Goal: Feedback & Contribution: Leave review/rating

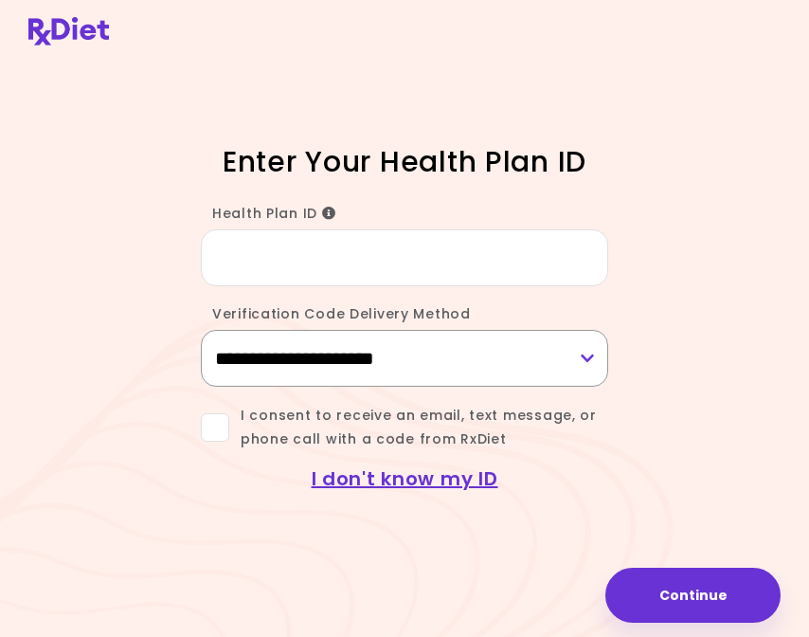
select select "***"
click option "**********" at bounding box center [0, 0] width 0 height 0
click at [386, 251] on input "Health Plan ID" at bounding box center [404, 257] width 407 height 57
type input "********"
drag, startPoint x: 224, startPoint y: 435, endPoint x: 256, endPoint y: 461, distance: 41.1
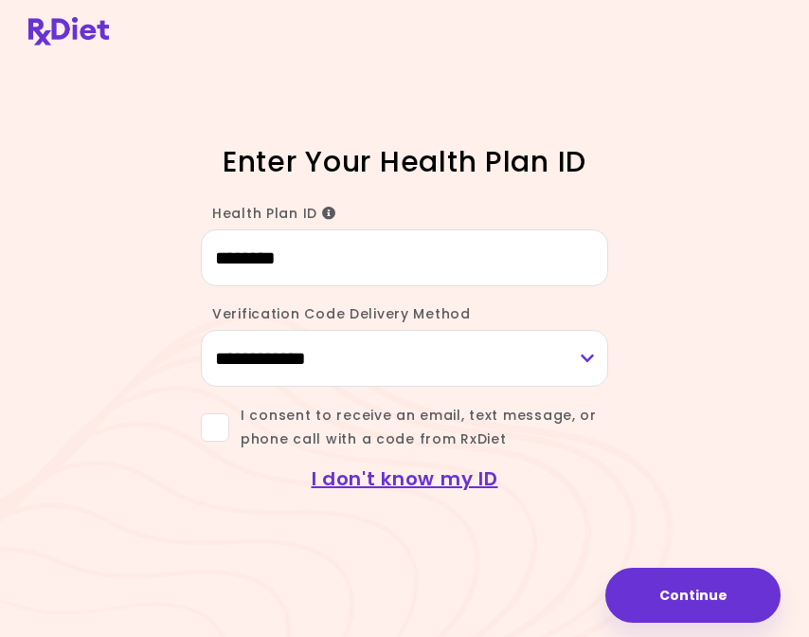
click at [224, 435] on span at bounding box center [215, 427] width 28 height 28
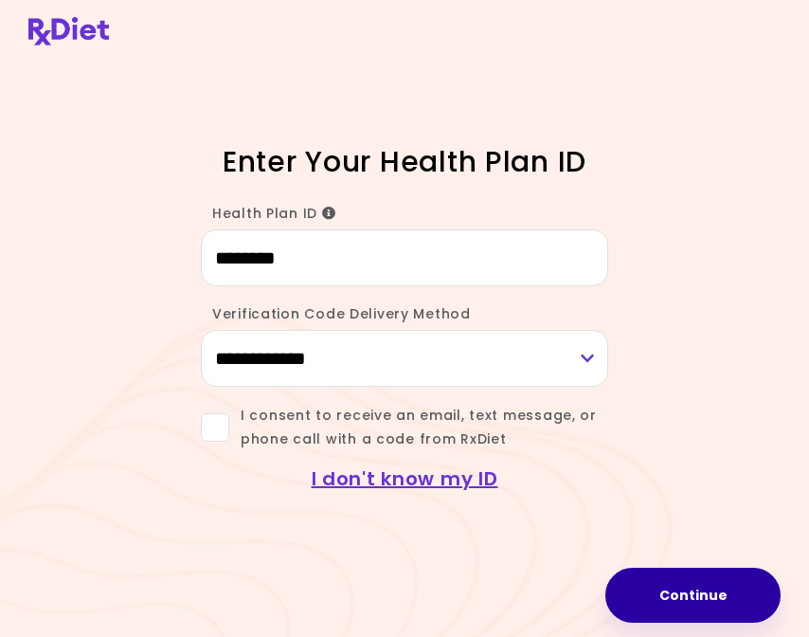
click at [647, 586] on button "Continue" at bounding box center [692, 595] width 175 height 55
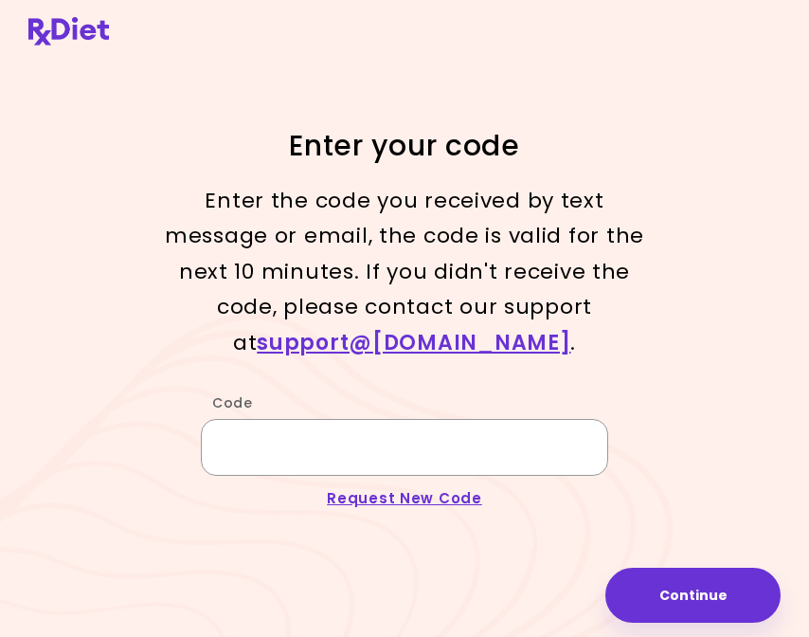
click at [303, 474] on input "Code" at bounding box center [404, 447] width 407 height 57
type input "******"
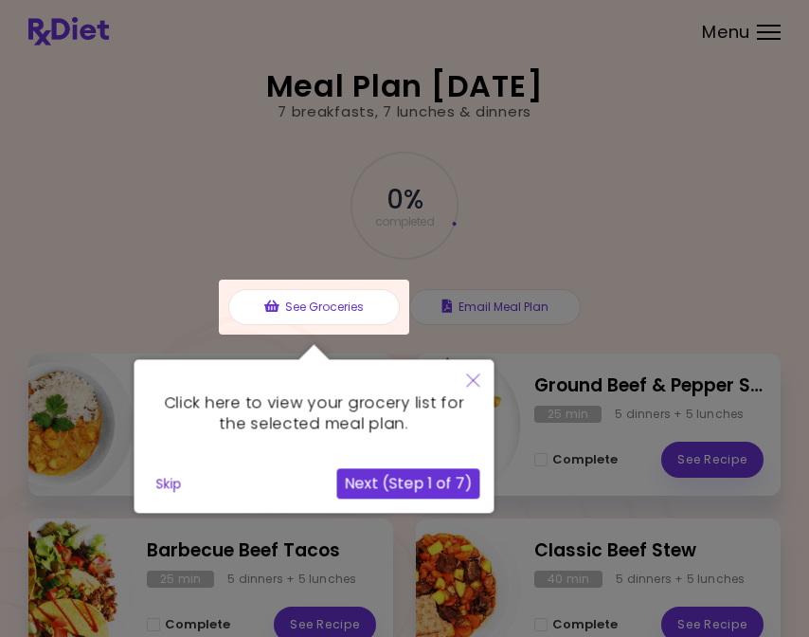
click at [471, 379] on icon "Close" at bounding box center [473, 379] width 13 height 13
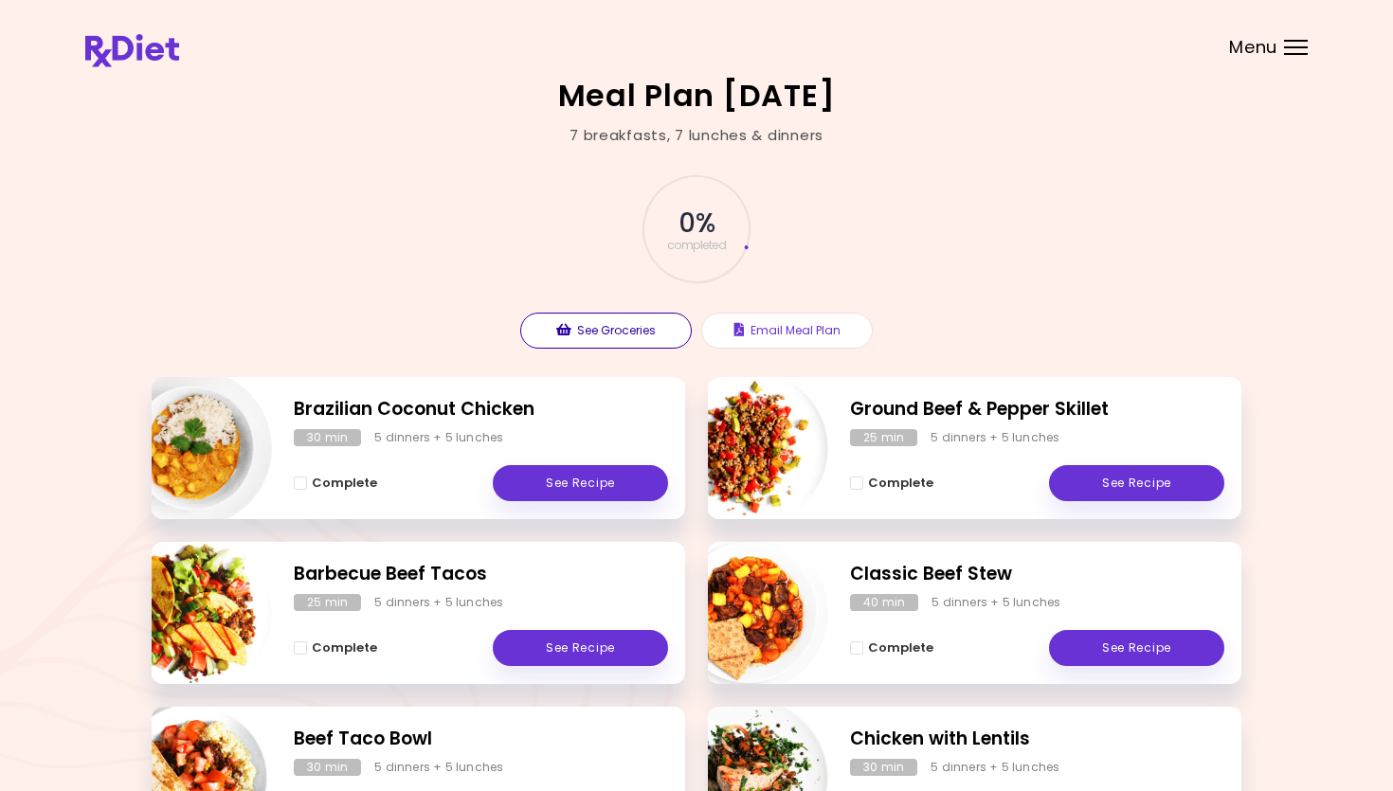
click at [594, 334] on button "See Groceries" at bounding box center [606, 331] width 172 height 36
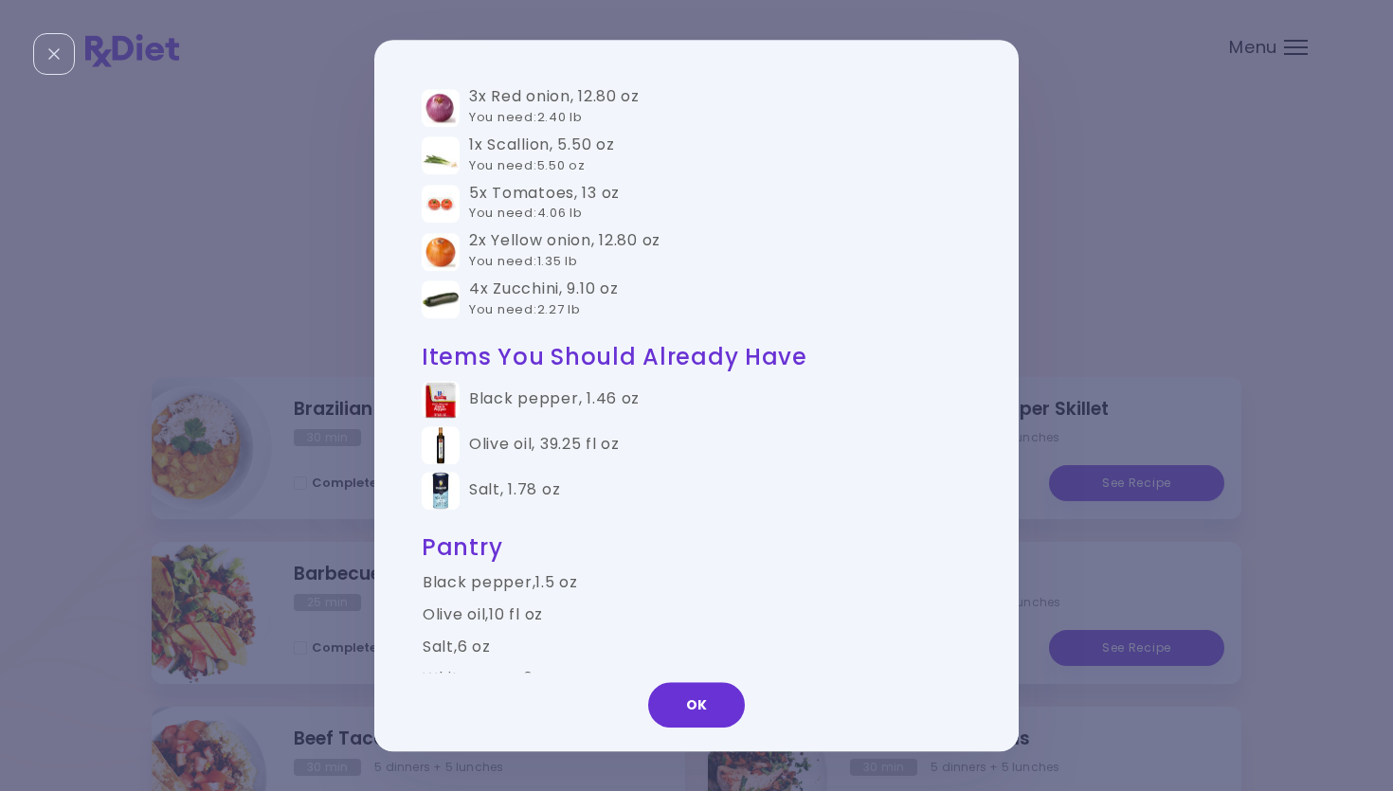
scroll to position [2329, 0]
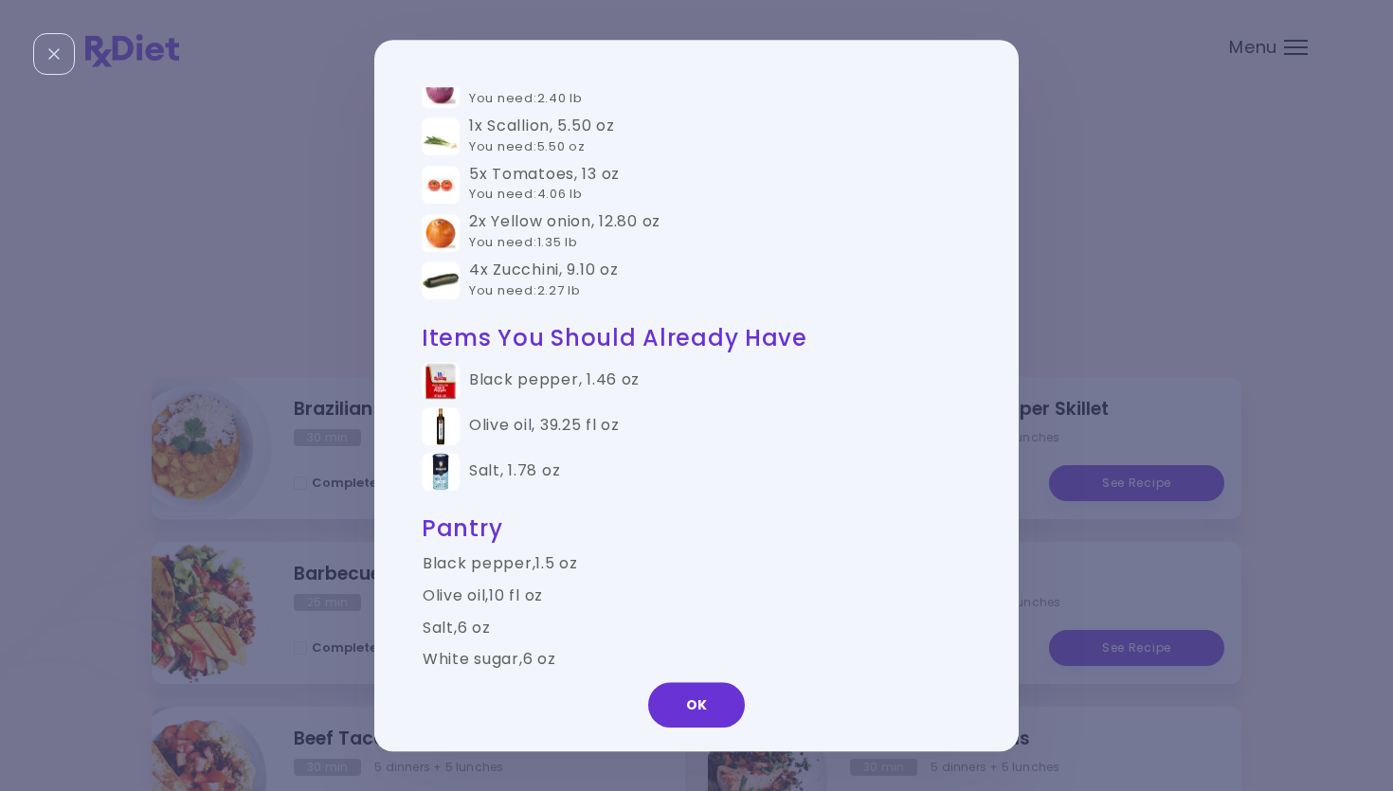
click at [685, 636] on button "OK" at bounding box center [696, 704] width 97 height 45
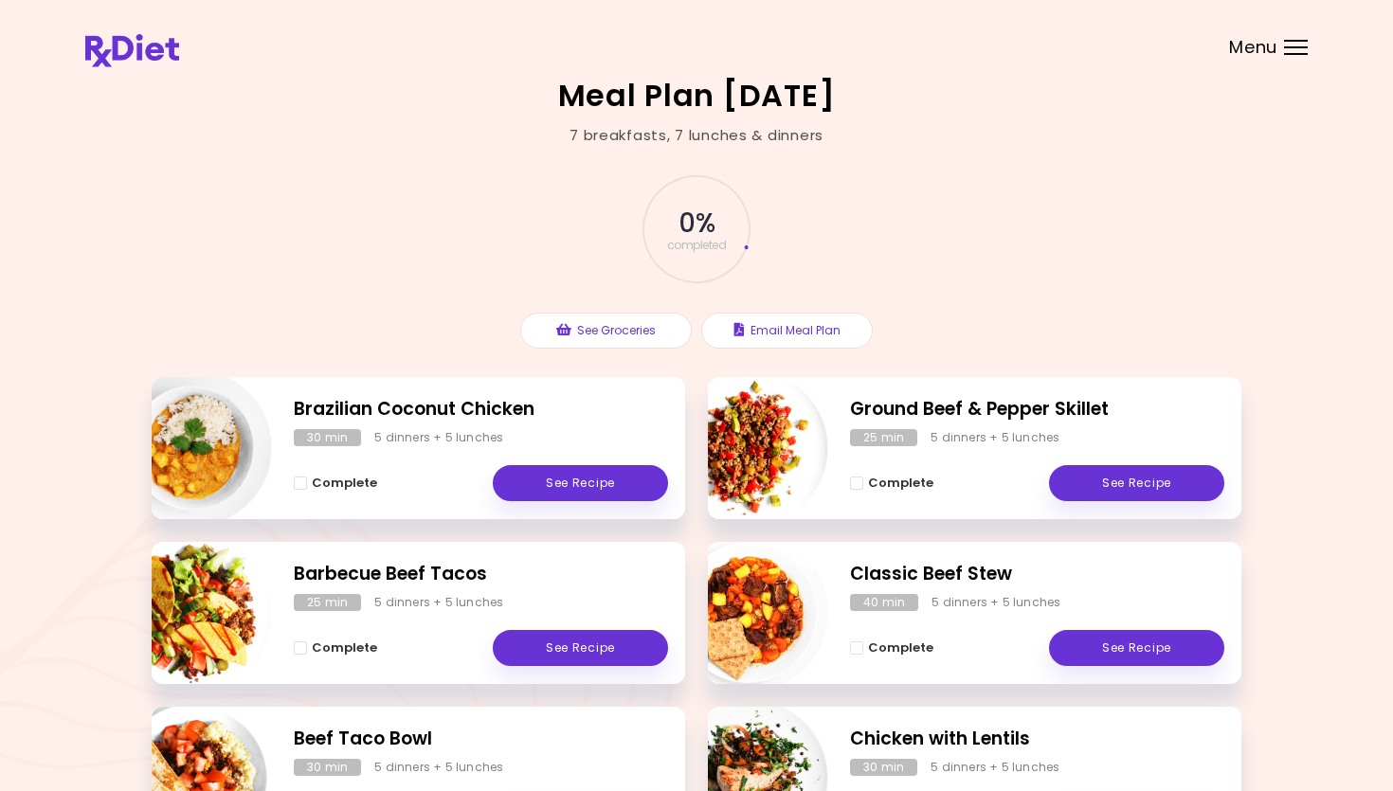
click at [808, 53] on span "Menu" at bounding box center [1253, 47] width 48 height 17
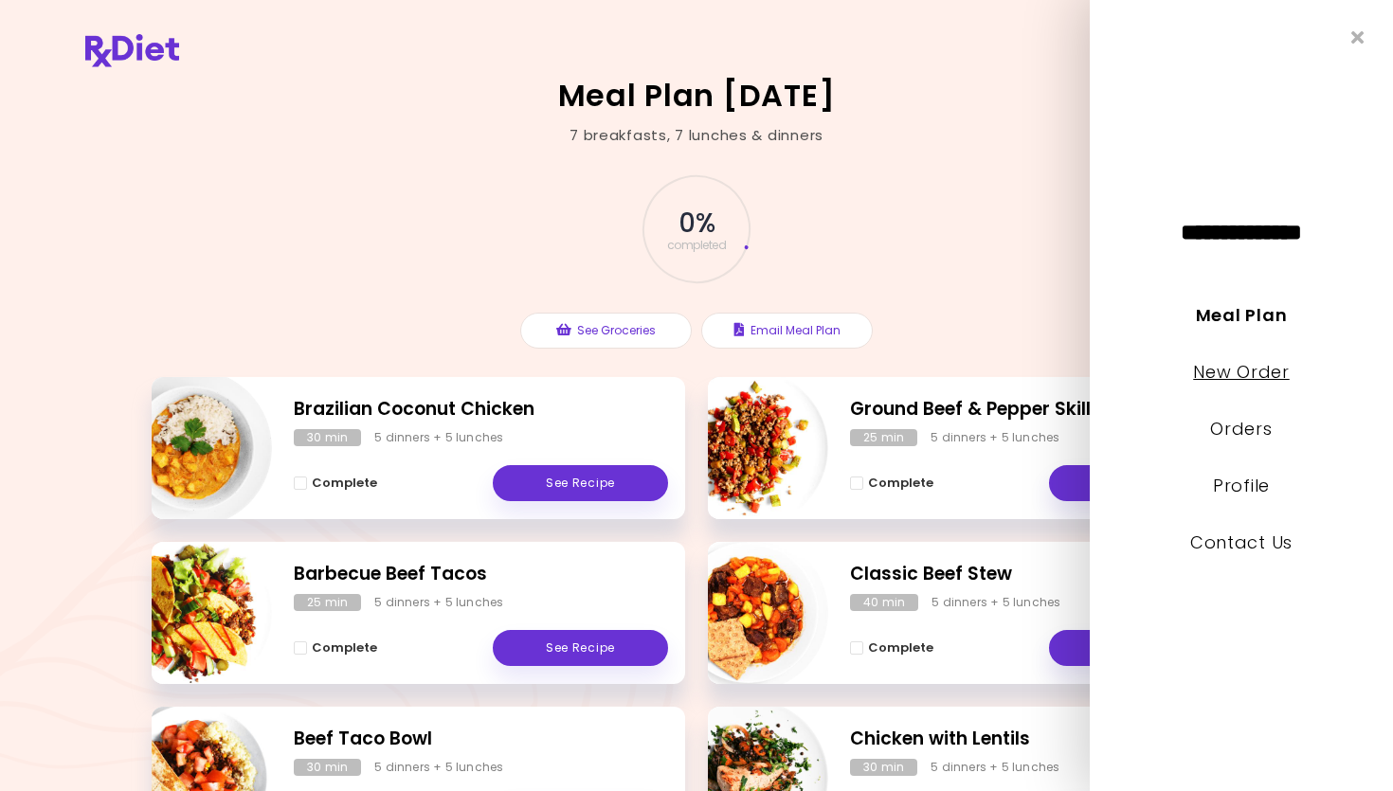
click at [808, 374] on link "New Order" at bounding box center [1241, 372] width 96 height 24
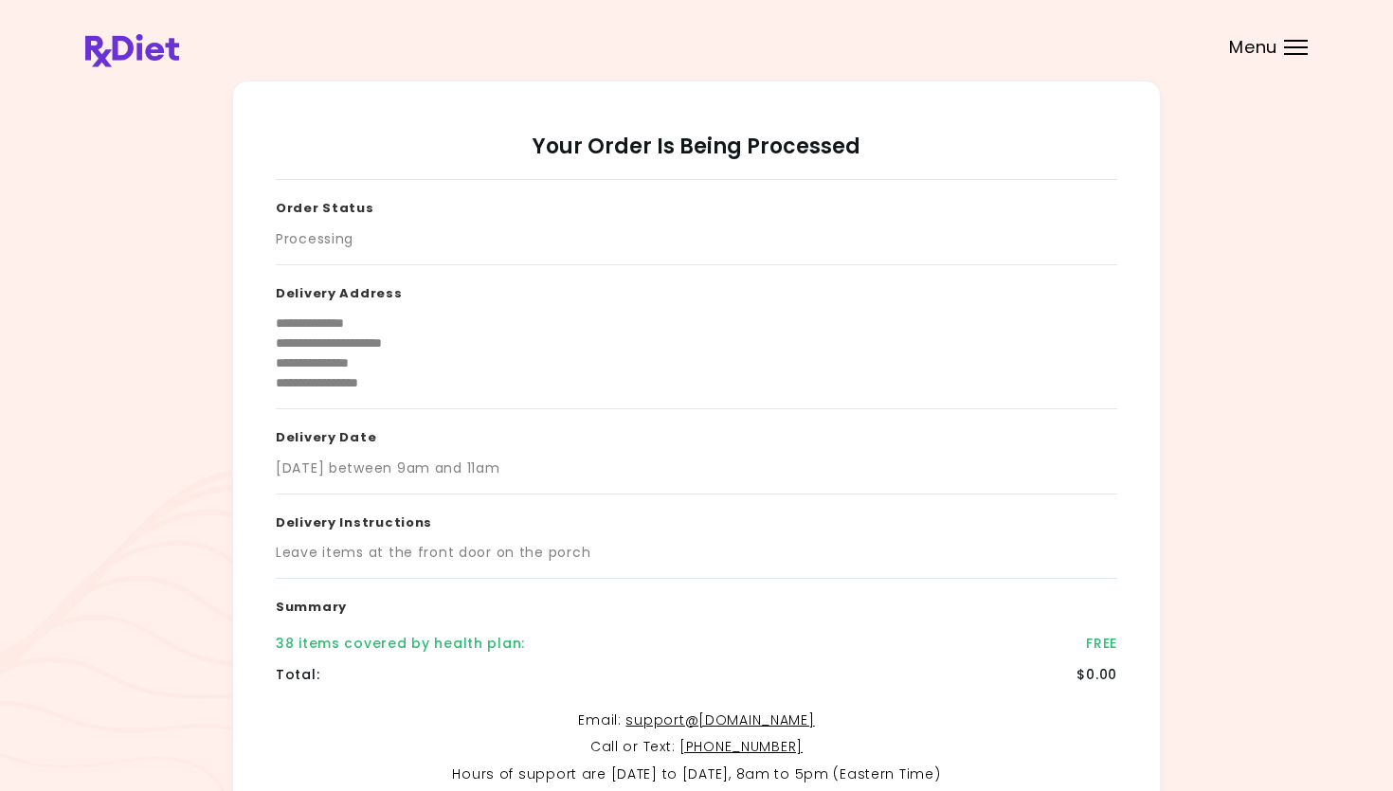
click at [808, 55] on header at bounding box center [696, 38] width 1393 height 76
click at [808, 46] on div at bounding box center [1296, 47] width 24 height 2
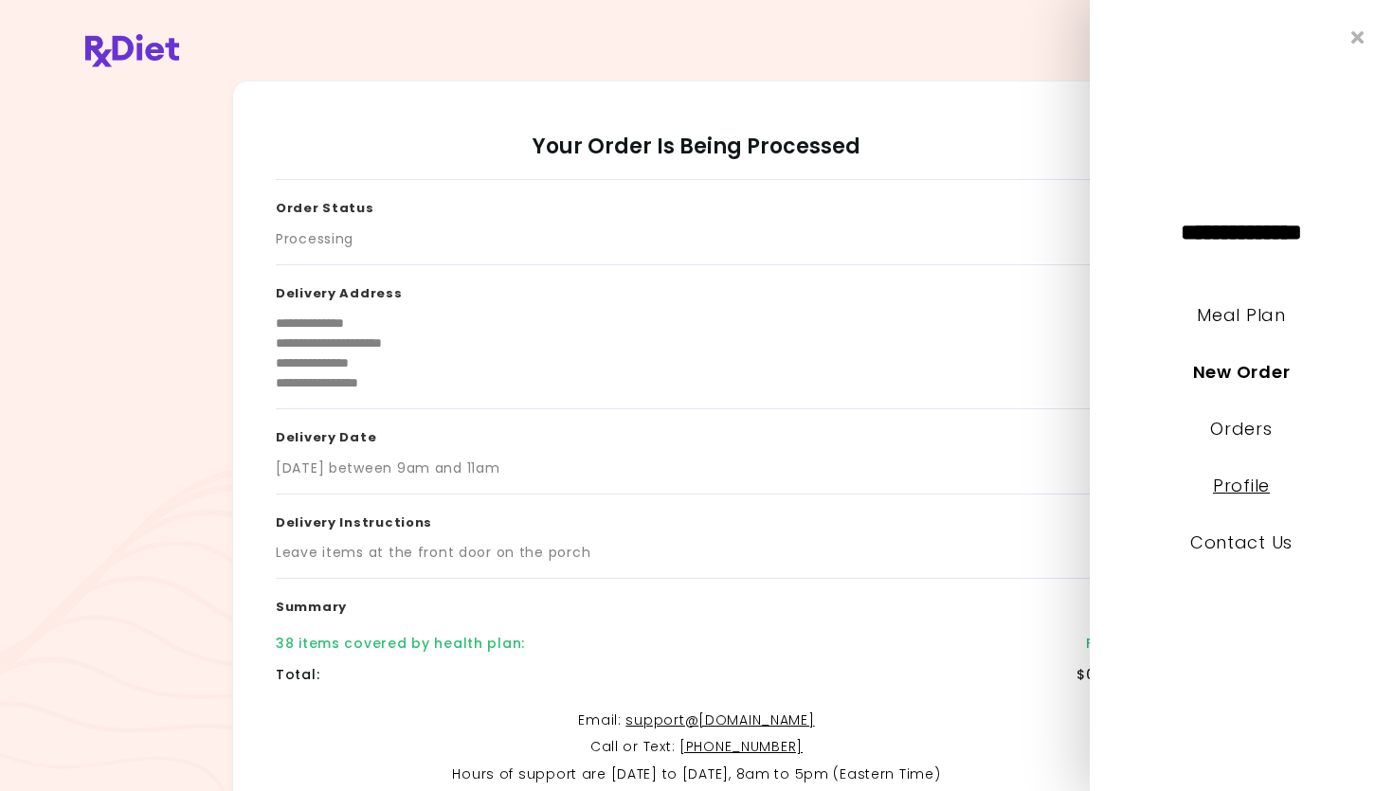
click at [808, 489] on link "Profile" at bounding box center [1241, 486] width 57 height 24
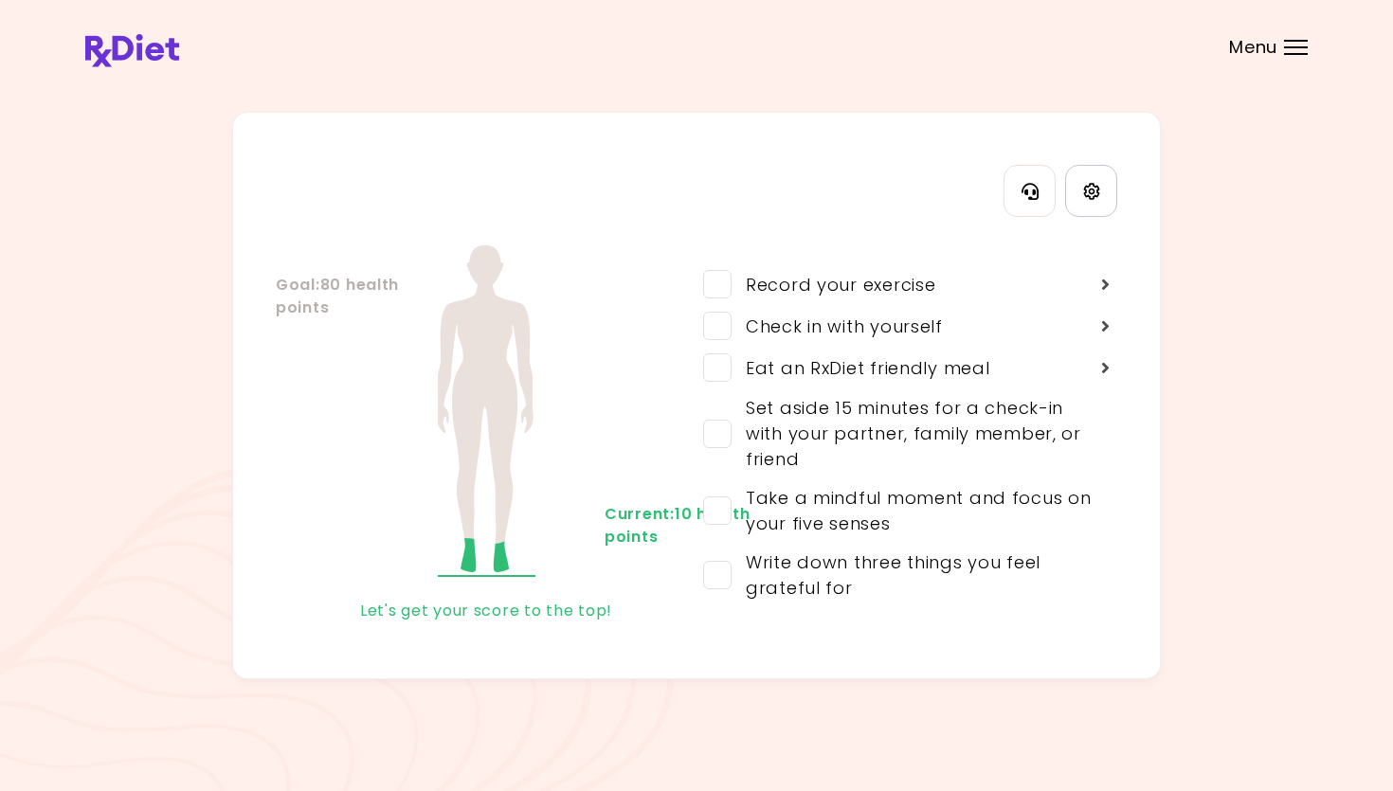
click at [808, 199] on icon "Settings" at bounding box center [1091, 191] width 17 height 17
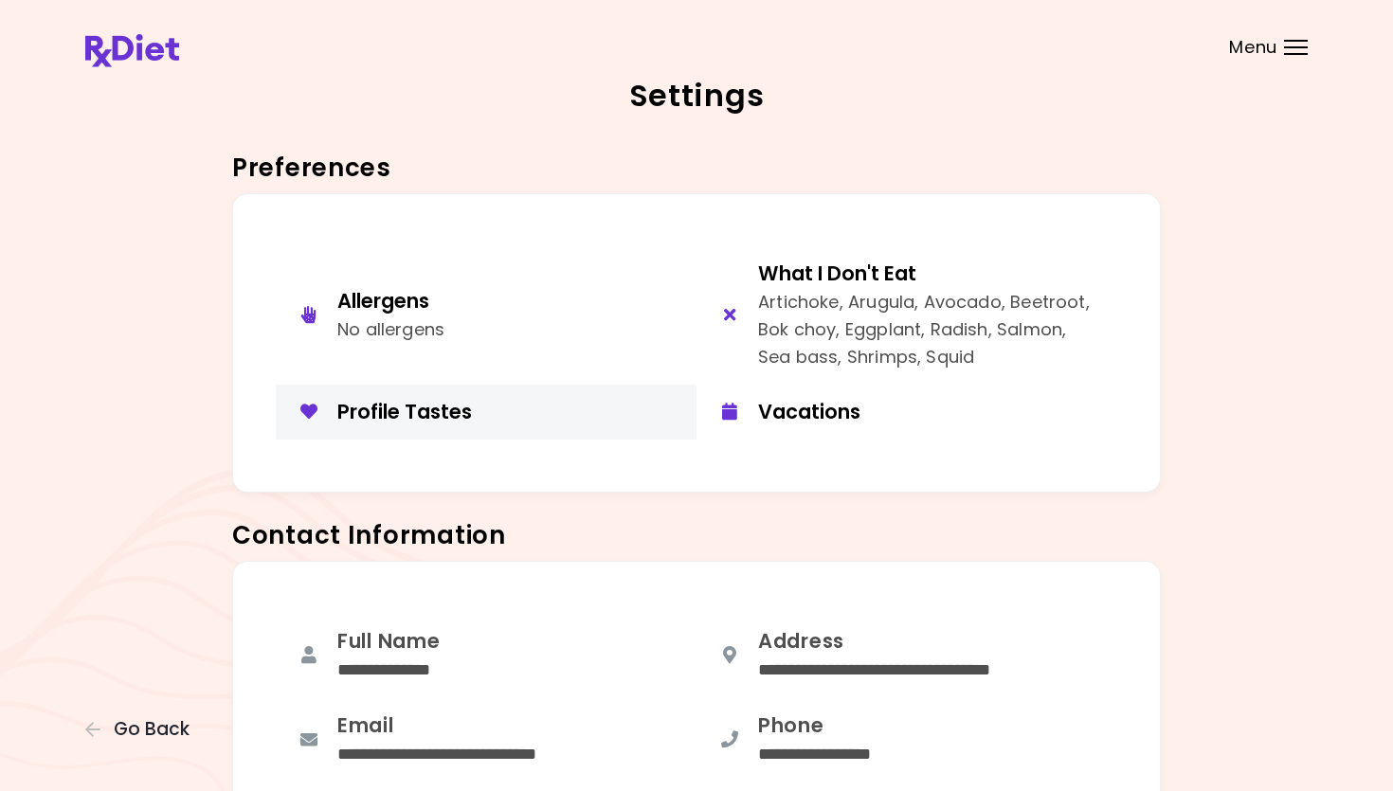
click at [470, 406] on div "Profile Tastes" at bounding box center [509, 412] width 345 height 26
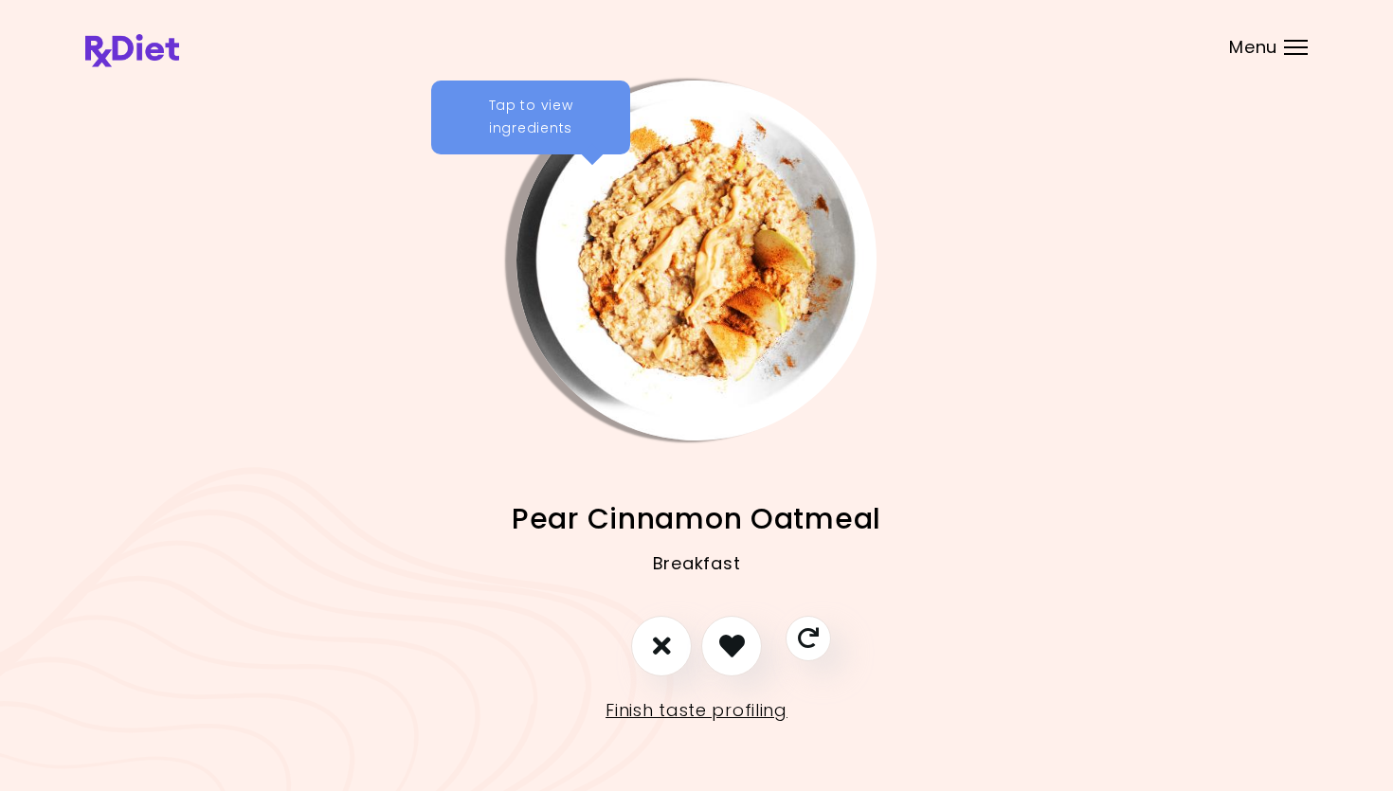
scroll to position [15, 0]
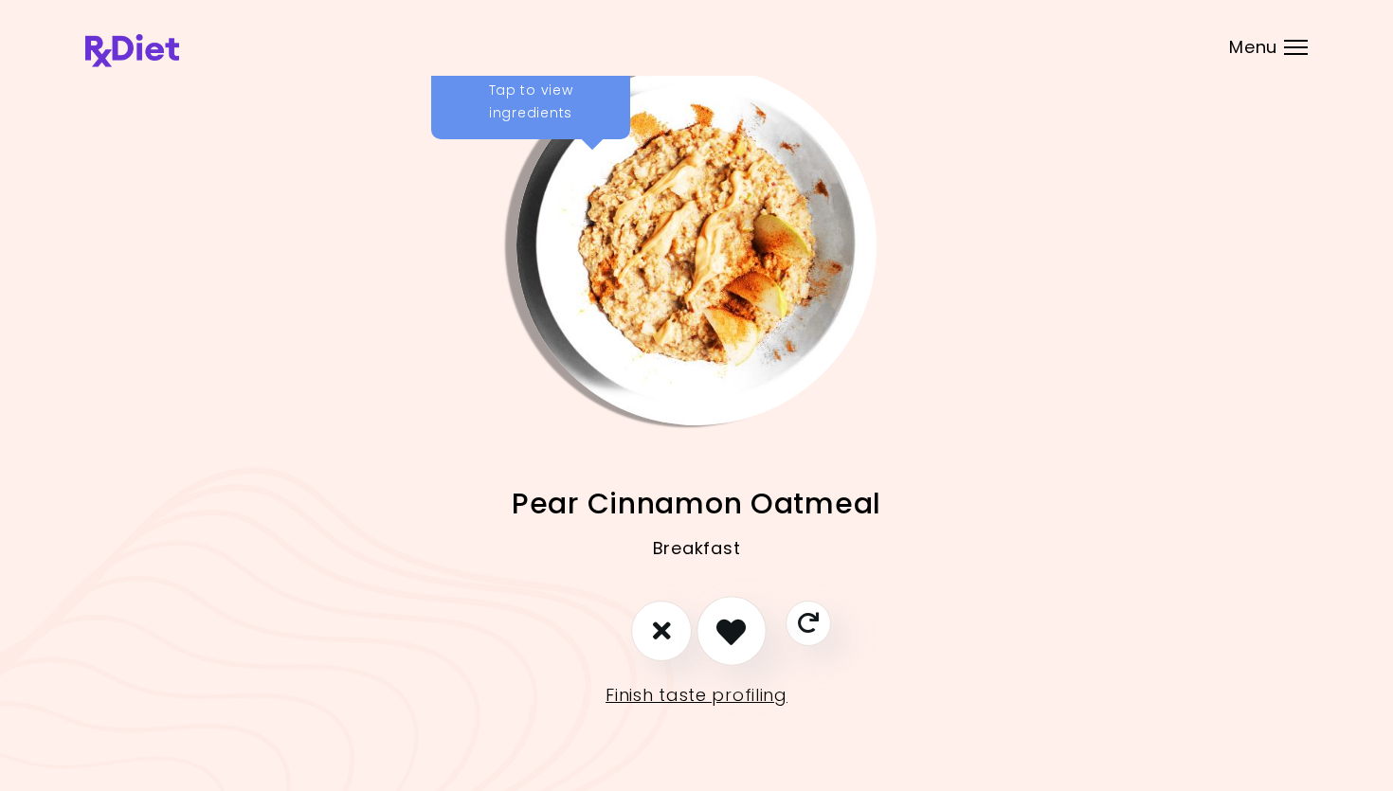
click at [717, 626] on icon "I like this recipe" at bounding box center [730, 630] width 29 height 29
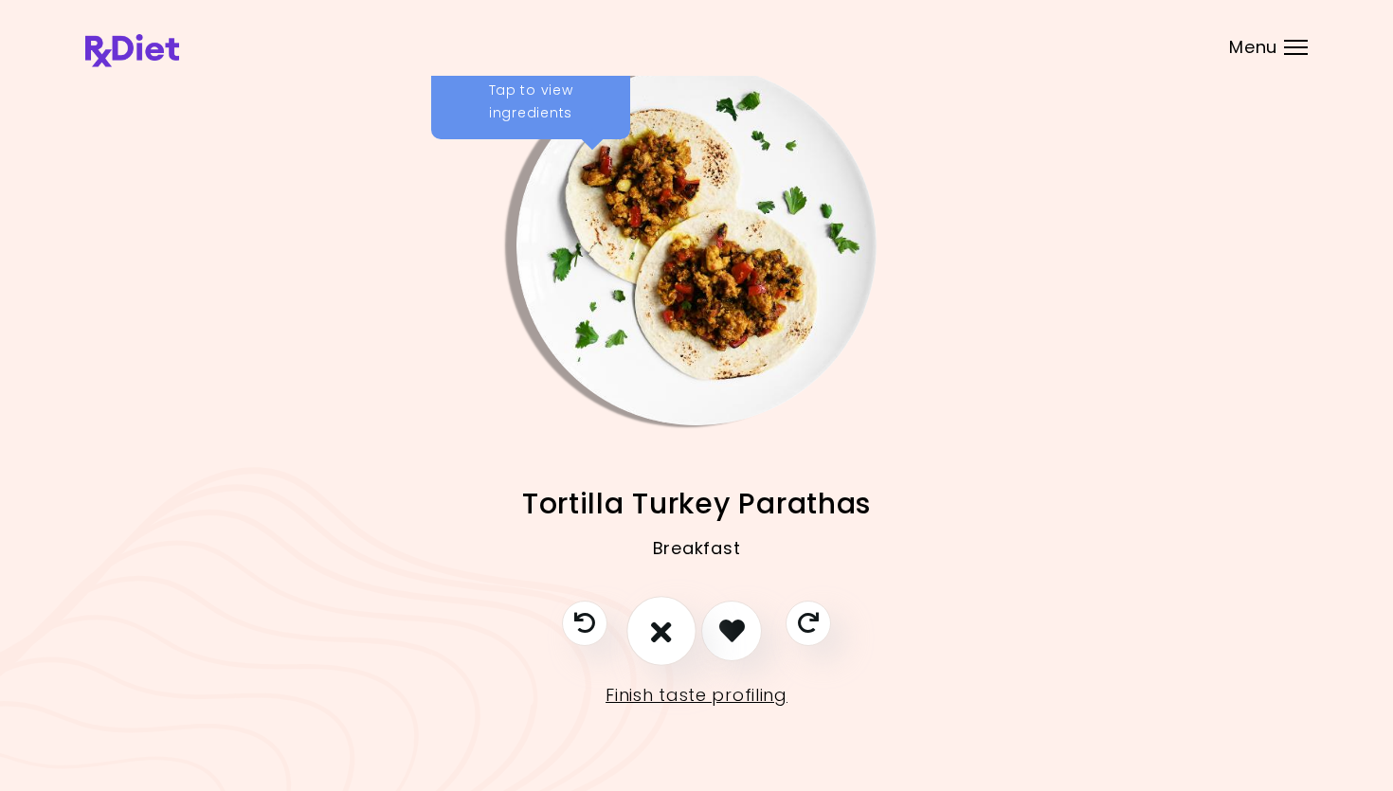
click at [644, 629] on button "I don't like this recipe" at bounding box center [661, 631] width 70 height 70
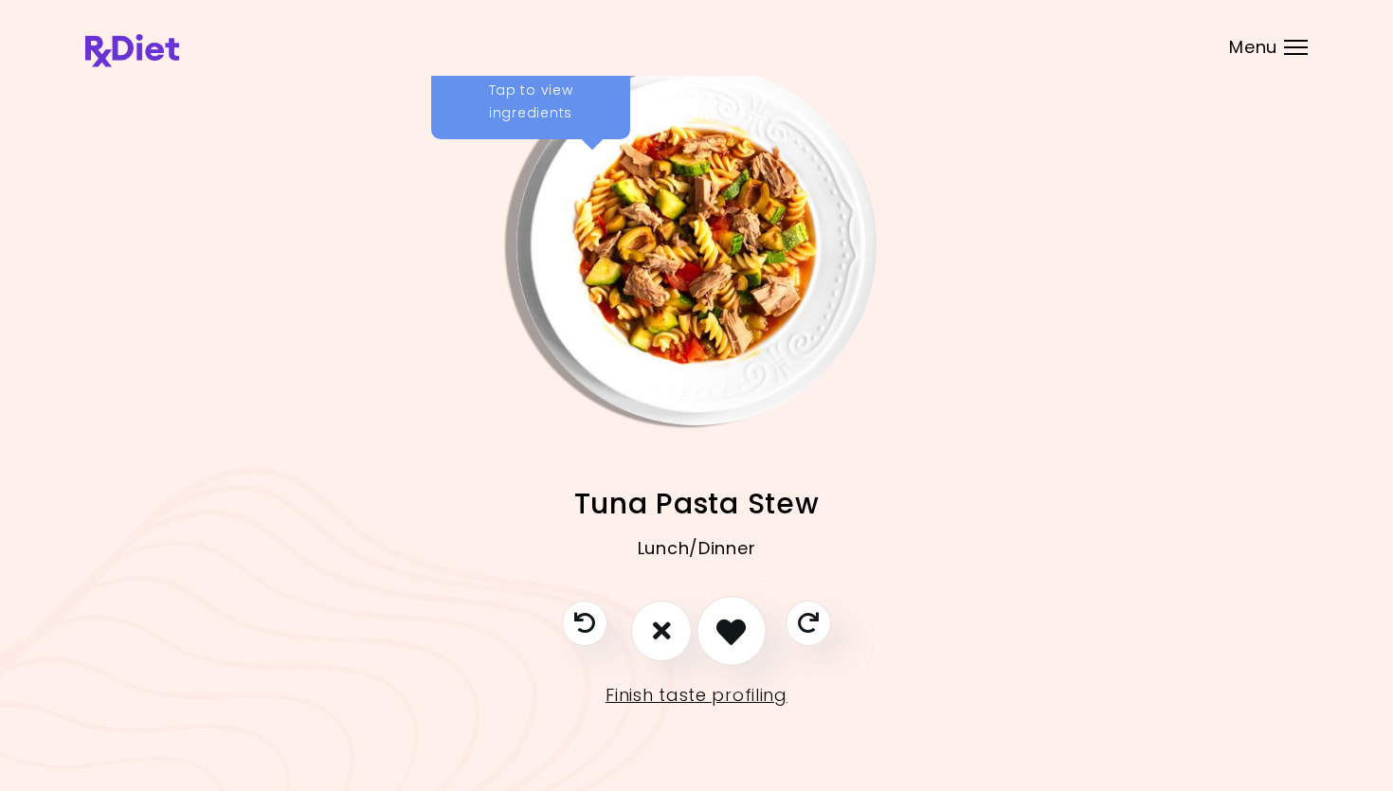
click at [723, 631] on icon "I like this recipe" at bounding box center [730, 630] width 29 height 29
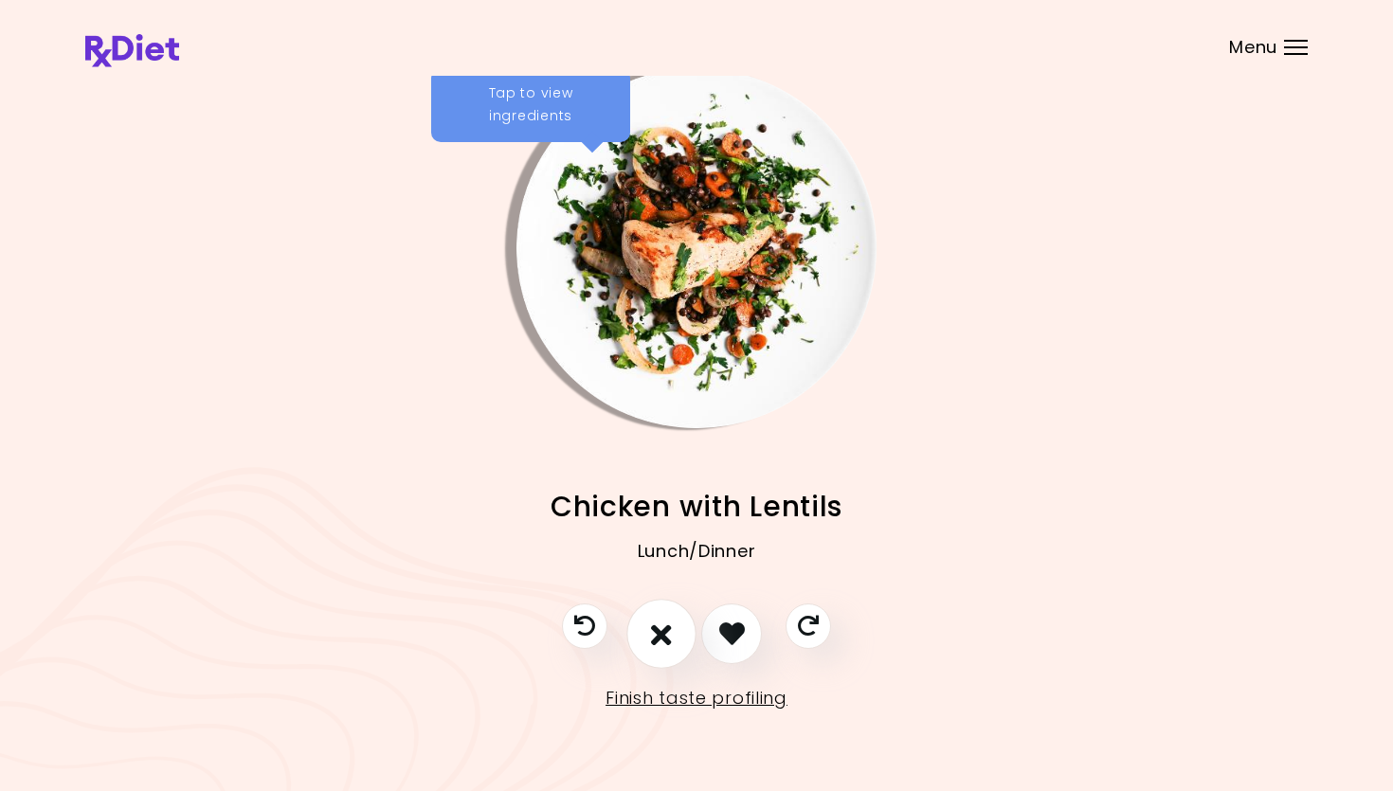
click at [676, 636] on button "I don't like this recipe" at bounding box center [661, 634] width 70 height 70
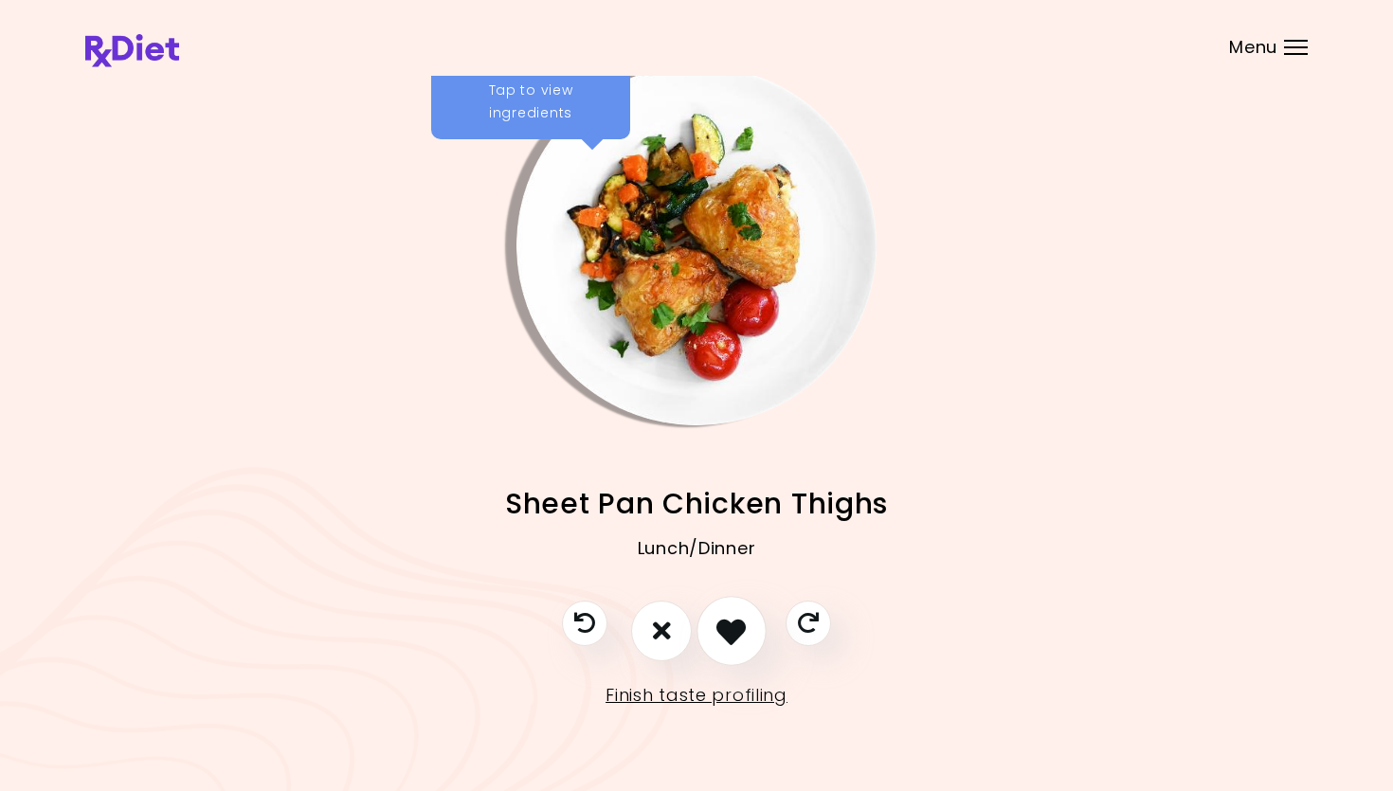
click at [744, 628] on icon "I like this recipe" at bounding box center [730, 630] width 29 height 29
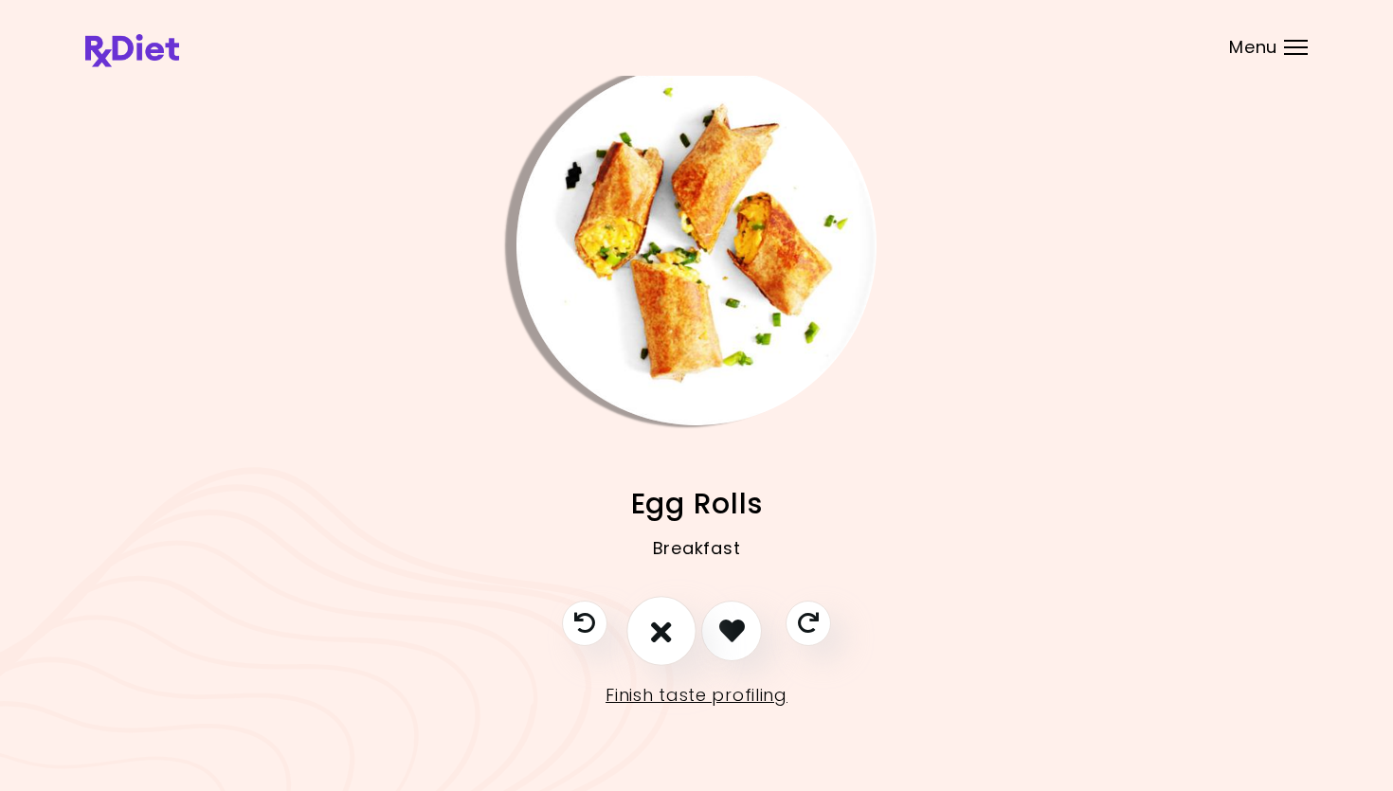
click at [668, 629] on icon "I don't like this recipe" at bounding box center [661, 630] width 21 height 29
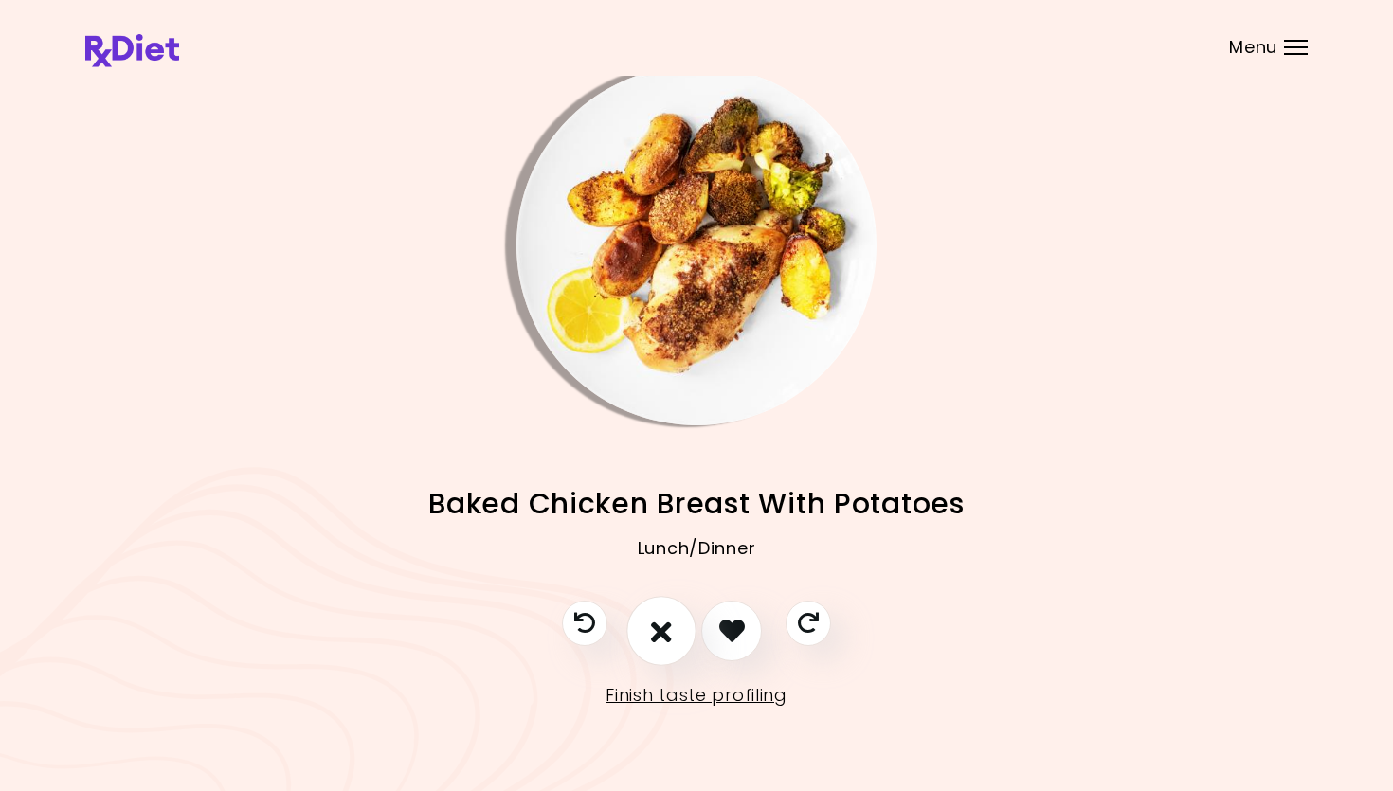
click at [686, 630] on button "I don't like this recipe" at bounding box center [661, 631] width 70 height 70
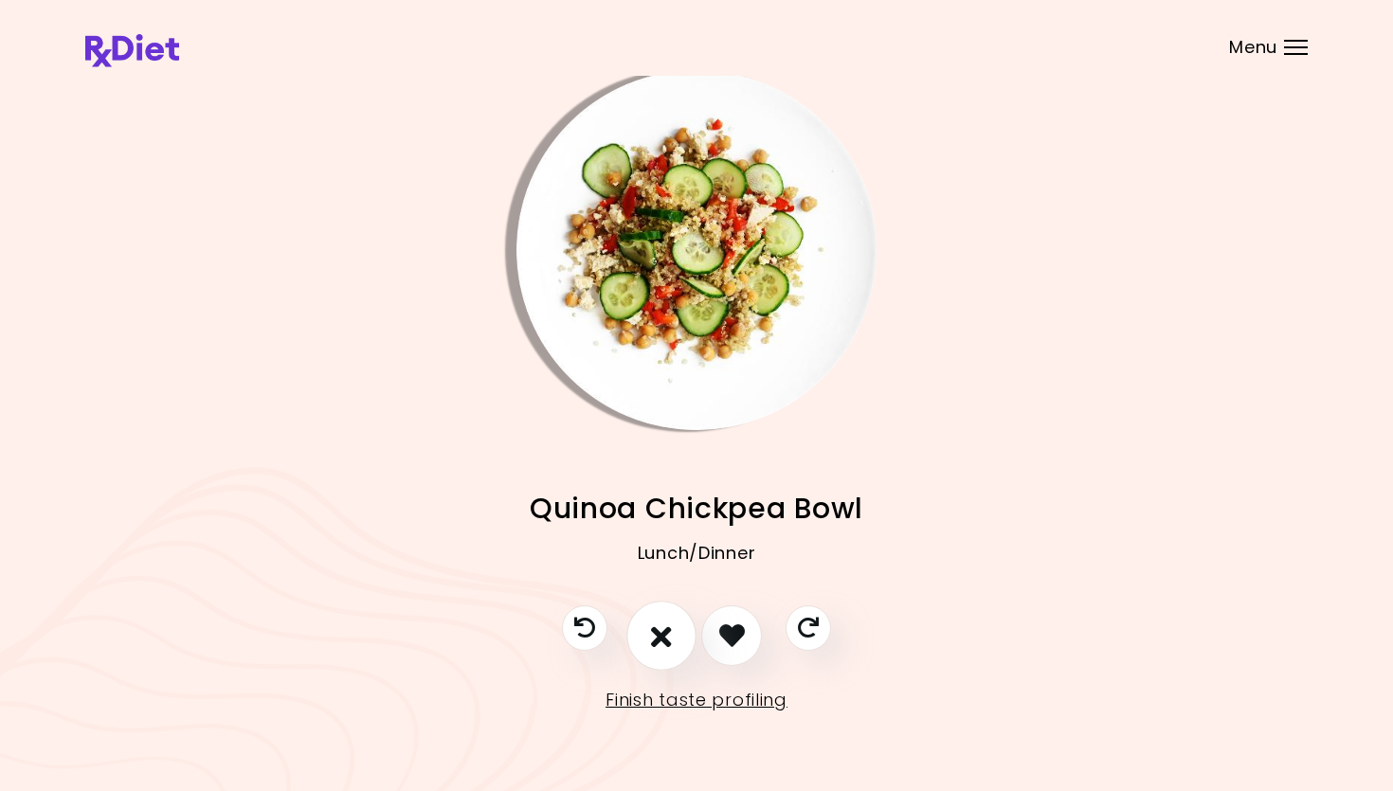
scroll to position [10, 2]
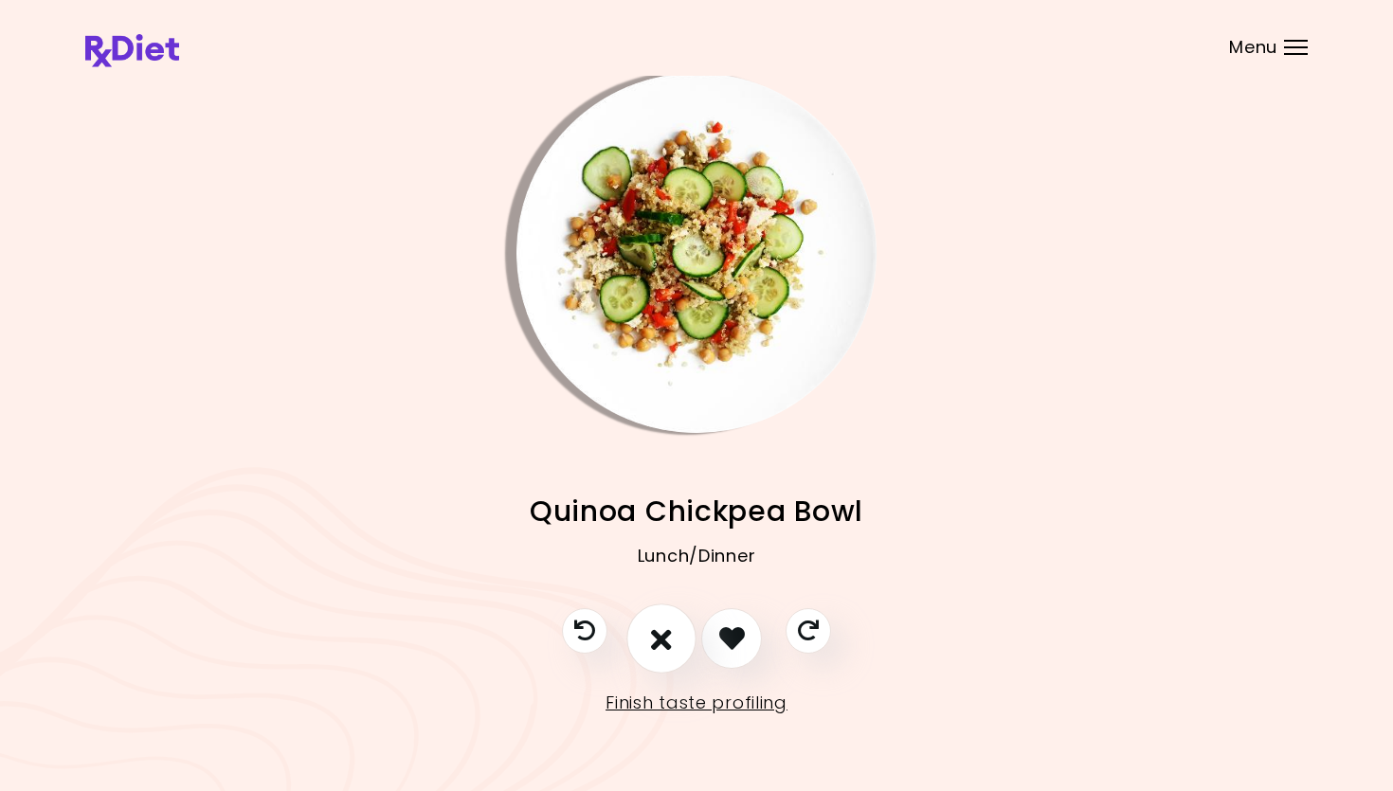
click at [657, 631] on icon "I don't like this recipe" at bounding box center [661, 637] width 21 height 29
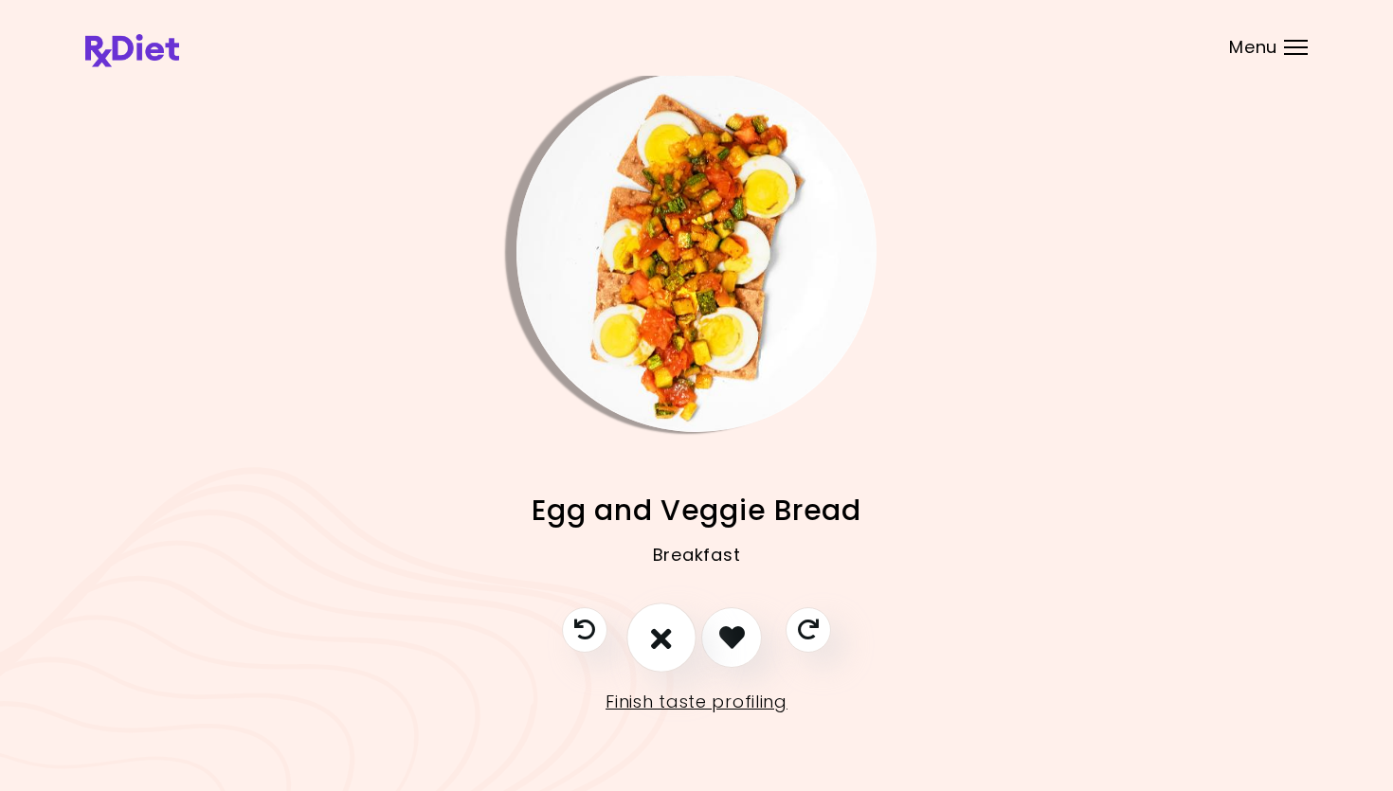
scroll to position [13, 0]
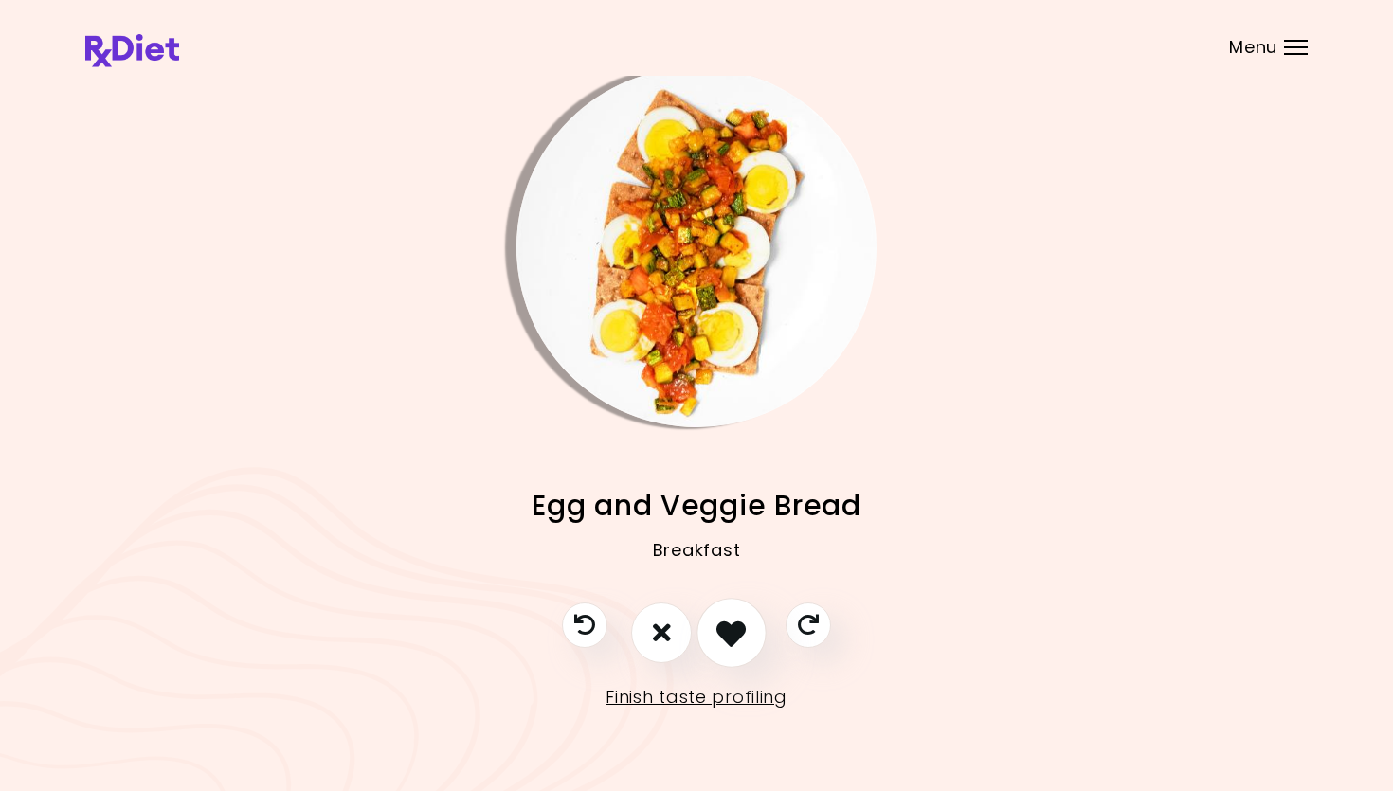
click at [729, 636] on icon "I like this recipe" at bounding box center [730, 632] width 29 height 29
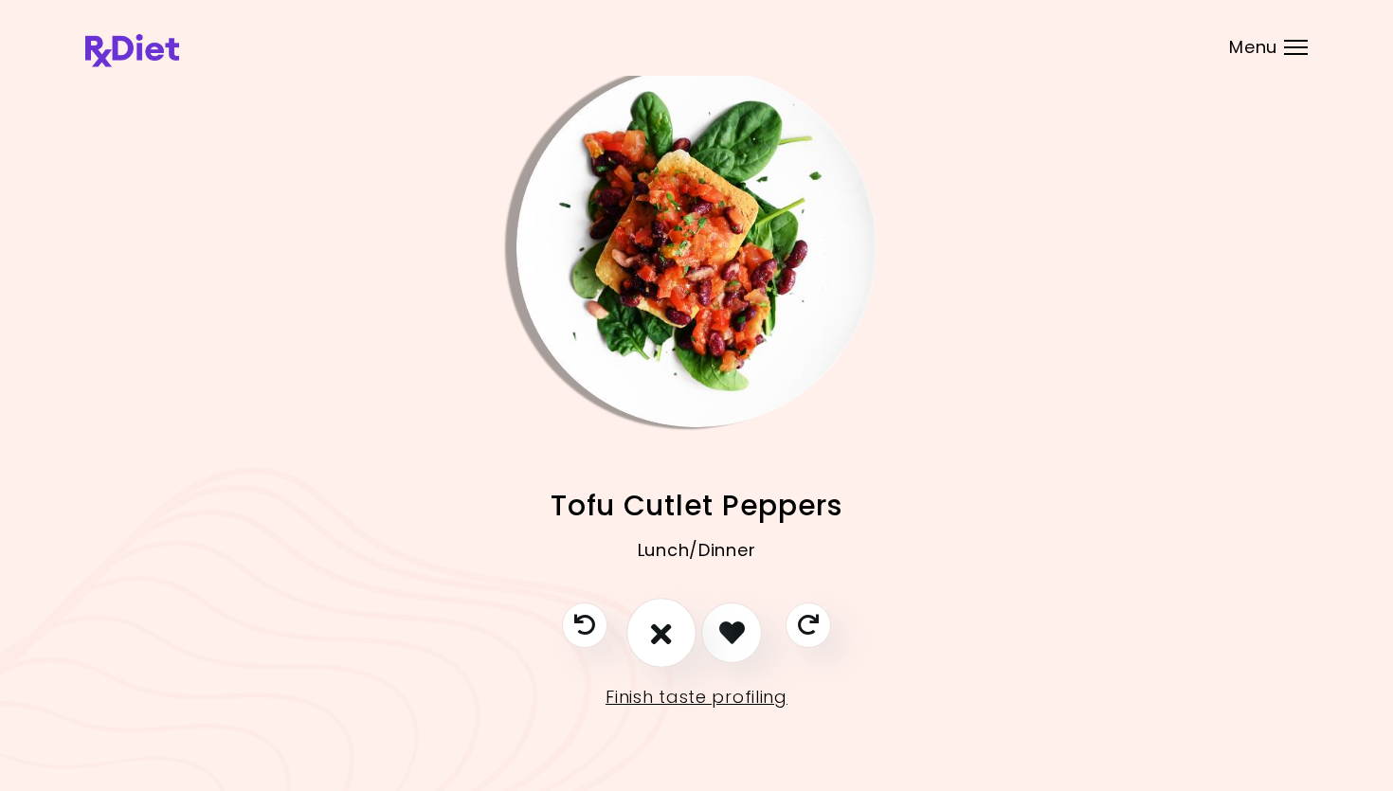
click at [661, 623] on icon "I don't like this recipe" at bounding box center [661, 632] width 21 height 29
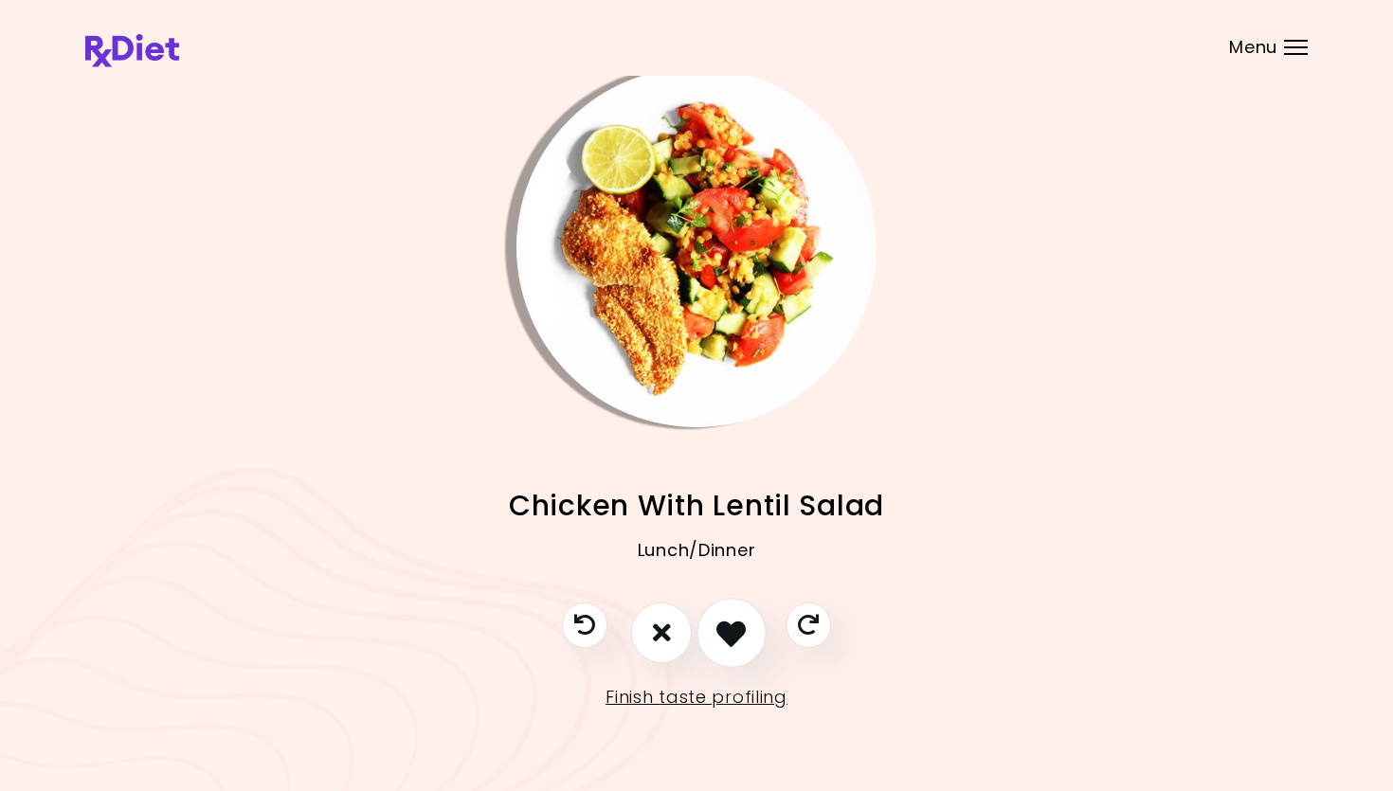
scroll to position [8, 0]
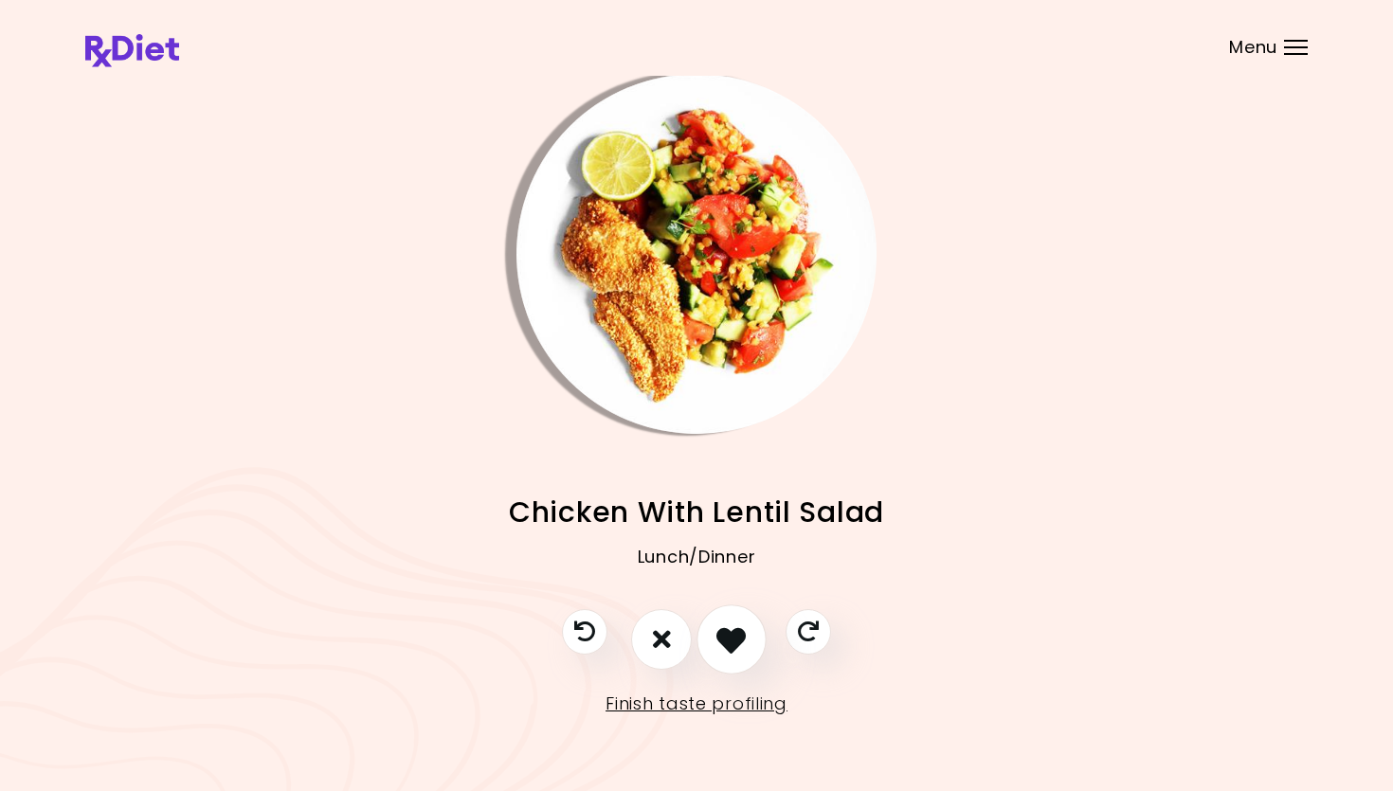
click at [738, 636] on icon "I like this recipe" at bounding box center [730, 638] width 29 height 29
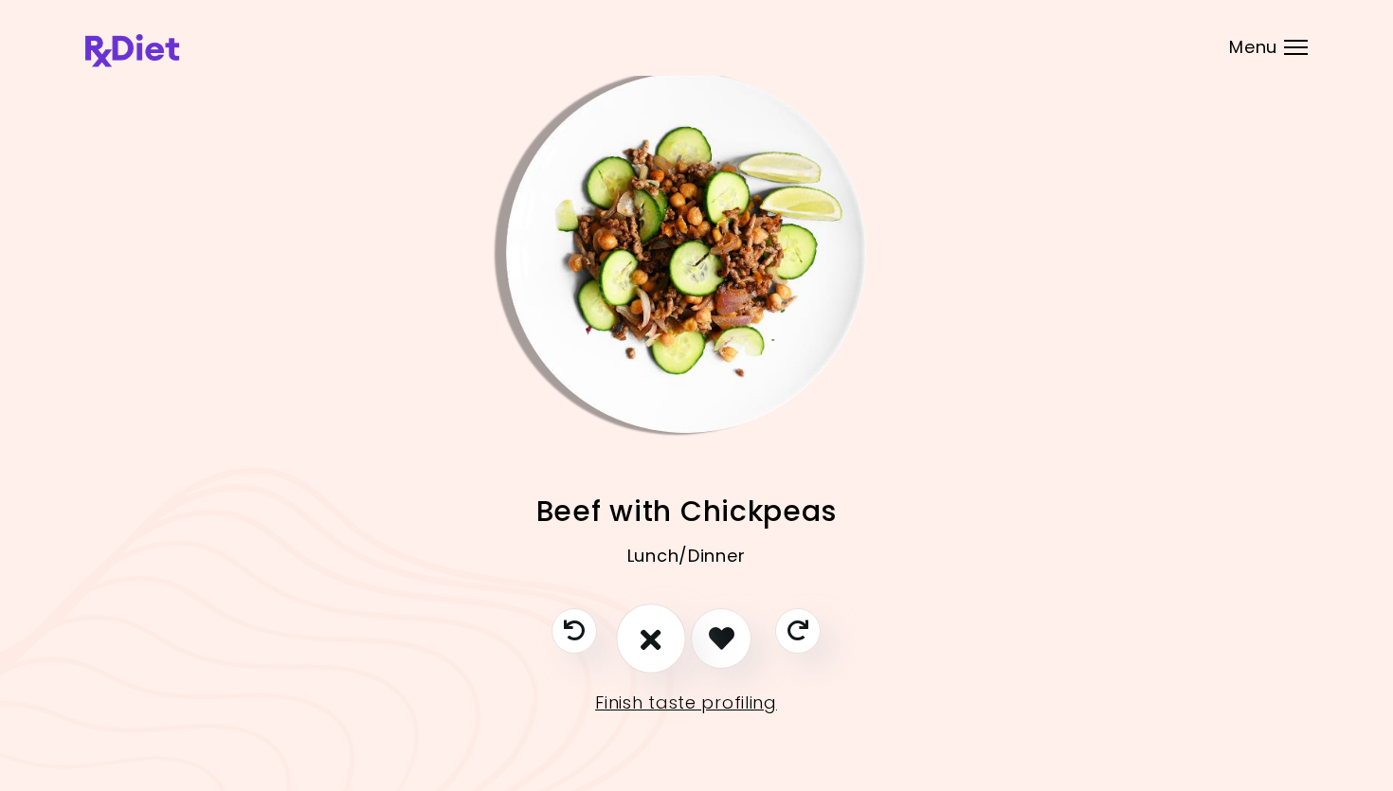
click at [657, 636] on icon "I don't like this recipe" at bounding box center [651, 637] width 21 height 29
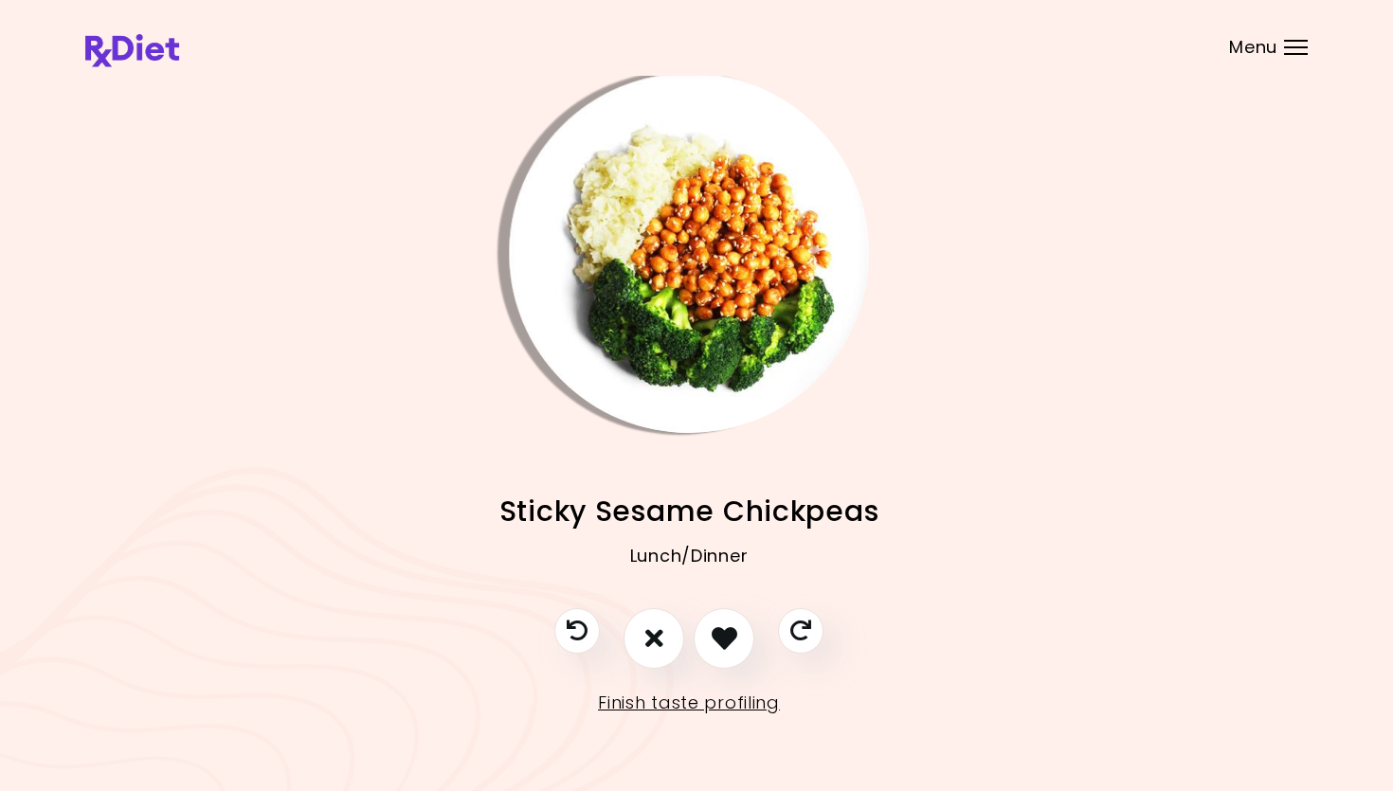
scroll to position [9, 8]
click at [660, 636] on icon "I don't like this recipe" at bounding box center [653, 637] width 21 height 29
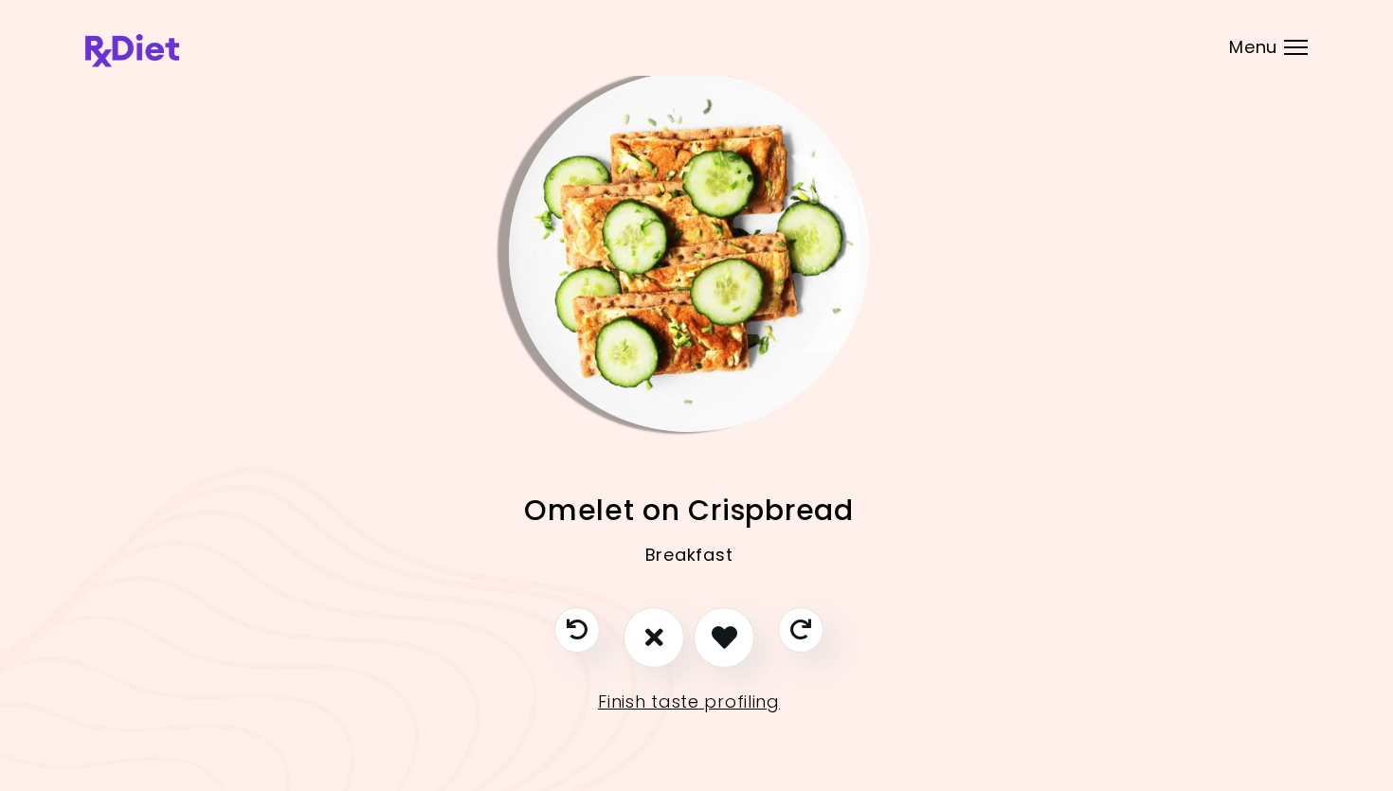
drag, startPoint x: 732, startPoint y: 630, endPoint x: 738, endPoint y: 604, distance: 27.1
click at [732, 630] on icon "I like this recipe" at bounding box center [725, 637] width 26 height 26
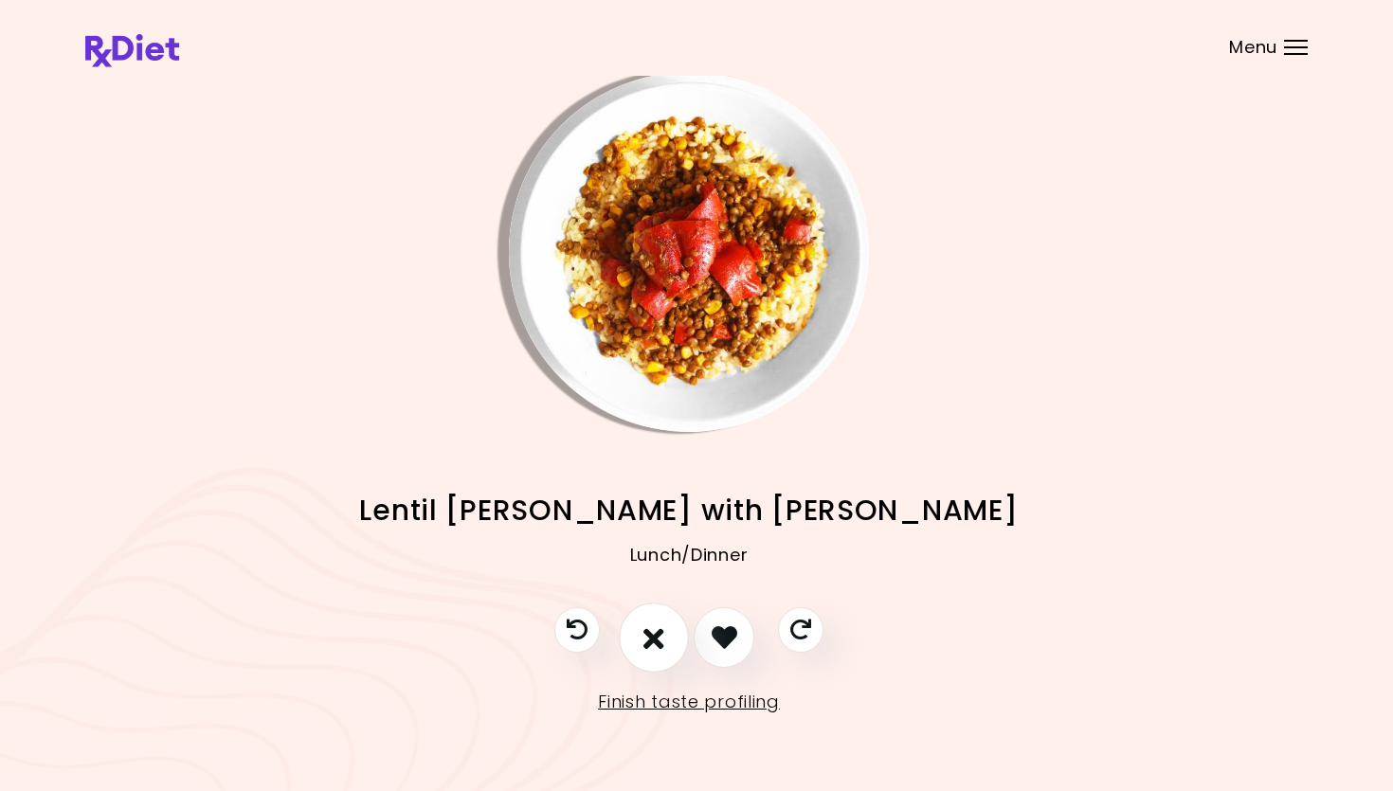
click at [671, 636] on button "I don't like this recipe" at bounding box center [654, 638] width 70 height 70
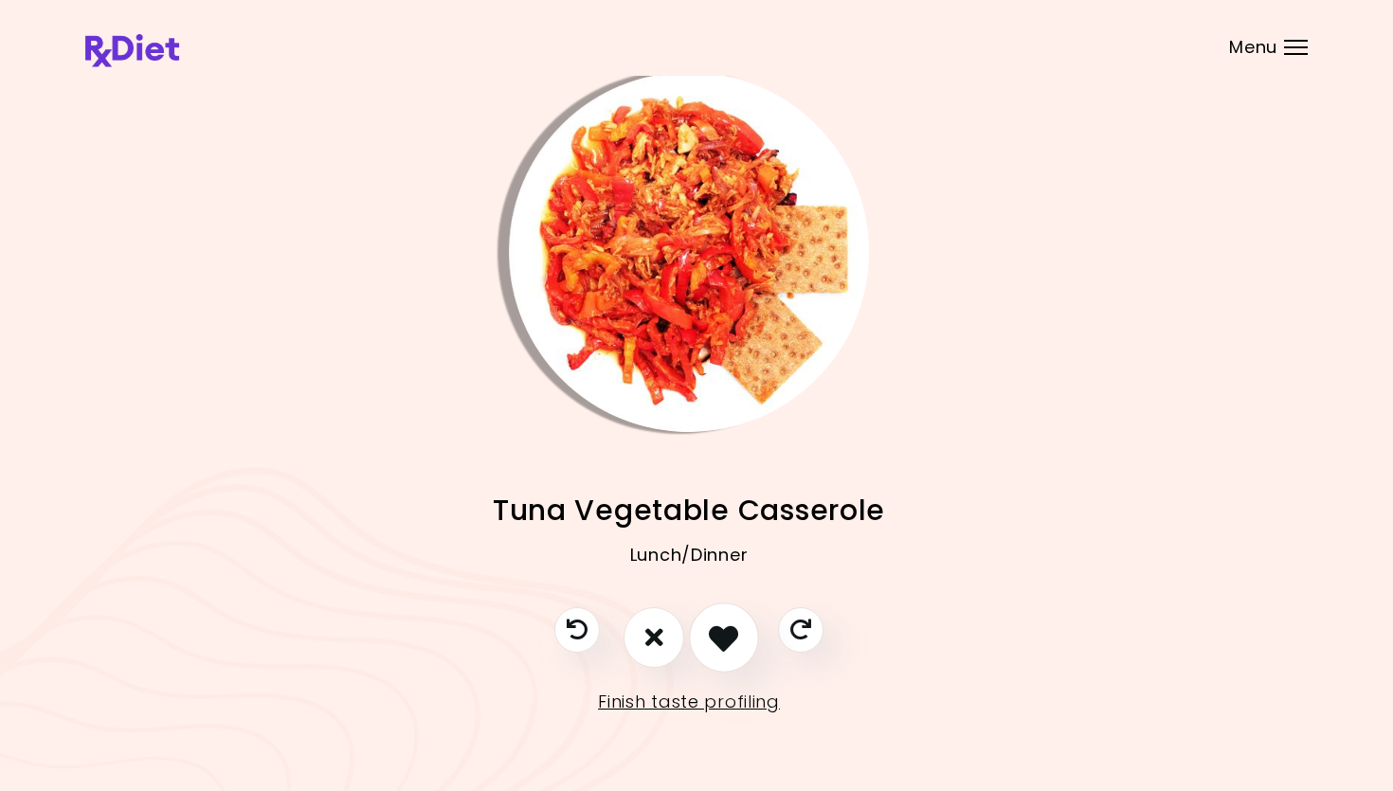
click at [732, 636] on icon "I like this recipe" at bounding box center [723, 637] width 29 height 29
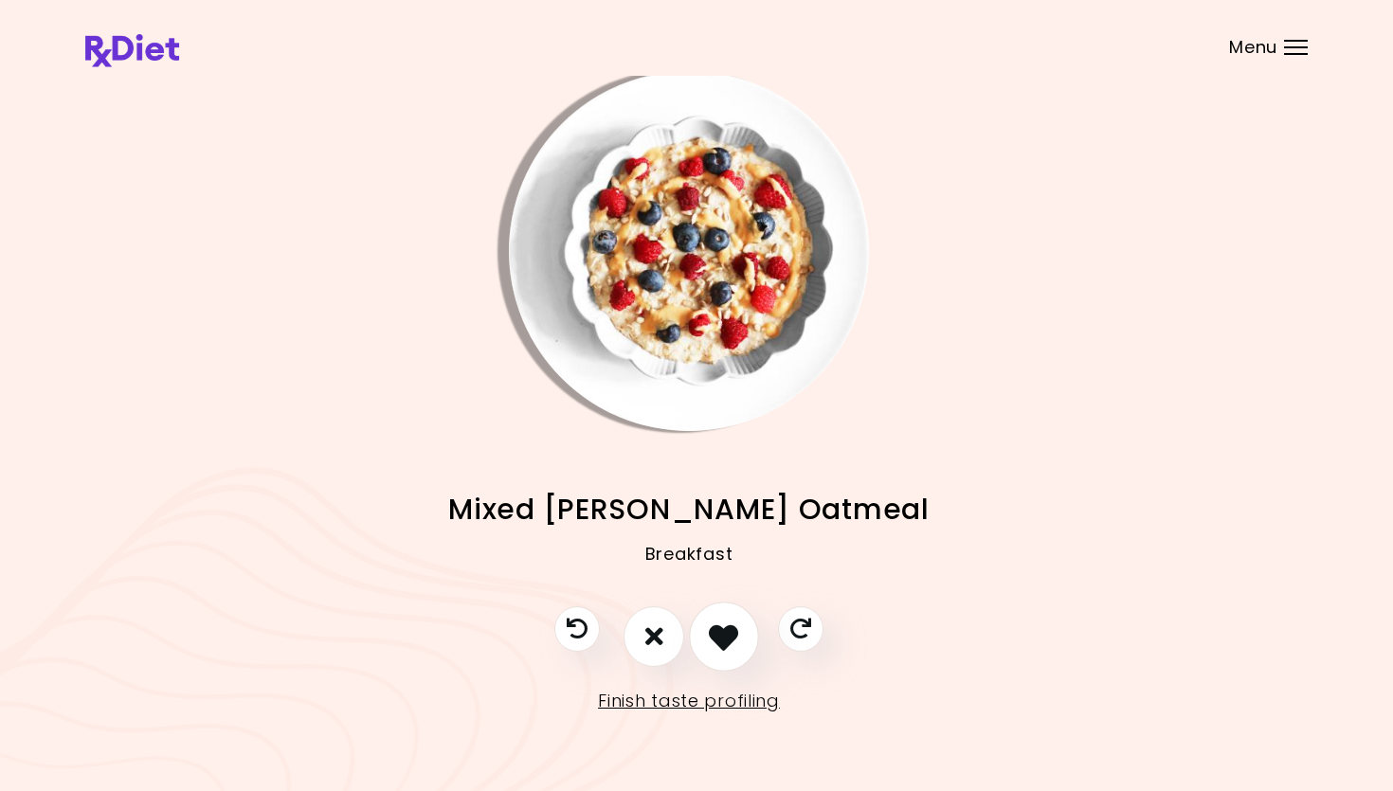
click at [739, 636] on button "I like this recipe" at bounding box center [724, 637] width 70 height 70
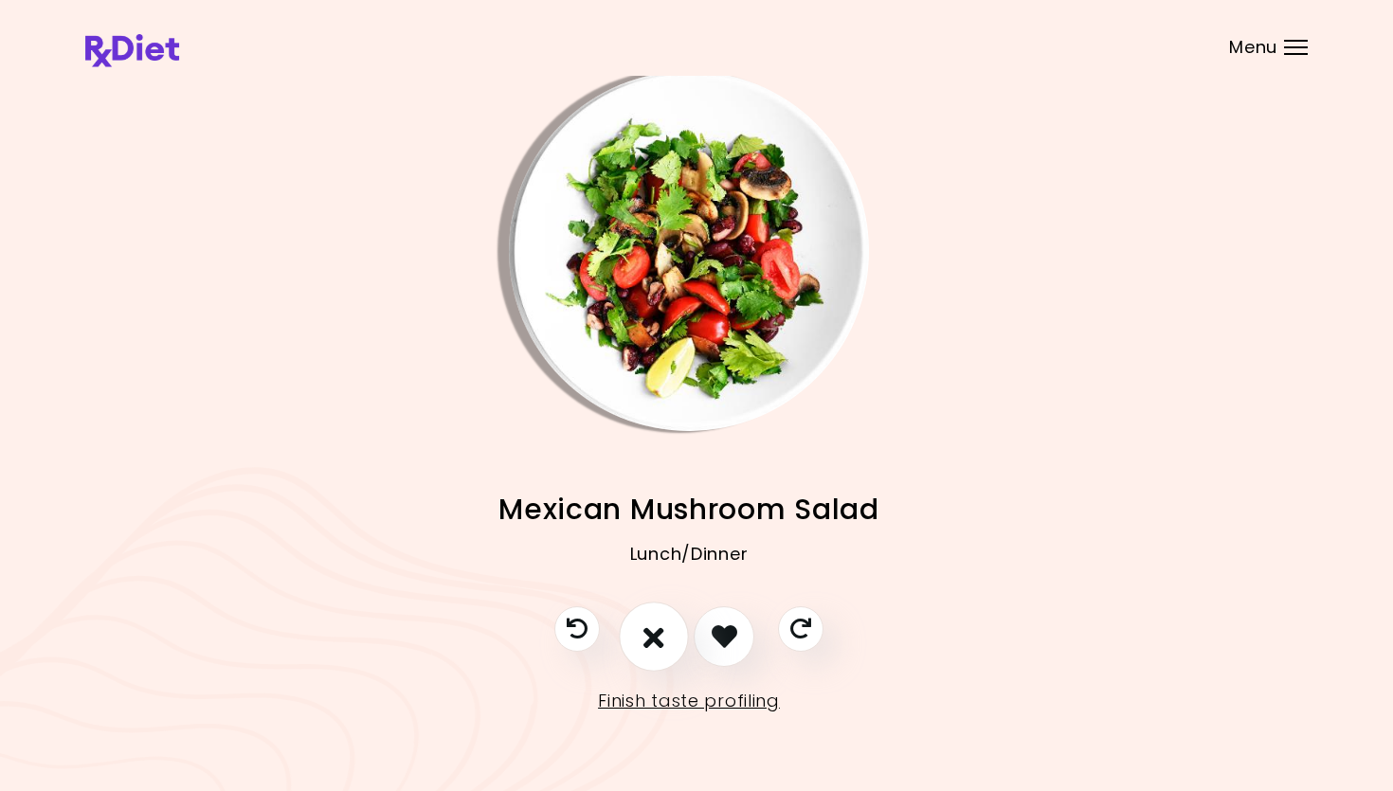
click at [668, 632] on button "I don't like this recipe" at bounding box center [654, 637] width 70 height 70
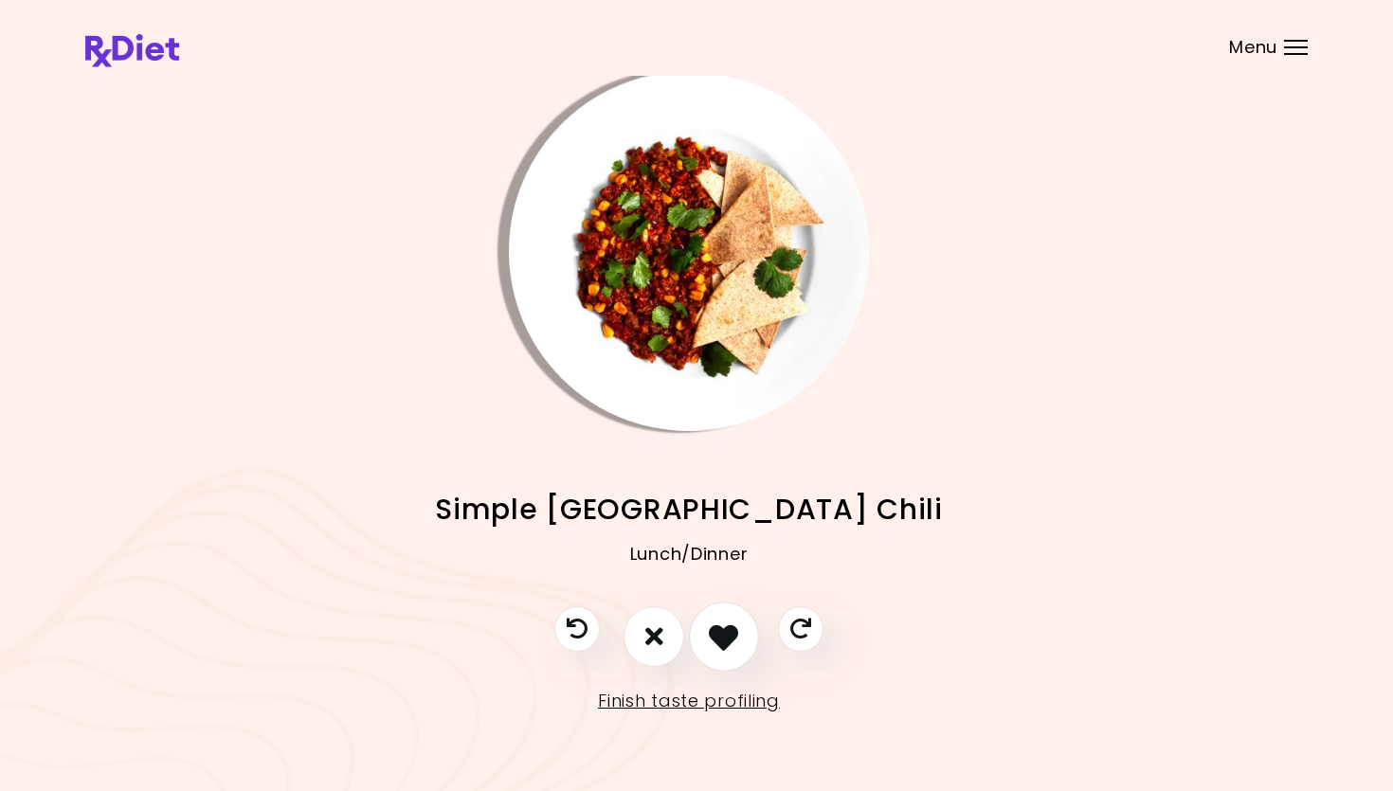
click at [707, 632] on button "I like this recipe" at bounding box center [724, 637] width 70 height 70
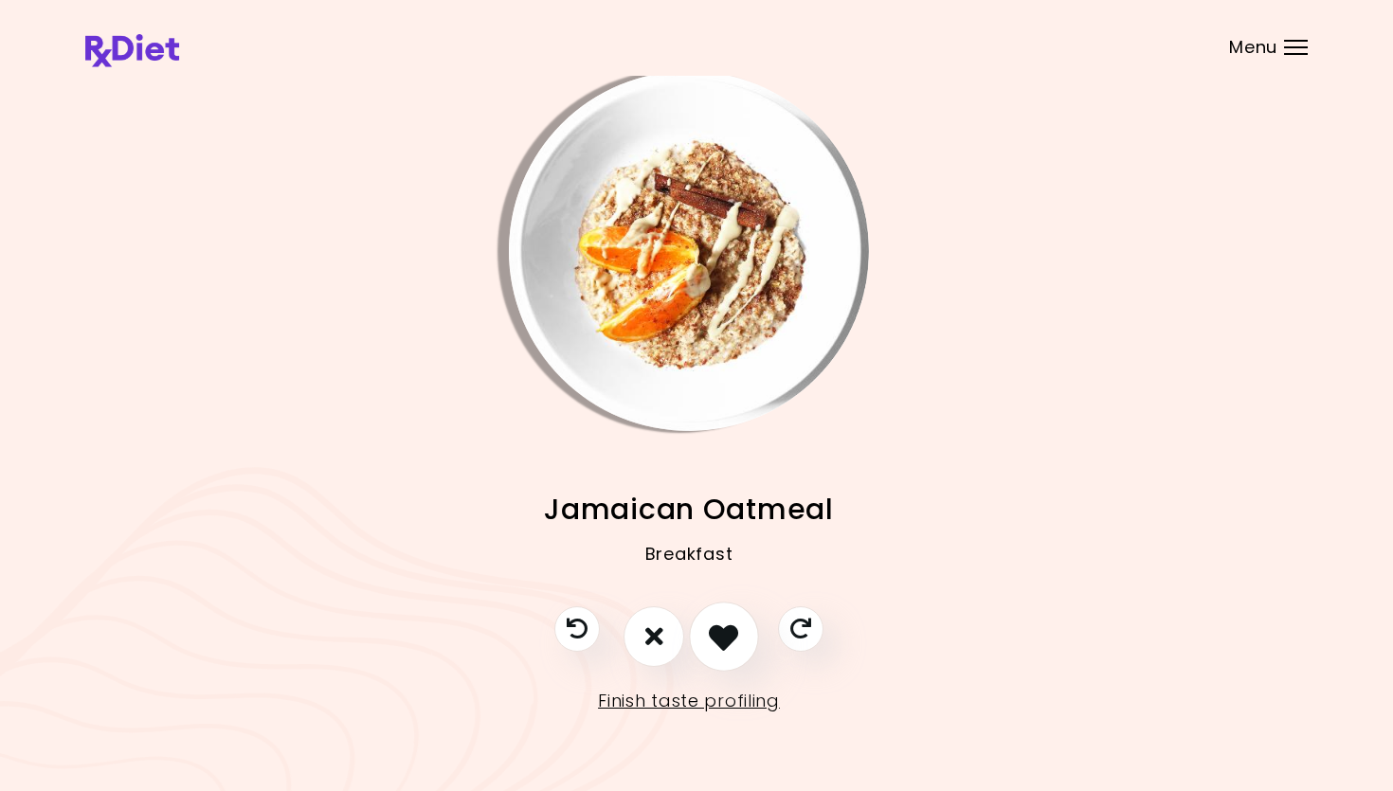
click at [716, 633] on icon "I like this recipe" at bounding box center [723, 636] width 29 height 29
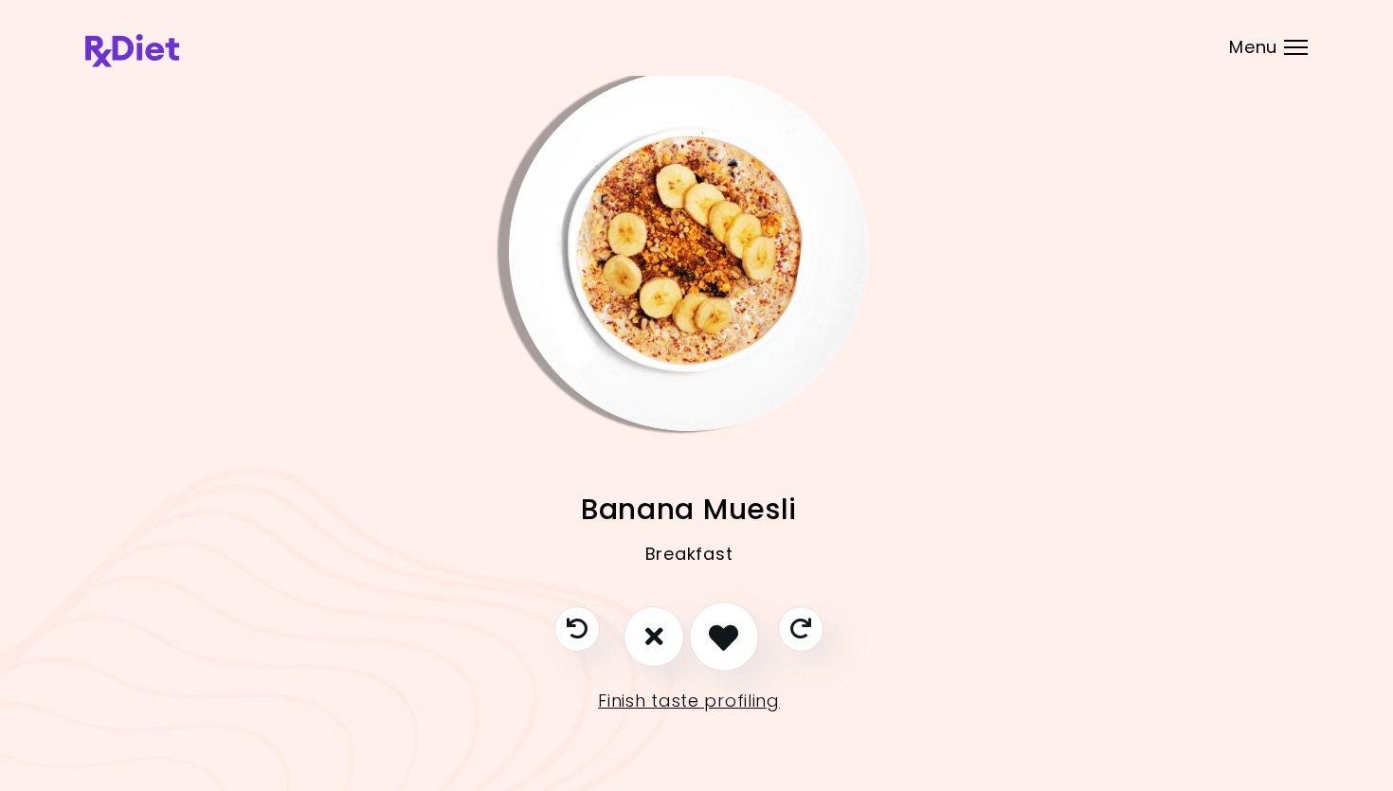
click at [716, 633] on icon "I like this recipe" at bounding box center [723, 636] width 29 height 29
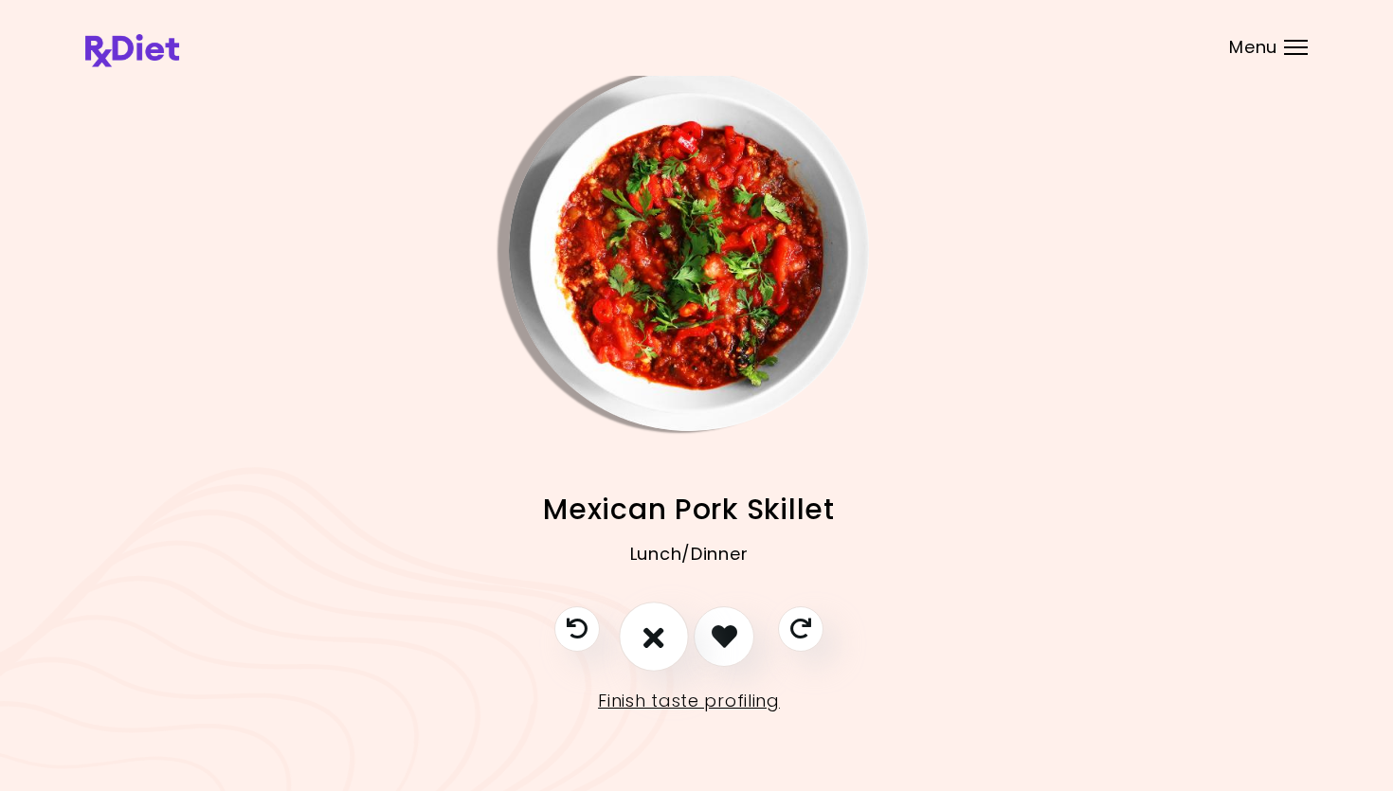
click at [653, 630] on icon "I don't like this recipe" at bounding box center [653, 636] width 21 height 29
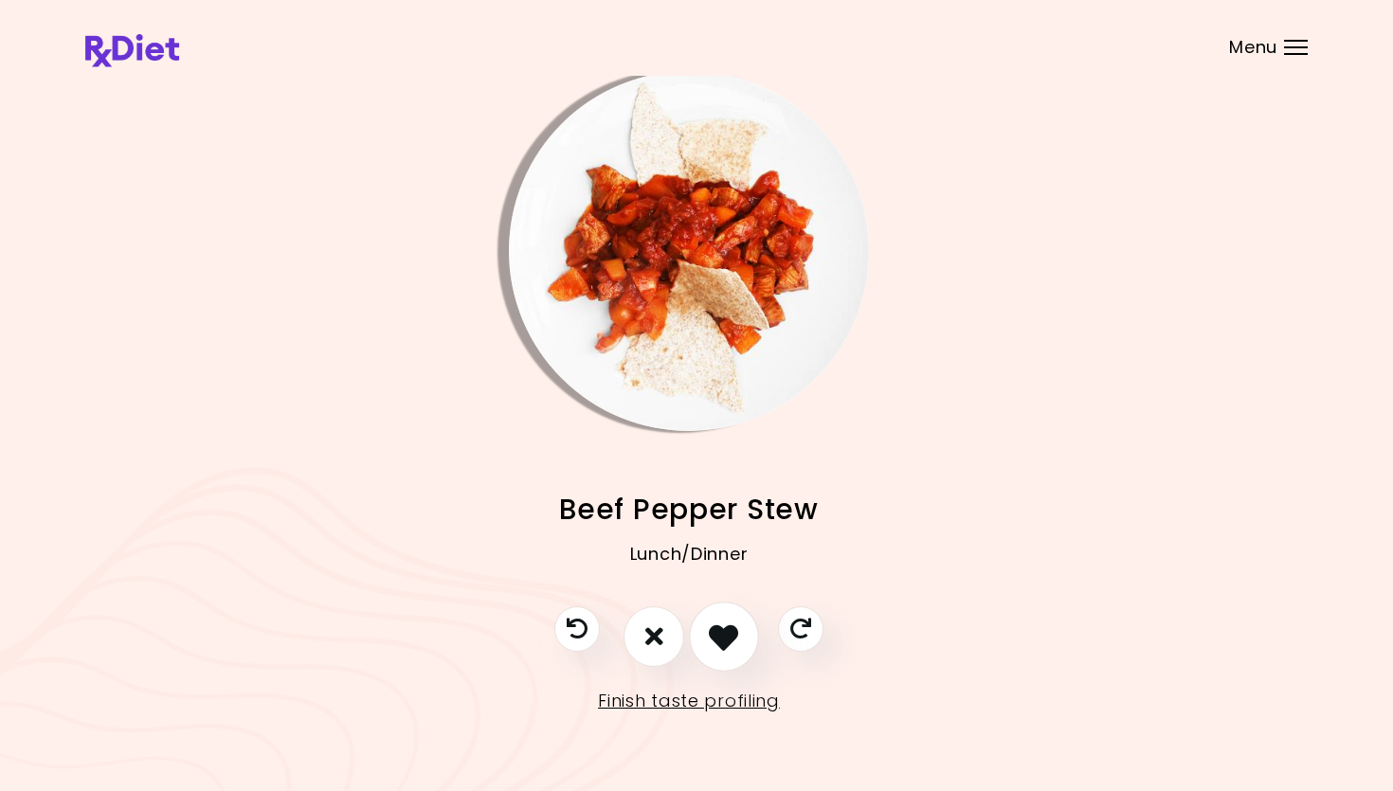
click at [716, 628] on icon "I like this recipe" at bounding box center [723, 636] width 29 height 29
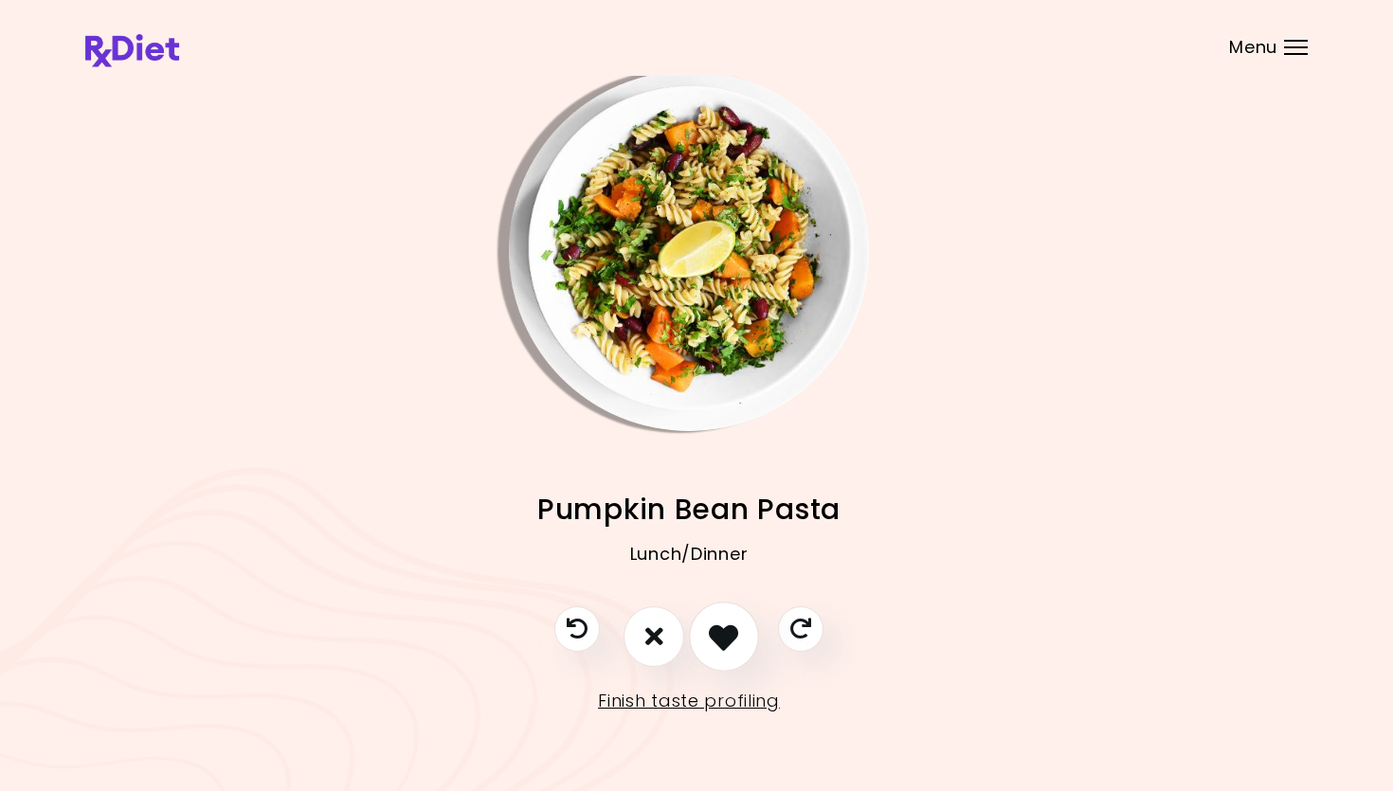
click at [716, 628] on icon "I like this recipe" at bounding box center [723, 636] width 29 height 29
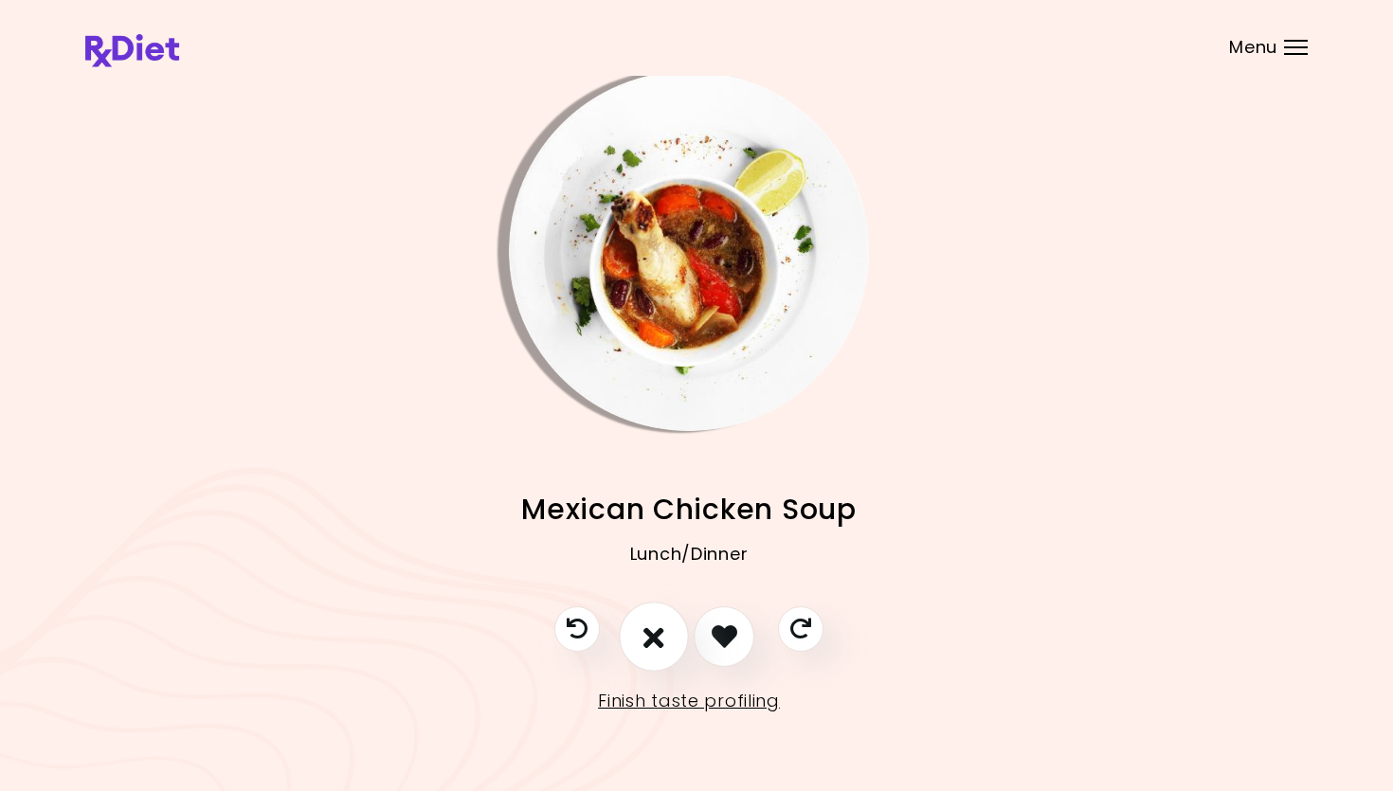
click at [664, 630] on button "I don't like this recipe" at bounding box center [654, 637] width 70 height 70
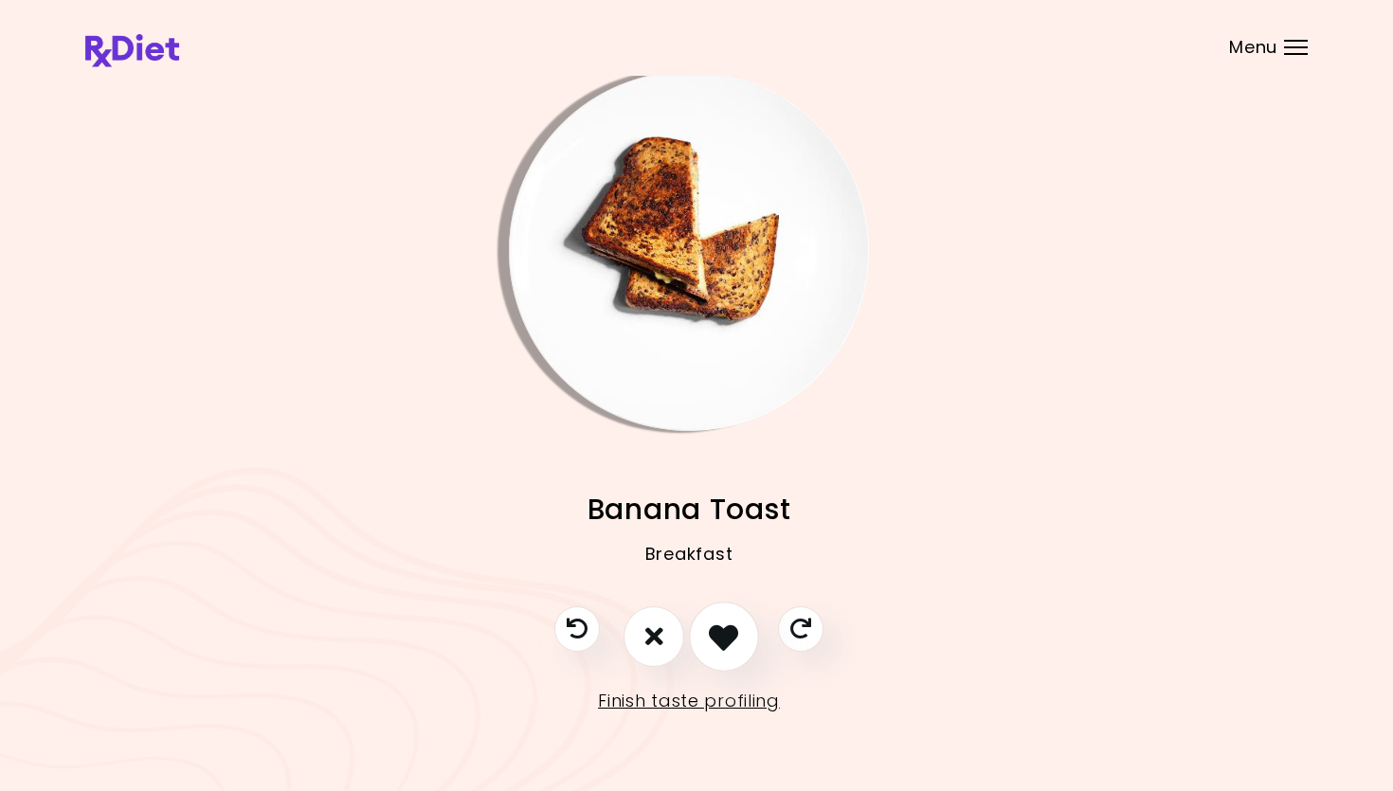
click at [743, 633] on button "I like this recipe" at bounding box center [724, 637] width 70 height 70
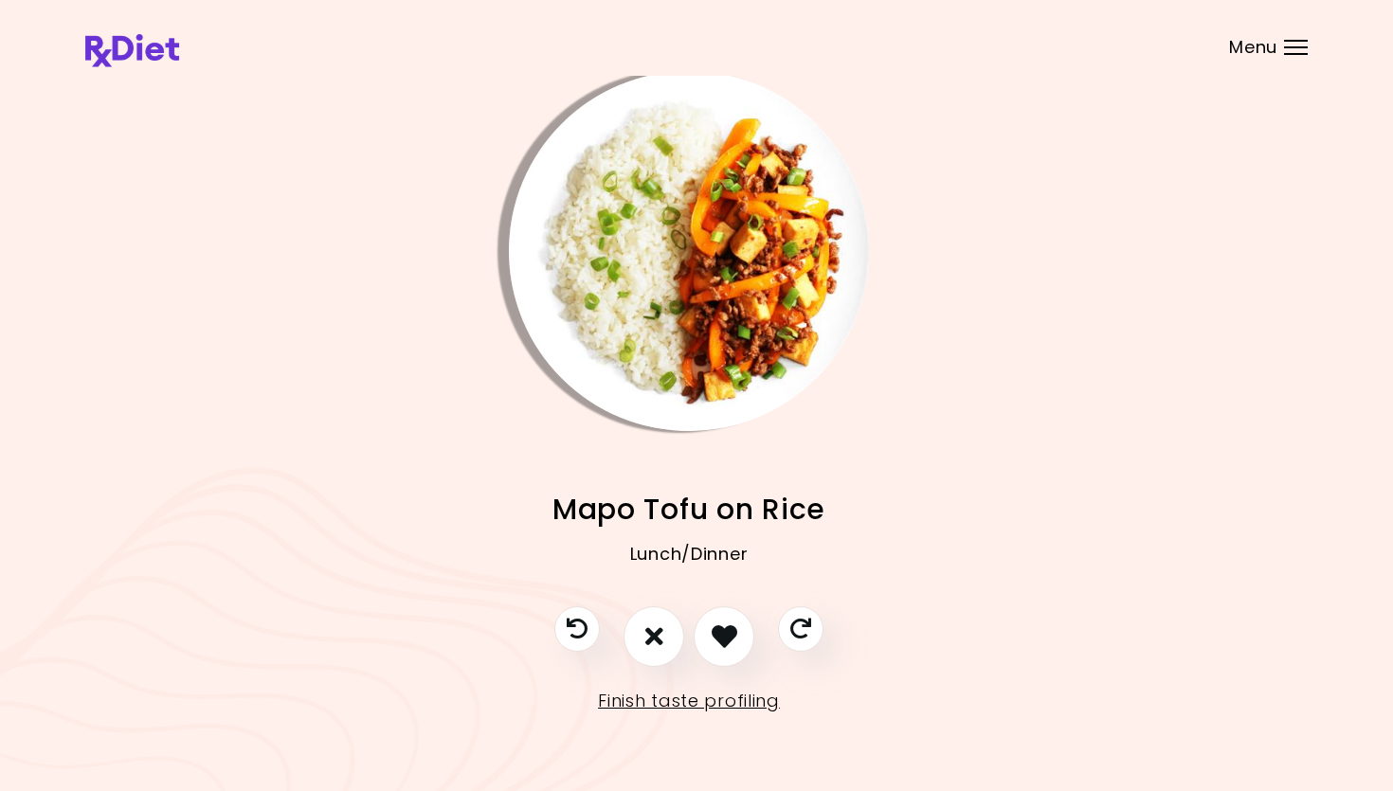
scroll to position [9, 9]
click at [647, 636] on icon "I don't like this recipe" at bounding box center [652, 636] width 21 height 29
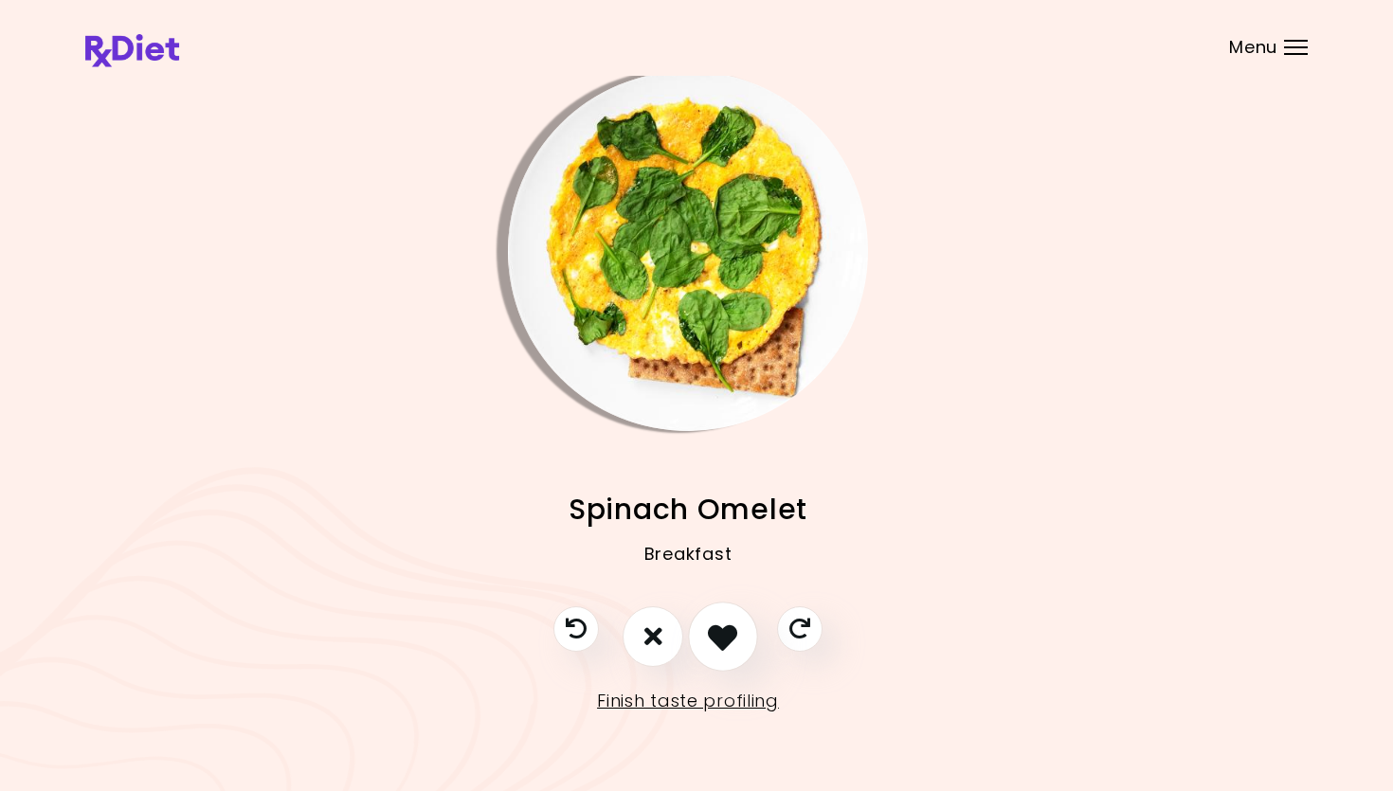
click at [714, 630] on icon "I like this recipe" at bounding box center [722, 636] width 29 height 29
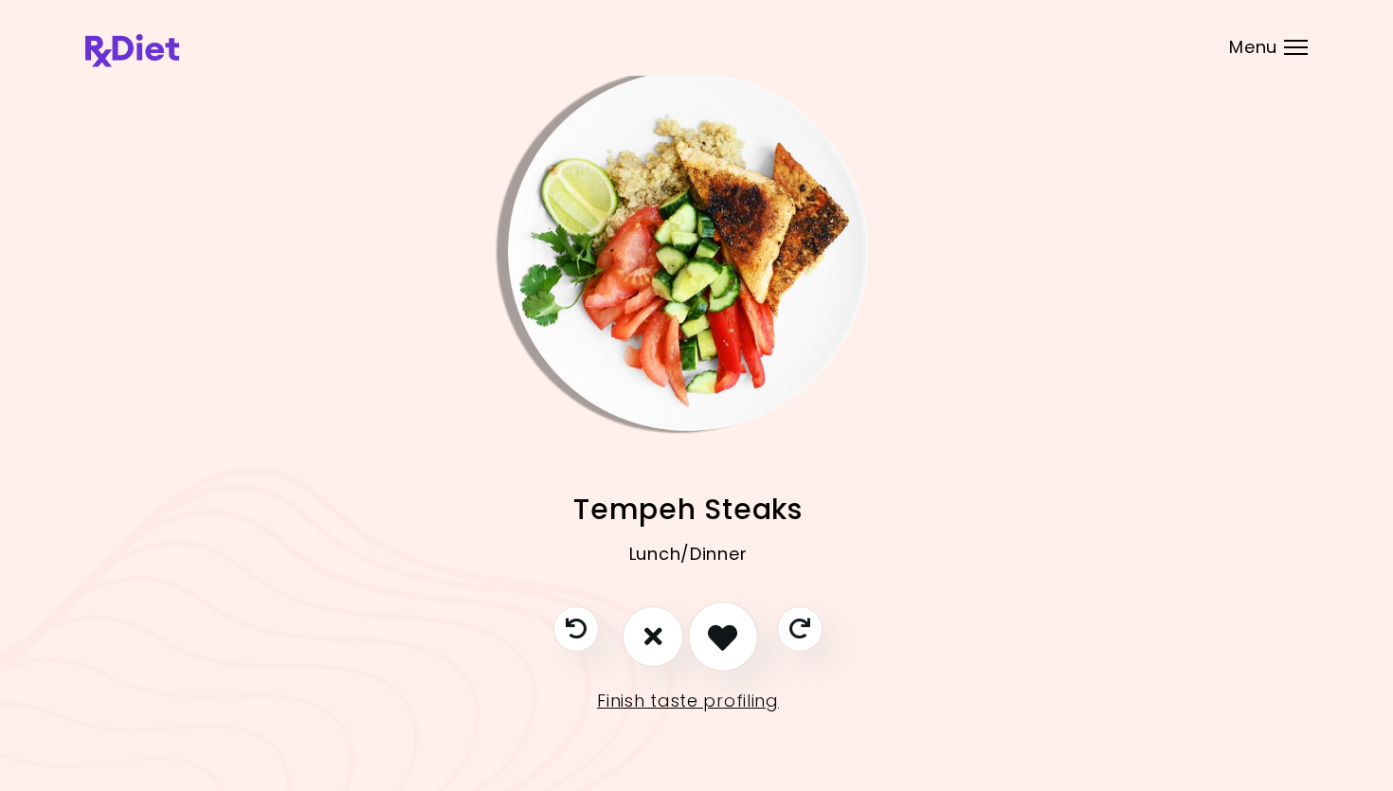
click at [747, 633] on button "I like this recipe" at bounding box center [723, 637] width 70 height 70
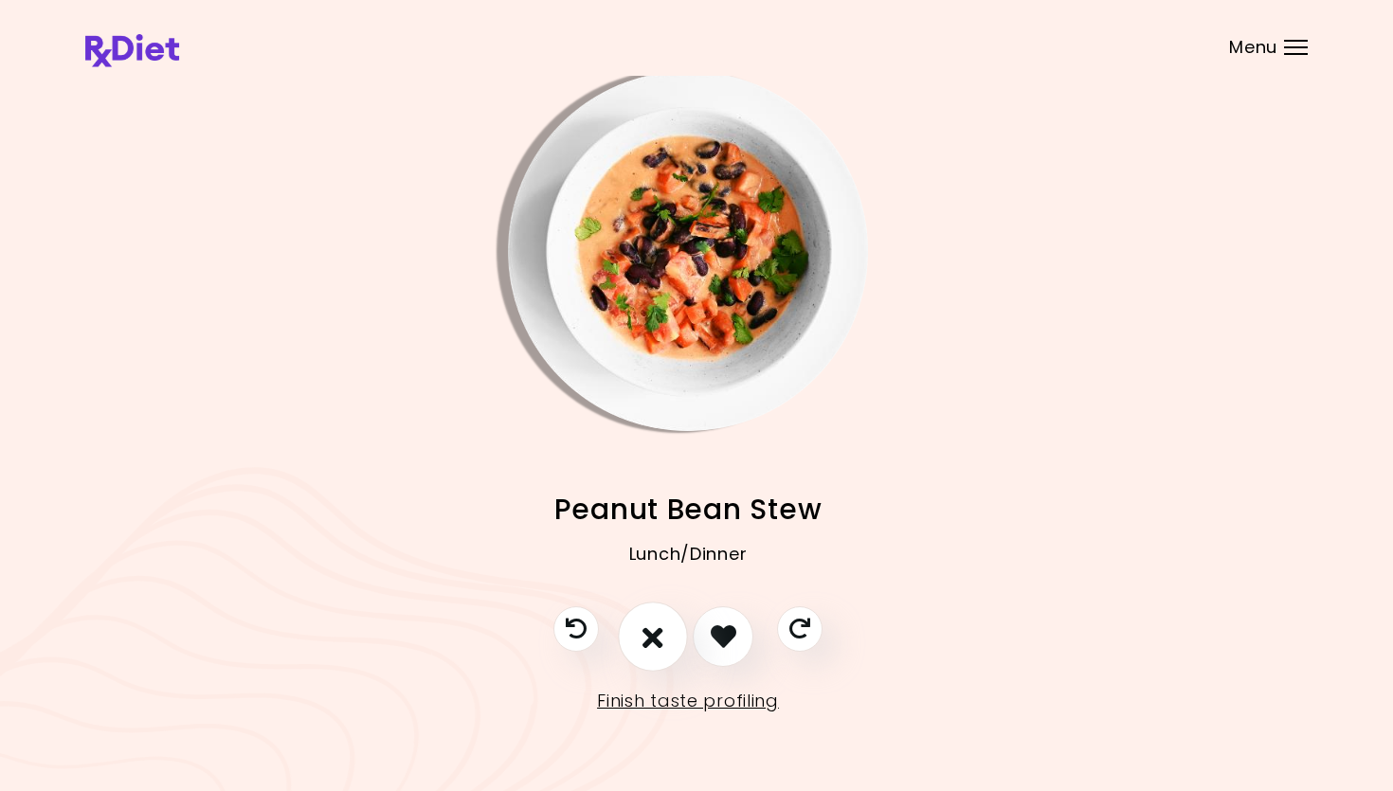
click at [649, 636] on icon "I don't like this recipe" at bounding box center [652, 636] width 21 height 29
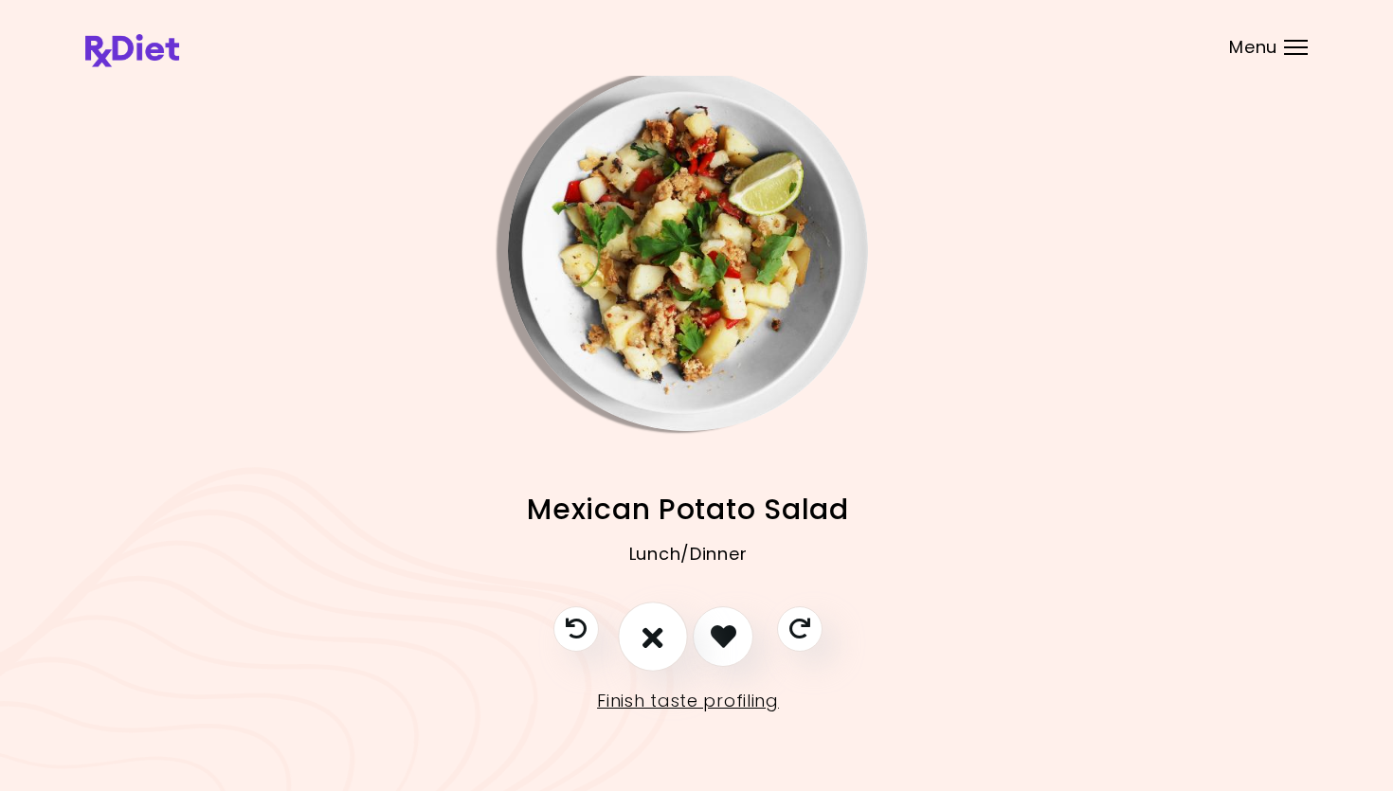
click at [632, 636] on button "I don't like this recipe" at bounding box center [653, 637] width 70 height 70
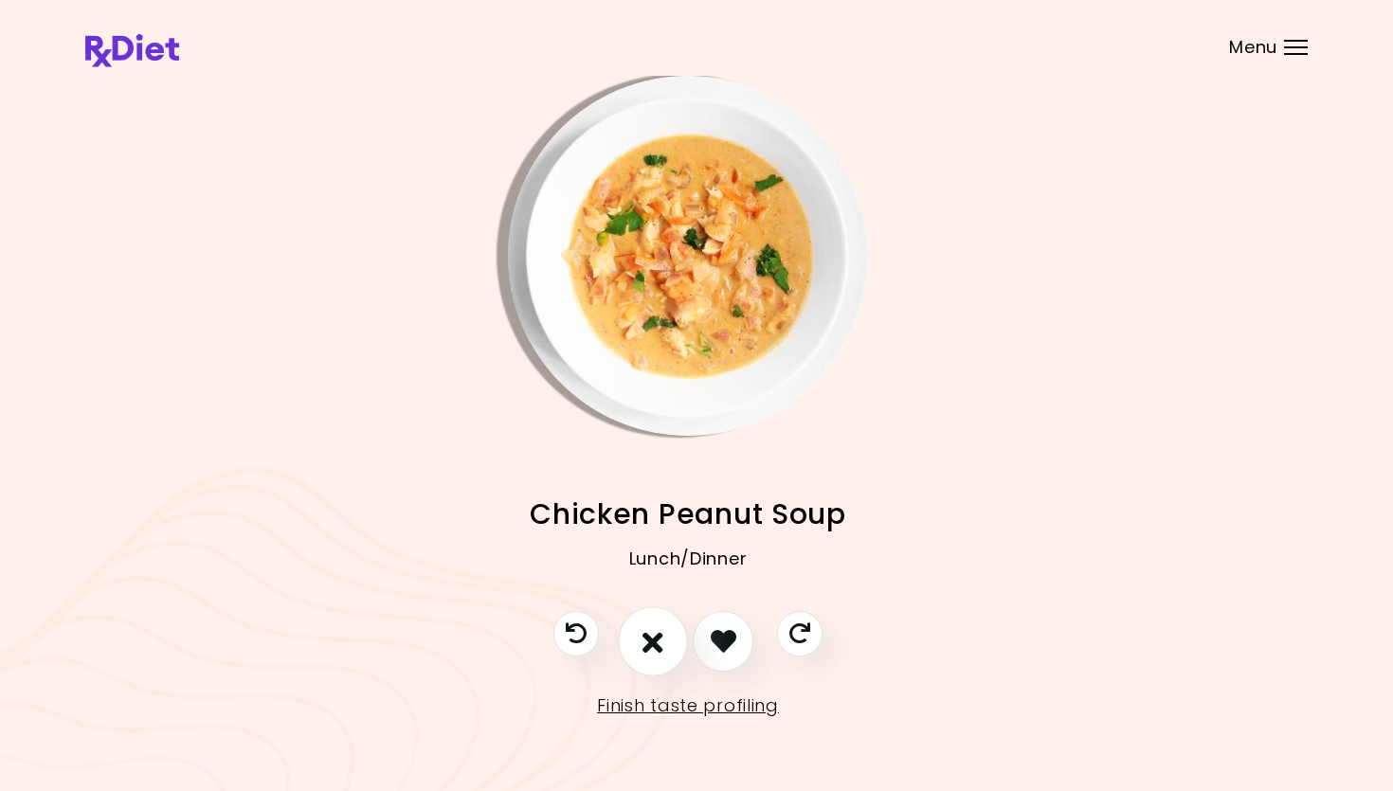
scroll to position [0, 9]
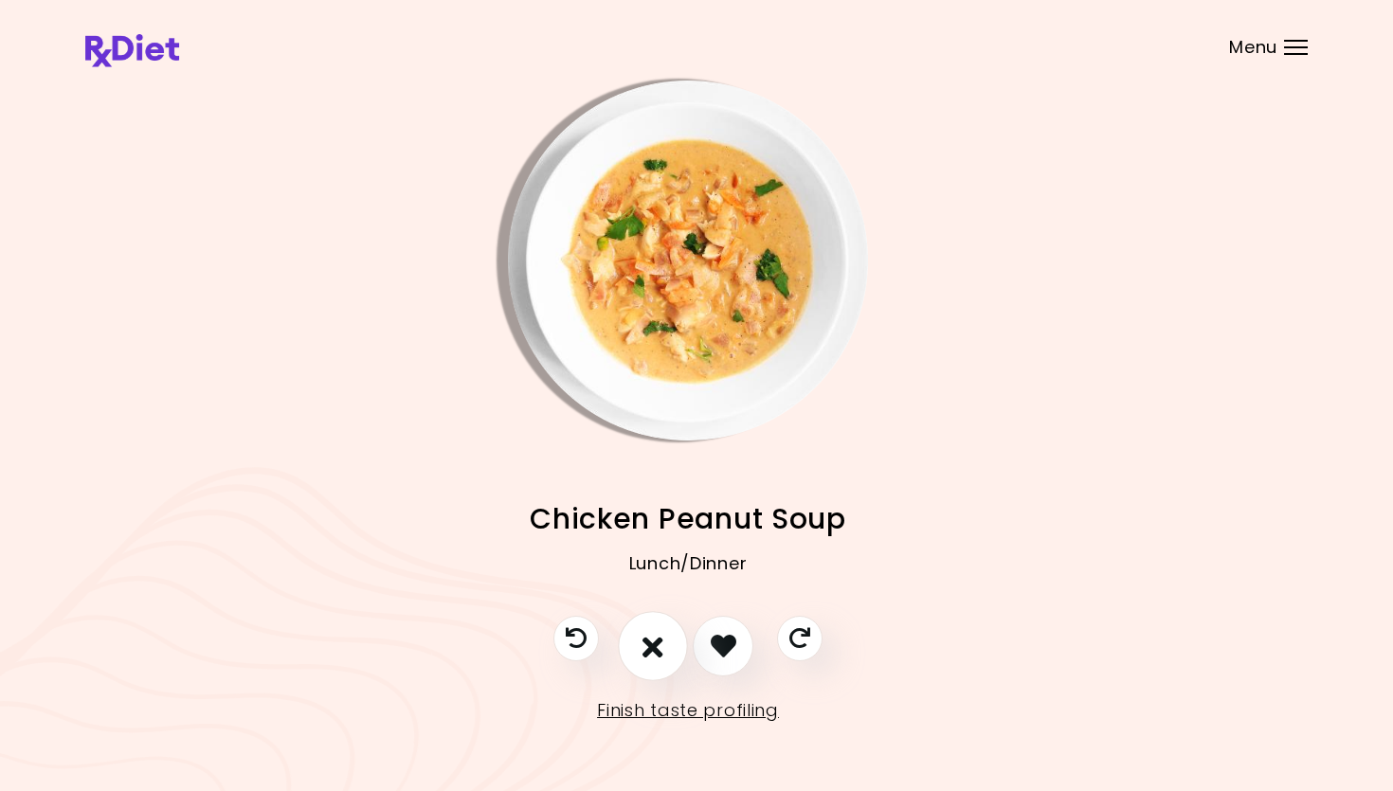
click at [644, 631] on icon "I don't like this recipe" at bounding box center [652, 645] width 21 height 29
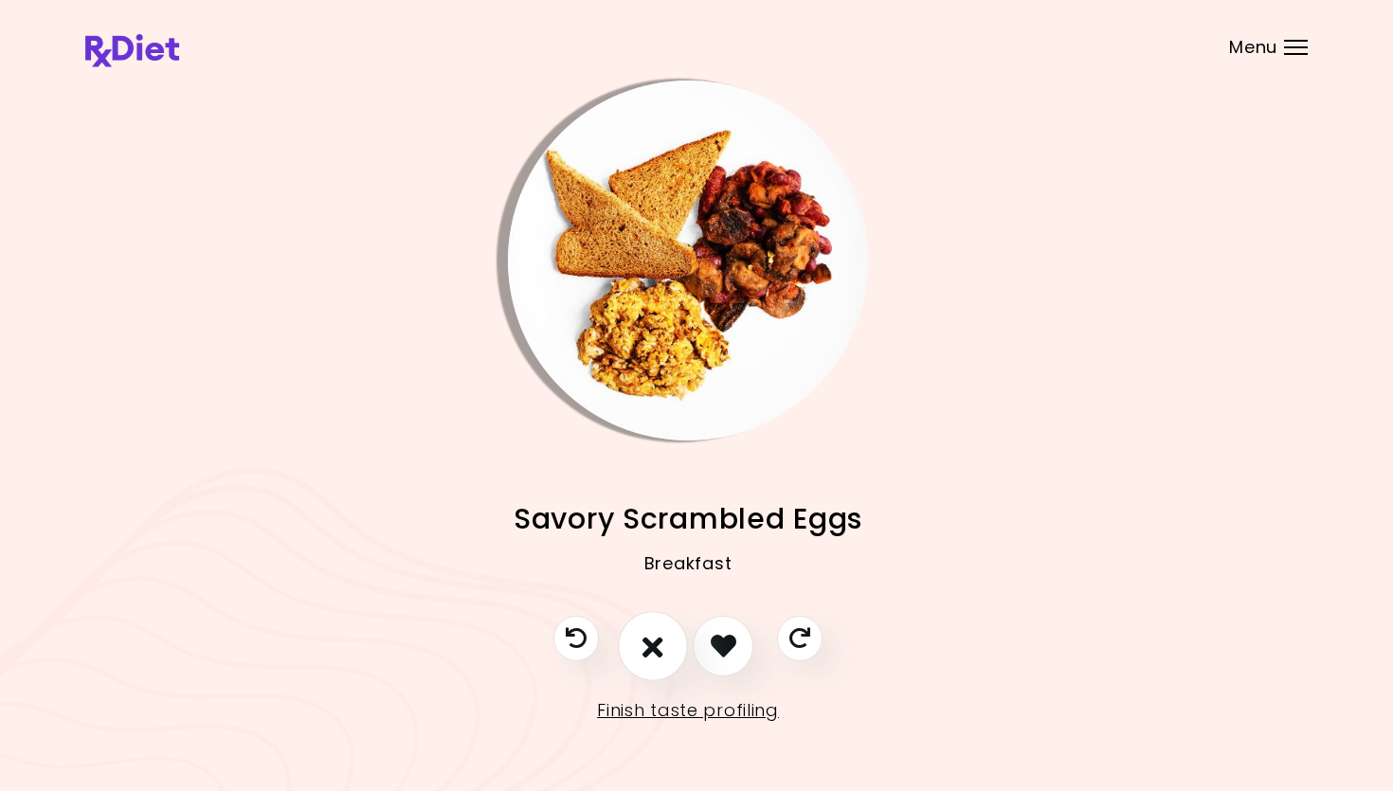
scroll to position [8, 9]
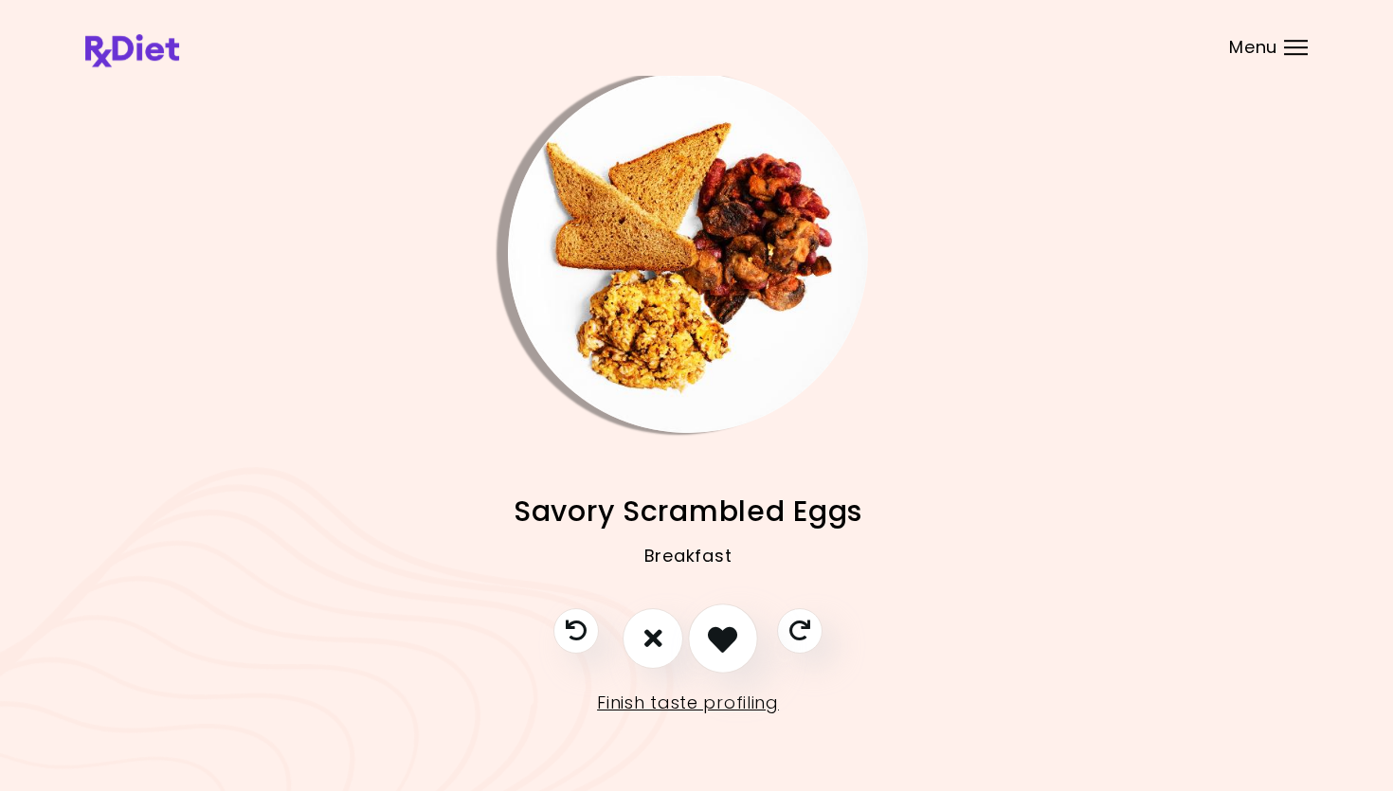
click at [726, 635] on icon "I like this recipe" at bounding box center [722, 637] width 29 height 29
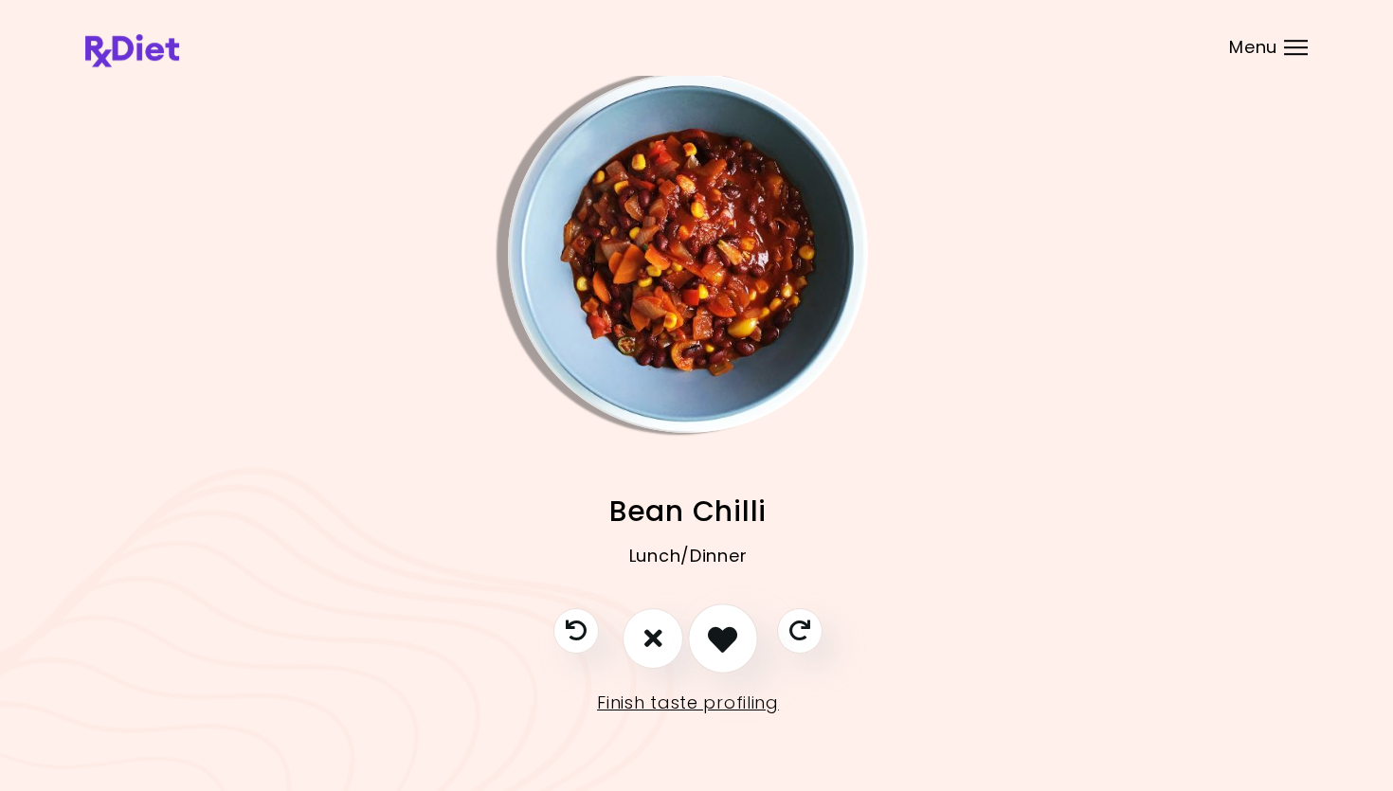
click at [726, 635] on icon "I like this recipe" at bounding box center [722, 637] width 29 height 29
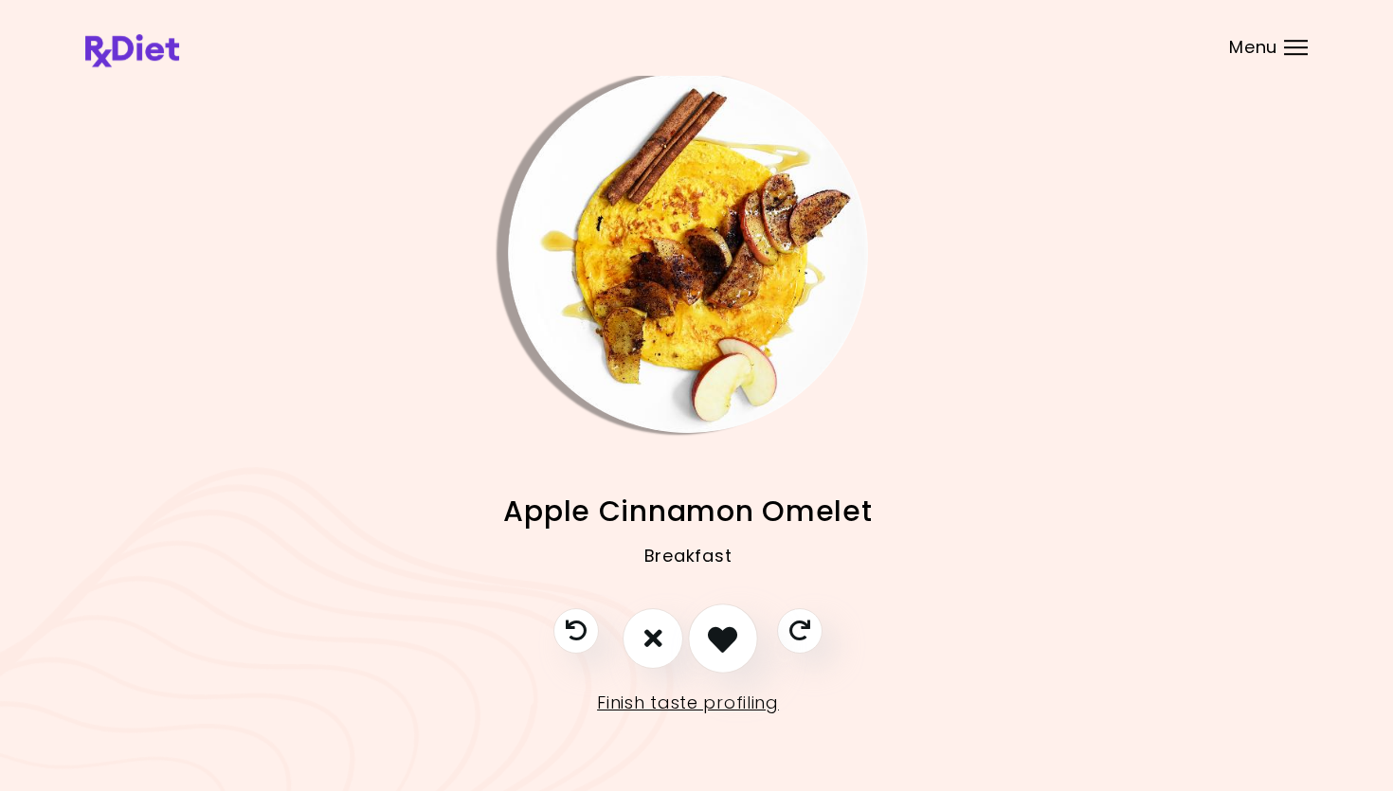
click at [726, 635] on icon "I like this recipe" at bounding box center [722, 637] width 29 height 29
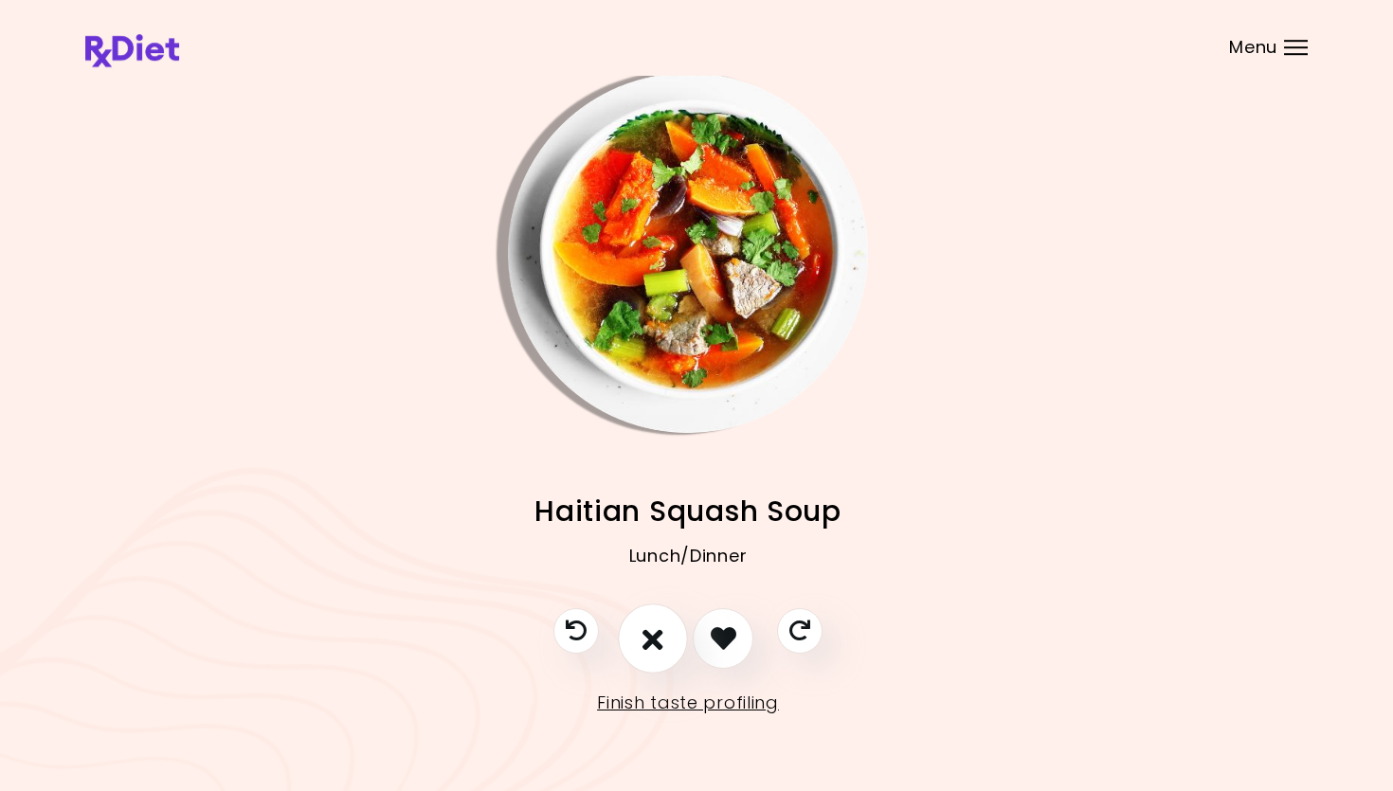
click at [653, 636] on icon "I don't like this recipe" at bounding box center [652, 637] width 21 height 29
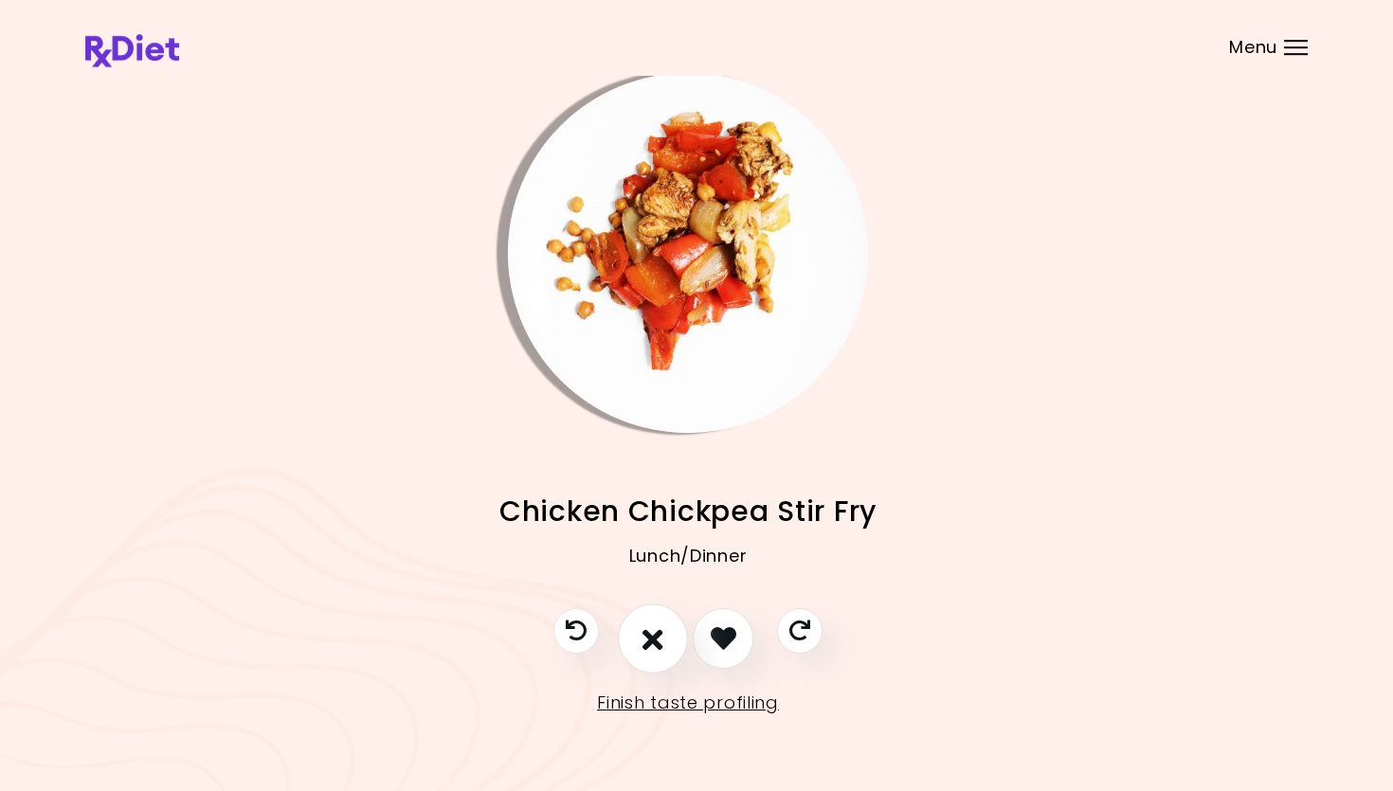
scroll to position [8, 6]
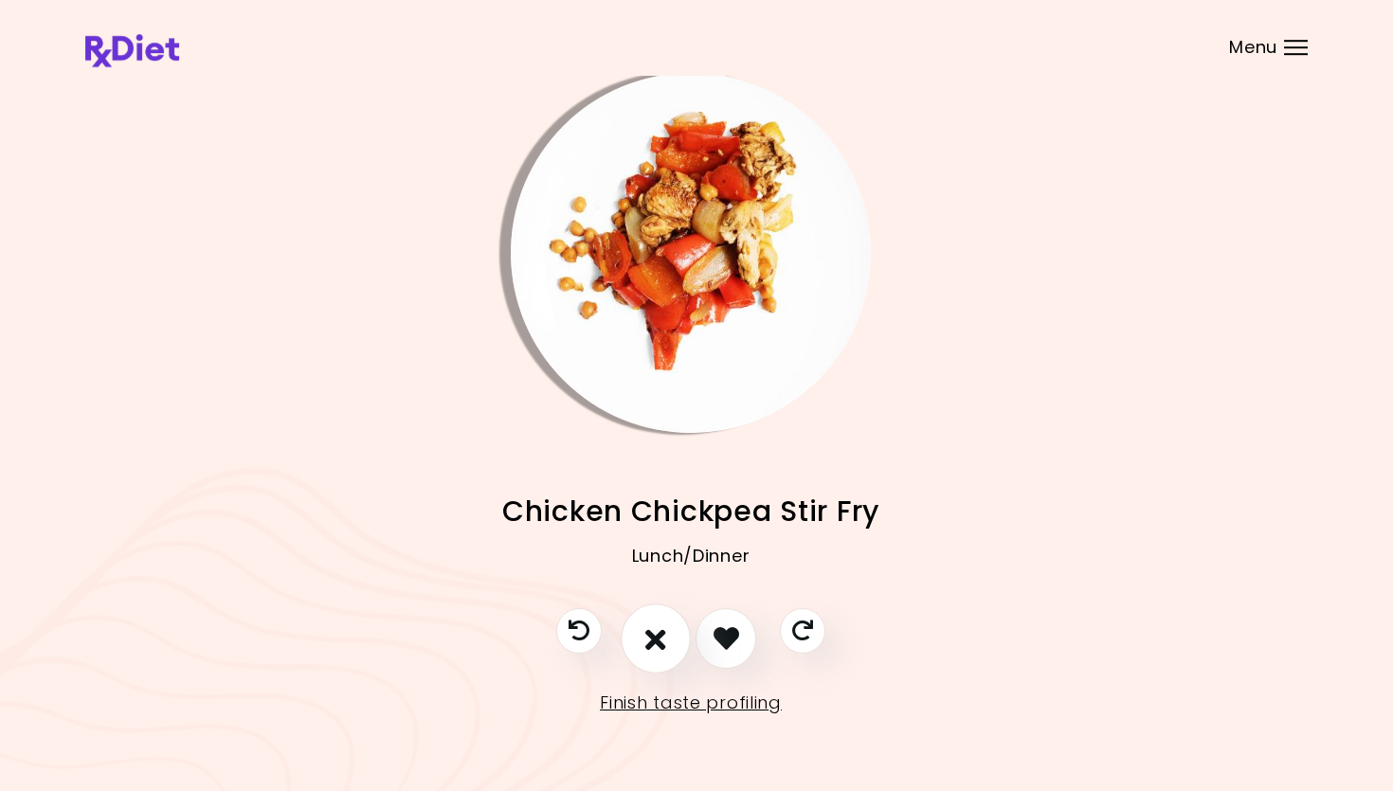
click at [653, 636] on icon "I don't like this recipe" at bounding box center [655, 637] width 21 height 29
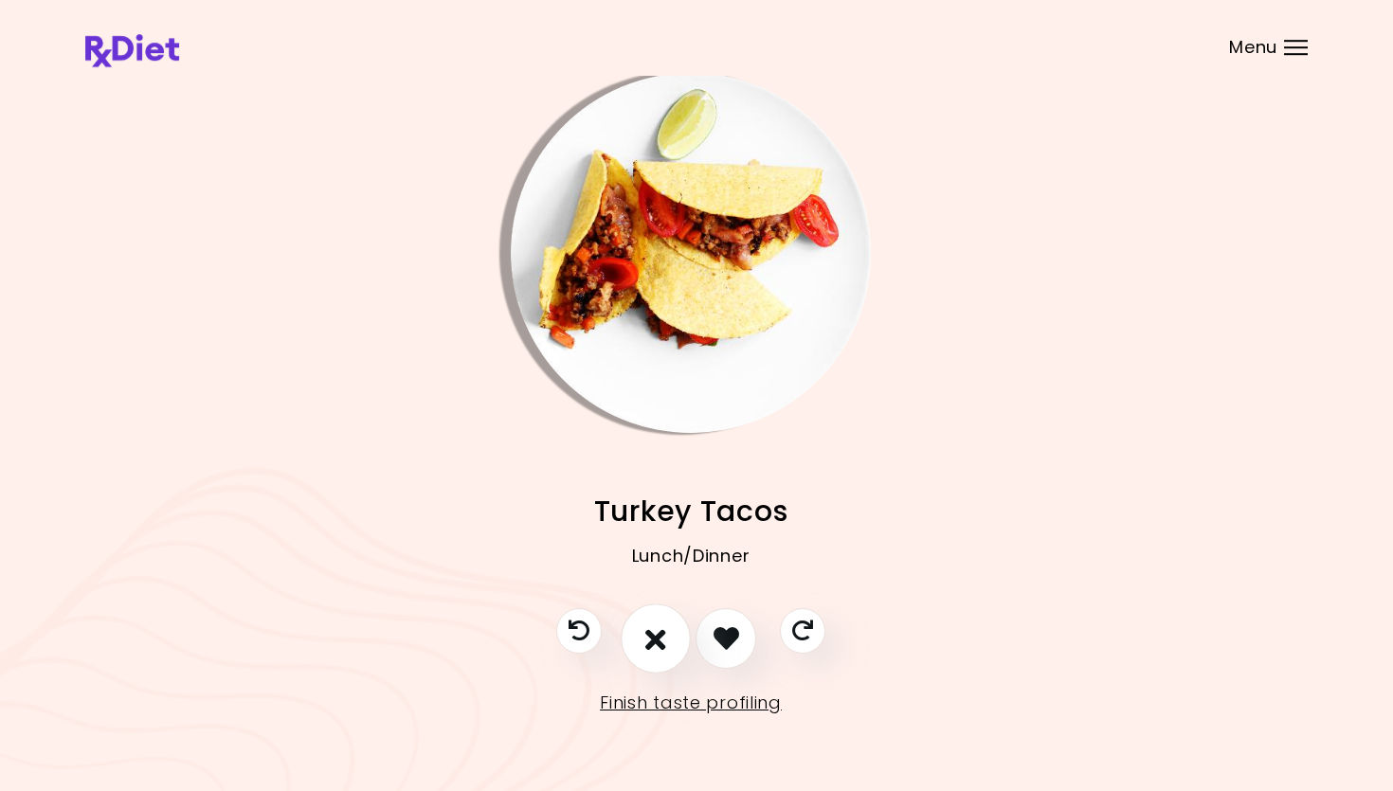
click at [653, 636] on icon "I don't like this recipe" at bounding box center [655, 637] width 21 height 29
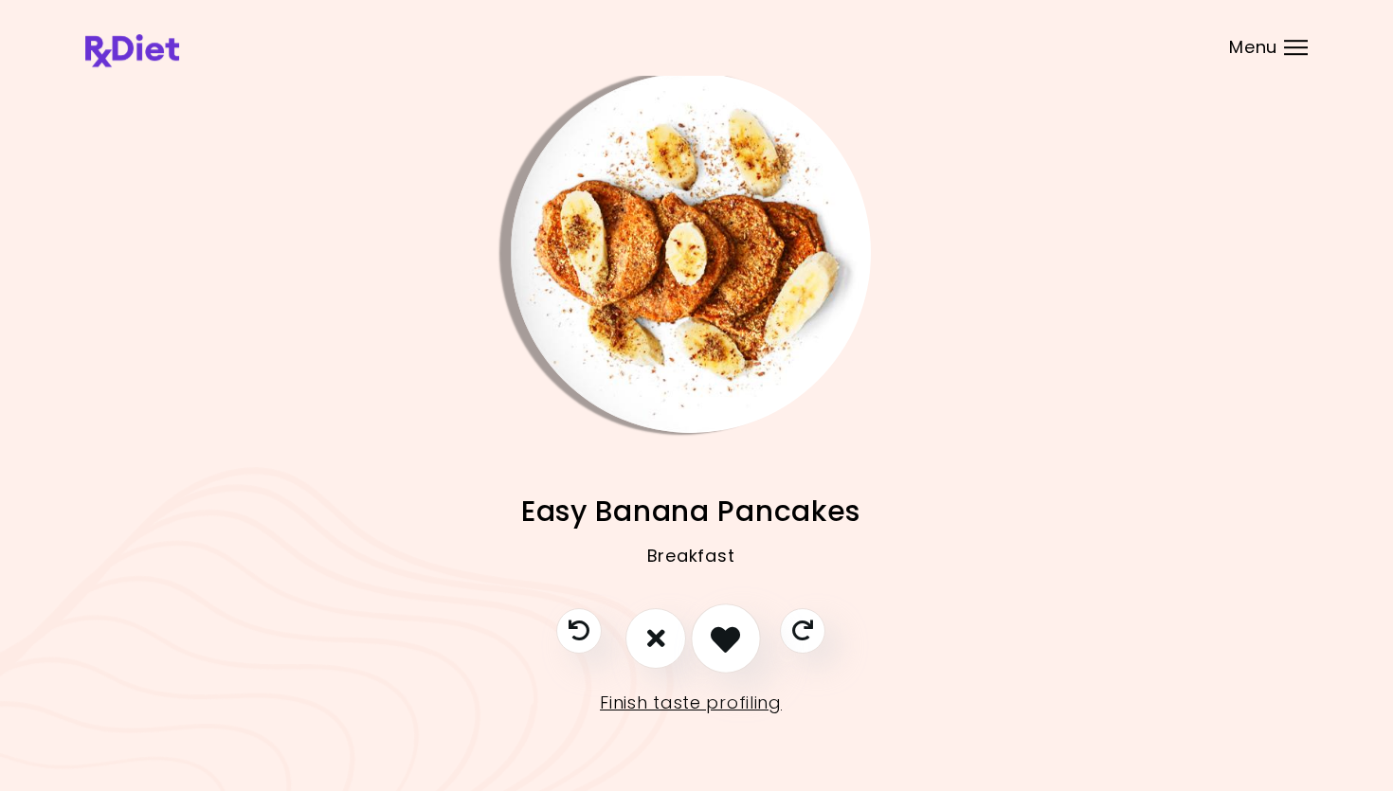
click at [714, 636] on icon "I like this recipe" at bounding box center [725, 637] width 29 height 29
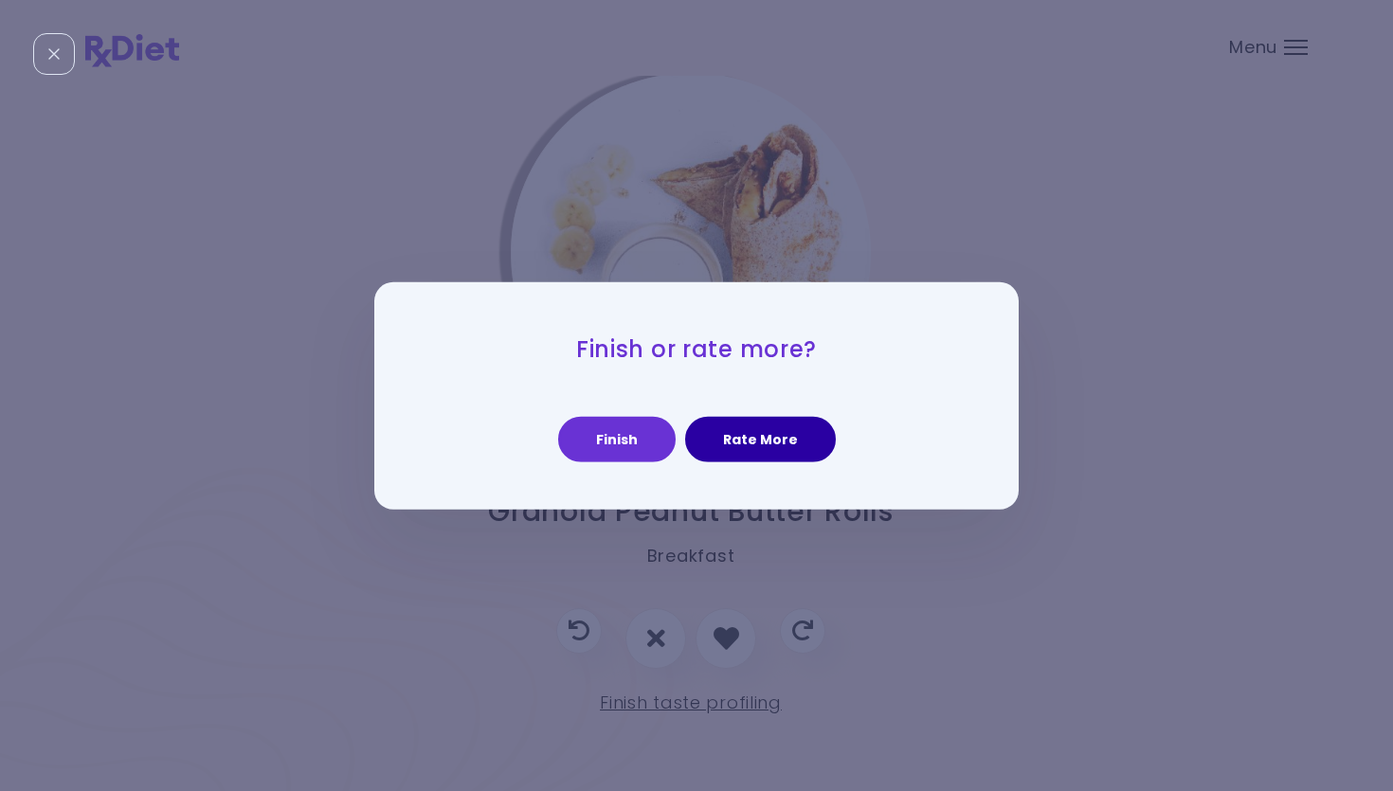
click at [787, 439] on button "Rate More" at bounding box center [760, 439] width 151 height 45
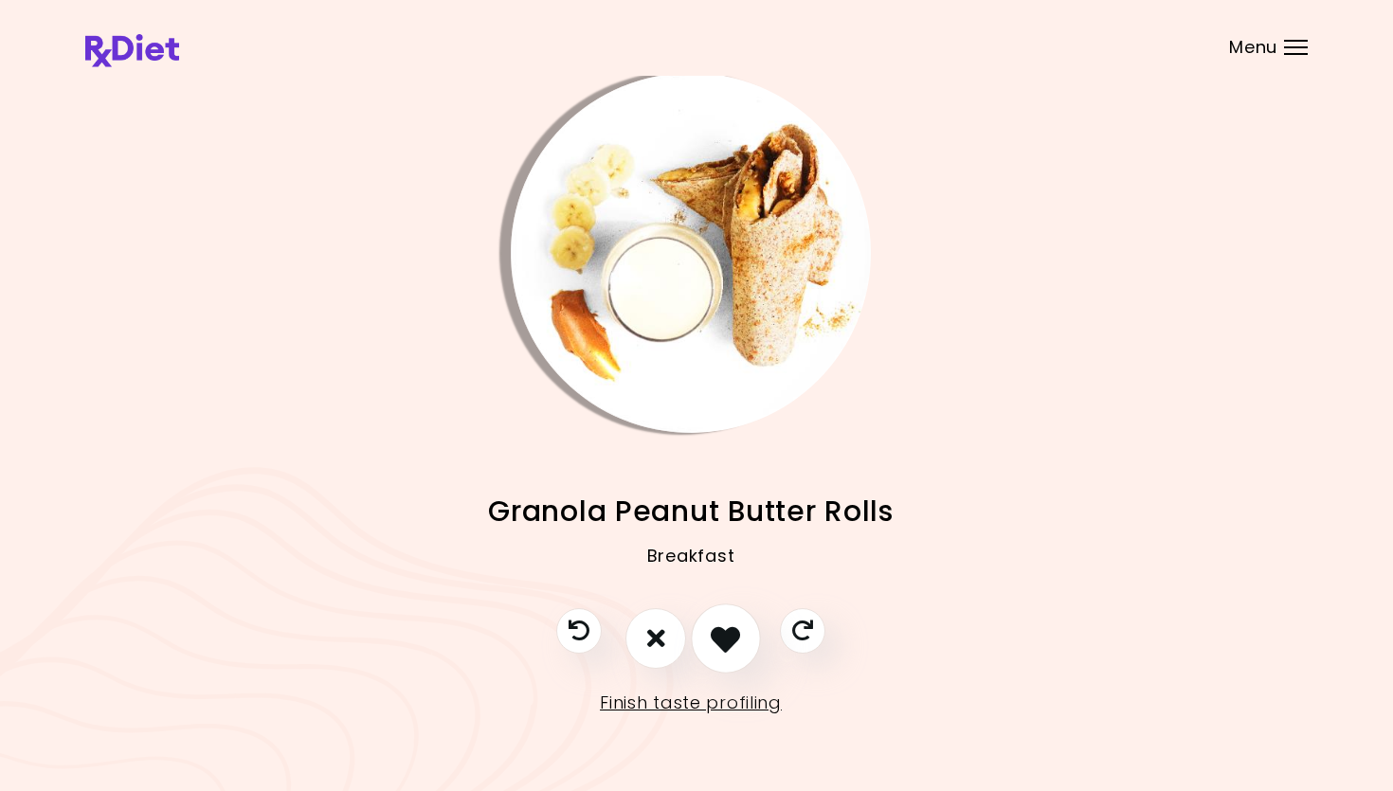
click at [713, 634] on icon "I like this recipe" at bounding box center [725, 637] width 29 height 29
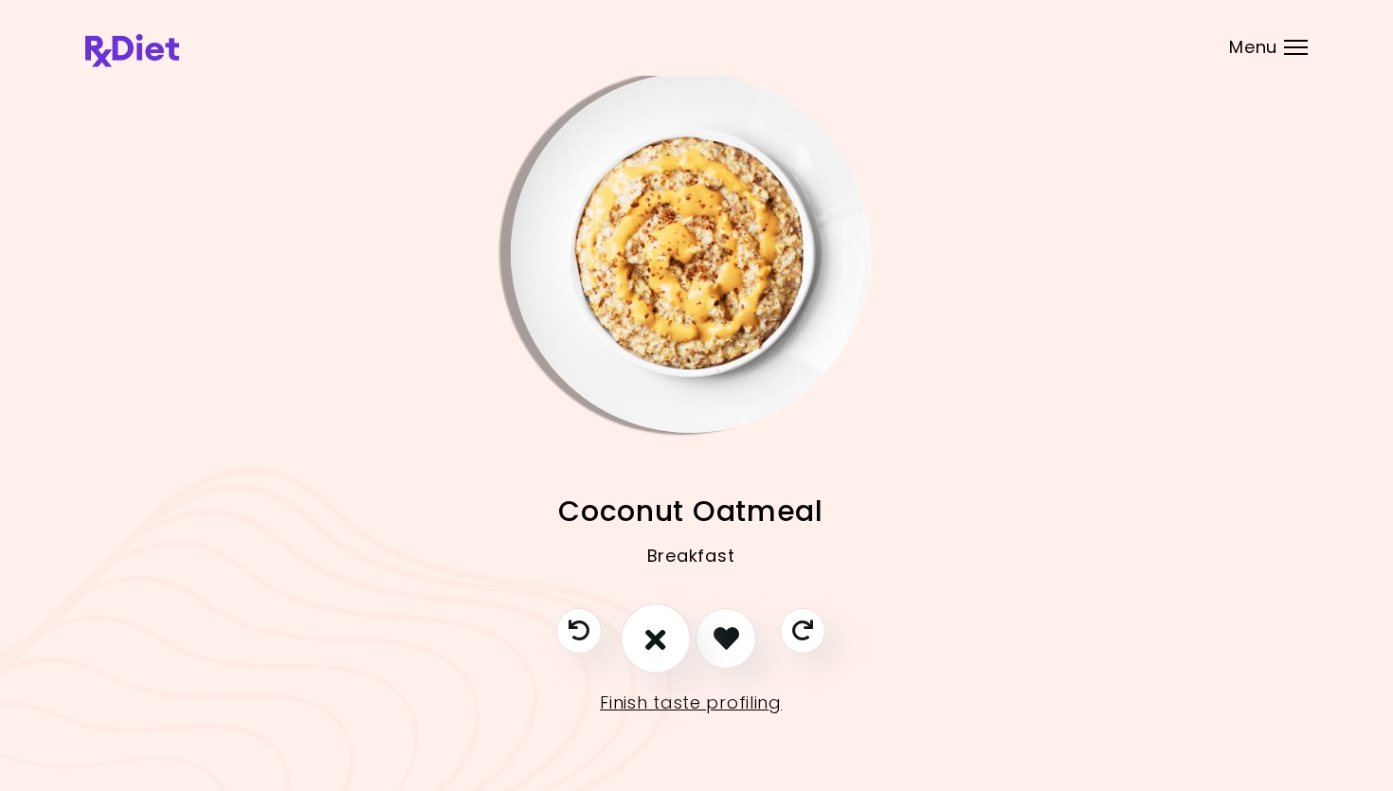
click at [677, 636] on button "I don't like this recipe" at bounding box center [656, 639] width 70 height 70
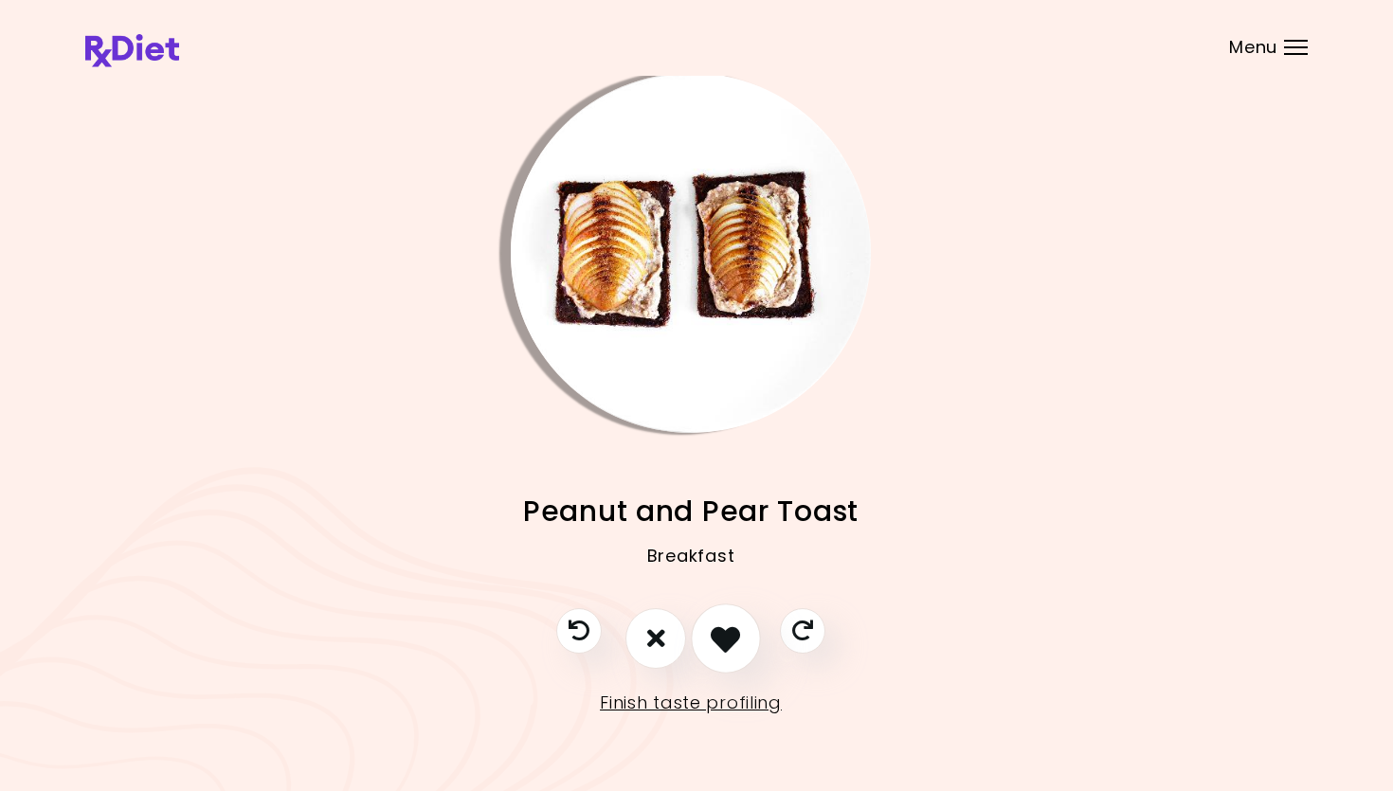
click at [720, 636] on icon "I like this recipe" at bounding box center [725, 637] width 29 height 29
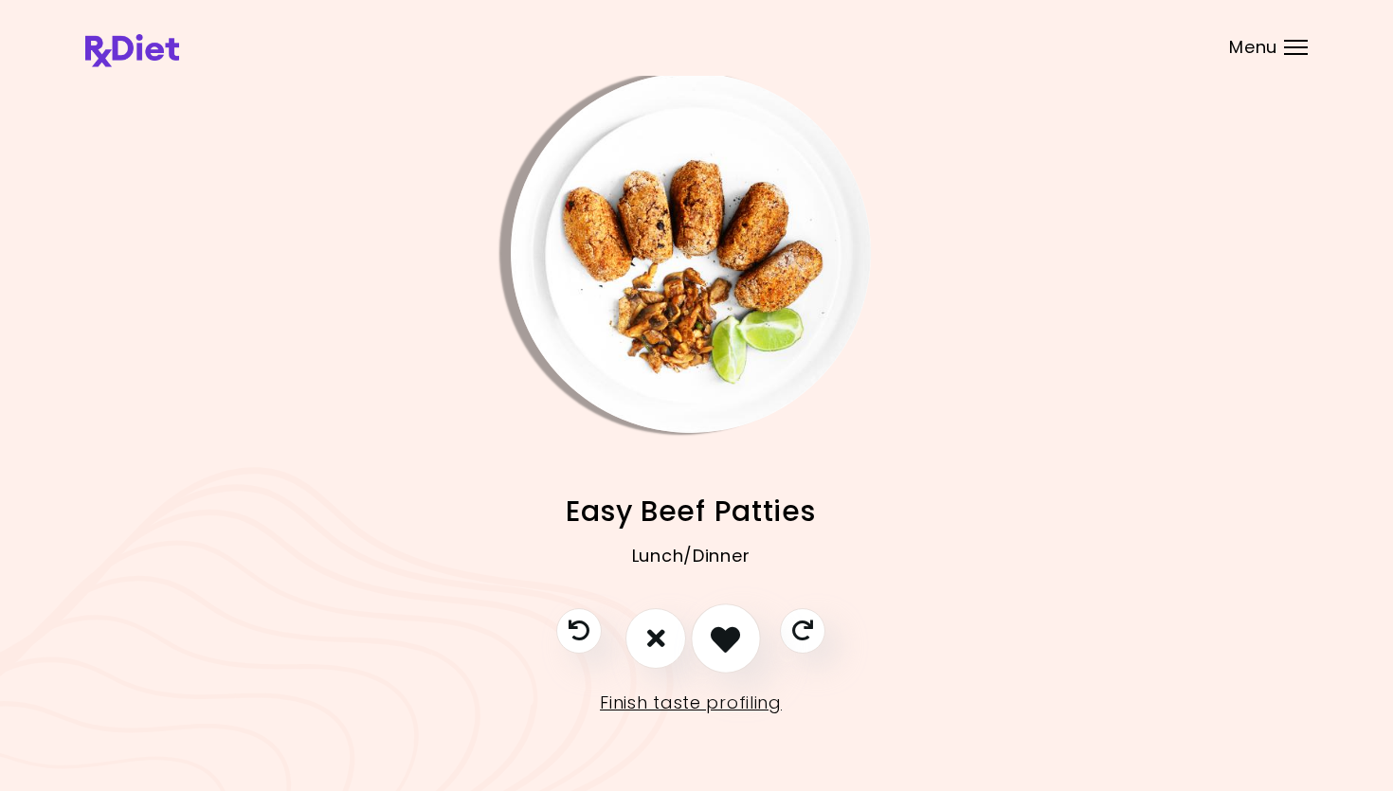
click at [729, 636] on icon "I like this recipe" at bounding box center [725, 637] width 29 height 29
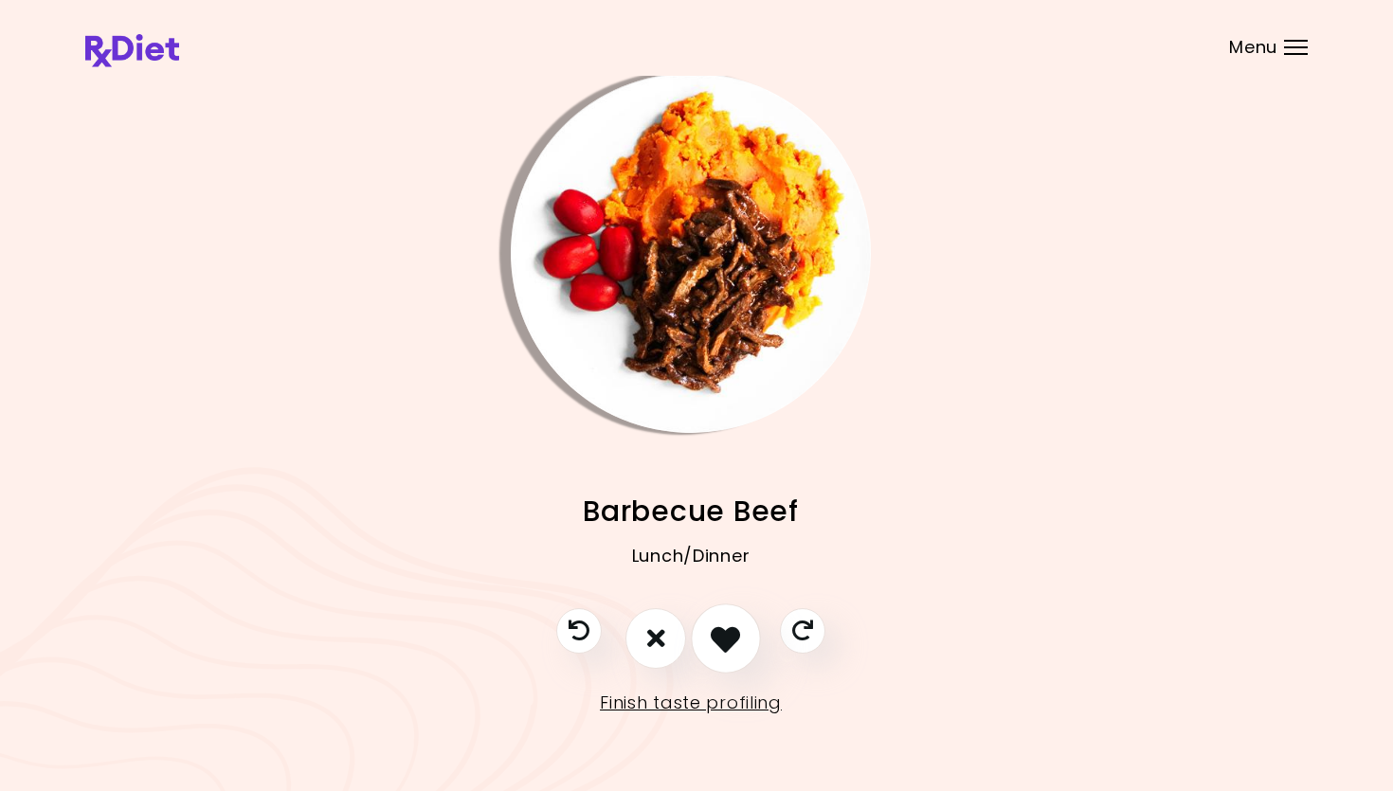
click at [729, 636] on icon "I like this recipe" at bounding box center [725, 637] width 29 height 29
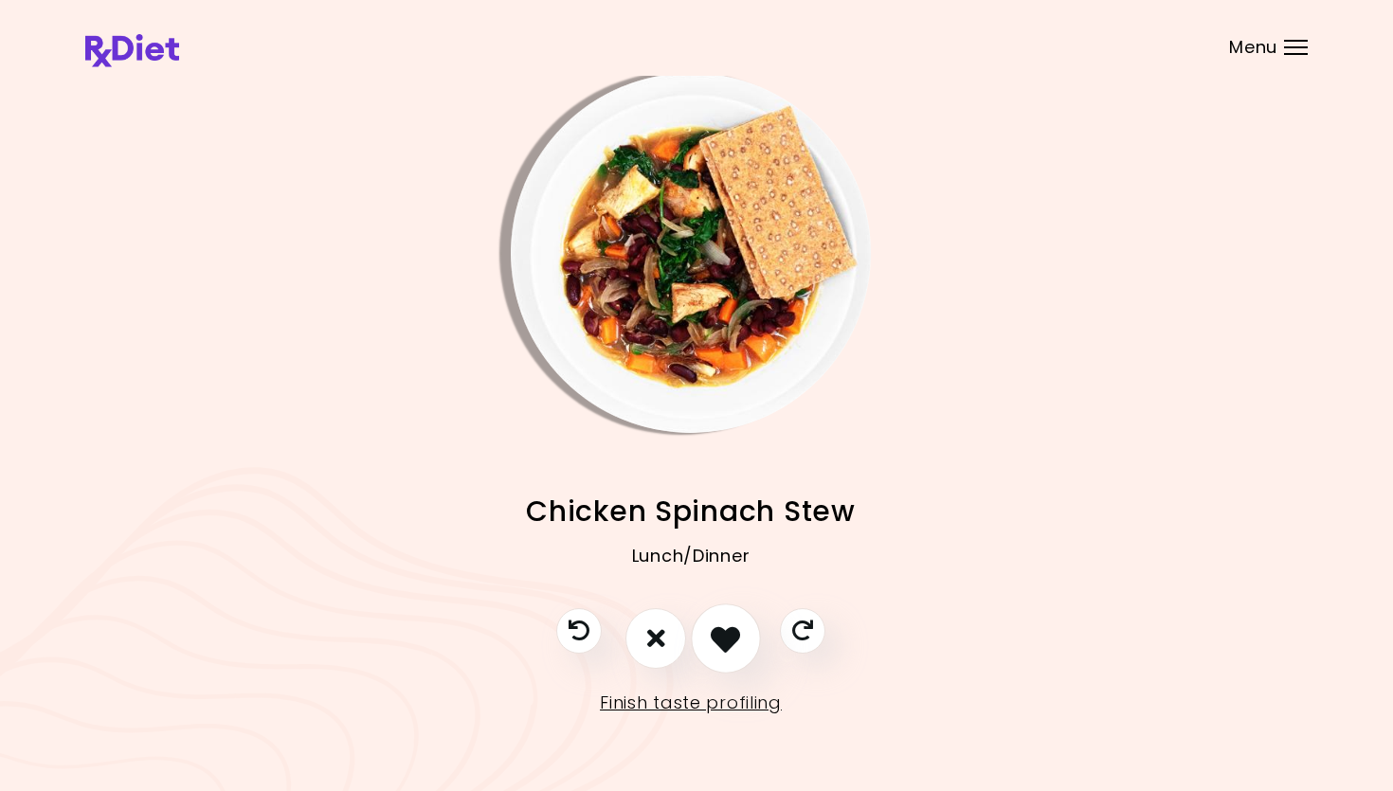
click at [729, 636] on icon "I like this recipe" at bounding box center [725, 637] width 29 height 29
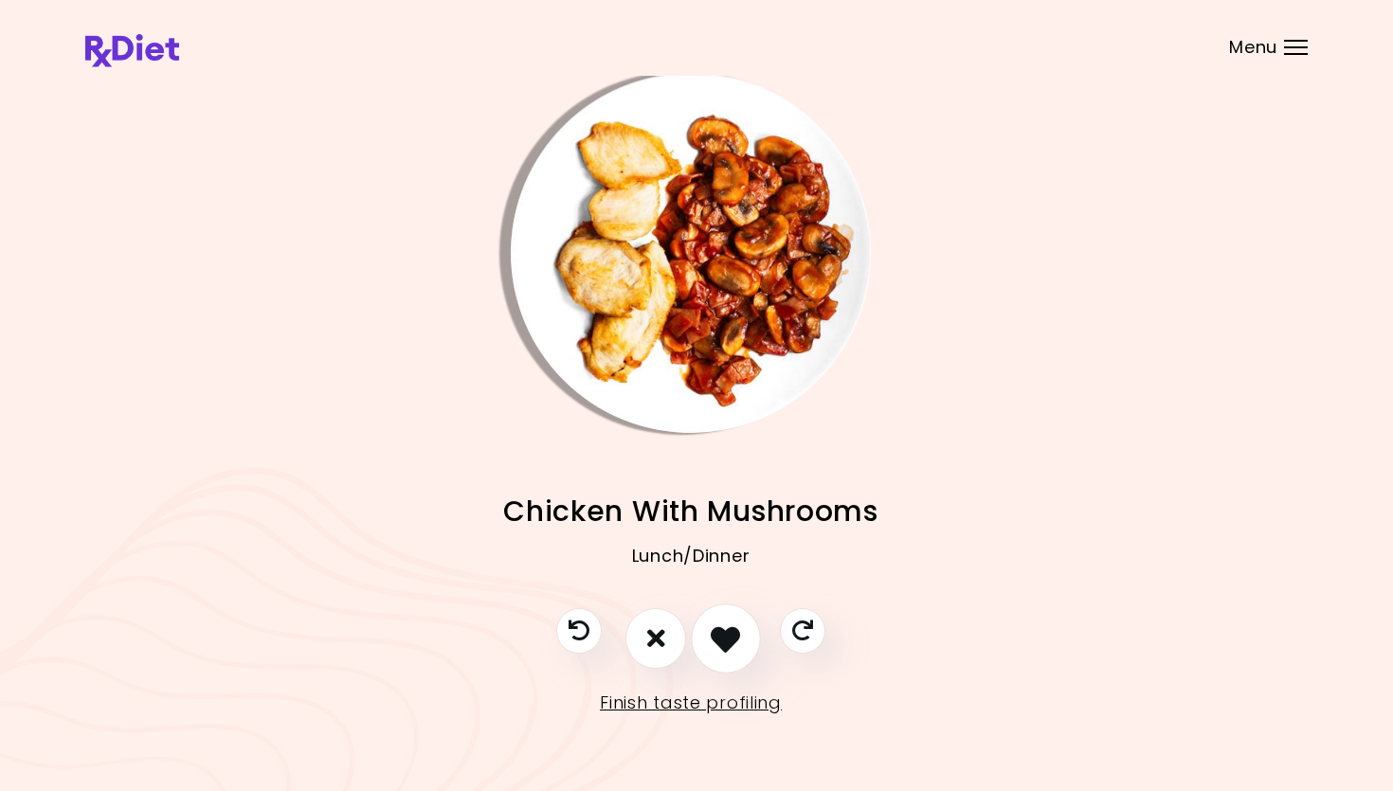
click at [729, 636] on icon "I like this recipe" at bounding box center [725, 637] width 29 height 29
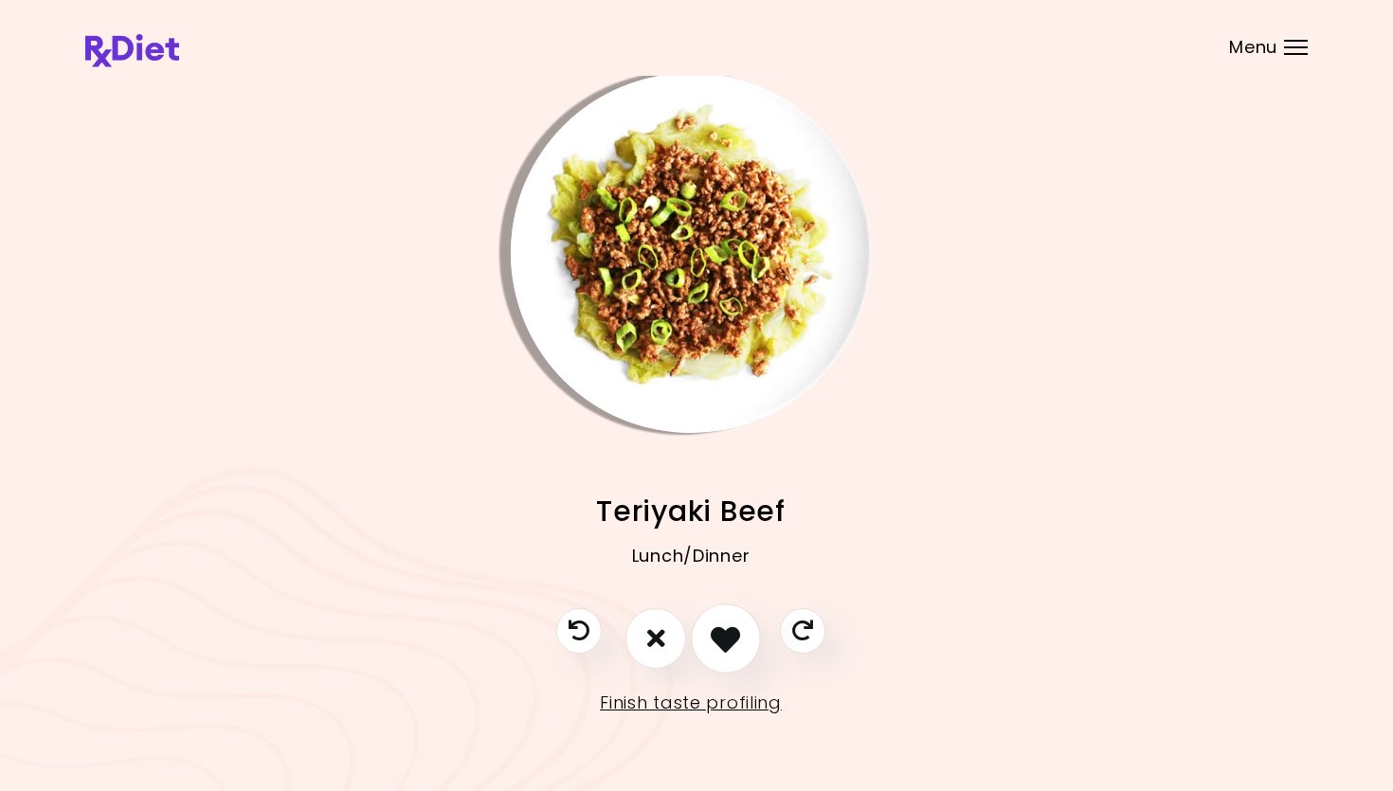
click at [729, 636] on icon "I like this recipe" at bounding box center [725, 637] width 29 height 29
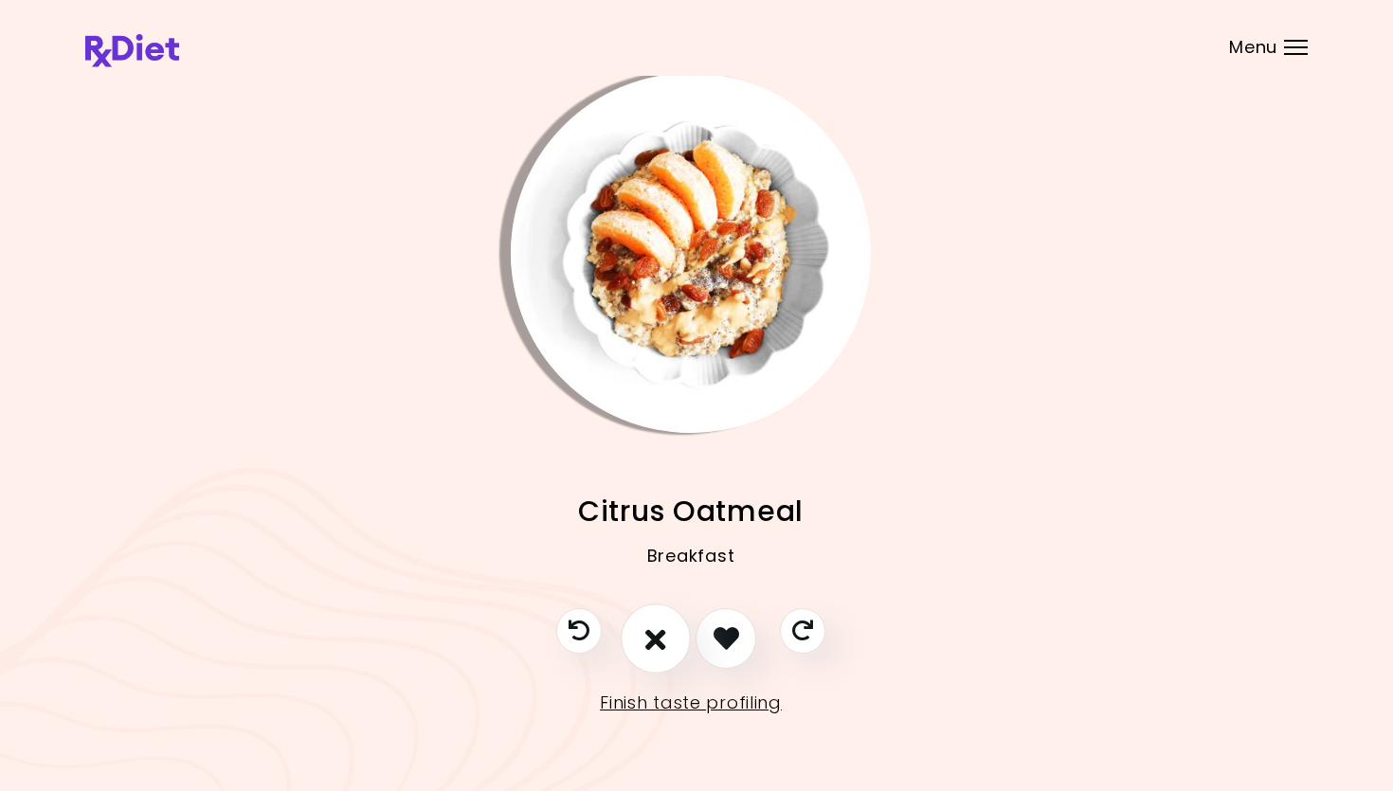
click at [649, 635] on icon "I don't like this recipe" at bounding box center [655, 637] width 21 height 29
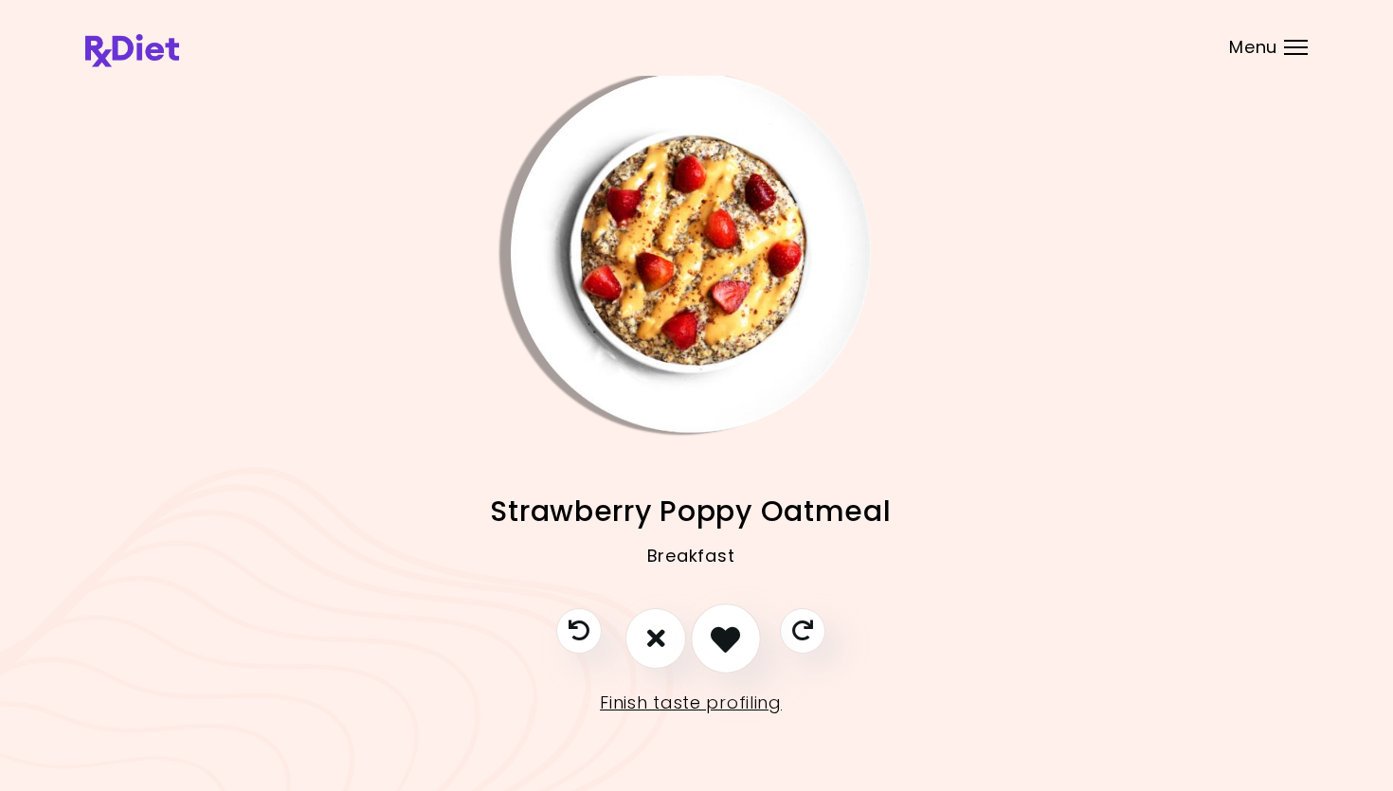
click at [700, 625] on button "I like this recipe" at bounding box center [726, 639] width 70 height 70
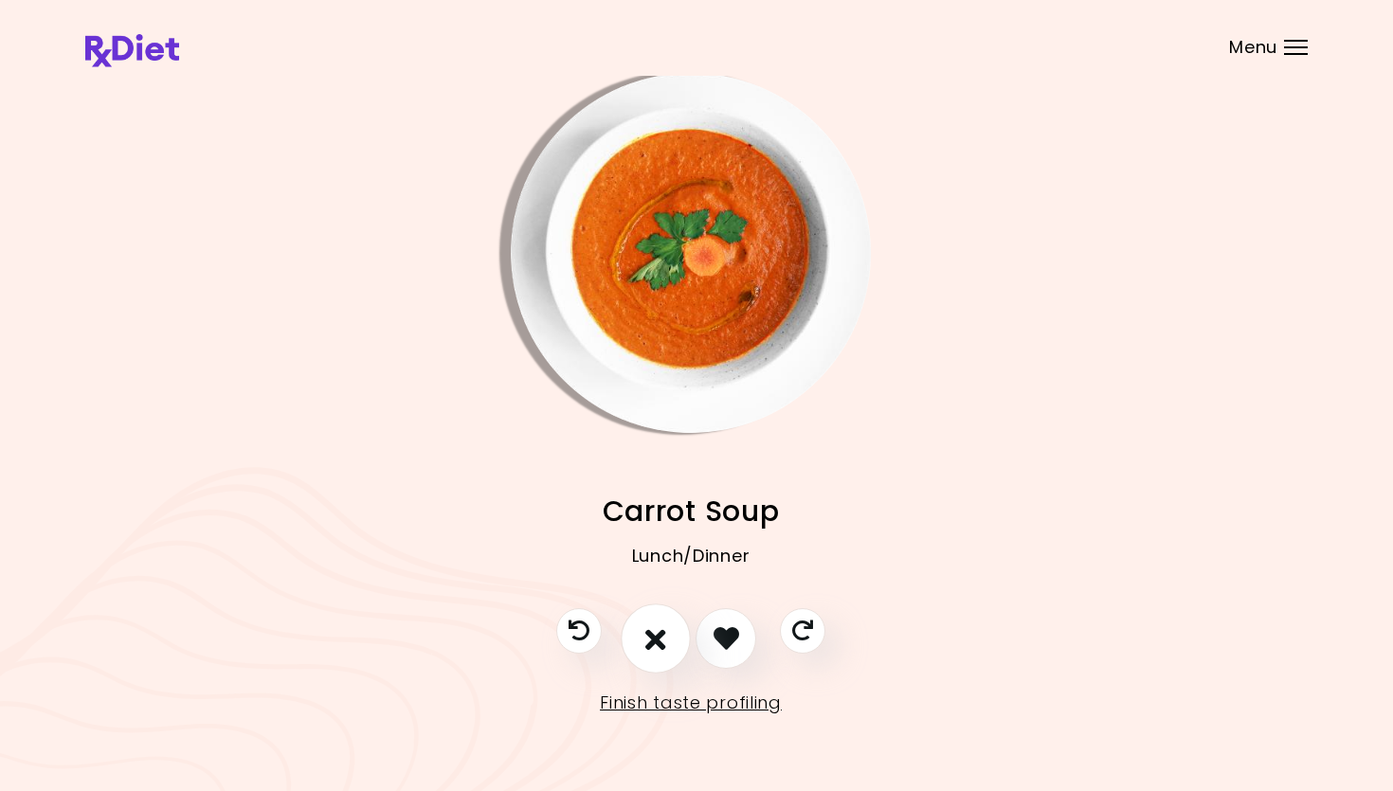
click at [650, 632] on icon "I don't like this recipe" at bounding box center [655, 637] width 21 height 29
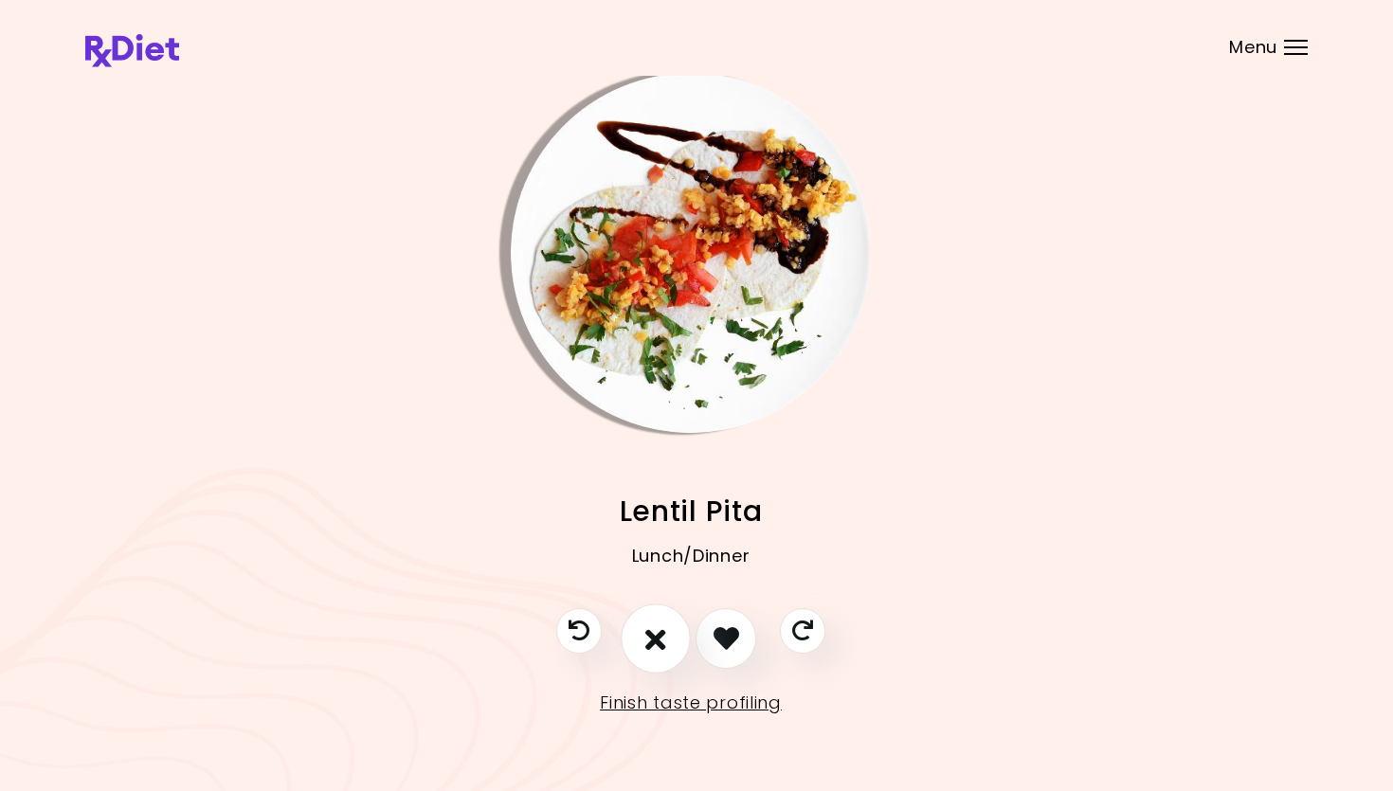
click at [650, 632] on icon "I don't like this recipe" at bounding box center [655, 637] width 21 height 29
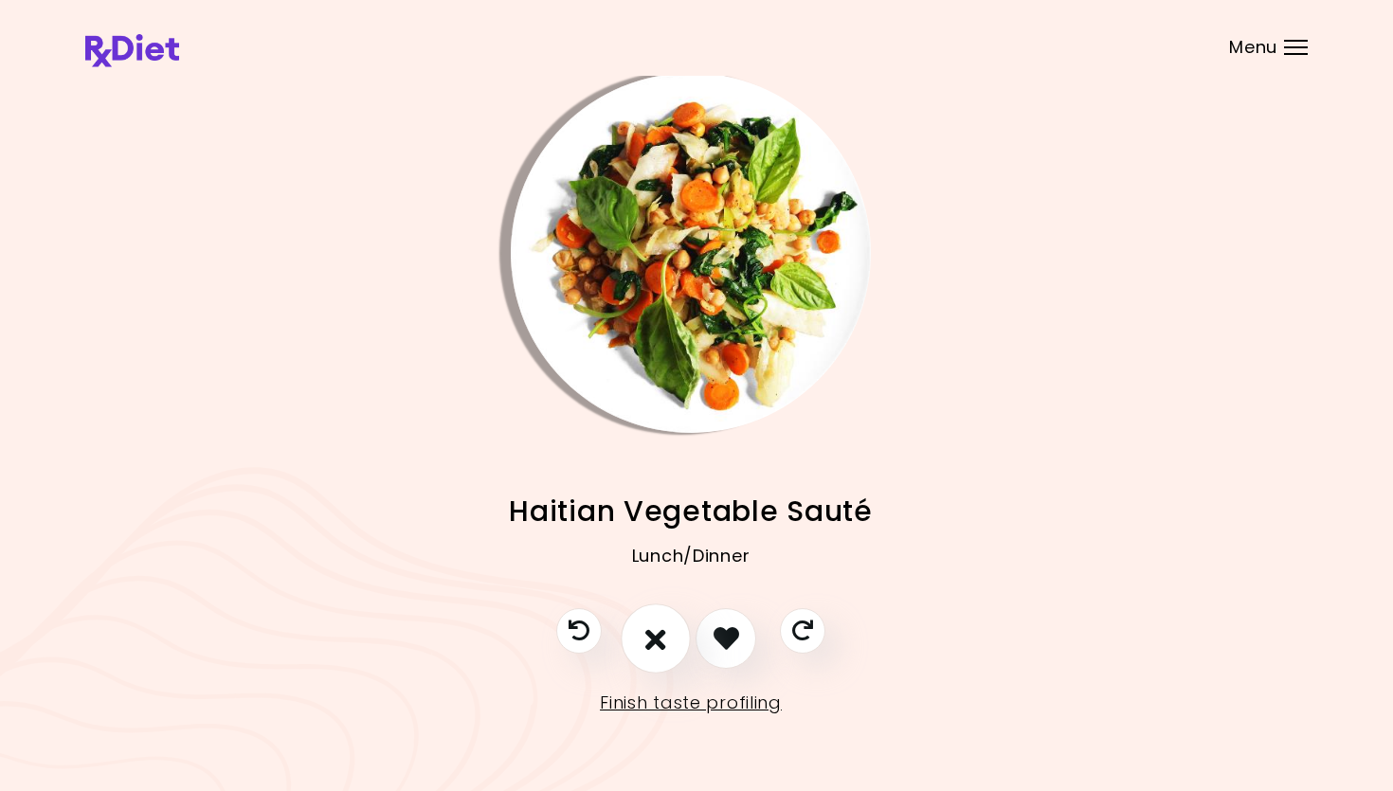
click at [650, 632] on icon "I don't like this recipe" at bounding box center [655, 637] width 21 height 29
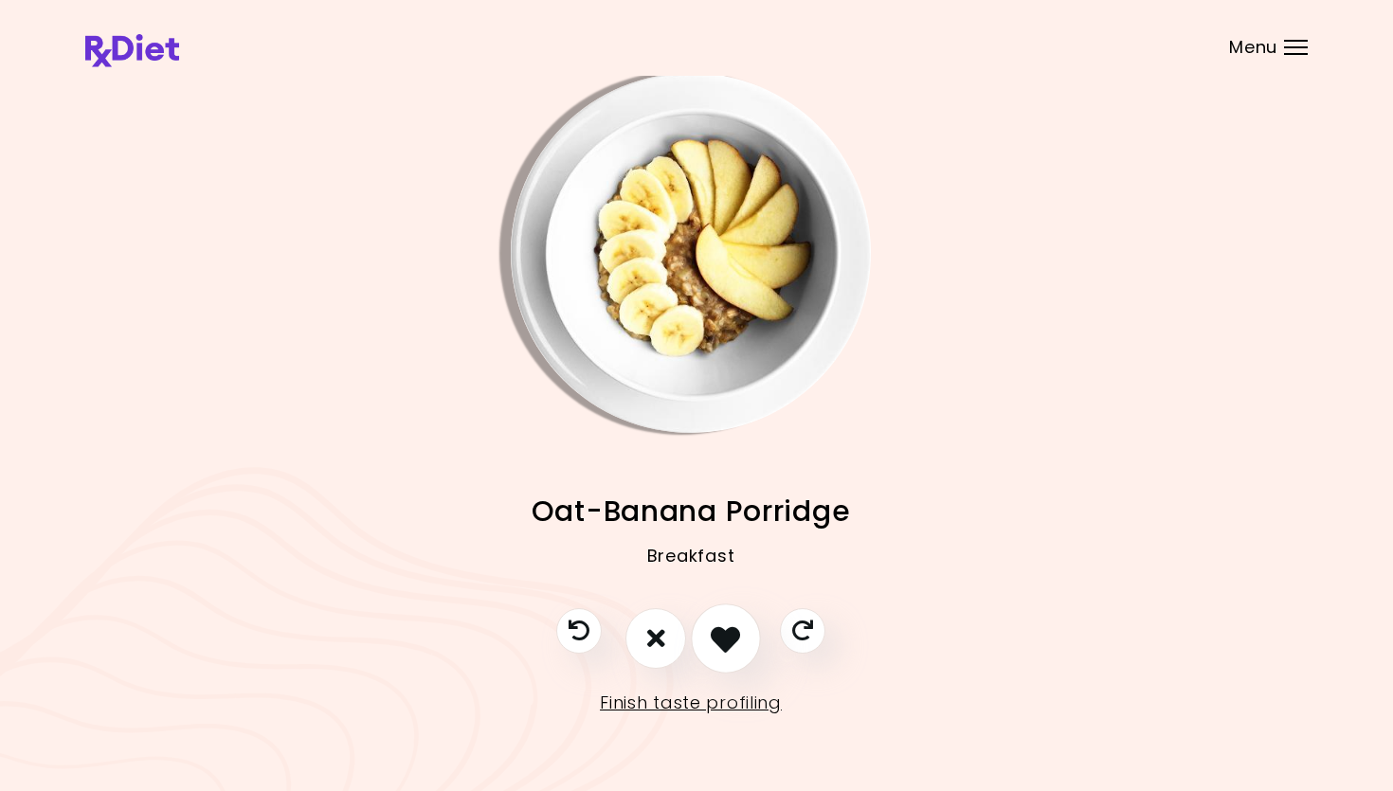
click at [725, 636] on icon "I like this recipe" at bounding box center [725, 637] width 29 height 29
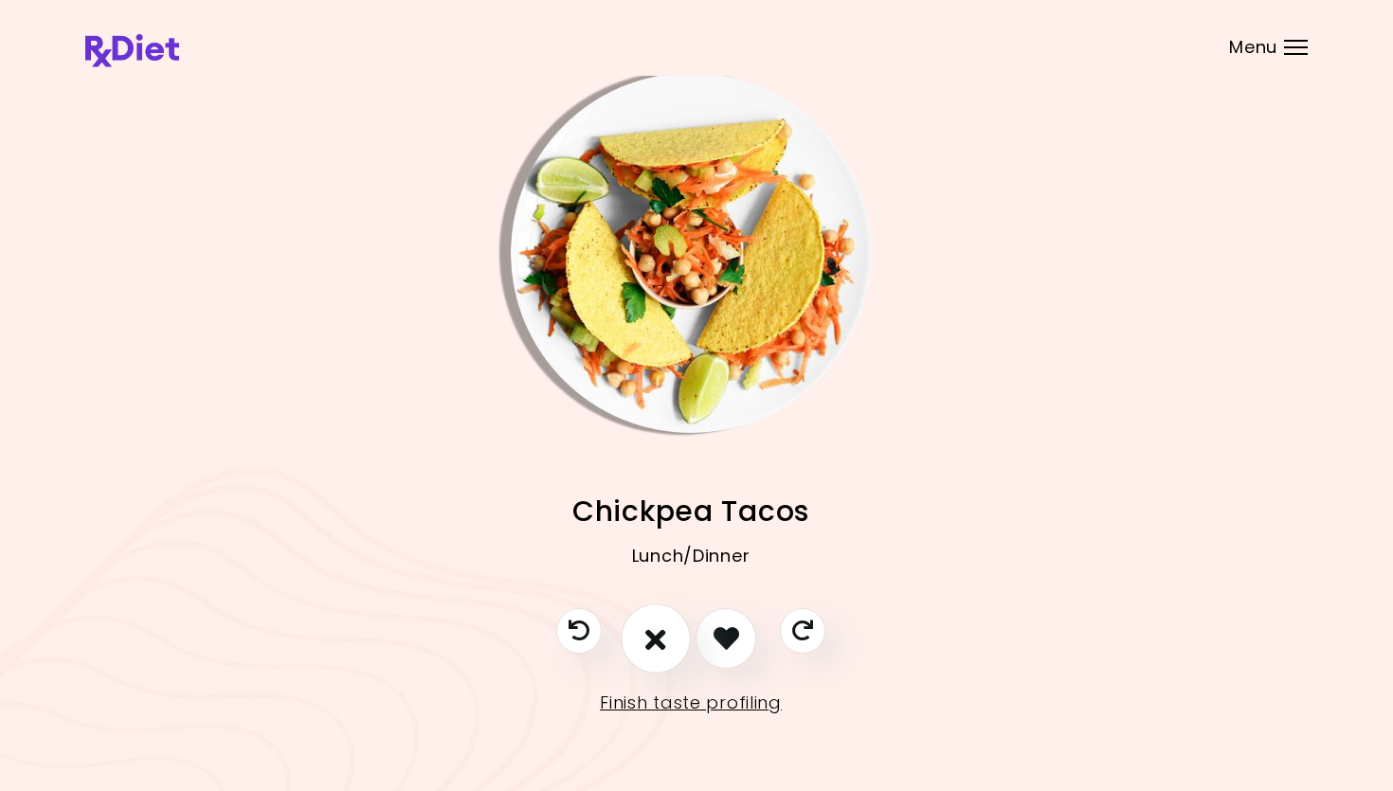
click at [664, 636] on icon "I don't like this recipe" at bounding box center [655, 637] width 21 height 29
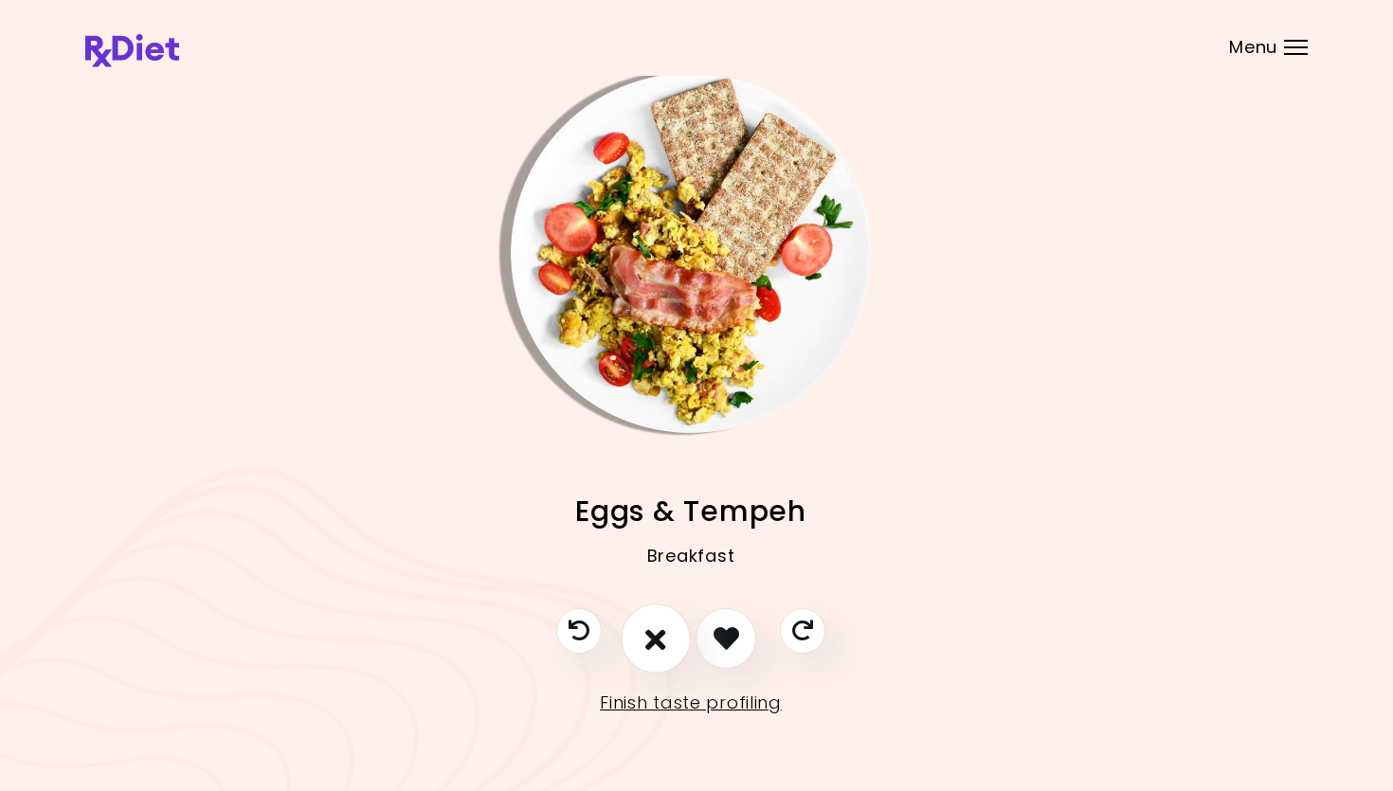
click at [664, 636] on icon "I don't like this recipe" at bounding box center [655, 637] width 21 height 29
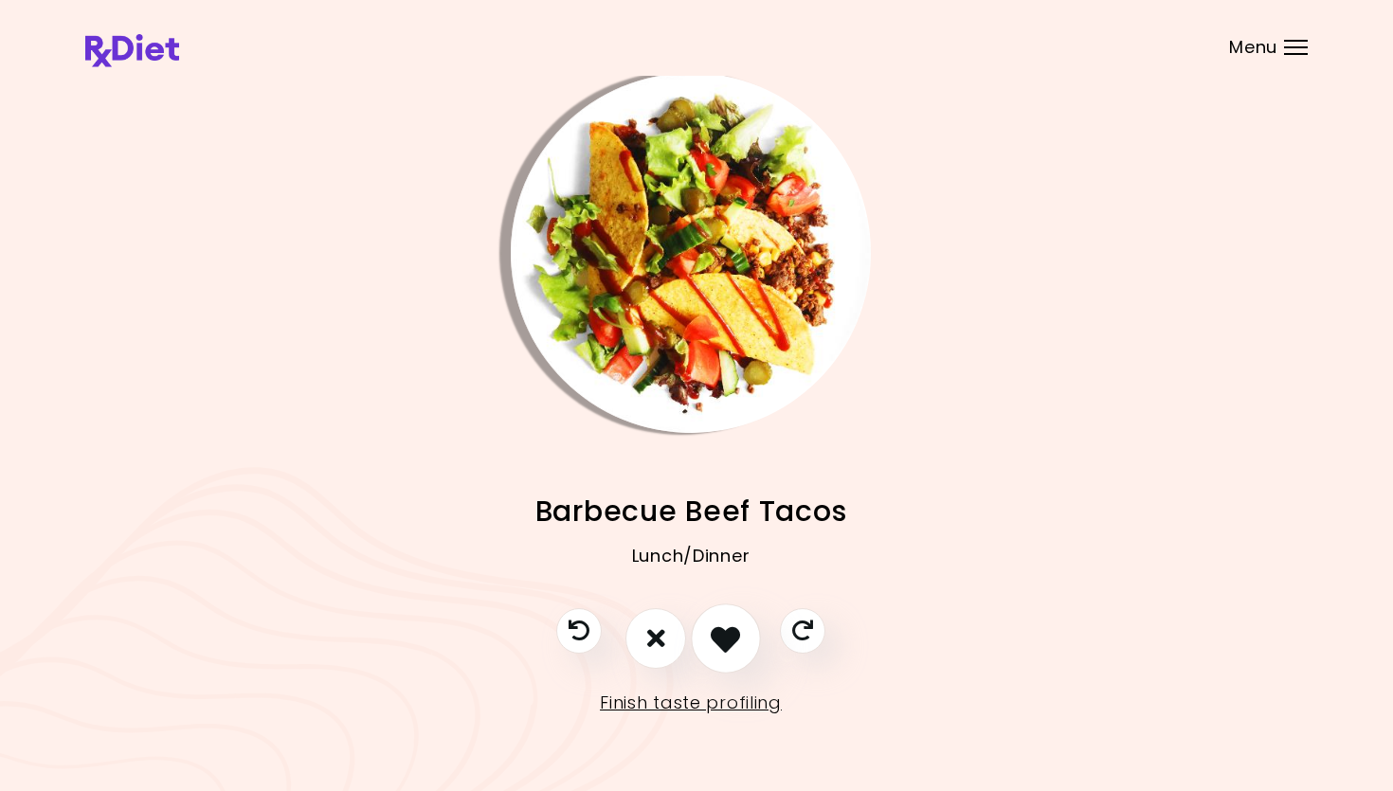
click at [708, 636] on button "I like this recipe" at bounding box center [726, 639] width 70 height 70
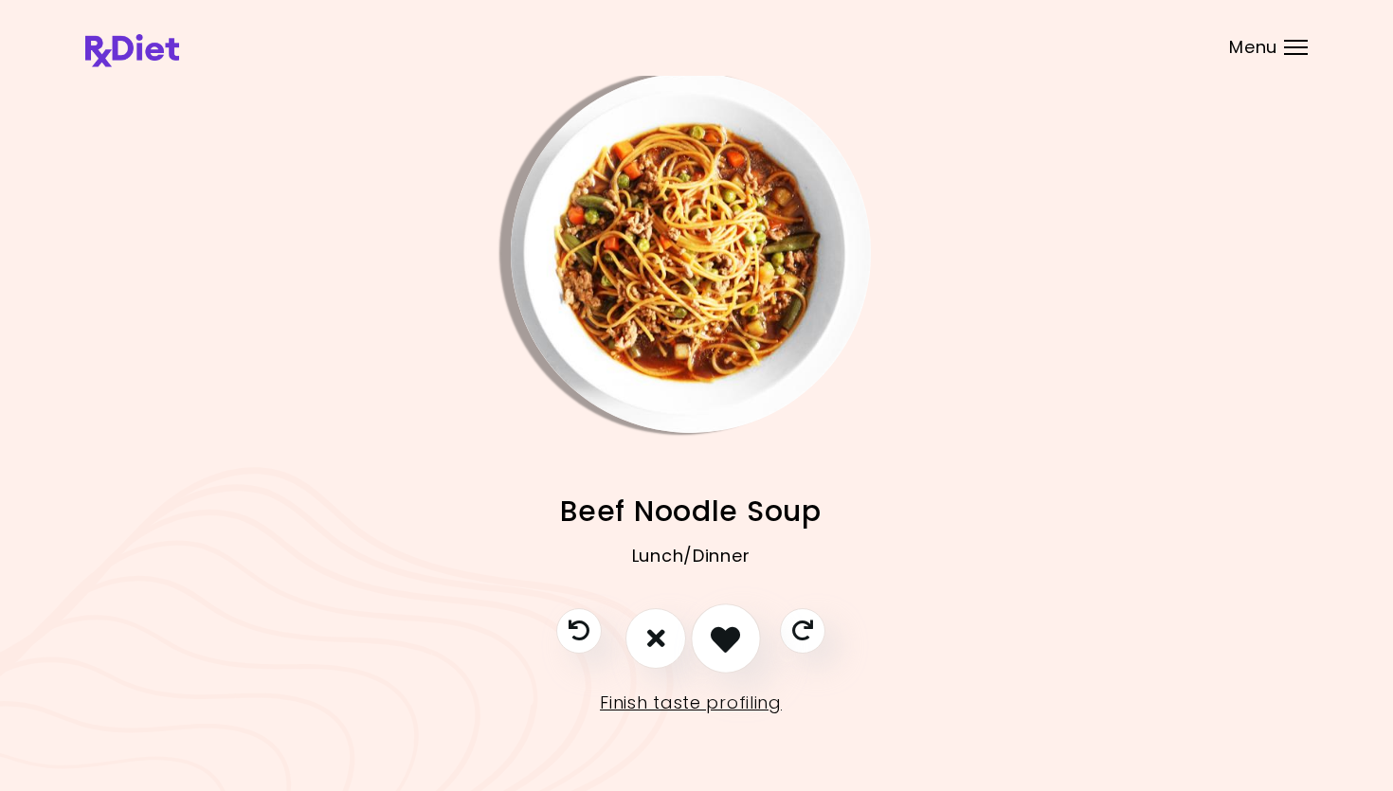
click at [727, 636] on icon "I like this recipe" at bounding box center [725, 637] width 29 height 29
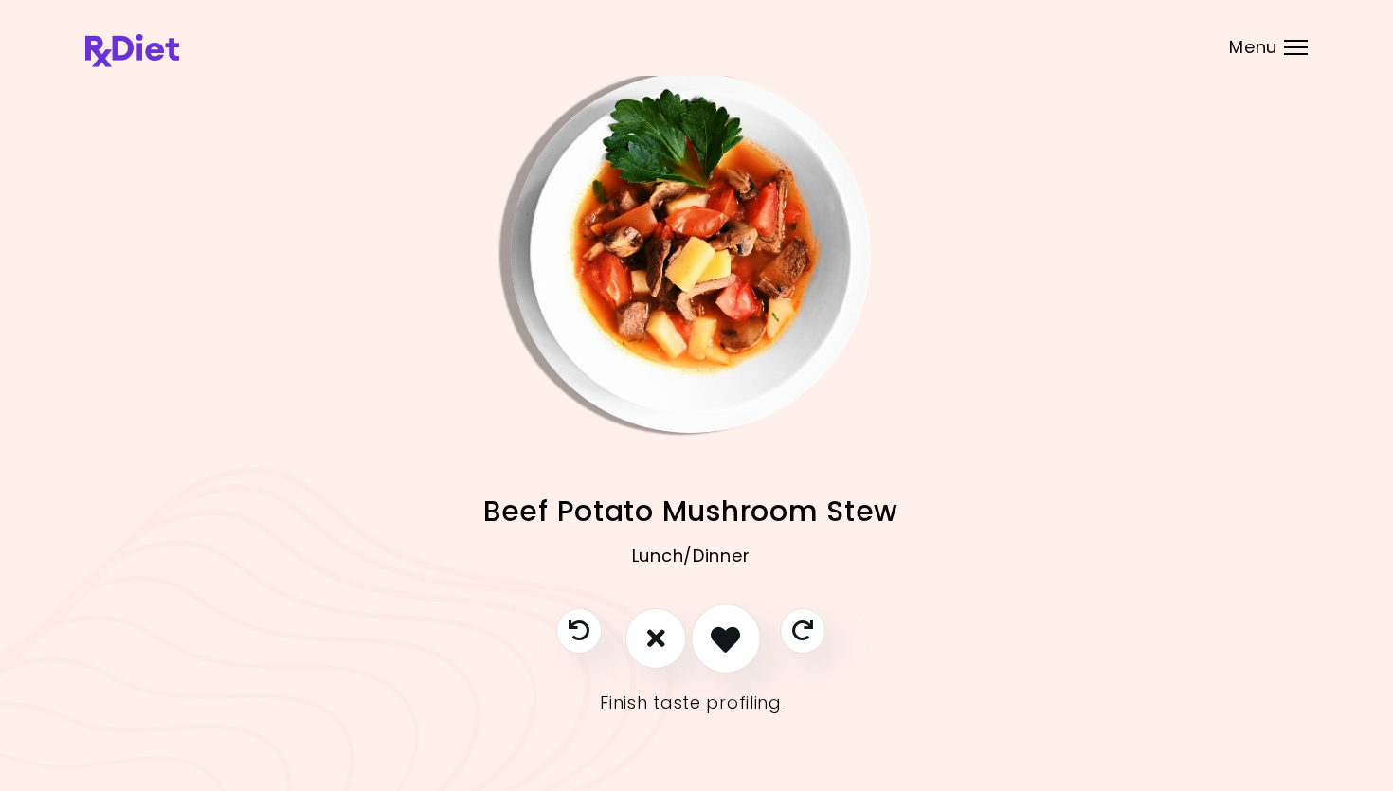
click at [727, 636] on icon "I like this recipe" at bounding box center [725, 637] width 29 height 29
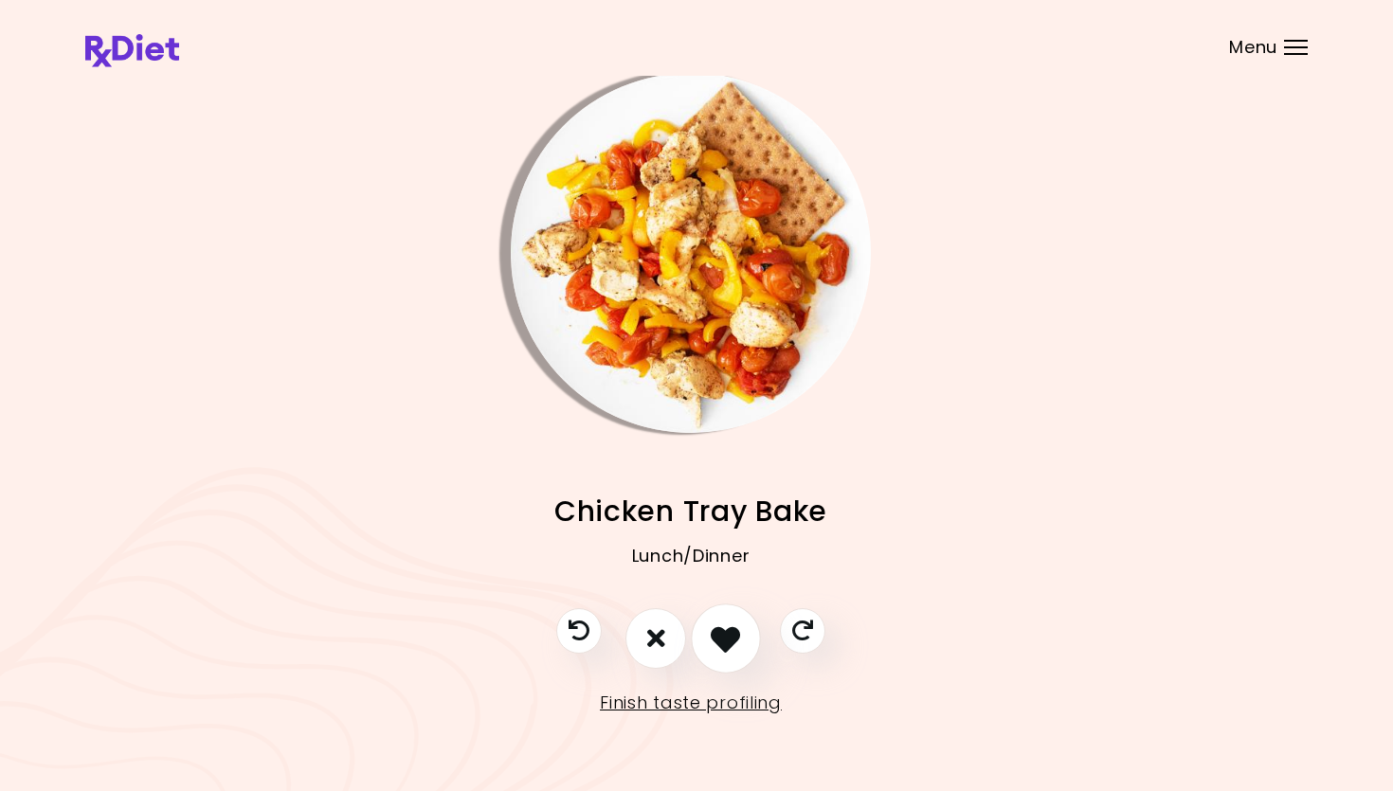
click at [727, 636] on icon "I like this recipe" at bounding box center [725, 637] width 29 height 29
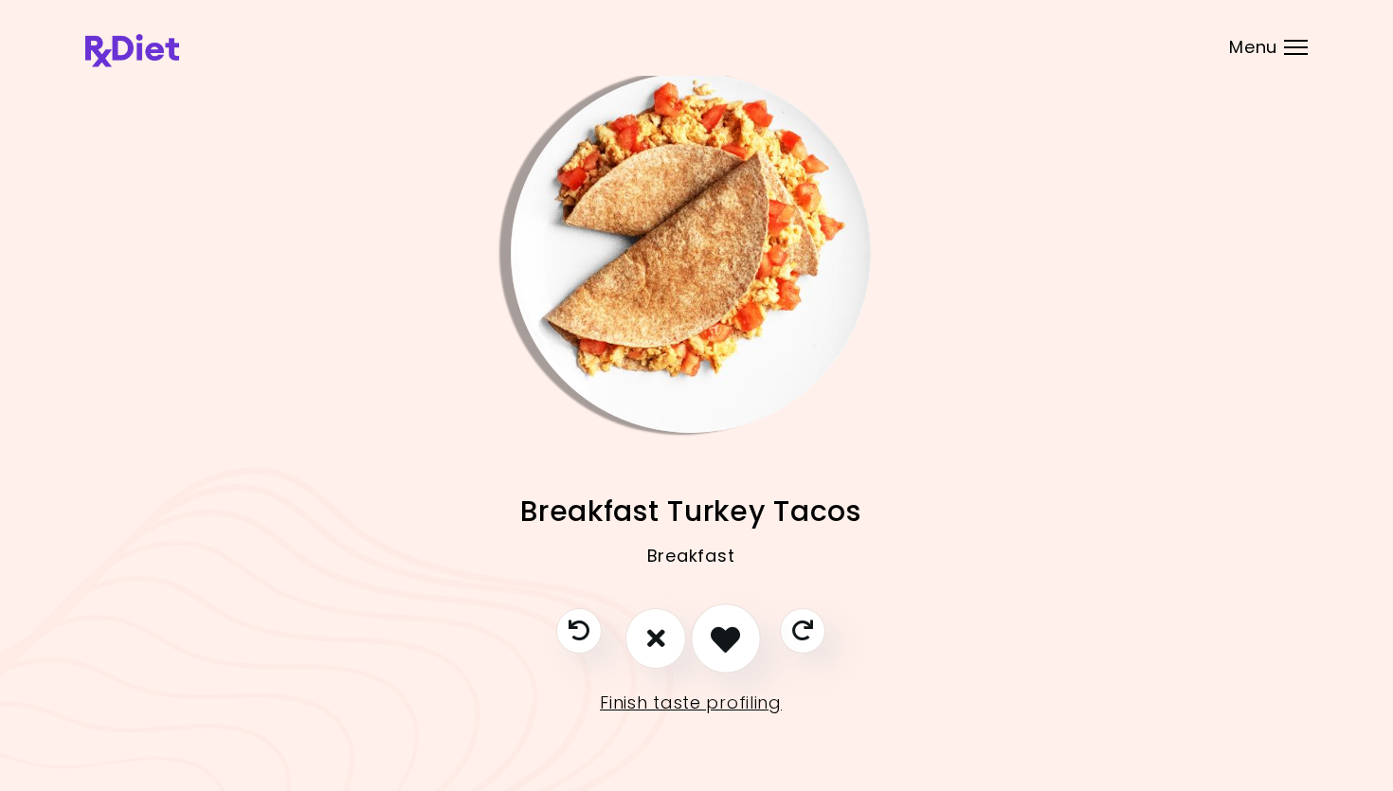
click at [727, 636] on icon "I like this recipe" at bounding box center [725, 637] width 29 height 29
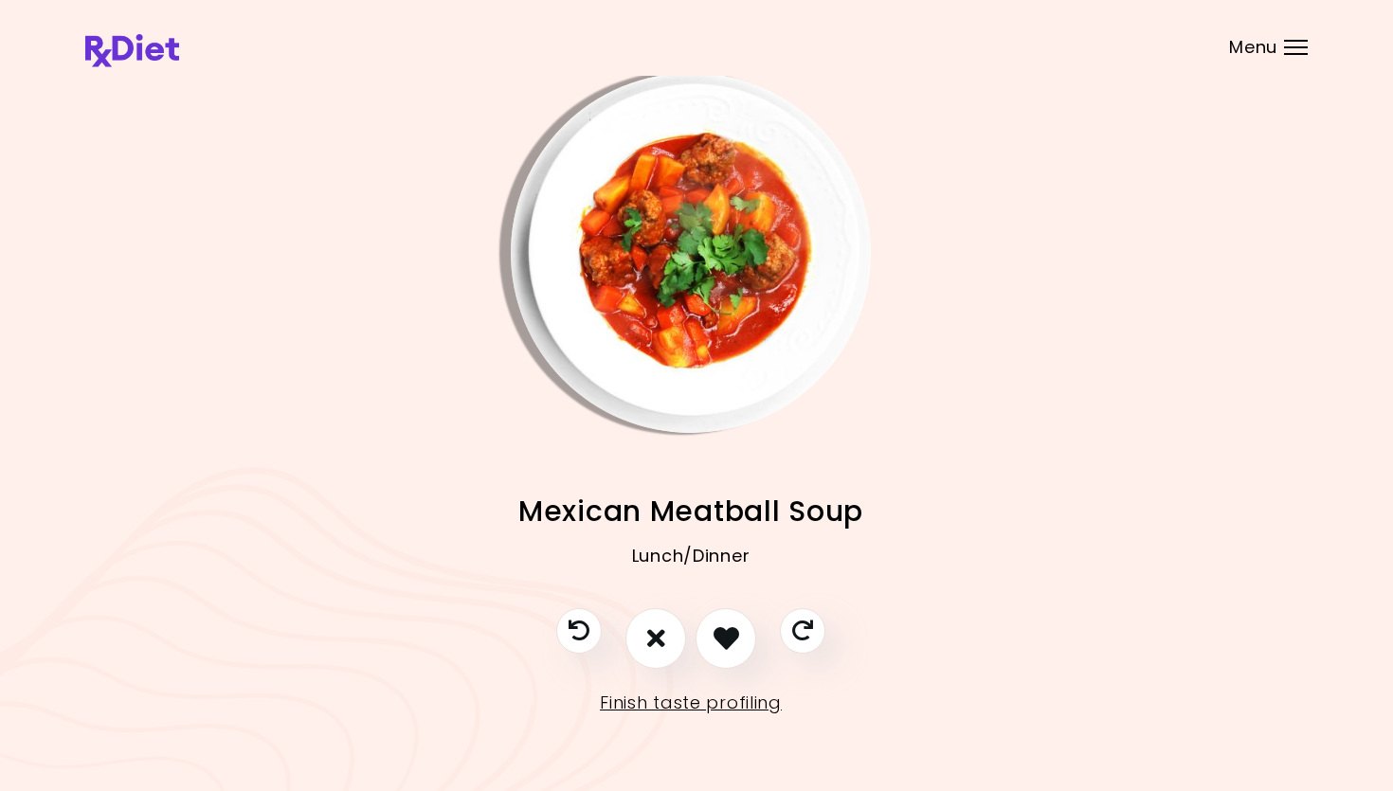
click at [703, 292] on img "Info - Mexican Meatball Soup" at bounding box center [691, 253] width 360 height 360
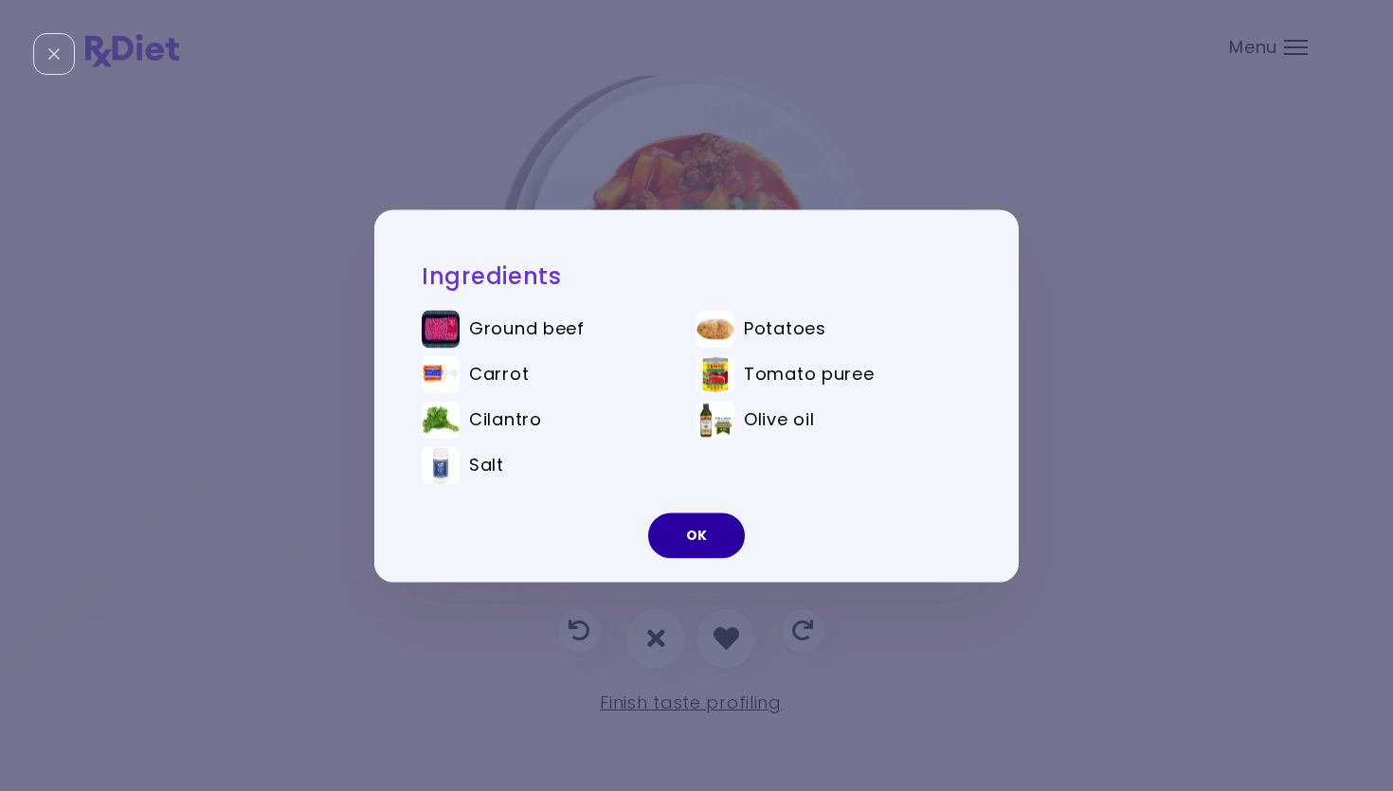
click at [671, 528] on button "OK" at bounding box center [696, 535] width 97 height 45
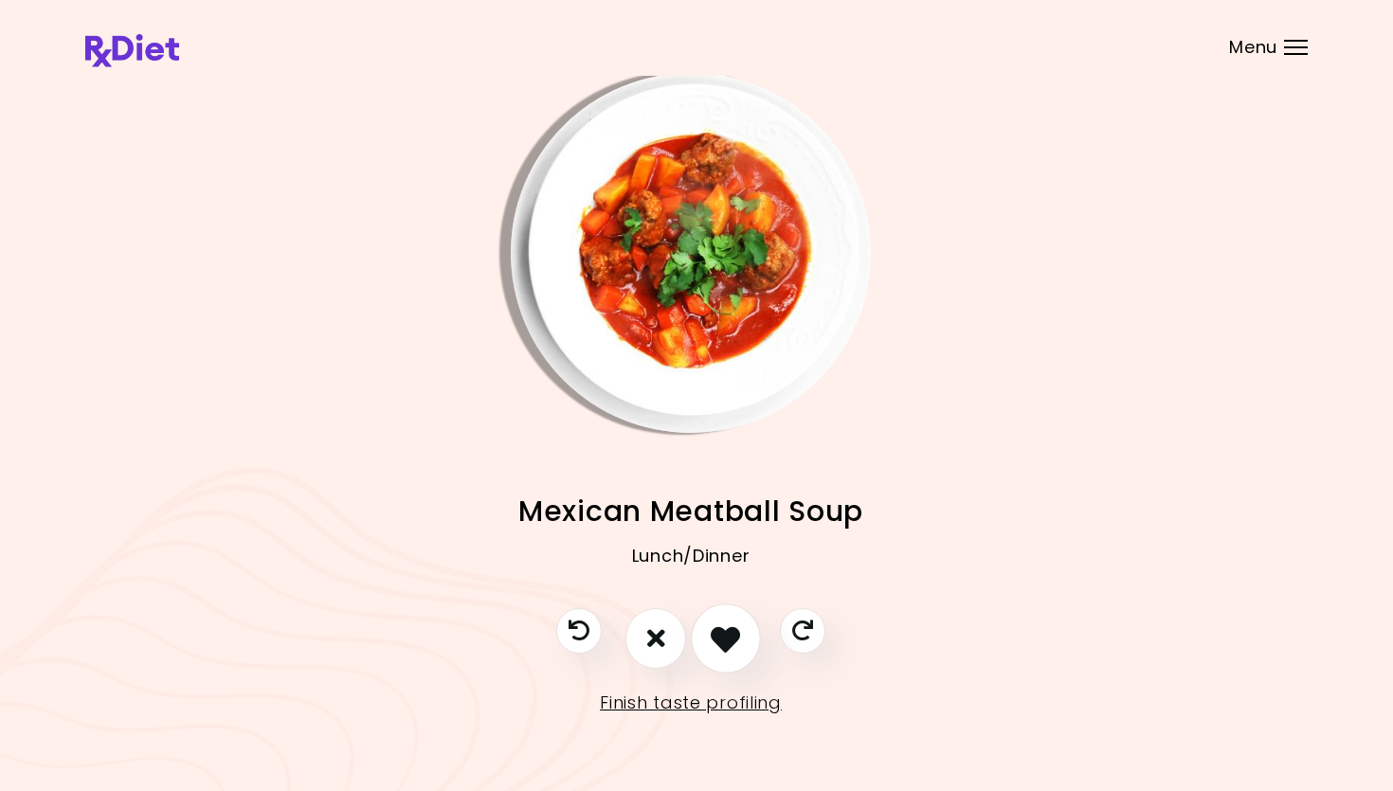
click at [724, 635] on icon "I like this recipe" at bounding box center [725, 637] width 29 height 29
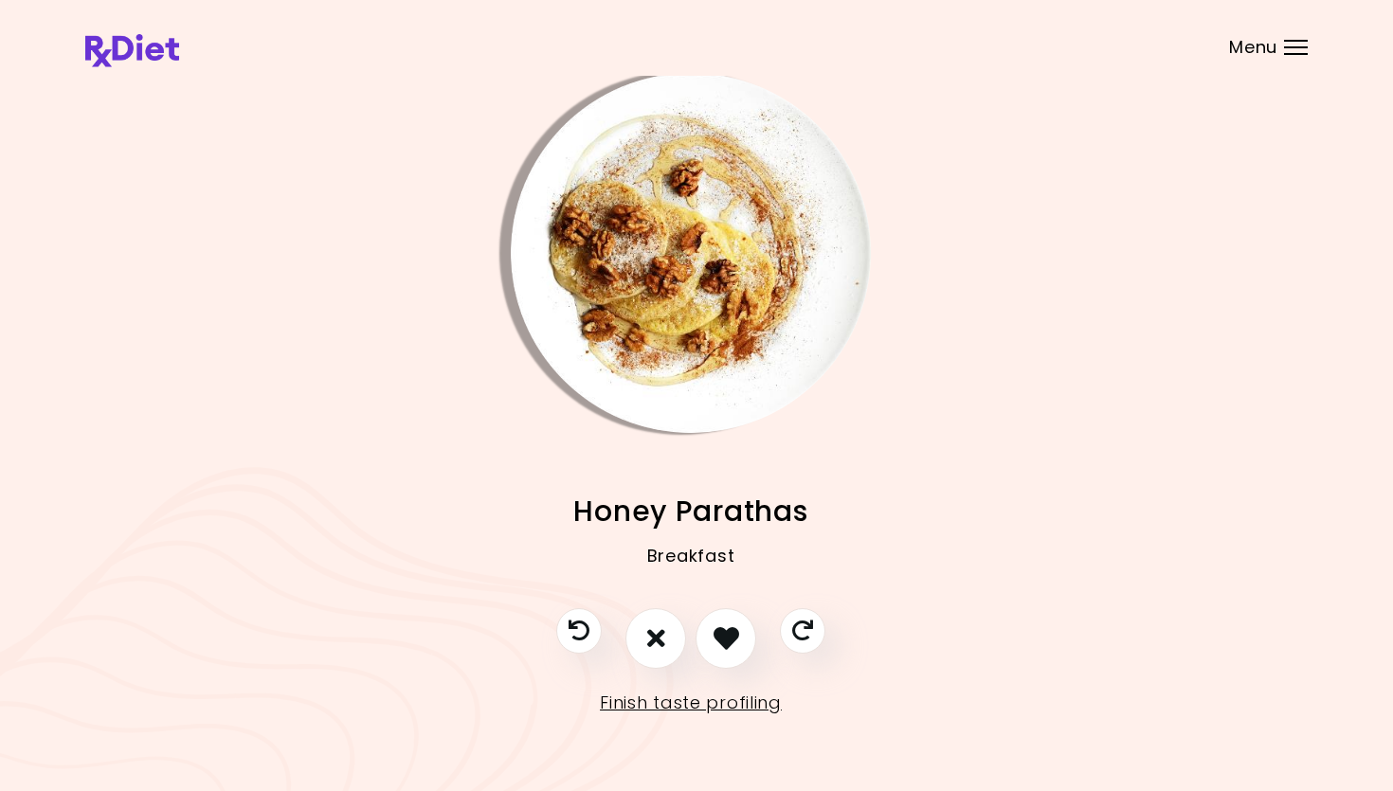
click at [720, 261] on img "Info - Honey Parathas" at bounding box center [691, 253] width 360 height 360
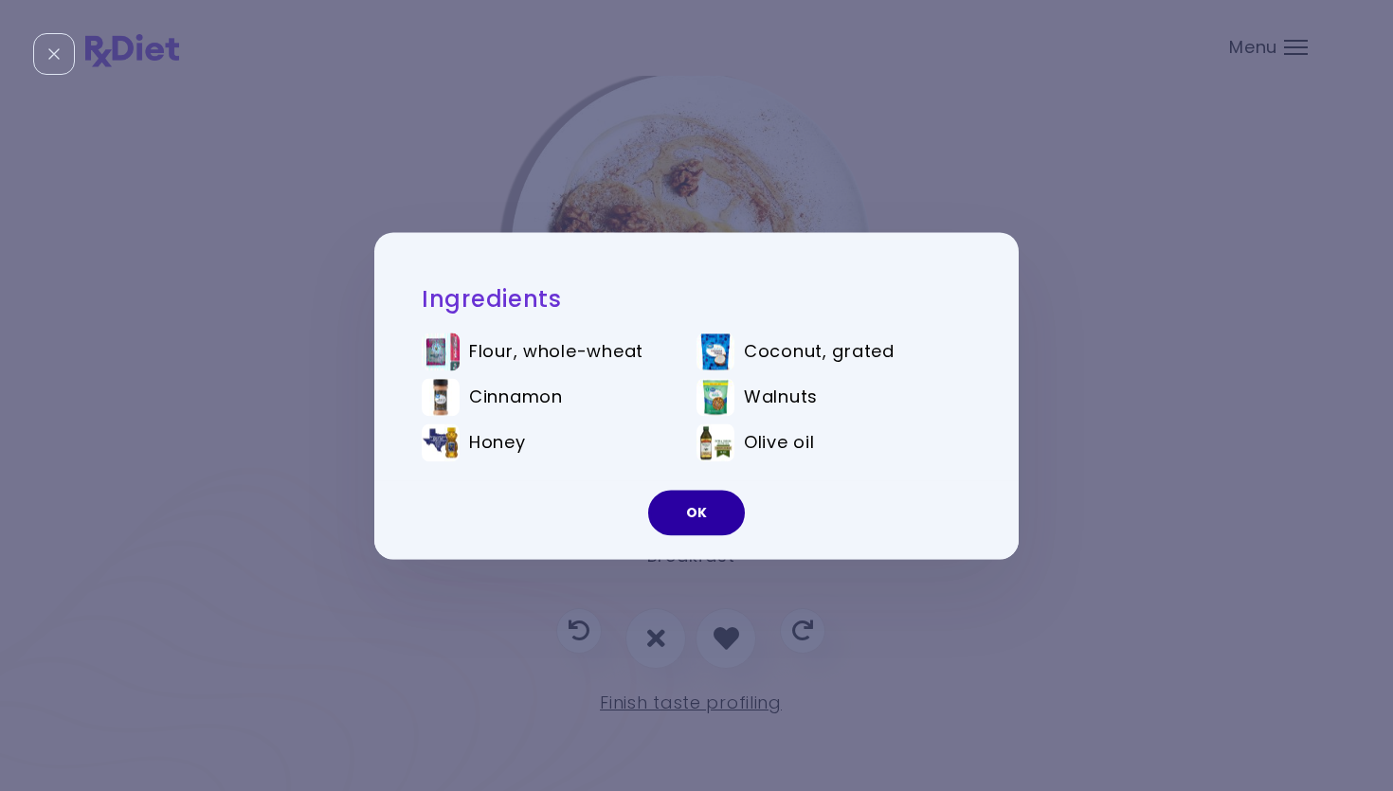
click at [693, 502] on button "OK" at bounding box center [696, 512] width 97 height 45
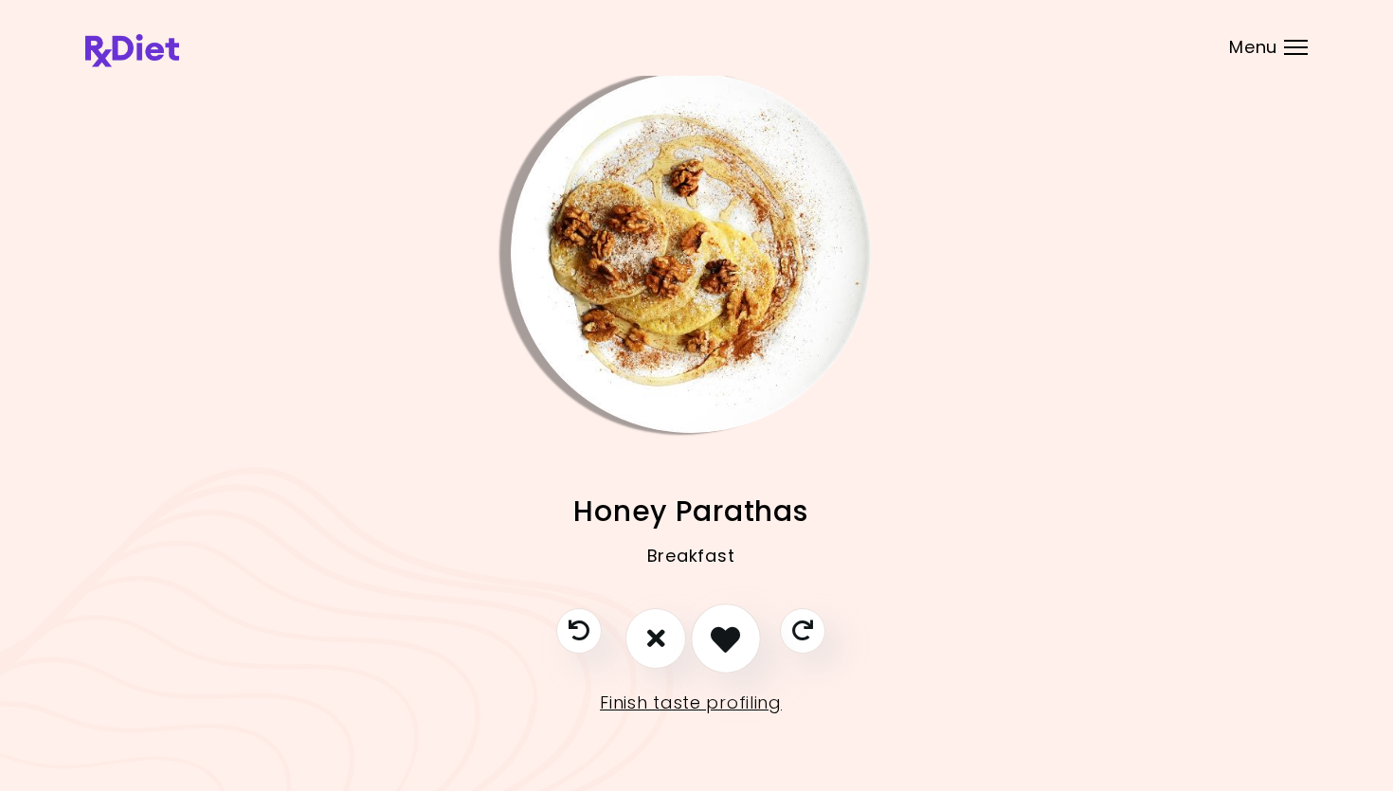
click at [733, 626] on icon "I like this recipe" at bounding box center [725, 637] width 29 height 29
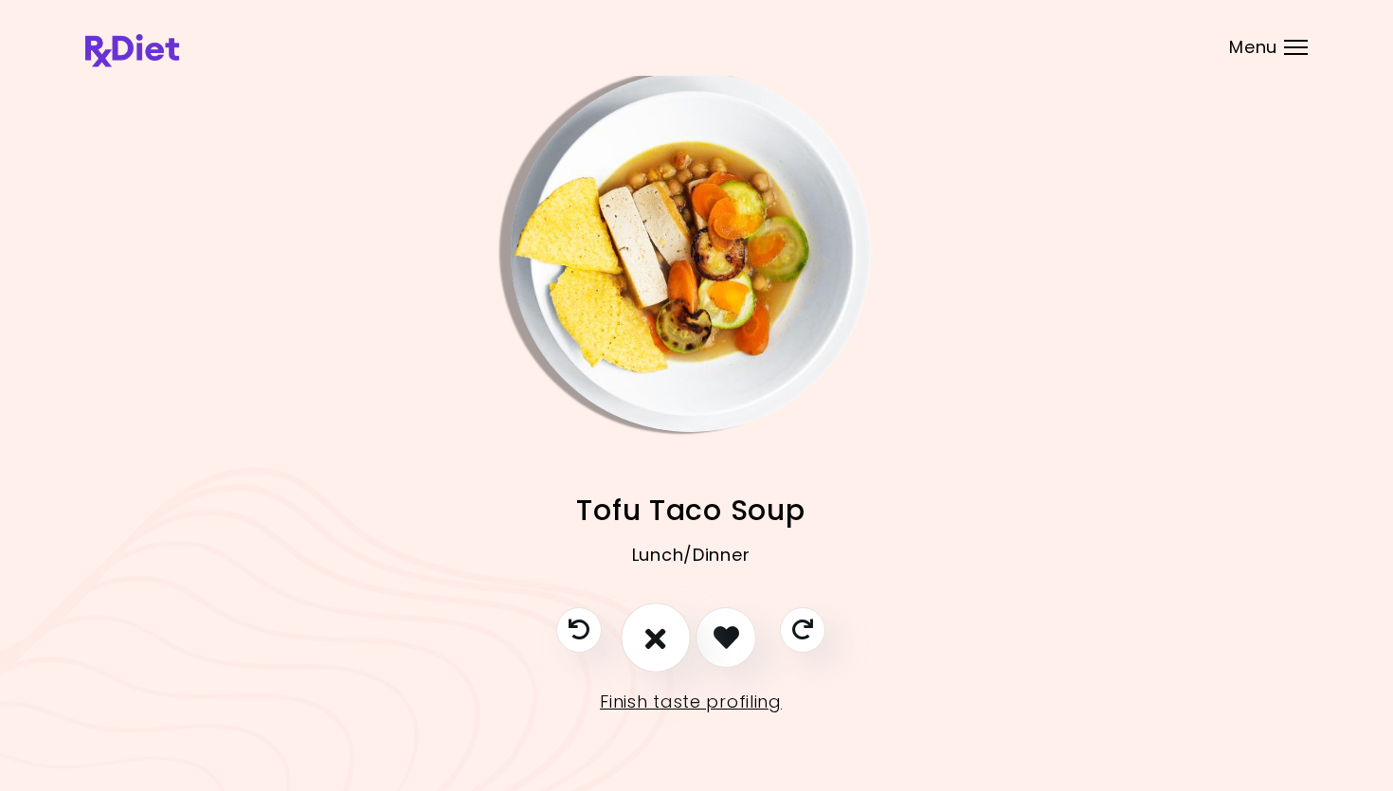
click at [638, 635] on button "I don't like this recipe" at bounding box center [656, 638] width 70 height 70
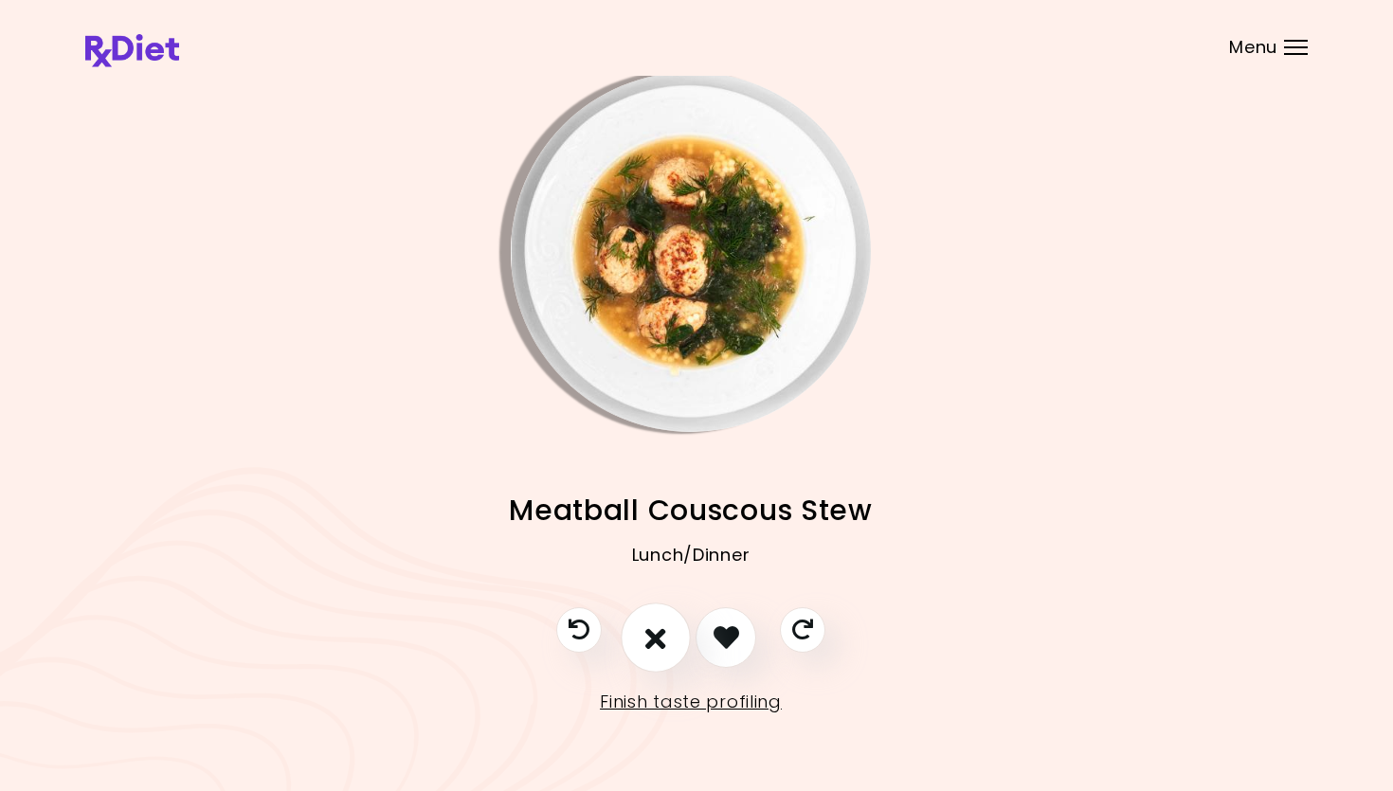
click at [648, 623] on icon "I don't like this recipe" at bounding box center [655, 637] width 21 height 29
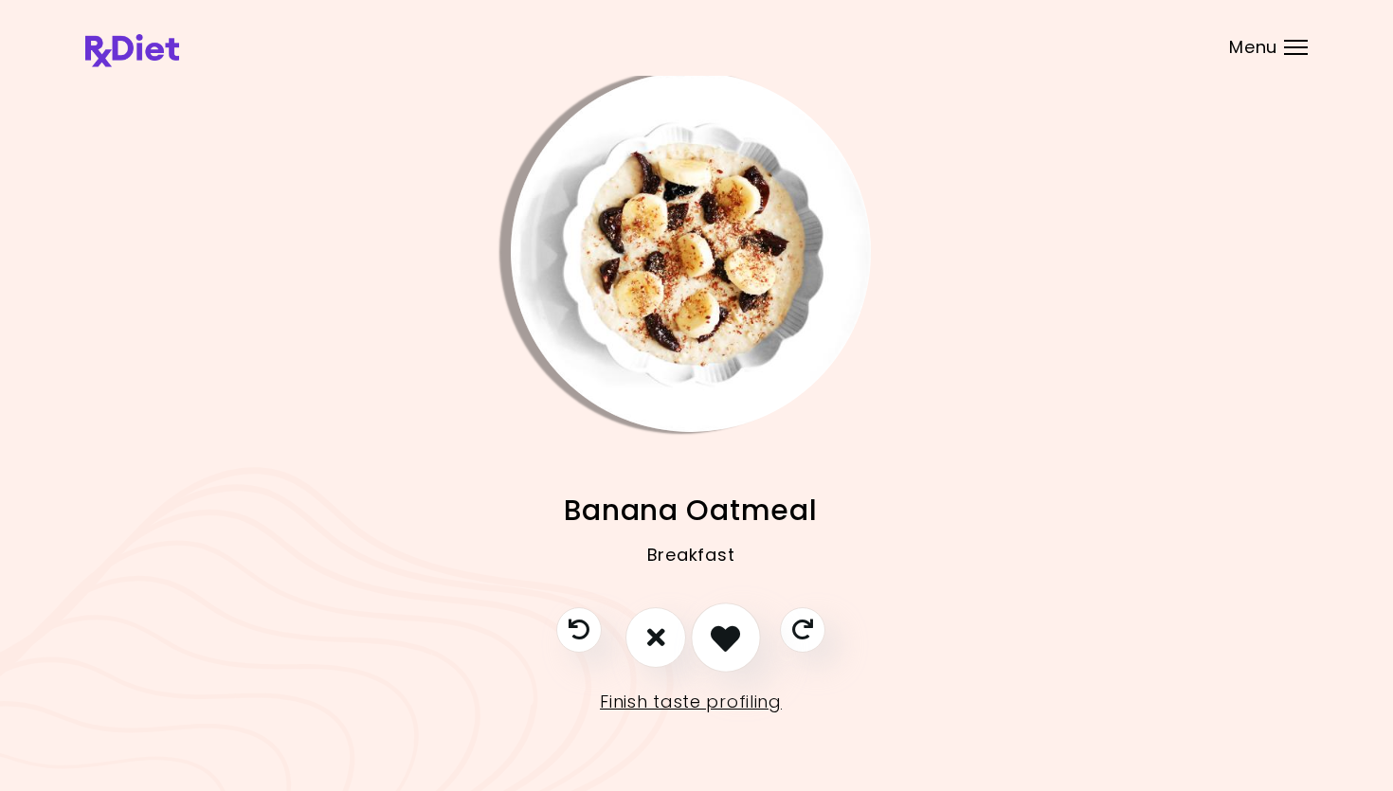
click at [742, 623] on button "I like this recipe" at bounding box center [726, 638] width 70 height 70
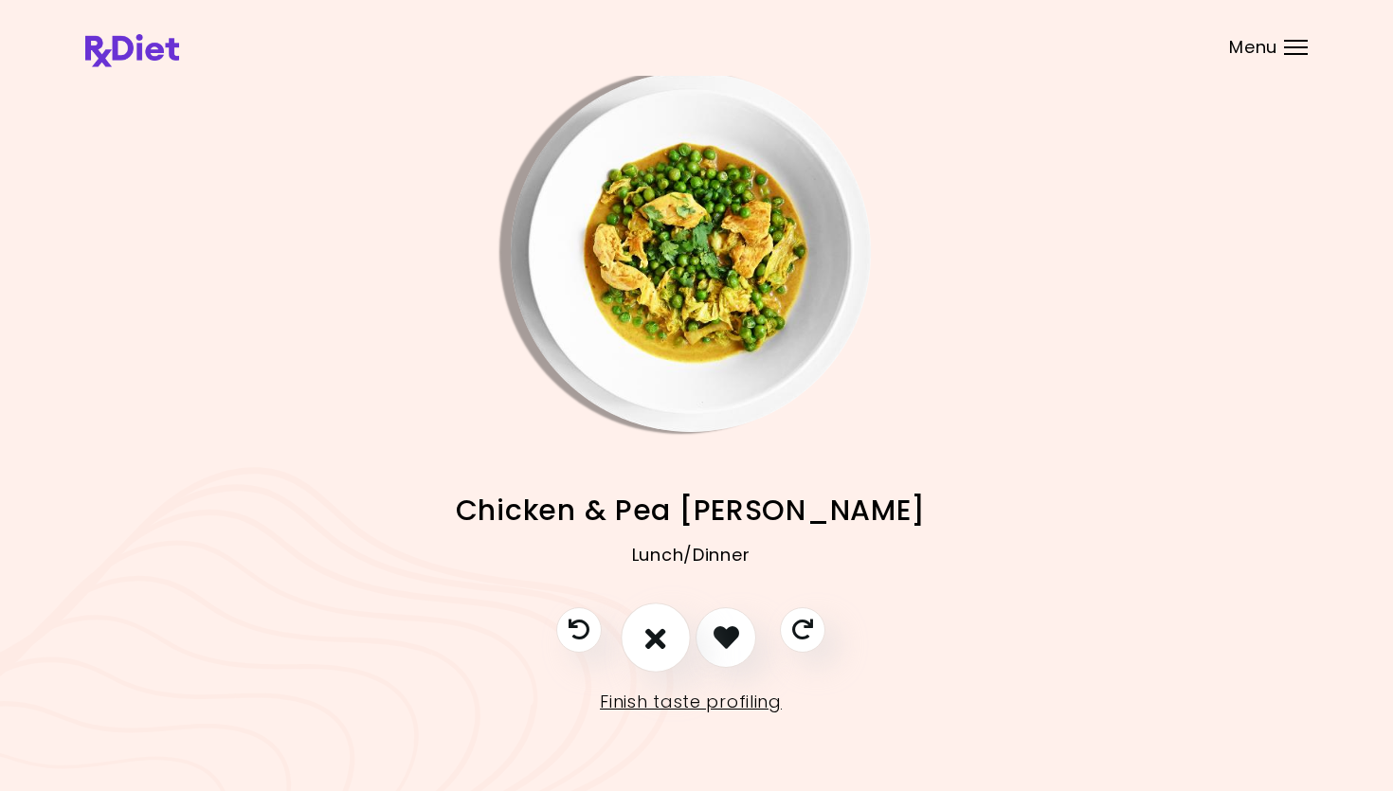
click at [654, 630] on icon "I don't like this recipe" at bounding box center [655, 637] width 21 height 29
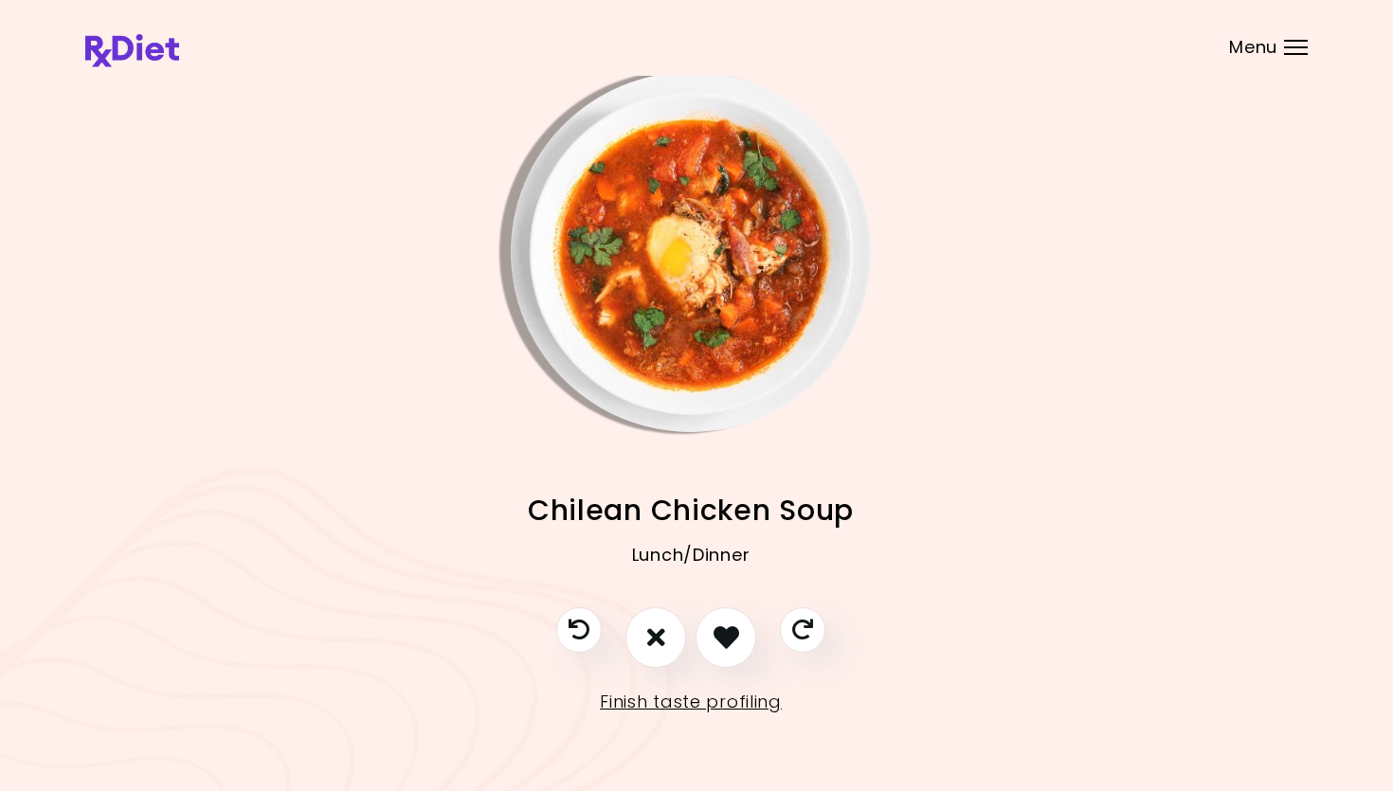
drag, startPoint x: 657, startPoint y: 623, endPoint x: 658, endPoint y: 598, distance: 25.6
click at [658, 623] on button "I don't like this recipe" at bounding box center [655, 637] width 61 height 61
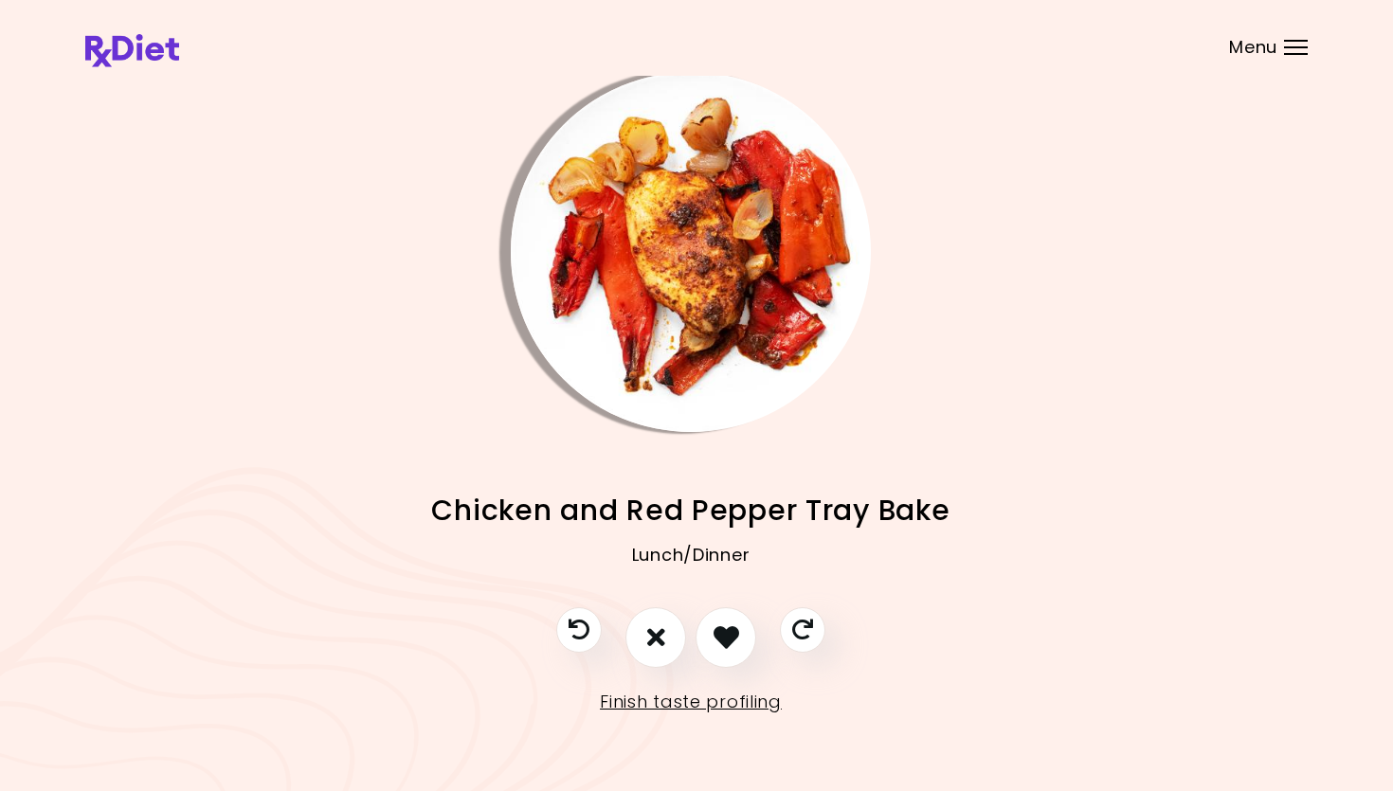
click at [696, 255] on img "Info - Chicken and Red Pepper Tray Bake" at bounding box center [691, 252] width 360 height 360
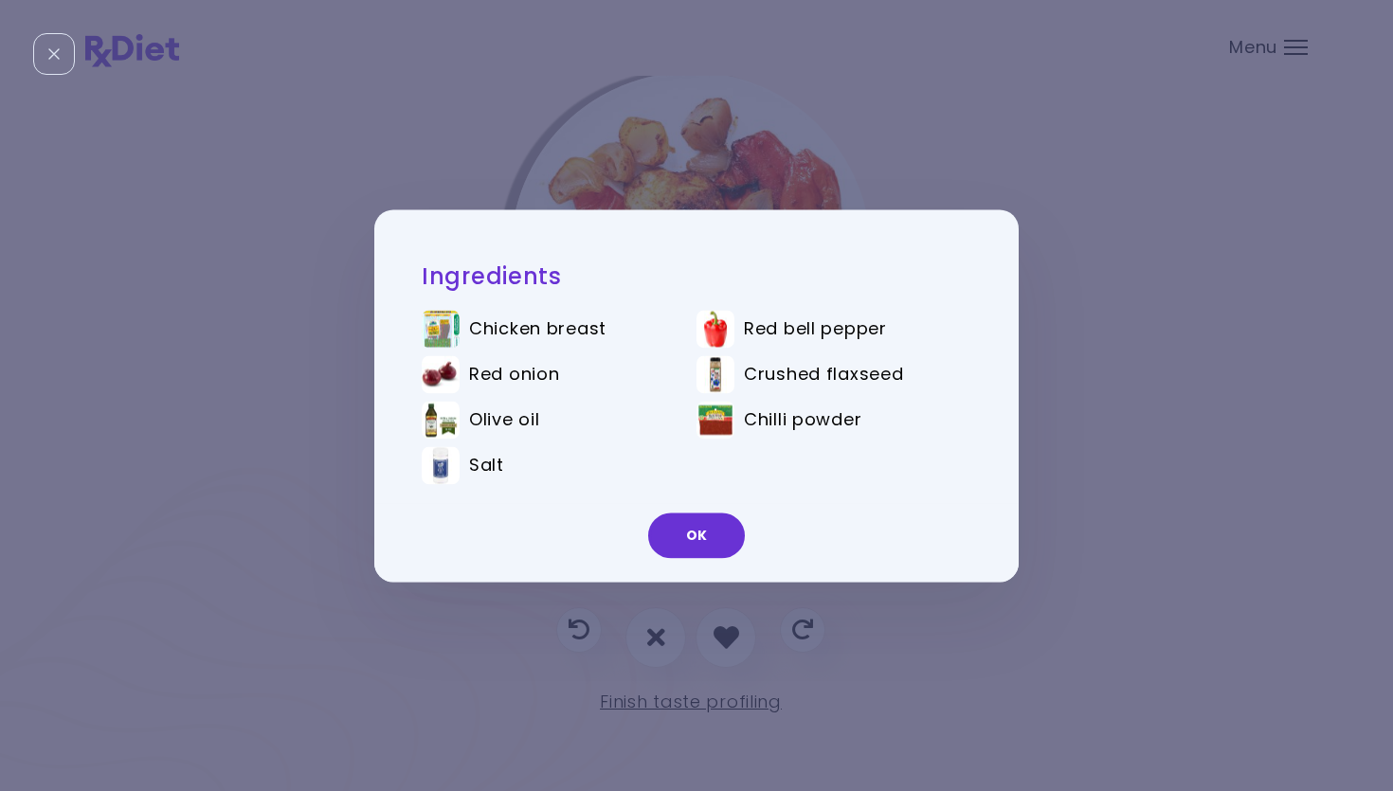
drag, startPoint x: 703, startPoint y: 546, endPoint x: 705, endPoint y: 556, distance: 10.6
click at [700, 545] on button "OK" at bounding box center [696, 535] width 97 height 45
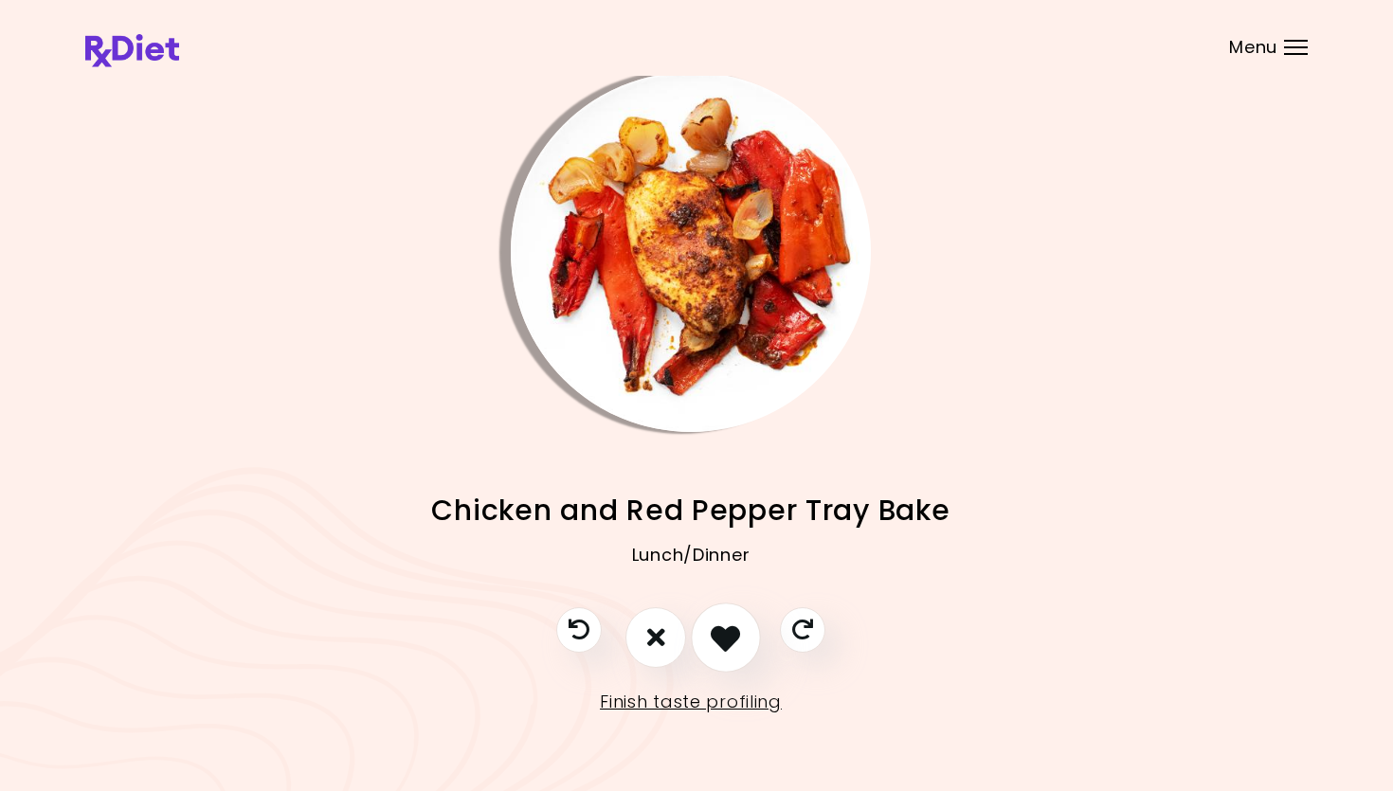
click at [740, 636] on button "I like this recipe" at bounding box center [726, 638] width 70 height 70
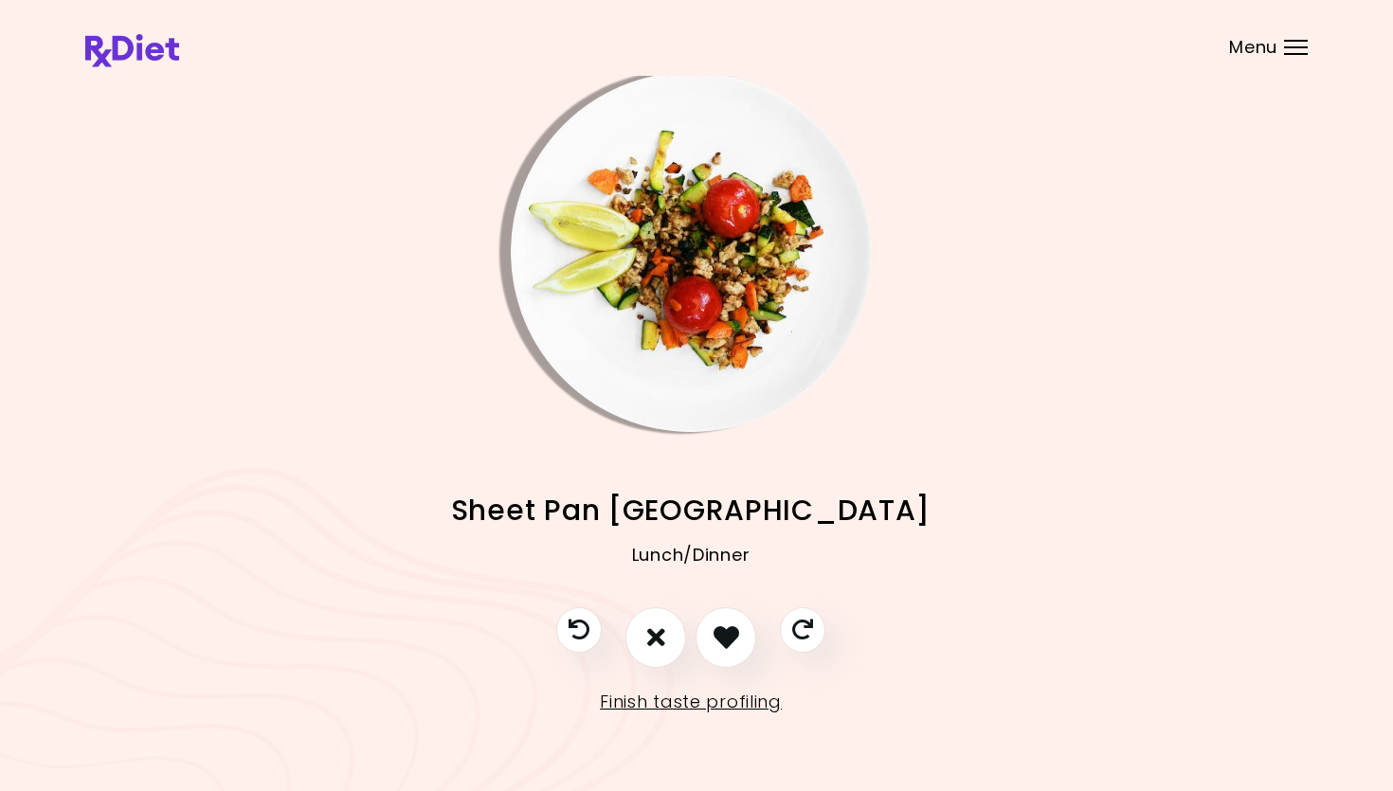
click at [670, 331] on img "Info - Sheet Pan Turkey" at bounding box center [691, 252] width 360 height 360
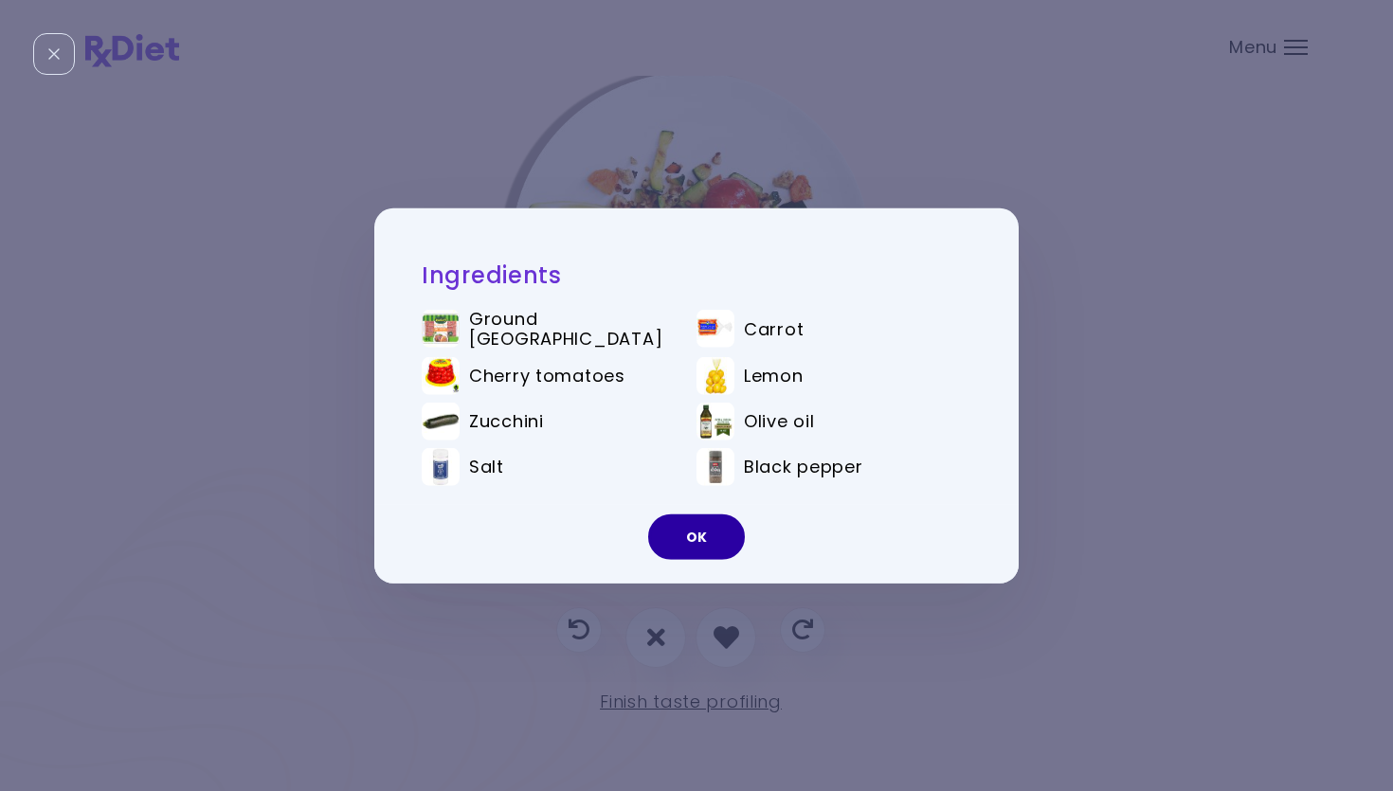
click at [725, 545] on button "OK" at bounding box center [696, 537] width 97 height 45
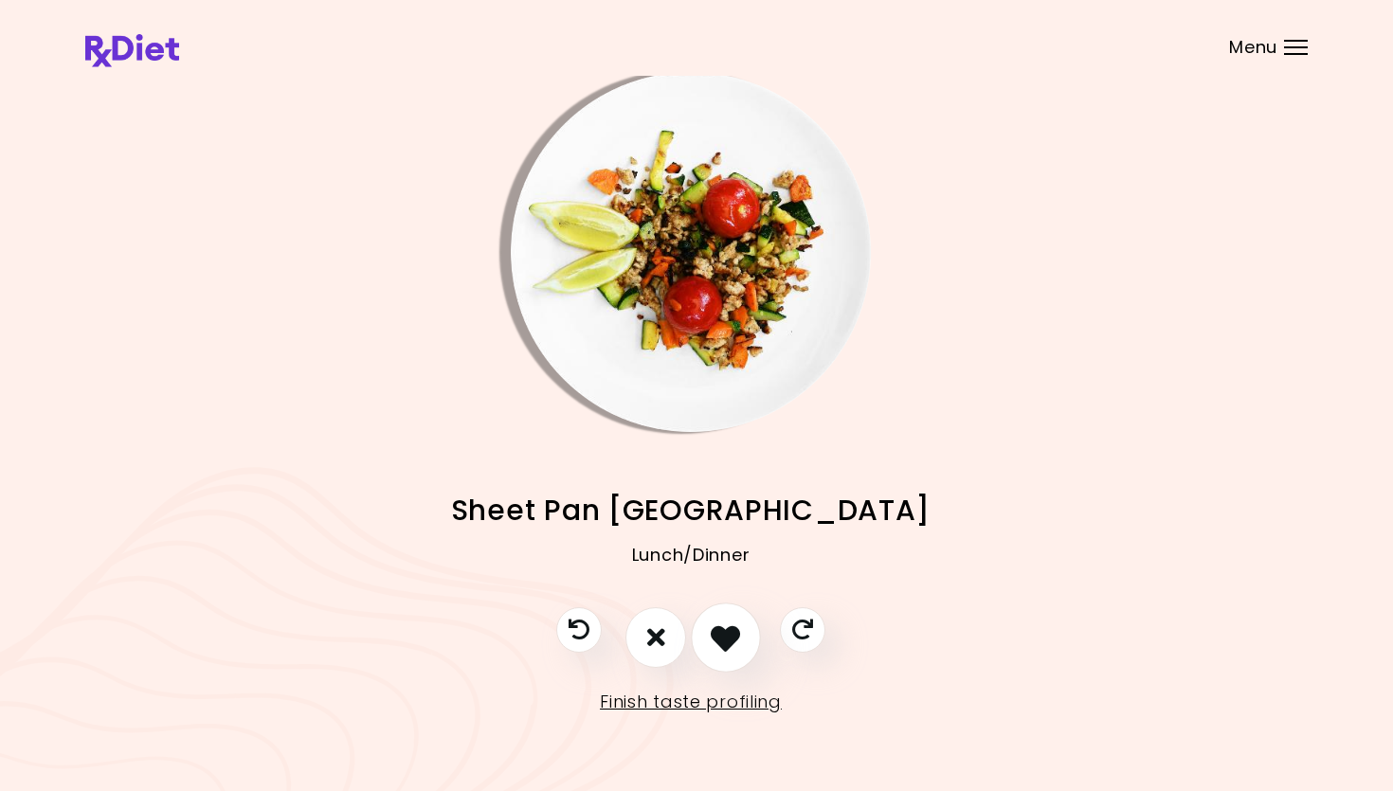
click at [725, 621] on button "I like this recipe" at bounding box center [726, 638] width 70 height 70
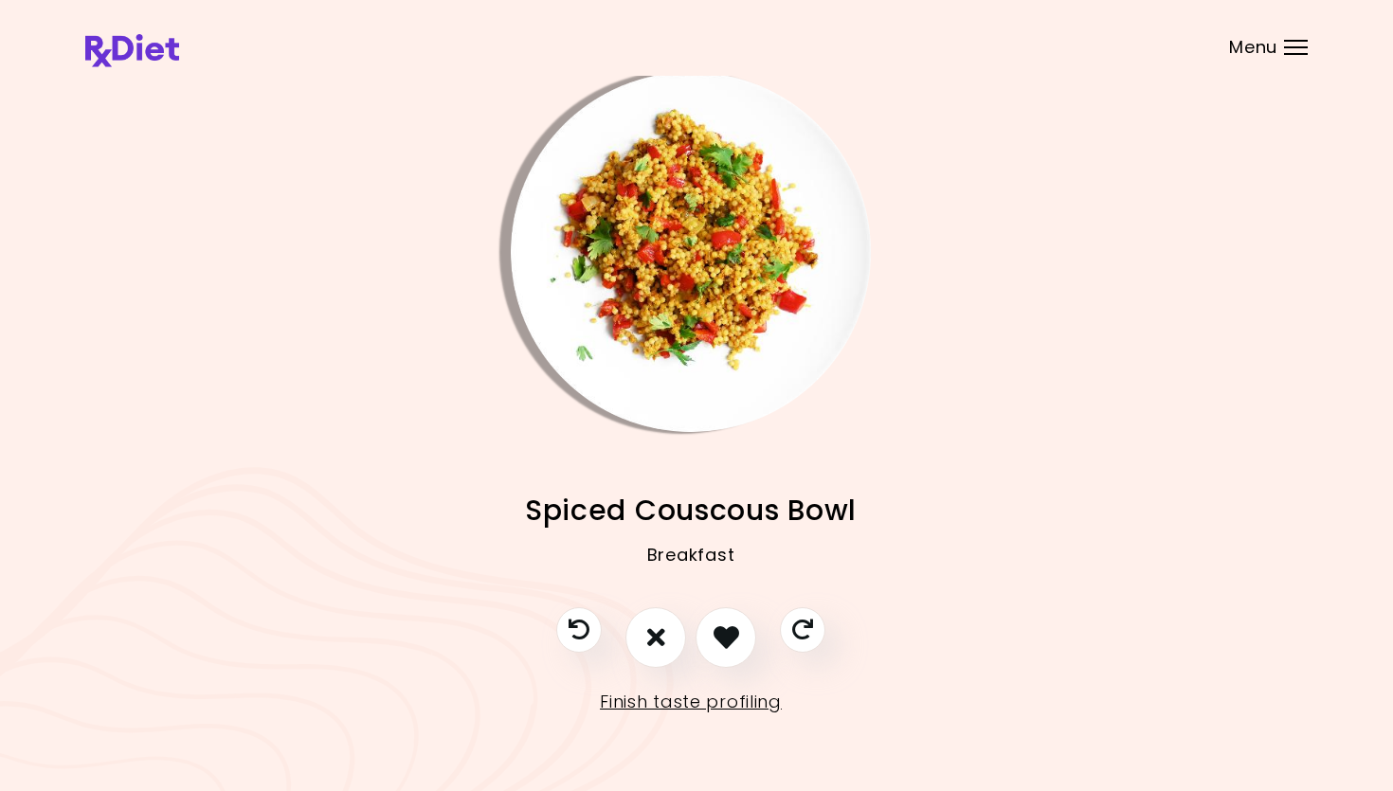
click at [756, 310] on img "Info - Spiced Couscous Bowl" at bounding box center [691, 252] width 360 height 360
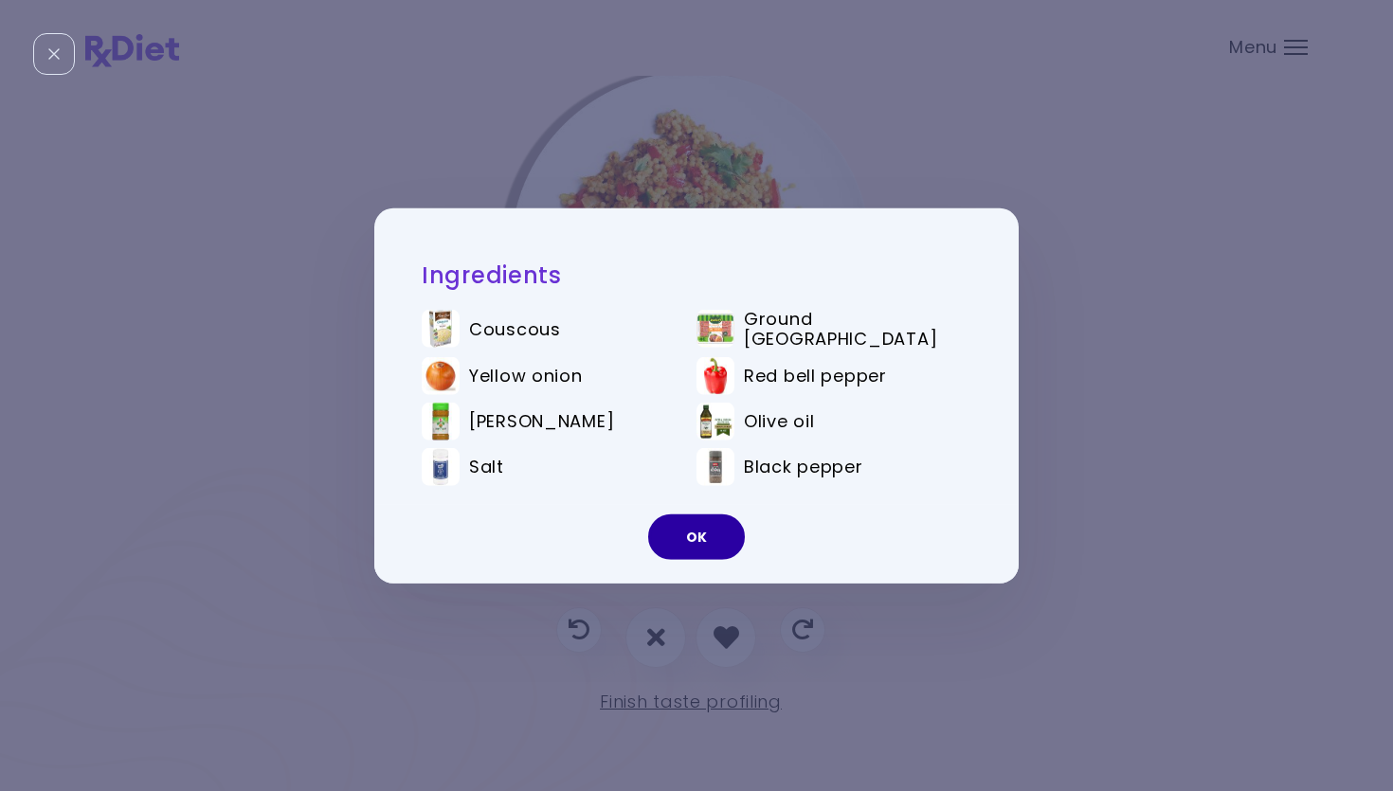
click at [706, 541] on button "OK" at bounding box center [696, 537] width 97 height 45
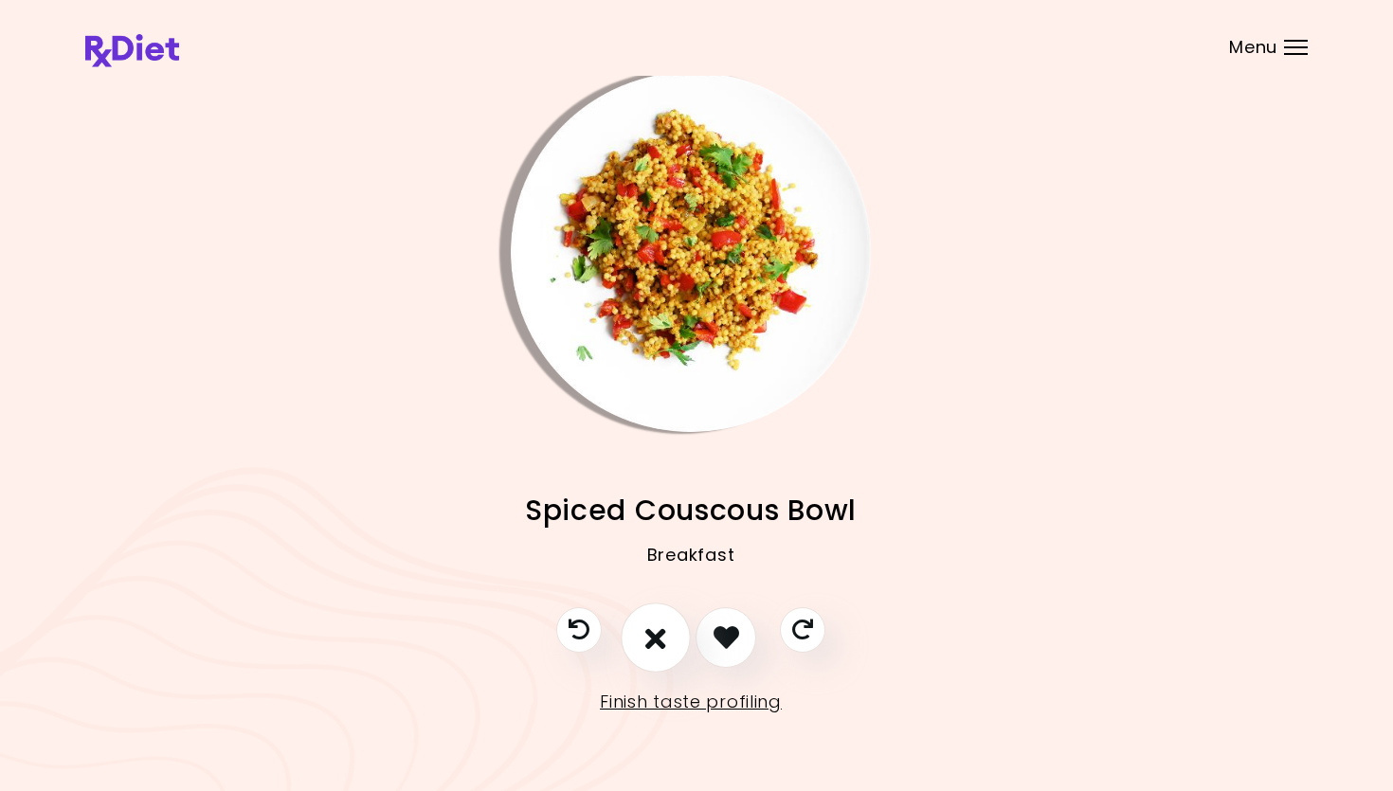
click at [657, 626] on icon "I don't like this recipe" at bounding box center [655, 637] width 21 height 29
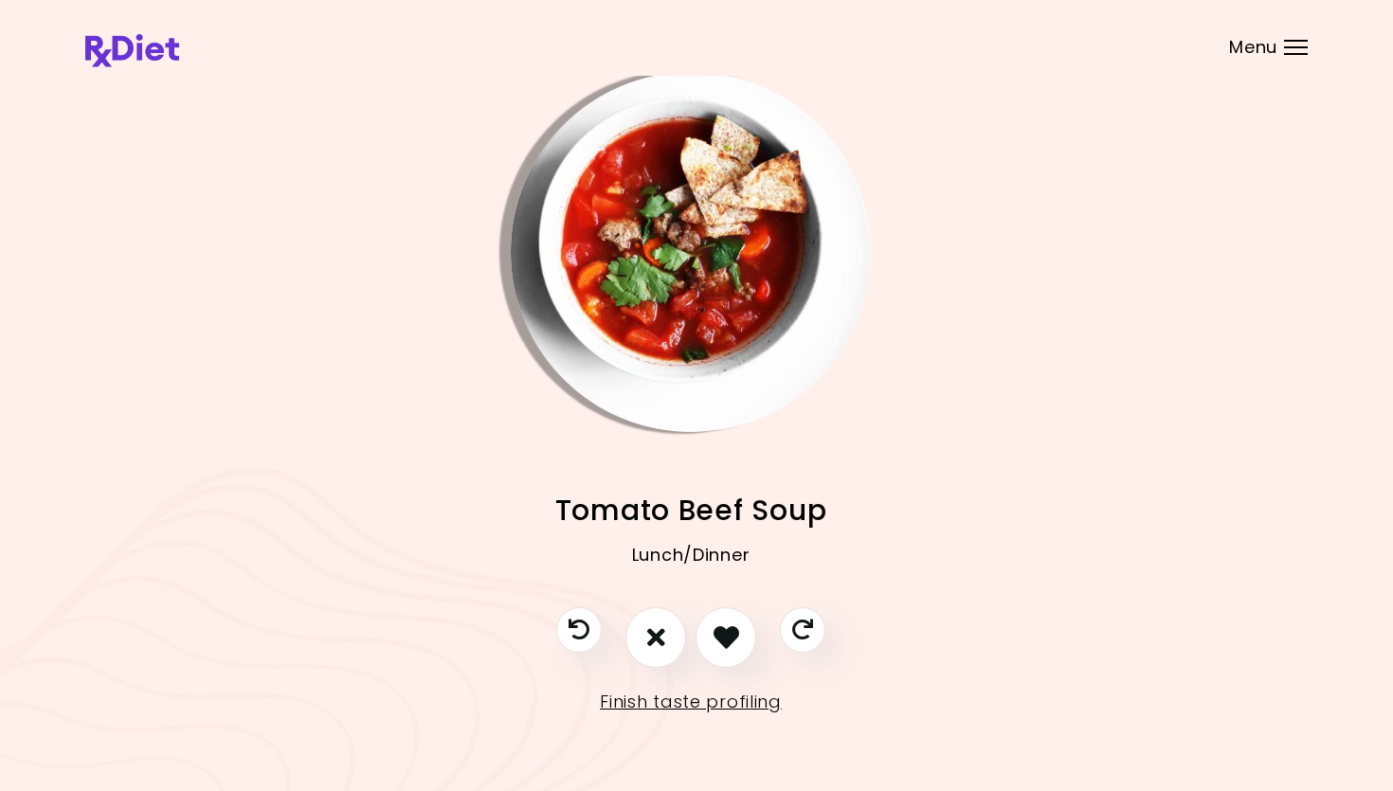
click at [717, 258] on img "Info - Tomato Beef Soup" at bounding box center [691, 252] width 360 height 360
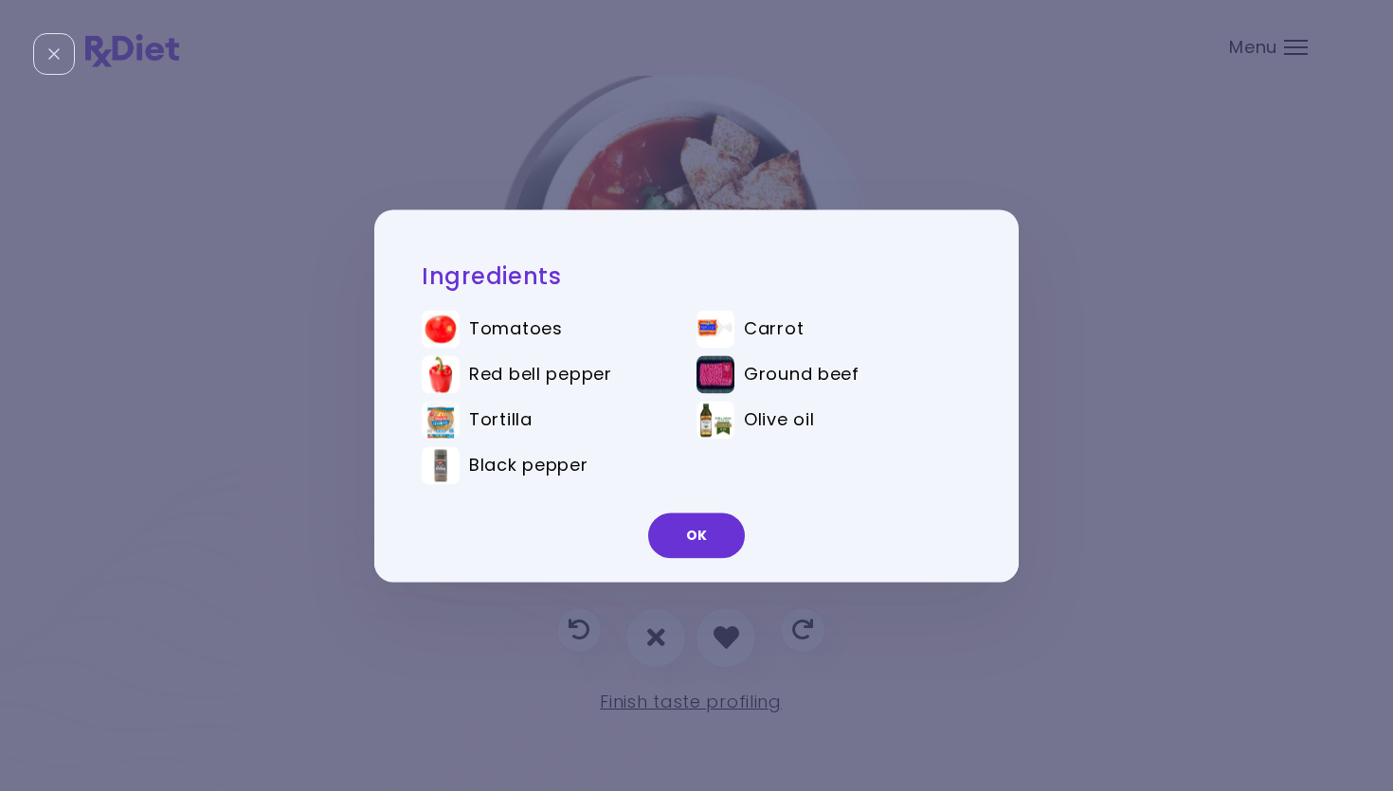
click at [699, 543] on button "OK" at bounding box center [696, 535] width 97 height 45
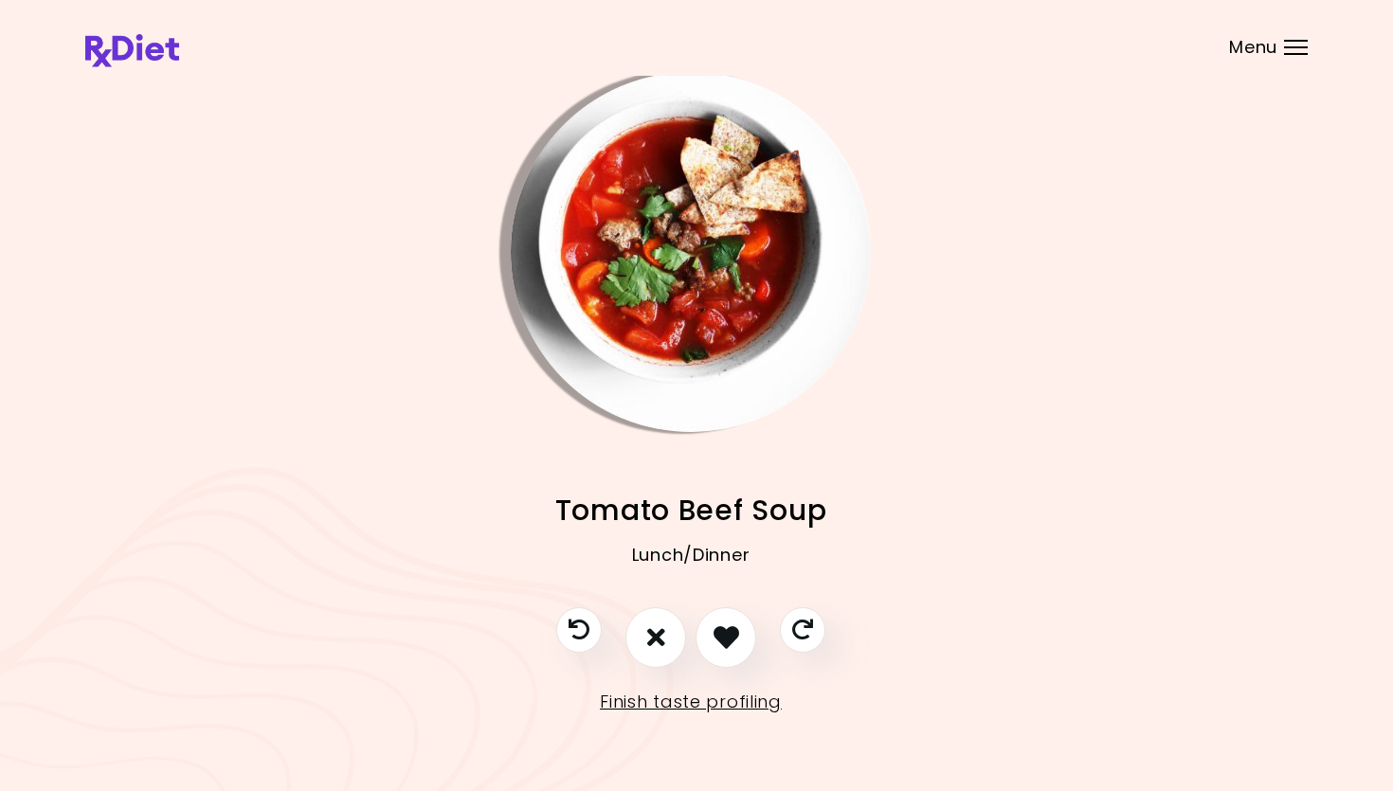
click at [739, 626] on icon "I like this recipe" at bounding box center [727, 637] width 26 height 26
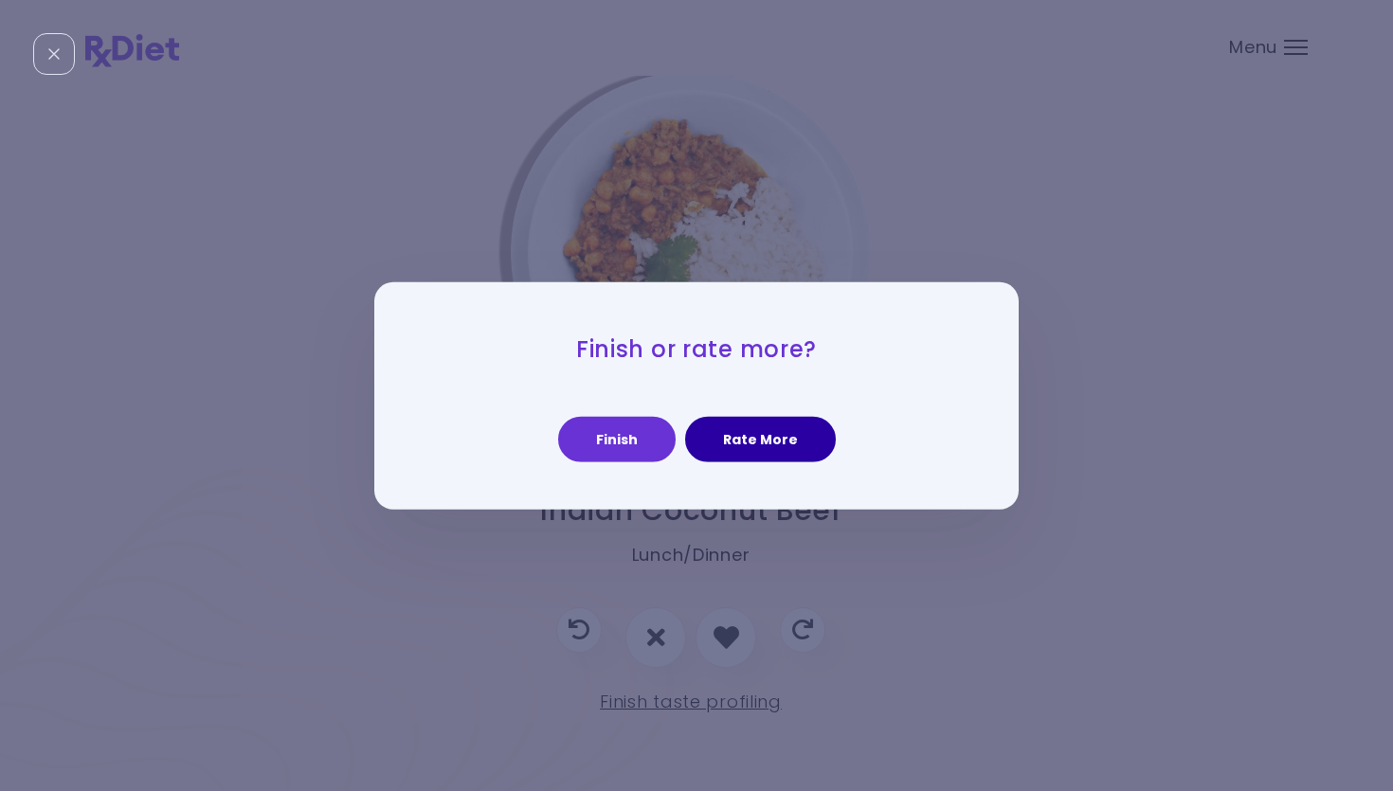
click at [745, 429] on button "Rate More" at bounding box center [760, 439] width 151 height 45
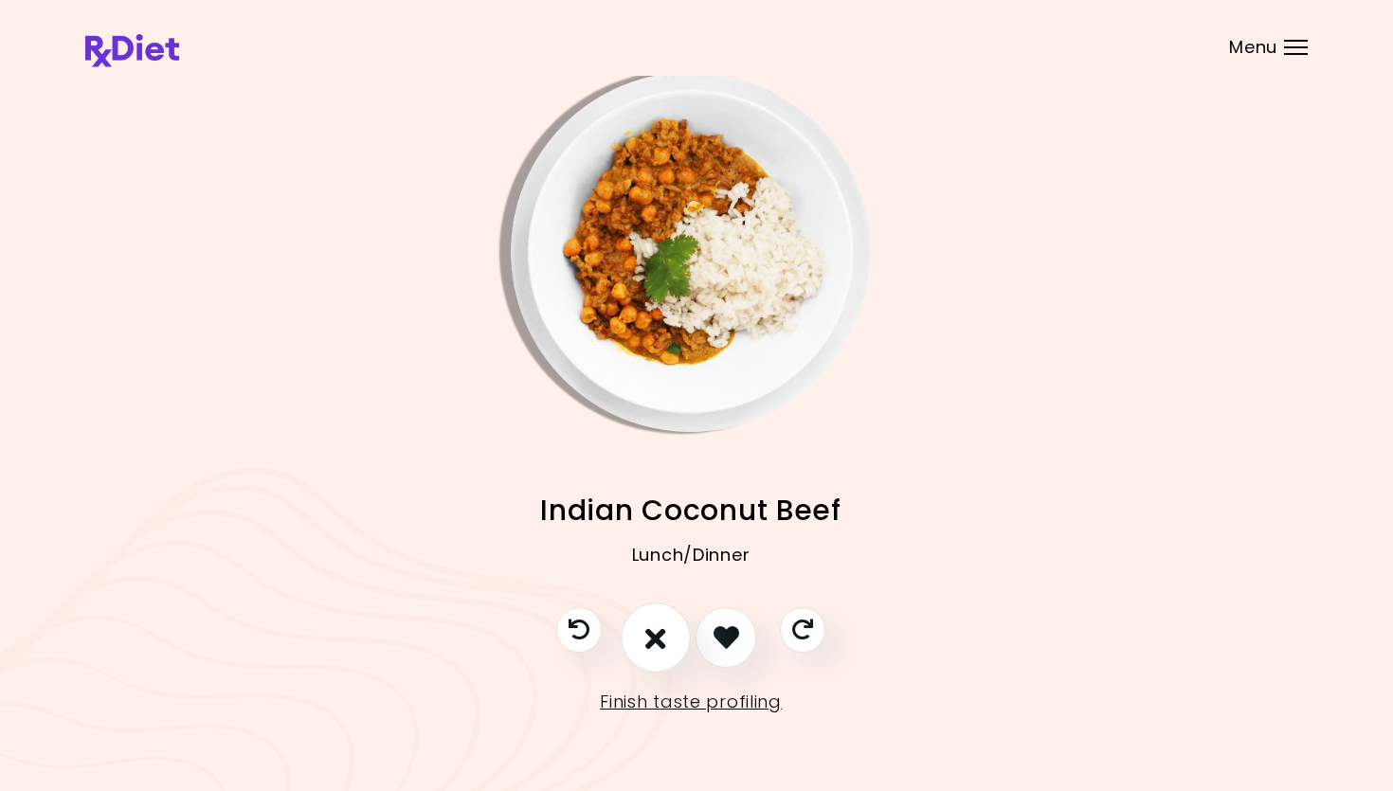
click at [662, 630] on icon "I don't like this recipe" at bounding box center [655, 637] width 21 height 29
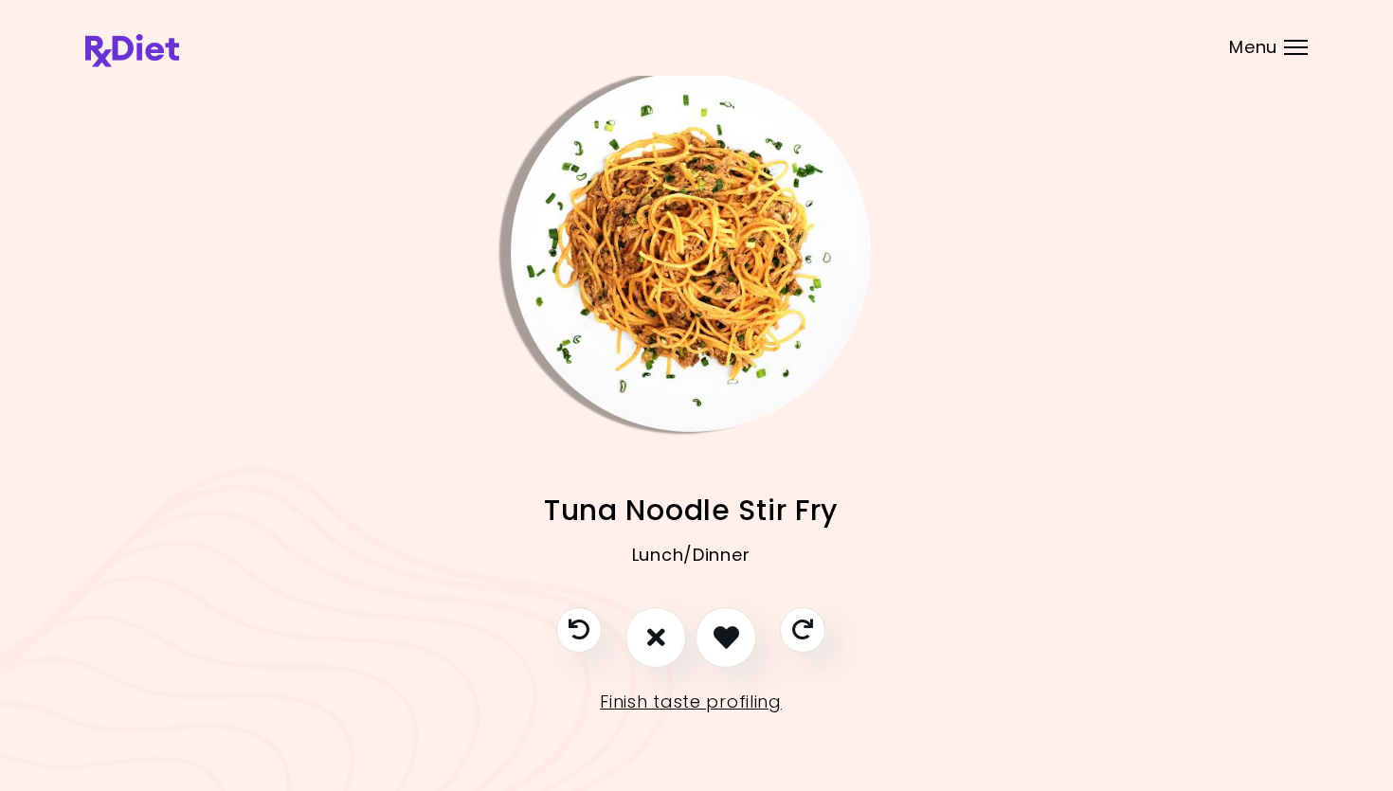
click at [681, 341] on img "Info - Tuna Noodle Stir Fry" at bounding box center [691, 252] width 360 height 360
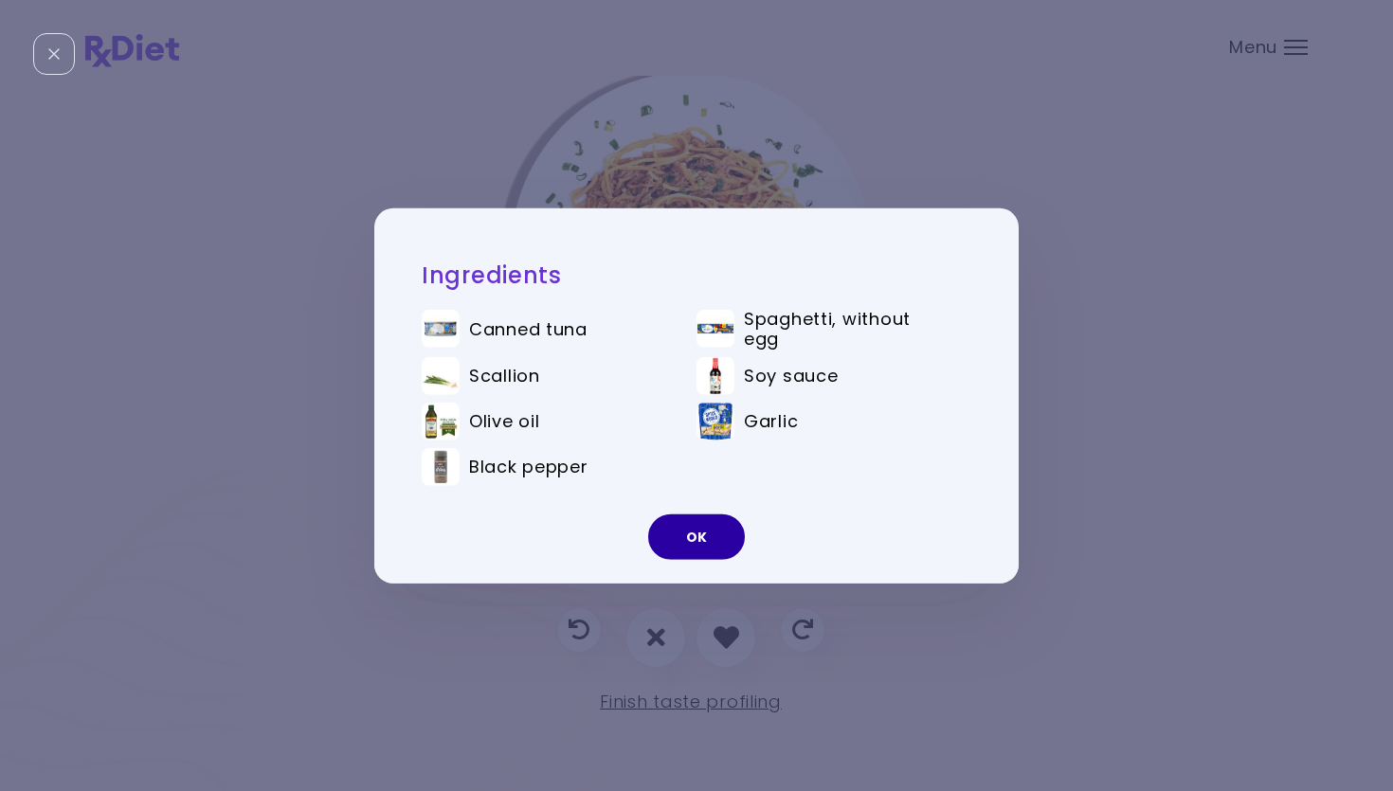
click at [699, 543] on button "OK" at bounding box center [696, 537] width 97 height 45
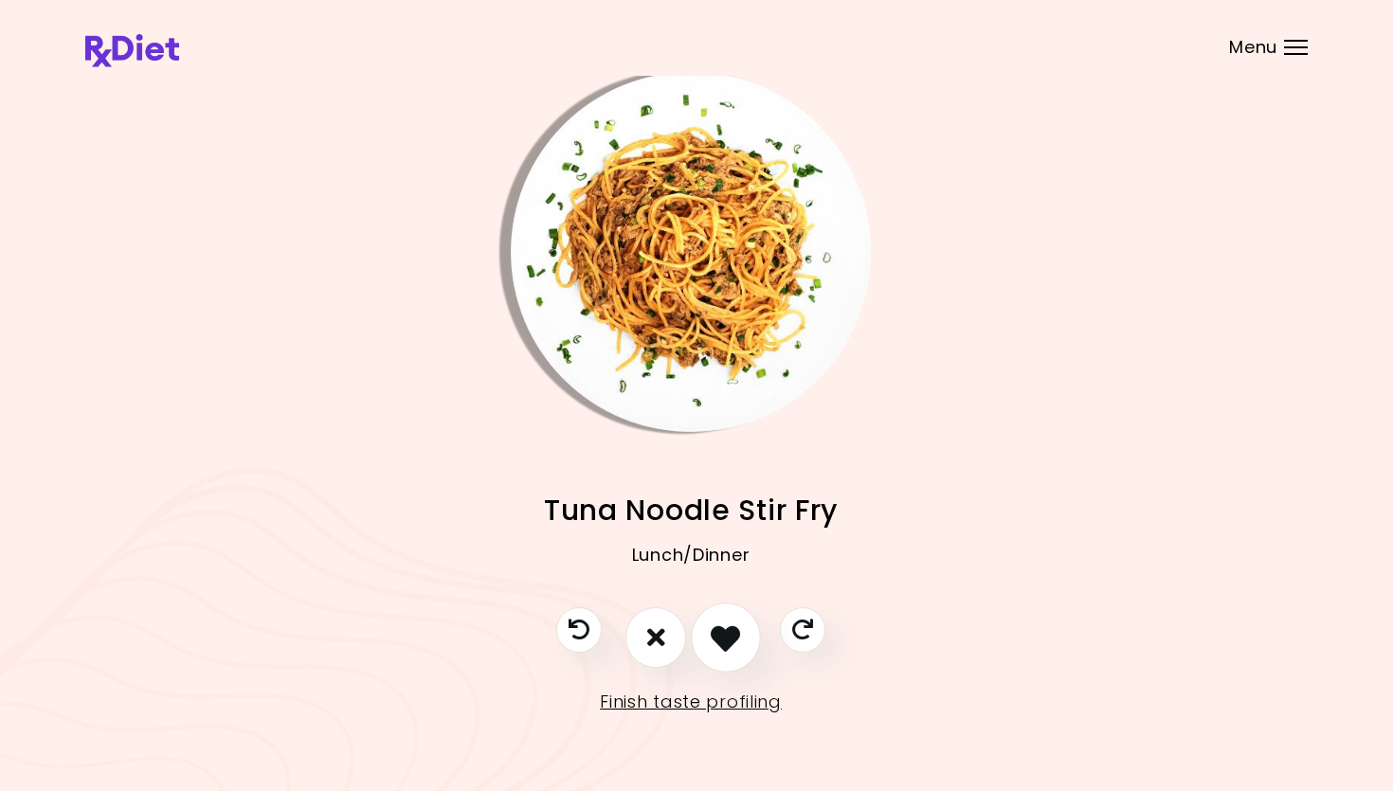
click at [738, 636] on icon "I like this recipe" at bounding box center [725, 637] width 29 height 29
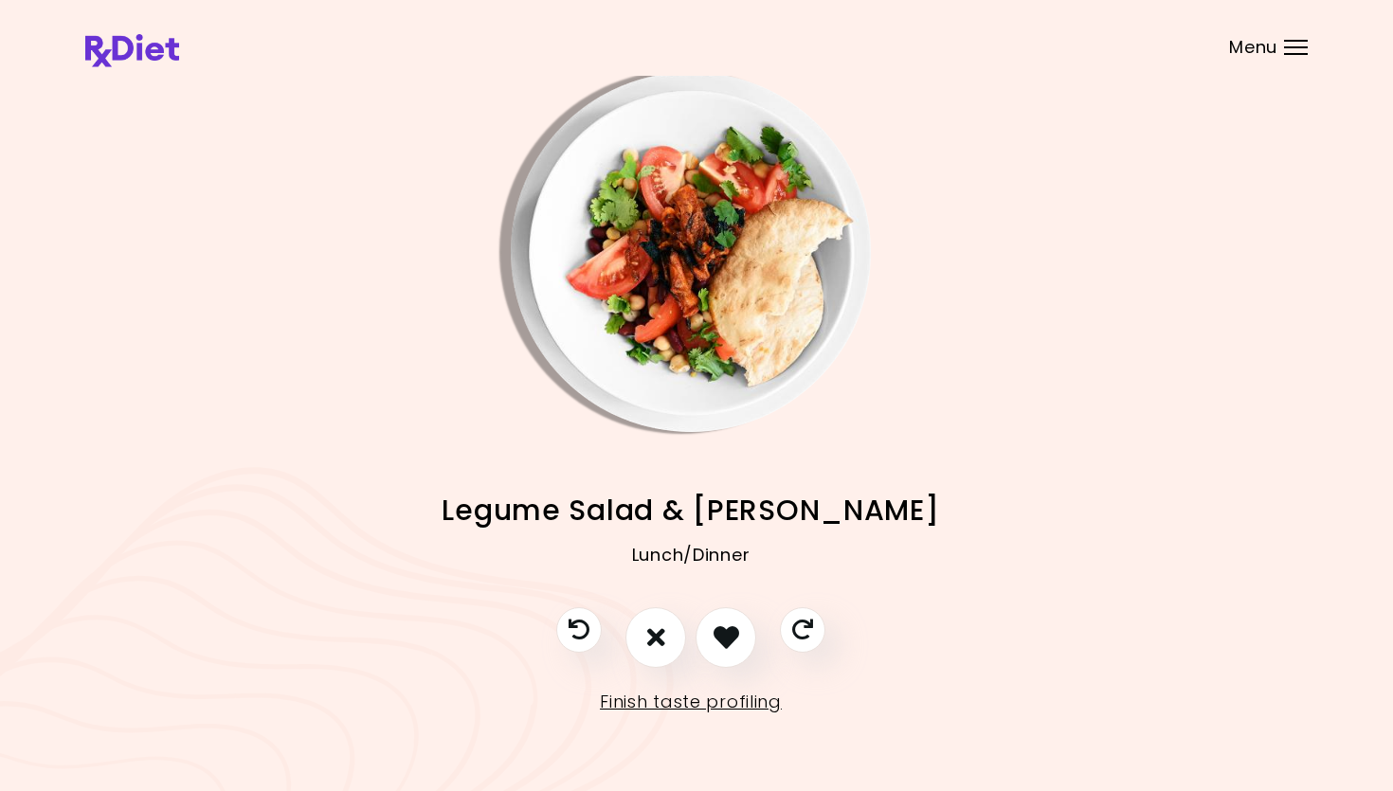
click at [700, 401] on img "Info - Legume Salad & Carrot Bacon" at bounding box center [691, 252] width 360 height 360
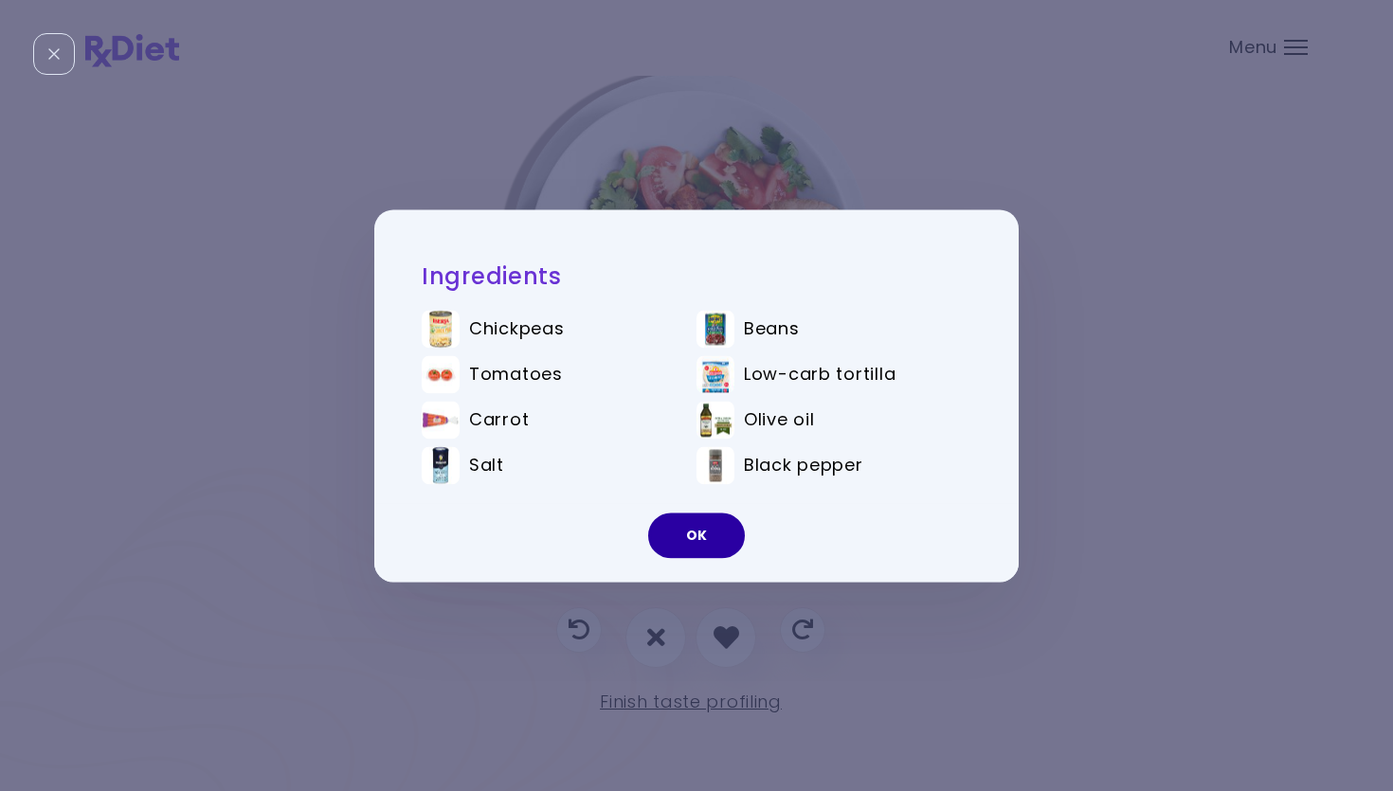
click at [693, 537] on button "OK" at bounding box center [696, 535] width 97 height 45
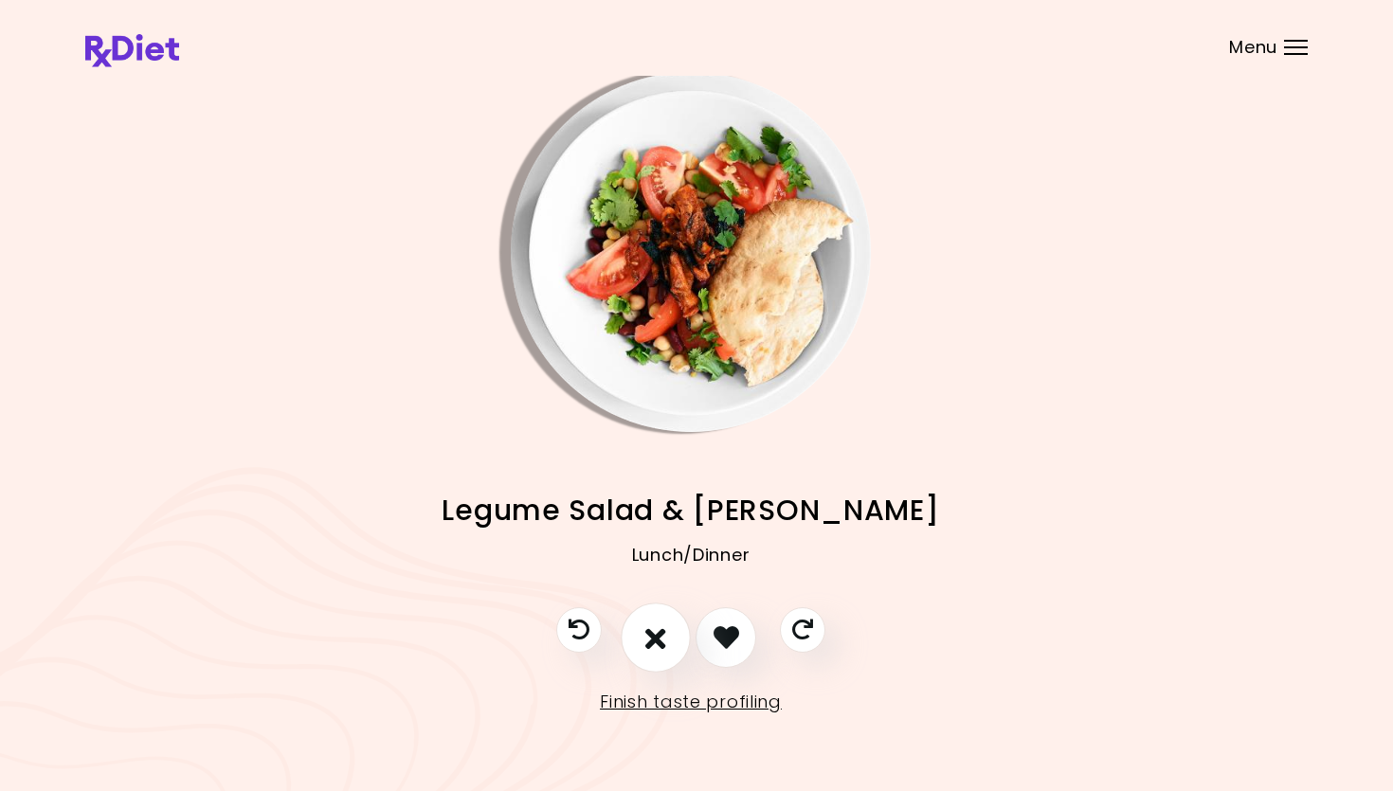
drag, startPoint x: 635, startPoint y: 641, endPoint x: 646, endPoint y: 627, distance: 17.5
click at [635, 636] on button "I don't like this recipe" at bounding box center [656, 638] width 70 height 70
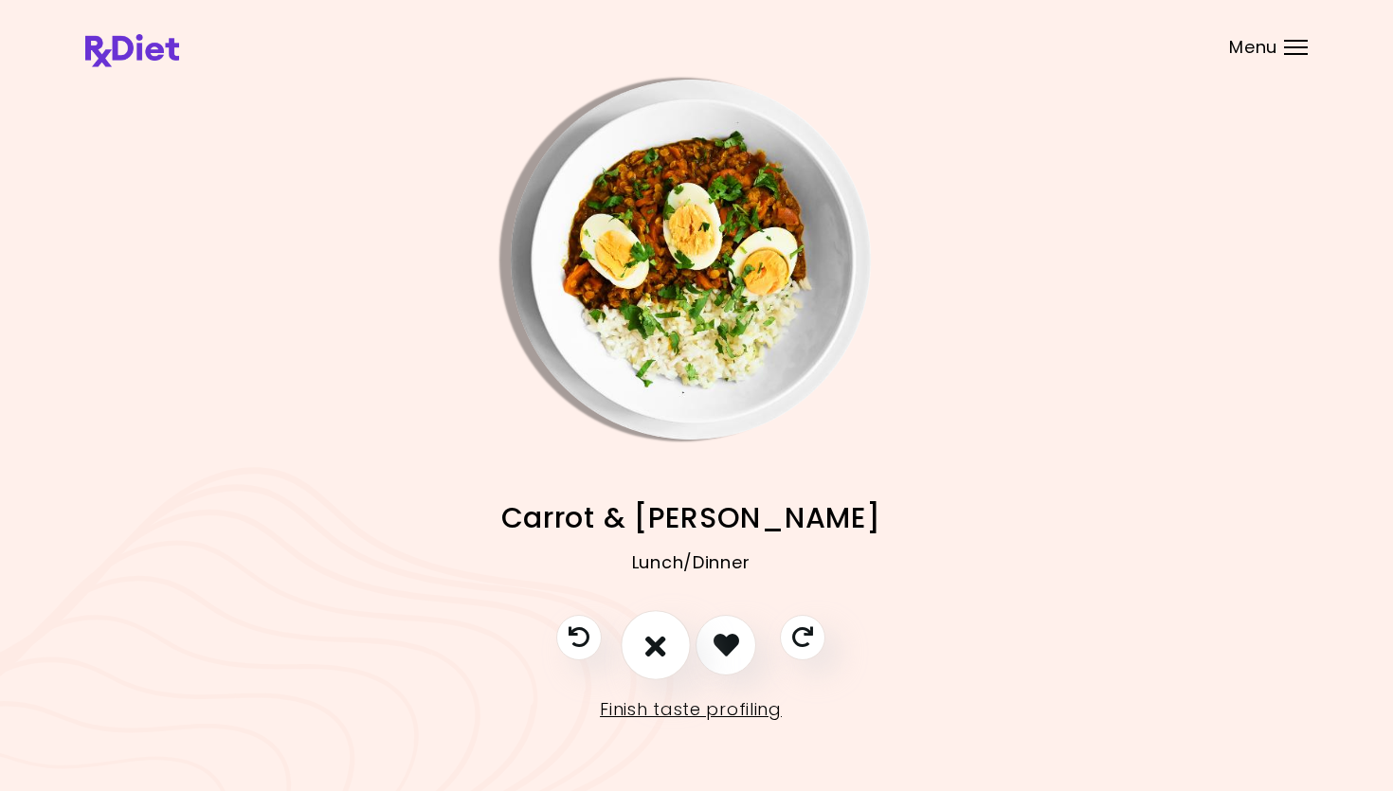
scroll to position [15, 6]
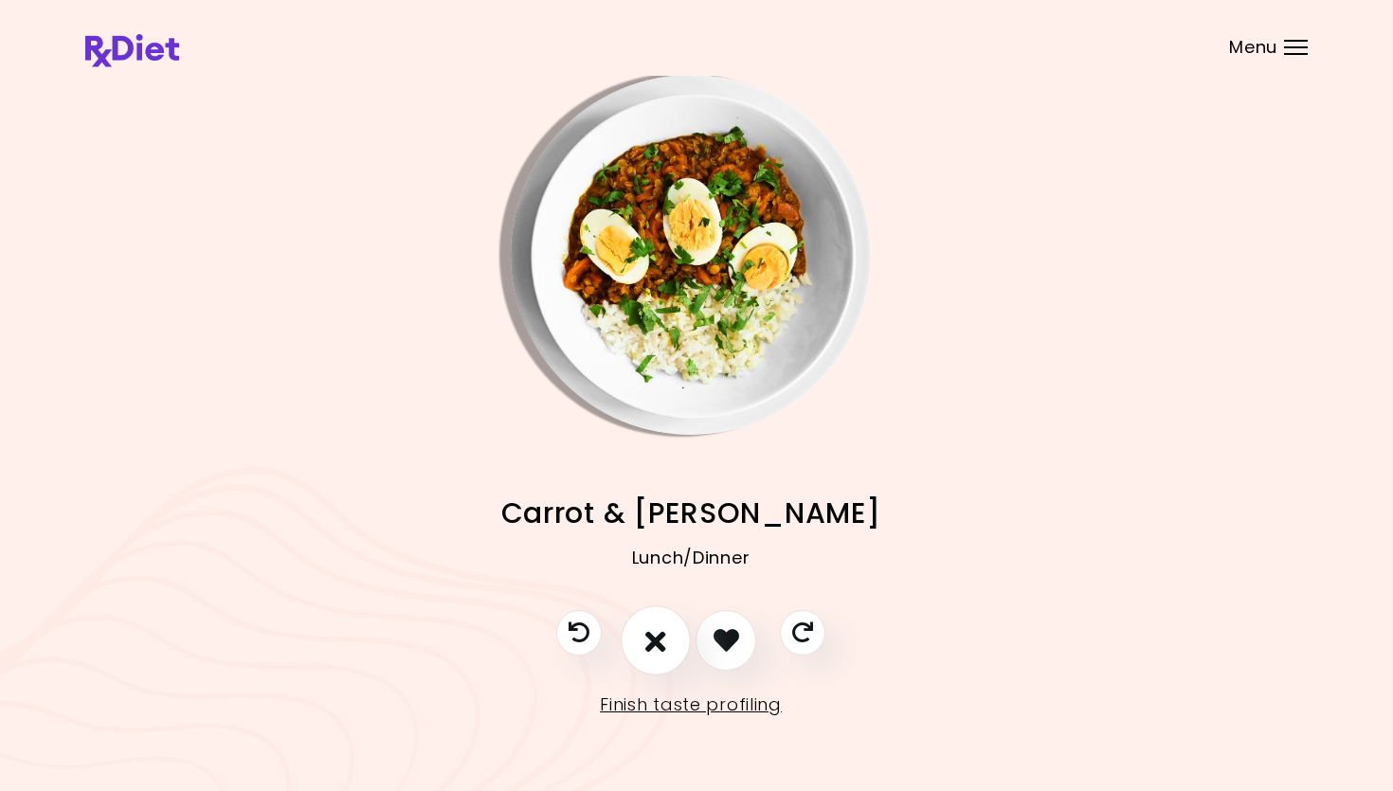
click at [652, 628] on button "I don't like this recipe" at bounding box center [656, 640] width 70 height 70
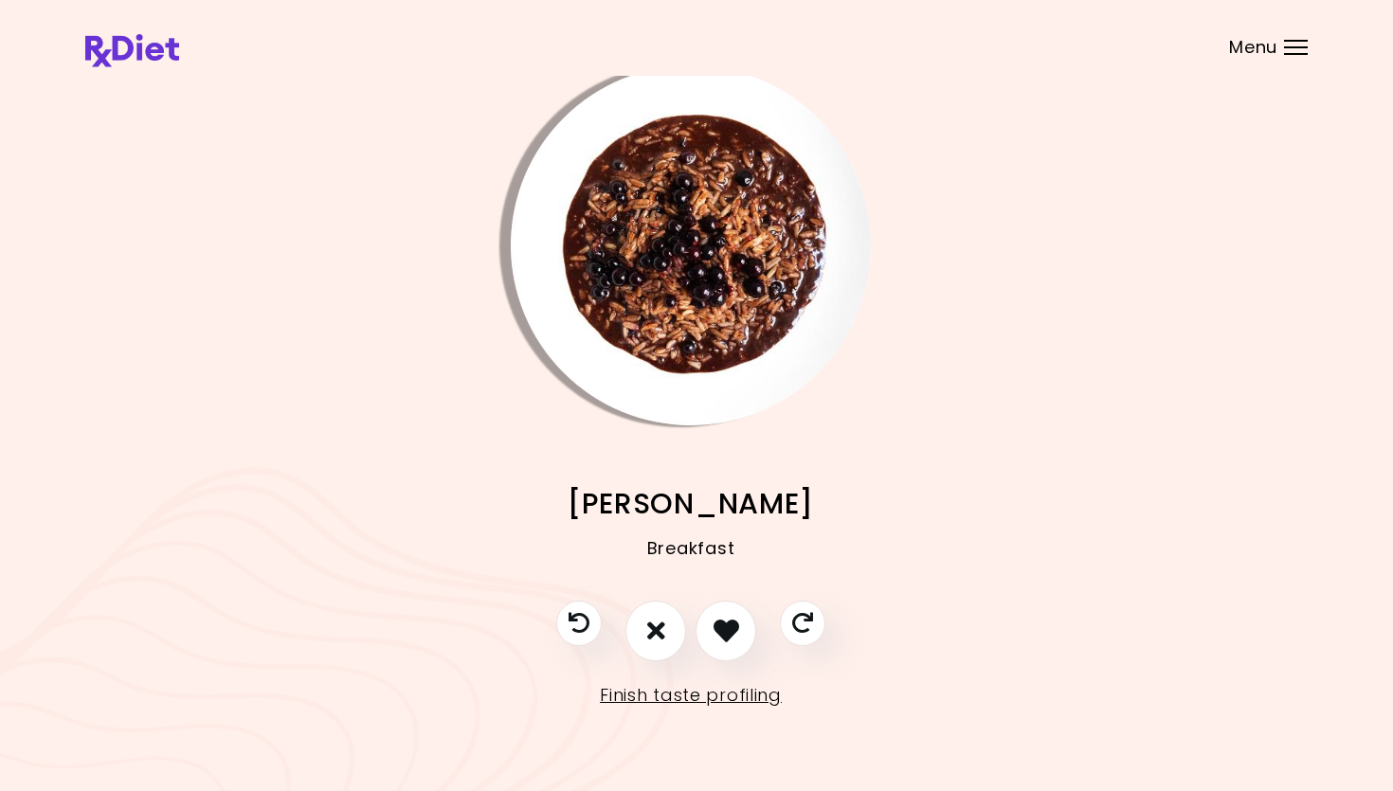
scroll to position [10, 6]
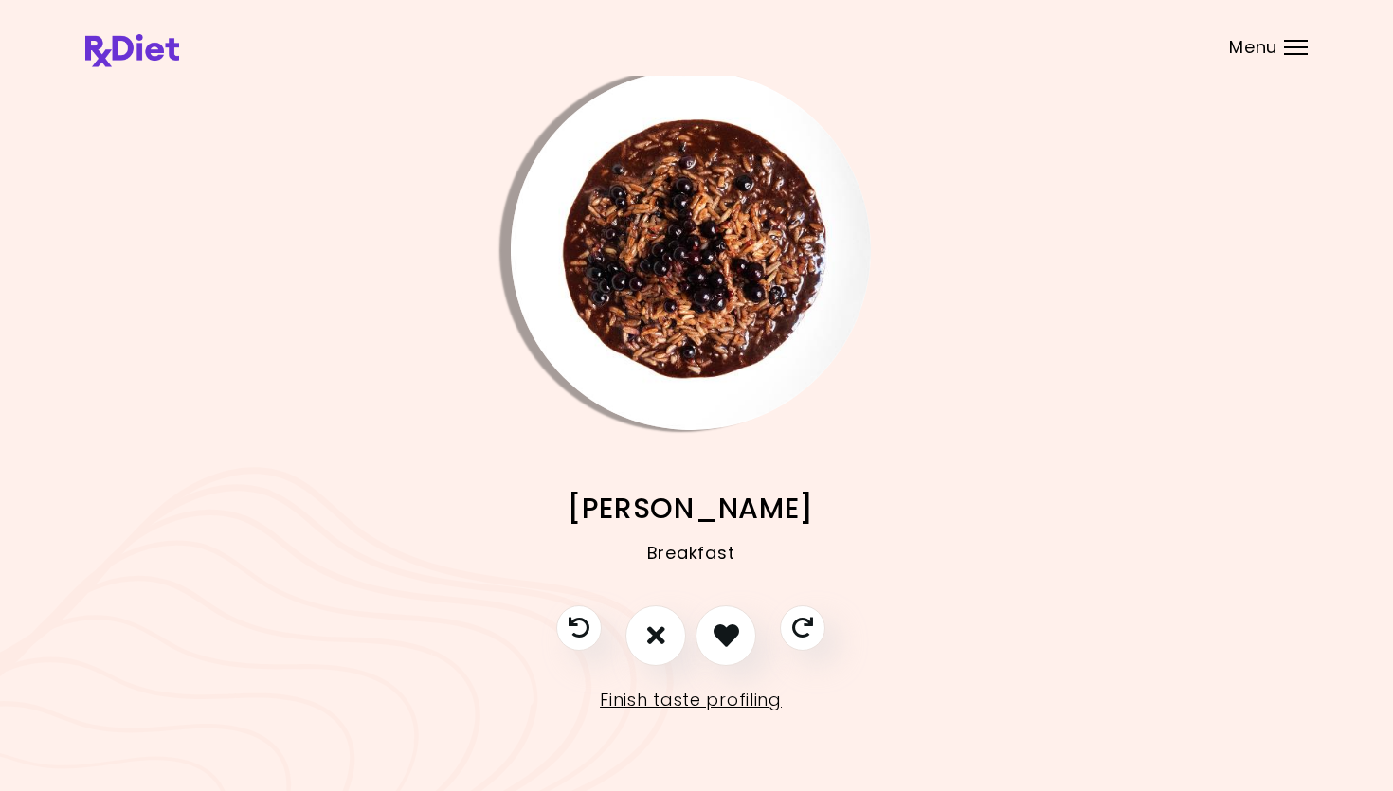
click at [714, 306] on img "Info - Choco Berry Risotto" at bounding box center [691, 250] width 360 height 360
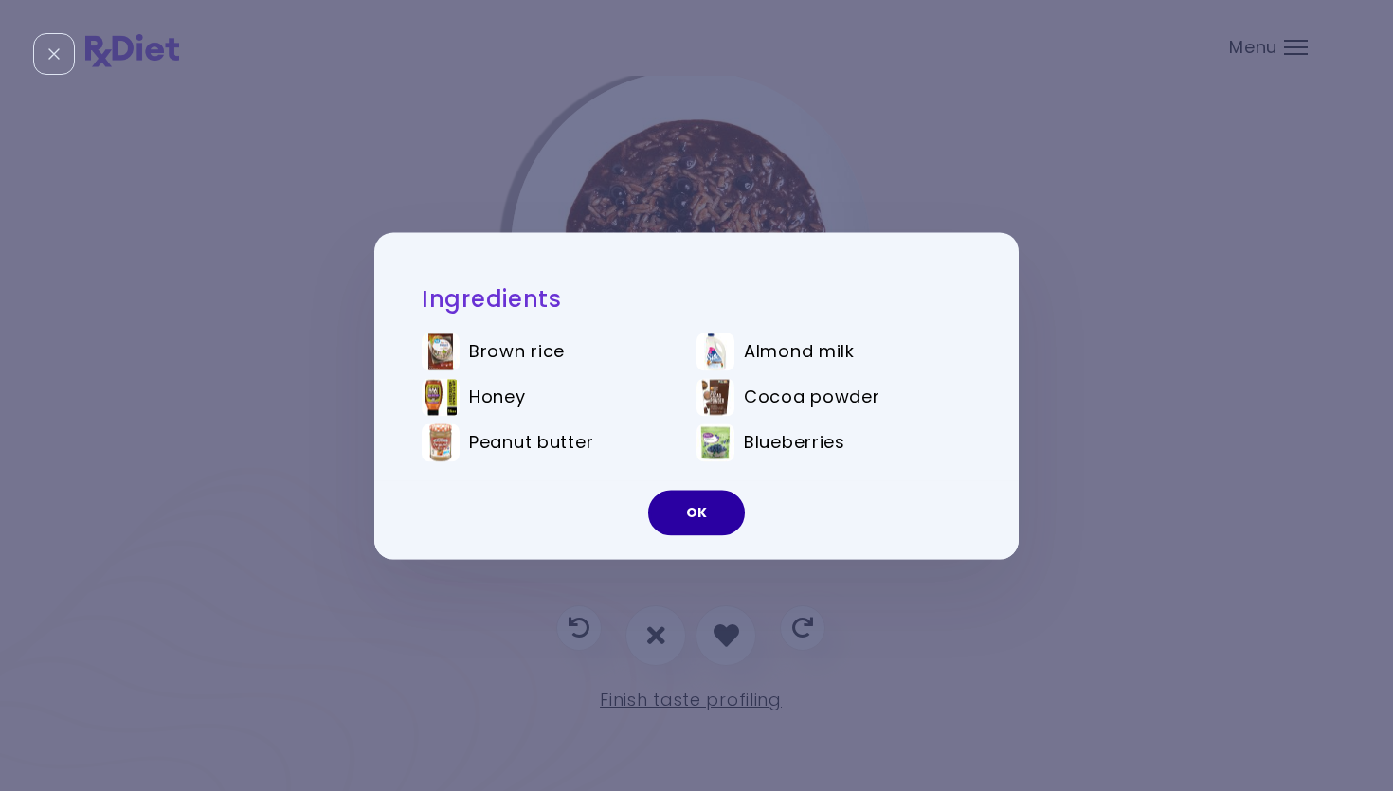
click at [691, 501] on button "OK" at bounding box center [696, 512] width 97 height 45
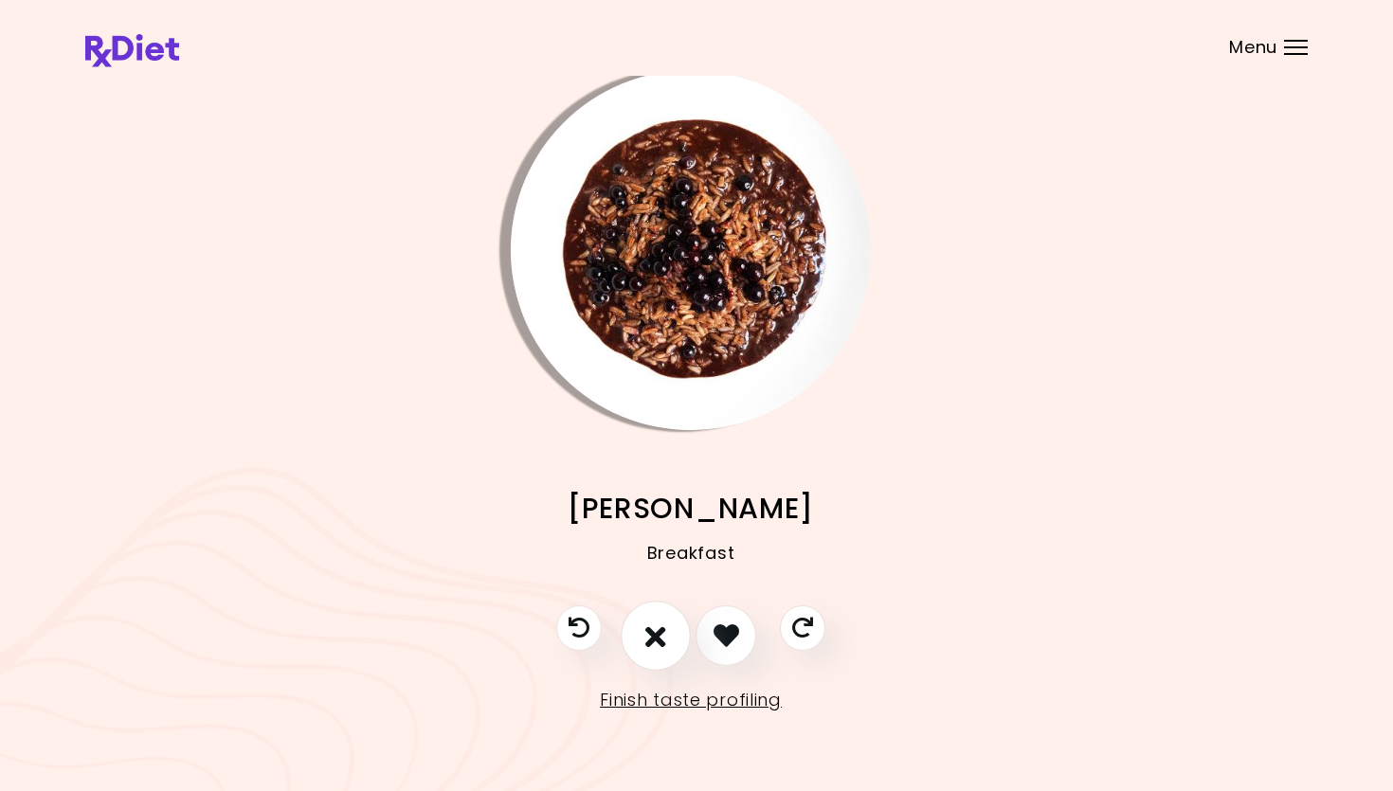
click at [640, 623] on button "I don't like this recipe" at bounding box center [656, 636] width 70 height 70
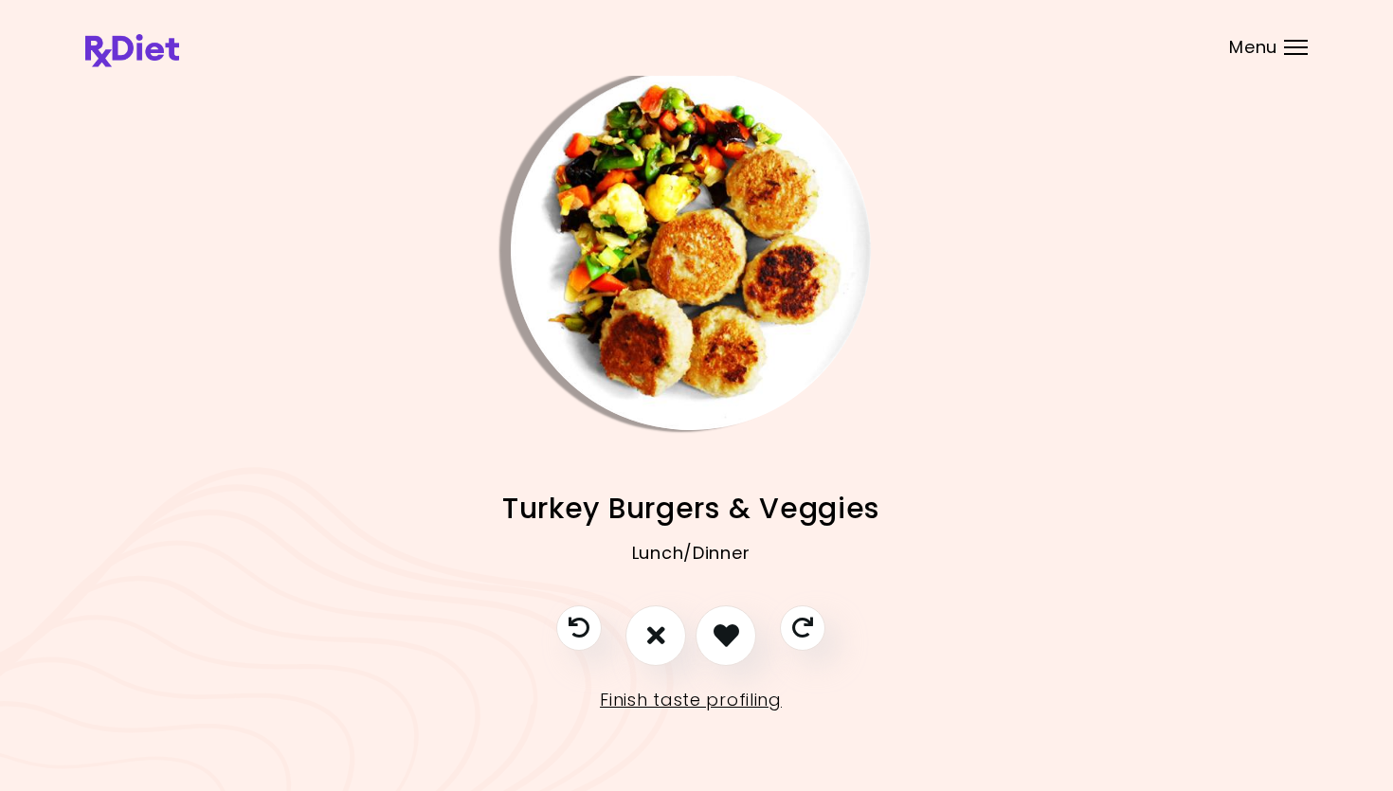
click at [768, 298] on img "Info - Turkey Burgers & Veggies" at bounding box center [691, 250] width 360 height 360
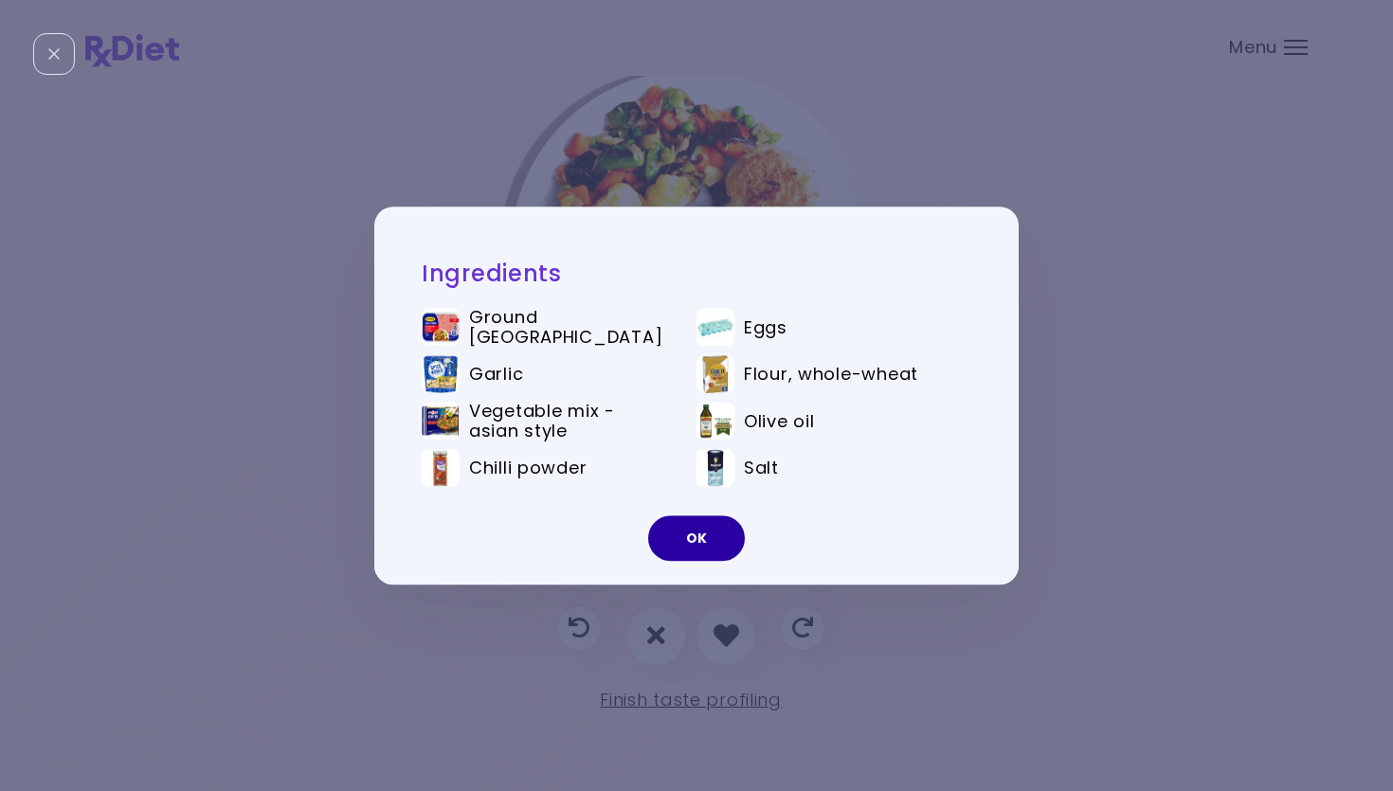
click at [691, 551] on button "OK" at bounding box center [696, 537] width 97 height 45
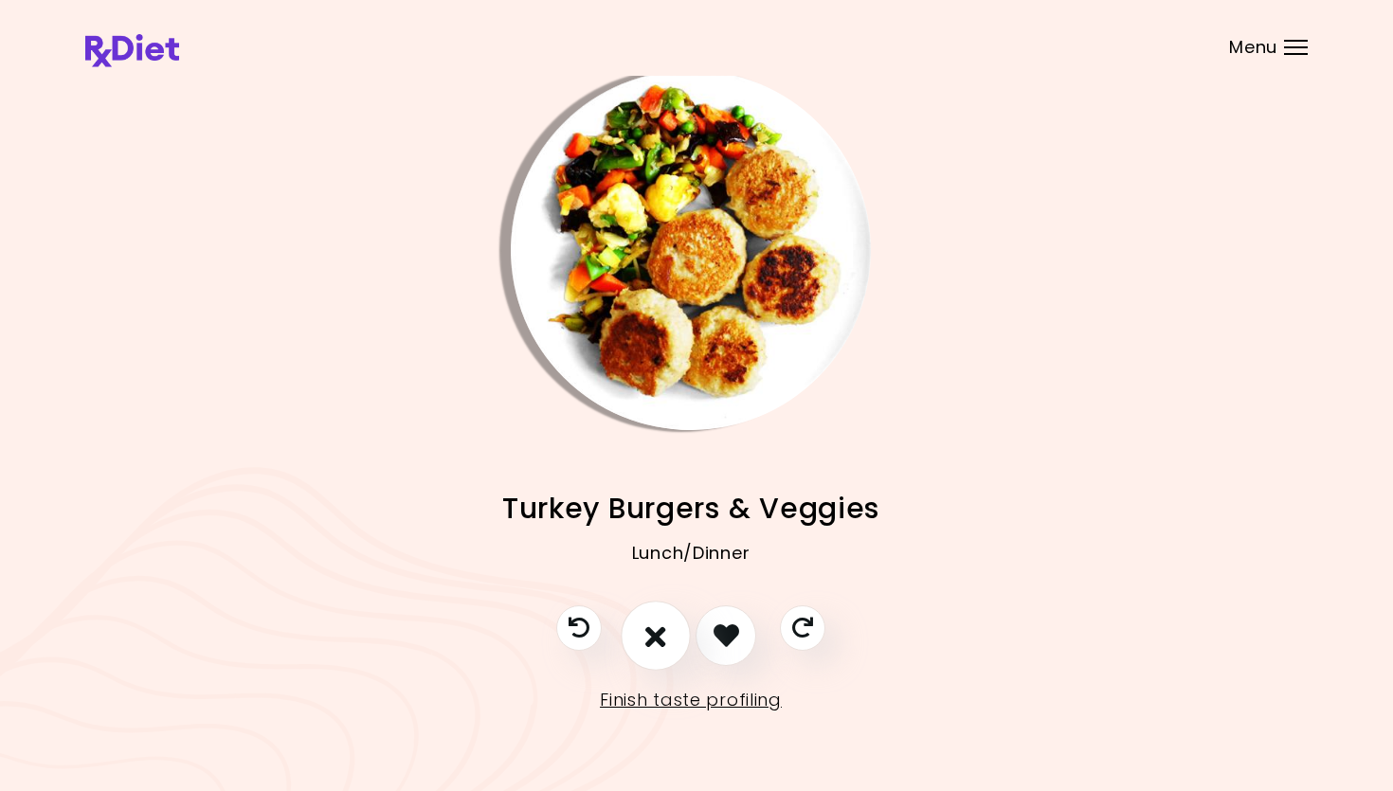
click at [658, 629] on icon "I don't like this recipe" at bounding box center [655, 635] width 21 height 29
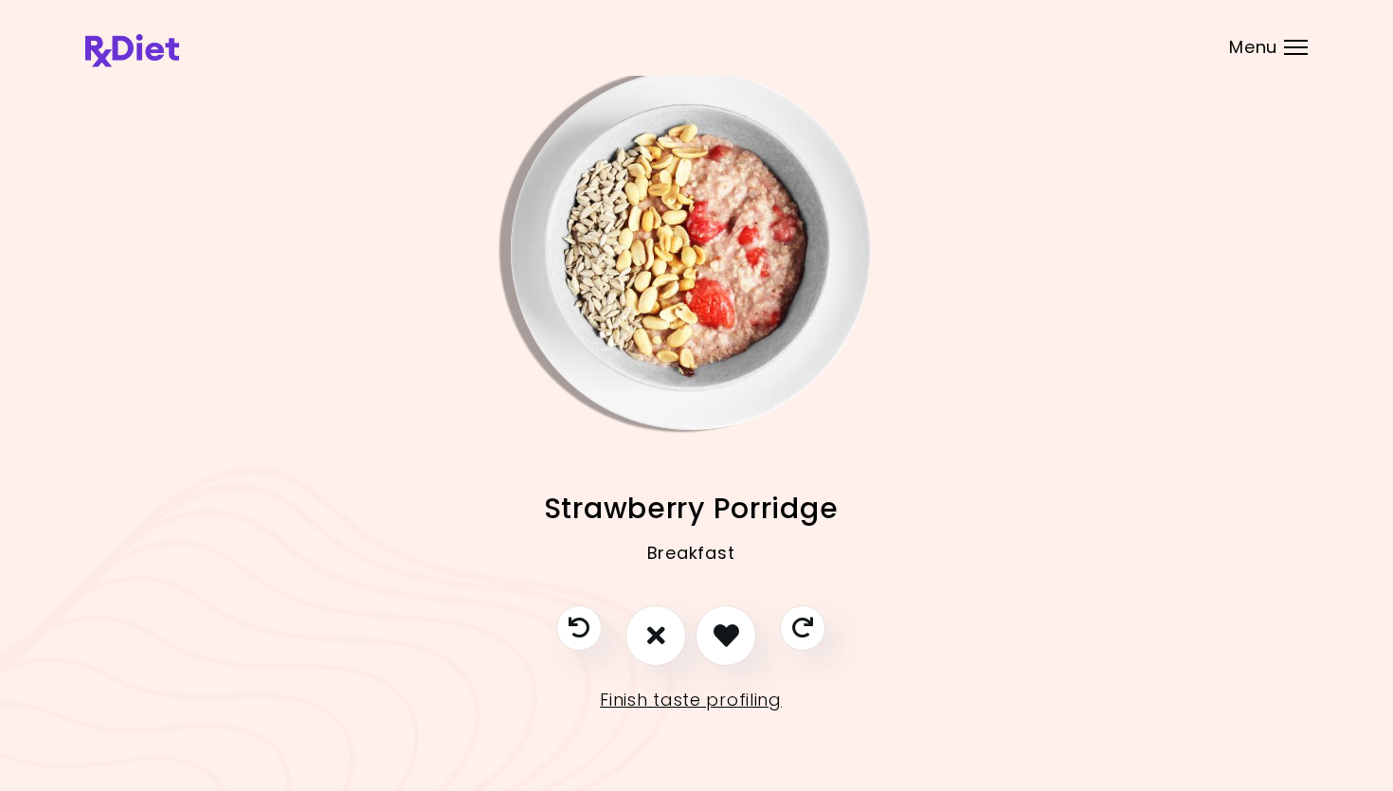
click at [643, 314] on img "Info - Strawberry Porridge" at bounding box center [691, 250] width 360 height 360
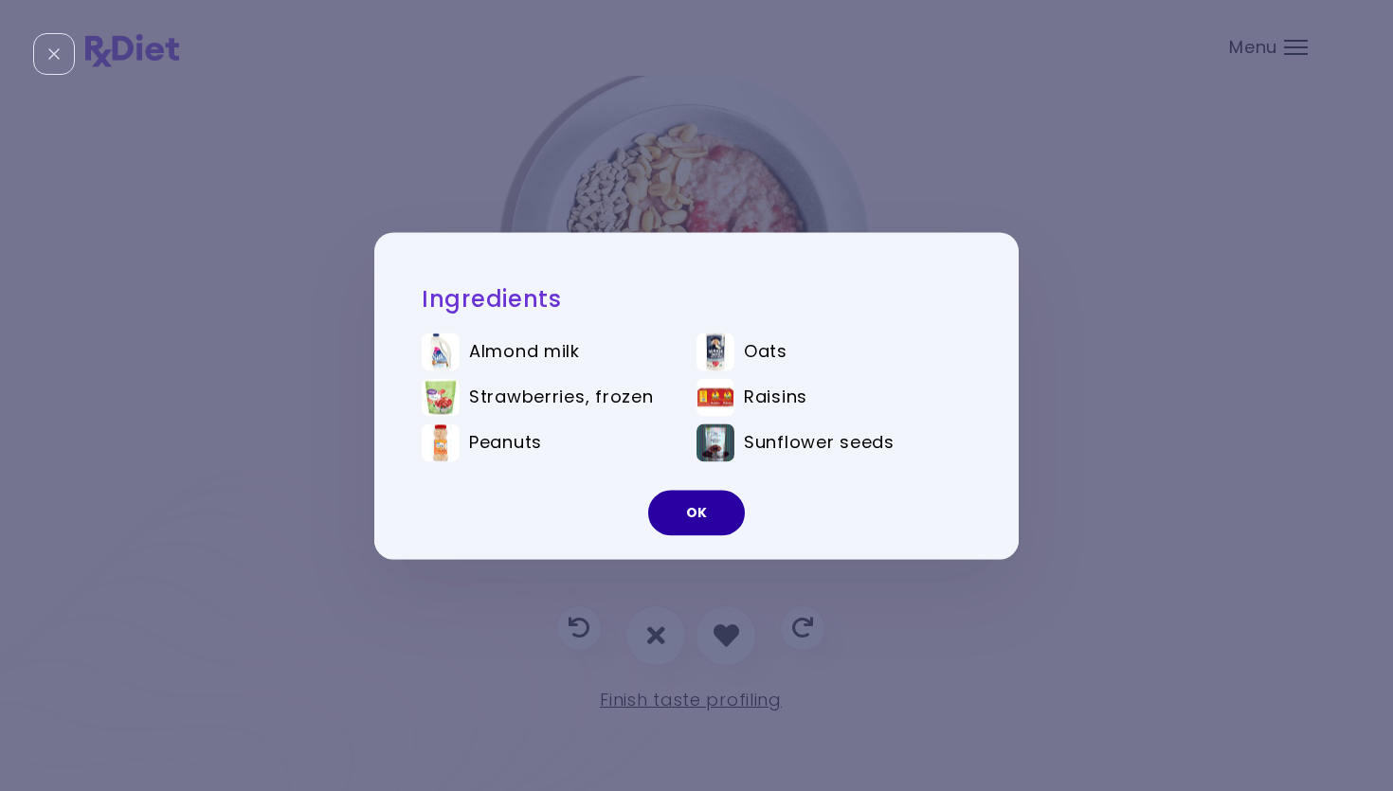
click at [675, 509] on button "OK" at bounding box center [696, 512] width 97 height 45
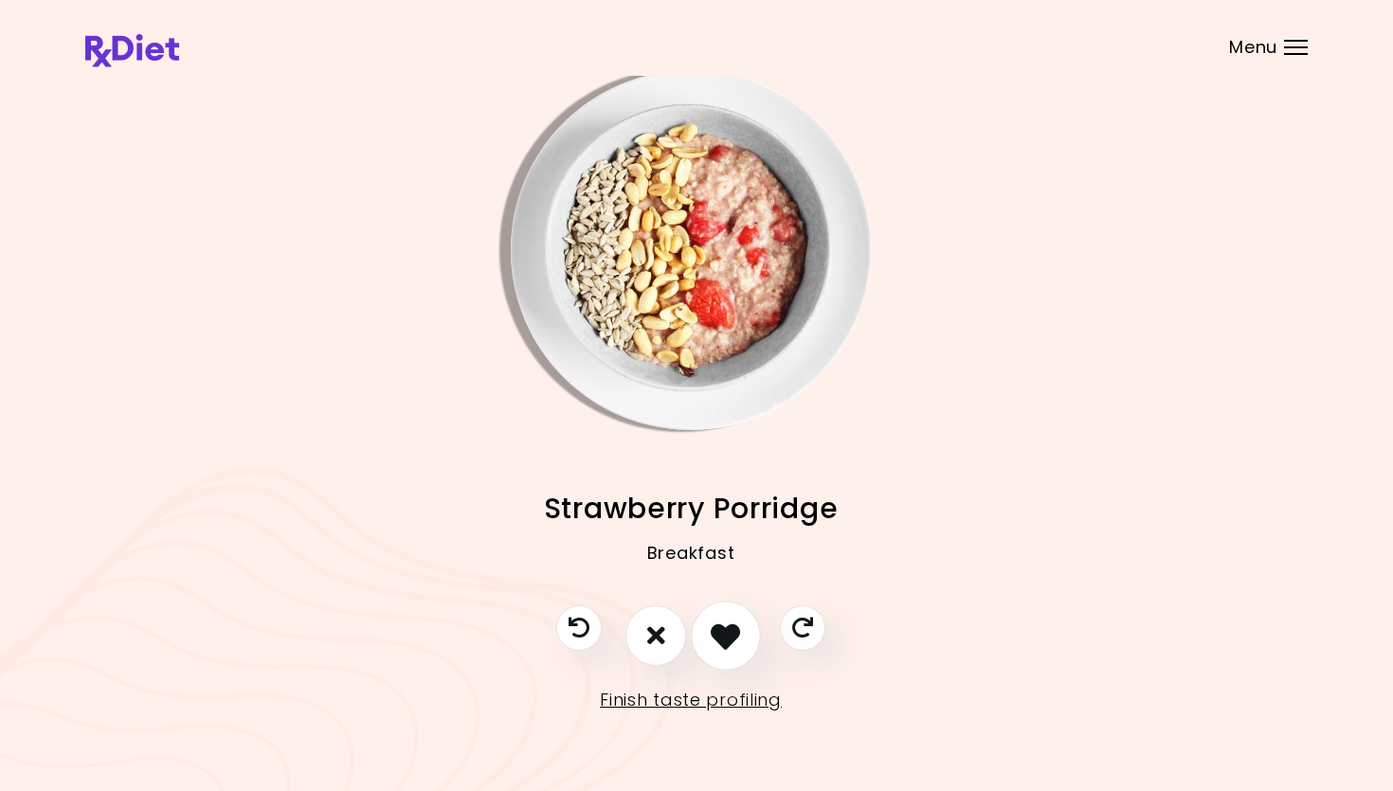
click at [723, 626] on icon "I like this recipe" at bounding box center [725, 635] width 29 height 29
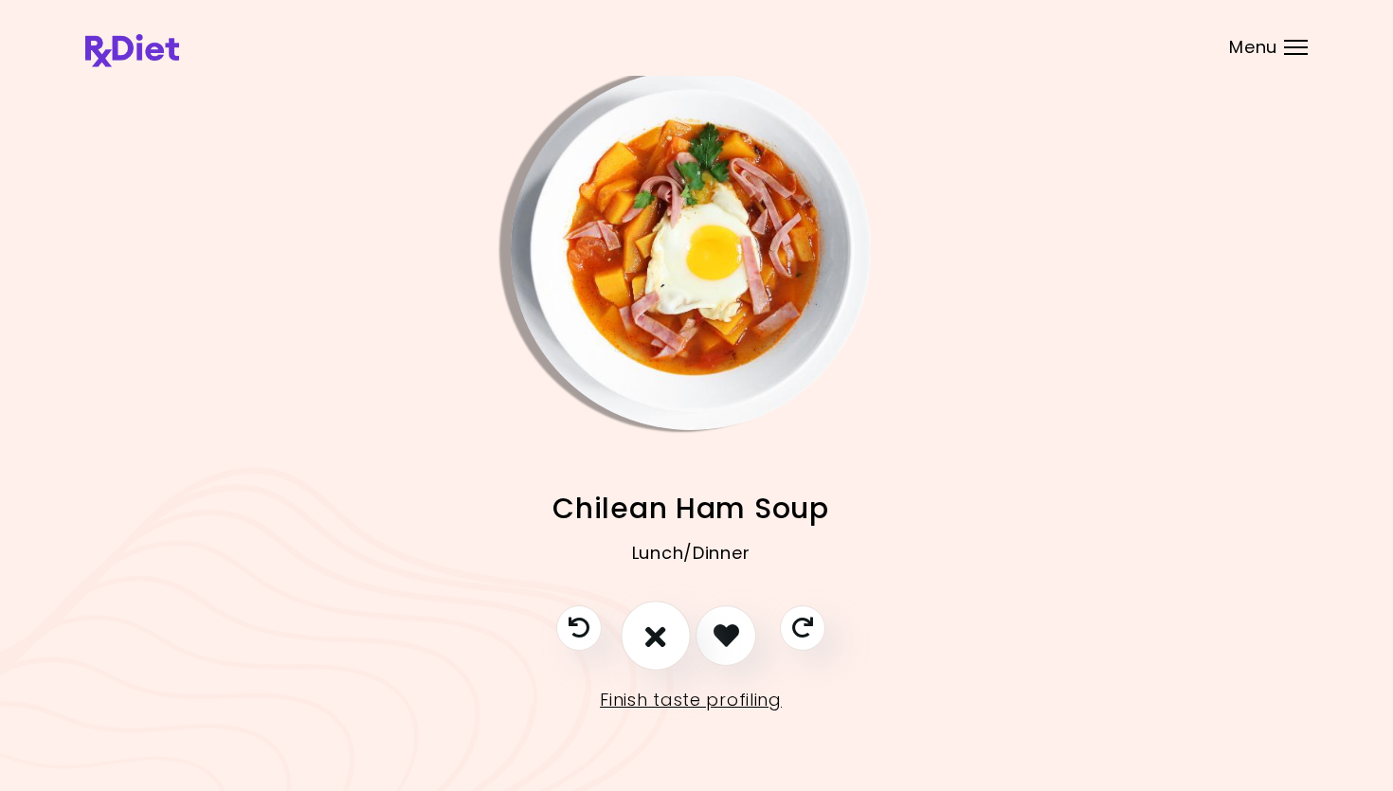
click at [669, 636] on button "I don't like this recipe" at bounding box center [656, 636] width 70 height 70
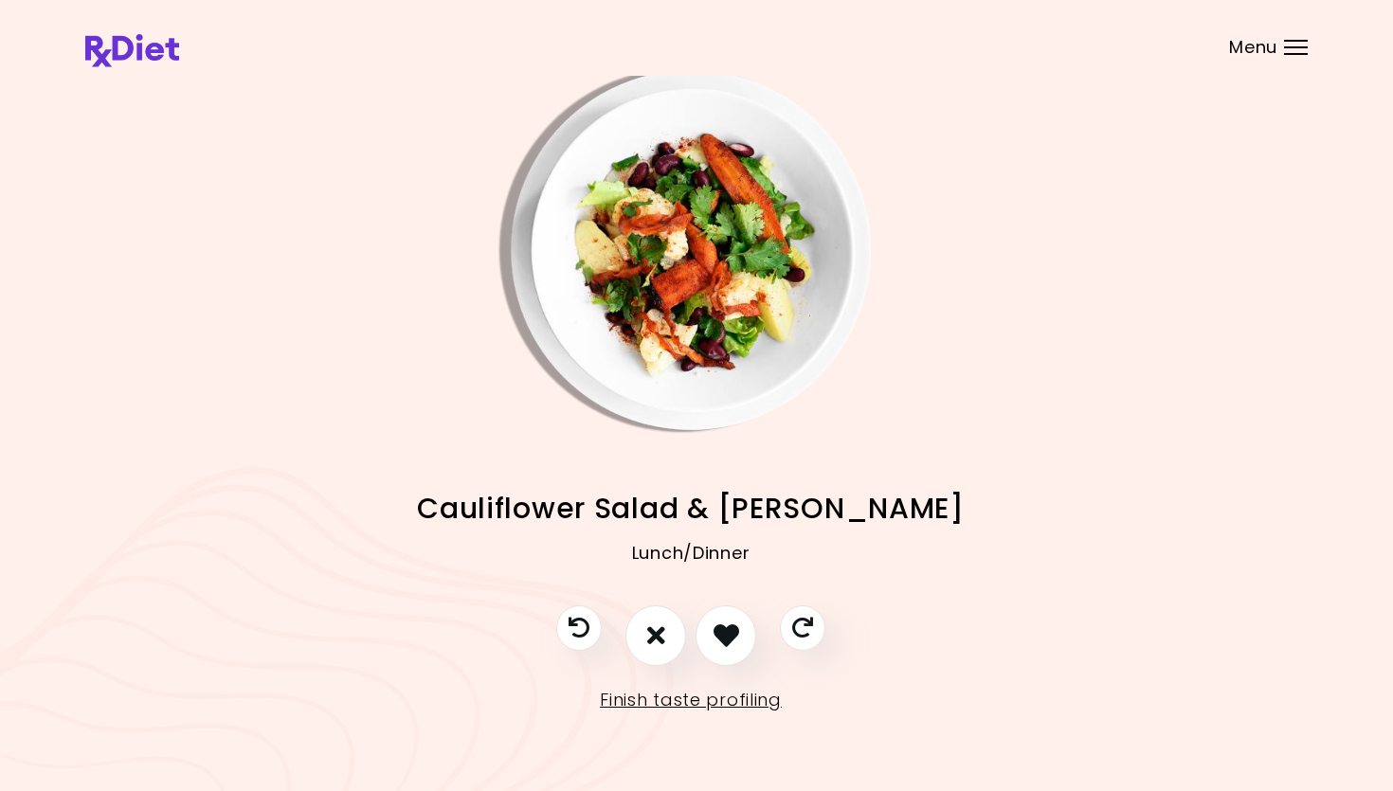
click at [777, 260] on img "Info - Cauliflower Salad & Carrot Bacon" at bounding box center [691, 250] width 360 height 360
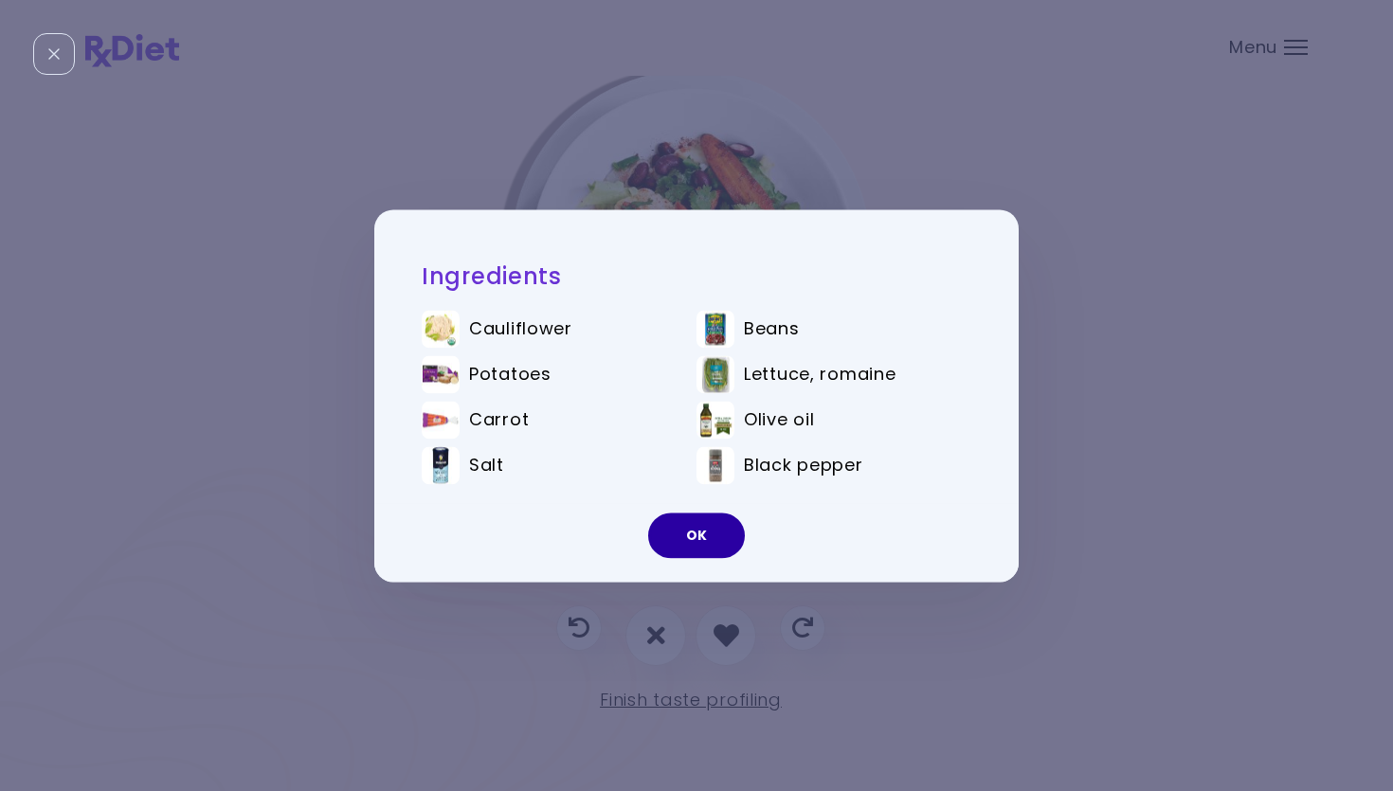
click at [683, 535] on button "OK" at bounding box center [696, 535] width 97 height 45
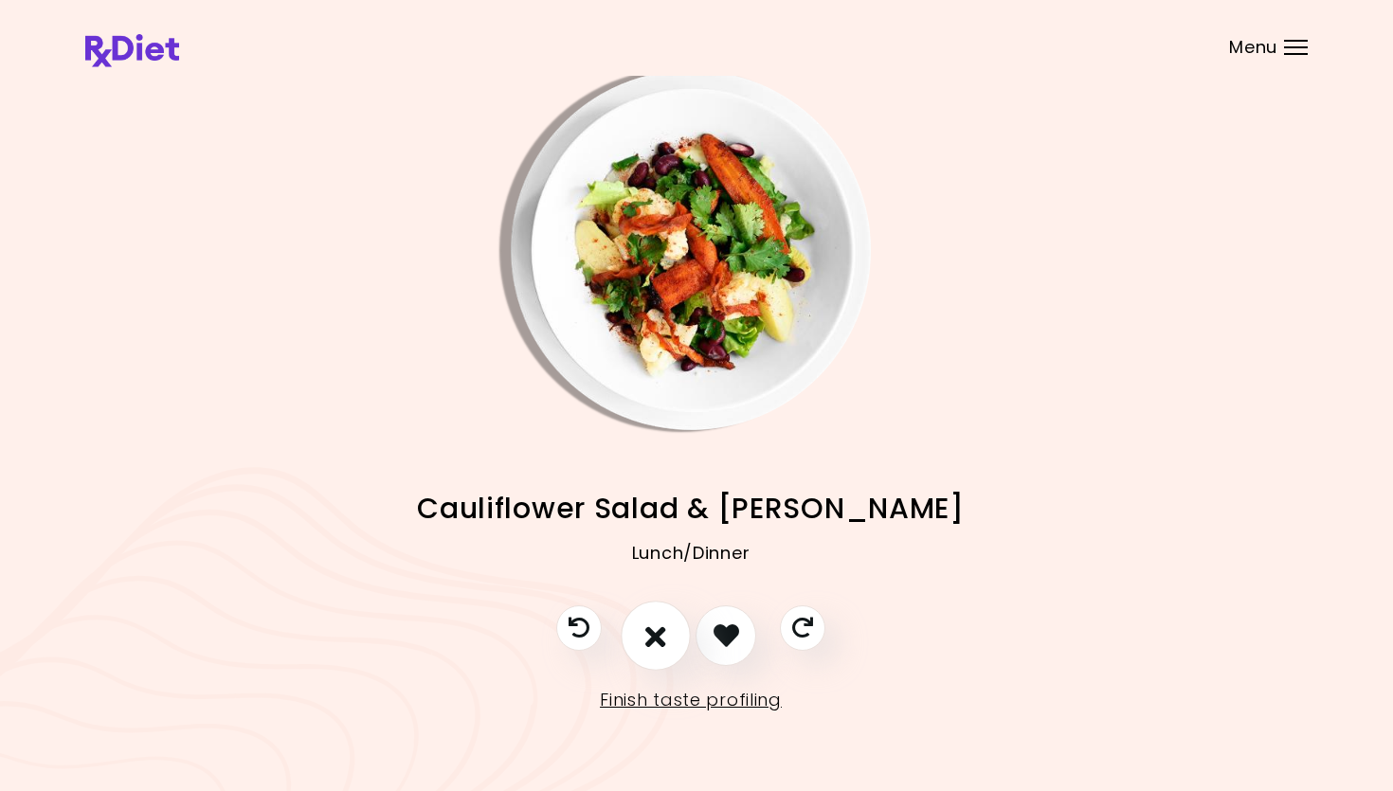
click at [663, 623] on icon "I don't like this recipe" at bounding box center [655, 635] width 21 height 29
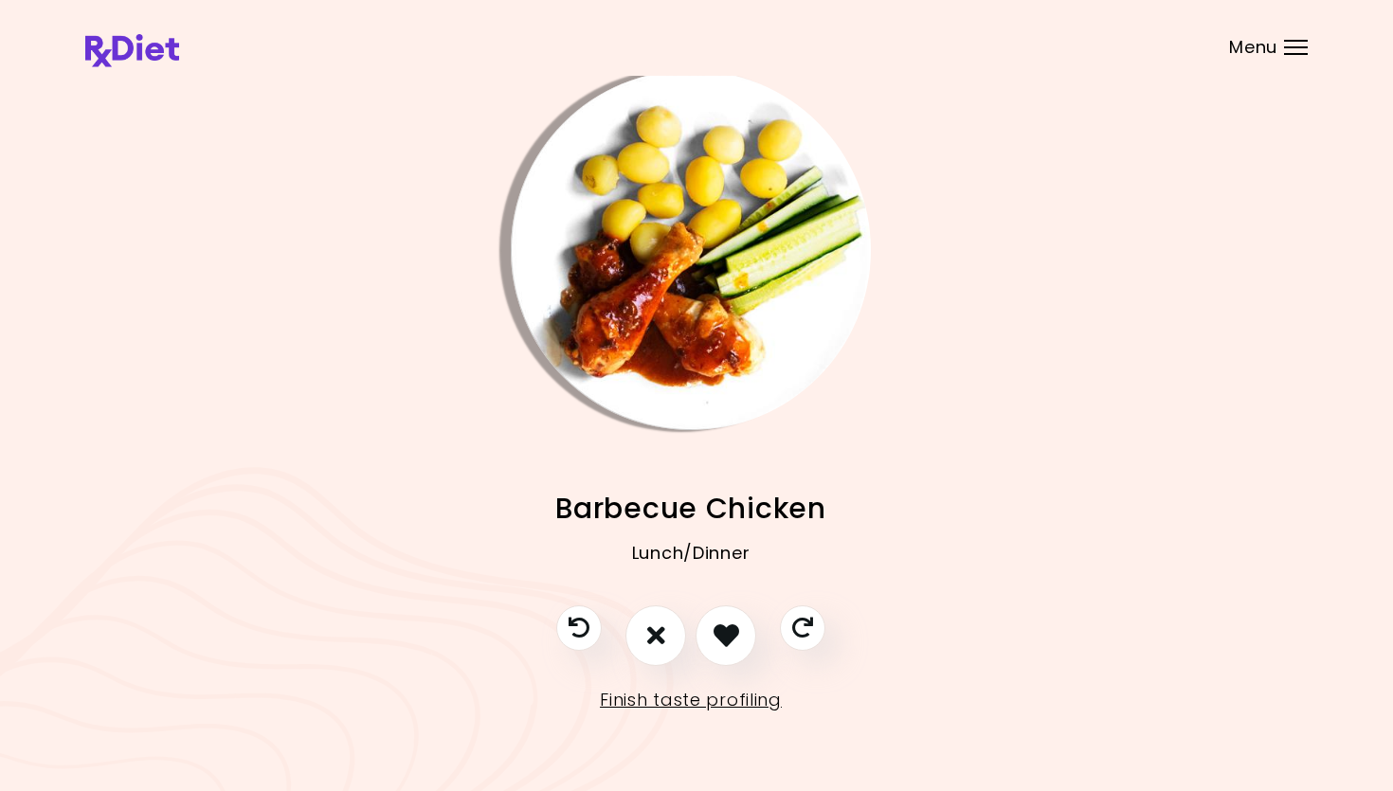
click at [711, 310] on img "Info - Barbecue Chicken" at bounding box center [691, 250] width 360 height 360
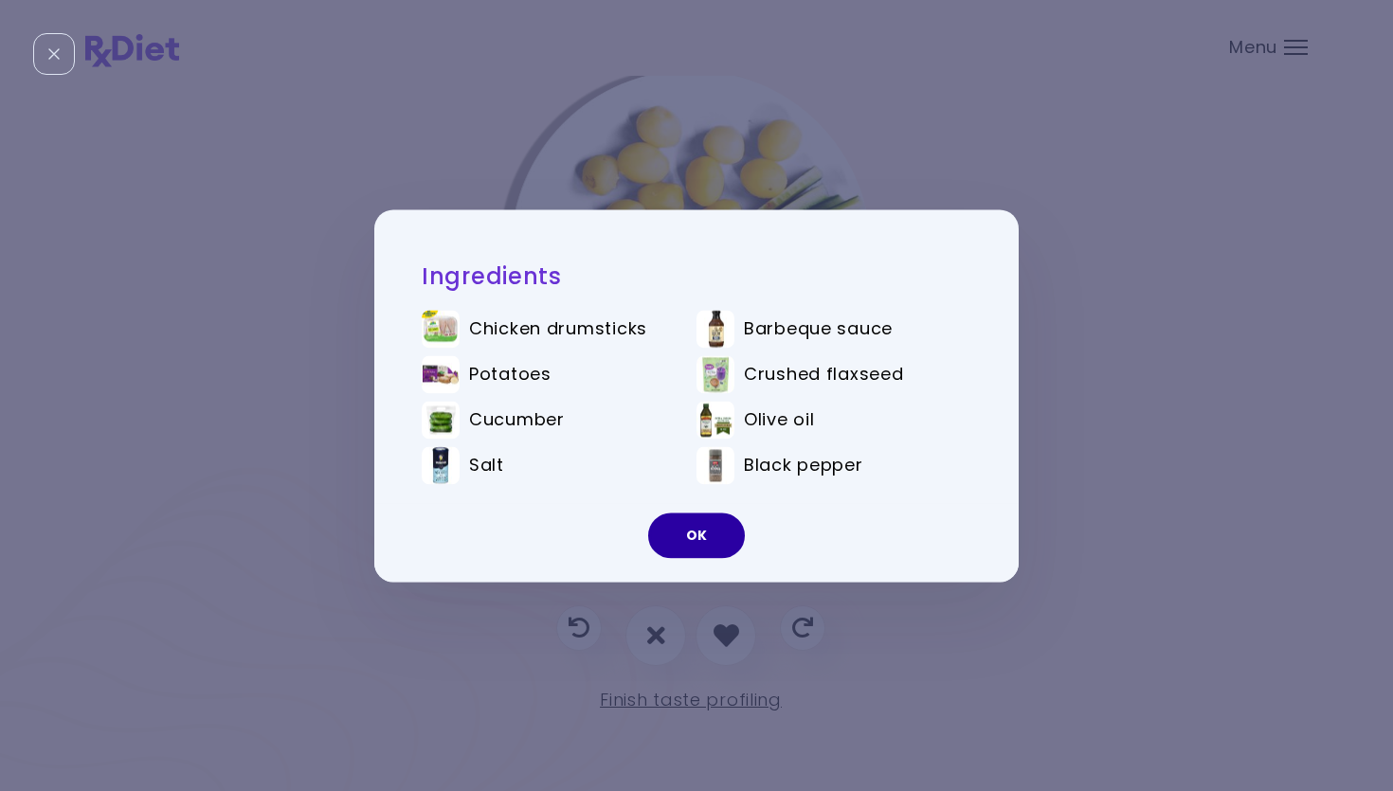
click at [733, 543] on button "OK" at bounding box center [696, 535] width 97 height 45
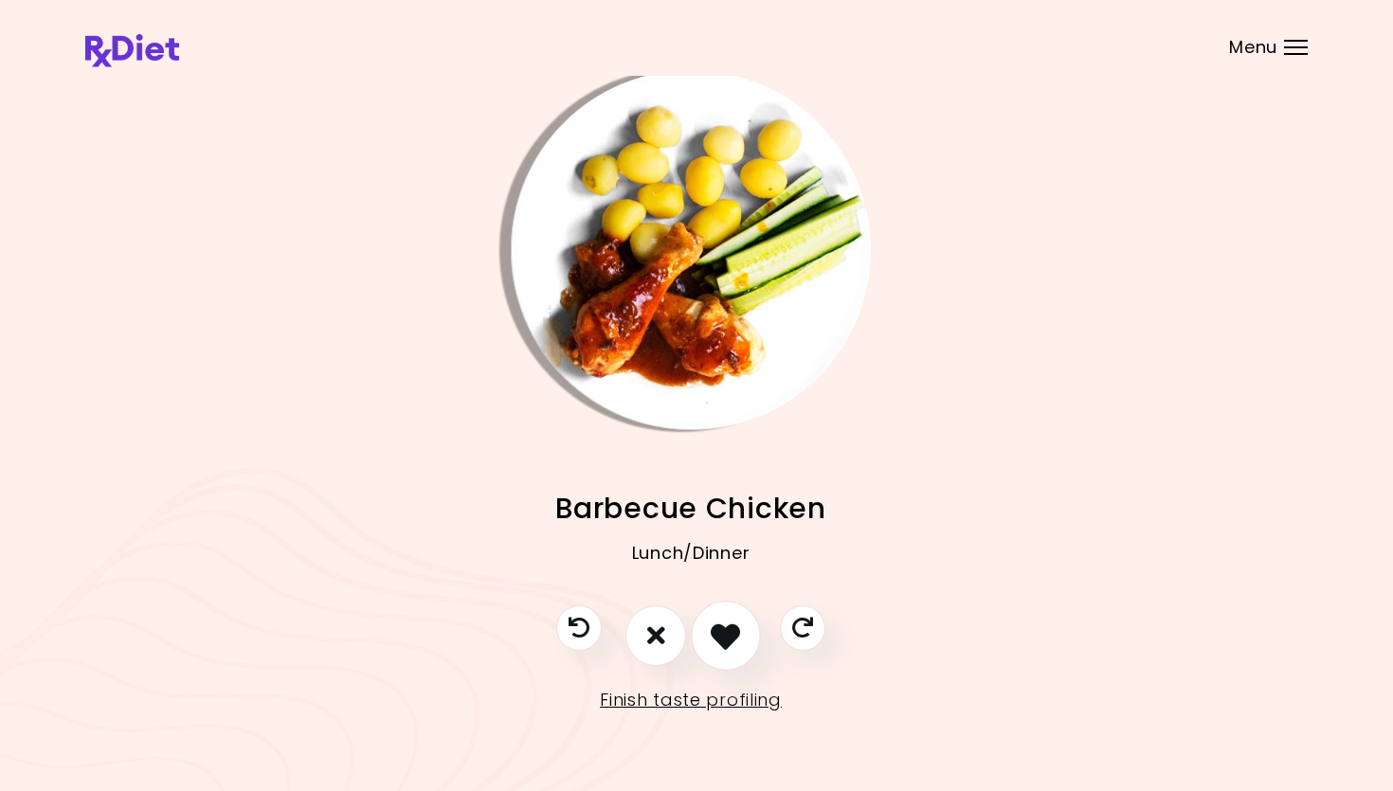
click at [729, 626] on icon "I like this recipe" at bounding box center [725, 635] width 29 height 29
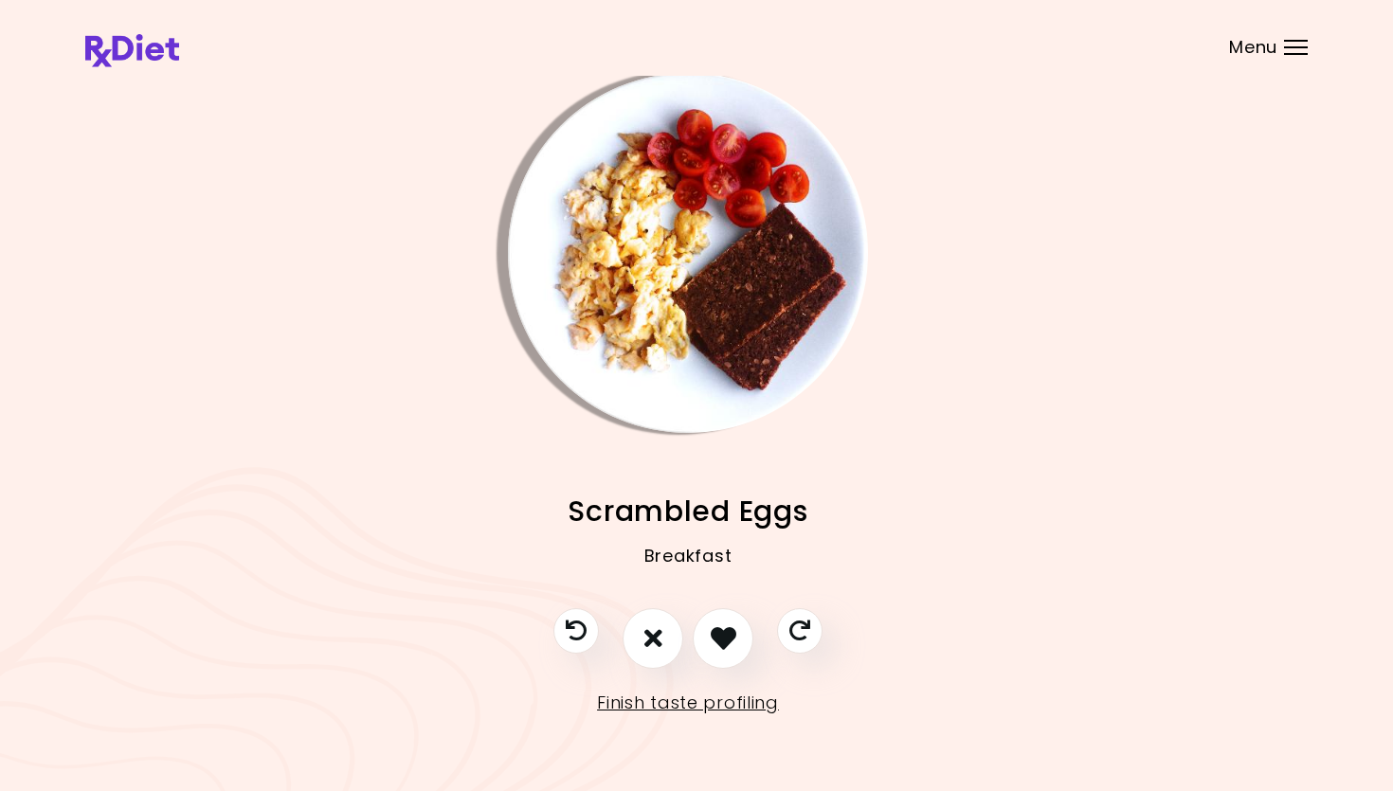
scroll to position [8, 6]
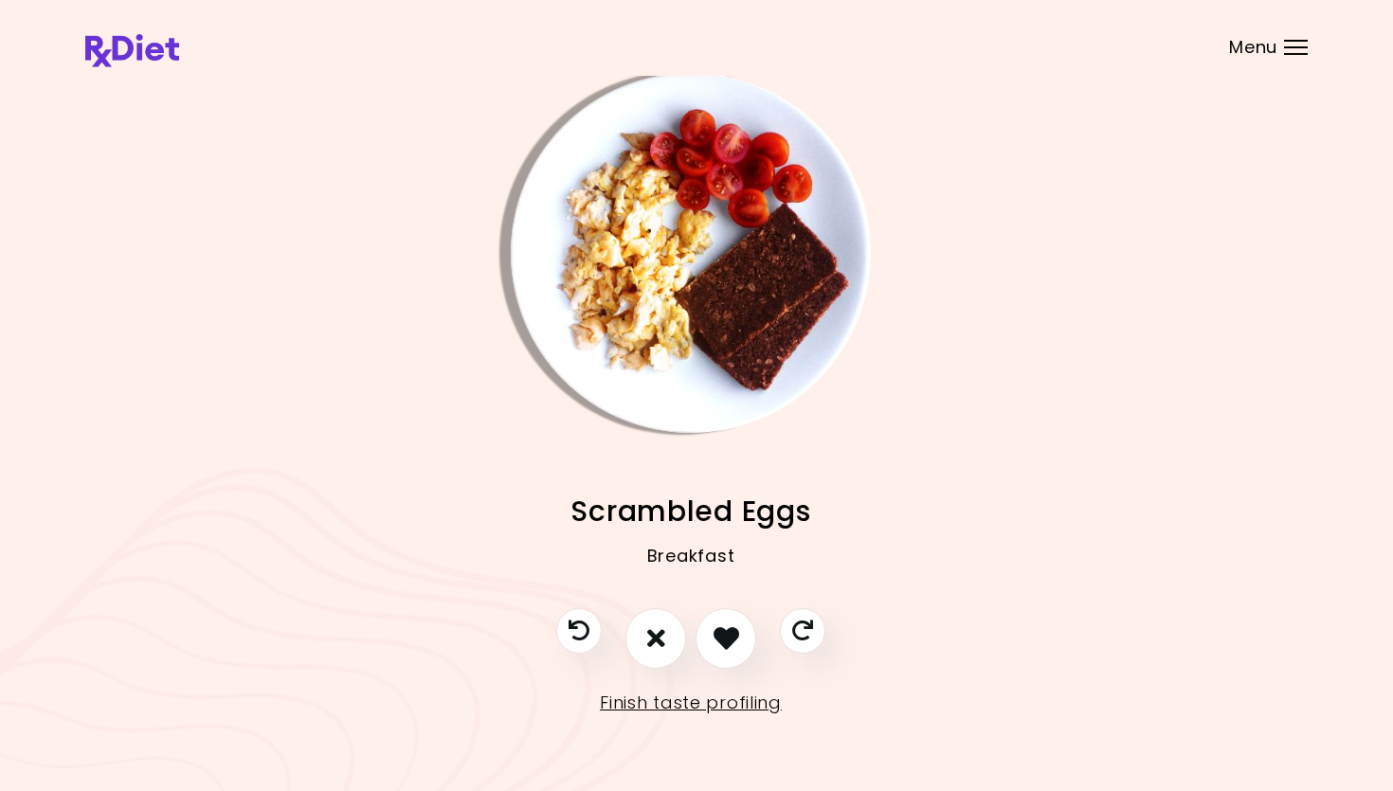
click at [732, 282] on img "Info - Scrambled Eggs" at bounding box center [691, 253] width 360 height 360
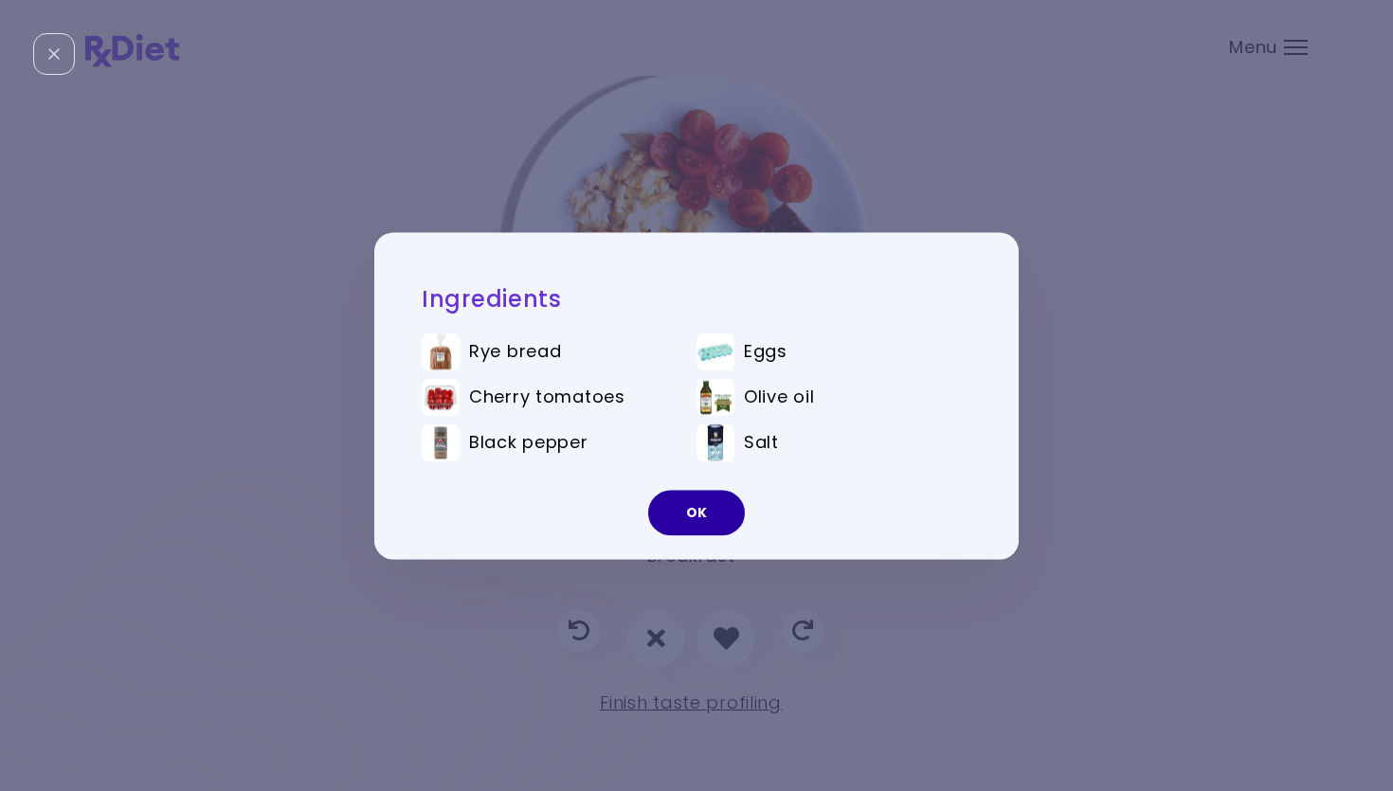
click at [676, 511] on button "OK" at bounding box center [696, 512] width 97 height 45
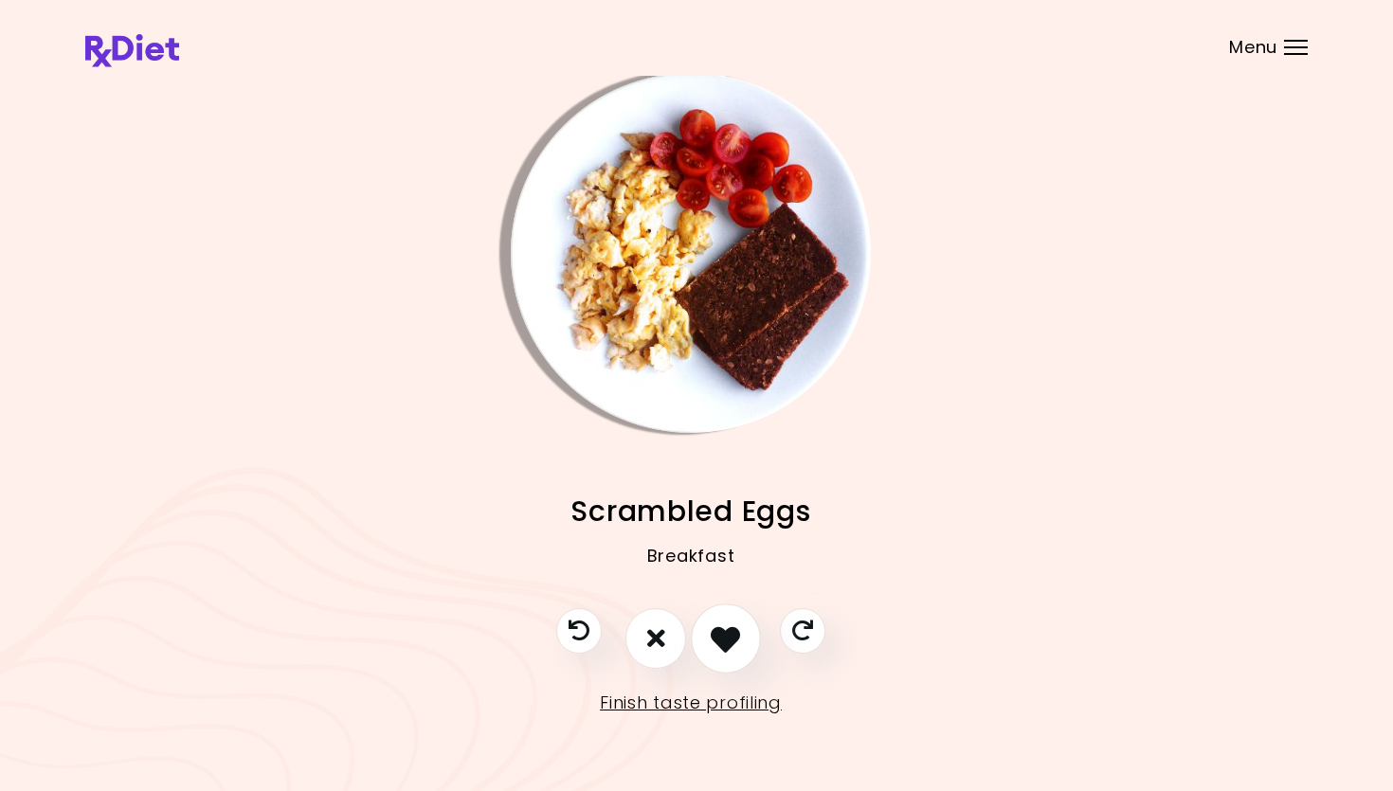
click at [727, 636] on icon "I like this recipe" at bounding box center [725, 637] width 29 height 29
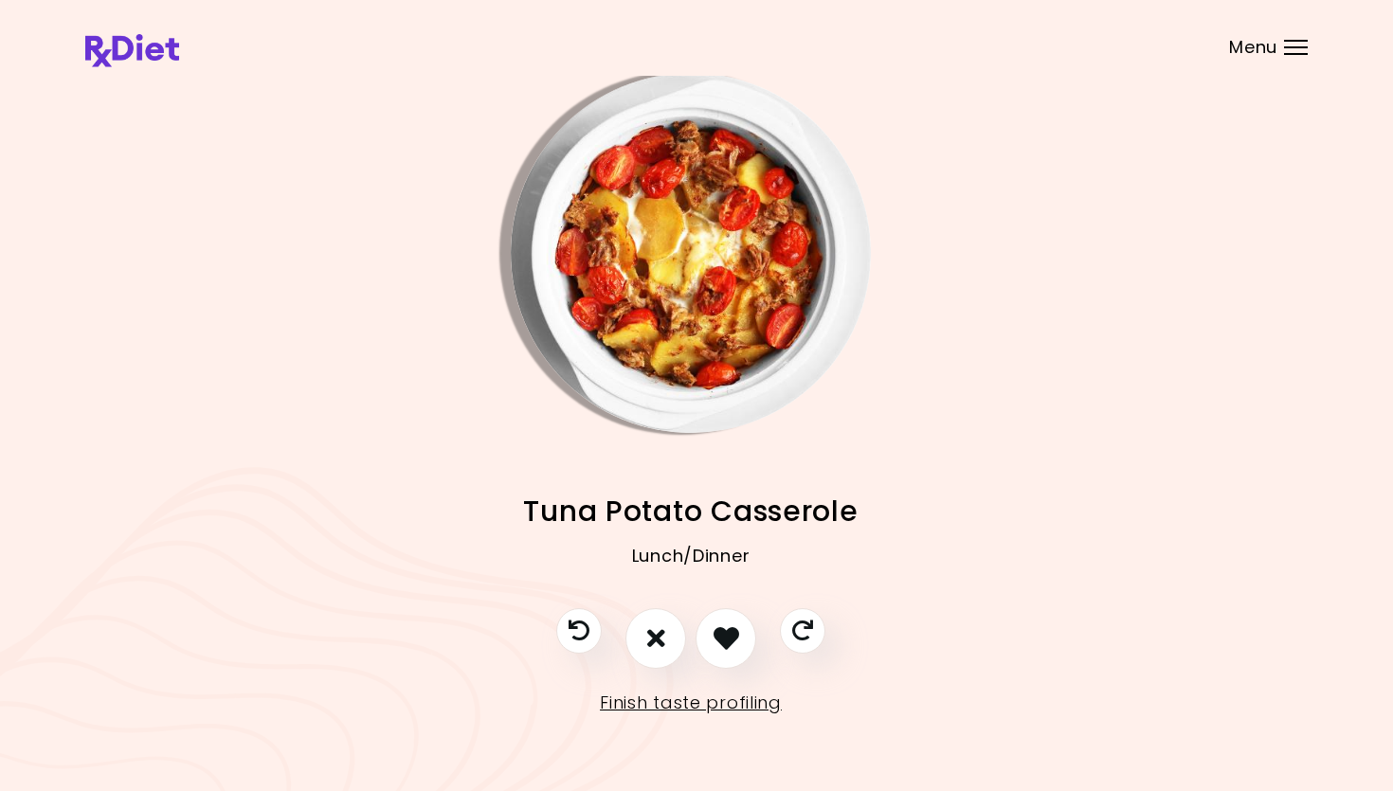
click at [678, 285] on img "Info - Tuna Potato Casserole" at bounding box center [691, 253] width 360 height 360
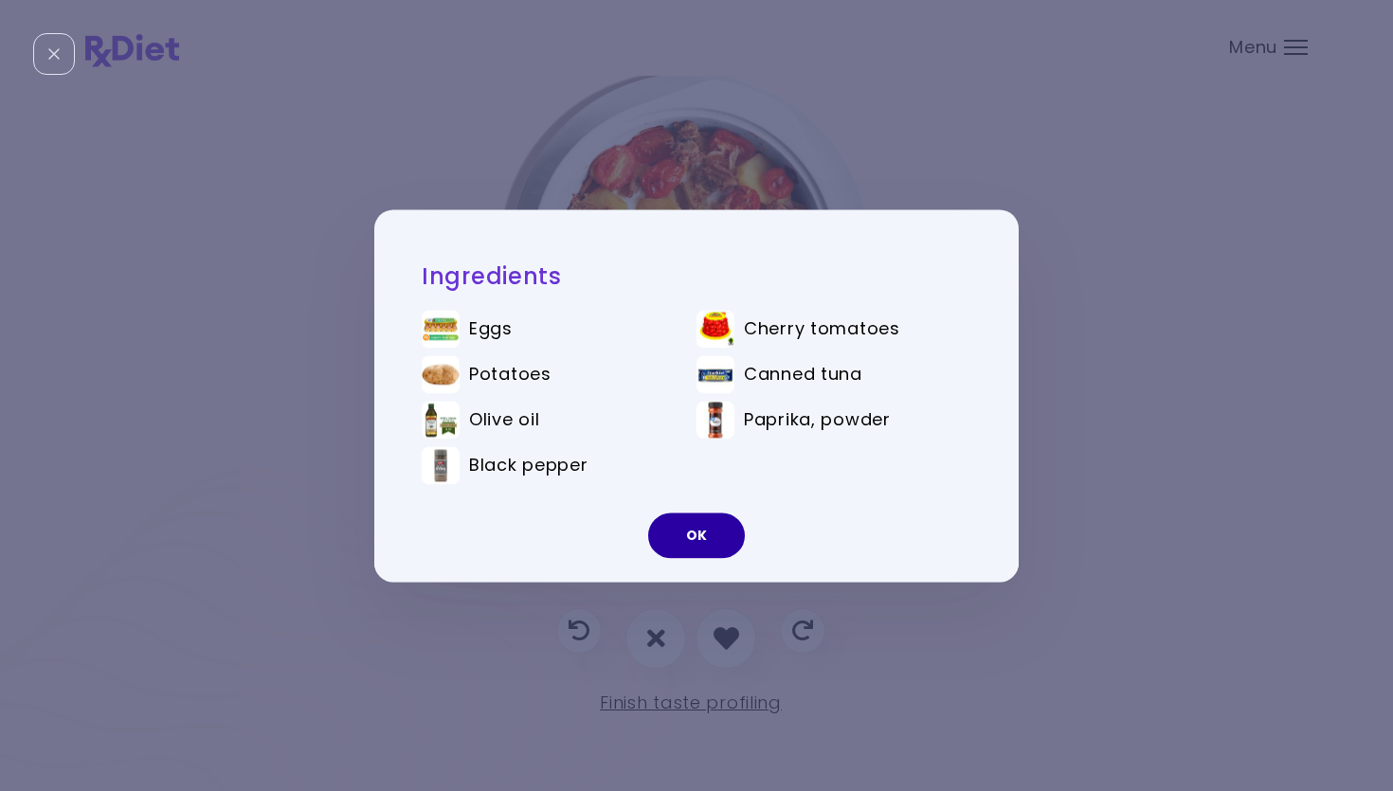
click at [704, 548] on button "OK" at bounding box center [696, 535] width 97 height 45
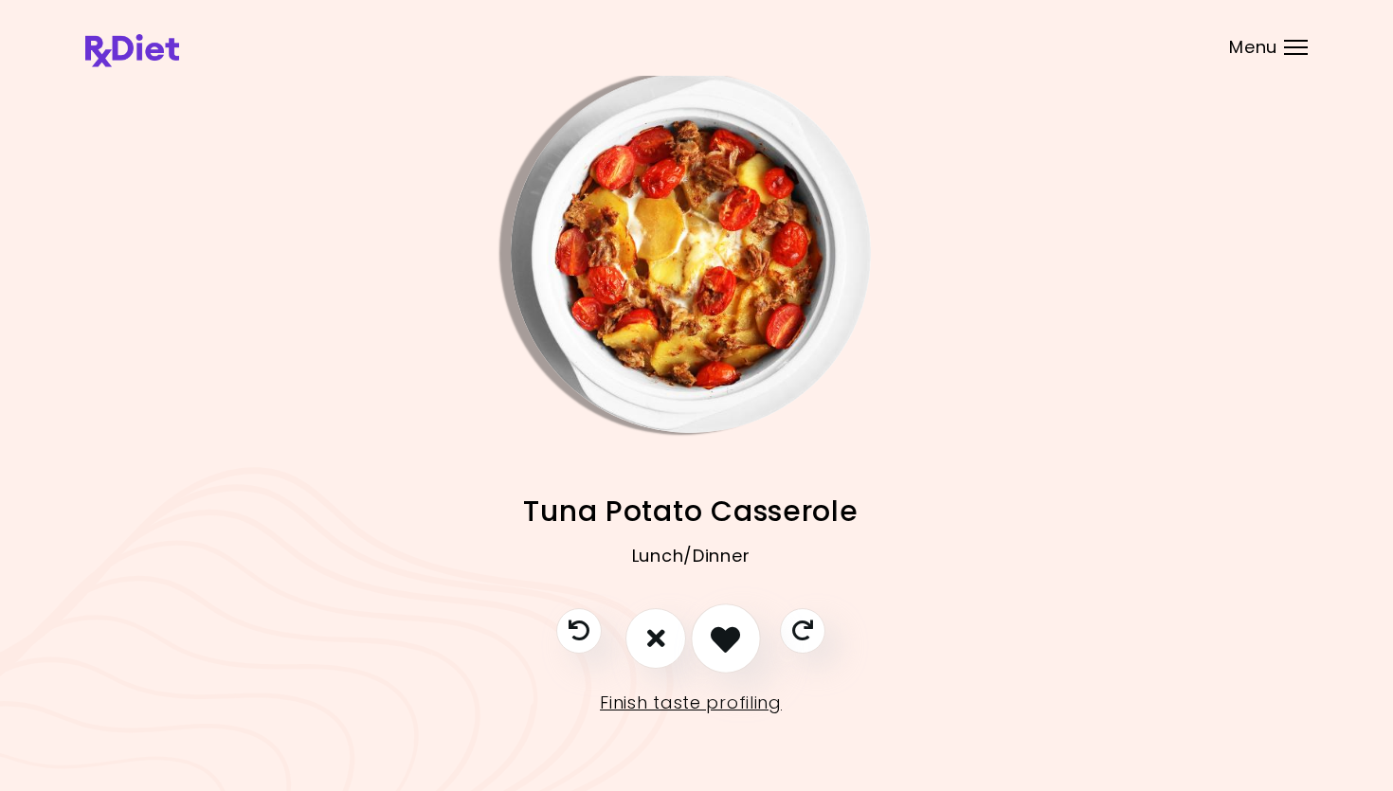
click at [723, 630] on icon "I like this recipe" at bounding box center [725, 637] width 29 height 29
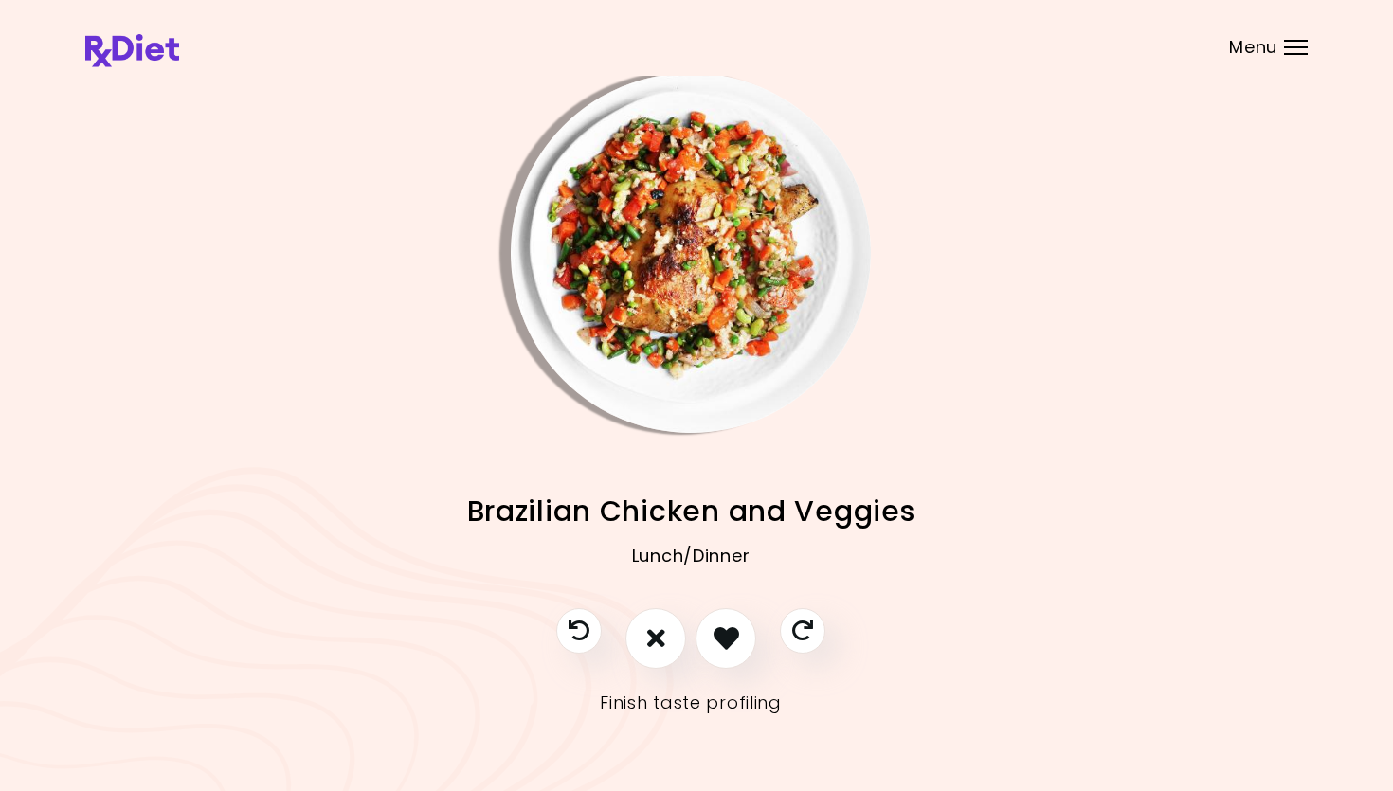
click at [641, 328] on img "Info - Brazilian Chicken and Veggies" at bounding box center [691, 253] width 360 height 360
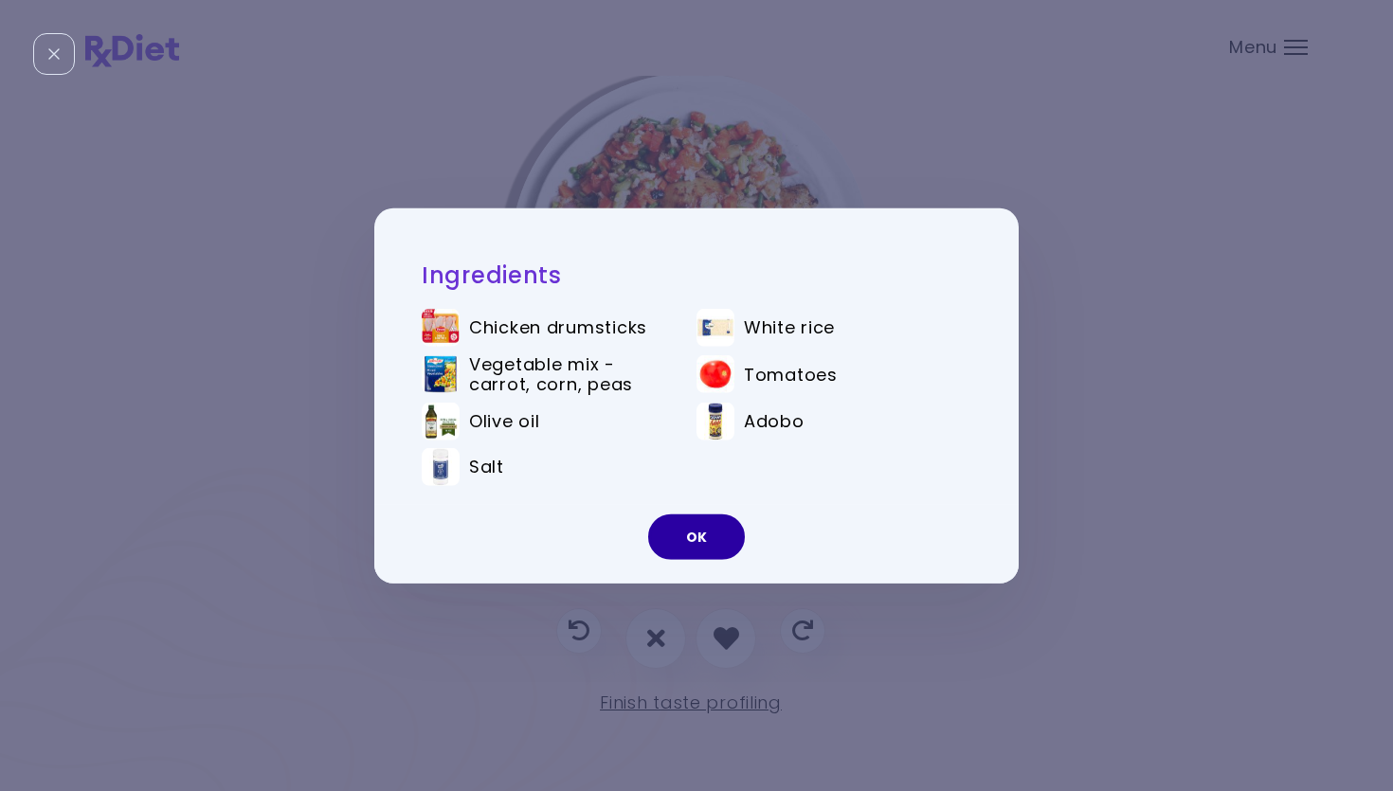
click at [694, 538] on button "OK" at bounding box center [696, 537] width 97 height 45
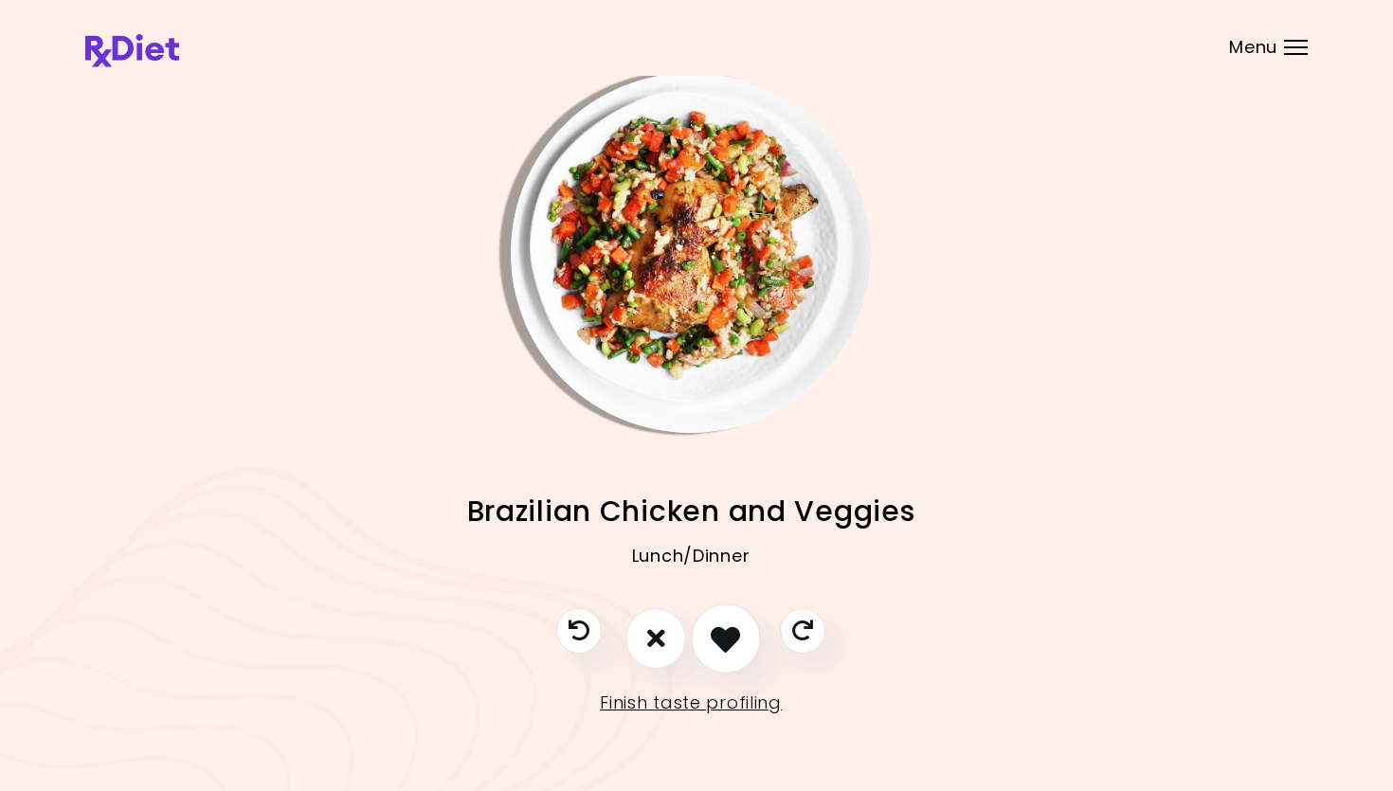
drag, startPoint x: 725, startPoint y: 639, endPoint x: 717, endPoint y: 631, distance: 10.7
click at [725, 636] on icon "I like this recipe" at bounding box center [725, 637] width 29 height 29
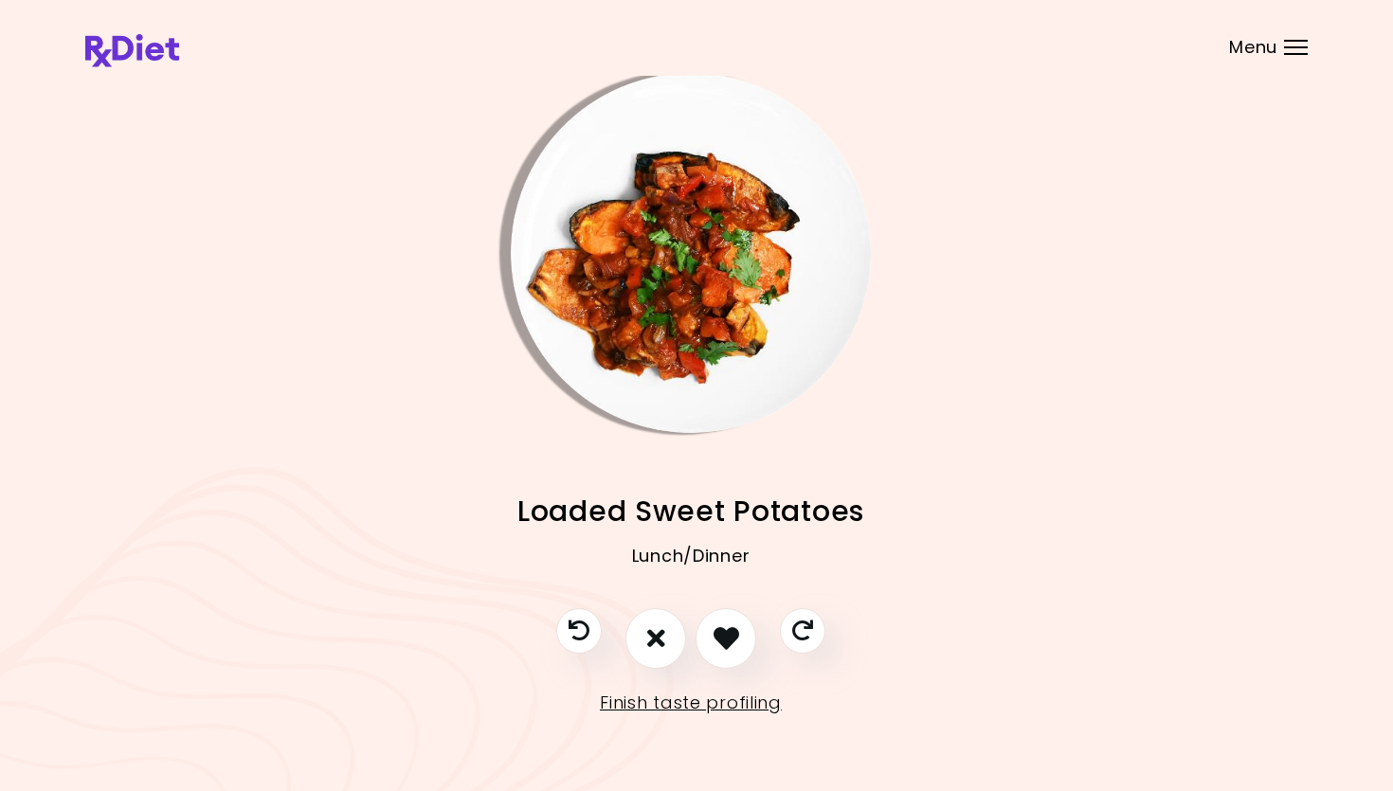
click at [667, 312] on img "Info - Loaded Sweet Potatoes" at bounding box center [691, 253] width 360 height 360
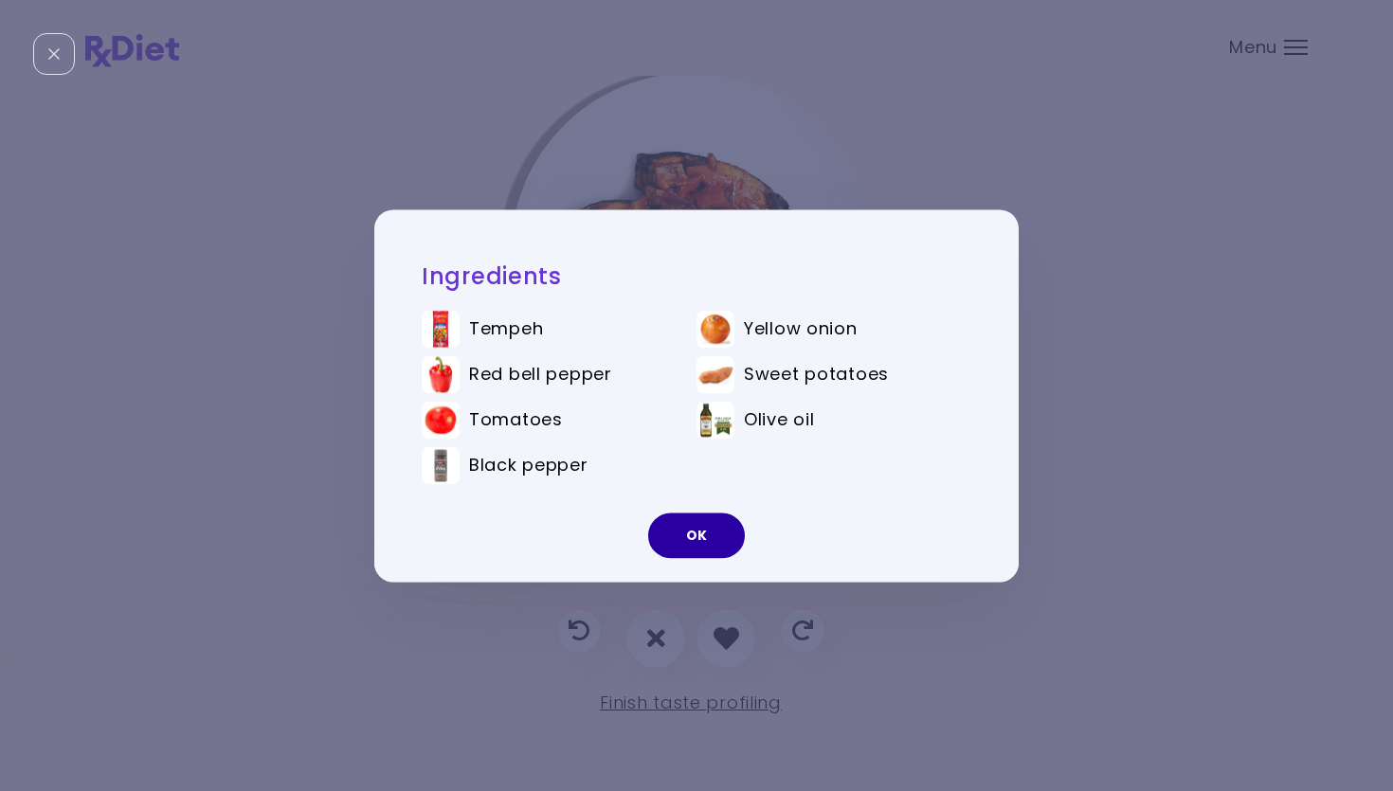
click at [699, 540] on button "OK" at bounding box center [696, 535] width 97 height 45
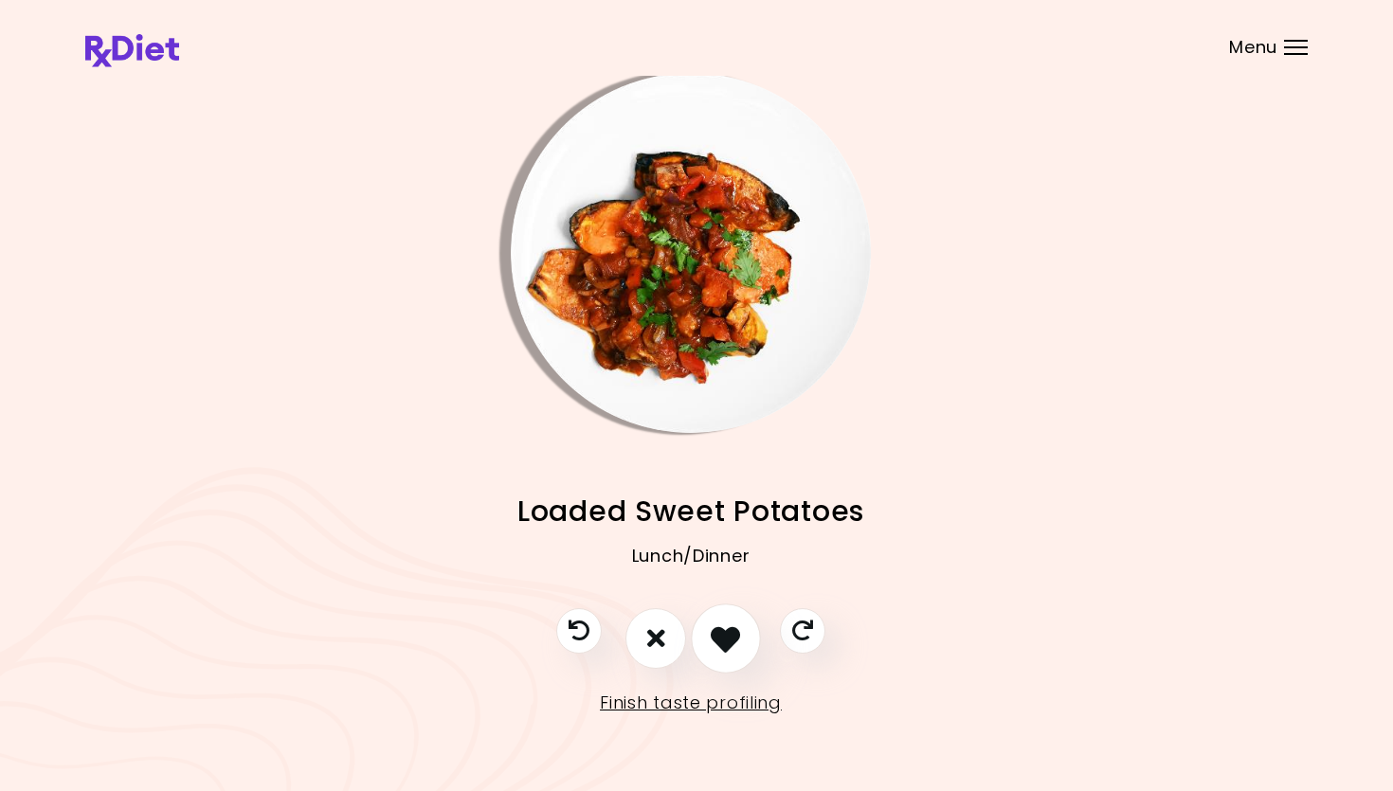
drag, startPoint x: 718, startPoint y: 623, endPoint x: 714, endPoint y: 612, distance: 11.1
click at [718, 623] on button "I like this recipe" at bounding box center [726, 639] width 70 height 70
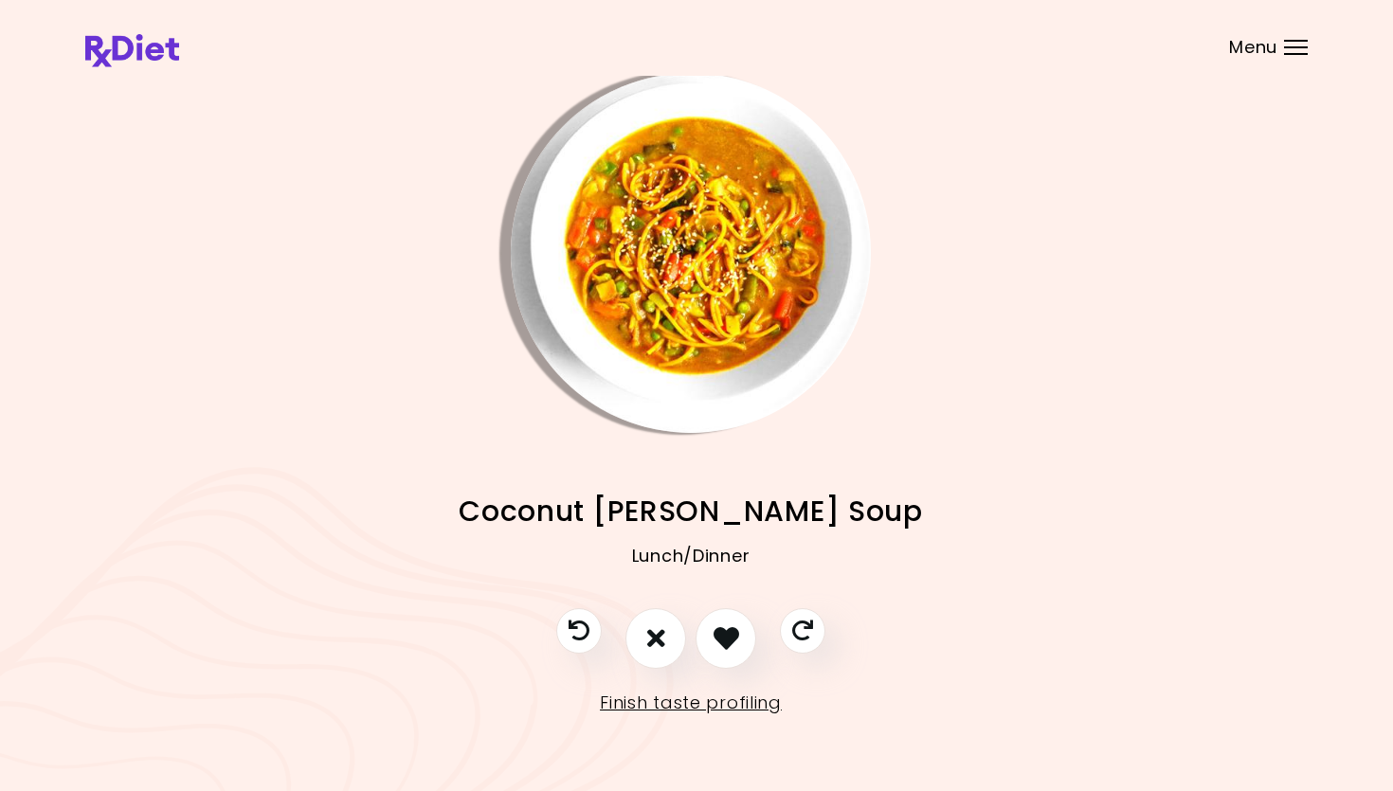
scroll to position [8, 5]
click at [666, 627] on icon "I don't like this recipe" at bounding box center [656, 637] width 21 height 29
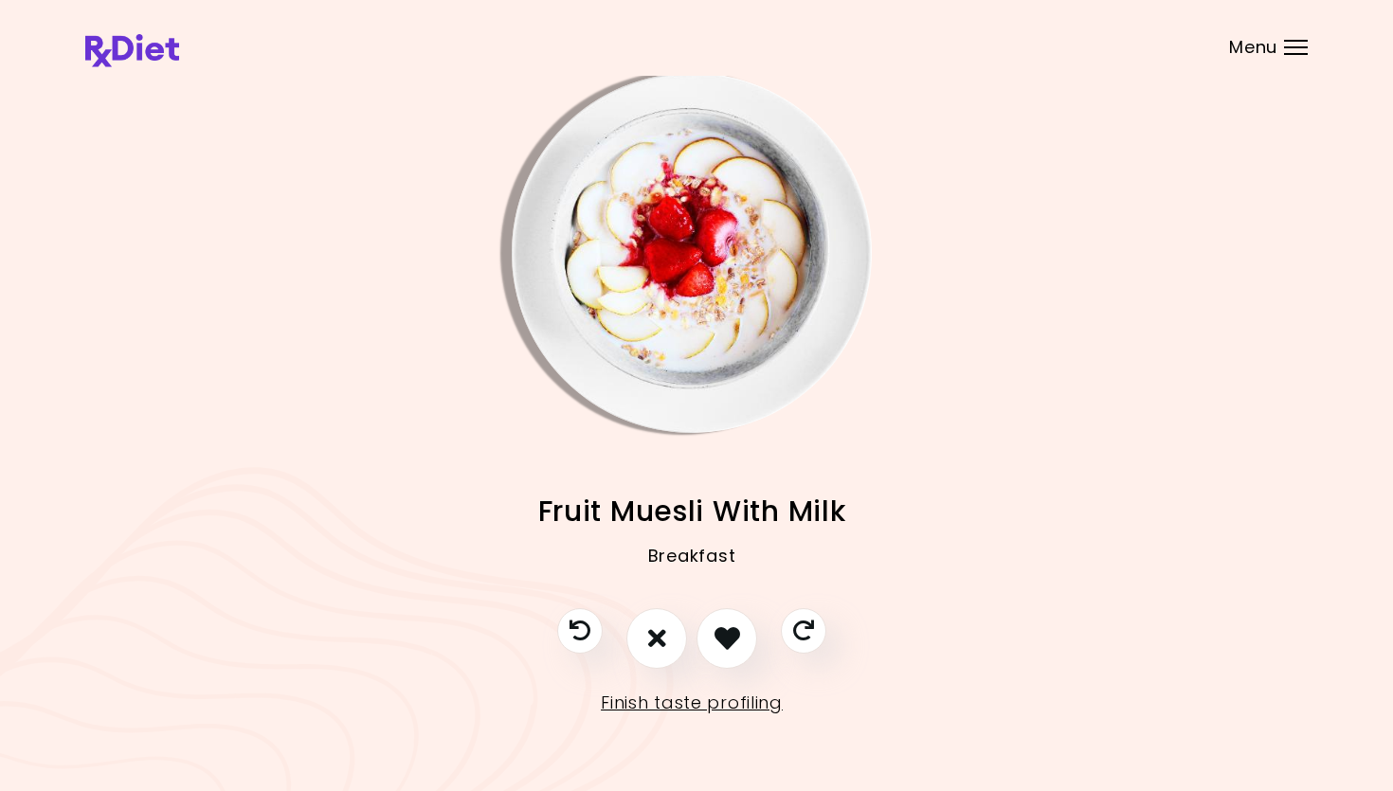
click at [696, 266] on img "Info - Fruit Muesli With Milk" at bounding box center [692, 253] width 360 height 360
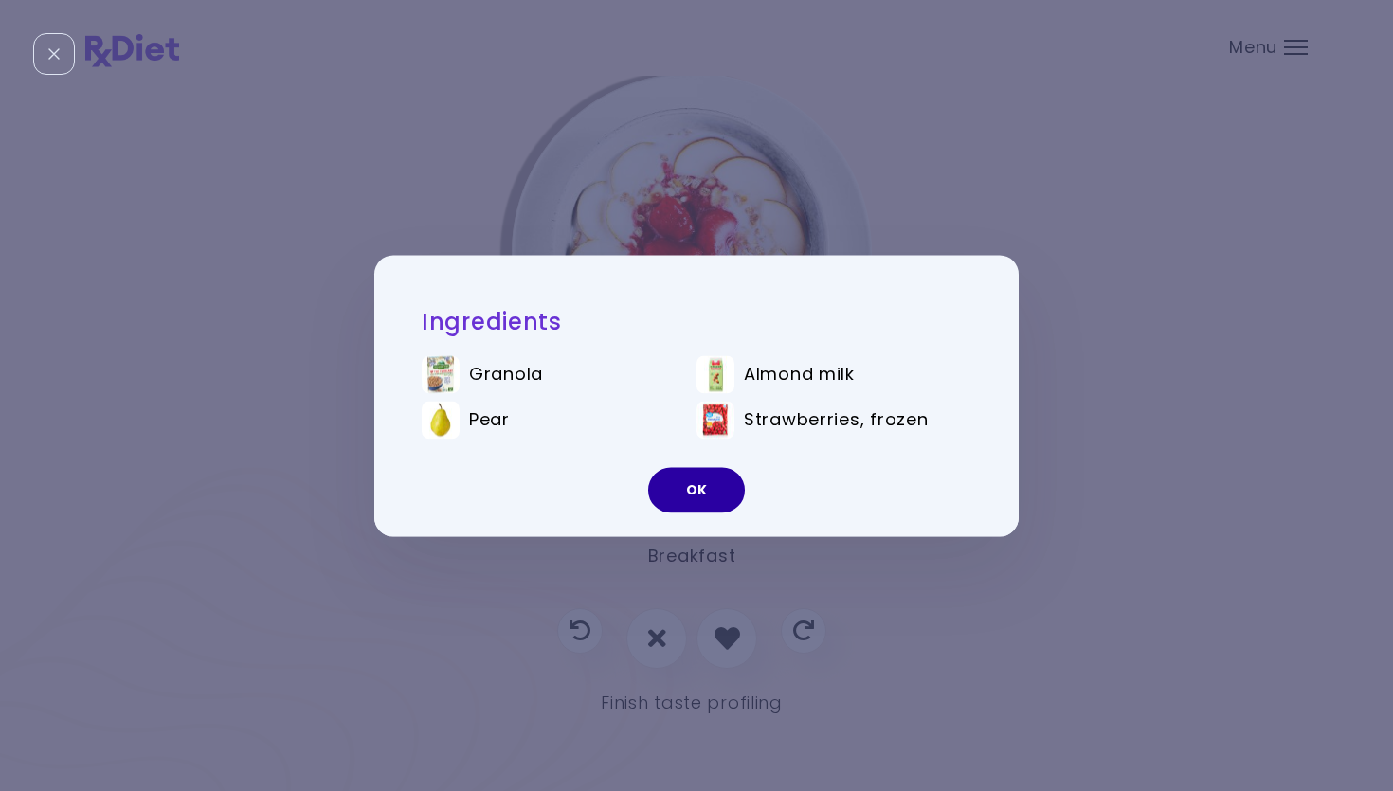
click at [696, 474] on button "OK" at bounding box center [696, 489] width 97 height 45
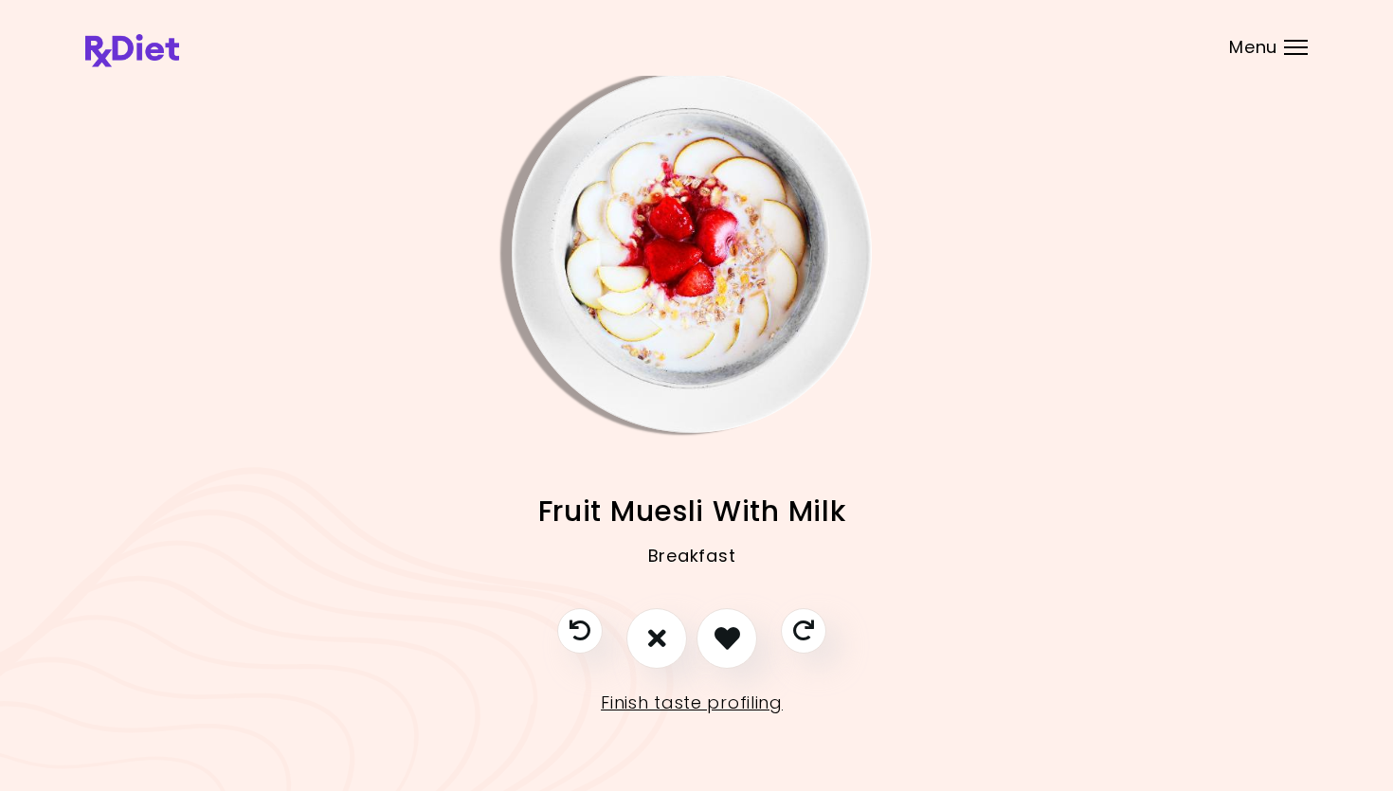
click at [669, 268] on img "Info - Fruit Muesli With Milk" at bounding box center [692, 253] width 360 height 360
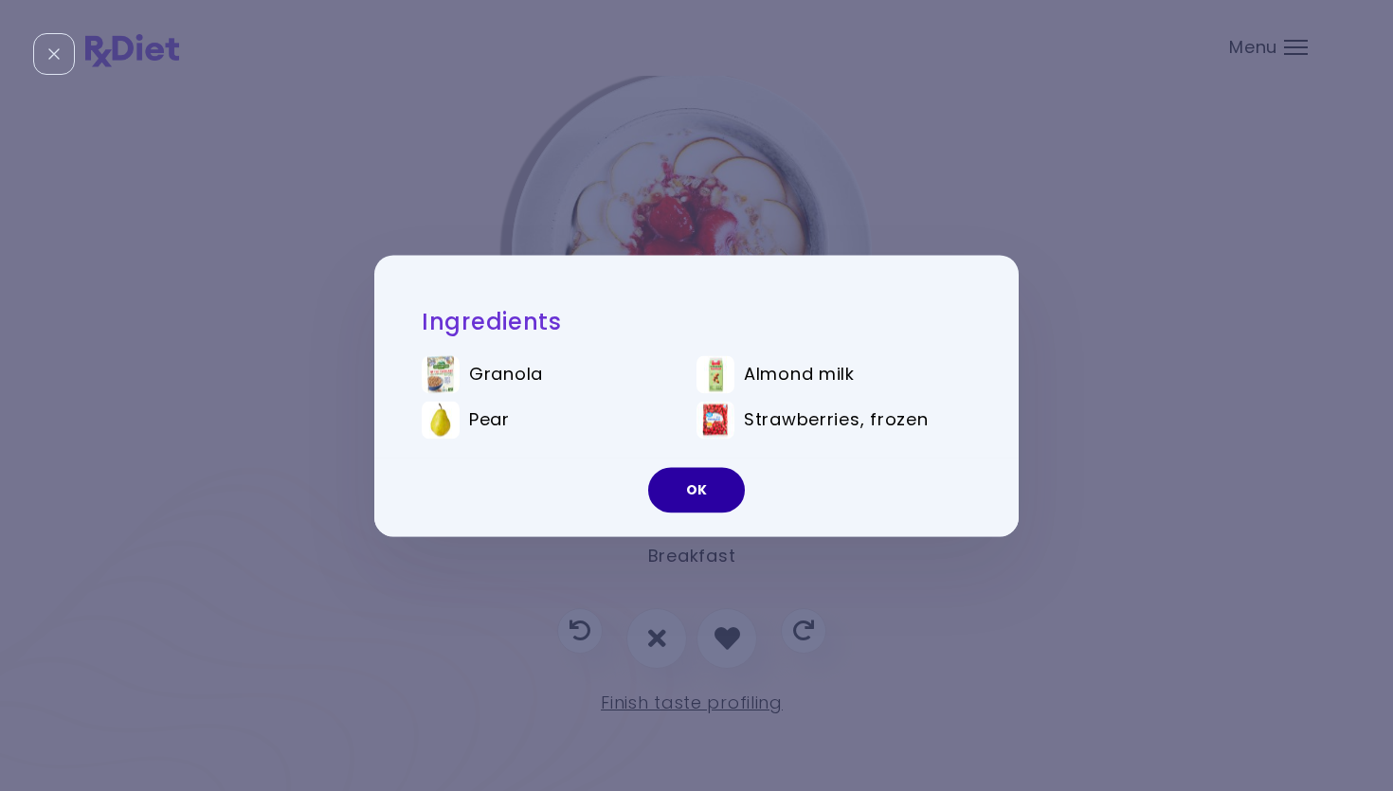
click at [682, 483] on button "OK" at bounding box center [696, 489] width 97 height 45
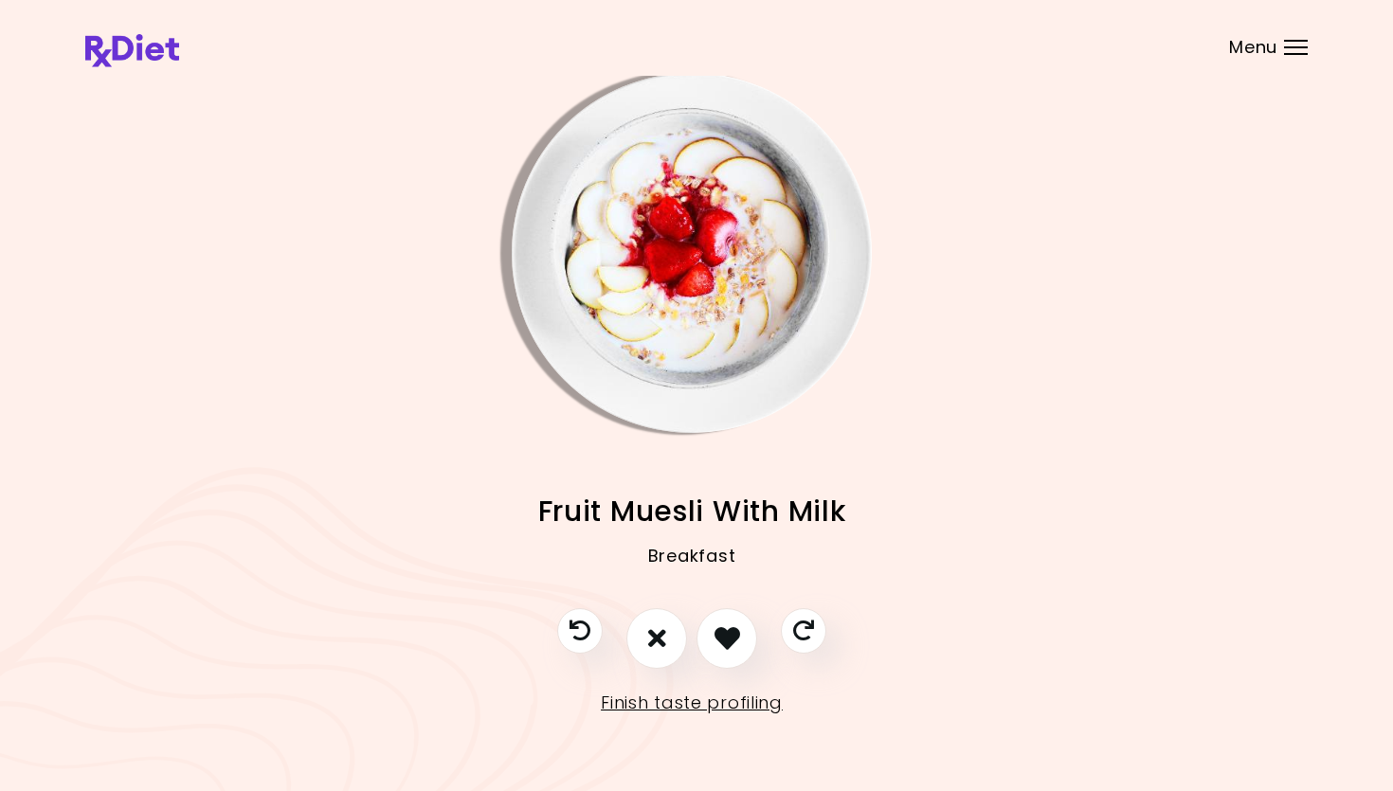
scroll to position [4, 7]
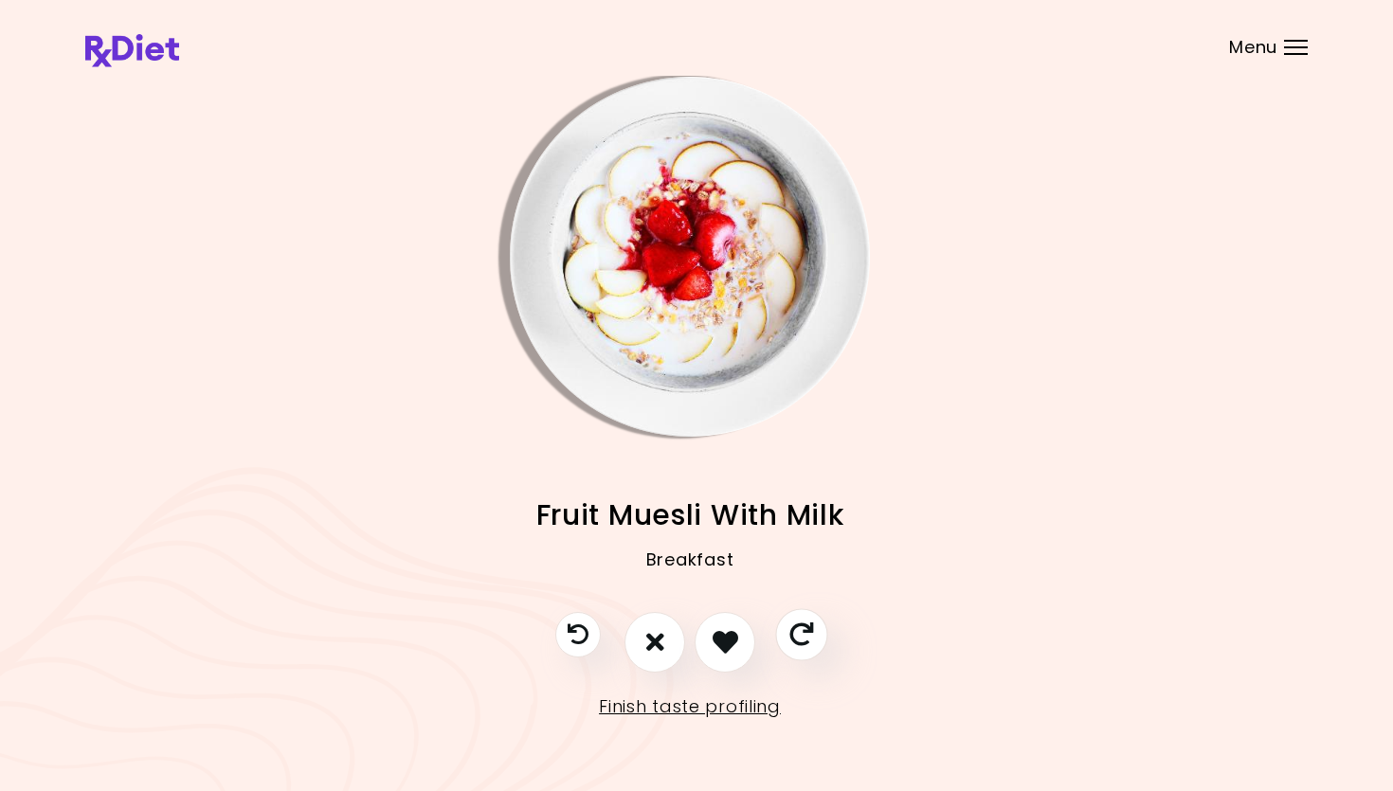
click at [799, 636] on icon "Skip" at bounding box center [801, 635] width 24 height 24
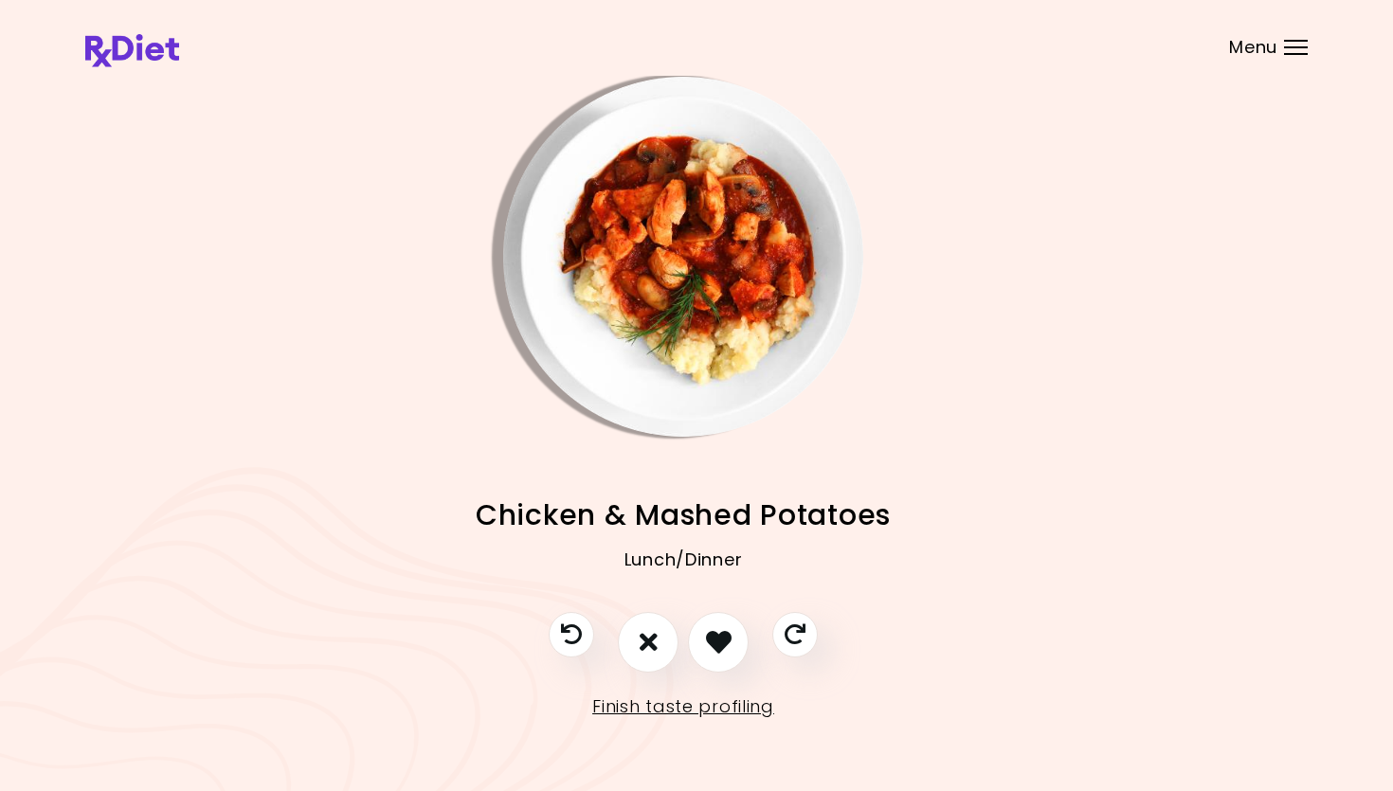
click at [739, 285] on img "Info - Chicken & Mashed Potatoes" at bounding box center [683, 257] width 360 height 360
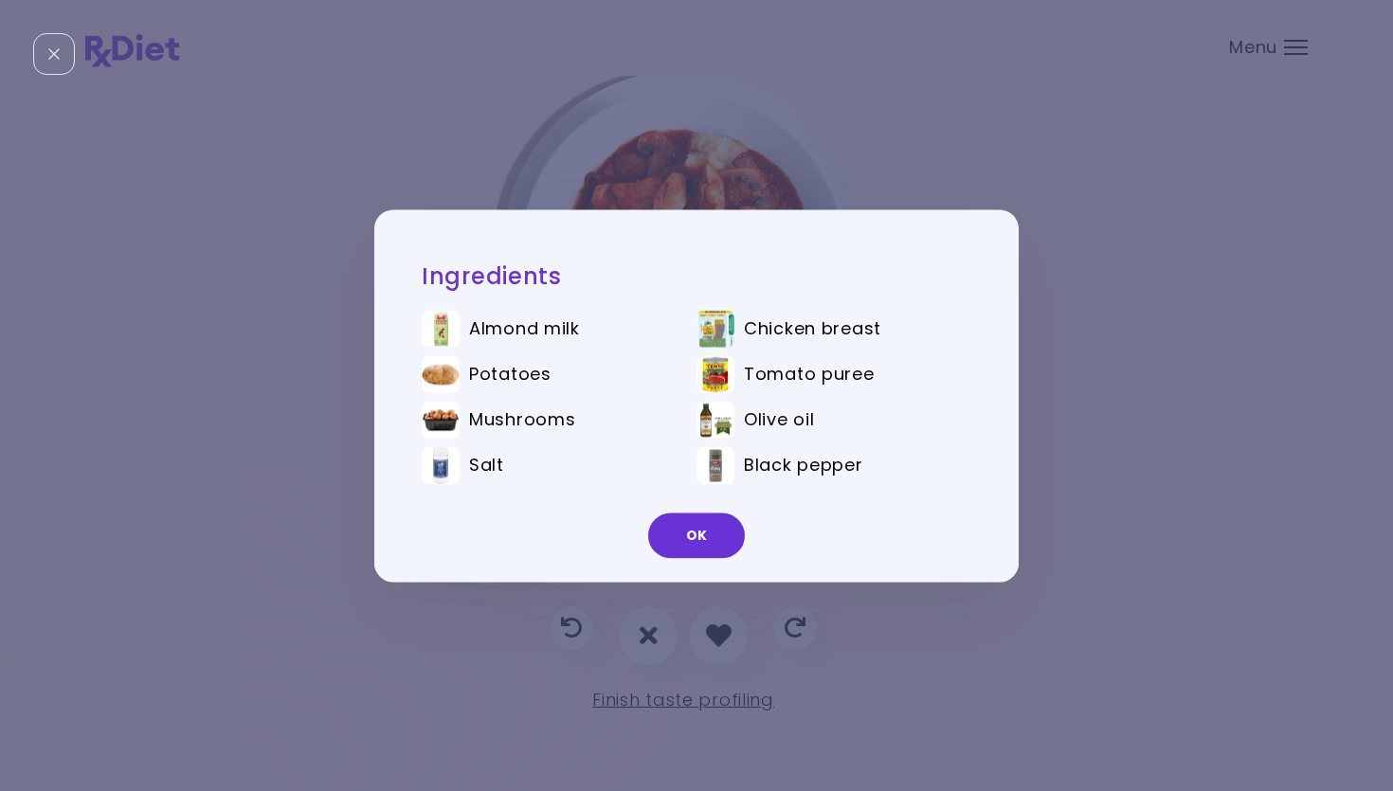
click at [686, 560] on div "OK" at bounding box center [696, 542] width 644 height 79
click at [722, 546] on button "OK" at bounding box center [696, 535] width 97 height 45
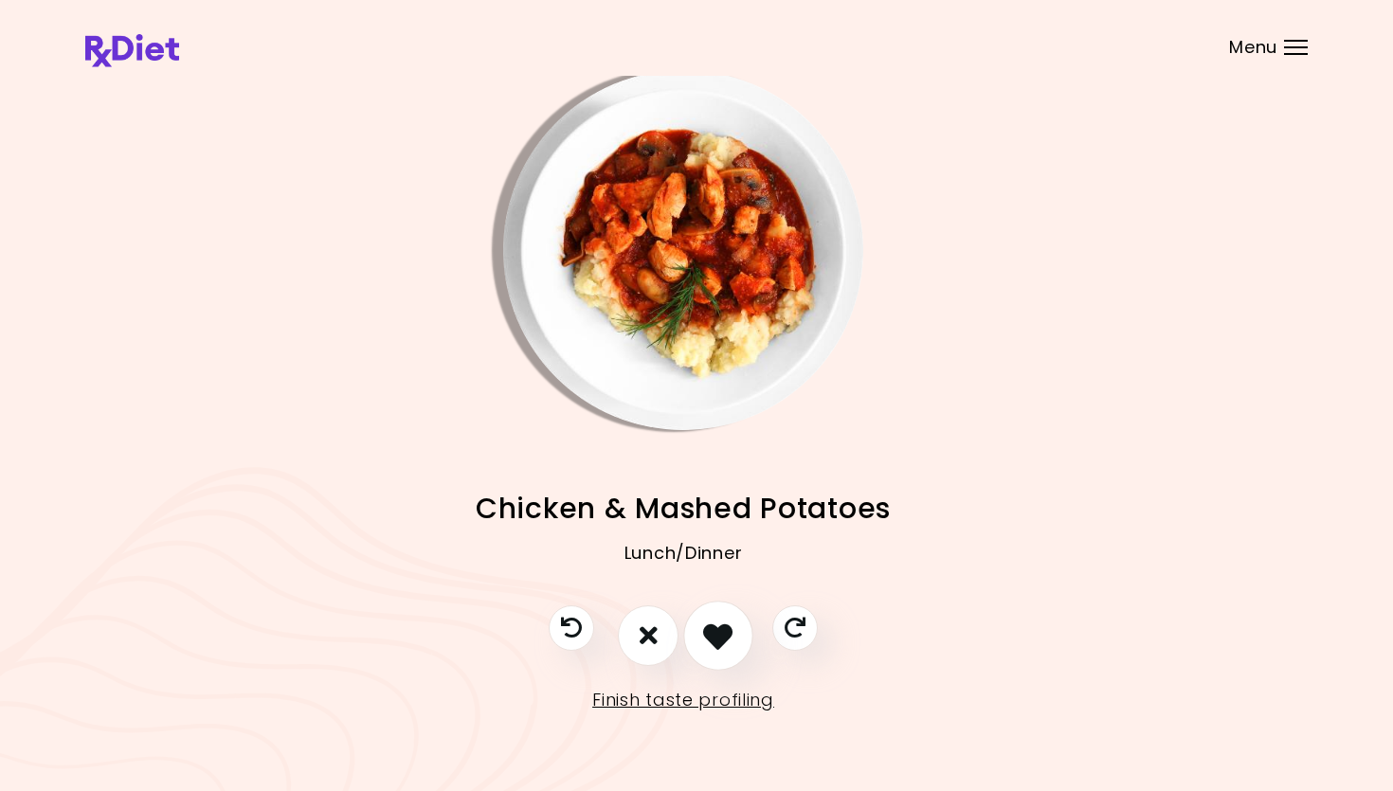
click at [726, 636] on button "I like this recipe" at bounding box center [718, 636] width 70 height 70
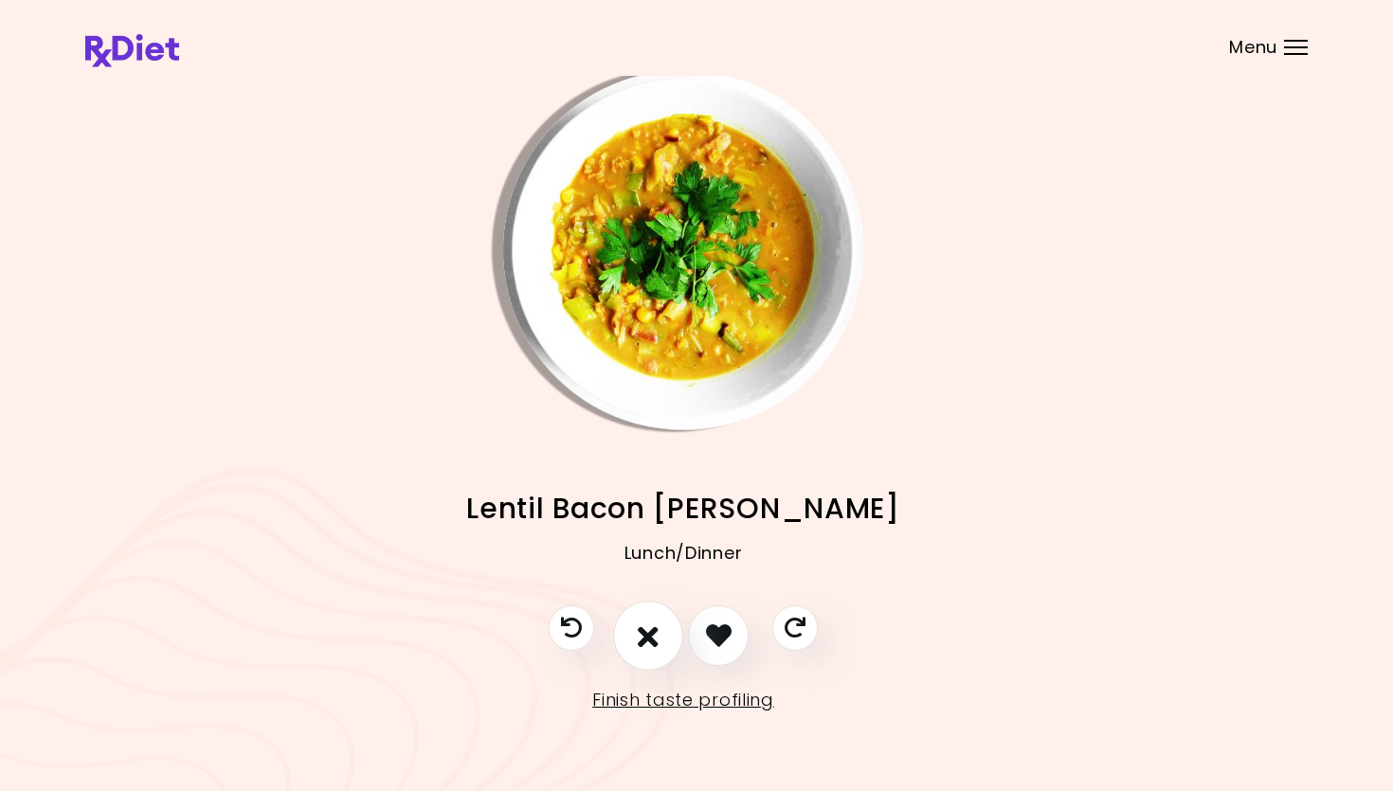
click at [646, 636] on icon "I don't like this recipe" at bounding box center [648, 635] width 21 height 29
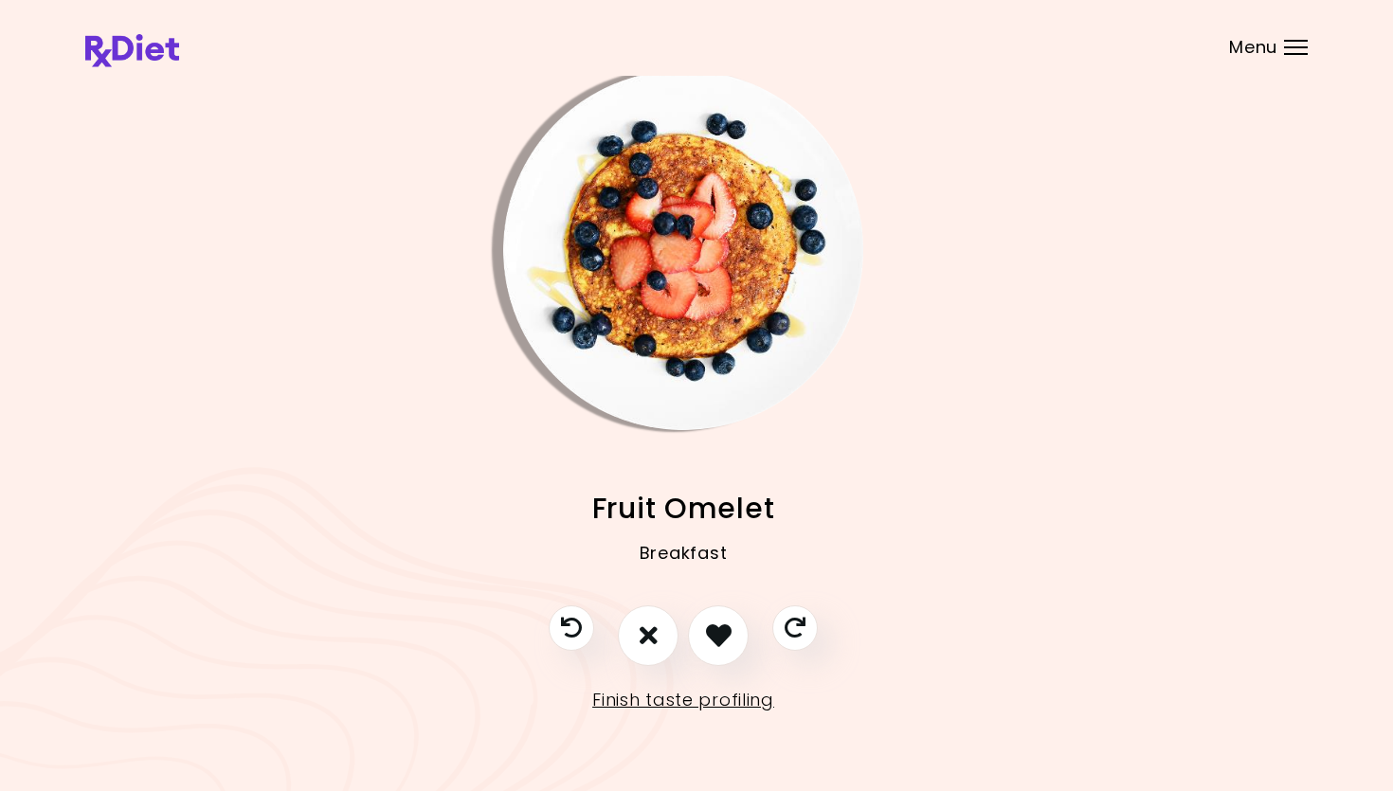
click at [706, 250] on img "Info - Fruit Omelet" at bounding box center [683, 250] width 360 height 360
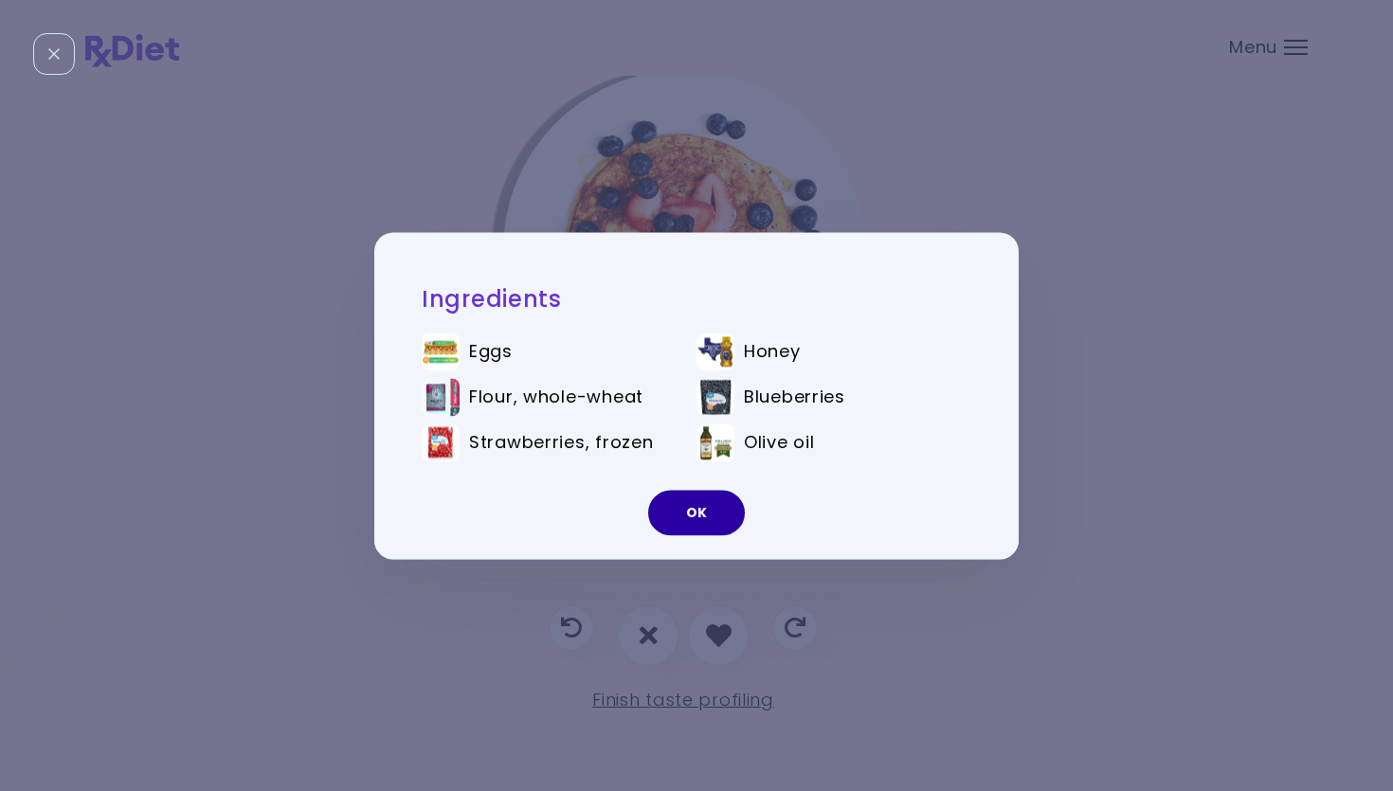
click at [711, 498] on button "OK" at bounding box center [696, 512] width 97 height 45
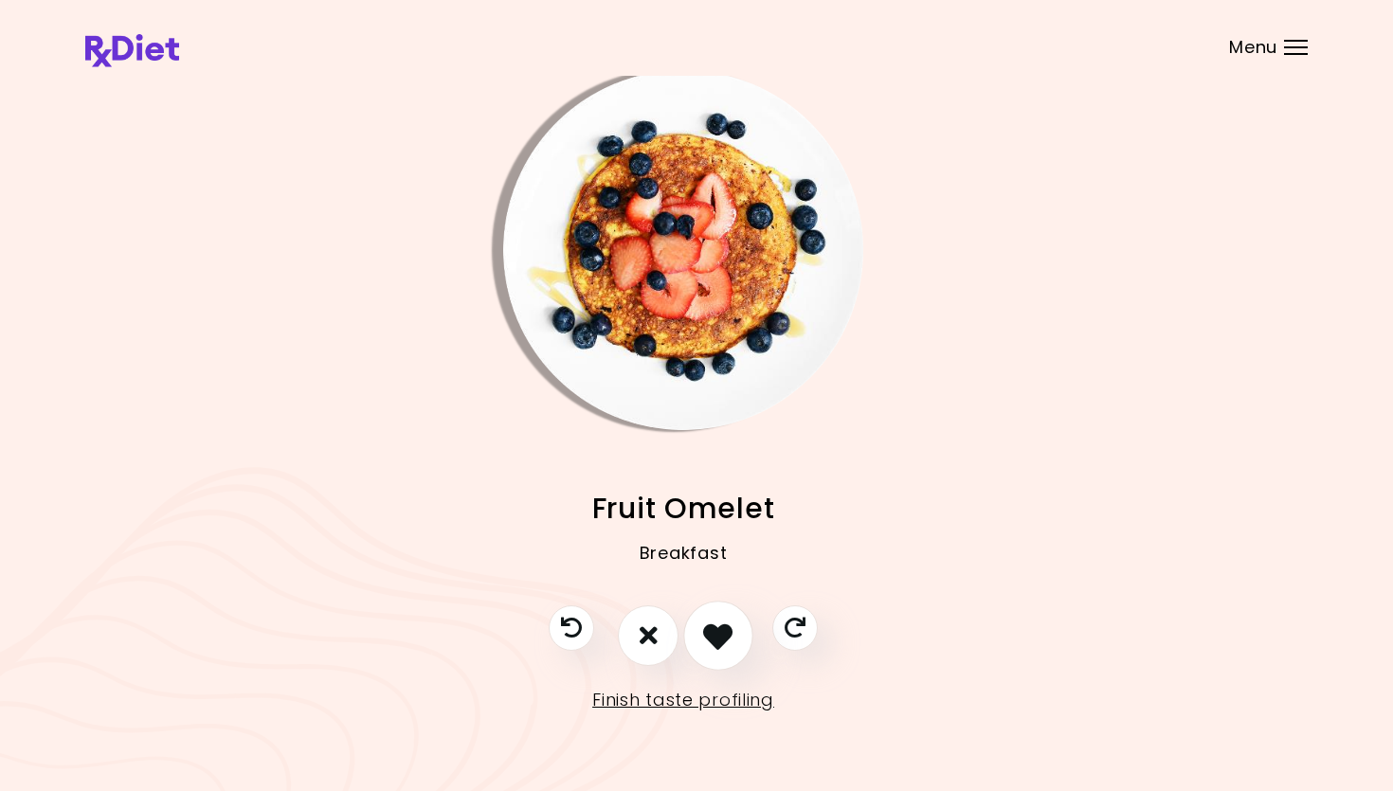
drag, startPoint x: 722, startPoint y: 636, endPoint x: 730, endPoint y: 622, distance: 16.1
click at [725, 634] on icon "I like this recipe" at bounding box center [717, 635] width 29 height 29
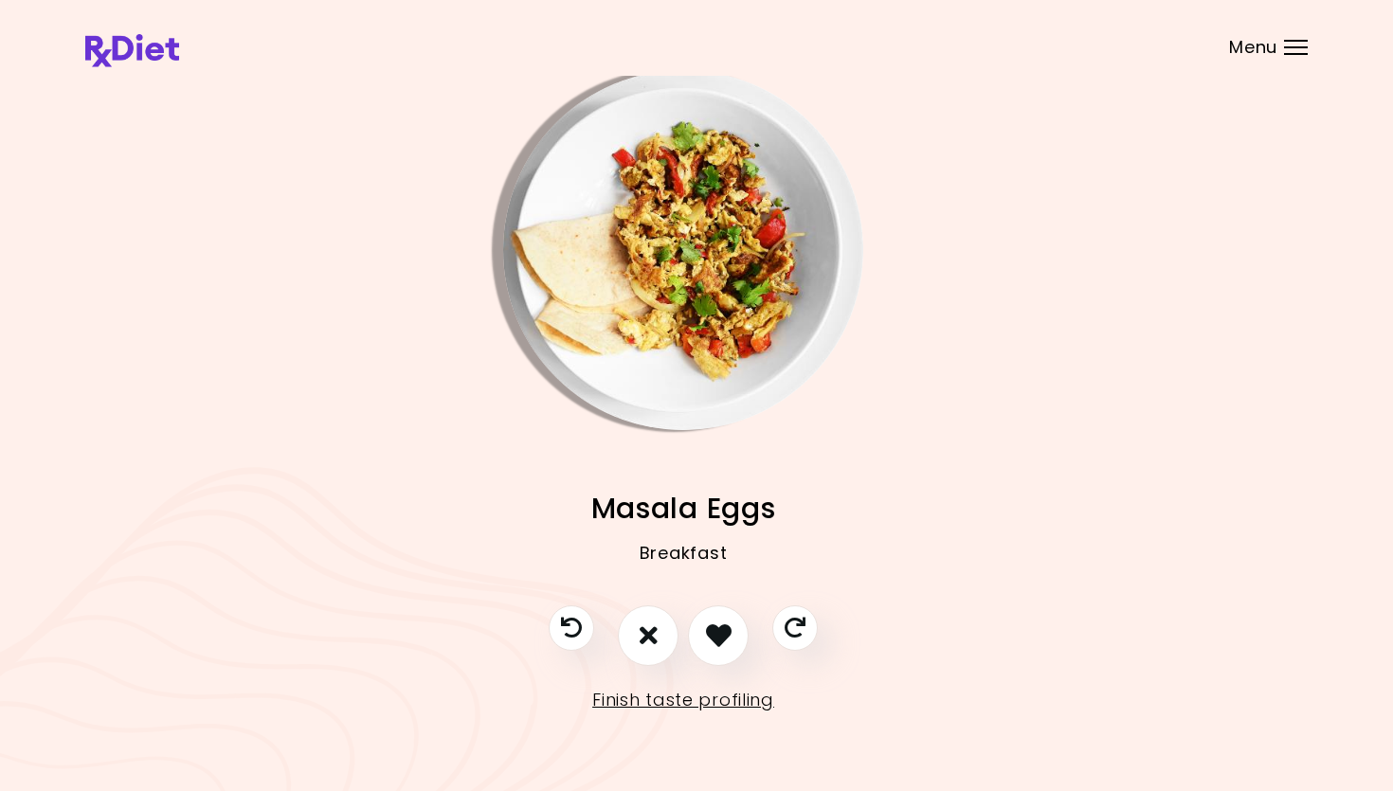
click at [662, 315] on img "Info - Masala Eggs" at bounding box center [683, 250] width 360 height 360
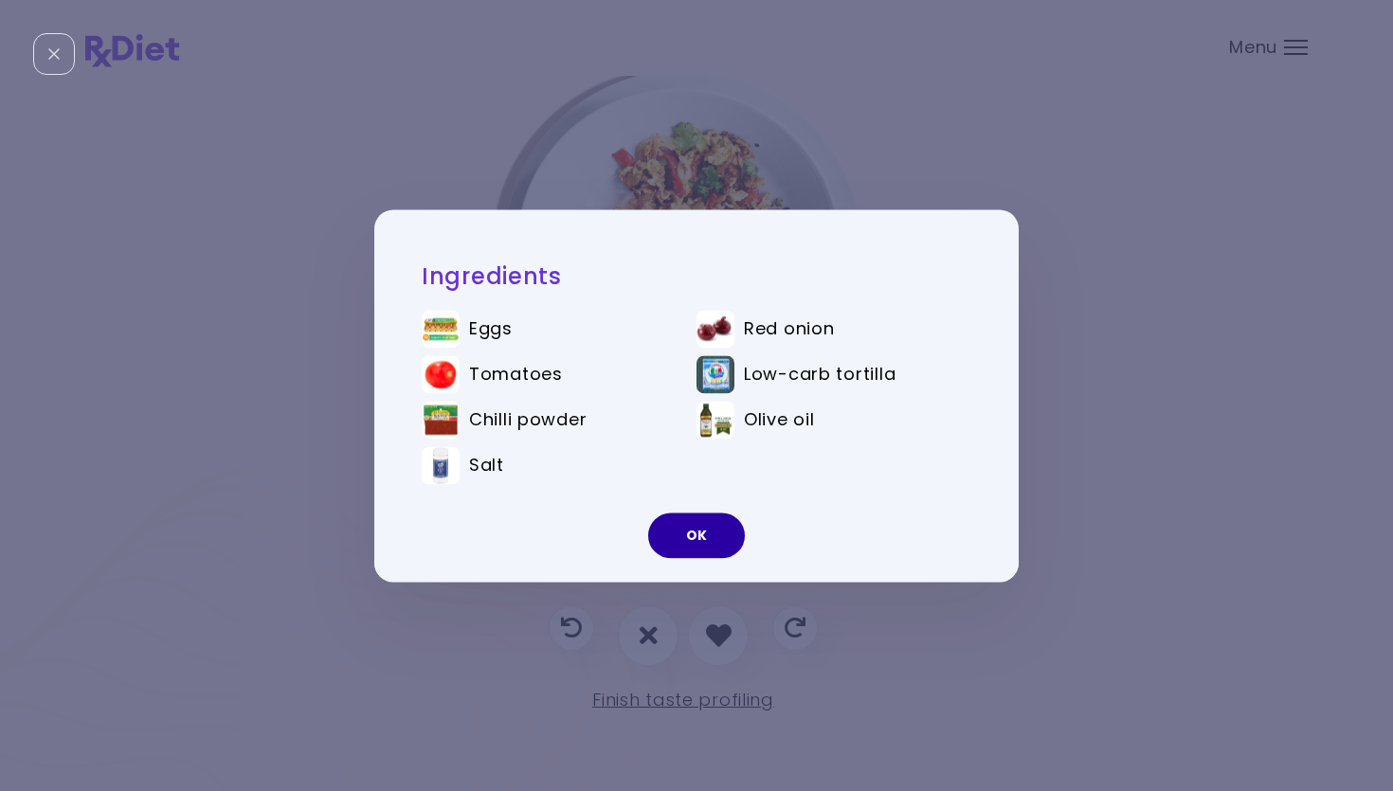
click at [716, 517] on button "OK" at bounding box center [696, 535] width 97 height 45
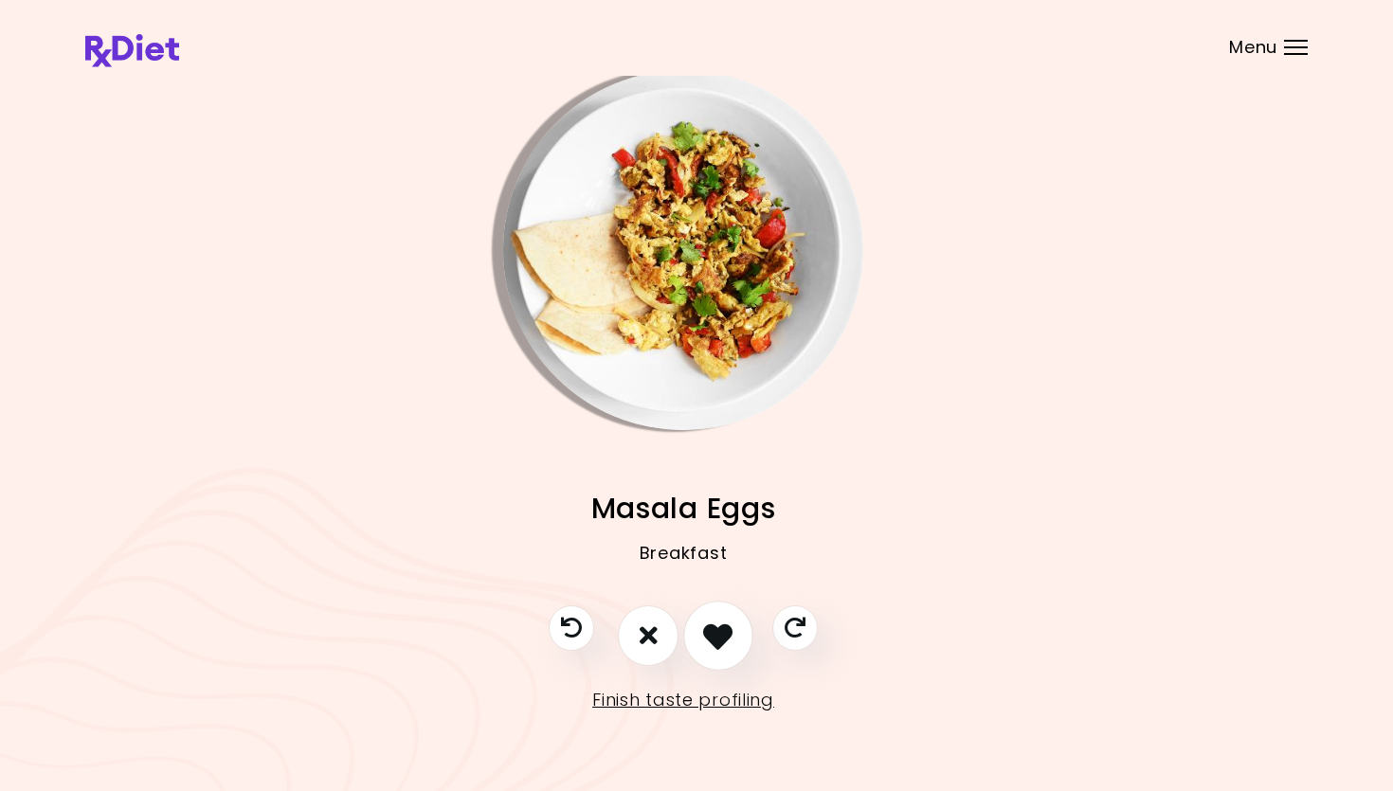
drag, startPoint x: 712, startPoint y: 623, endPoint x: 711, endPoint y: 613, distance: 10.5
click at [712, 623] on icon "I like this recipe" at bounding box center [717, 635] width 29 height 29
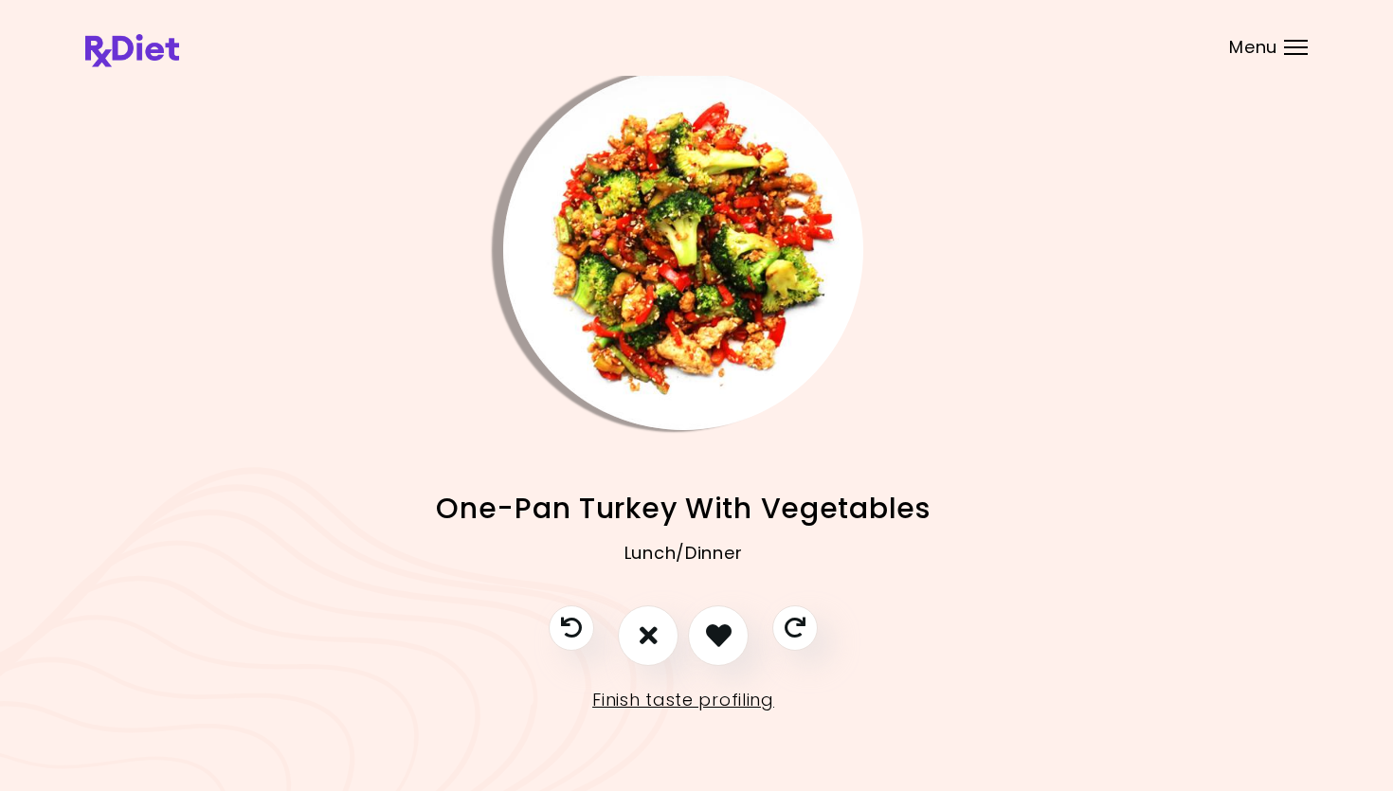
click at [699, 276] on img "Info - One-Pan Turkey With Vegetables" at bounding box center [683, 250] width 360 height 360
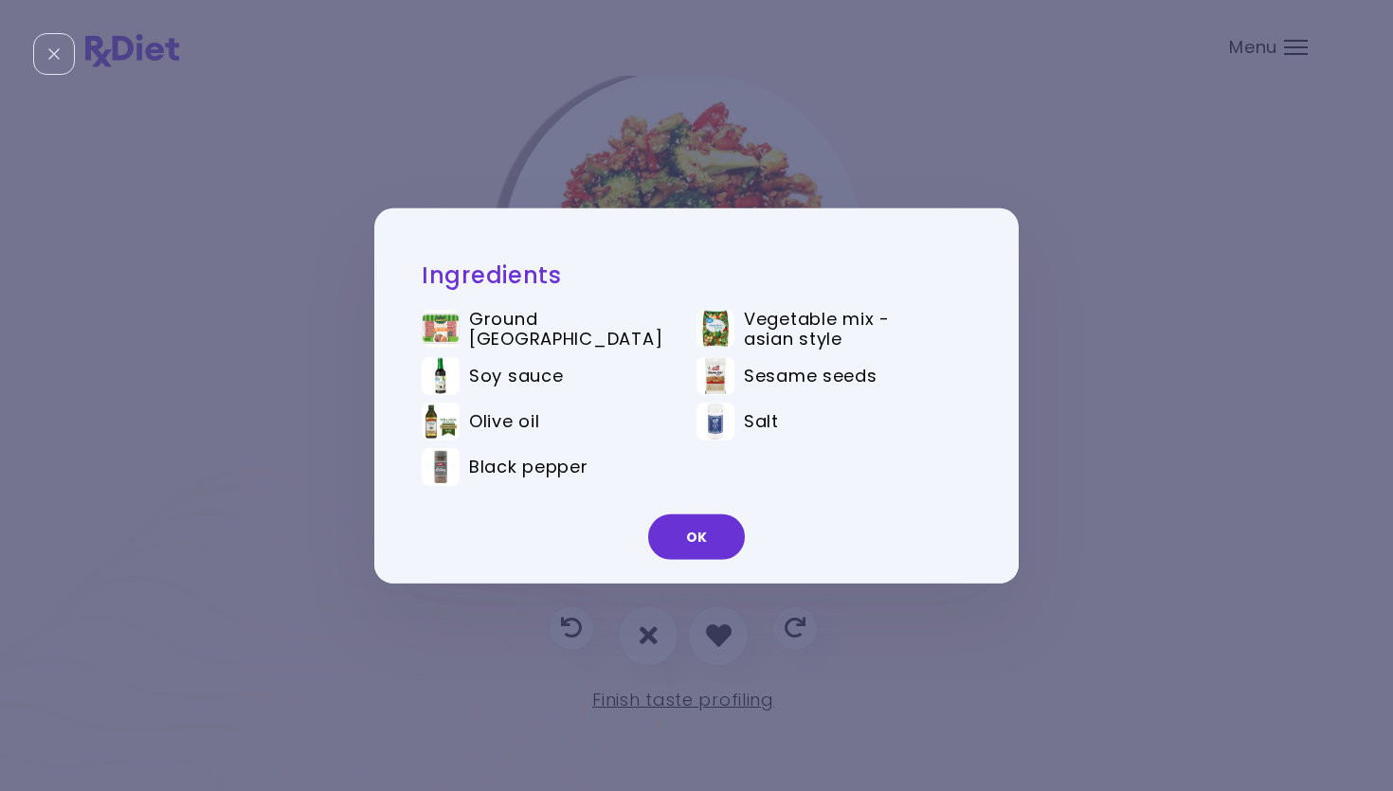
click at [693, 538] on button "OK" at bounding box center [696, 537] width 97 height 45
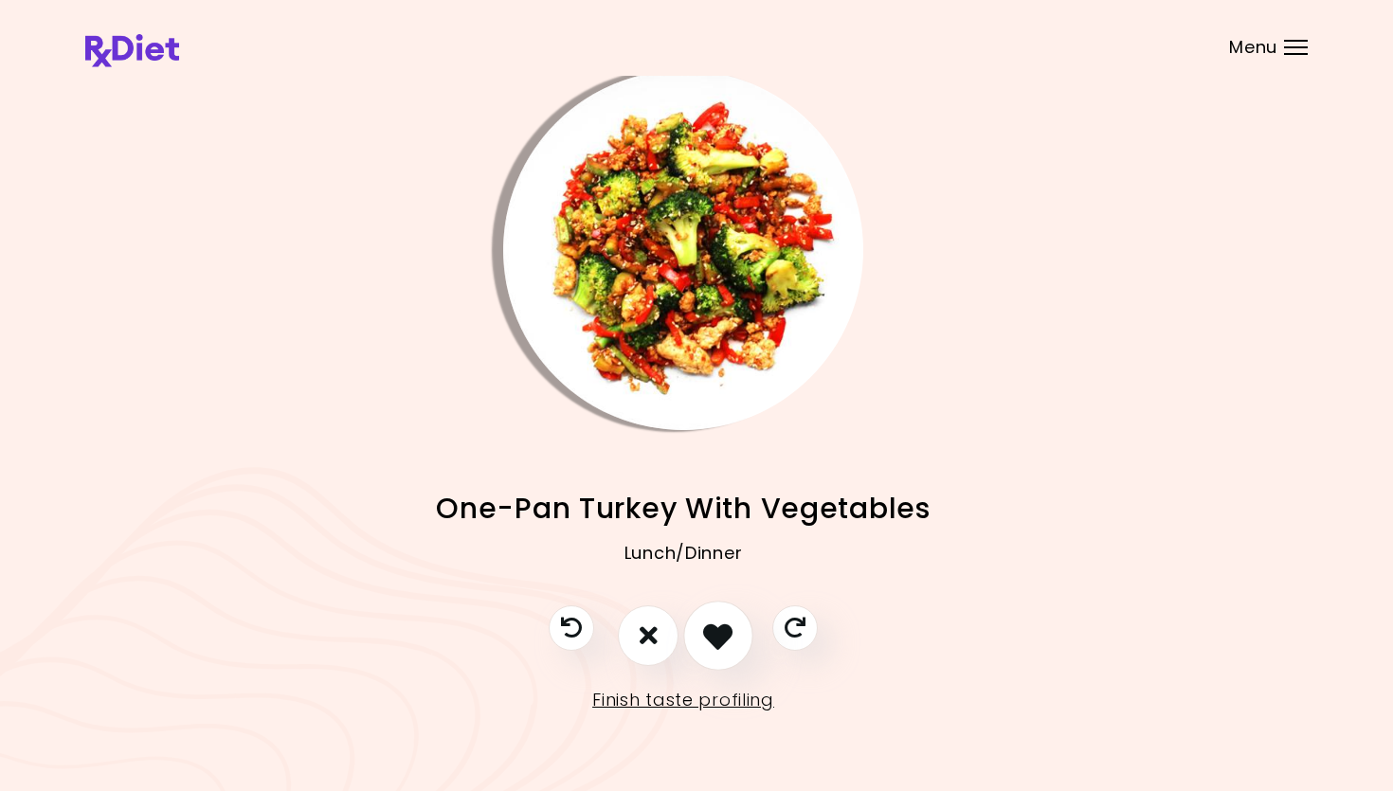
drag, startPoint x: 748, startPoint y: 640, endPoint x: 746, endPoint y: 623, distance: 17.2
click at [748, 636] on button "I like this recipe" at bounding box center [718, 636] width 70 height 70
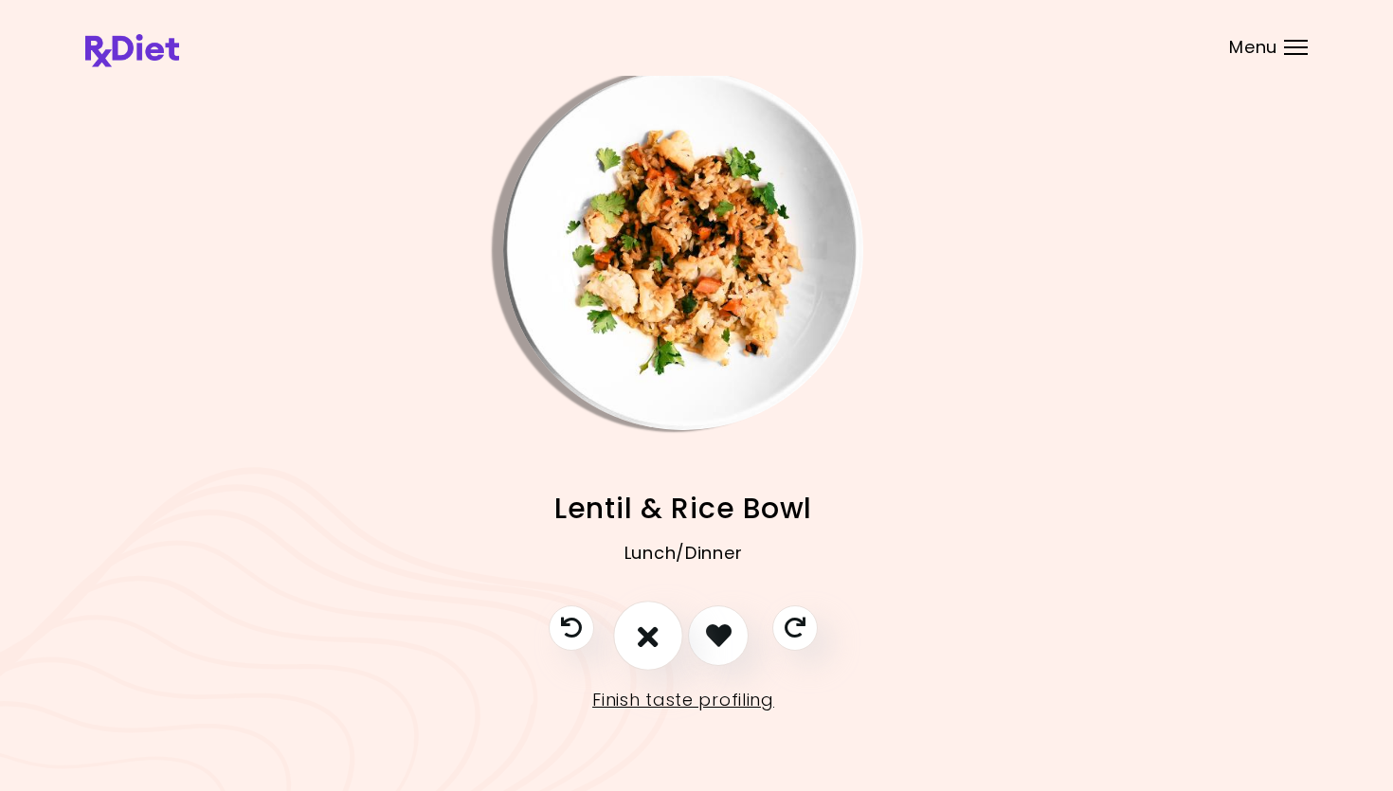
click at [633, 633] on button "I don't like this recipe" at bounding box center [648, 636] width 70 height 70
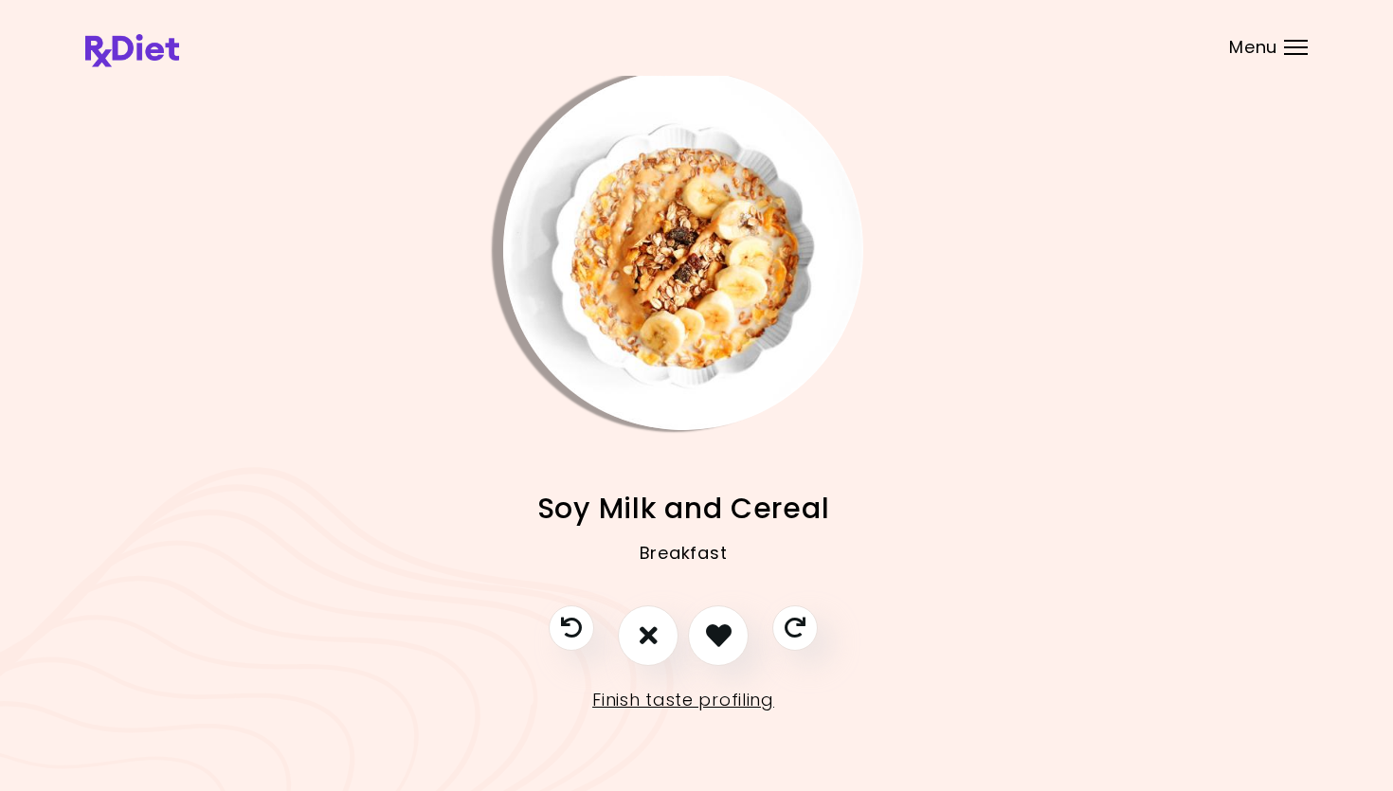
click at [686, 298] on img "Info - Soy Milk and Cereal" at bounding box center [683, 250] width 360 height 360
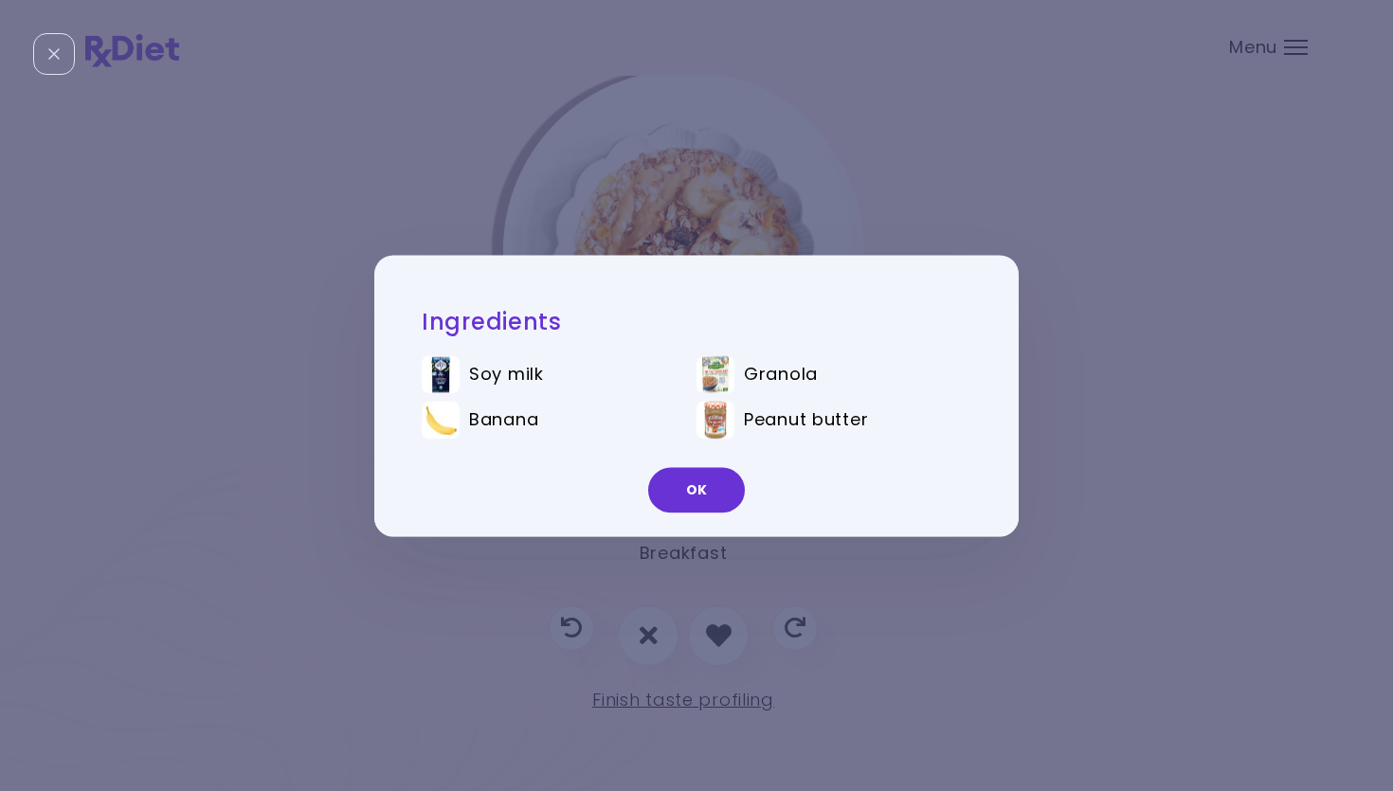
click at [682, 498] on button "OK" at bounding box center [696, 489] width 97 height 45
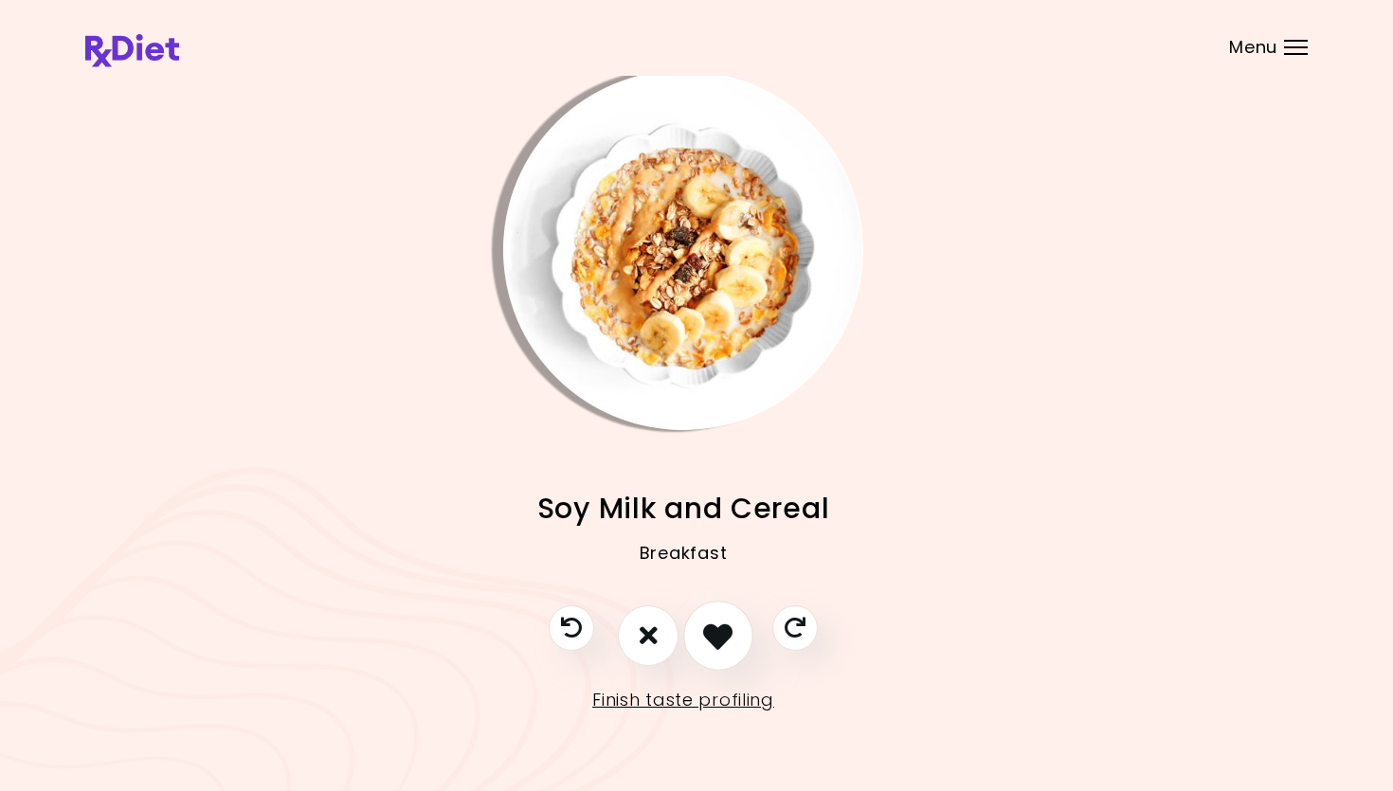
click at [720, 636] on icon "I like this recipe" at bounding box center [717, 635] width 29 height 29
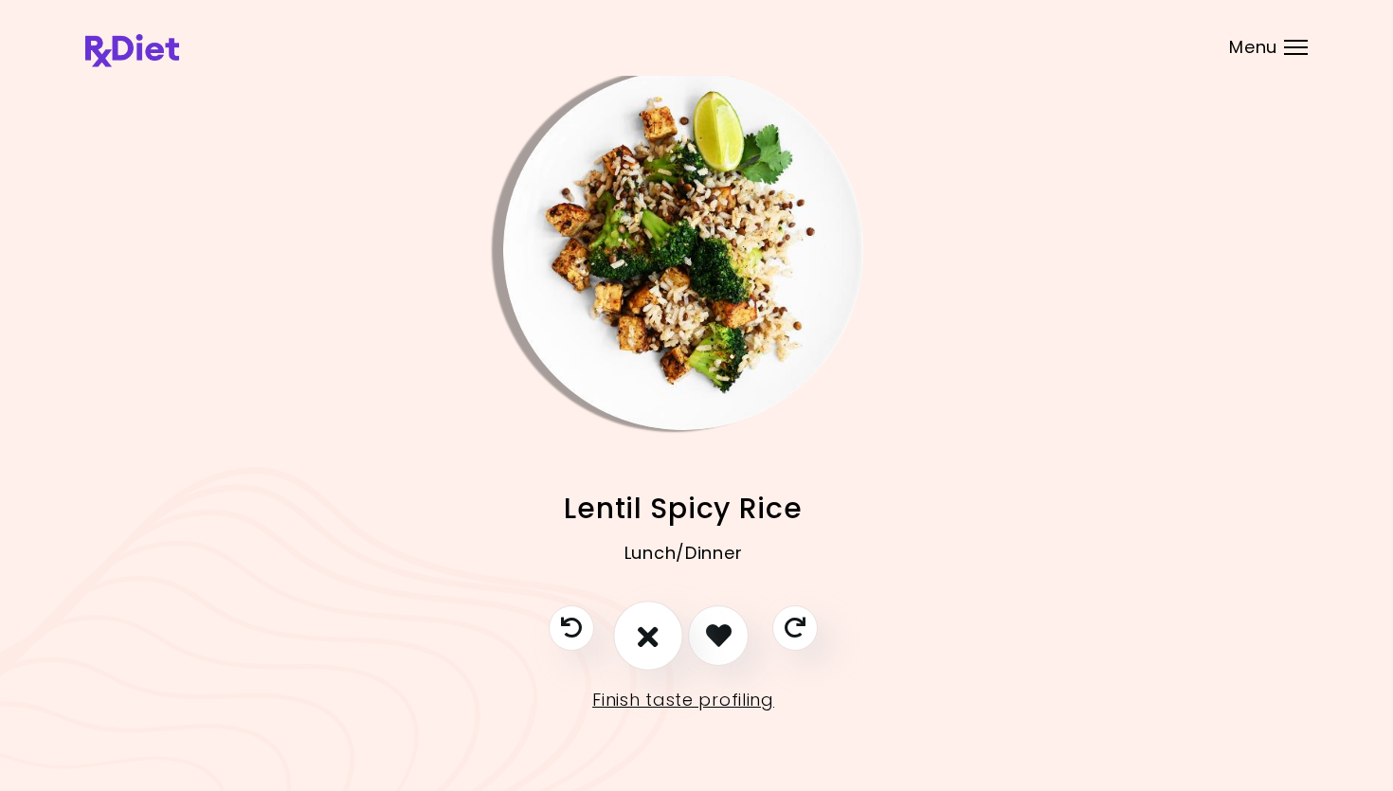
click at [635, 629] on button "I don't like this recipe" at bounding box center [648, 636] width 70 height 70
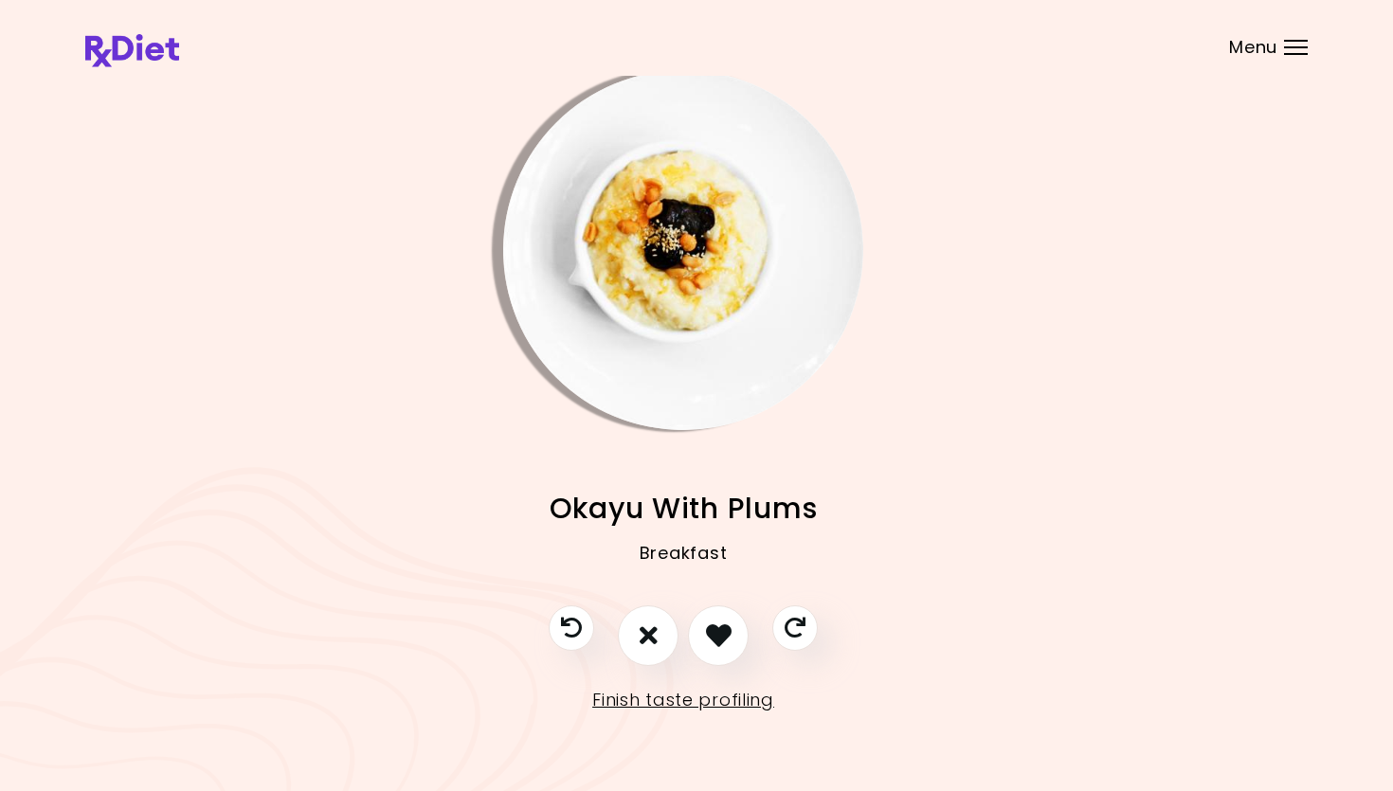
click at [636, 318] on img "Info - Okayu With Plums" at bounding box center [683, 250] width 360 height 360
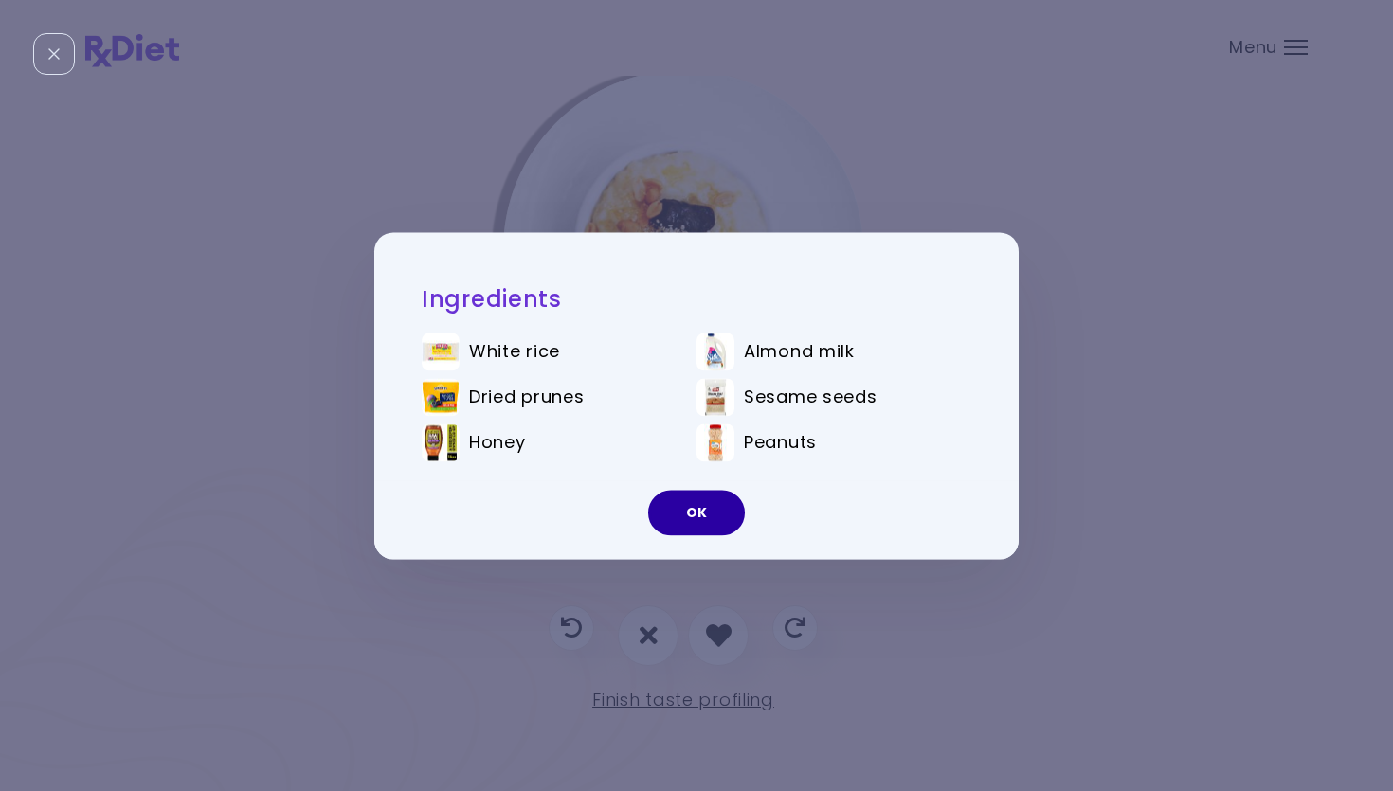
click at [694, 507] on button "OK" at bounding box center [696, 512] width 97 height 45
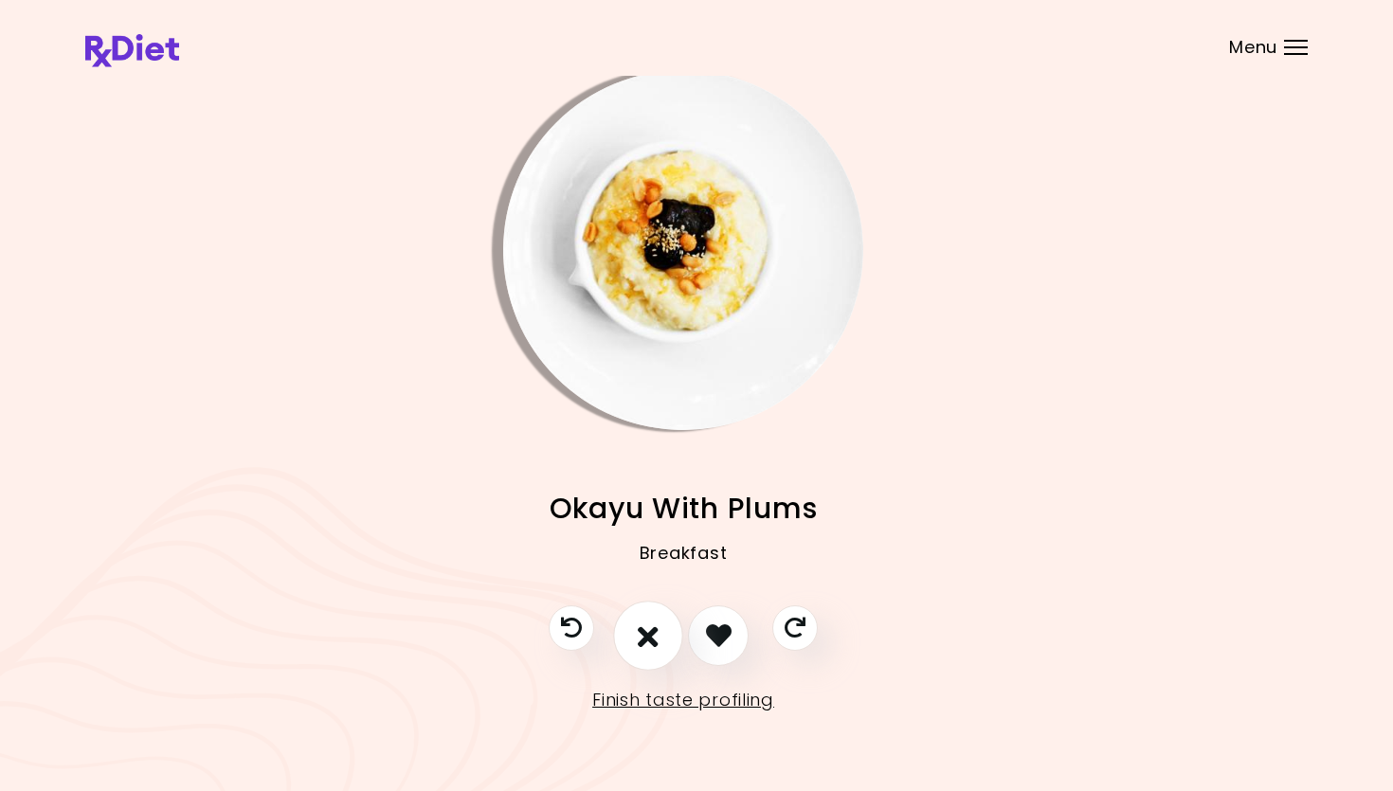
click at [654, 618] on button "I don't like this recipe" at bounding box center [648, 636] width 70 height 70
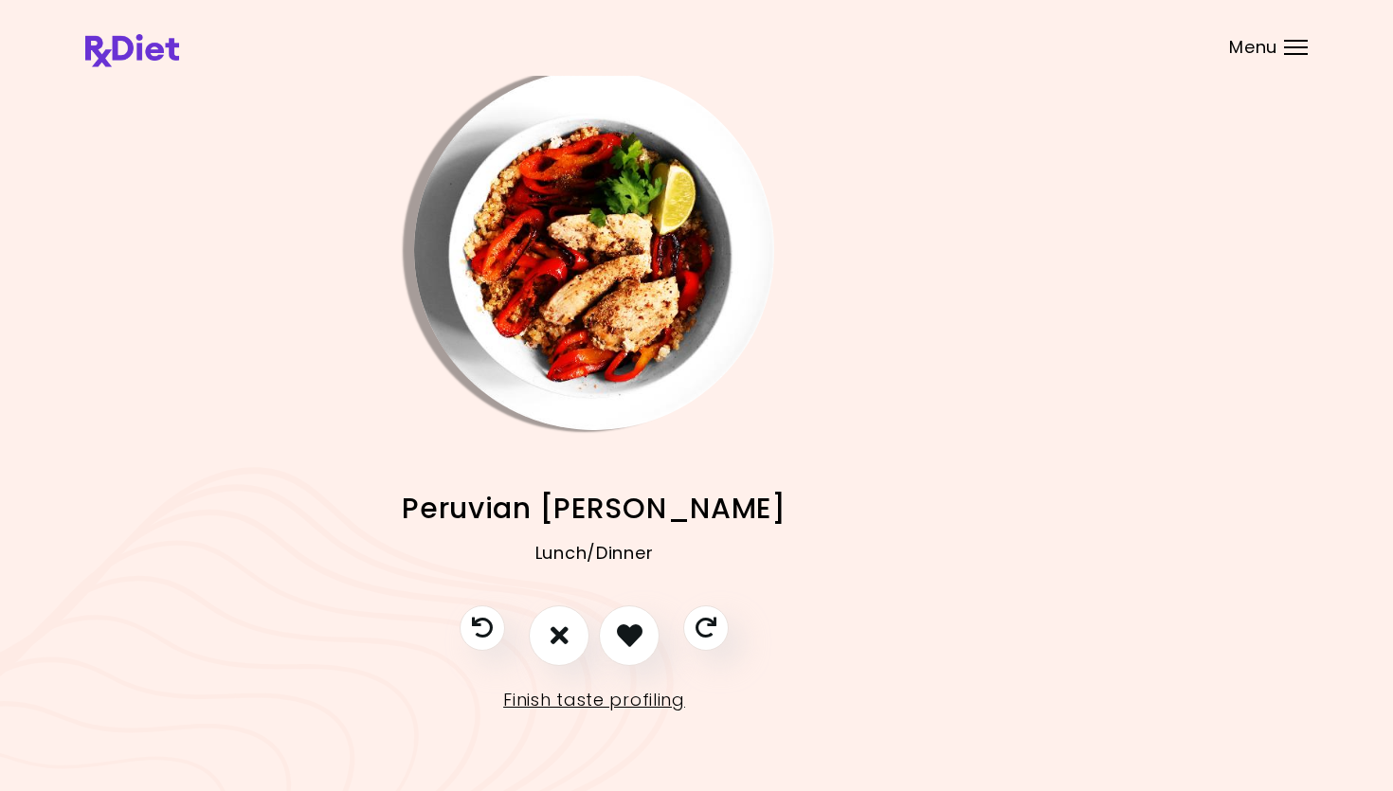
scroll to position [5, 102]
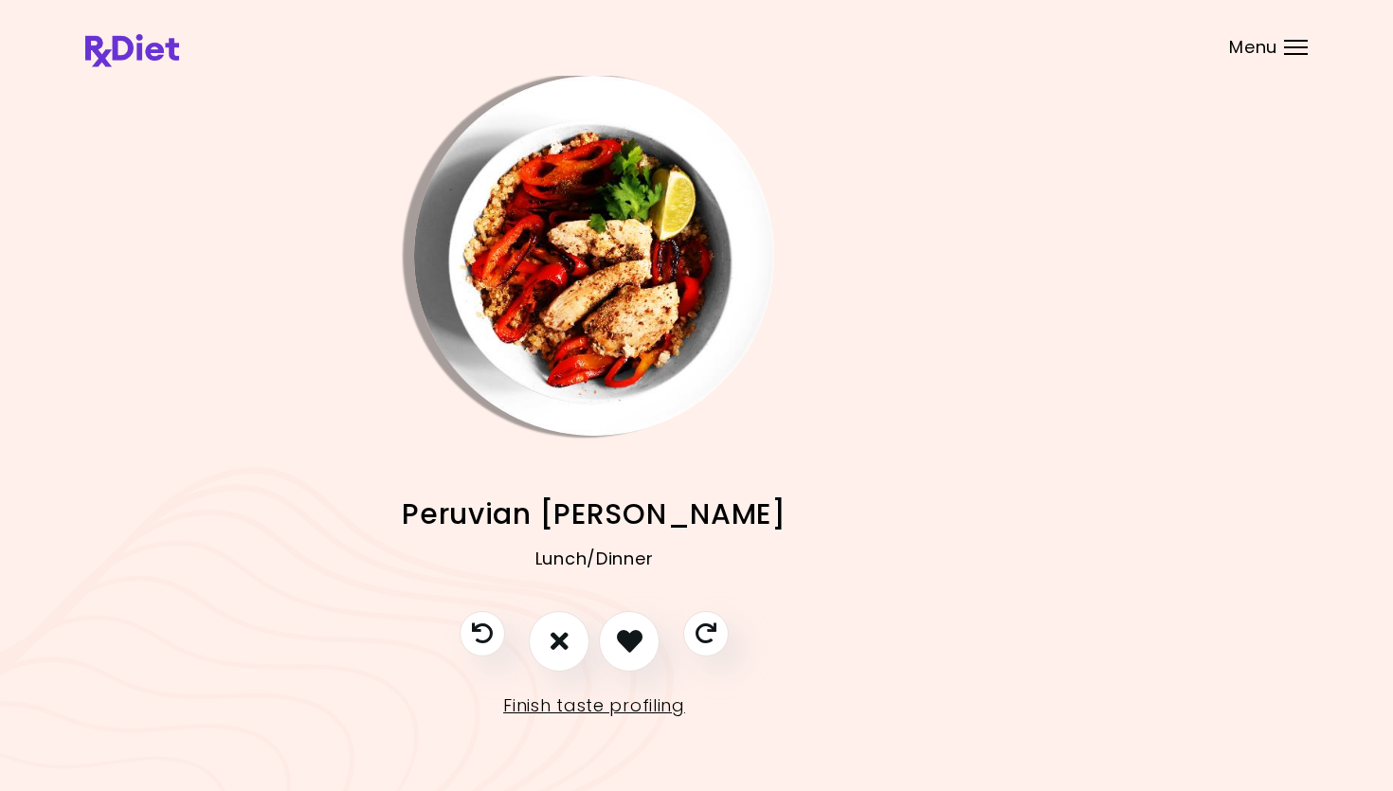
click at [624, 237] on img "Info - Peruvian Quinoa Risotto" at bounding box center [594, 256] width 360 height 360
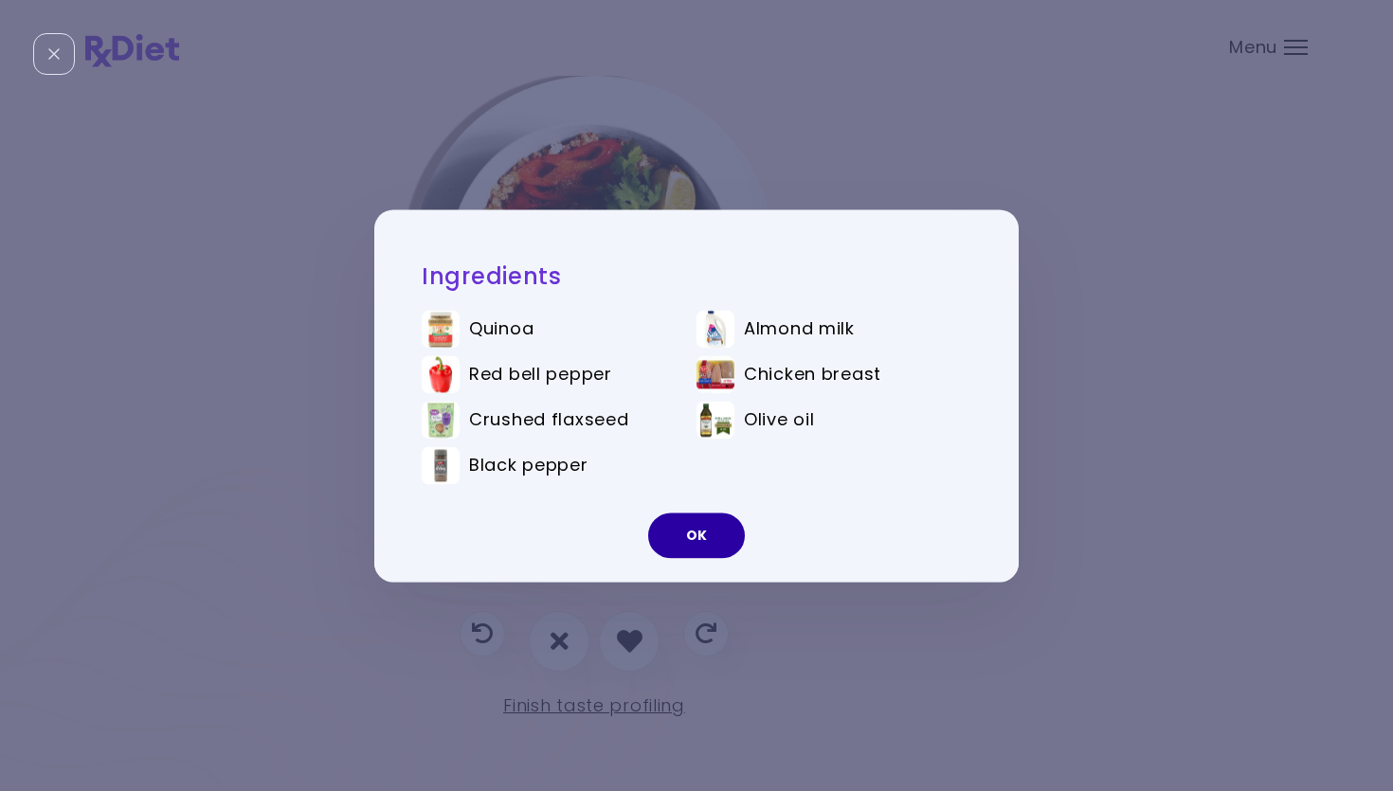
click at [687, 521] on button "OK" at bounding box center [696, 535] width 97 height 45
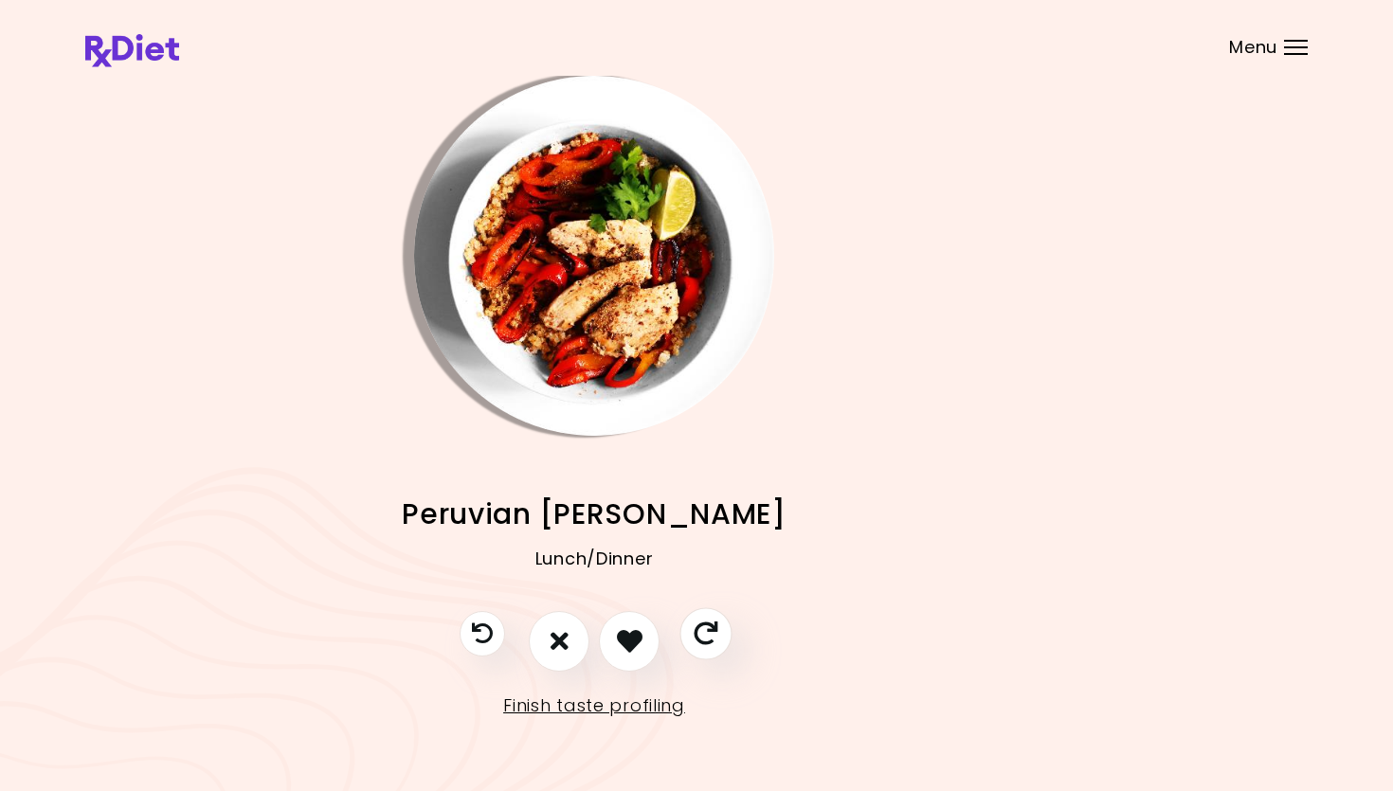
drag, startPoint x: 716, startPoint y: 628, endPoint x: 720, endPoint y: 619, distance: 10.2
click at [716, 627] on icon "Skip" at bounding box center [706, 634] width 24 height 24
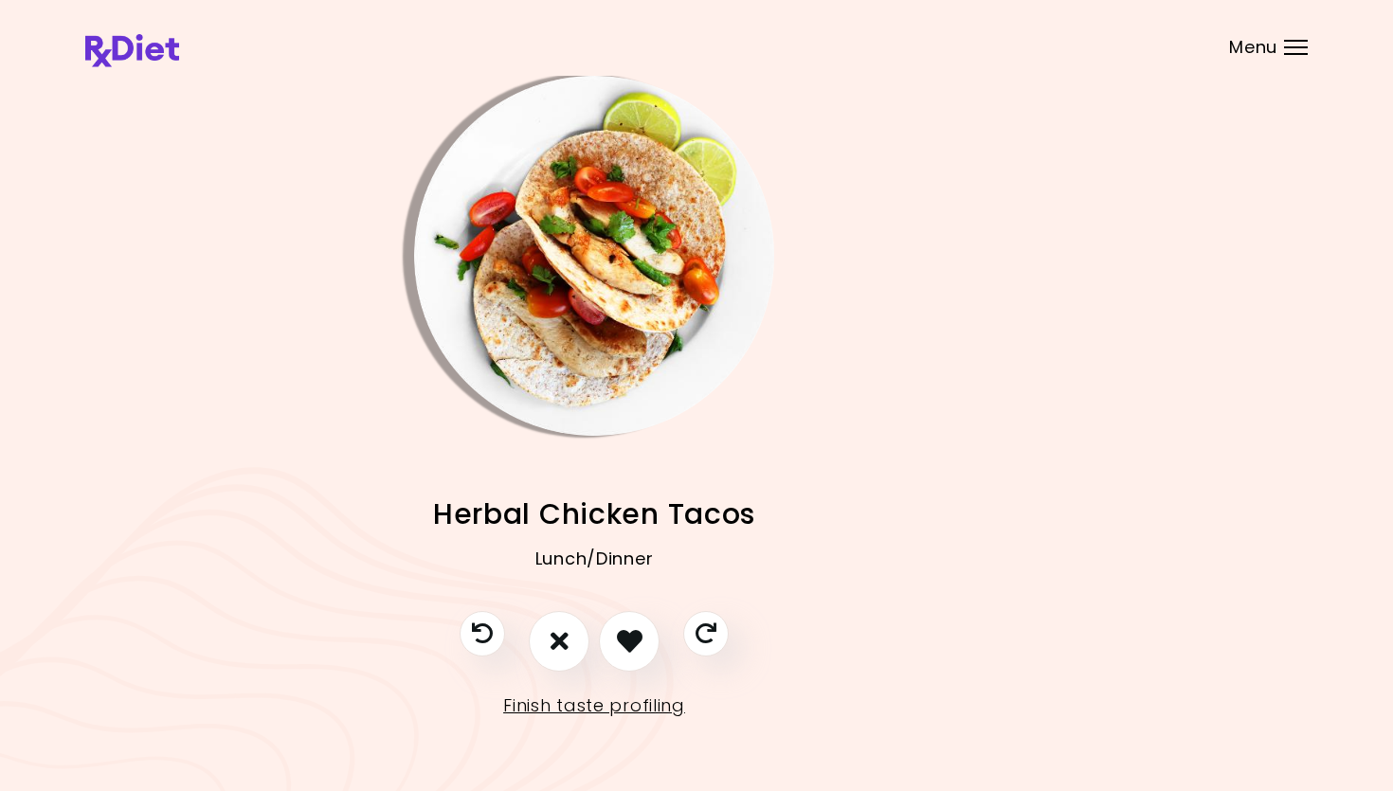
click at [625, 267] on img "Info - Herbal Chicken Tacos" at bounding box center [594, 256] width 360 height 360
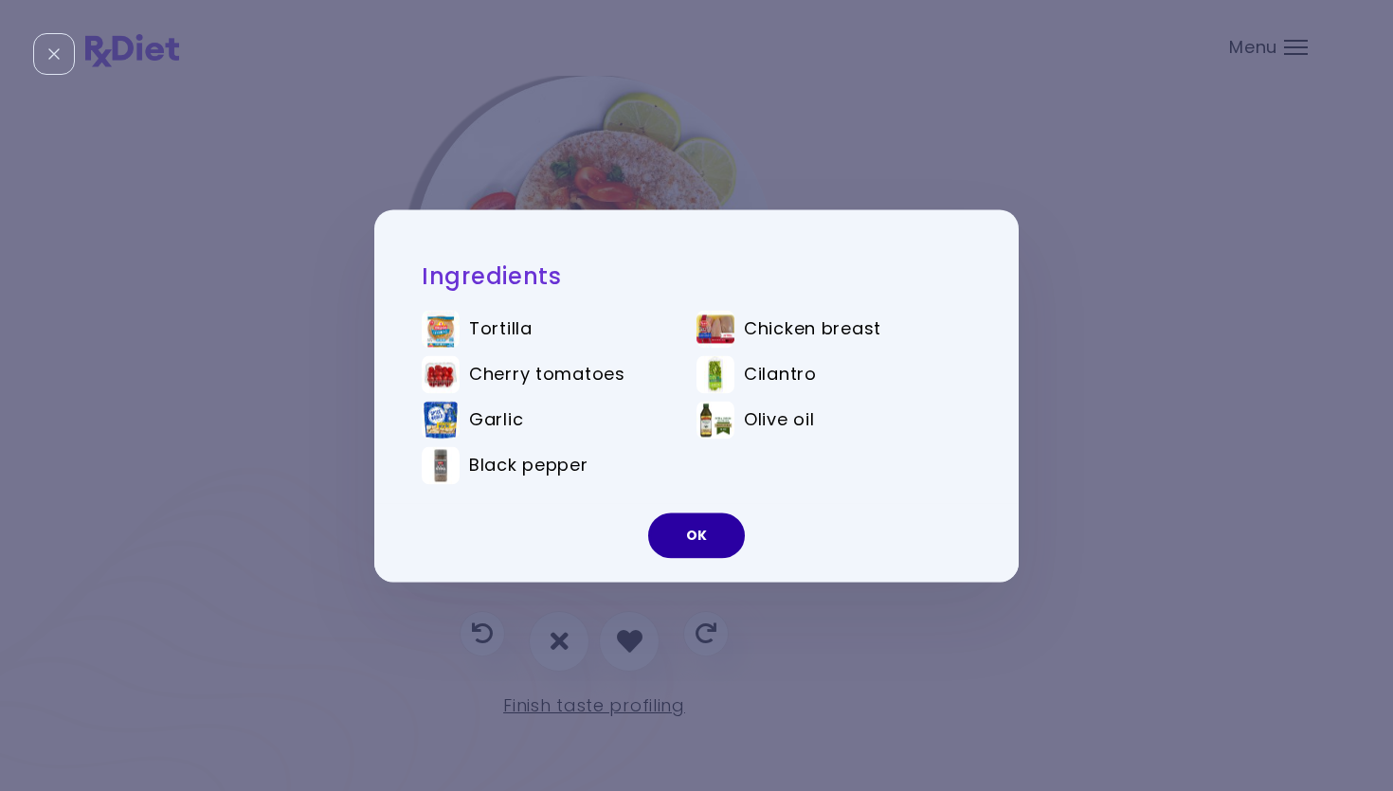
click at [705, 537] on button "OK" at bounding box center [696, 535] width 97 height 45
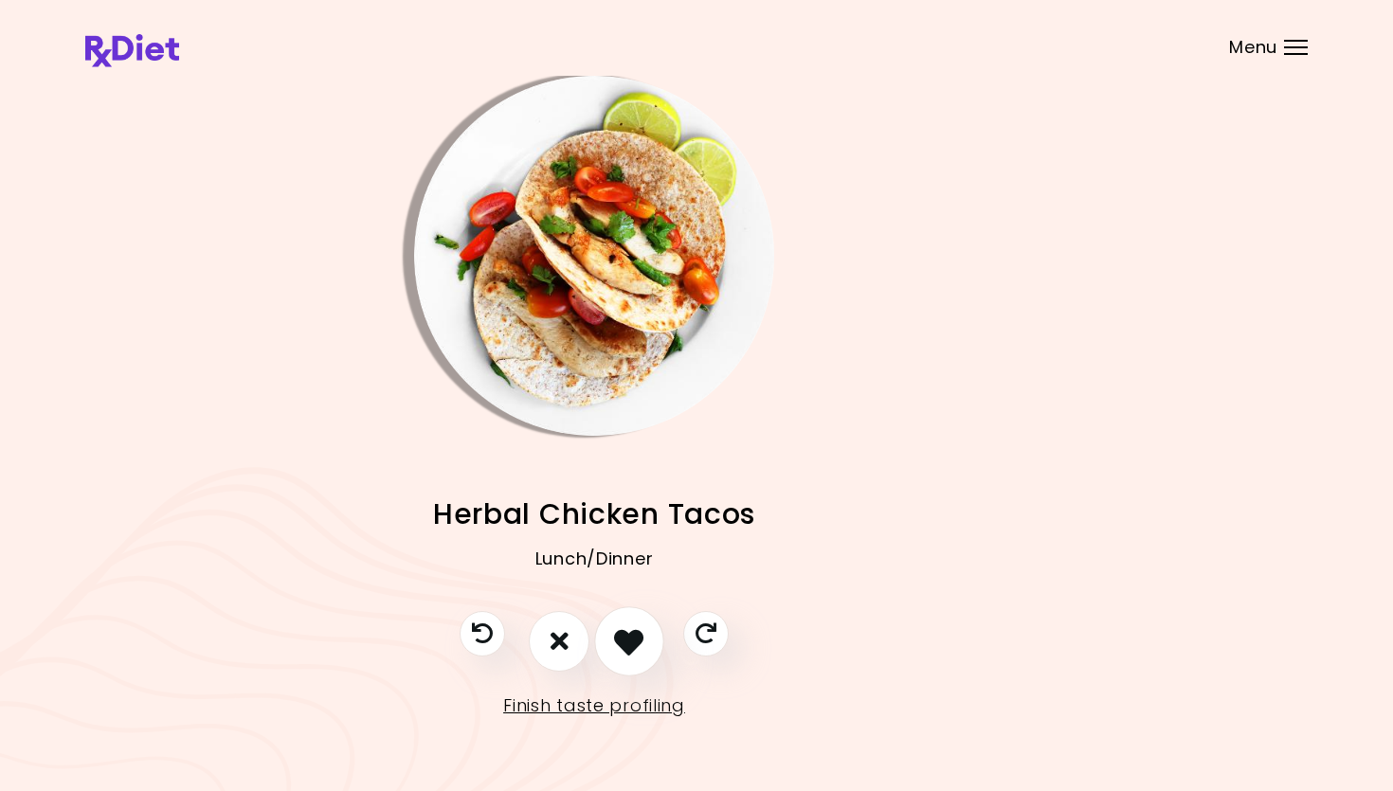
click at [641, 636] on icon "I like this recipe" at bounding box center [628, 640] width 29 height 29
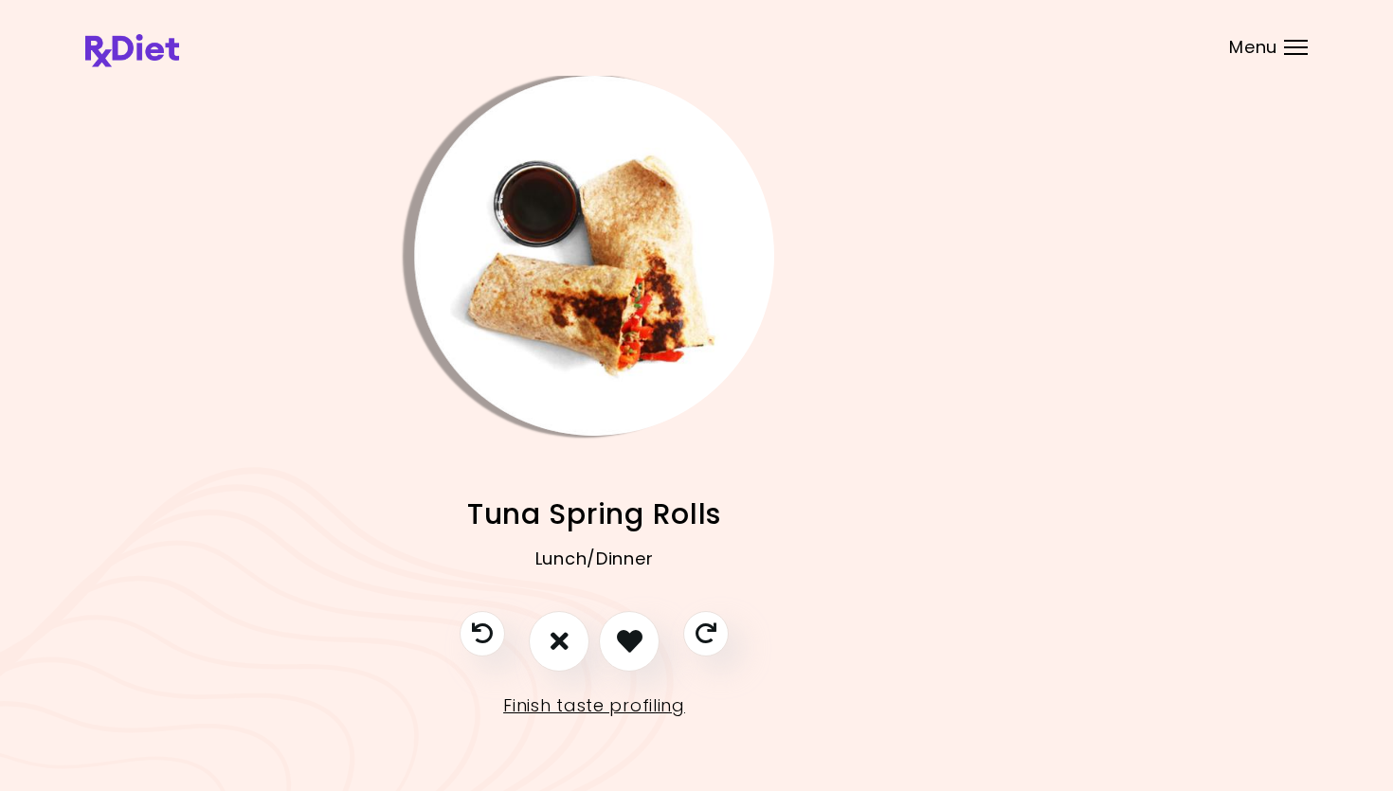
click at [582, 313] on img "Info - Tuna Spring Rolls" at bounding box center [594, 256] width 360 height 360
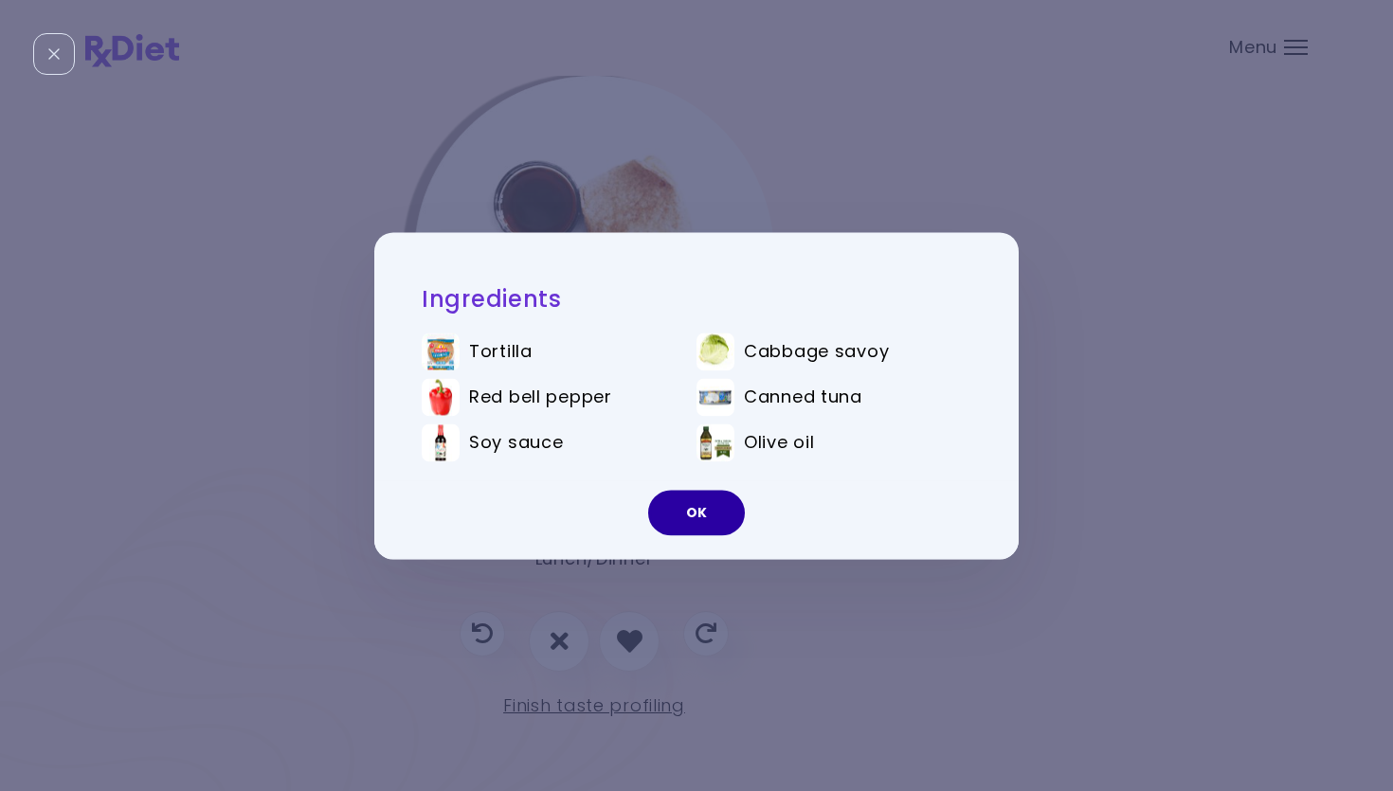
click at [710, 522] on button "OK" at bounding box center [696, 512] width 97 height 45
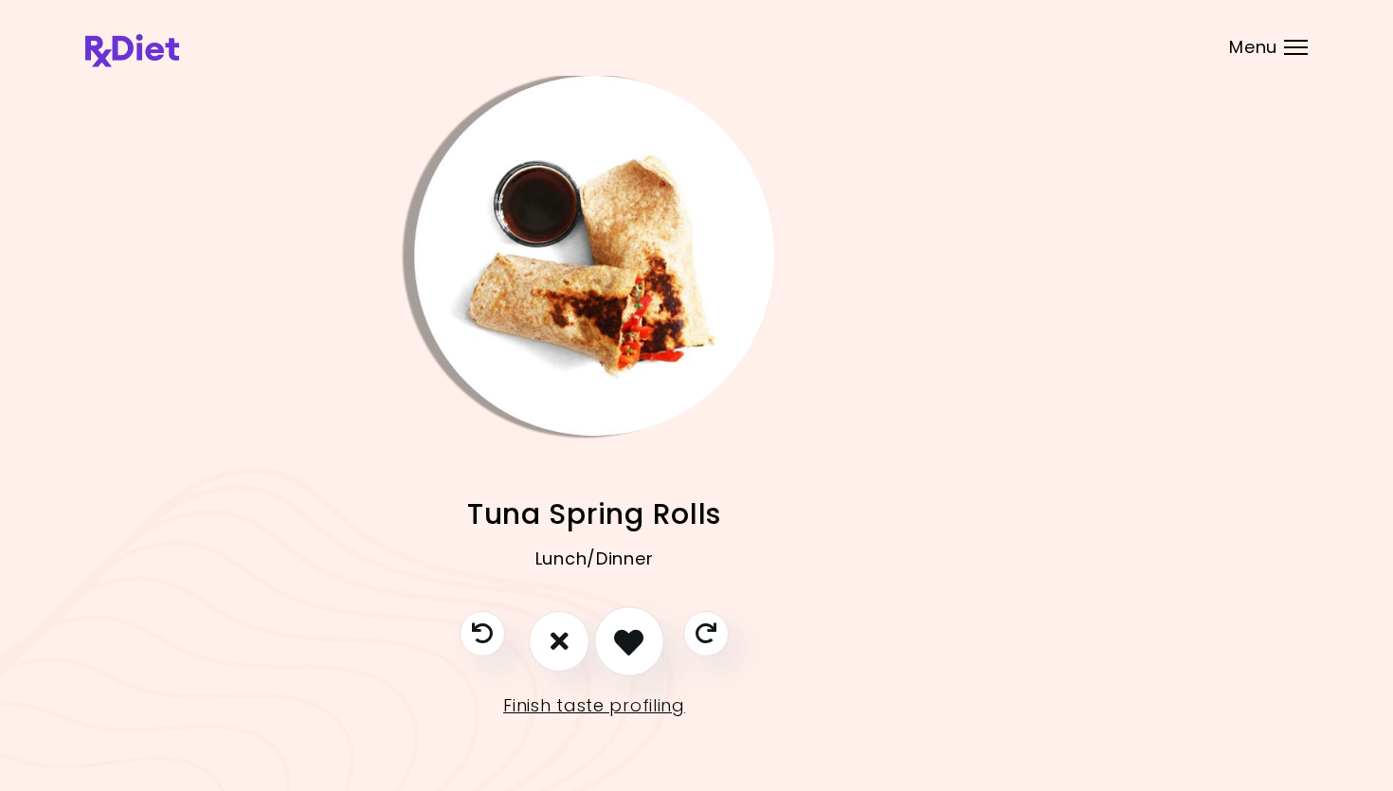
click at [651, 636] on button "I like this recipe" at bounding box center [629, 641] width 70 height 70
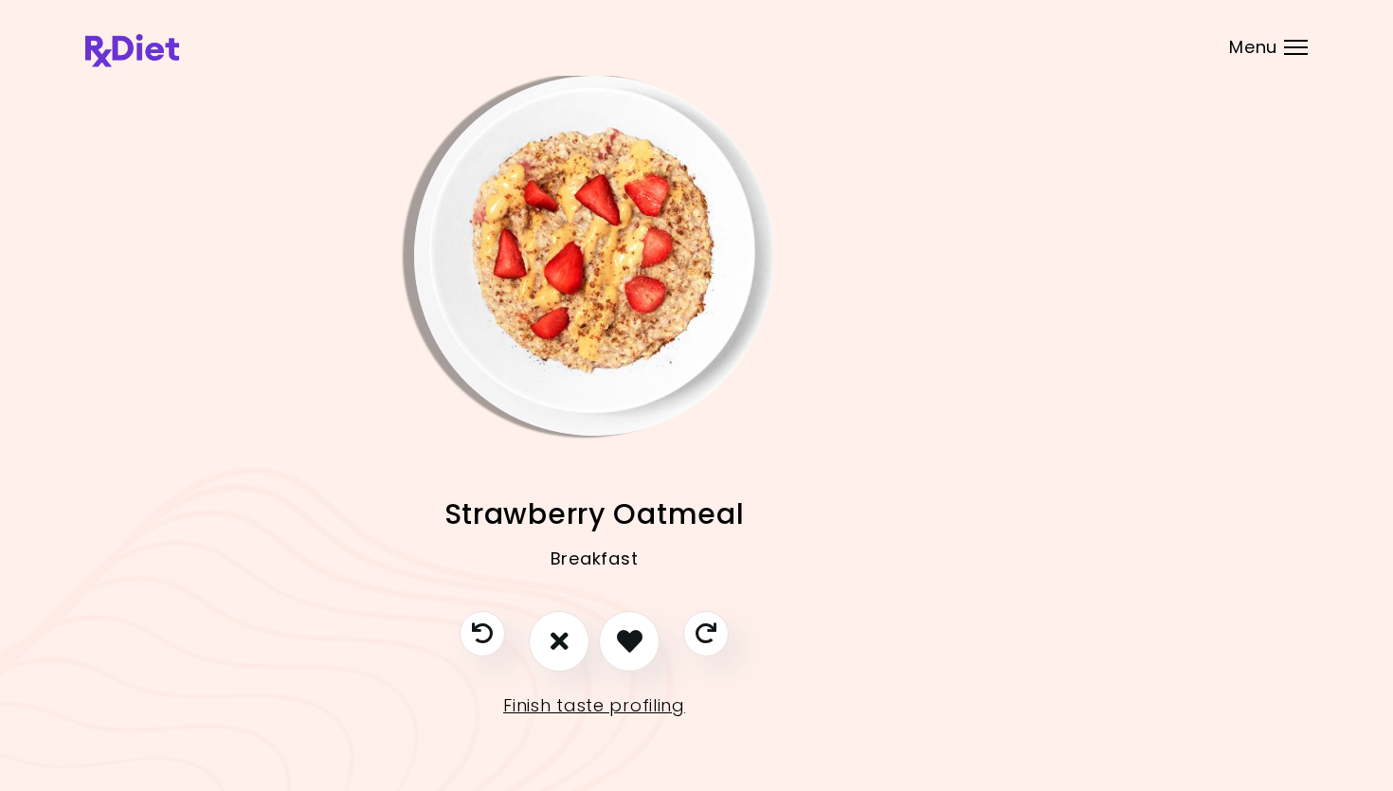
click at [574, 235] on img "Info - Strawberry Oatmeal" at bounding box center [594, 256] width 360 height 360
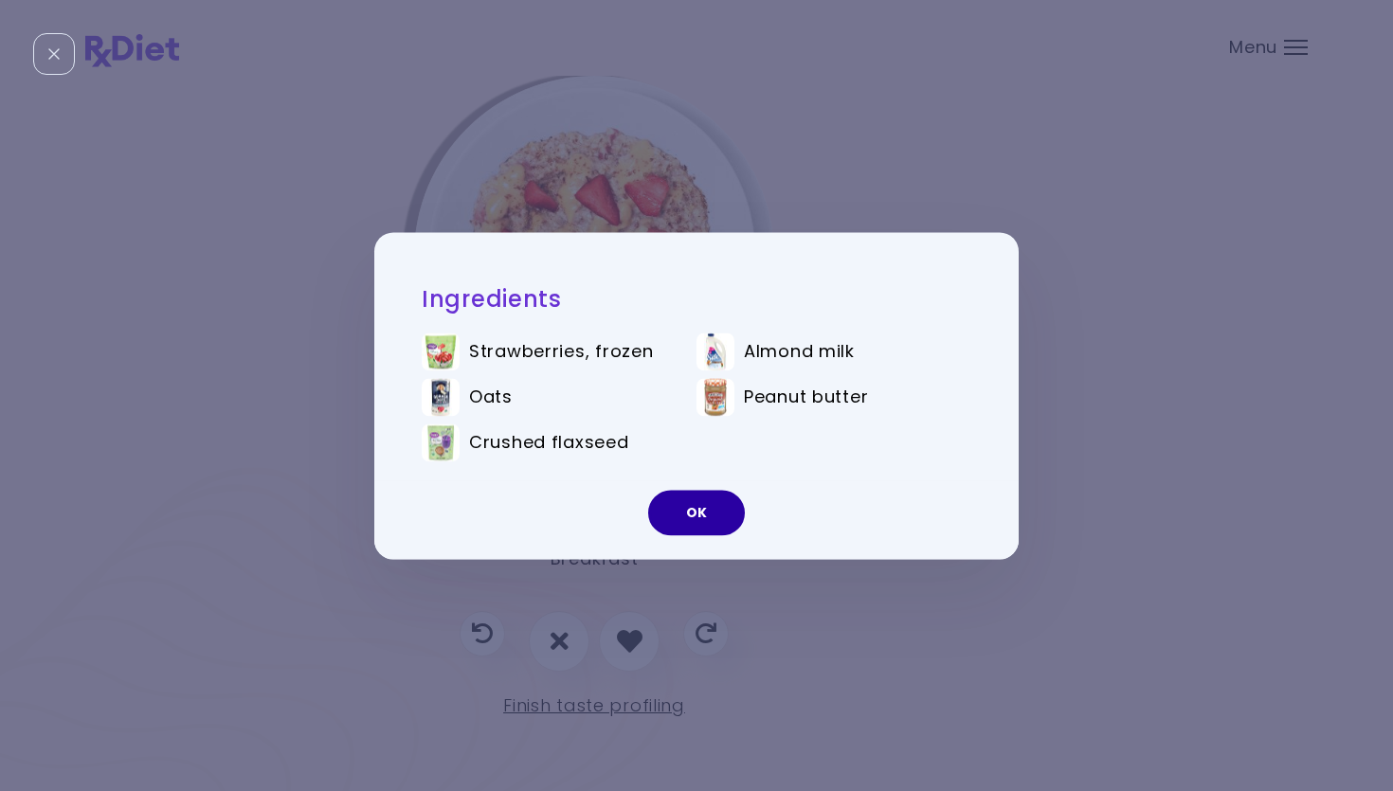
click at [703, 512] on button "OK" at bounding box center [696, 512] width 97 height 45
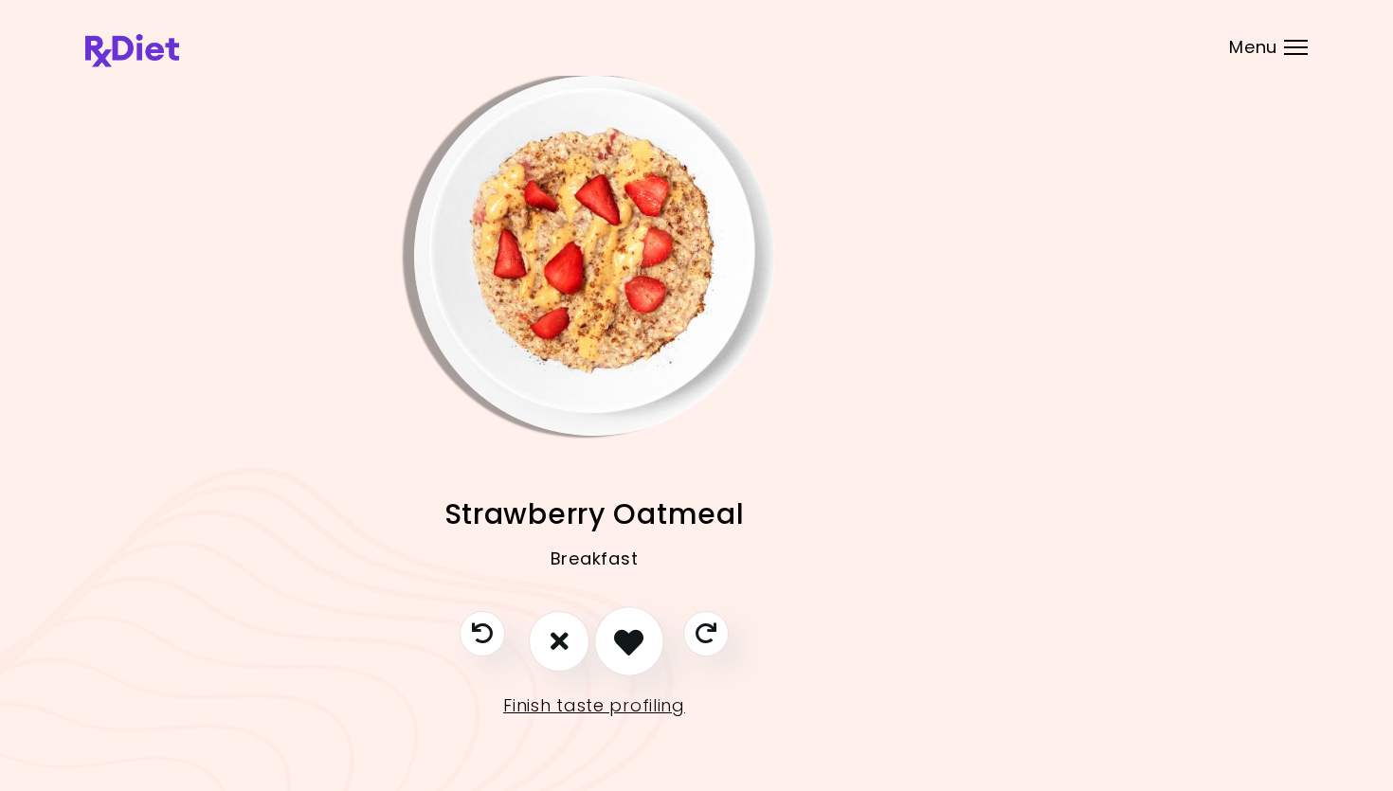
click at [609, 631] on button "I like this recipe" at bounding box center [629, 641] width 70 height 70
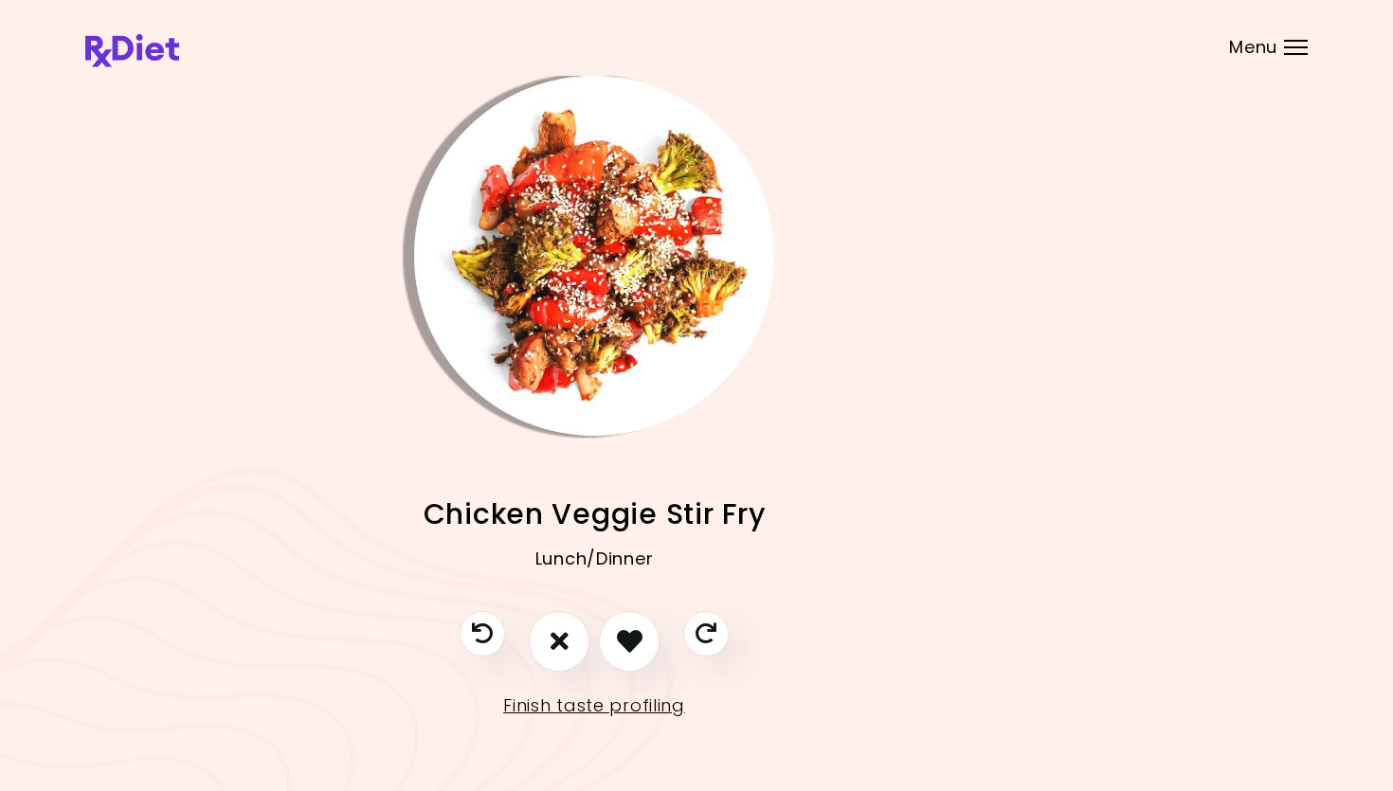
click at [598, 350] on img "Info - Chicken Veggie Stir Fry" at bounding box center [594, 256] width 360 height 360
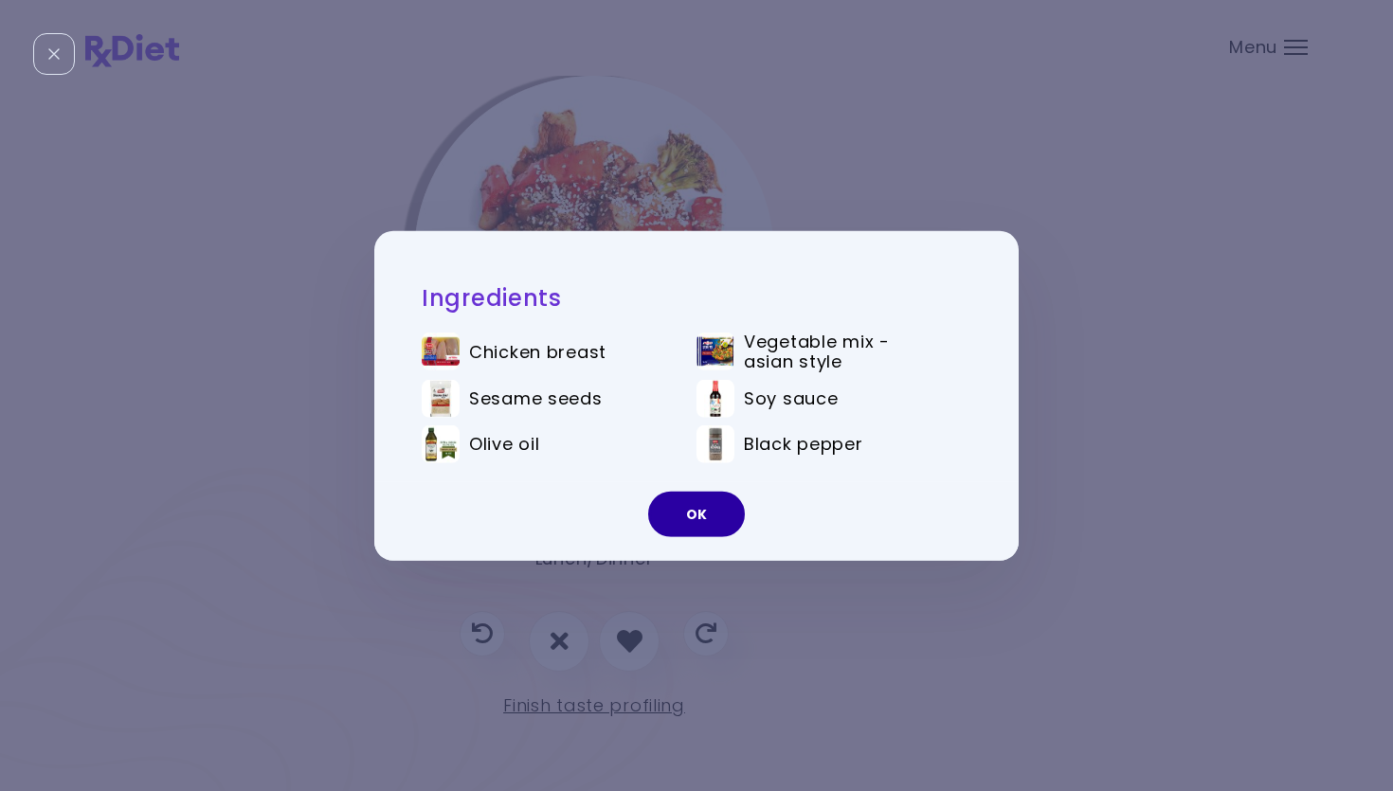
click at [699, 507] on button "OK" at bounding box center [696, 514] width 97 height 45
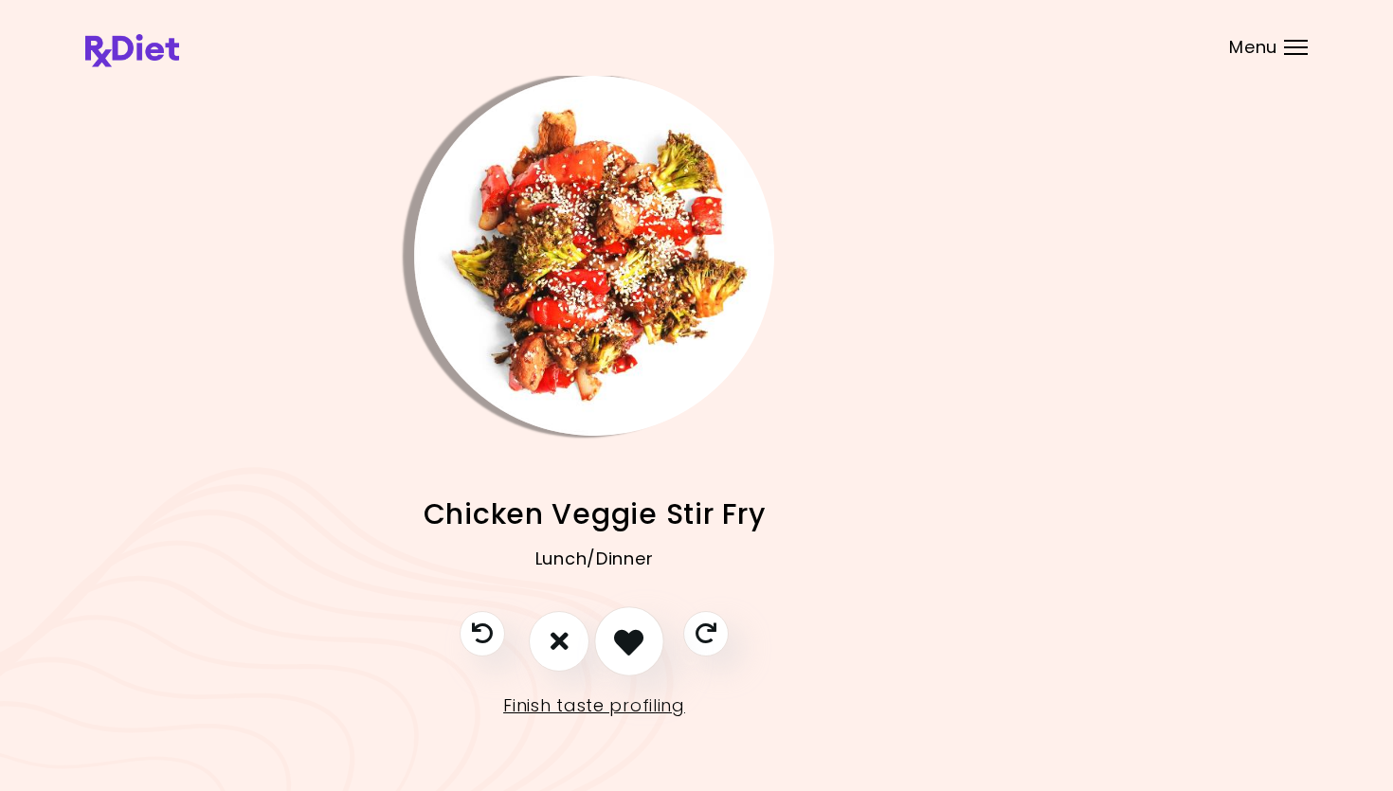
click at [641, 636] on button "I like this recipe" at bounding box center [629, 641] width 70 height 70
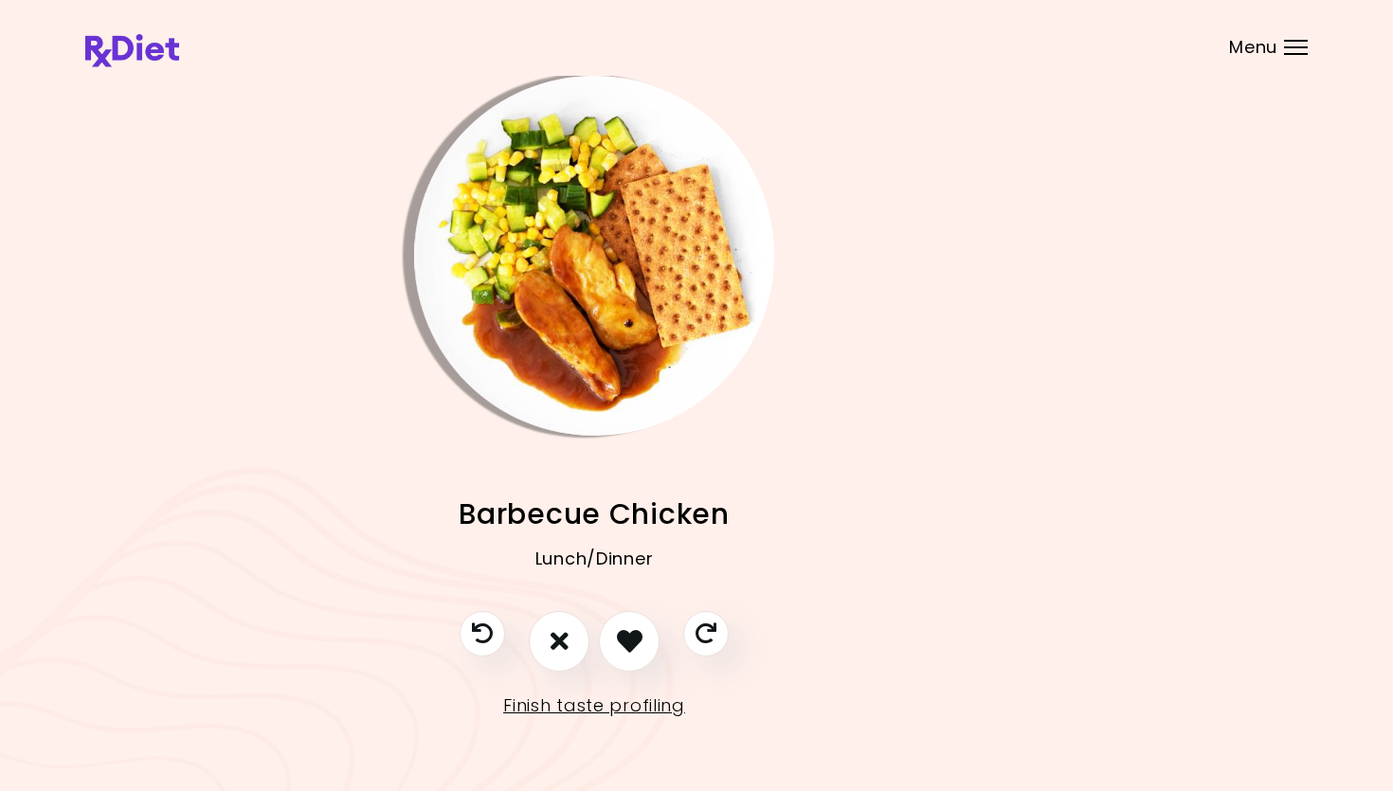
click at [582, 285] on img "Info - Barbecue Chicken" at bounding box center [594, 256] width 360 height 360
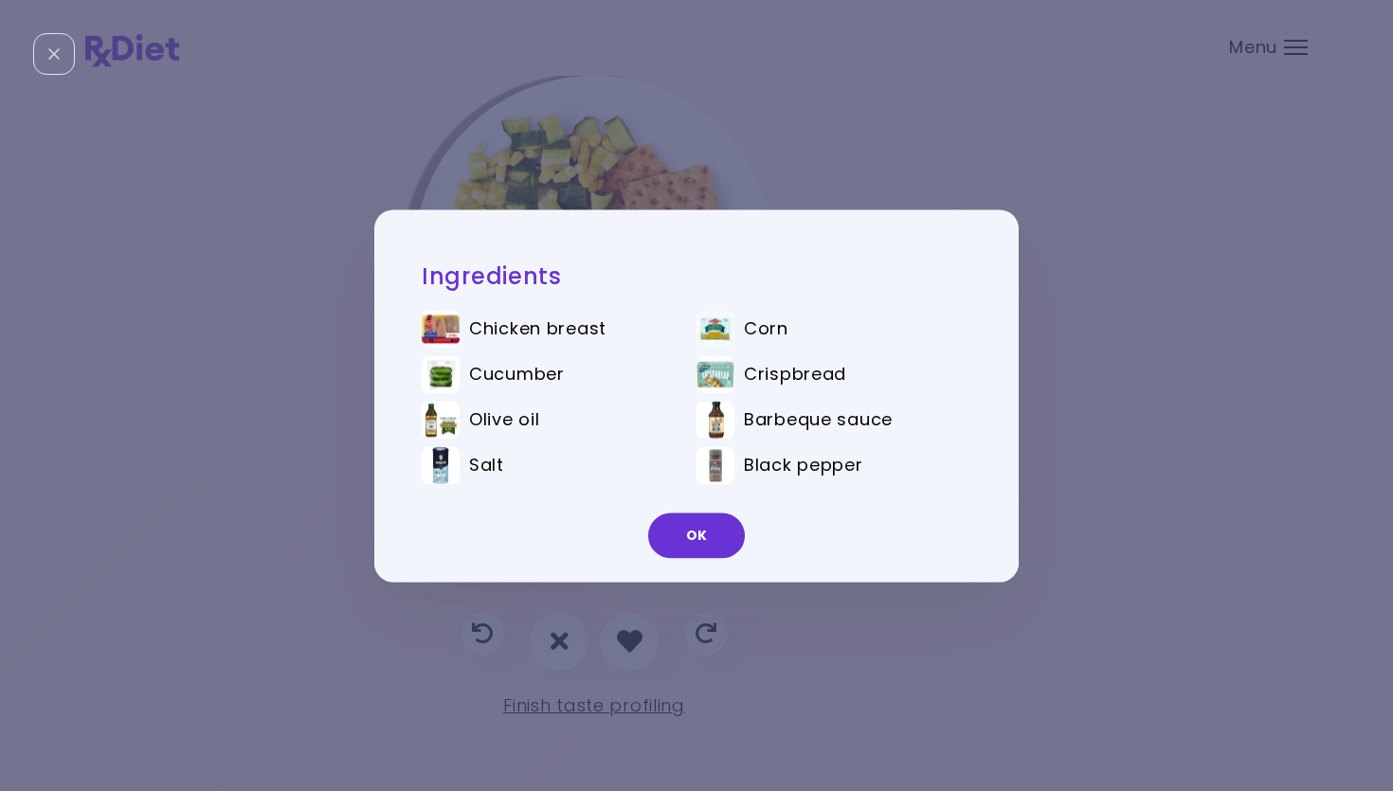
drag, startPoint x: 701, startPoint y: 526, endPoint x: 705, endPoint y: 538, distance: 12.9
click at [701, 527] on button "OK" at bounding box center [696, 535] width 97 height 45
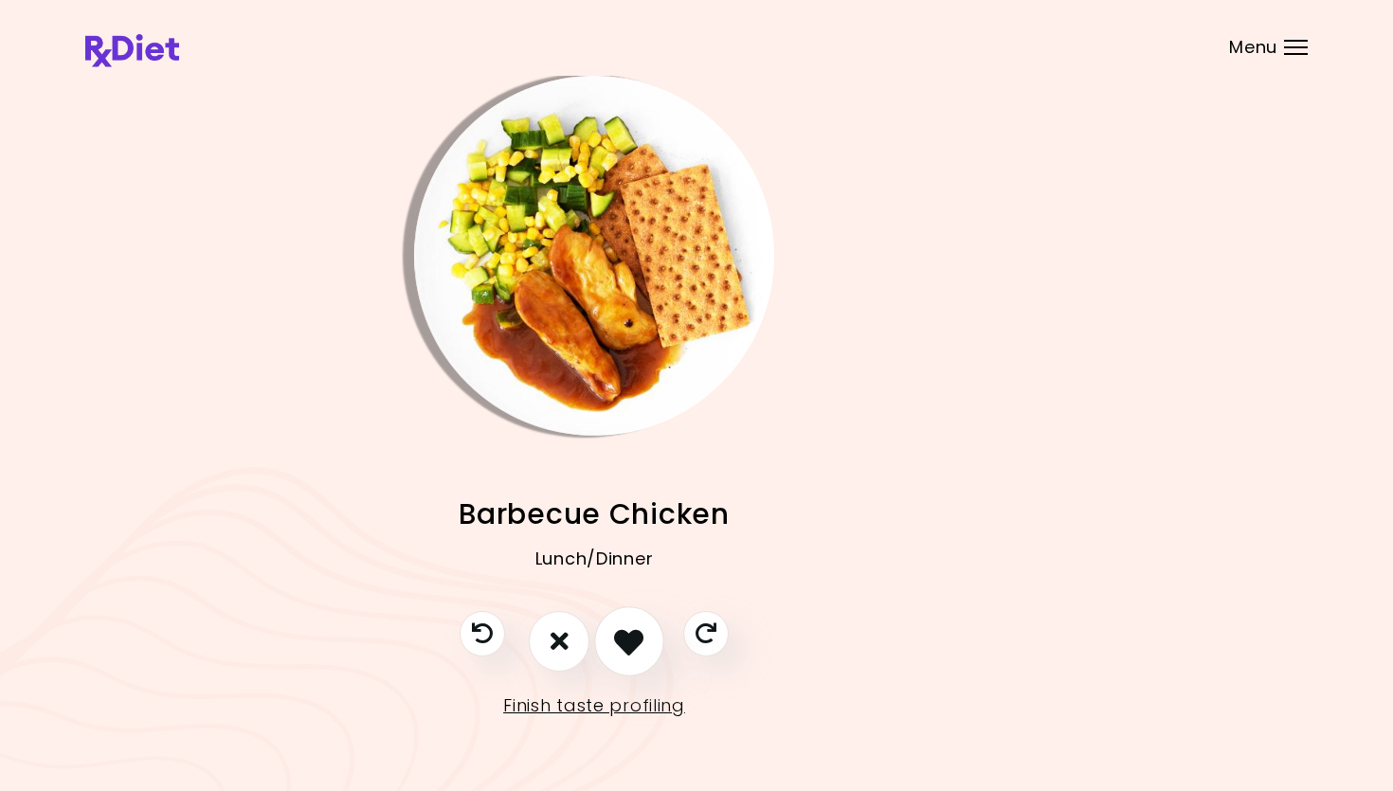
click at [622, 633] on icon "I like this recipe" at bounding box center [628, 640] width 29 height 29
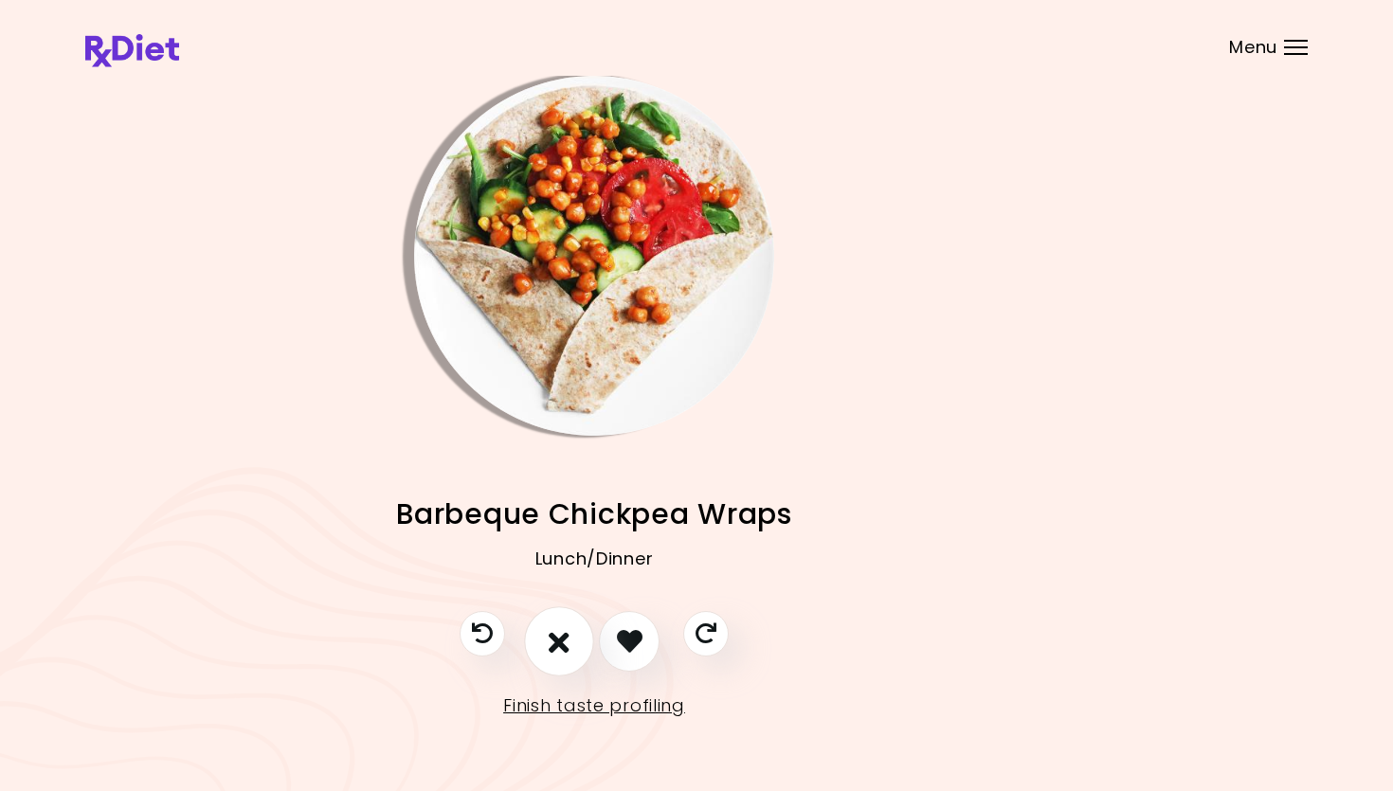
click at [562, 636] on icon "I don't like this recipe" at bounding box center [559, 640] width 21 height 29
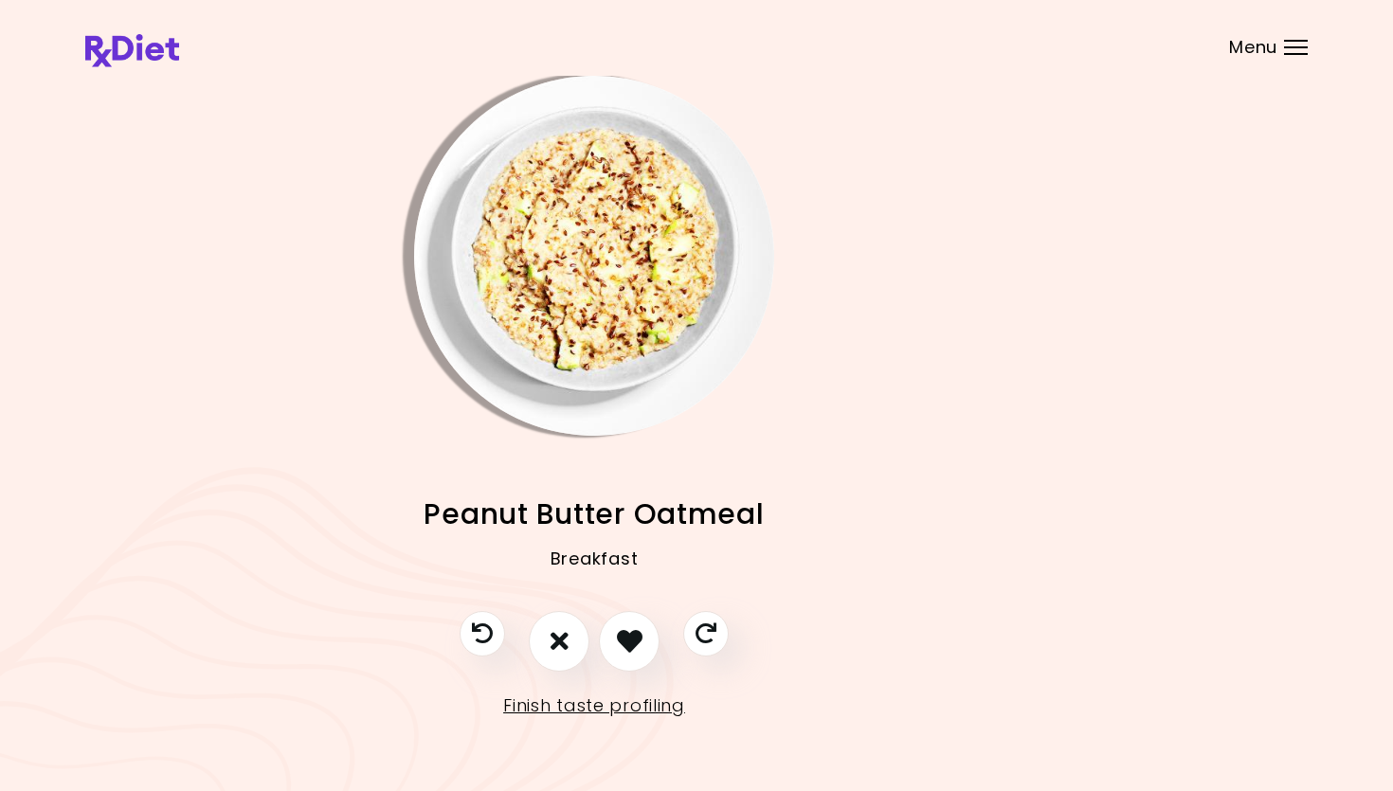
click at [626, 331] on img "Info - Peanut Butter Oatmeal" at bounding box center [594, 256] width 360 height 360
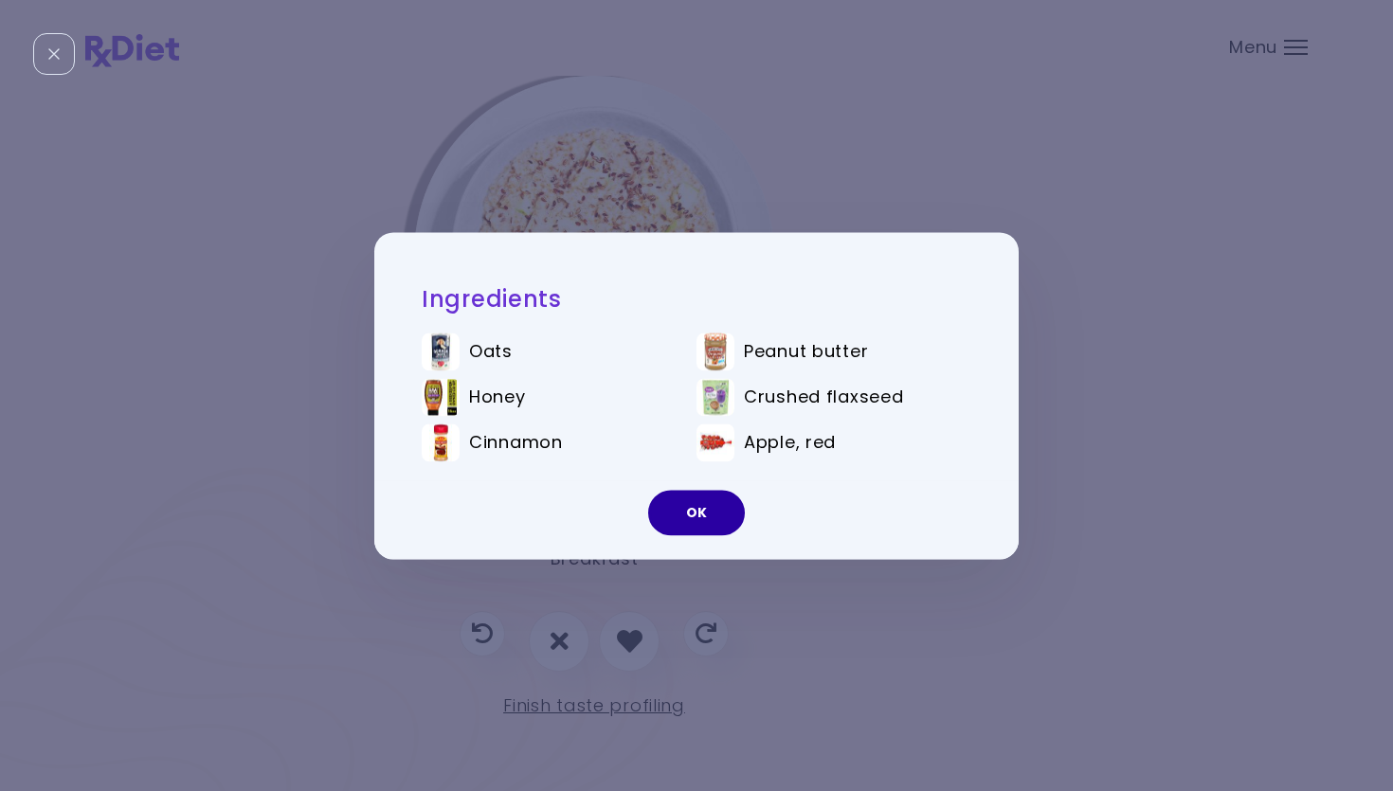
click at [708, 522] on button "OK" at bounding box center [696, 512] width 97 height 45
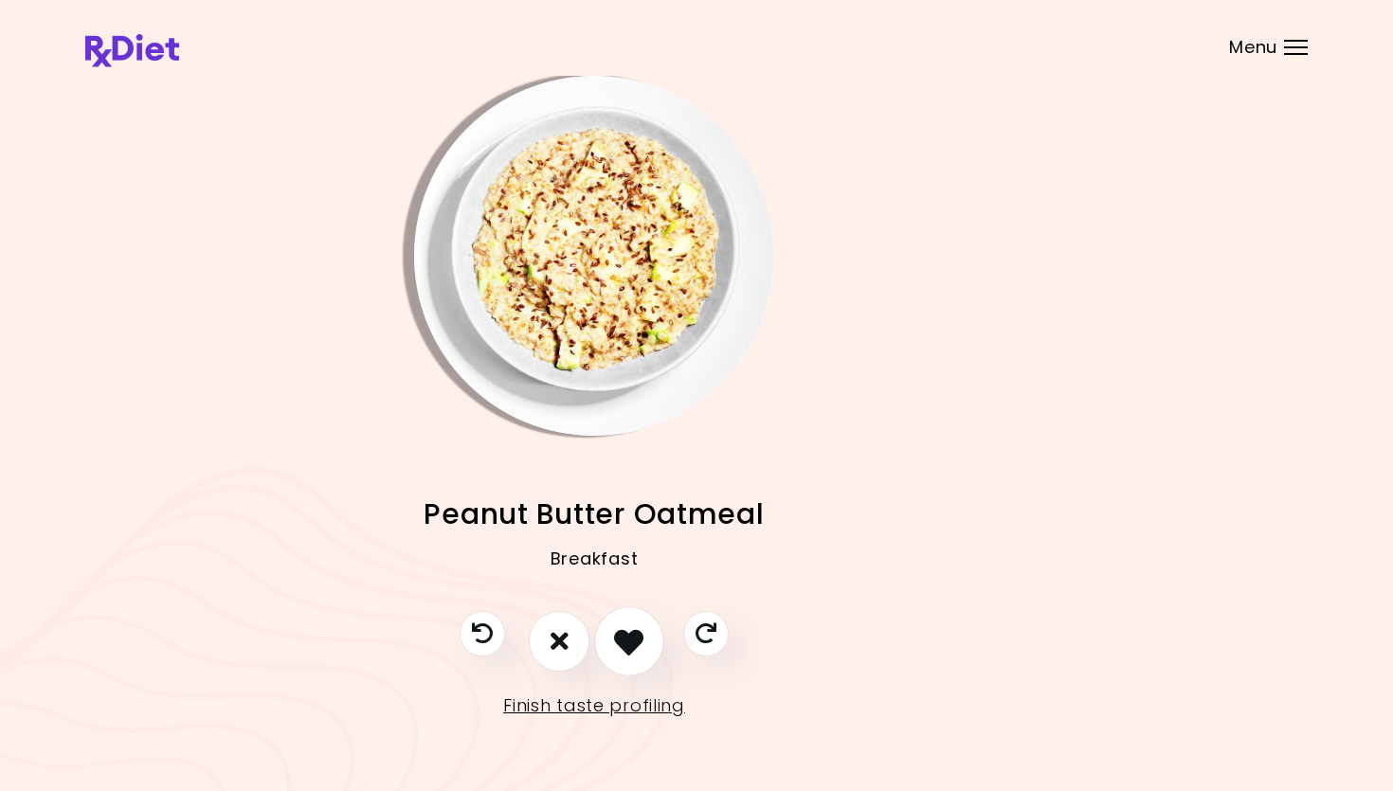
click at [631, 636] on icon "I like this recipe" at bounding box center [628, 640] width 29 height 29
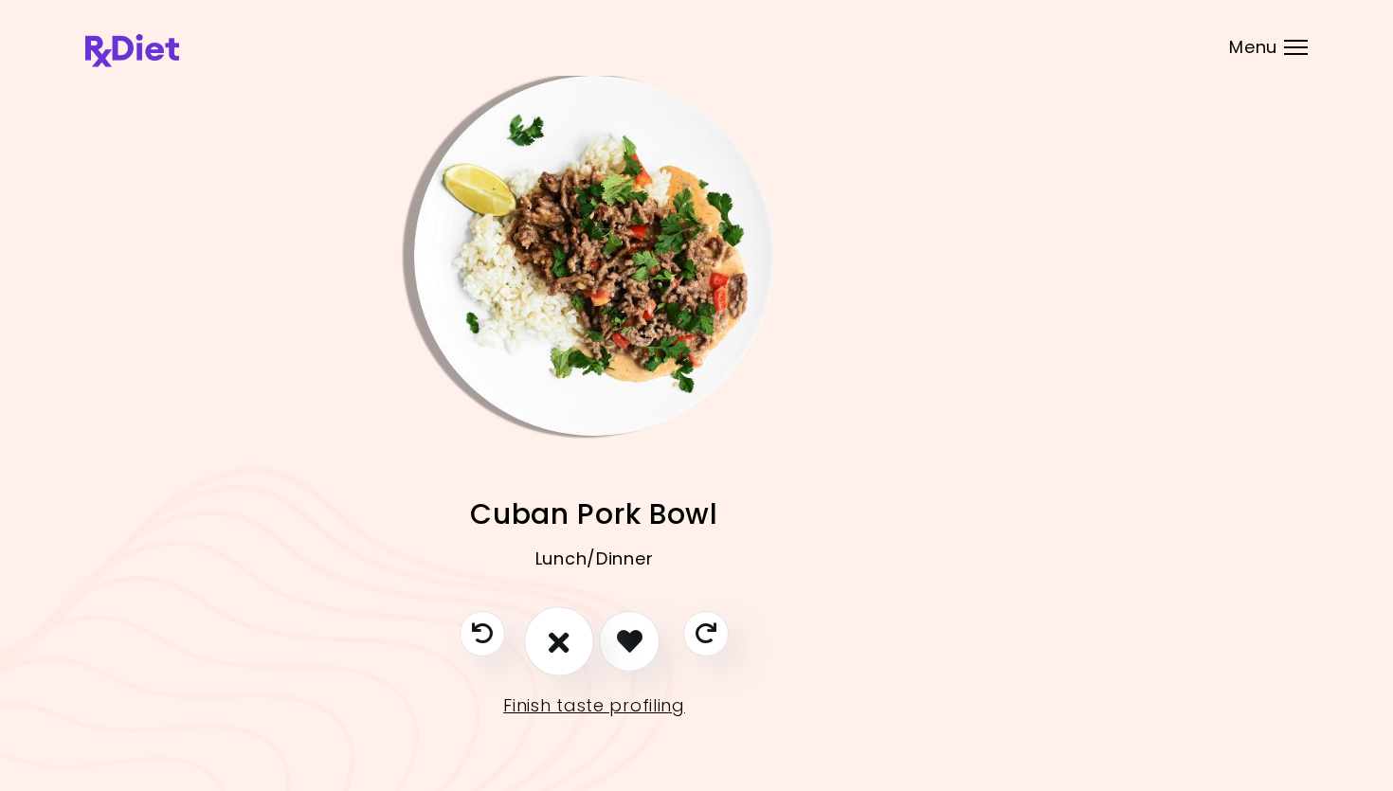
click at [569, 636] on button "I don't like this recipe" at bounding box center [559, 641] width 70 height 70
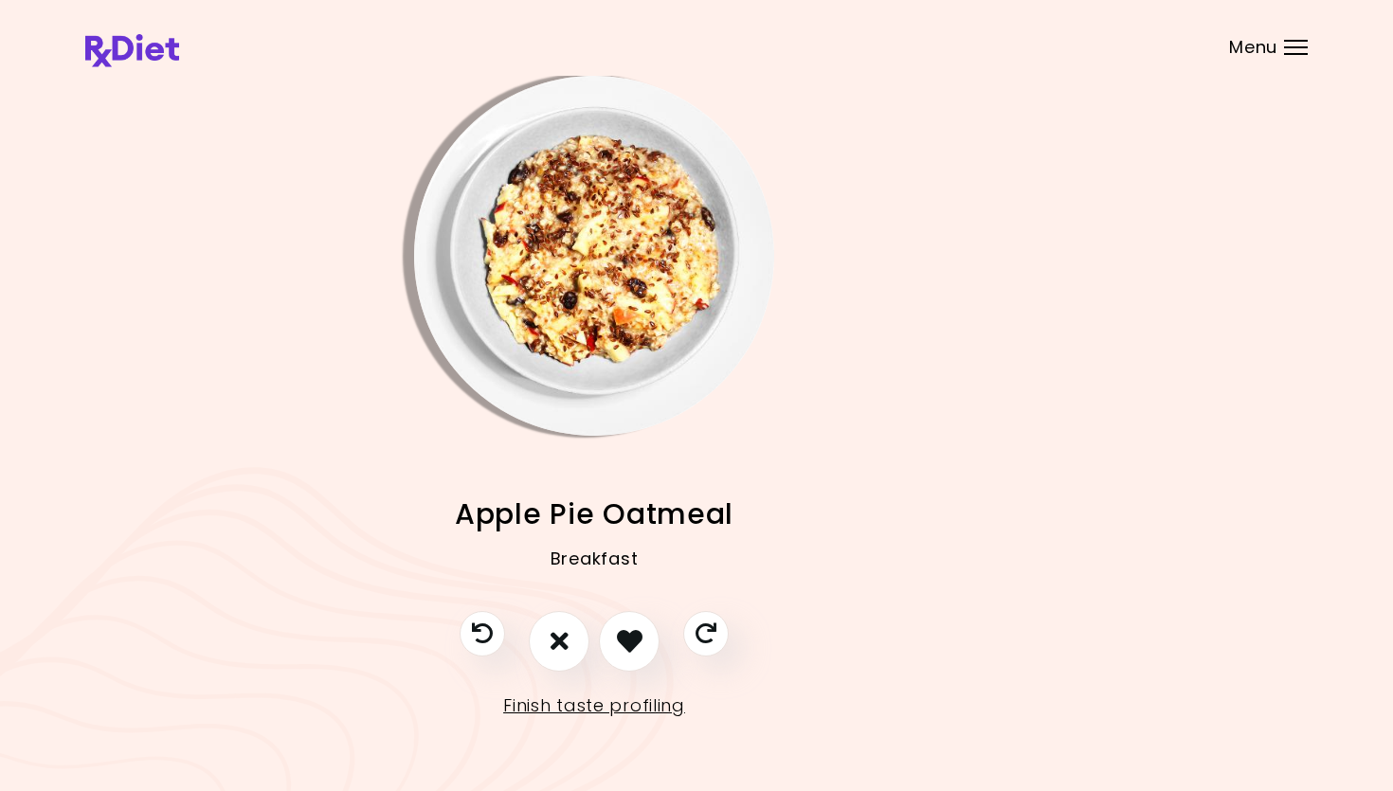
click at [591, 281] on img "Info - Apple Pie Oatmeal" at bounding box center [594, 256] width 360 height 360
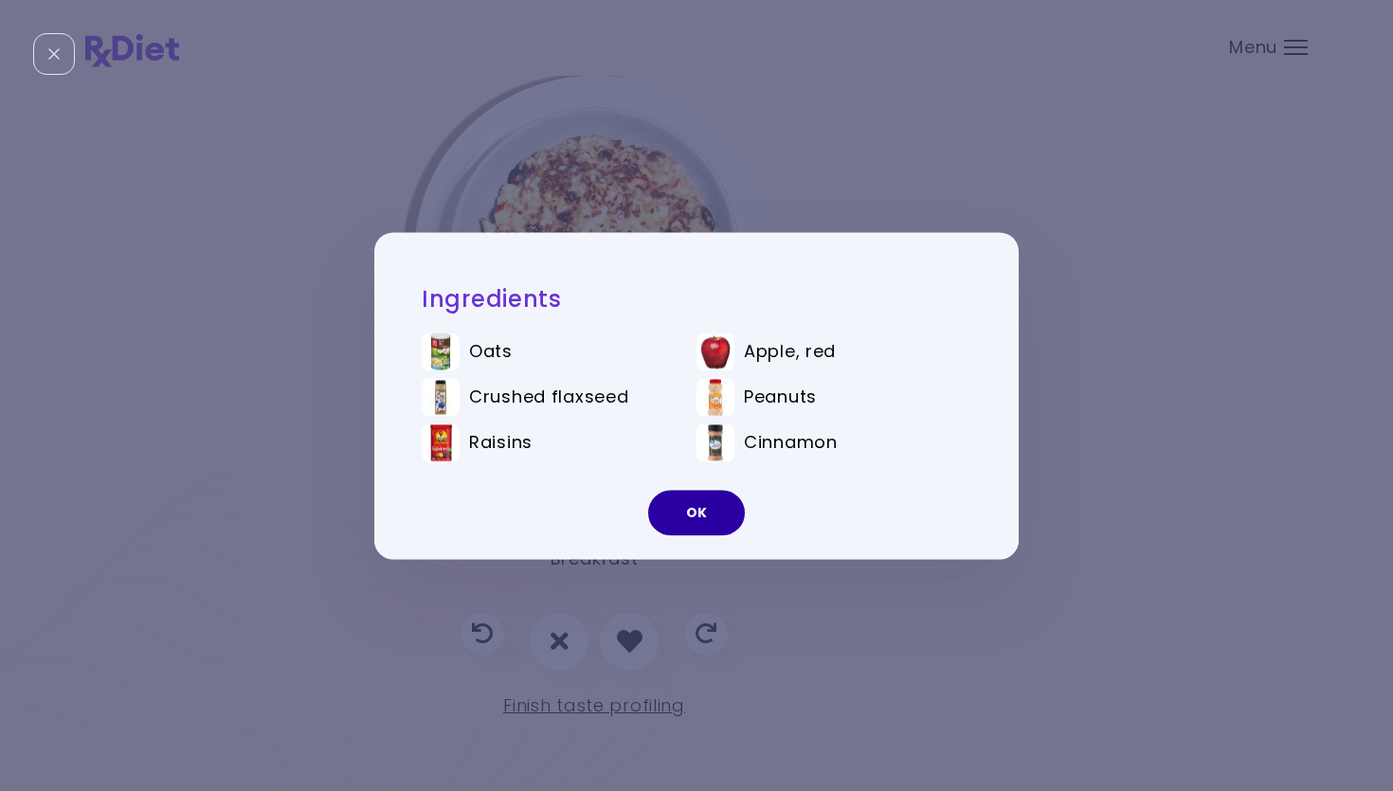
click at [684, 497] on button "OK" at bounding box center [696, 512] width 97 height 45
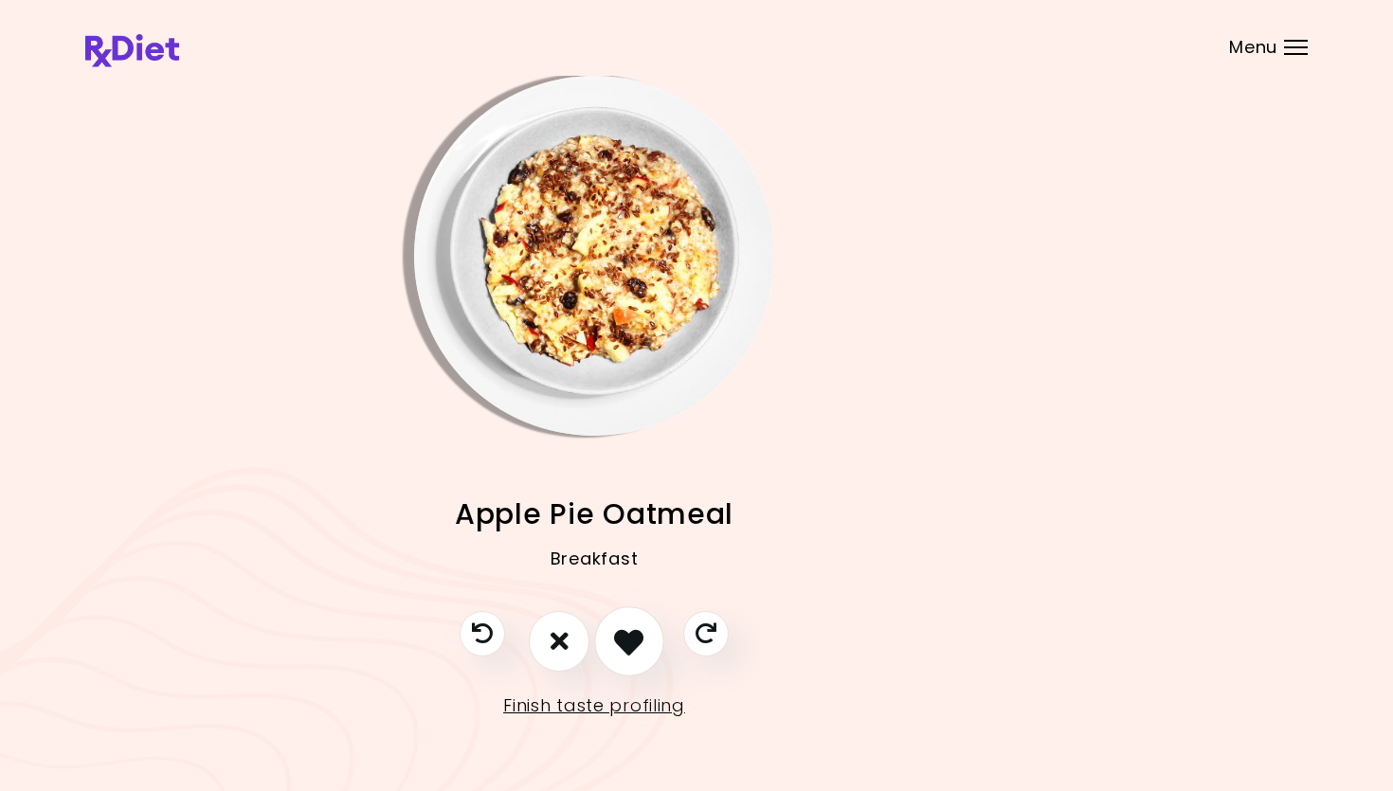
click at [643, 636] on button "I like this recipe" at bounding box center [629, 641] width 70 height 70
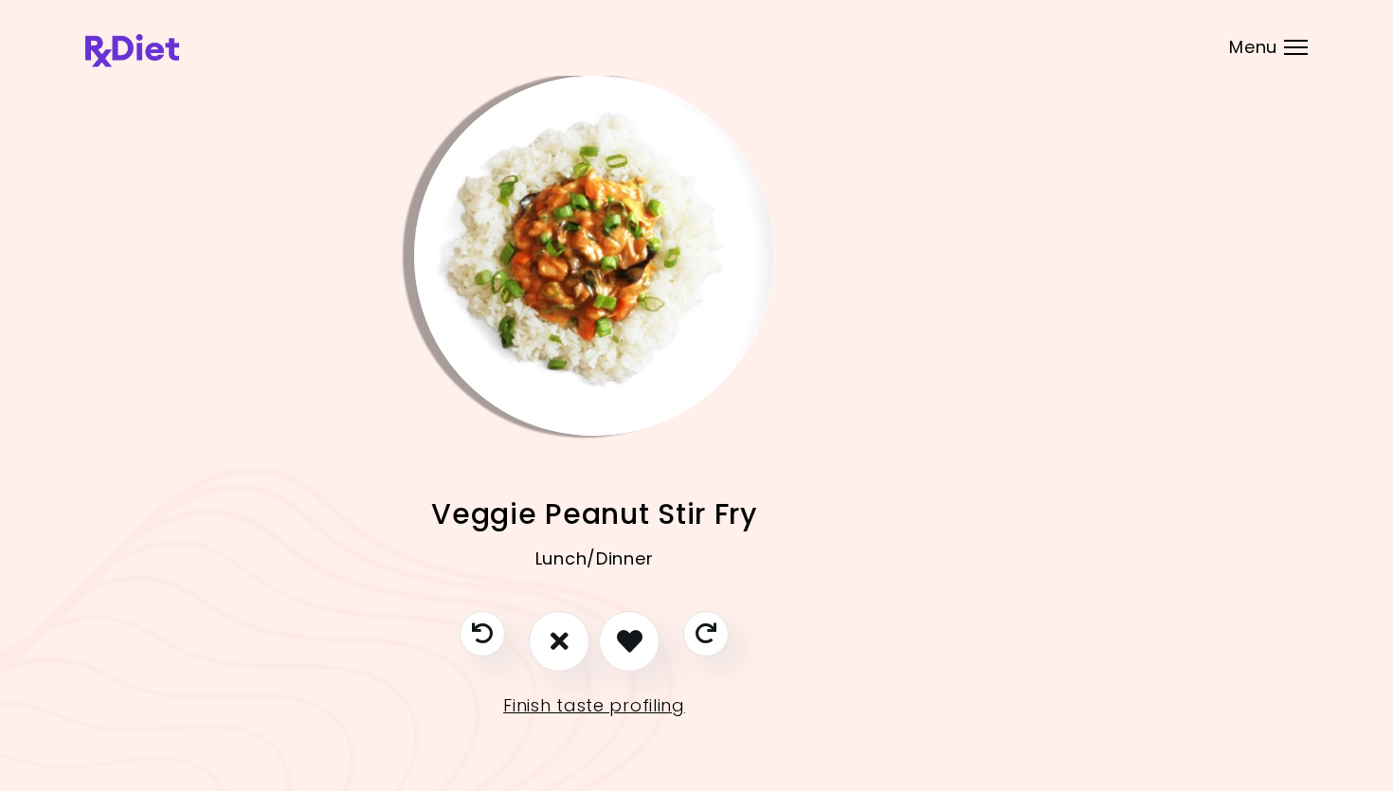
click at [564, 370] on img "Info - Veggie Peanut Stir Fry" at bounding box center [594, 256] width 360 height 360
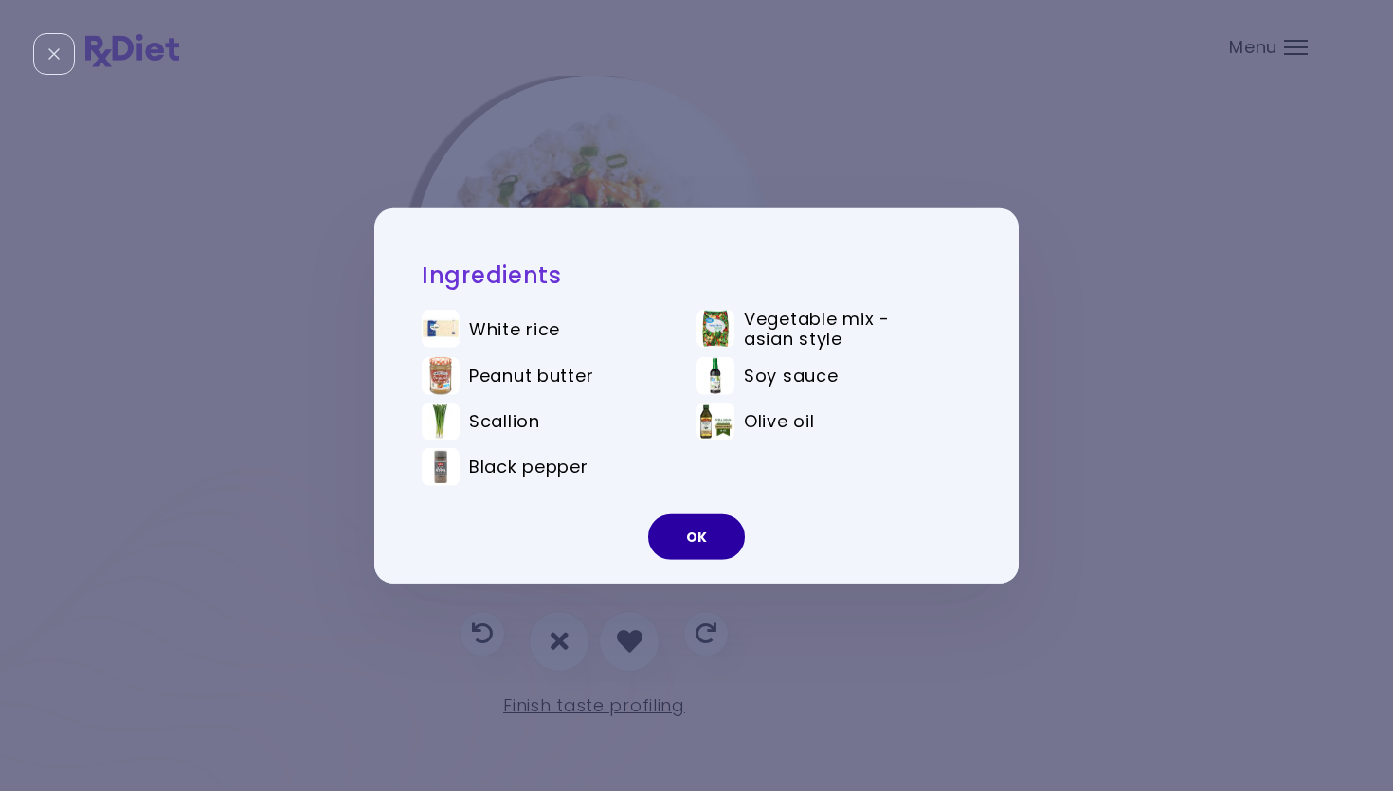
click at [693, 541] on button "OK" at bounding box center [696, 537] width 97 height 45
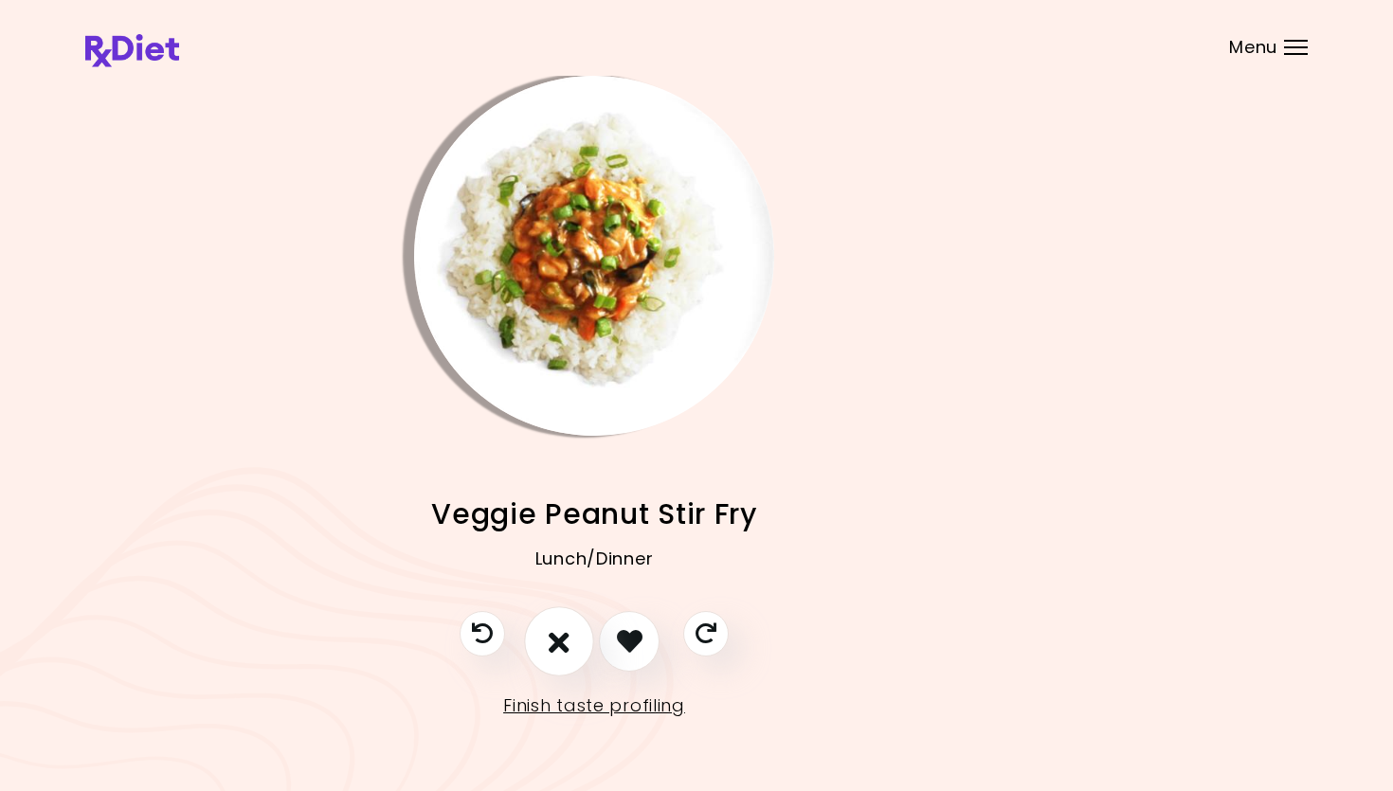
click at [569, 636] on icon "I don't like this recipe" at bounding box center [559, 640] width 21 height 29
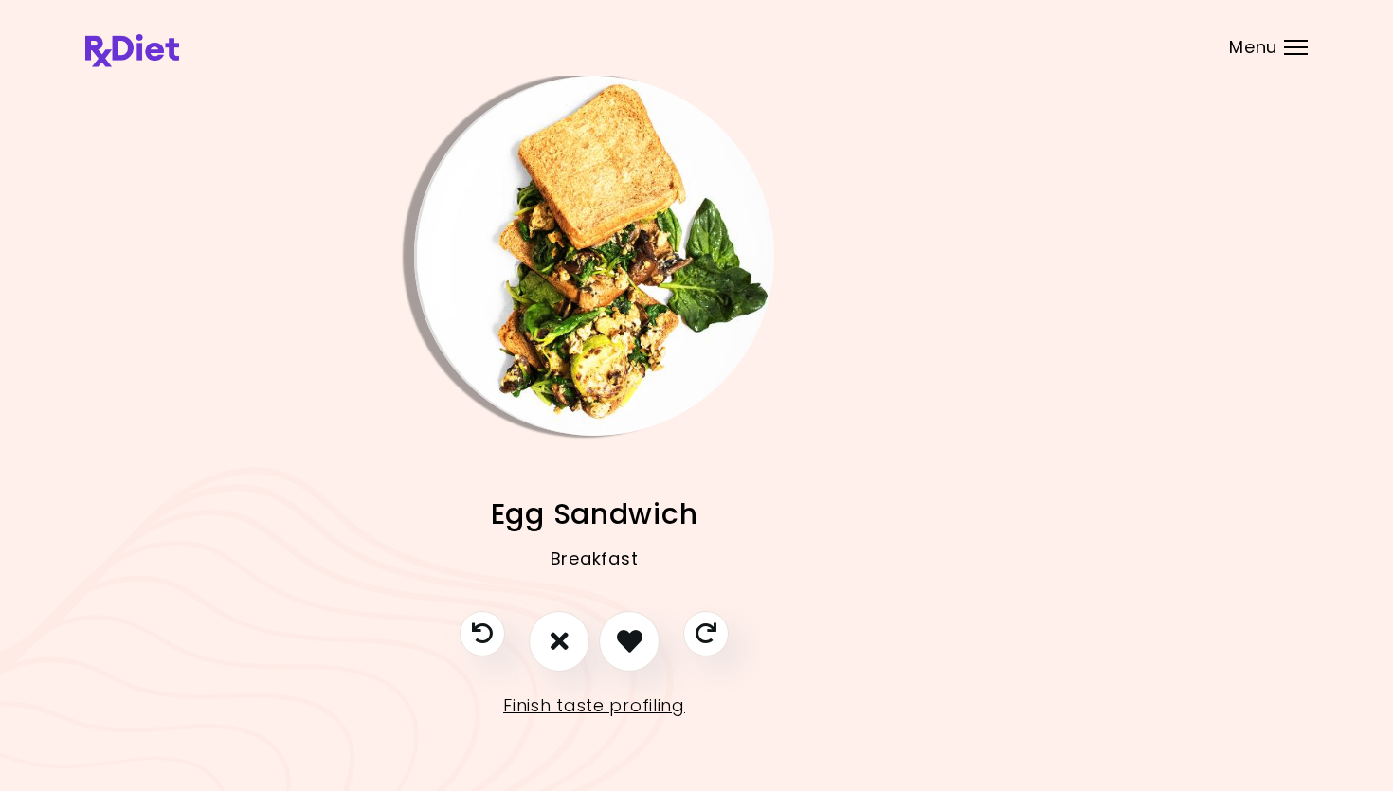
click at [644, 280] on img "Info - Egg Sandwich" at bounding box center [594, 256] width 360 height 360
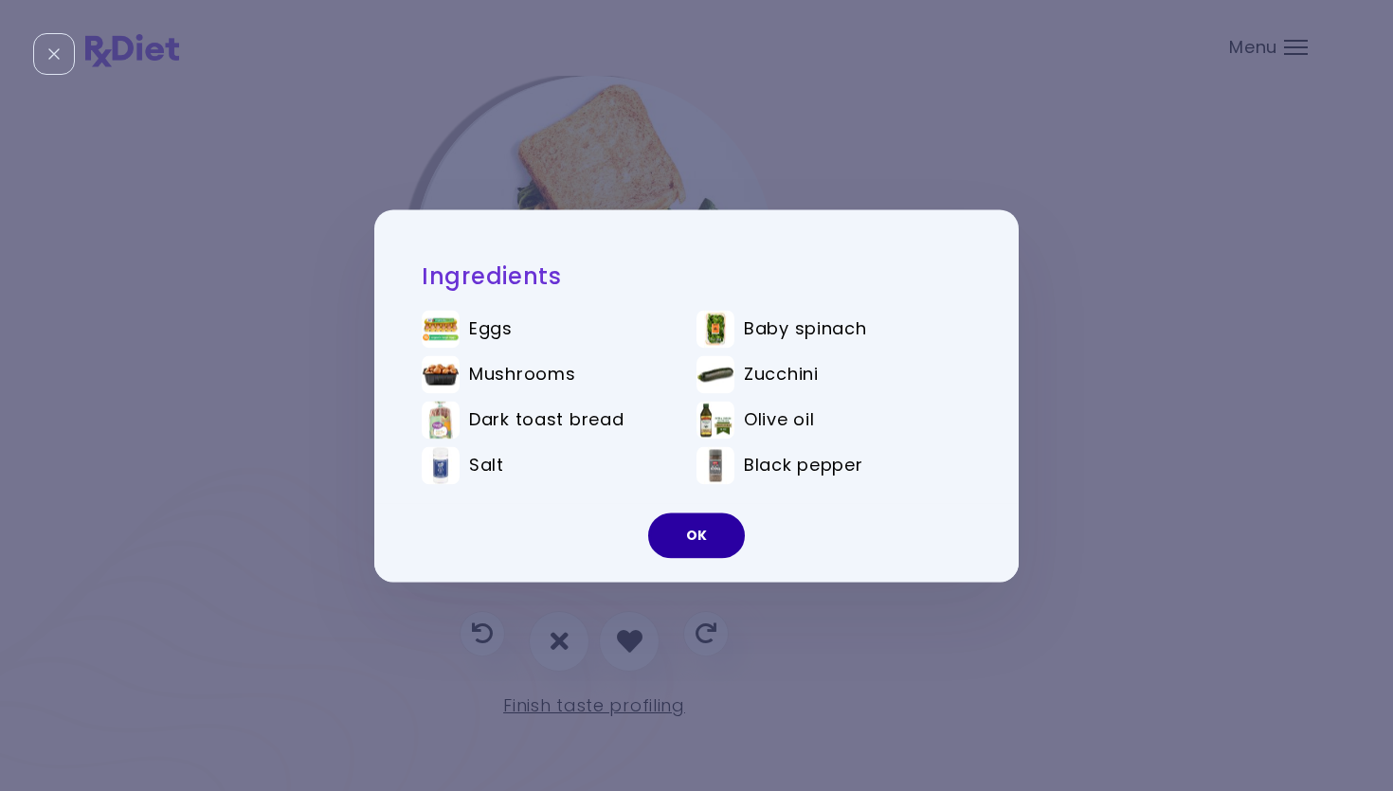
click at [694, 551] on button "OK" at bounding box center [696, 535] width 97 height 45
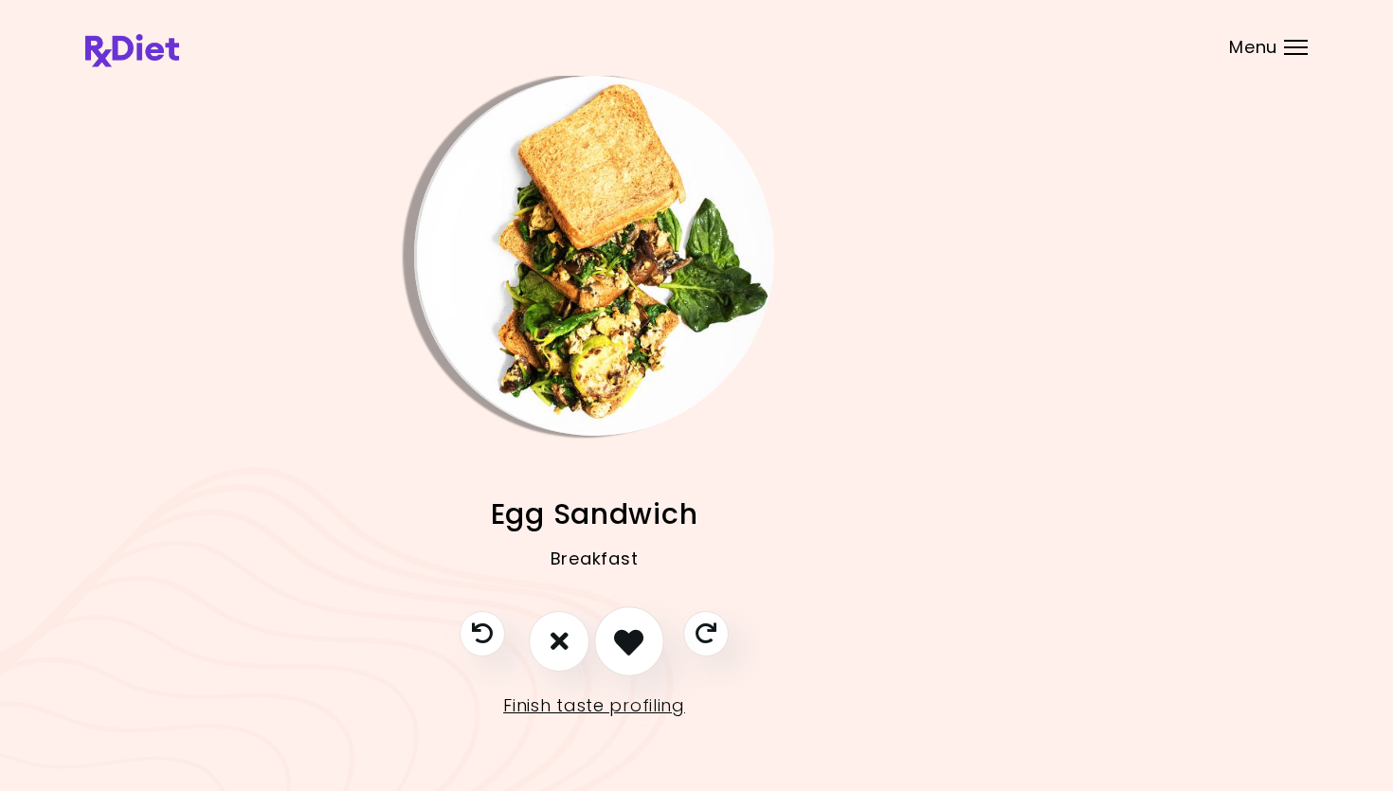
click at [644, 636] on button "I like this recipe" at bounding box center [629, 641] width 70 height 70
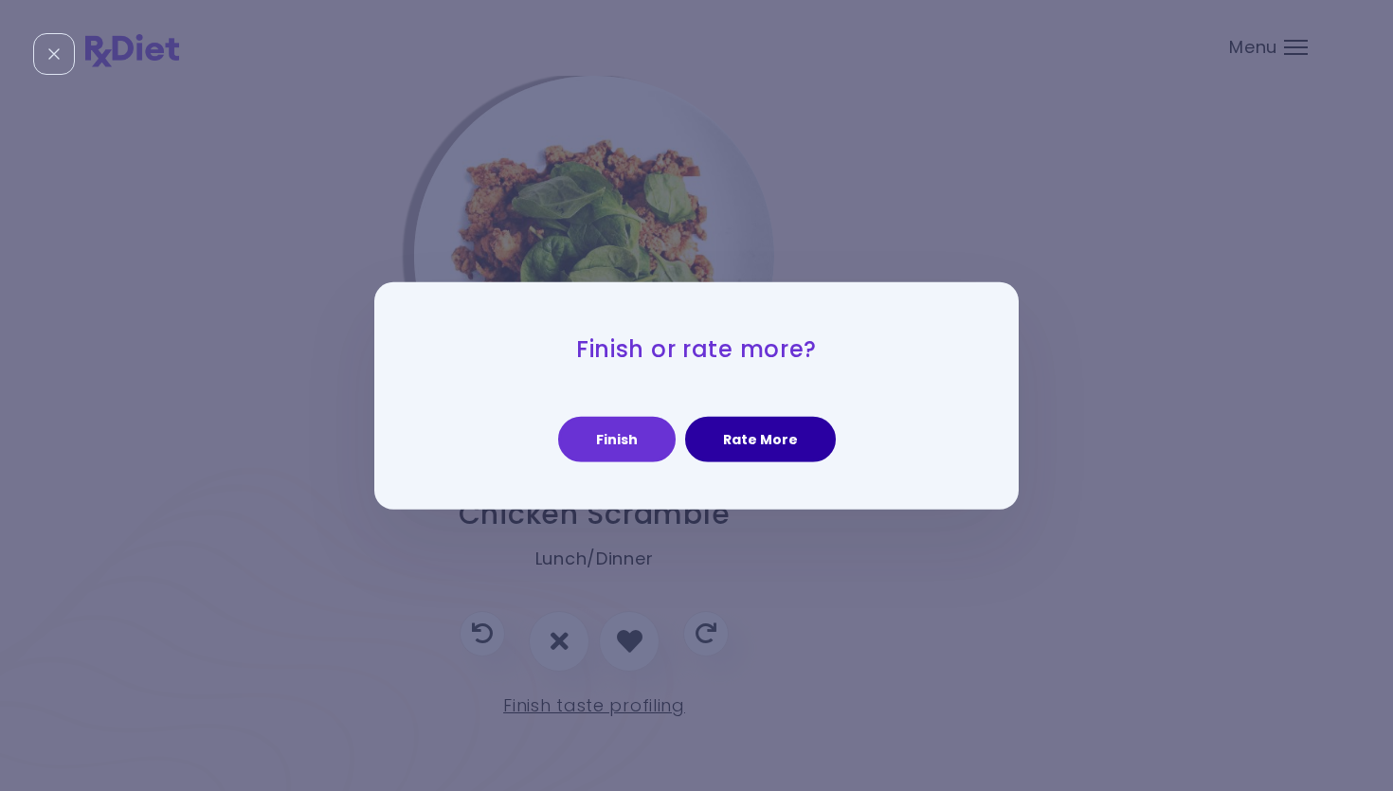
click at [769, 435] on button "Rate More" at bounding box center [760, 439] width 151 height 45
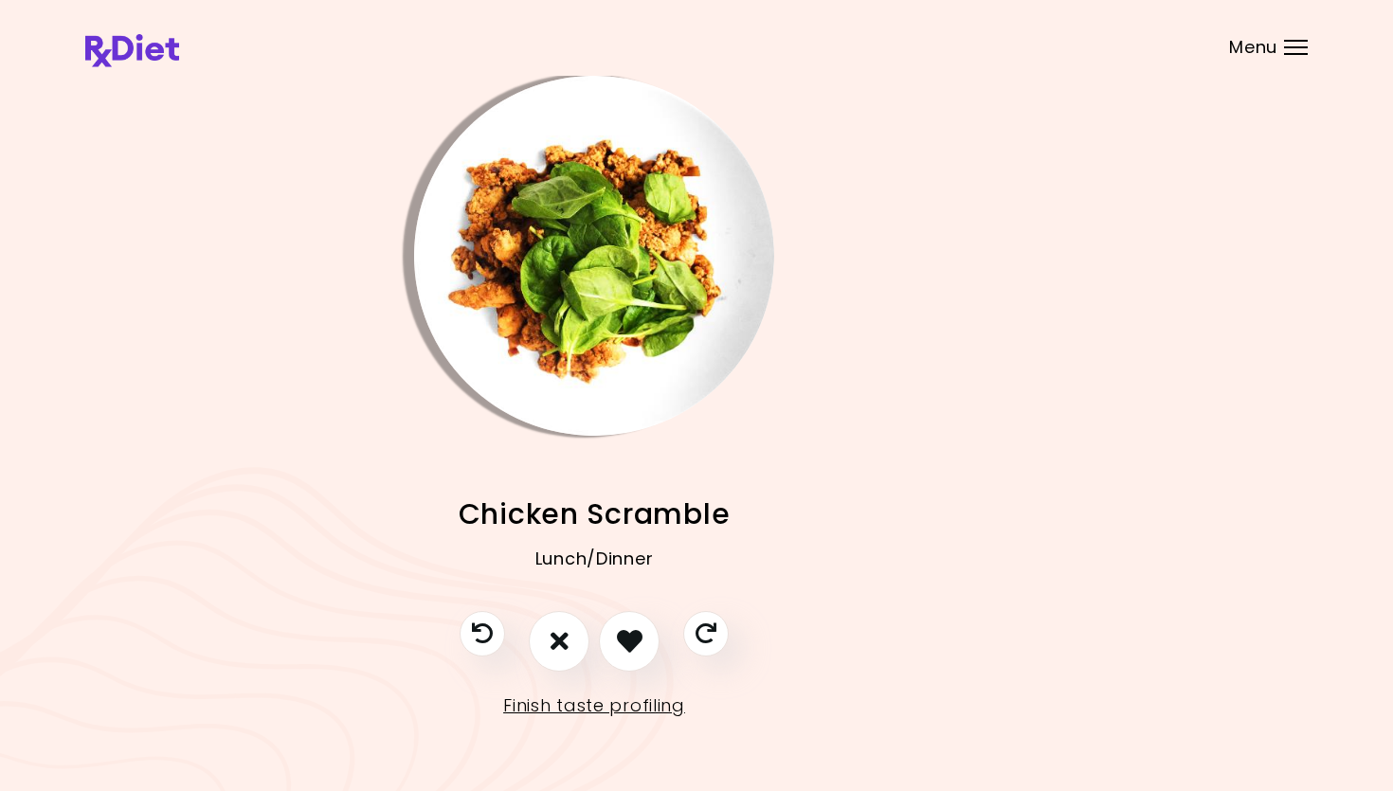
click at [611, 341] on img "Info - Chicken Scramble" at bounding box center [594, 256] width 360 height 360
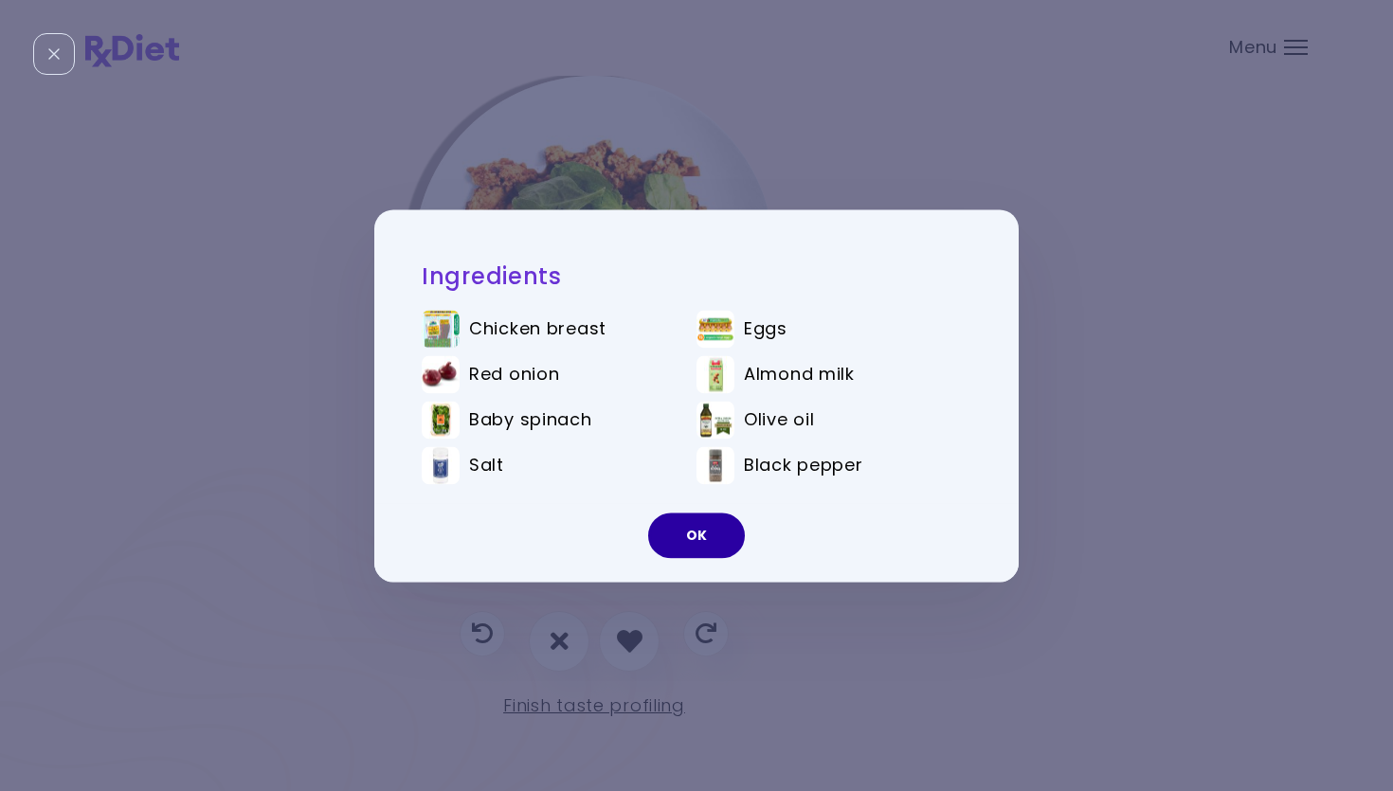
click at [699, 534] on button "OK" at bounding box center [696, 535] width 97 height 45
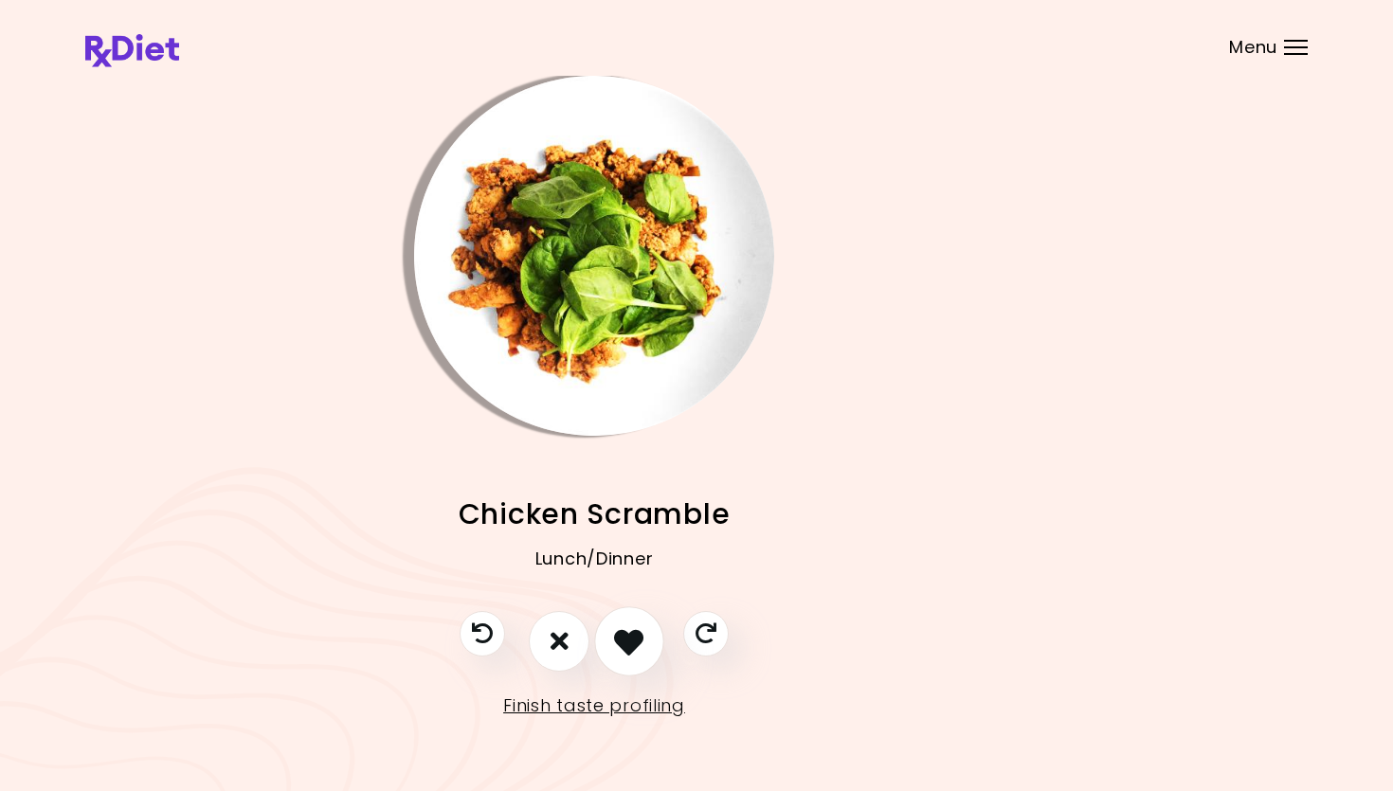
click at [645, 636] on button "I like this recipe" at bounding box center [629, 641] width 70 height 70
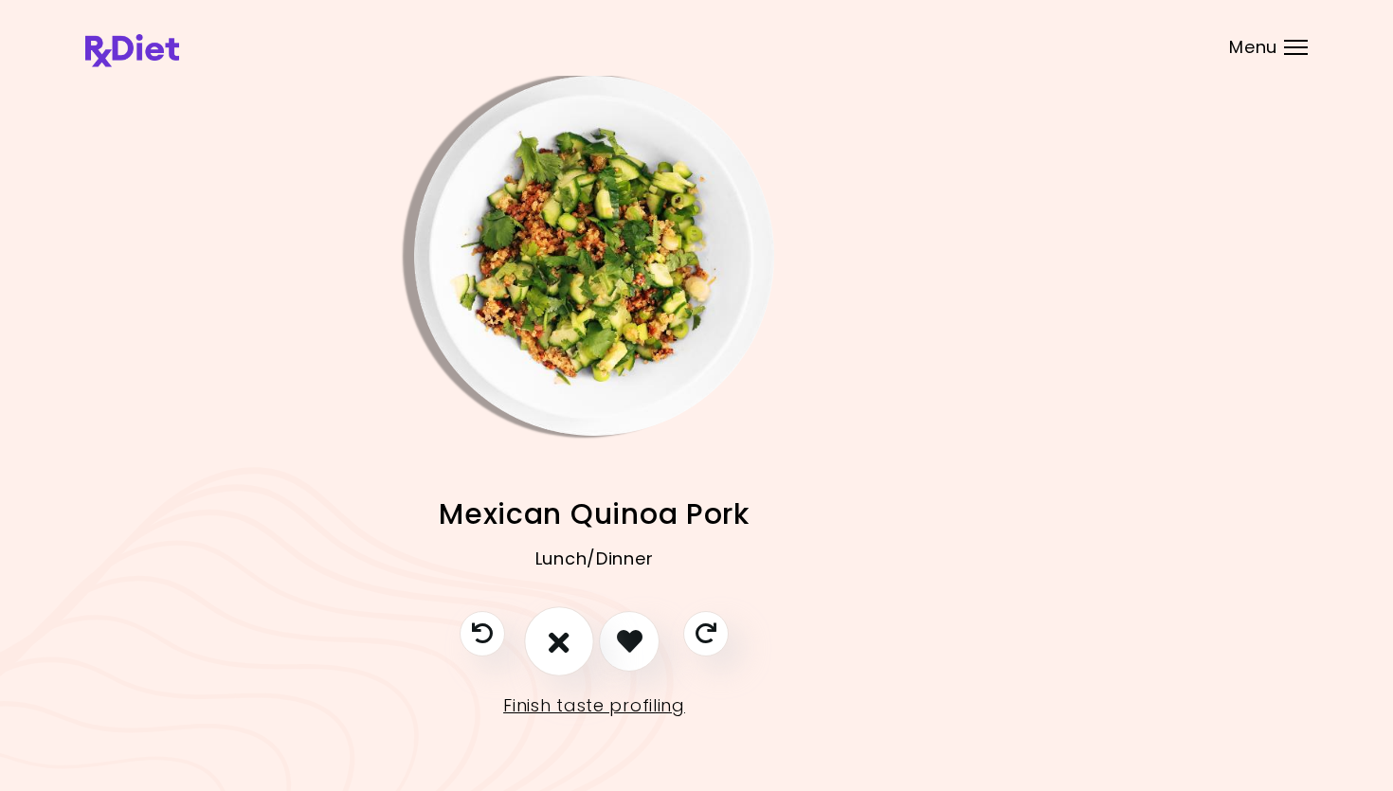
drag, startPoint x: 570, startPoint y: 648, endPoint x: 591, endPoint y: 622, distance: 33.7
click at [570, 636] on button "I don't like this recipe" at bounding box center [559, 641] width 61 height 61
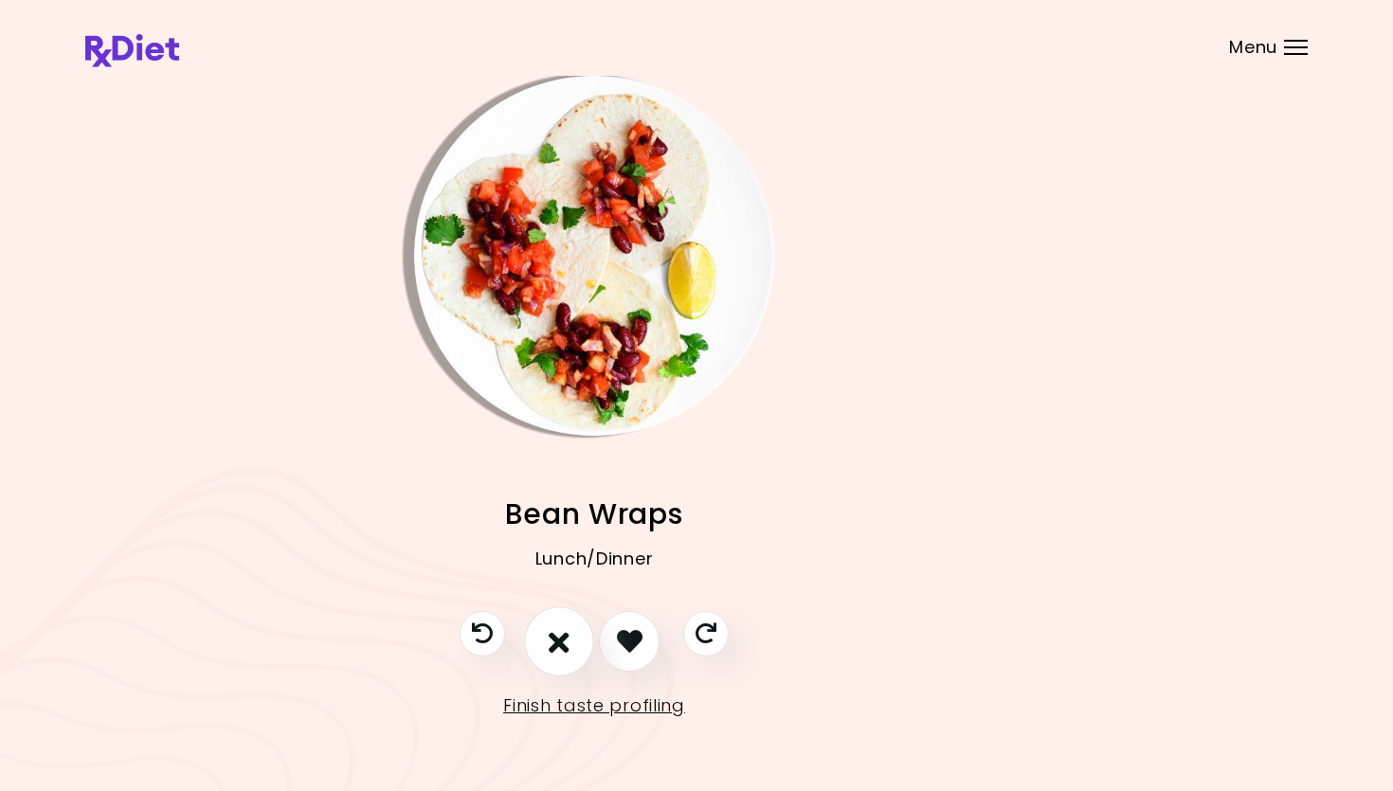
click at [547, 632] on button "I don't like this recipe" at bounding box center [559, 641] width 70 height 70
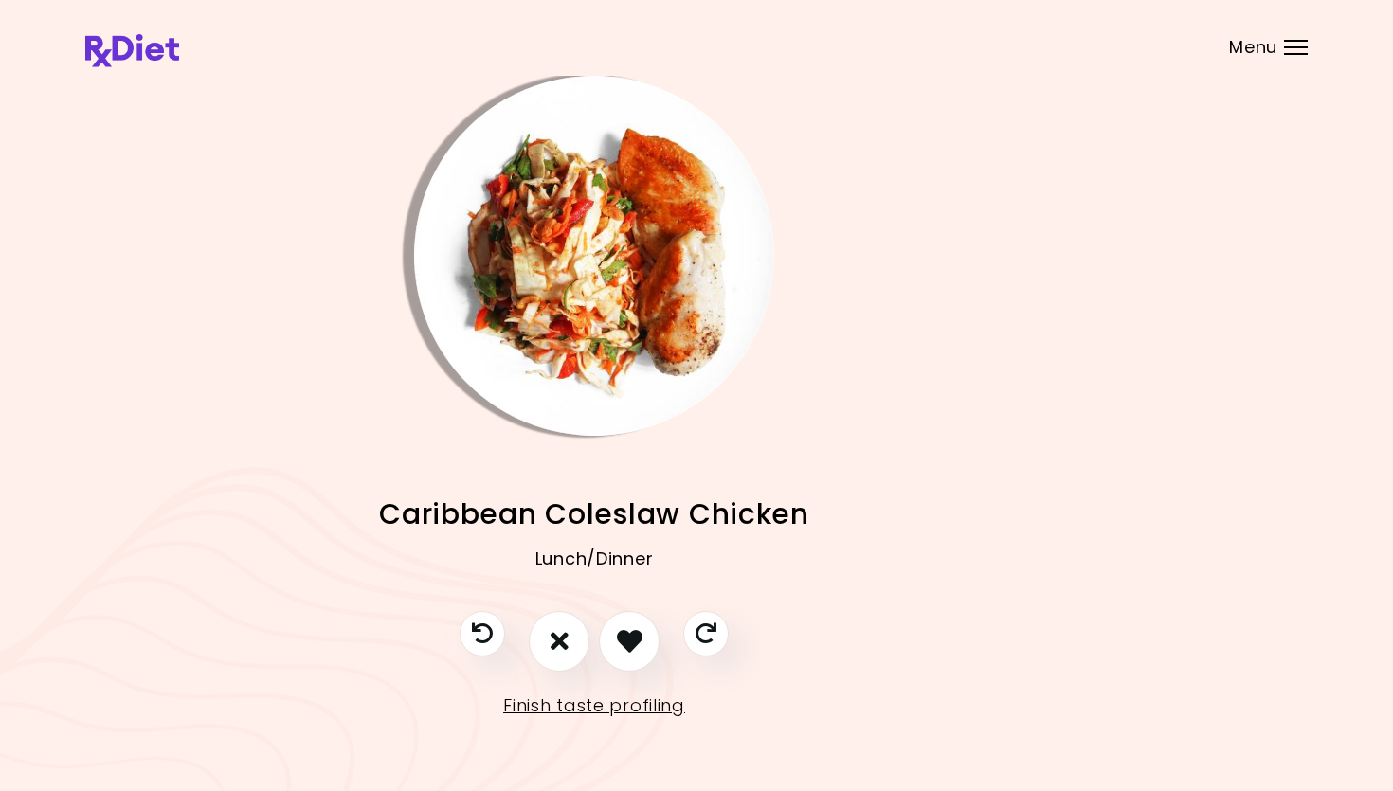
click at [651, 307] on img "Info - Caribbean Coleslaw Chicken" at bounding box center [594, 256] width 360 height 360
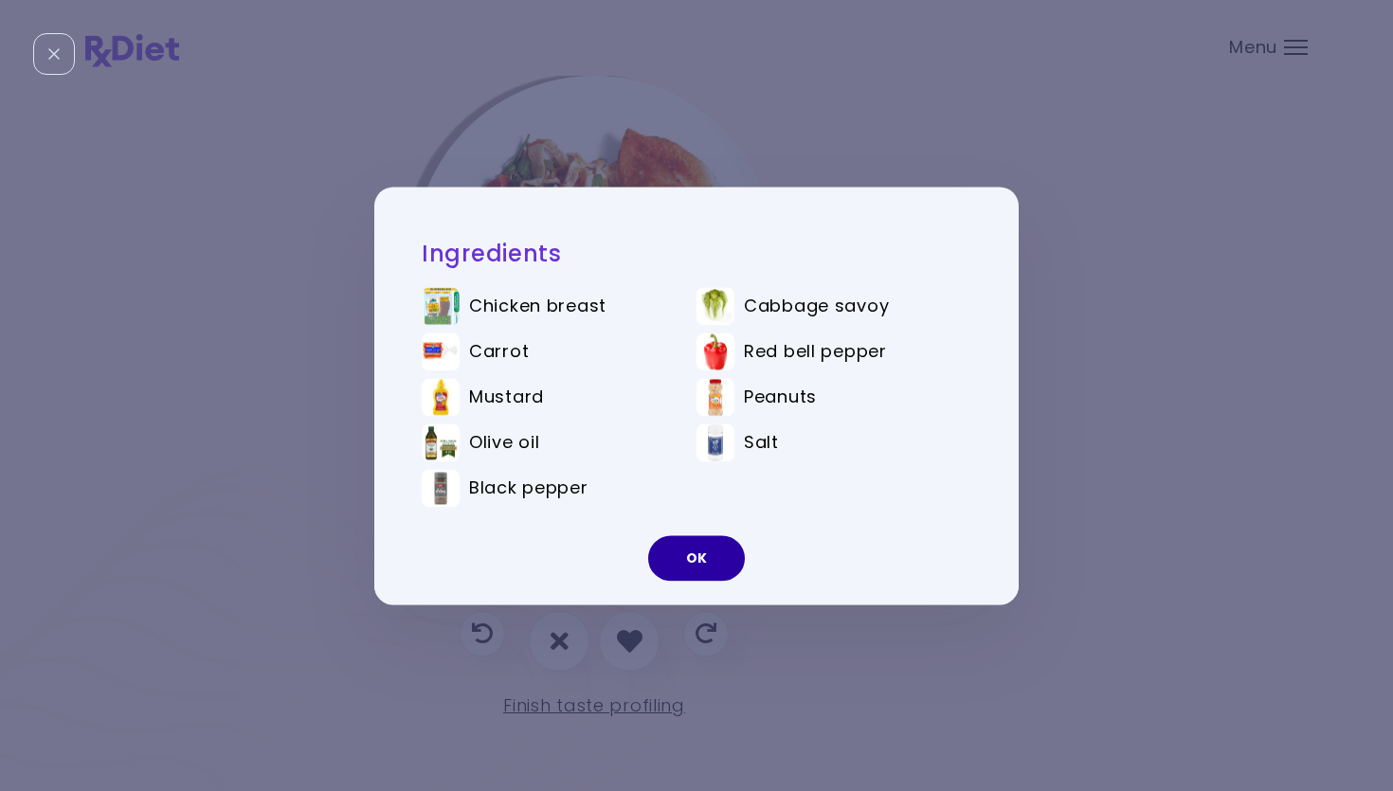
click at [719, 551] on button "OK" at bounding box center [696, 557] width 97 height 45
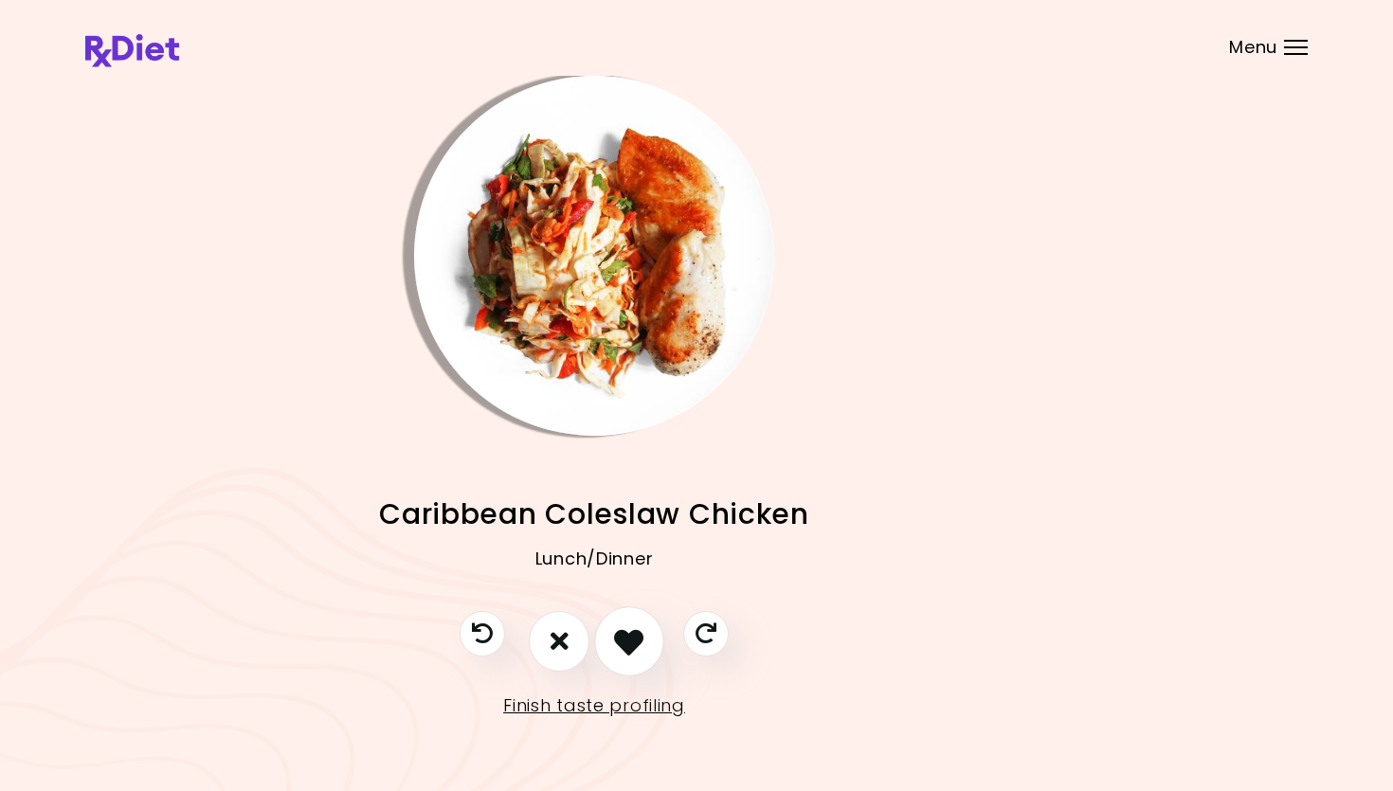
click at [635, 628] on icon "I like this recipe" at bounding box center [628, 640] width 29 height 29
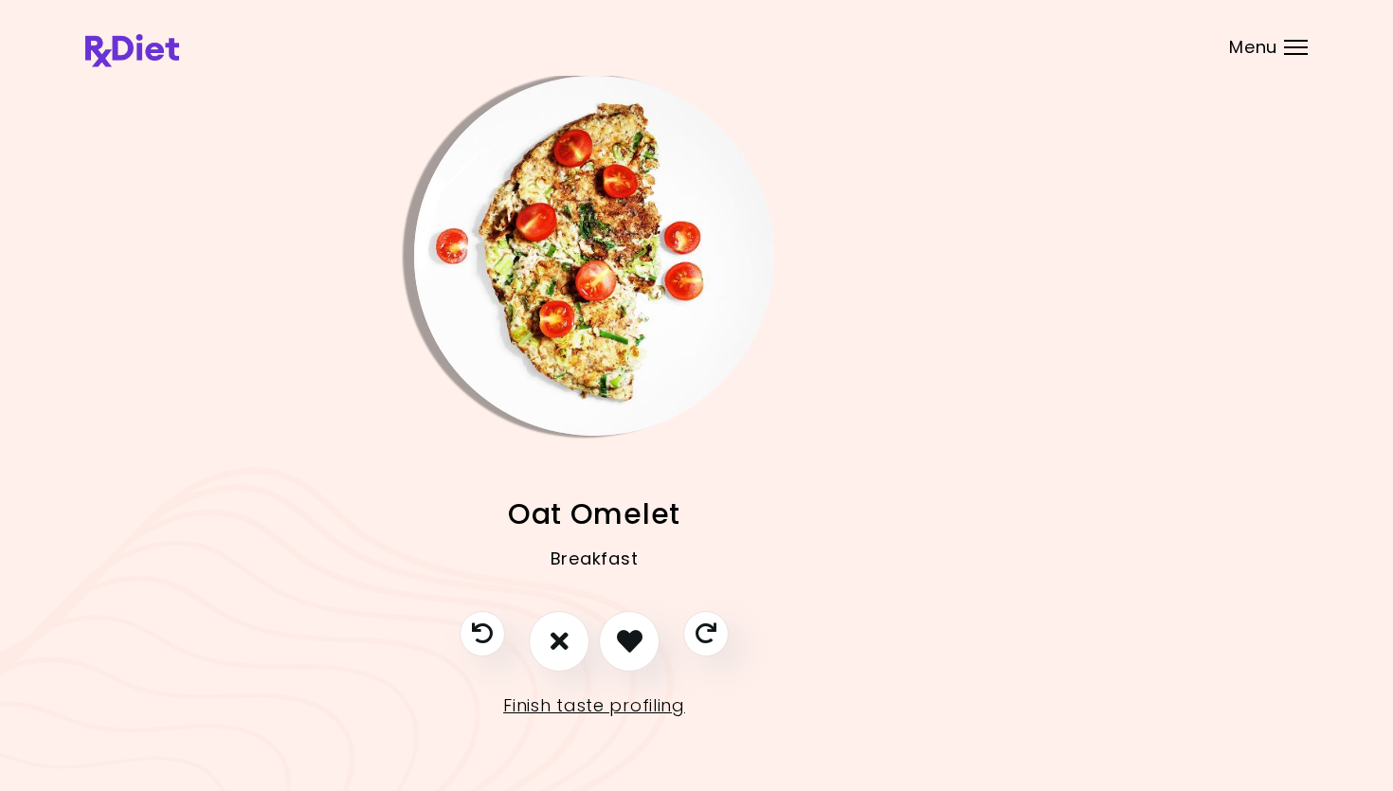
click at [605, 311] on img "Info - Oat Omelet" at bounding box center [594, 256] width 360 height 360
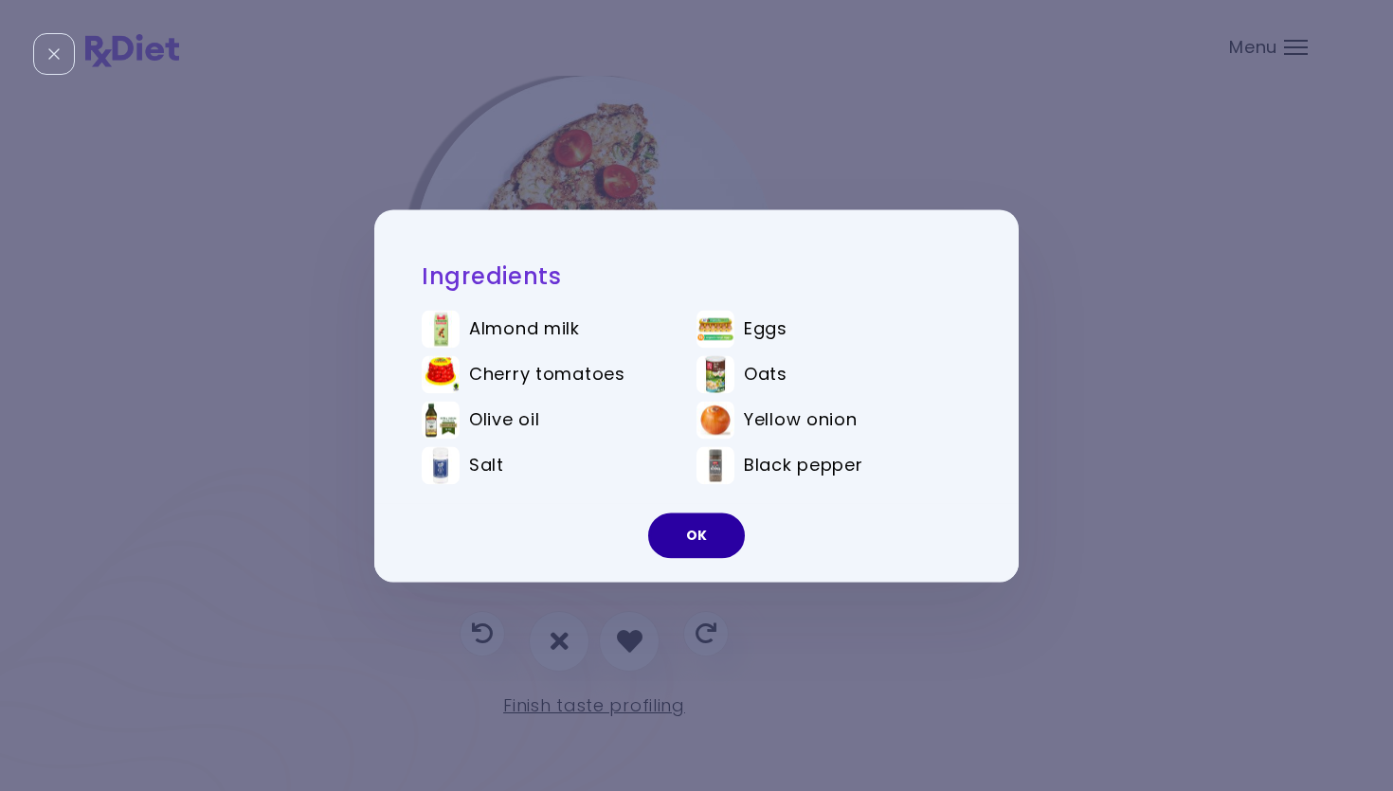
click at [677, 529] on button "OK" at bounding box center [696, 535] width 97 height 45
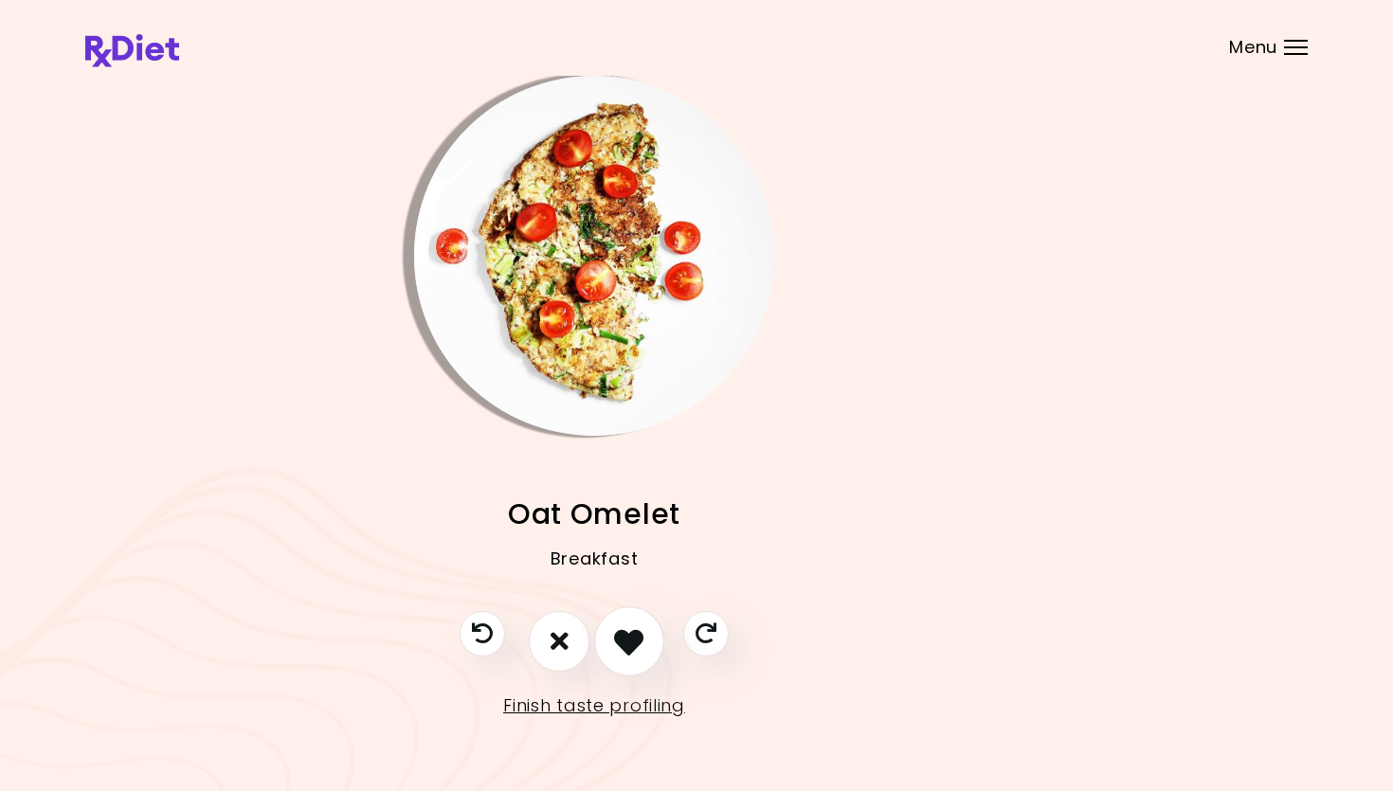
click at [642, 636] on icon "I like this recipe" at bounding box center [628, 640] width 29 height 29
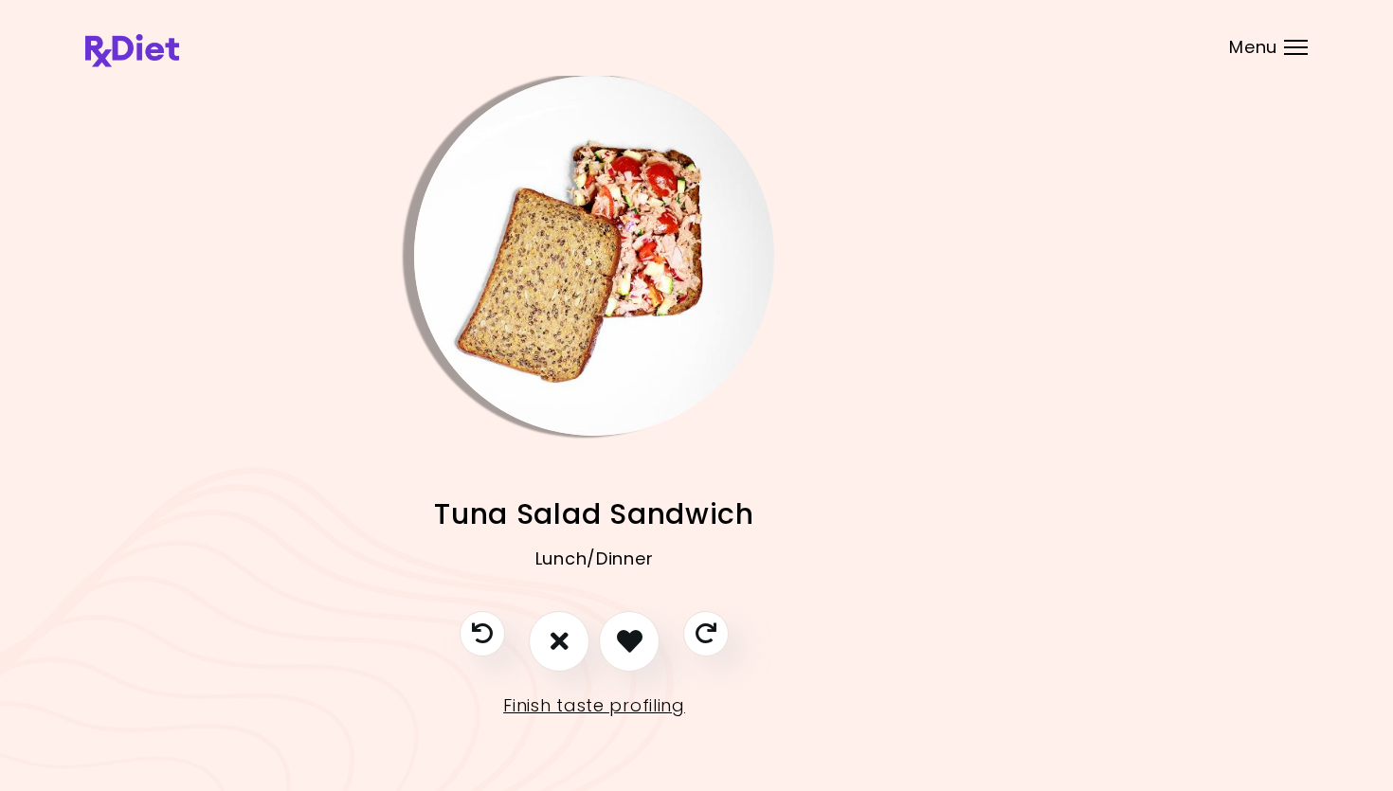
click at [621, 357] on img "Info - Tuna Salad Sandwich" at bounding box center [594, 256] width 360 height 360
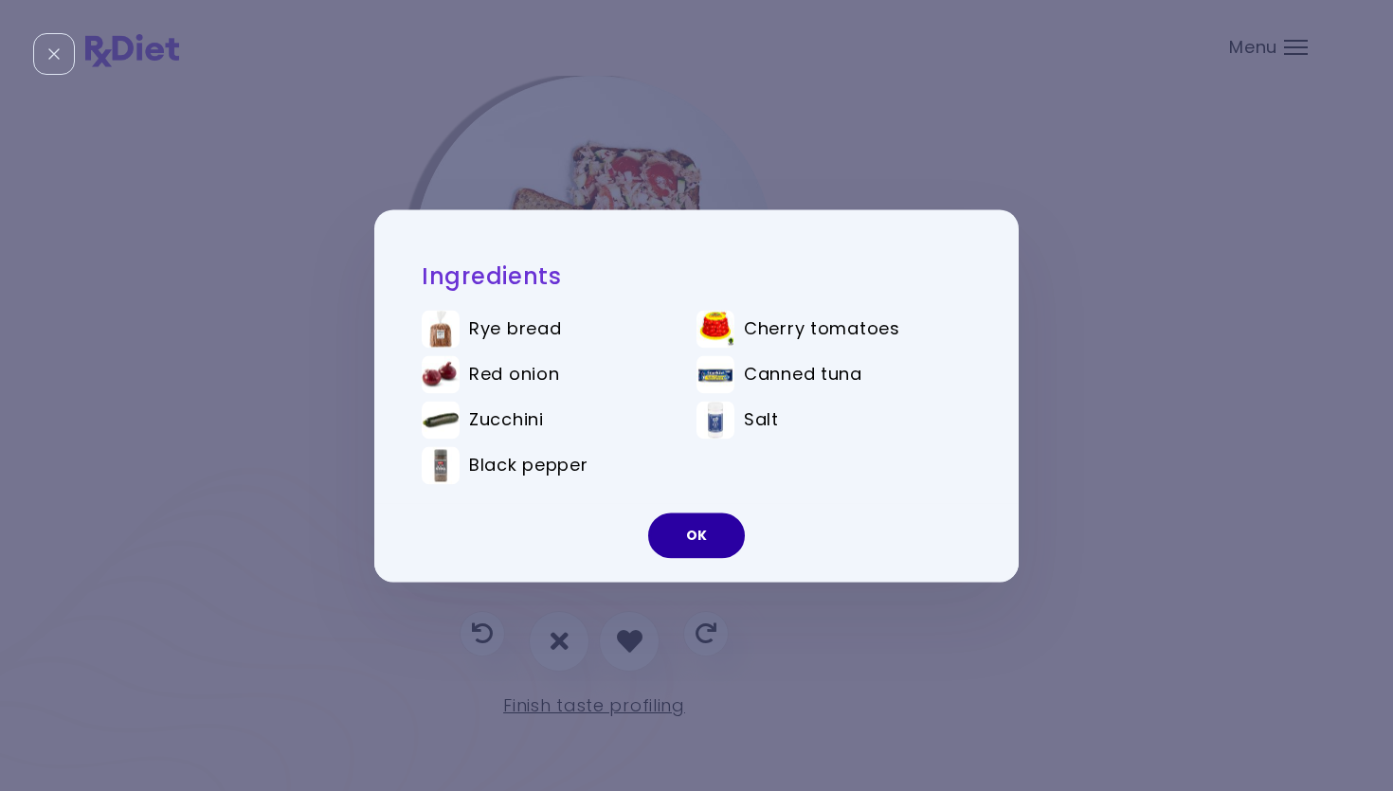
click at [701, 526] on button "OK" at bounding box center [696, 535] width 97 height 45
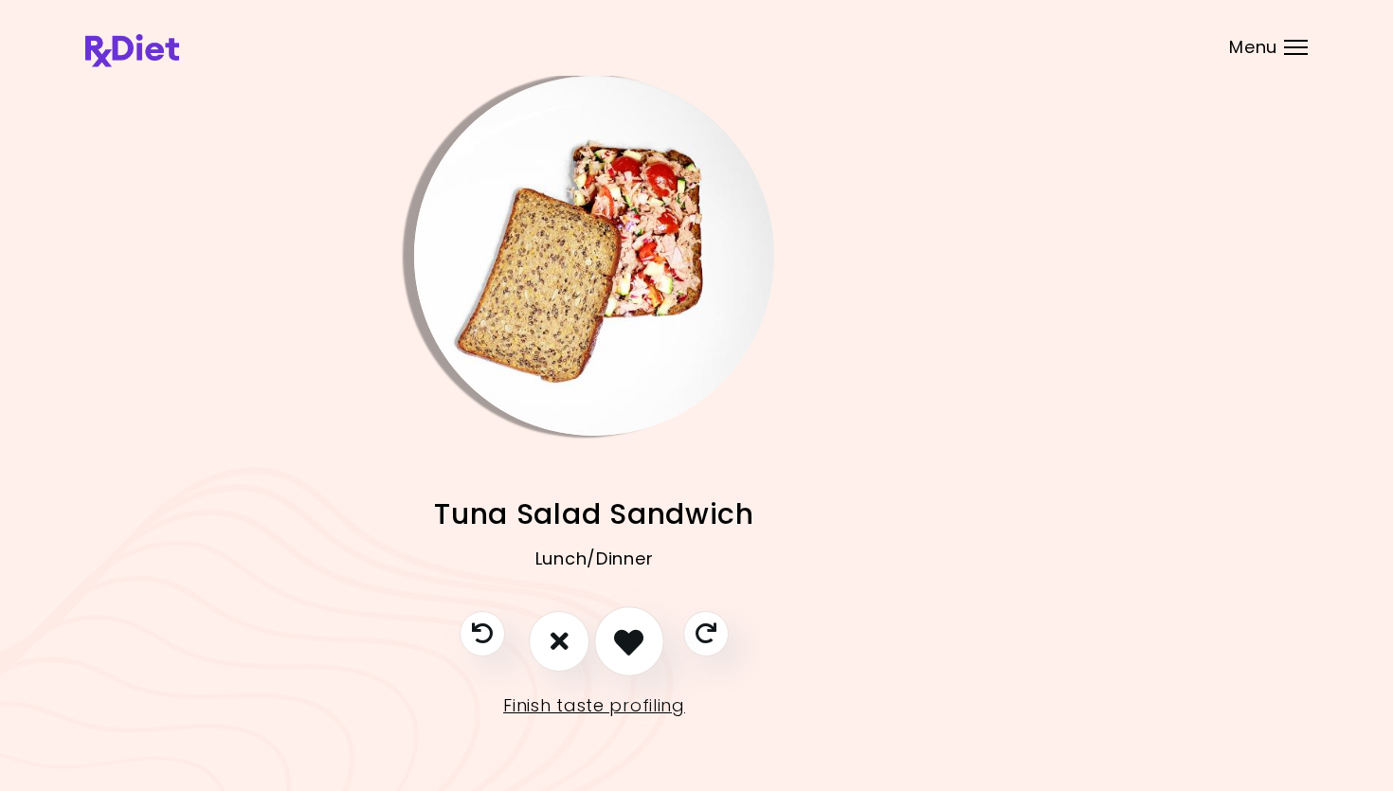
click at [621, 636] on icon "I like this recipe" at bounding box center [628, 640] width 29 height 29
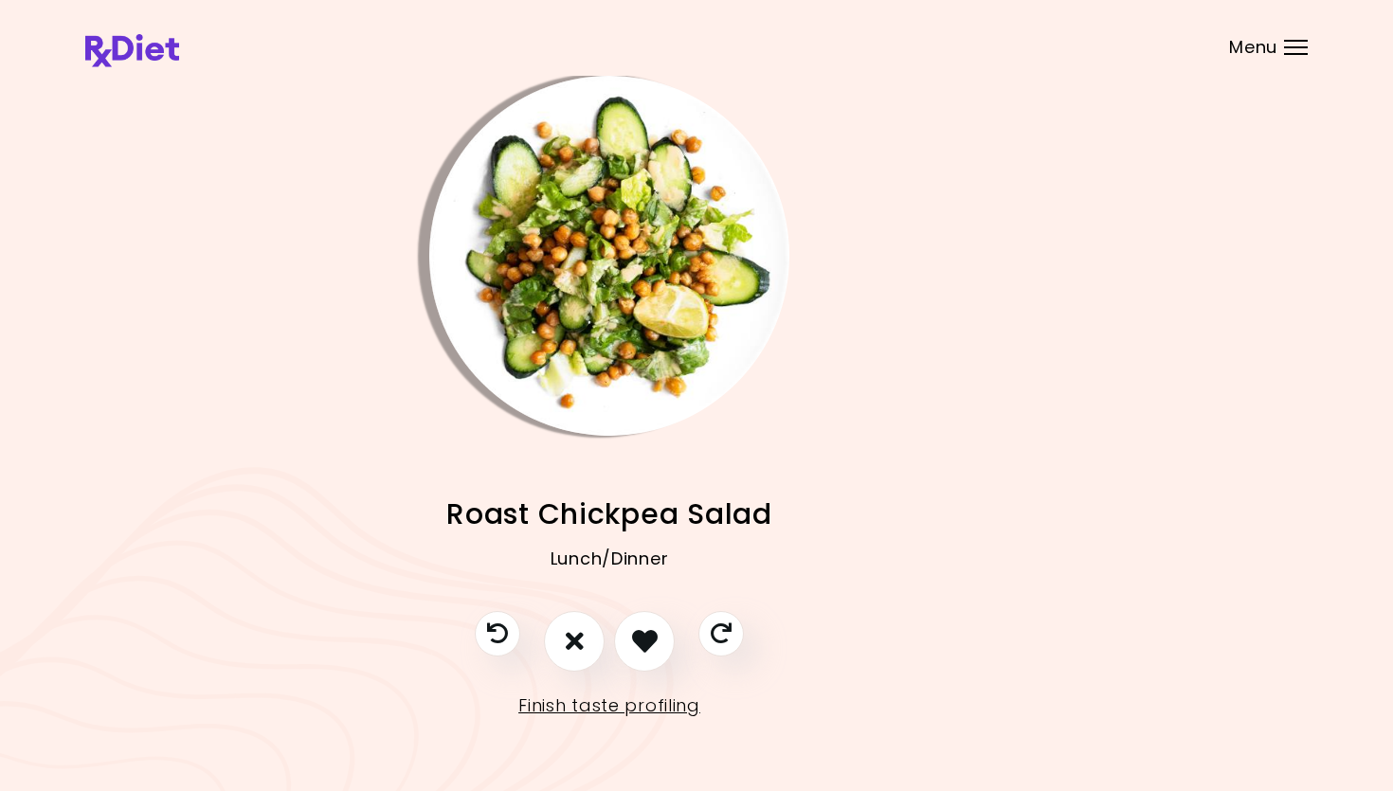
scroll to position [5, 85]
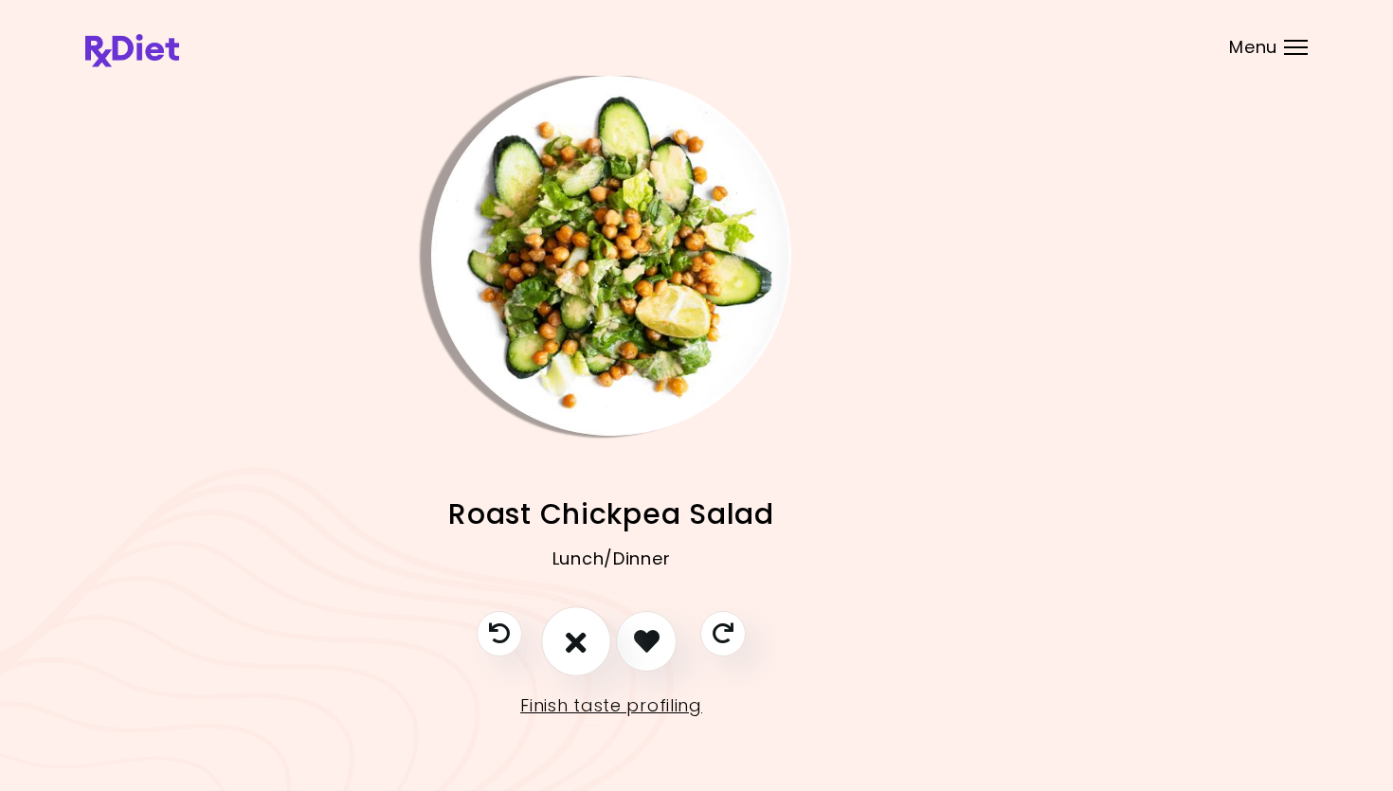
click at [573, 636] on icon "I don't like this recipe" at bounding box center [576, 640] width 21 height 29
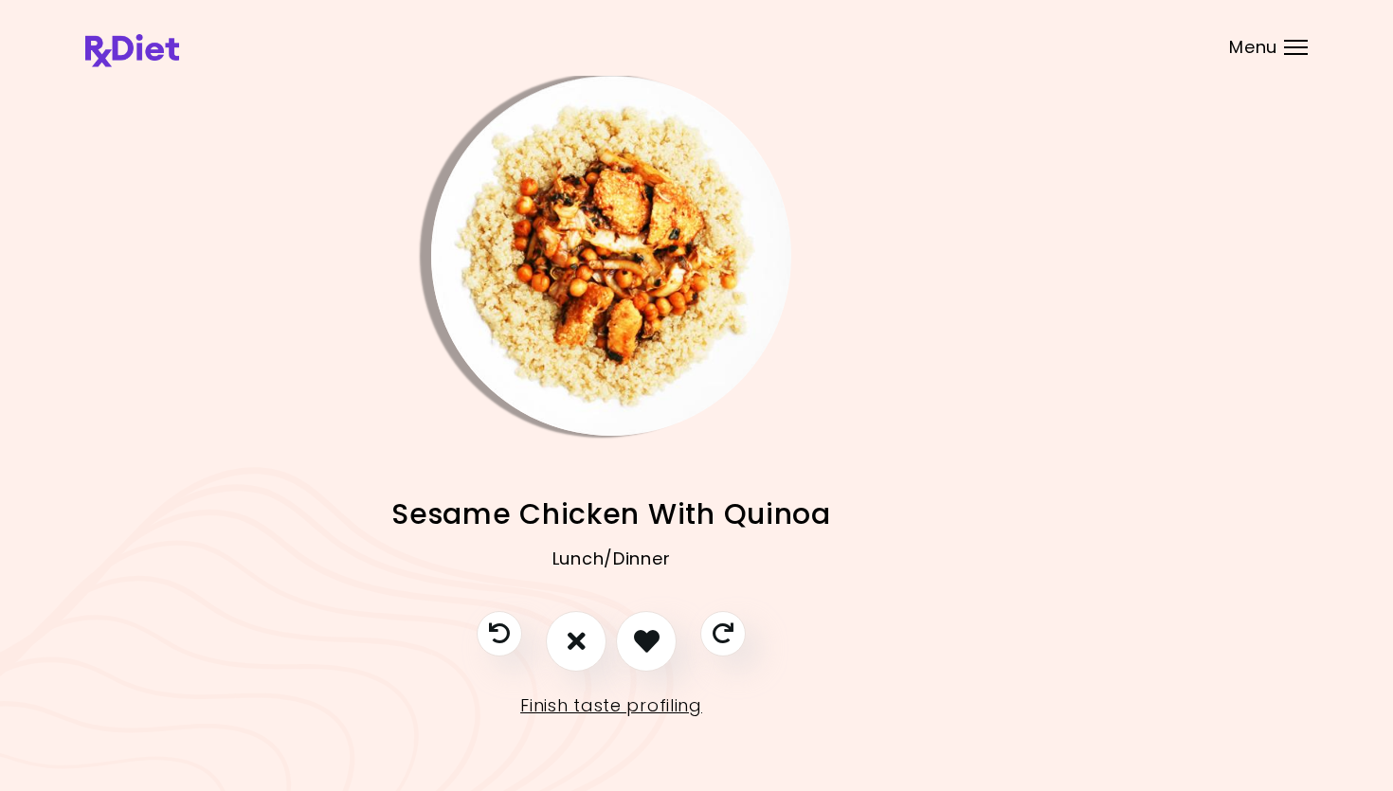
click at [621, 304] on img "Info - Sesame Chicken With Quinoa" at bounding box center [611, 256] width 360 height 360
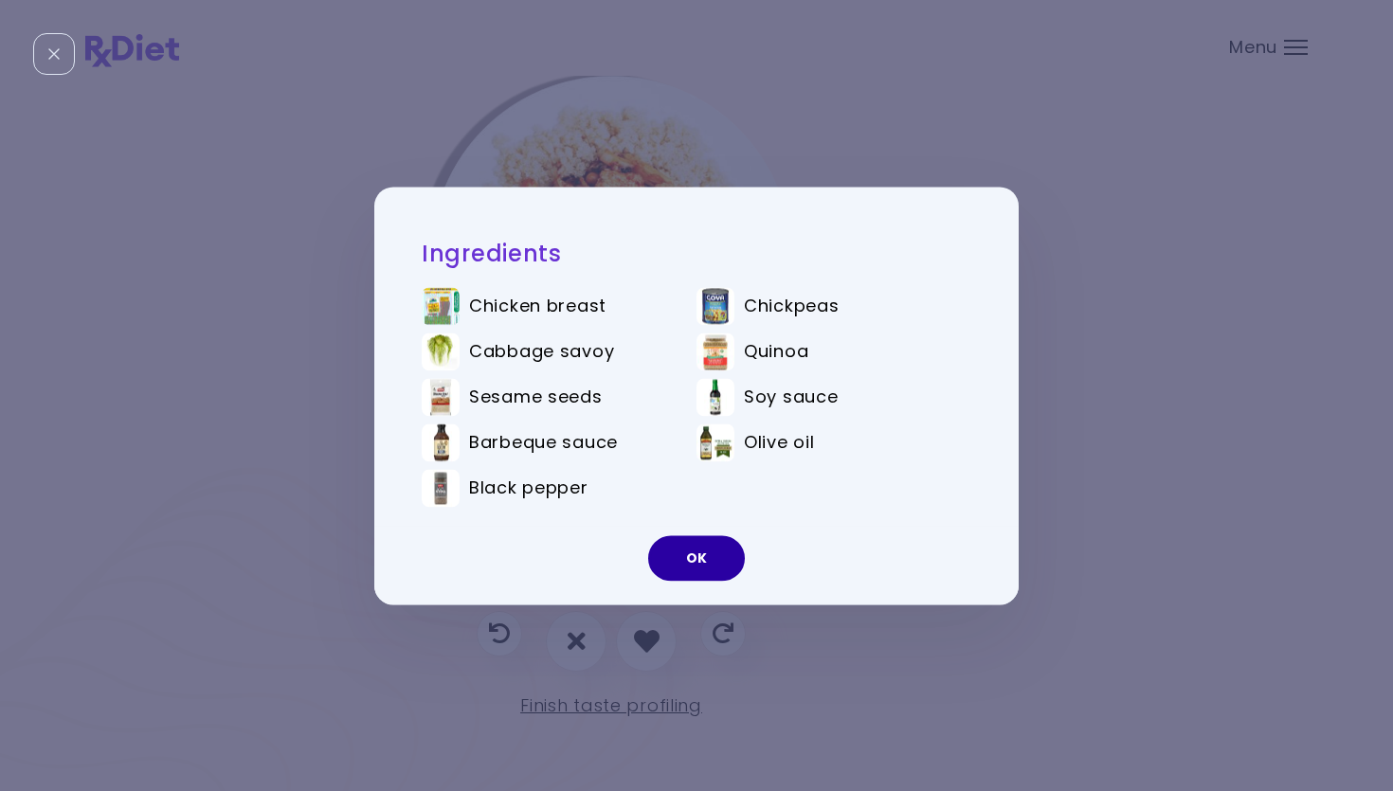
click at [714, 564] on button "OK" at bounding box center [696, 557] width 97 height 45
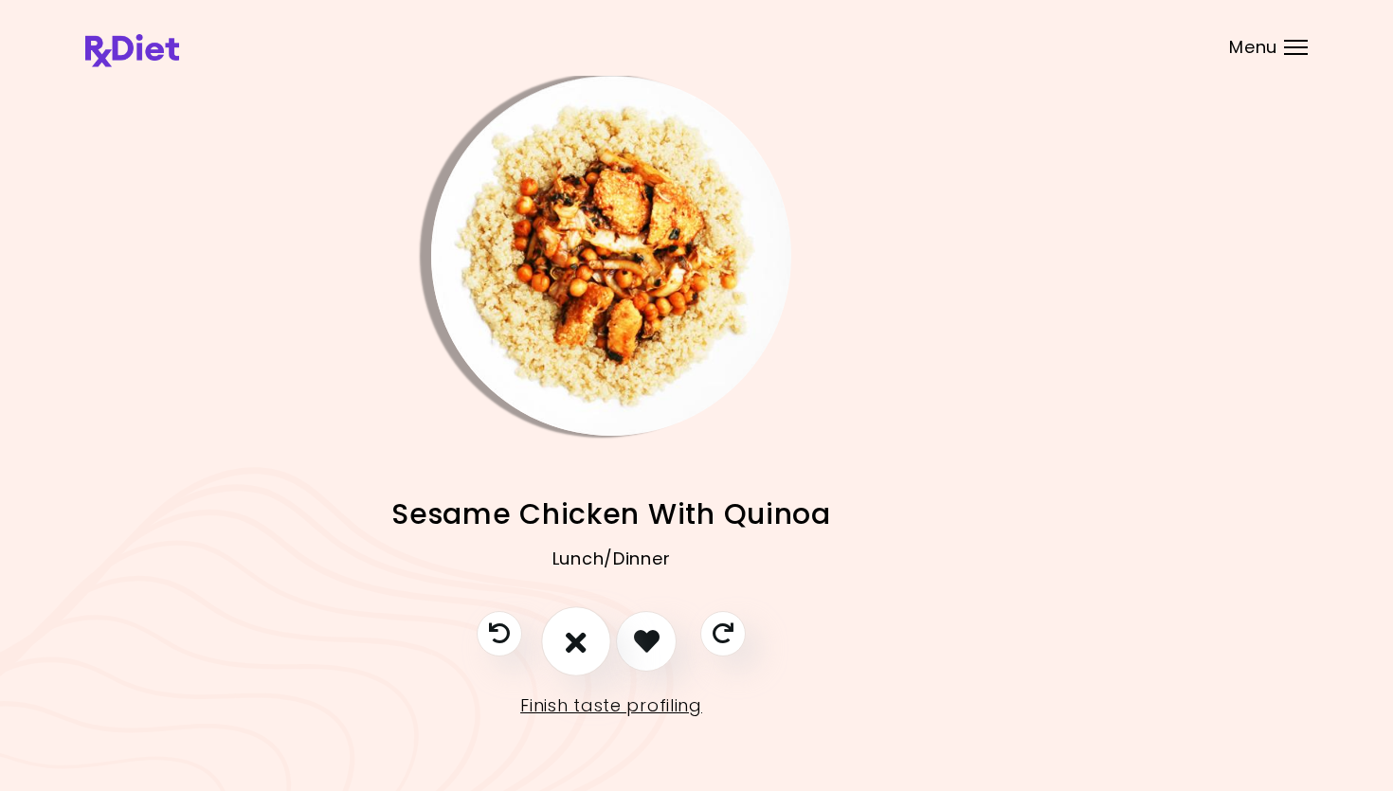
click at [579, 636] on icon "I don't like this recipe" at bounding box center [576, 640] width 21 height 29
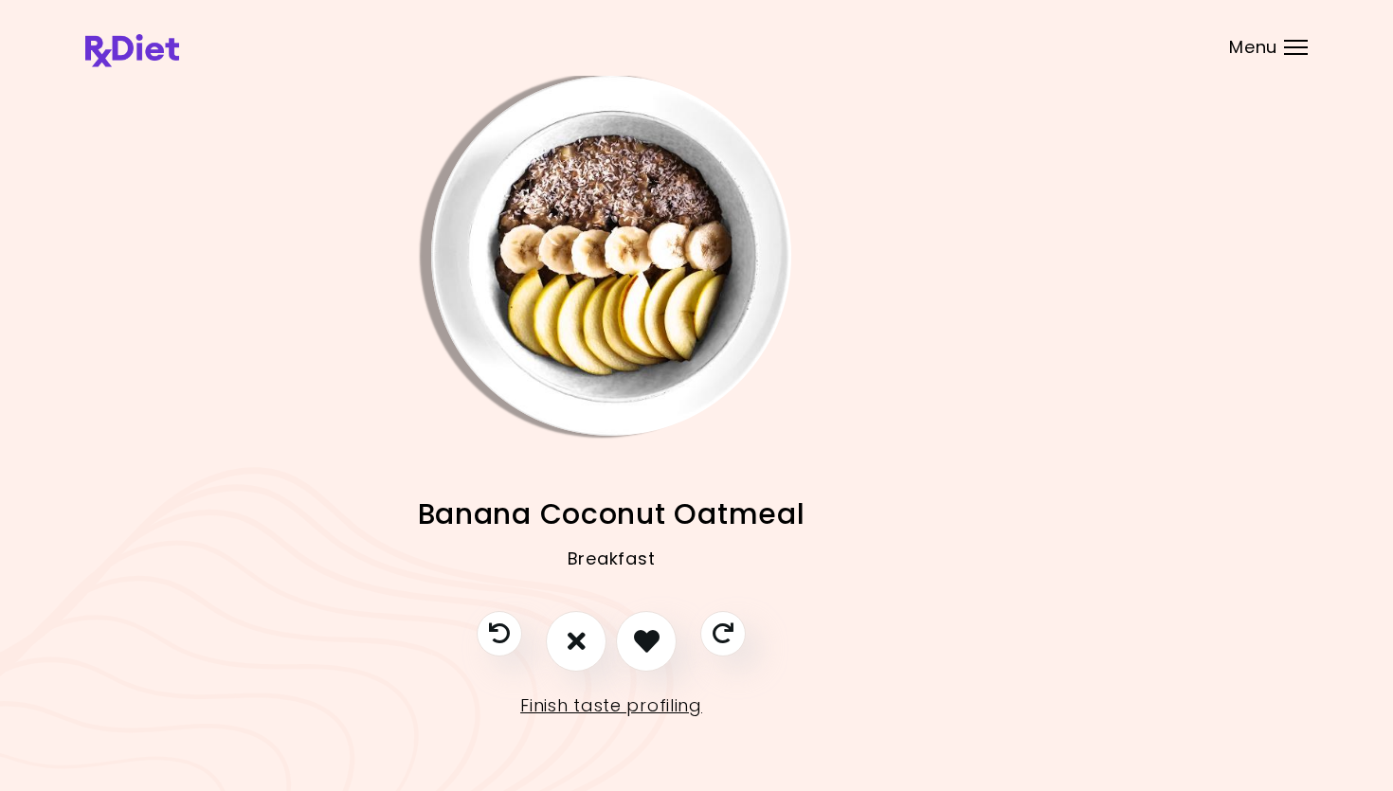
click at [670, 343] on img "Info - Banana Coconut Oatmeal" at bounding box center [611, 256] width 360 height 360
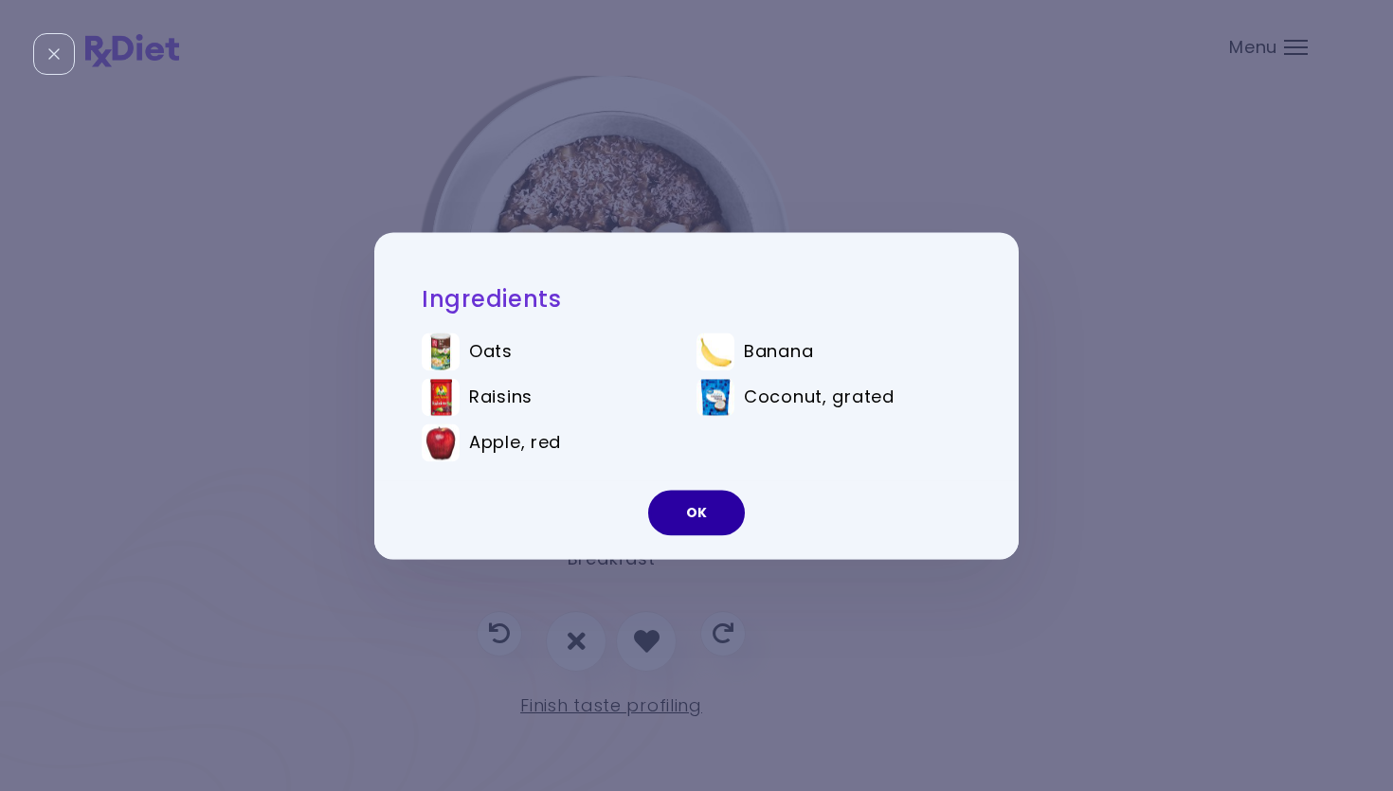
click at [701, 498] on button "OK" at bounding box center [696, 512] width 97 height 45
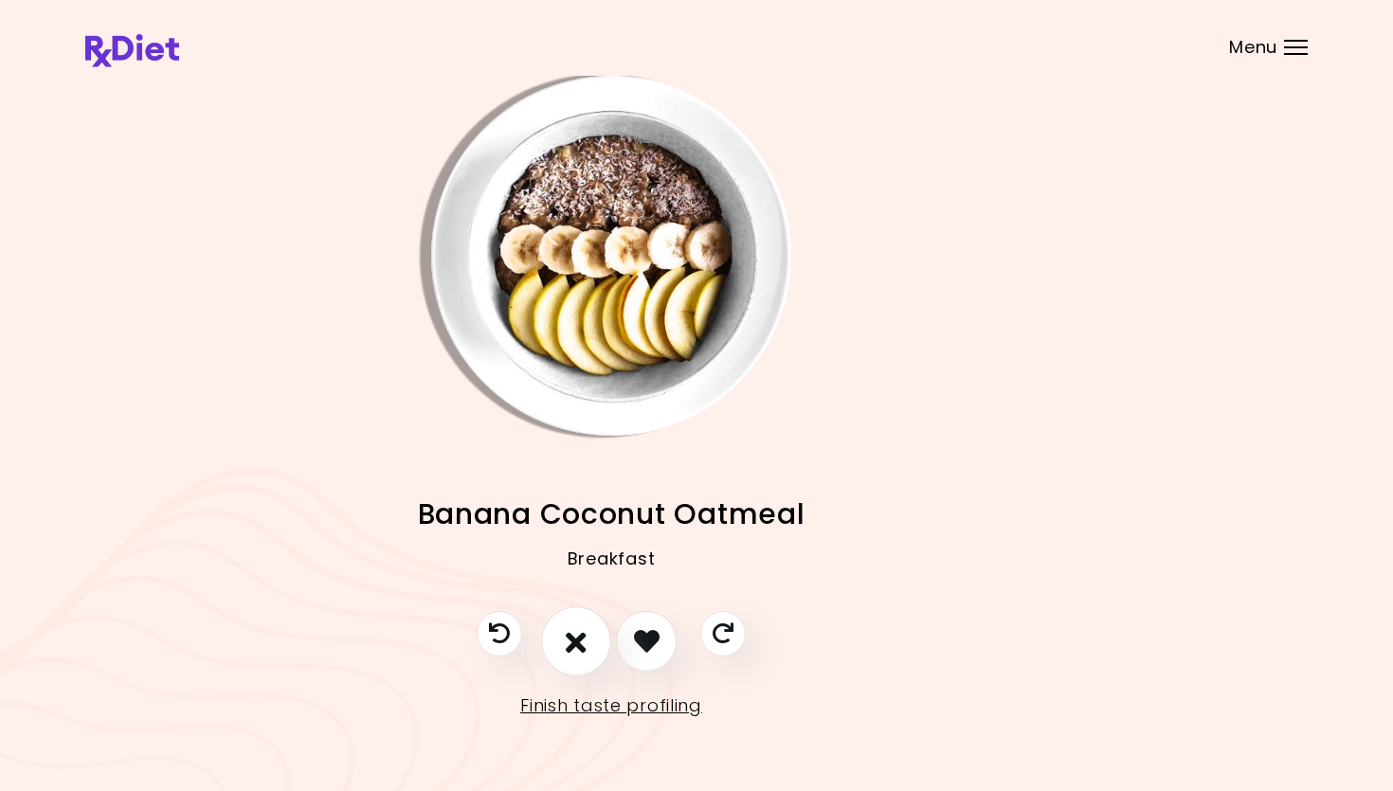
click at [592, 636] on button "I don't like this recipe" at bounding box center [576, 641] width 70 height 70
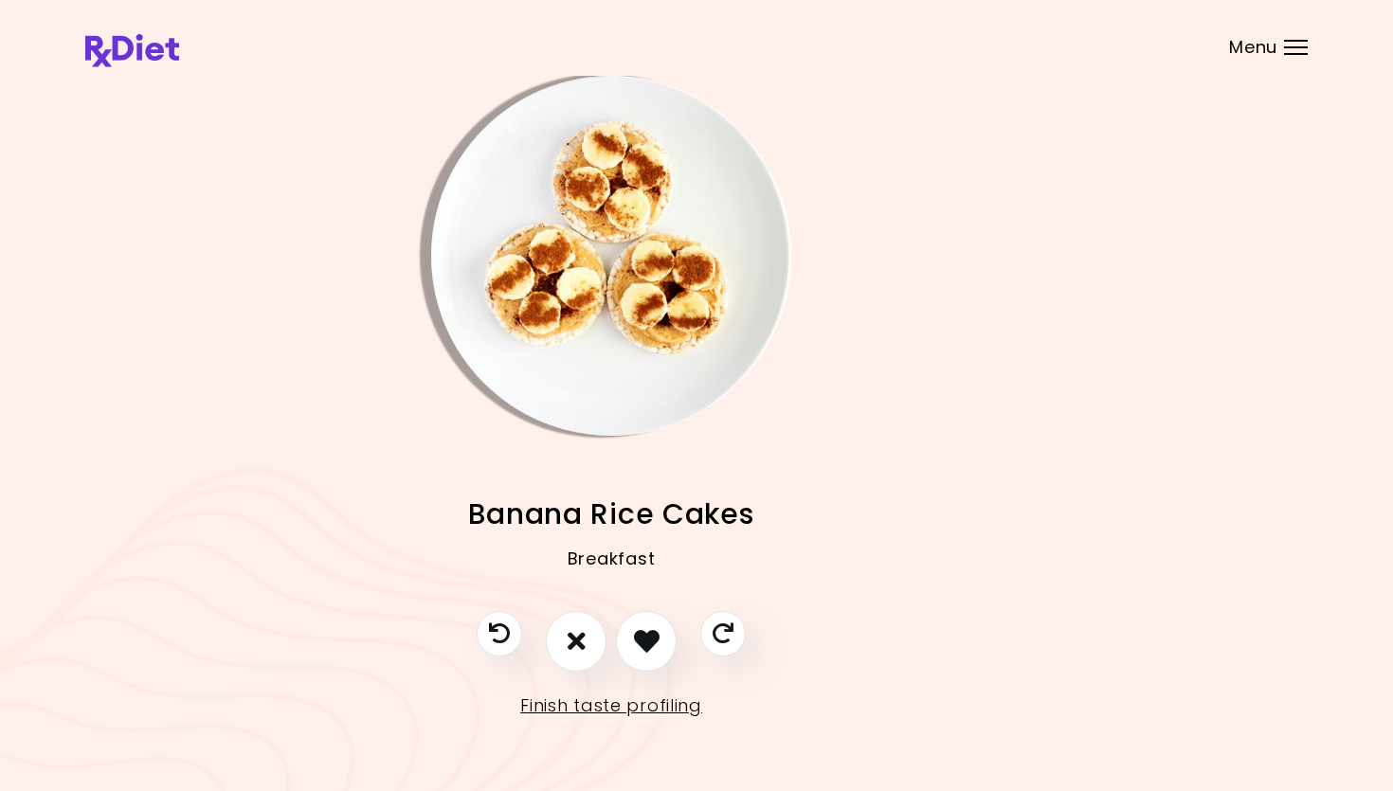
click at [759, 293] on img "Info - Banana Rice Cakes" at bounding box center [611, 256] width 360 height 360
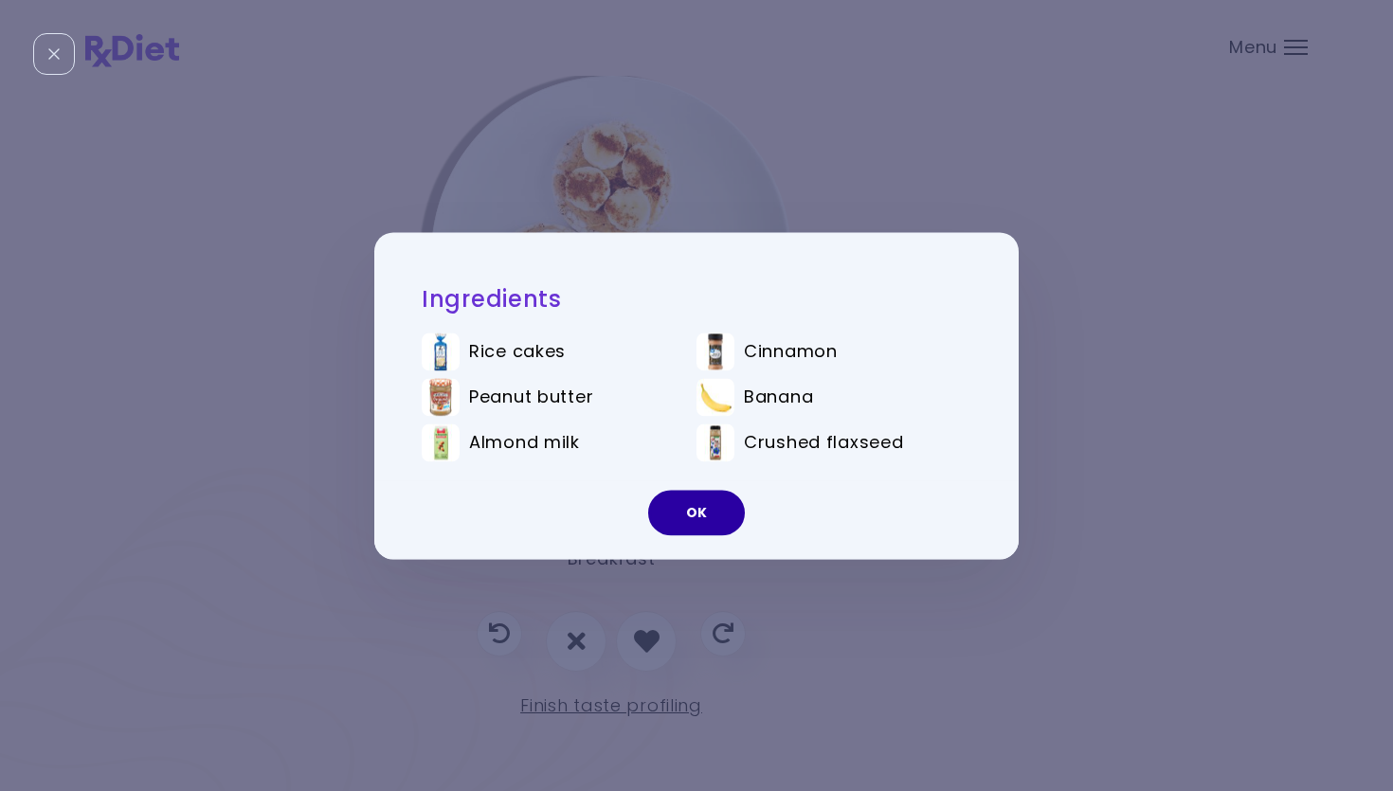
click at [674, 528] on button "OK" at bounding box center [696, 512] width 97 height 45
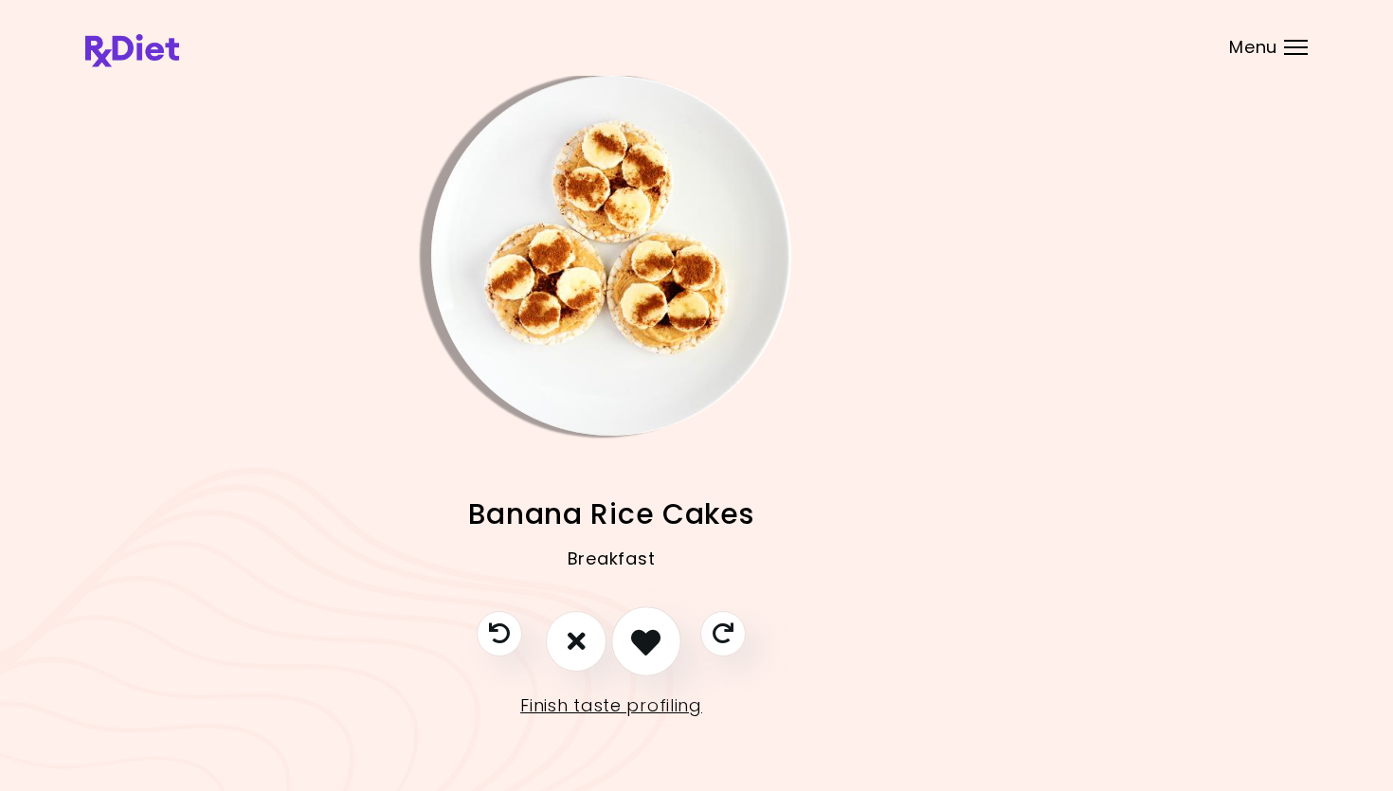
click at [648, 636] on icon "I like this recipe" at bounding box center [645, 640] width 29 height 29
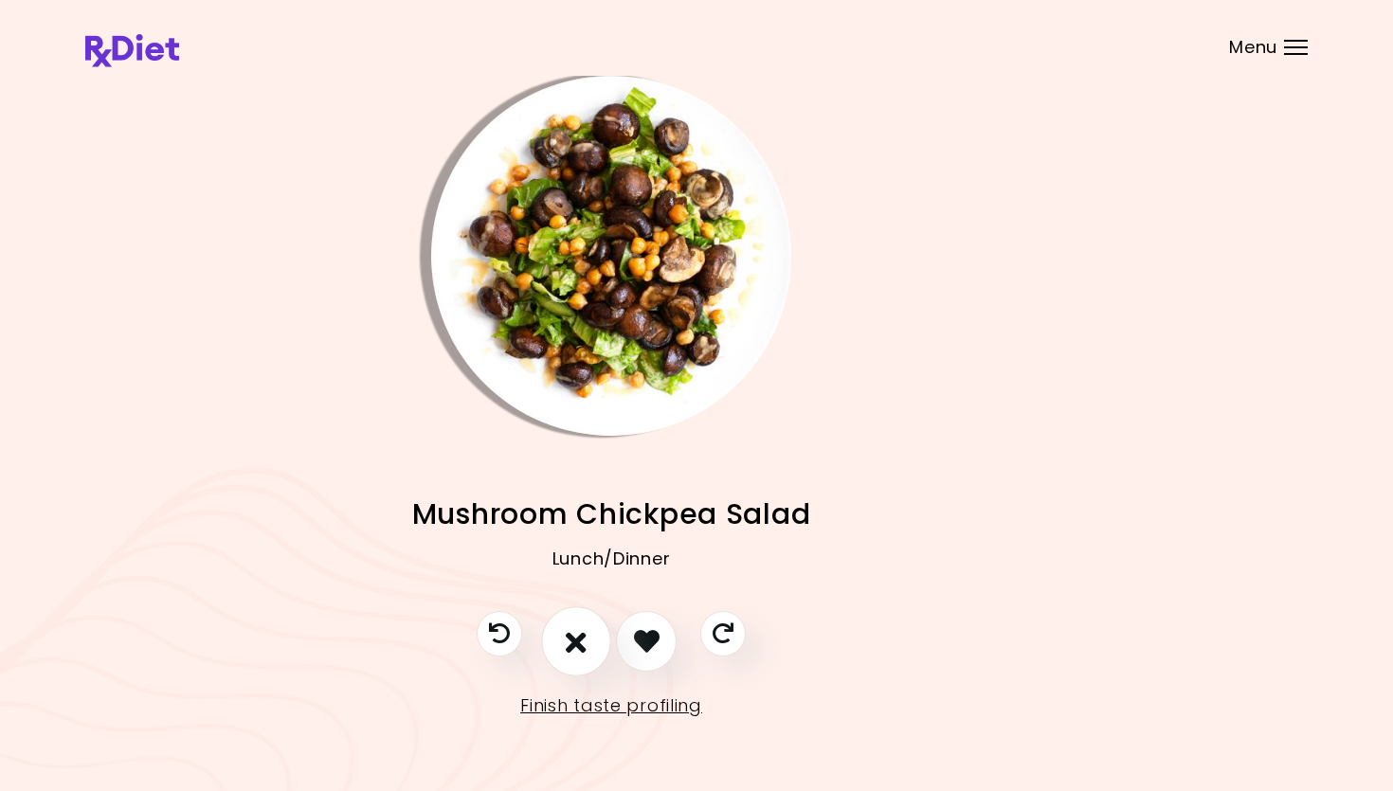
click at [567, 631] on icon "I don't like this recipe" at bounding box center [576, 640] width 21 height 29
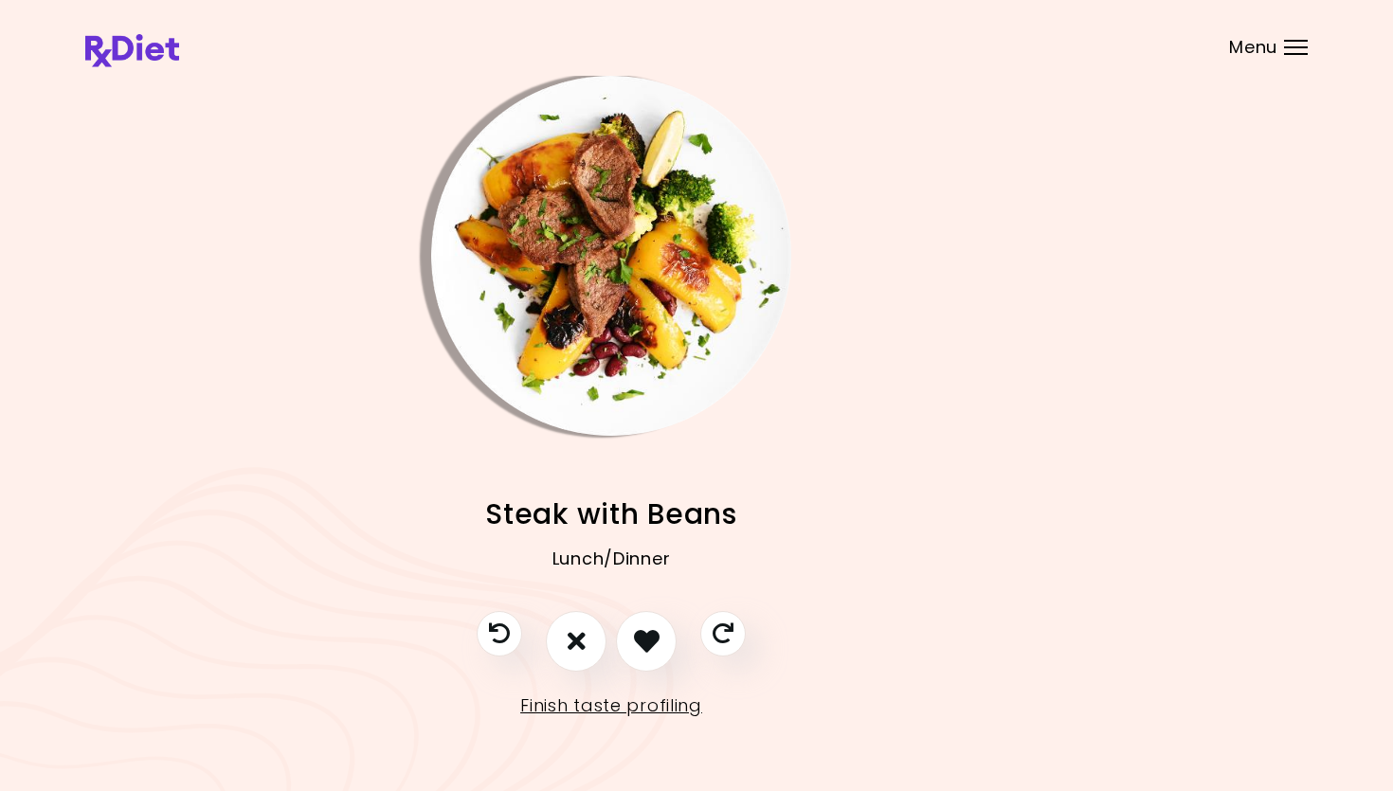
click at [673, 247] on img "Info - Steak with Beans" at bounding box center [611, 256] width 360 height 360
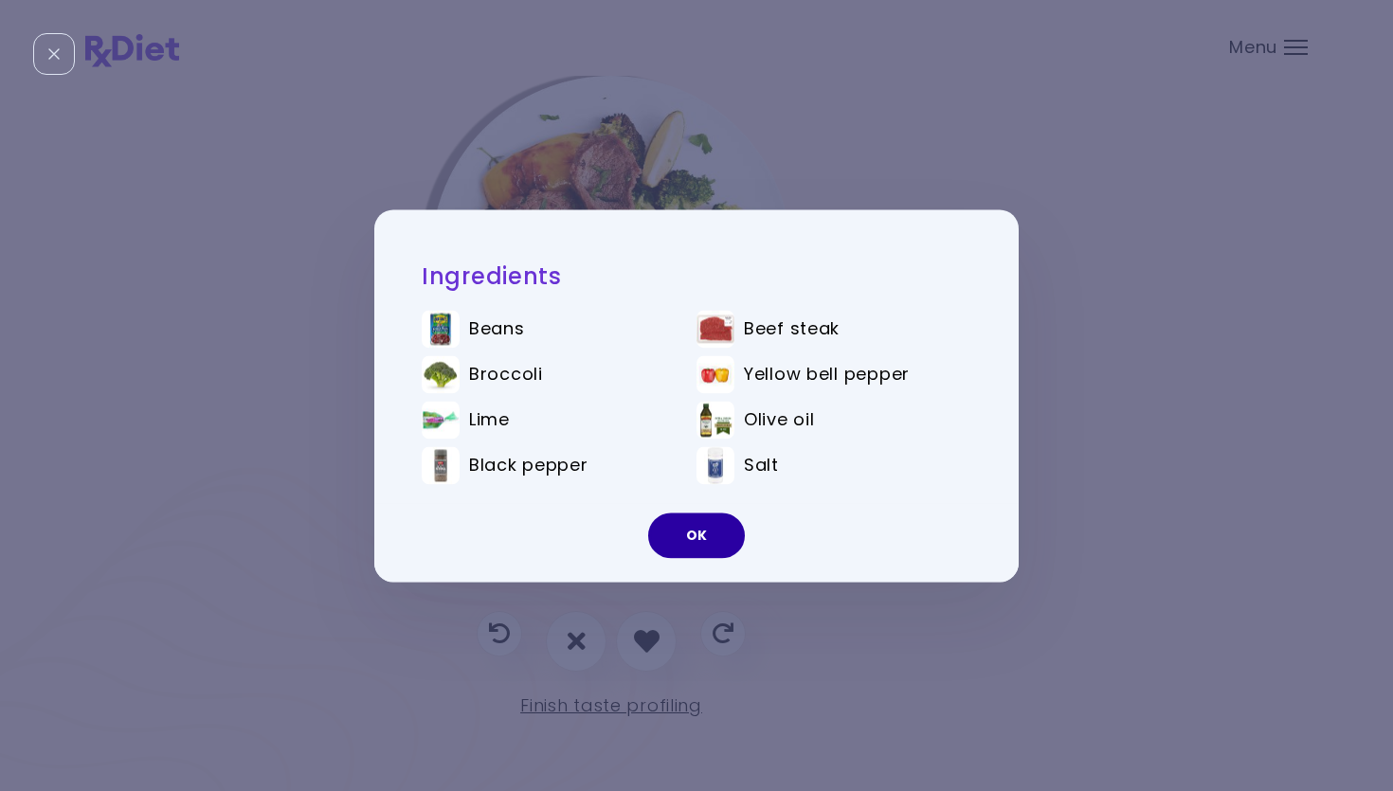
click at [706, 537] on button "OK" at bounding box center [696, 535] width 97 height 45
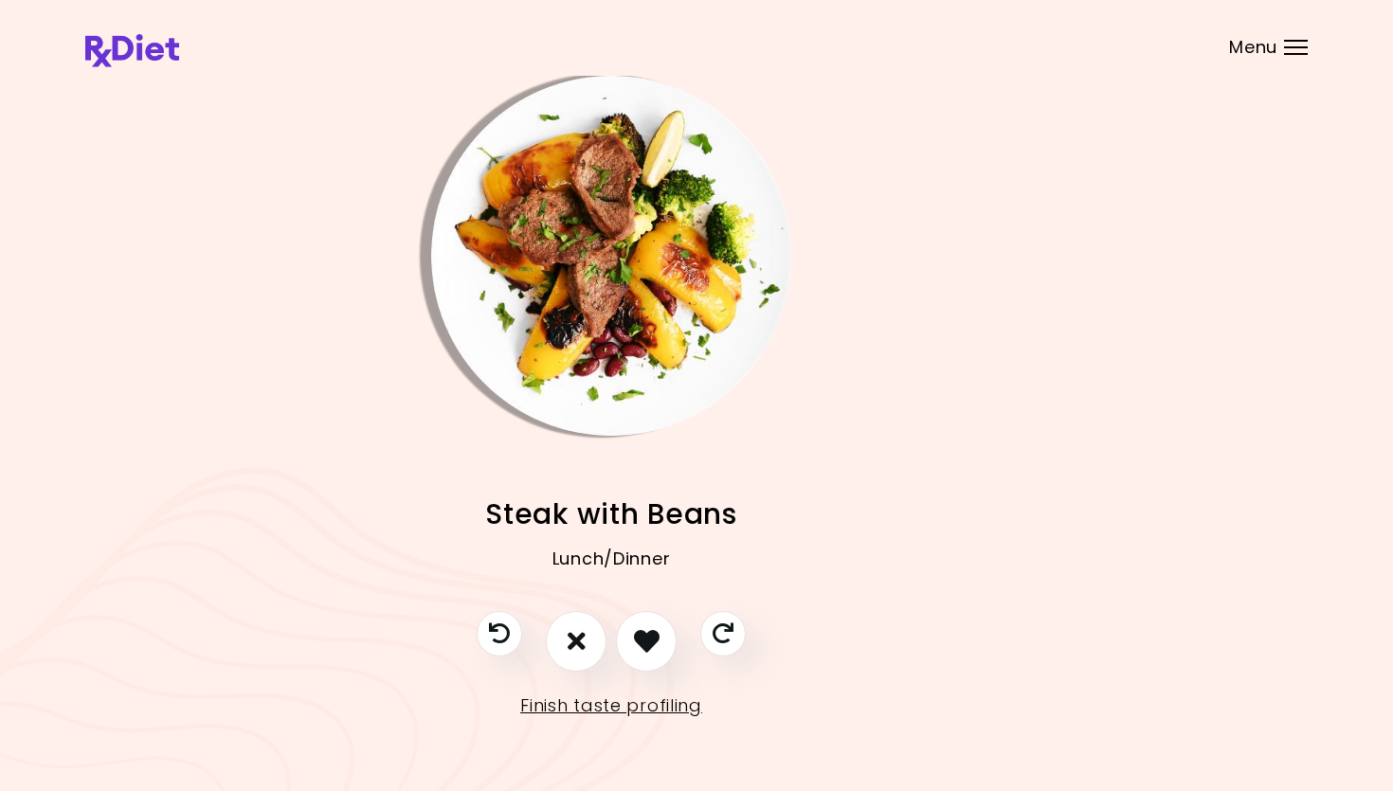
drag, startPoint x: 659, startPoint y: 633, endPoint x: 677, endPoint y: 608, distance: 31.1
click at [659, 633] on icon "I like this recipe" at bounding box center [647, 641] width 26 height 26
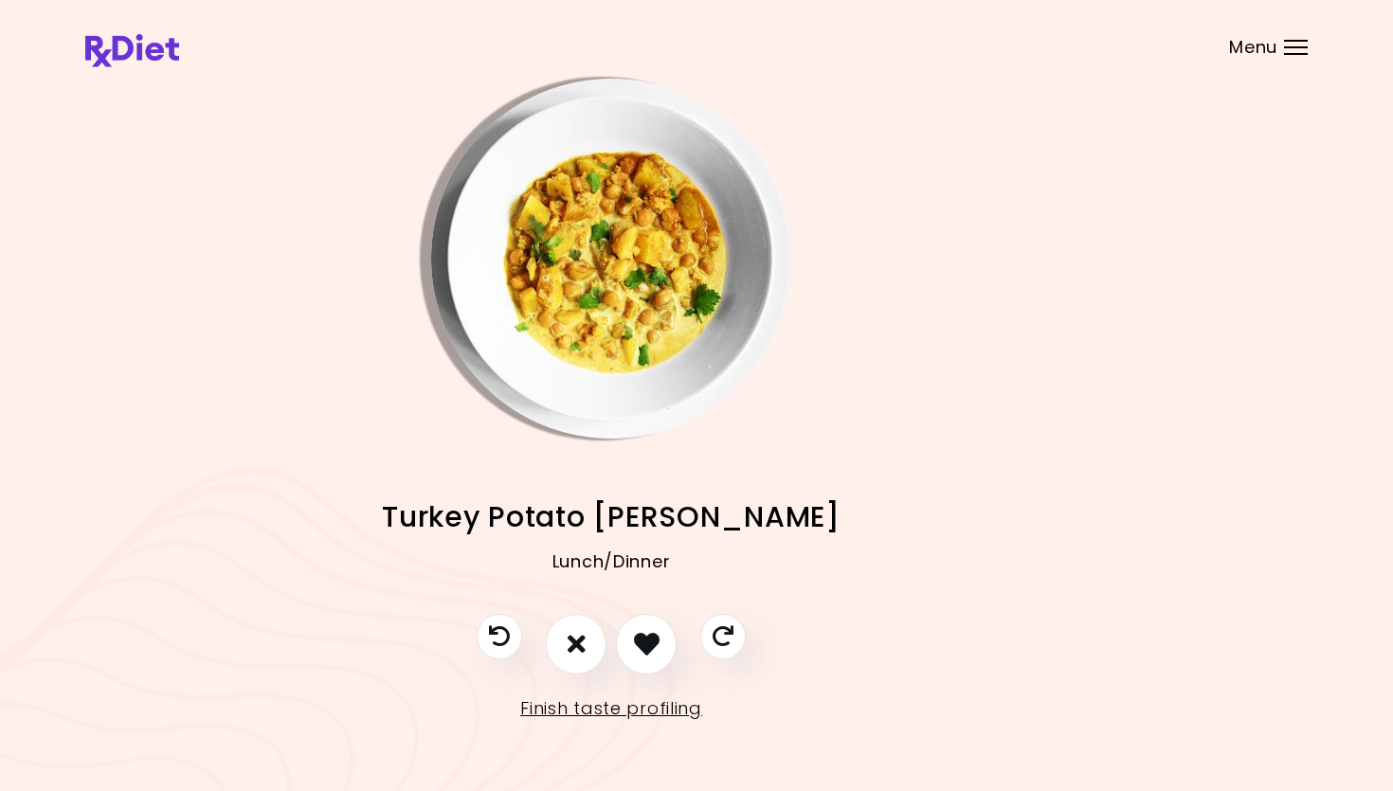
click at [629, 272] on img "Info - Turkey Potato Curry" at bounding box center [611, 259] width 360 height 360
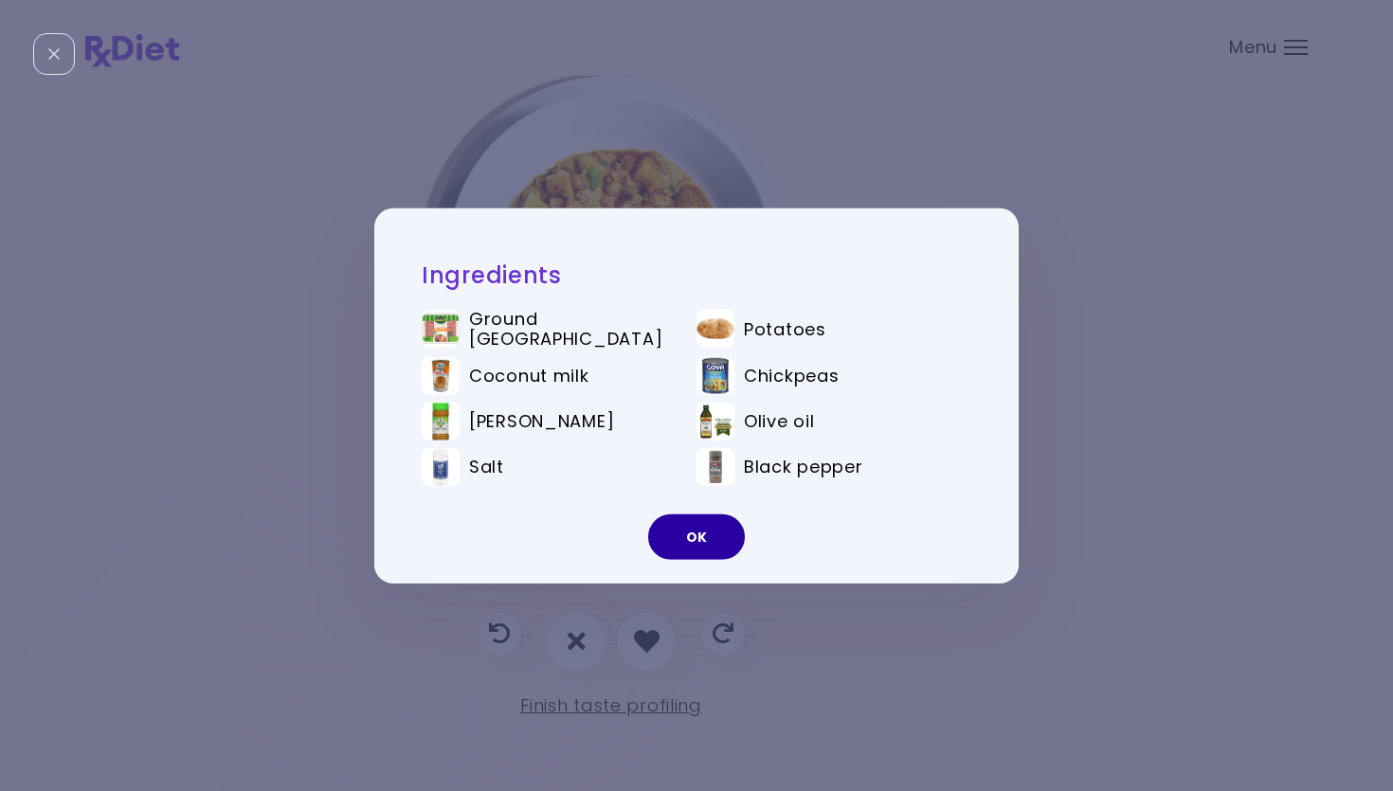
click at [697, 523] on button "OK" at bounding box center [696, 537] width 97 height 45
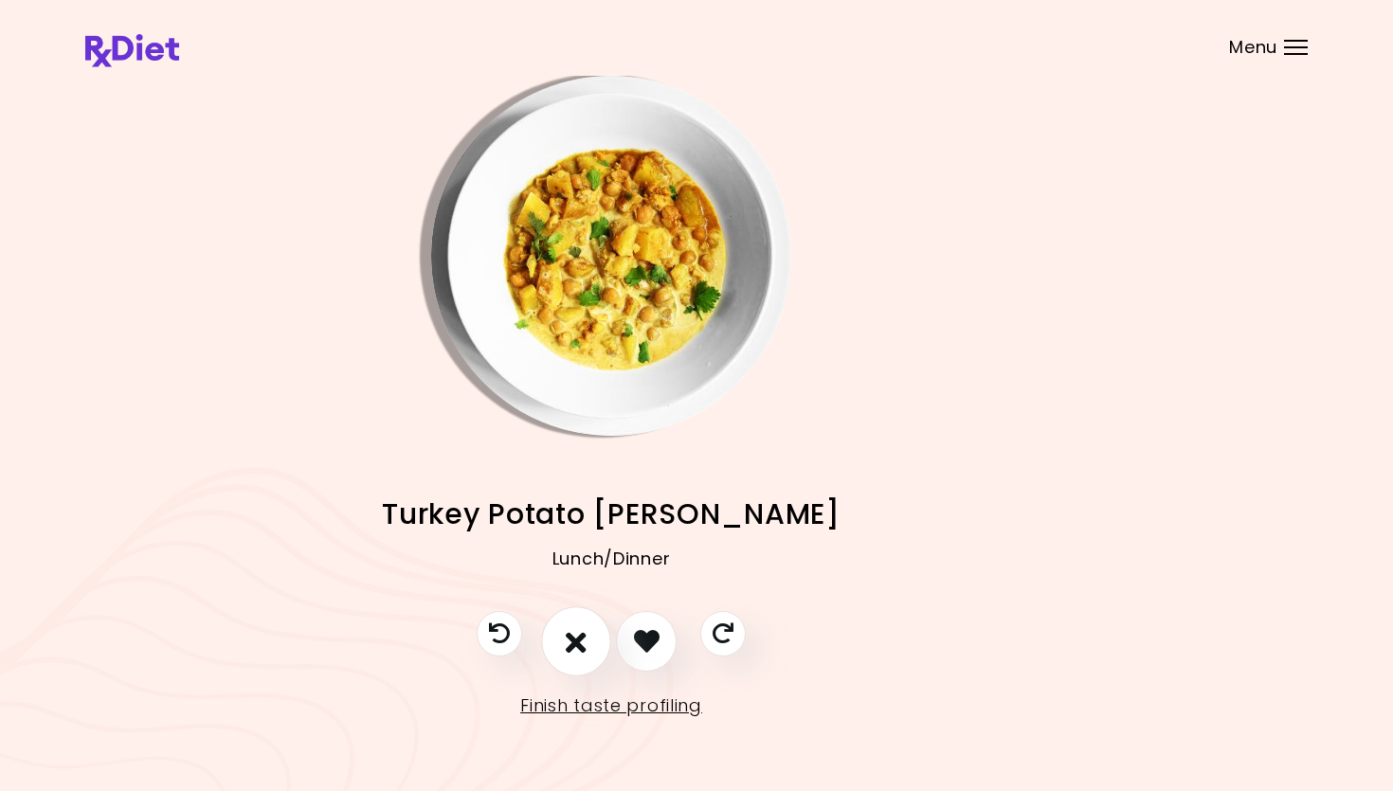
click at [588, 636] on button "I don't like this recipe" at bounding box center [576, 641] width 70 height 70
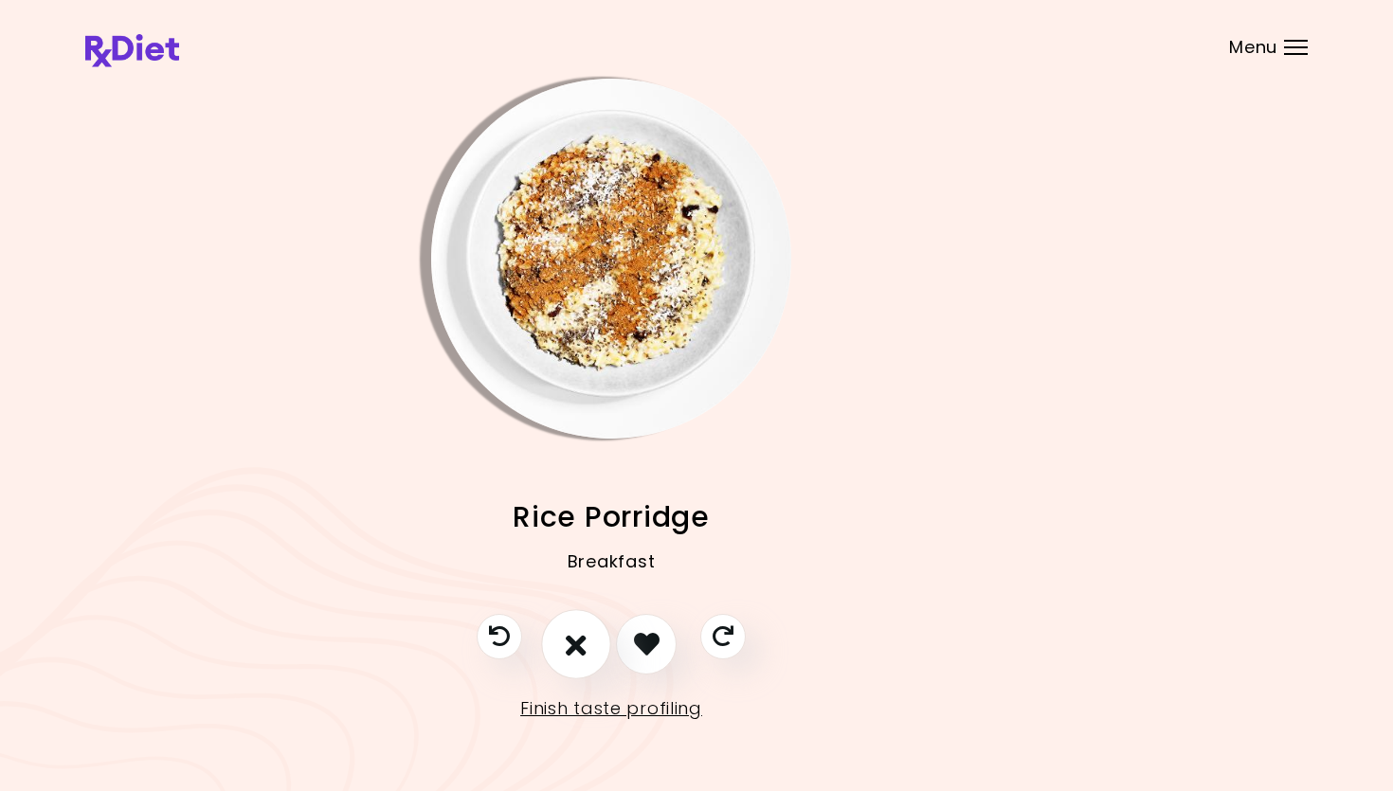
click at [591, 636] on button "I don't like this recipe" at bounding box center [576, 644] width 70 height 70
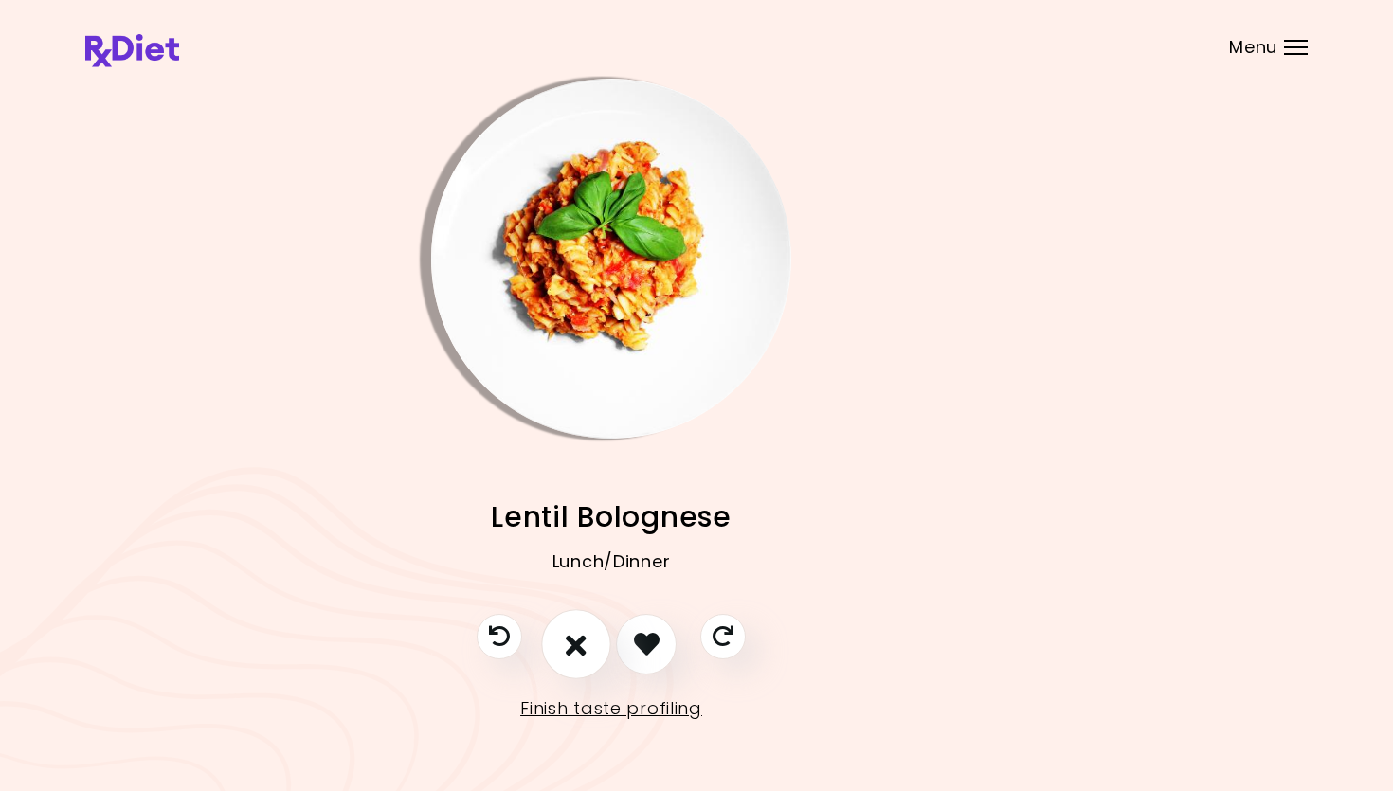
click at [579, 636] on icon "I don't like this recipe" at bounding box center [576, 643] width 21 height 29
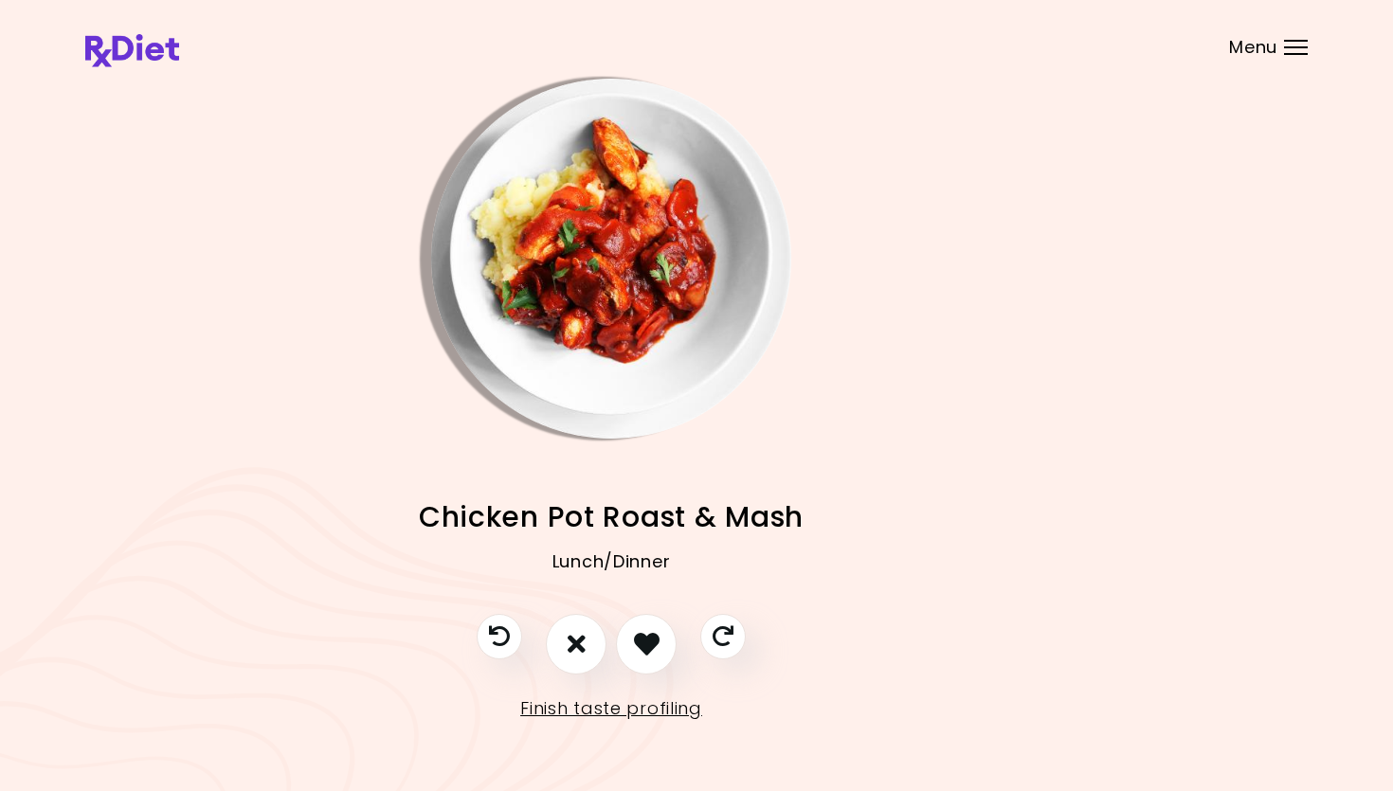
click at [631, 310] on img "Info - Chicken Pot Roast & Mash" at bounding box center [611, 259] width 360 height 360
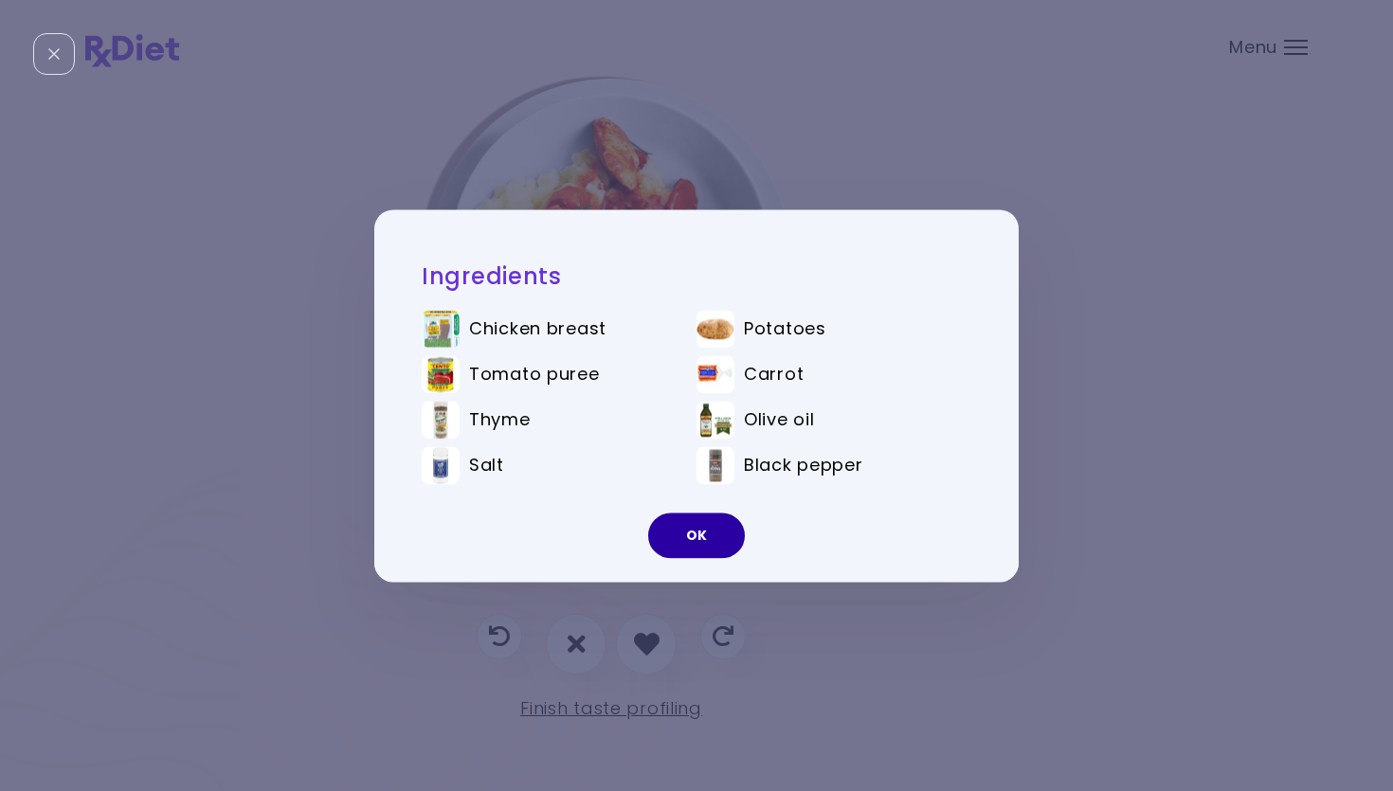
click at [707, 530] on button "OK" at bounding box center [696, 535] width 97 height 45
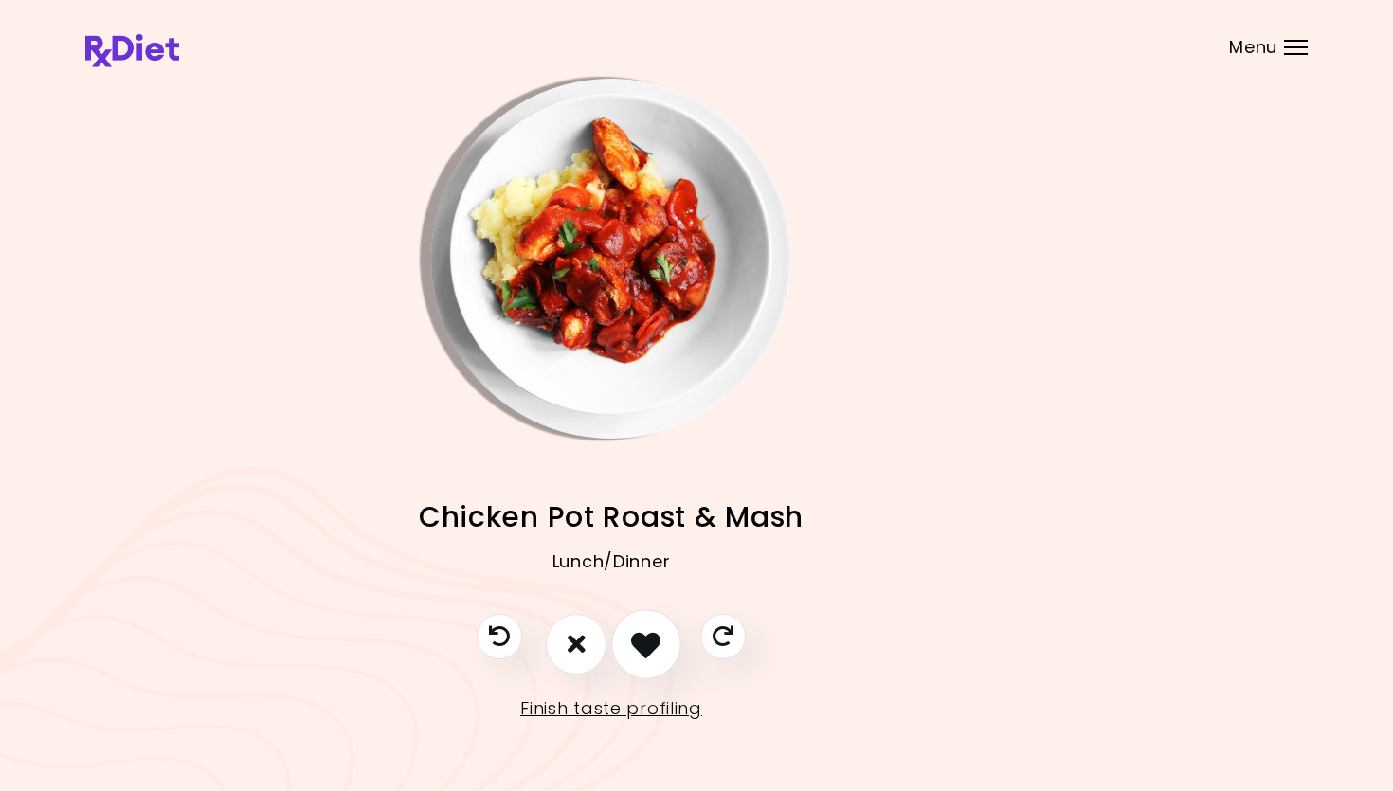
click at [657, 636] on icon "I like this recipe" at bounding box center [645, 643] width 29 height 29
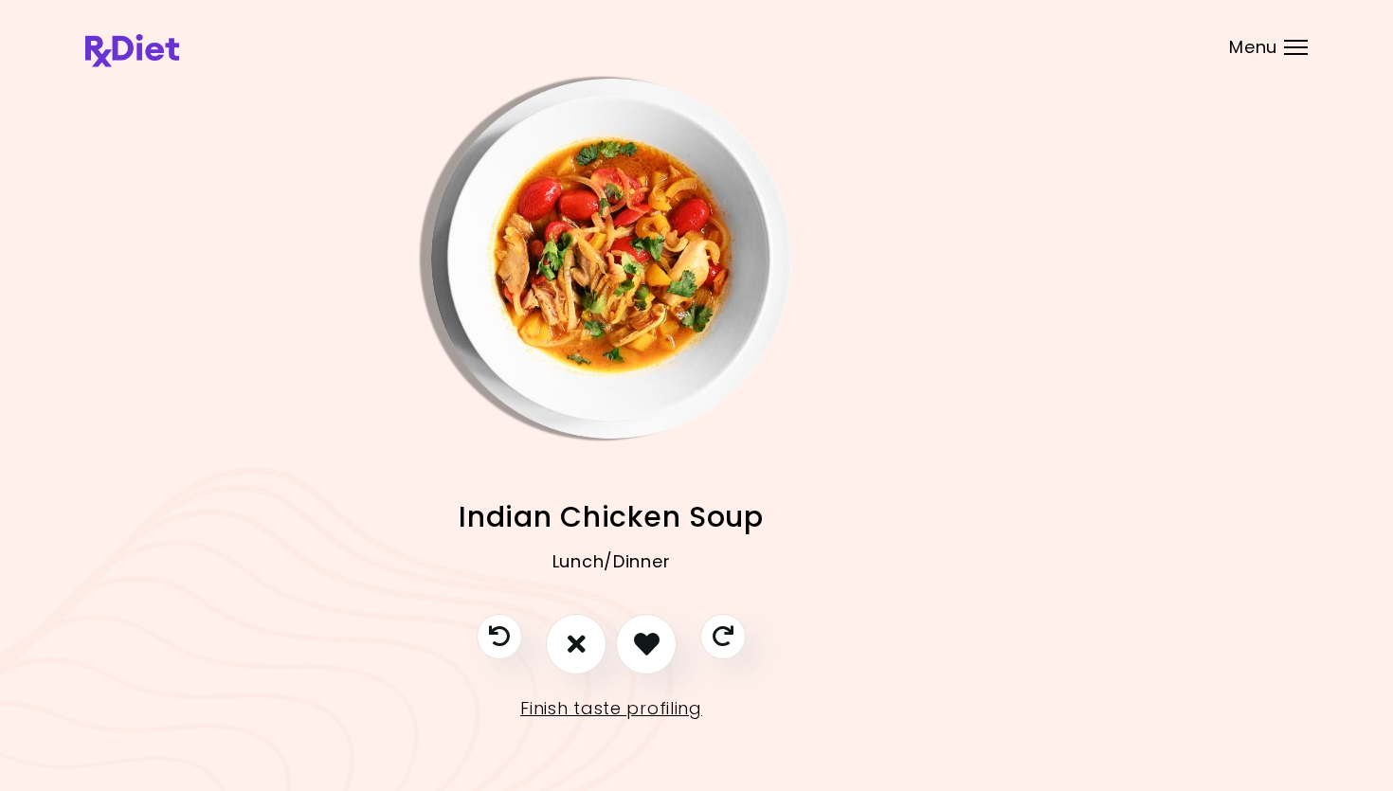
click at [635, 268] on img "Info - Indian Chicken Soup" at bounding box center [611, 259] width 360 height 360
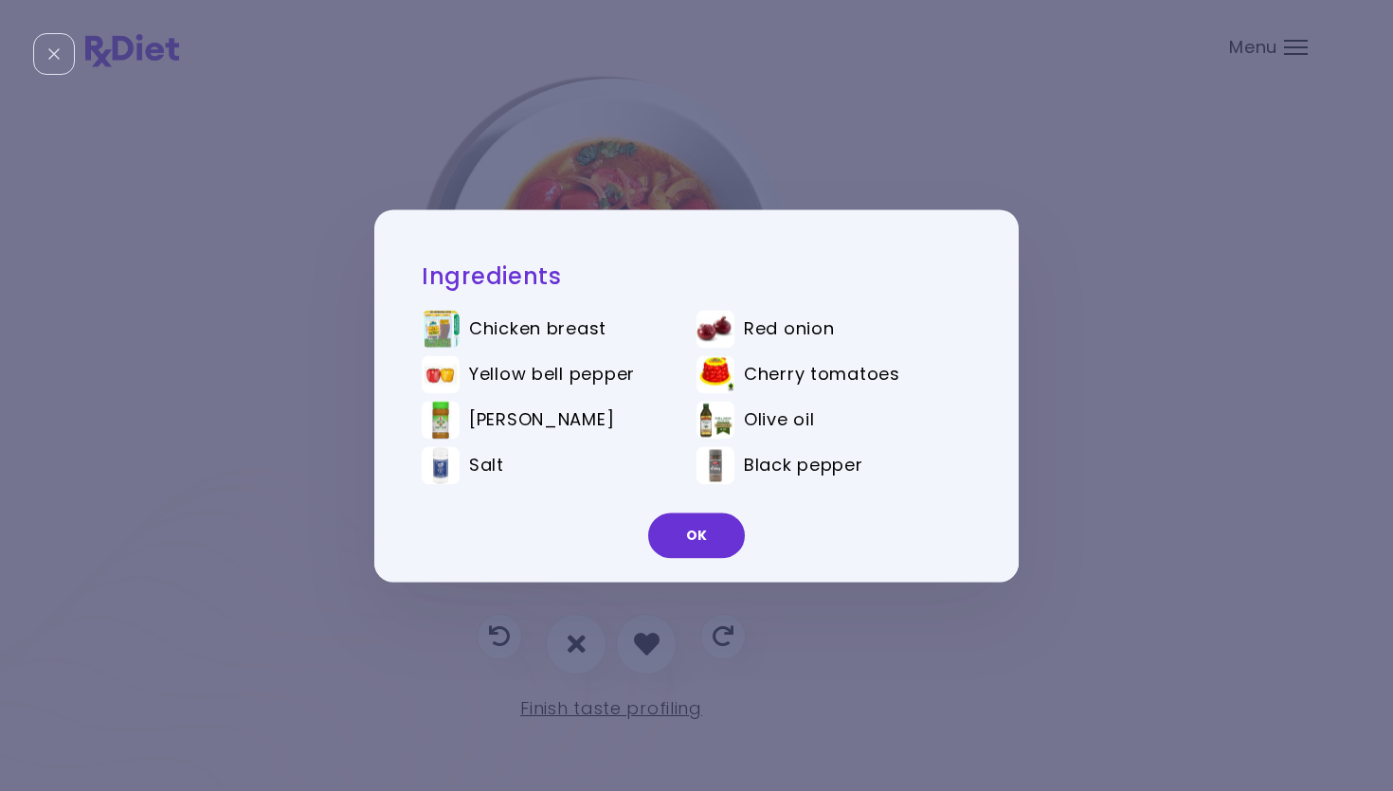
click at [471, 423] on span "[PERSON_NAME]" at bounding box center [541, 419] width 145 height 21
click at [705, 533] on button "OK" at bounding box center [696, 535] width 97 height 45
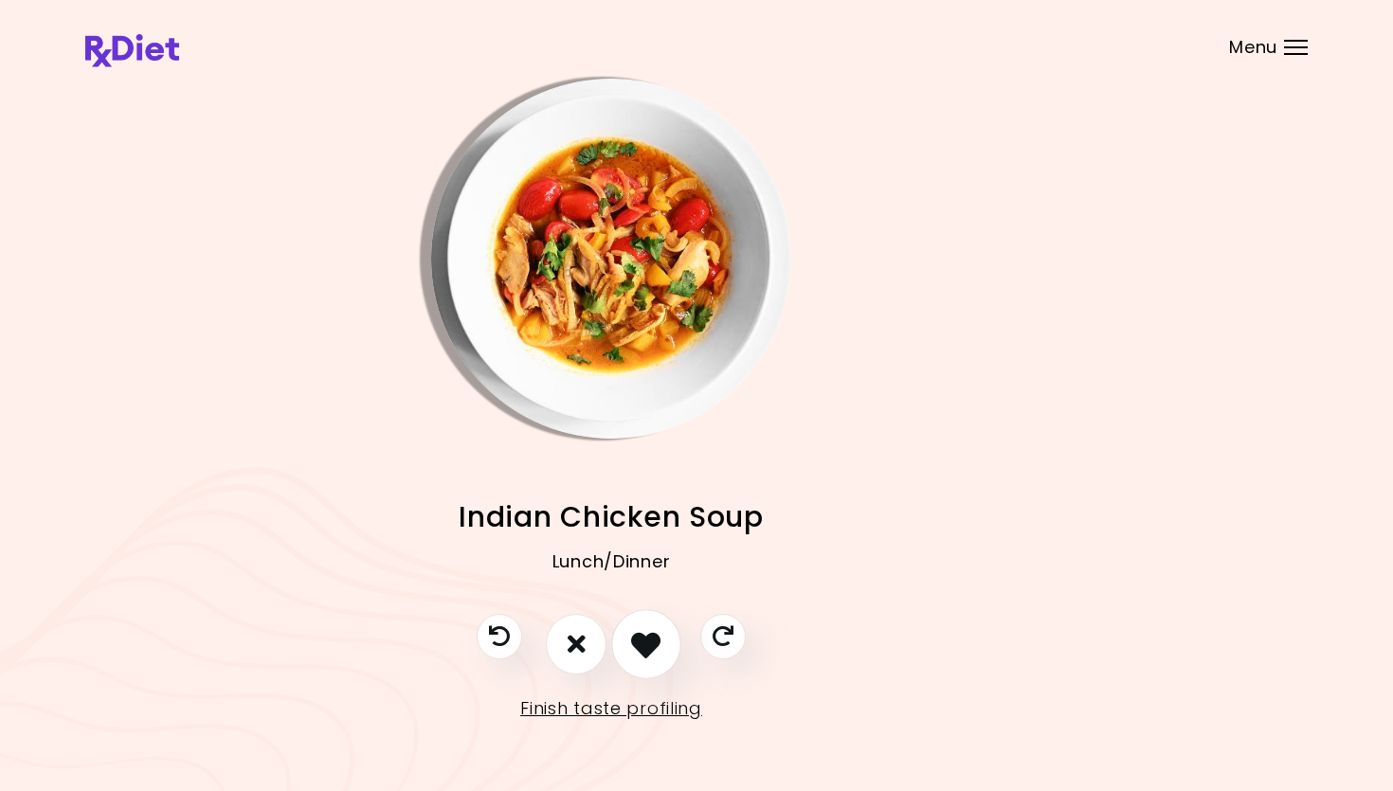
click at [660, 629] on button "I like this recipe" at bounding box center [646, 644] width 70 height 70
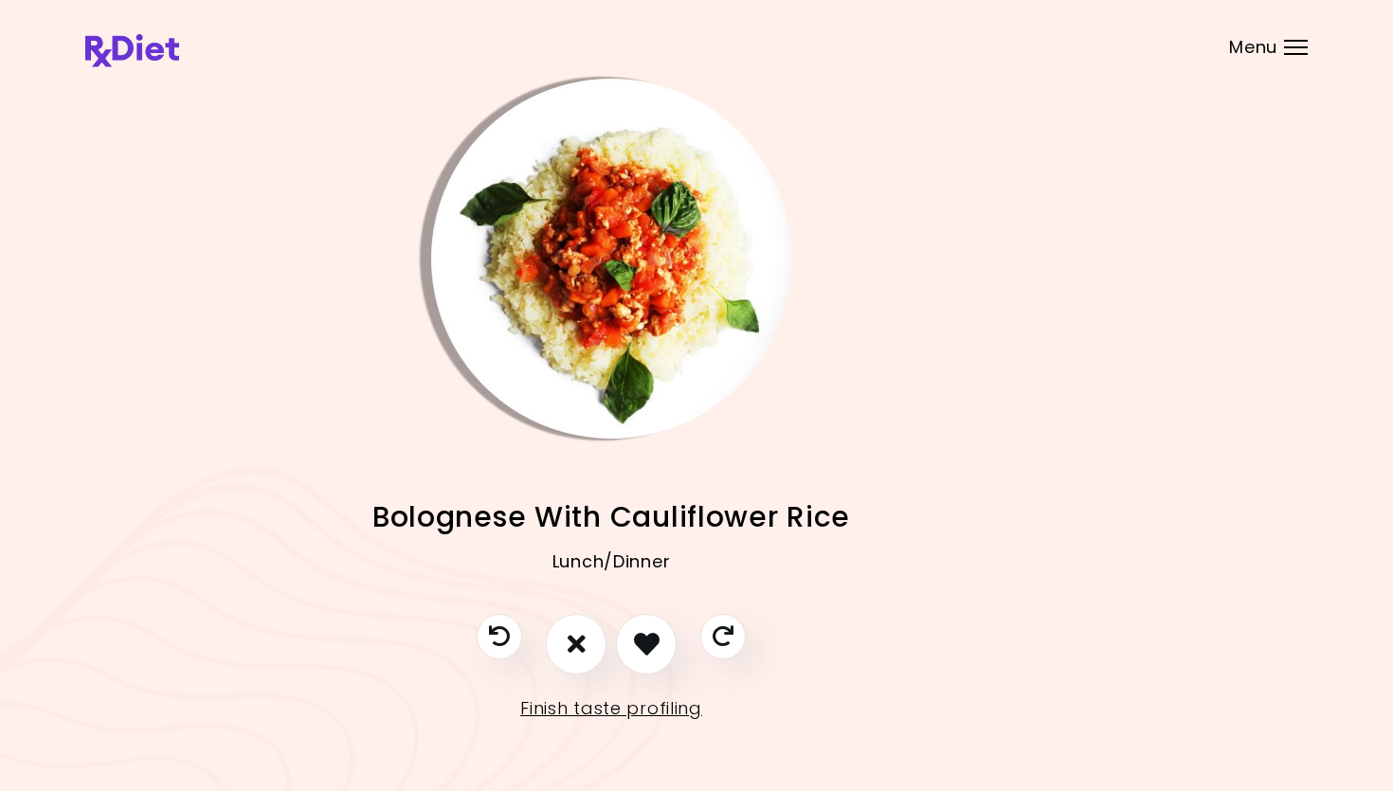
click at [618, 200] on img "Info - Bolognese With Cauliflower Rice" at bounding box center [611, 259] width 360 height 360
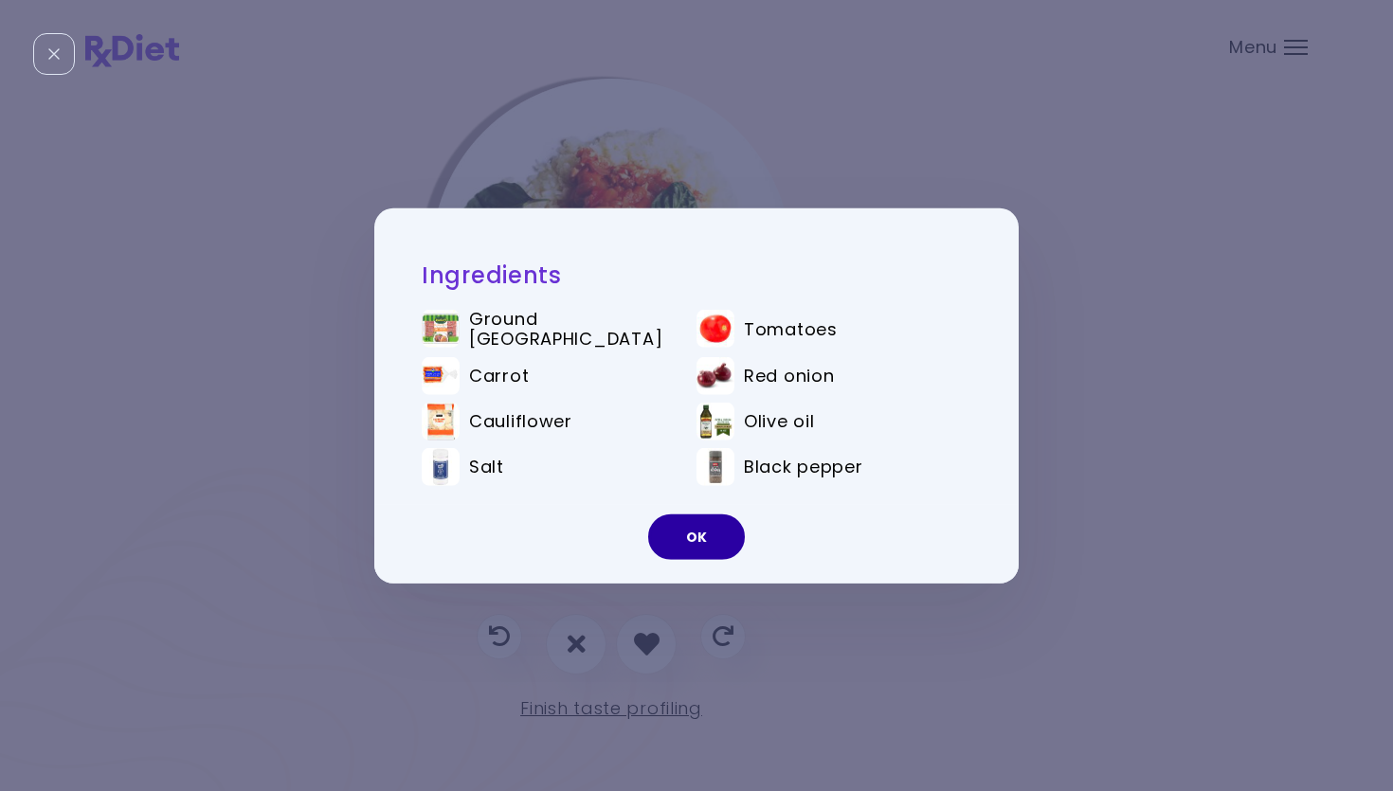
click at [702, 549] on button "OK" at bounding box center [696, 537] width 97 height 45
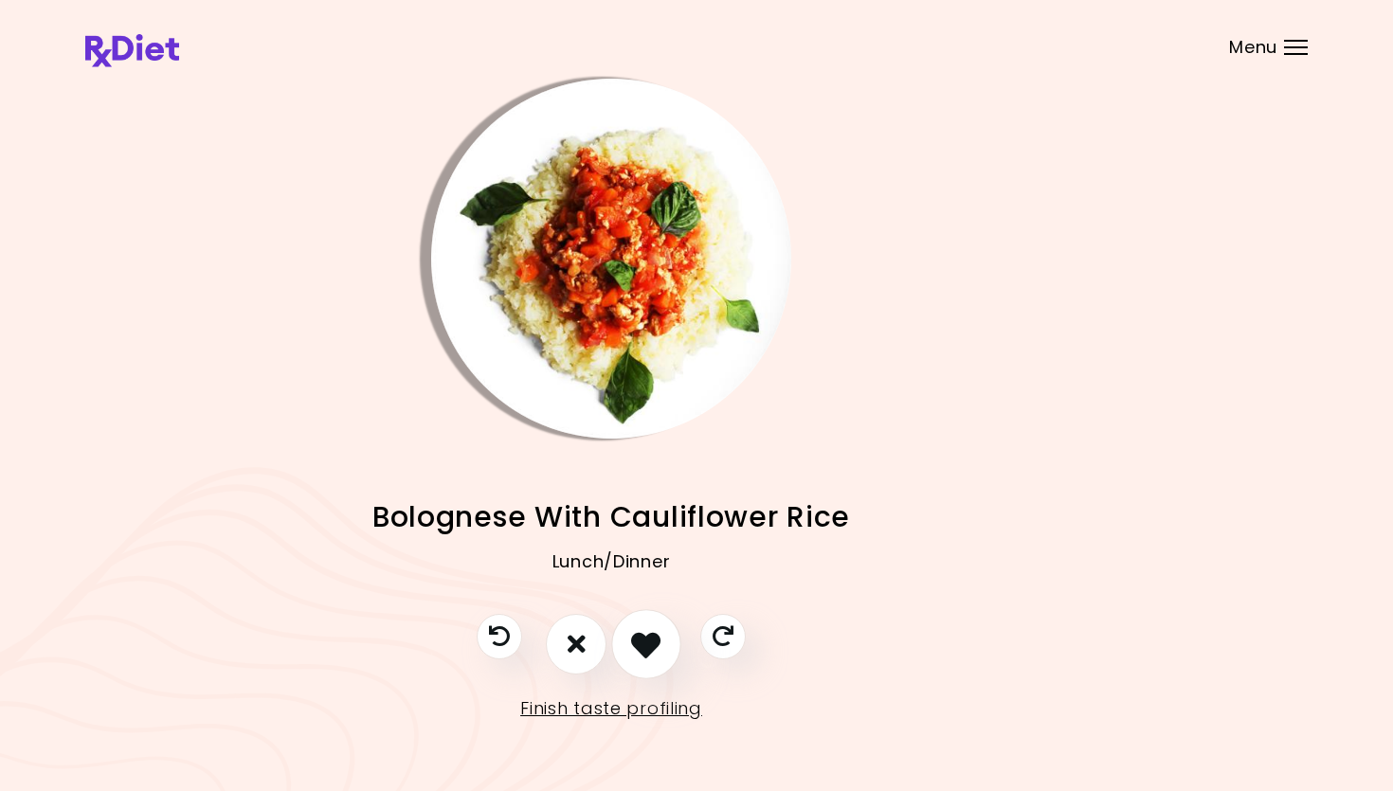
click at [669, 636] on button "I like this recipe" at bounding box center [646, 644] width 70 height 70
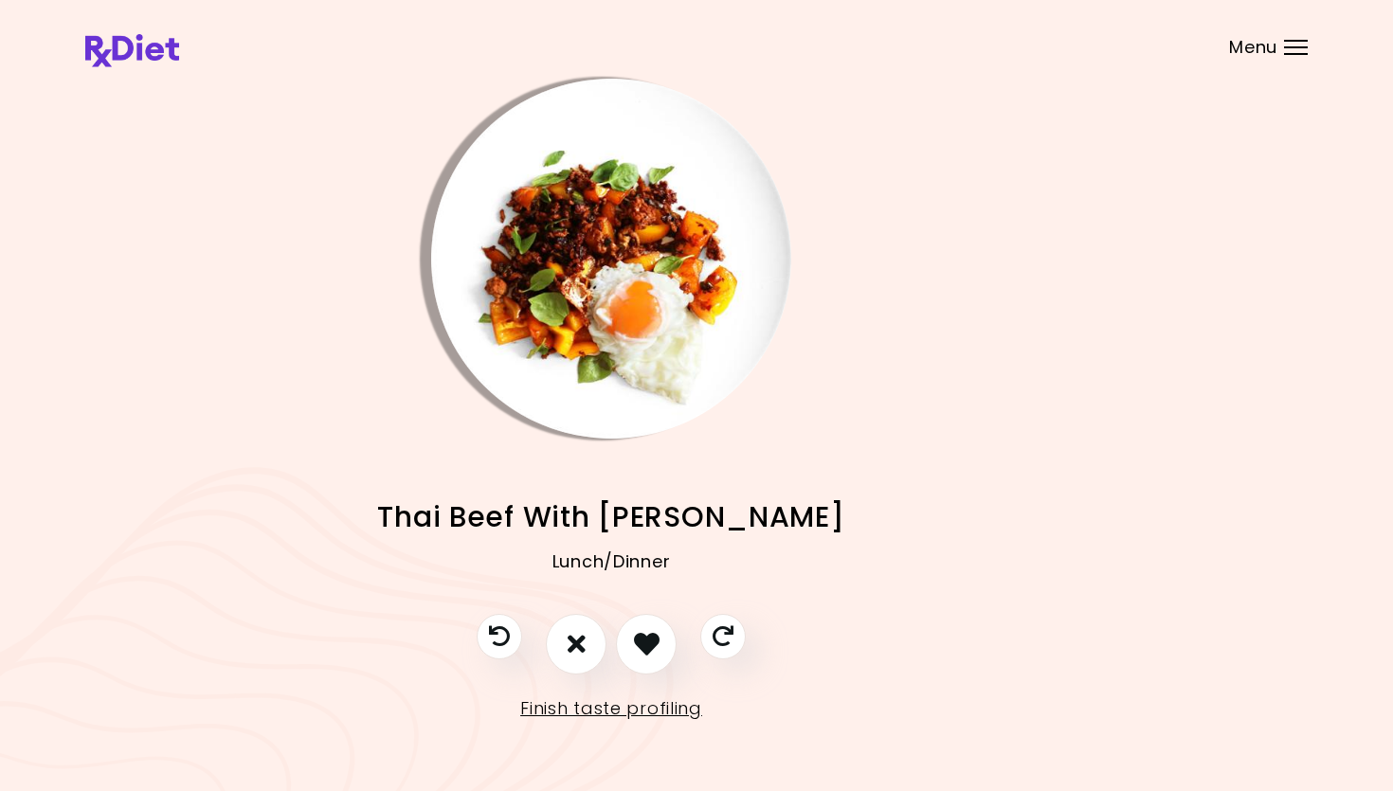
click at [540, 264] on img "Info - Thai Beef With Basil" at bounding box center [611, 259] width 360 height 360
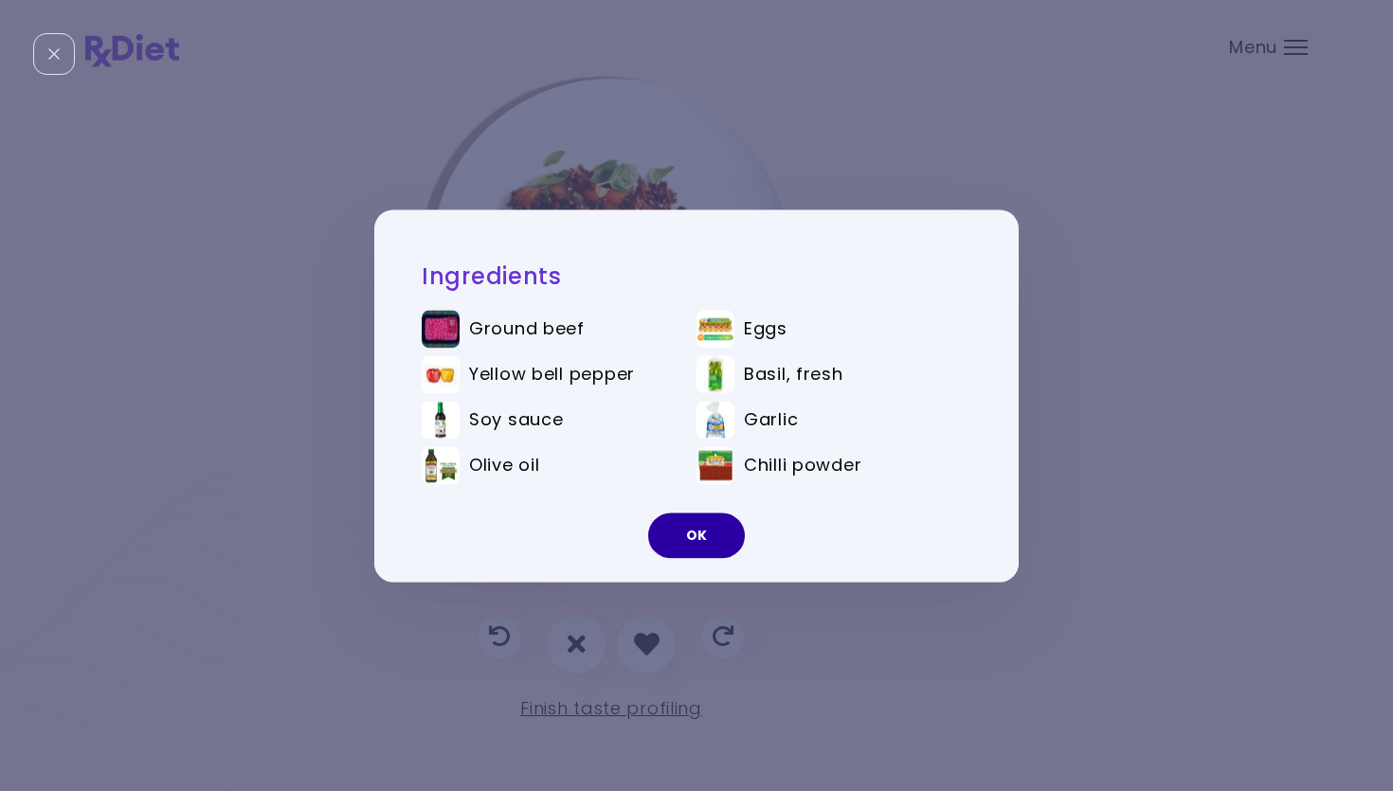
click at [710, 533] on button "OK" at bounding box center [696, 535] width 97 height 45
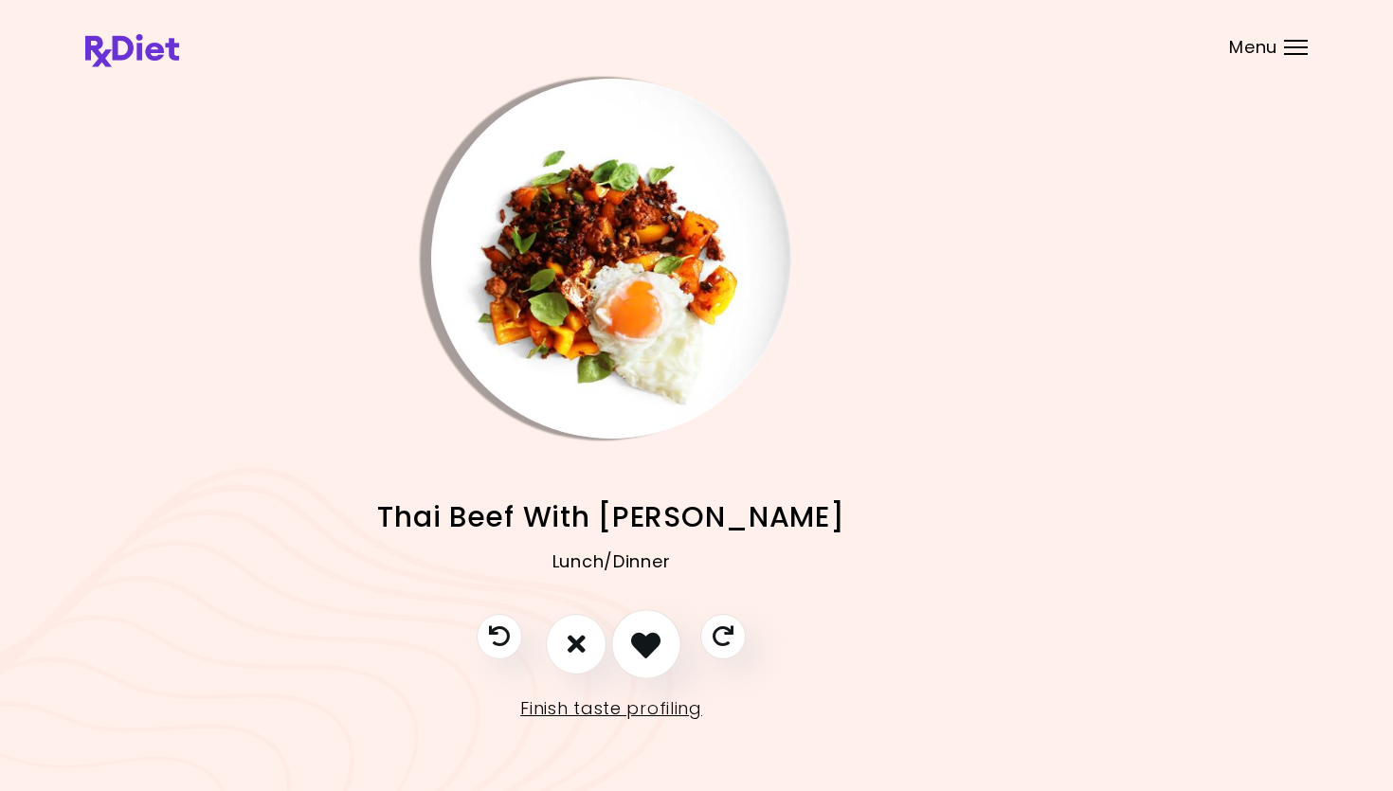
click at [667, 631] on button "I like this recipe" at bounding box center [646, 644] width 70 height 70
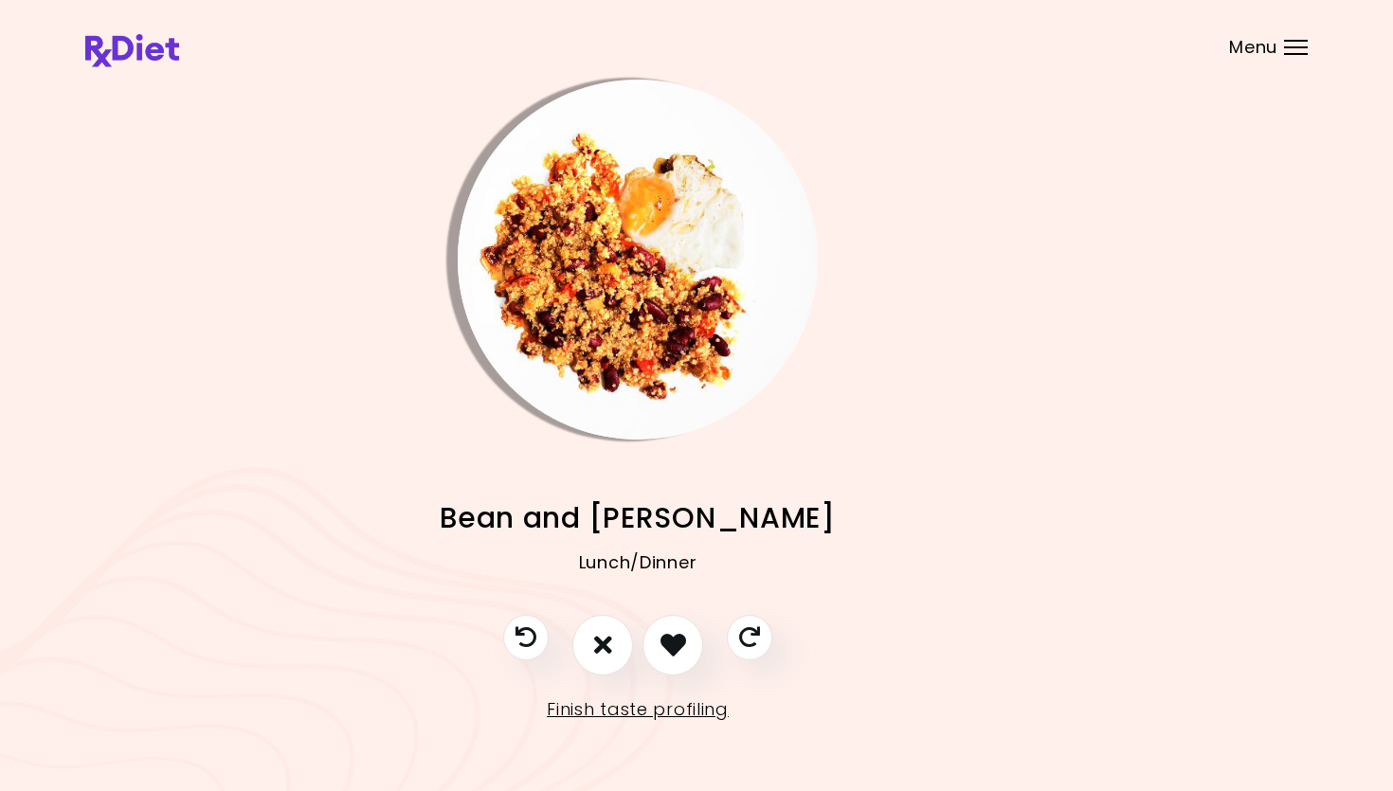
scroll to position [1, 42]
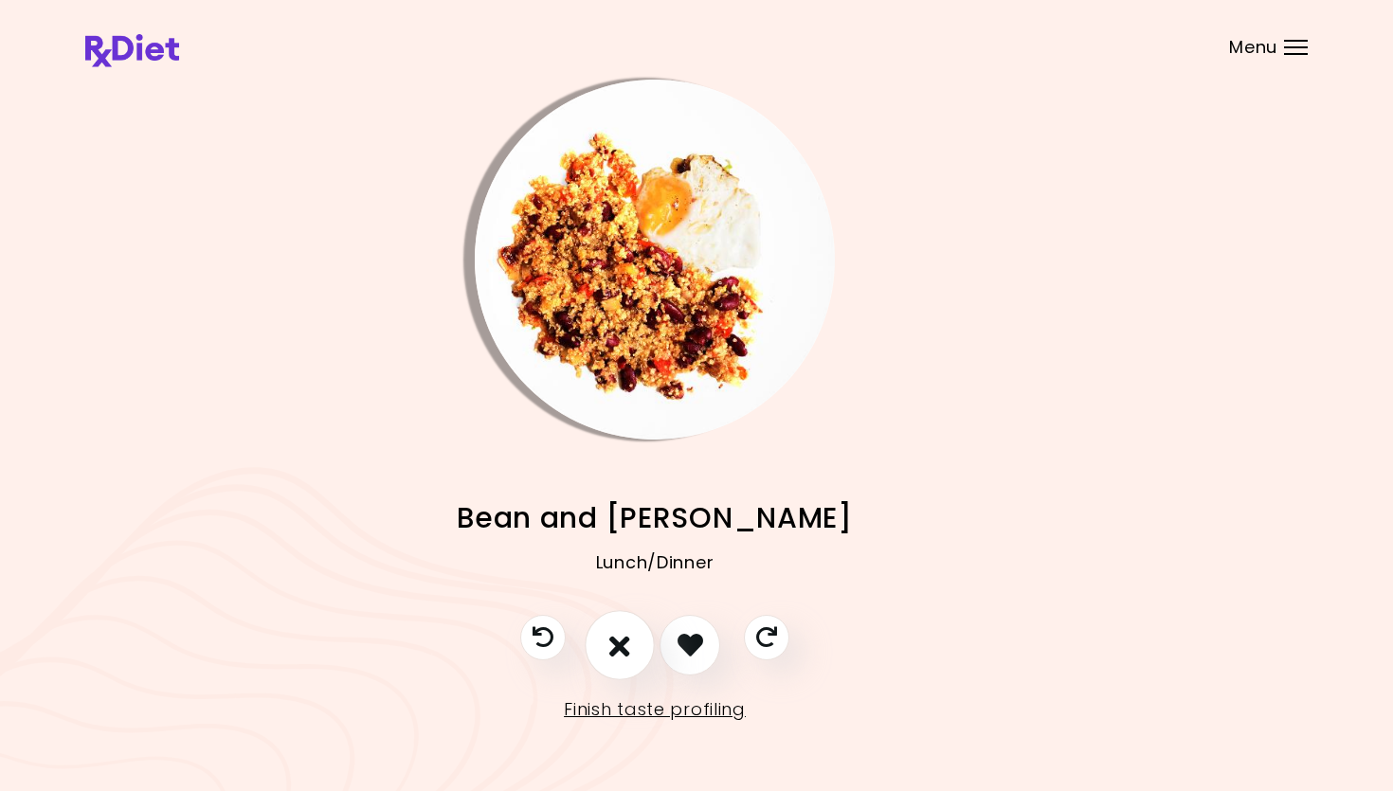
click at [625, 636] on icon "I don't like this recipe" at bounding box center [619, 644] width 21 height 29
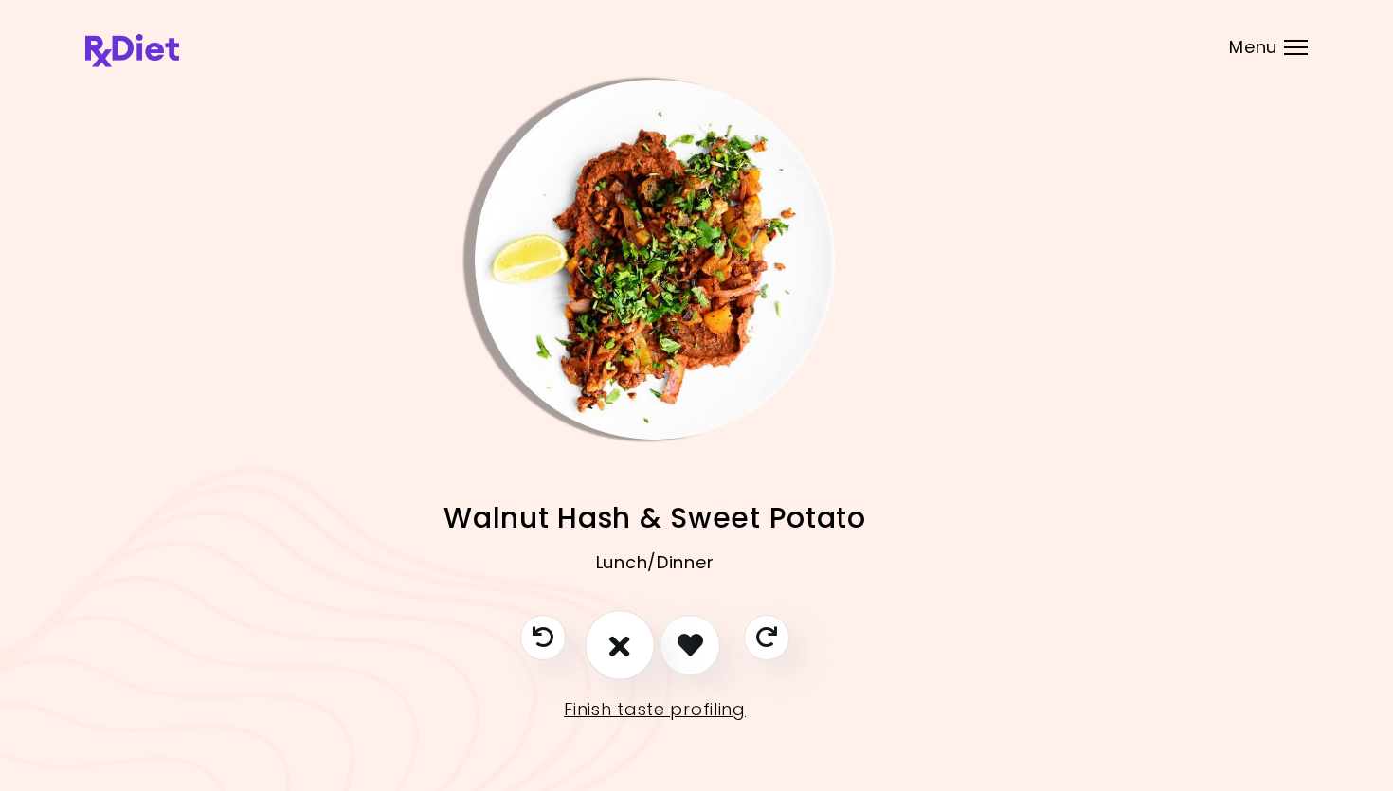
click at [614, 636] on icon "I don't like this recipe" at bounding box center [619, 644] width 21 height 29
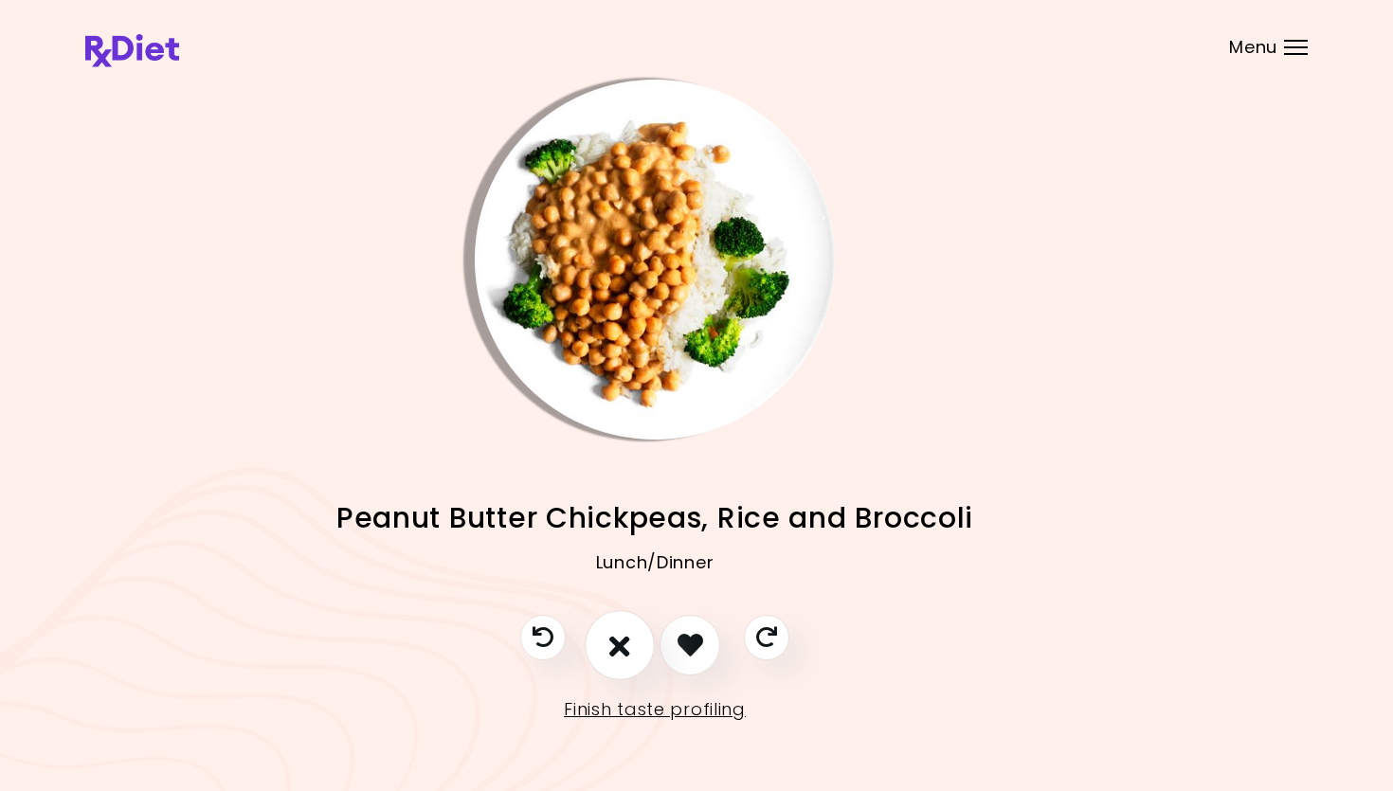
click at [614, 636] on icon "I don't like this recipe" at bounding box center [619, 644] width 21 height 29
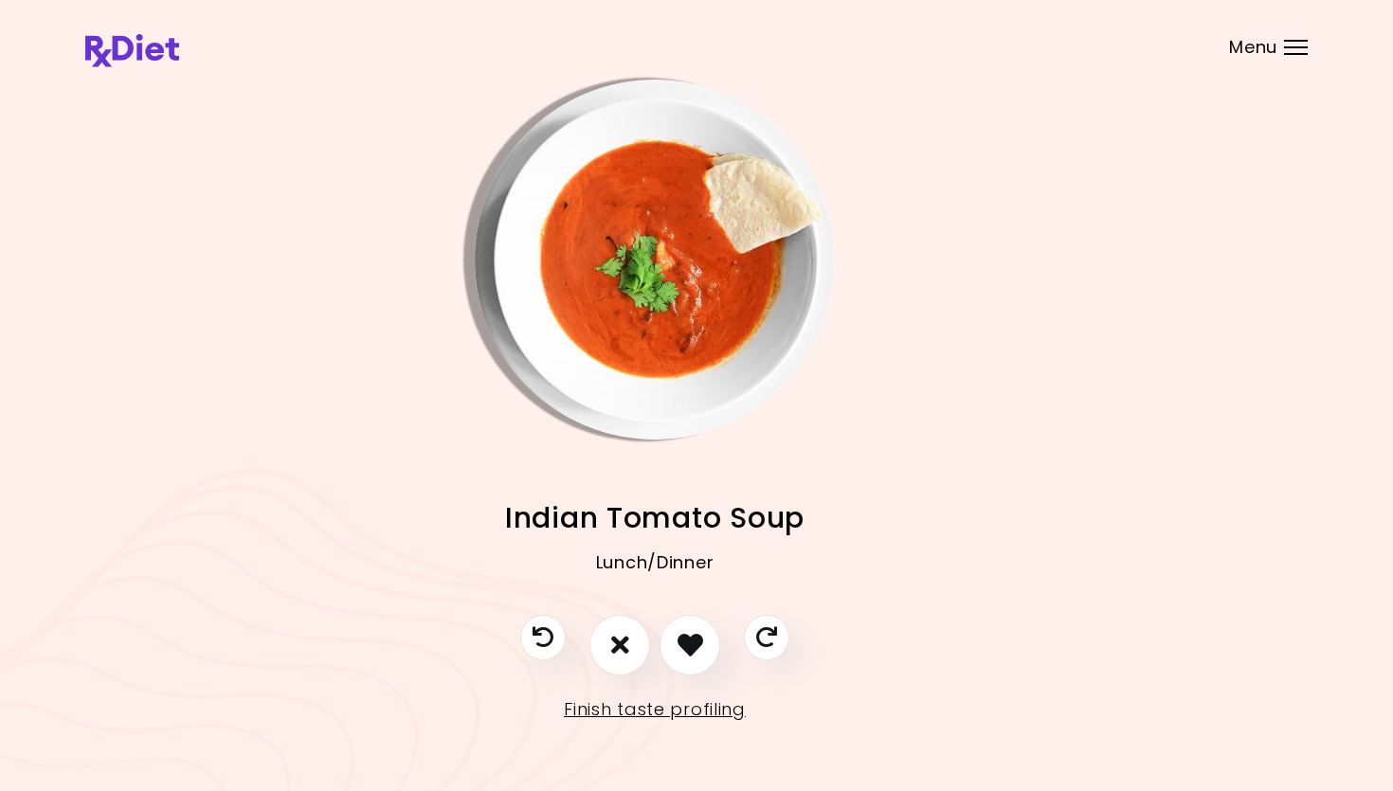
click at [696, 315] on img "Info - Indian Tomato Soup" at bounding box center [655, 260] width 360 height 360
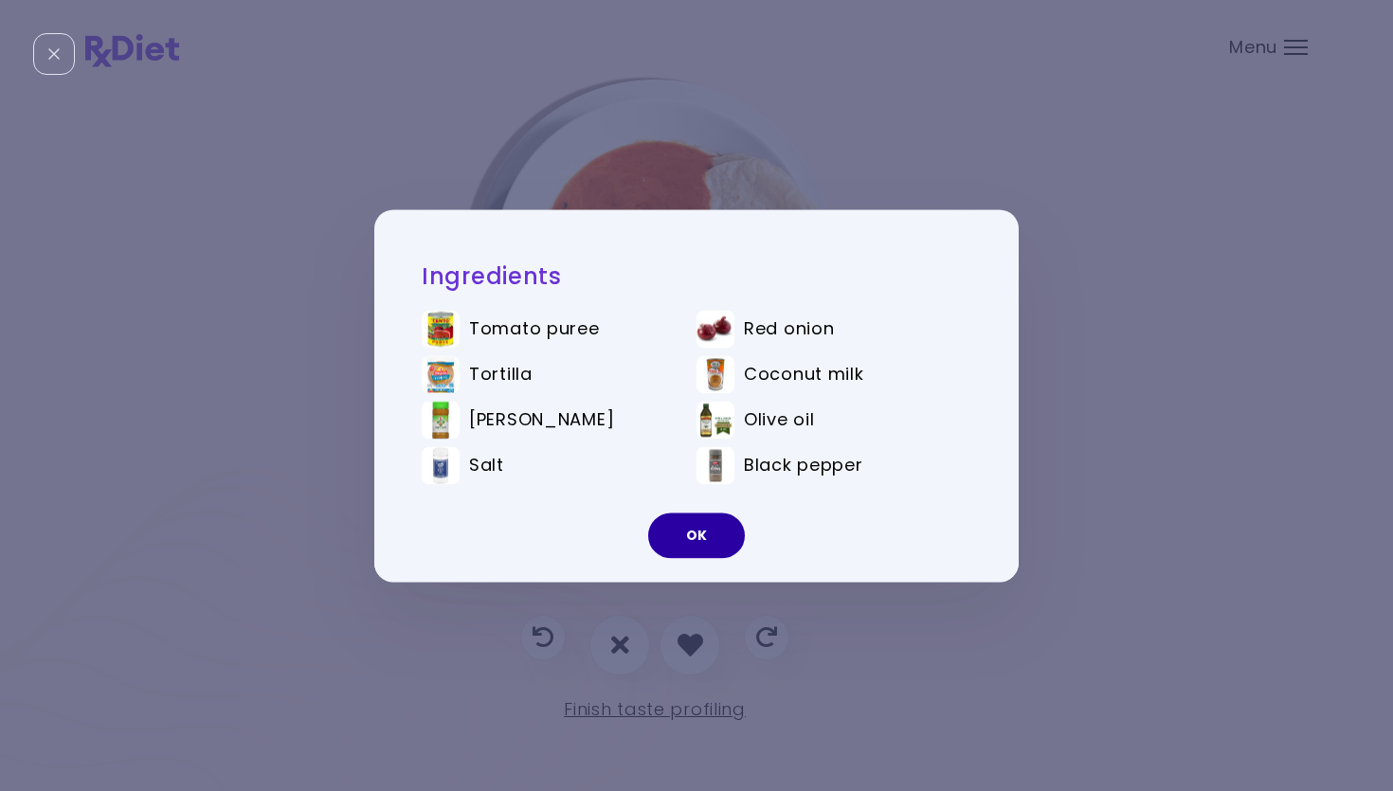
click at [711, 540] on button "OK" at bounding box center [696, 535] width 97 height 45
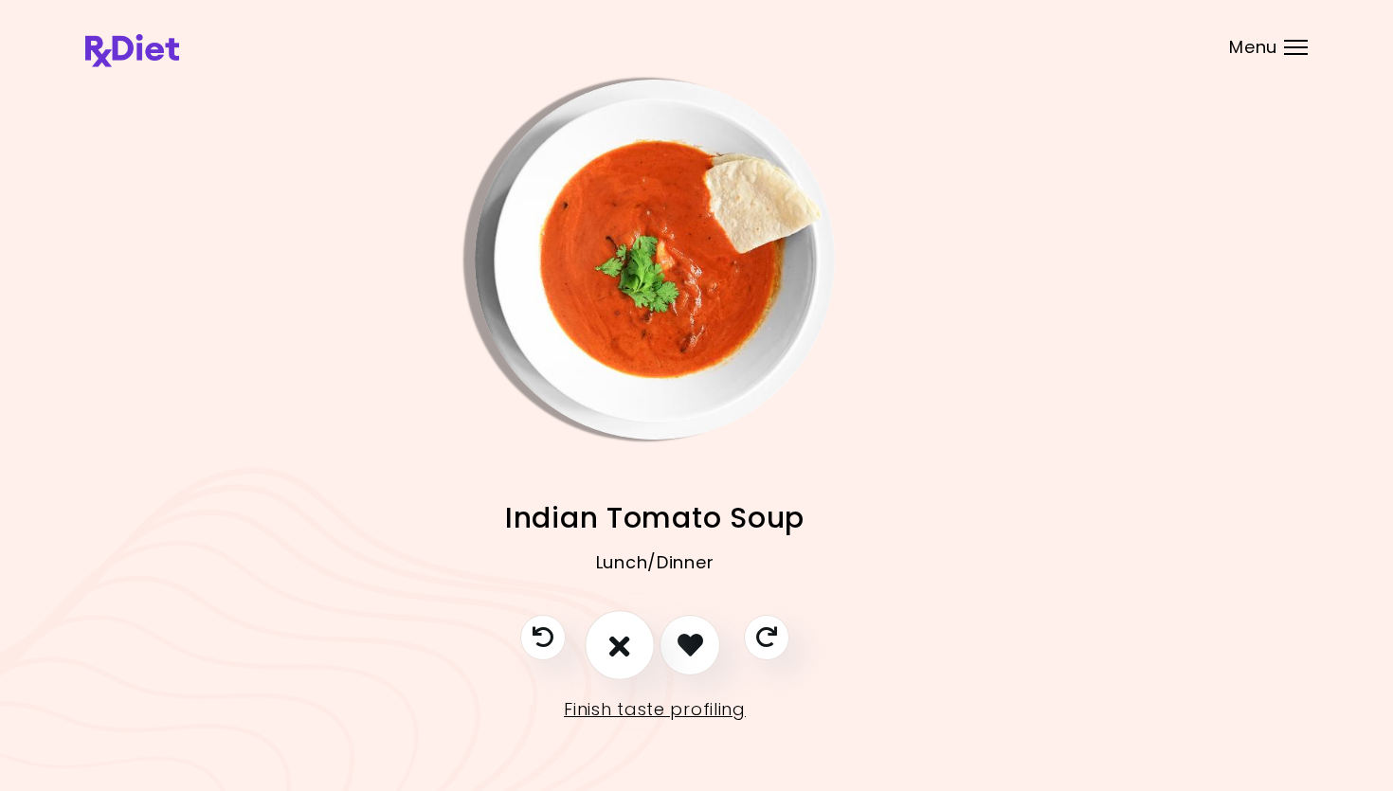
click at [633, 636] on button "I don't like this recipe" at bounding box center [620, 645] width 70 height 70
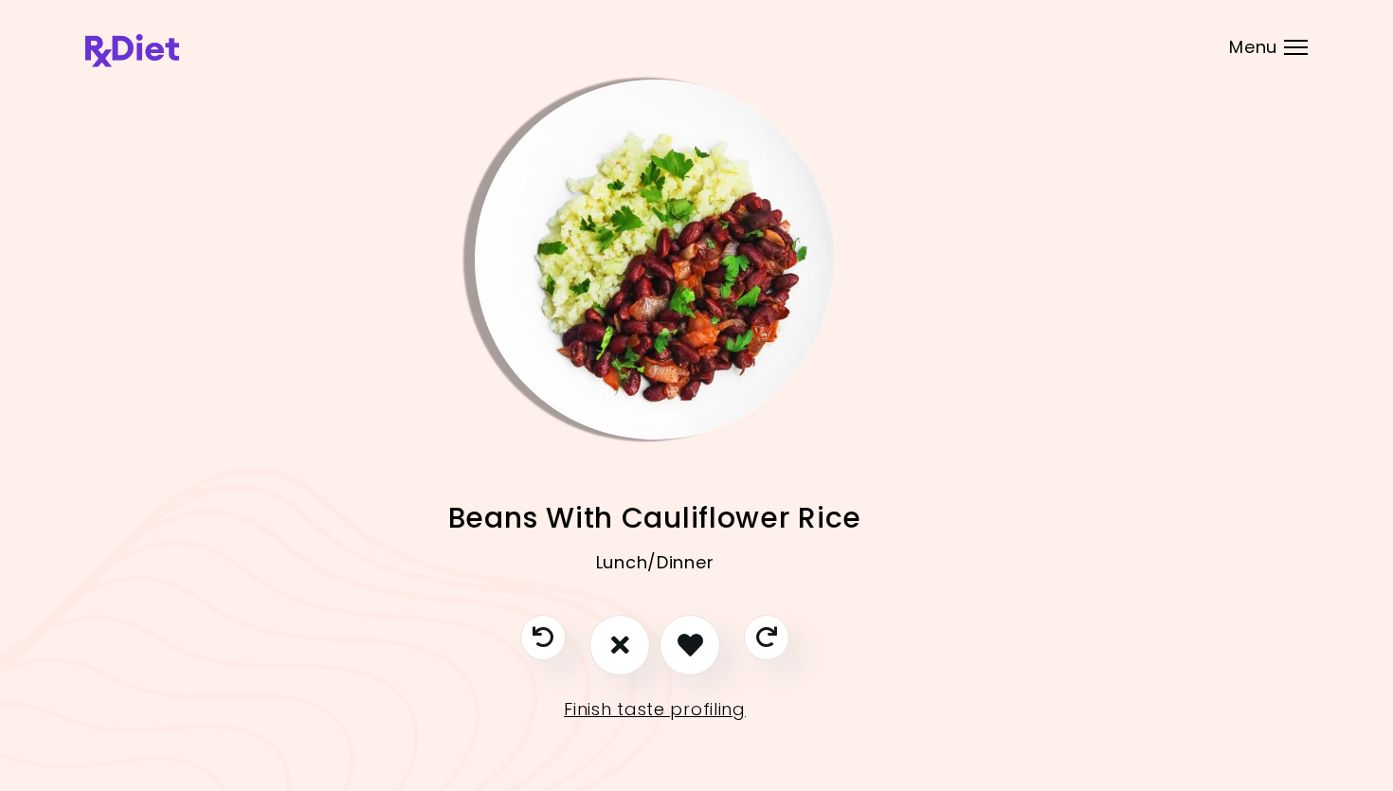
click at [662, 270] on img "Info - Beans With Cauliflower Rice" at bounding box center [655, 260] width 360 height 360
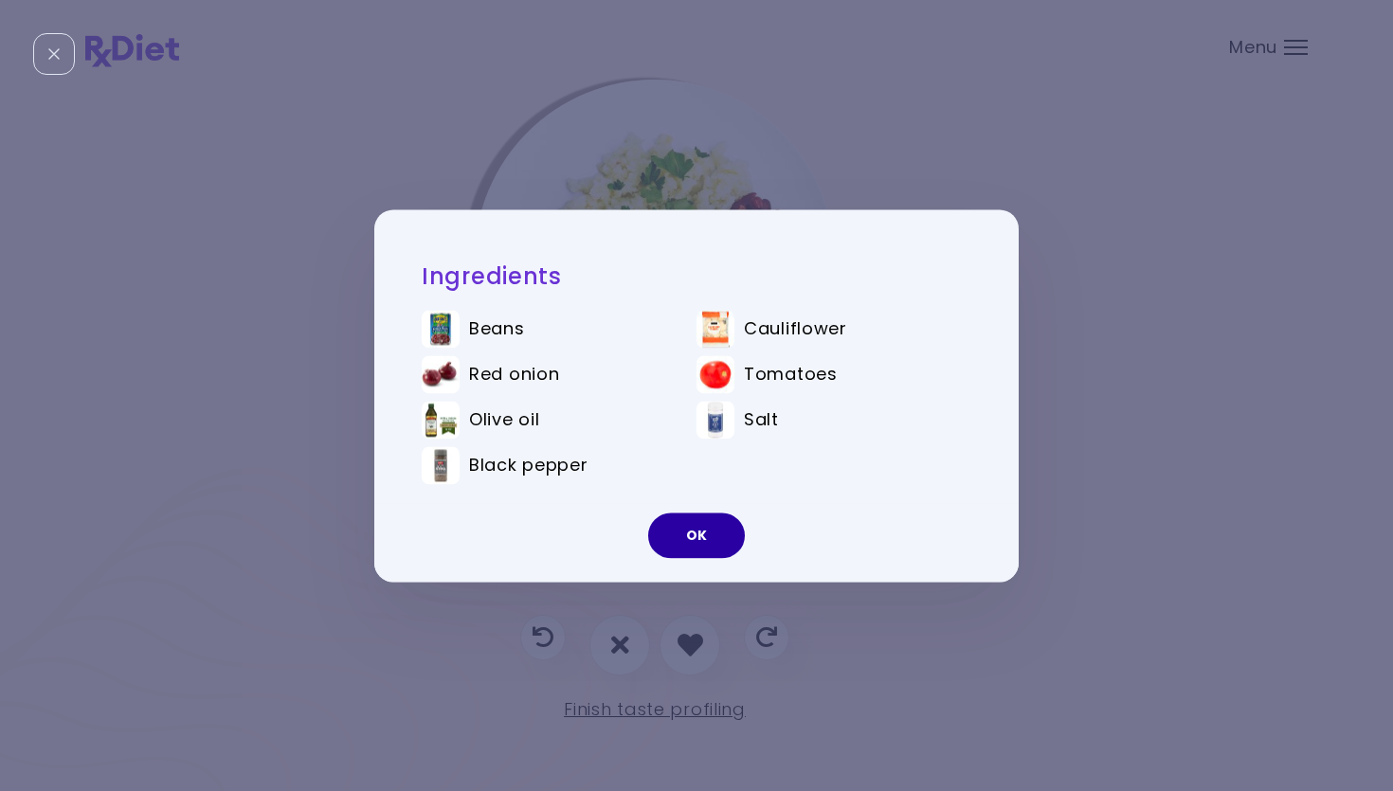
click at [665, 544] on button "OK" at bounding box center [696, 535] width 97 height 45
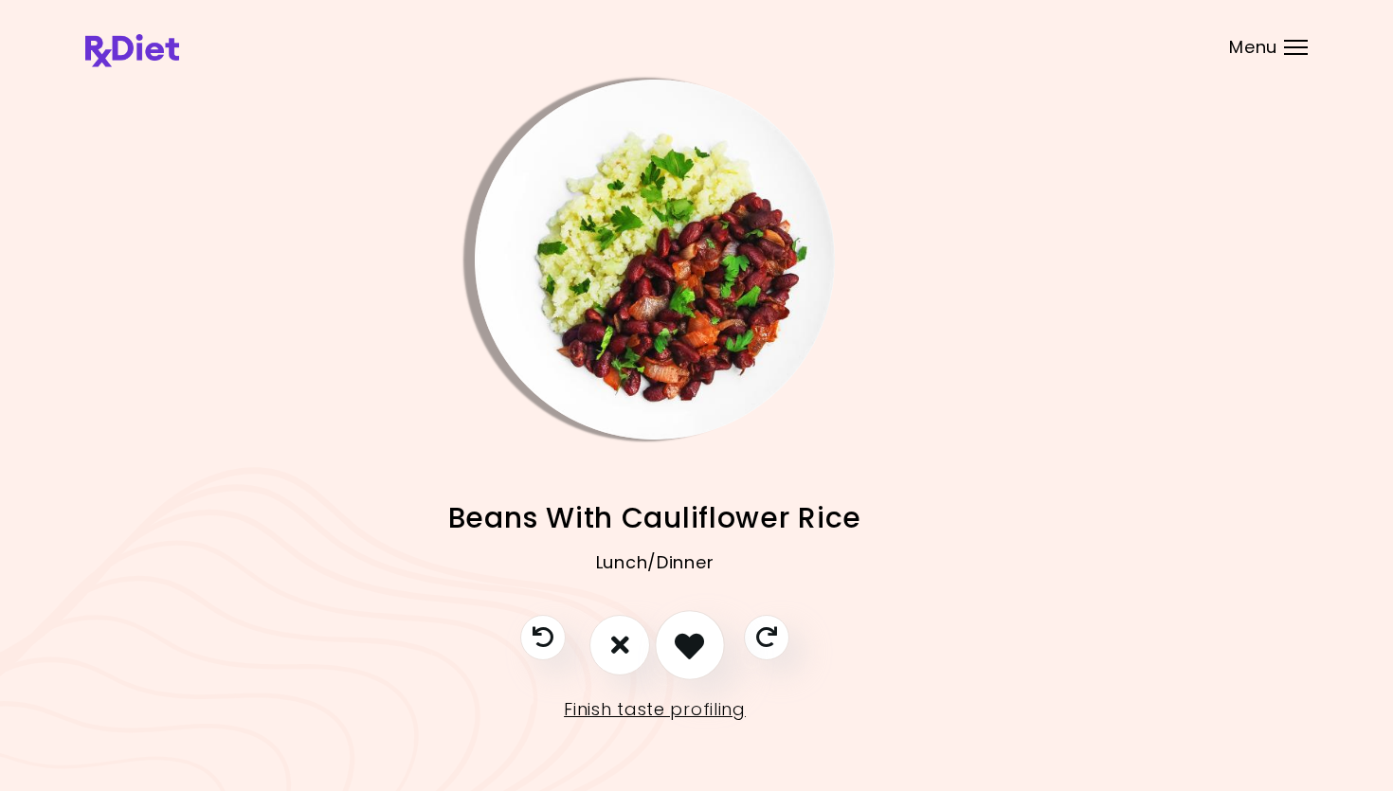
click at [701, 636] on button "I like this recipe" at bounding box center [690, 645] width 70 height 70
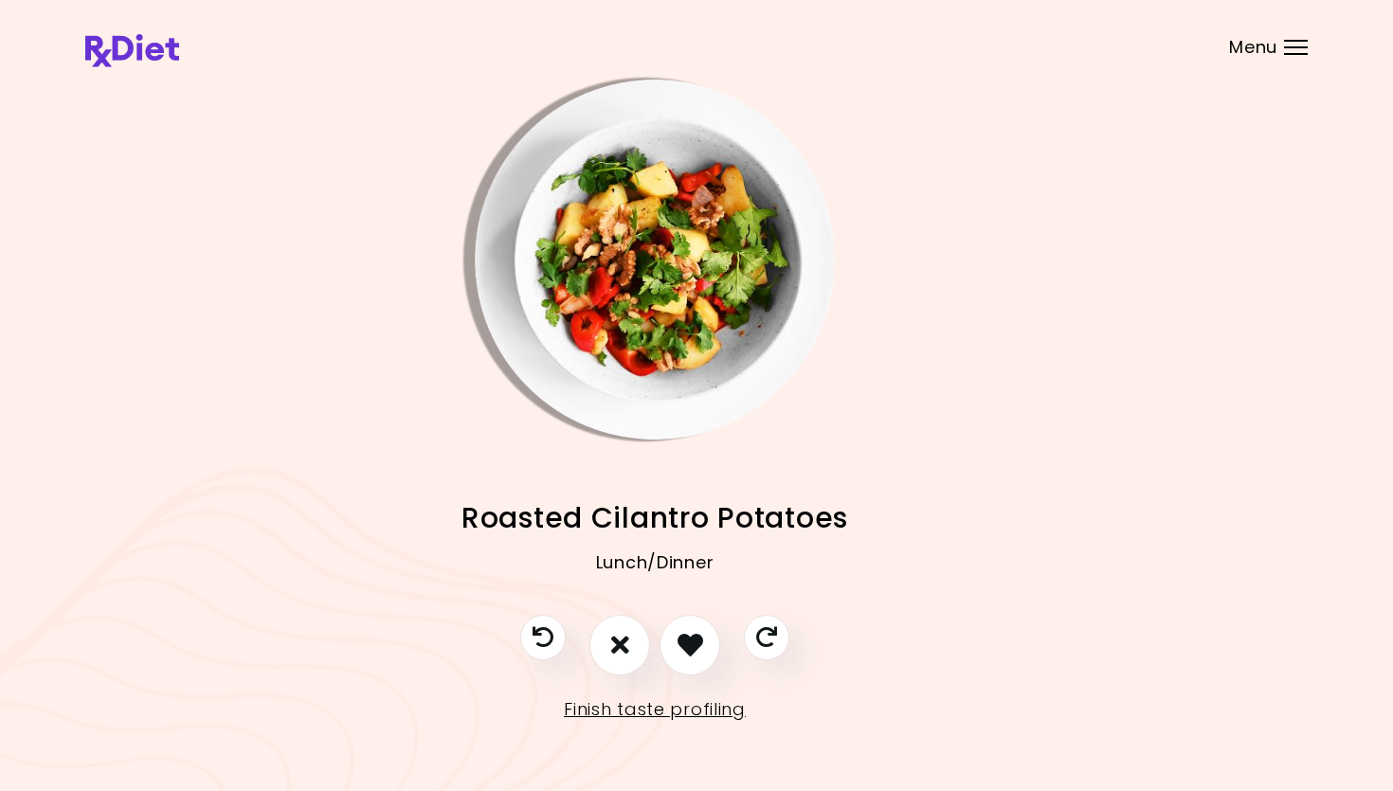
click at [637, 275] on img "Info - Roasted Cilantro Potatoes" at bounding box center [655, 260] width 360 height 360
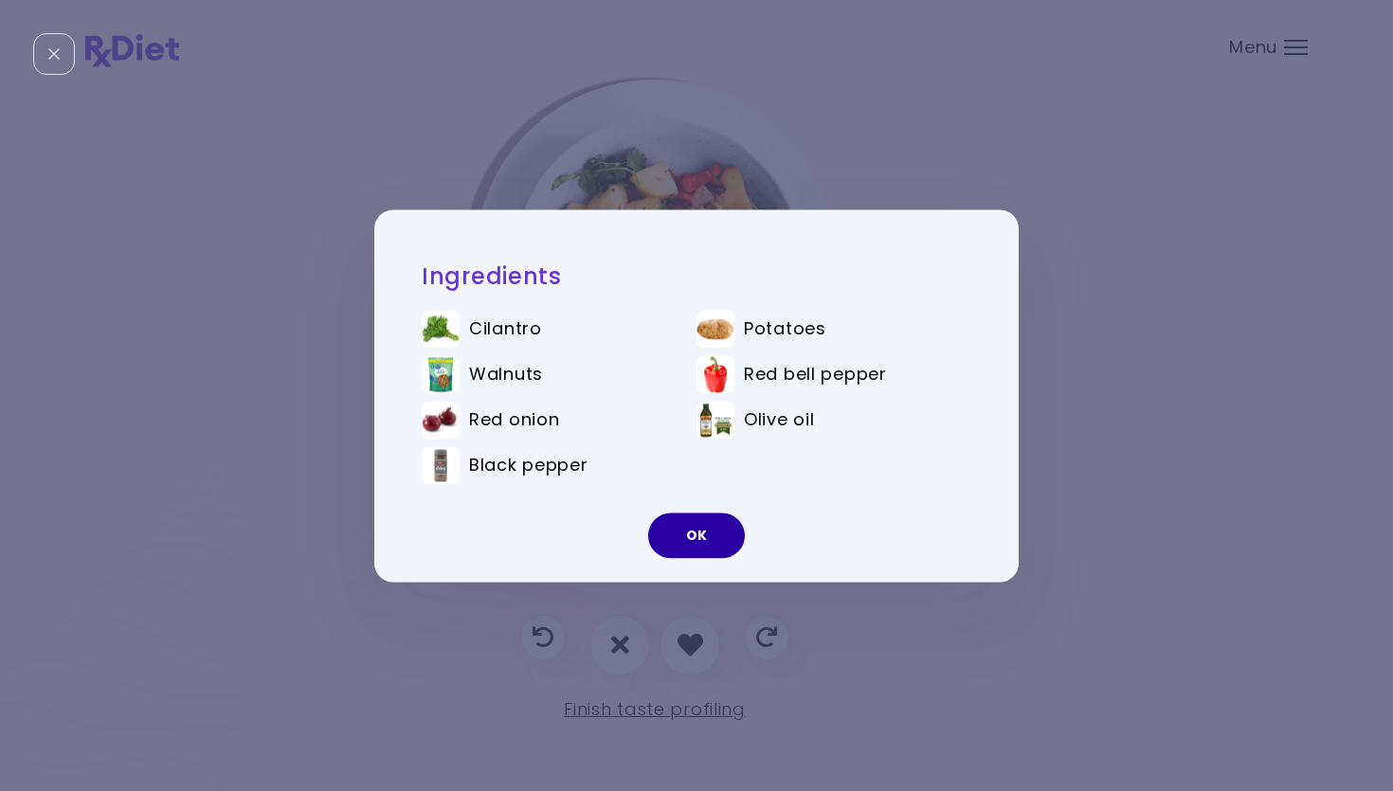
click at [716, 533] on button "OK" at bounding box center [696, 535] width 97 height 45
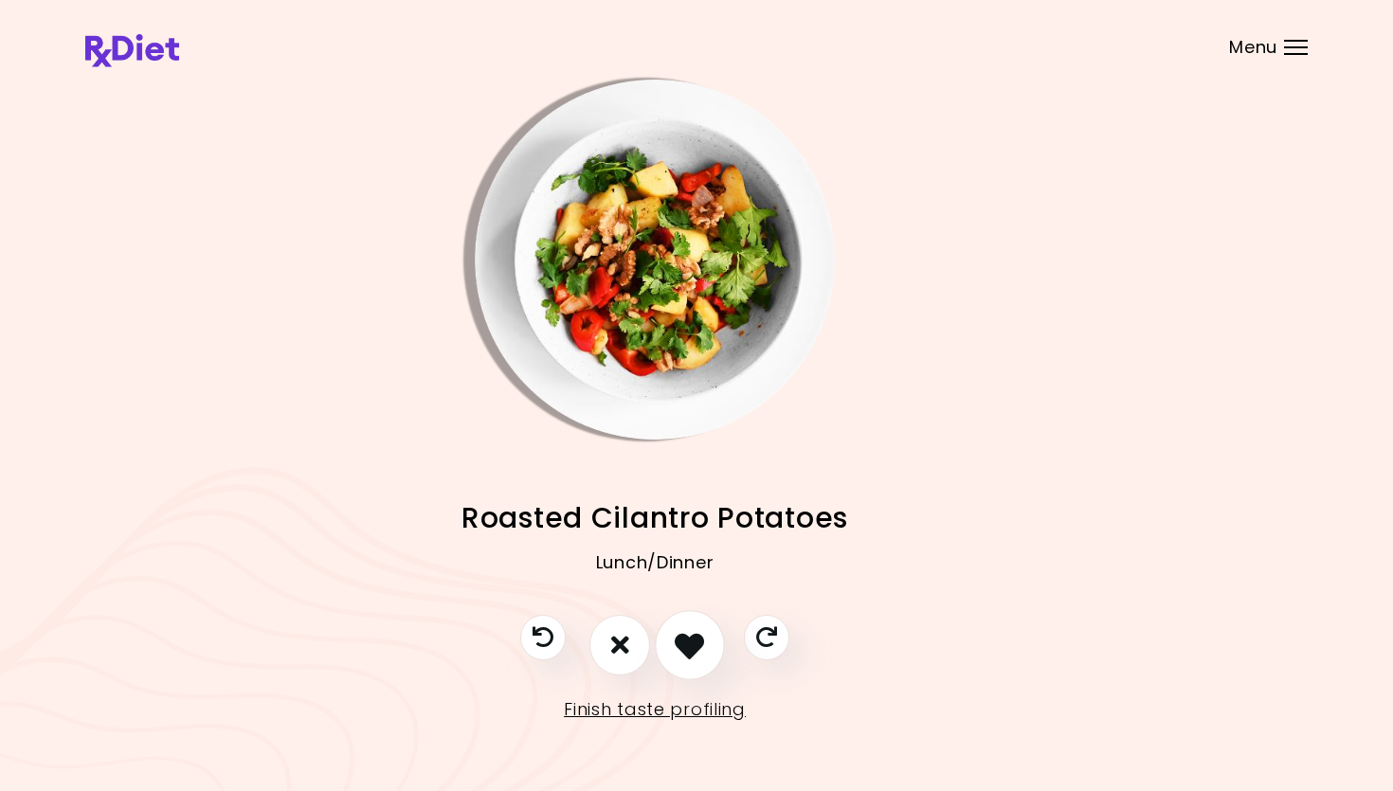
click at [690, 630] on icon "I like this recipe" at bounding box center [689, 644] width 29 height 29
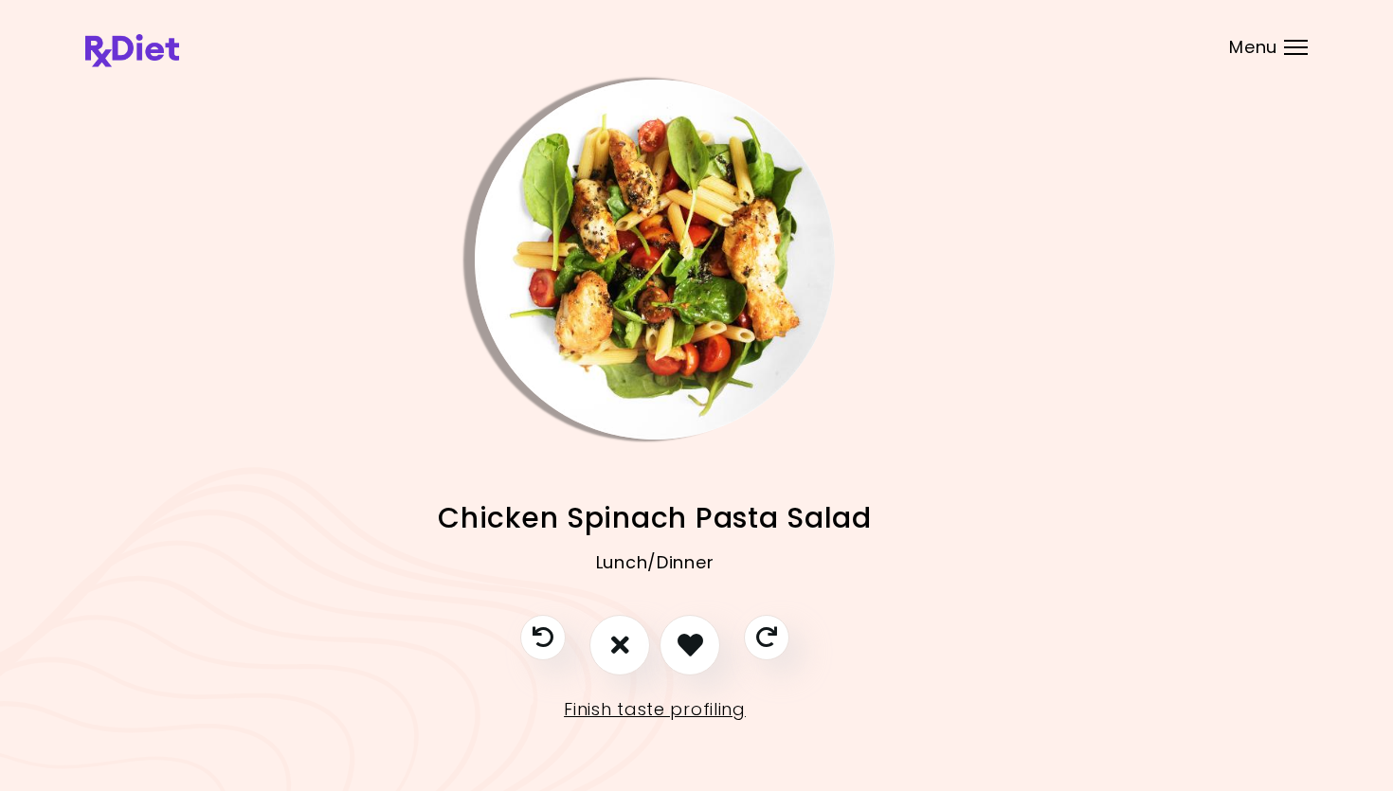
click at [654, 358] on img "Info - Chicken Spinach Pasta Salad" at bounding box center [655, 260] width 360 height 360
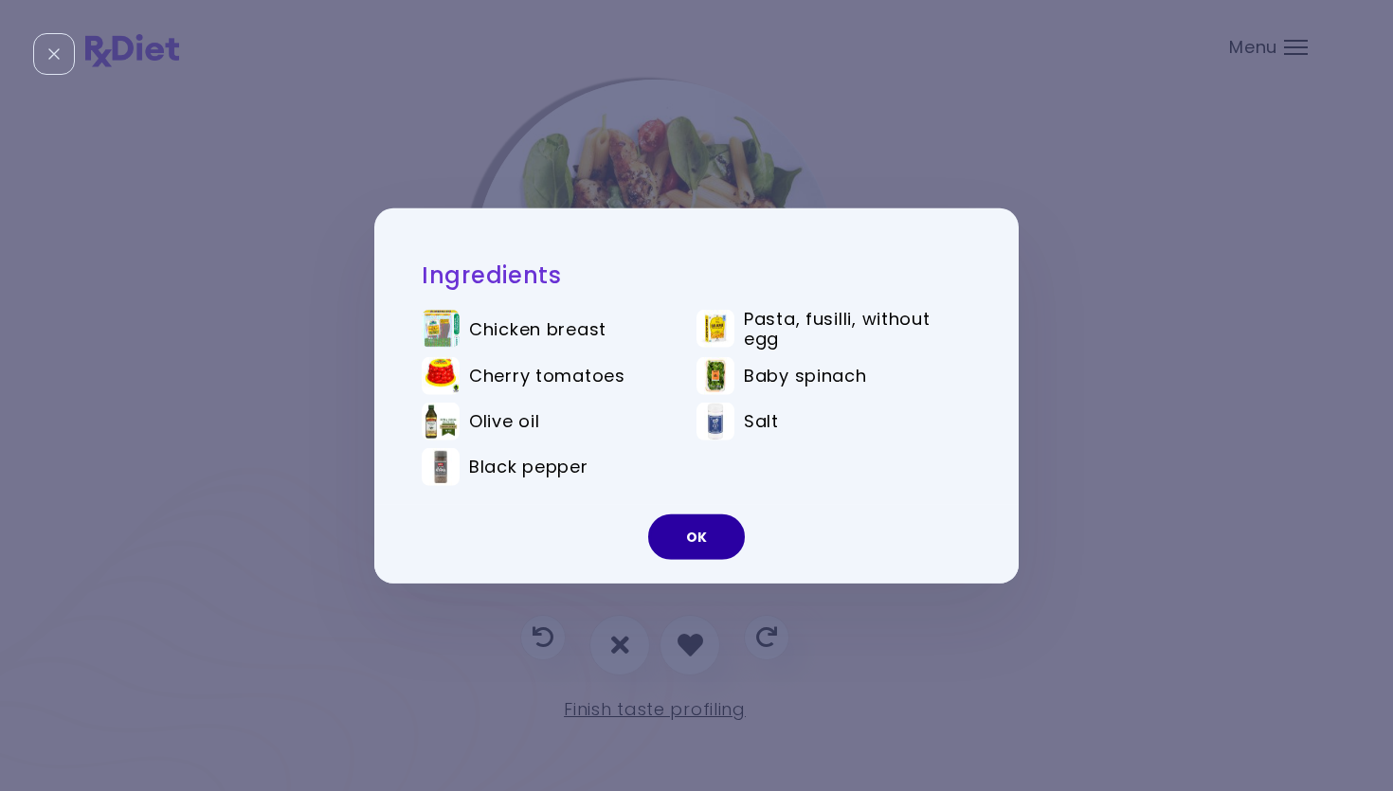
click at [706, 525] on button "OK" at bounding box center [696, 537] width 97 height 45
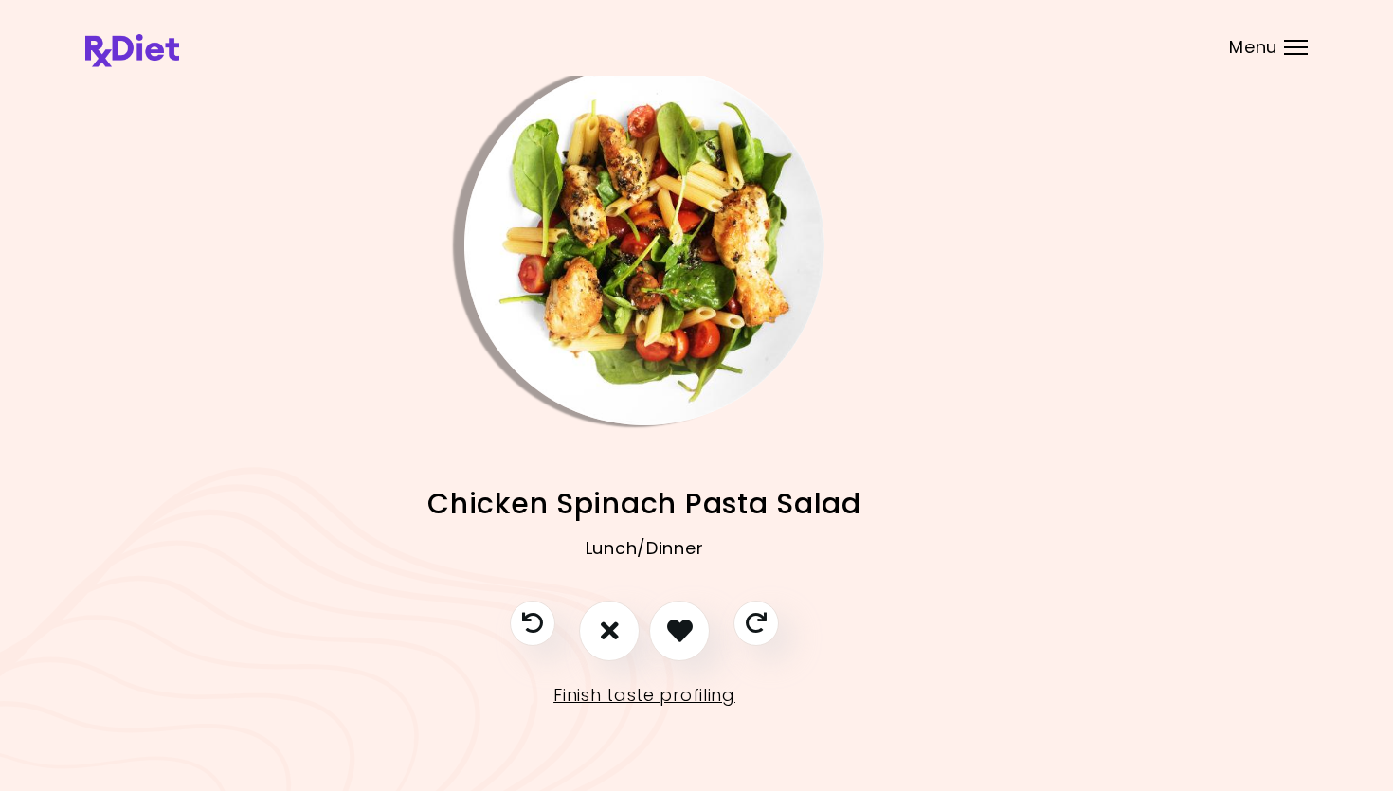
scroll to position [14, 52]
click at [635, 253] on img "Info - Chicken Spinach Pasta Salad" at bounding box center [644, 246] width 360 height 360
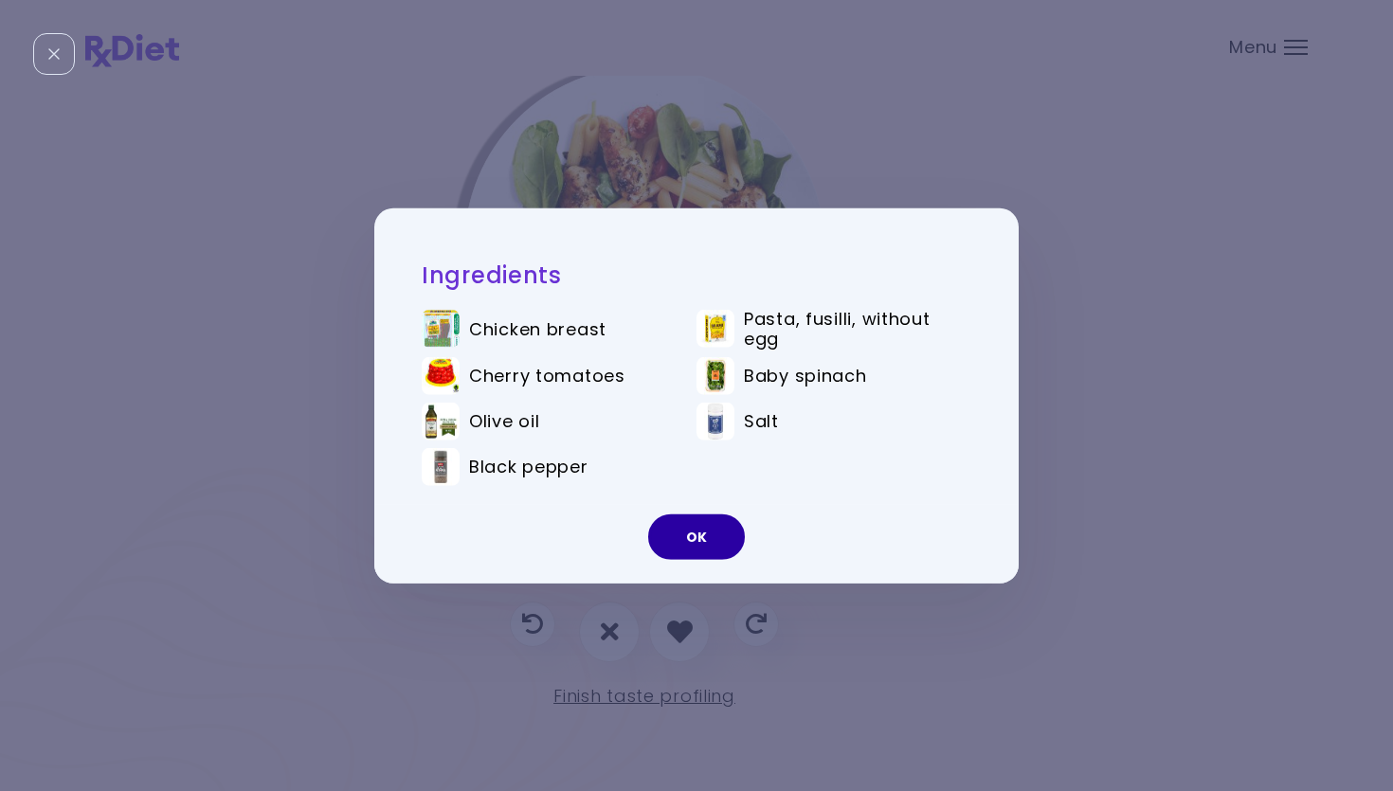
click at [695, 528] on button "OK" at bounding box center [696, 537] width 97 height 45
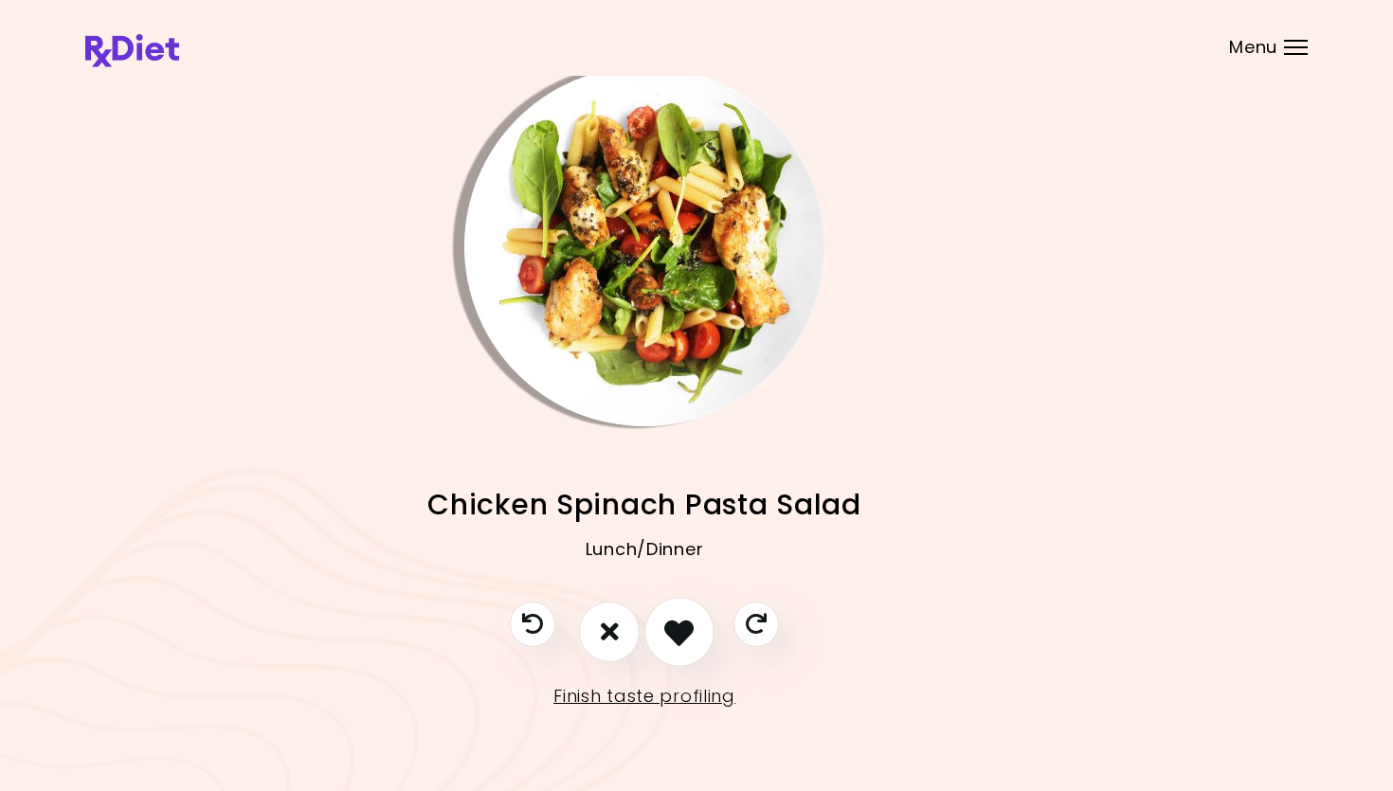
click at [696, 636] on button "I like this recipe" at bounding box center [679, 632] width 70 height 70
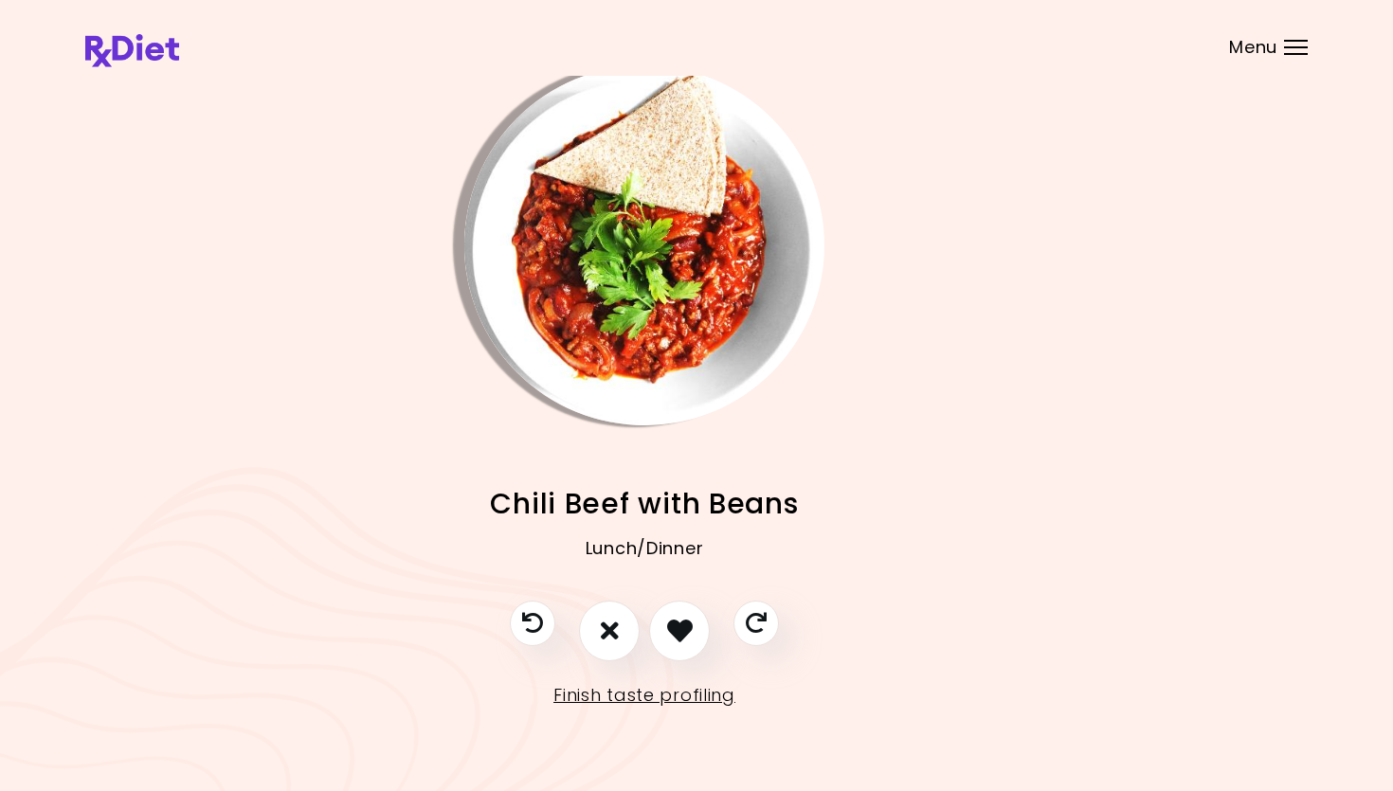
click at [742, 307] on img "Info - Chili Beef with Beans" at bounding box center [644, 245] width 360 height 360
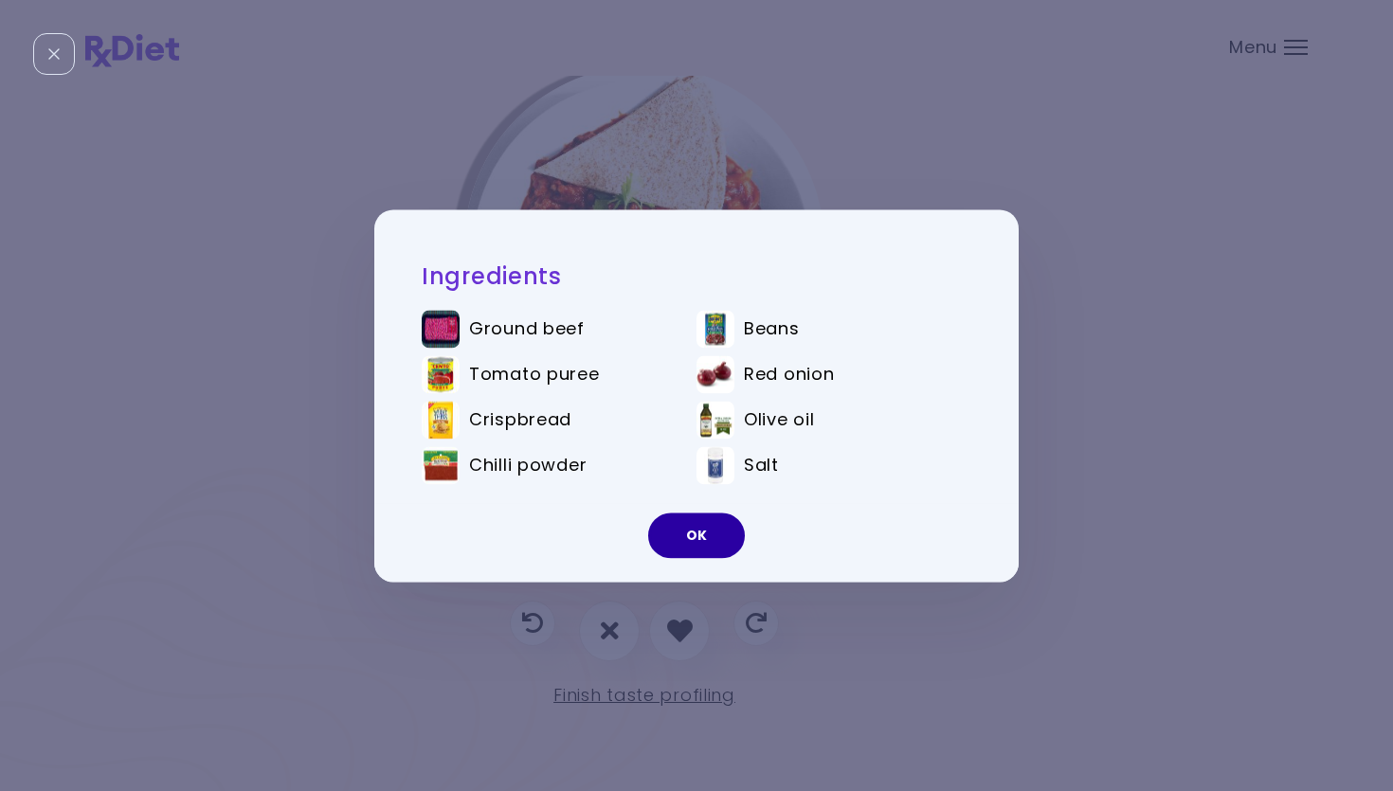
click at [705, 534] on button "OK" at bounding box center [696, 535] width 97 height 45
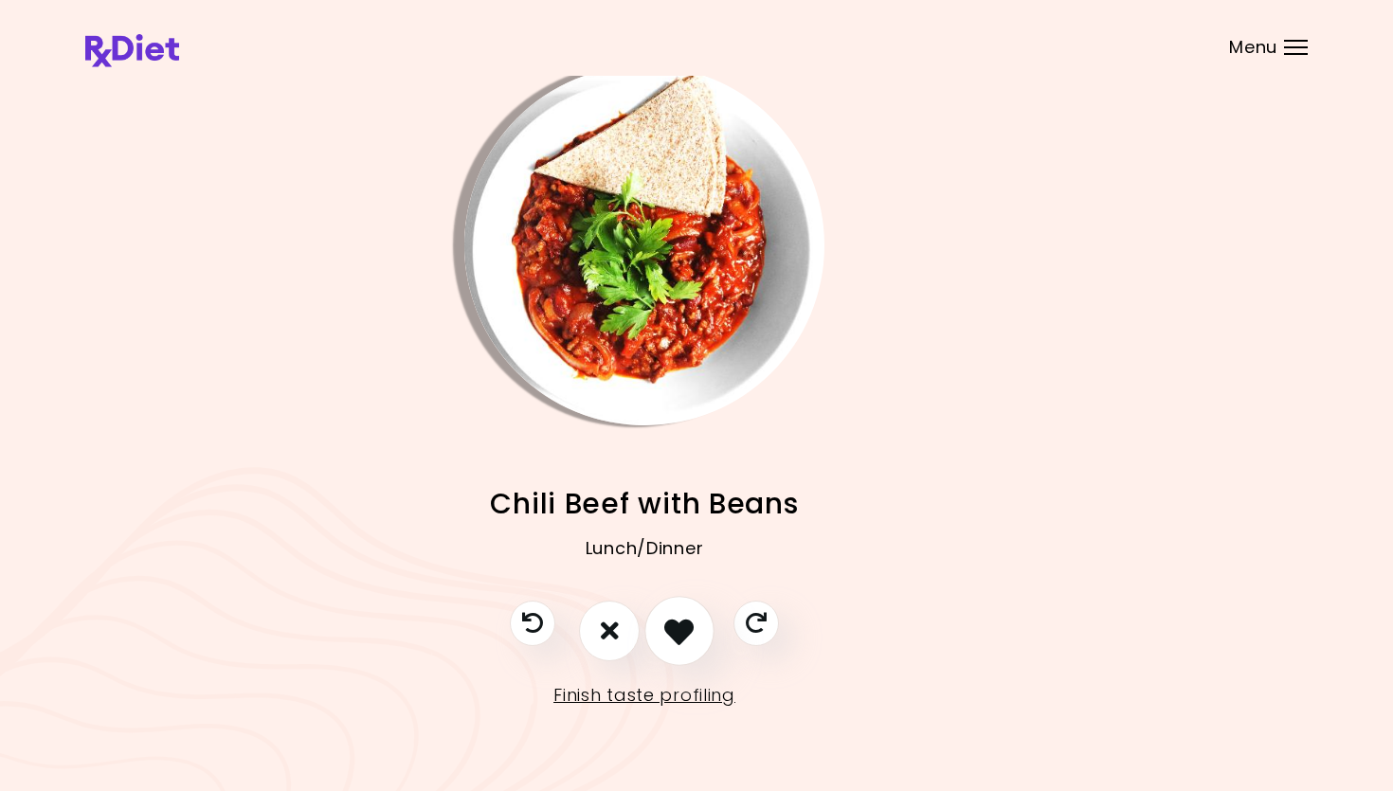
click at [680, 618] on icon "I like this recipe" at bounding box center [678, 630] width 29 height 29
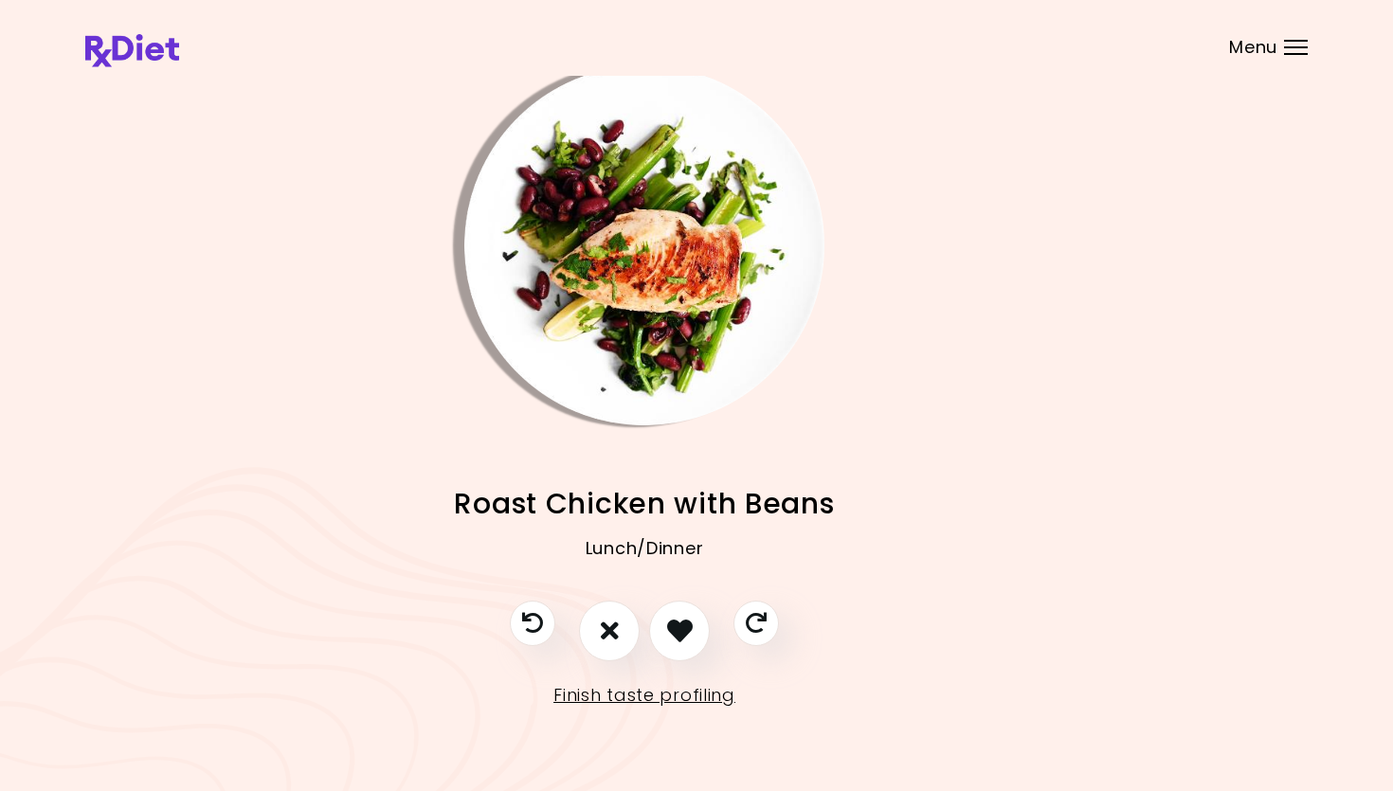
click at [688, 302] on img "Info - Roast Chicken with Beans" at bounding box center [644, 245] width 360 height 360
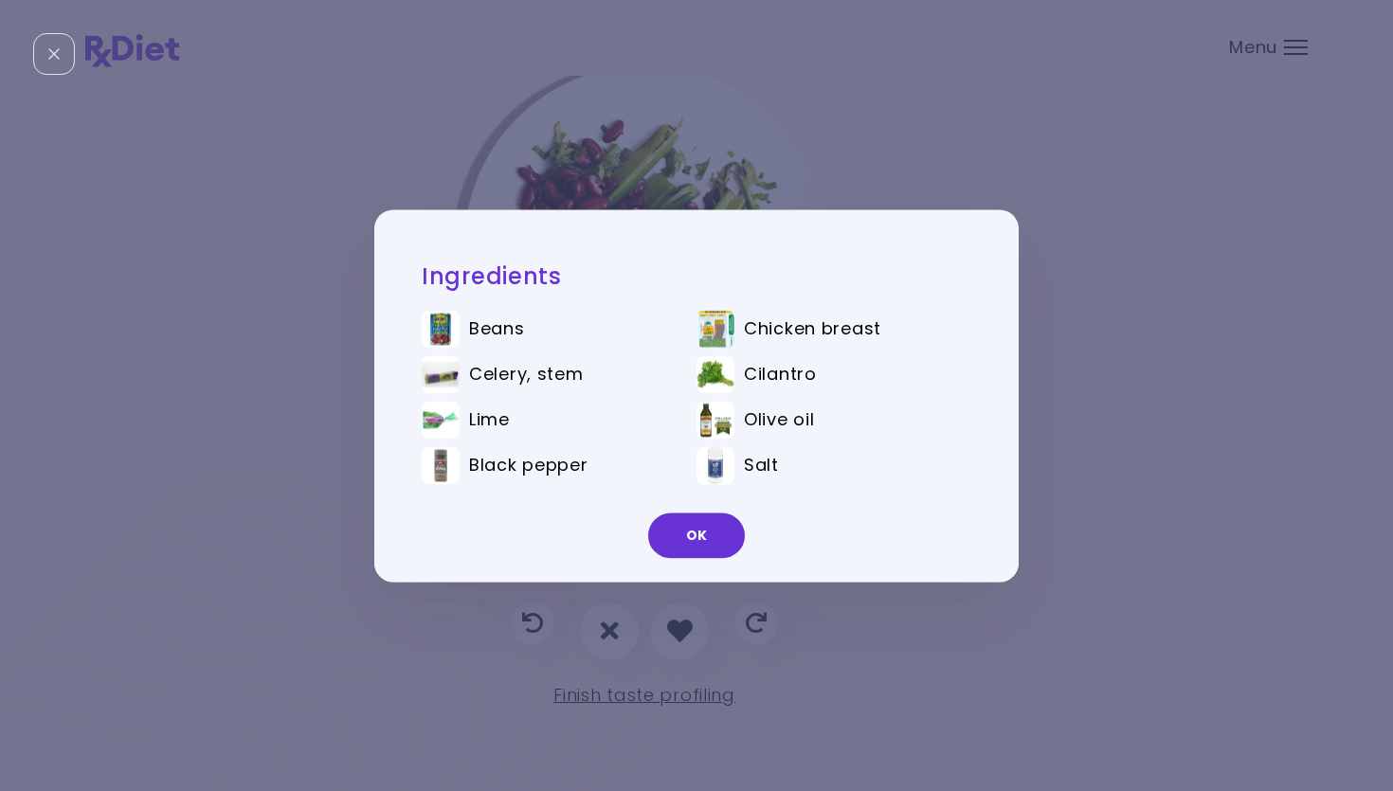
drag, startPoint x: 705, startPoint y: 533, endPoint x: 701, endPoint y: 553, distance: 20.3
click at [705, 533] on button "OK" at bounding box center [696, 535] width 97 height 45
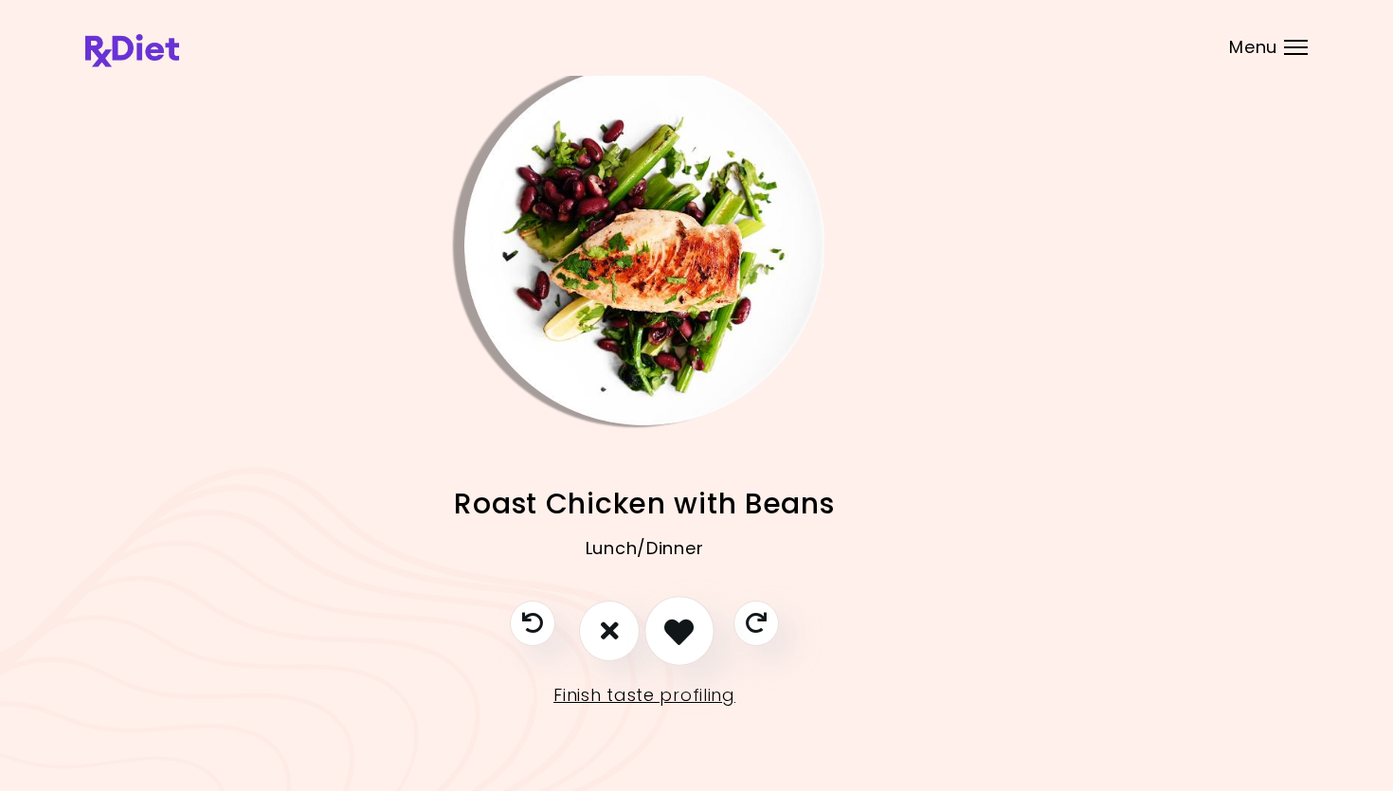
click at [693, 621] on icon "I like this recipe" at bounding box center [678, 630] width 29 height 29
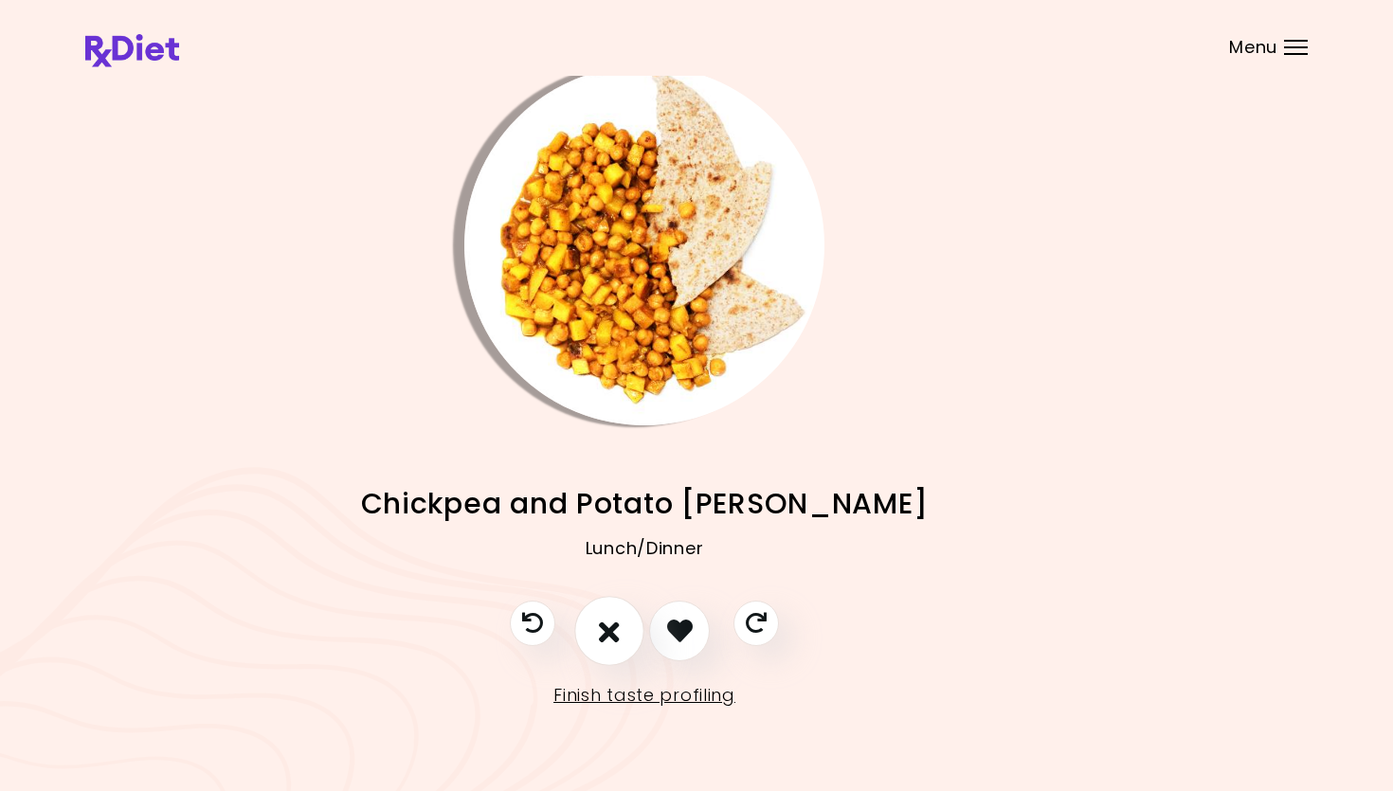
click at [615, 617] on icon "I don't like this recipe" at bounding box center [609, 630] width 21 height 29
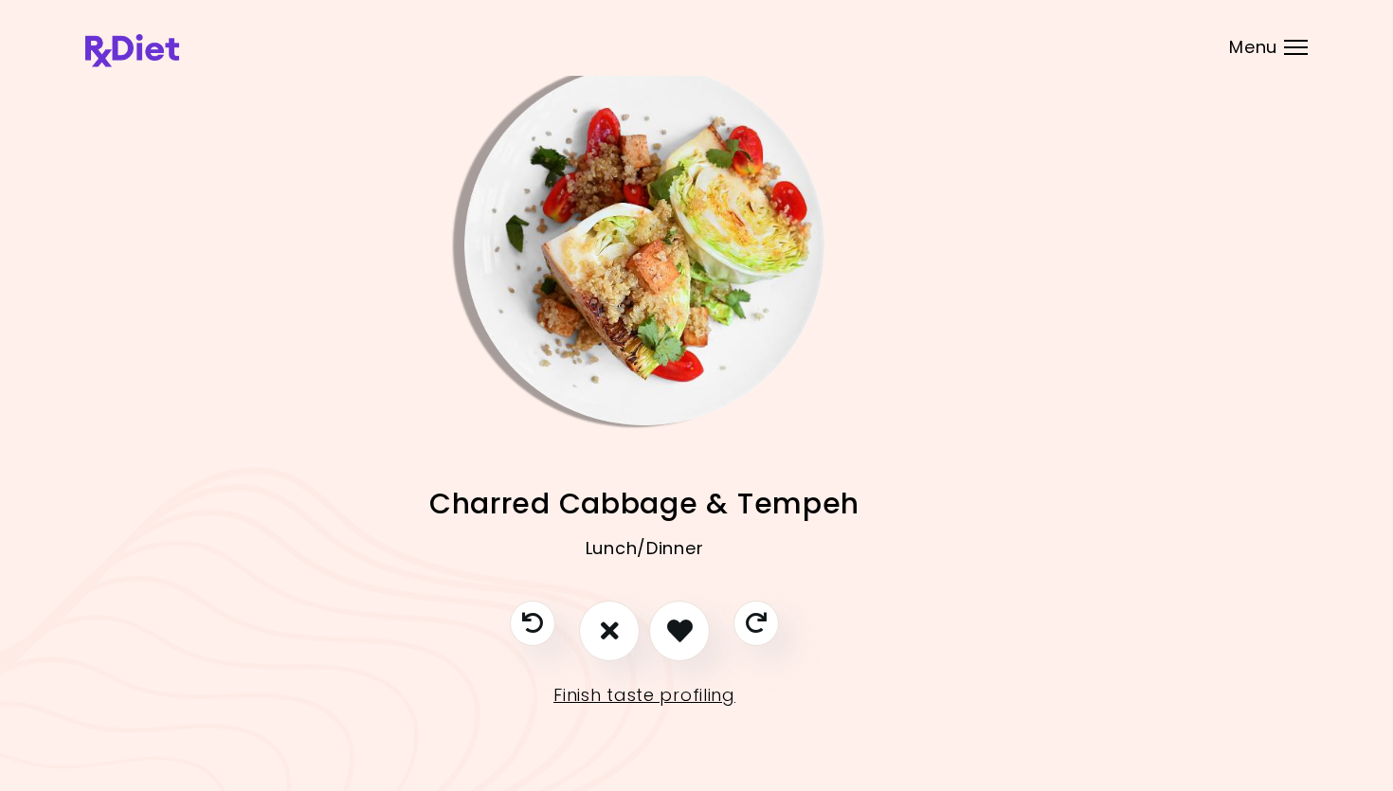
click at [647, 266] on img "Info - Charred Cabbage & Tempeh" at bounding box center [644, 245] width 360 height 360
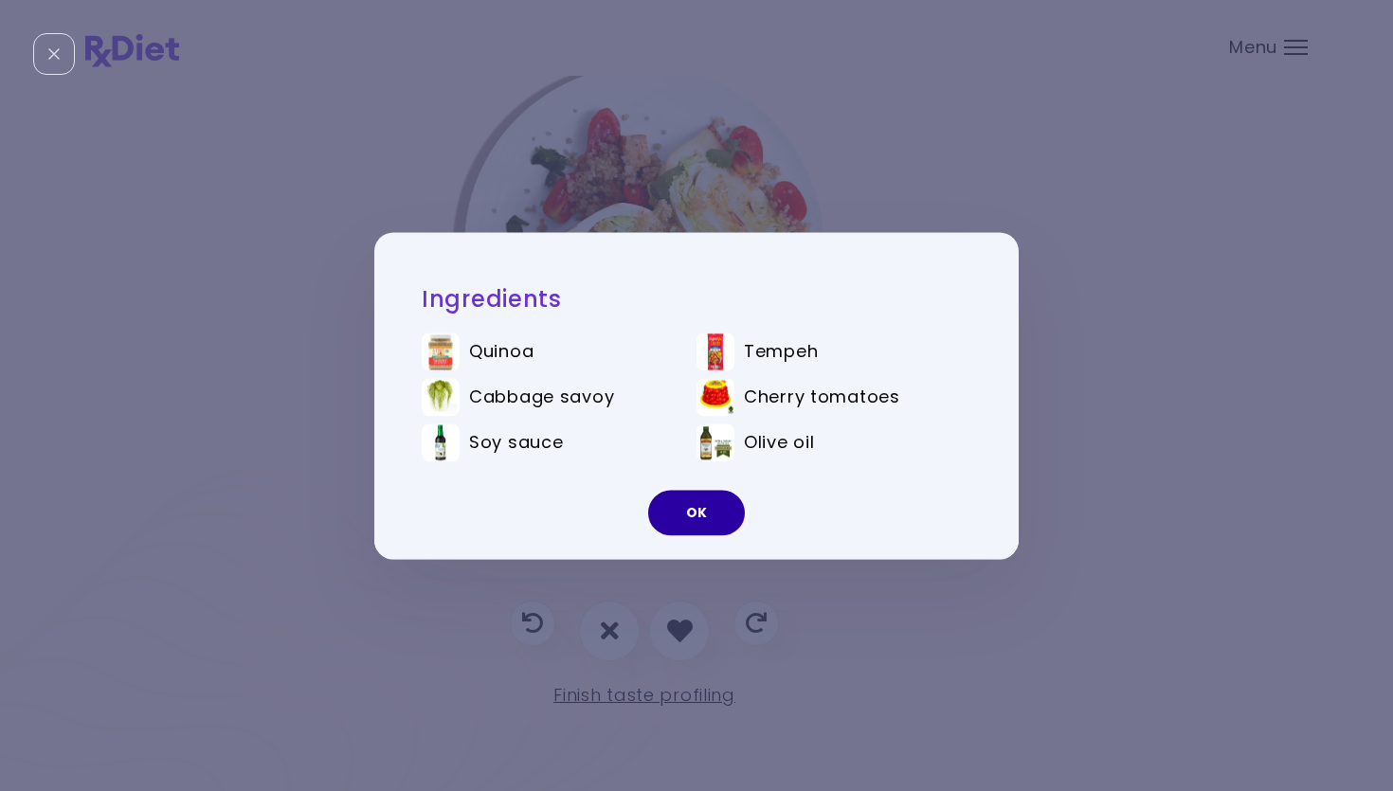
click at [714, 502] on button "OK" at bounding box center [696, 512] width 97 height 45
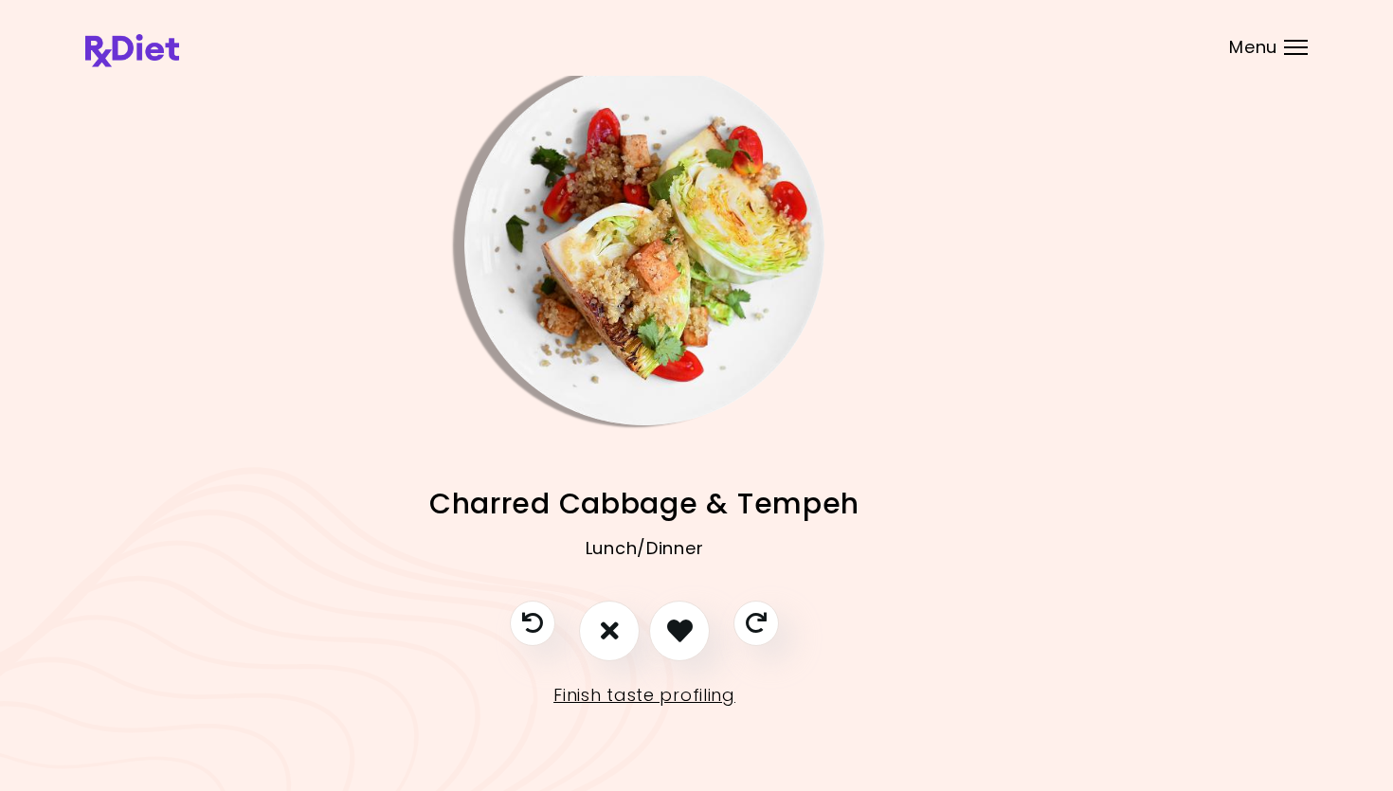
drag, startPoint x: 611, startPoint y: 636, endPoint x: 643, endPoint y: 603, distance: 46.2
click at [611, 635] on icon "I don't like this recipe" at bounding box center [610, 631] width 18 height 26
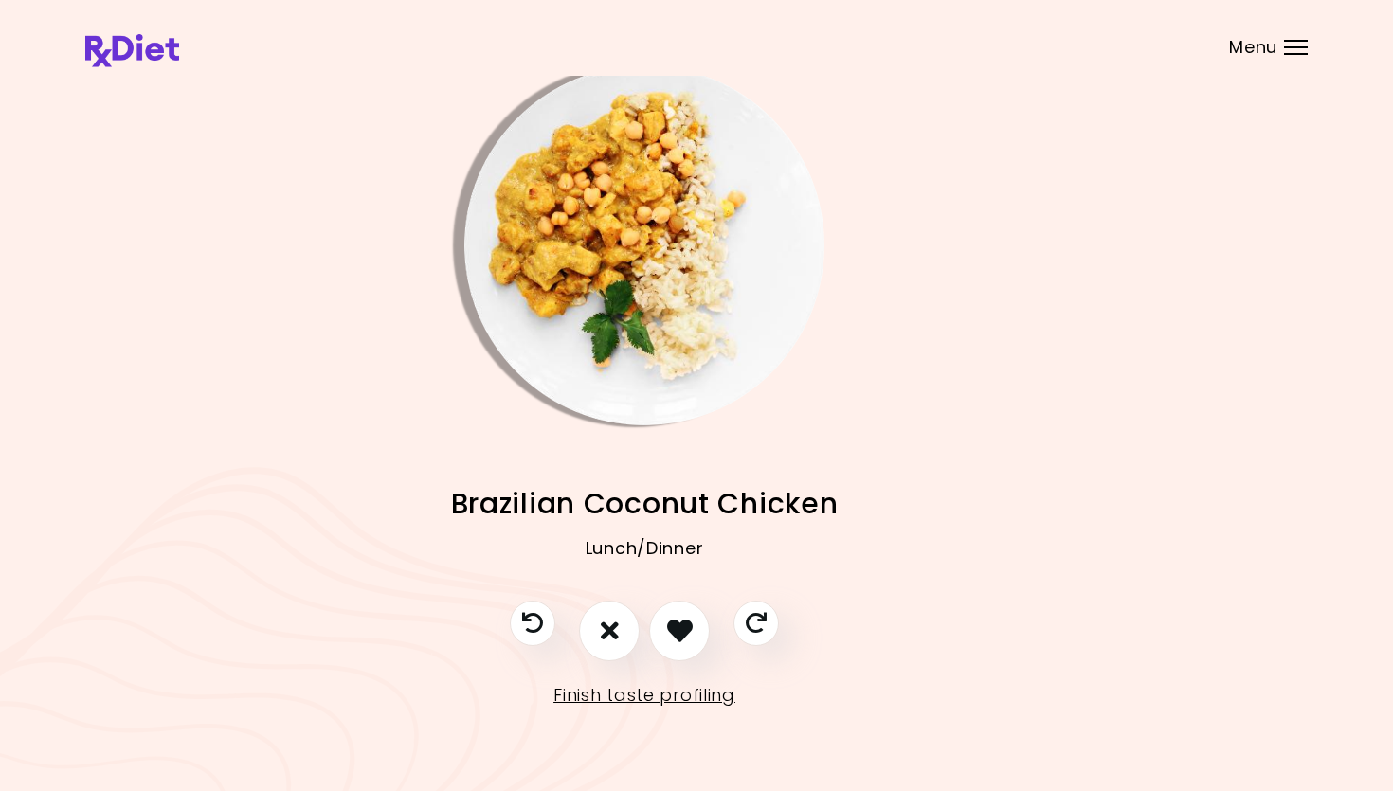
click at [556, 226] on img "Info - Brazilian Coconut Chicken" at bounding box center [644, 245] width 360 height 360
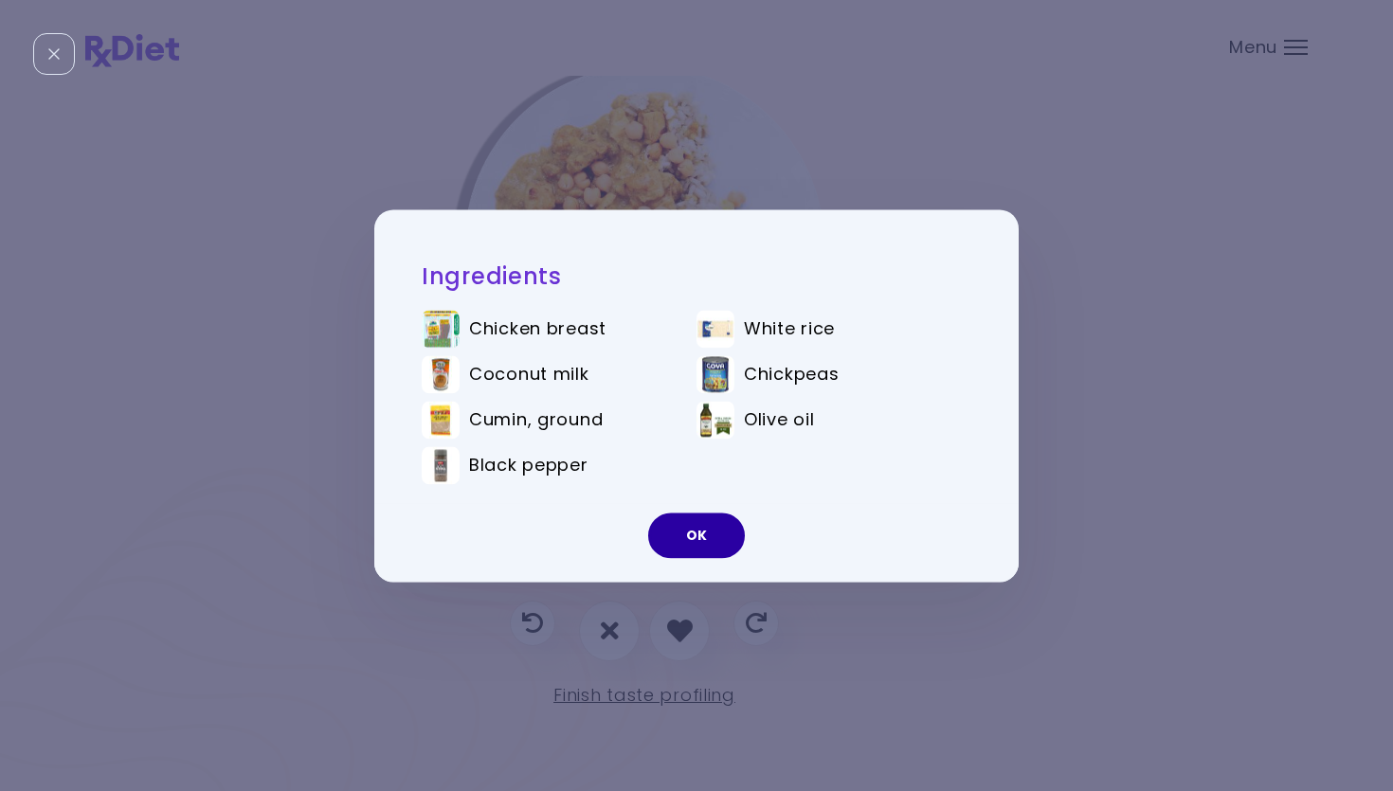
click at [699, 526] on button "OK" at bounding box center [696, 535] width 97 height 45
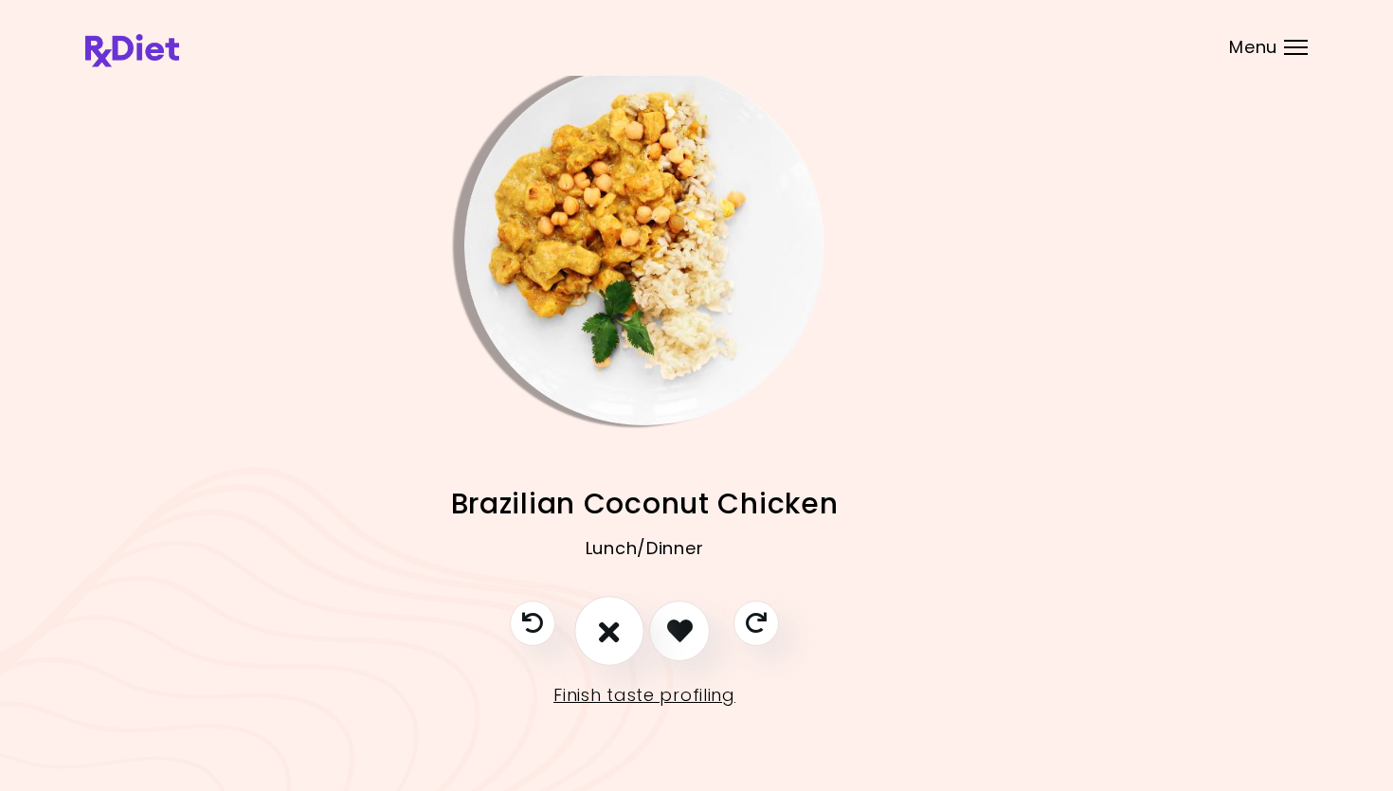
click at [616, 636] on button "I don't like this recipe" at bounding box center [609, 631] width 70 height 70
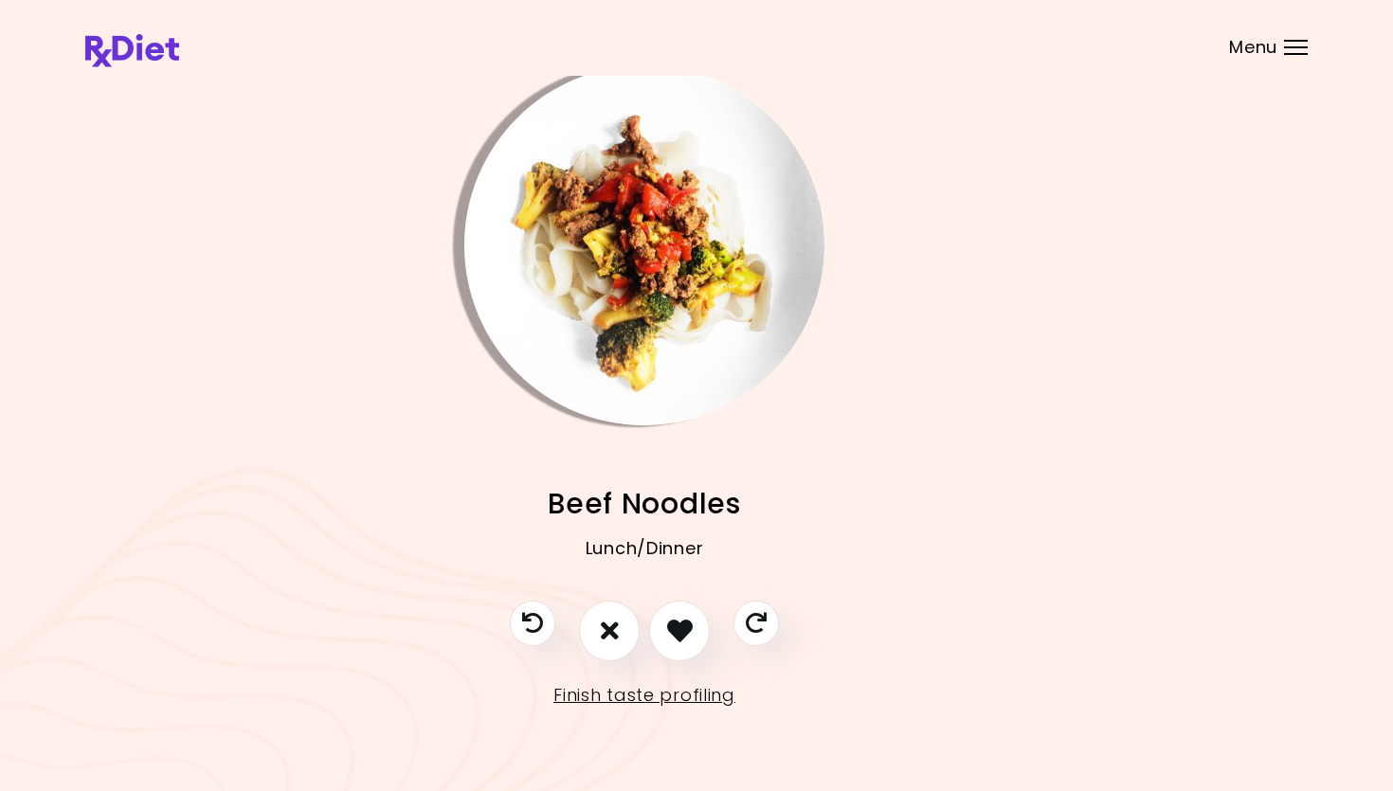
click at [629, 294] on img "Info - Beef Noodles" at bounding box center [644, 245] width 360 height 360
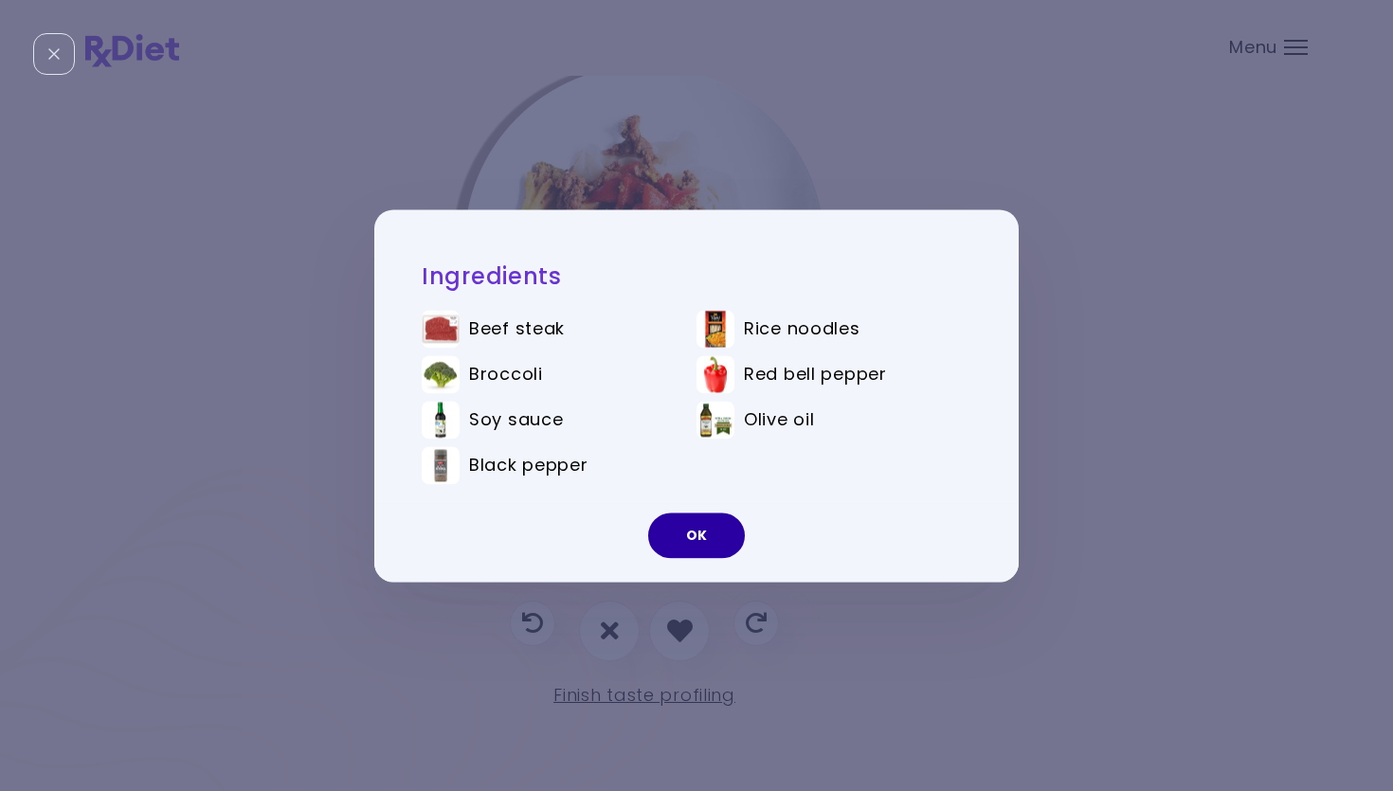
click at [697, 542] on button "OK" at bounding box center [696, 535] width 97 height 45
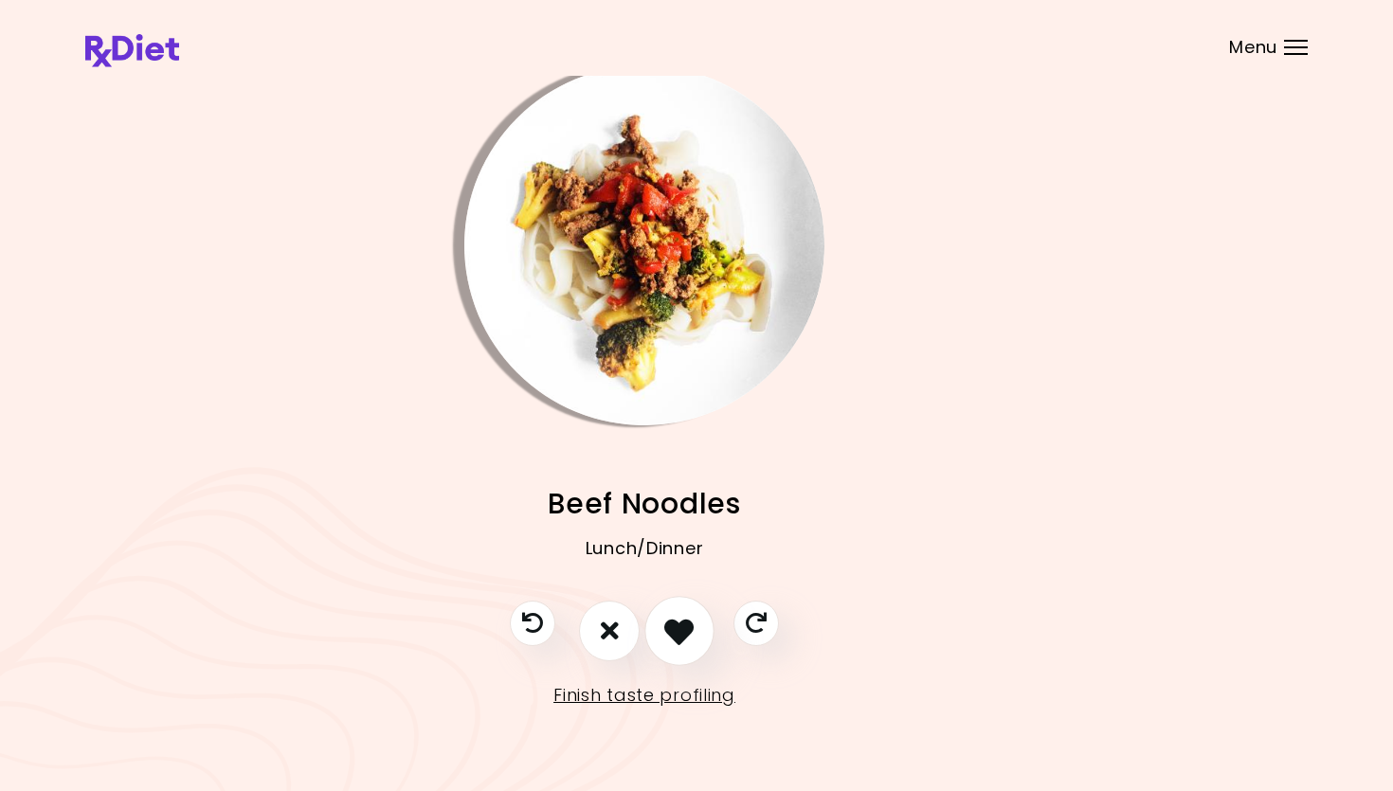
click at [675, 623] on icon "I like this recipe" at bounding box center [678, 630] width 29 height 29
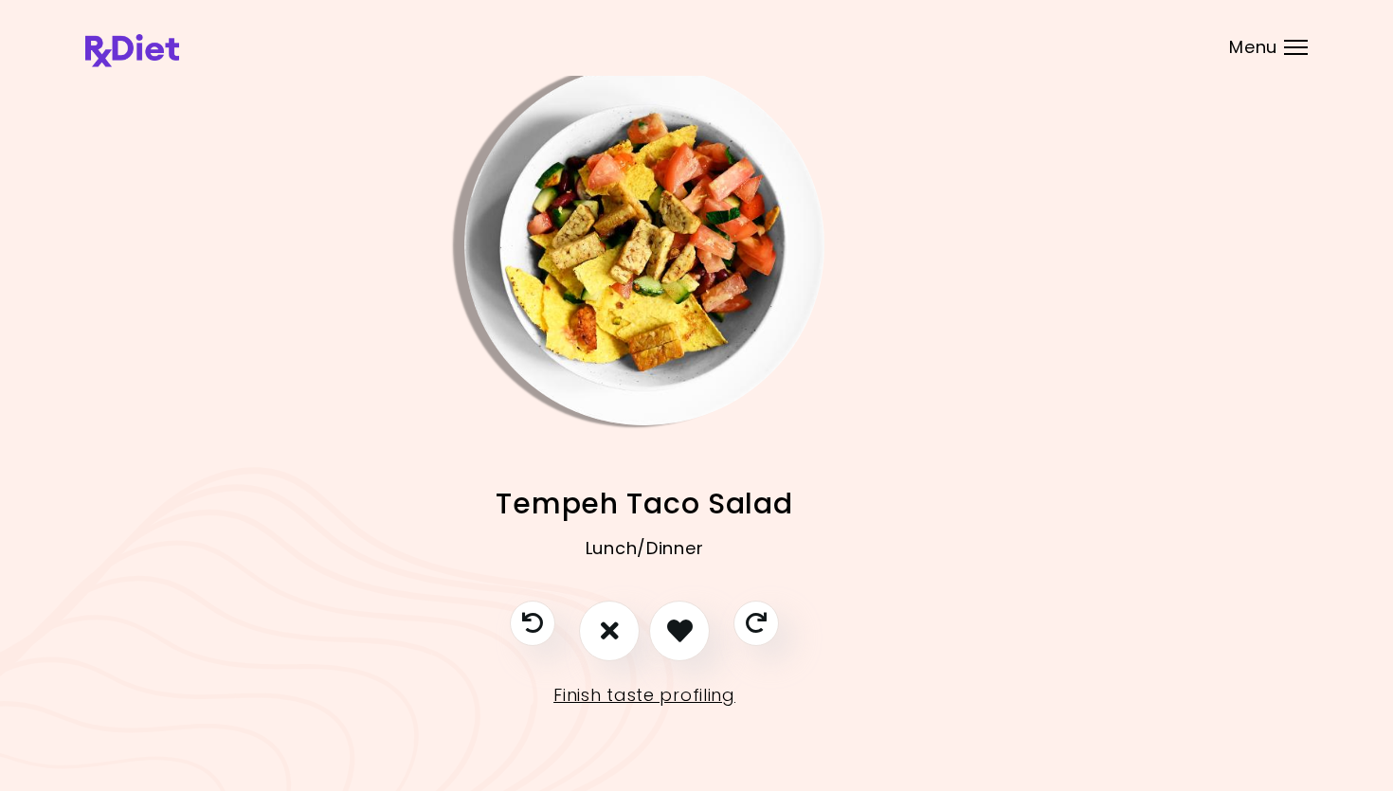
click at [670, 265] on img "Info - Tempeh Taco Salad" at bounding box center [644, 245] width 360 height 360
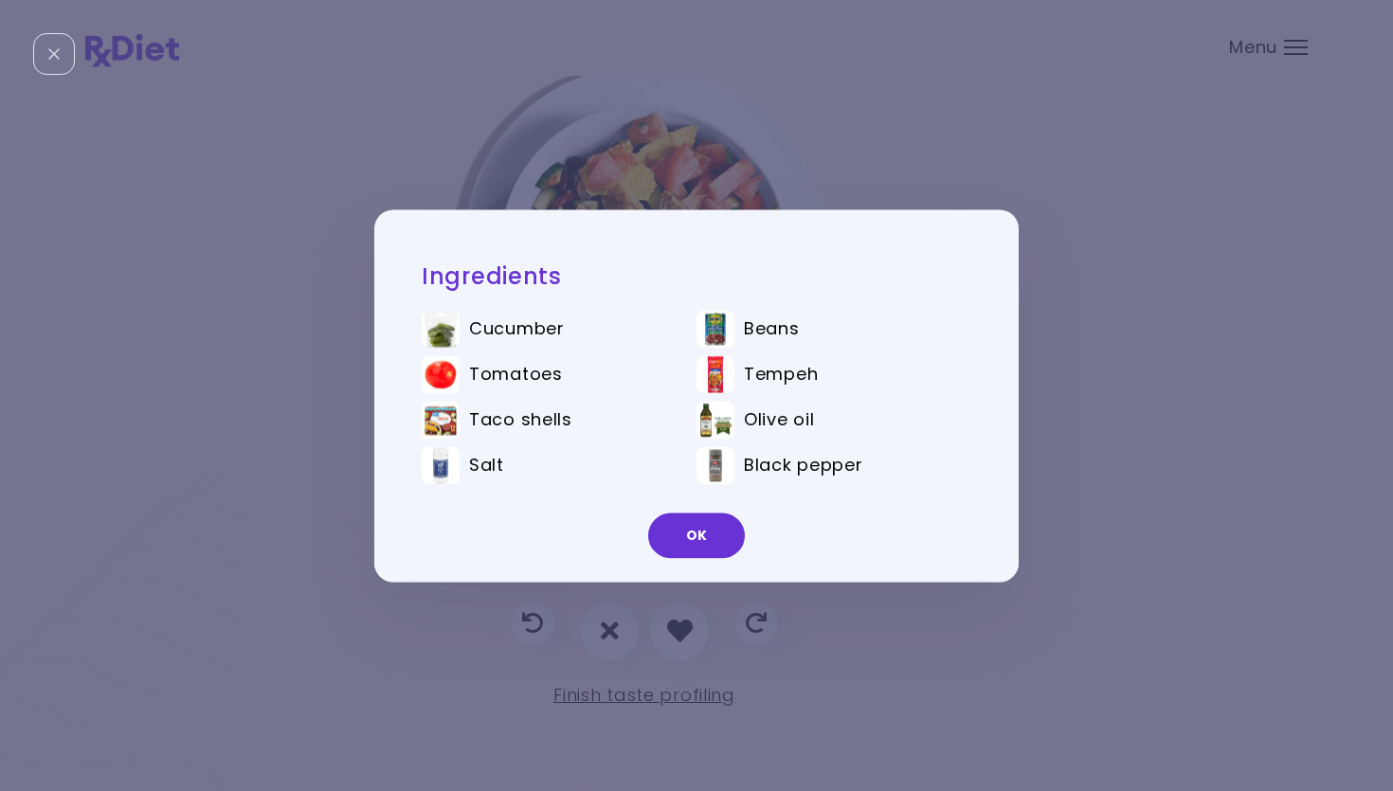
click at [777, 365] on span "Tempeh" at bounding box center [781, 374] width 74 height 21
click at [702, 545] on button "OK" at bounding box center [696, 535] width 97 height 45
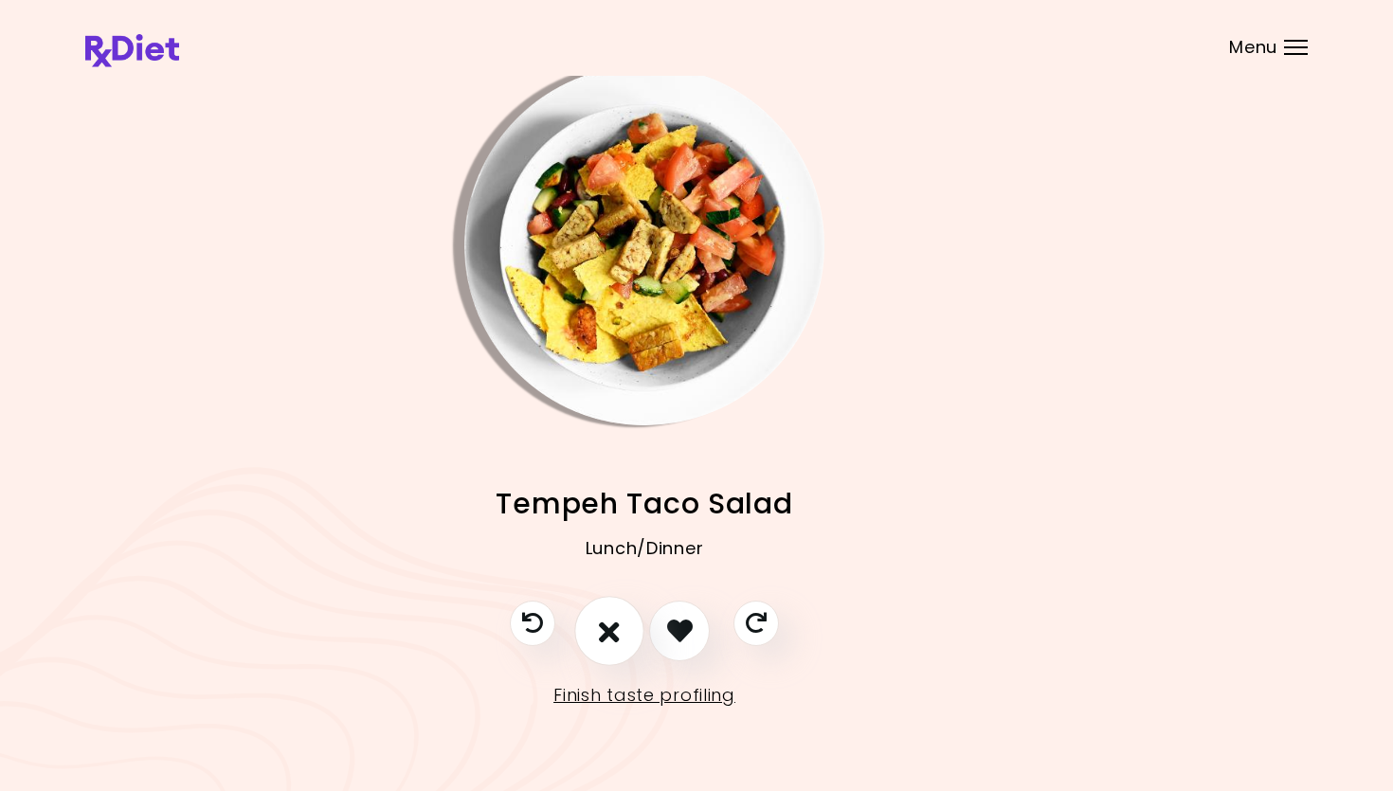
click at [627, 631] on button "I don't like this recipe" at bounding box center [609, 631] width 70 height 70
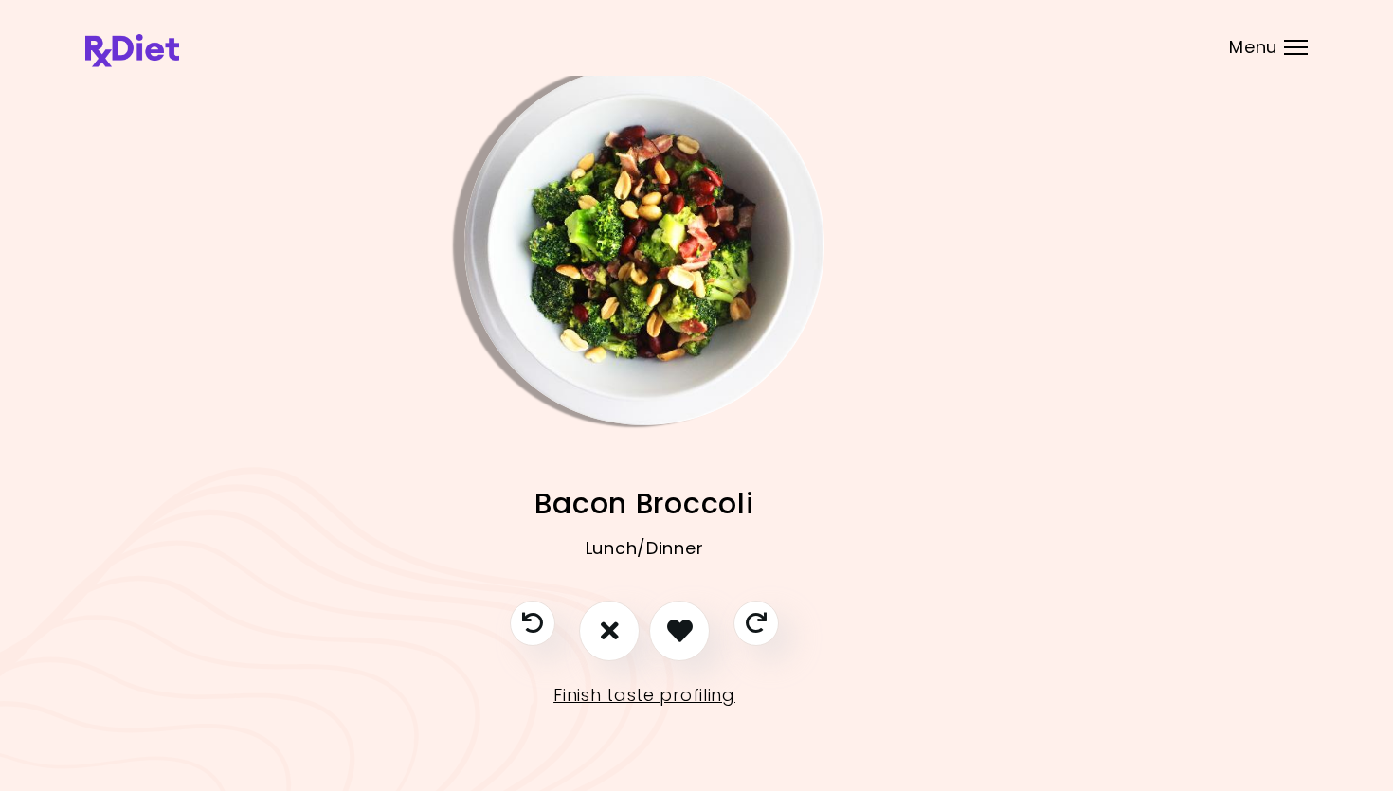
click at [679, 229] on img "Info - Bacon Broccoli" at bounding box center [644, 245] width 360 height 360
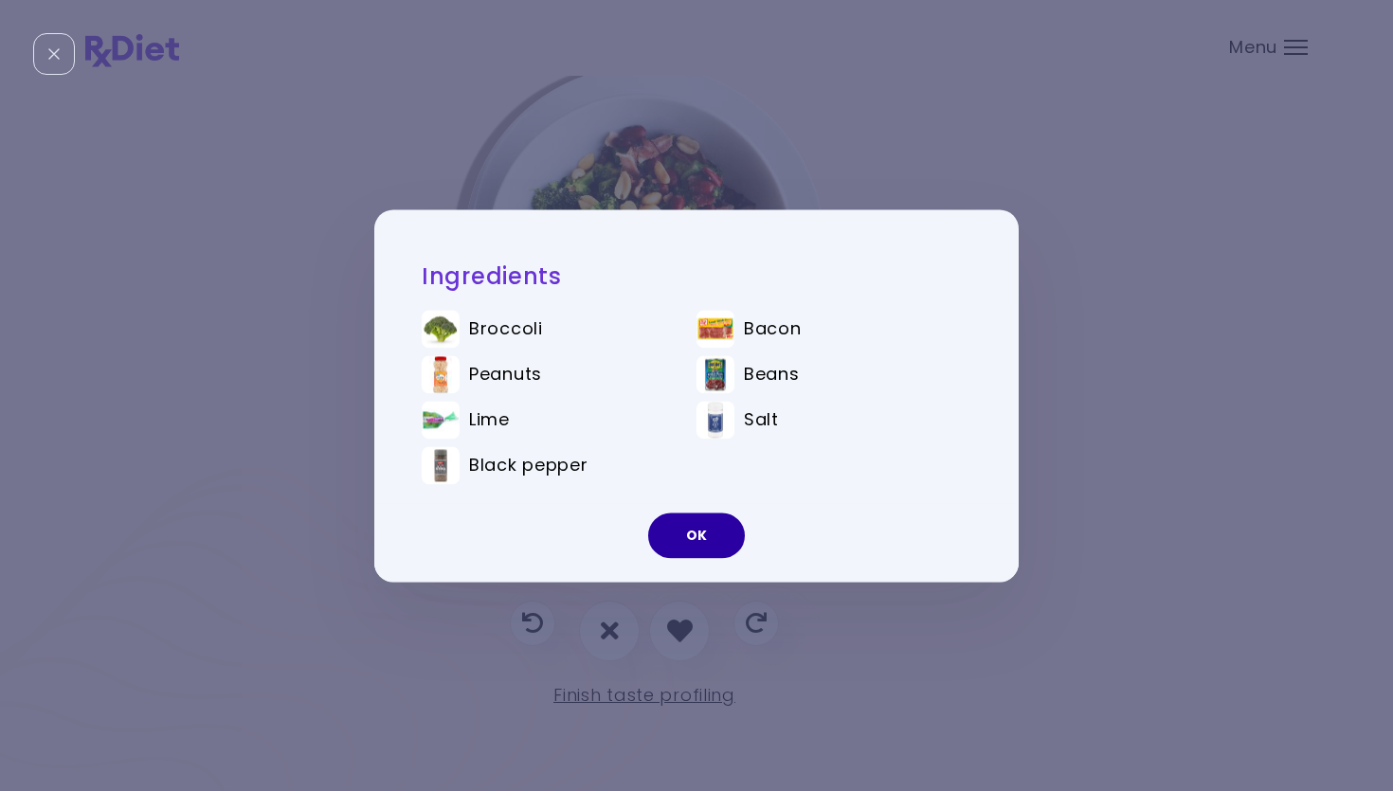
click at [715, 539] on button "OK" at bounding box center [696, 535] width 97 height 45
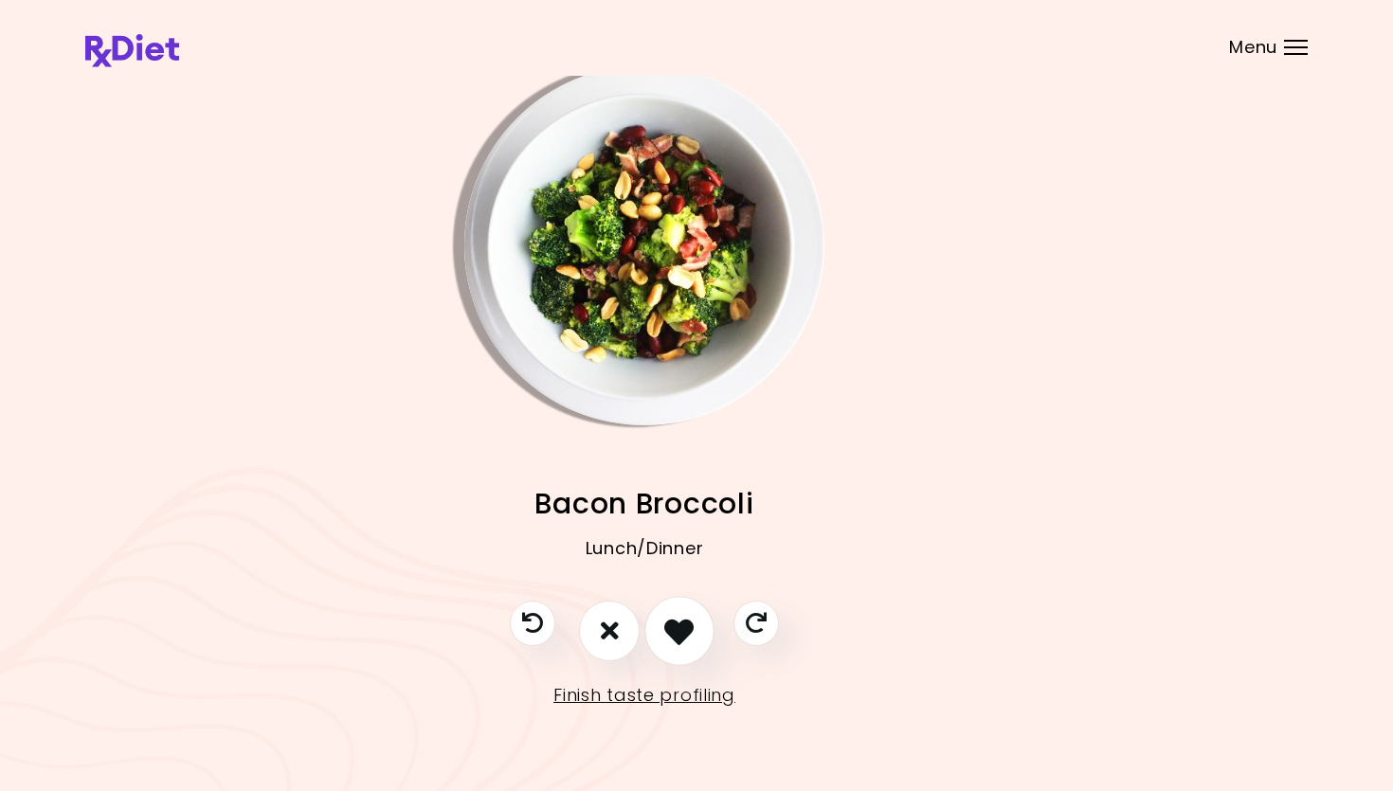
click at [689, 616] on button "I like this recipe" at bounding box center [679, 631] width 70 height 70
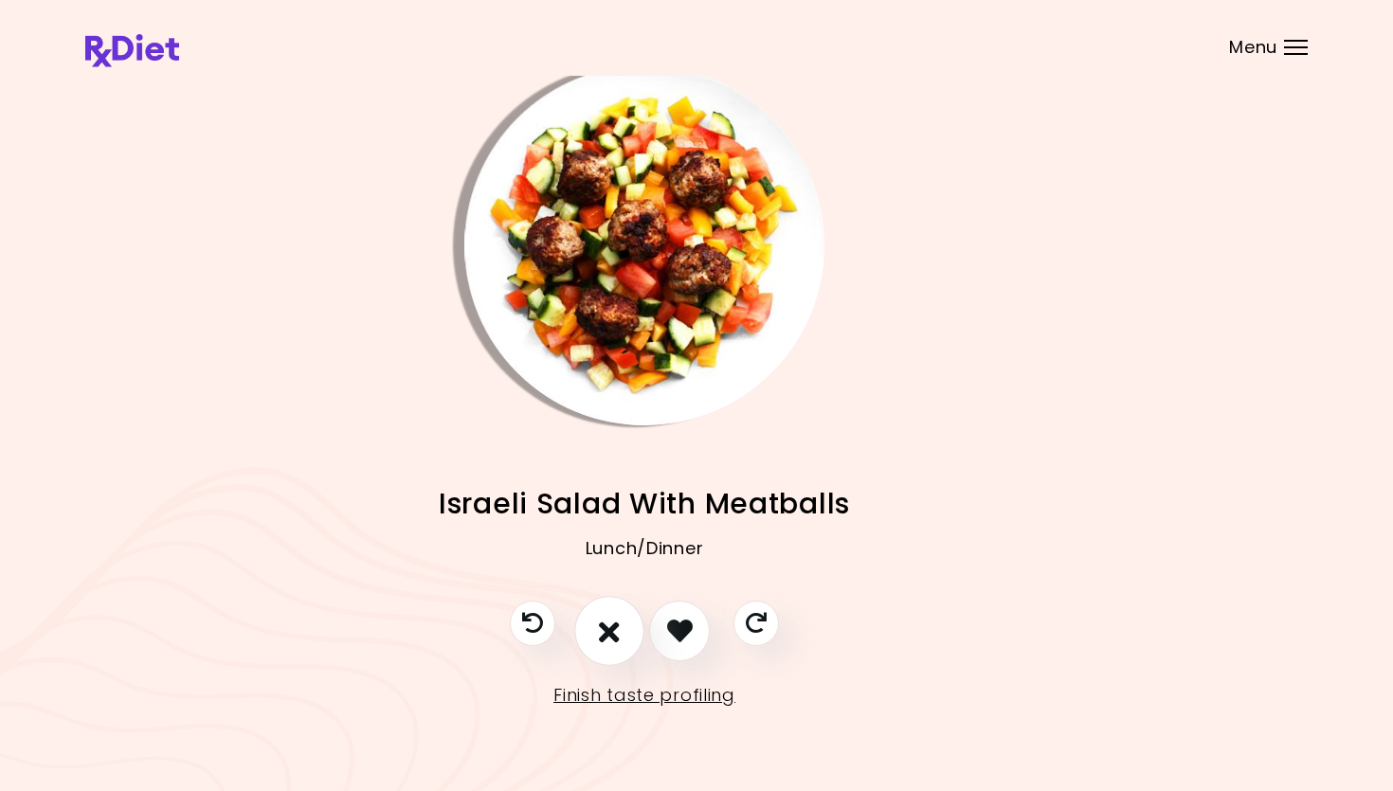
click at [601, 626] on icon "I don't like this recipe" at bounding box center [609, 630] width 21 height 29
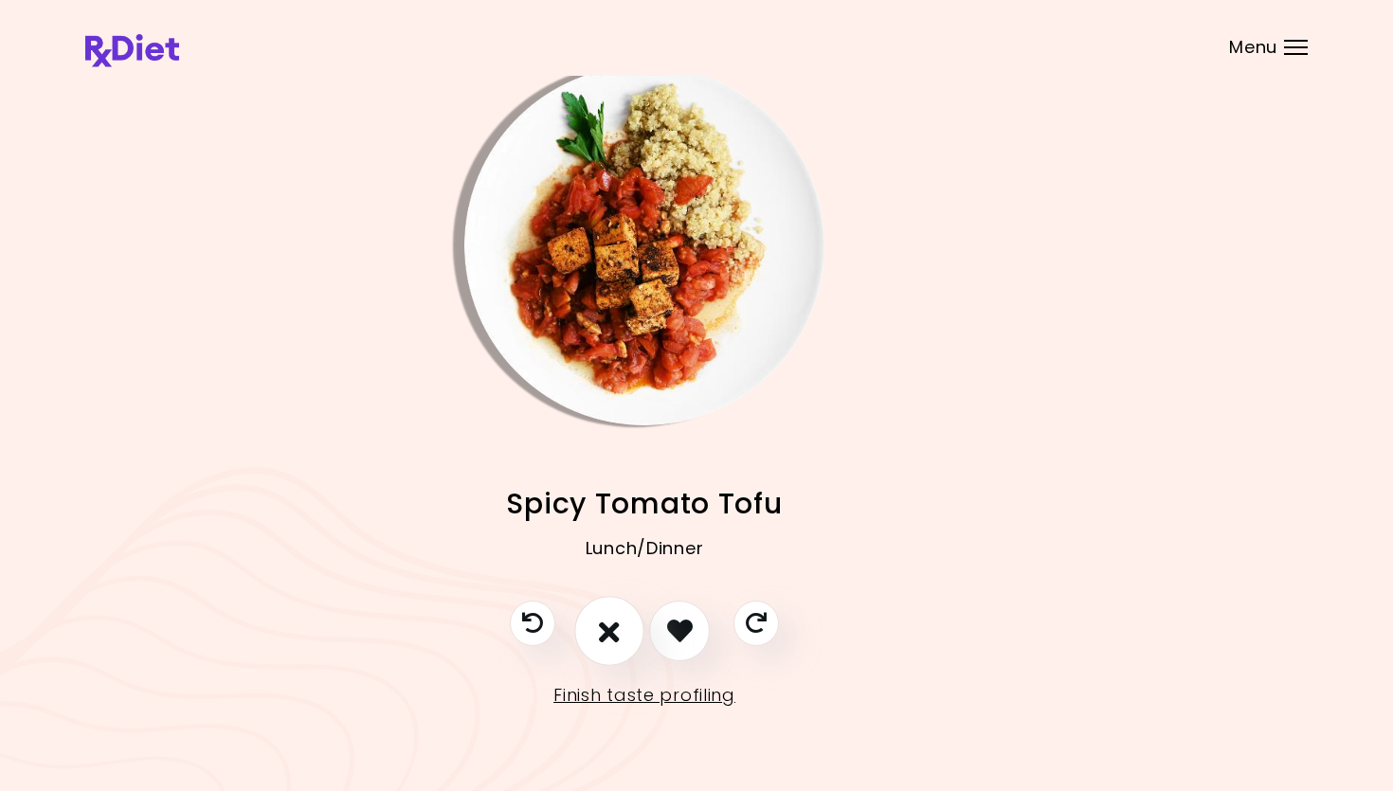
click at [618, 622] on icon "I don't like this recipe" at bounding box center [609, 630] width 21 height 29
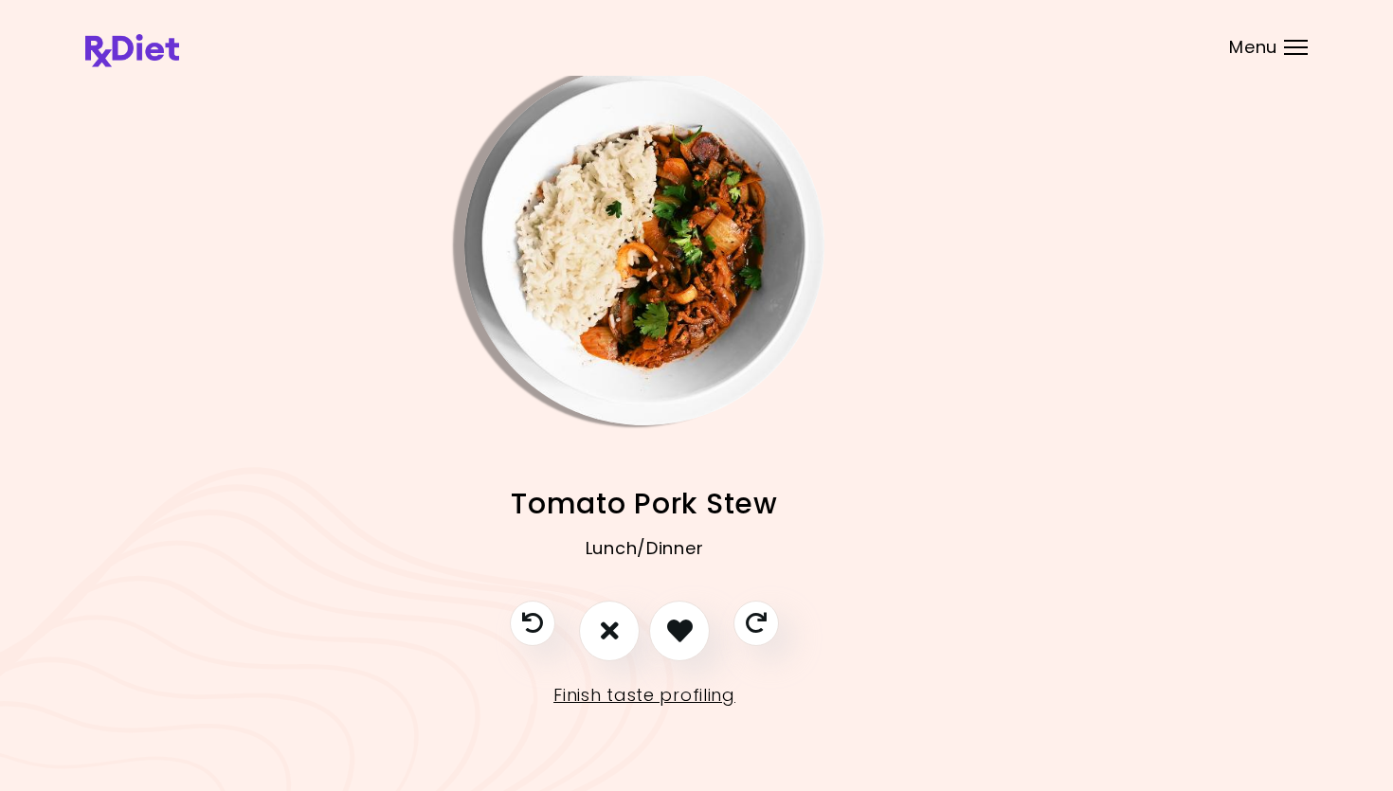
click at [586, 229] on img "Info - Tomato Pork Stew" at bounding box center [644, 245] width 360 height 360
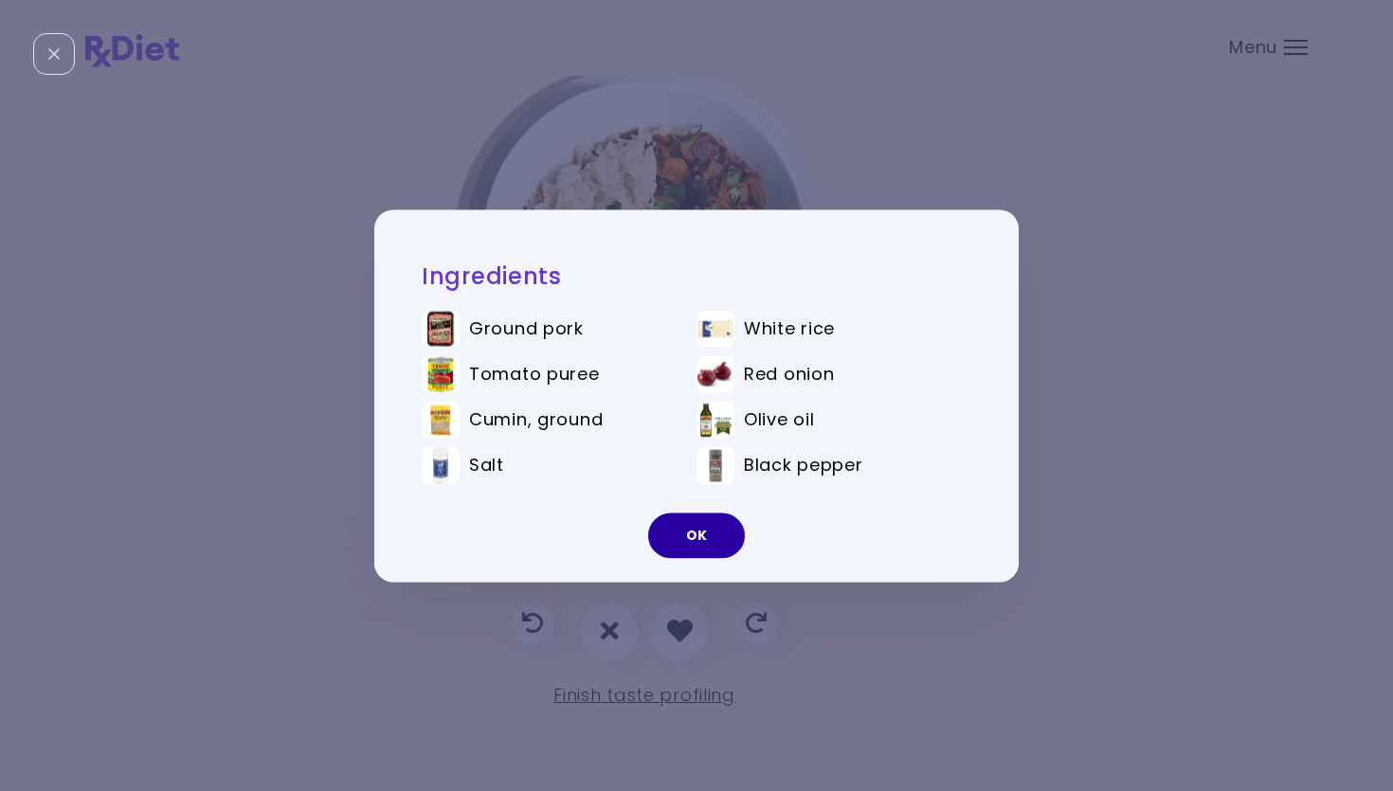
click at [700, 526] on button "OK" at bounding box center [696, 535] width 97 height 45
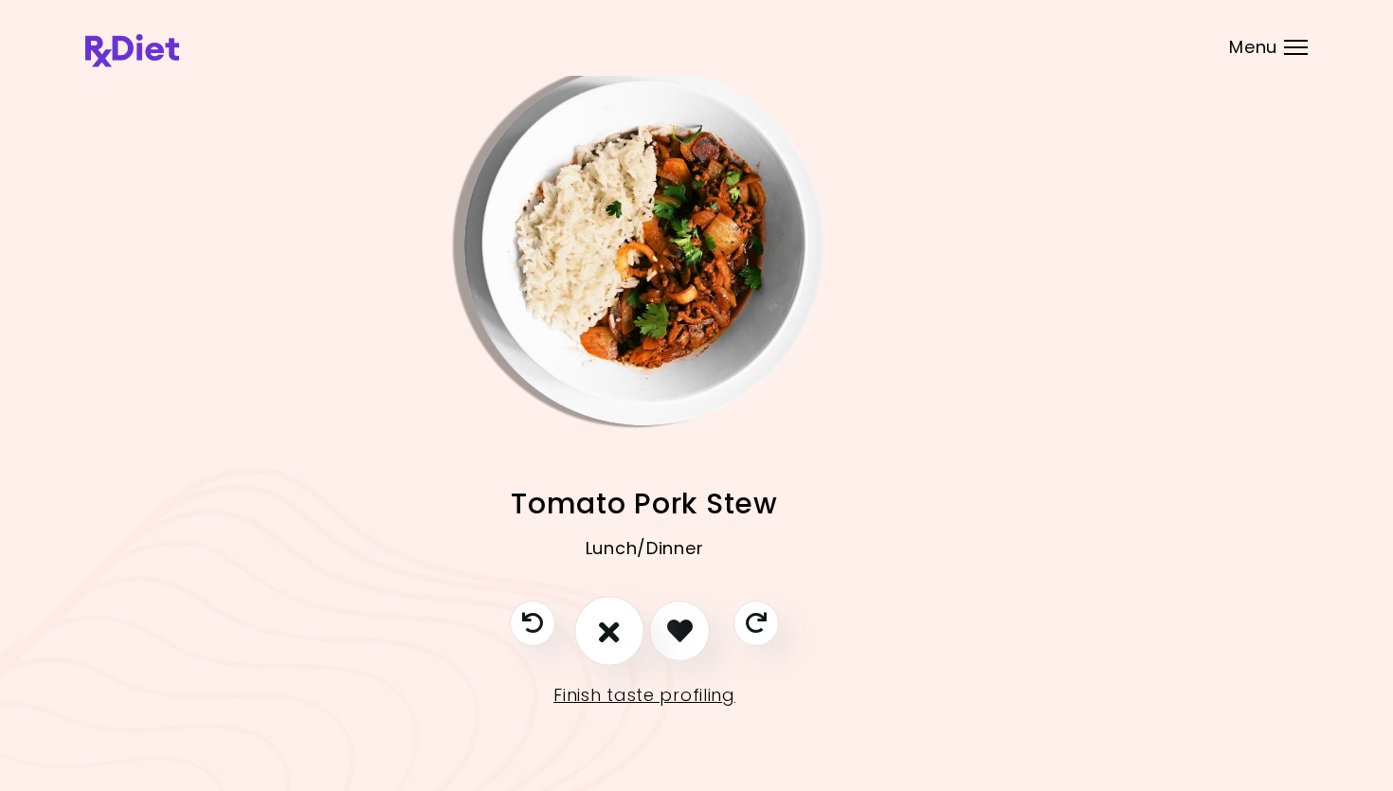
click at [629, 636] on button "I don't like this recipe" at bounding box center [609, 631] width 70 height 70
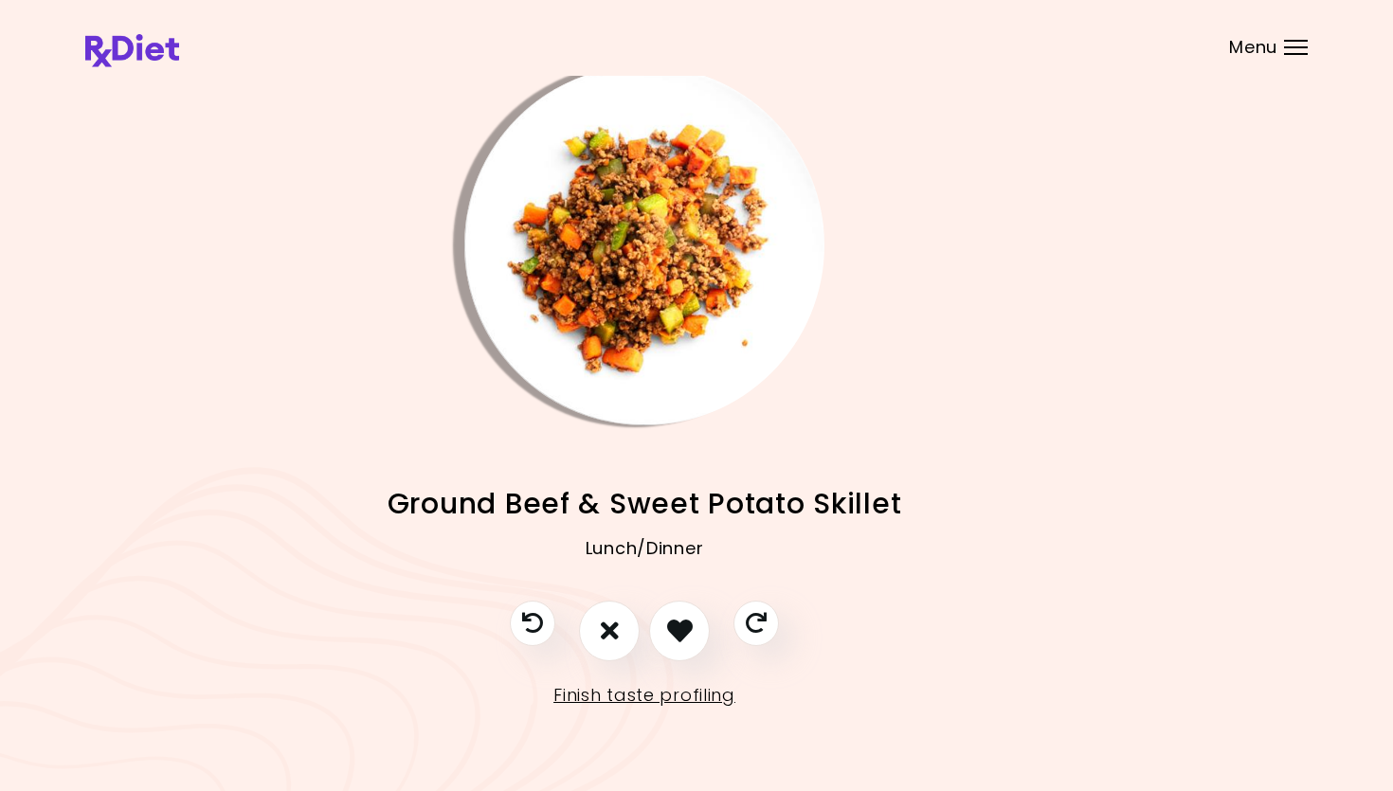
click at [663, 337] on img "Info - Ground Beef & Sweet Potato Skillet" at bounding box center [644, 245] width 360 height 360
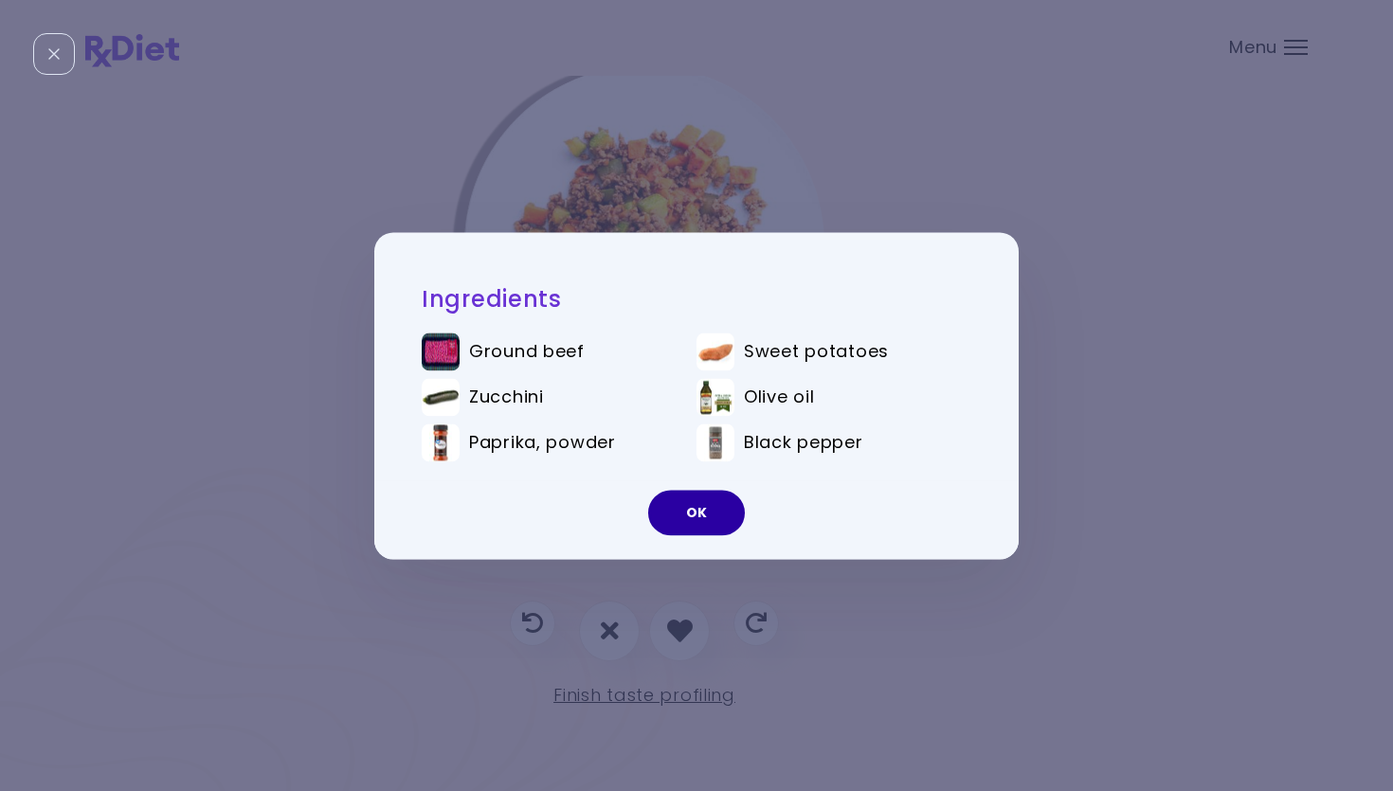
click at [712, 500] on button "OK" at bounding box center [696, 512] width 97 height 45
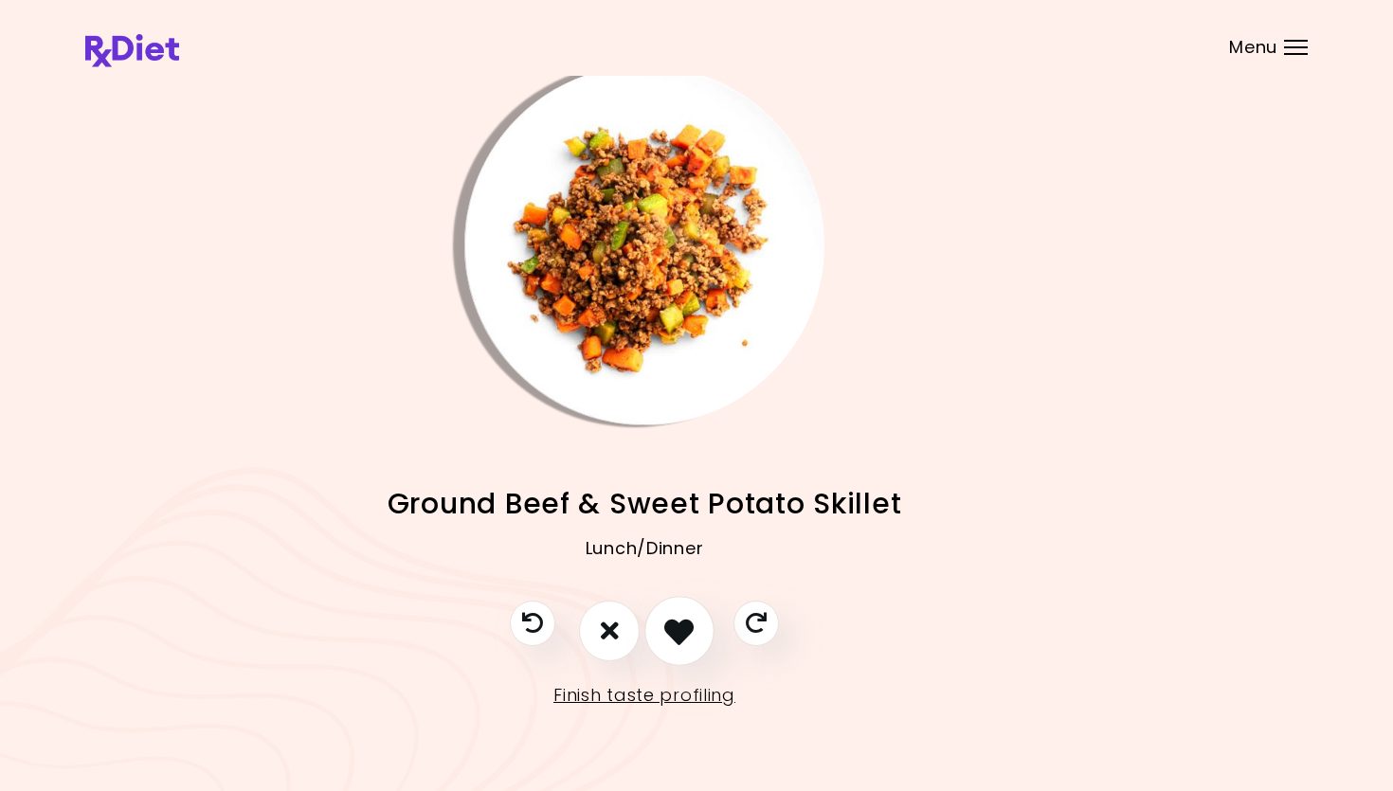
click at [703, 627] on button "I like this recipe" at bounding box center [679, 631] width 70 height 70
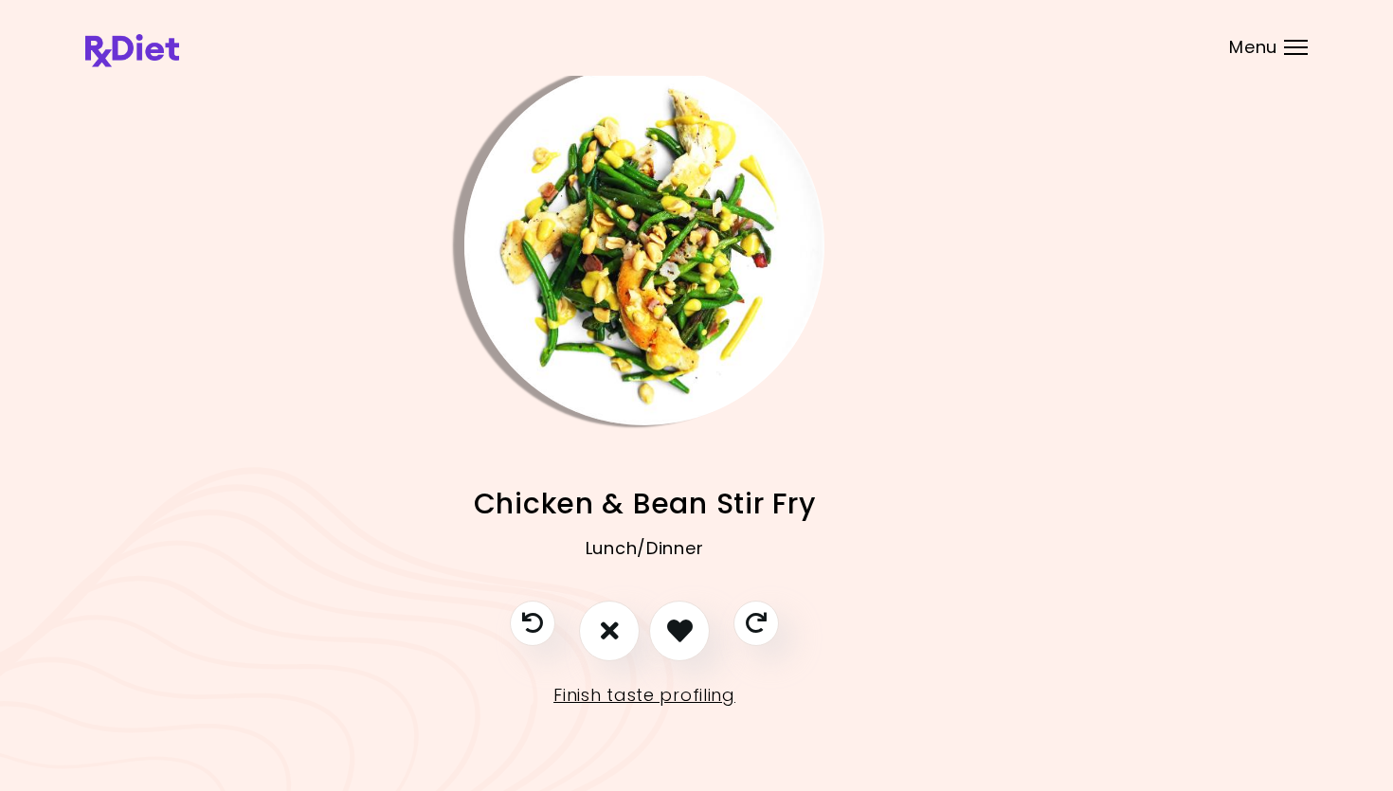
click at [641, 280] on img "Info - Chicken & Bean Stir Fry" at bounding box center [644, 245] width 360 height 360
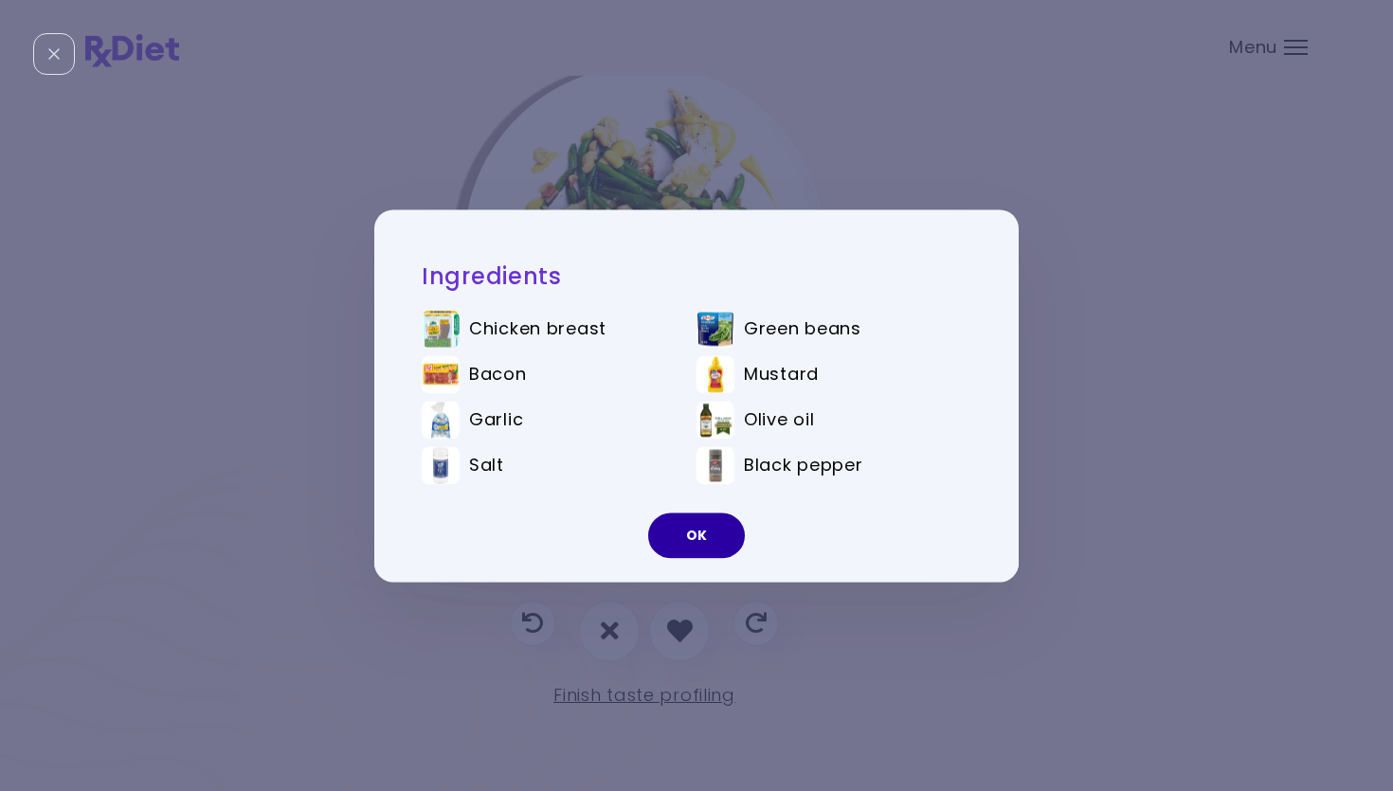
click at [677, 552] on button "OK" at bounding box center [696, 535] width 97 height 45
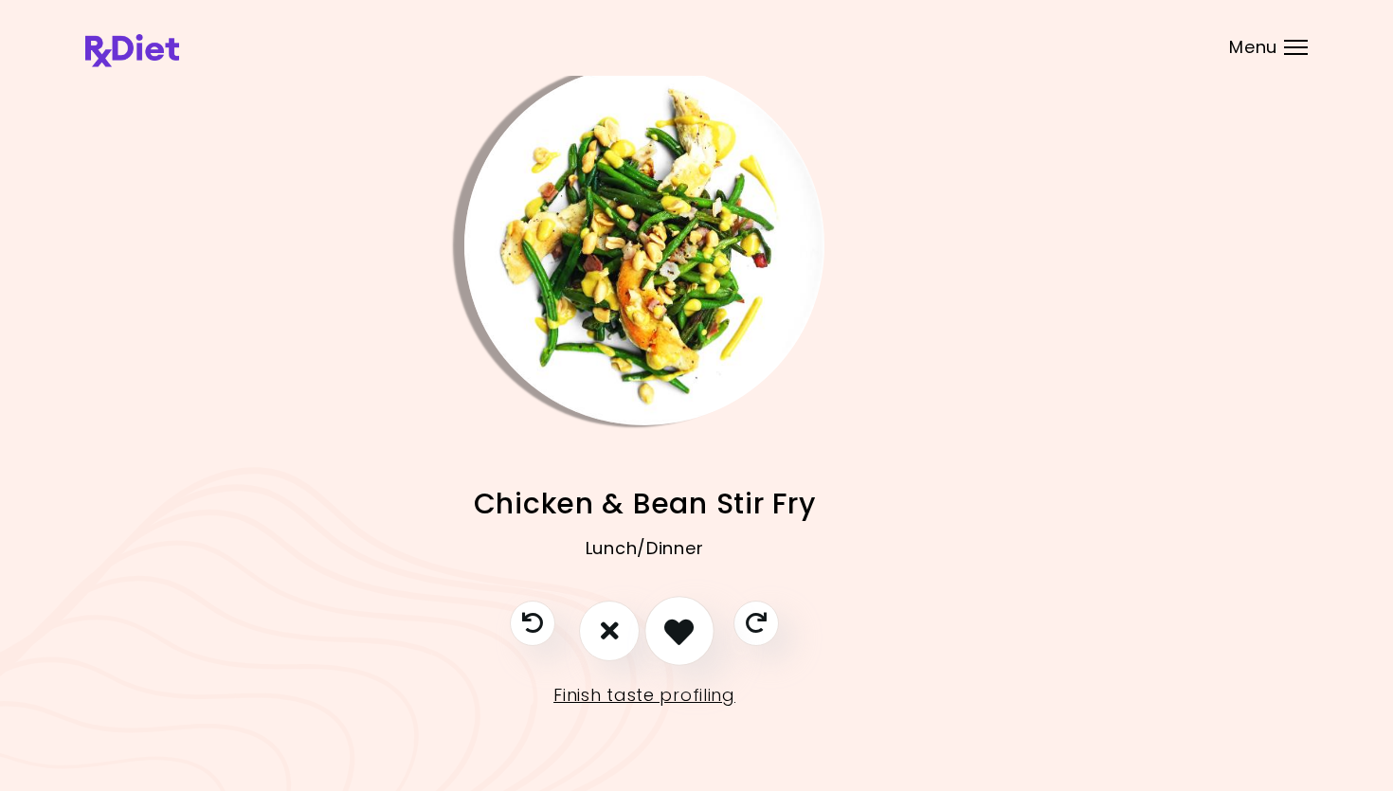
click at [685, 626] on icon "I like this recipe" at bounding box center [678, 630] width 29 height 29
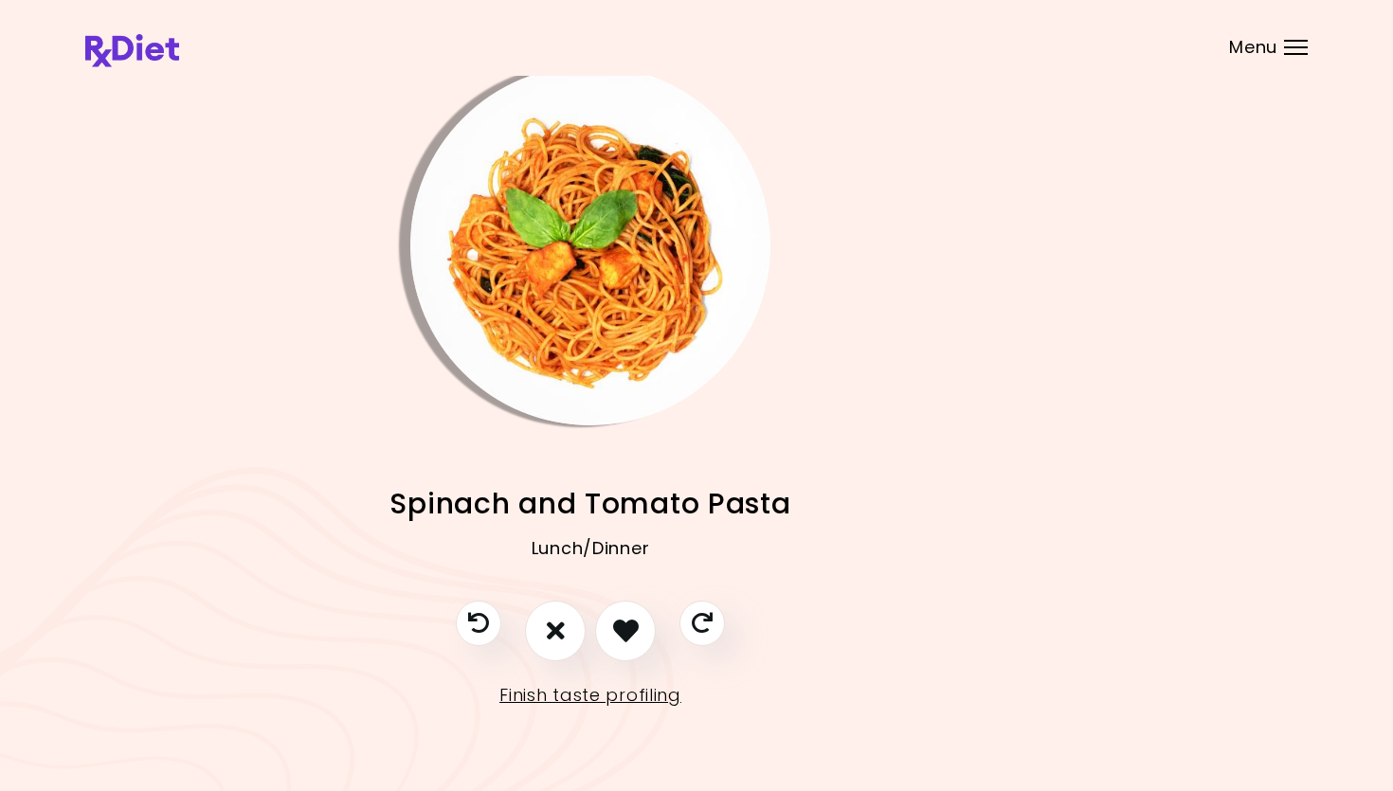
scroll to position [15, 114]
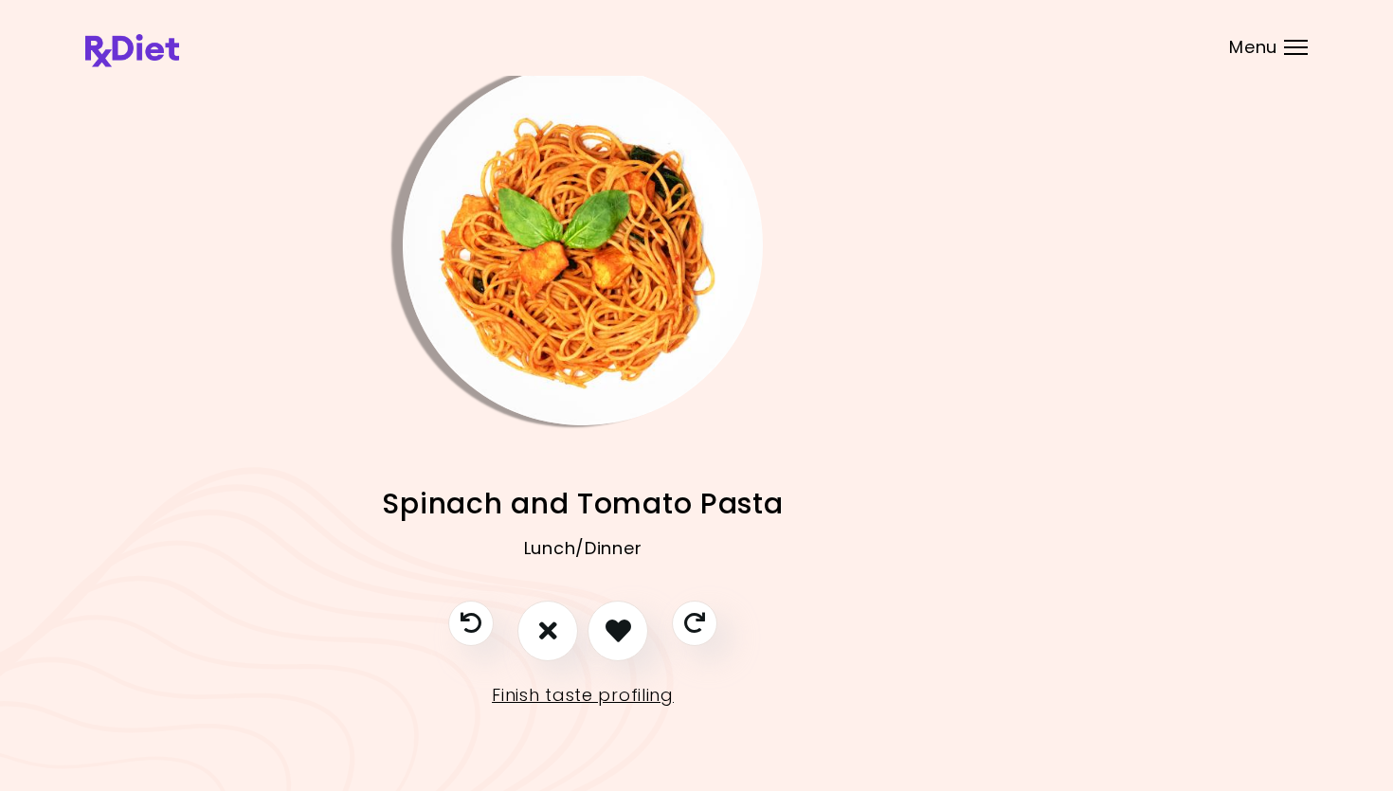
click at [620, 316] on img "Info - Spinach and Tomato Pasta" at bounding box center [583, 245] width 360 height 360
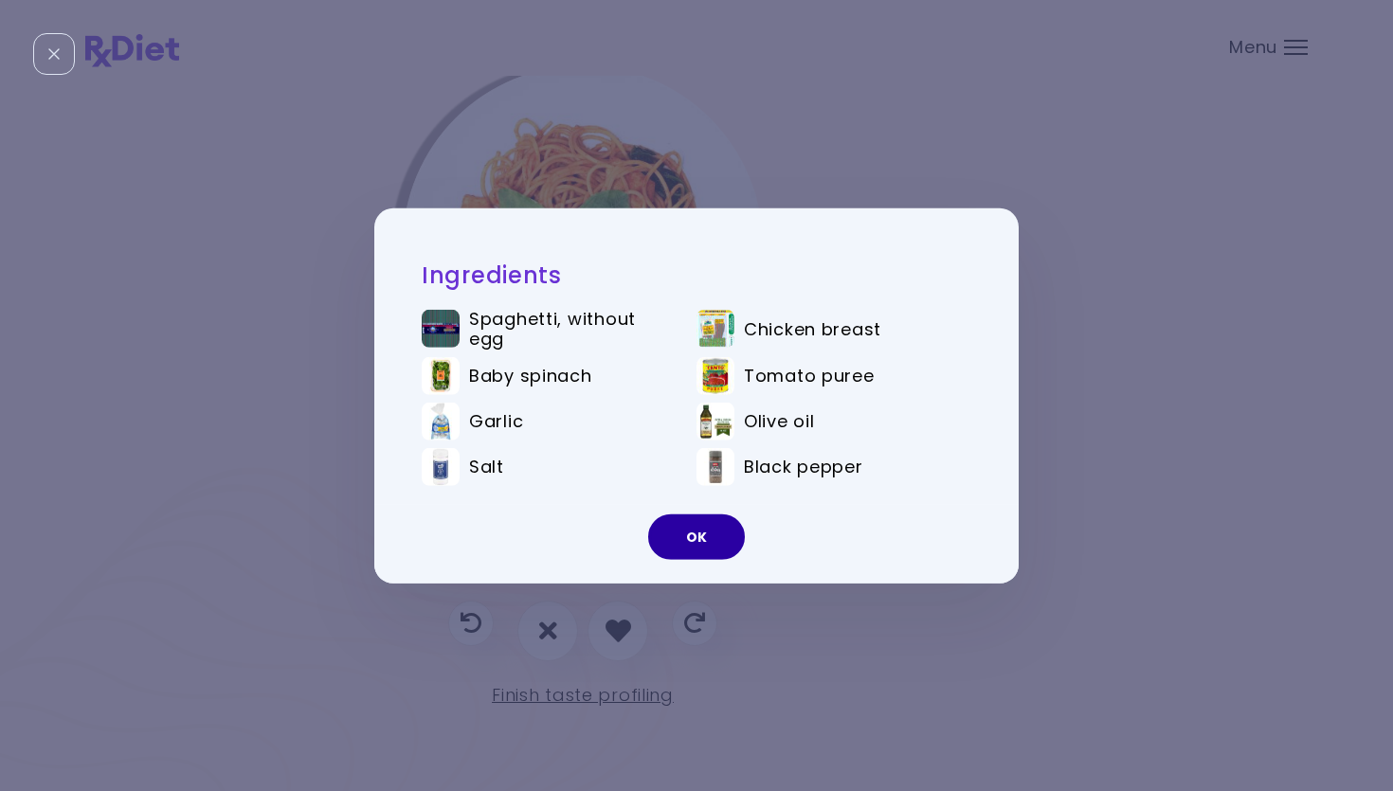
click at [691, 536] on button "OK" at bounding box center [696, 537] width 97 height 45
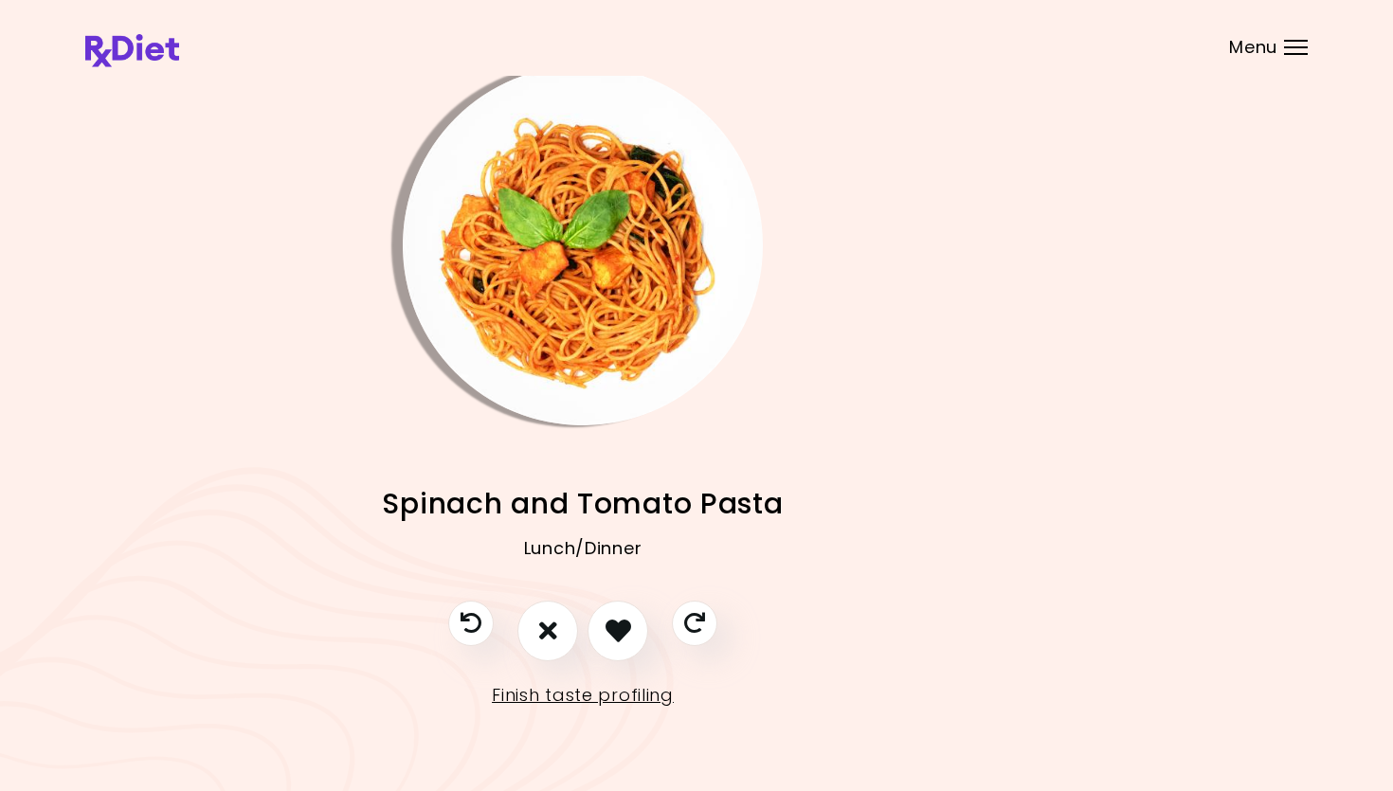
click at [637, 627] on button "I like this recipe" at bounding box center [617, 631] width 61 height 61
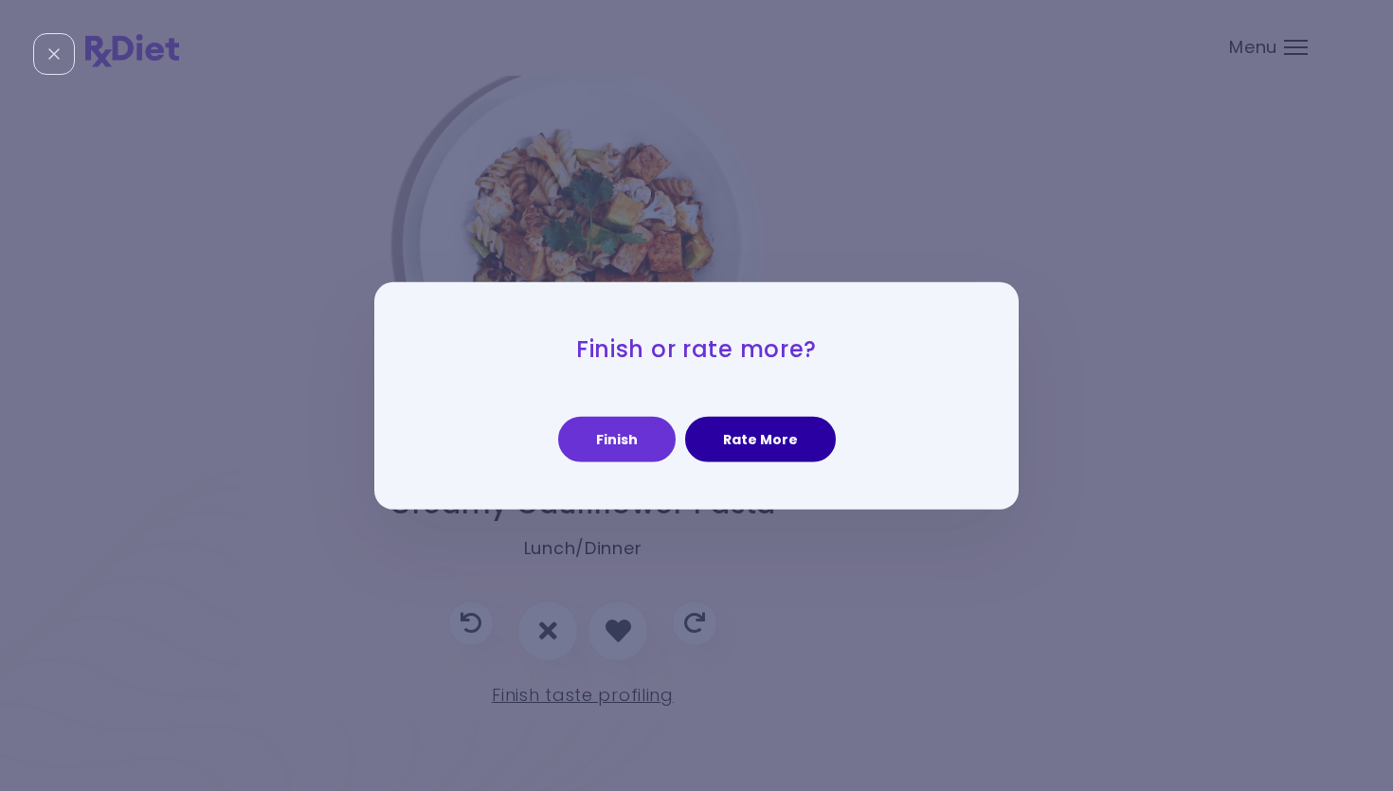
click at [773, 448] on button "Rate More" at bounding box center [760, 439] width 151 height 45
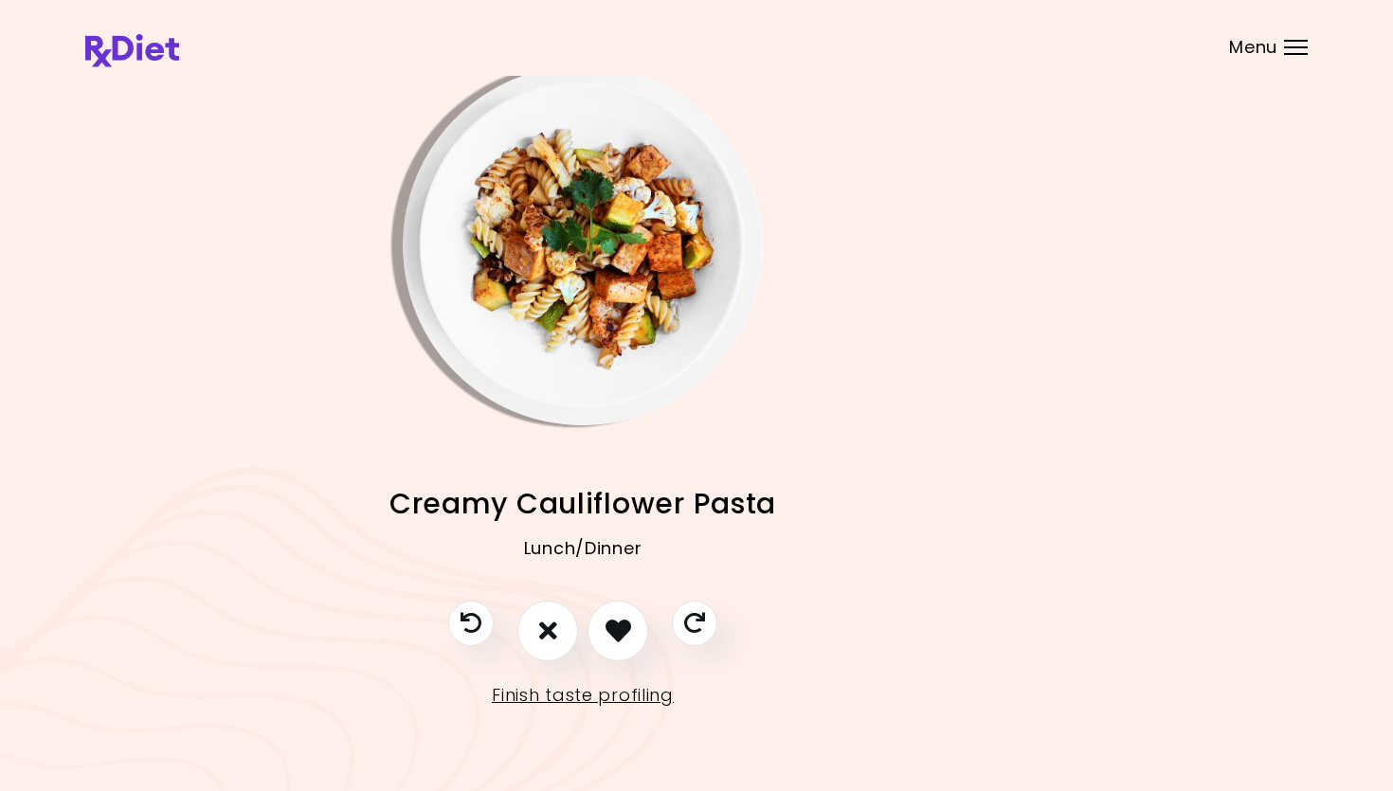
click at [561, 299] on img "Info - Creamy Cauliflower Pasta" at bounding box center [583, 245] width 360 height 360
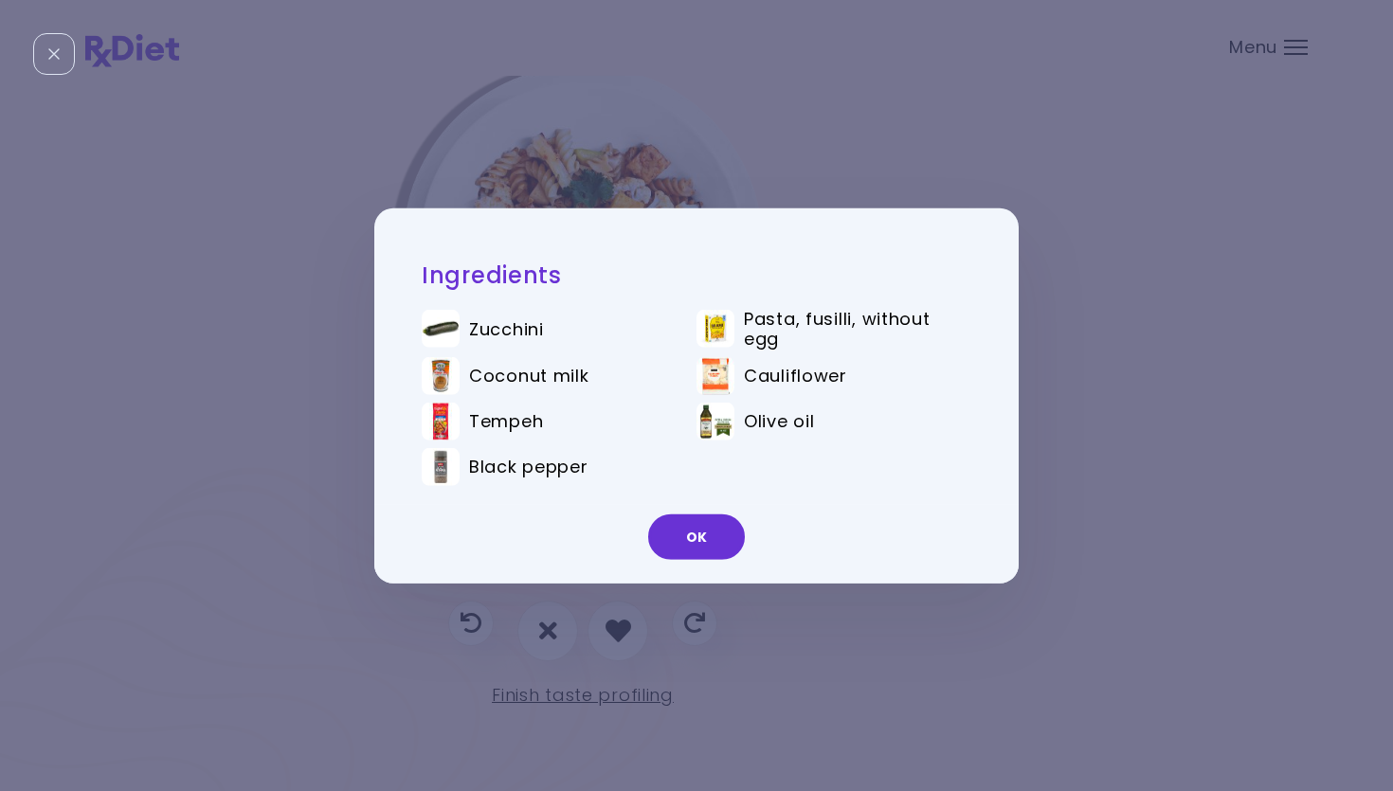
drag, startPoint x: 695, startPoint y: 530, endPoint x: 704, endPoint y: 551, distance: 22.9
click at [700, 530] on button "OK" at bounding box center [696, 537] width 97 height 45
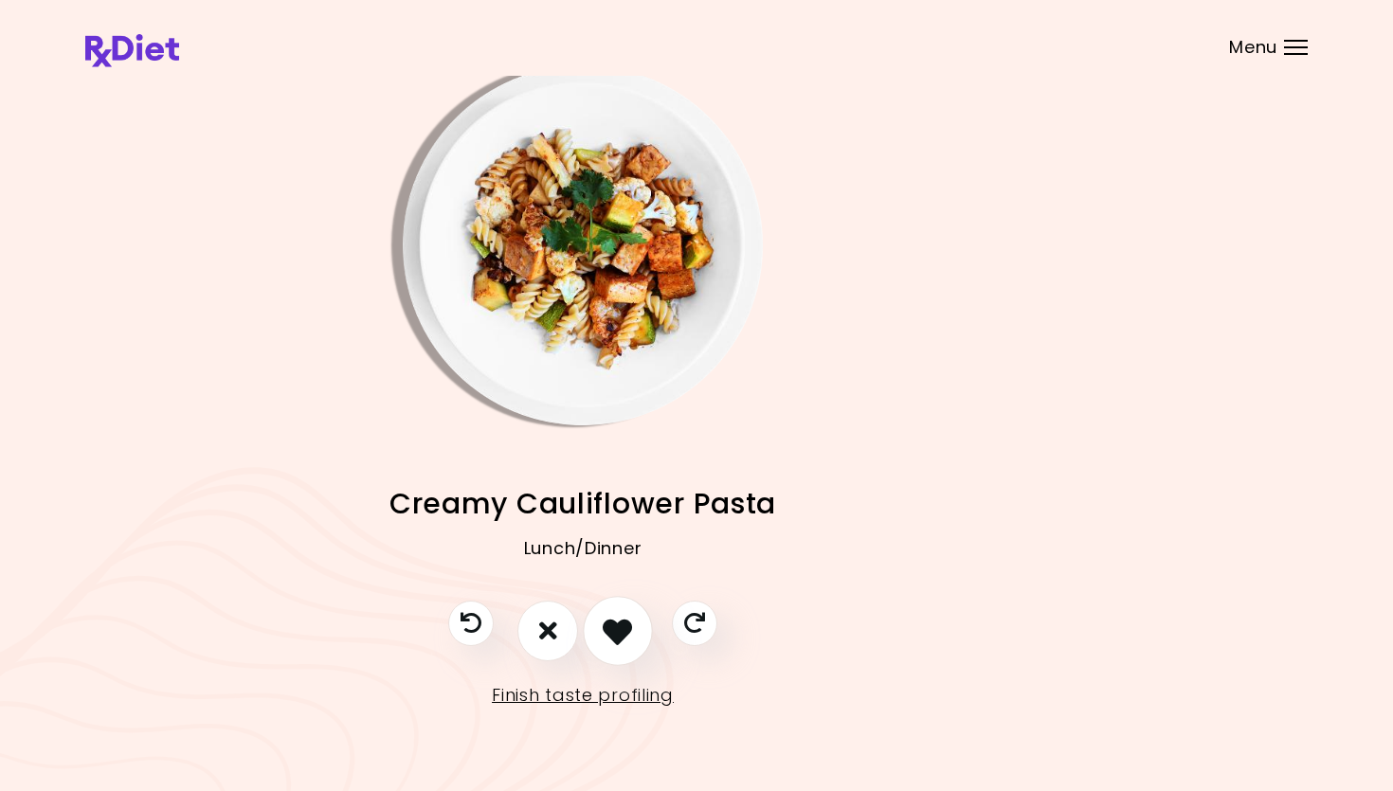
click at [622, 626] on icon "I like this recipe" at bounding box center [617, 630] width 29 height 29
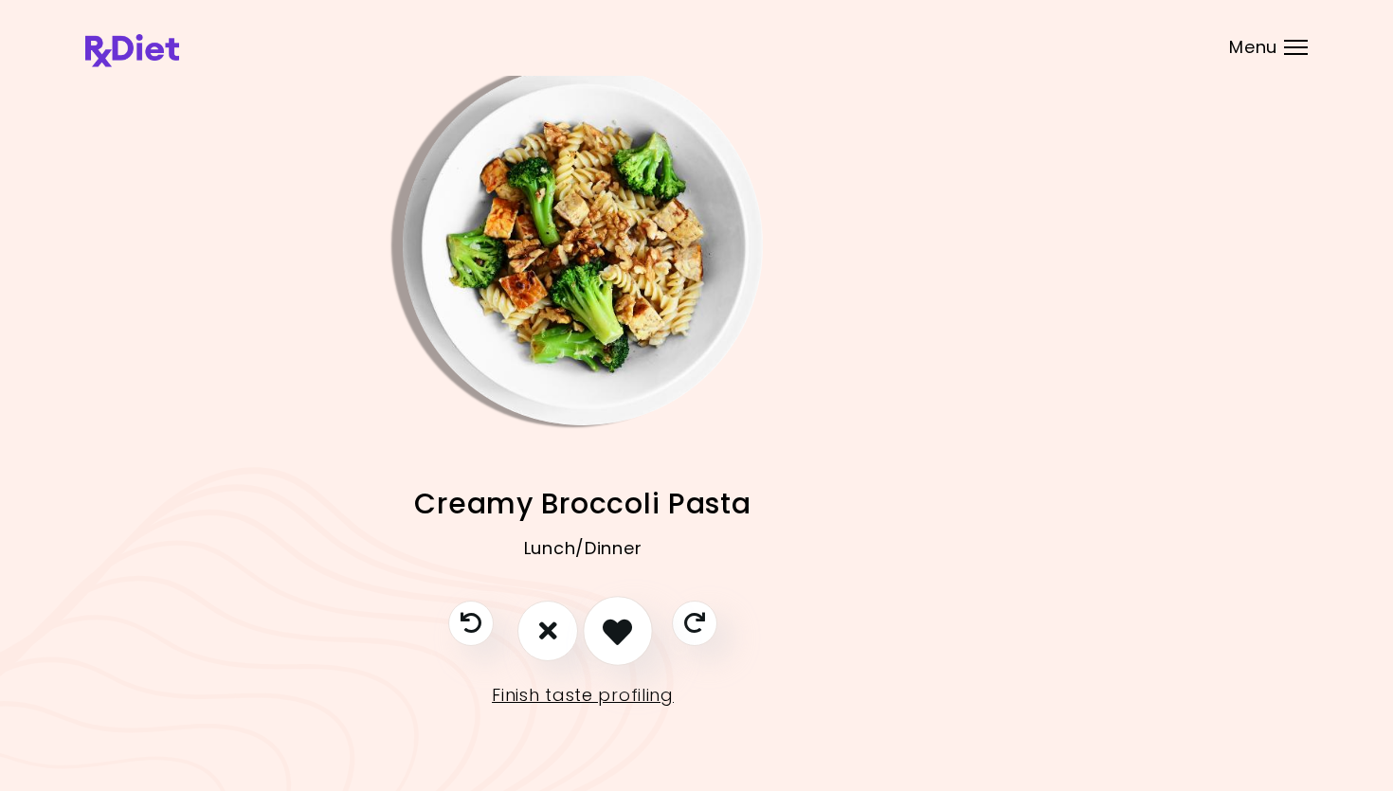
click at [610, 633] on icon "I like this recipe" at bounding box center [617, 630] width 29 height 29
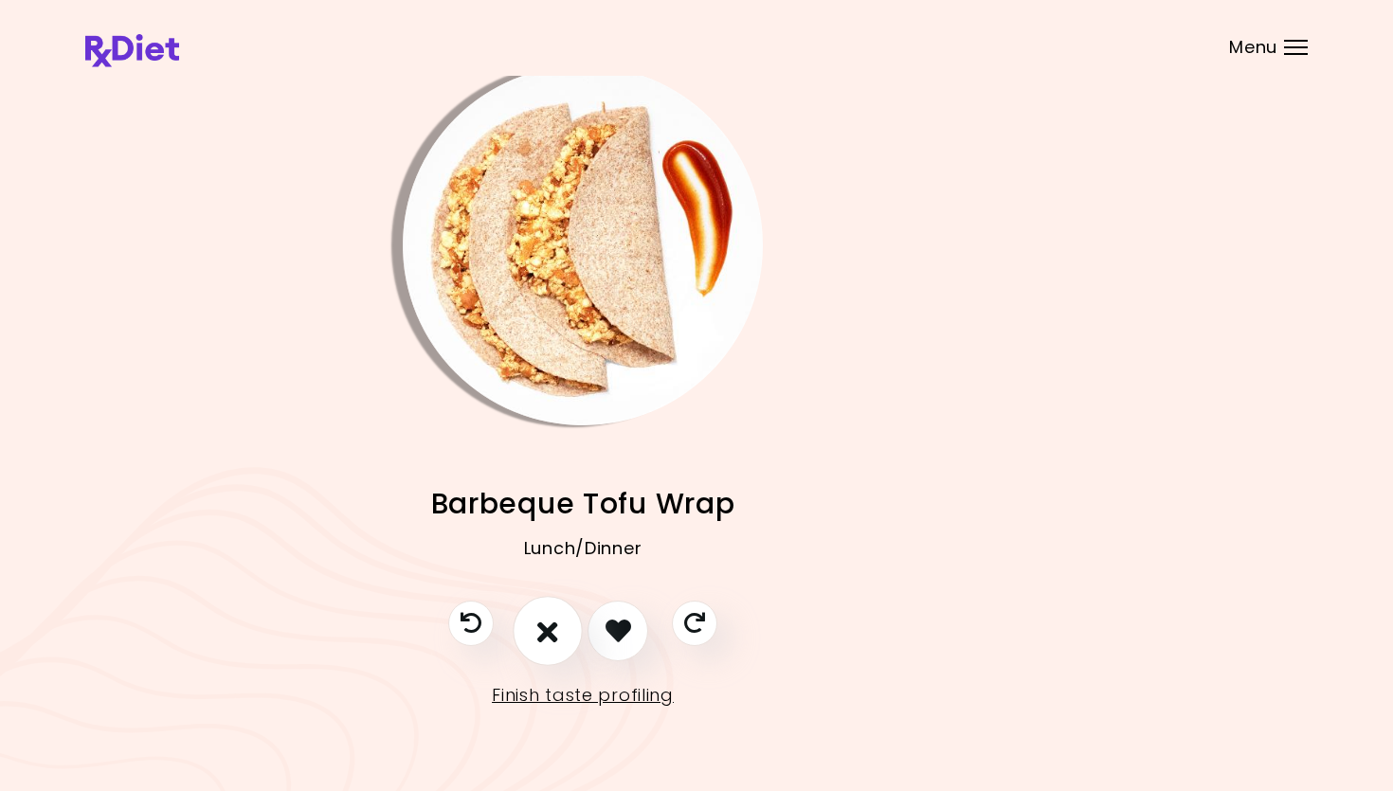
click at [554, 636] on icon "I don't like this recipe" at bounding box center [547, 630] width 21 height 29
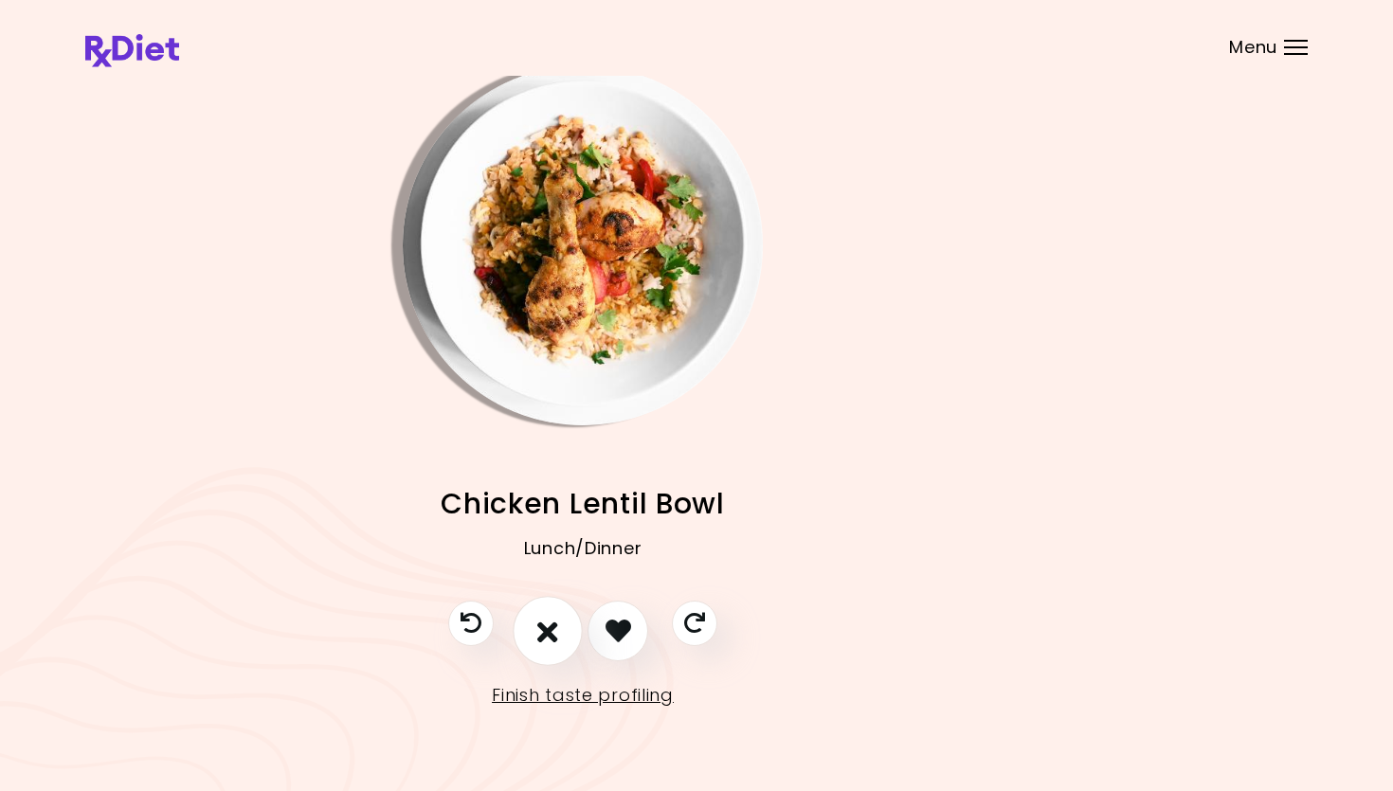
click at [542, 636] on icon "I don't like this recipe" at bounding box center [547, 630] width 21 height 29
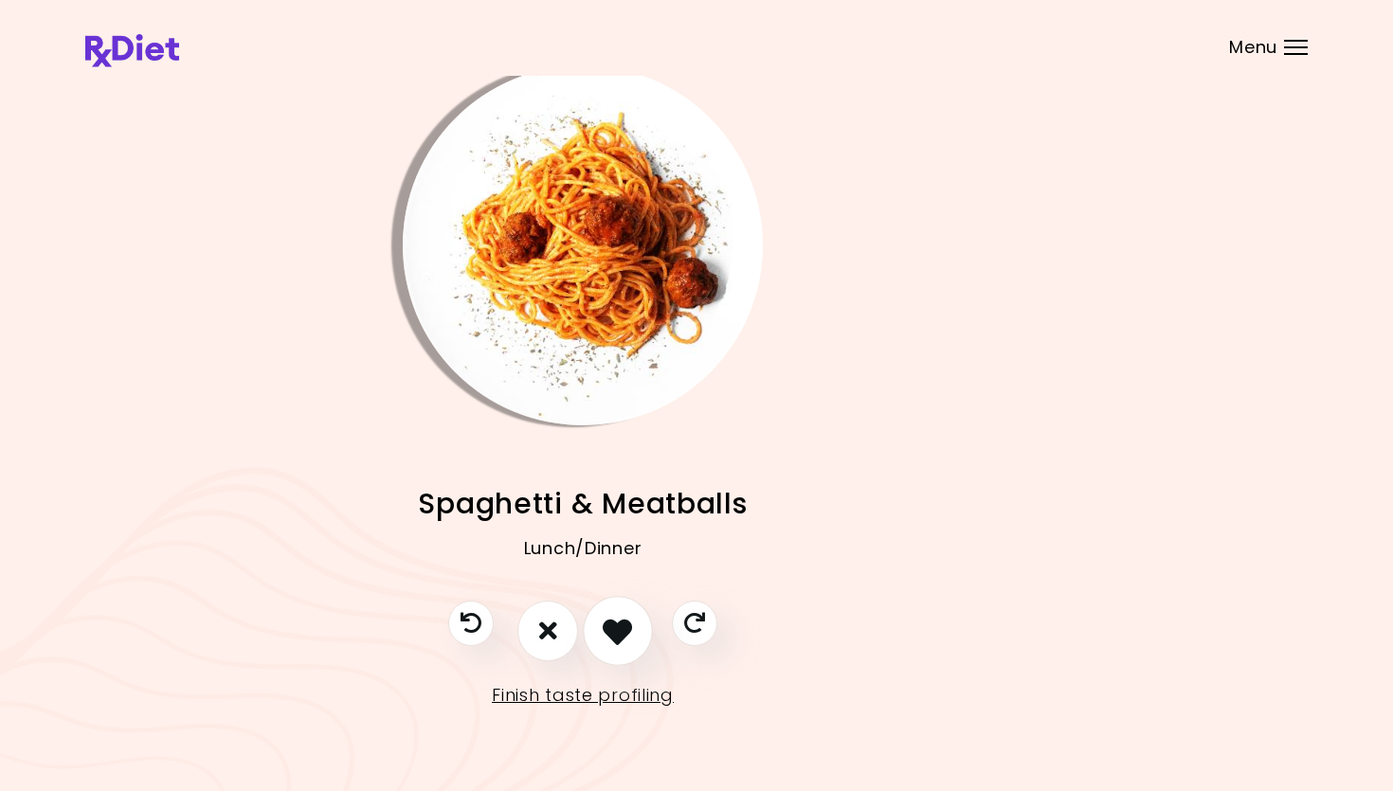
click at [636, 626] on button "I like this recipe" at bounding box center [618, 631] width 70 height 70
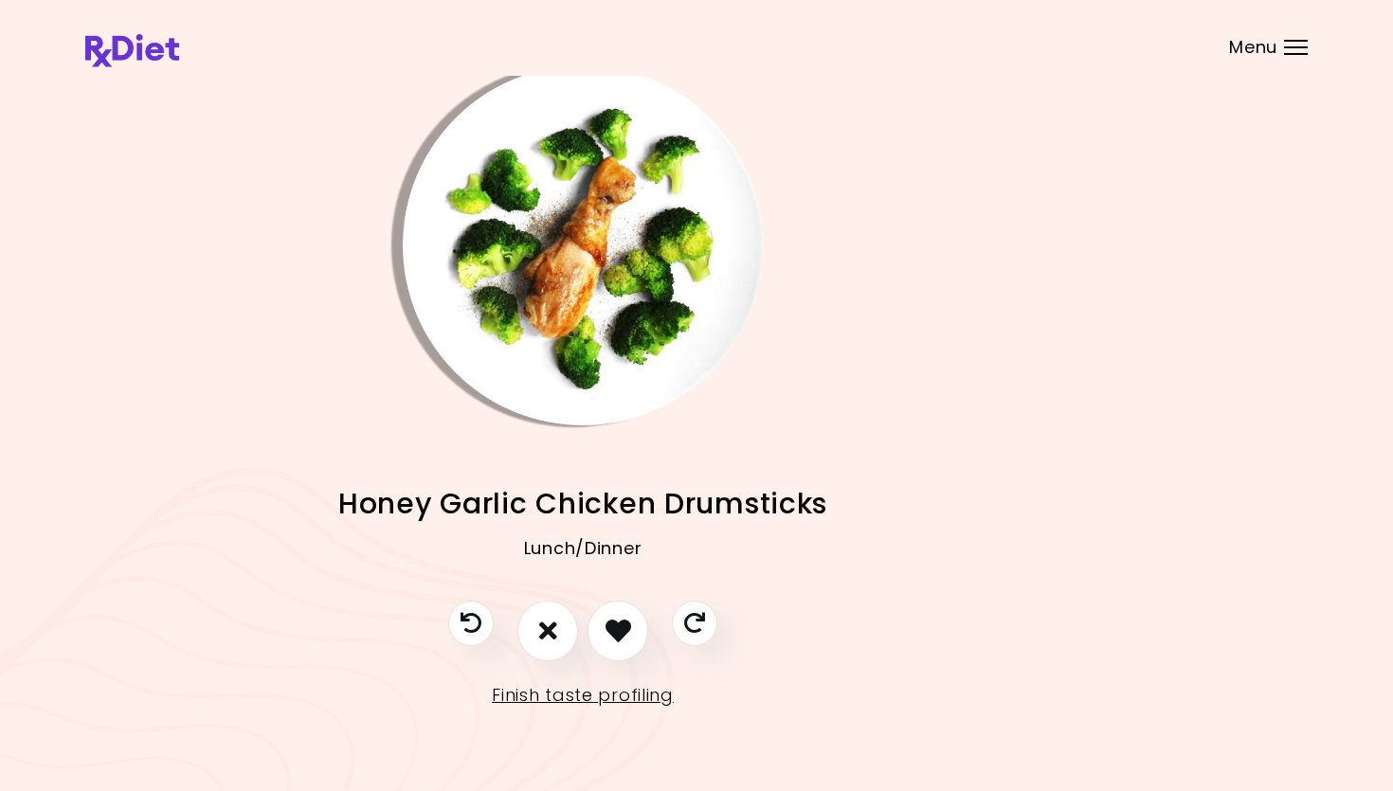
drag, startPoint x: 616, startPoint y: 629, endPoint x: 667, endPoint y: 567, distance: 80.8
click at [615, 629] on icon "I like this recipe" at bounding box center [618, 631] width 26 height 26
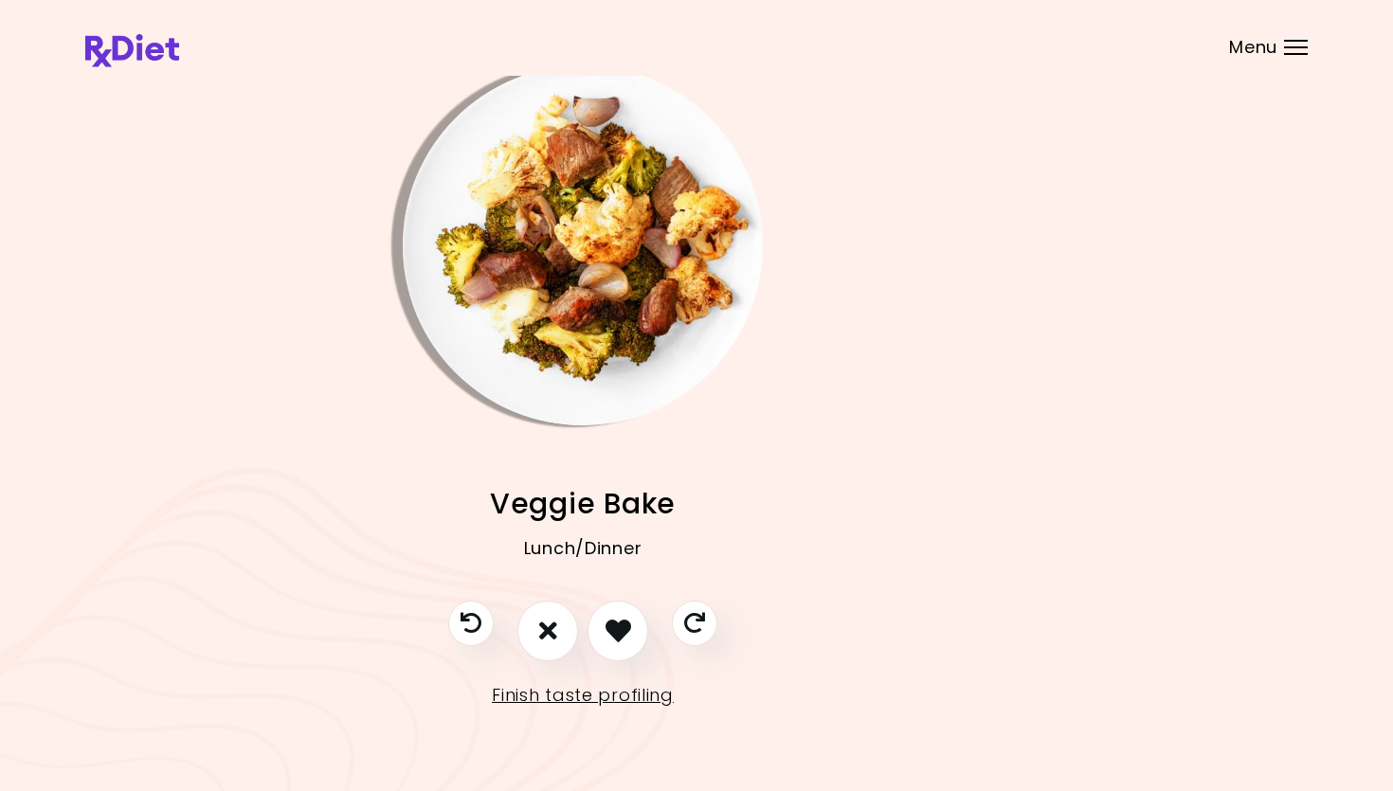
click at [585, 203] on img "Info - Veggie Bake" at bounding box center [583, 245] width 360 height 360
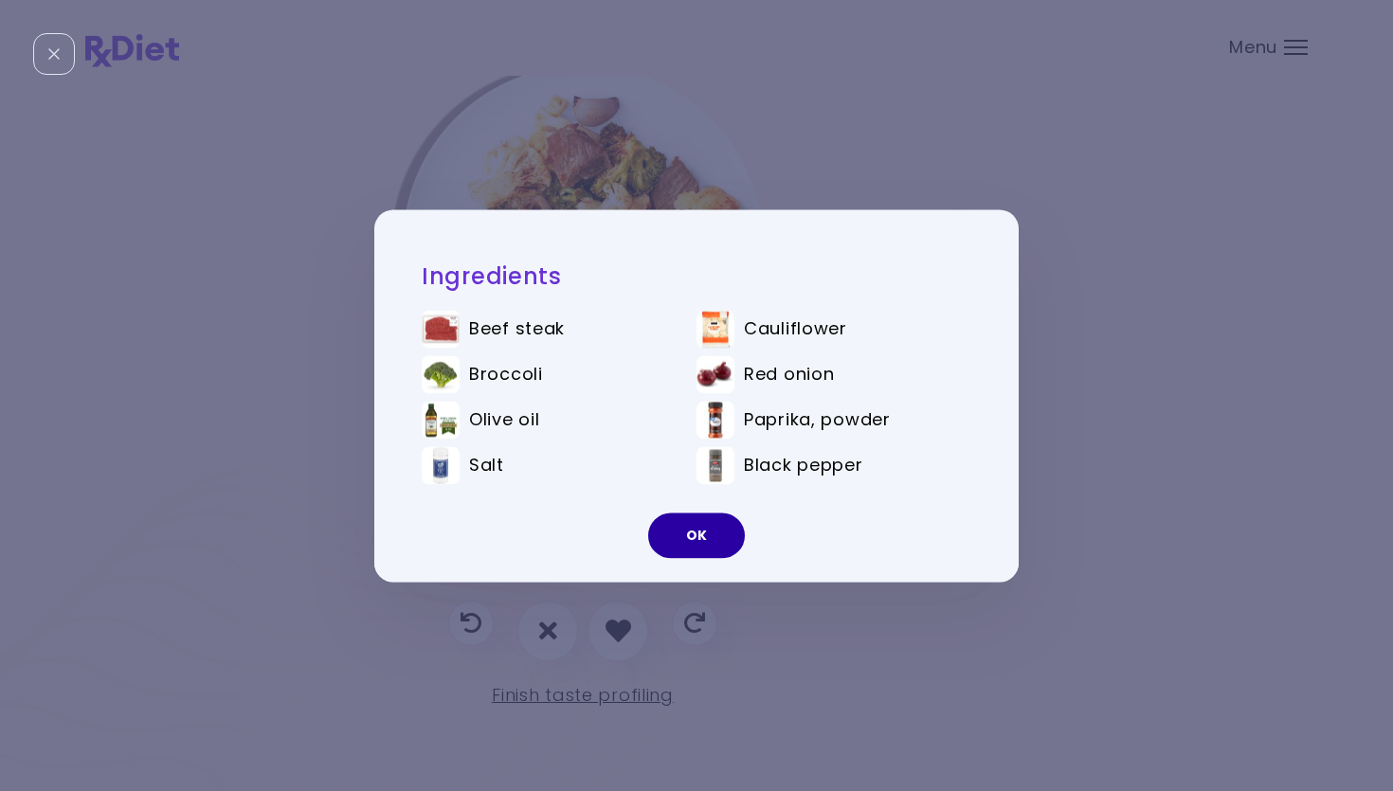
click at [706, 543] on button "OK" at bounding box center [696, 535] width 97 height 45
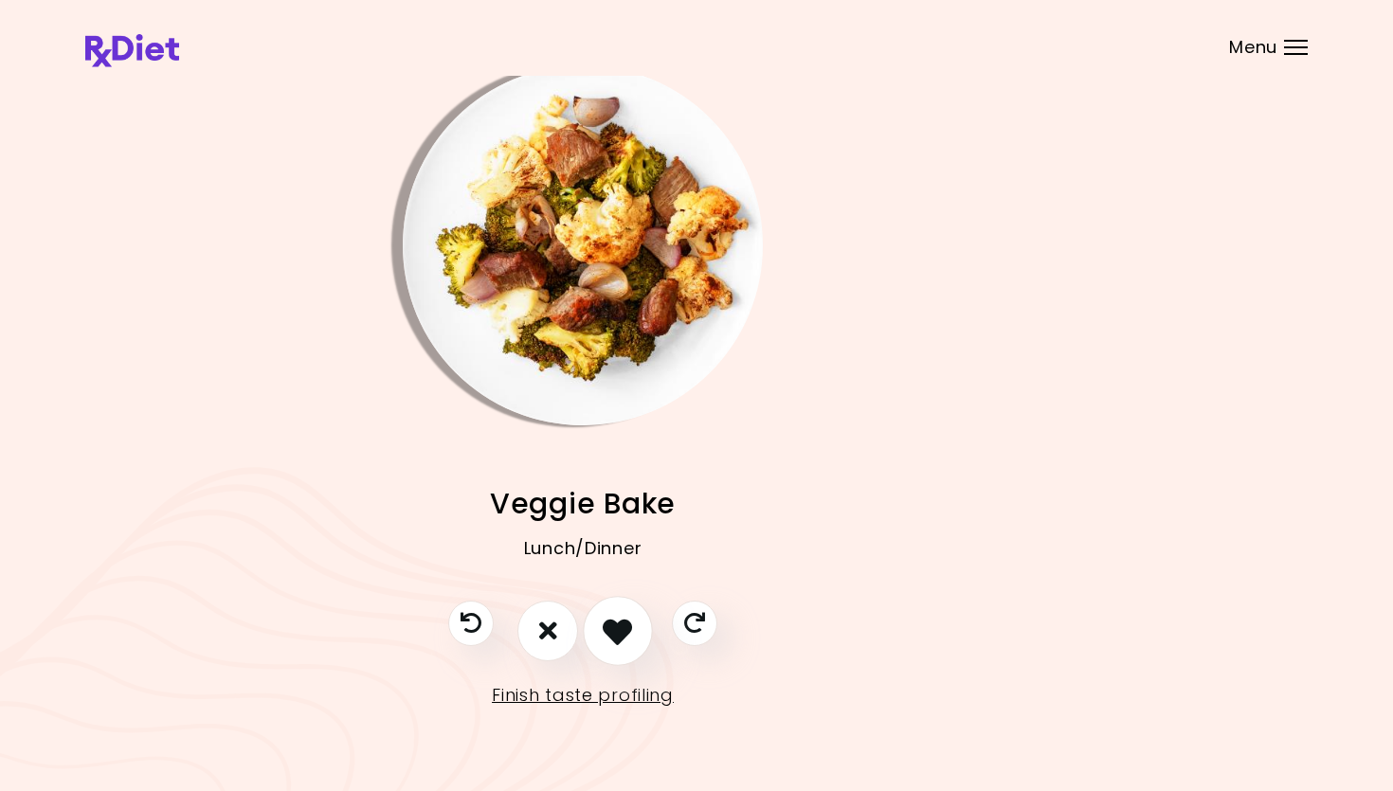
click at [614, 623] on icon "I like this recipe" at bounding box center [617, 630] width 29 height 29
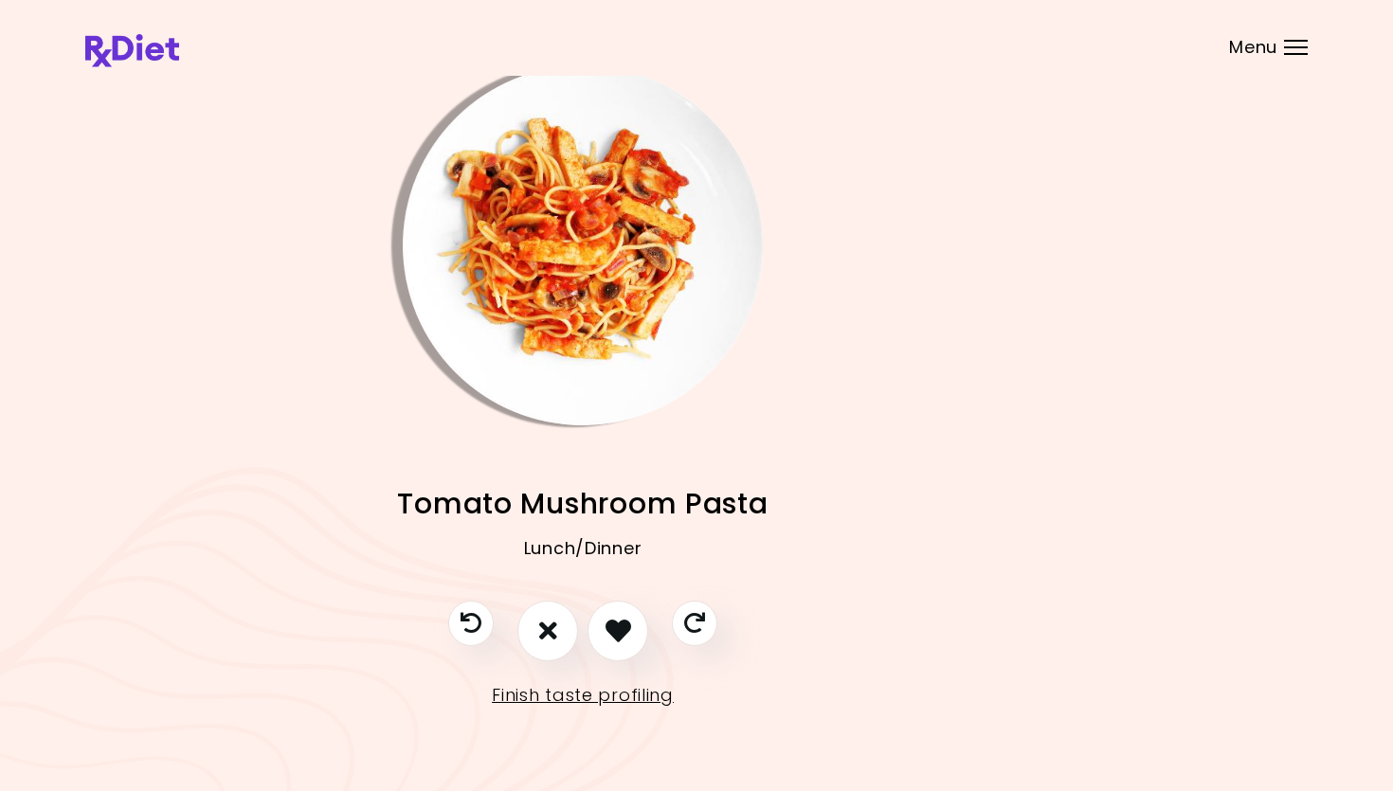
click at [579, 280] on img "Info - Tomato Mushroom Pasta" at bounding box center [583, 245] width 360 height 360
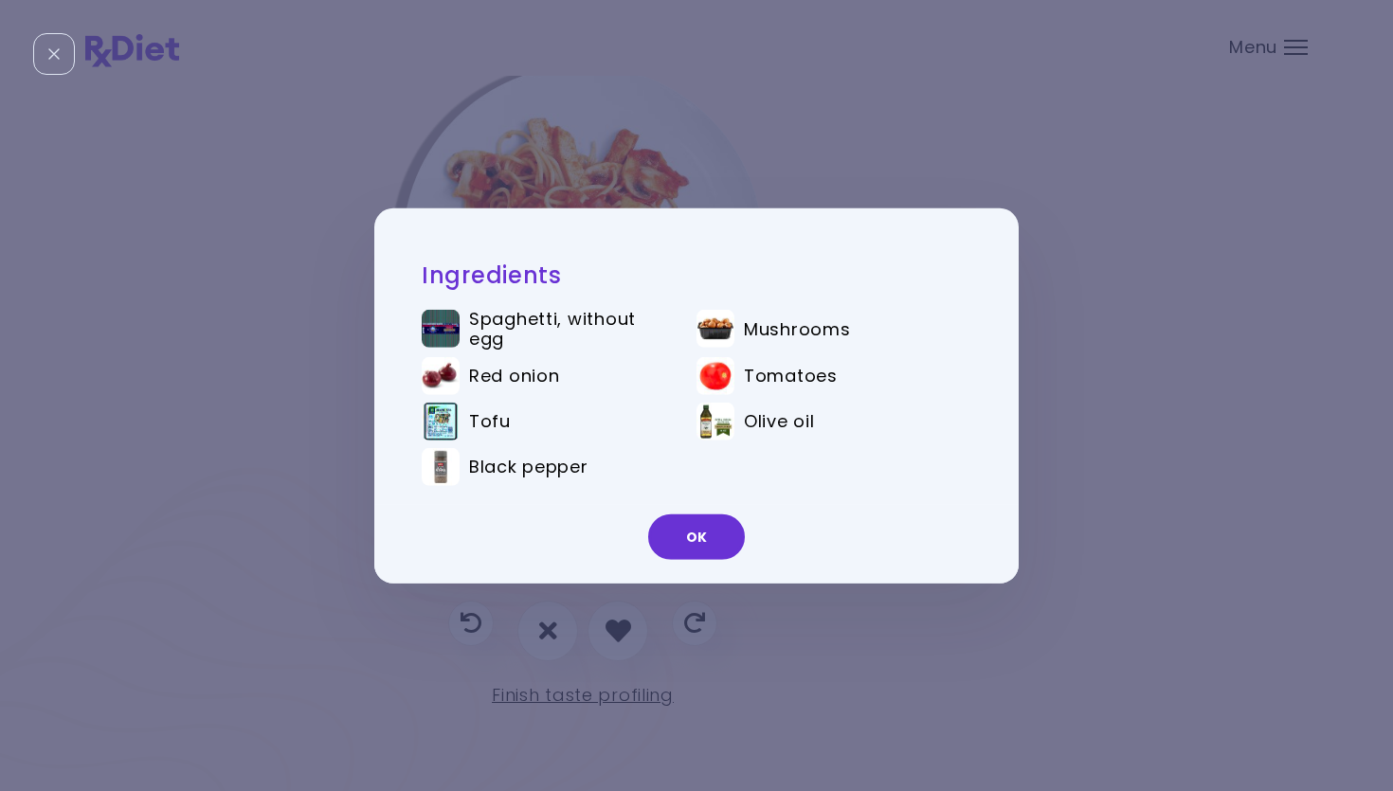
click at [704, 538] on button "OK" at bounding box center [696, 537] width 97 height 45
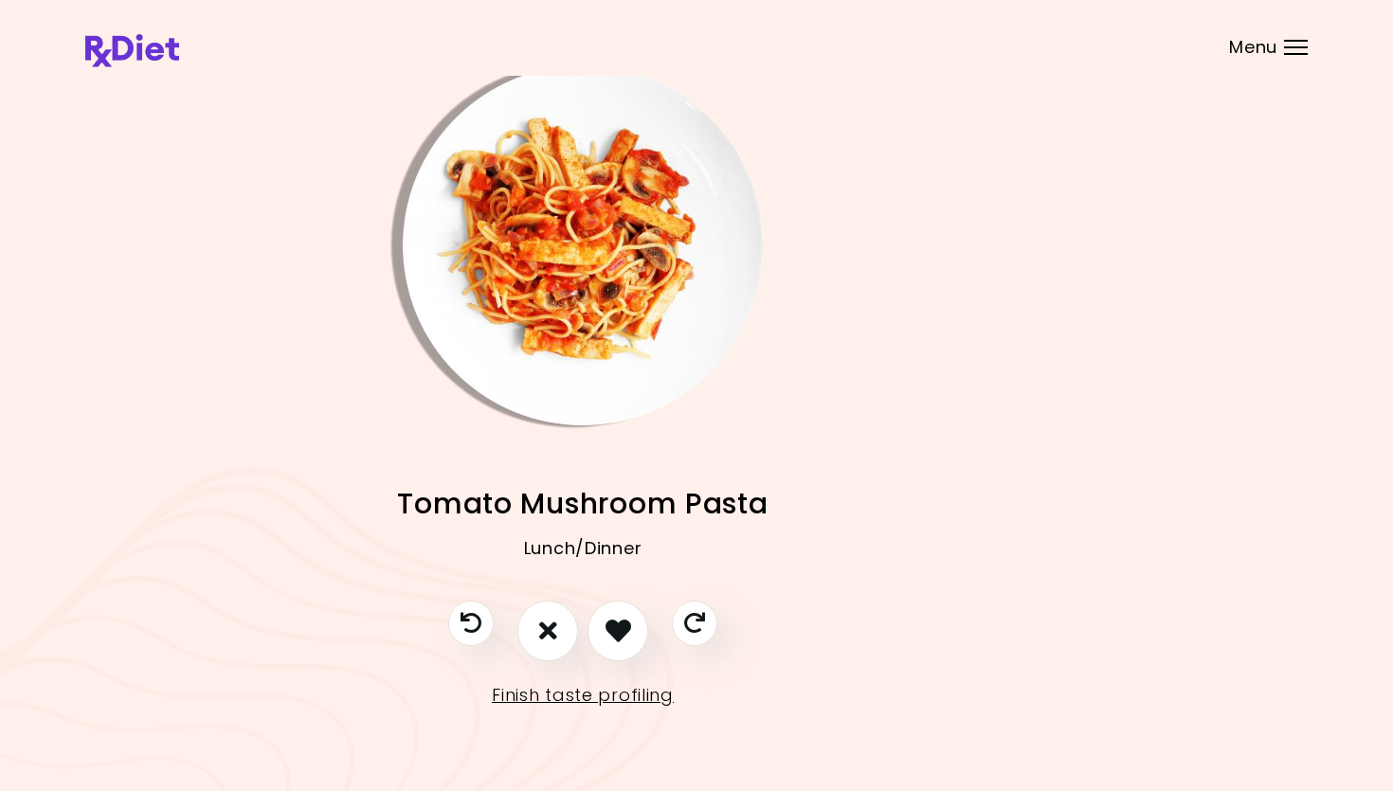
scroll to position [15, 110]
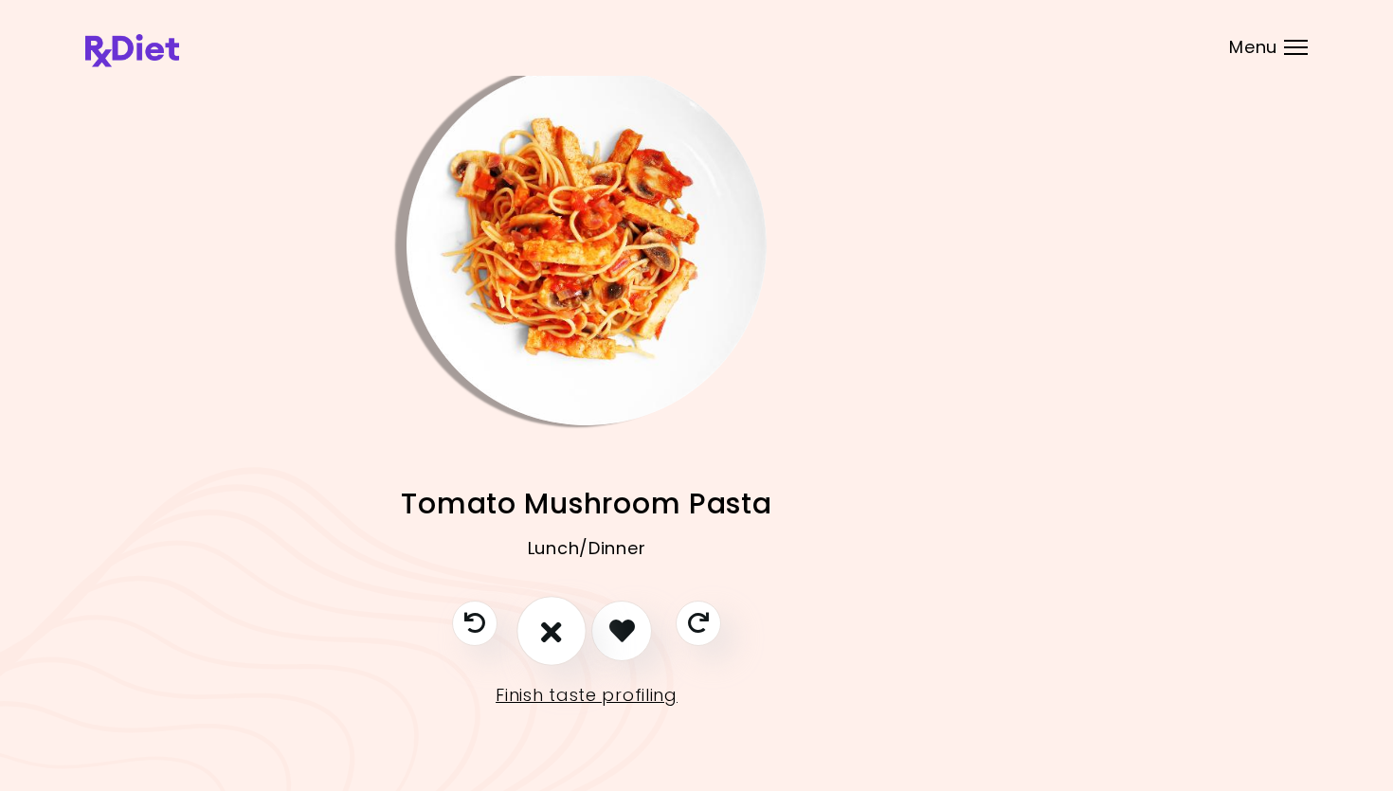
click at [553, 630] on icon "I don't like this recipe" at bounding box center [551, 630] width 21 height 29
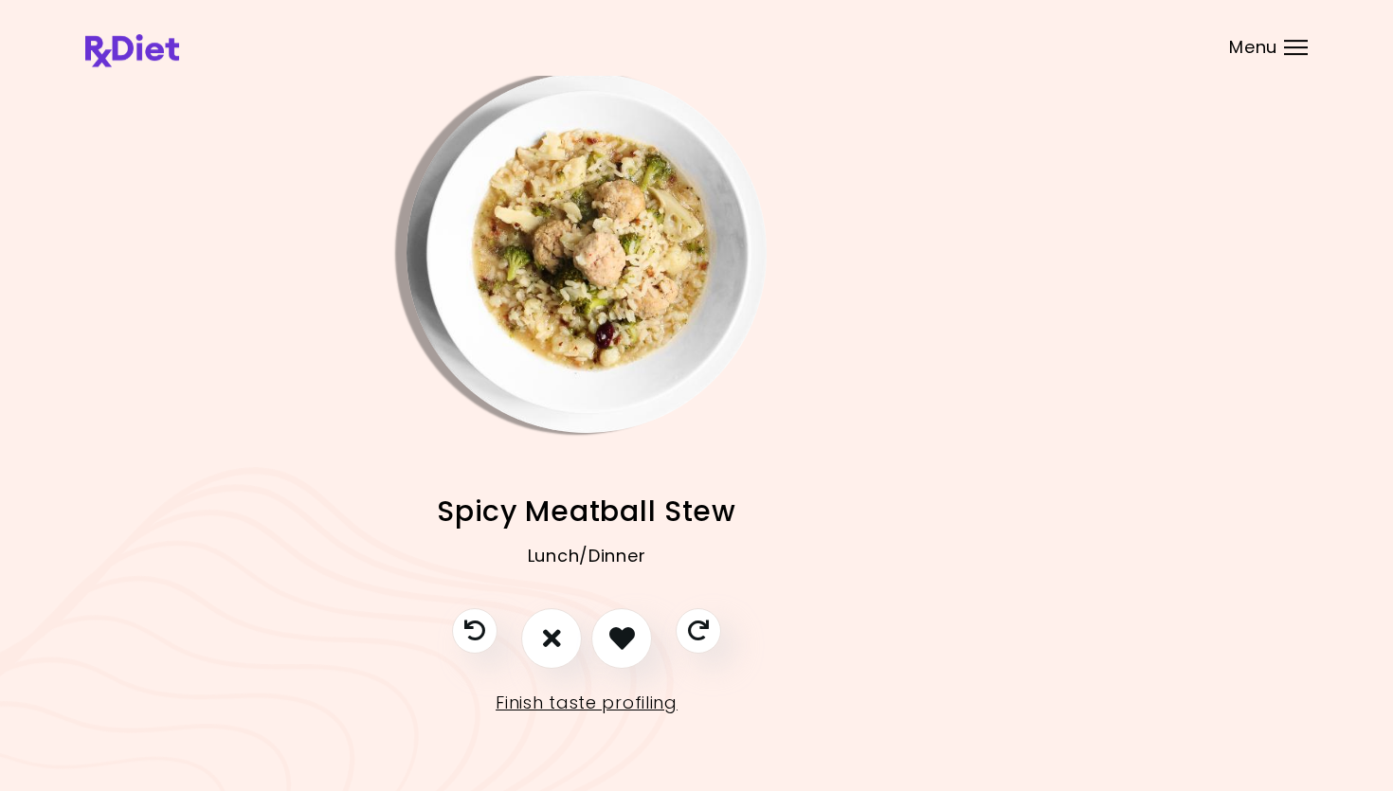
click at [675, 277] on img "Info - Spicy Meatball Stew" at bounding box center [586, 253] width 360 height 360
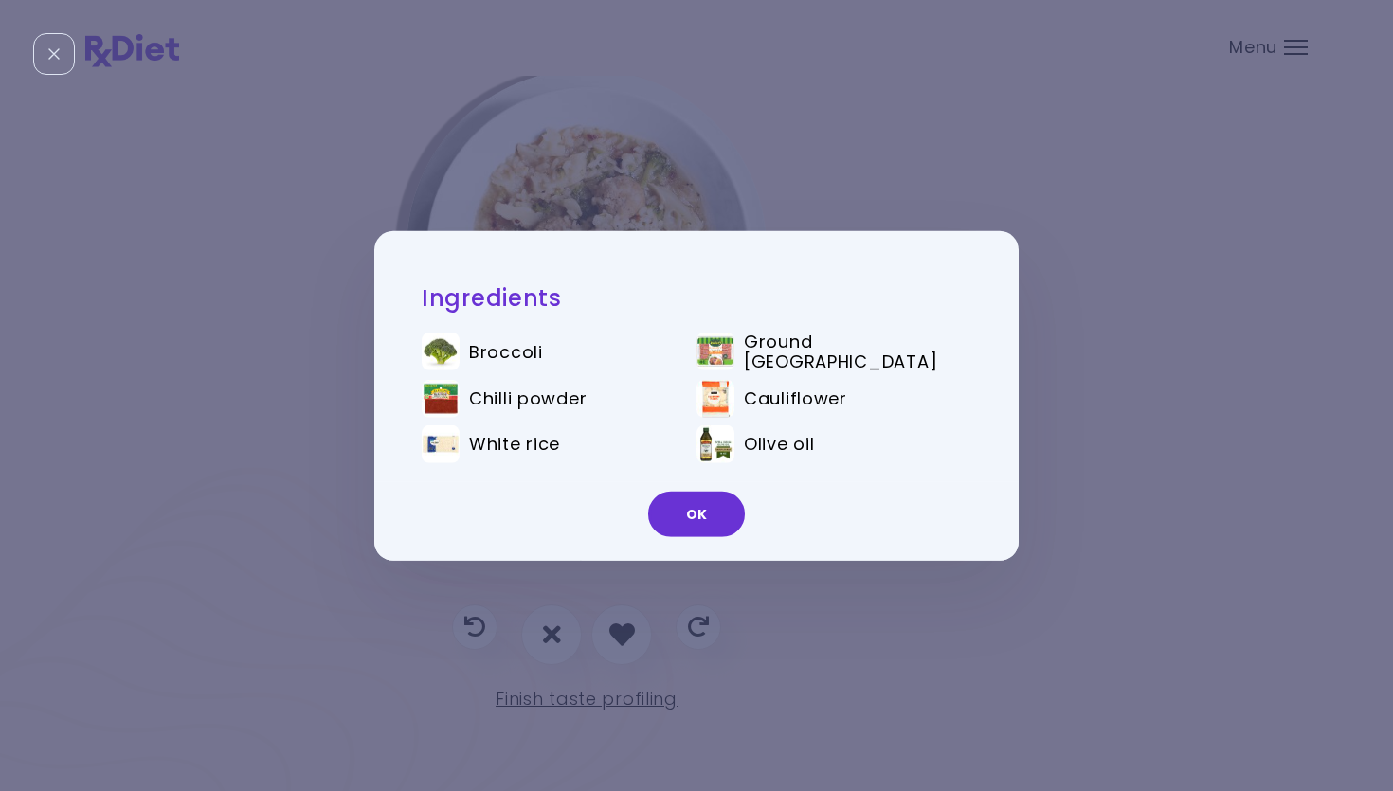
drag, startPoint x: 701, startPoint y: 507, endPoint x: 662, endPoint y: 523, distance: 42.1
click at [702, 507] on button "OK" at bounding box center [696, 514] width 97 height 45
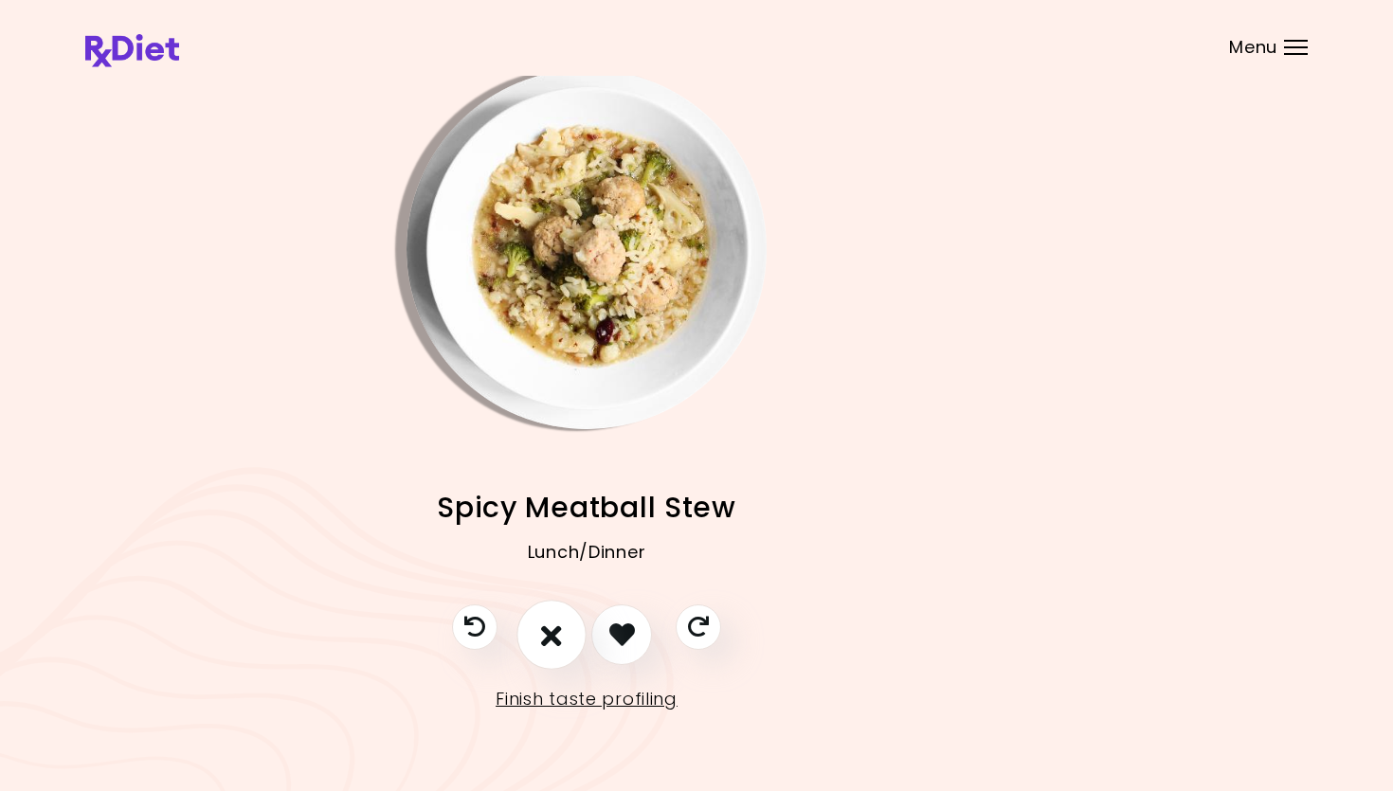
click at [551, 623] on icon "I don't like this recipe" at bounding box center [551, 634] width 21 height 29
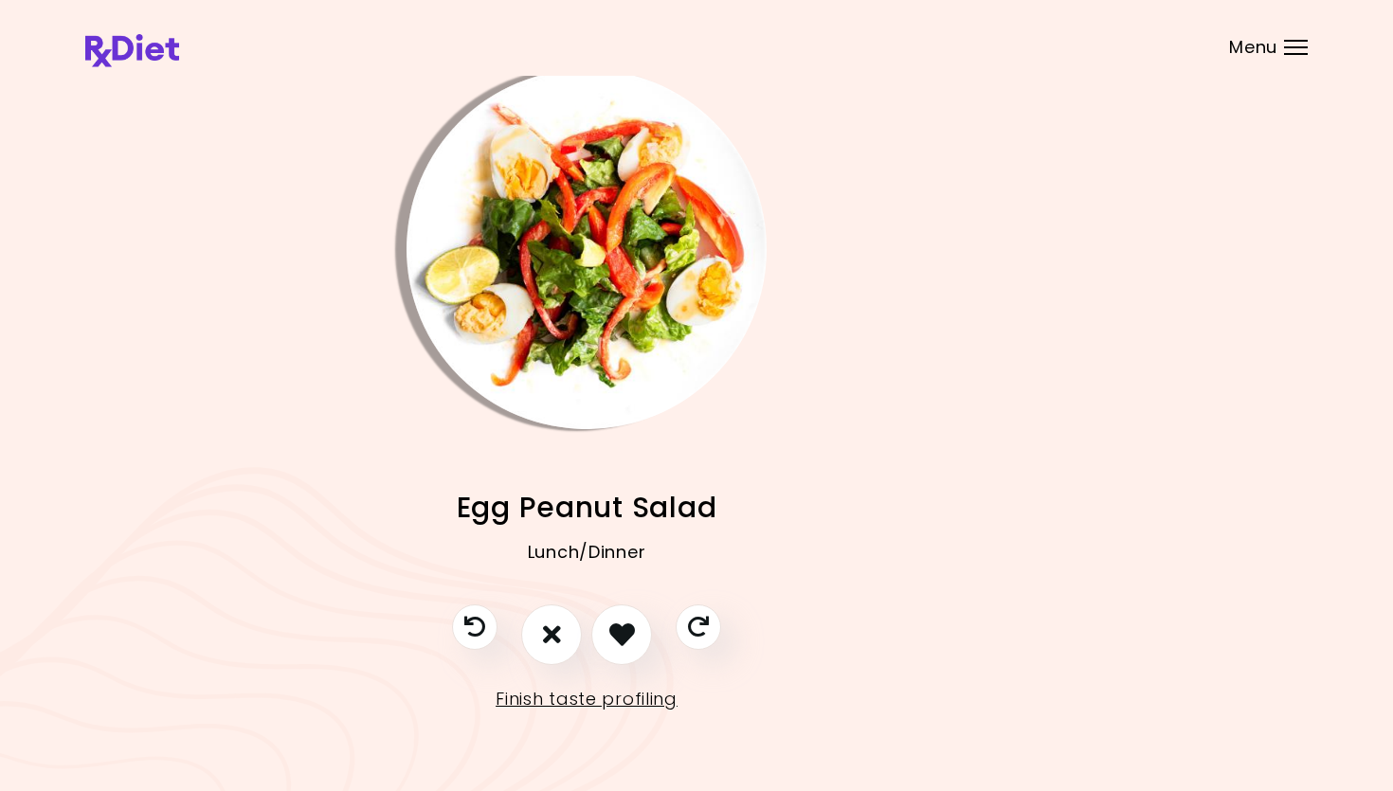
click at [531, 302] on img "Info - Egg Peanut Salad" at bounding box center [586, 249] width 360 height 360
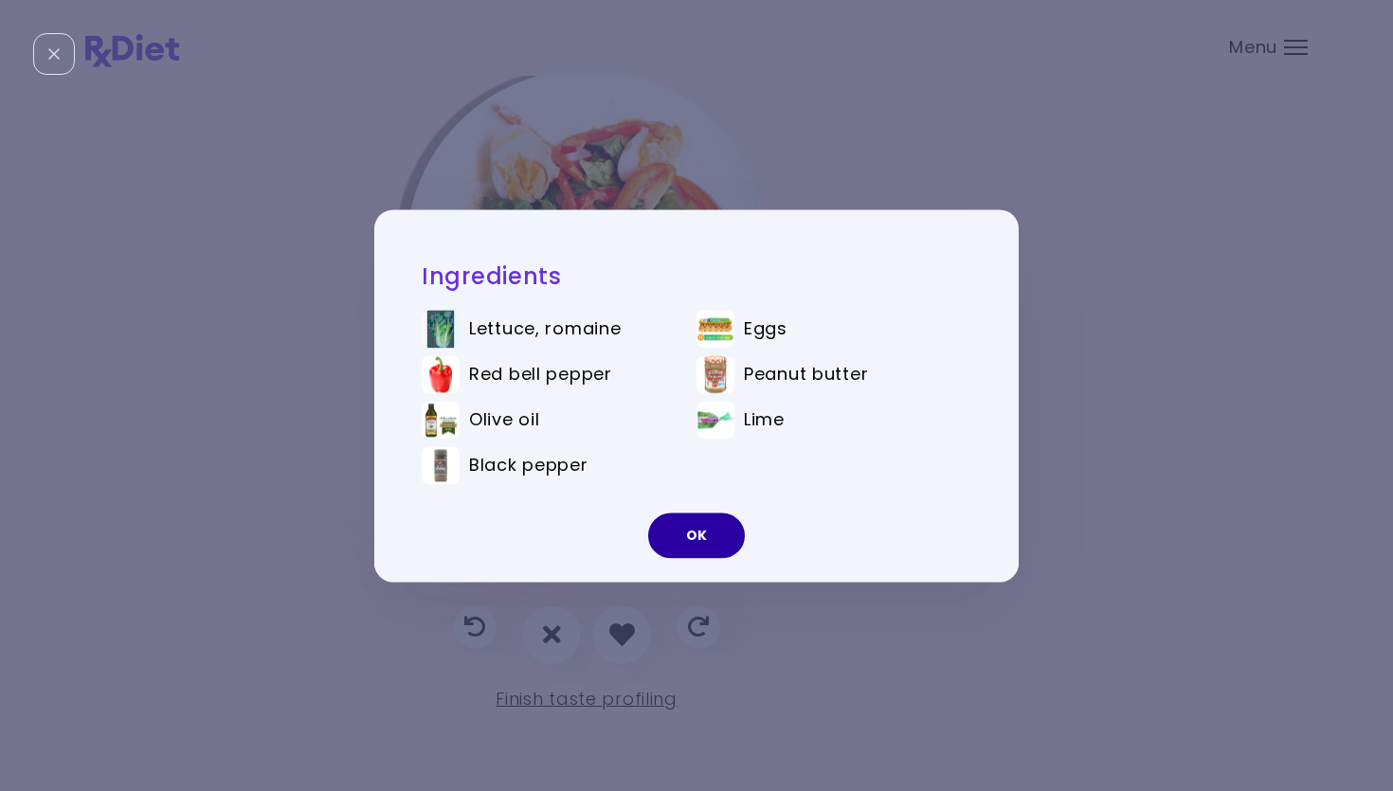
click at [697, 549] on button "OK" at bounding box center [696, 535] width 97 height 45
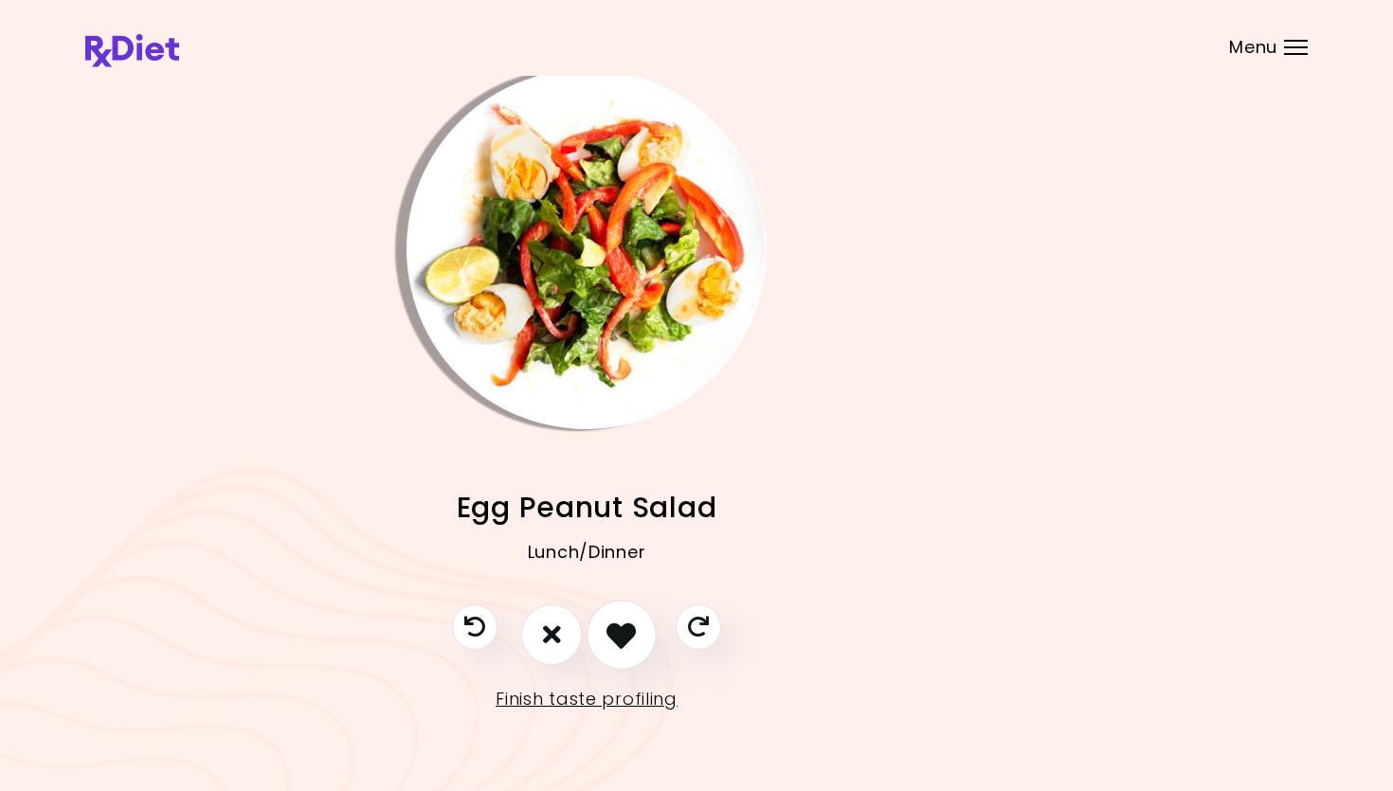
click at [636, 626] on icon "I like this recipe" at bounding box center [620, 634] width 29 height 29
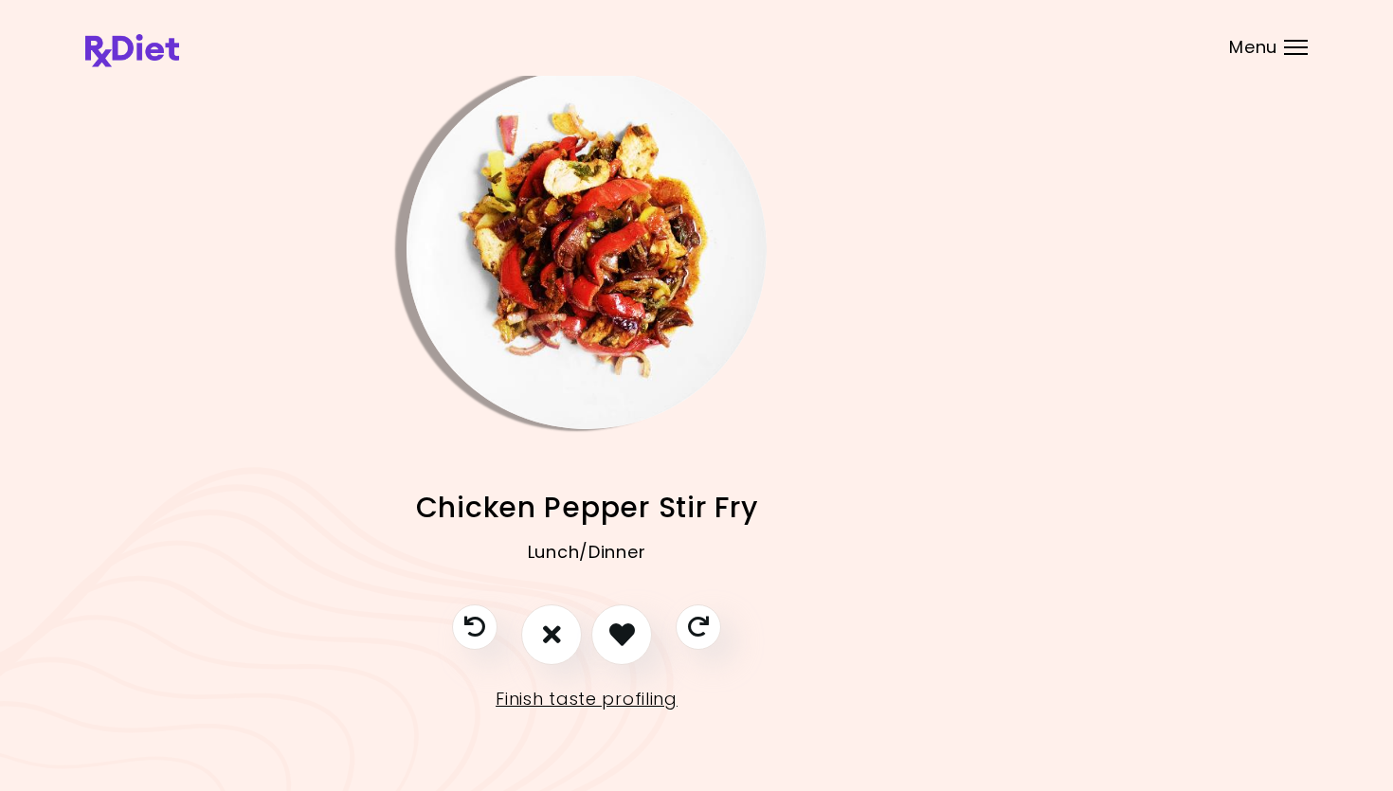
click at [619, 266] on img "Info - Chicken Pepper Stir Fry" at bounding box center [586, 249] width 360 height 360
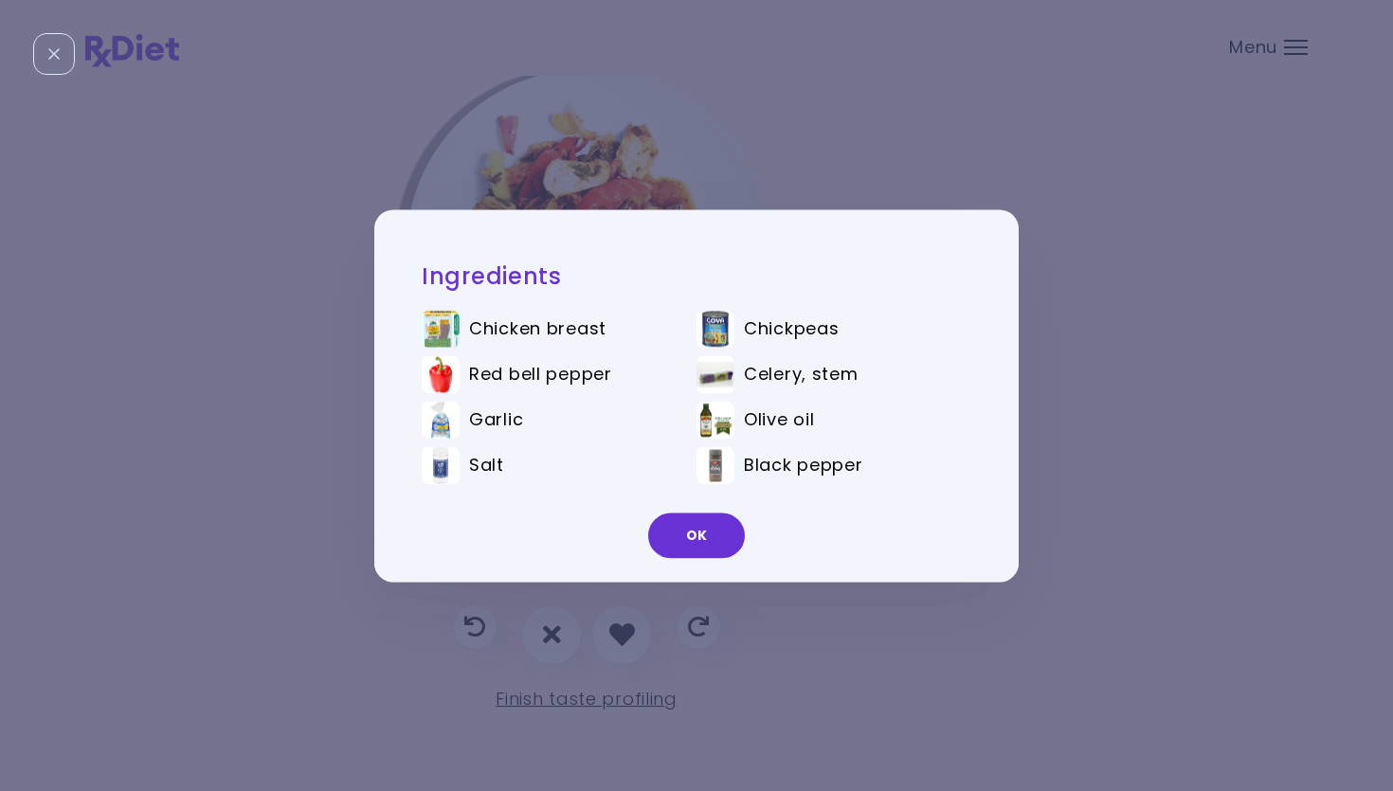
drag, startPoint x: 696, startPoint y: 529, endPoint x: 691, endPoint y: 544, distance: 16.2
click at [696, 529] on button "OK" at bounding box center [696, 535] width 97 height 45
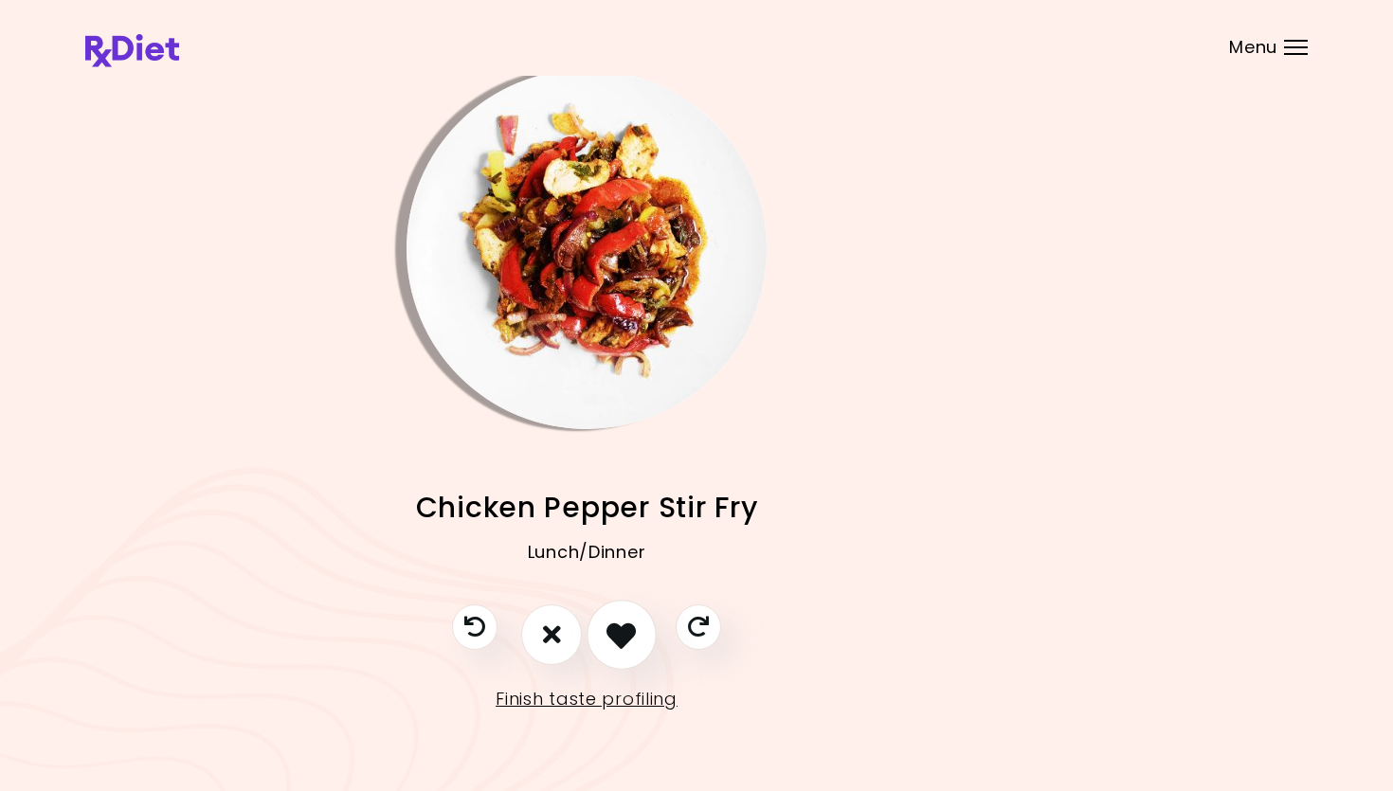
click at [635, 620] on icon "I like this recipe" at bounding box center [620, 634] width 29 height 29
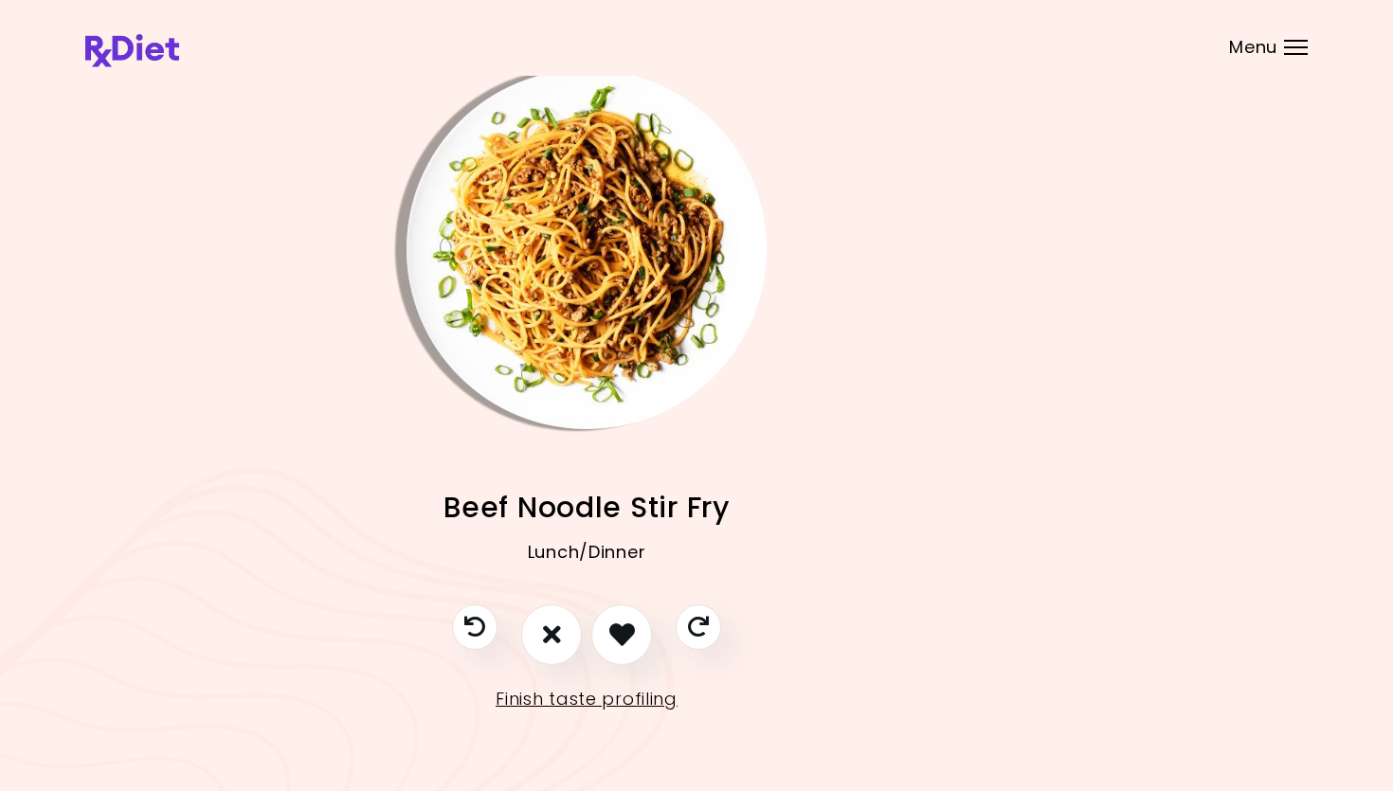
click at [591, 257] on img "Info - Beef Noodle Stir Fry" at bounding box center [586, 249] width 360 height 360
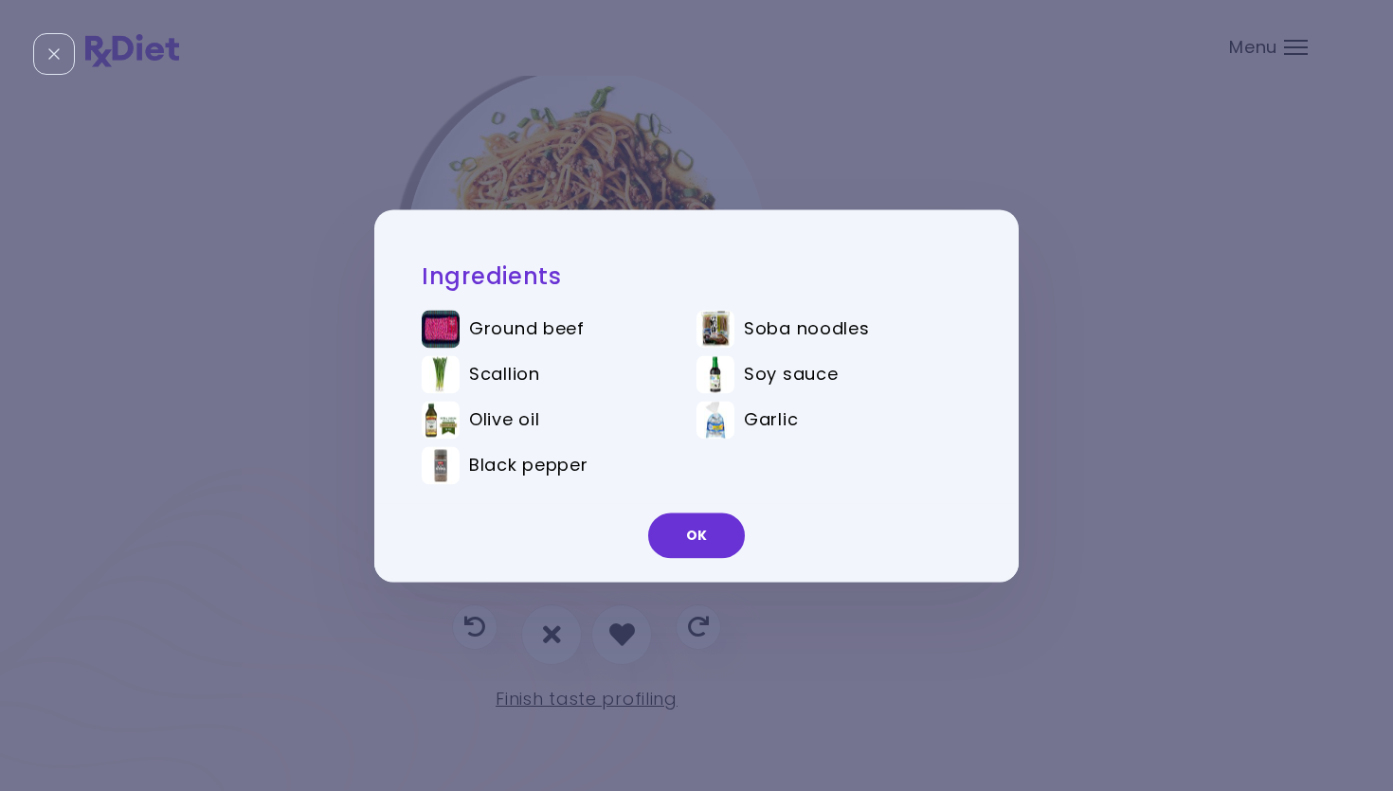
click at [711, 551] on button "OK" at bounding box center [696, 535] width 97 height 45
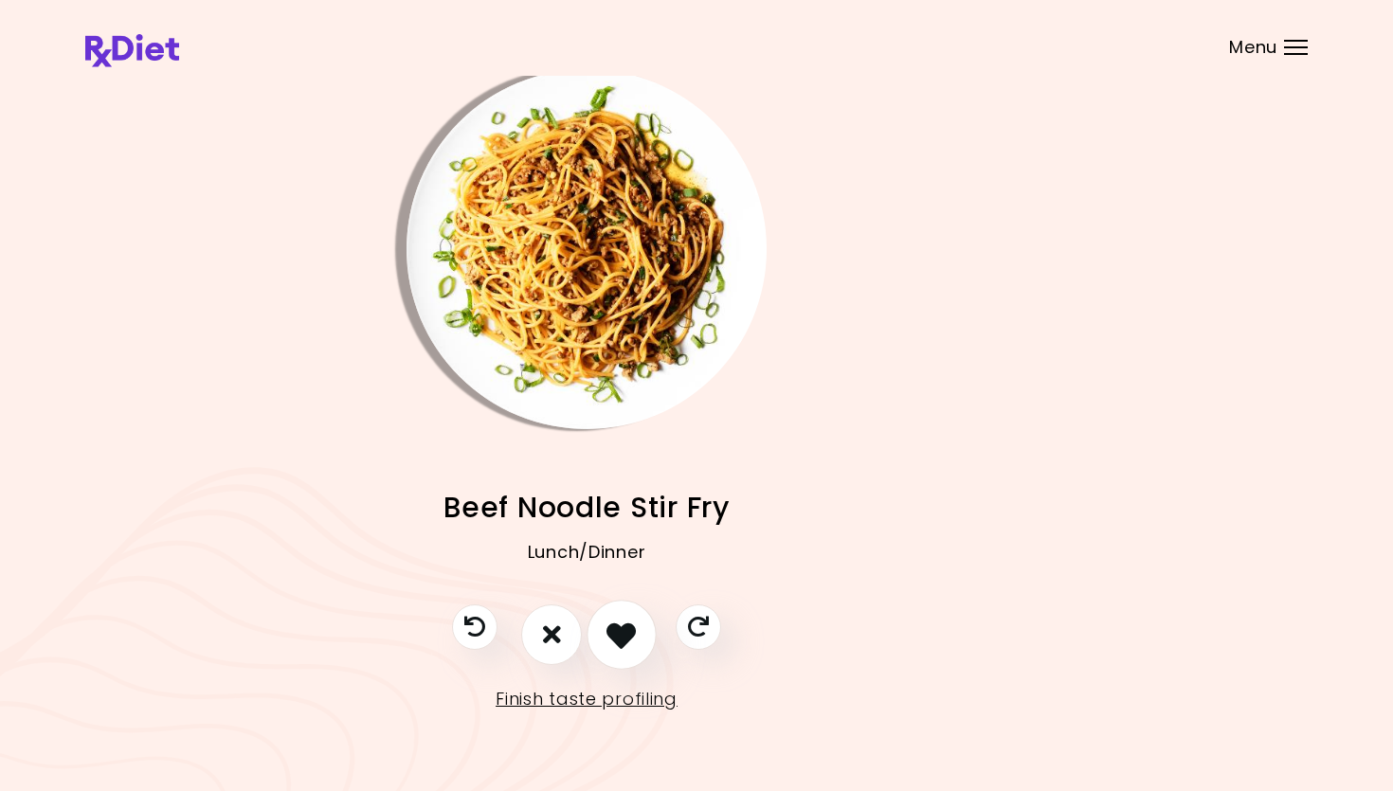
click at [616, 628] on icon "I like this recipe" at bounding box center [620, 634] width 29 height 29
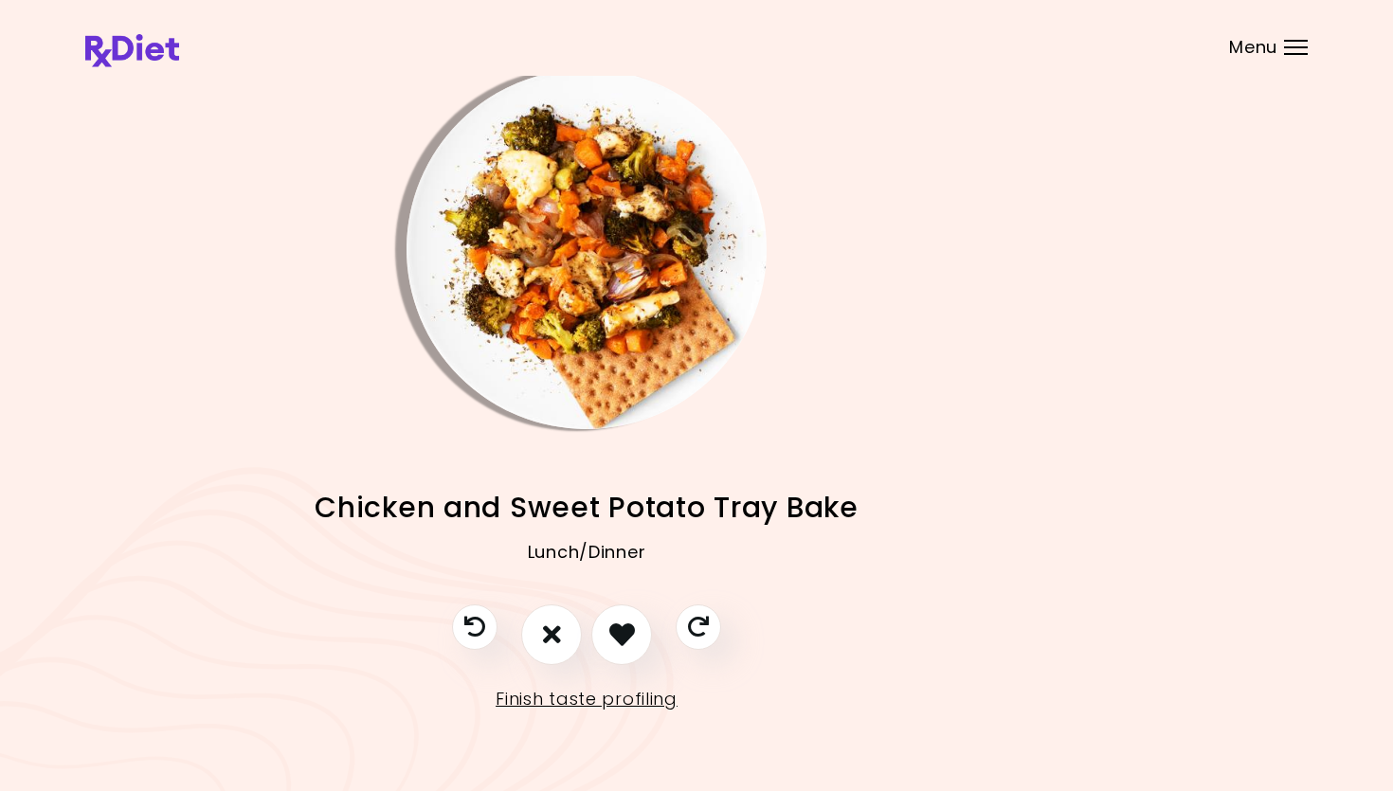
click at [549, 256] on img "Info - Chicken and Sweet Potato Tray Bake" at bounding box center [586, 249] width 360 height 360
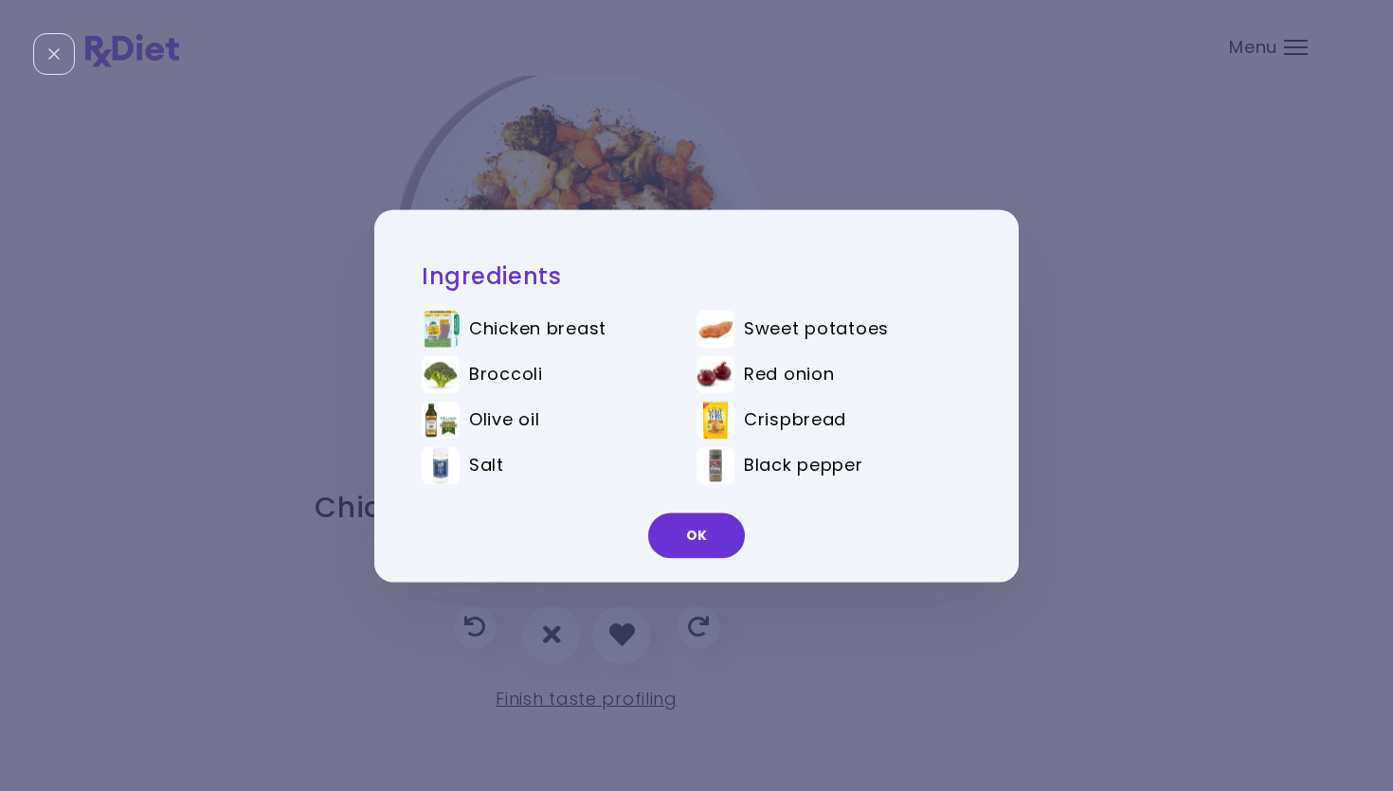
click at [714, 516] on button "OK" at bounding box center [696, 535] width 97 height 45
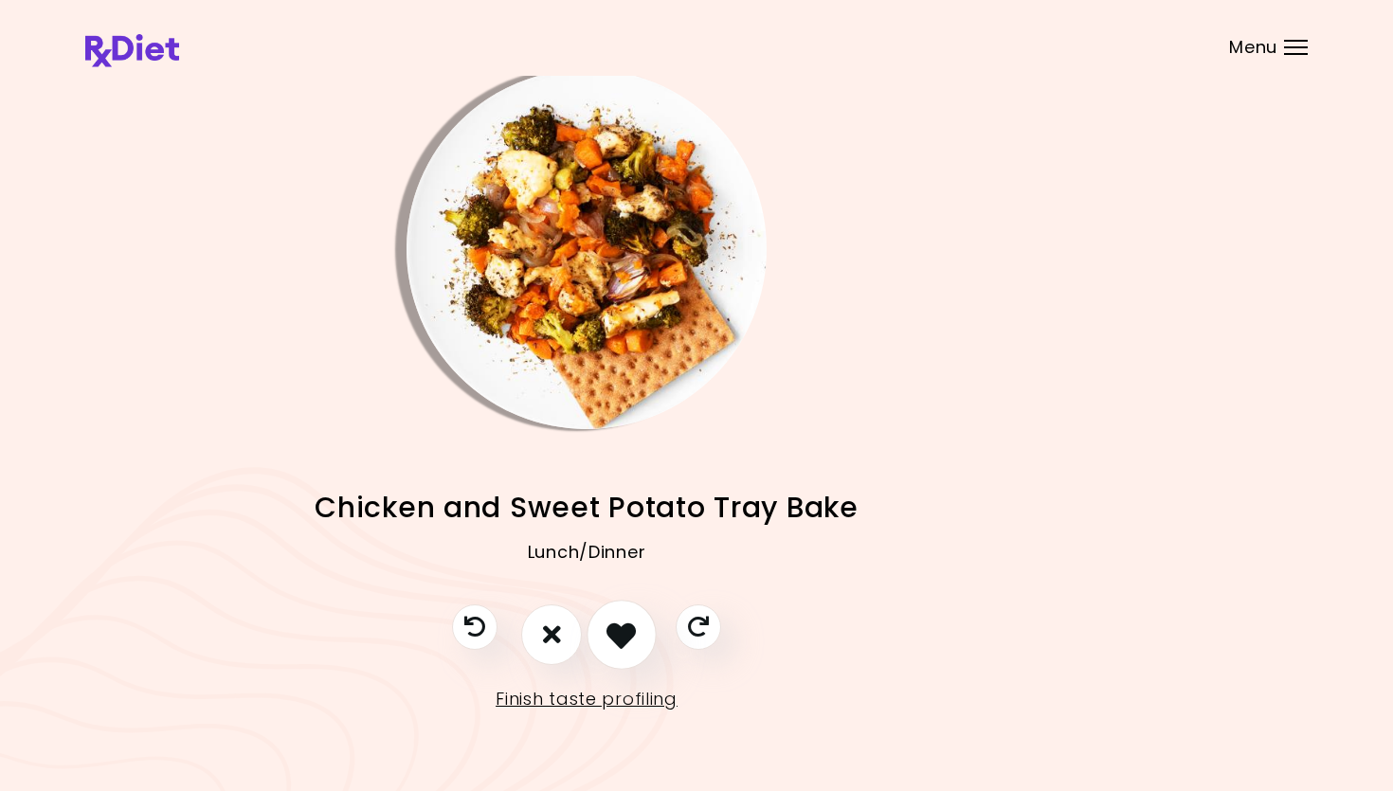
click at [635, 619] on button "I like this recipe" at bounding box center [622, 635] width 70 height 70
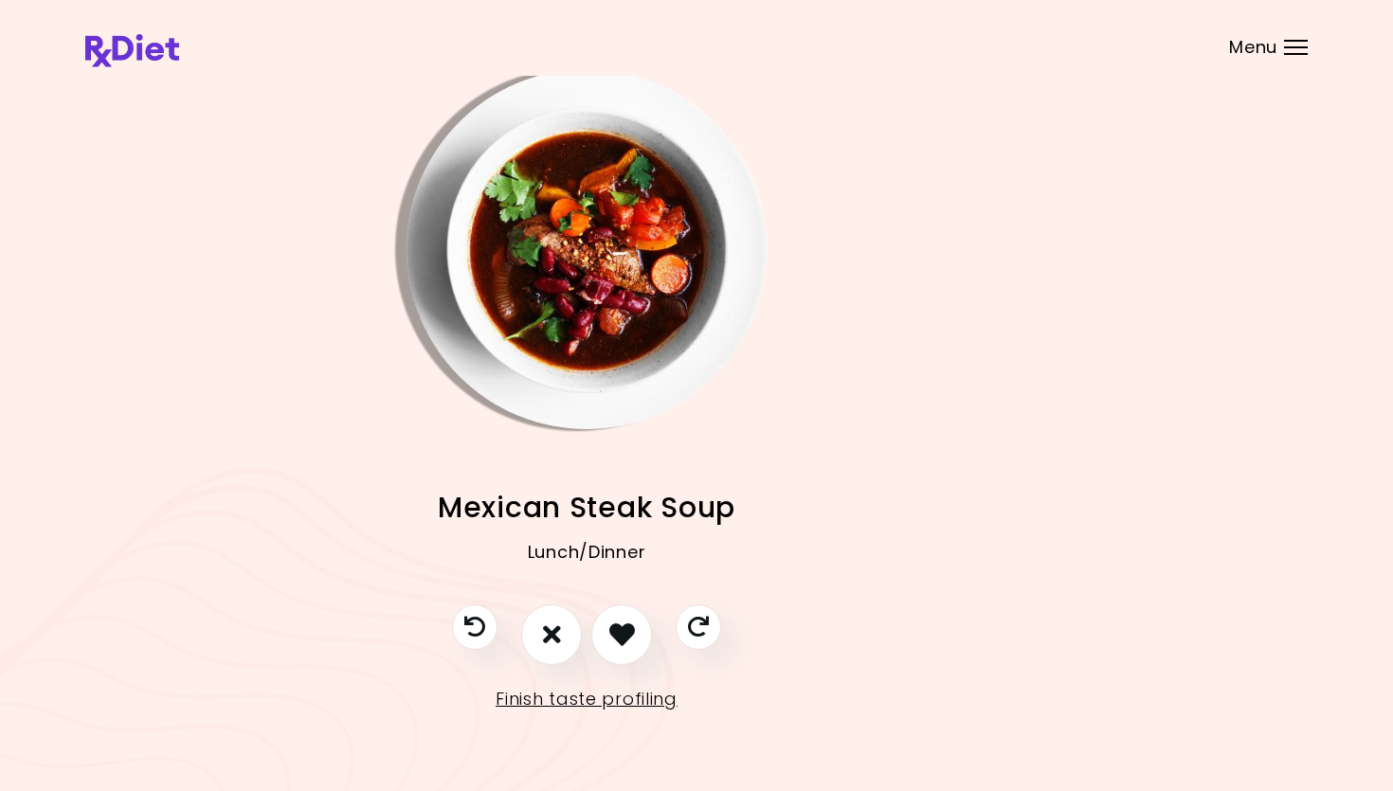
click at [618, 345] on img "Info - Mexican Steak Soup" at bounding box center [586, 249] width 360 height 360
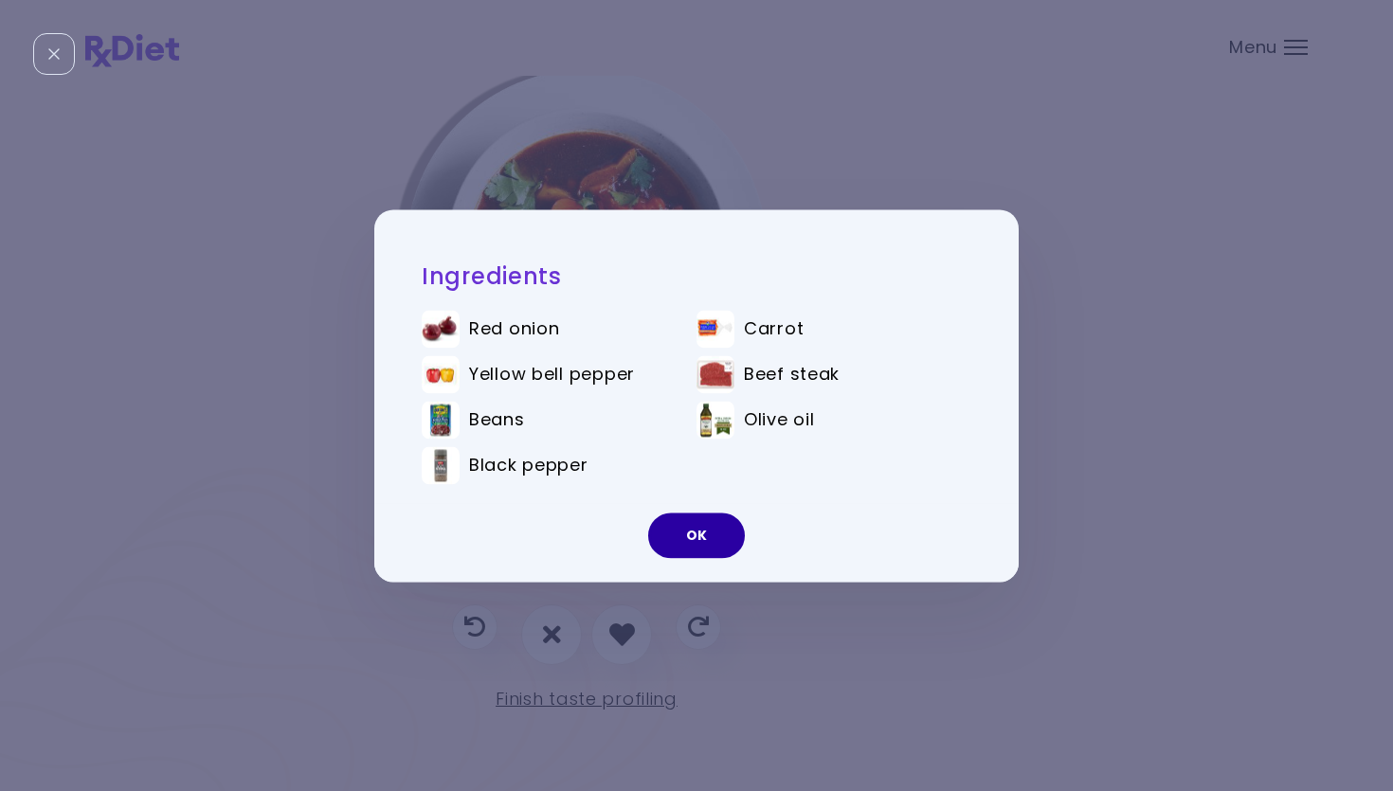
click at [692, 540] on button "OK" at bounding box center [696, 535] width 97 height 45
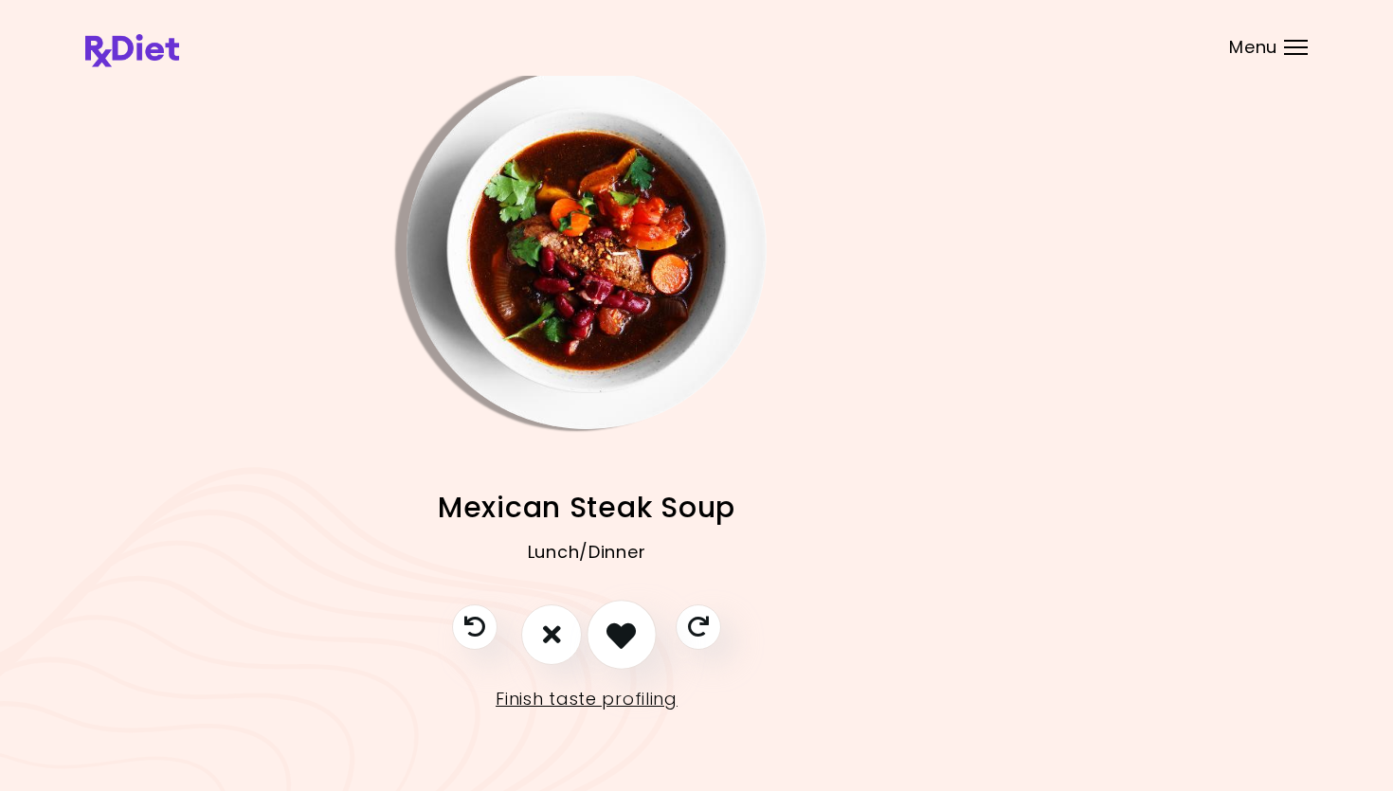
click at [626, 626] on icon "I like this recipe" at bounding box center [620, 634] width 29 height 29
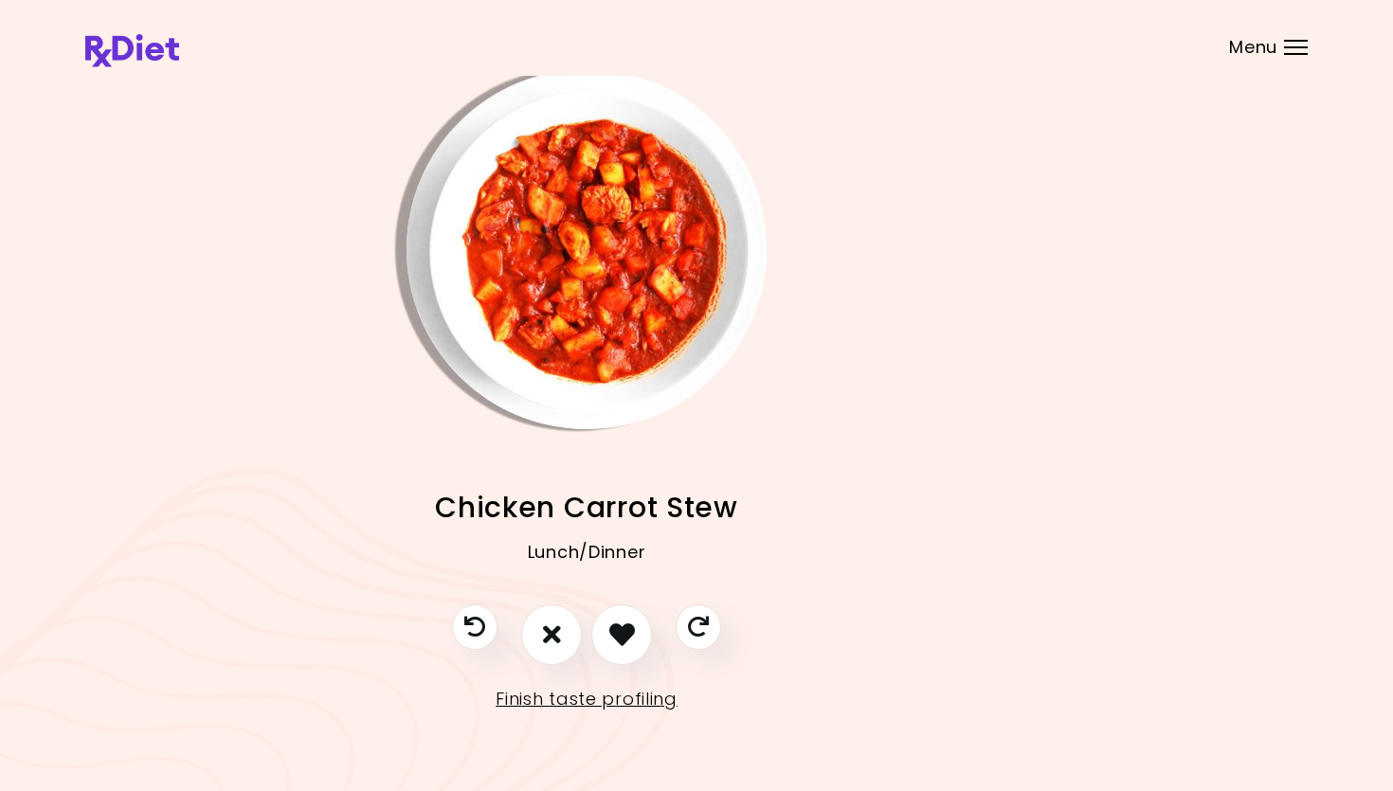
scroll to position [10, 111]
click at [562, 635] on button "I don't like this recipe" at bounding box center [550, 636] width 70 height 70
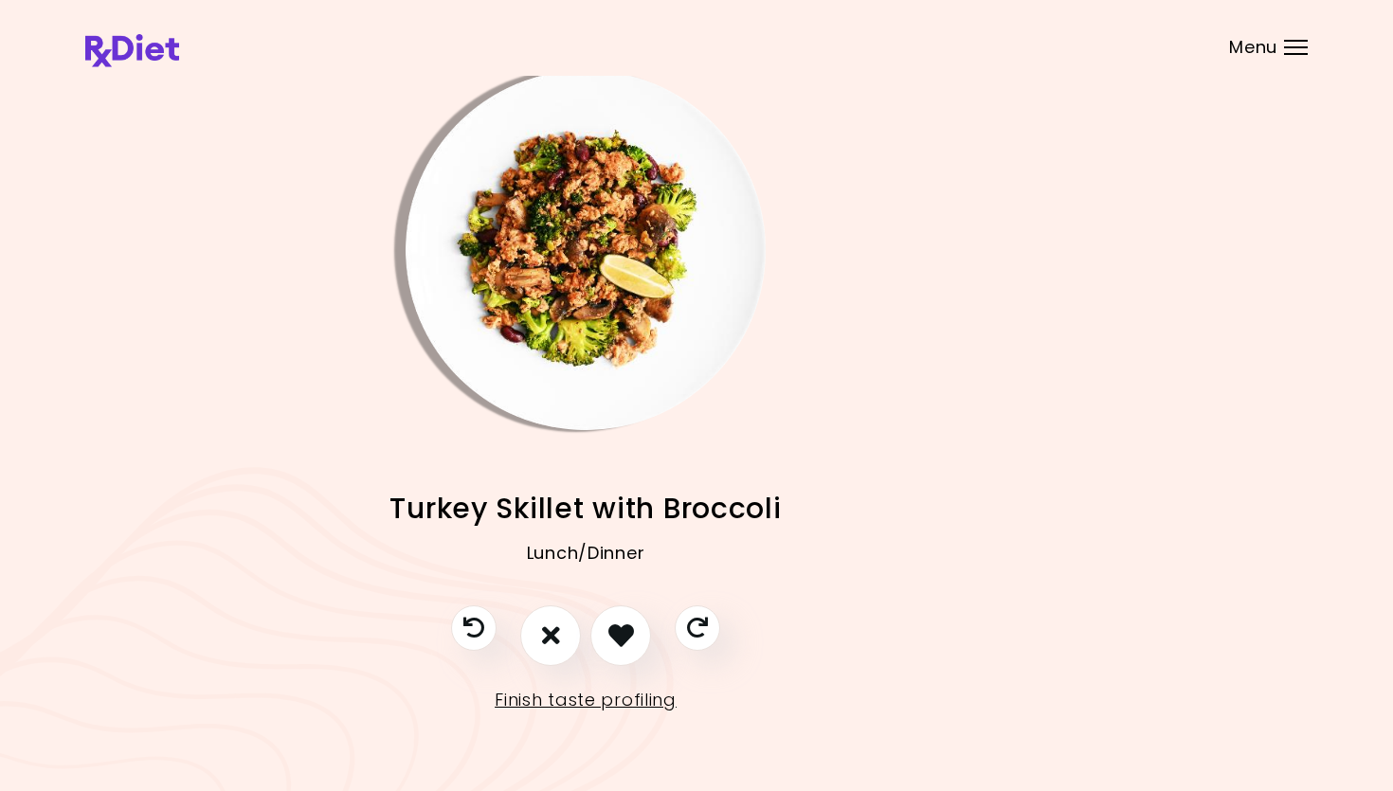
scroll to position [10, 112]
click at [587, 273] on img "Info - Turkey Skillet with Broccoli" at bounding box center [585, 250] width 360 height 360
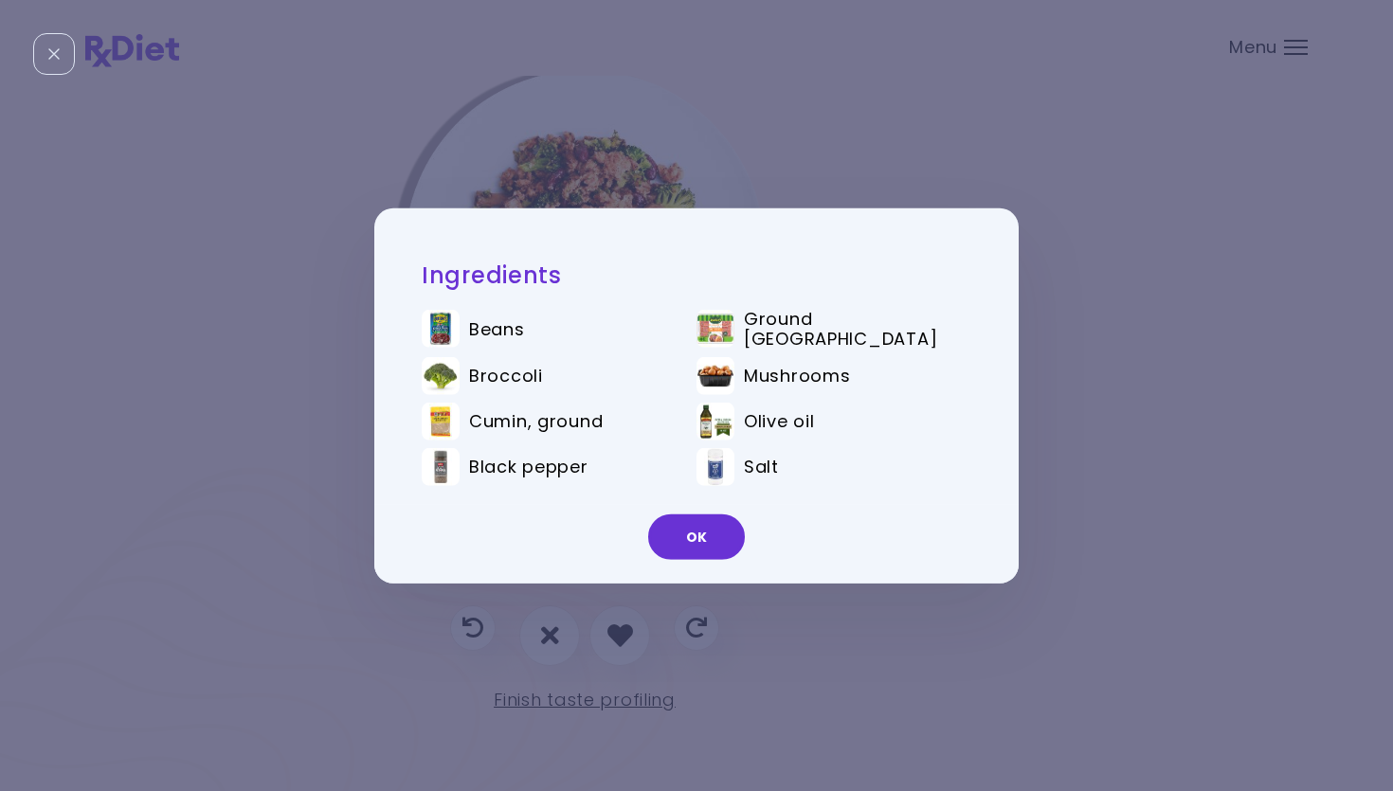
click at [694, 533] on button "OK" at bounding box center [696, 537] width 97 height 45
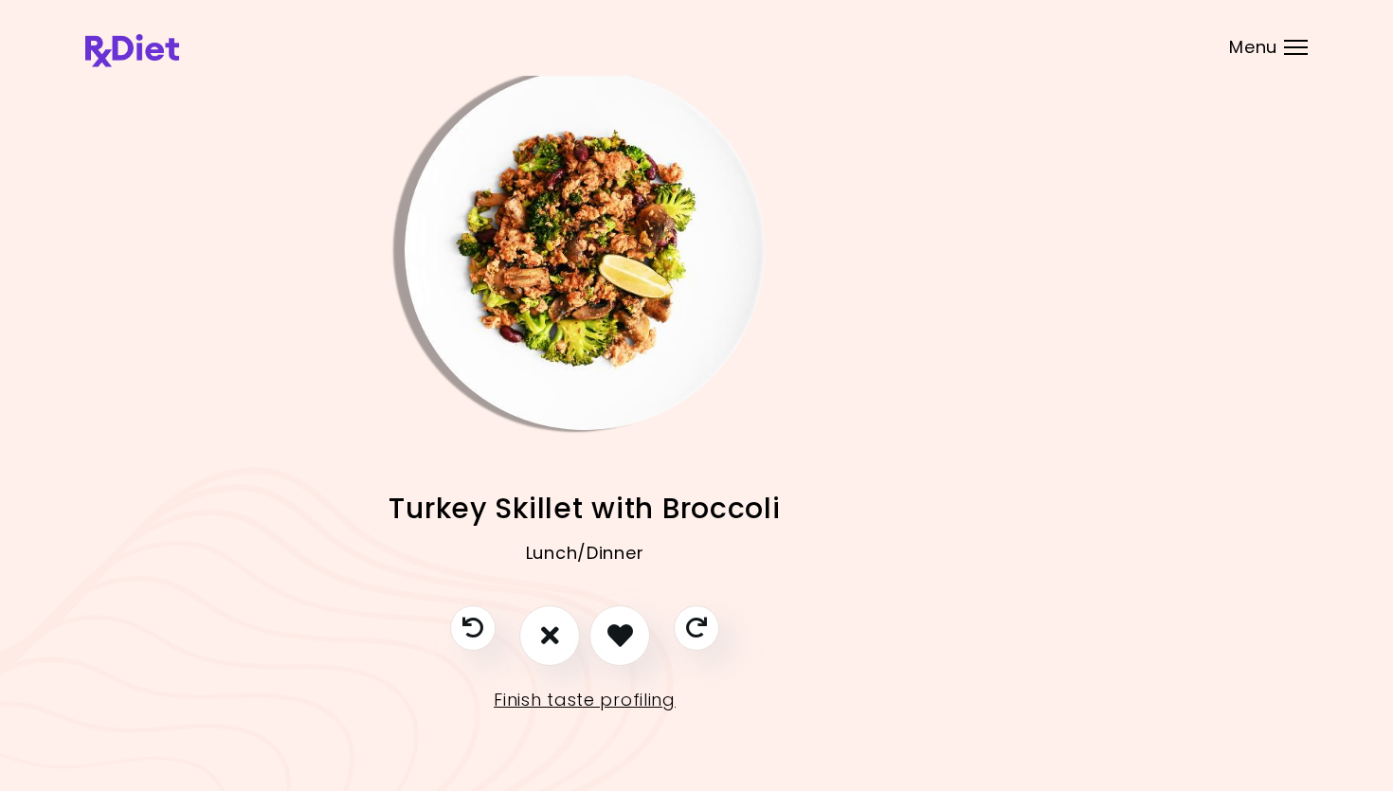
drag, startPoint x: 629, startPoint y: 625, endPoint x: 659, endPoint y: 592, distance: 44.9
click at [628, 623] on icon "I like this recipe" at bounding box center [620, 636] width 26 height 26
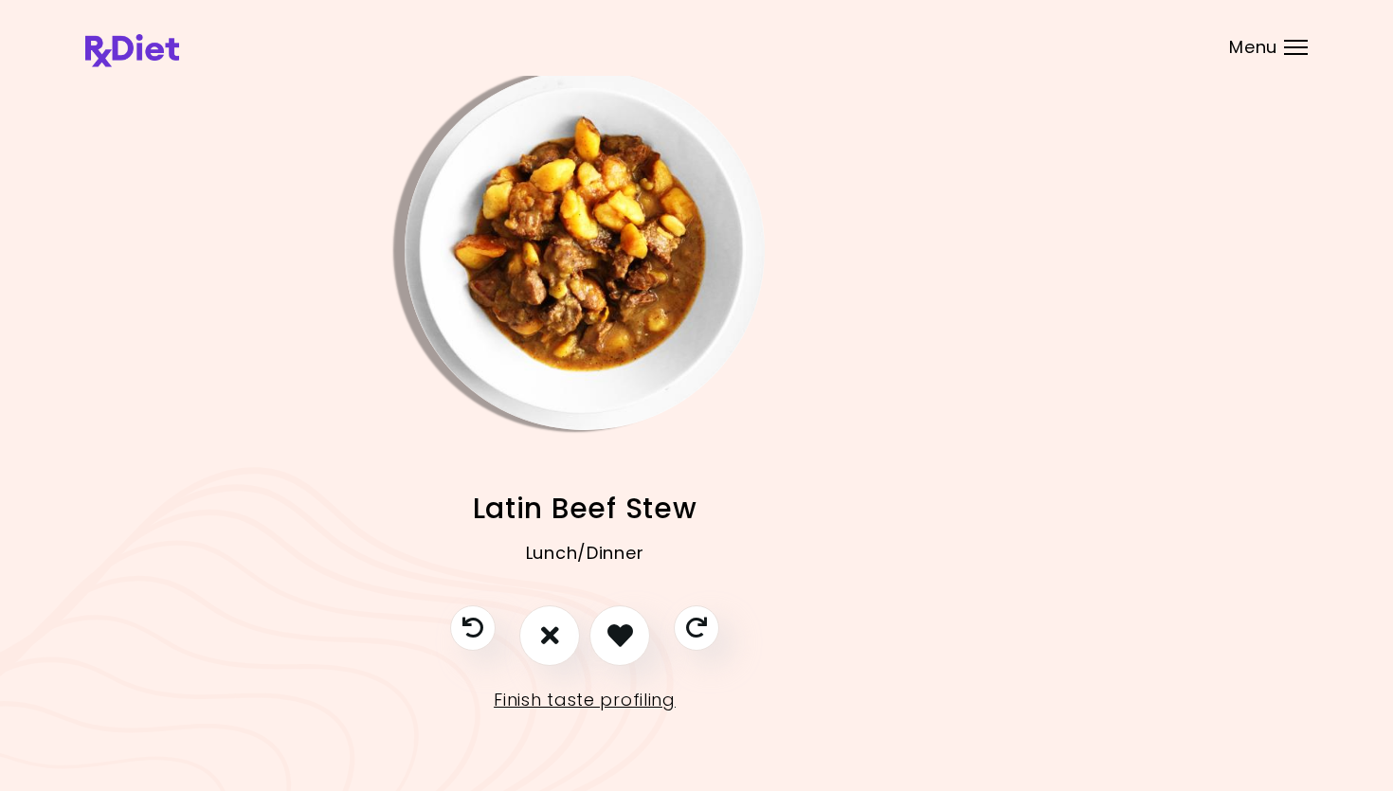
click at [598, 346] on img "Info - Latin Beef Stew" at bounding box center [585, 250] width 360 height 360
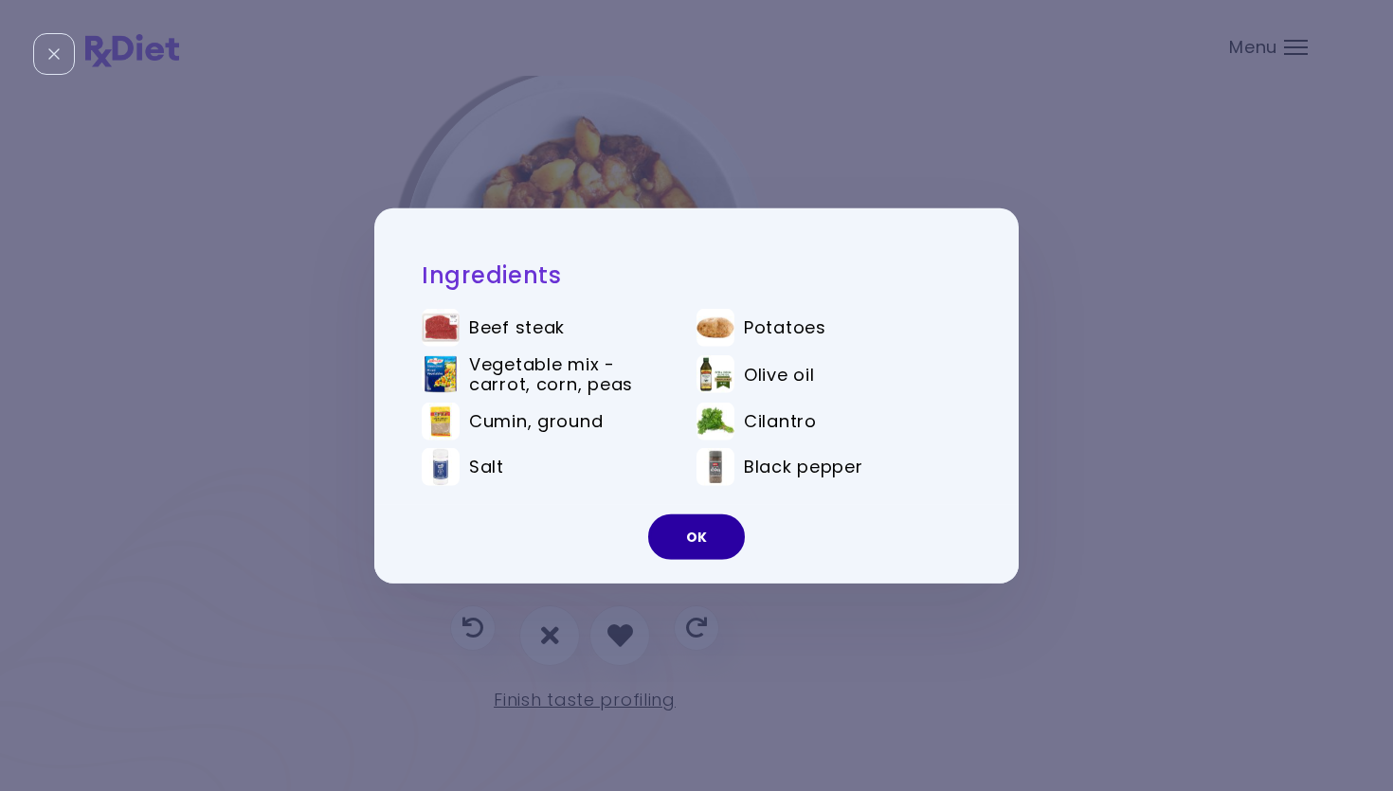
click at [697, 520] on button "OK" at bounding box center [696, 537] width 97 height 45
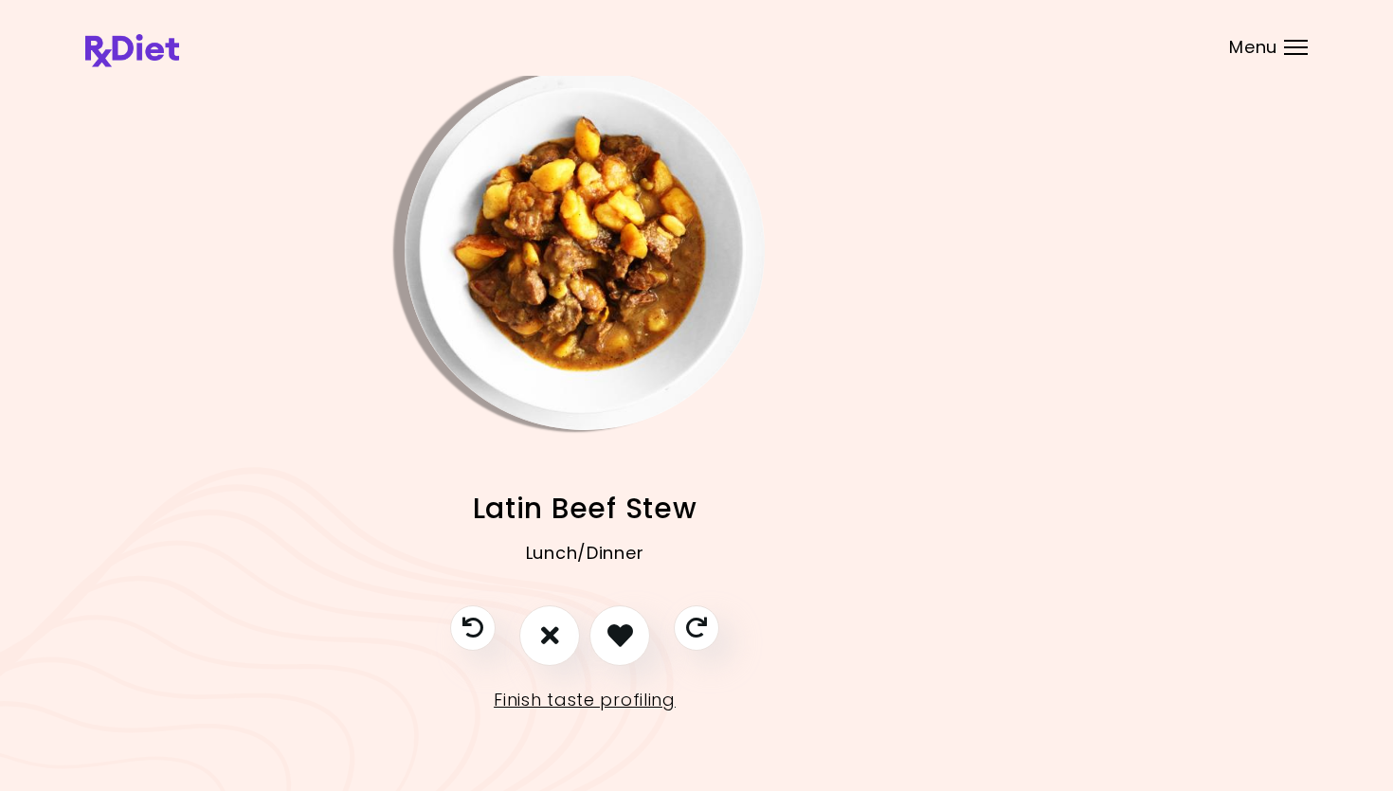
drag, startPoint x: 611, startPoint y: 619, endPoint x: 638, endPoint y: 589, distance: 39.6
click at [611, 619] on button "I like this recipe" at bounding box center [619, 635] width 61 height 61
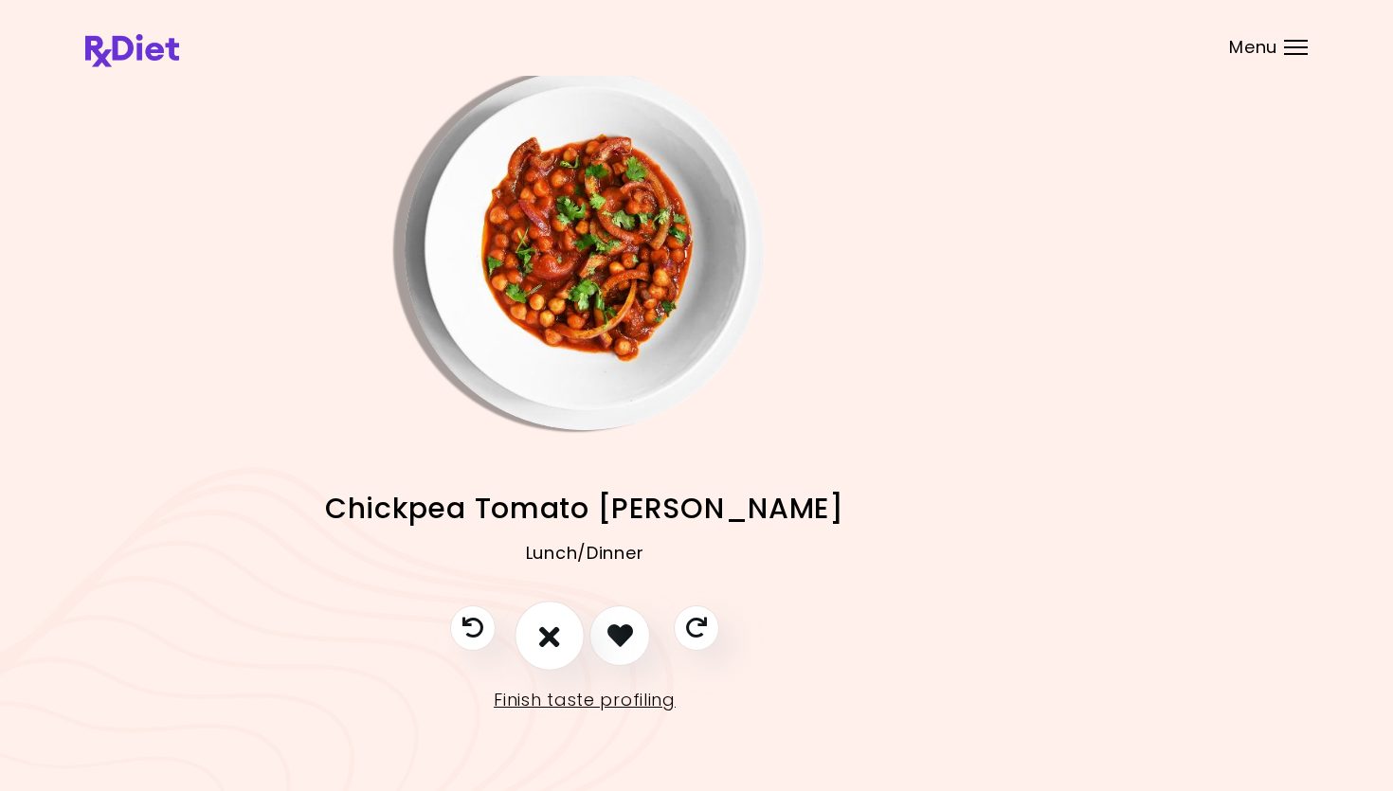
click at [560, 636] on icon "I don't like this recipe" at bounding box center [549, 635] width 21 height 29
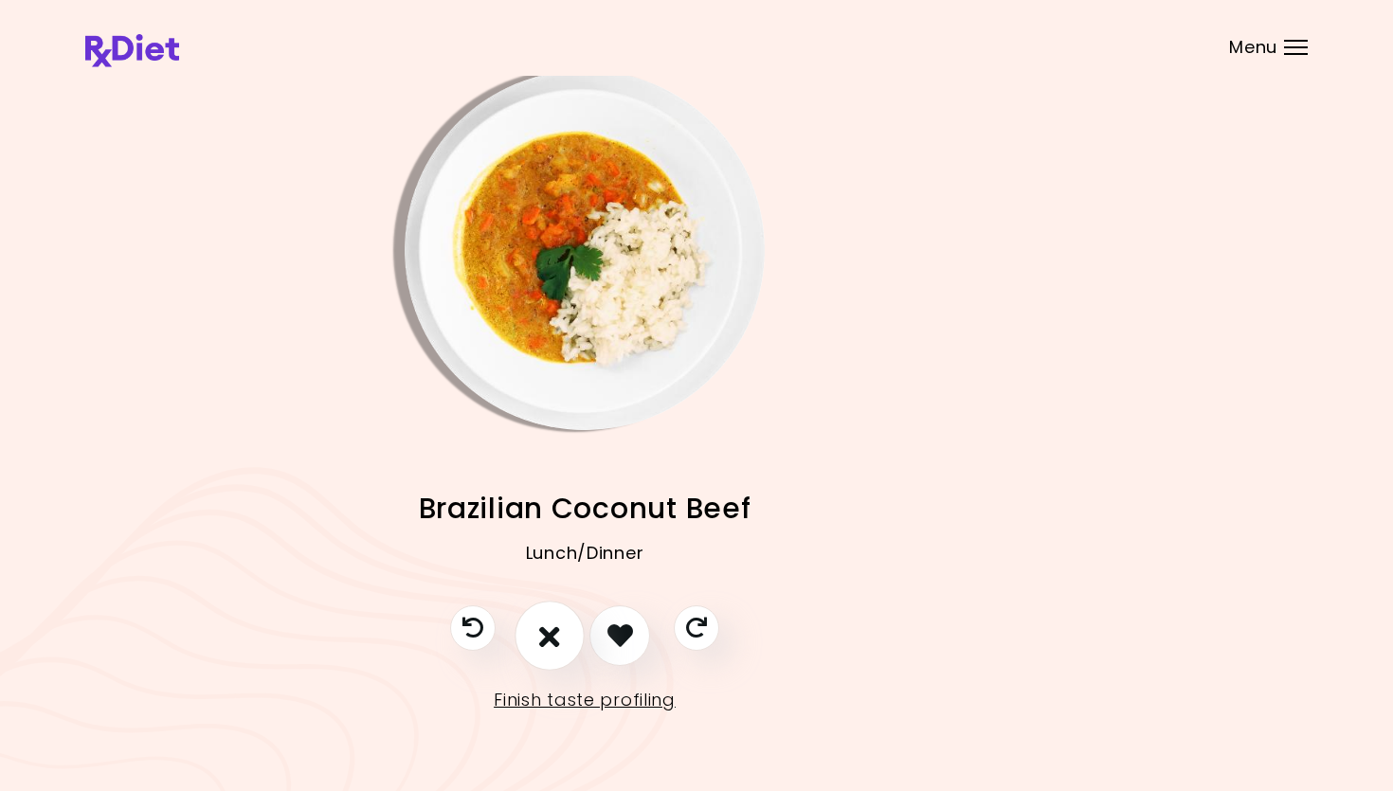
click at [551, 621] on icon "I don't like this recipe" at bounding box center [549, 635] width 21 height 29
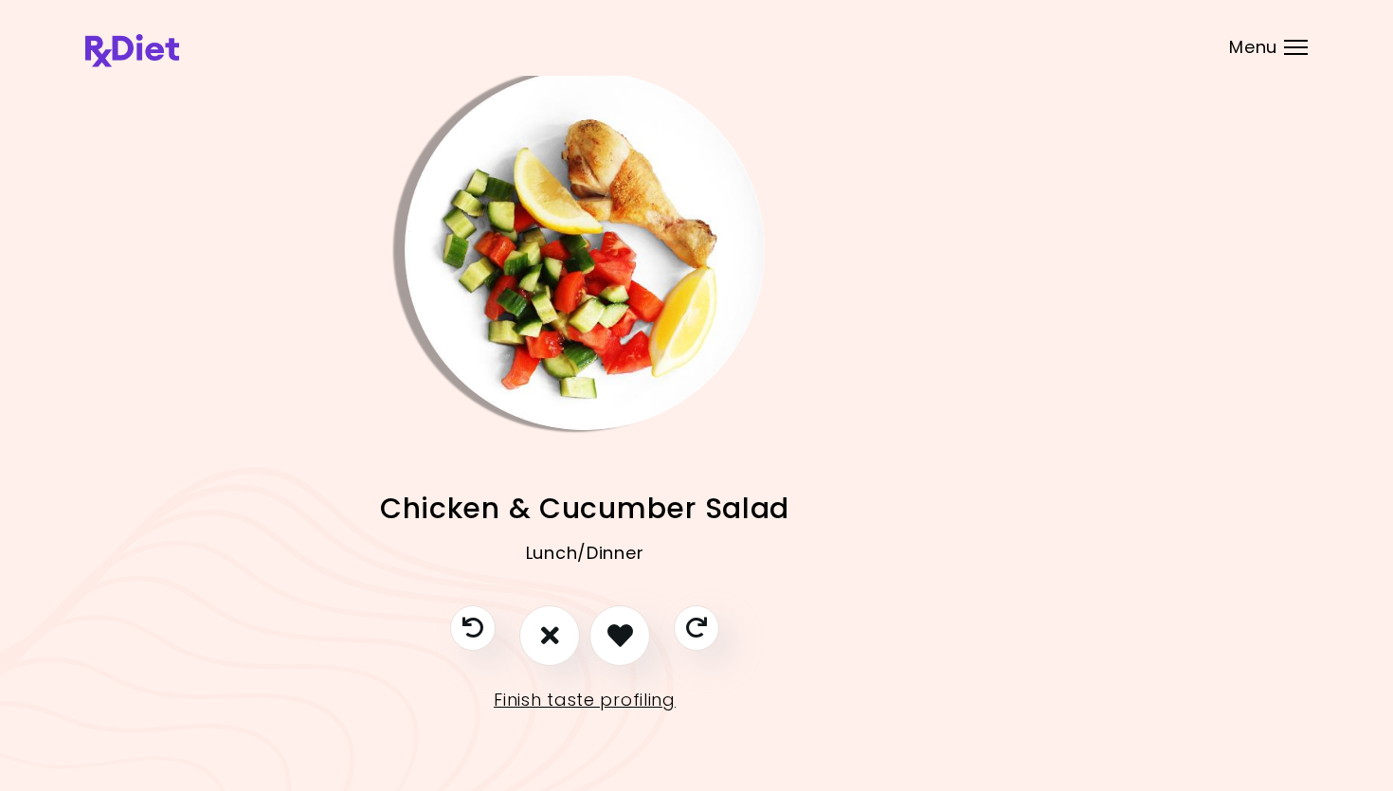
click at [647, 328] on img "Info - Chicken & Cucumber Salad" at bounding box center [585, 250] width 360 height 360
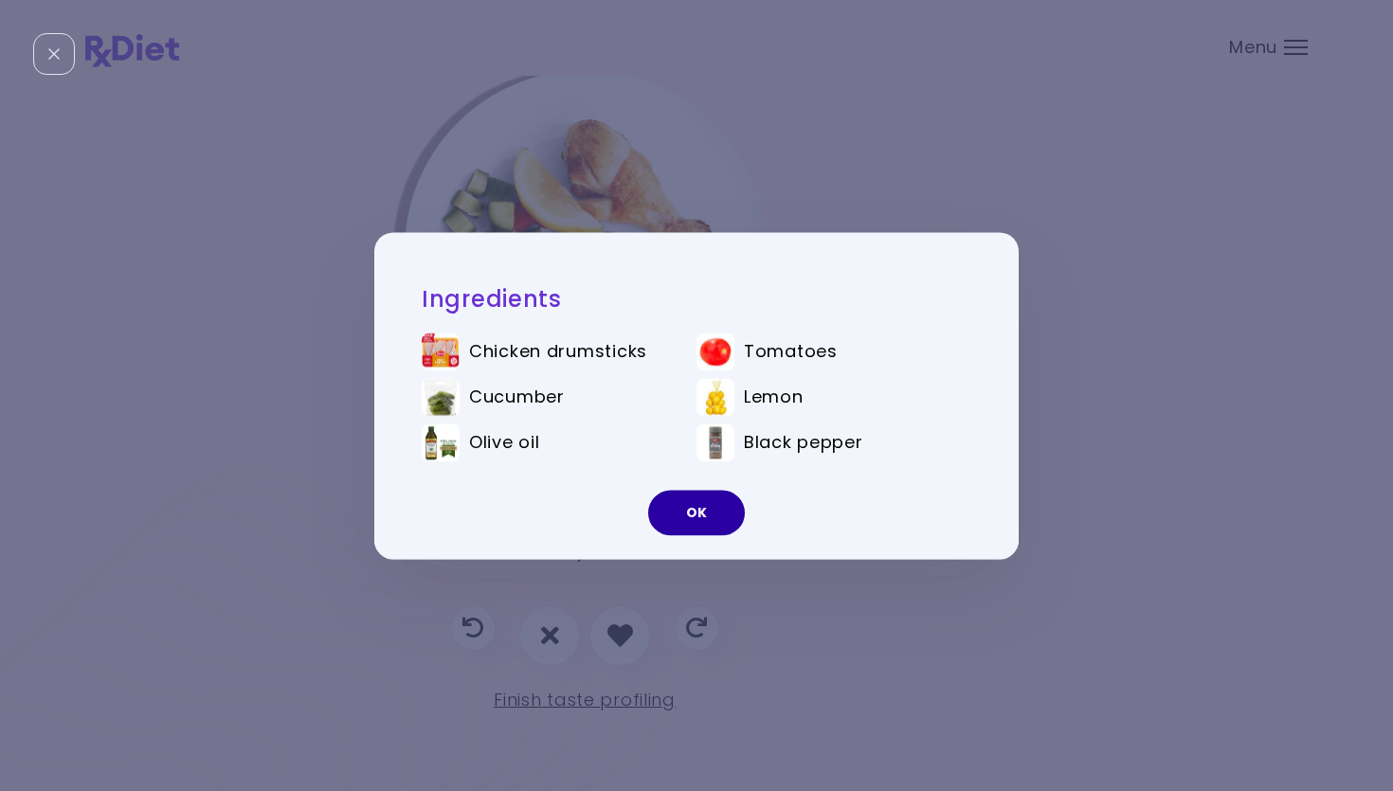
click at [719, 523] on button "OK" at bounding box center [696, 512] width 97 height 45
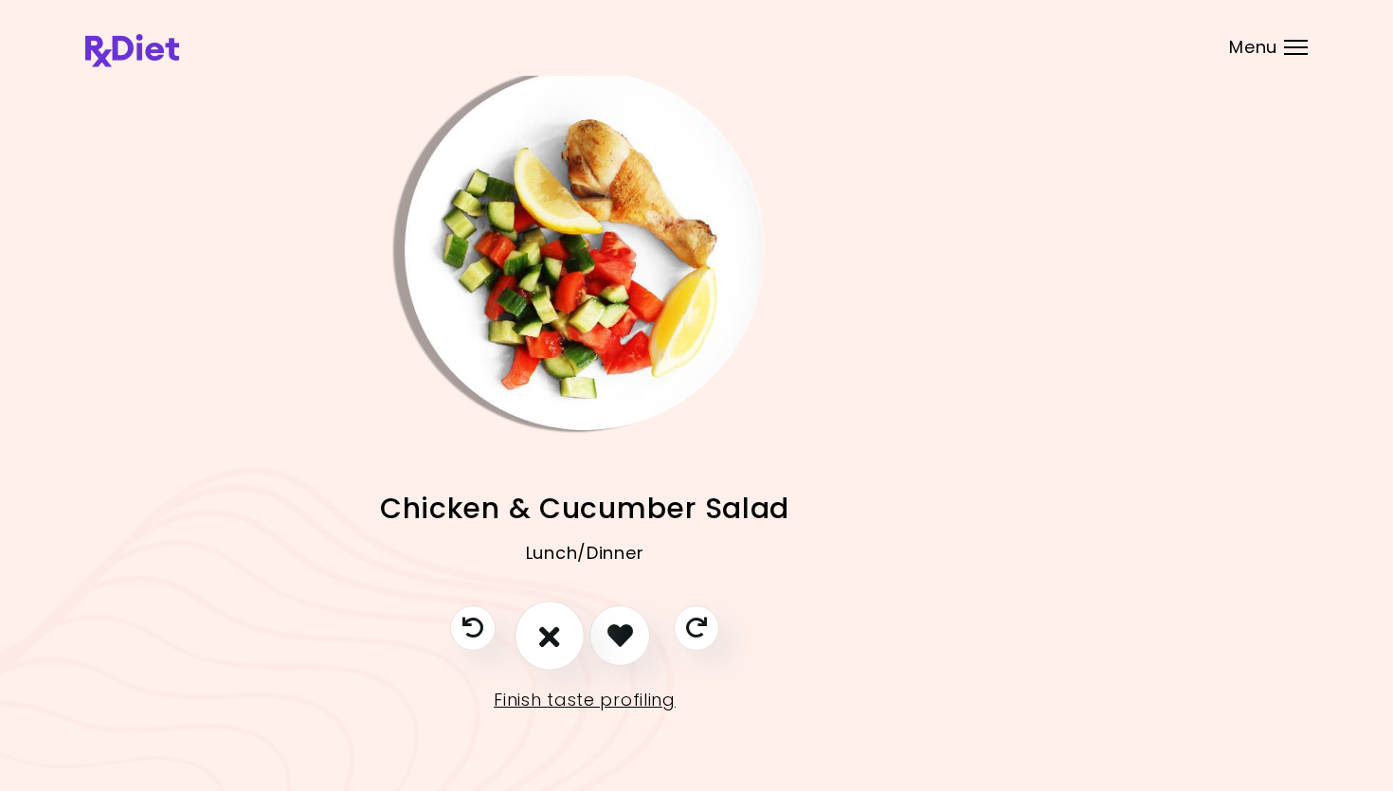
click at [546, 630] on icon "I don't like this recipe" at bounding box center [549, 635] width 21 height 29
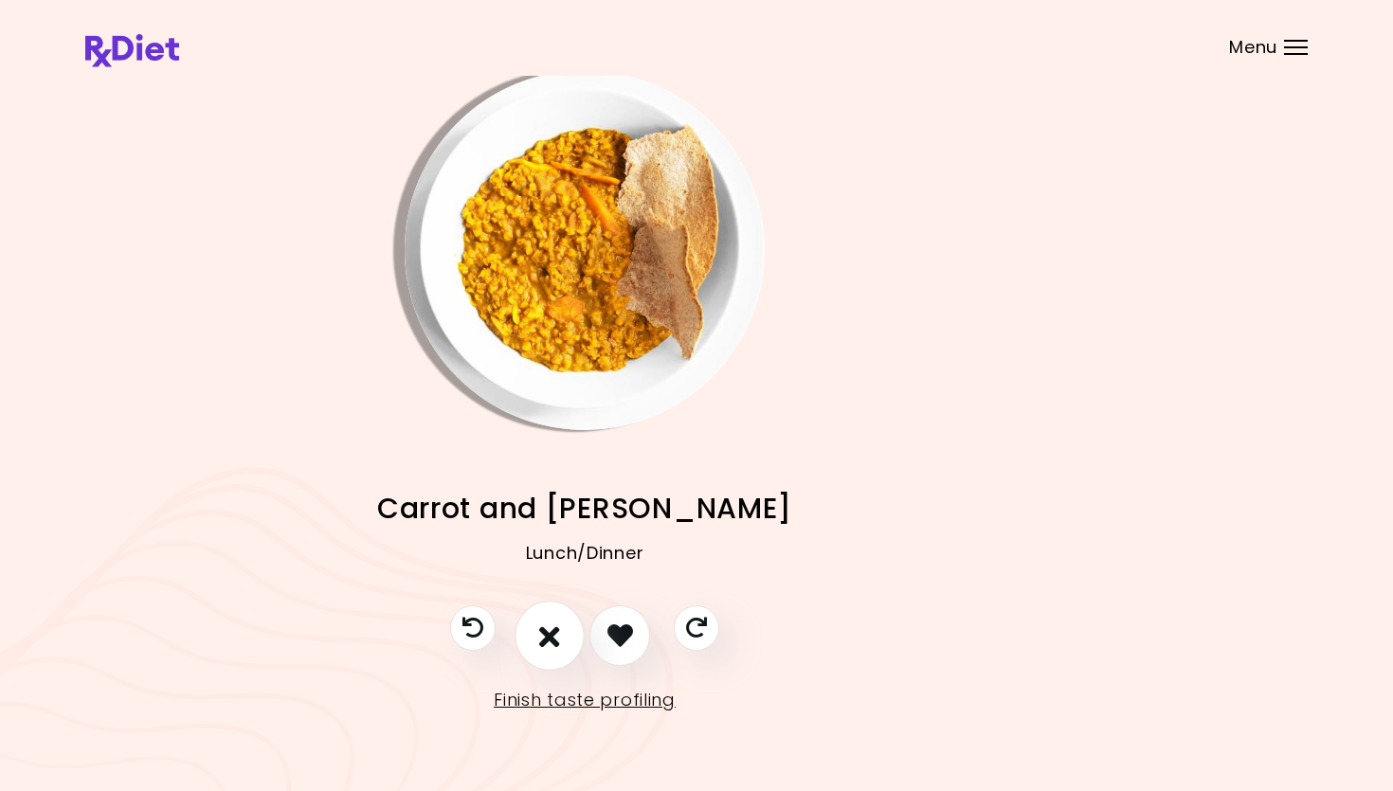
click at [557, 616] on button "I don't like this recipe" at bounding box center [550, 636] width 70 height 70
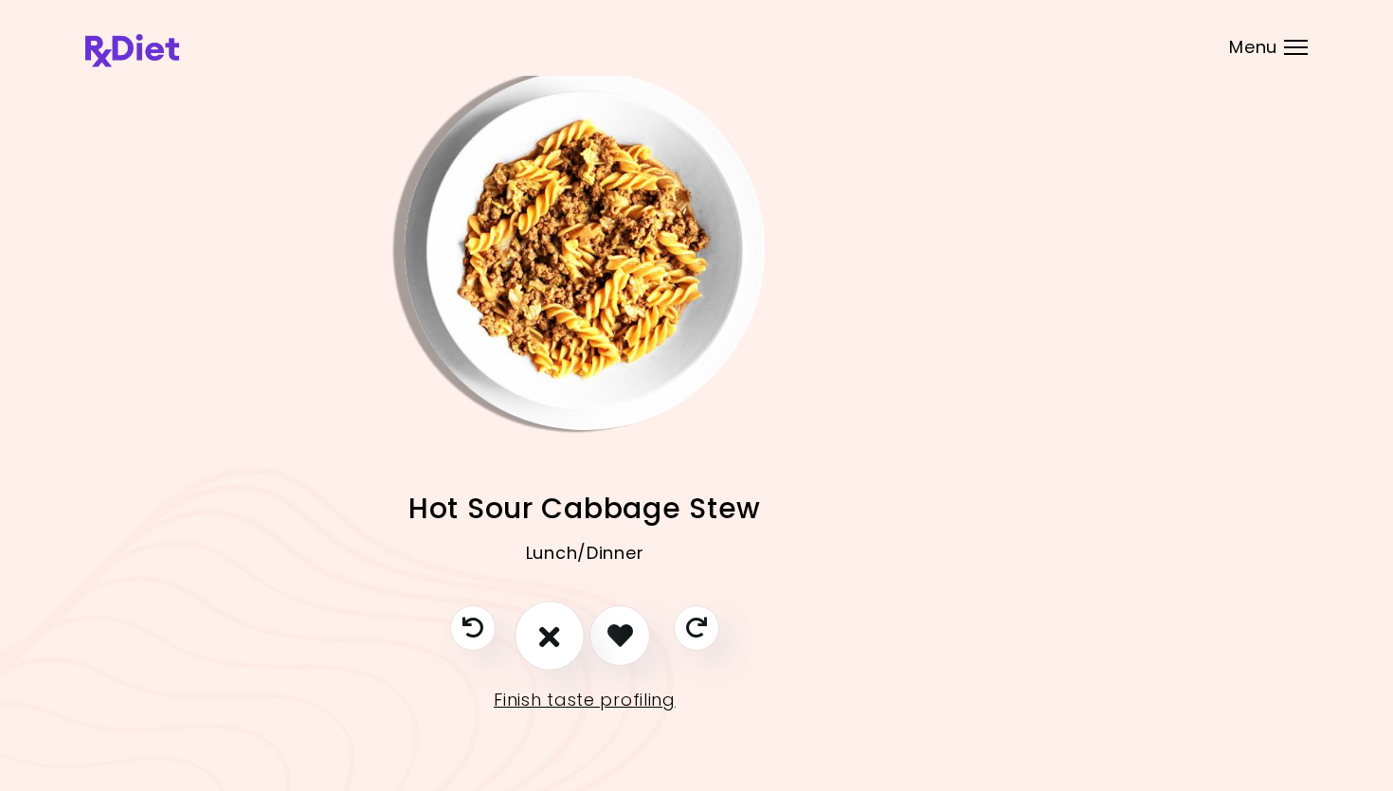
click at [537, 636] on button "I don't like this recipe" at bounding box center [550, 636] width 70 height 70
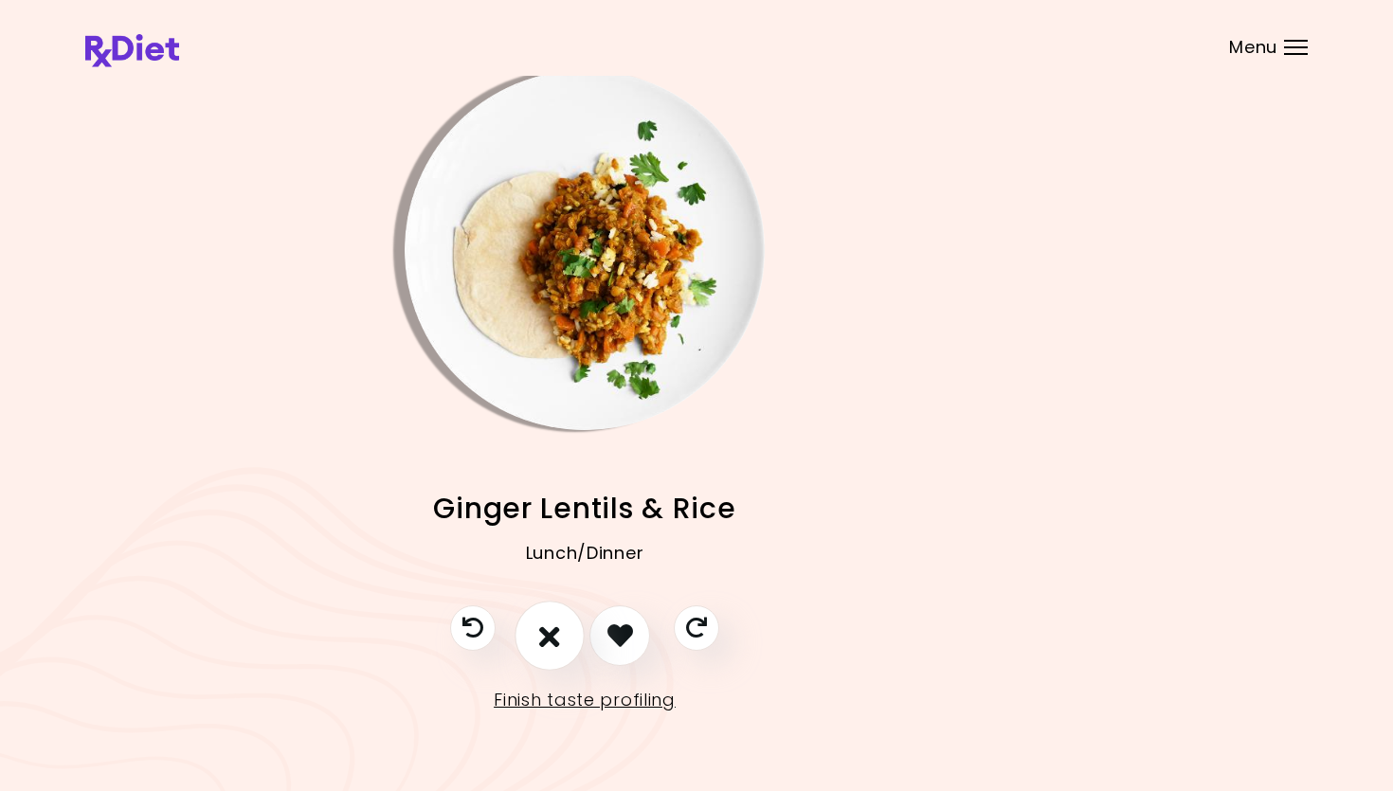
click at [550, 636] on icon "I don't like this recipe" at bounding box center [549, 635] width 21 height 29
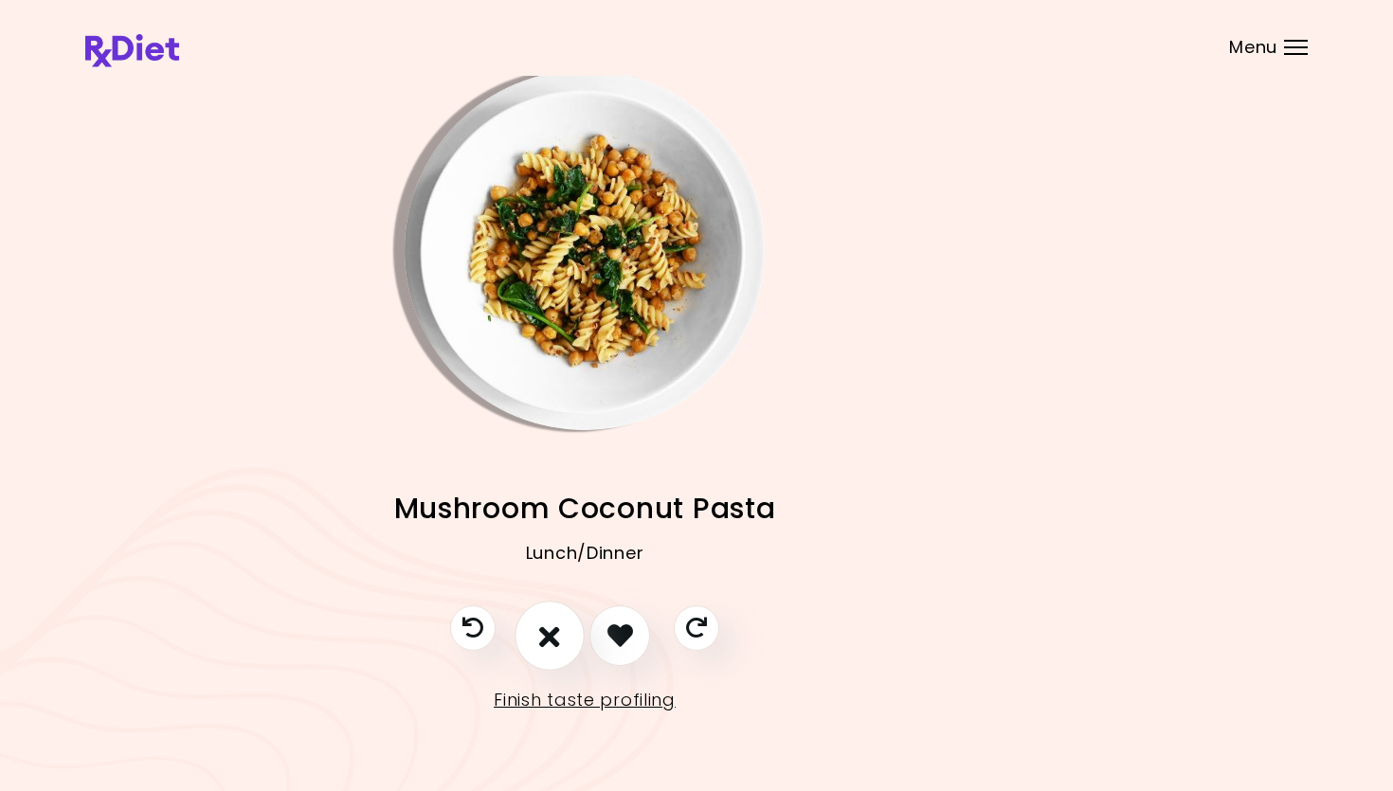
click at [544, 618] on button "I don't like this recipe" at bounding box center [550, 636] width 70 height 70
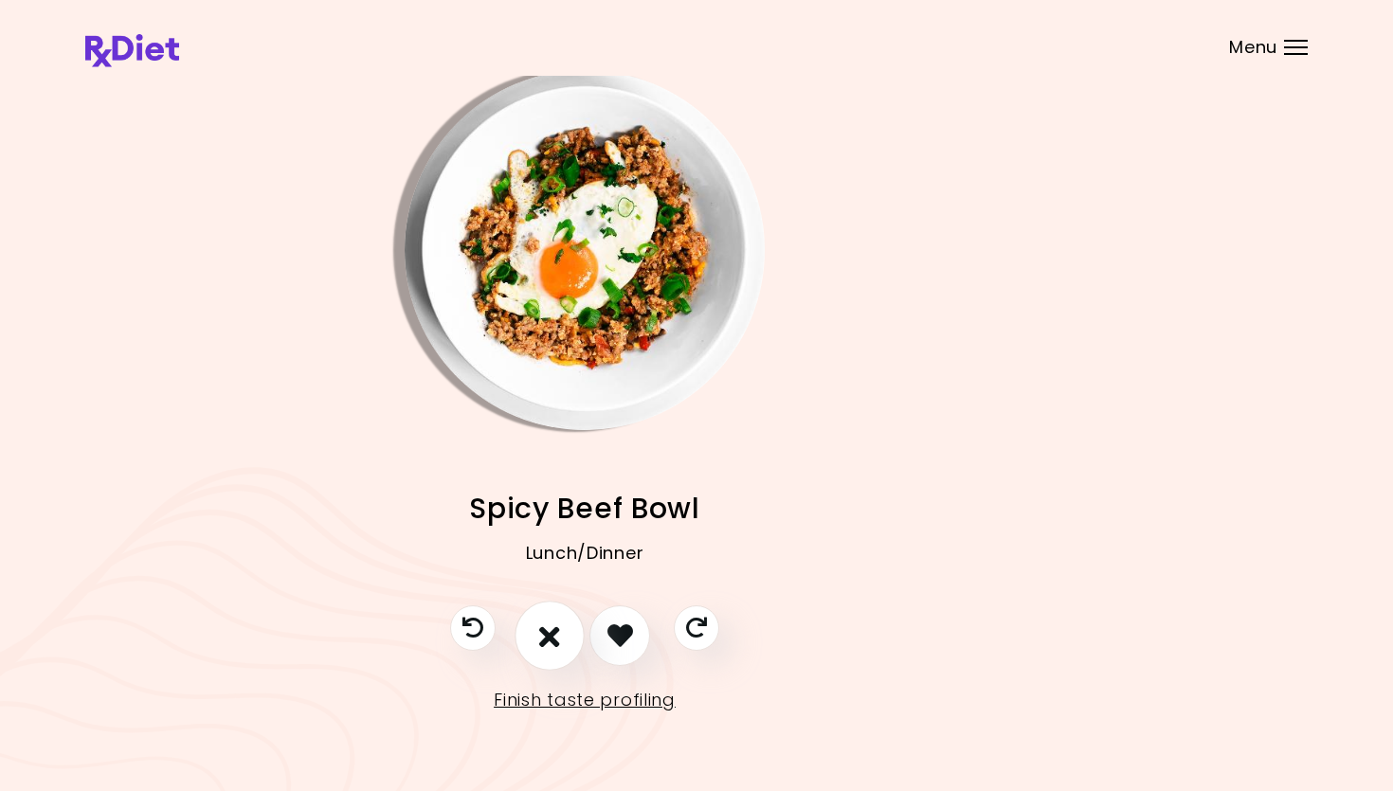
click at [556, 628] on icon "I don't like this recipe" at bounding box center [549, 635] width 21 height 29
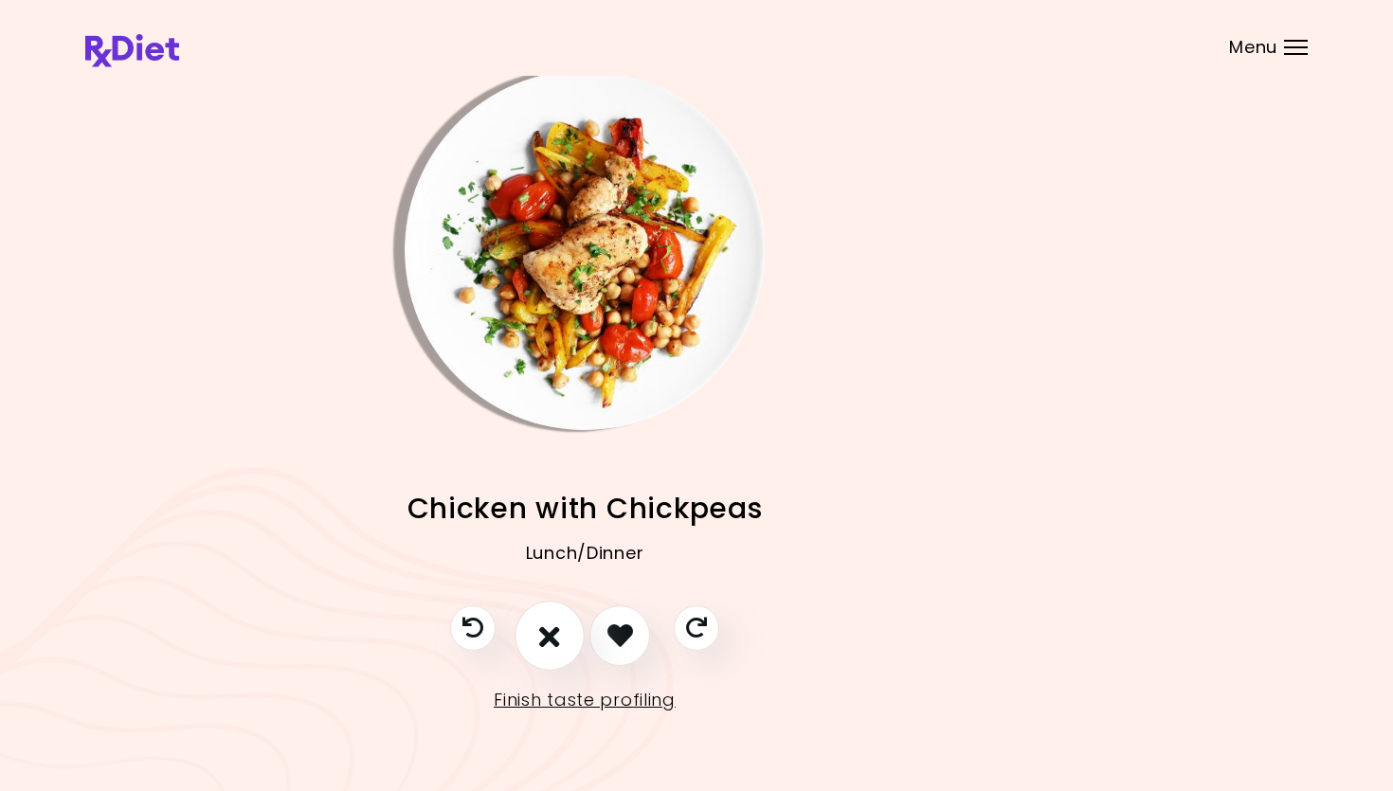
click at [531, 619] on button "I don't like this recipe" at bounding box center [550, 636] width 70 height 70
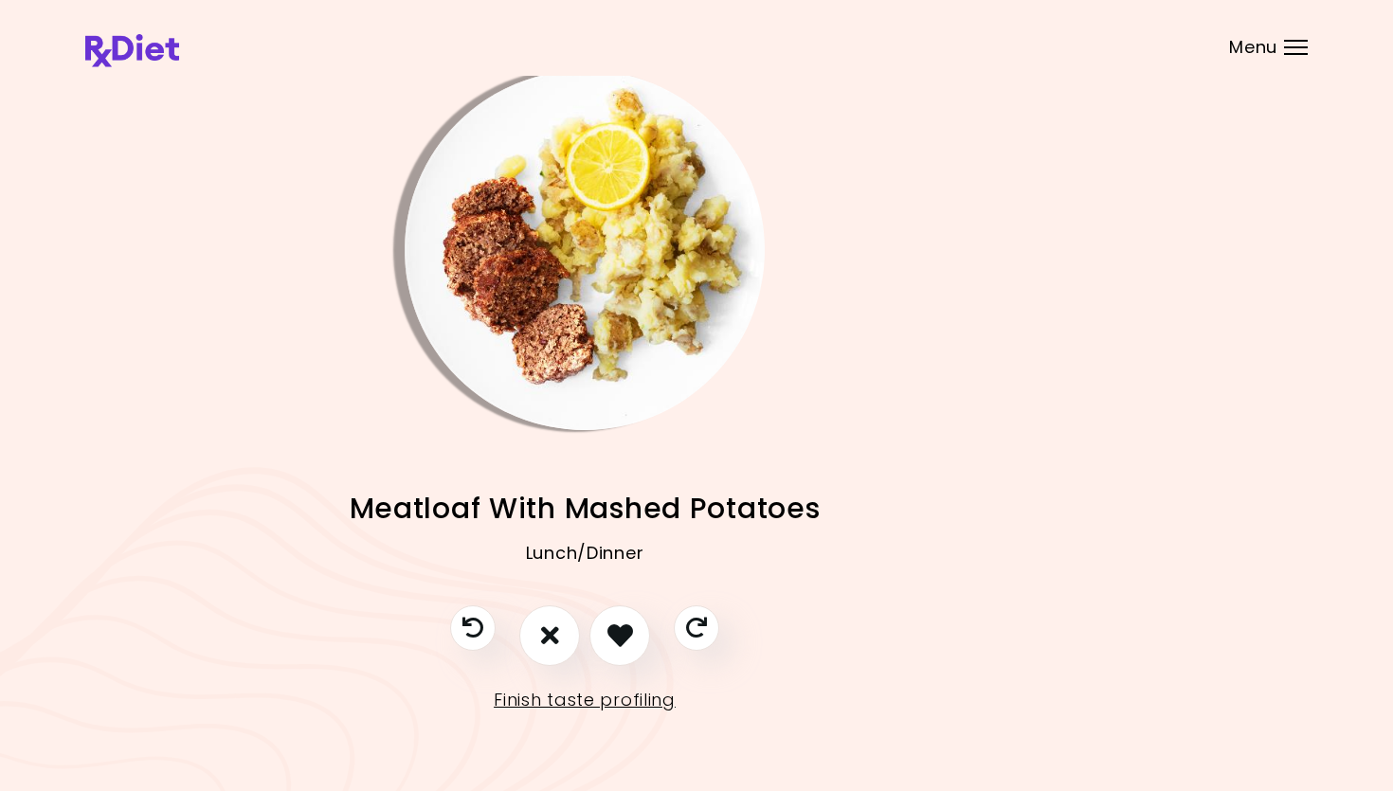
click at [600, 289] on img "Info - Meatloaf With Mashed Potatoes" at bounding box center [585, 250] width 360 height 360
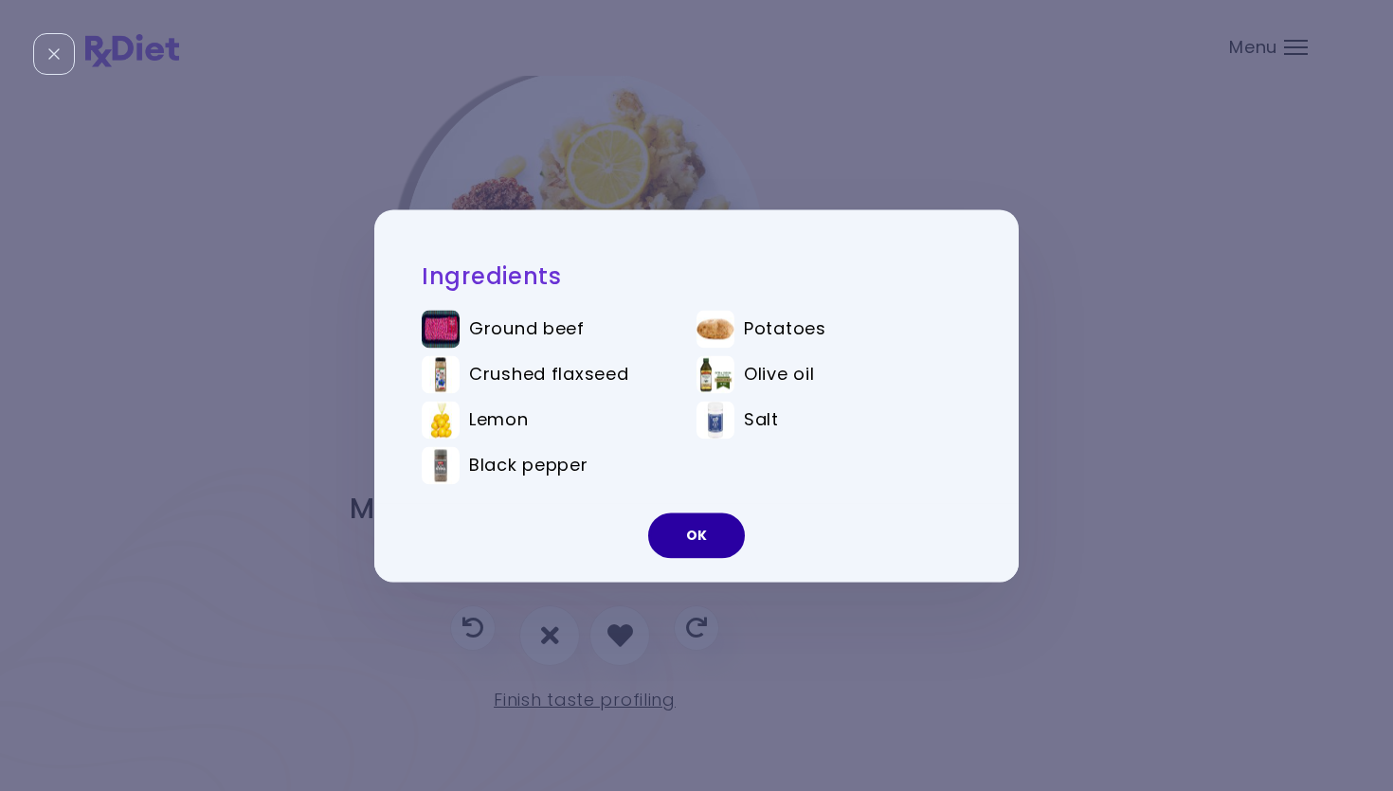
click at [722, 533] on button "OK" at bounding box center [696, 535] width 97 height 45
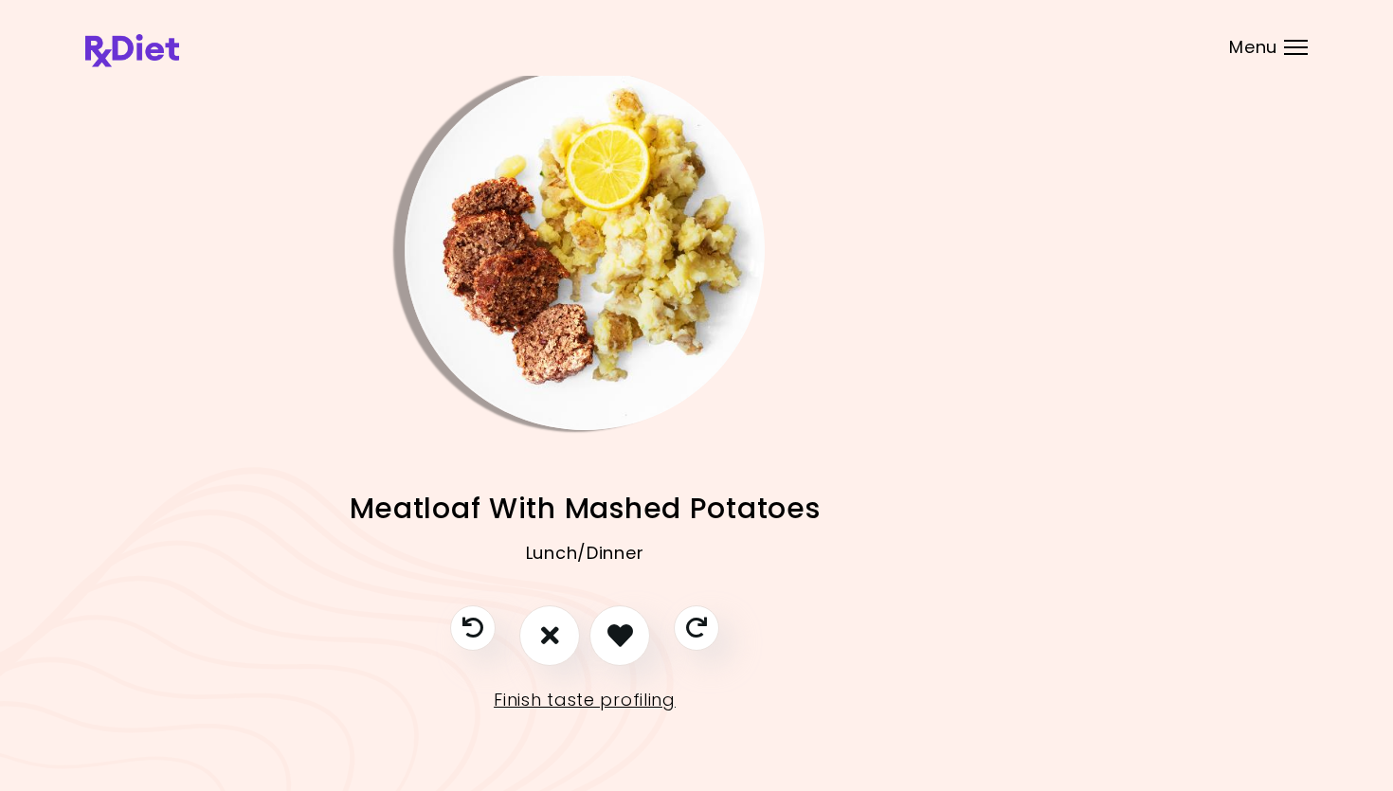
drag, startPoint x: 621, startPoint y: 624, endPoint x: 658, endPoint y: 569, distance: 67.0
click at [621, 624] on icon "I like this recipe" at bounding box center [620, 636] width 26 height 26
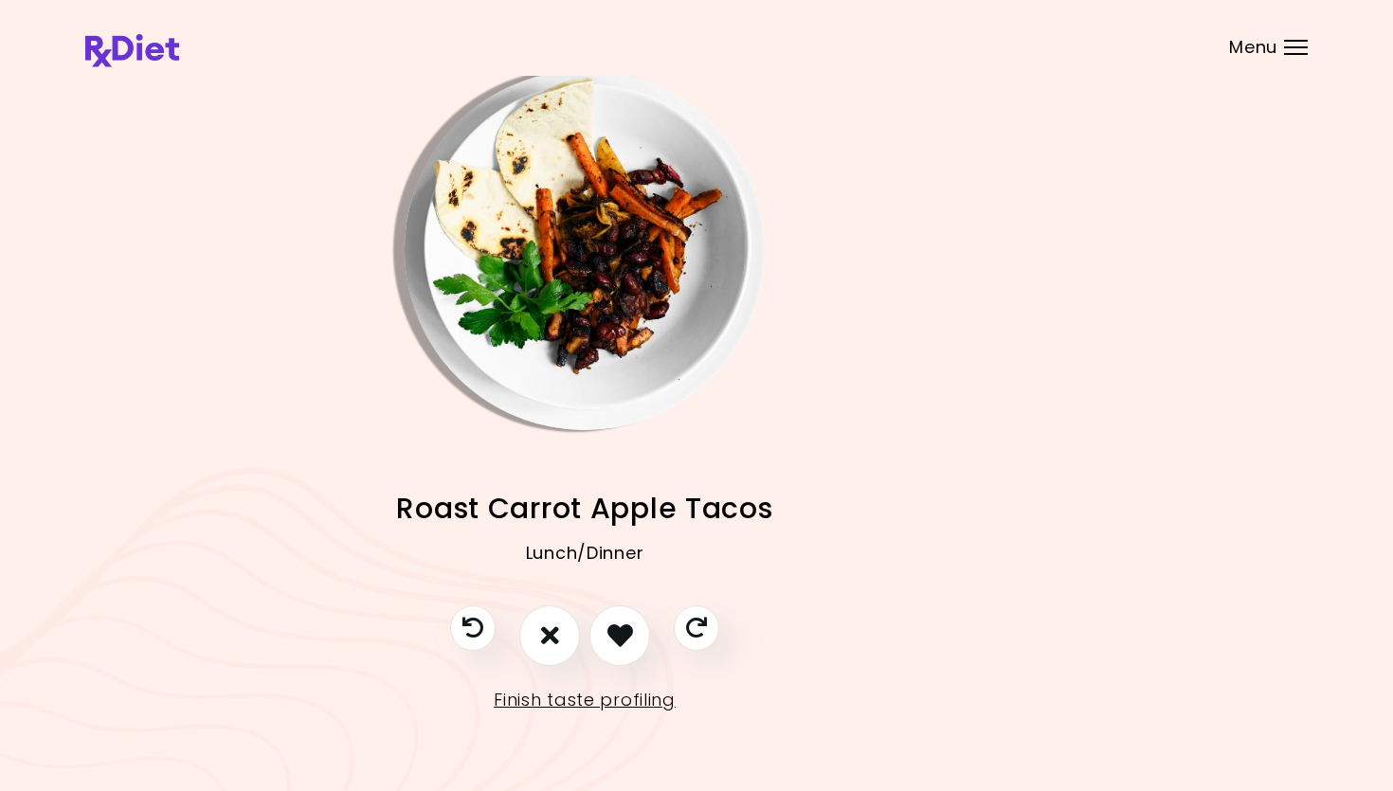
click at [644, 271] on img "Info - Roast Carrot Apple Tacos" at bounding box center [585, 250] width 360 height 360
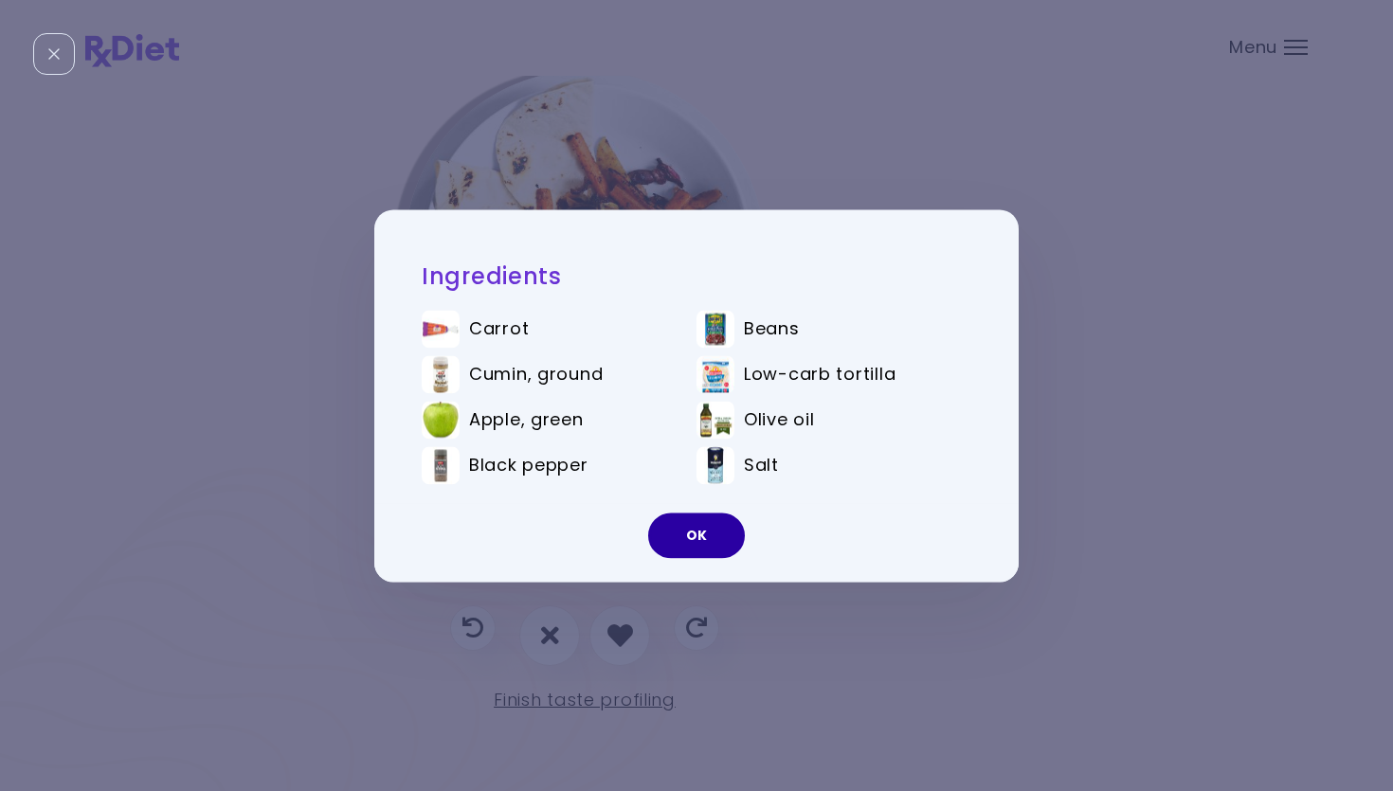
click at [718, 551] on button "OK" at bounding box center [696, 535] width 97 height 45
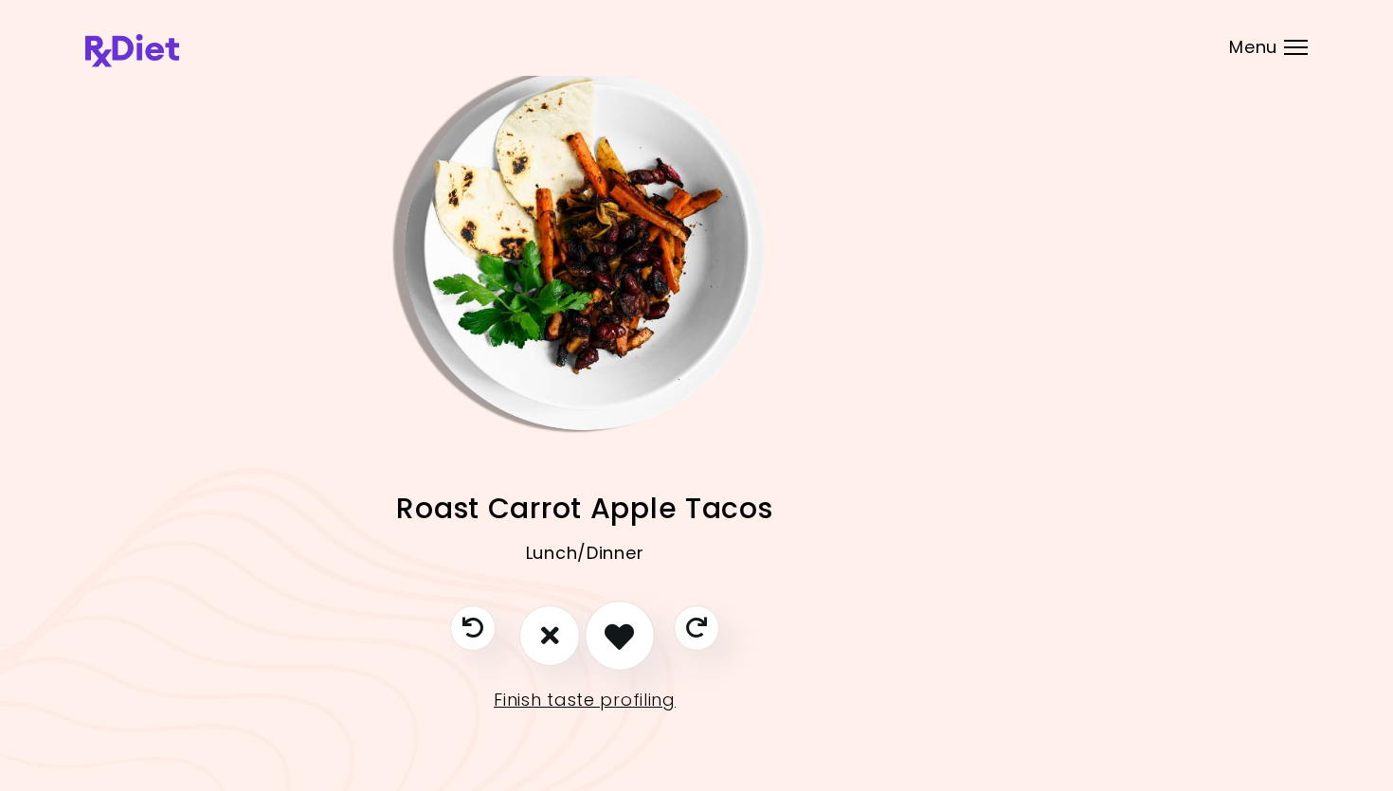
click at [627, 626] on icon "I like this recipe" at bounding box center [619, 635] width 29 height 29
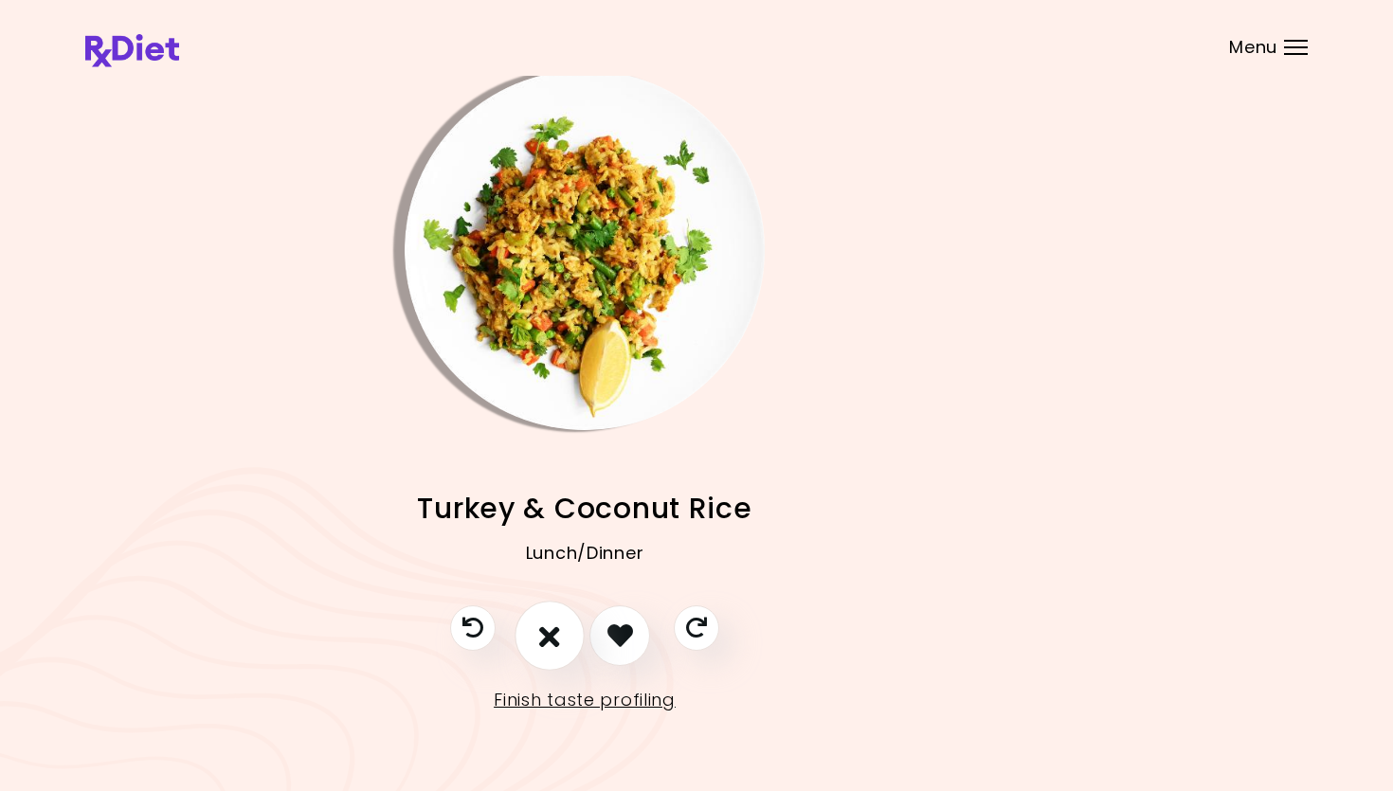
click at [544, 635] on icon "I don't like this recipe" at bounding box center [549, 635] width 21 height 29
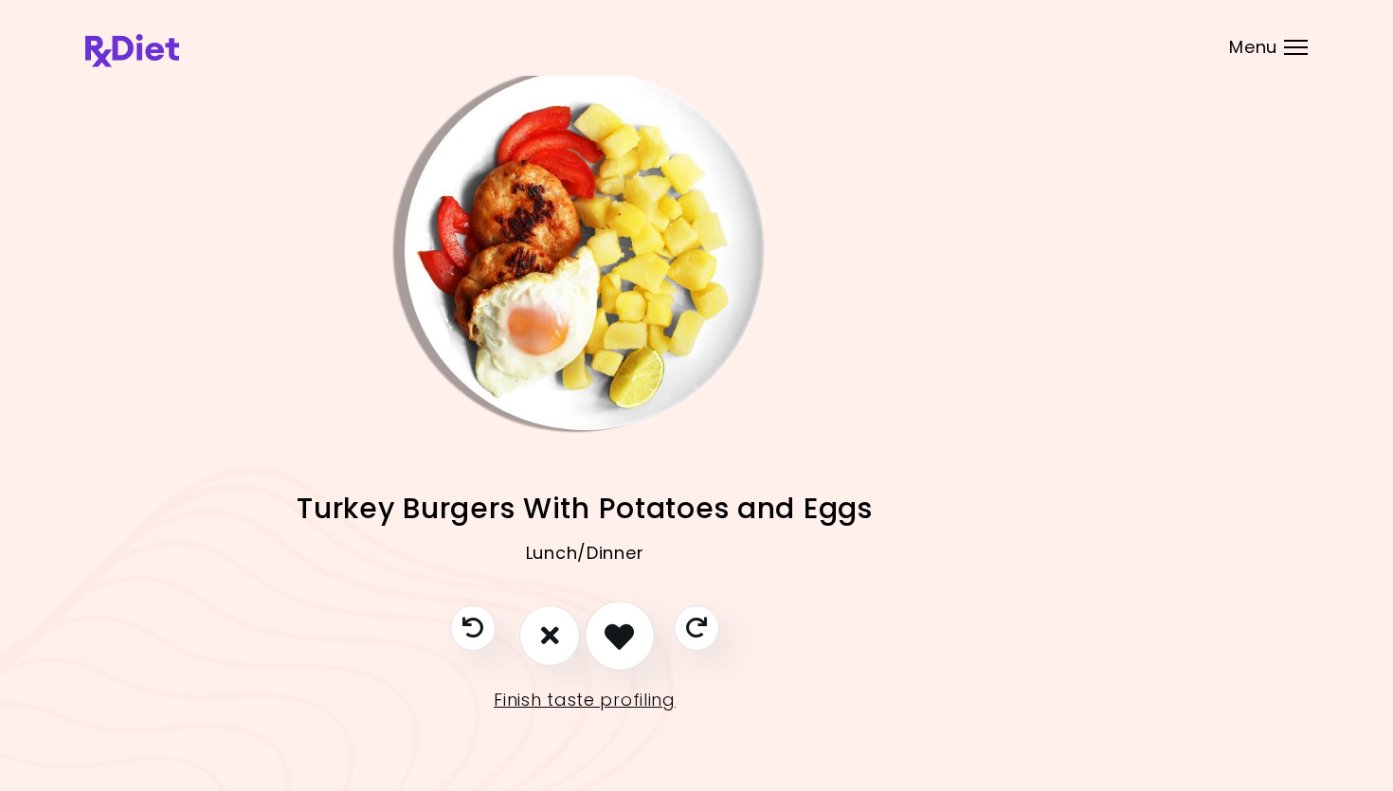
click at [623, 625] on icon "I like this recipe" at bounding box center [619, 635] width 29 height 29
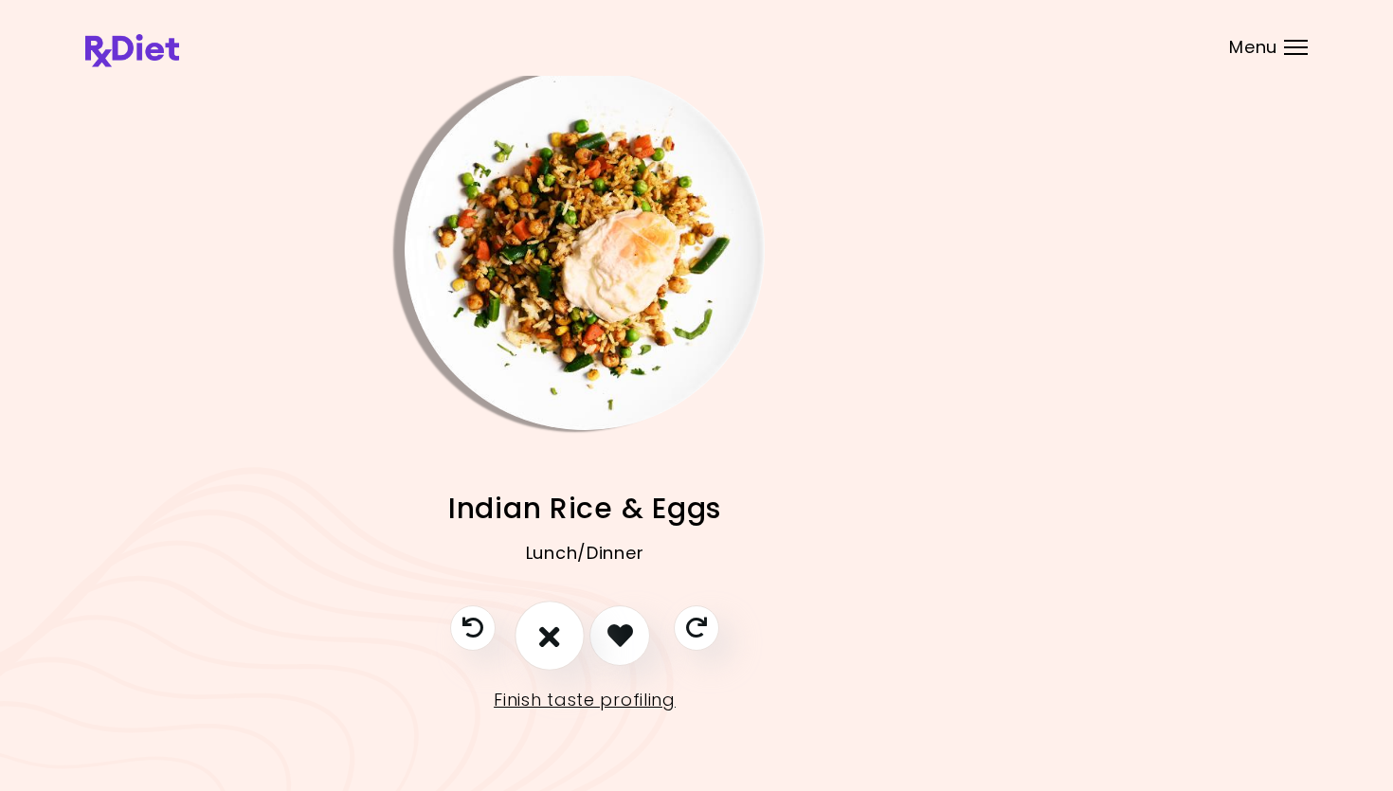
click at [552, 635] on icon "I don't like this recipe" at bounding box center [549, 635] width 21 height 29
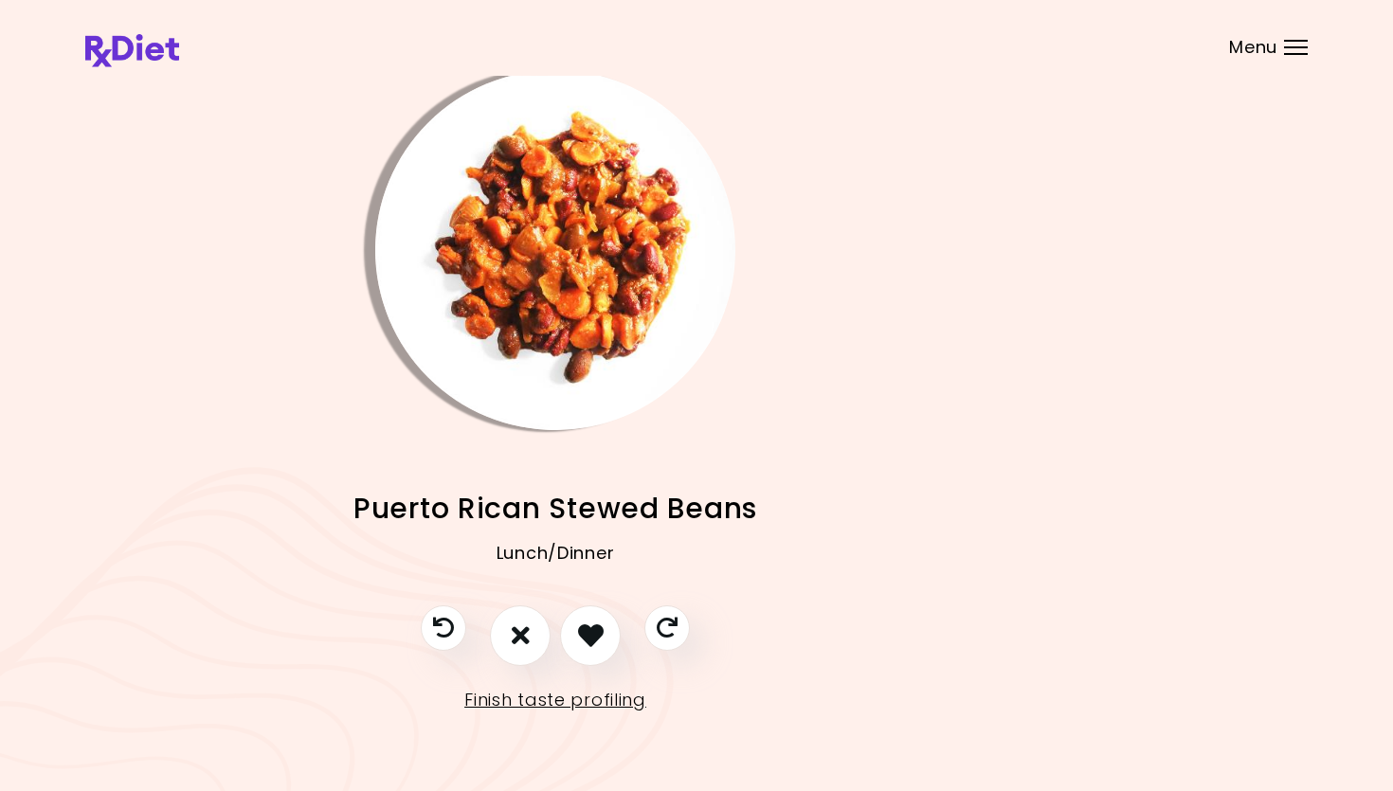
scroll to position [10, 150]
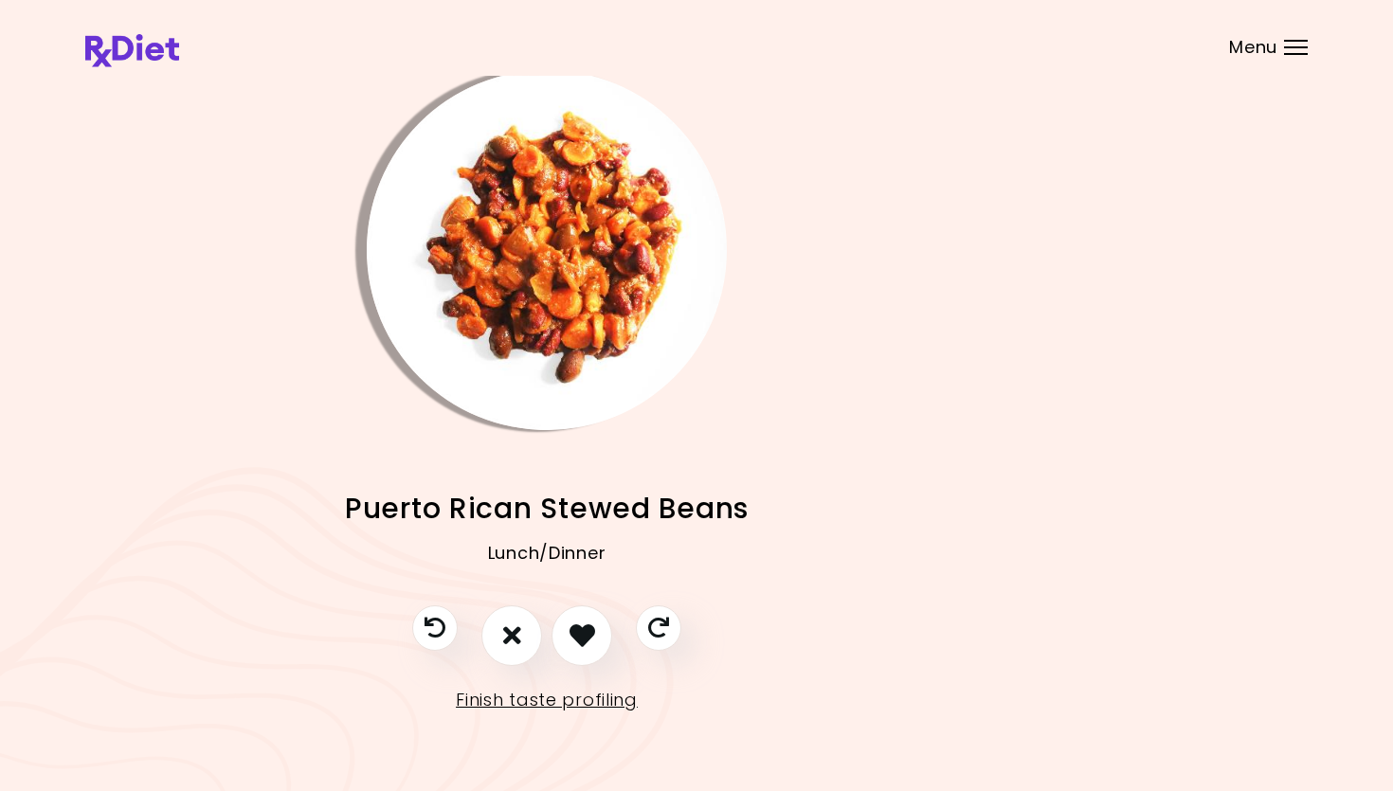
click at [602, 316] on img "Info - Puerto Rican Stewed Beans" at bounding box center [547, 250] width 360 height 360
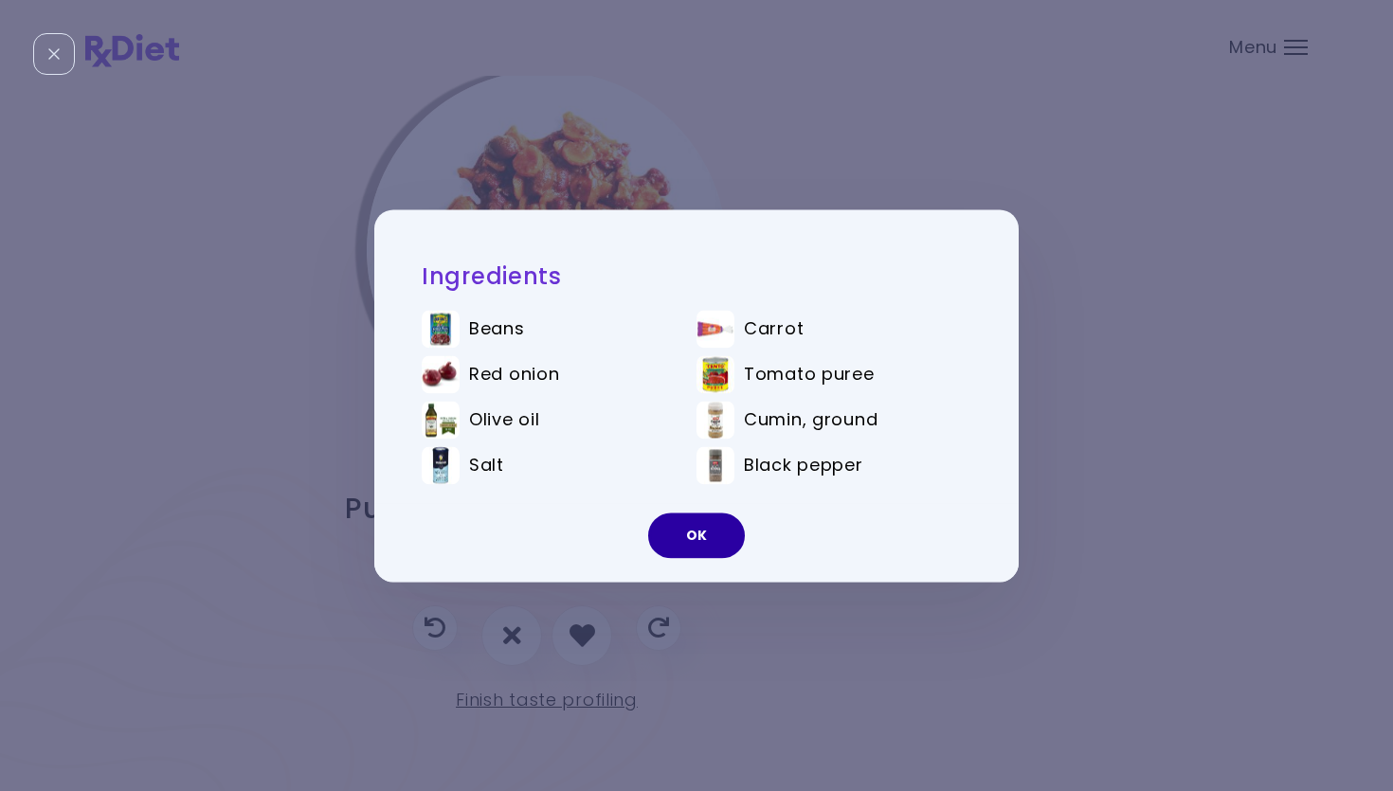
click at [695, 540] on button "OK" at bounding box center [696, 535] width 97 height 45
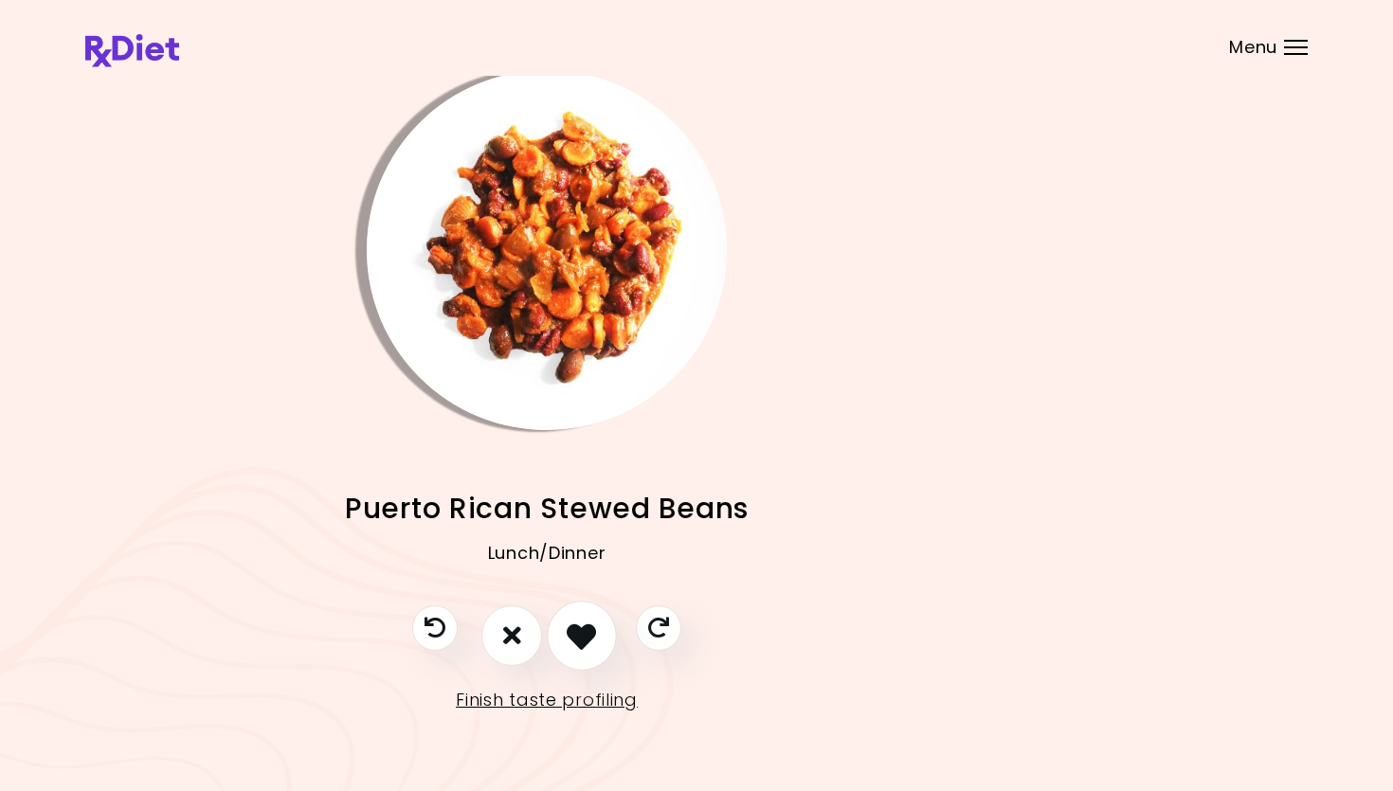
click at [586, 636] on icon "I like this recipe" at bounding box center [581, 635] width 29 height 29
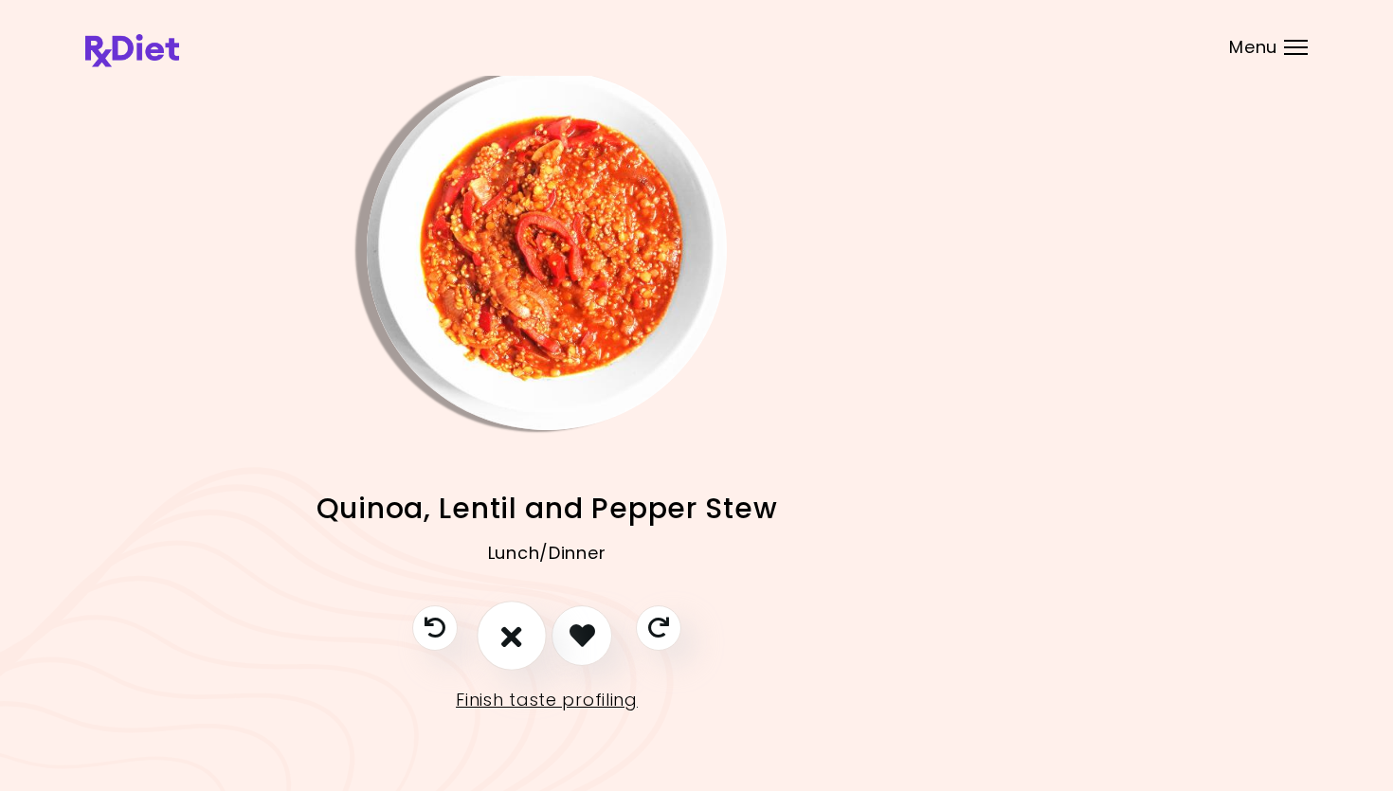
click at [520, 636] on icon "I don't like this recipe" at bounding box center [511, 635] width 21 height 29
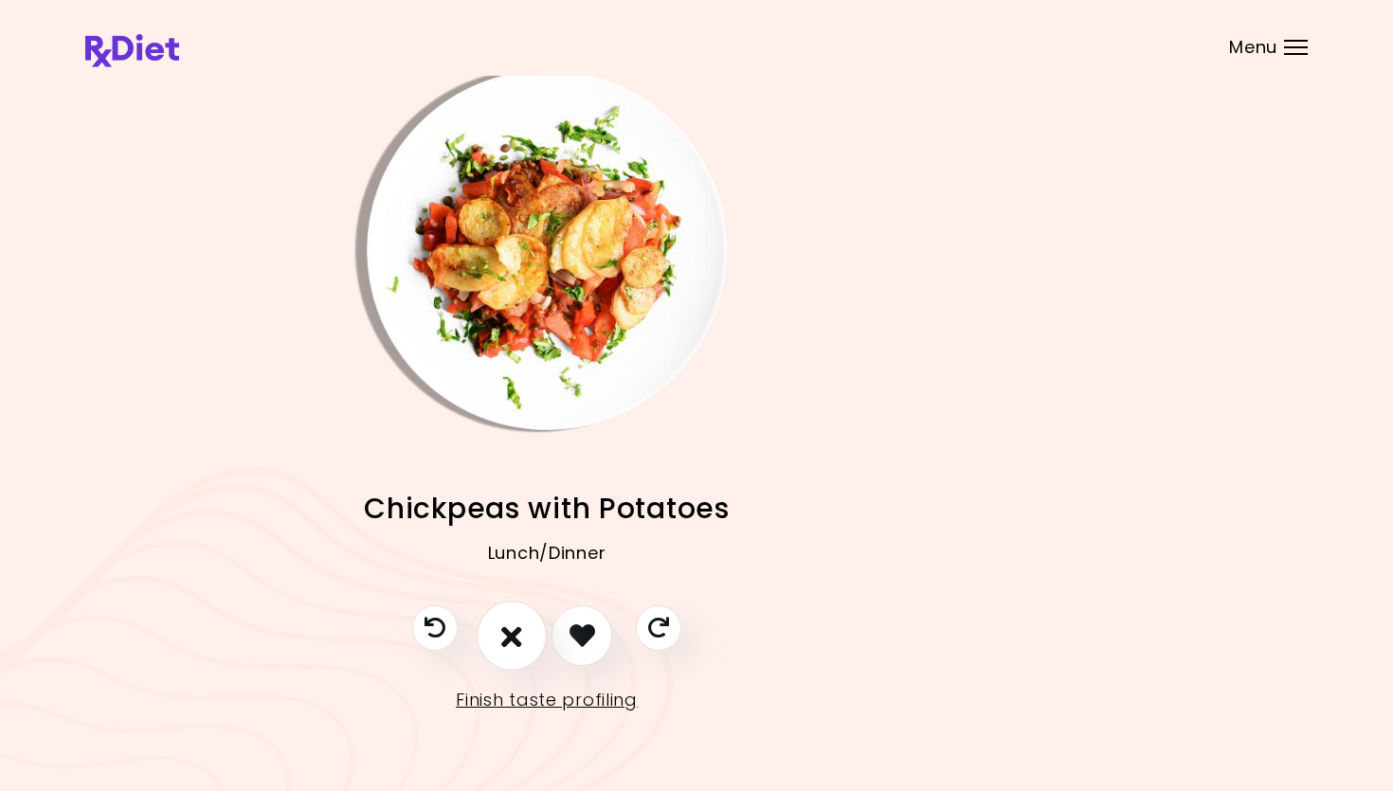
click at [501, 617] on button "I don't like this recipe" at bounding box center [512, 636] width 70 height 70
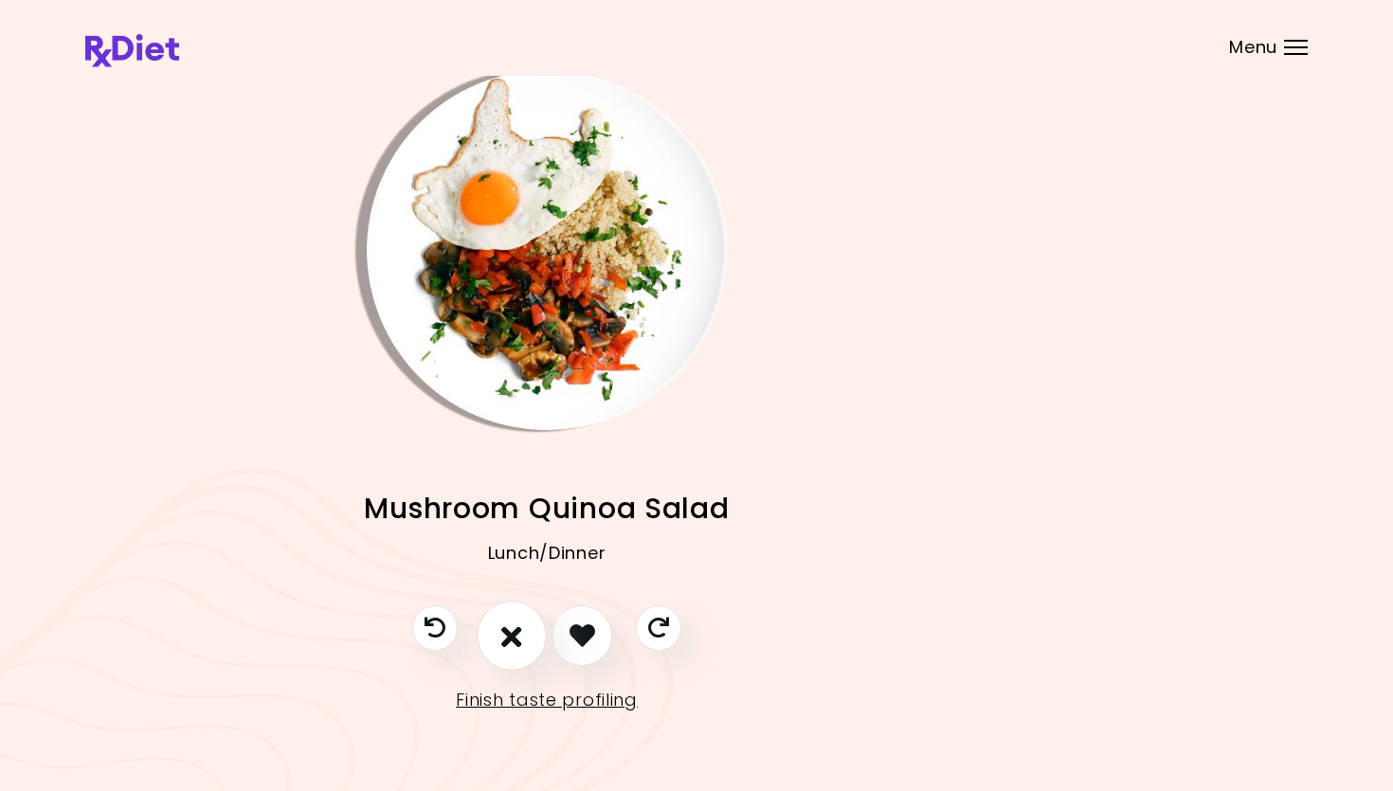
click at [513, 624] on icon "I don't like this recipe" at bounding box center [511, 635] width 21 height 29
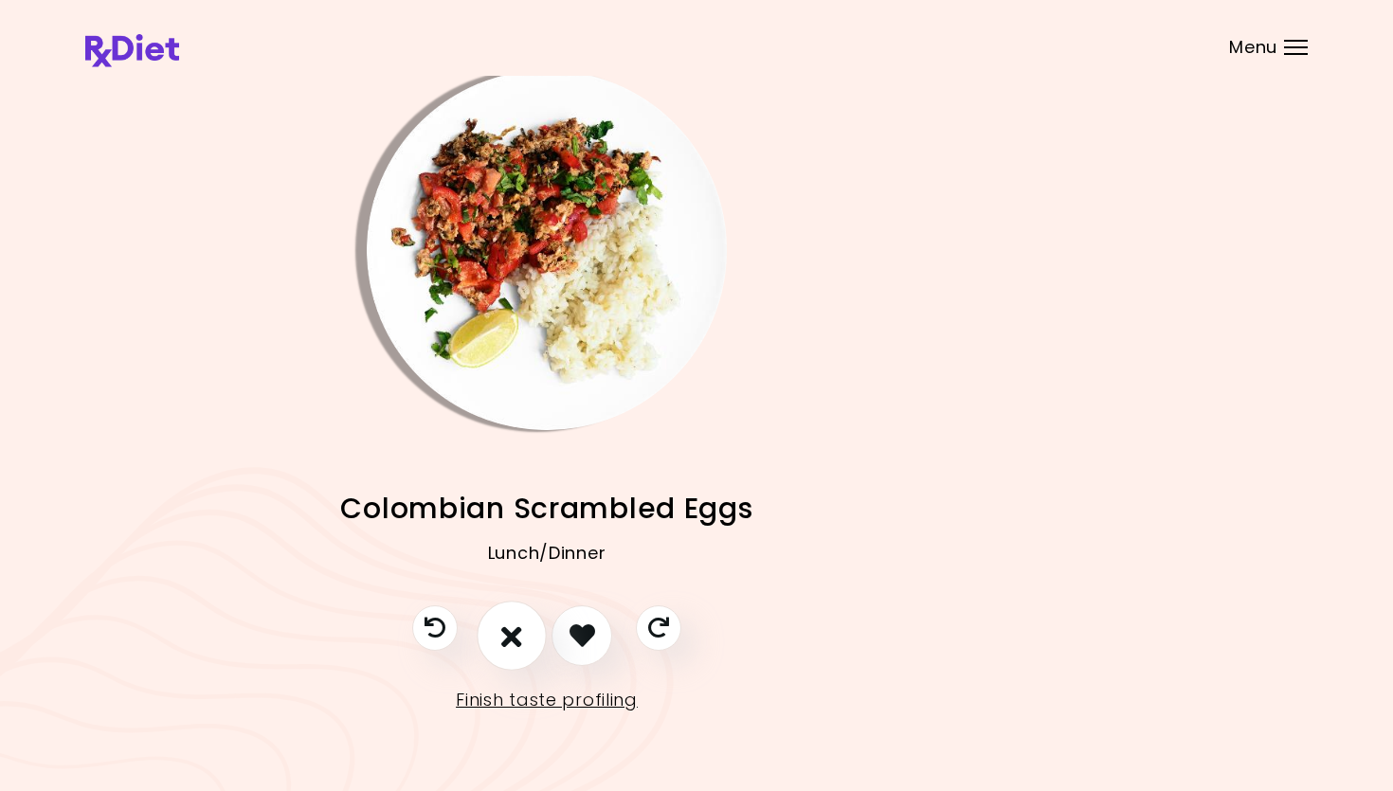
click at [516, 636] on icon "I don't like this recipe" at bounding box center [511, 635] width 21 height 29
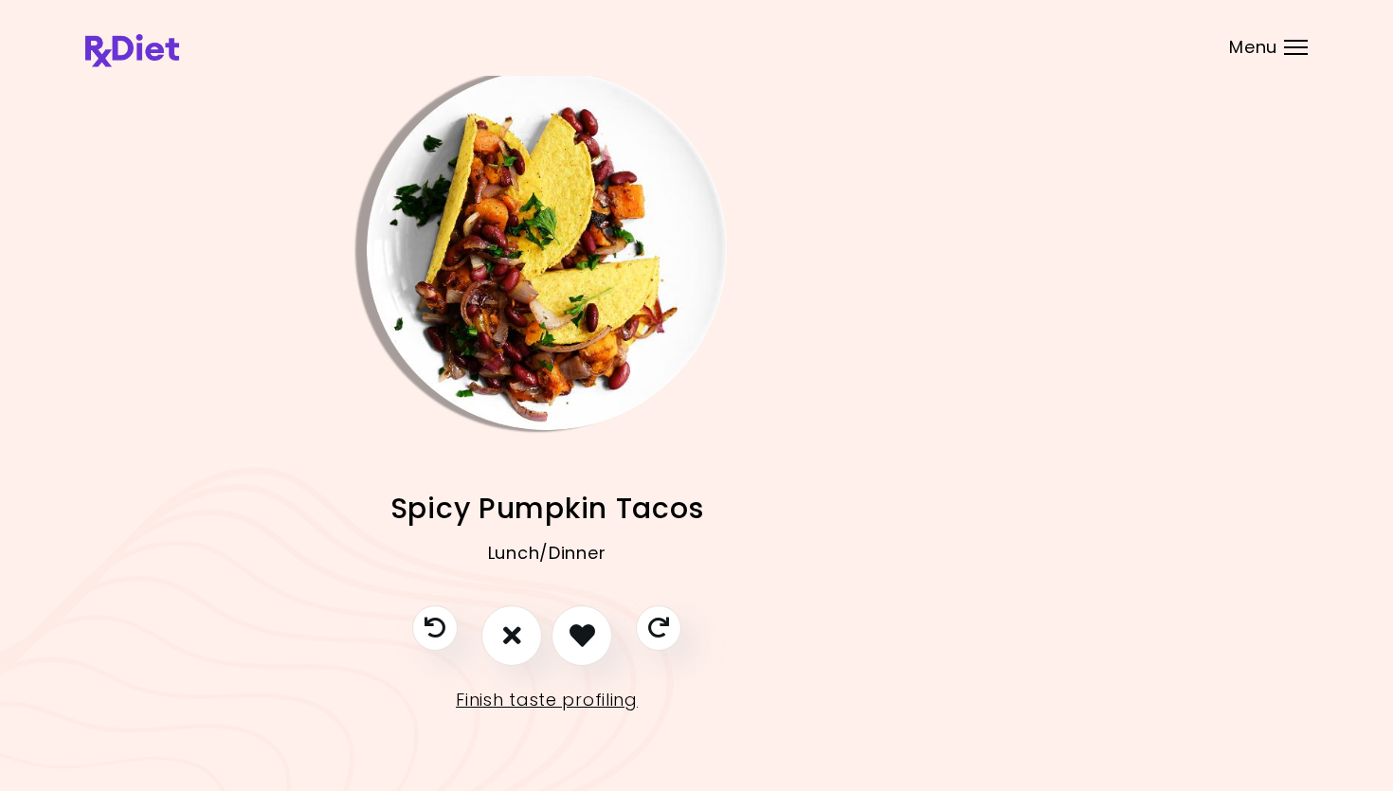
click at [522, 319] on img "Info - Spicy Pumpkin Tacos" at bounding box center [547, 250] width 360 height 360
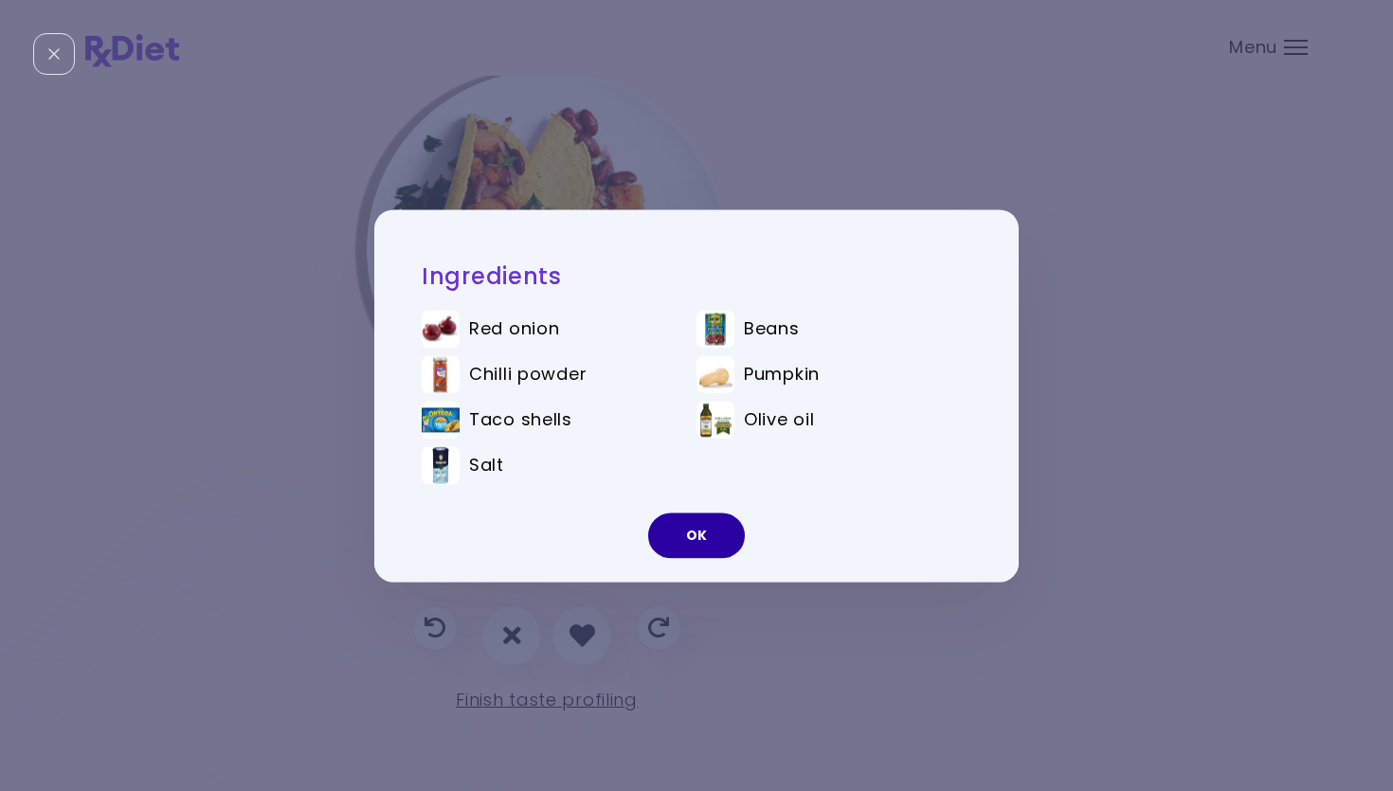
click at [680, 525] on button "OK" at bounding box center [696, 535] width 97 height 45
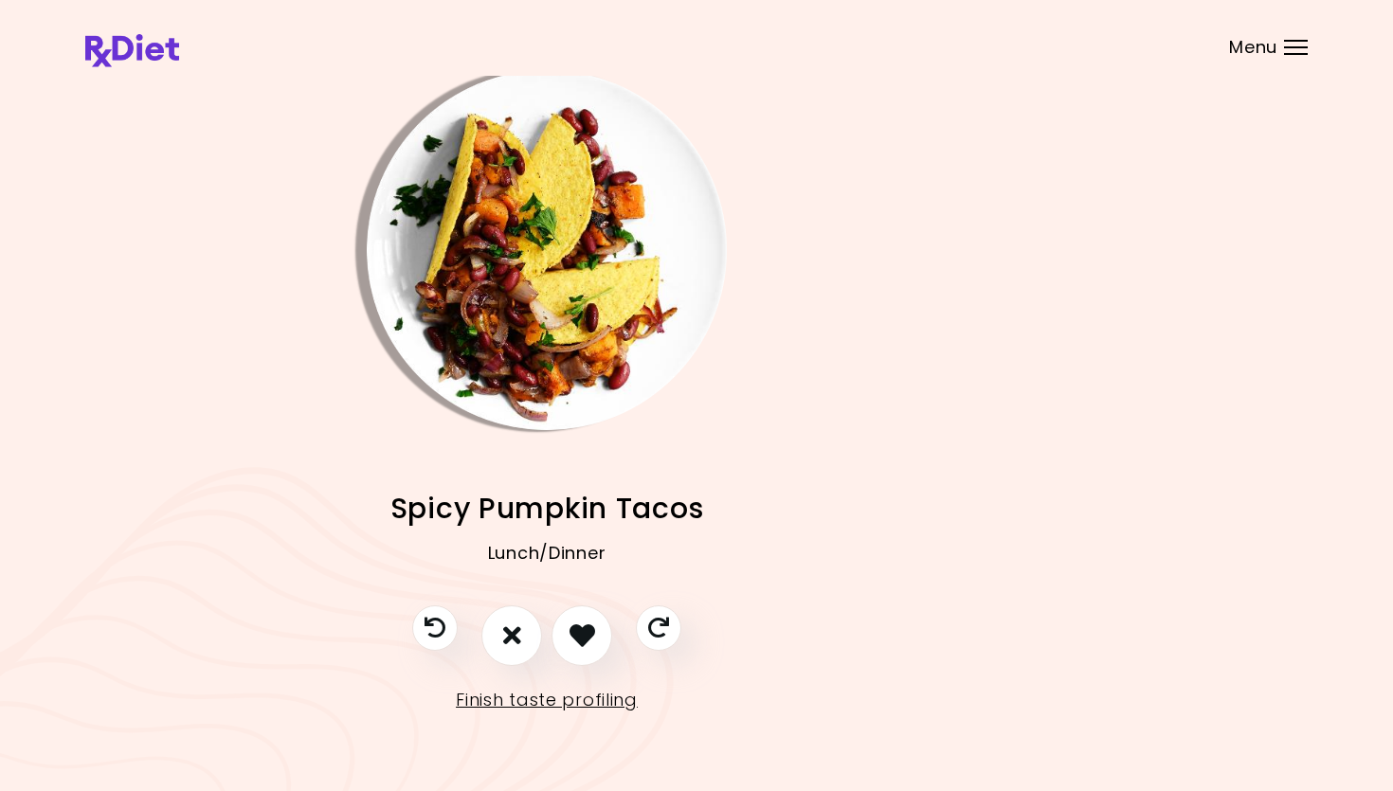
click at [443, 290] on img "Info - Spicy Pumpkin Tacos" at bounding box center [547, 250] width 360 height 360
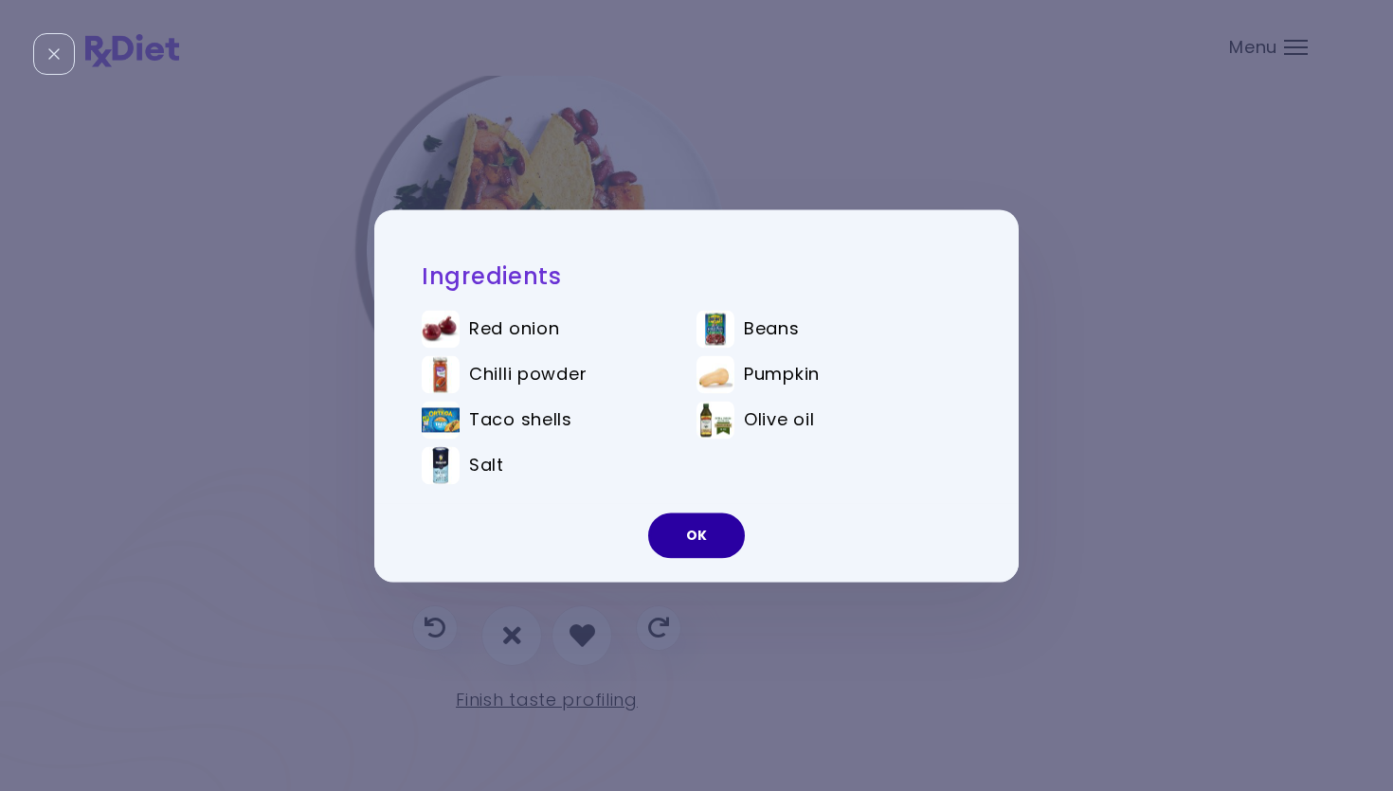
click at [684, 539] on button "OK" at bounding box center [696, 535] width 97 height 45
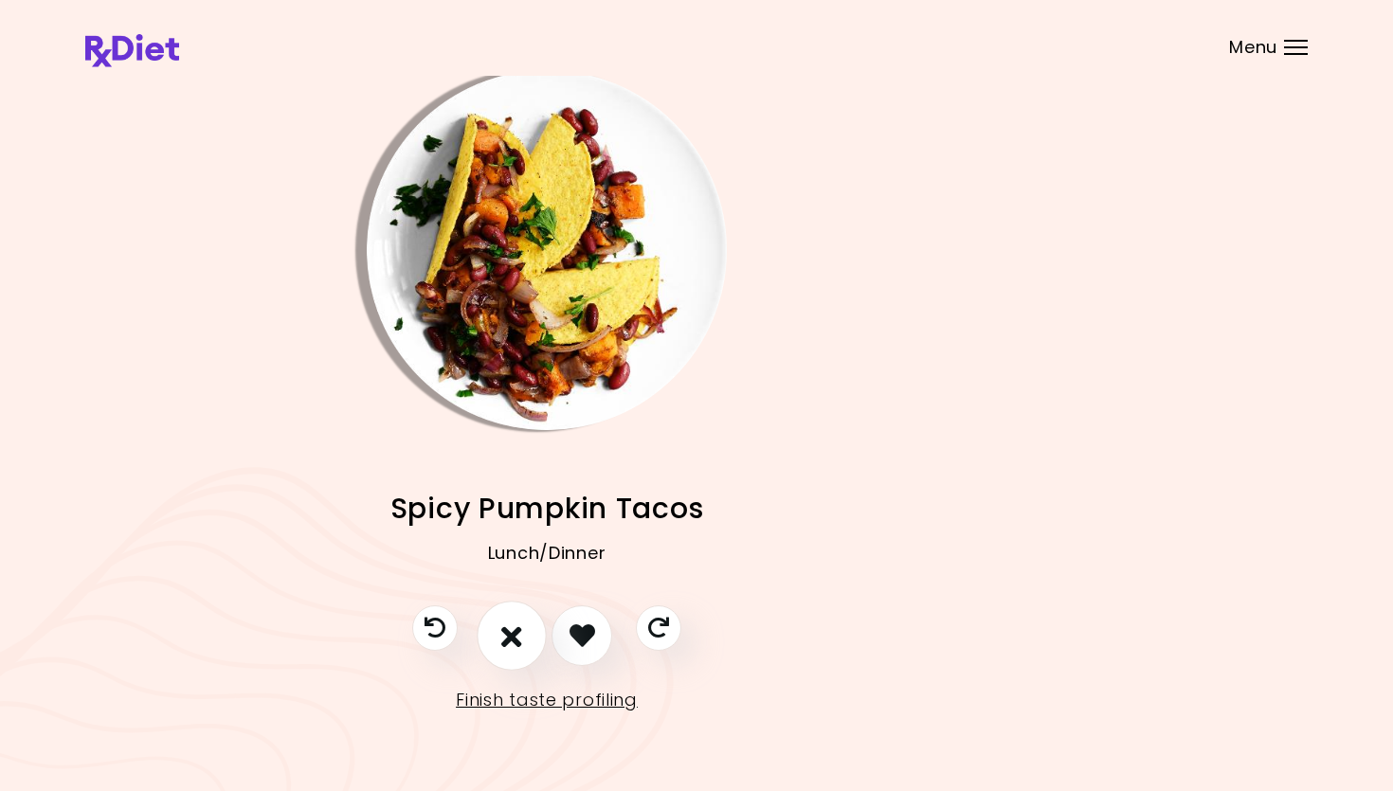
drag, startPoint x: 501, startPoint y: 647, endPoint x: 492, endPoint y: 639, distance: 12.7
click at [497, 636] on button "I don't like this recipe" at bounding box center [512, 636] width 70 height 70
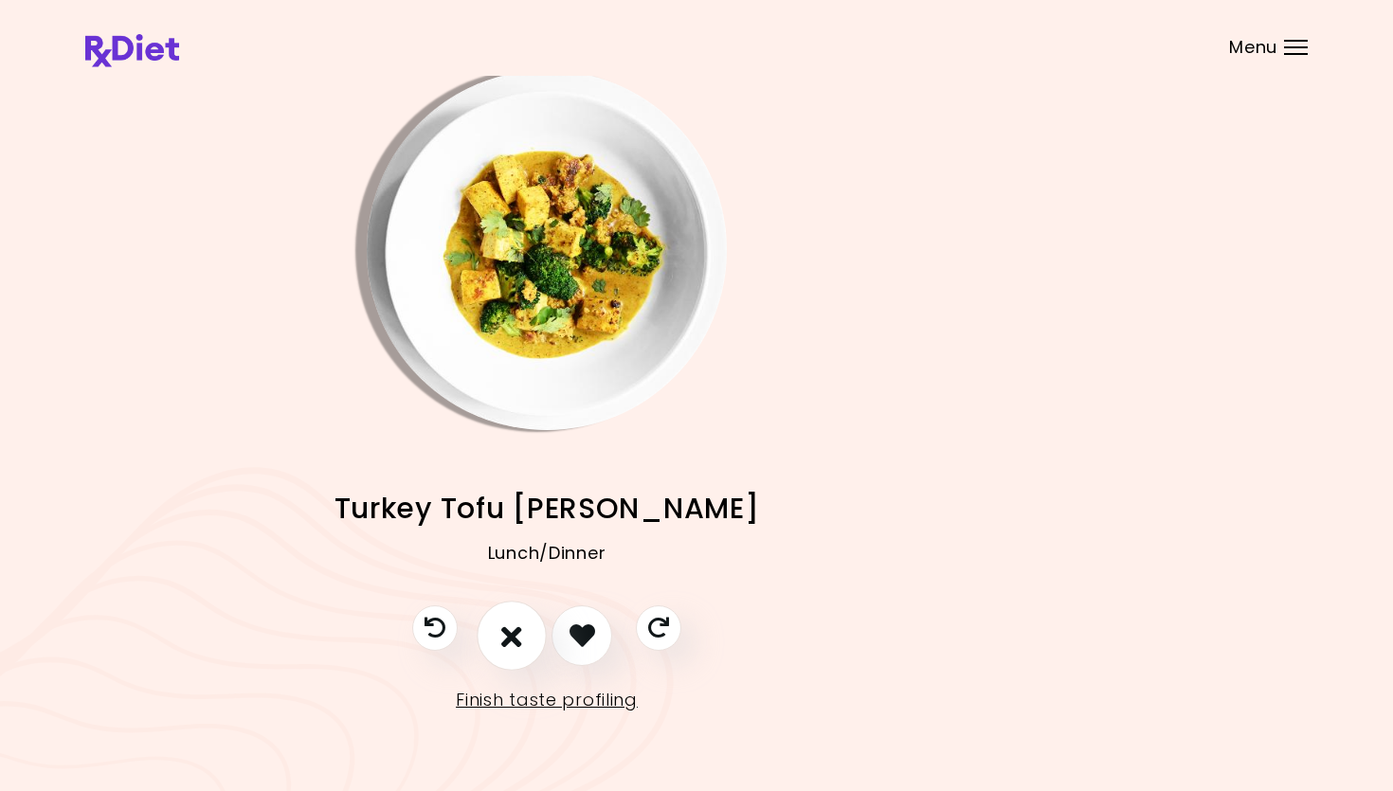
click at [524, 629] on button "I don't like this recipe" at bounding box center [512, 636] width 70 height 70
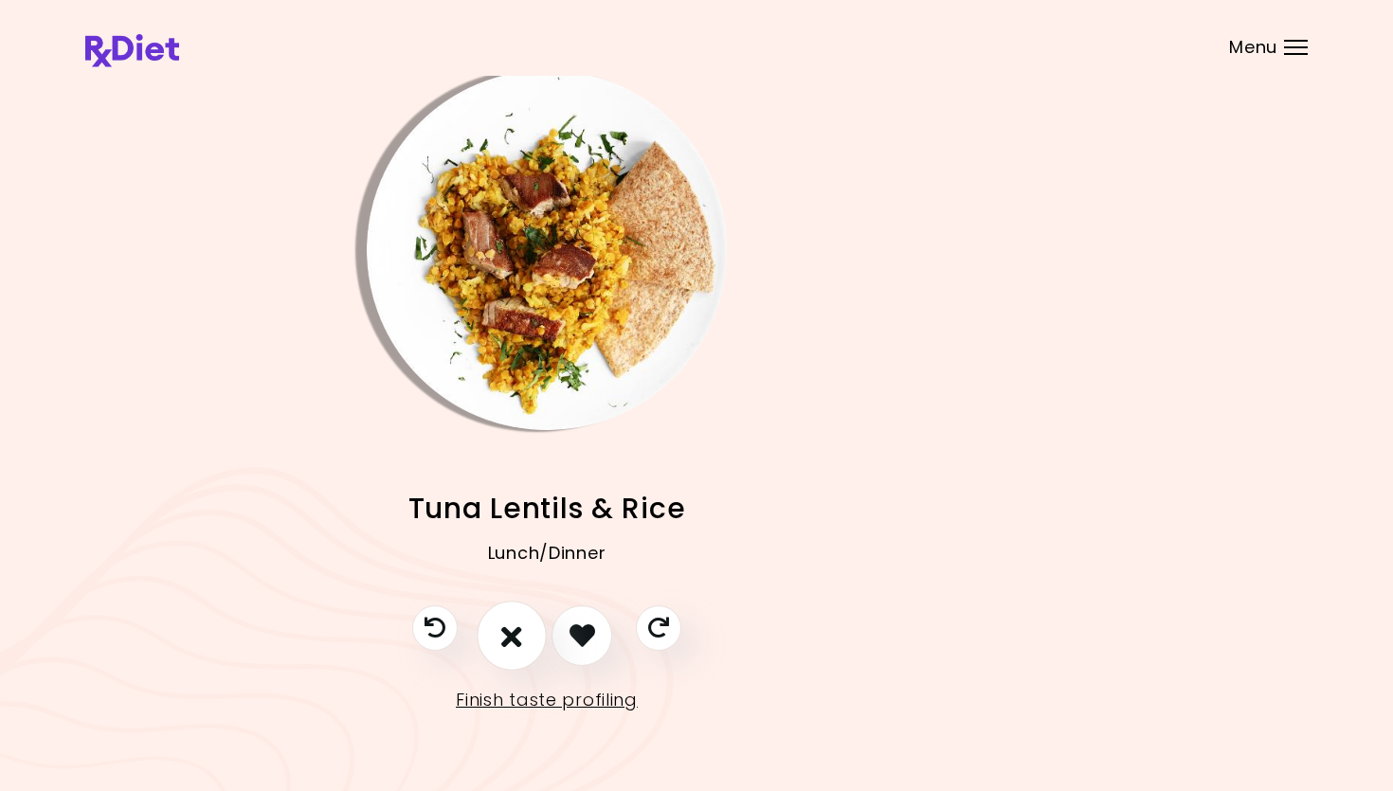
click at [502, 636] on button "I don't like this recipe" at bounding box center [512, 636] width 70 height 70
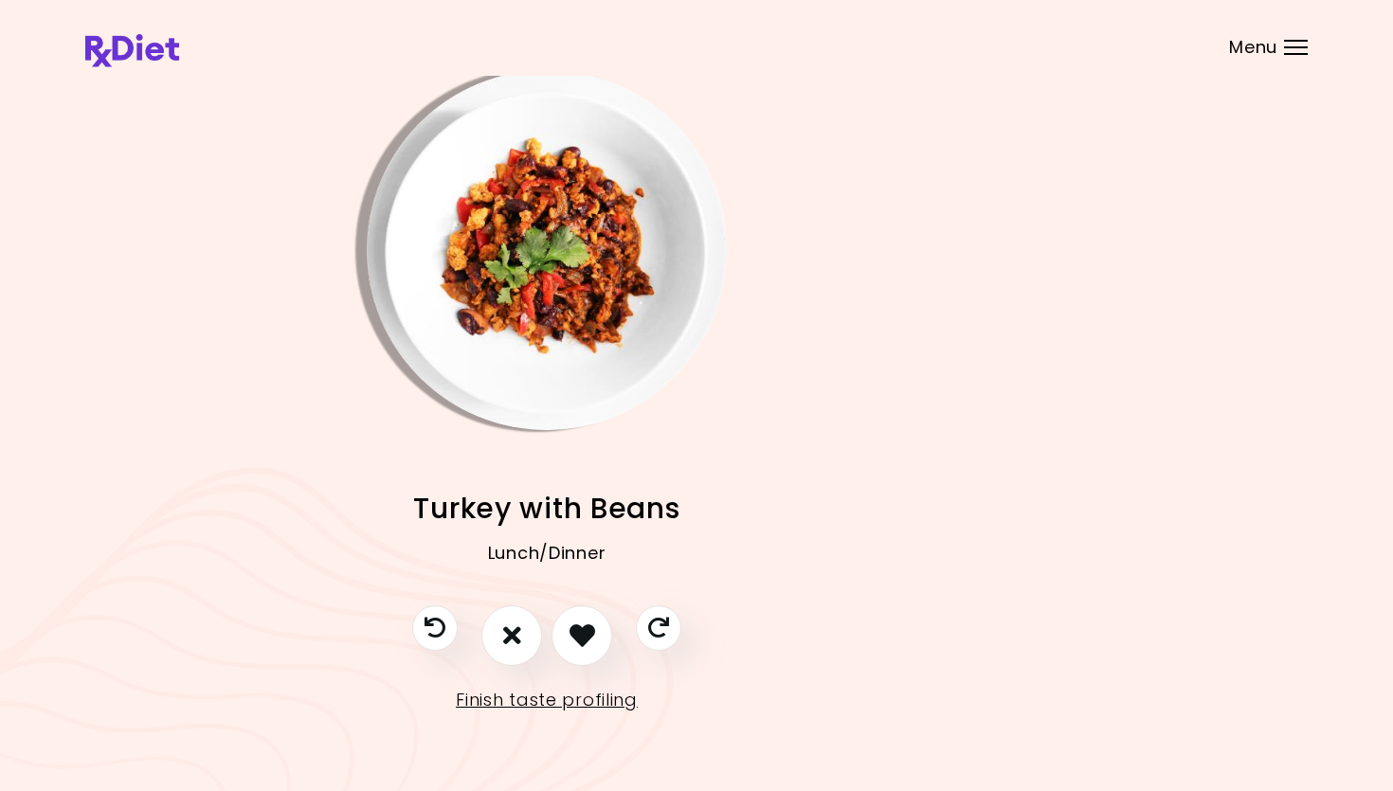
click at [580, 238] on img "Info - Turkey with Beans" at bounding box center [547, 250] width 360 height 360
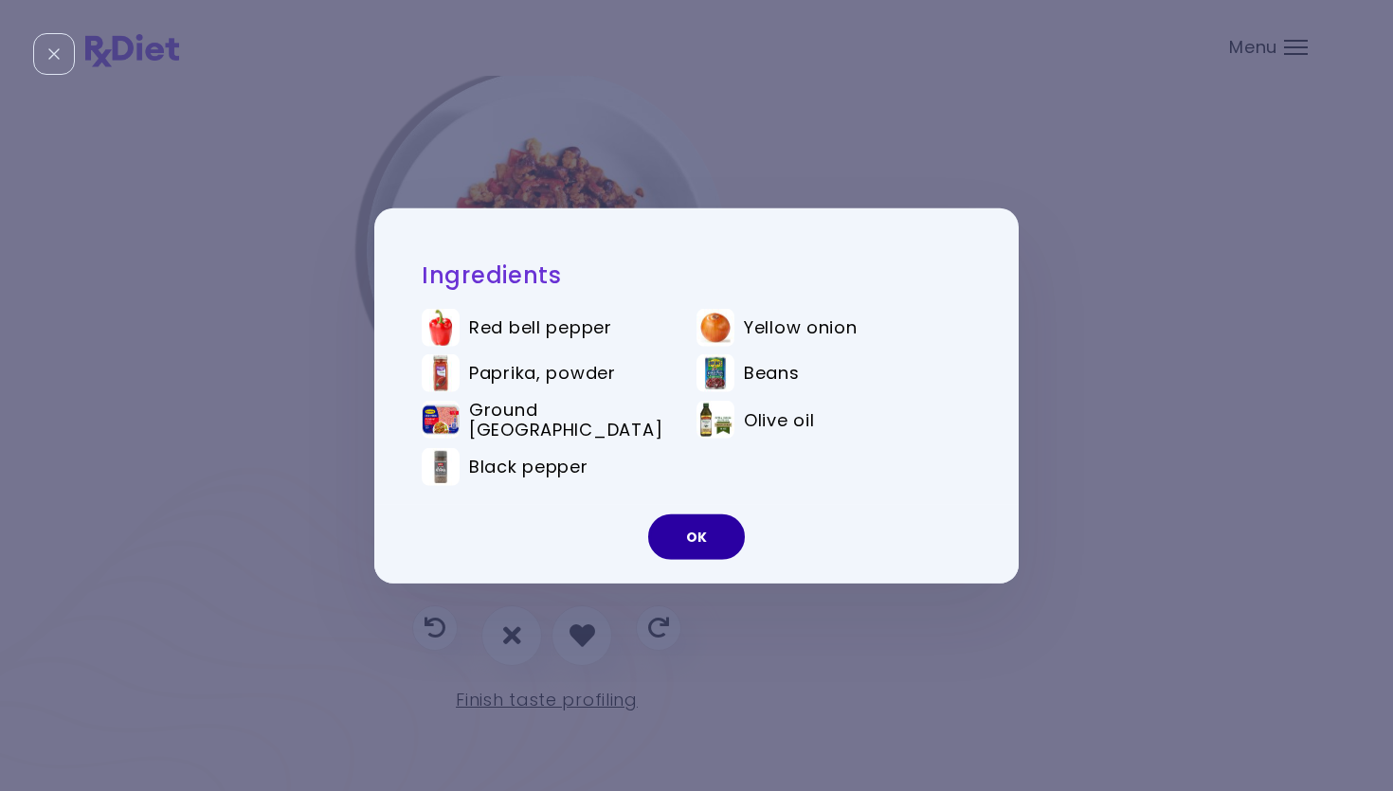
click at [690, 522] on button "OK" at bounding box center [696, 537] width 97 height 45
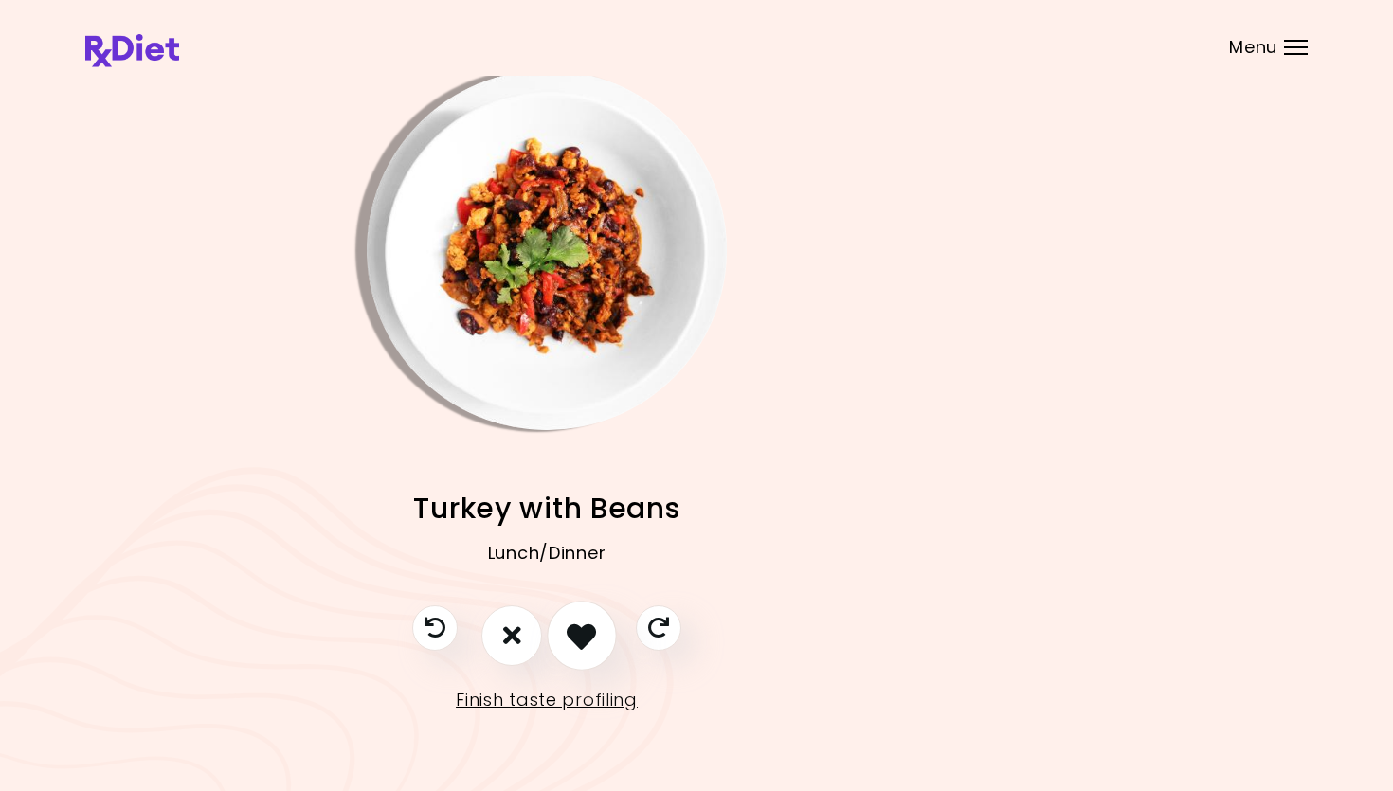
click at [590, 623] on icon "I like this recipe" at bounding box center [581, 635] width 29 height 29
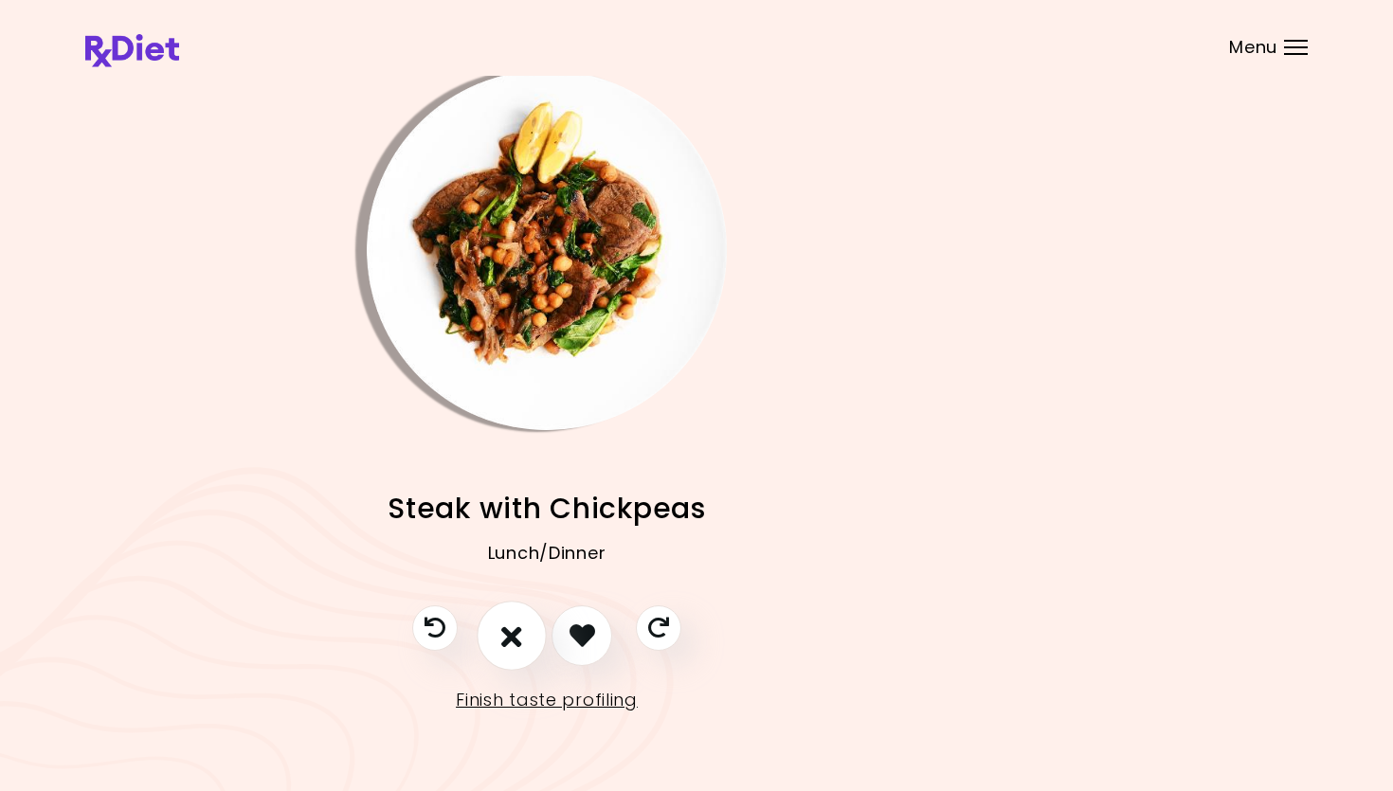
click at [507, 636] on icon "I don't like this recipe" at bounding box center [511, 635] width 21 height 29
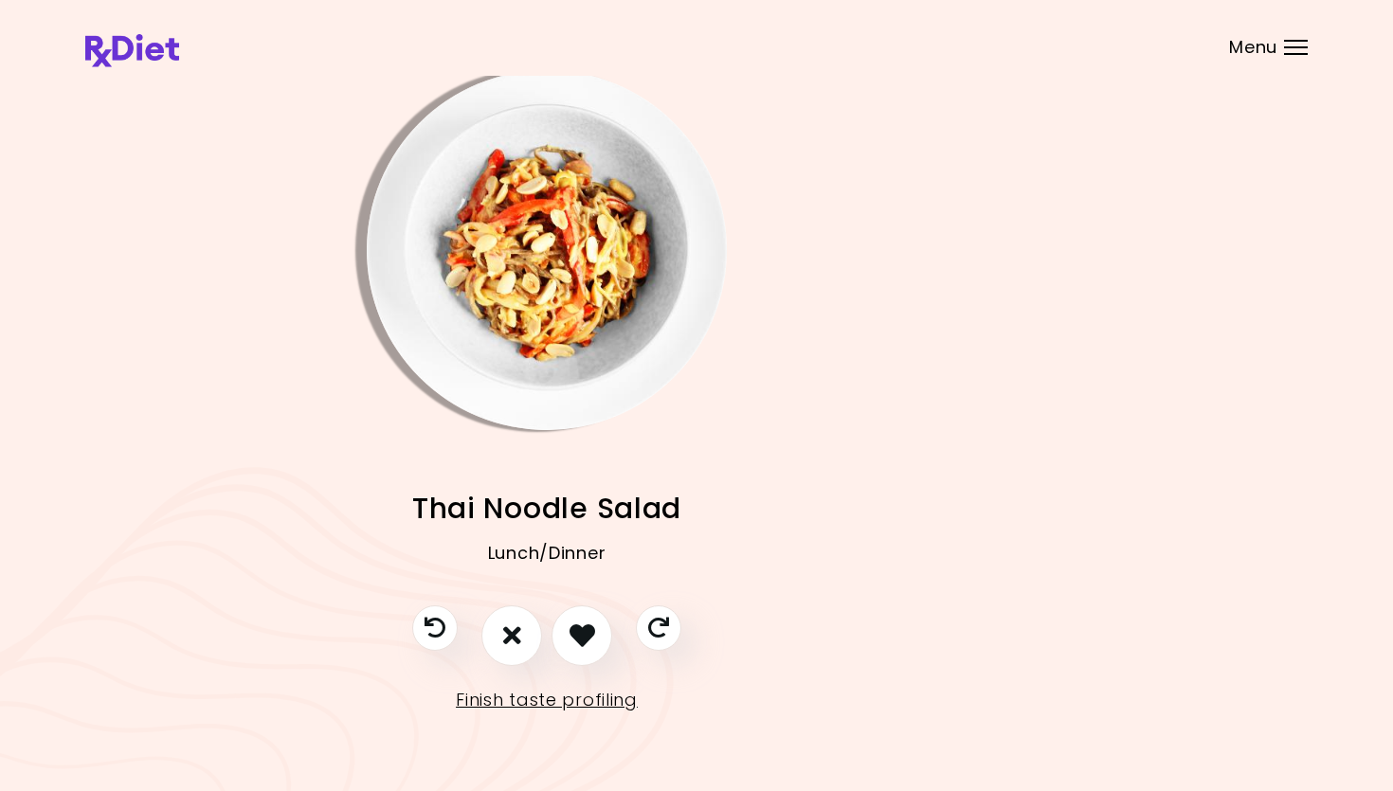
click at [481, 605] on button "I don't like this recipe" at bounding box center [511, 635] width 61 height 61
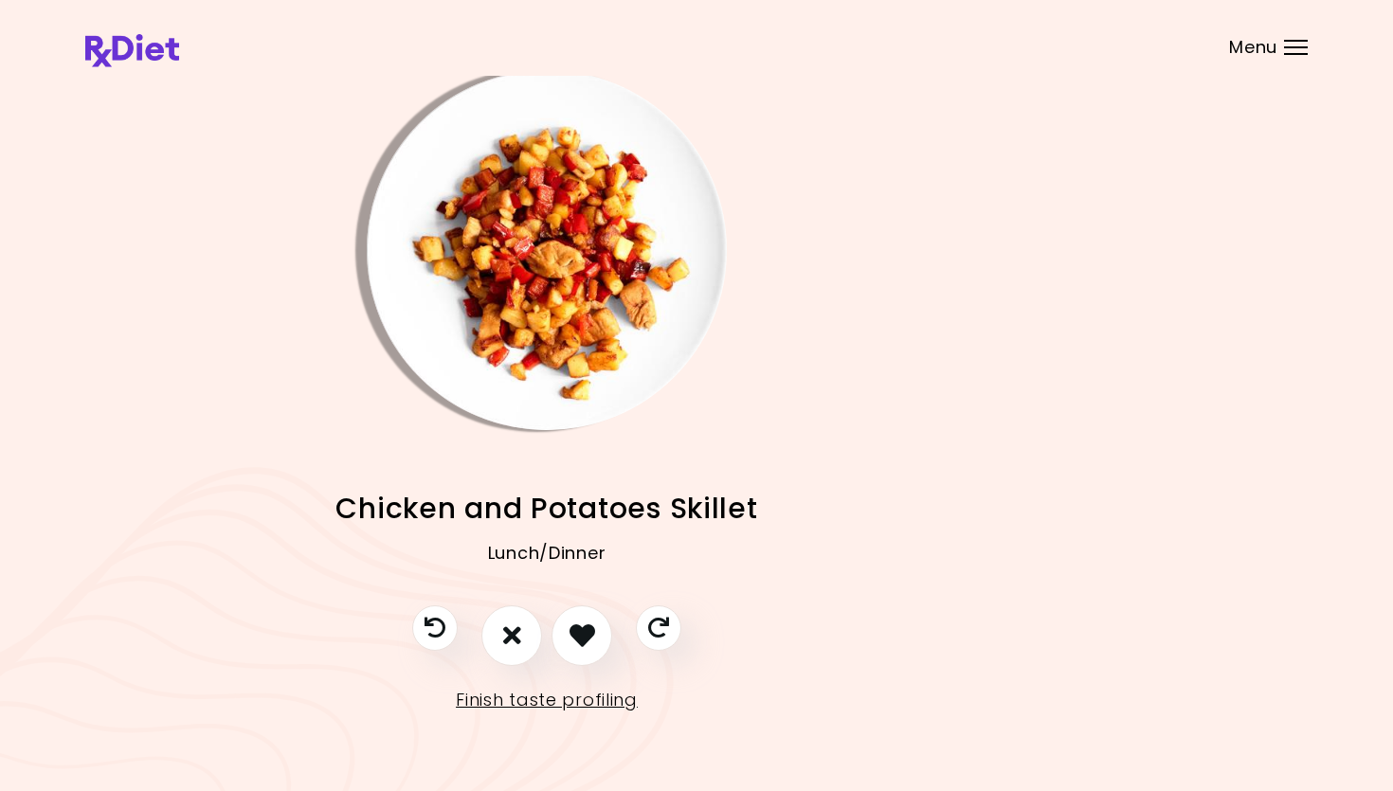
click at [598, 296] on img "Info - Chicken and Potatoes Skillet" at bounding box center [547, 250] width 360 height 360
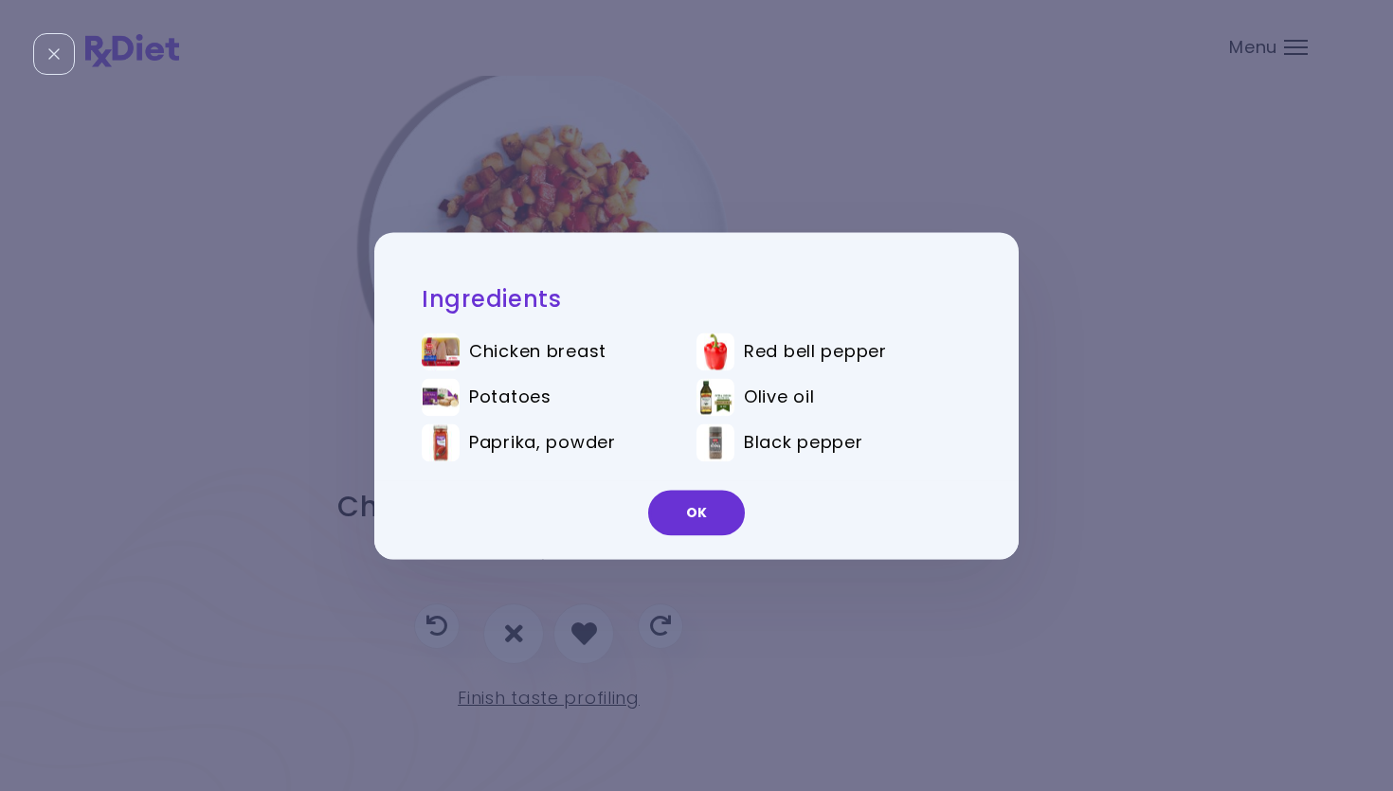
click at [720, 513] on button "OK" at bounding box center [696, 512] width 97 height 45
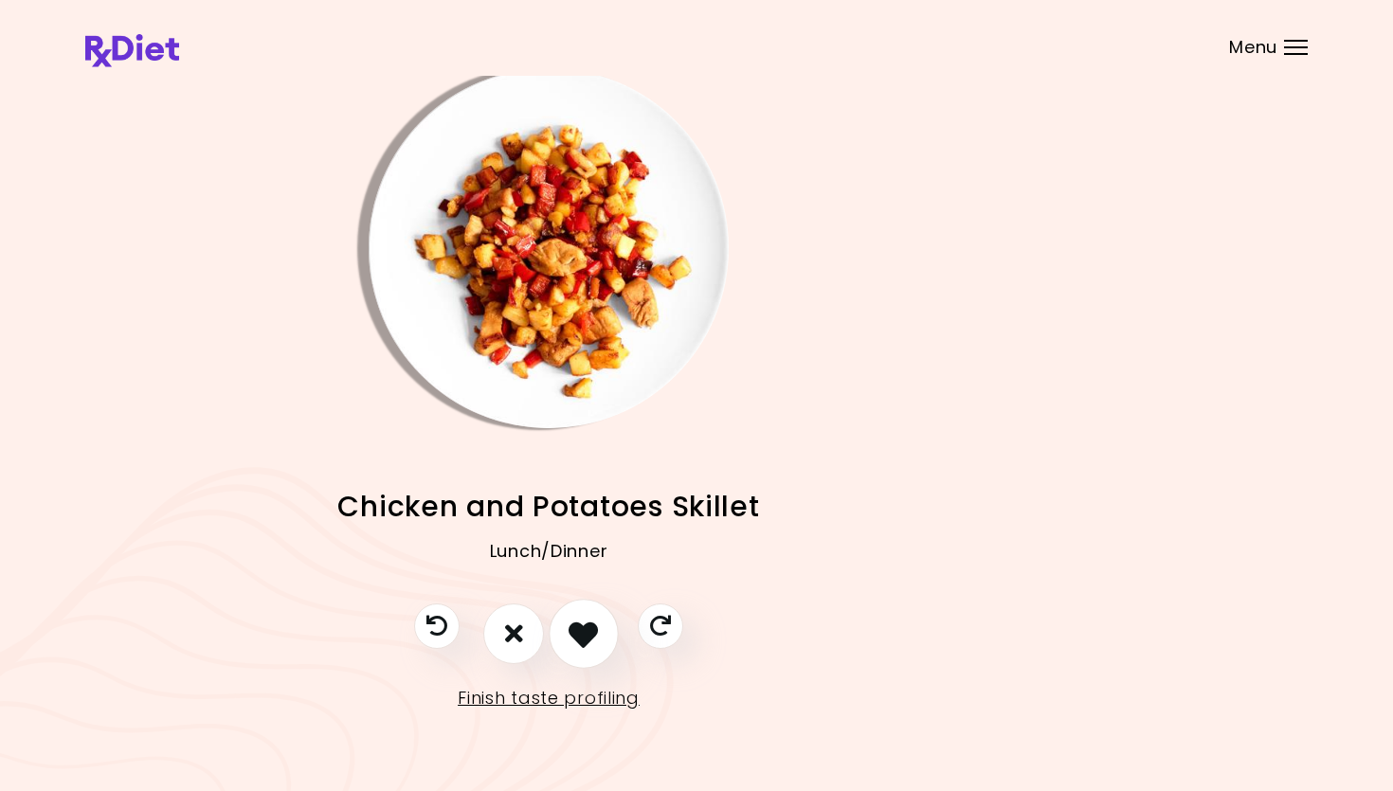
click at [587, 626] on icon "I like this recipe" at bounding box center [583, 633] width 29 height 29
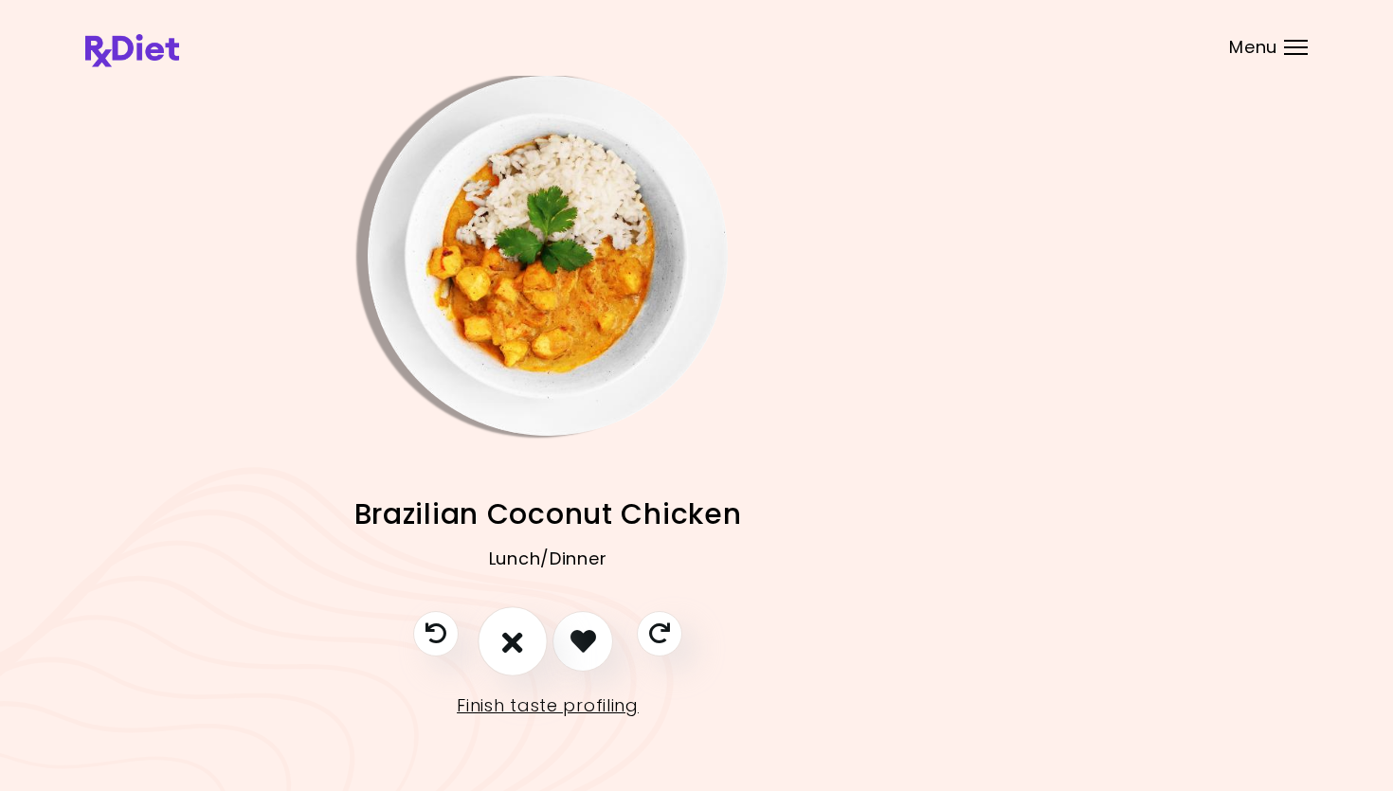
click at [522, 635] on icon "I don't like this recipe" at bounding box center [512, 640] width 21 height 29
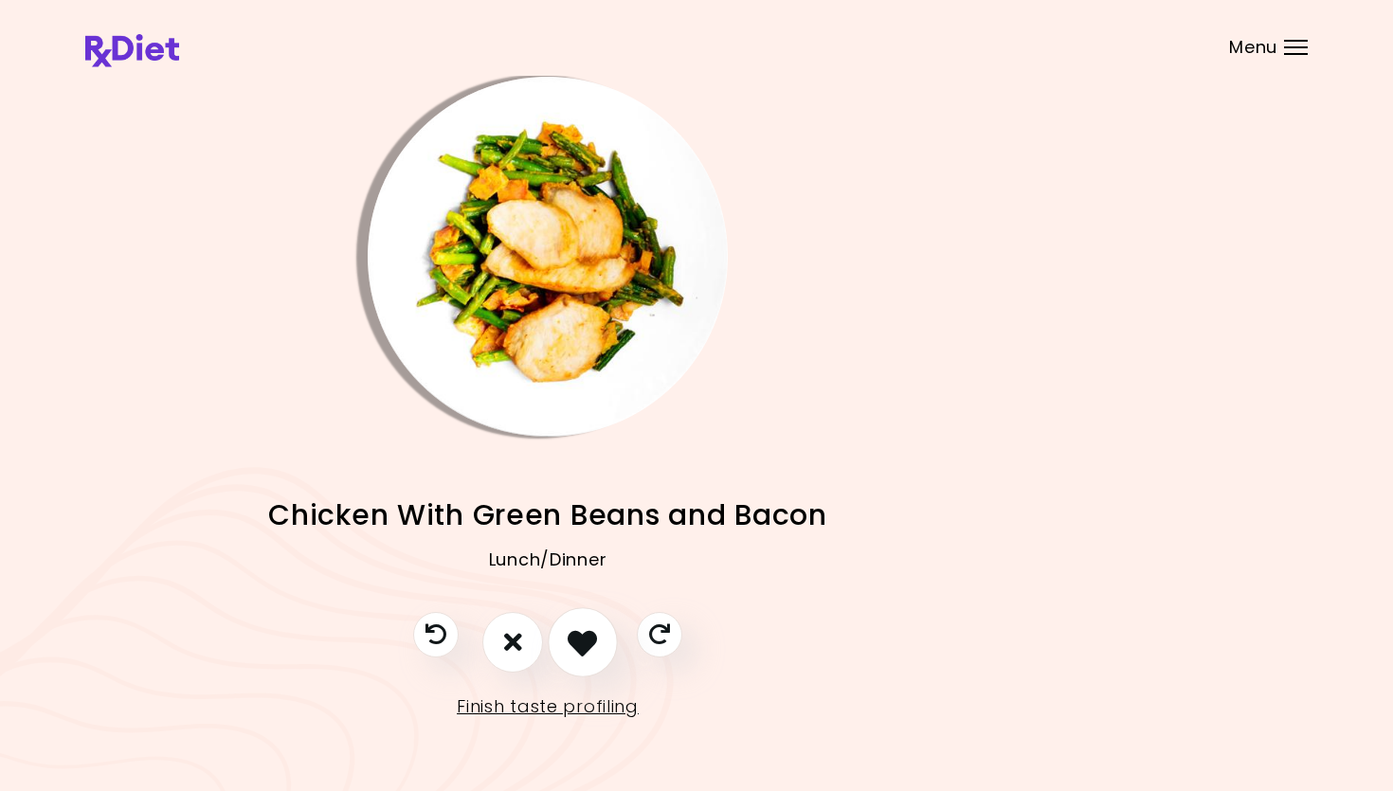
click at [591, 636] on icon "I like this recipe" at bounding box center [582, 641] width 29 height 29
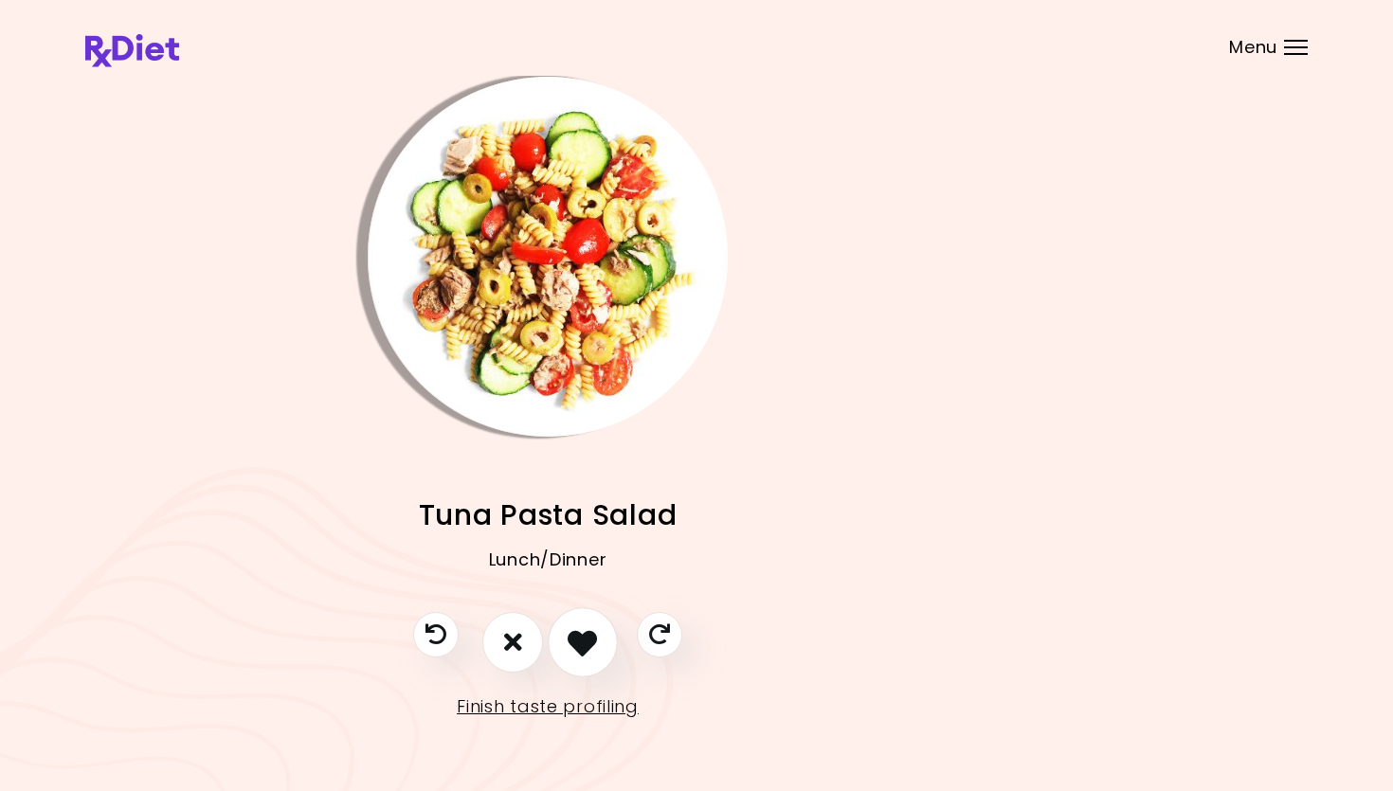
scroll to position [0, 149]
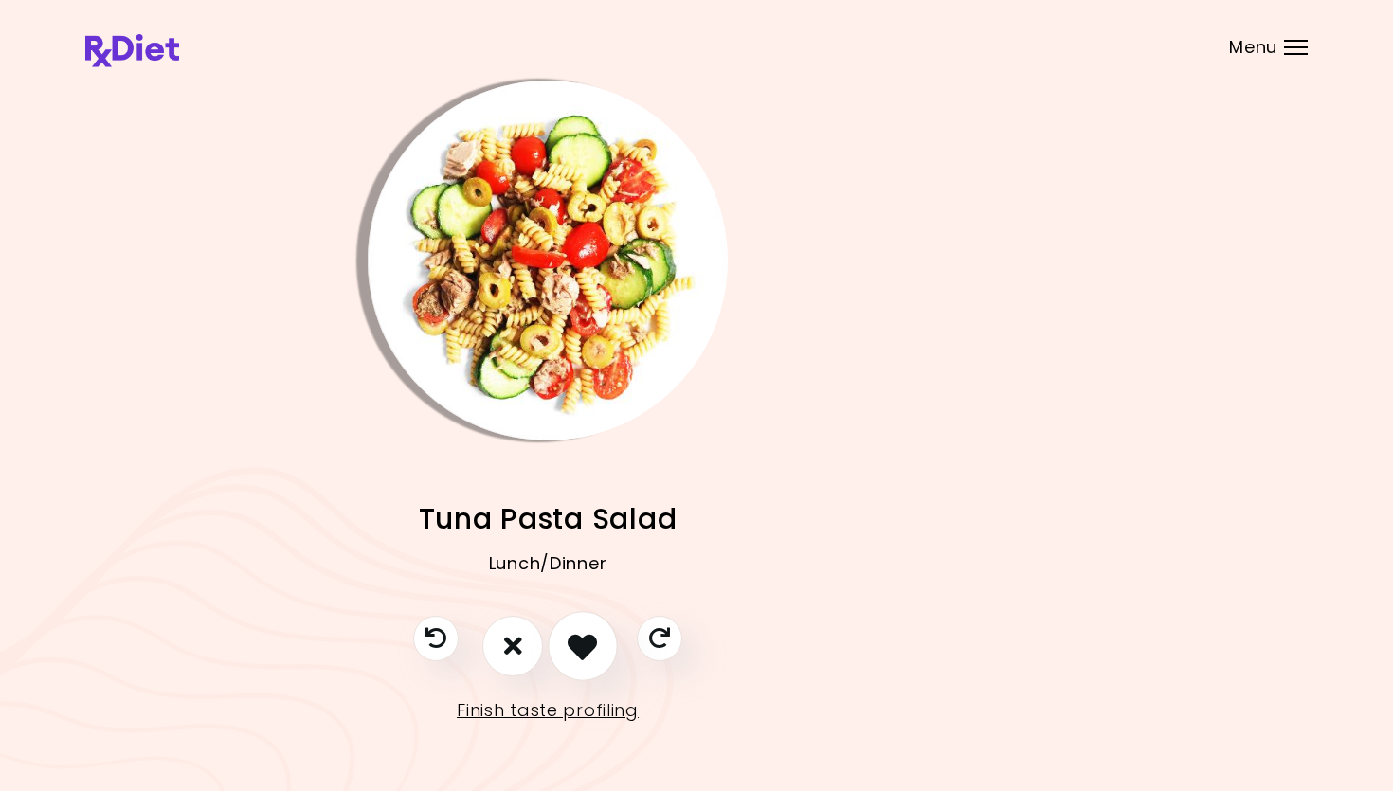
click at [595, 631] on icon "I like this recipe" at bounding box center [582, 645] width 29 height 29
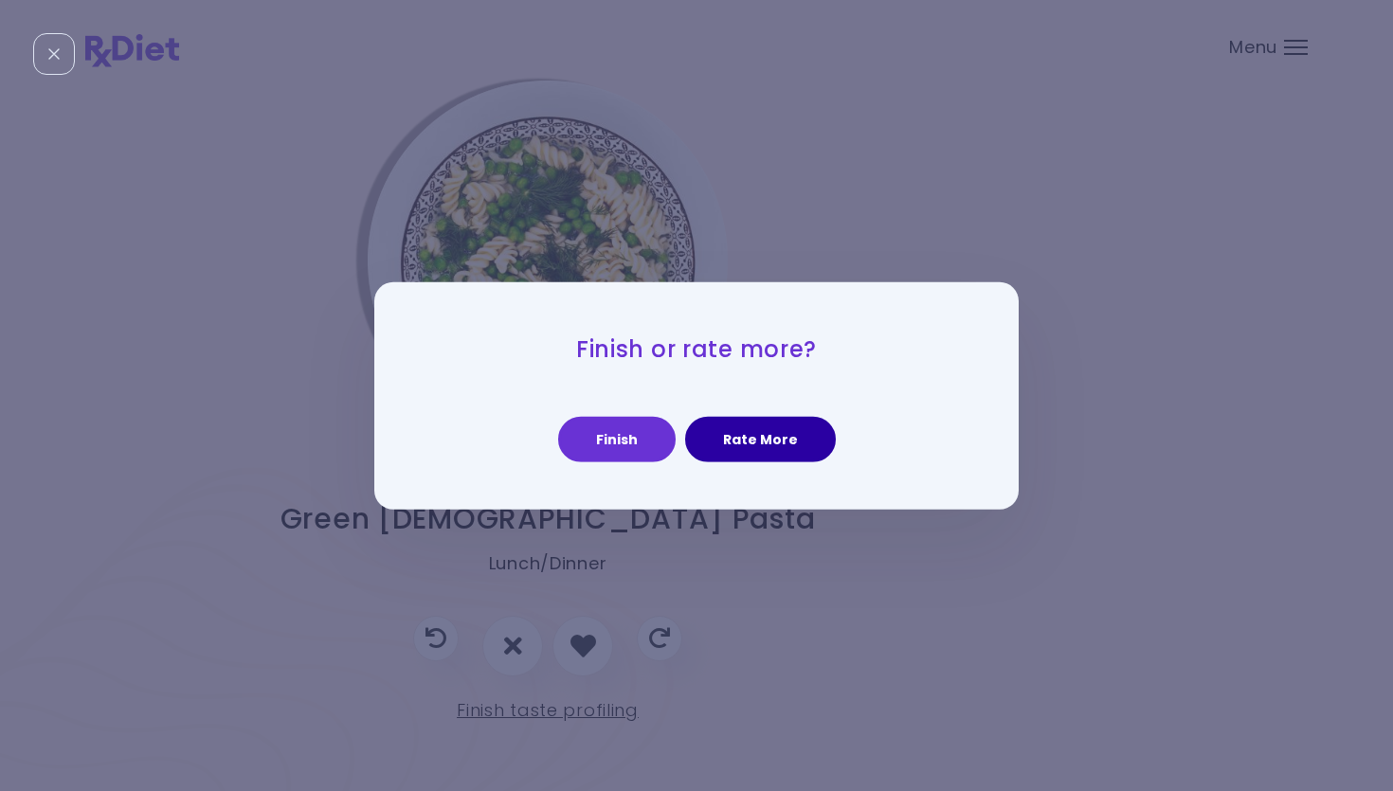
click at [768, 452] on button "Rate More" at bounding box center [760, 439] width 151 height 45
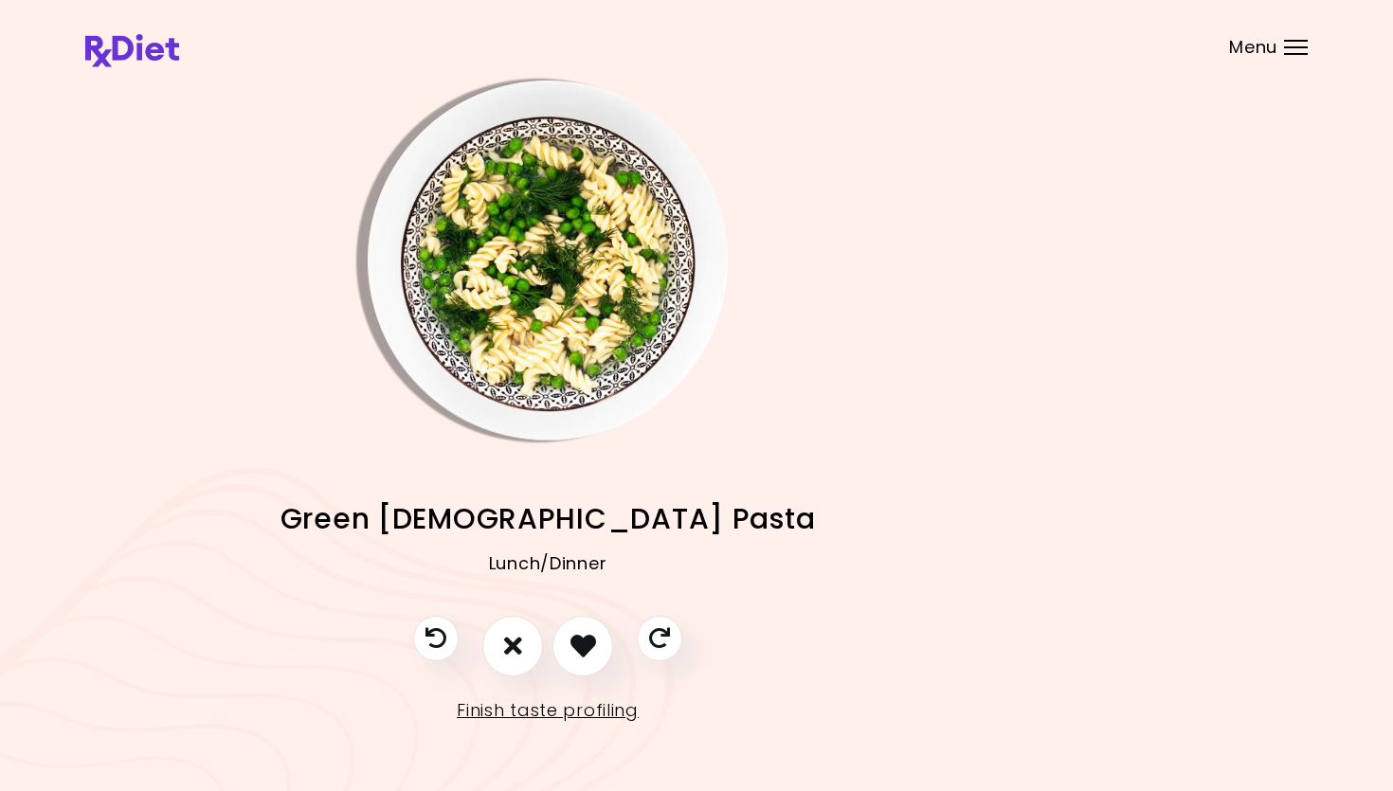
click at [578, 333] on img "Info - Green Goddess Pasta" at bounding box center [548, 261] width 360 height 360
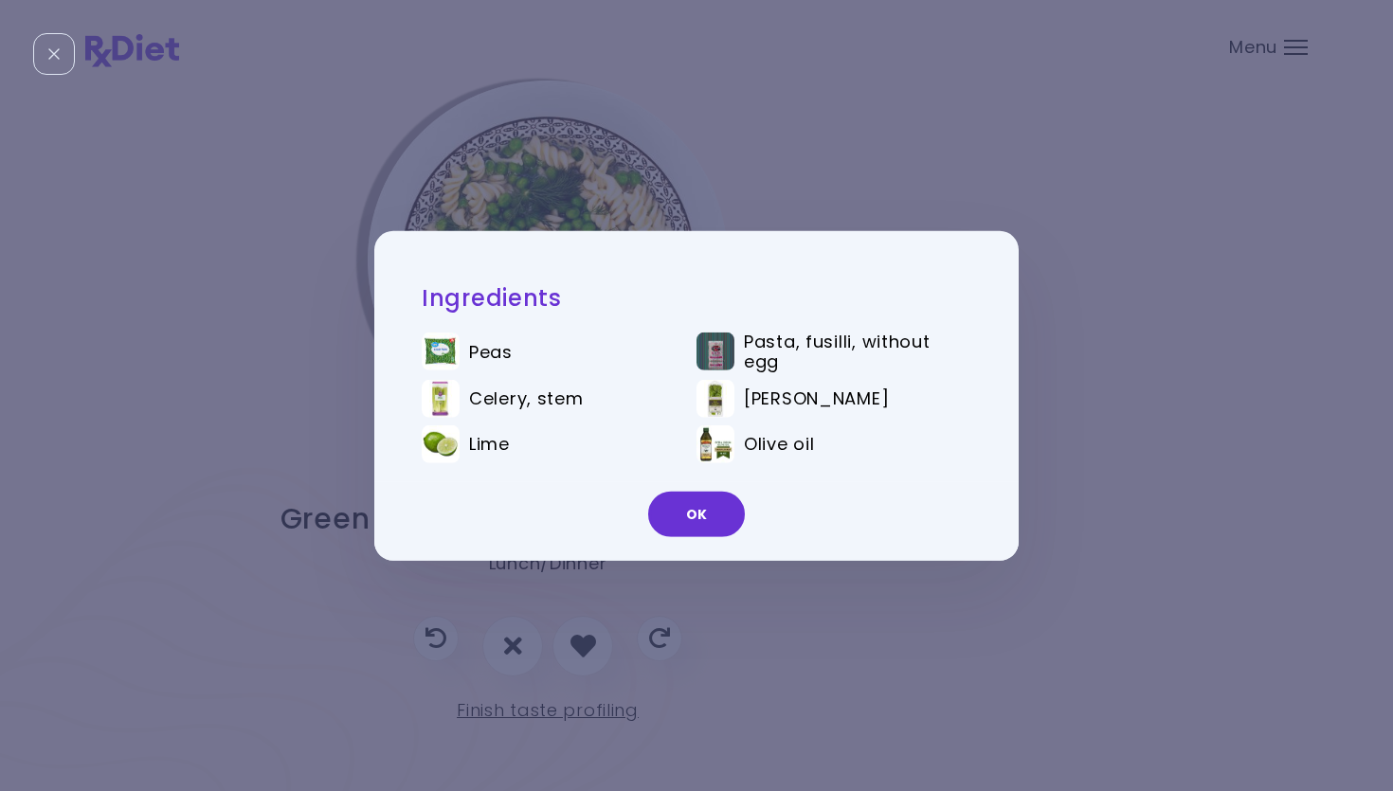
click at [714, 523] on button "OK" at bounding box center [696, 514] width 97 height 45
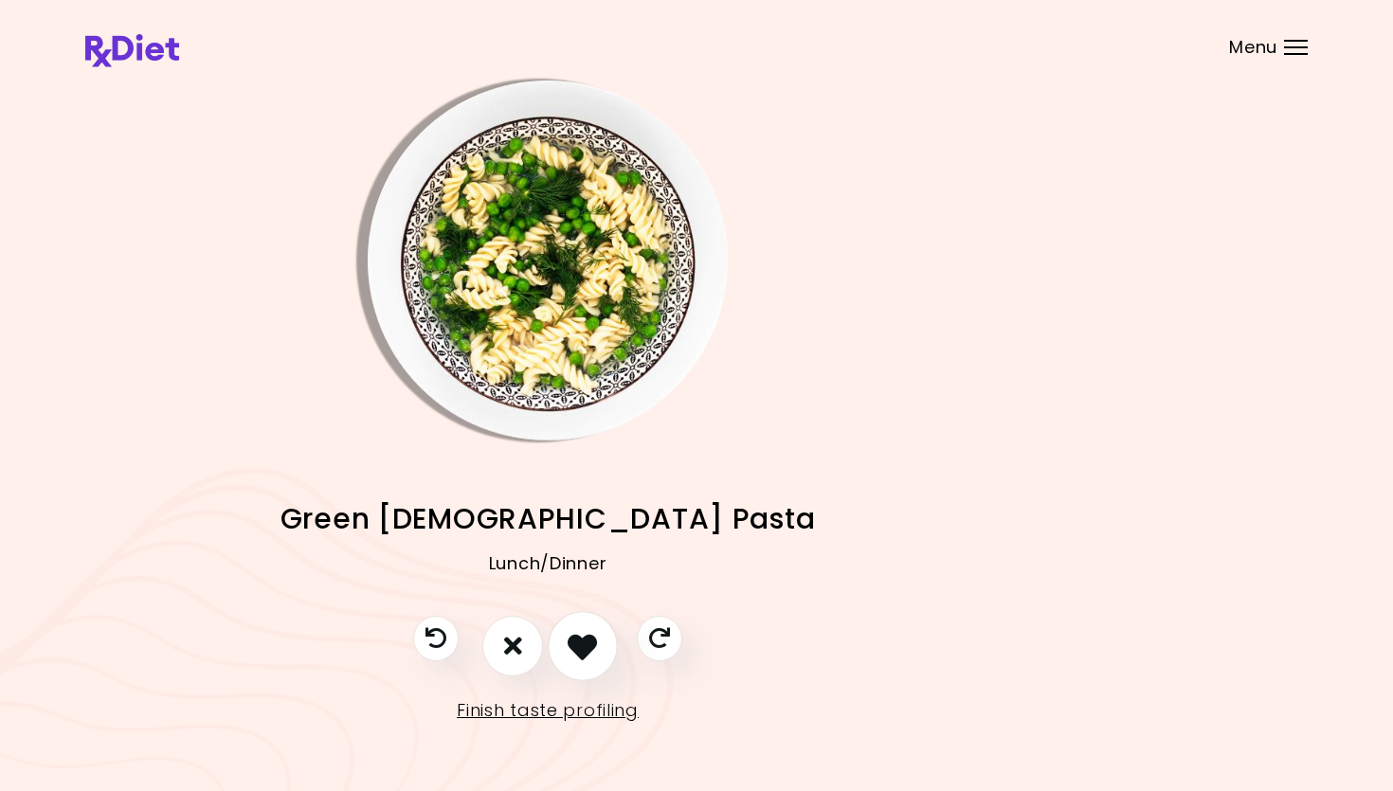
click at [584, 636] on icon "I like this recipe" at bounding box center [582, 645] width 29 height 29
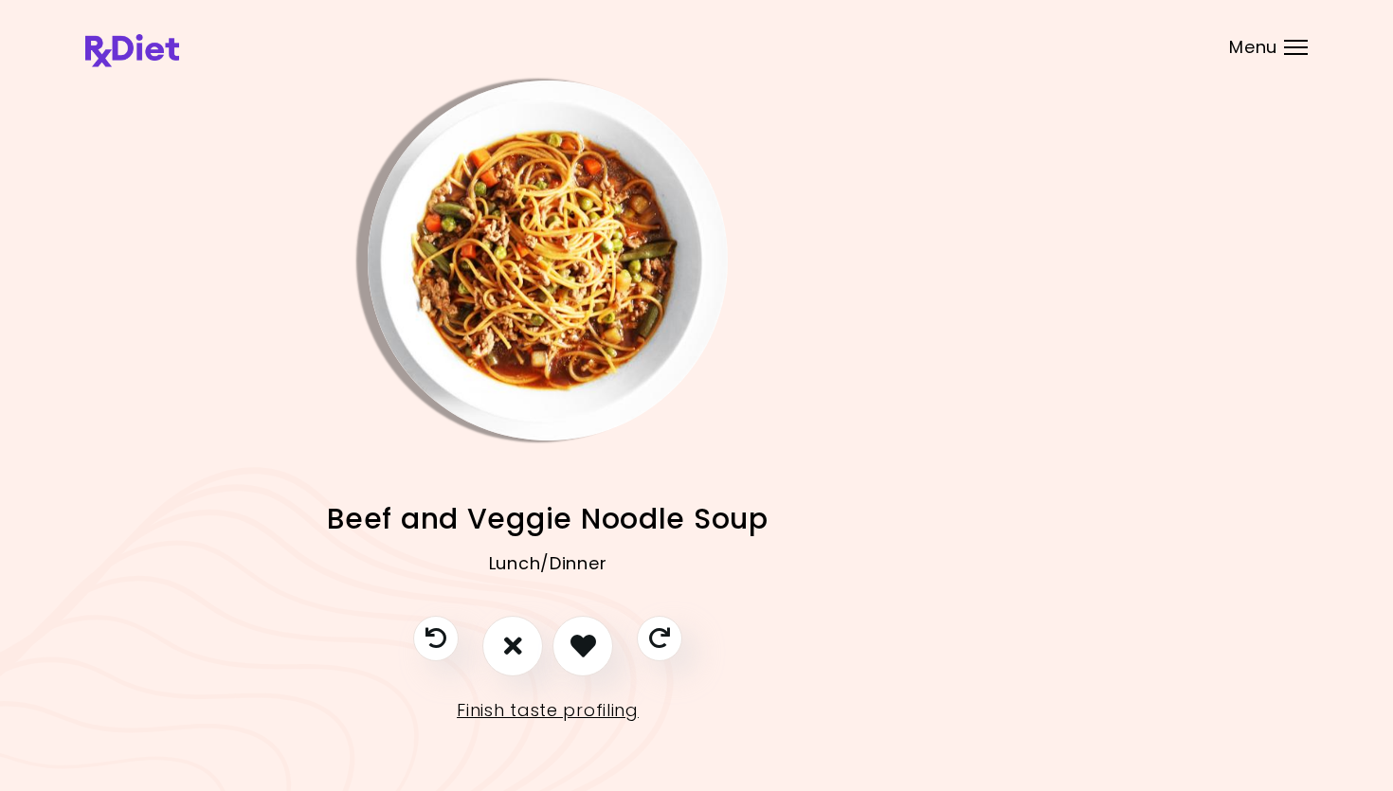
click at [615, 317] on img "Info - Beef and Veggie Noodle Soup" at bounding box center [548, 261] width 360 height 360
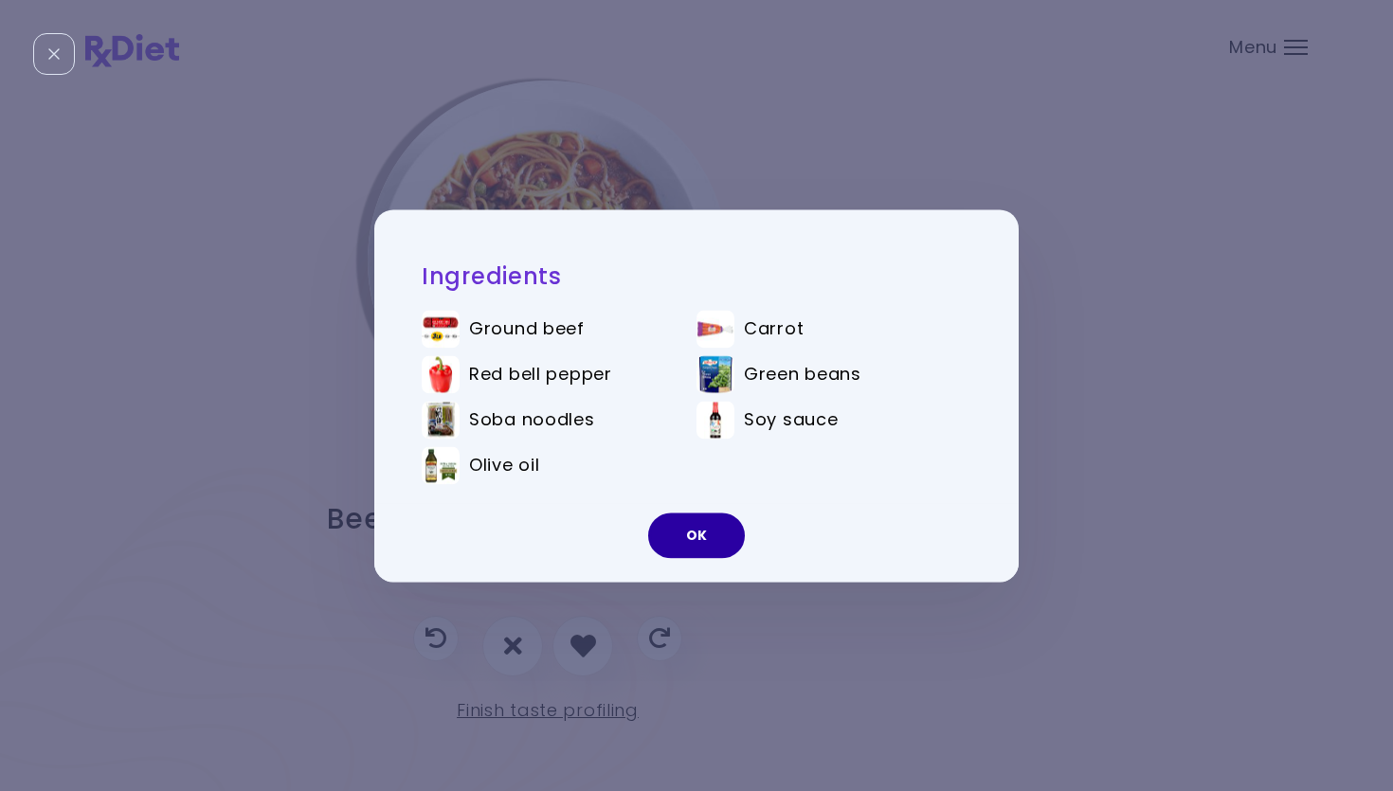
click at [713, 541] on button "OK" at bounding box center [696, 535] width 97 height 45
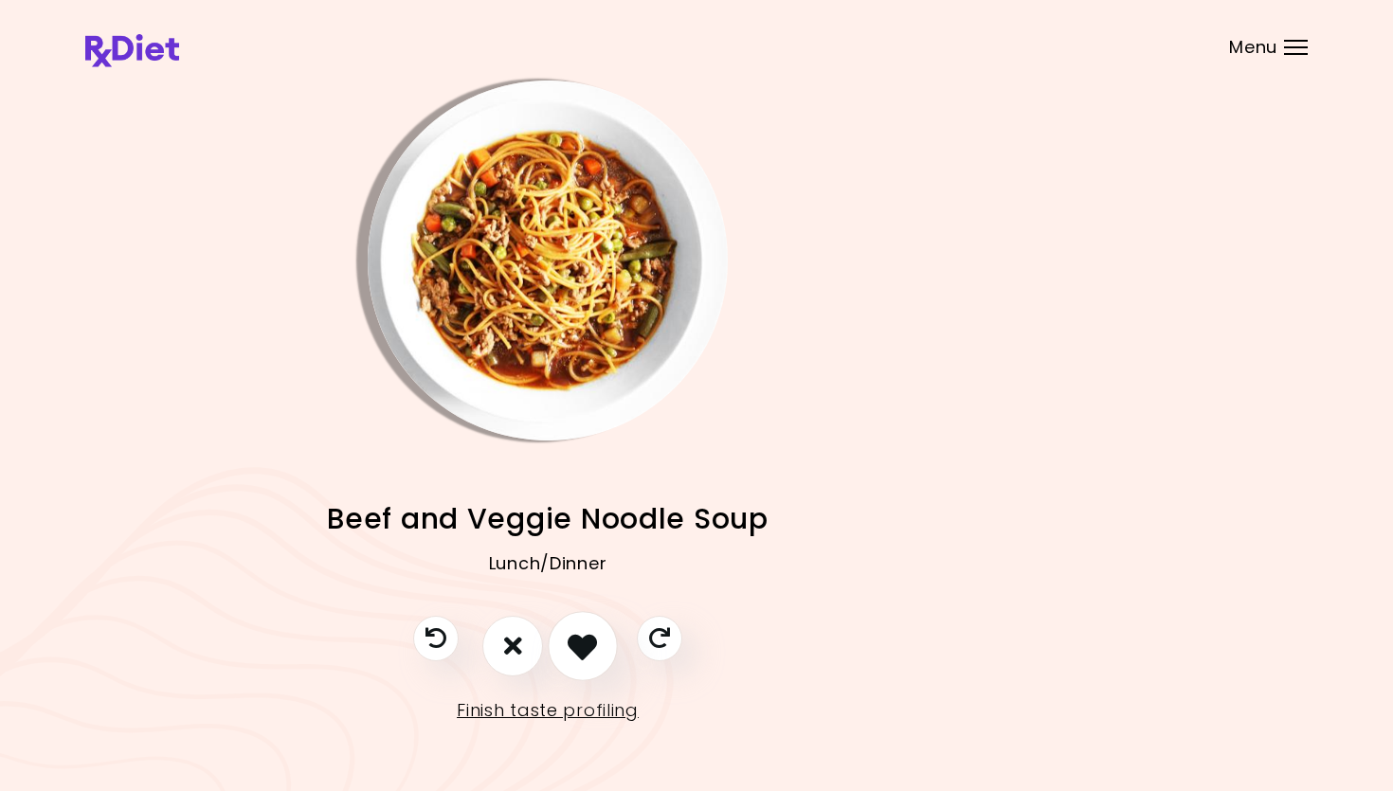
click at [576, 636] on icon "I like this recipe" at bounding box center [582, 645] width 29 height 29
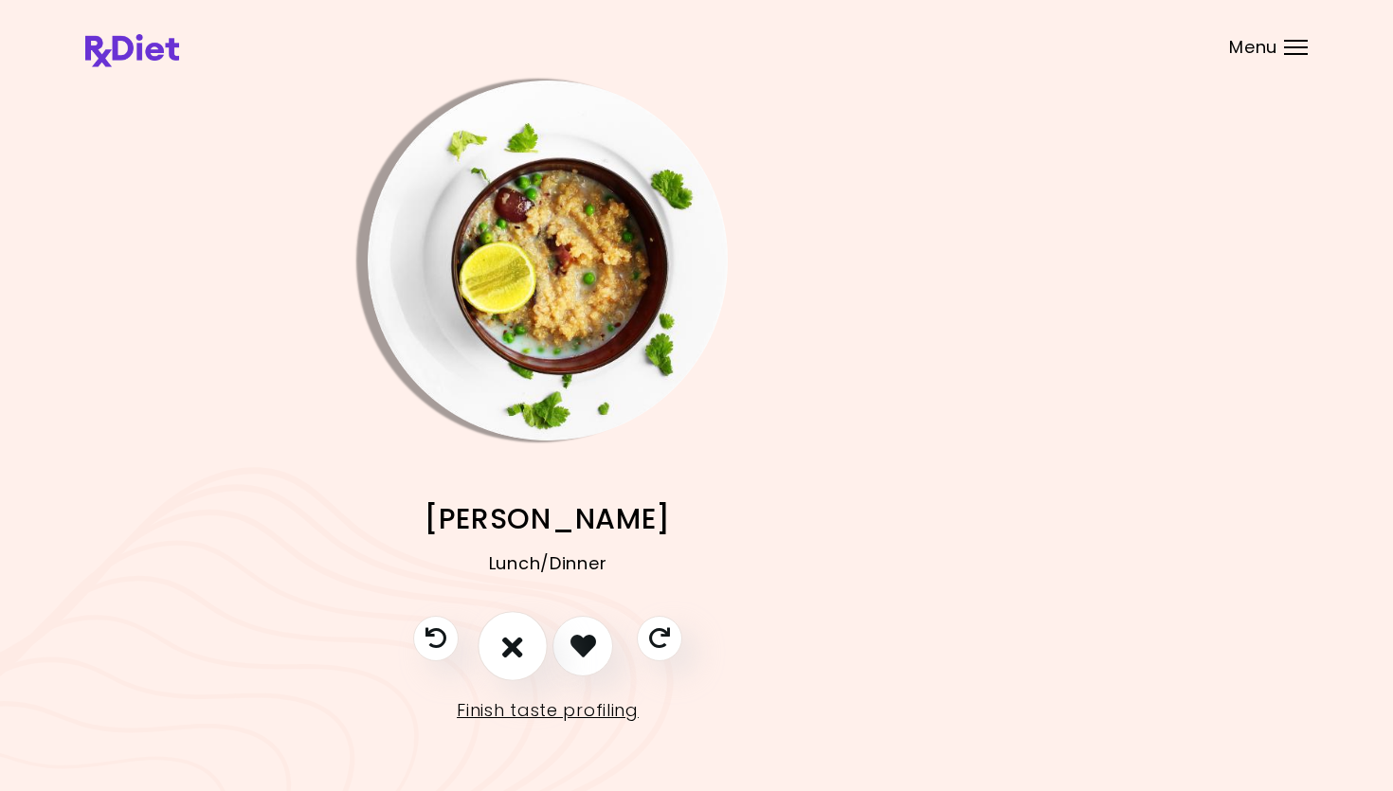
click at [511, 636] on icon "I don't like this recipe" at bounding box center [512, 645] width 21 height 29
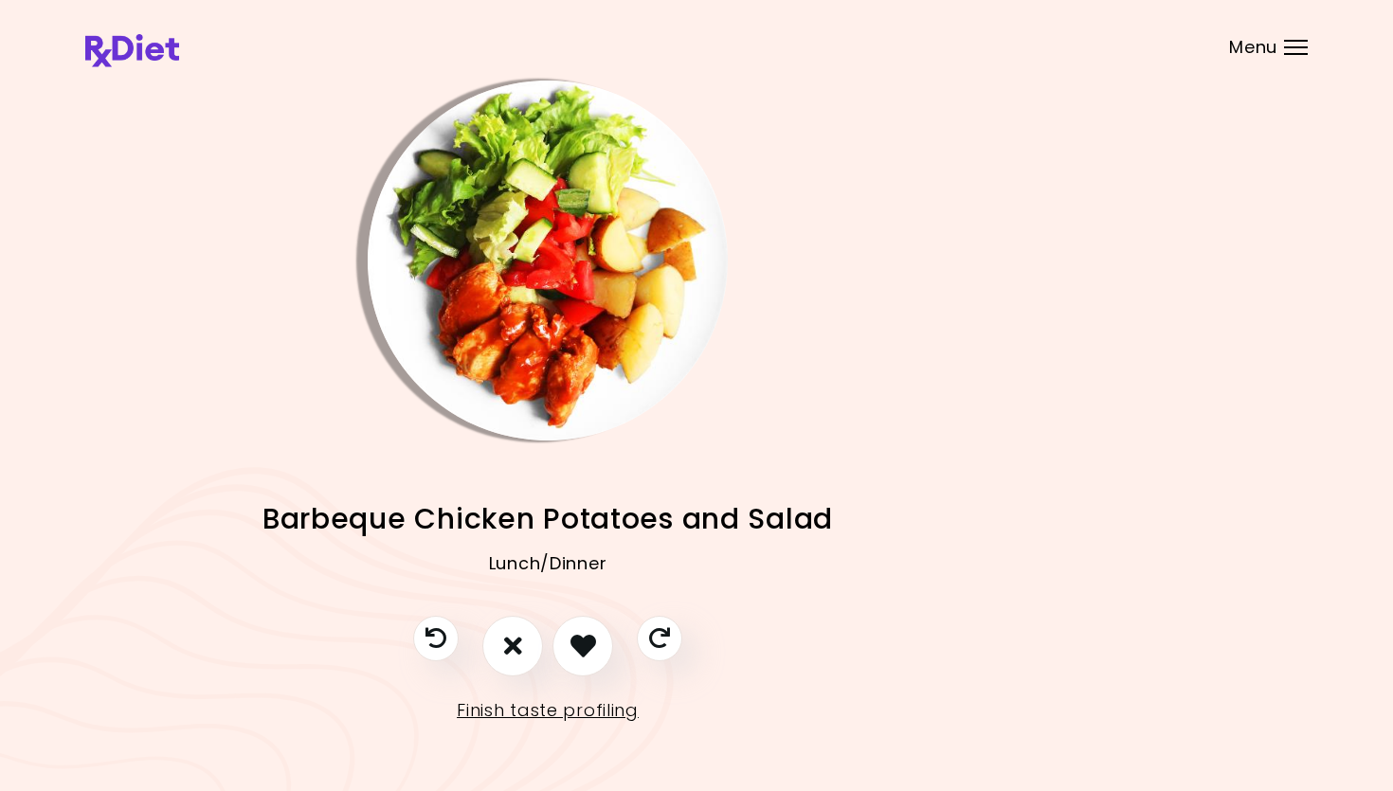
click at [562, 286] on img "Info - Barbeque Chicken Potatoes and Salad" at bounding box center [548, 261] width 360 height 360
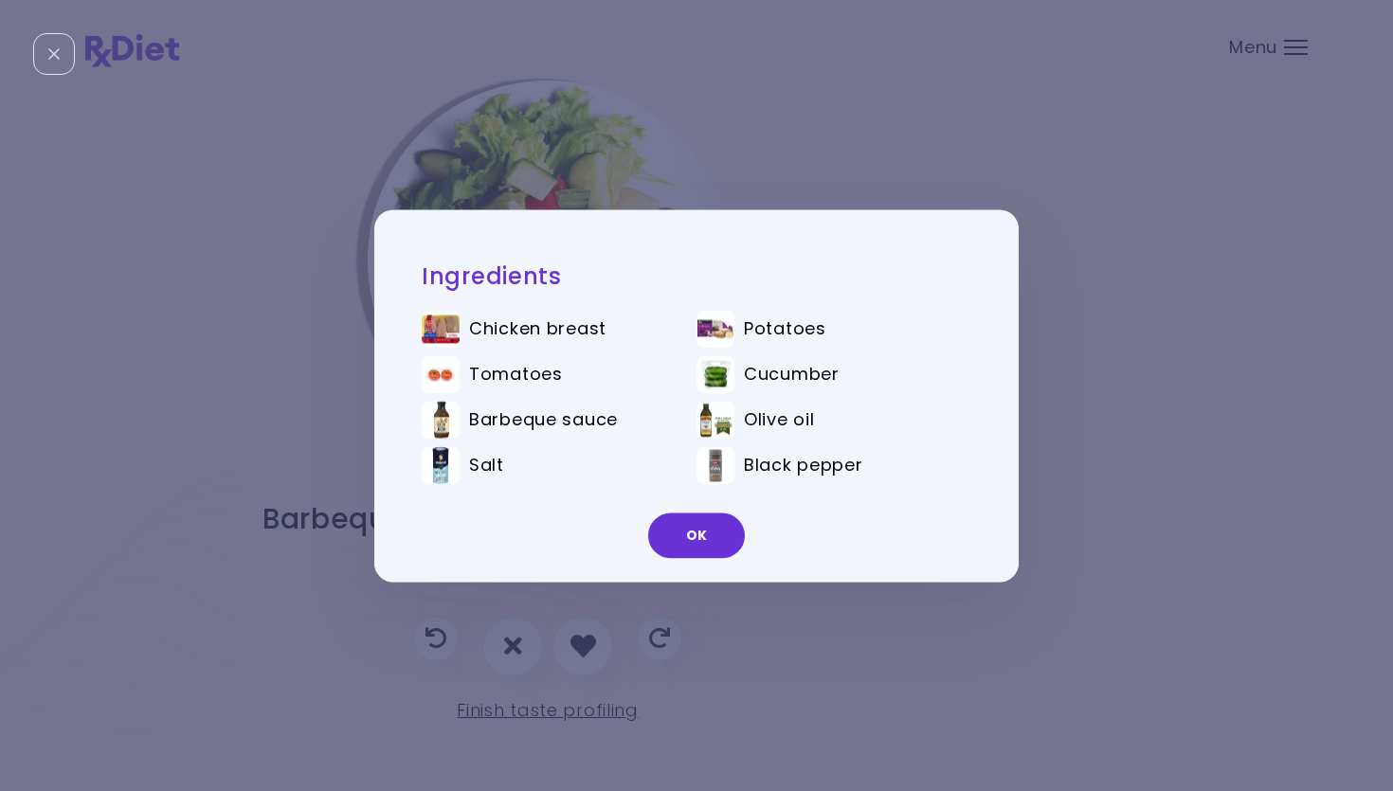
click at [705, 544] on button "OK" at bounding box center [696, 535] width 97 height 45
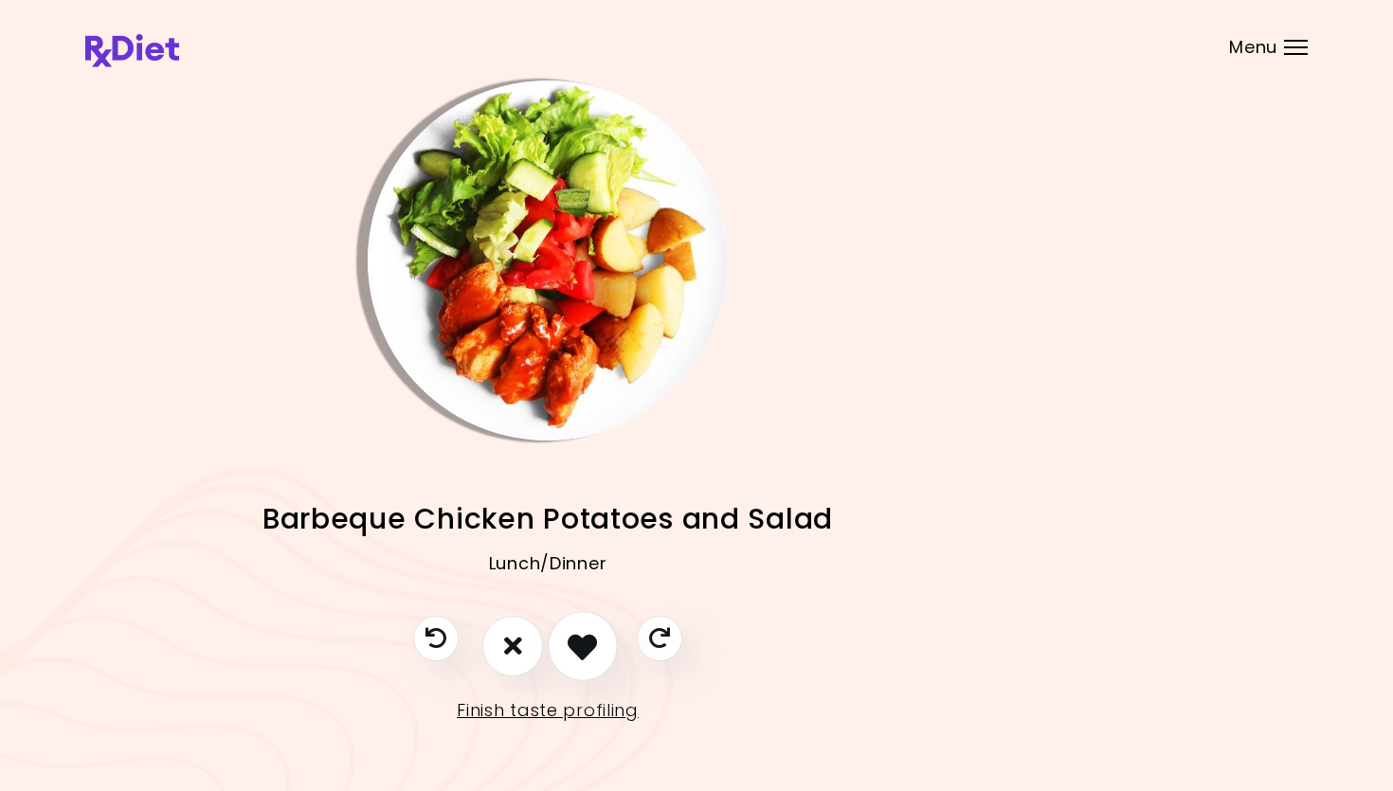
click at [601, 636] on button "I like this recipe" at bounding box center [583, 646] width 70 height 70
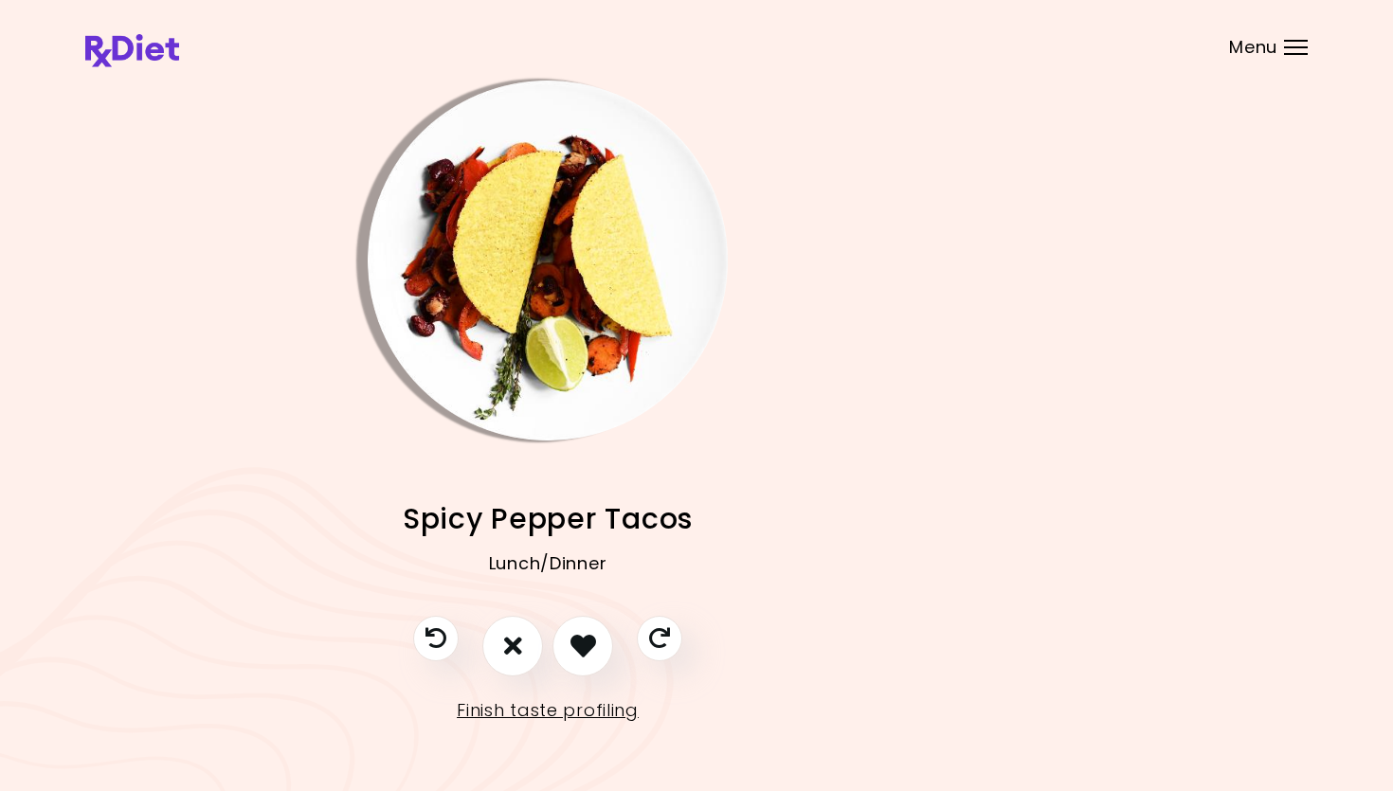
click at [616, 316] on img "Info - Spicy Pepper Tacos" at bounding box center [548, 261] width 360 height 360
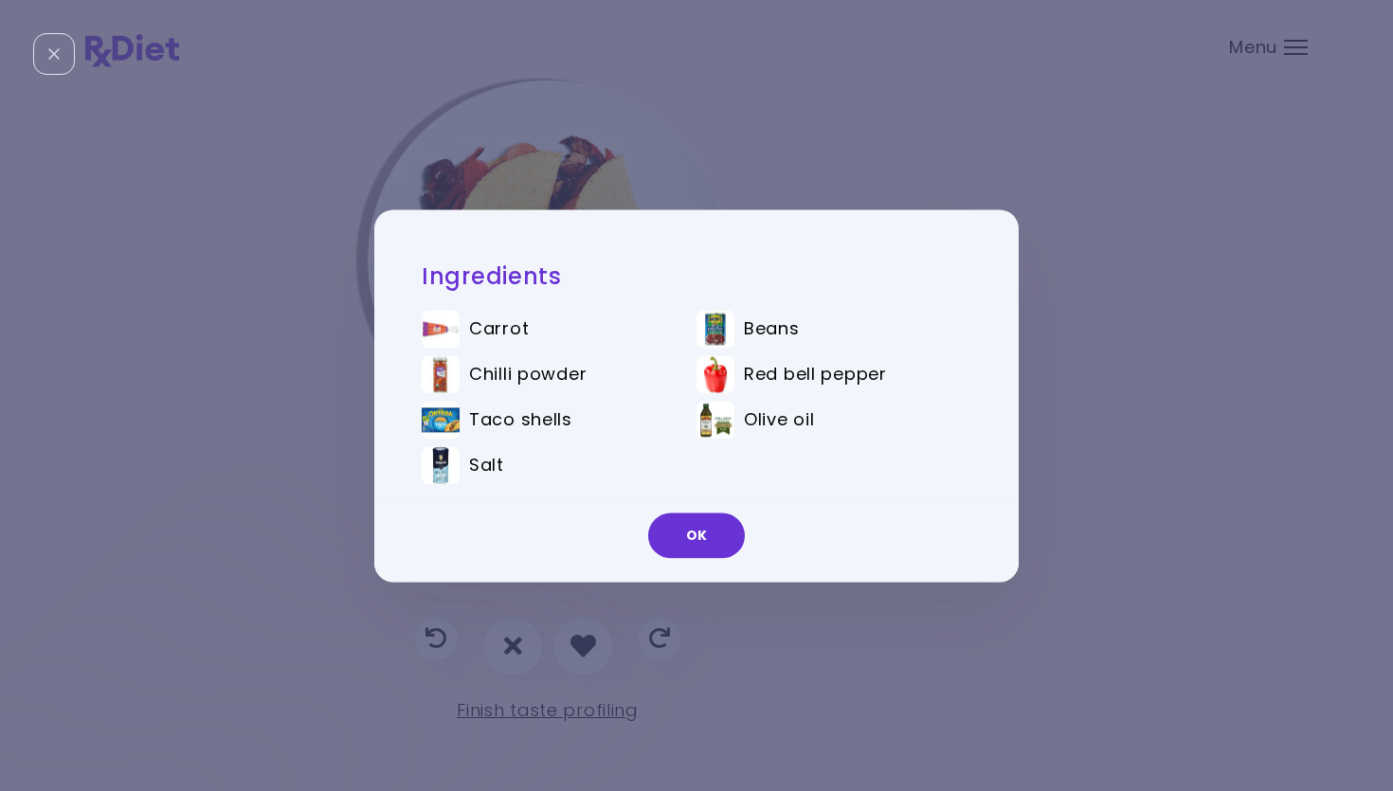
click at [730, 515] on div "OK" at bounding box center [696, 542] width 644 height 79
click at [715, 530] on button "OK" at bounding box center [696, 535] width 97 height 45
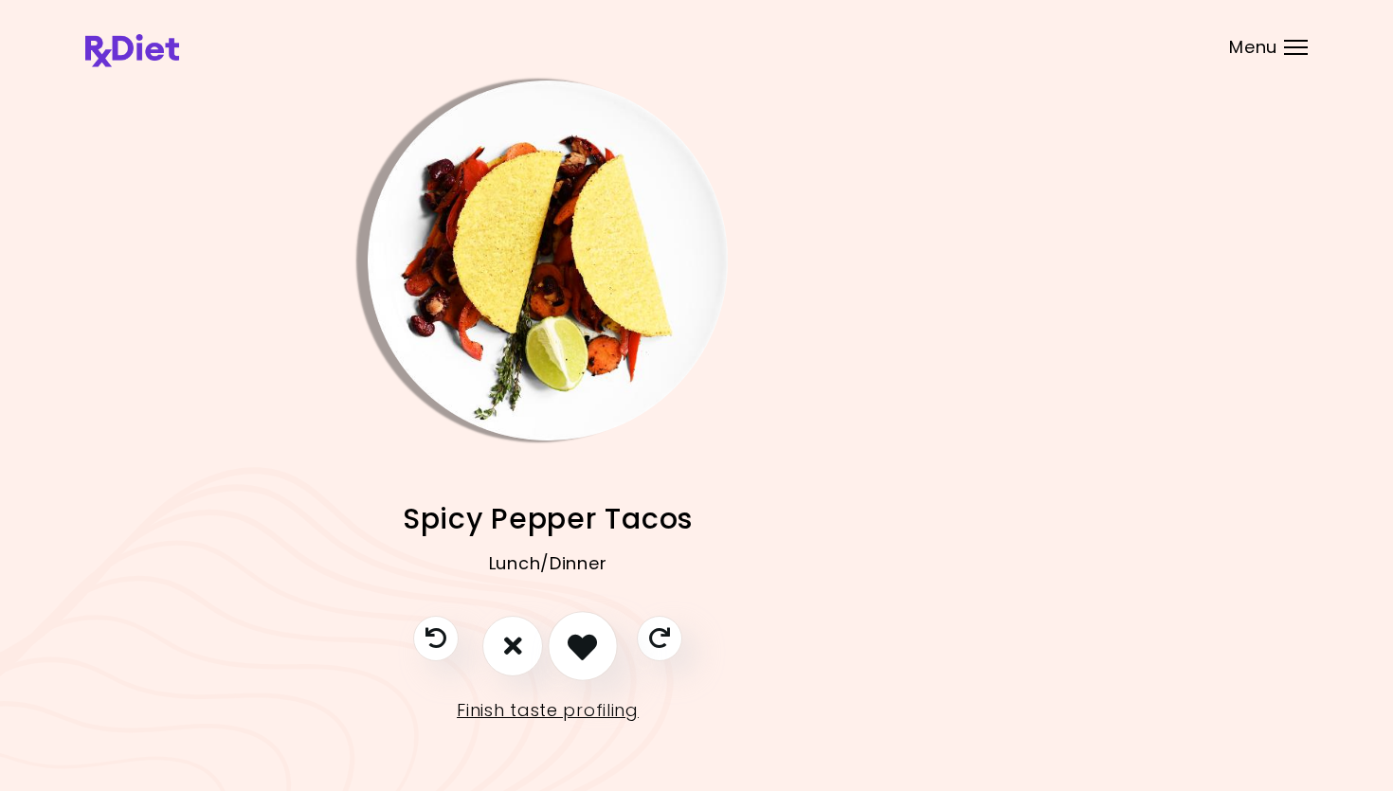
click at [583, 633] on icon "I like this recipe" at bounding box center [582, 645] width 29 height 29
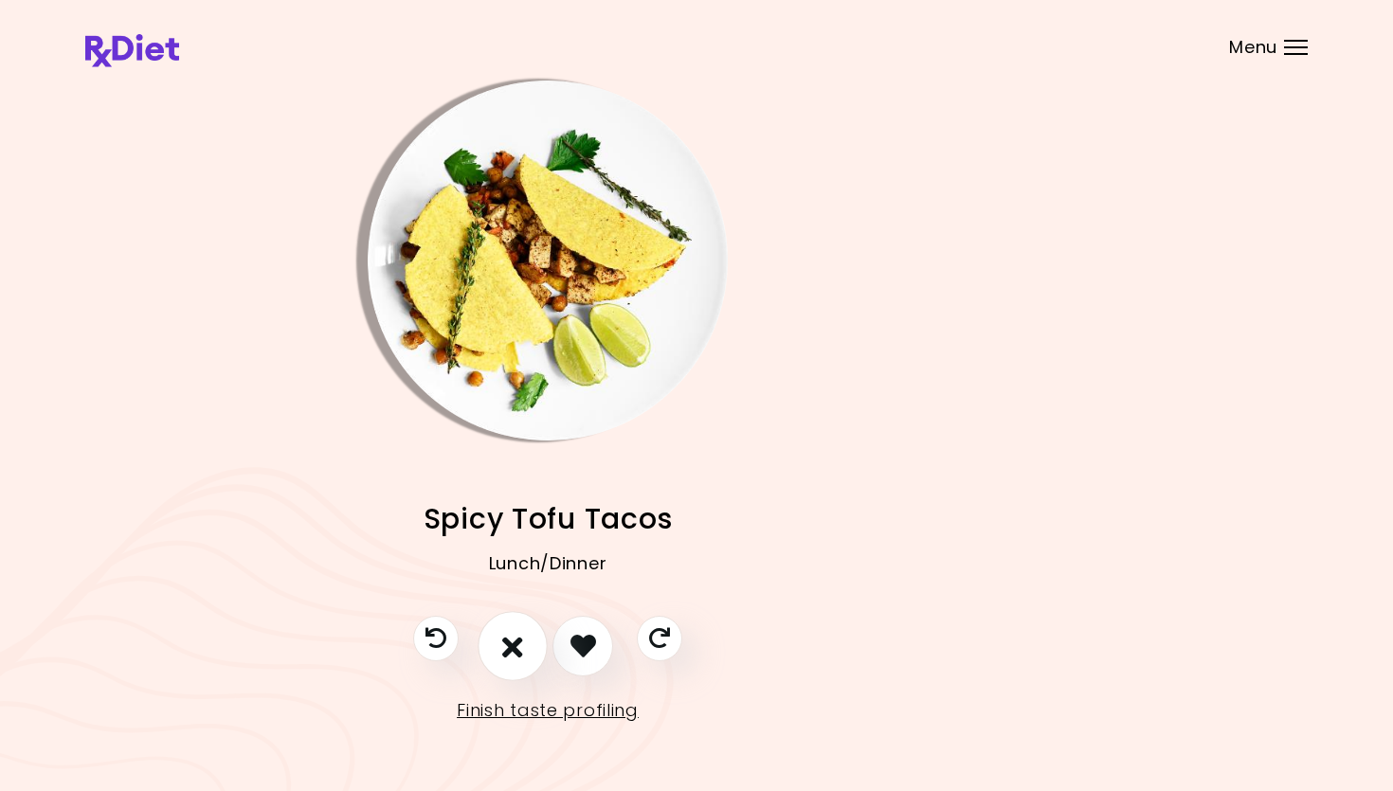
click at [505, 631] on button "I don't like this recipe" at bounding box center [513, 646] width 70 height 70
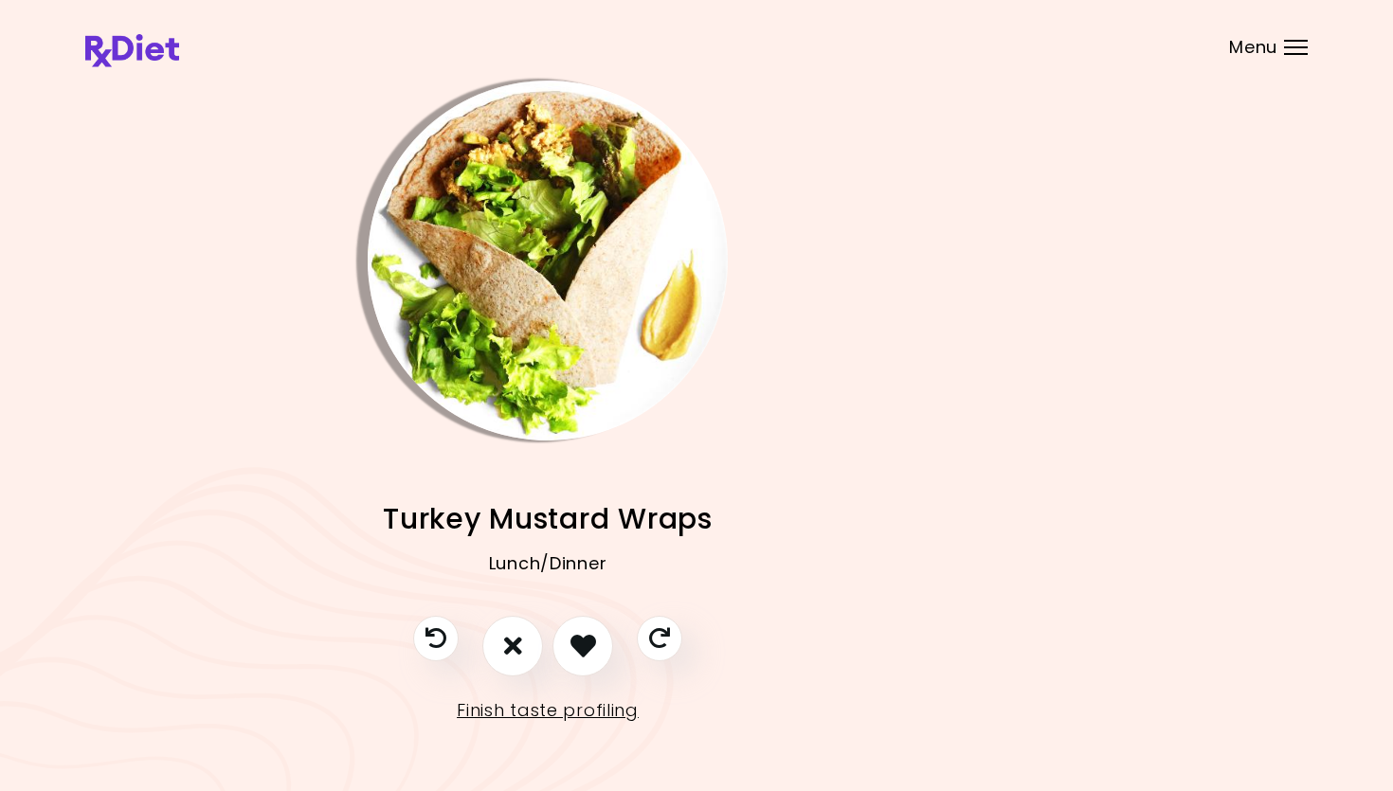
click at [546, 312] on img "Info - Turkey Mustard Wraps" at bounding box center [548, 261] width 360 height 360
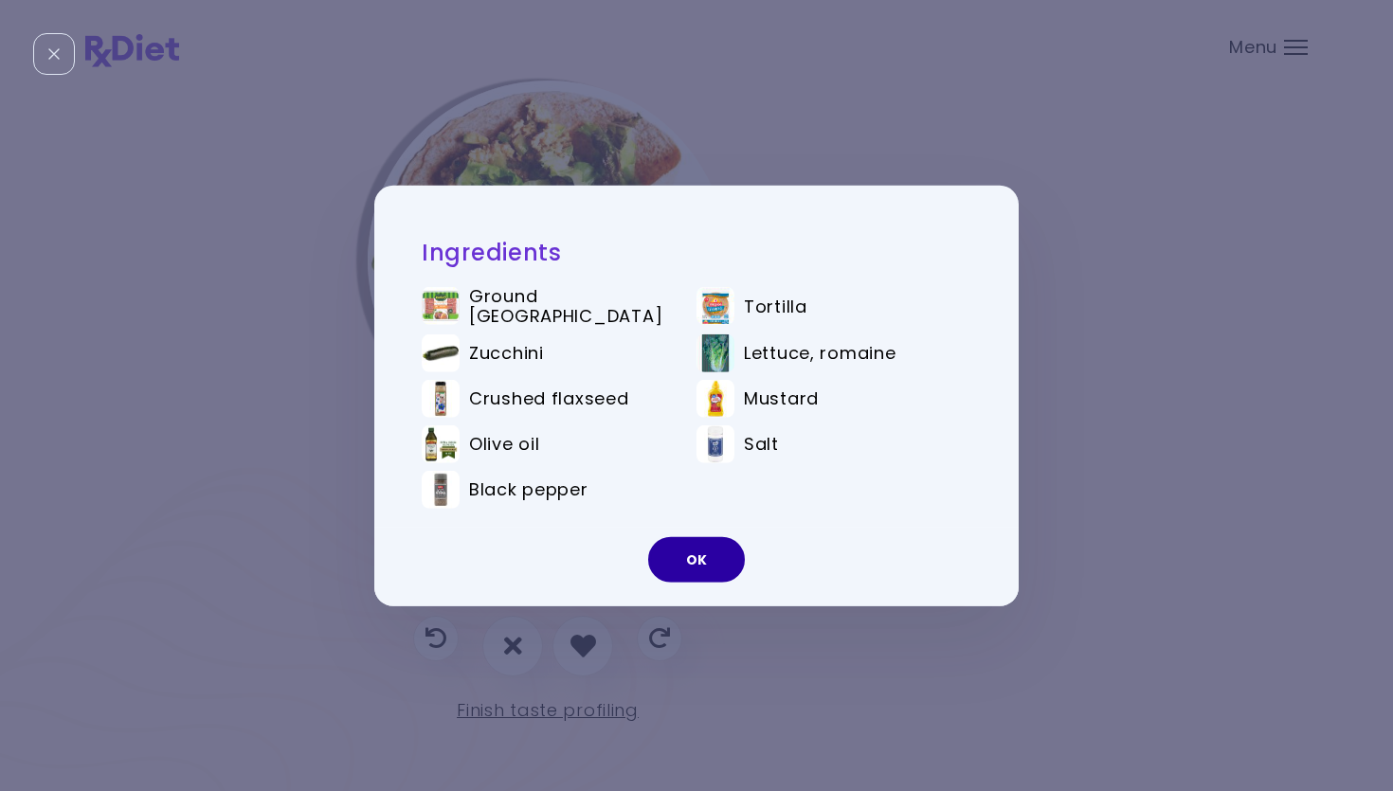
click at [659, 542] on button "OK" at bounding box center [696, 559] width 97 height 45
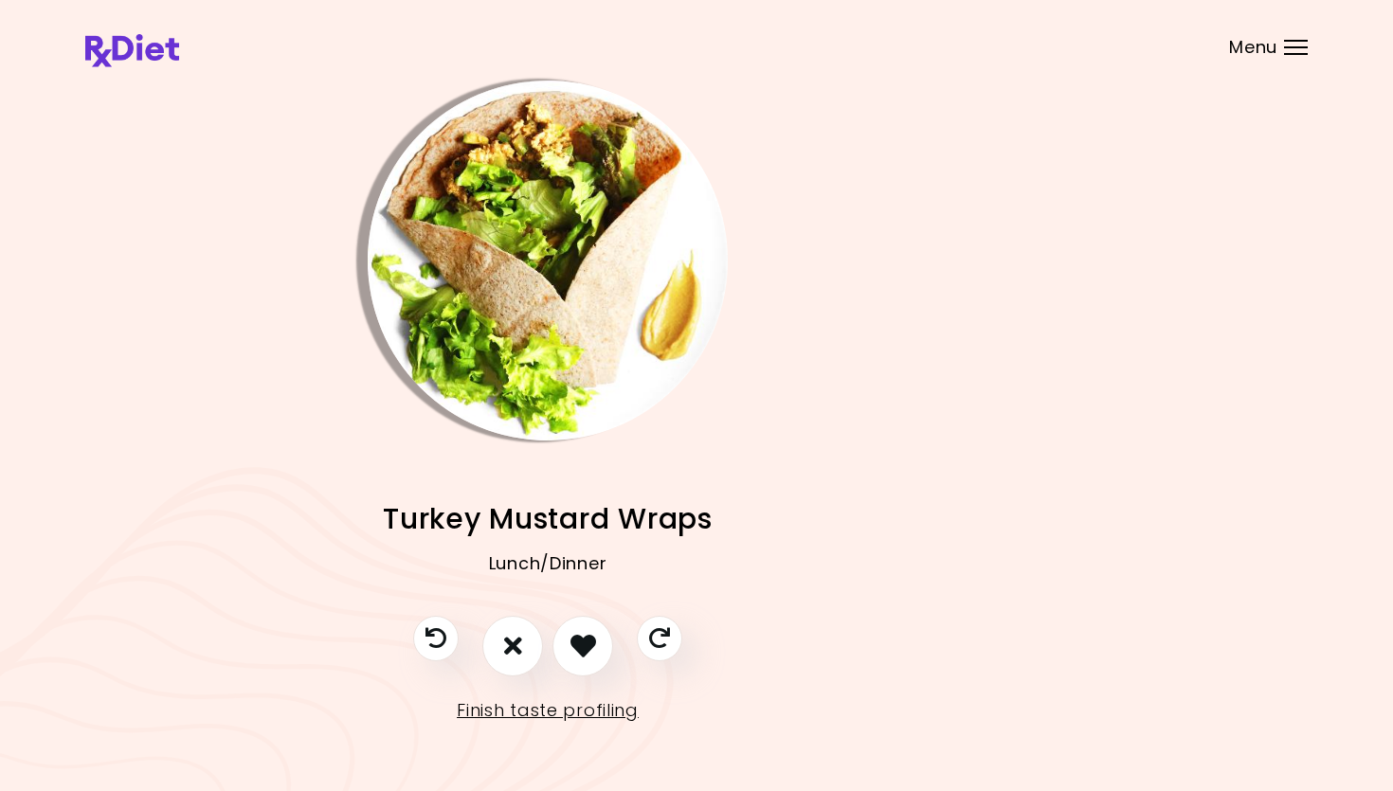
click at [514, 279] on img "Info - Turkey Mustard Wraps" at bounding box center [548, 261] width 360 height 360
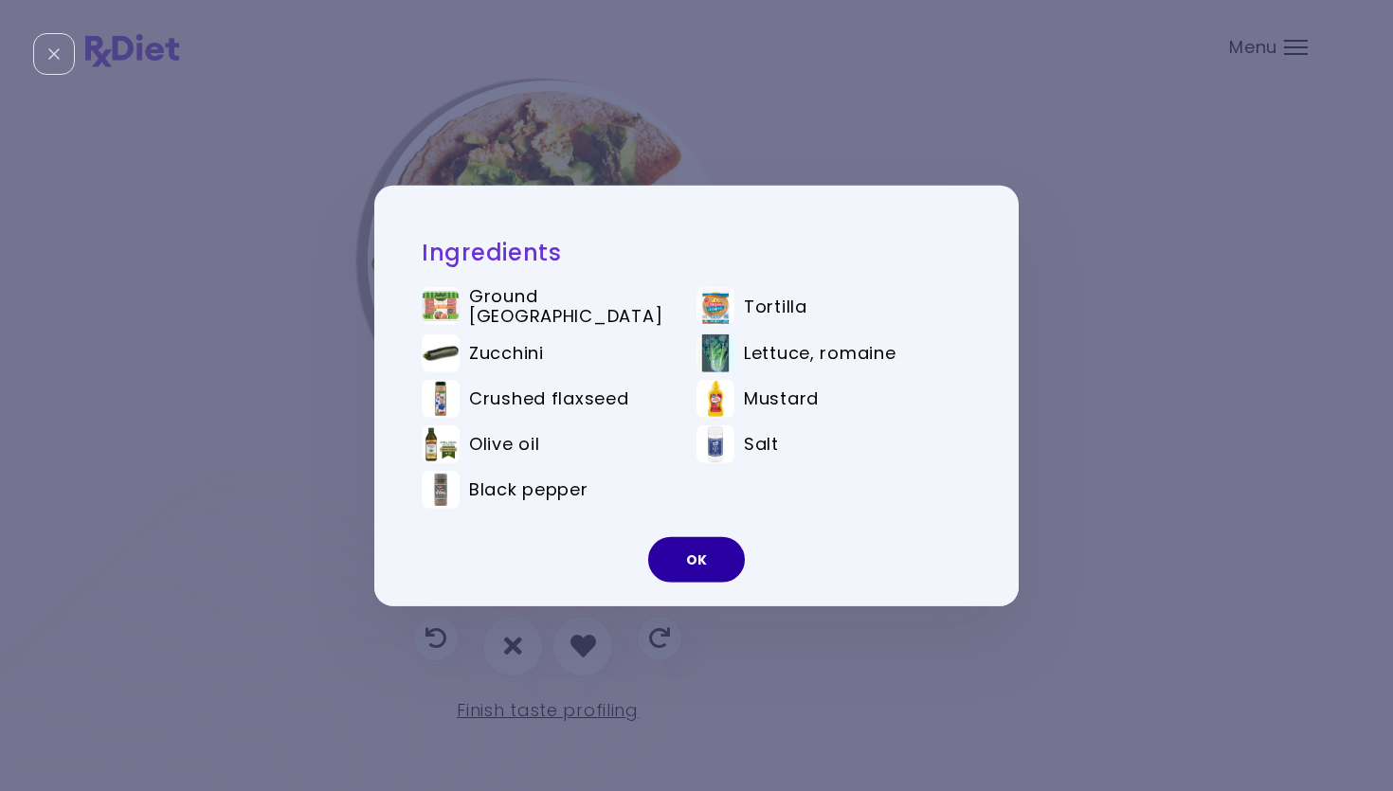
click at [726, 565] on button "OK" at bounding box center [696, 559] width 97 height 45
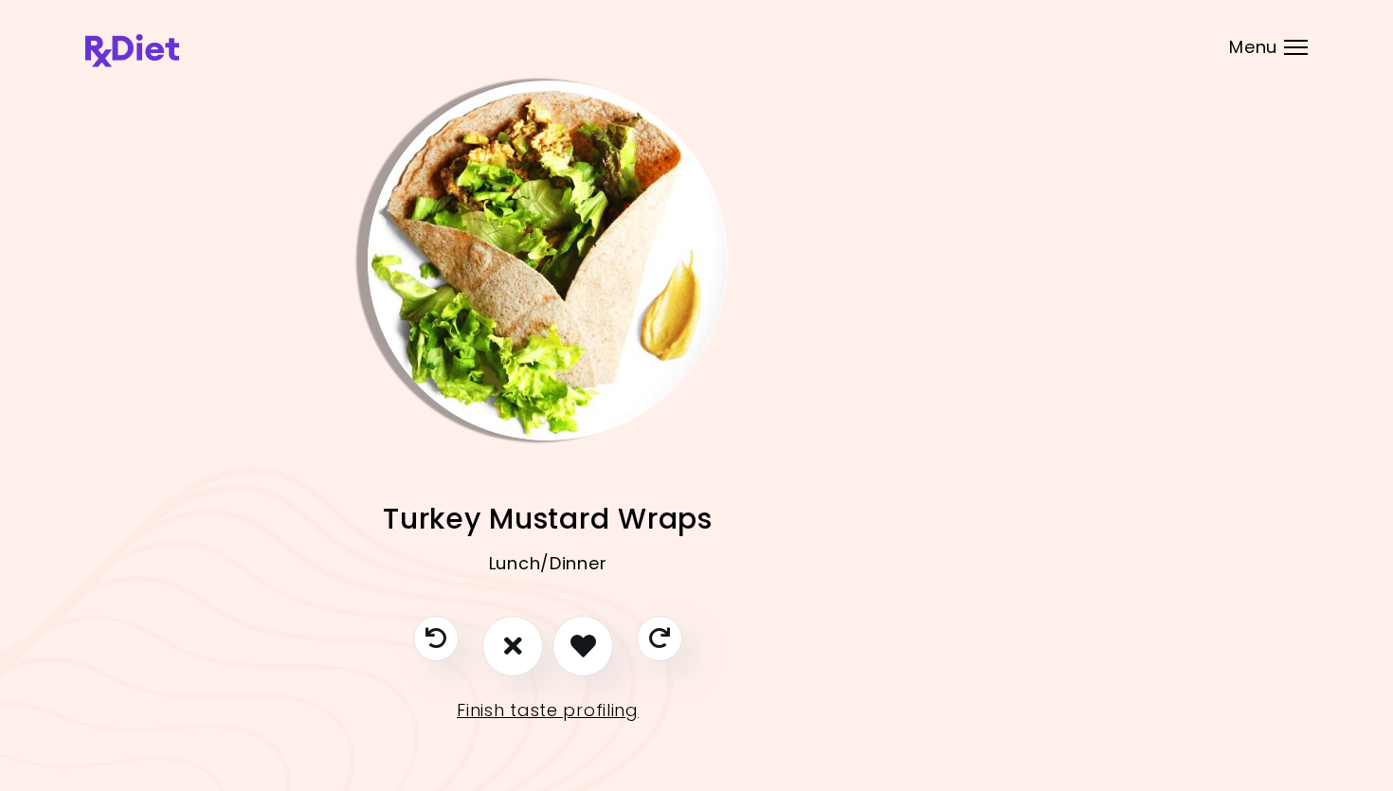
scroll to position [2, 149]
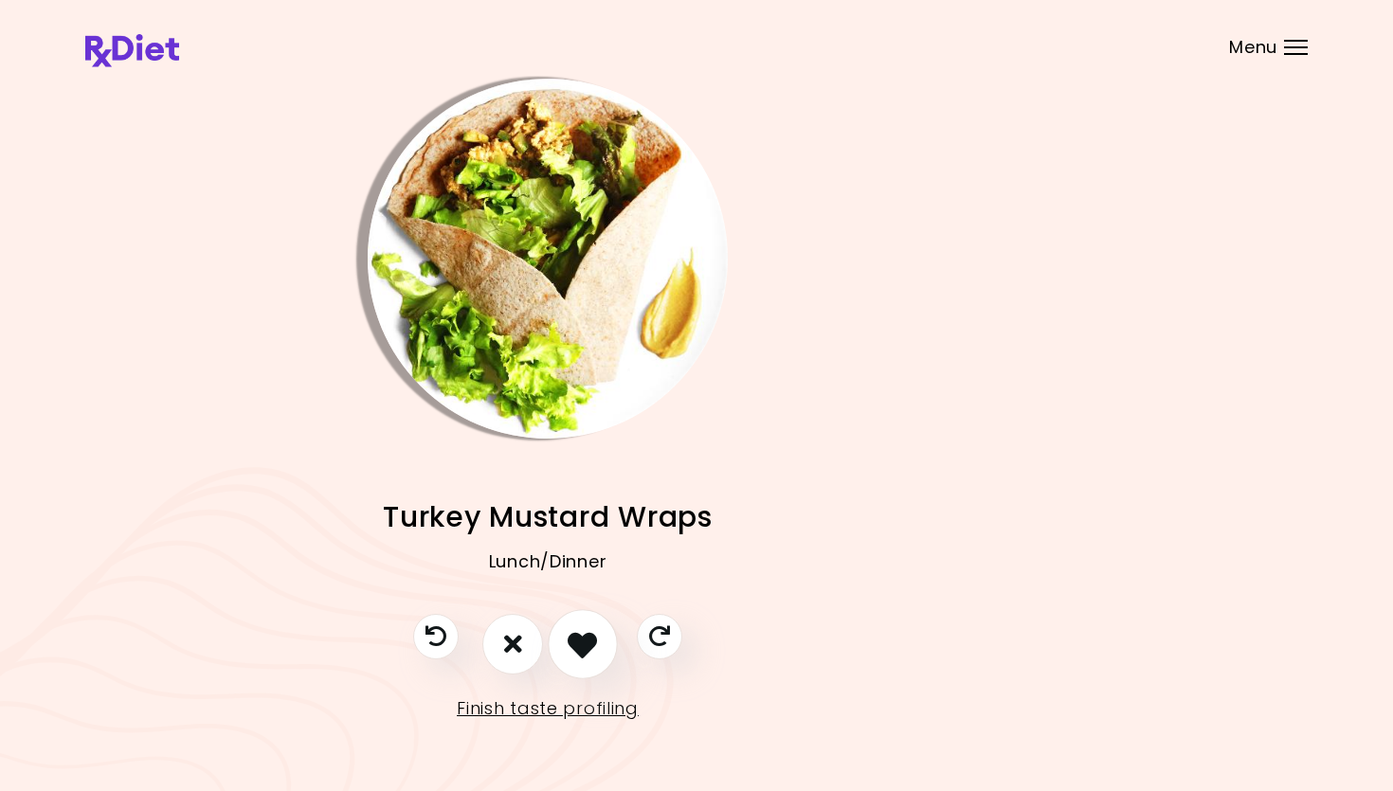
drag, startPoint x: 605, startPoint y: 645, endPoint x: 611, endPoint y: 628, distance: 18.3
click at [603, 636] on button "I like this recipe" at bounding box center [583, 644] width 70 height 70
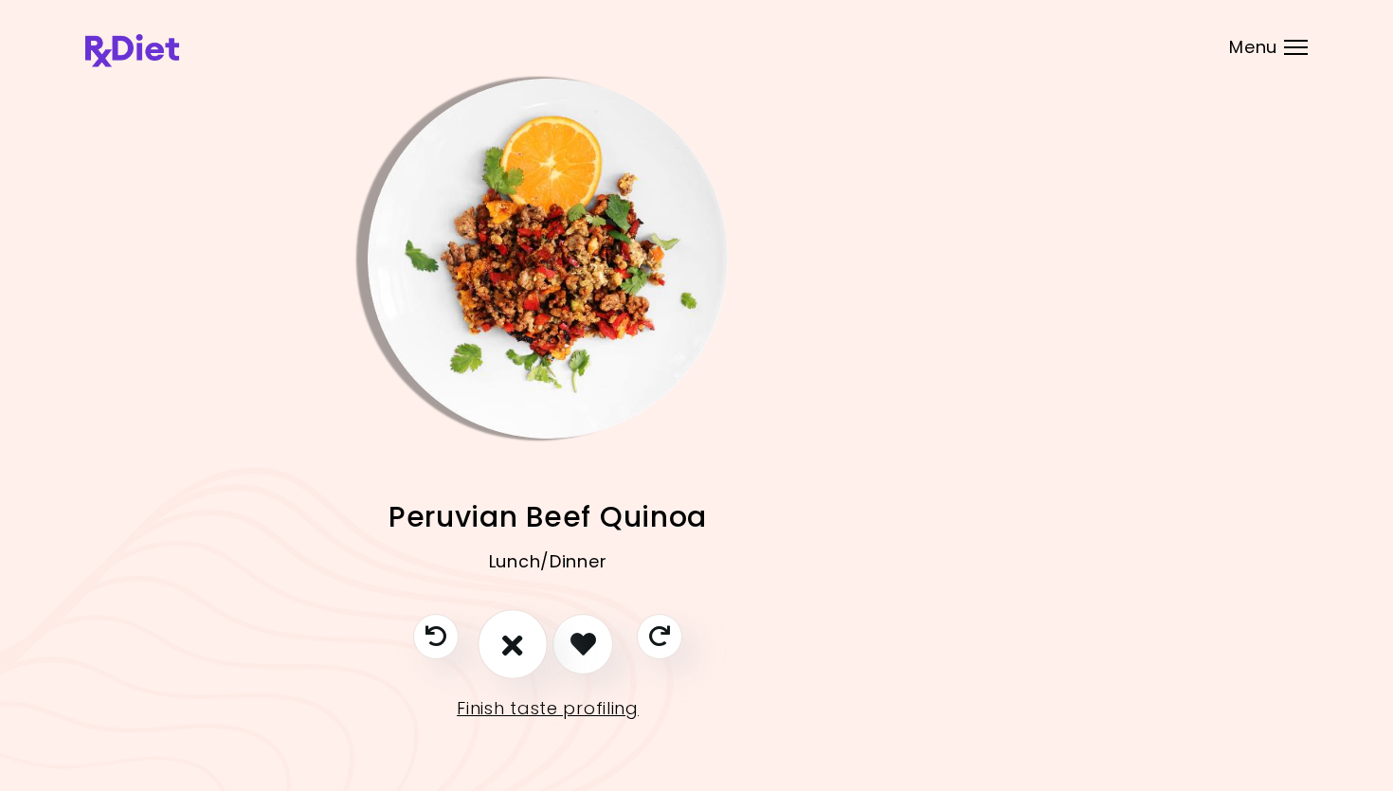
click at [522, 636] on icon "I don't like this recipe" at bounding box center [512, 643] width 21 height 29
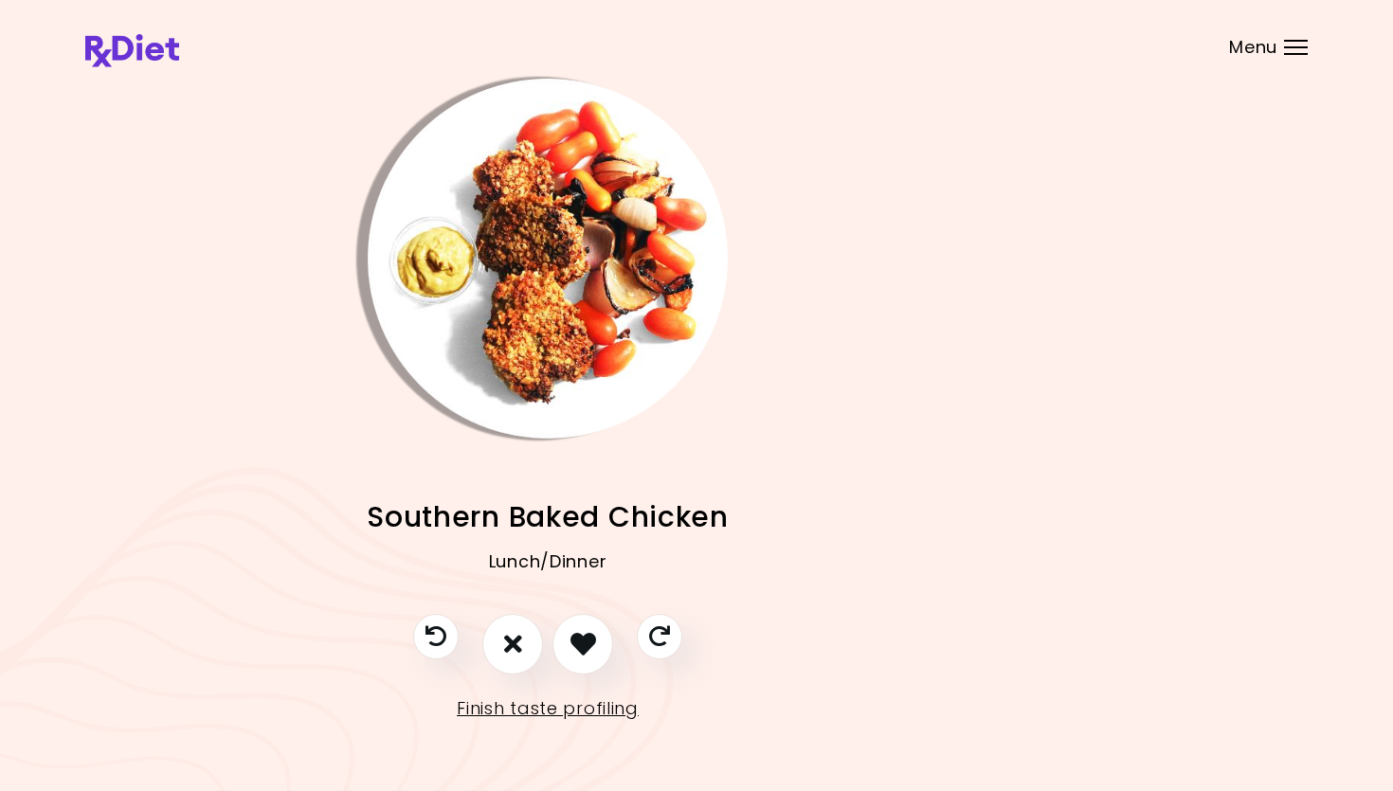
scroll to position [2, 135]
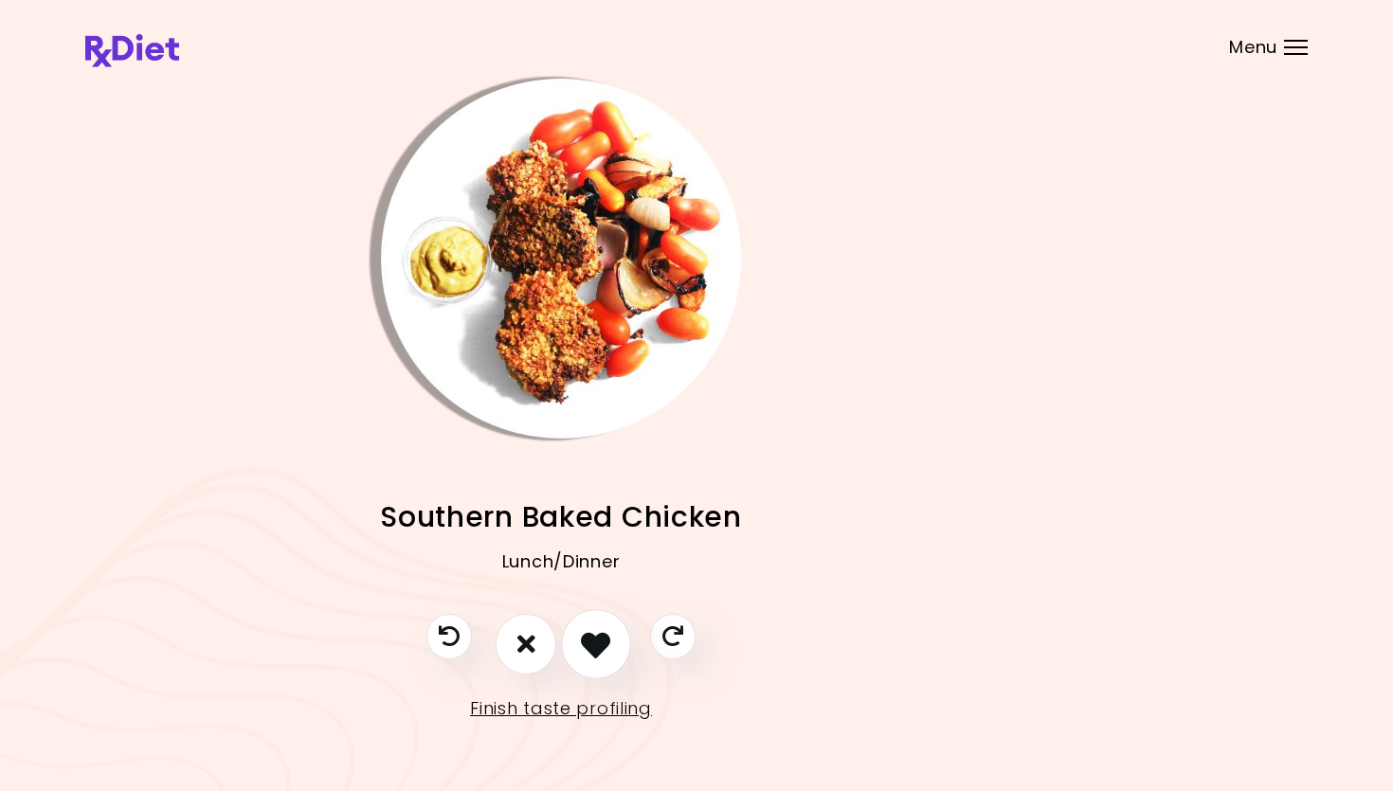
click at [583, 630] on icon "I like this recipe" at bounding box center [595, 643] width 29 height 29
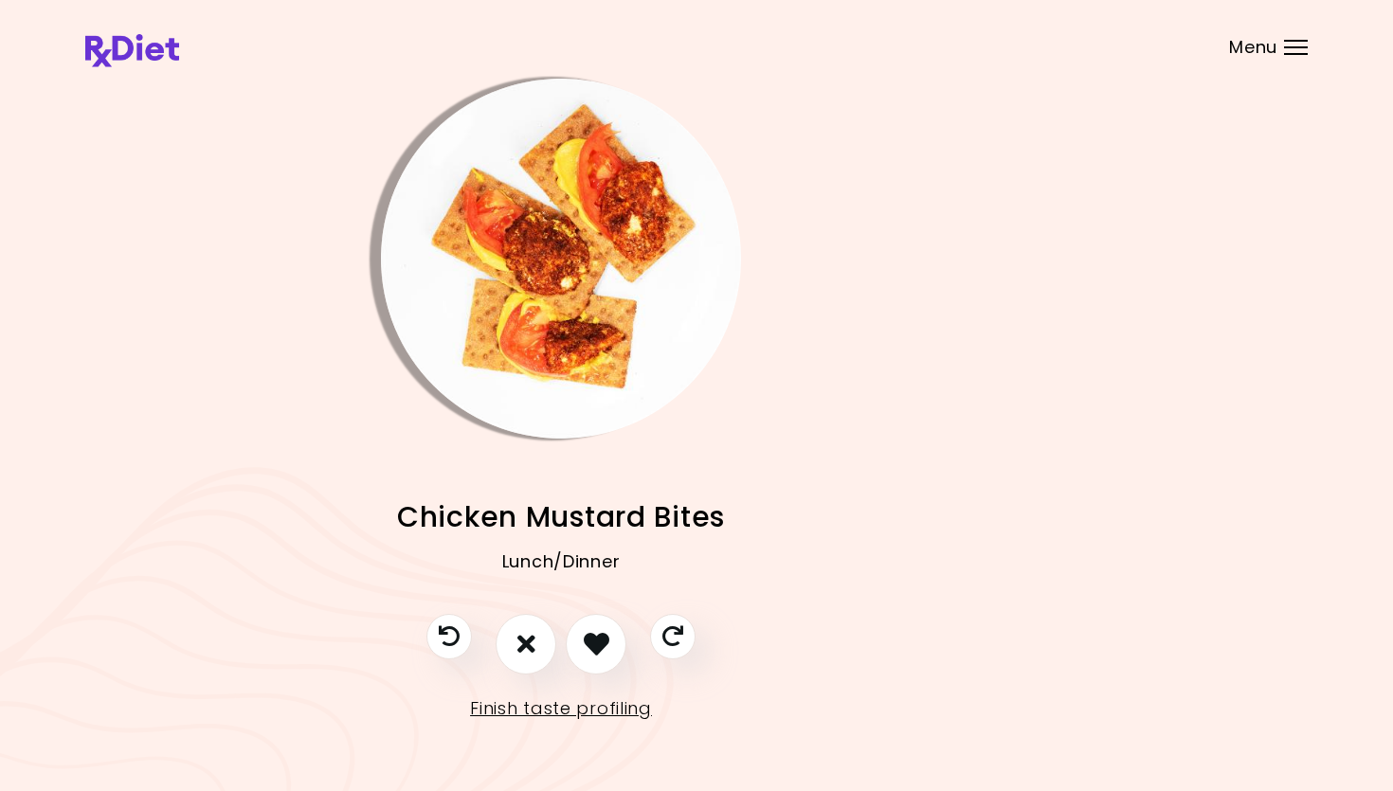
click at [594, 337] on img "Info - Chicken Mustard Bites" at bounding box center [561, 259] width 360 height 360
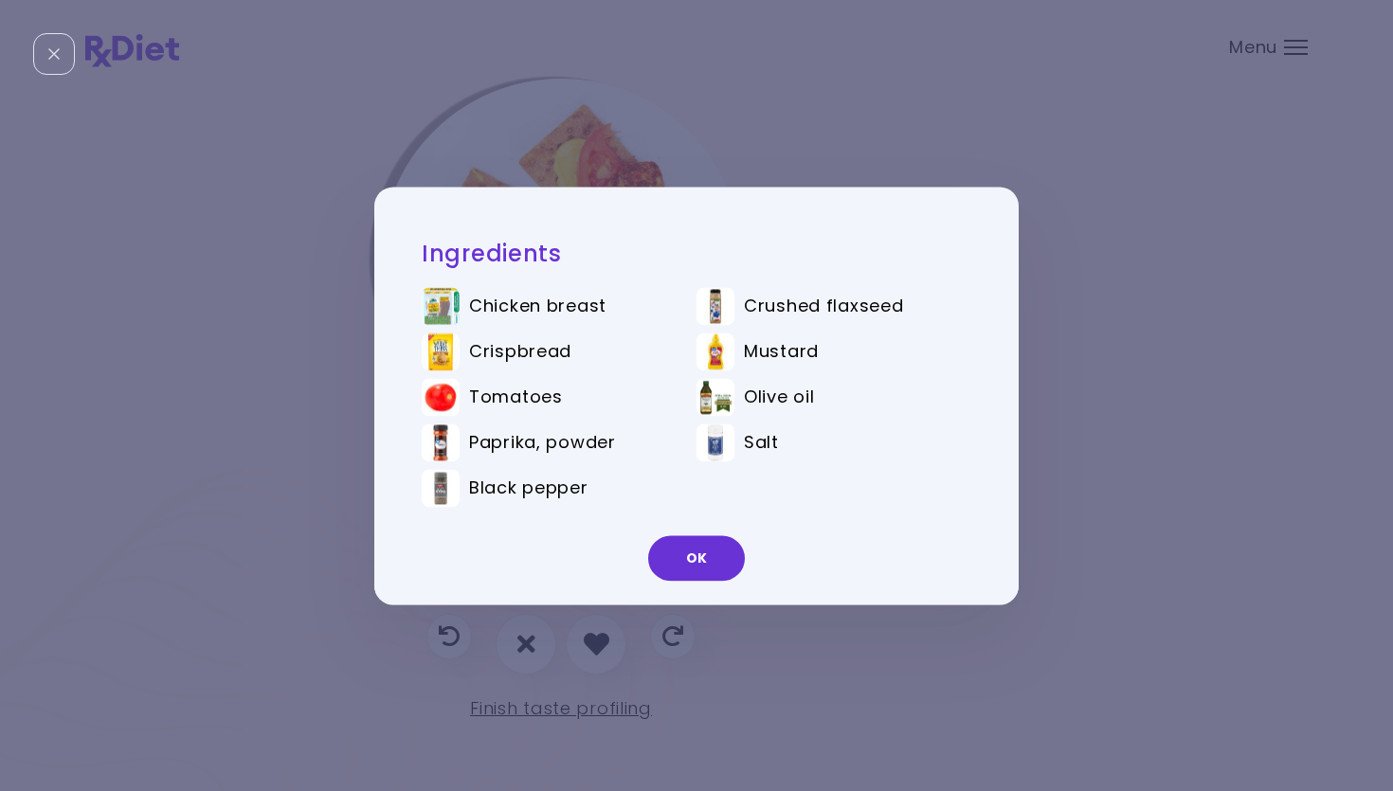
click at [682, 571] on button "OK" at bounding box center [696, 557] width 97 height 45
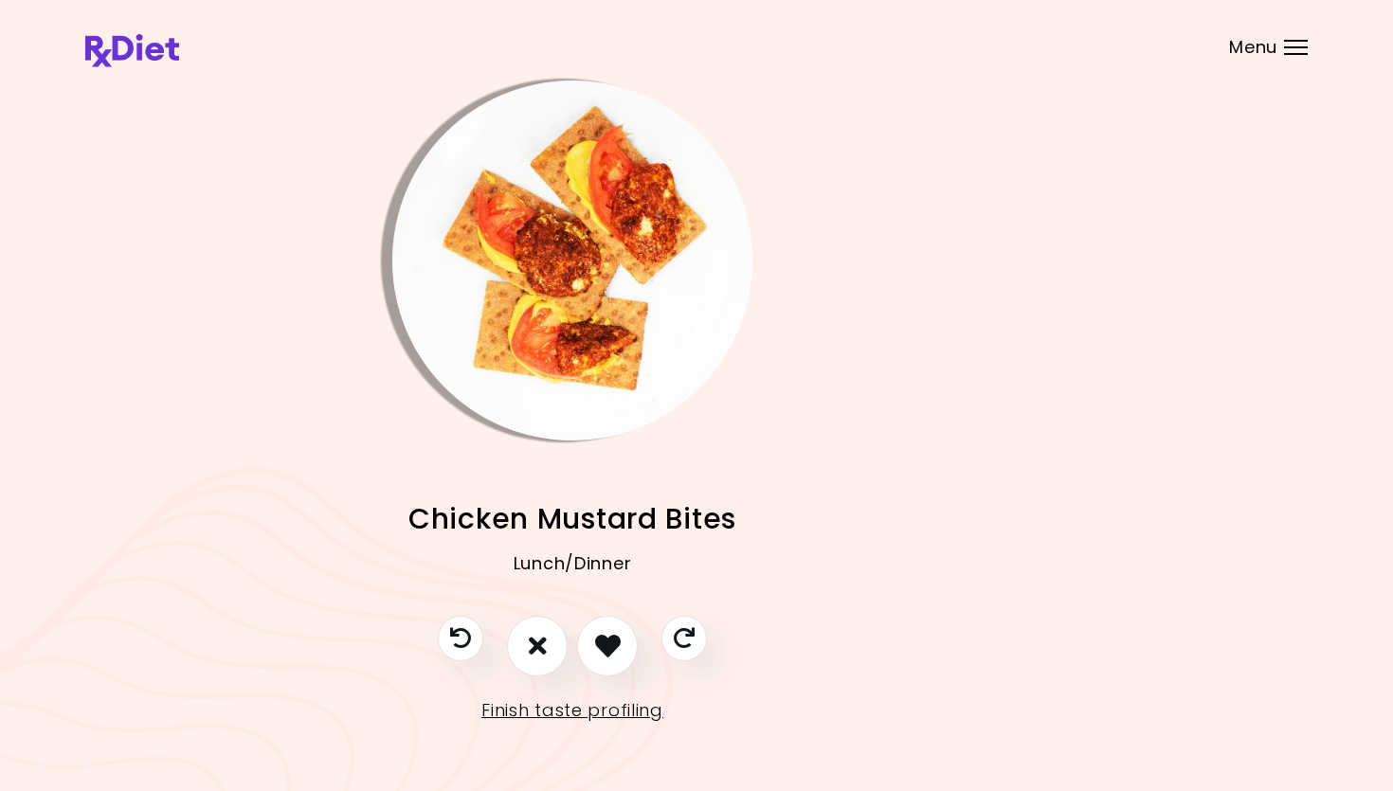
scroll to position [0, 121]
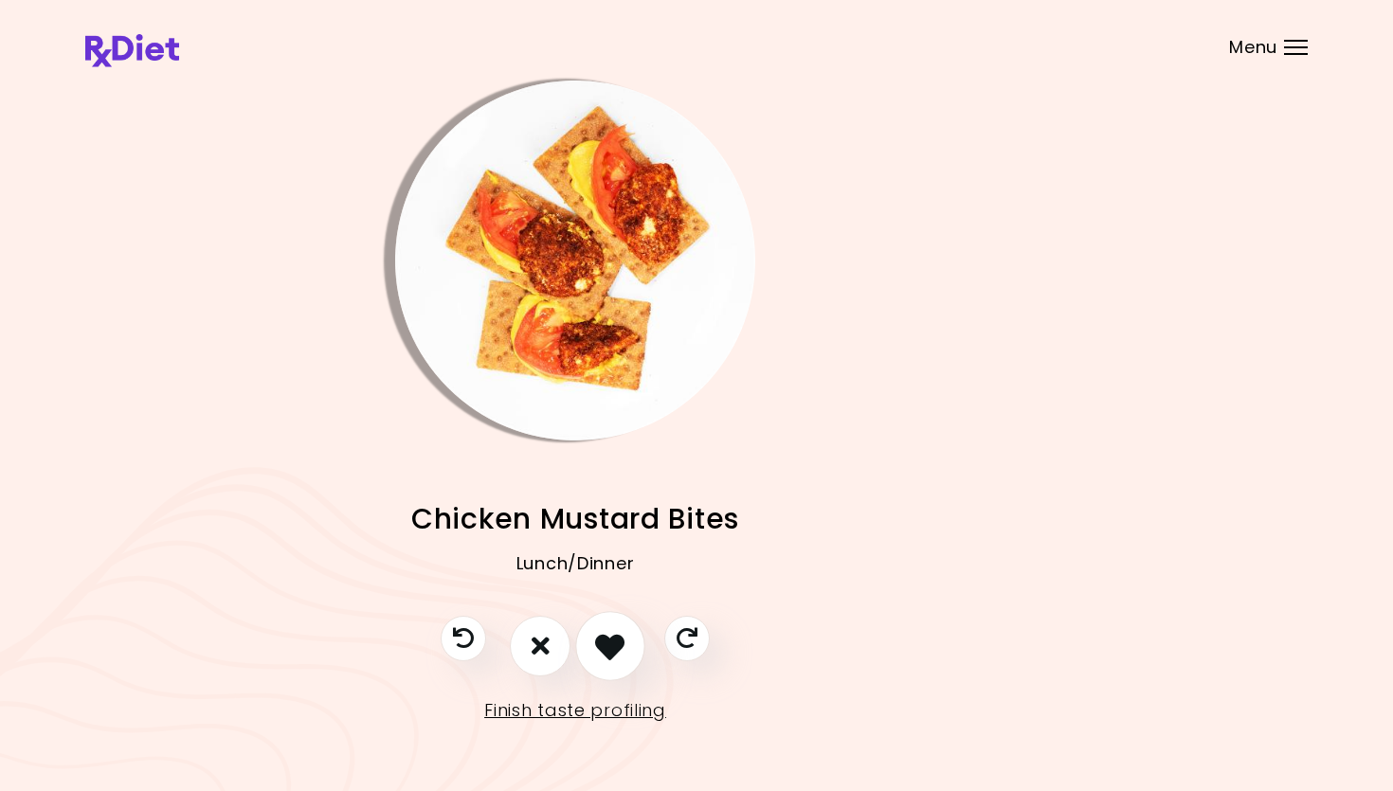
click at [608, 636] on icon "I like this recipe" at bounding box center [609, 645] width 29 height 29
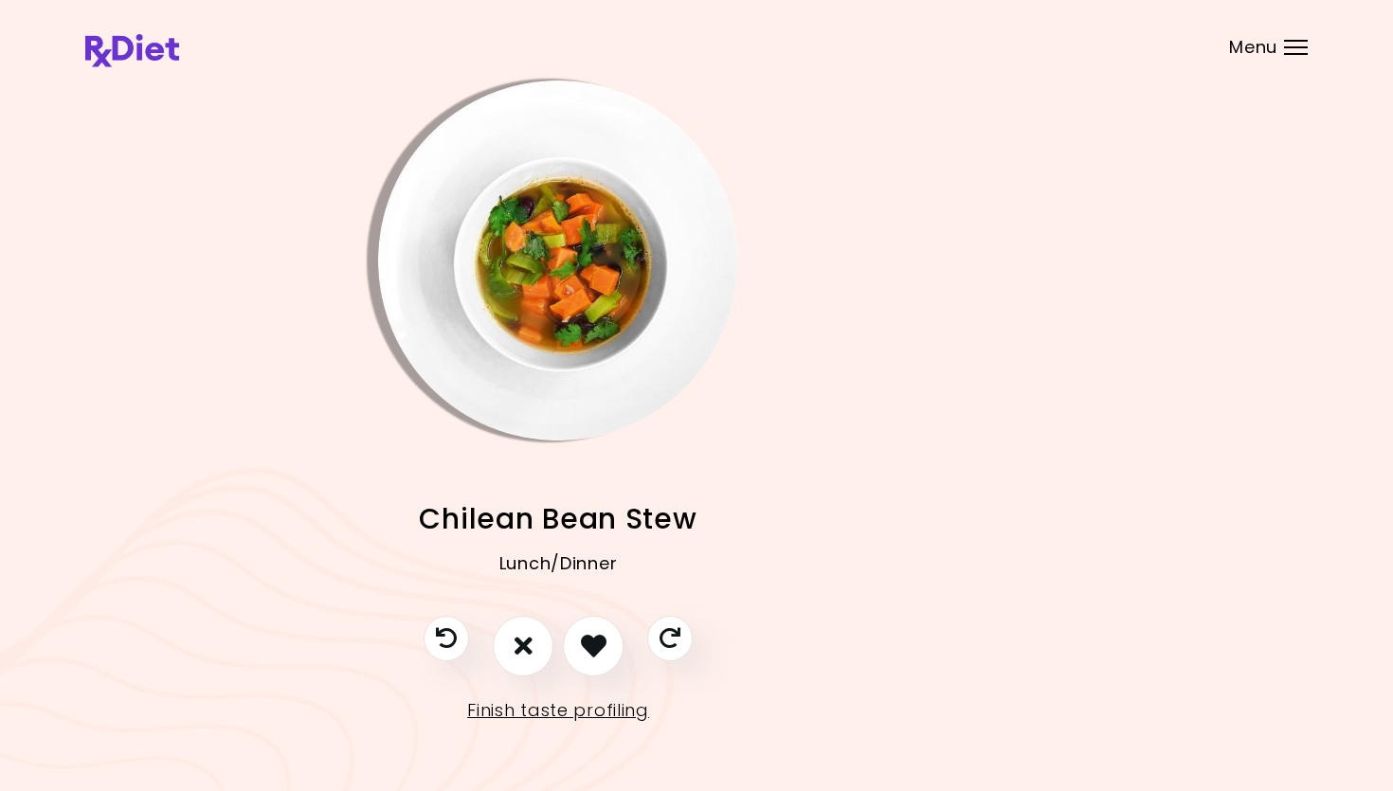
scroll to position [15, 137]
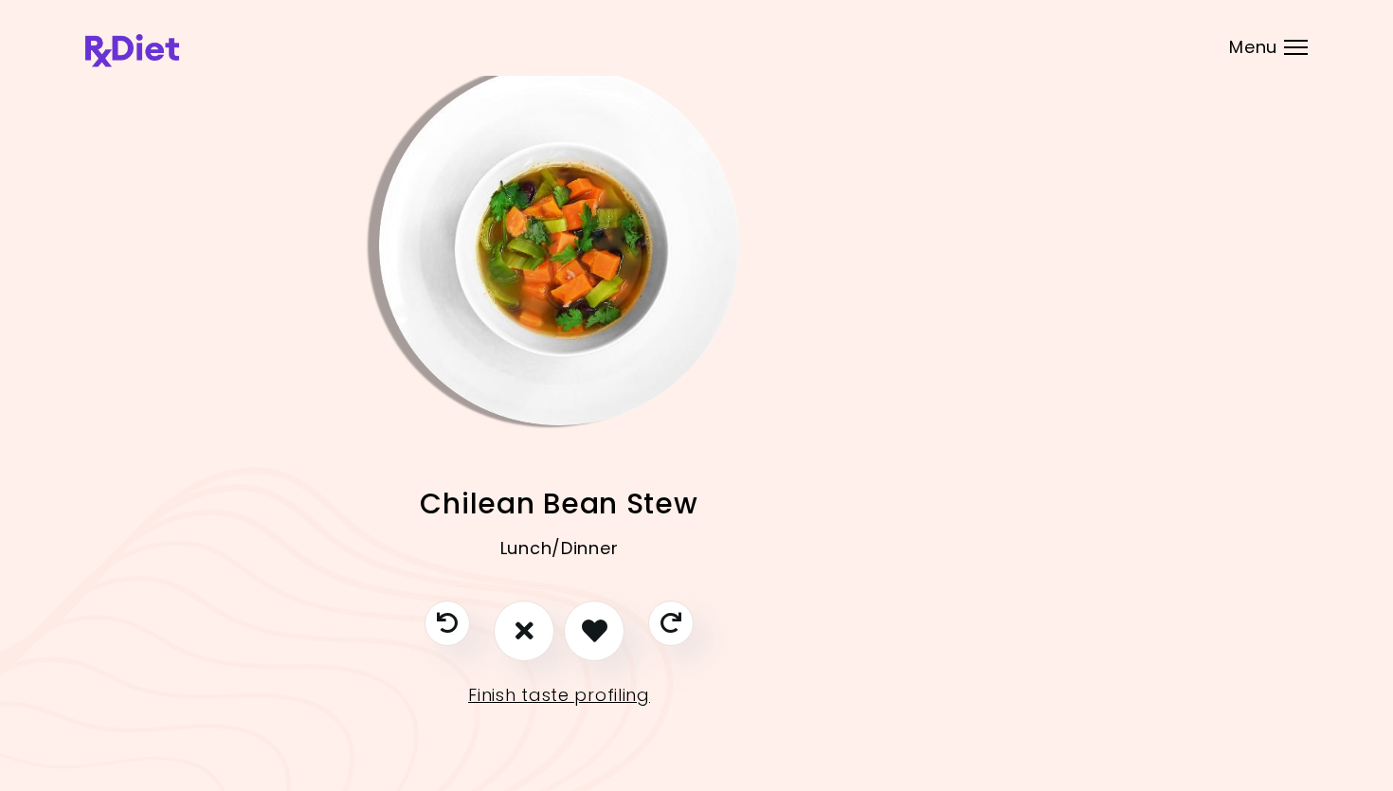
click at [582, 256] on img "Info - Chilean Bean Stew" at bounding box center [559, 245] width 360 height 360
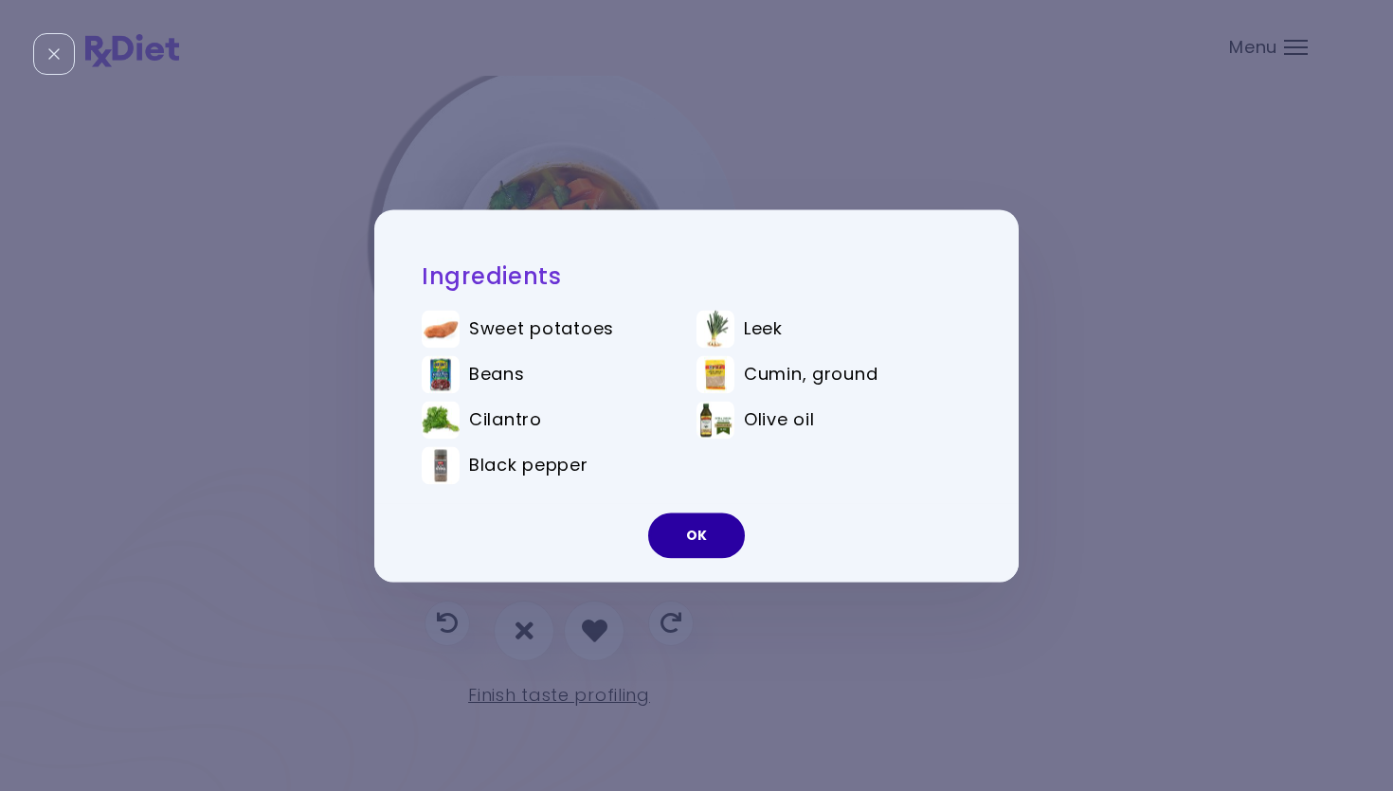
click at [689, 547] on button "OK" at bounding box center [696, 535] width 97 height 45
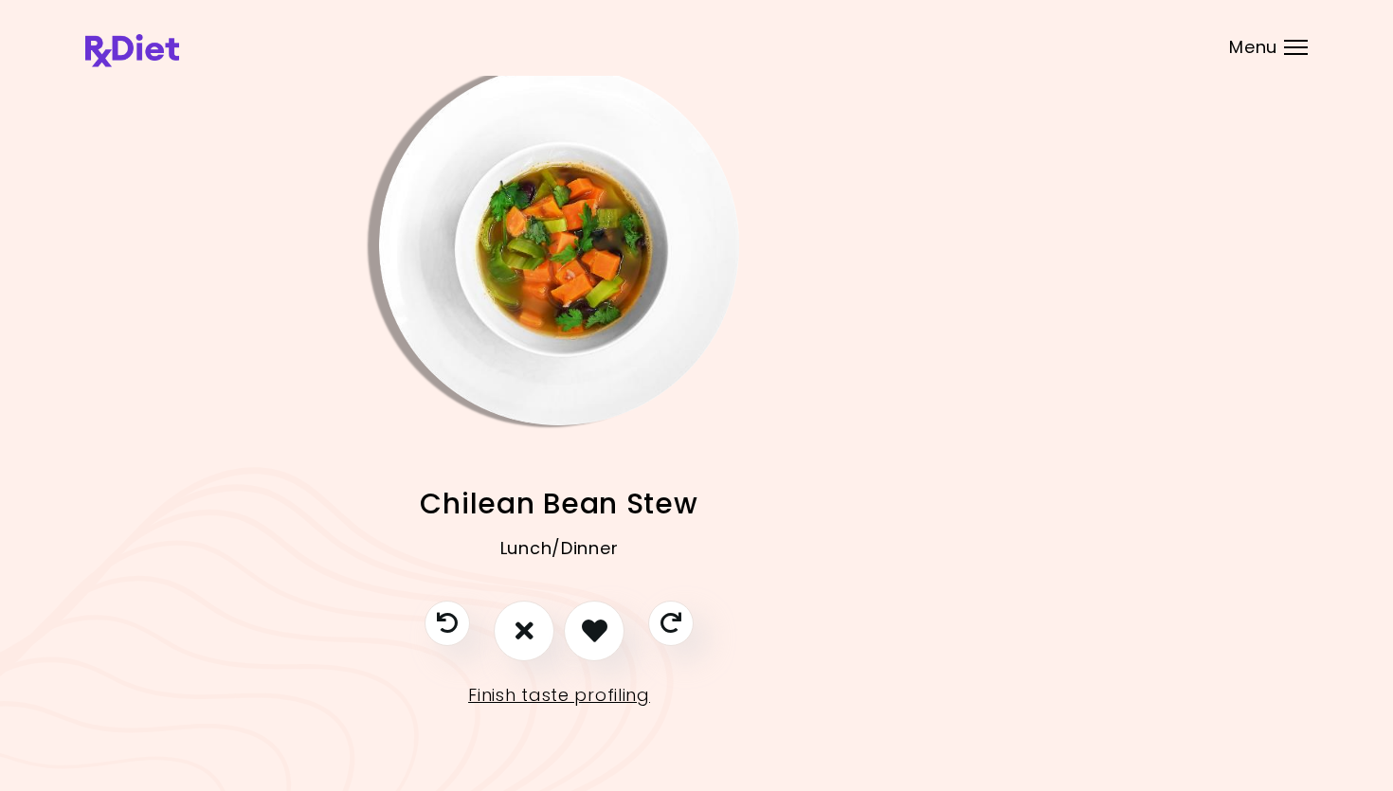
scroll to position [15, 146]
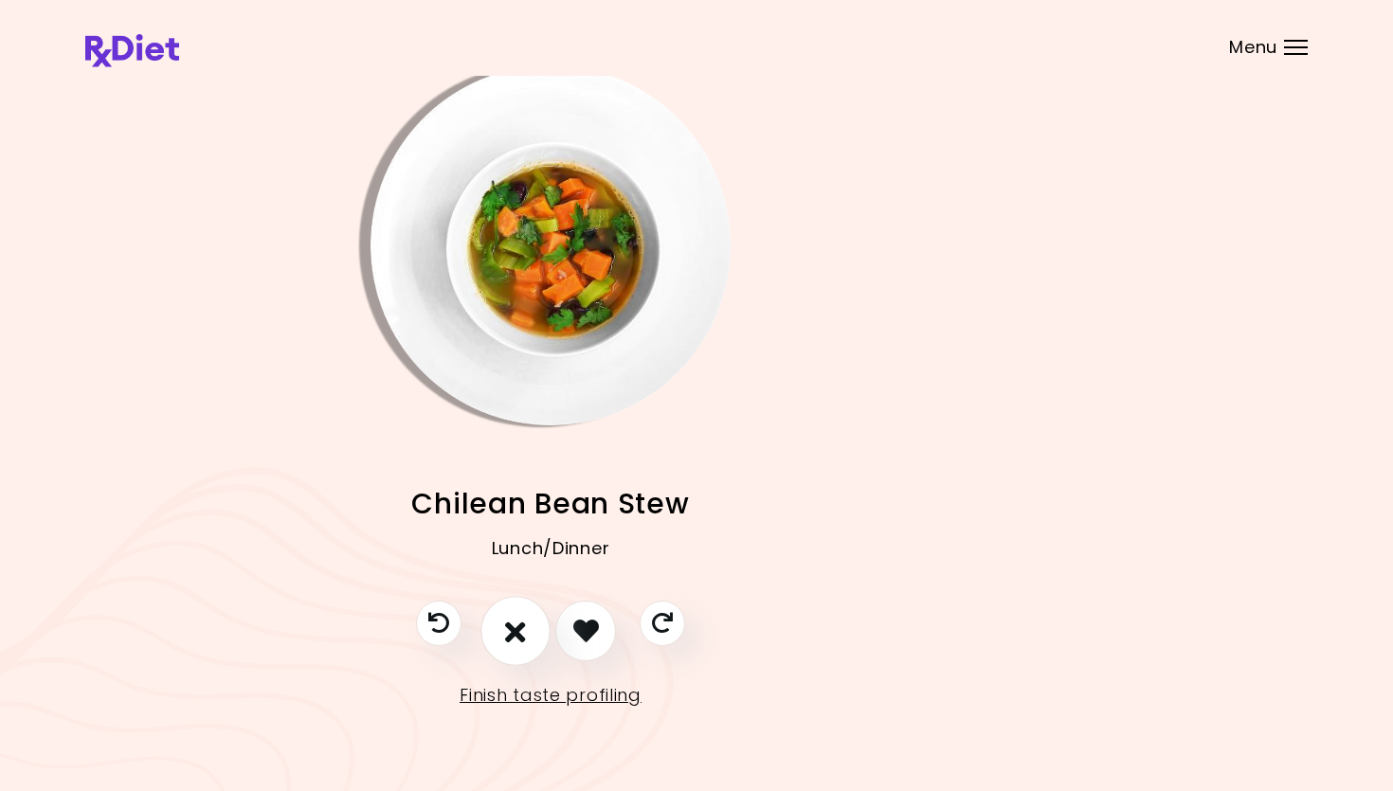
click at [520, 636] on button "I don't like this recipe" at bounding box center [515, 631] width 70 height 70
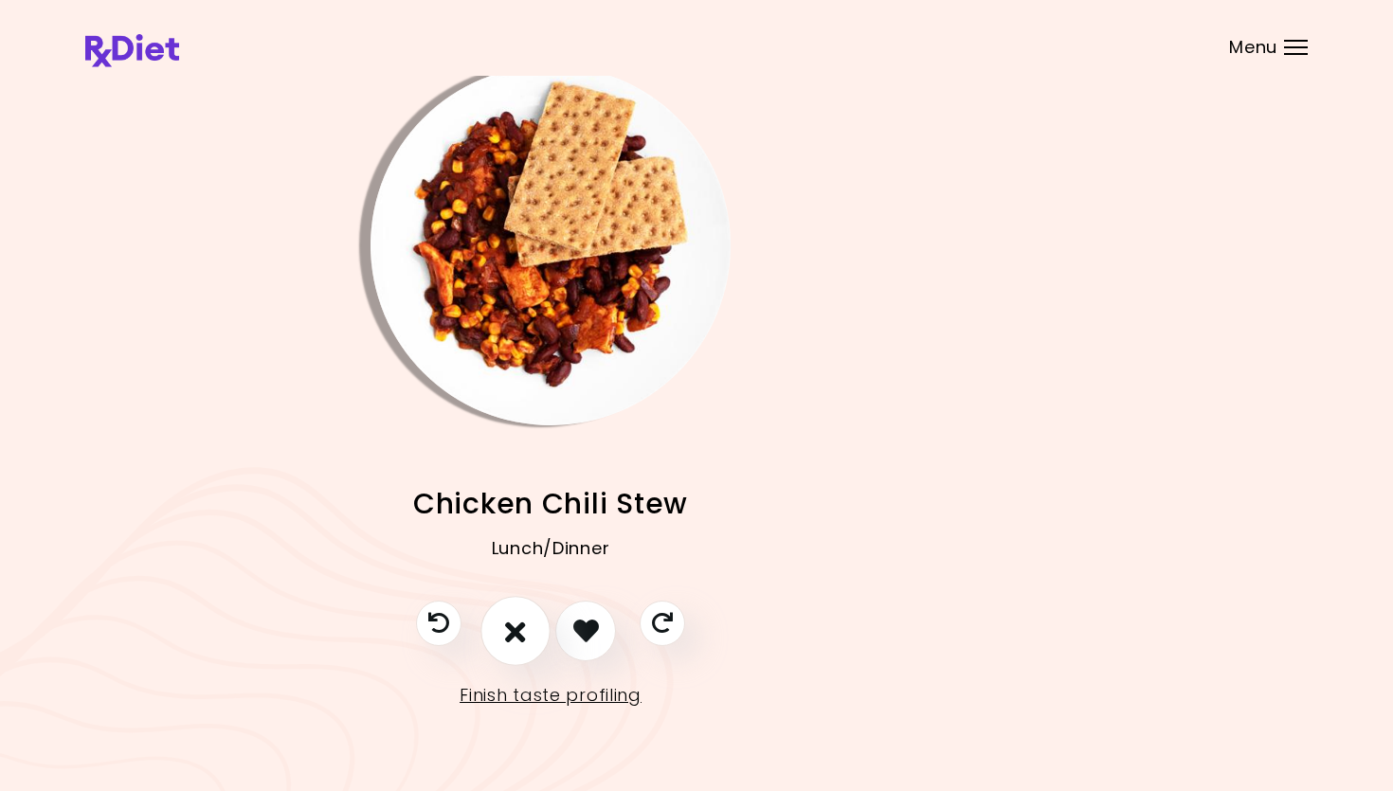
click at [511, 632] on icon "I don't like this recipe" at bounding box center [515, 630] width 21 height 29
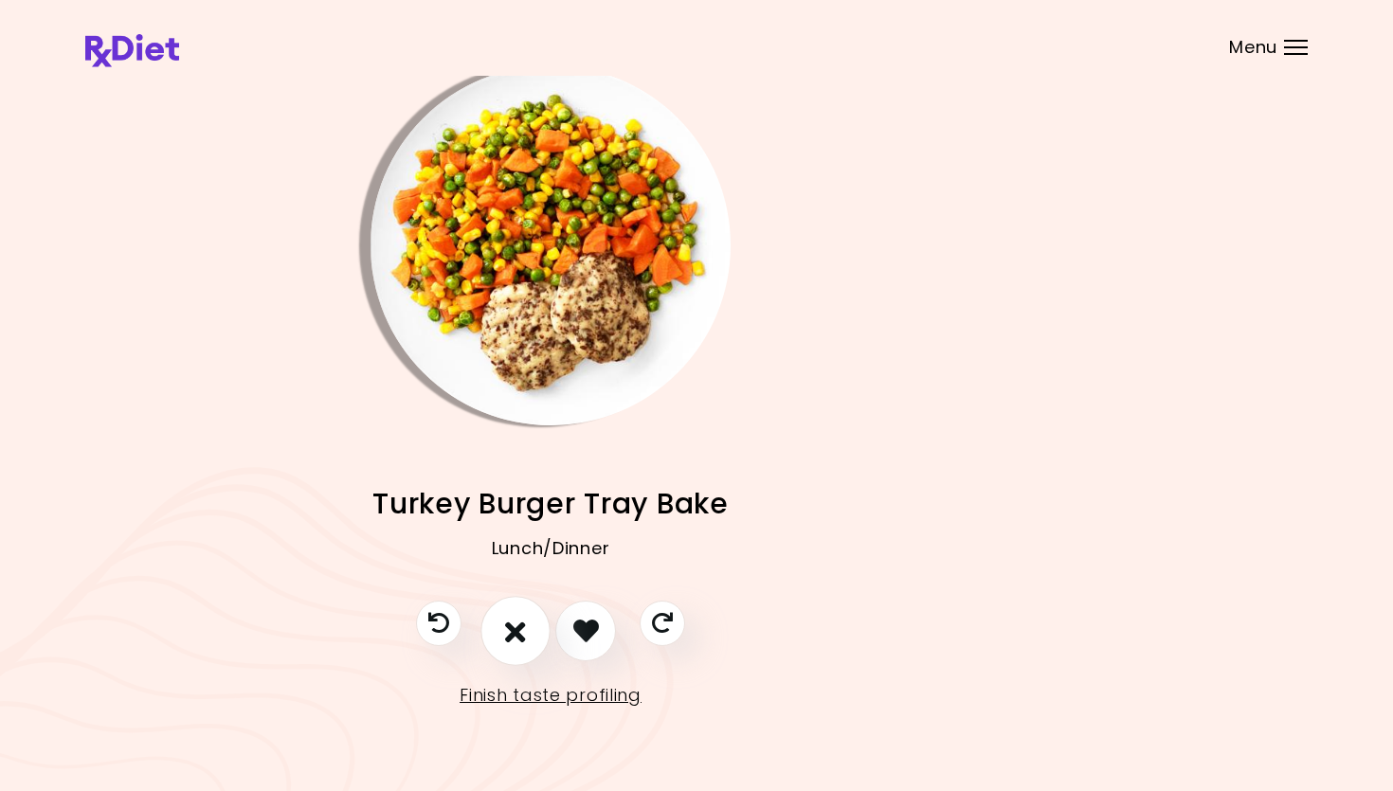
click at [510, 618] on icon "I don't like this recipe" at bounding box center [515, 630] width 21 height 29
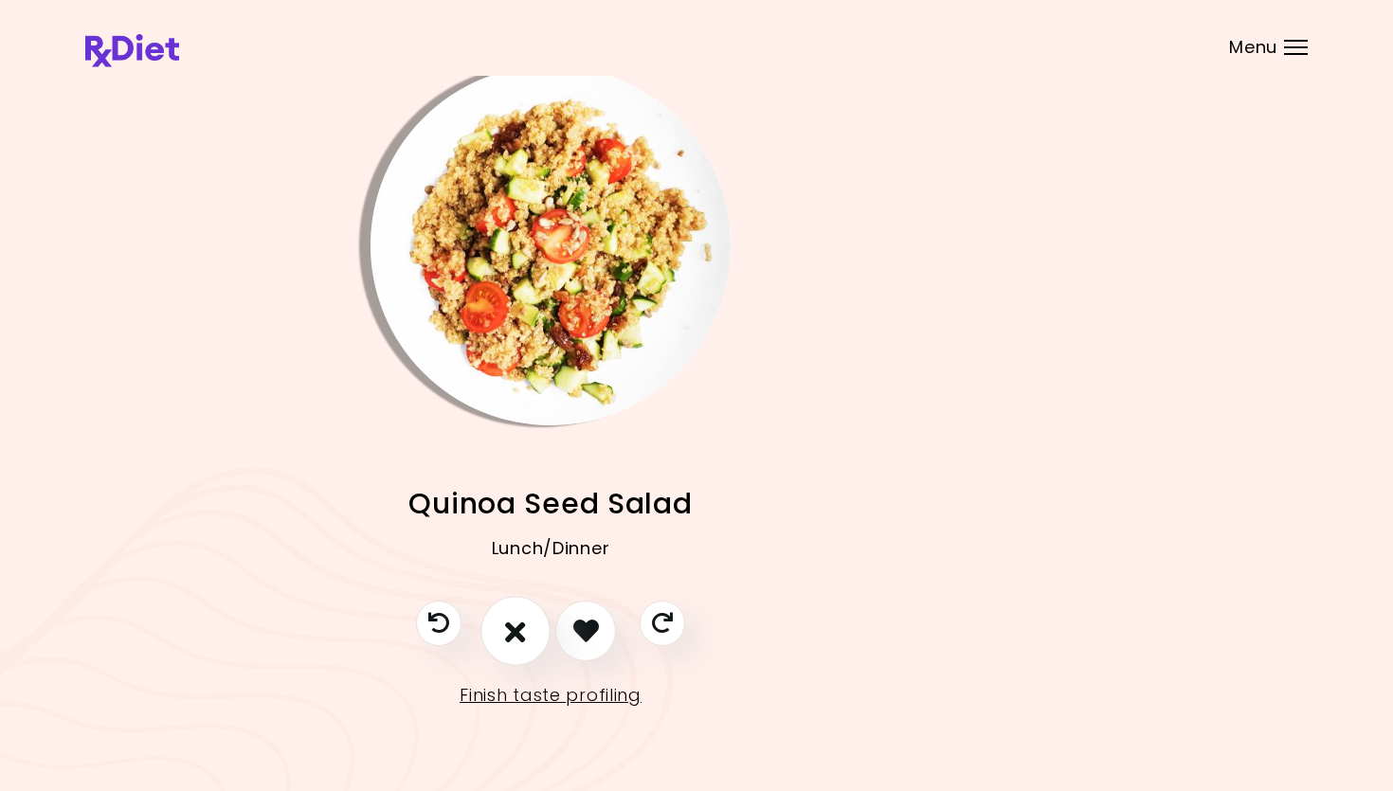
click at [518, 635] on icon "I don't like this recipe" at bounding box center [515, 630] width 21 height 29
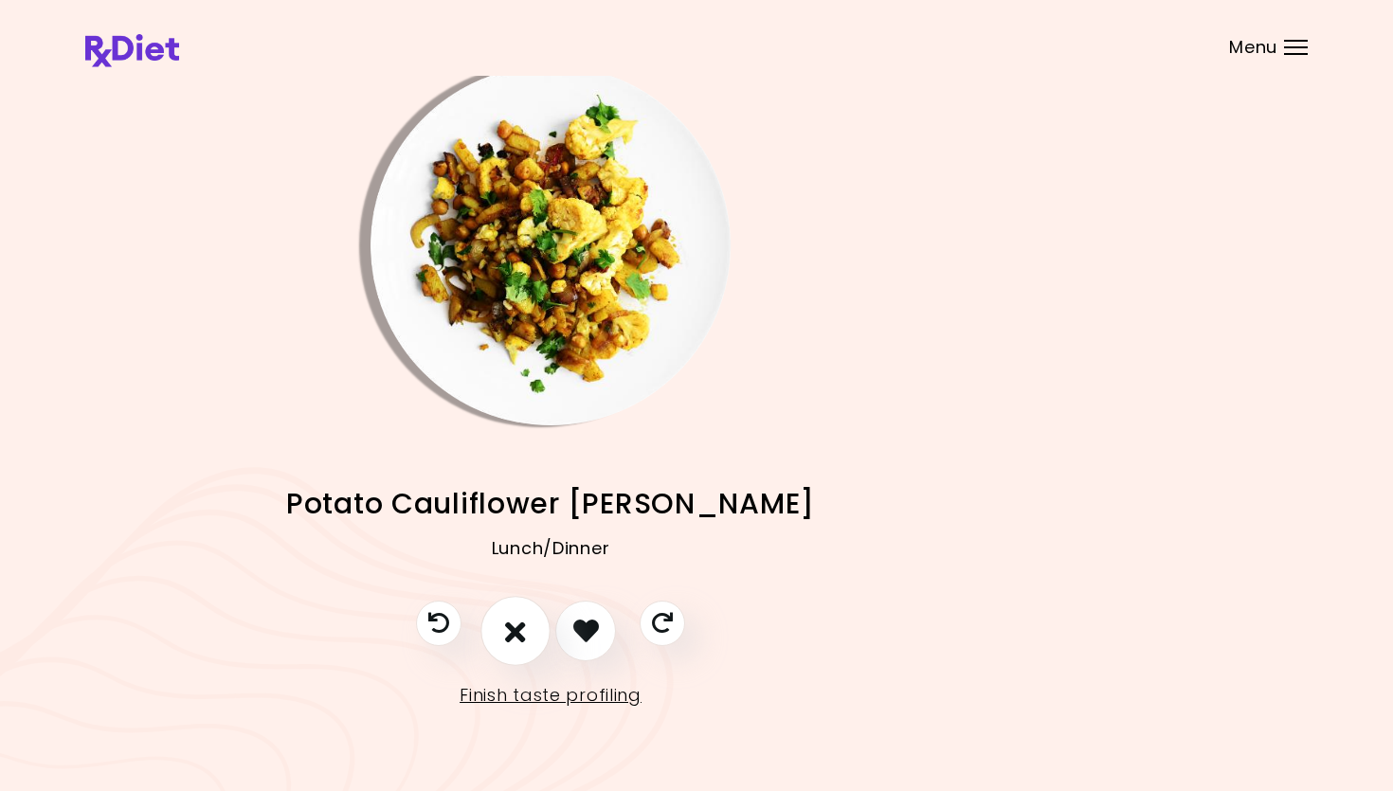
click at [510, 614] on button "I don't like this recipe" at bounding box center [515, 631] width 70 height 70
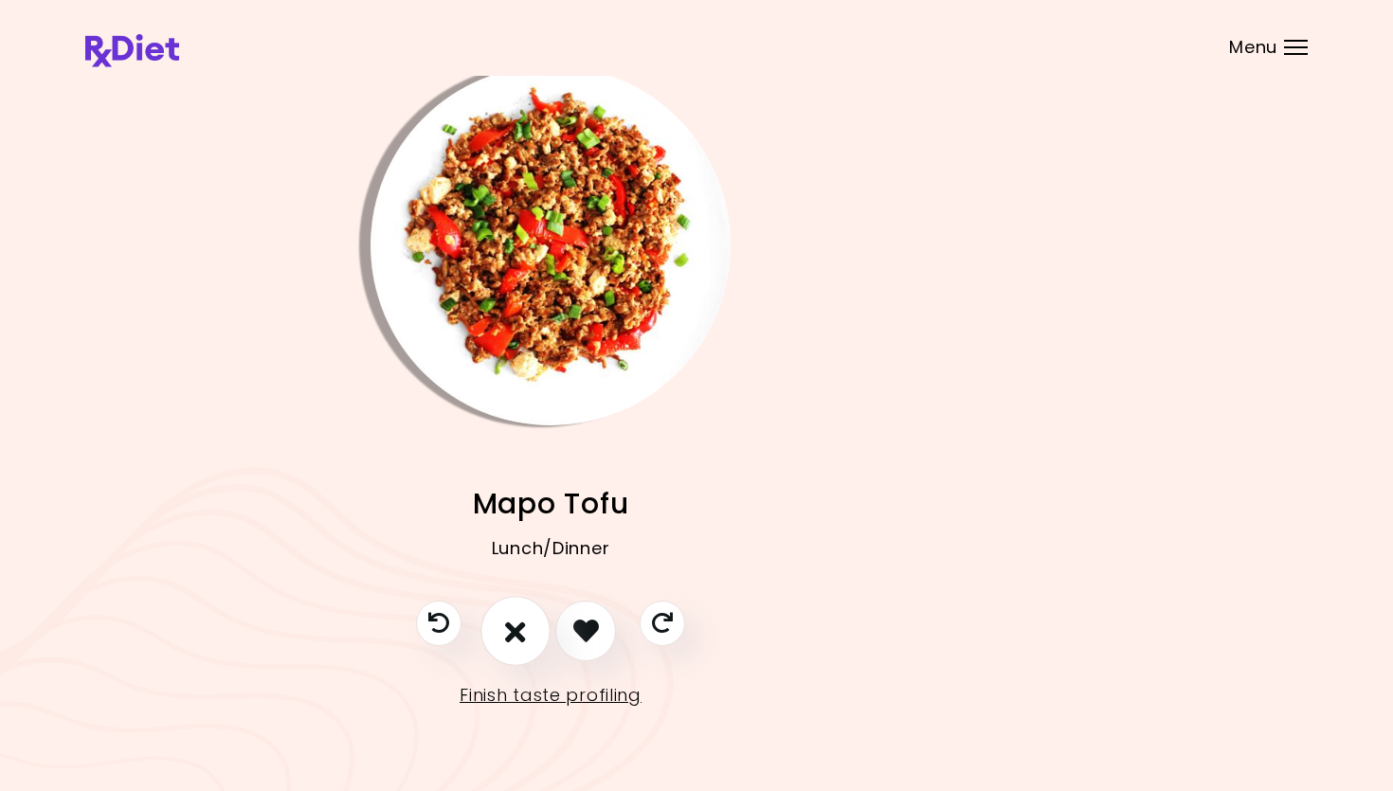
click at [524, 635] on icon "I don't like this recipe" at bounding box center [515, 630] width 21 height 29
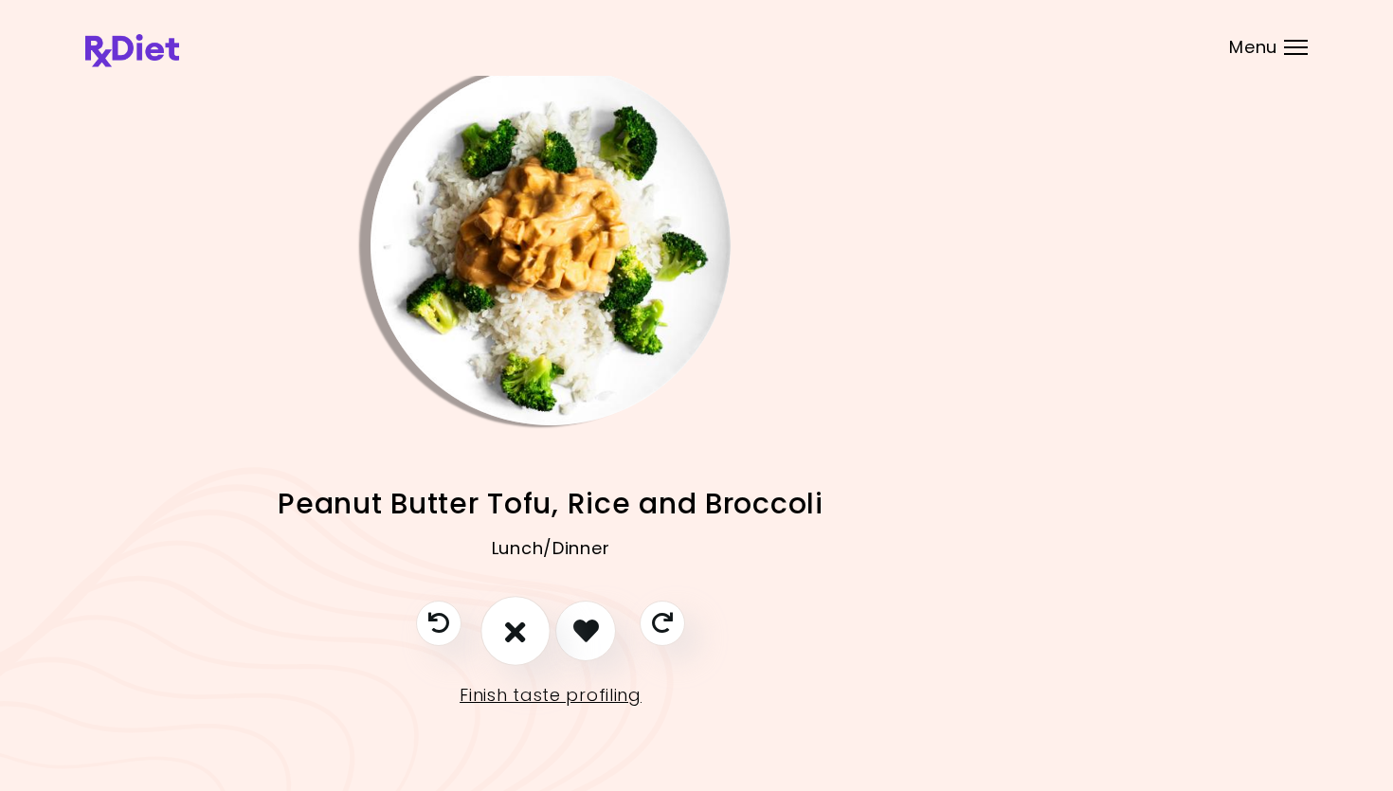
click at [515, 618] on icon "I don't like this recipe" at bounding box center [515, 630] width 21 height 29
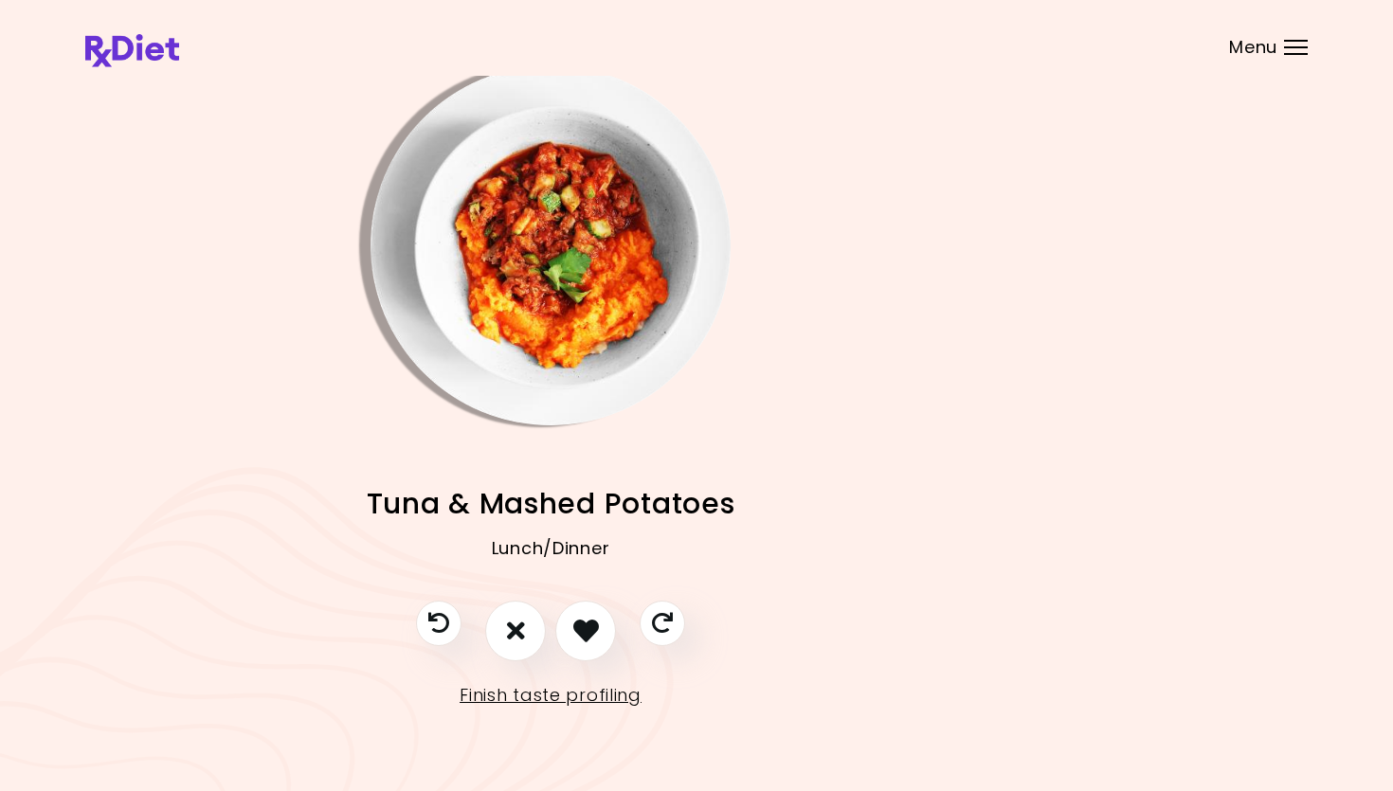
click at [534, 311] on img "Info - Tuna & Mashed Potatoes" at bounding box center [550, 245] width 360 height 360
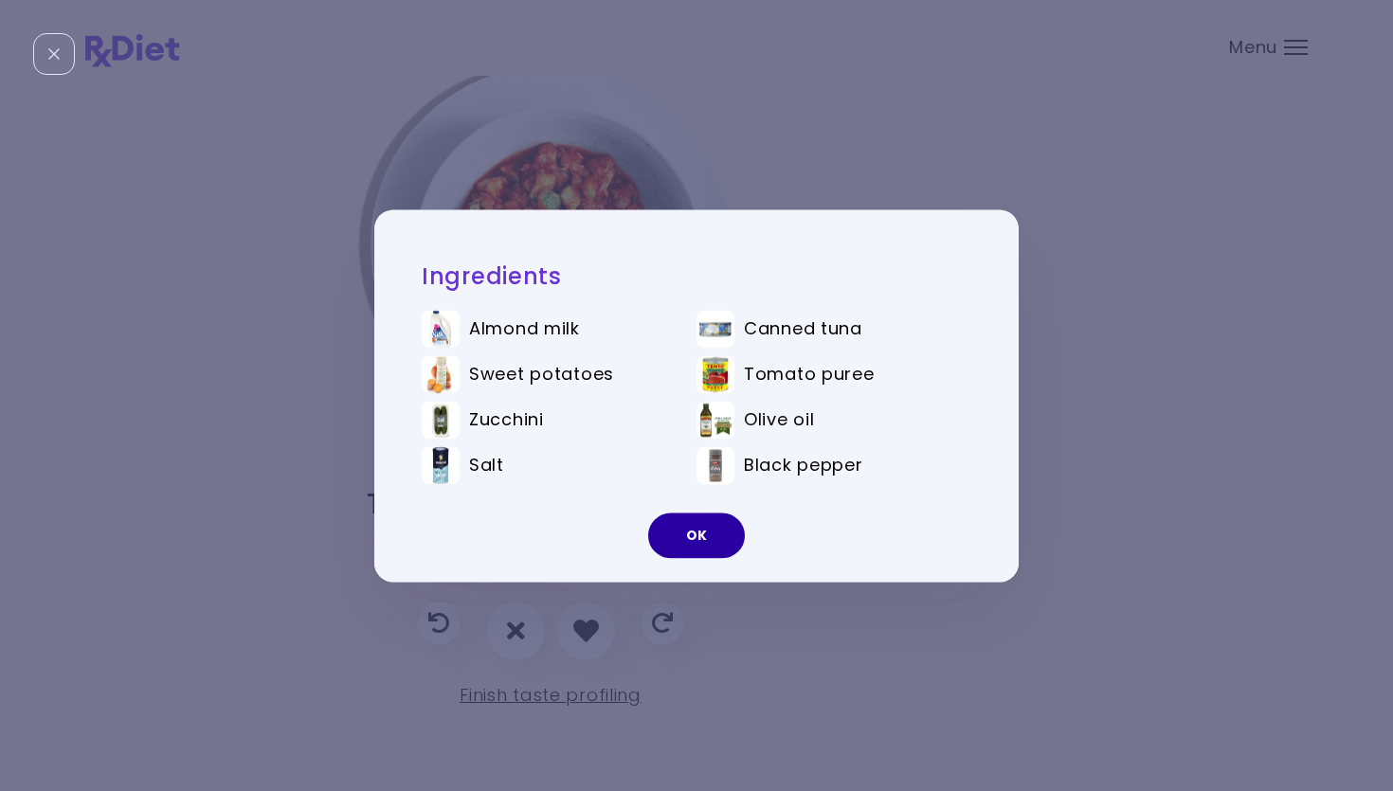
click at [698, 537] on button "OK" at bounding box center [696, 535] width 97 height 45
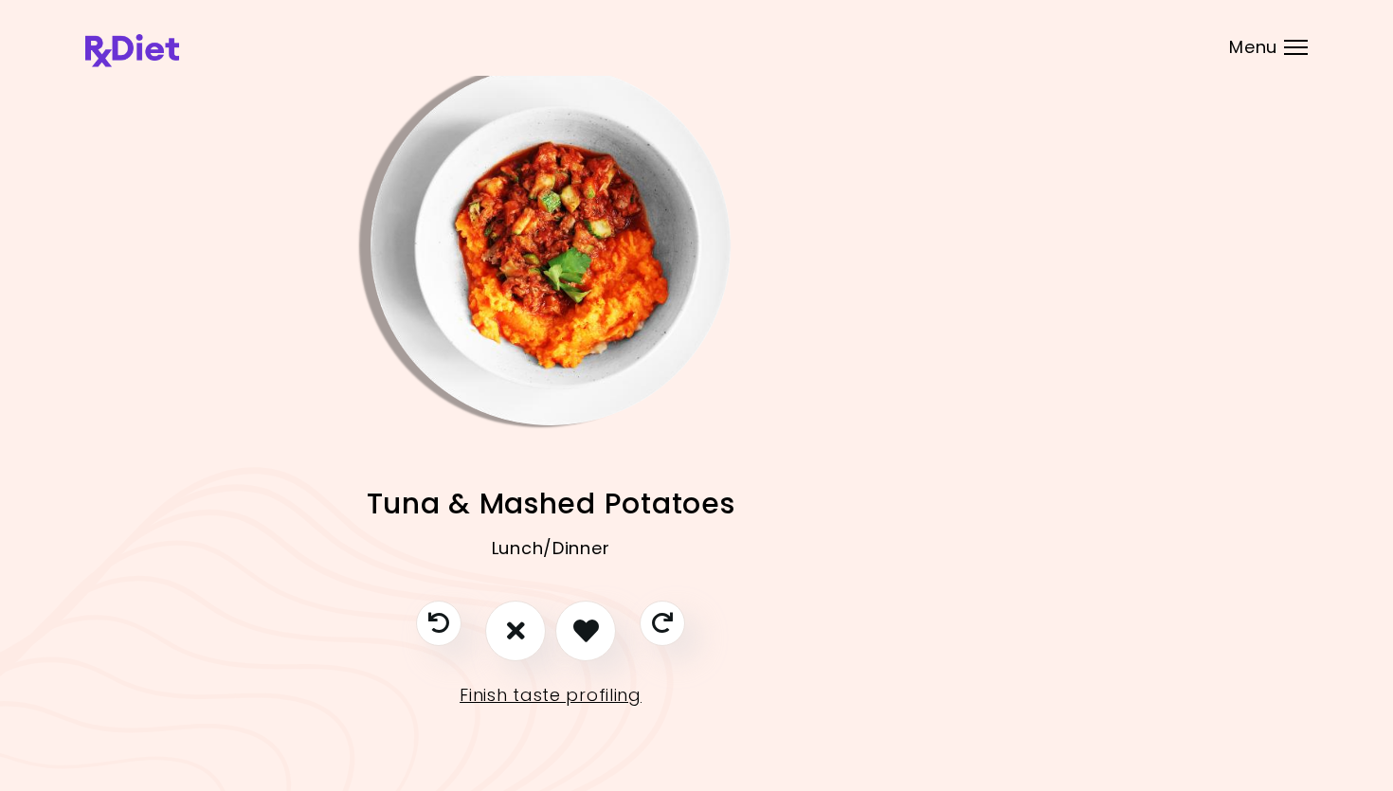
click at [488, 313] on img "Info - Tuna & Mashed Potatoes" at bounding box center [550, 245] width 360 height 360
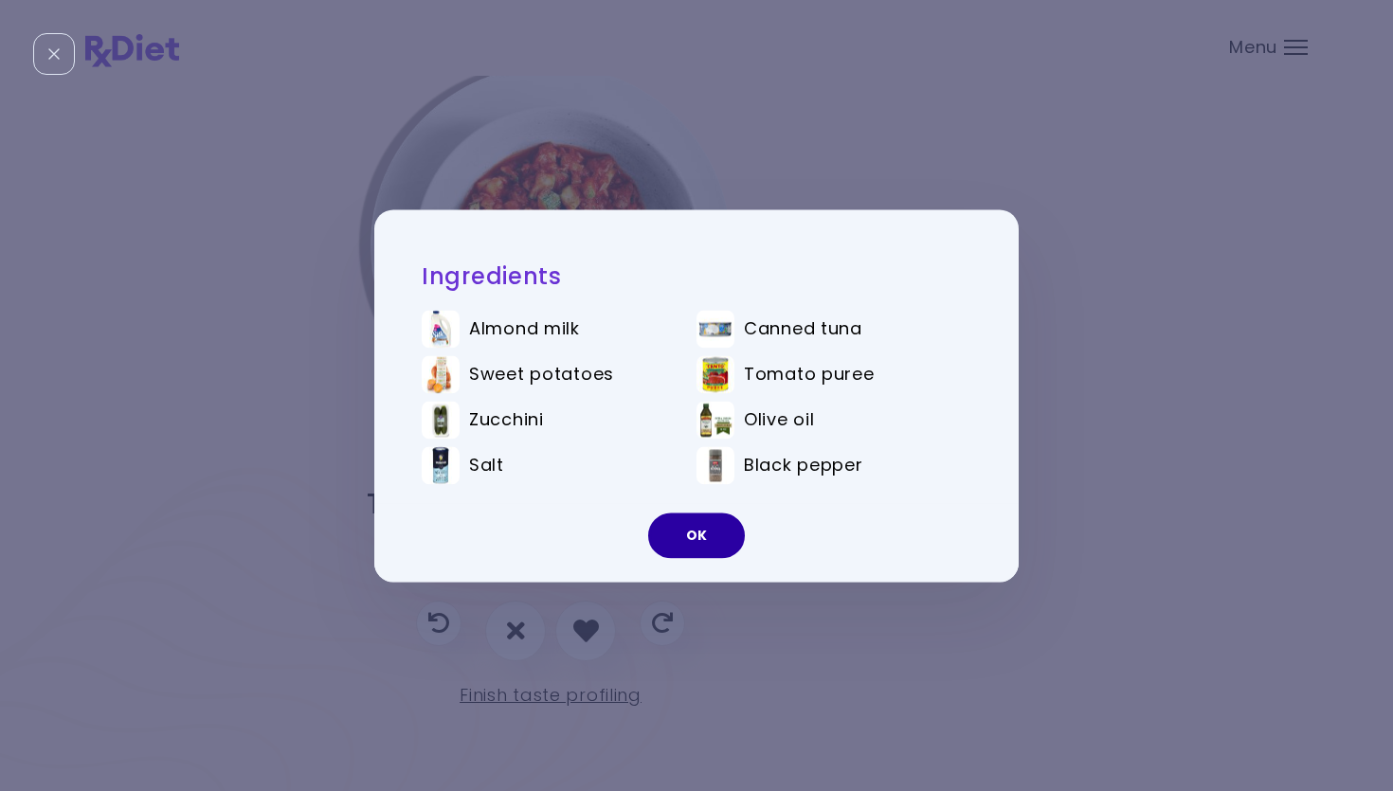
click at [703, 536] on button "OK" at bounding box center [696, 535] width 97 height 45
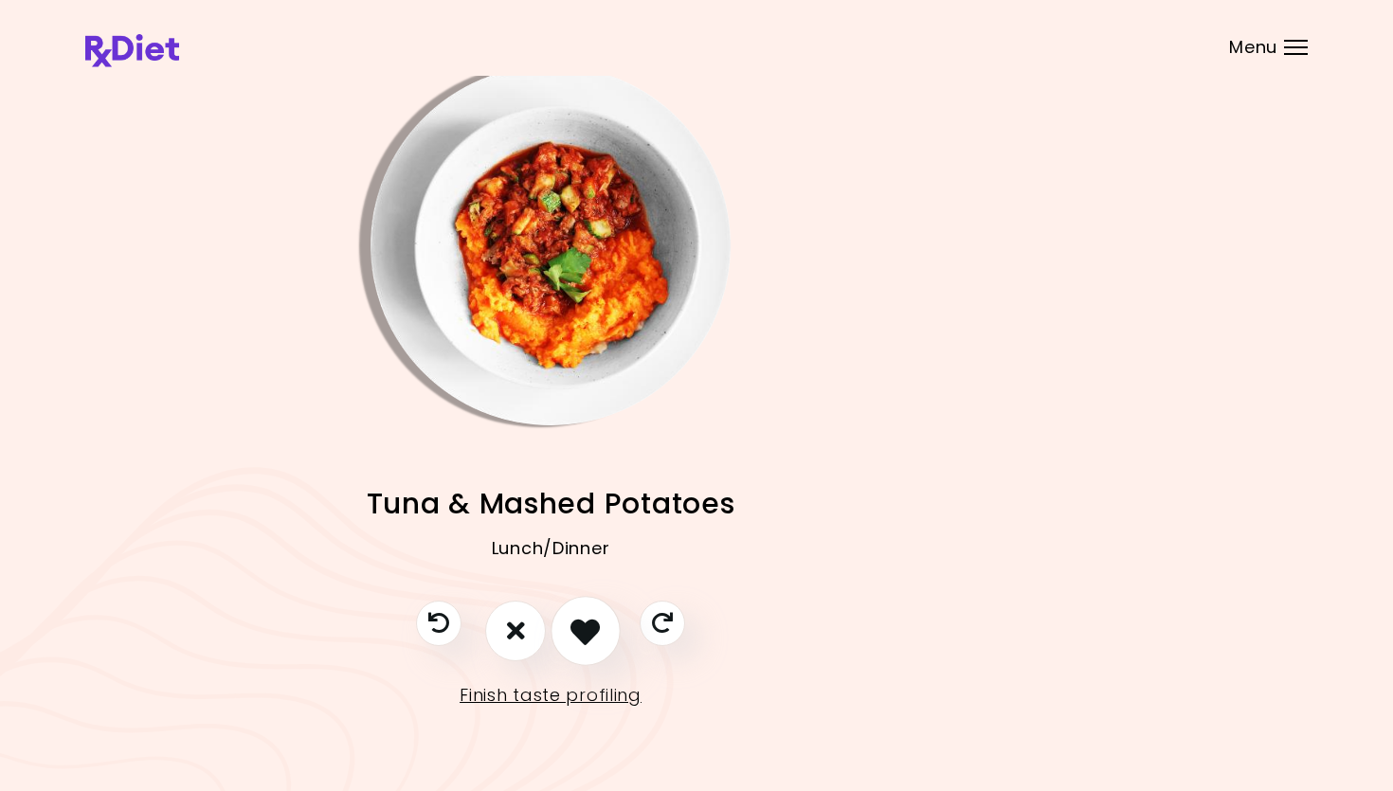
click at [599, 622] on icon "I like this recipe" at bounding box center [584, 630] width 29 height 29
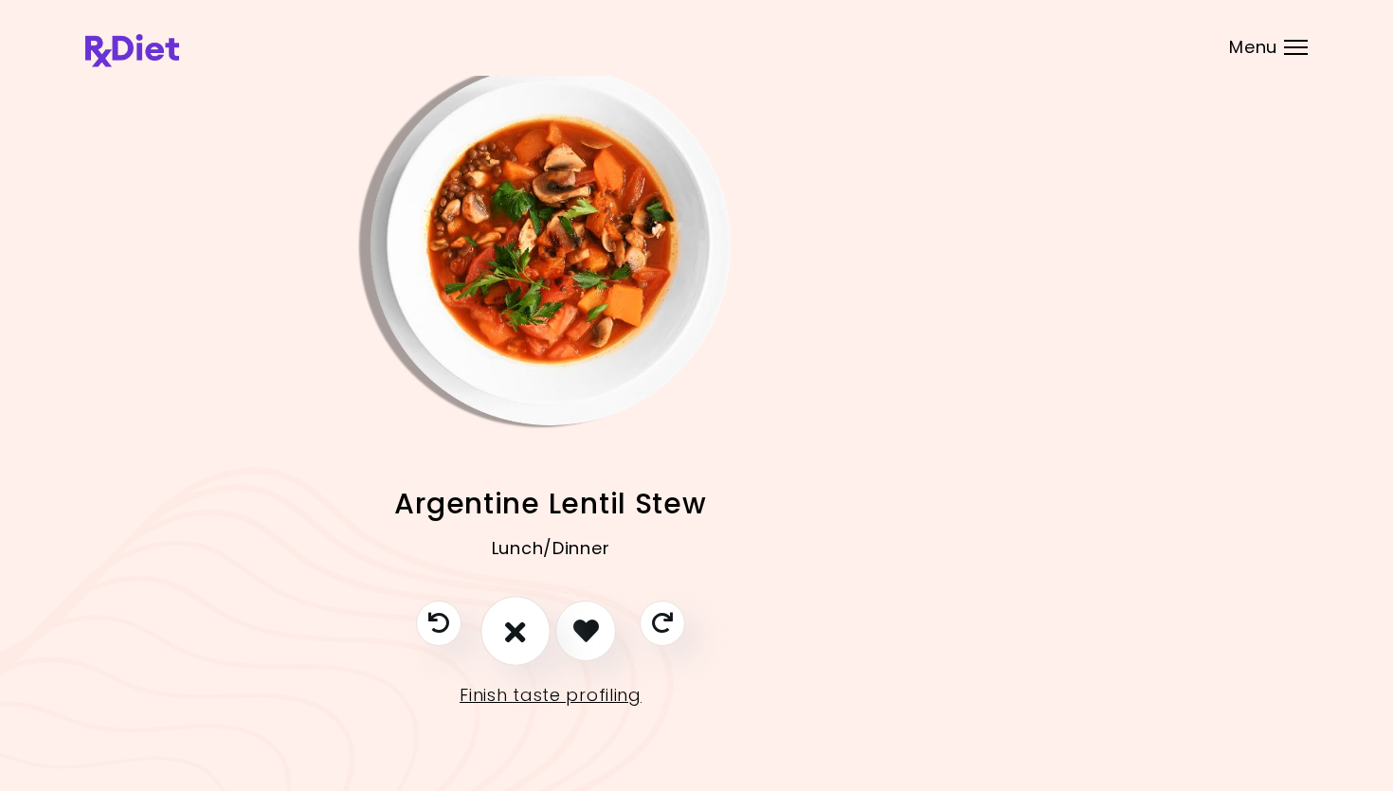
click at [523, 617] on icon "I don't like this recipe" at bounding box center [515, 630] width 21 height 29
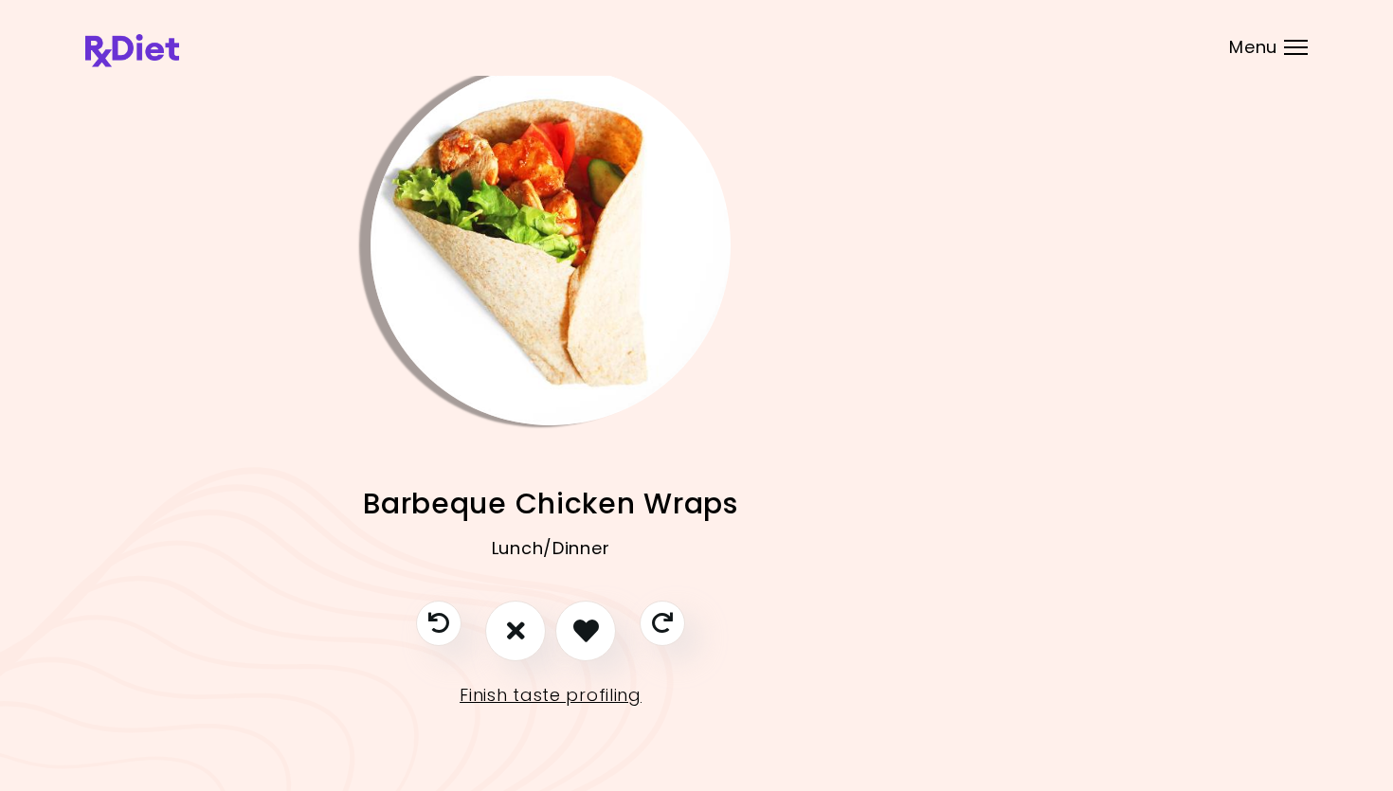
click at [555, 298] on img "Info - Barbeque Chicken Wraps" at bounding box center [550, 245] width 360 height 360
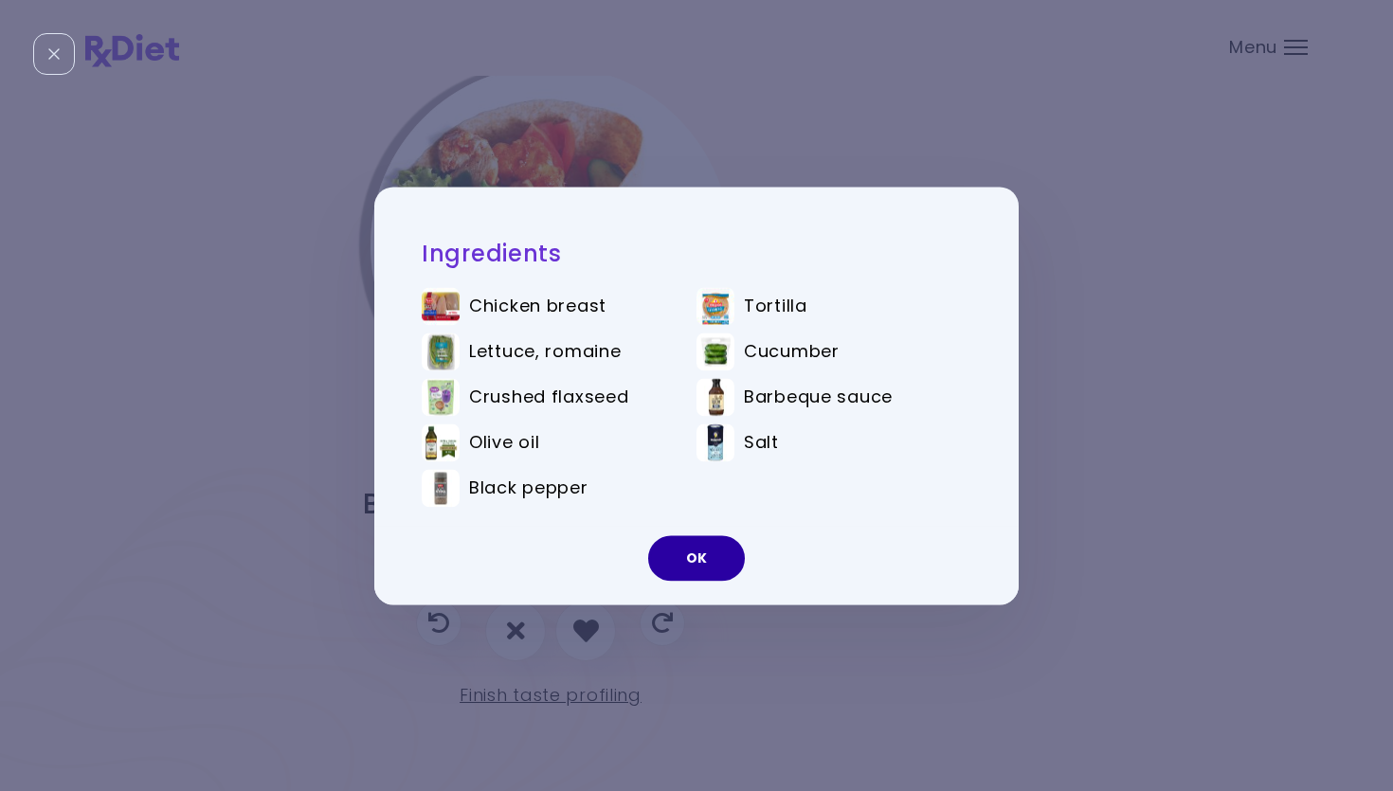
click at [699, 577] on button "OK" at bounding box center [696, 557] width 97 height 45
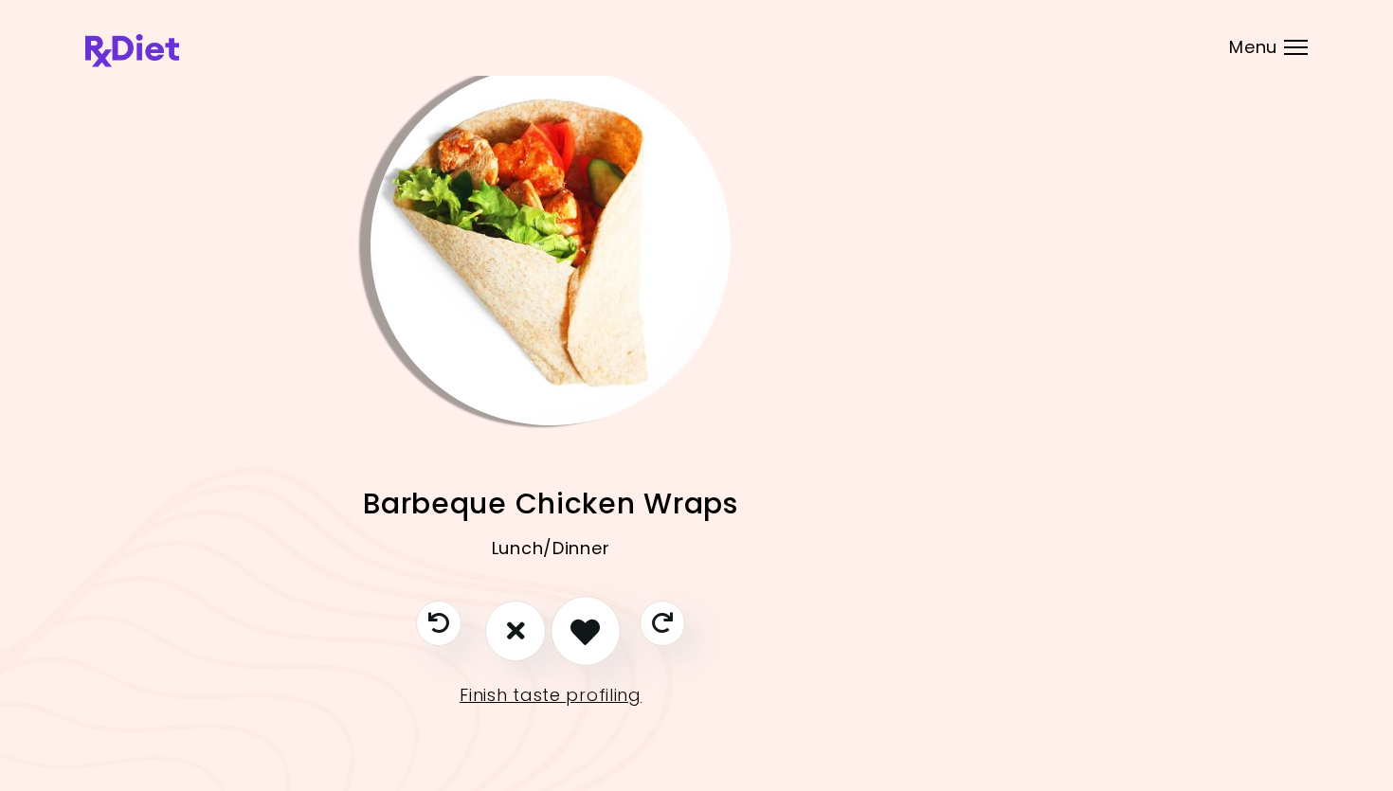
click at [587, 636] on icon "I like this recipe" at bounding box center [584, 630] width 29 height 29
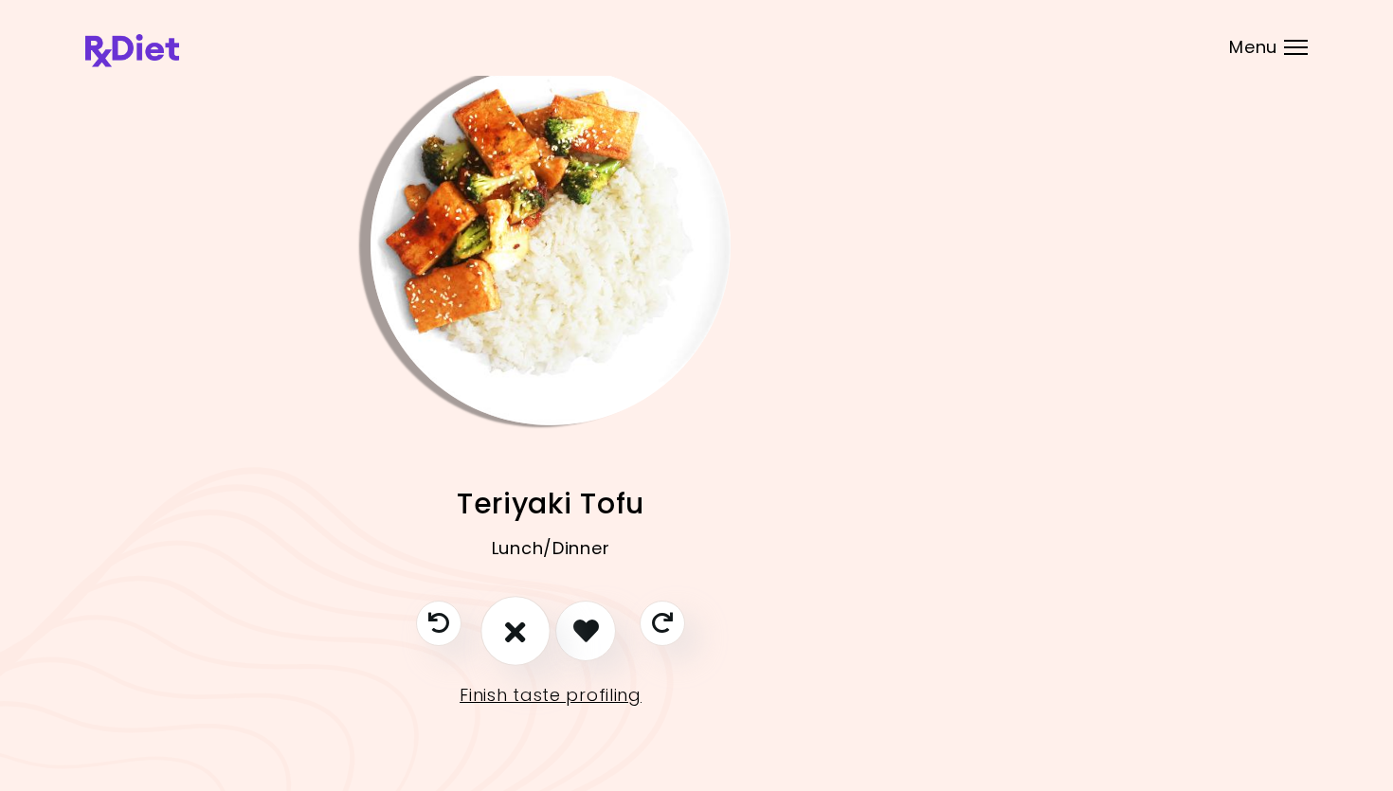
click at [534, 631] on button "I don't like this recipe" at bounding box center [515, 631] width 70 height 70
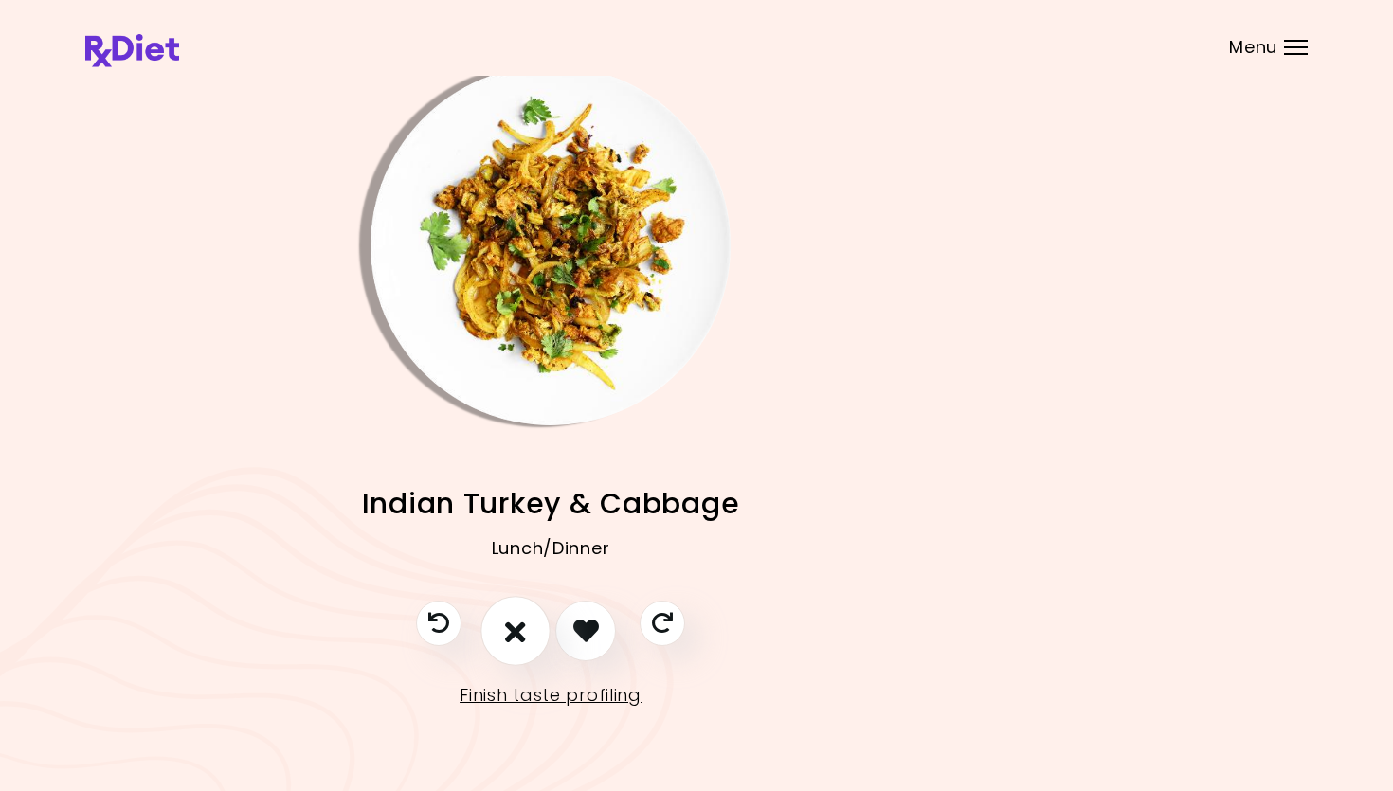
click at [527, 615] on button "I don't like this recipe" at bounding box center [515, 631] width 70 height 70
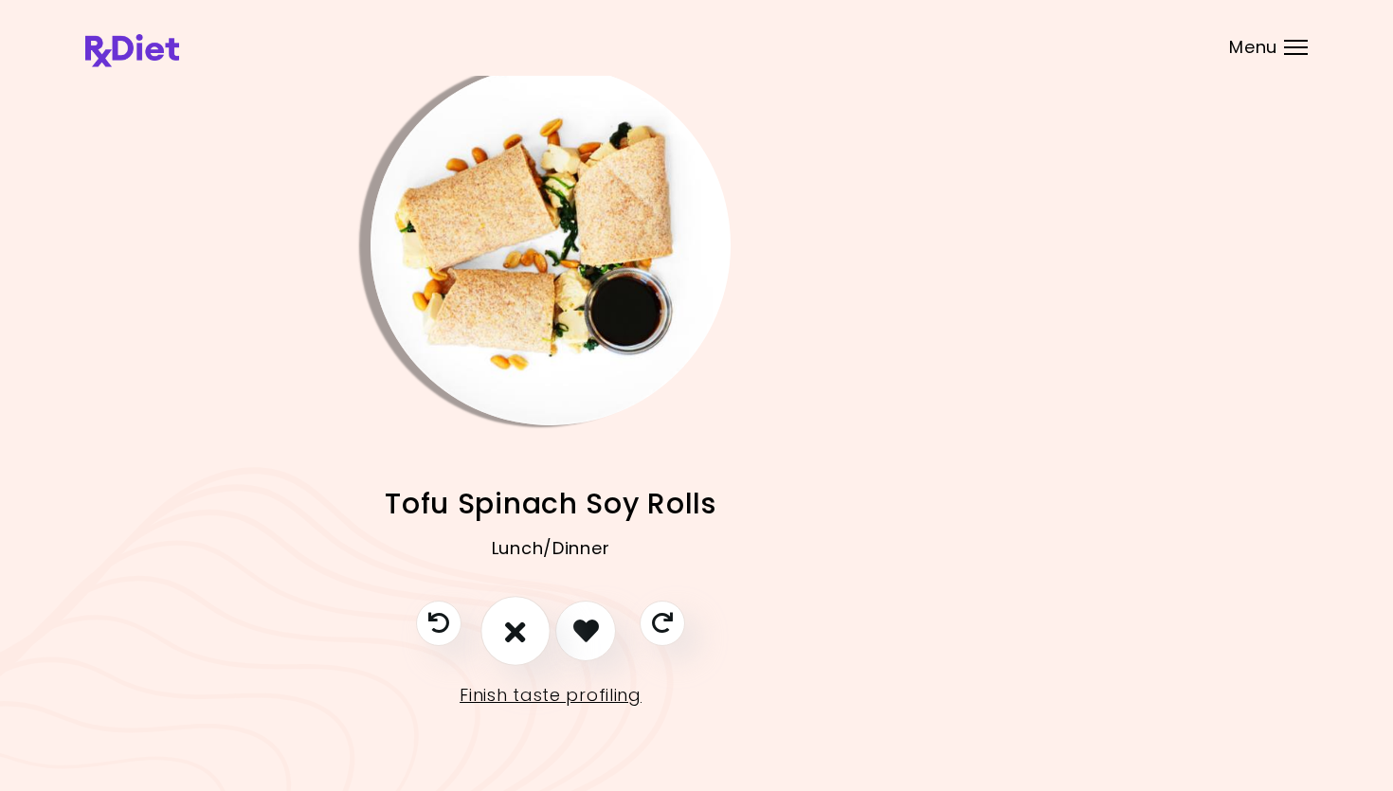
click at [527, 615] on button "I don't like this recipe" at bounding box center [515, 631] width 70 height 70
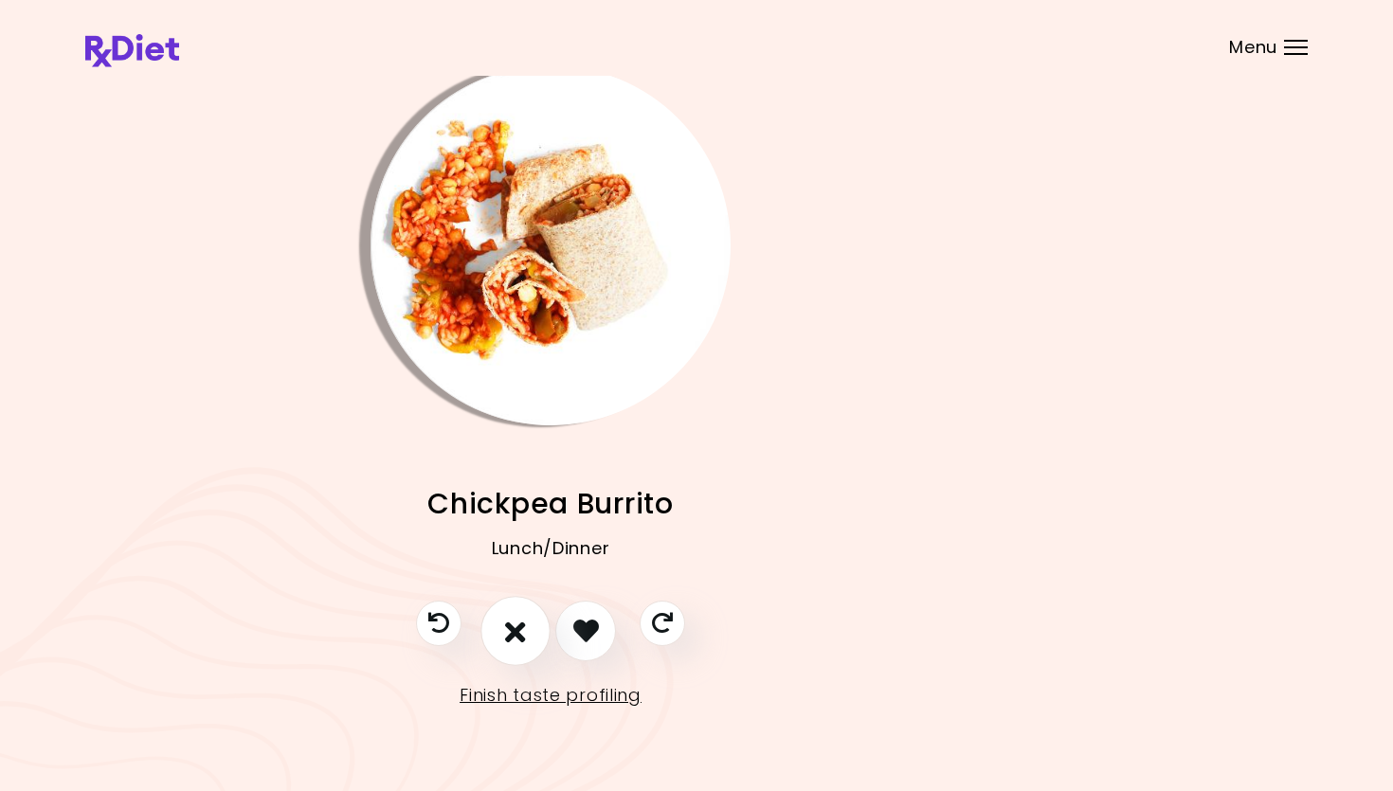
click at [527, 615] on button "I don't like this recipe" at bounding box center [515, 631] width 70 height 70
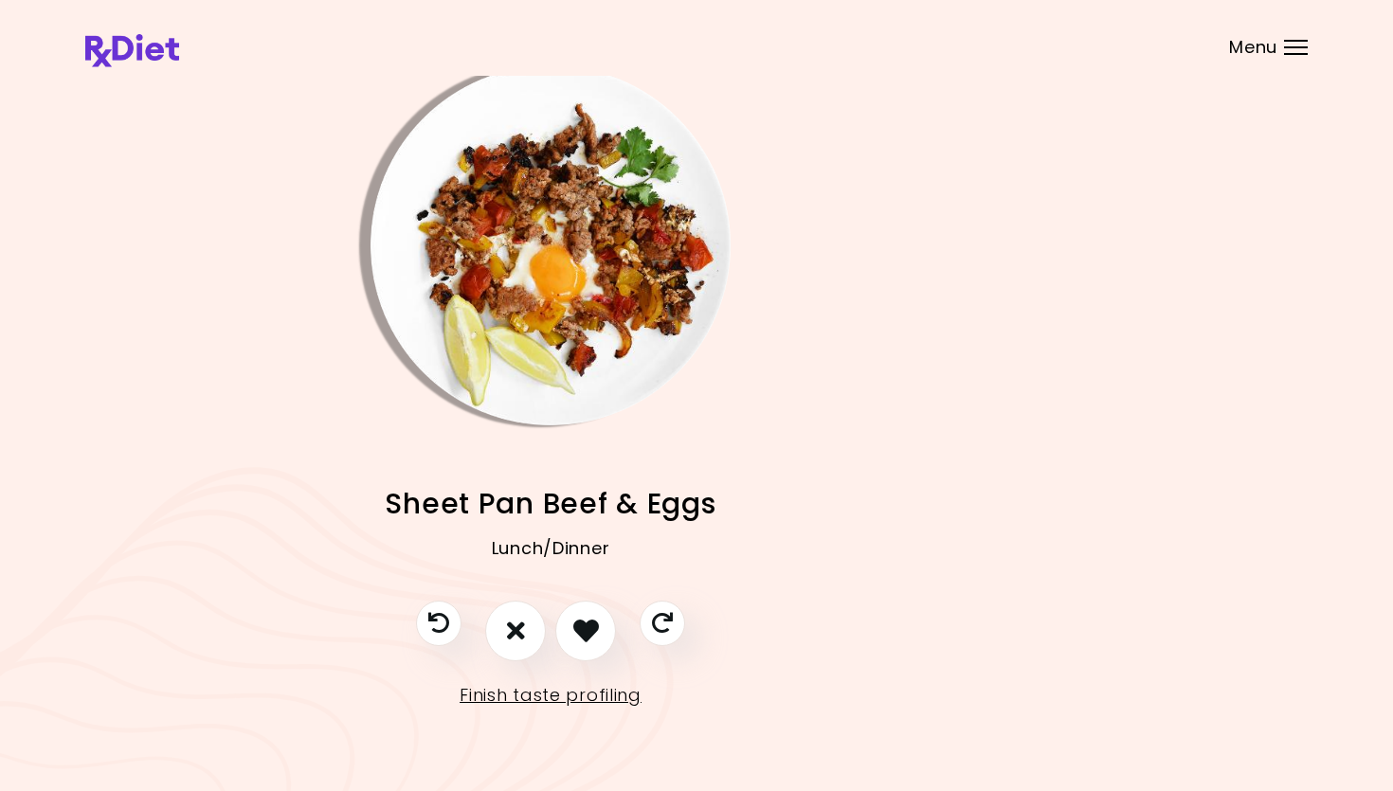
click at [603, 356] on img "Info - Sheet Pan Beef & Eggs" at bounding box center [550, 245] width 360 height 360
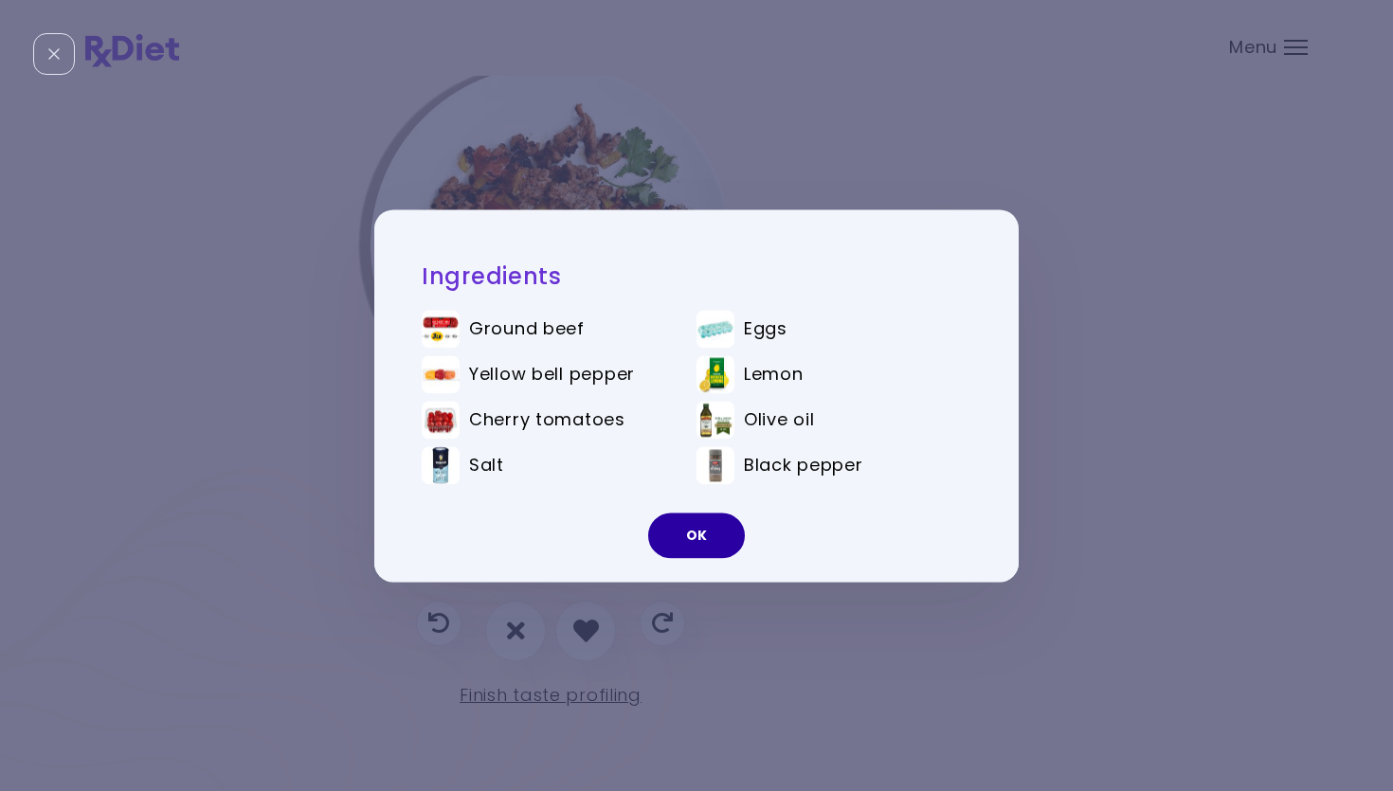
click at [696, 541] on button "OK" at bounding box center [696, 535] width 97 height 45
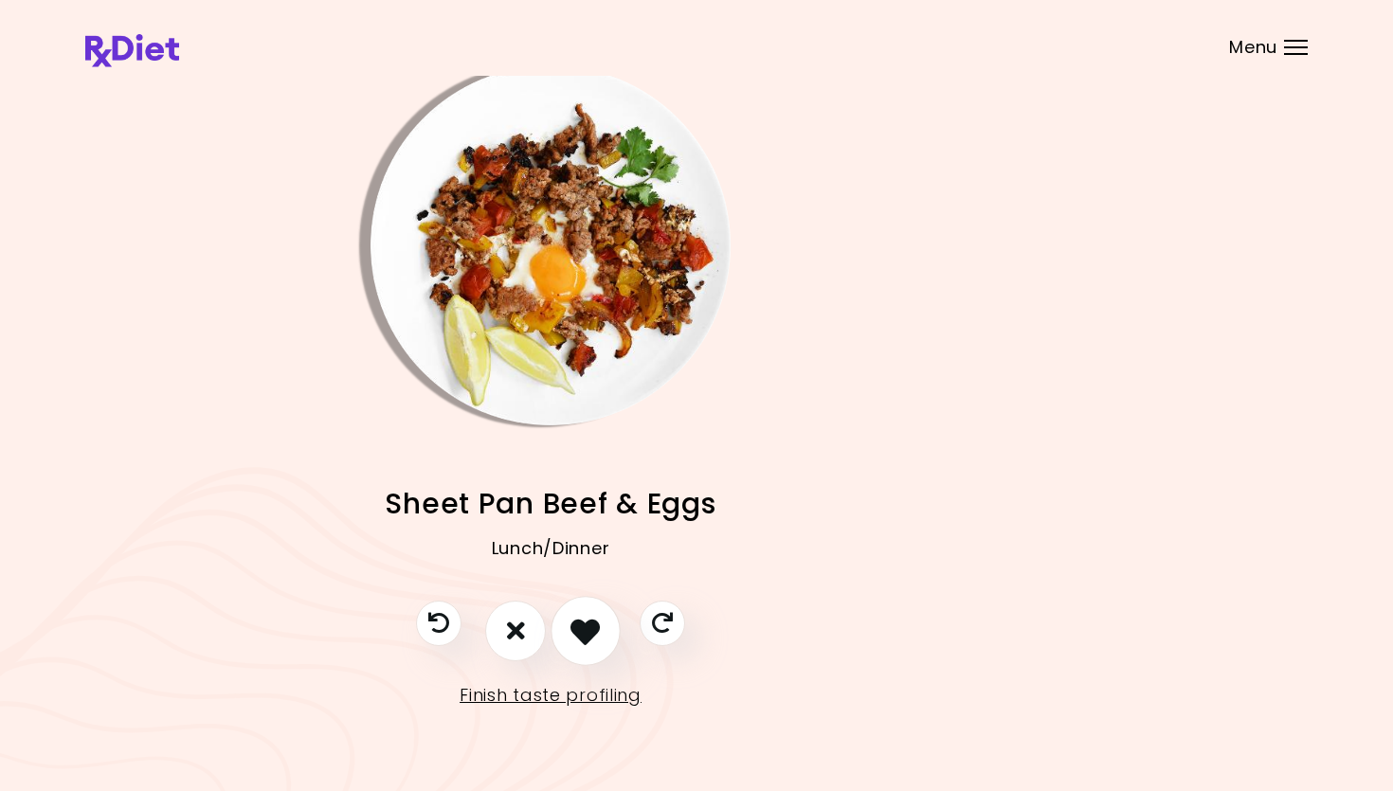
click at [615, 629] on button "I like this recipe" at bounding box center [586, 631] width 70 height 70
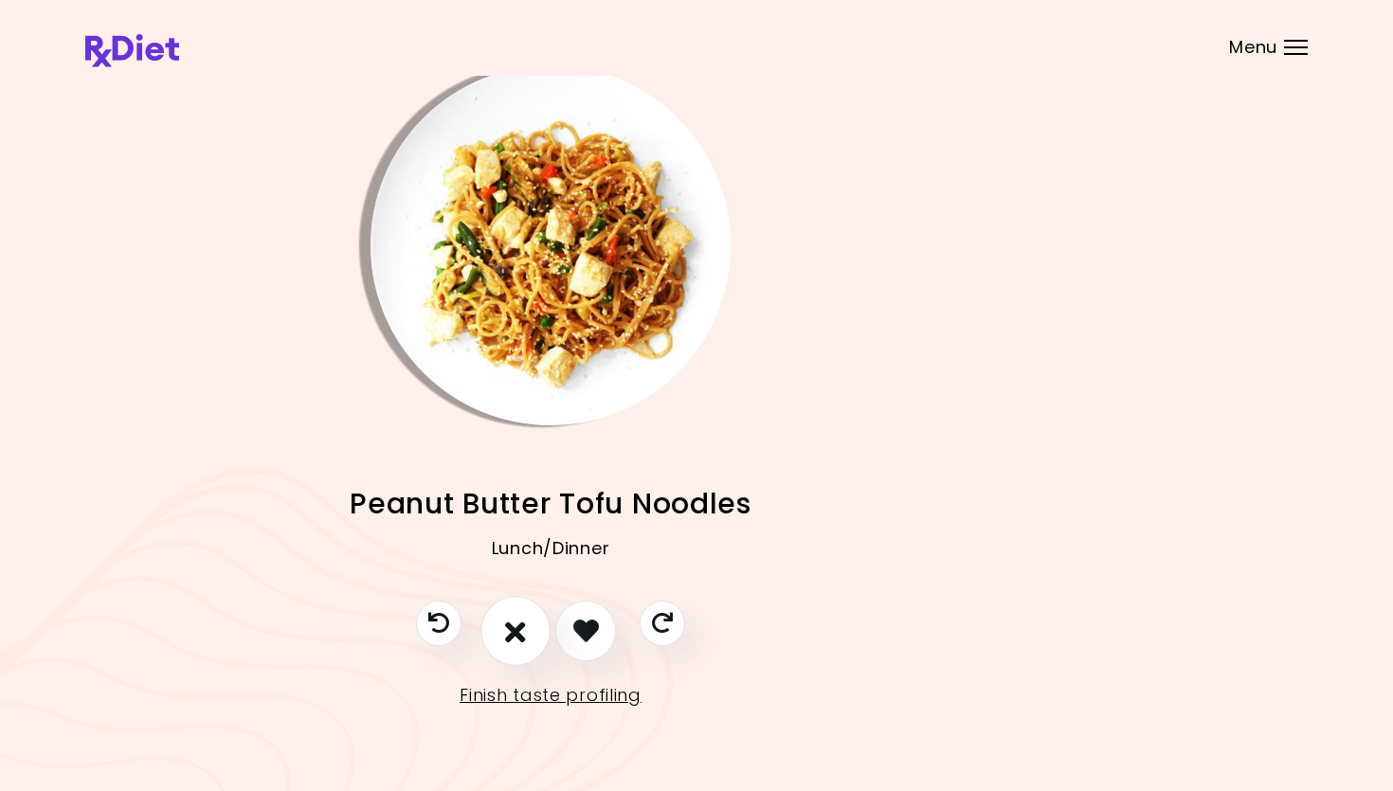
scroll to position [10, 146]
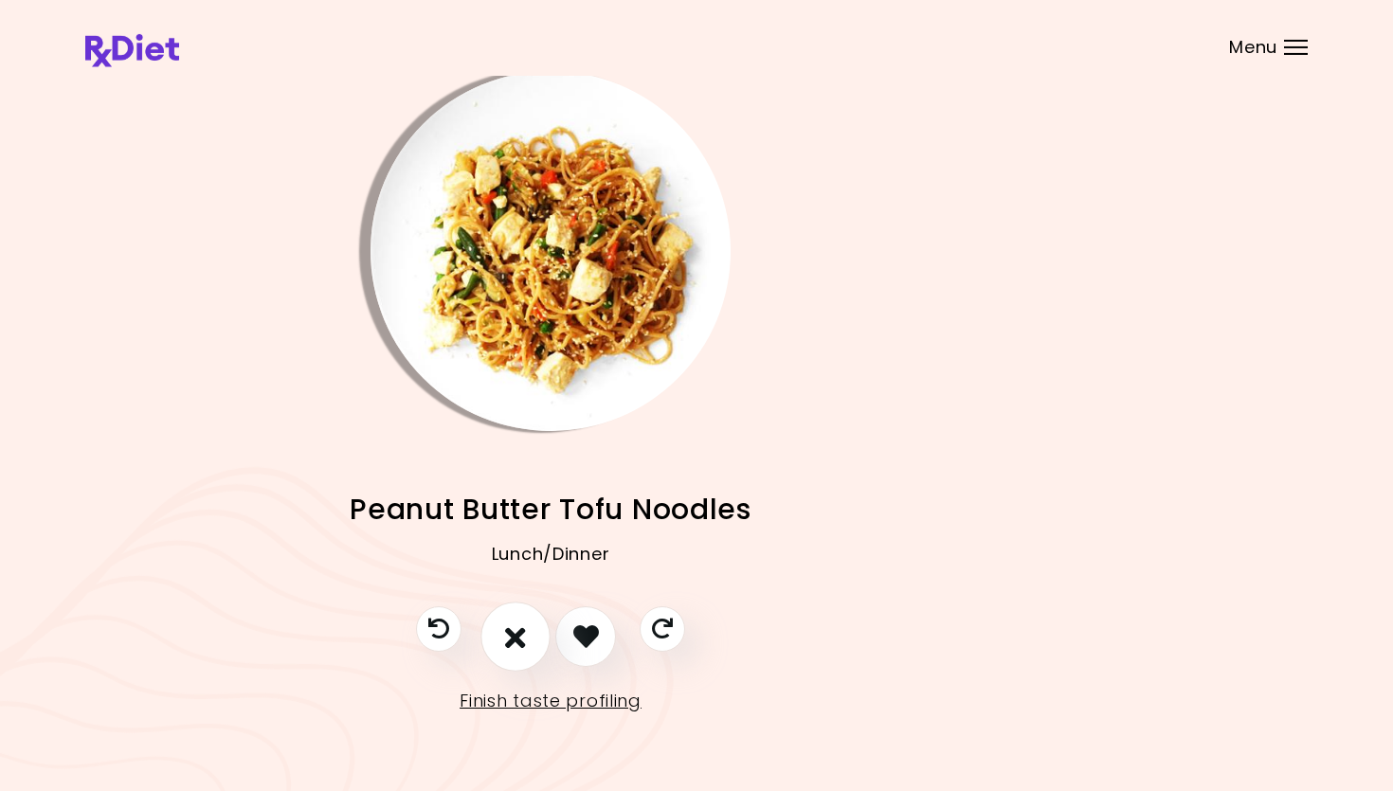
click at [515, 636] on icon "I don't like this recipe" at bounding box center [515, 636] width 21 height 29
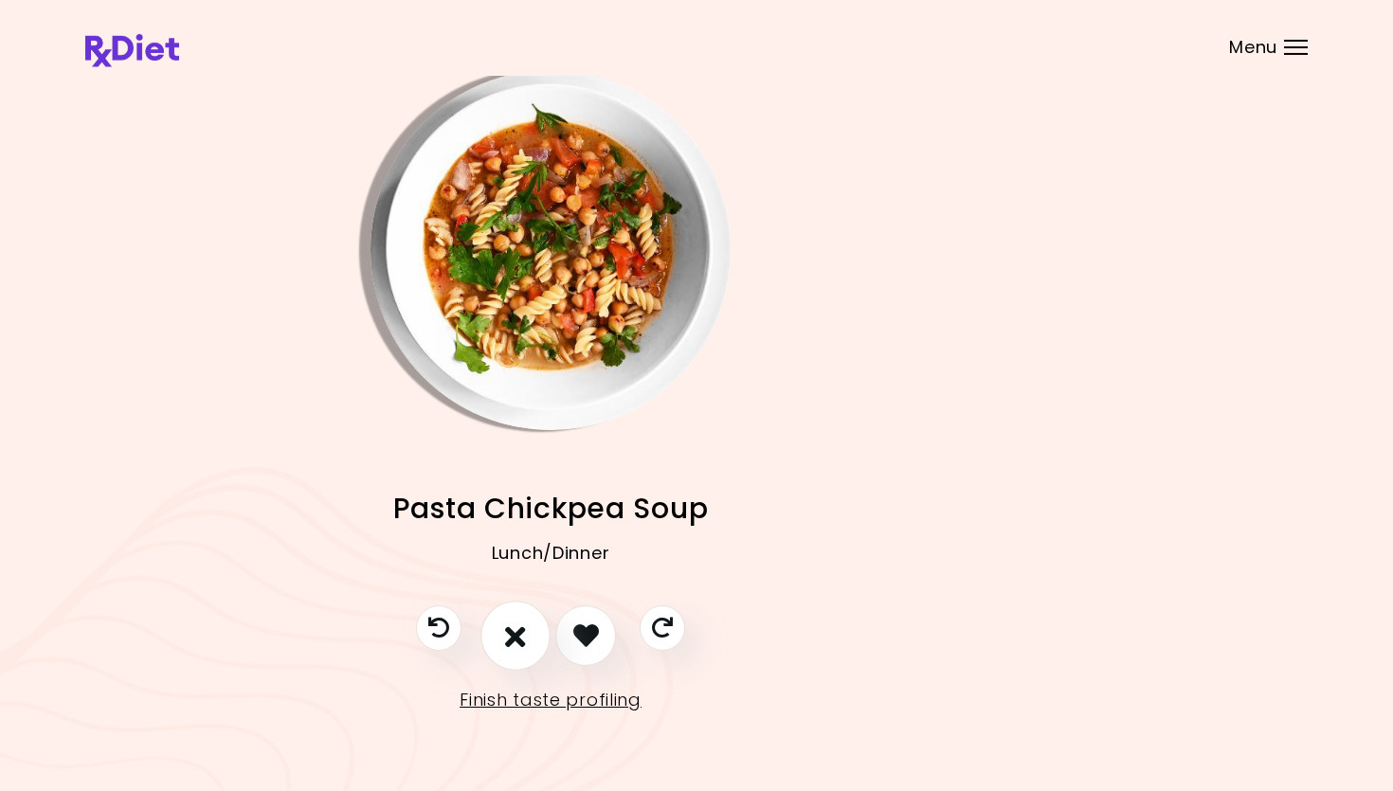
click at [511, 629] on icon "I don't like this recipe" at bounding box center [515, 635] width 21 height 29
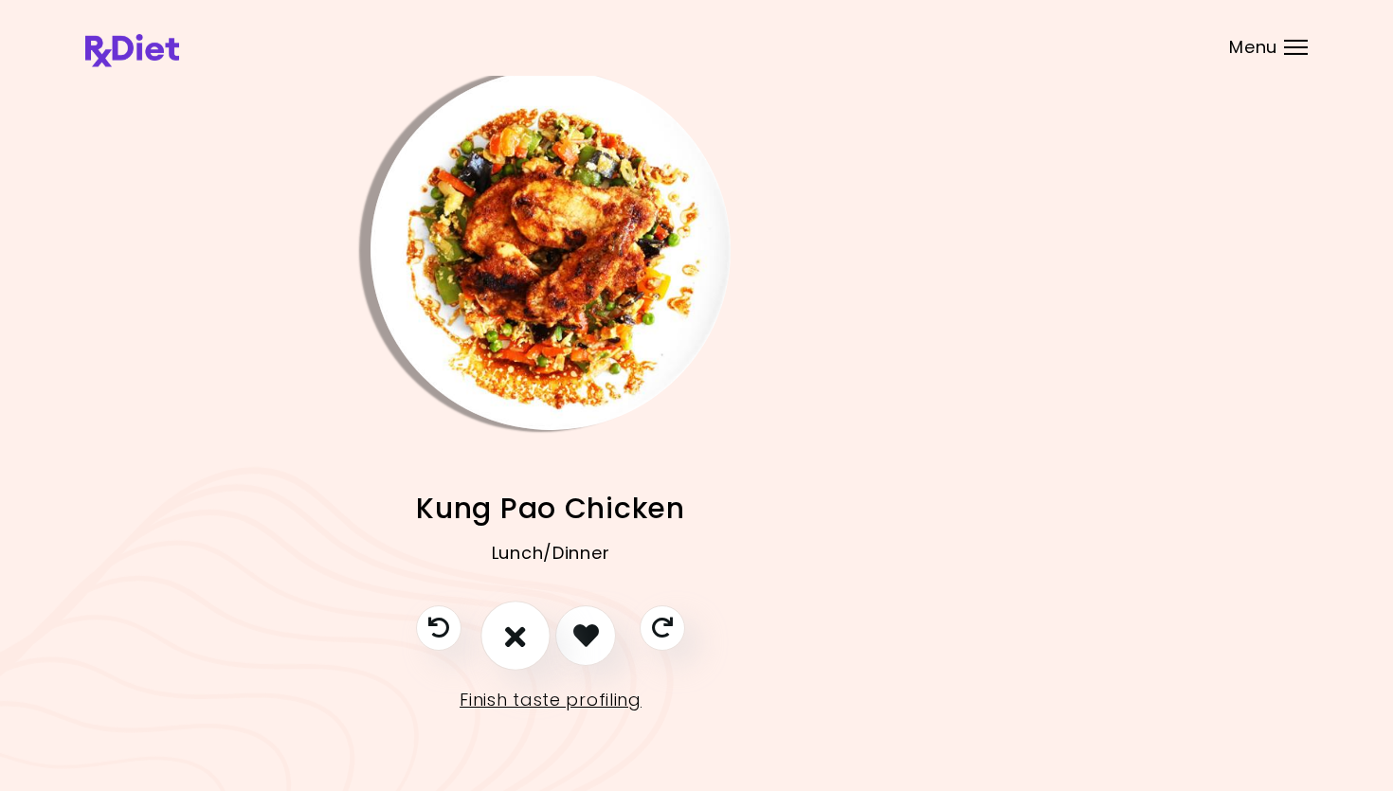
click at [509, 632] on icon "I don't like this recipe" at bounding box center [515, 635] width 21 height 29
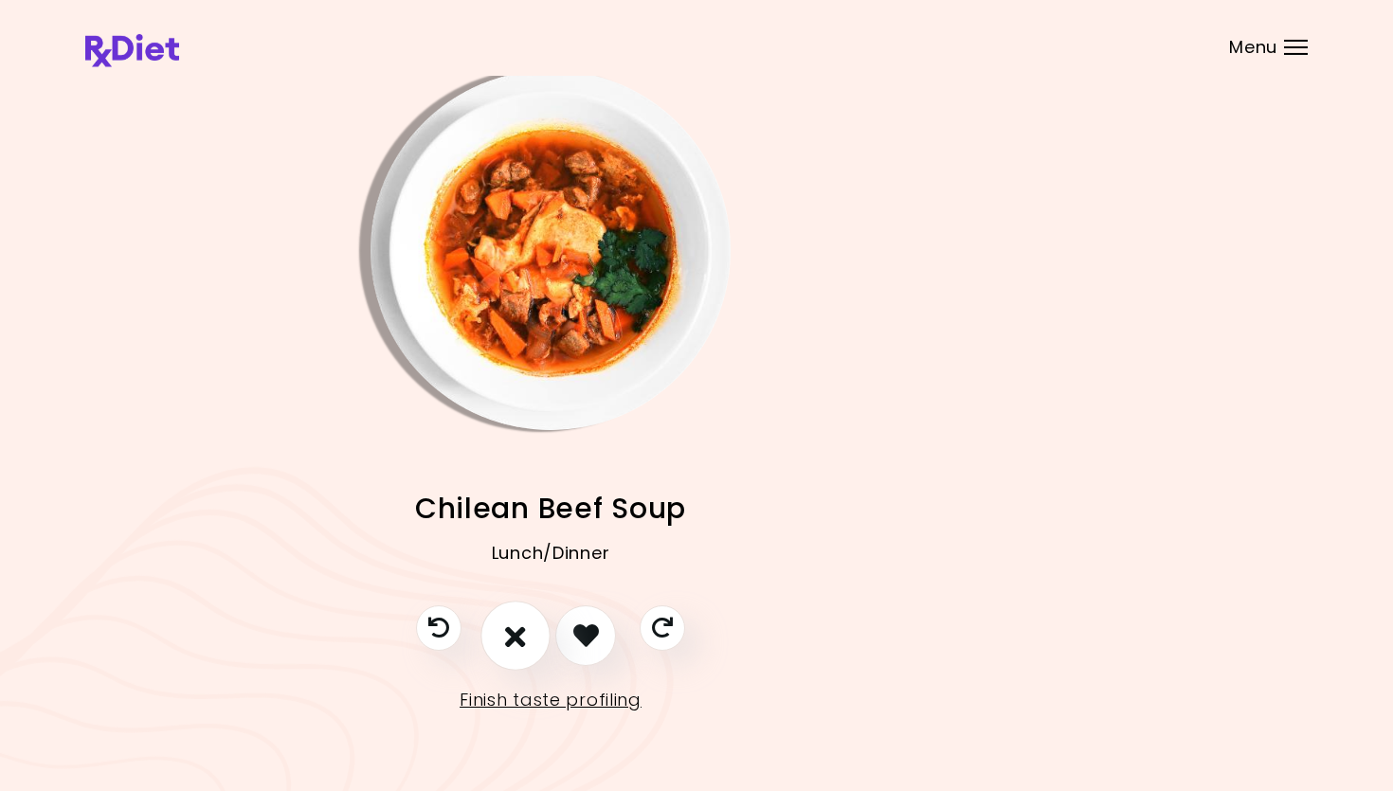
click at [508, 628] on icon "I don't like this recipe" at bounding box center [515, 635] width 21 height 29
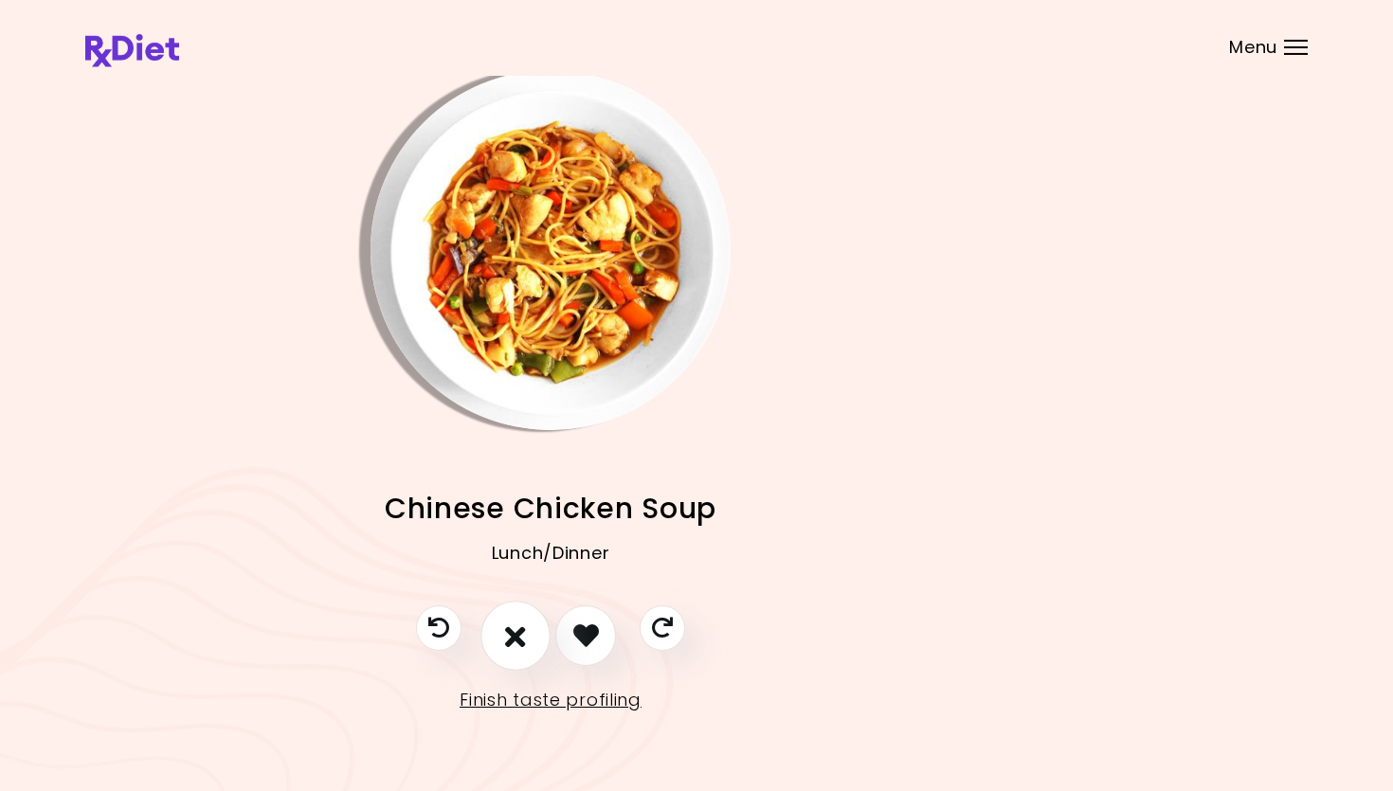
click at [524, 614] on button "I don't like this recipe" at bounding box center [515, 636] width 70 height 70
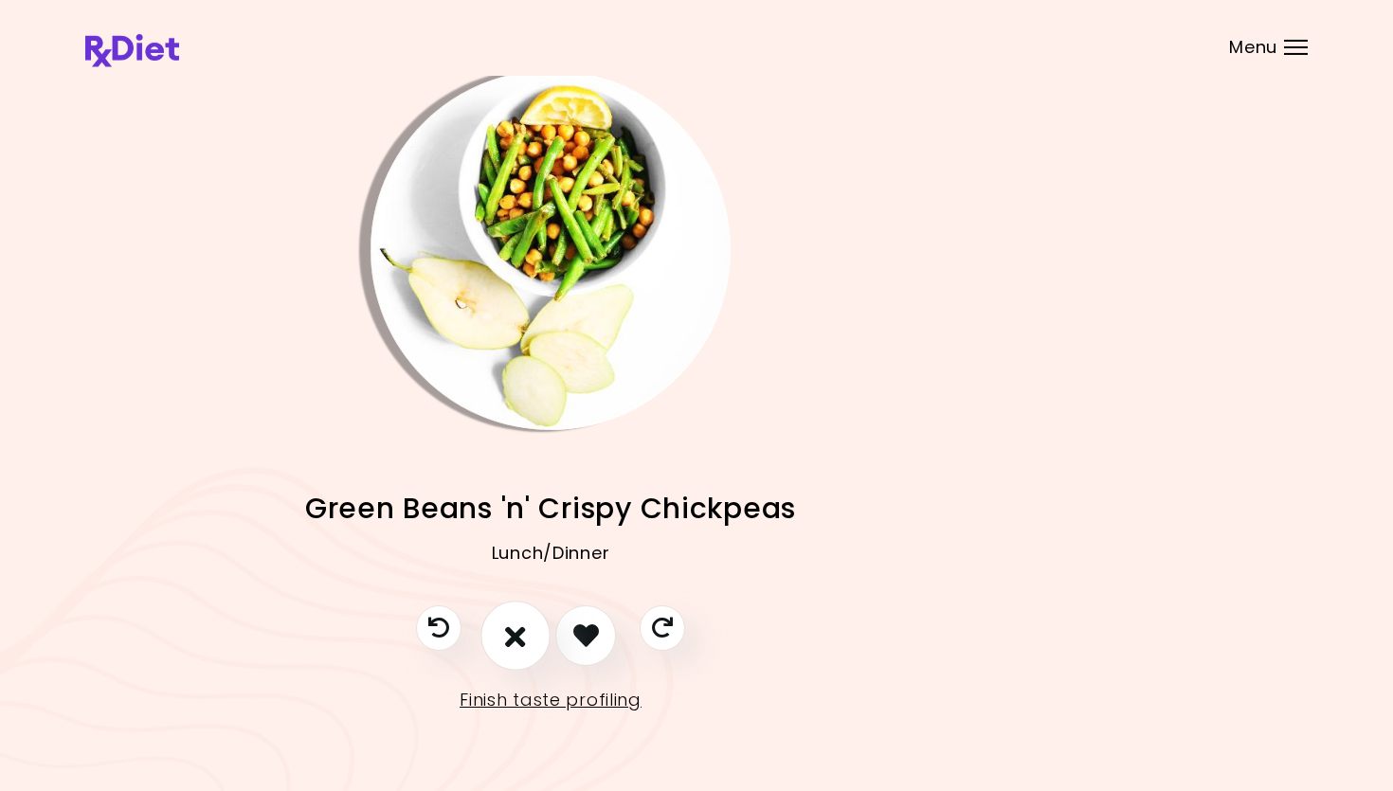
click at [515, 636] on button "I don't like this recipe" at bounding box center [515, 636] width 70 height 70
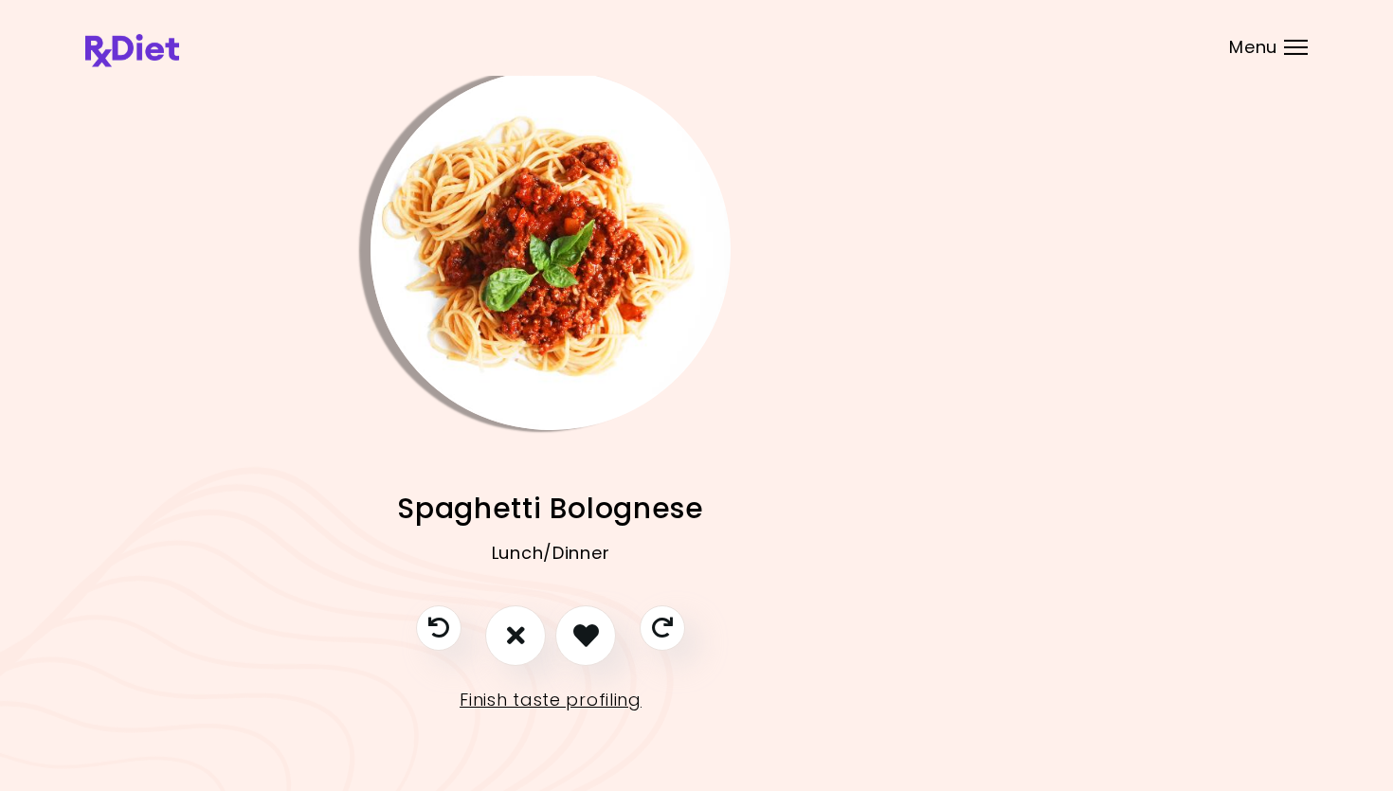
click at [554, 281] on img "Info - Spaghetti Bolognese" at bounding box center [550, 250] width 360 height 360
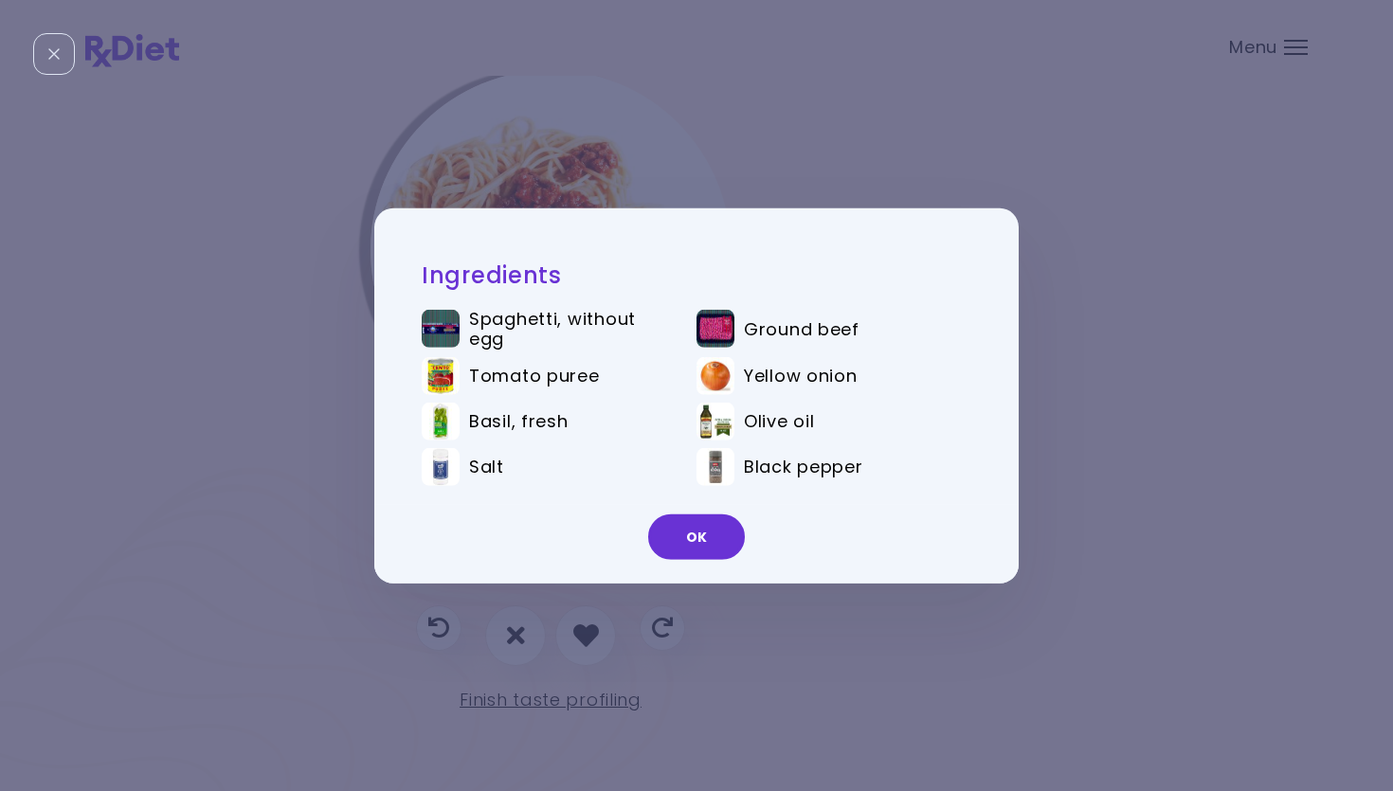
click at [706, 527] on button "OK" at bounding box center [696, 537] width 97 height 45
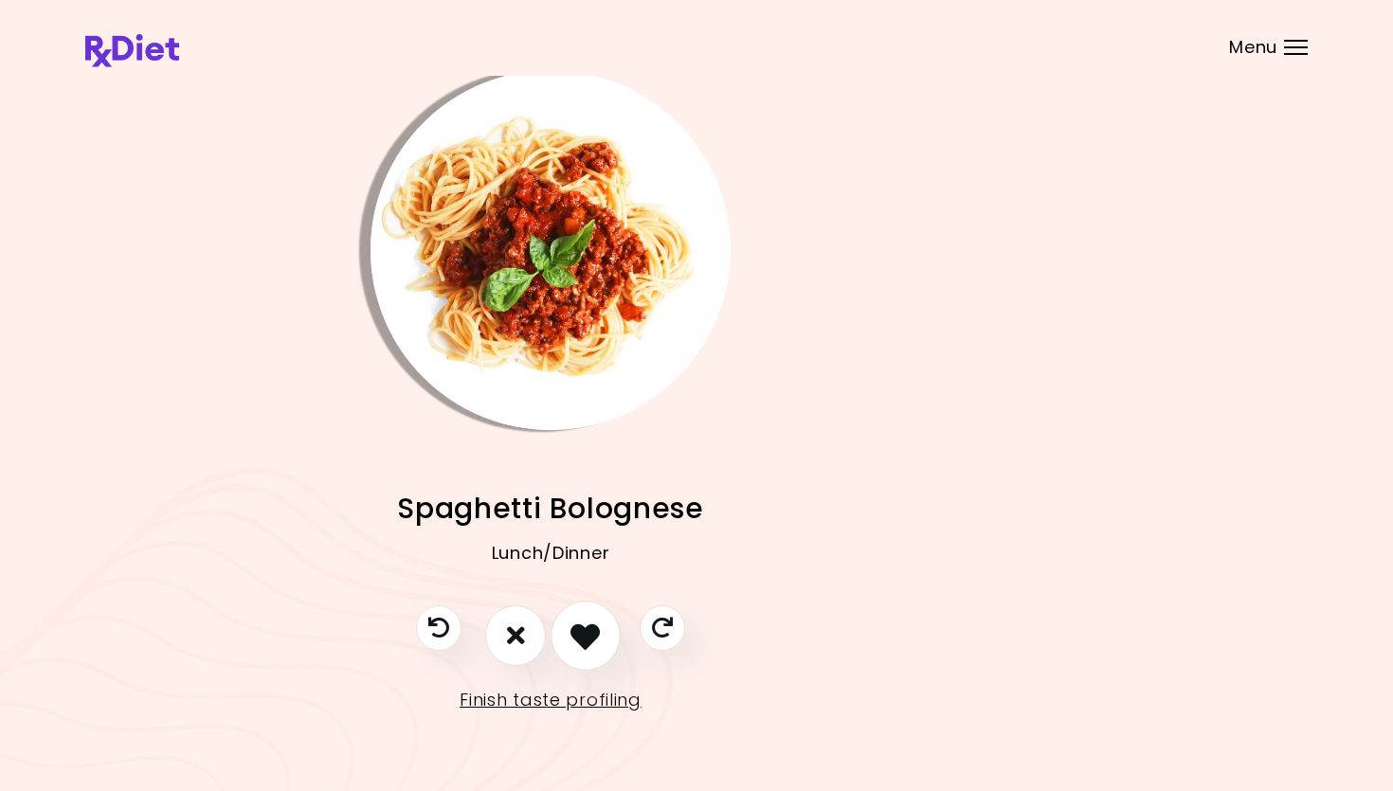
click at [576, 634] on icon "I like this recipe" at bounding box center [584, 635] width 29 height 29
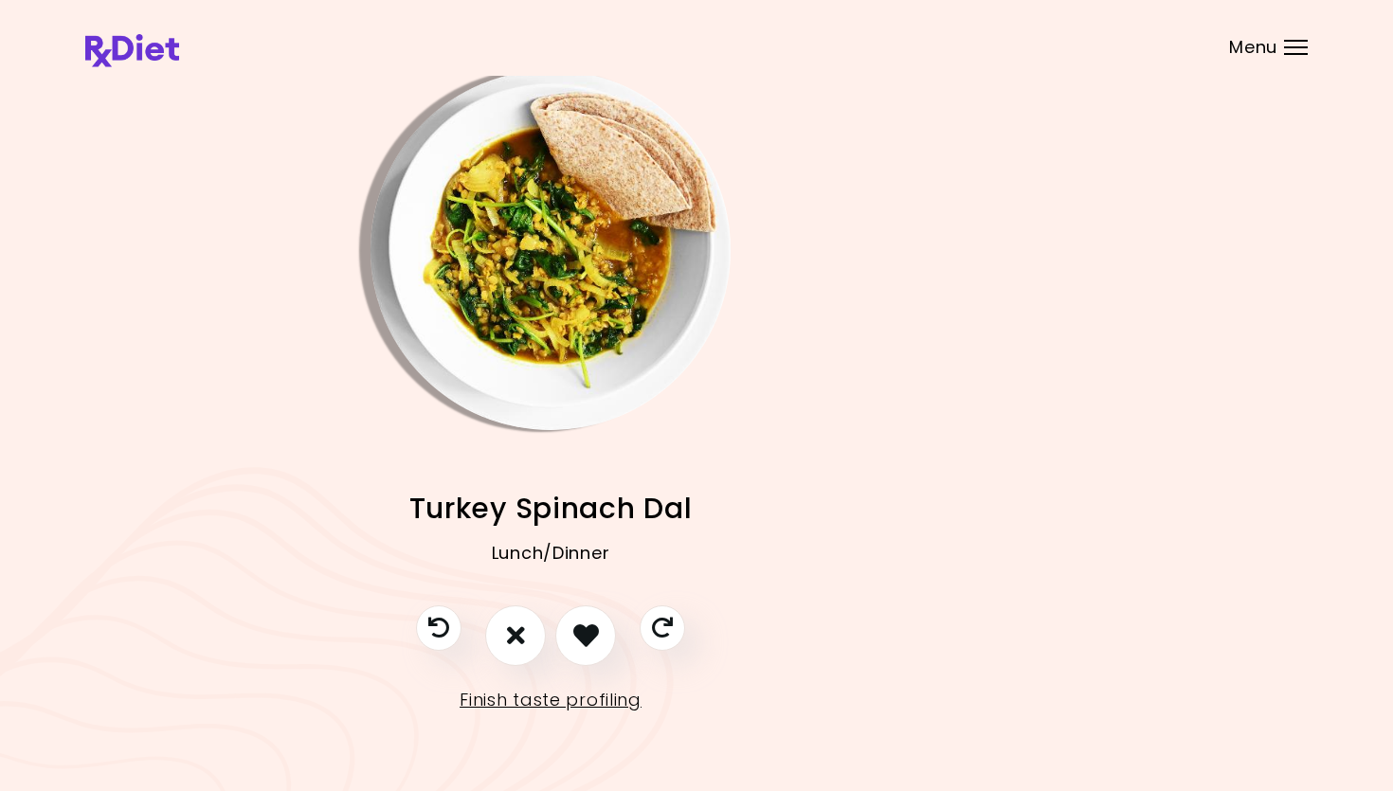
click at [558, 282] on img "Info - Turkey Spinach Dal" at bounding box center [550, 250] width 360 height 360
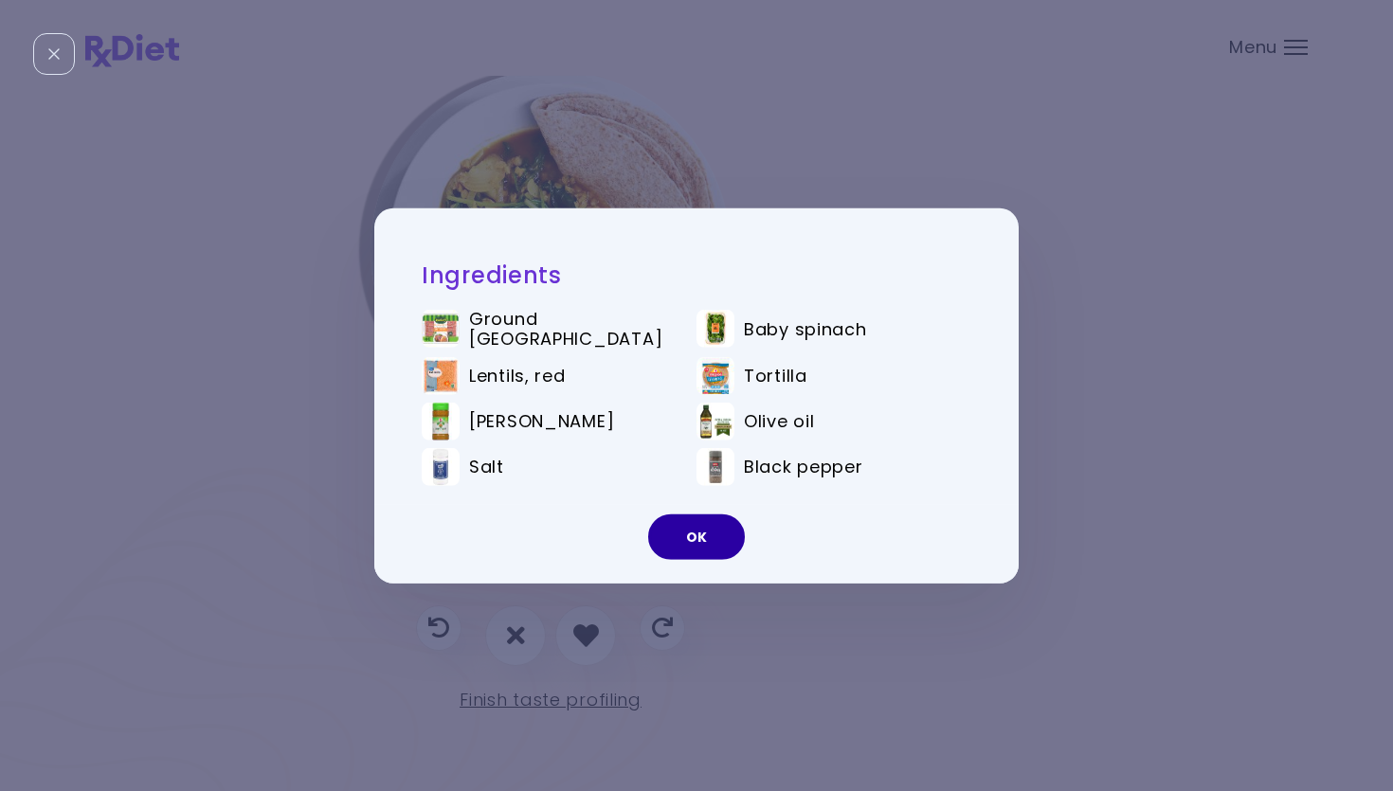
click at [679, 540] on button "OK" at bounding box center [696, 537] width 97 height 45
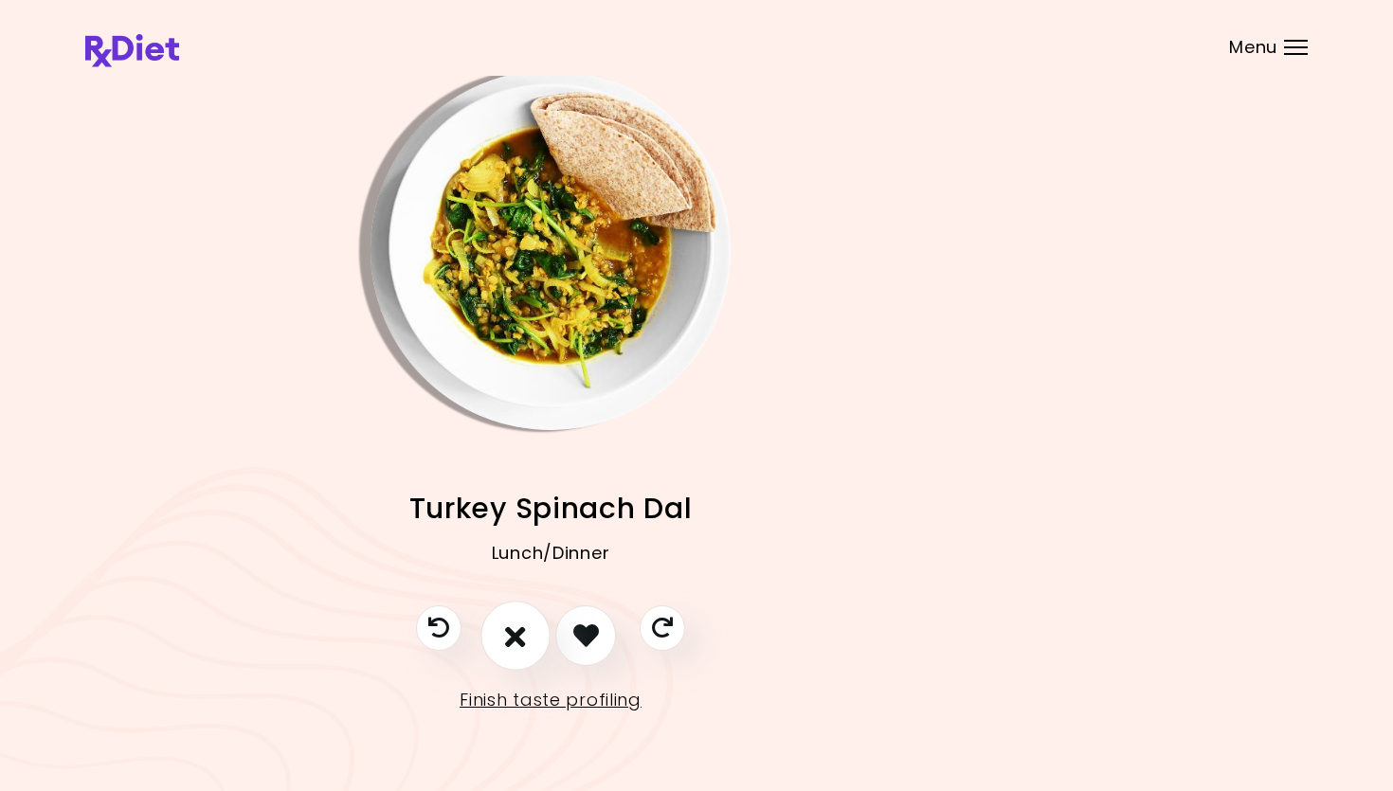
click at [527, 624] on button "I don't like this recipe" at bounding box center [515, 636] width 70 height 70
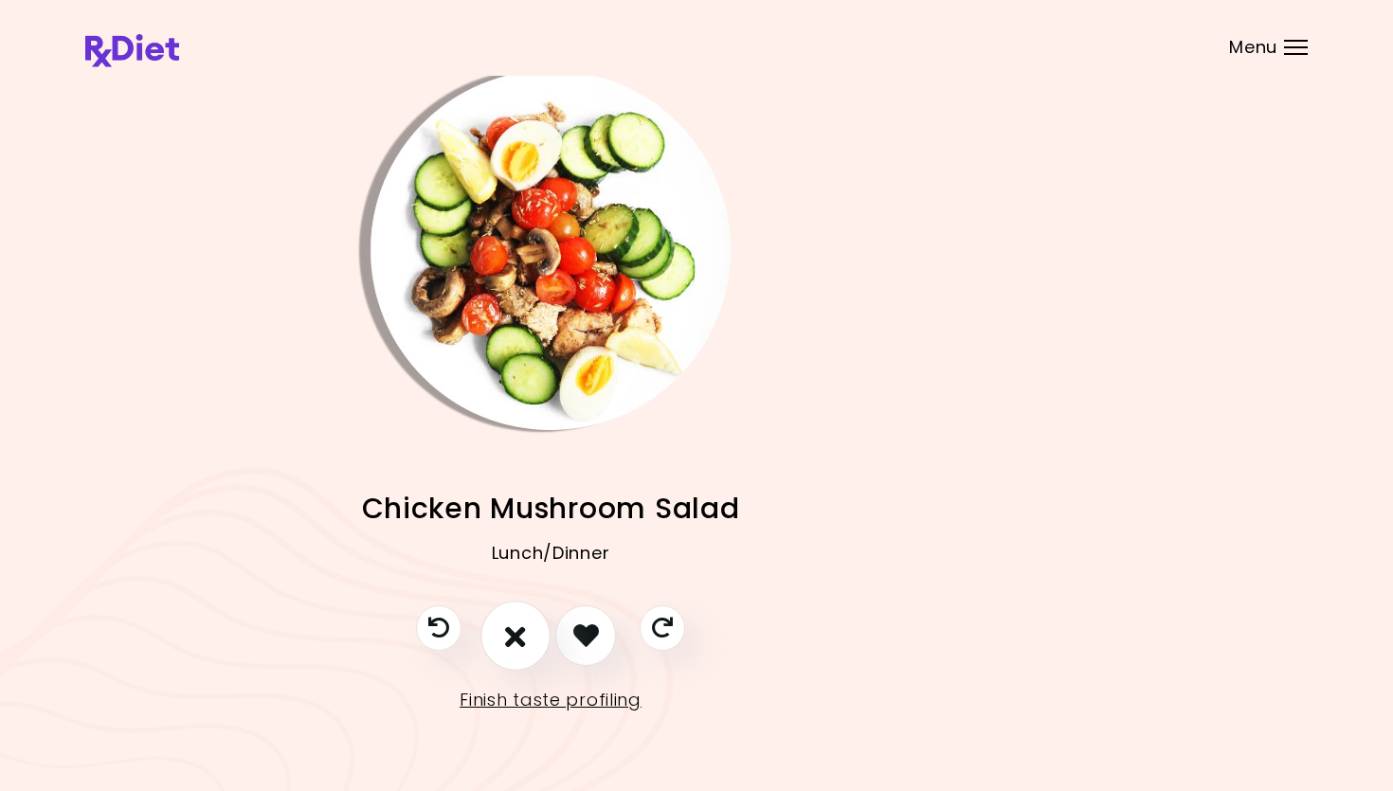
click at [506, 634] on icon "I don't like this recipe" at bounding box center [515, 635] width 21 height 29
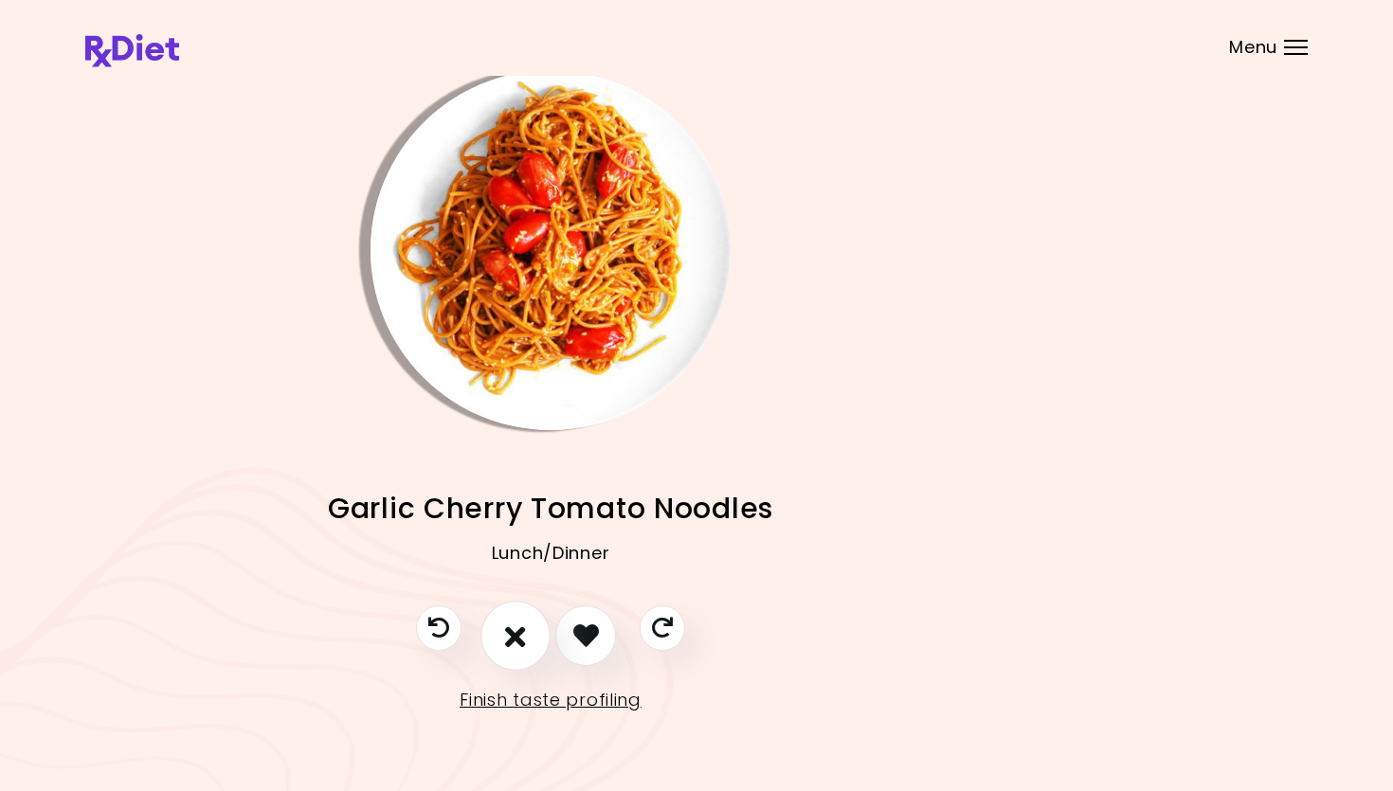
click at [519, 625] on icon "I don't like this recipe" at bounding box center [515, 635] width 21 height 29
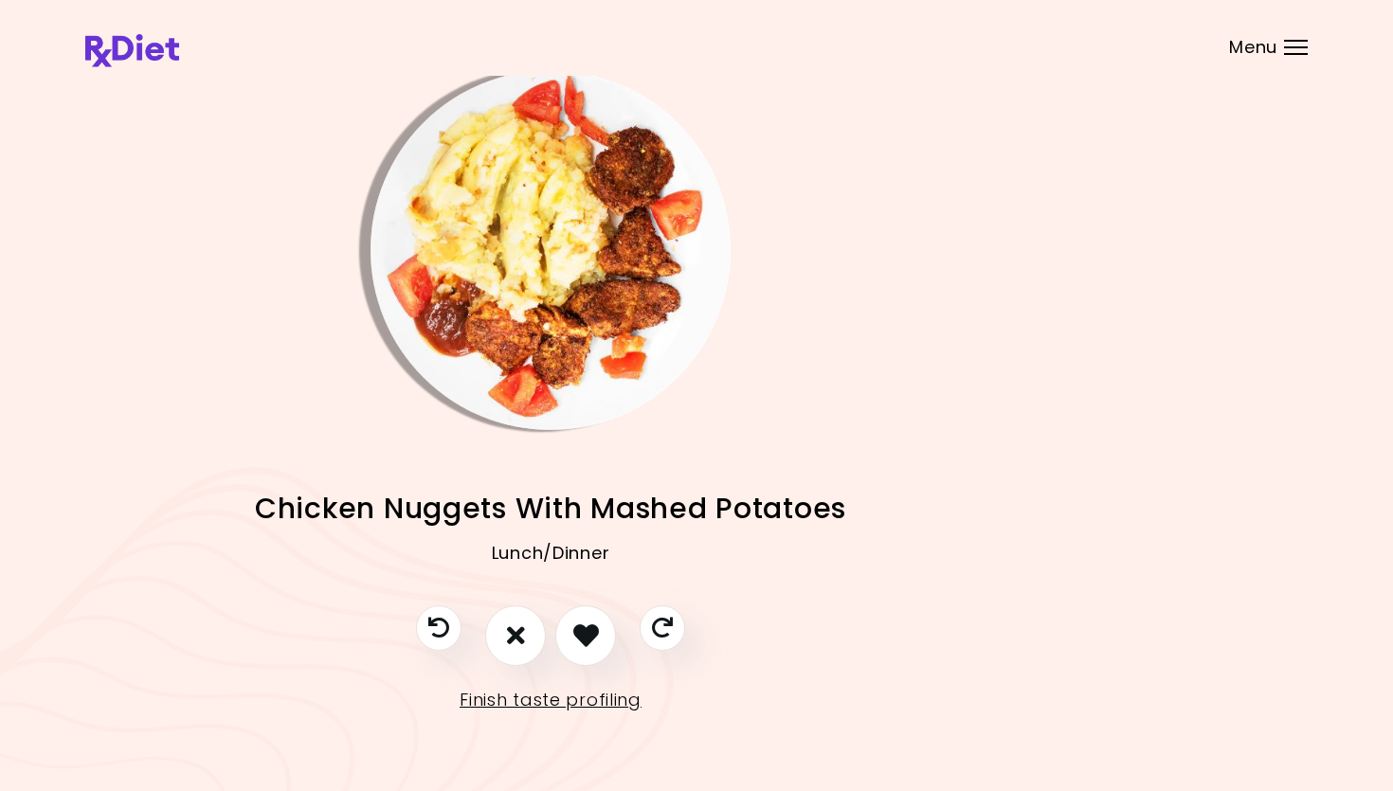
click at [554, 253] on img "Info - Chicken Nuggets With Mashed Potatoes" at bounding box center [550, 250] width 360 height 360
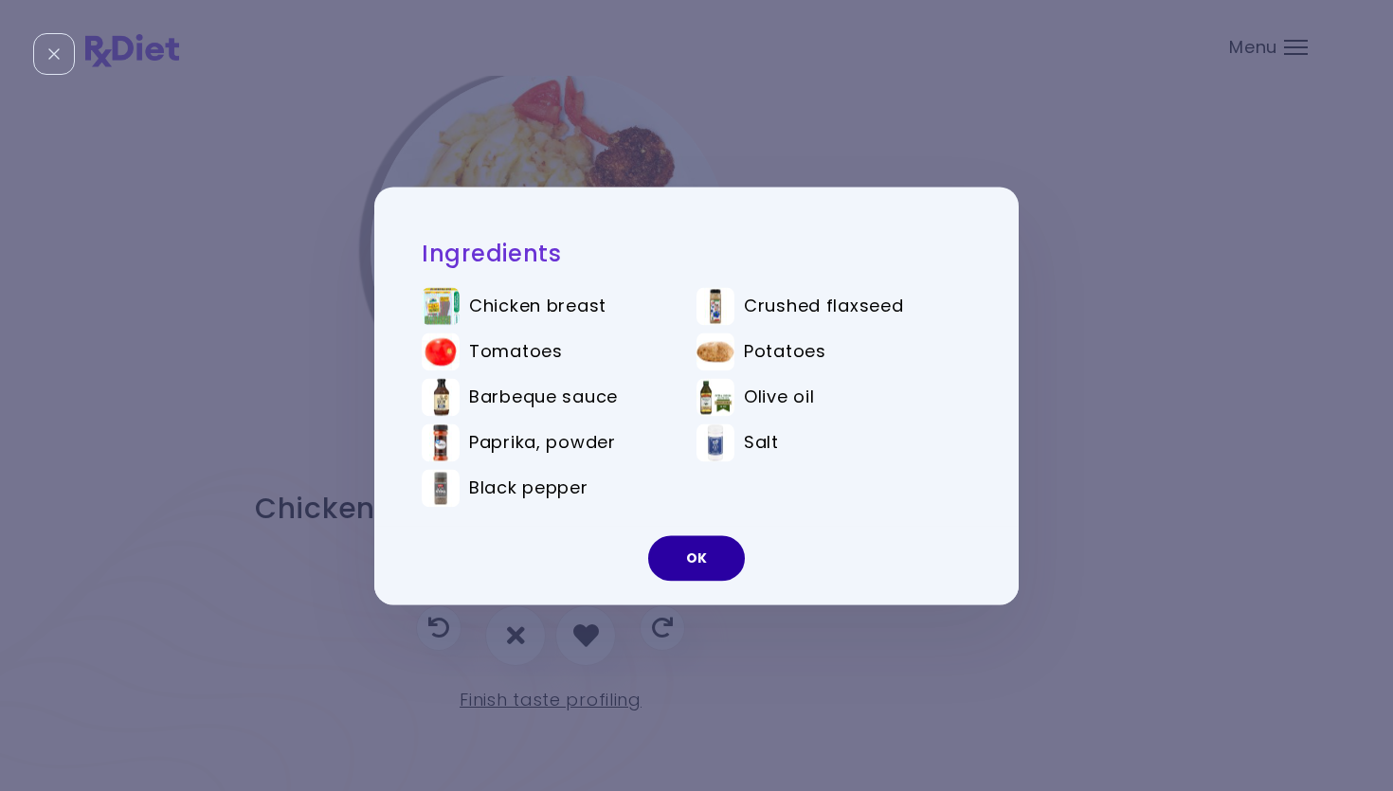
click at [704, 566] on button "OK" at bounding box center [696, 557] width 97 height 45
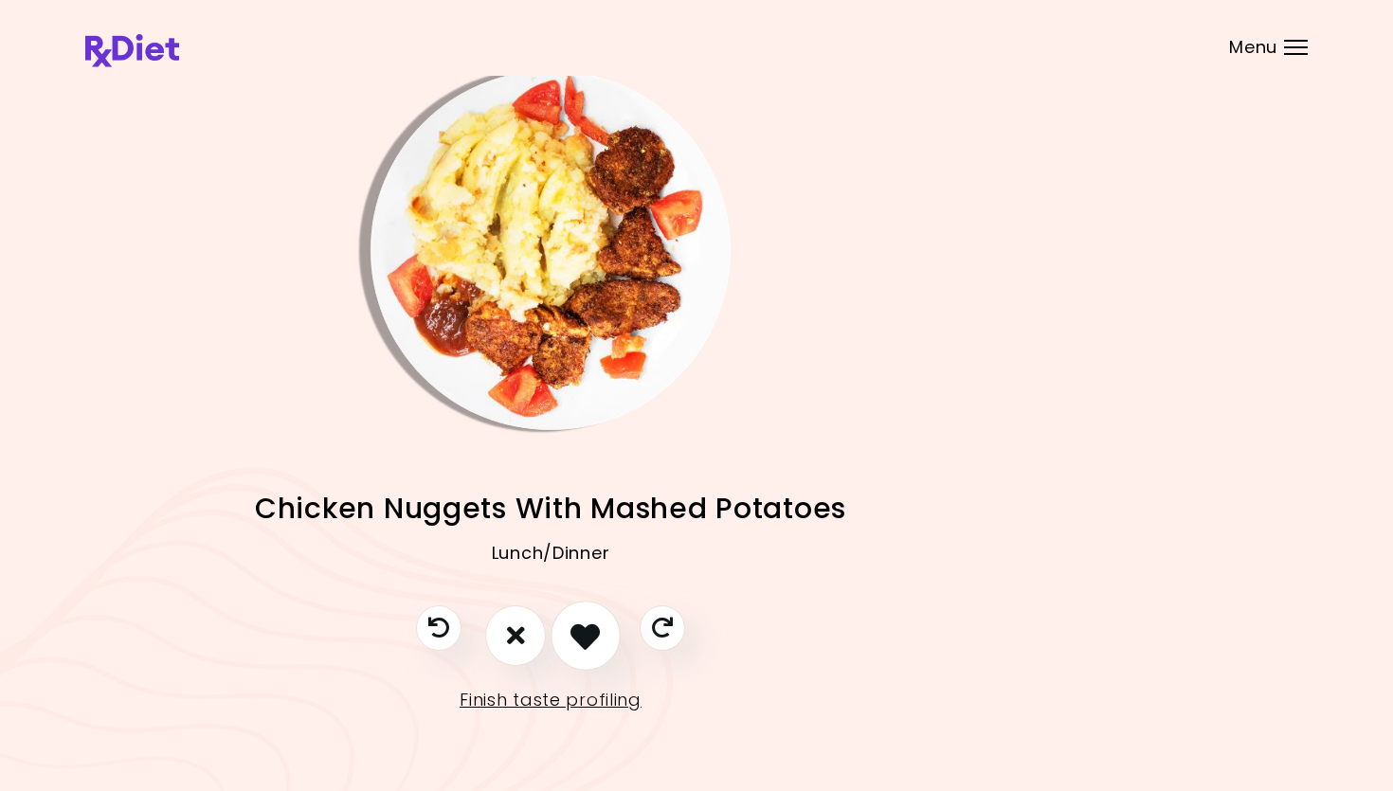
click at [581, 632] on icon "I like this recipe" at bounding box center [584, 635] width 29 height 29
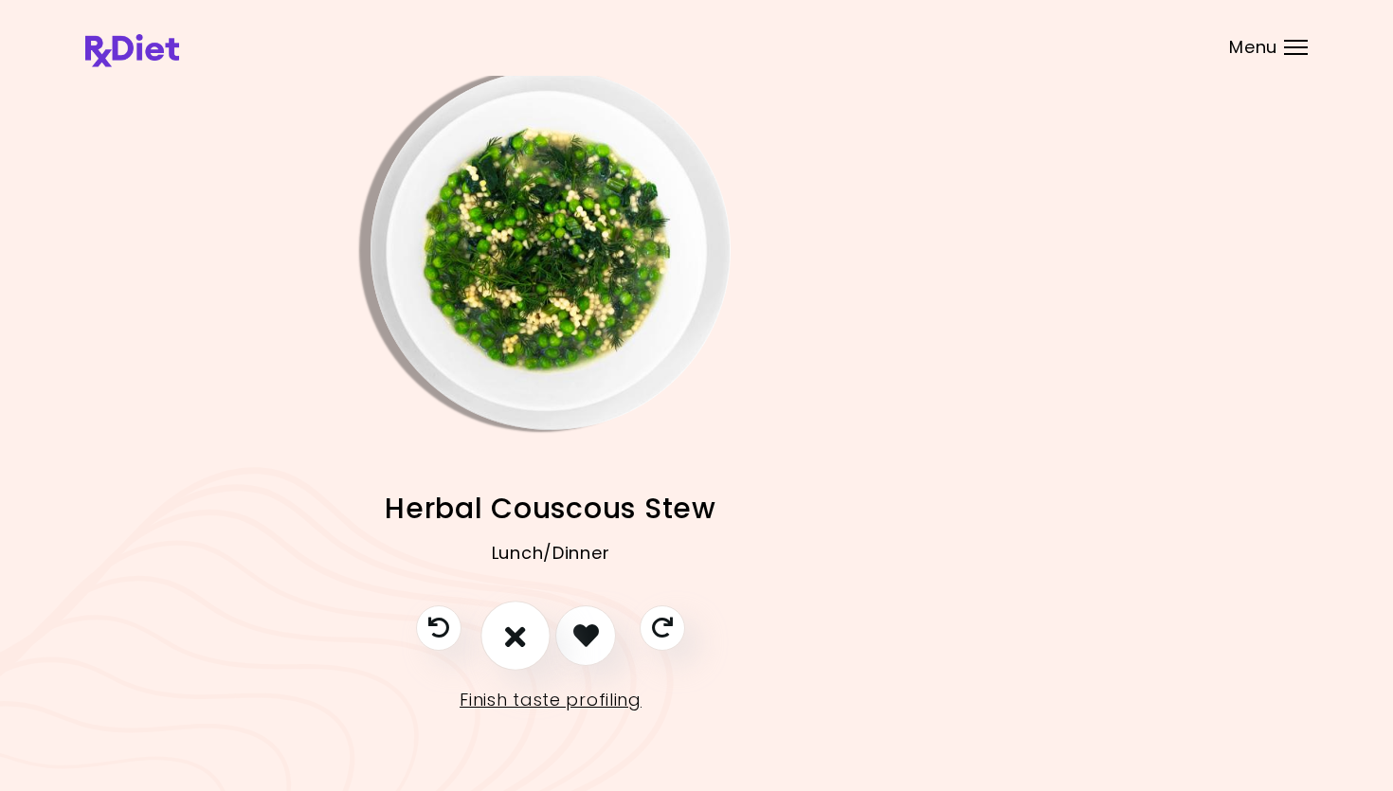
click at [511, 628] on icon "I don't like this recipe" at bounding box center [515, 635] width 21 height 29
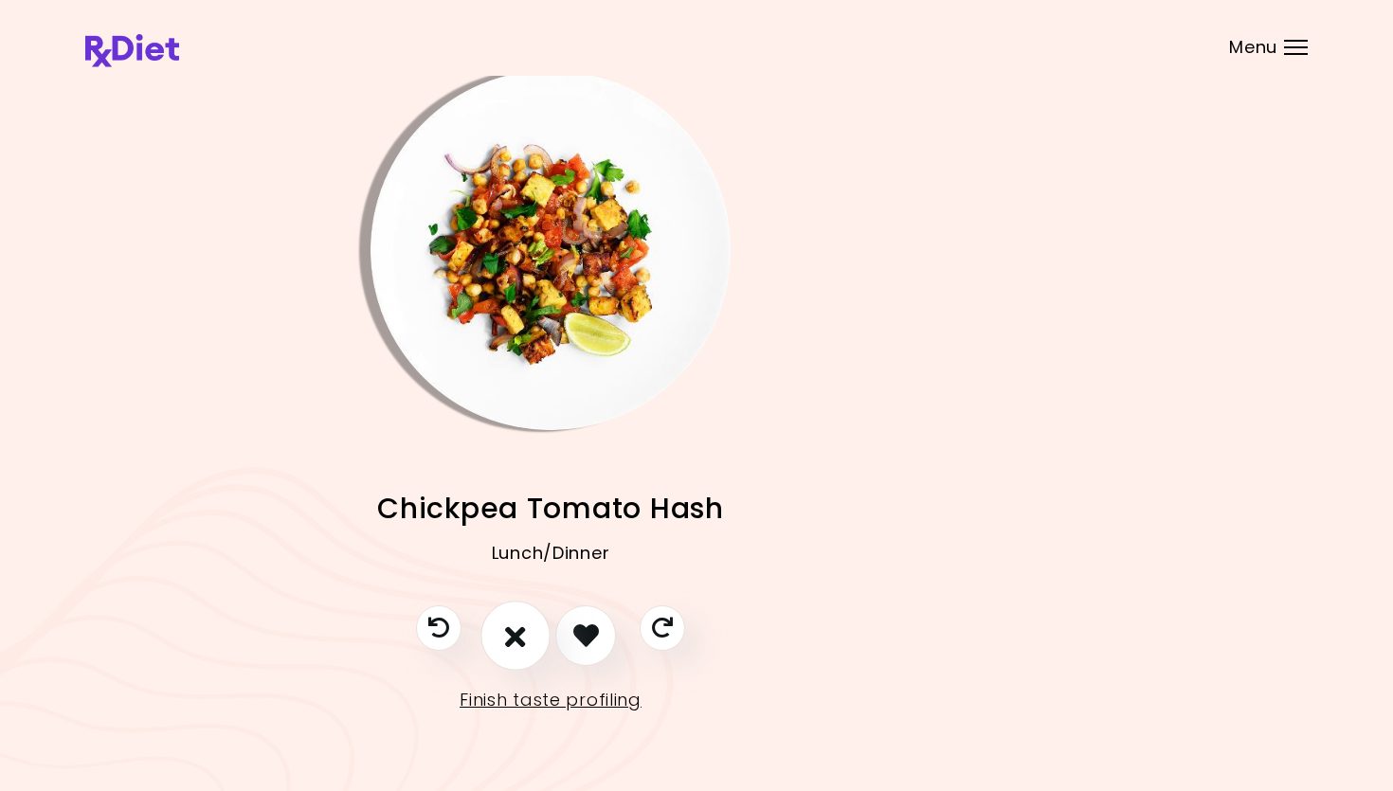
click at [503, 632] on button "I don't like this recipe" at bounding box center [515, 636] width 70 height 70
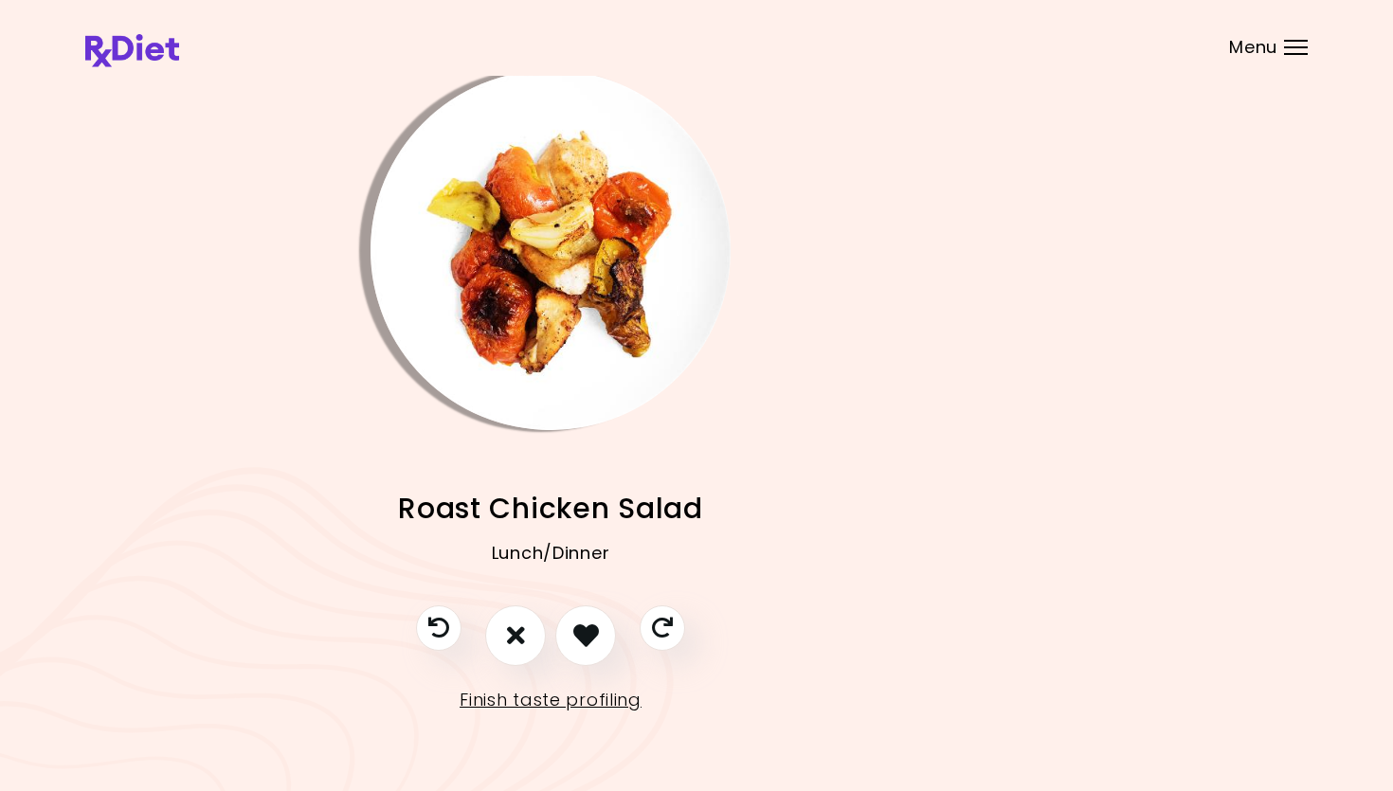
click at [560, 350] on img "Info - Roast Chicken Salad" at bounding box center [550, 250] width 360 height 360
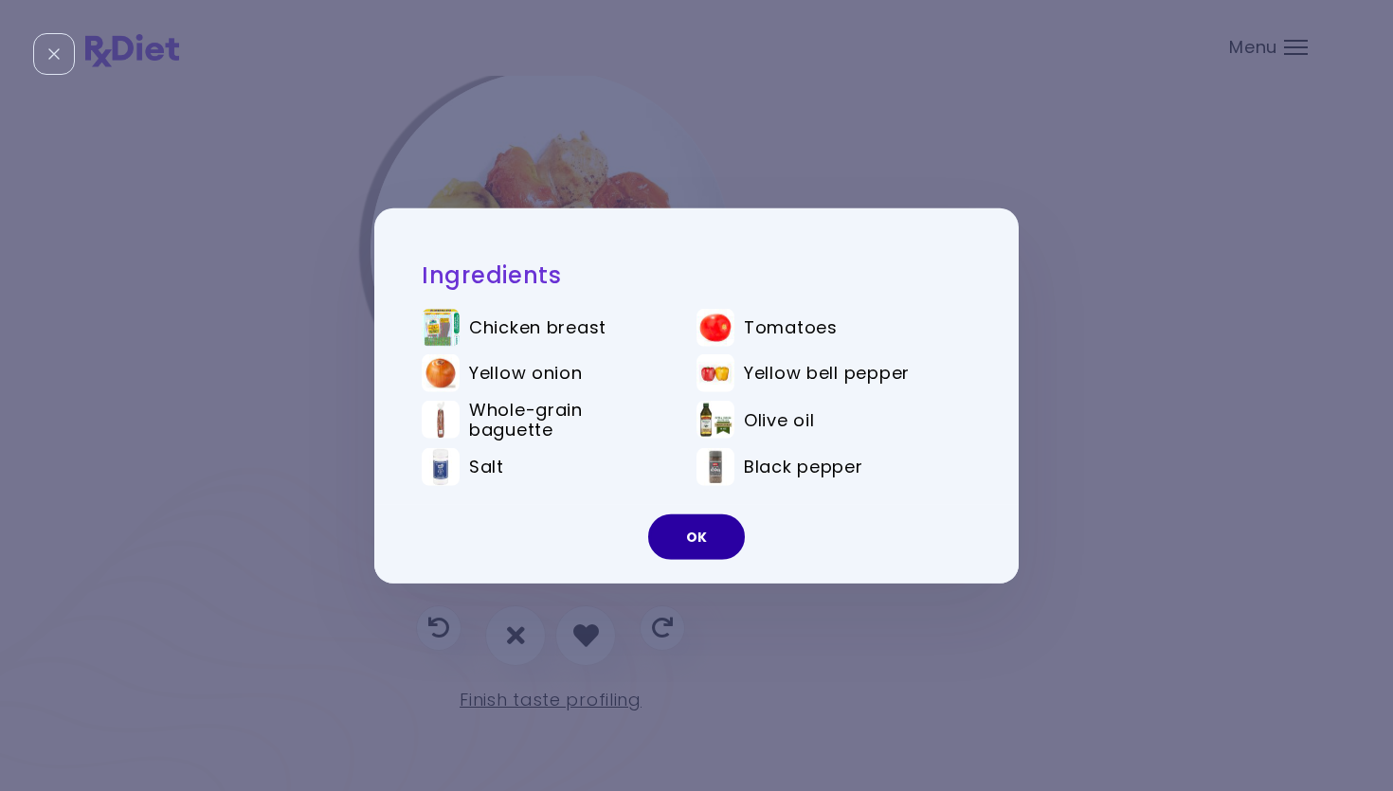
click at [696, 526] on button "OK" at bounding box center [696, 537] width 97 height 45
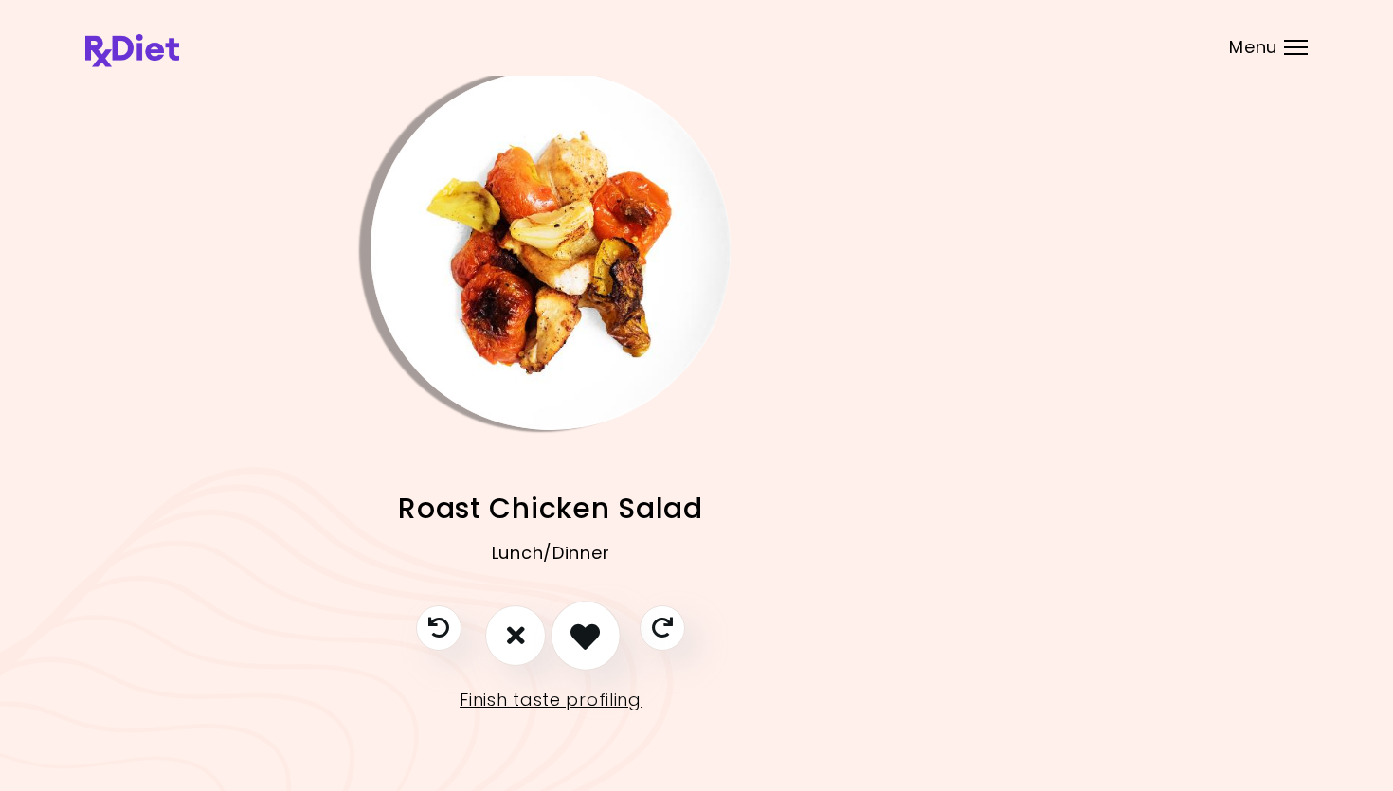
click at [570, 636] on button "I like this recipe" at bounding box center [586, 636] width 70 height 70
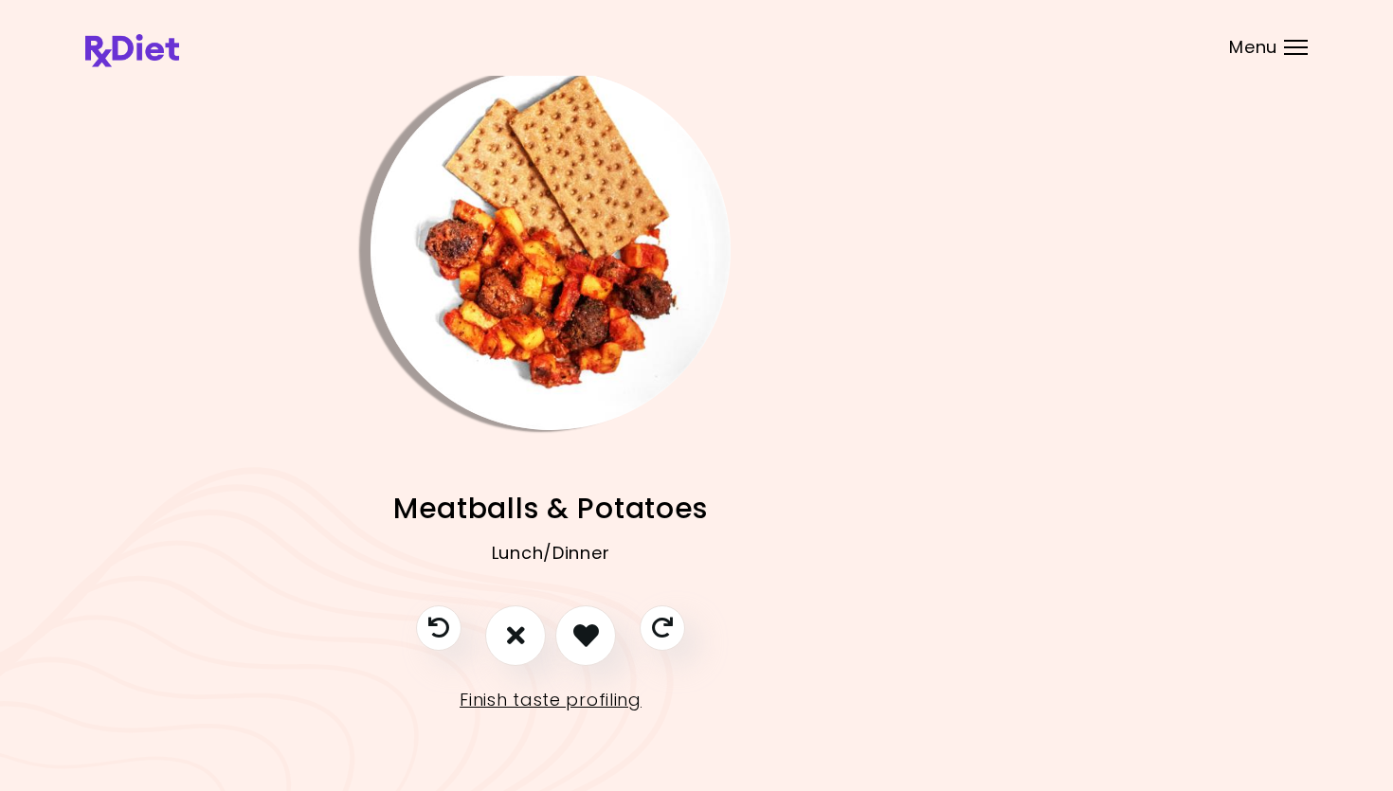
click at [575, 352] on img "Info - Meatballs & Potatoes" at bounding box center [550, 250] width 360 height 360
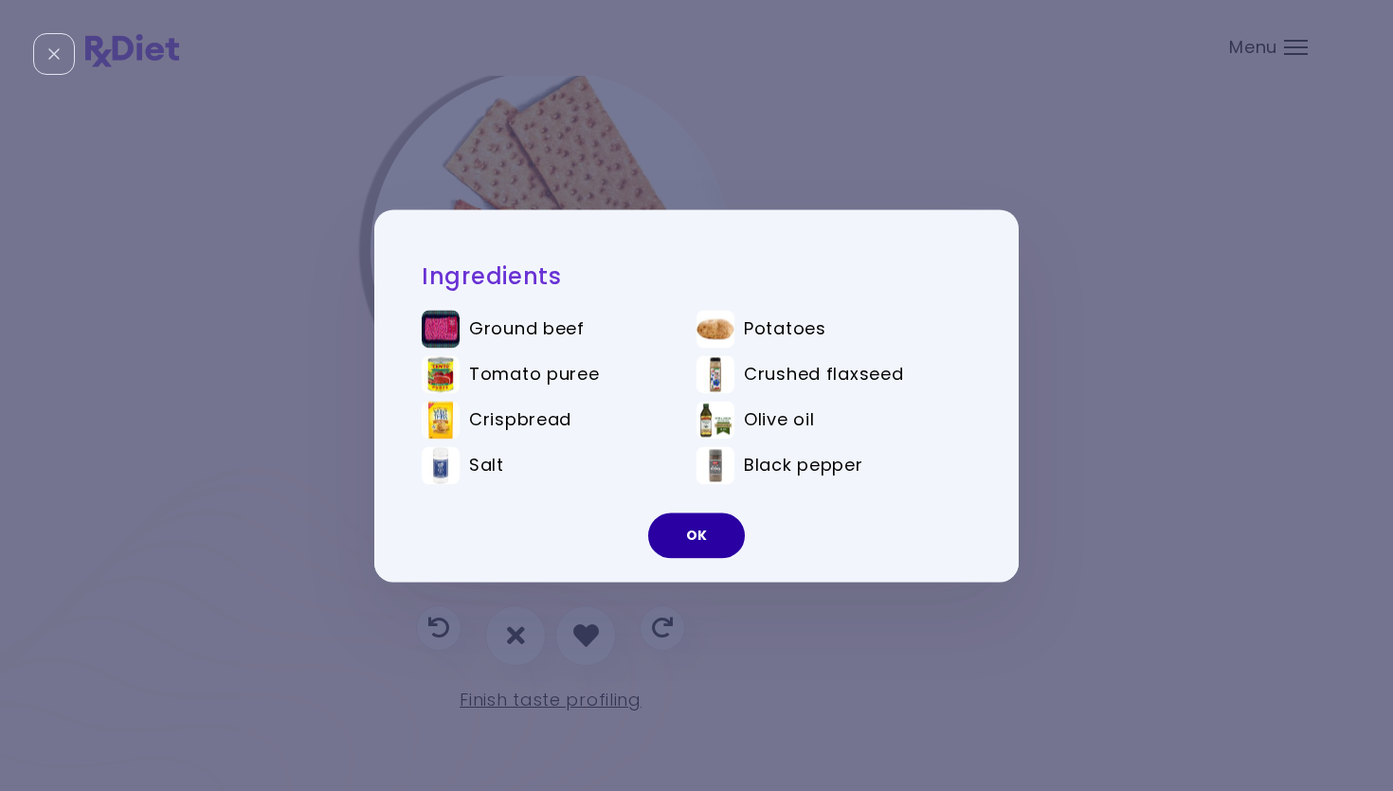
click at [708, 537] on button "OK" at bounding box center [696, 535] width 97 height 45
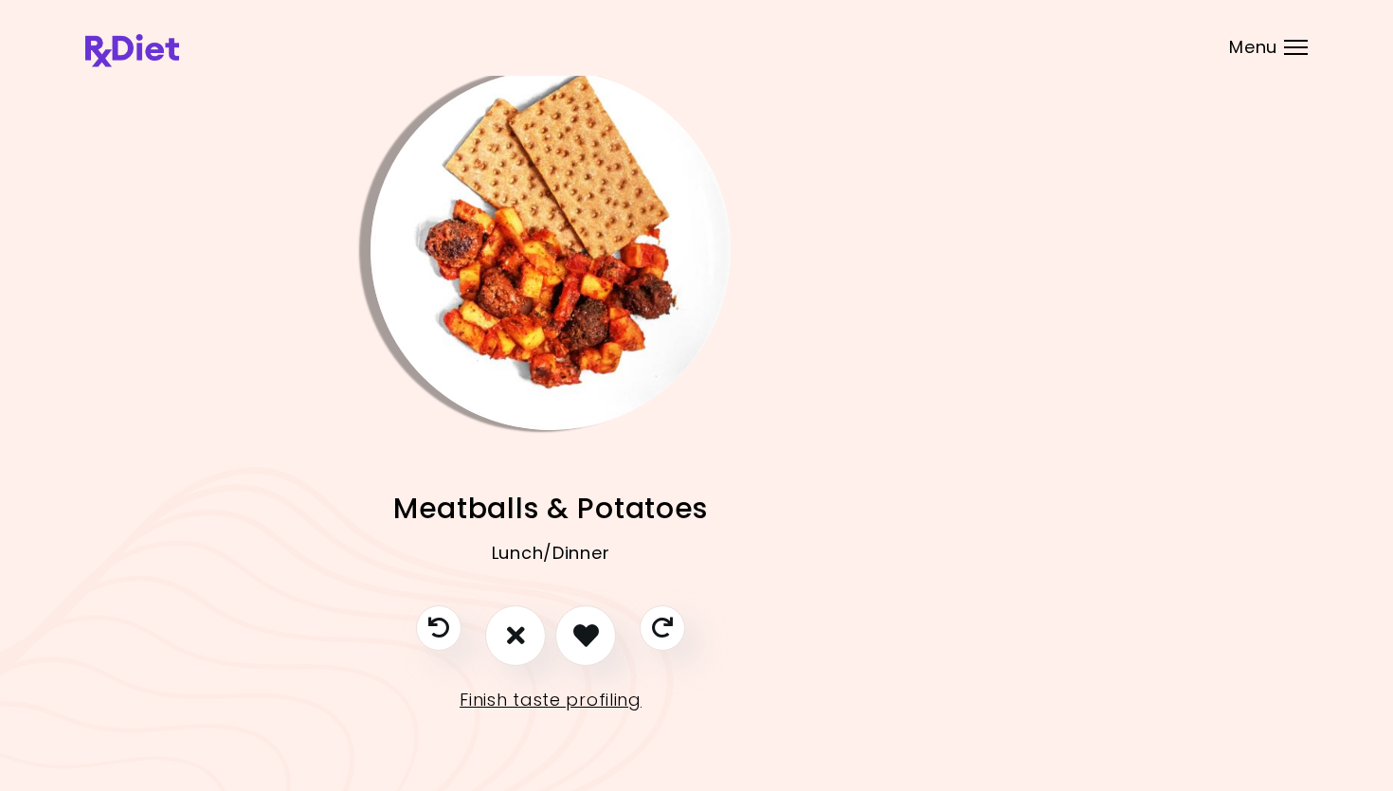
drag, startPoint x: 570, startPoint y: 639, endPoint x: 605, endPoint y: 601, distance: 51.6
click at [574, 636] on button "I like this recipe" at bounding box center [585, 635] width 61 height 61
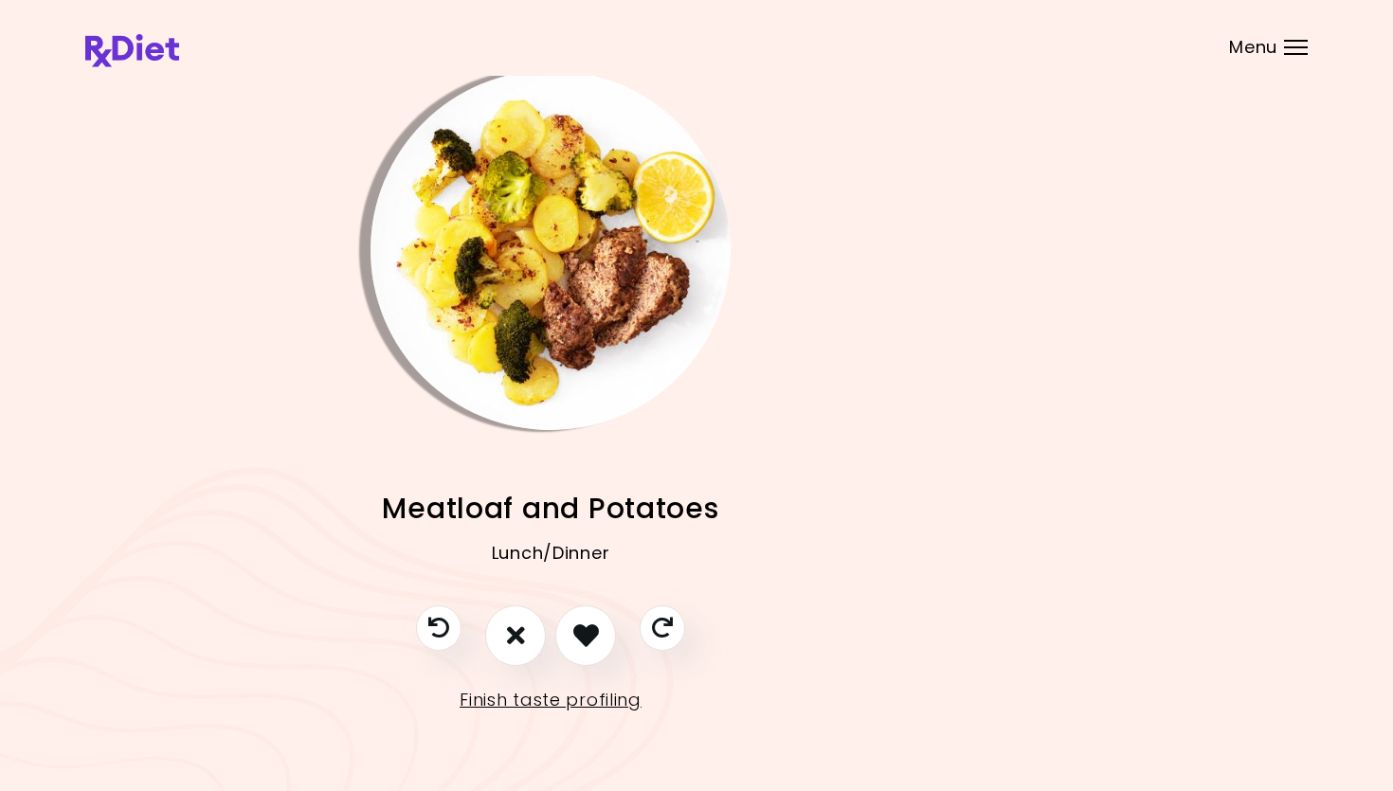
scroll to position [9, 146]
click at [537, 268] on img "Info - Meatloaf and Potatoes" at bounding box center [550, 251] width 360 height 360
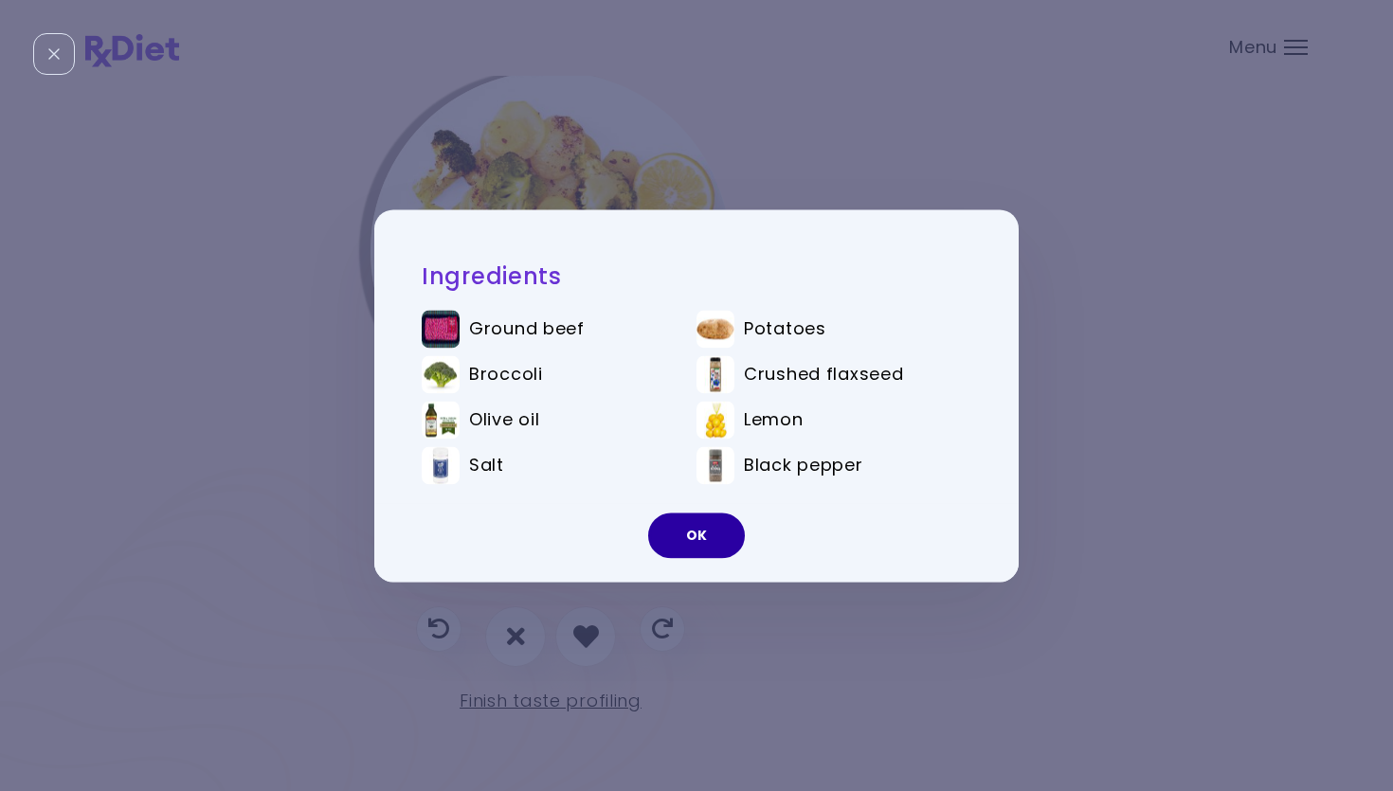
click at [706, 543] on button "OK" at bounding box center [696, 535] width 97 height 45
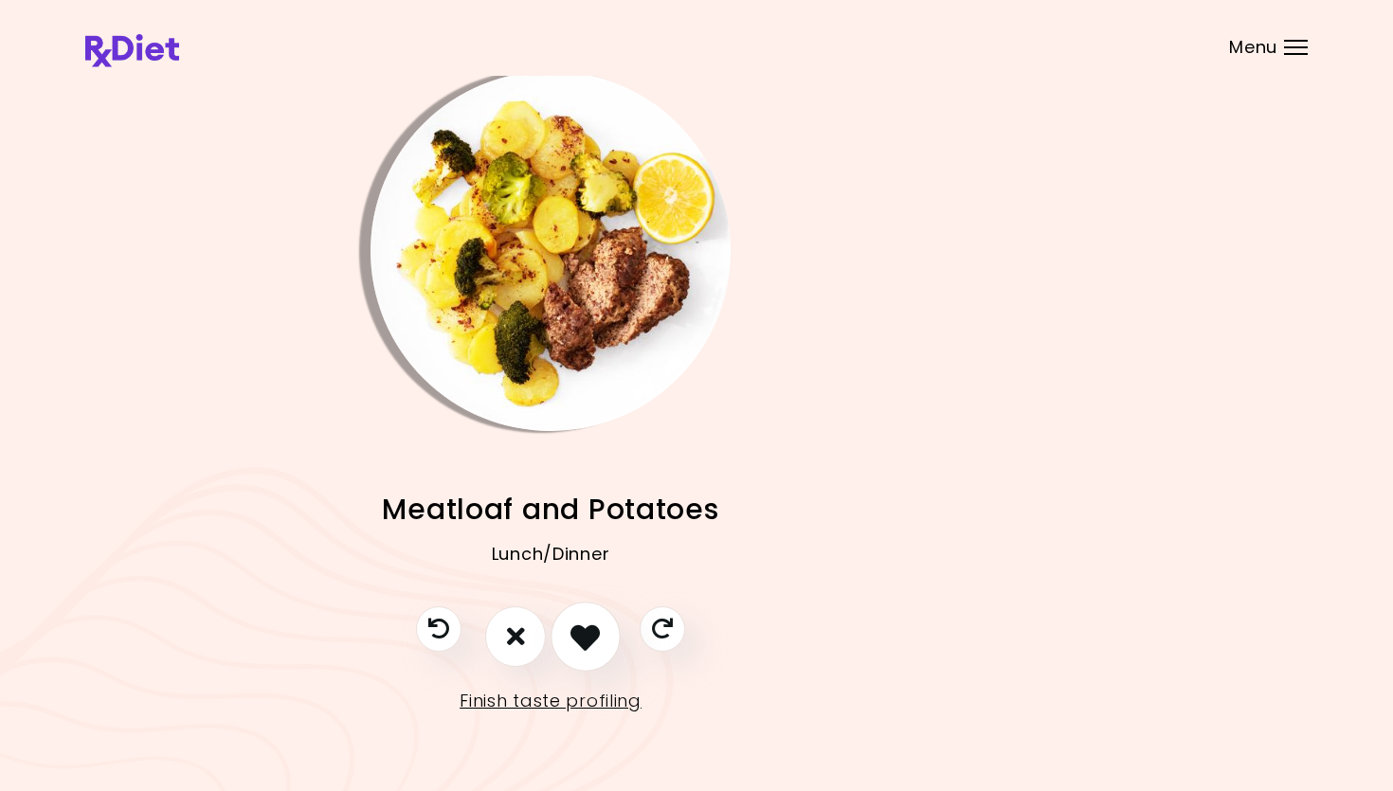
click at [559, 636] on button "I like this recipe" at bounding box center [586, 637] width 70 height 70
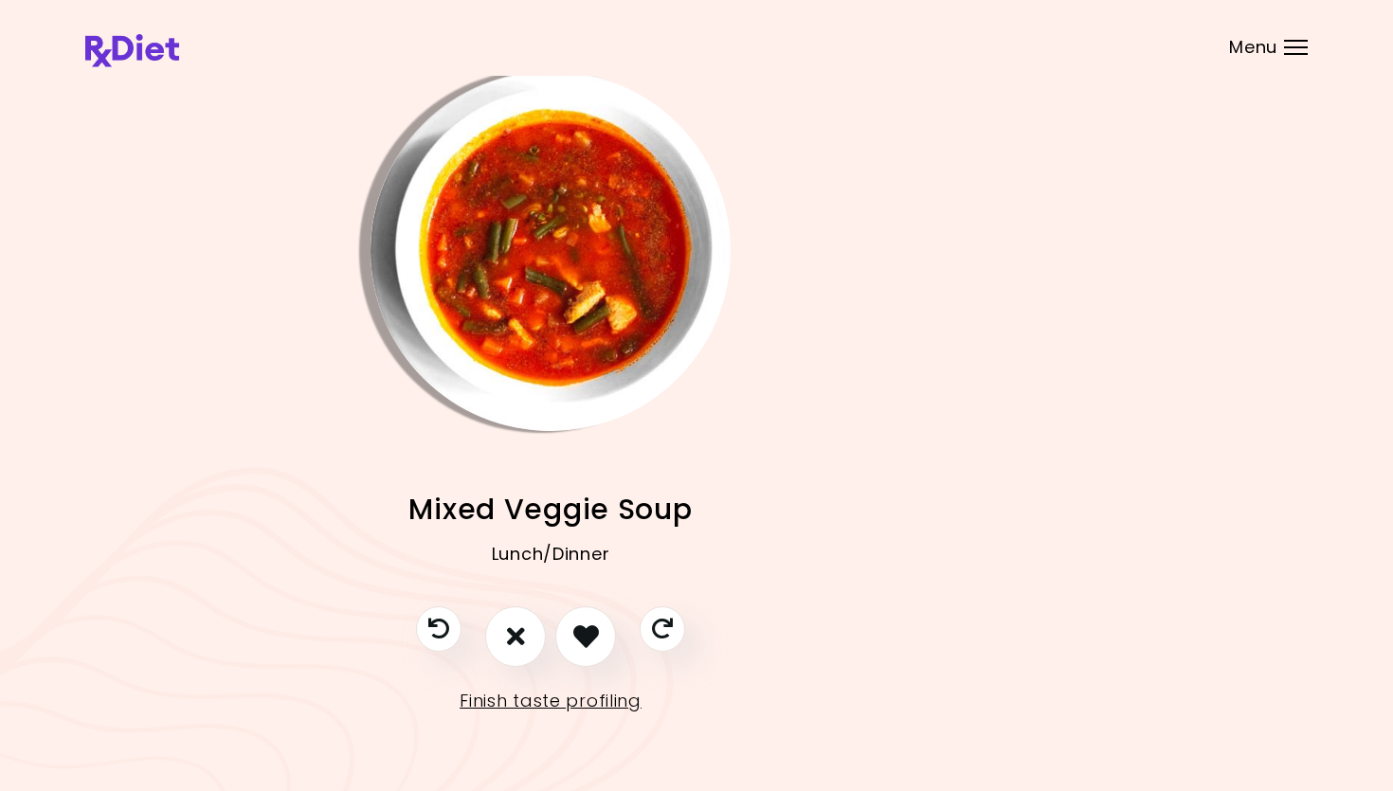
click at [558, 318] on img "Info - Mixed Veggie Soup" at bounding box center [550, 251] width 360 height 360
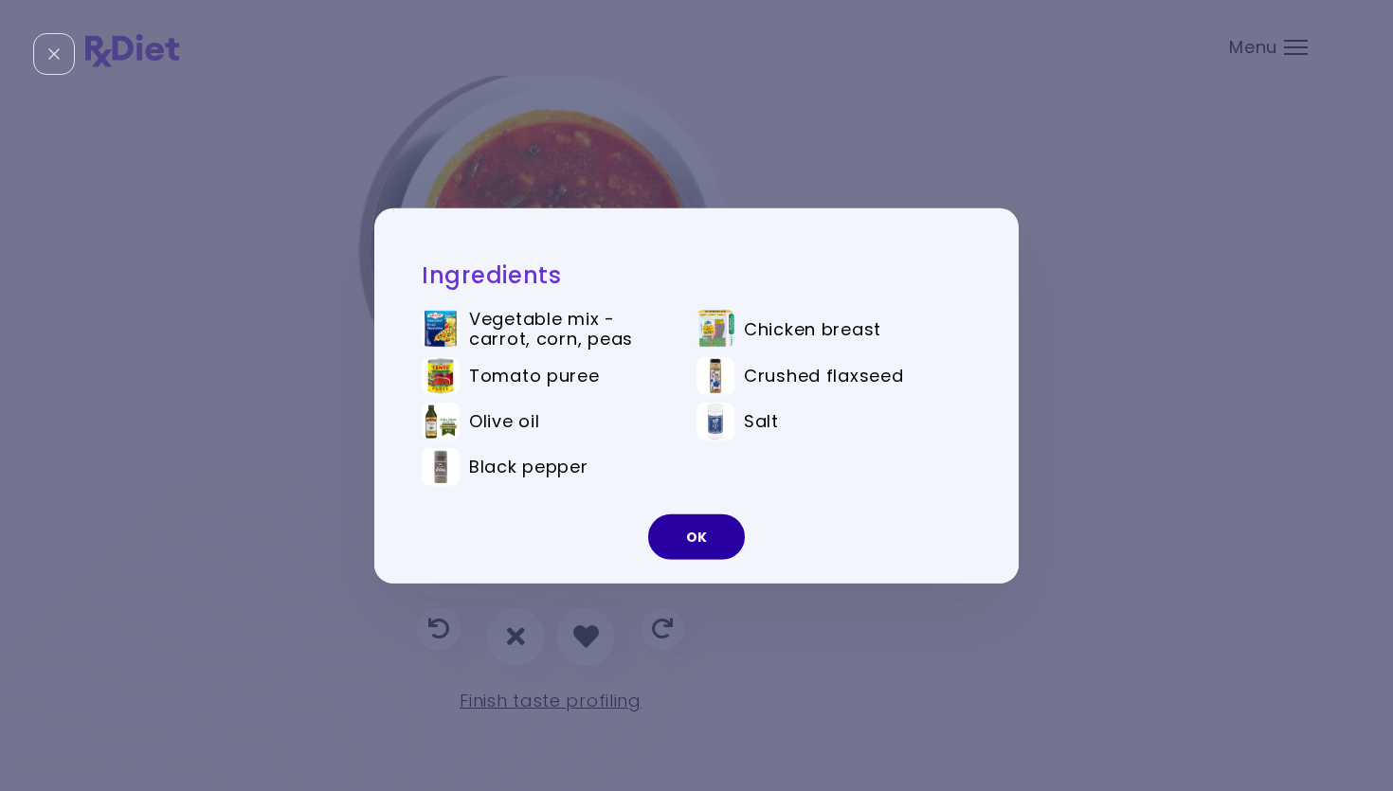
click at [706, 528] on button "OK" at bounding box center [696, 537] width 97 height 45
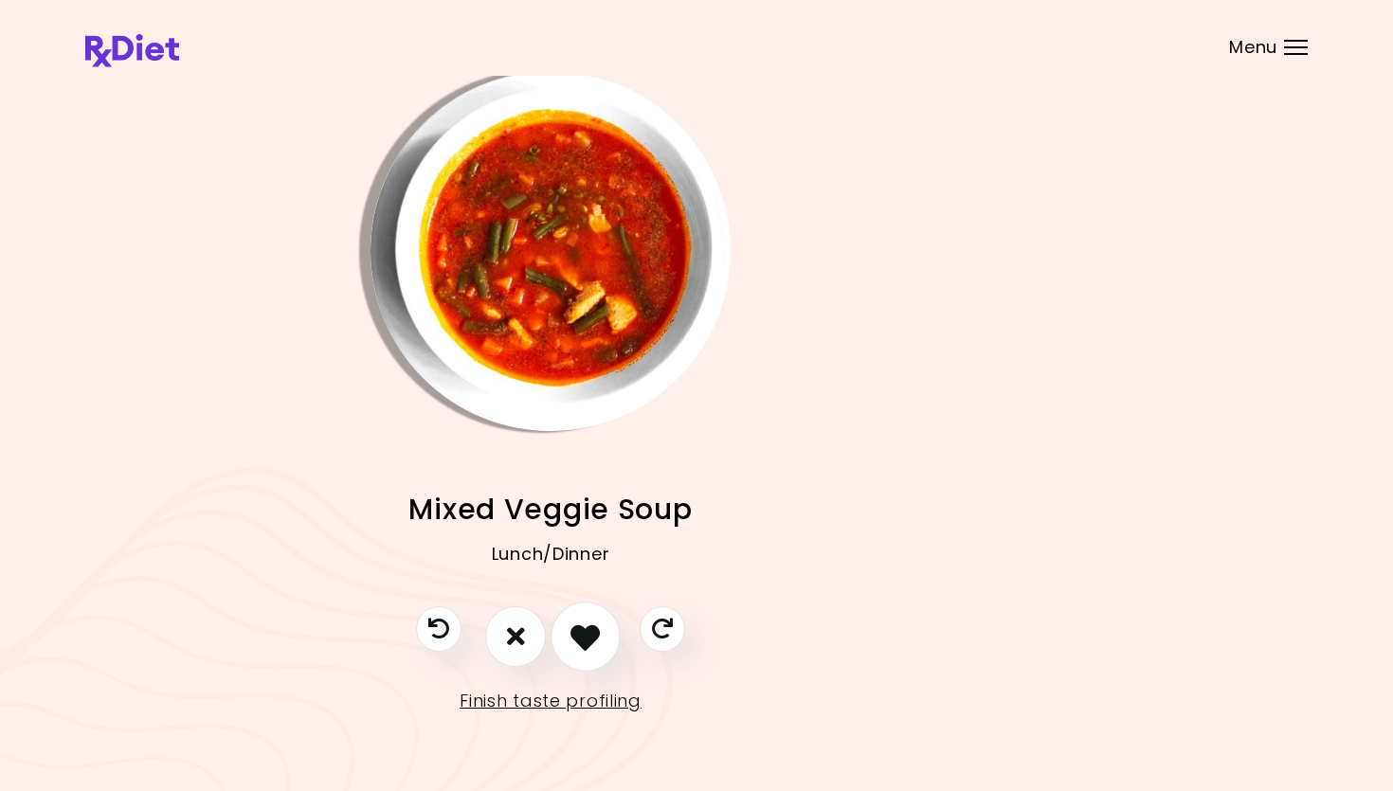
click at [579, 636] on icon "I like this recipe" at bounding box center [584, 636] width 29 height 29
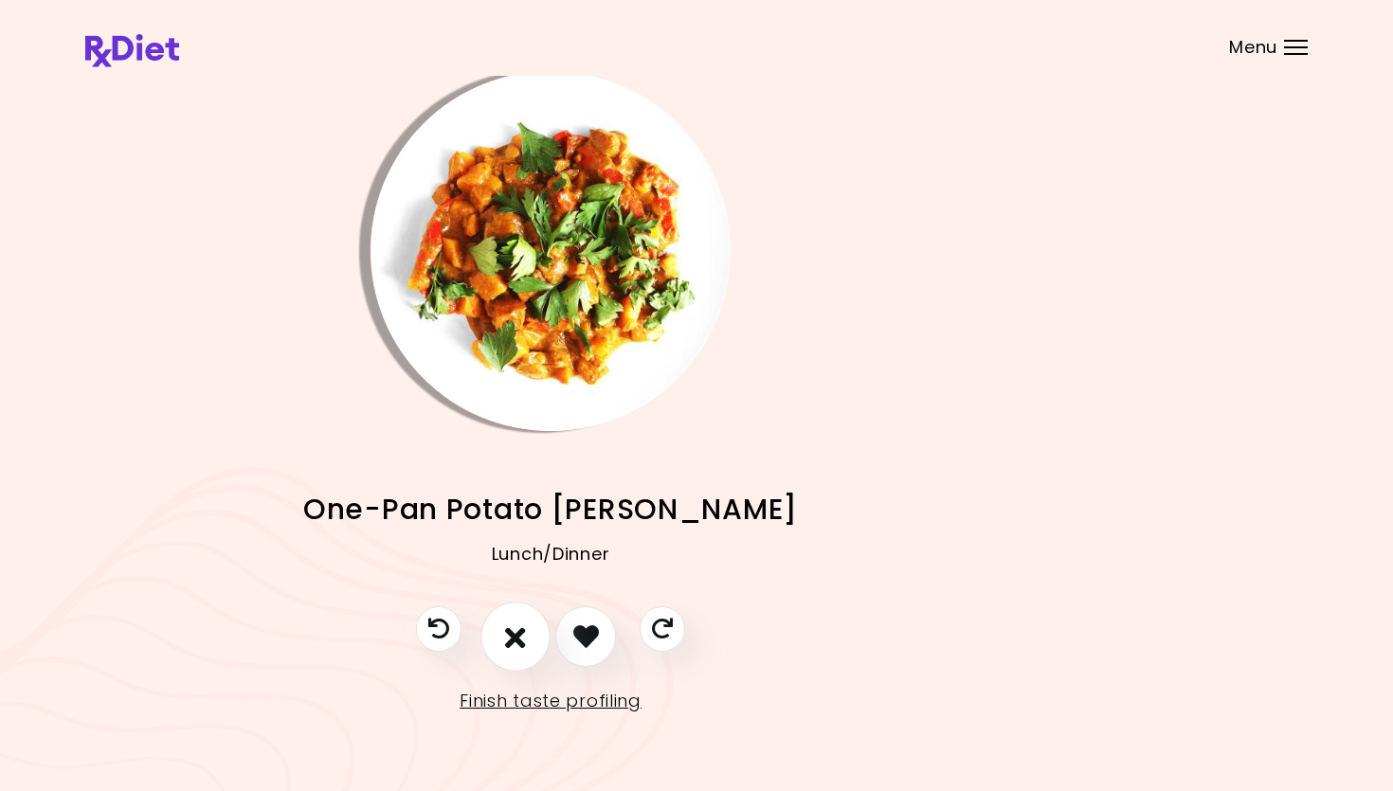
click at [529, 636] on button "I don't like this recipe" at bounding box center [515, 637] width 70 height 70
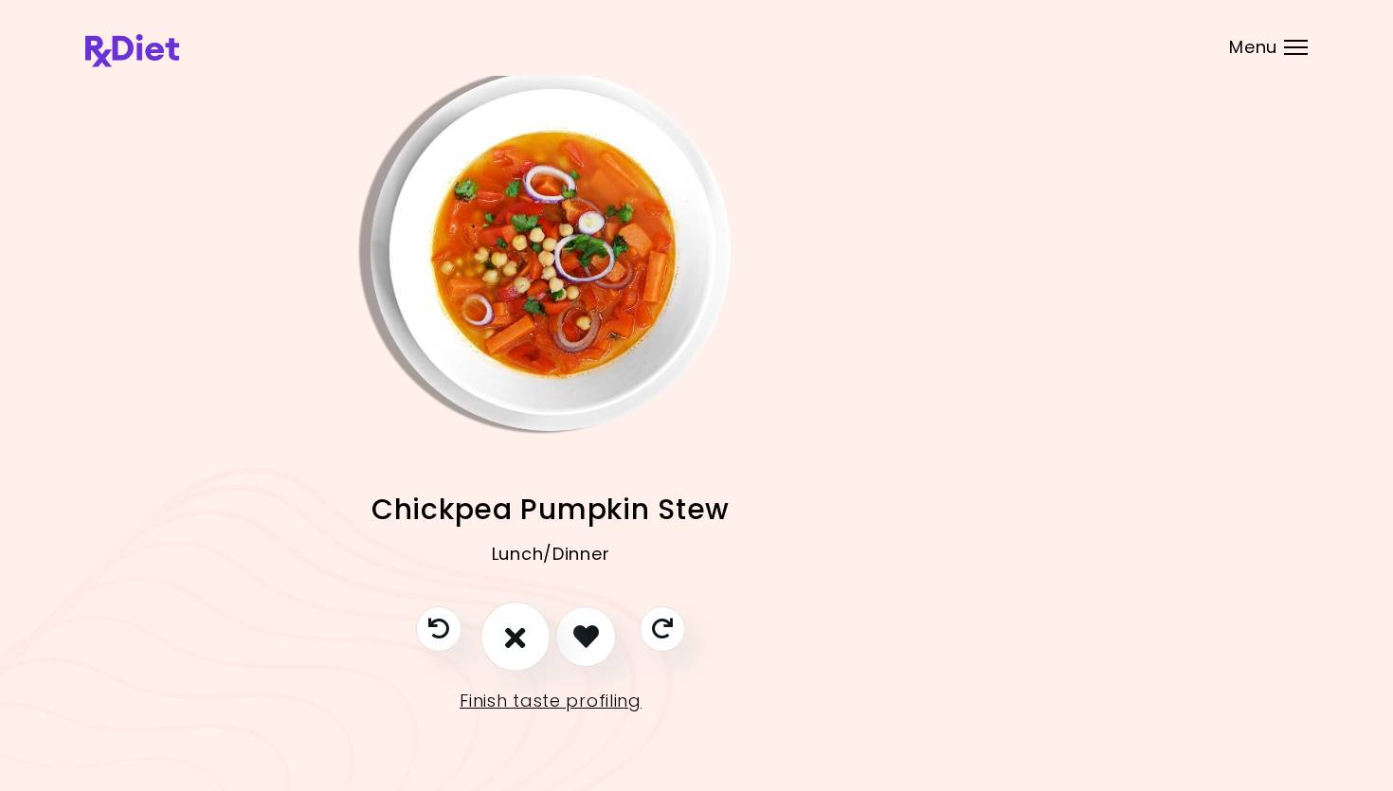
click at [499, 627] on button "I don't like this recipe" at bounding box center [515, 637] width 70 height 70
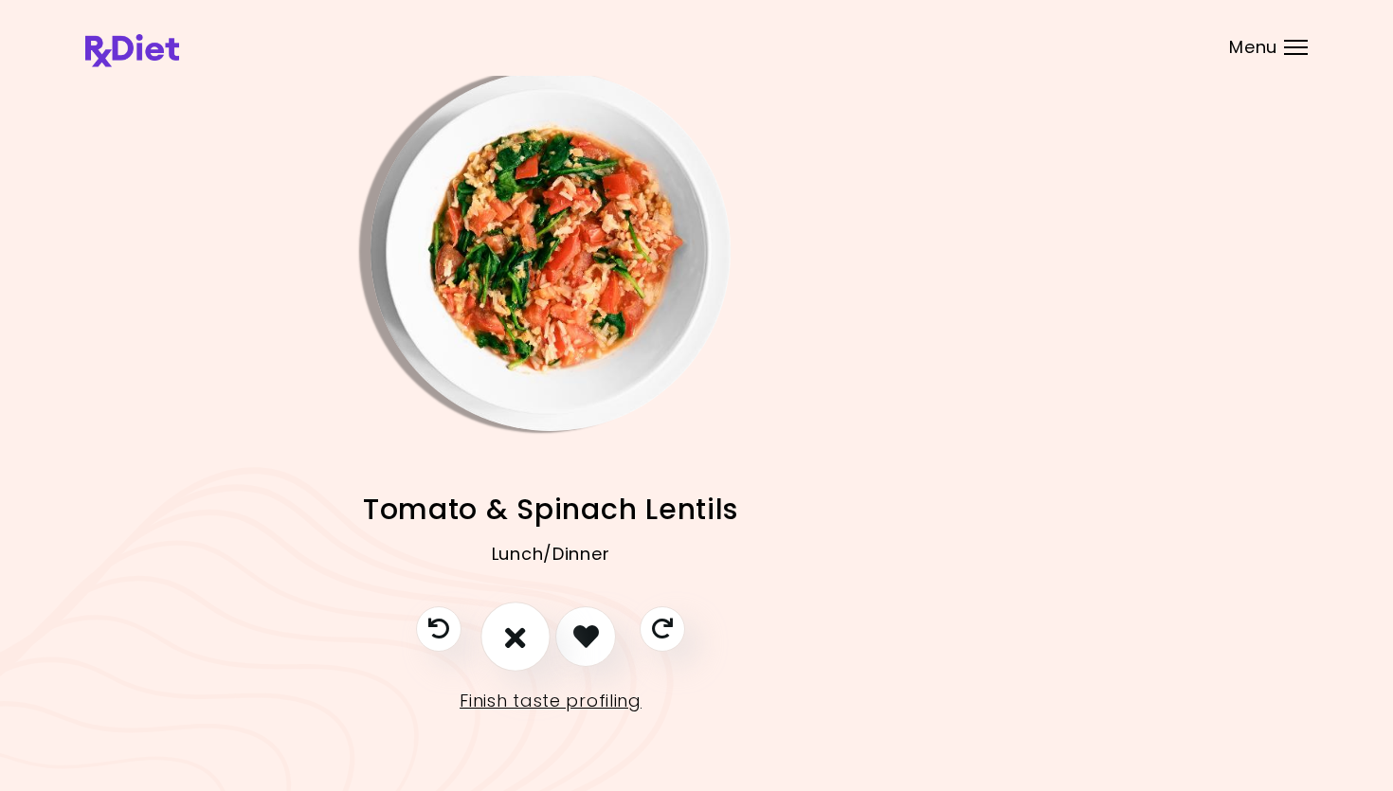
click at [499, 627] on button "I don't like this recipe" at bounding box center [515, 637] width 70 height 70
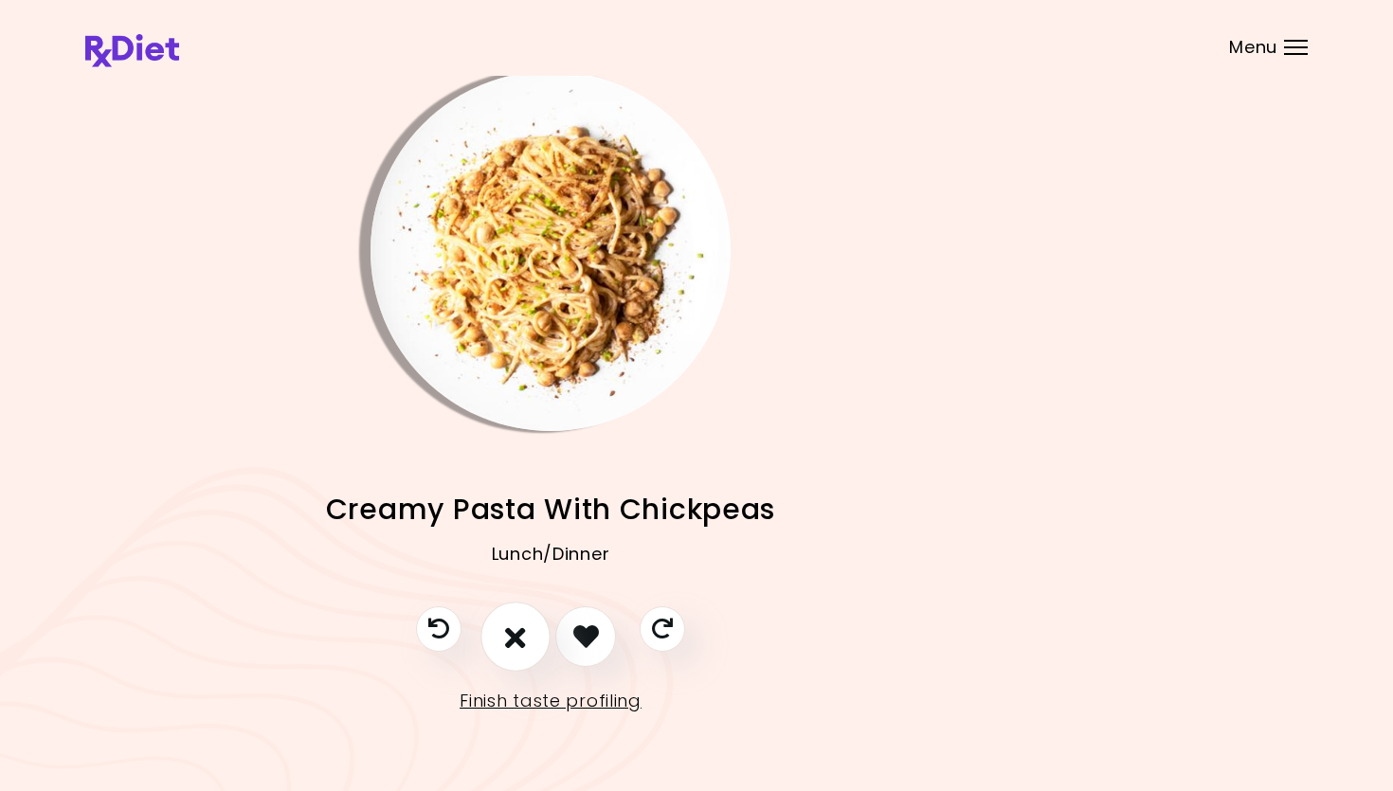
click at [530, 623] on button "I don't like this recipe" at bounding box center [515, 637] width 70 height 70
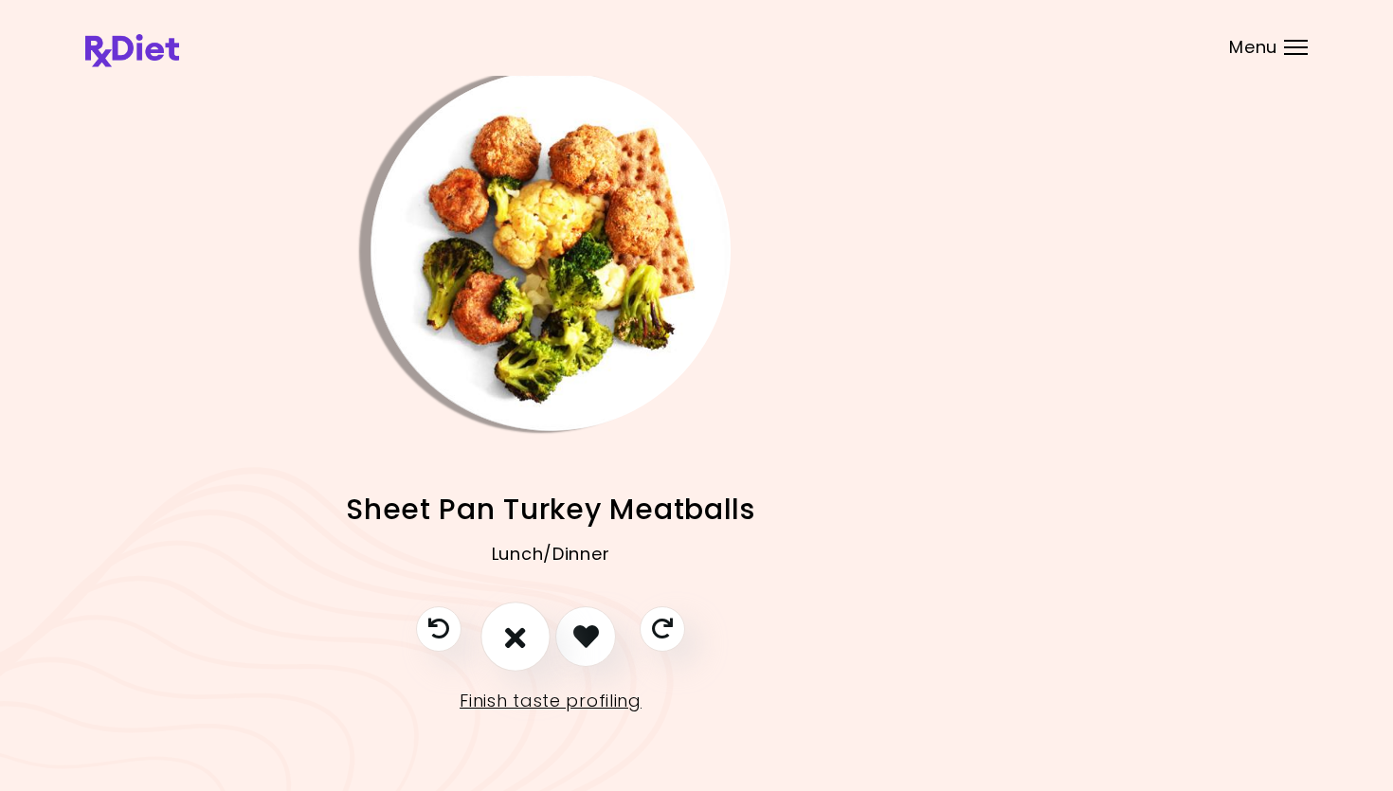
click at [530, 623] on button "I don't like this recipe" at bounding box center [515, 637] width 70 height 70
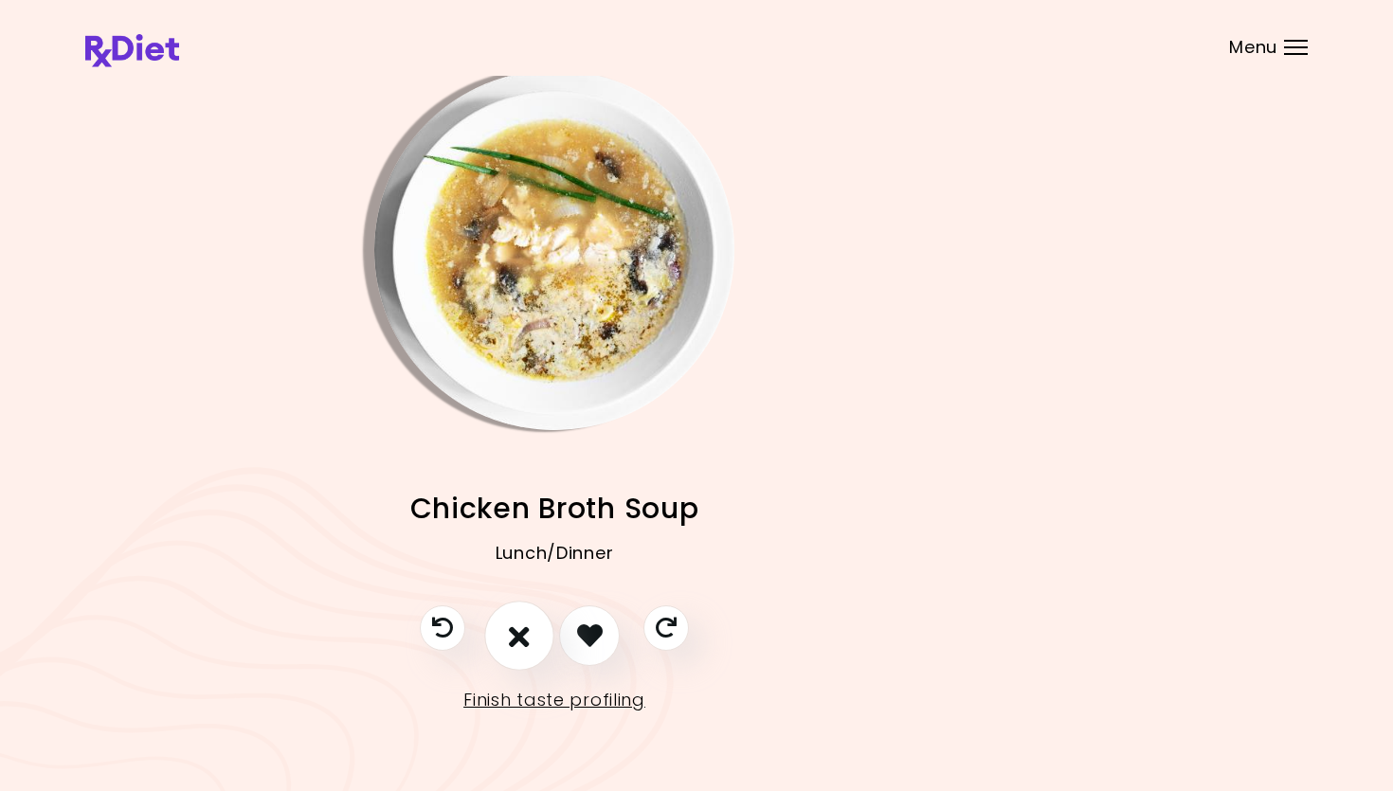
click at [530, 623] on button "I don't like this recipe" at bounding box center [519, 636] width 70 height 70
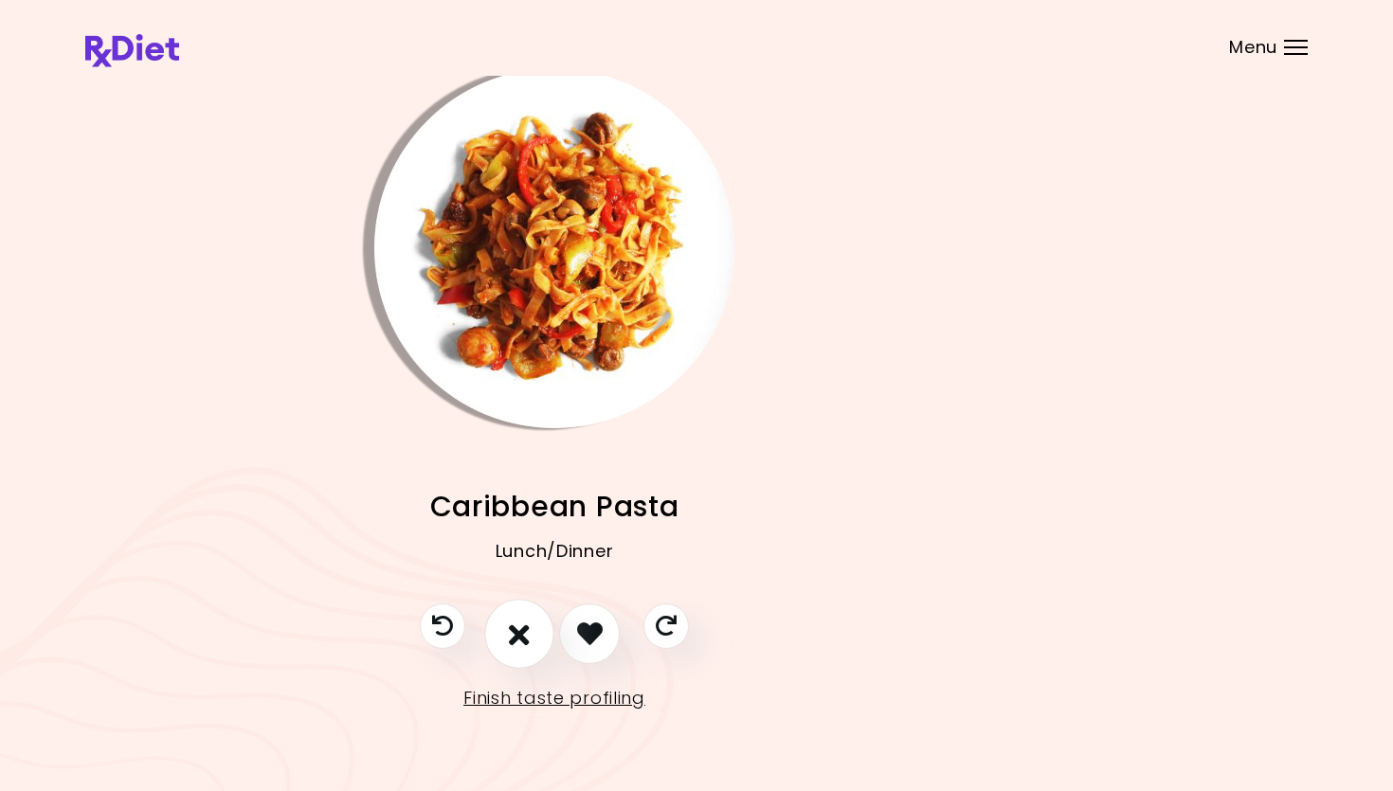
click at [530, 623] on button "I don't like this recipe" at bounding box center [519, 634] width 70 height 70
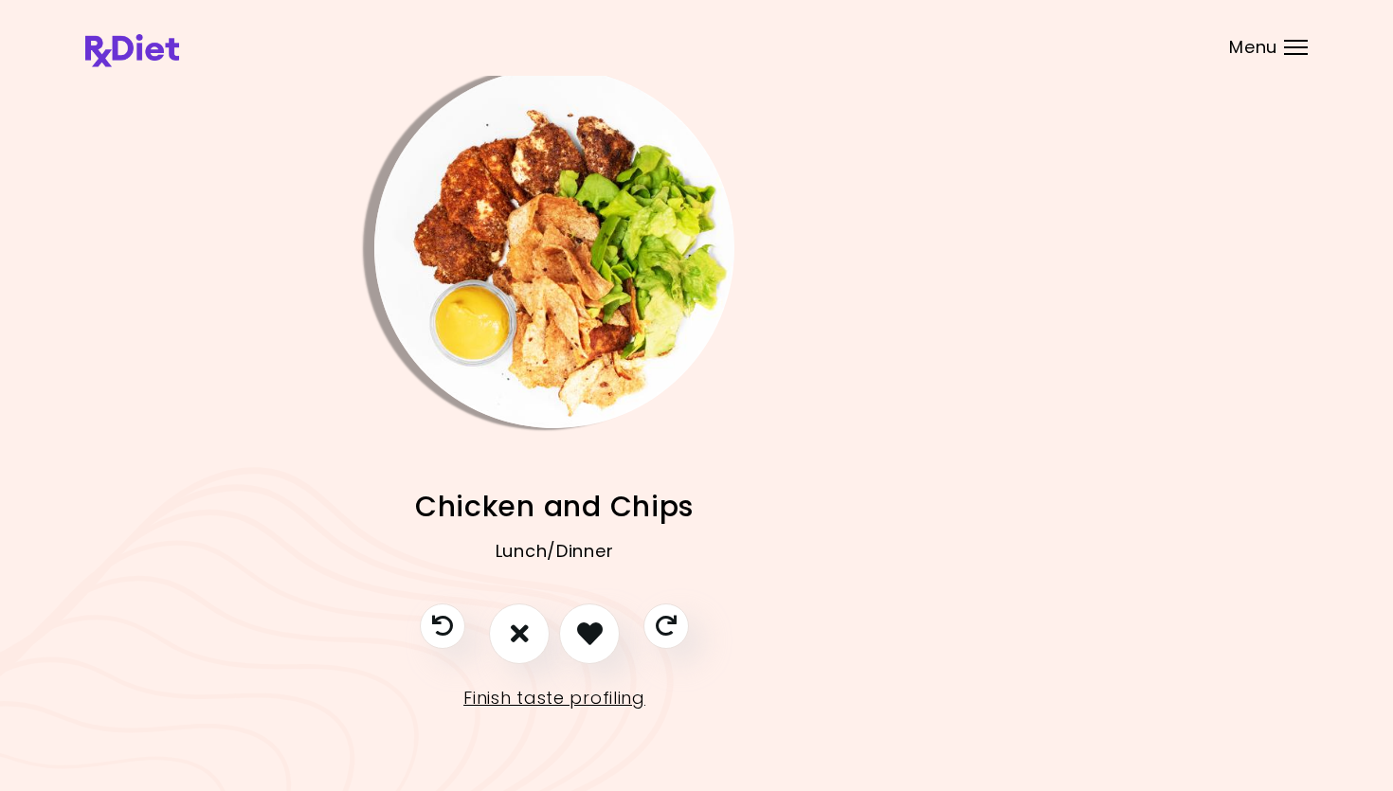
click at [517, 272] on img "Info - Chicken and Chips" at bounding box center [554, 248] width 360 height 360
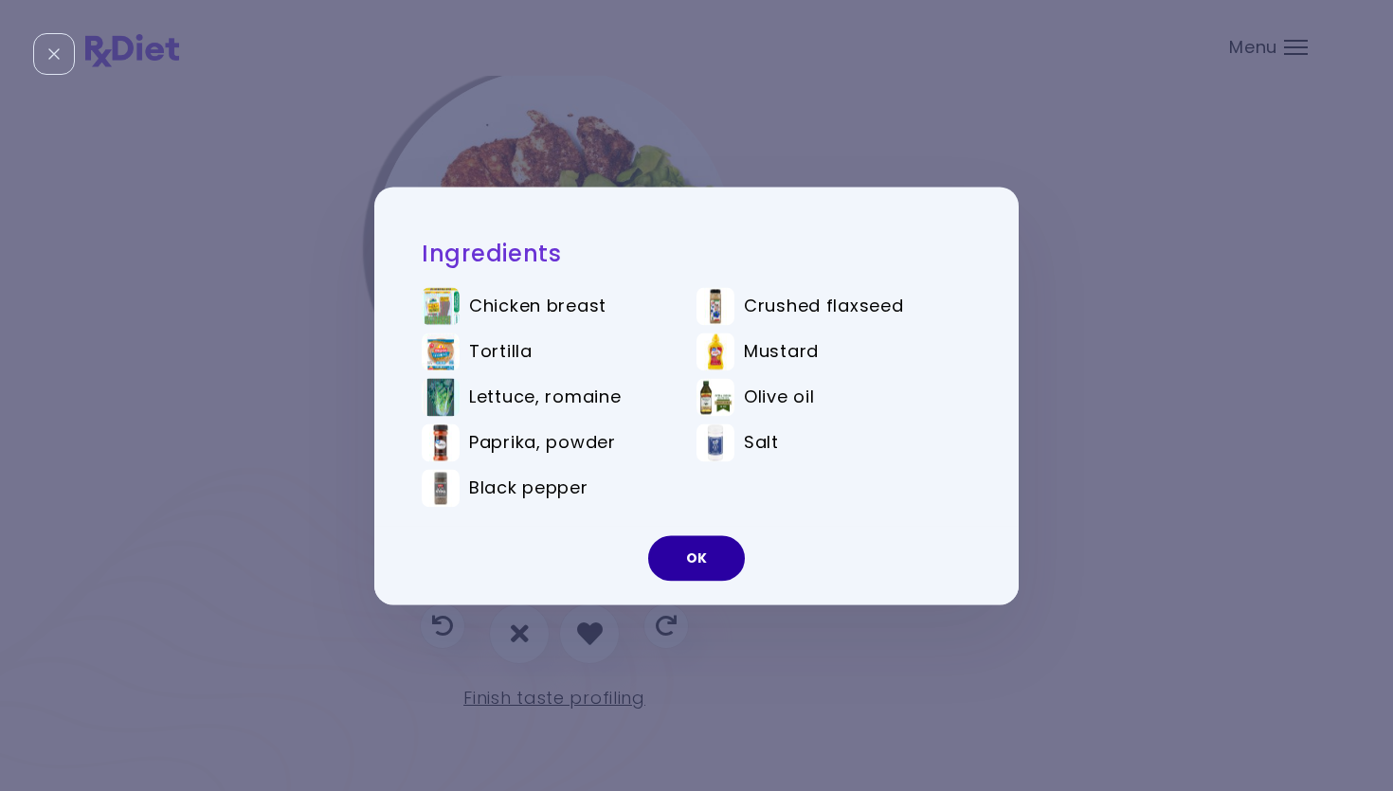
click at [707, 546] on button "OK" at bounding box center [696, 557] width 97 height 45
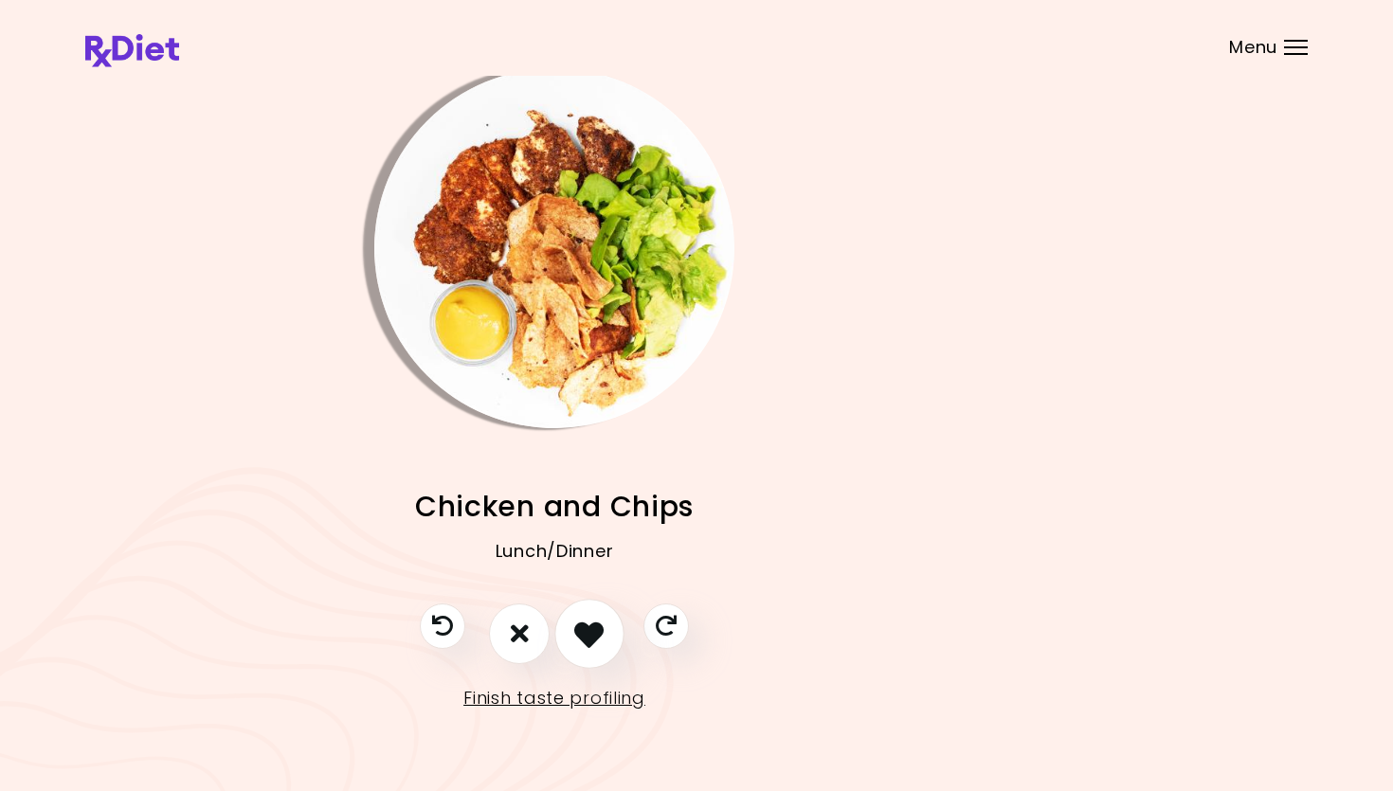
drag, startPoint x: 599, startPoint y: 622, endPoint x: 590, endPoint y: 615, distance: 10.8
click at [596, 618] on button "I like this recipe" at bounding box center [589, 634] width 70 height 70
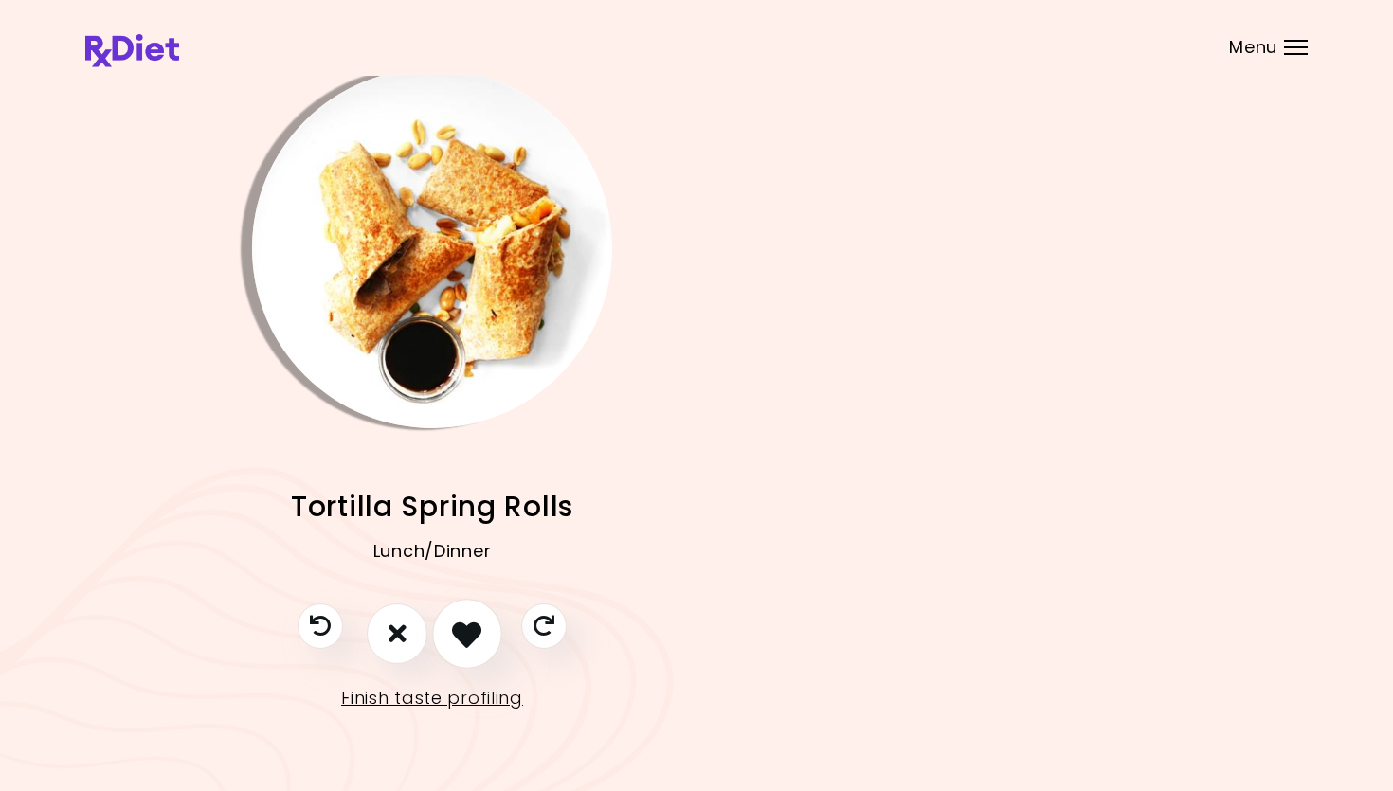
scroll to position [12, 269]
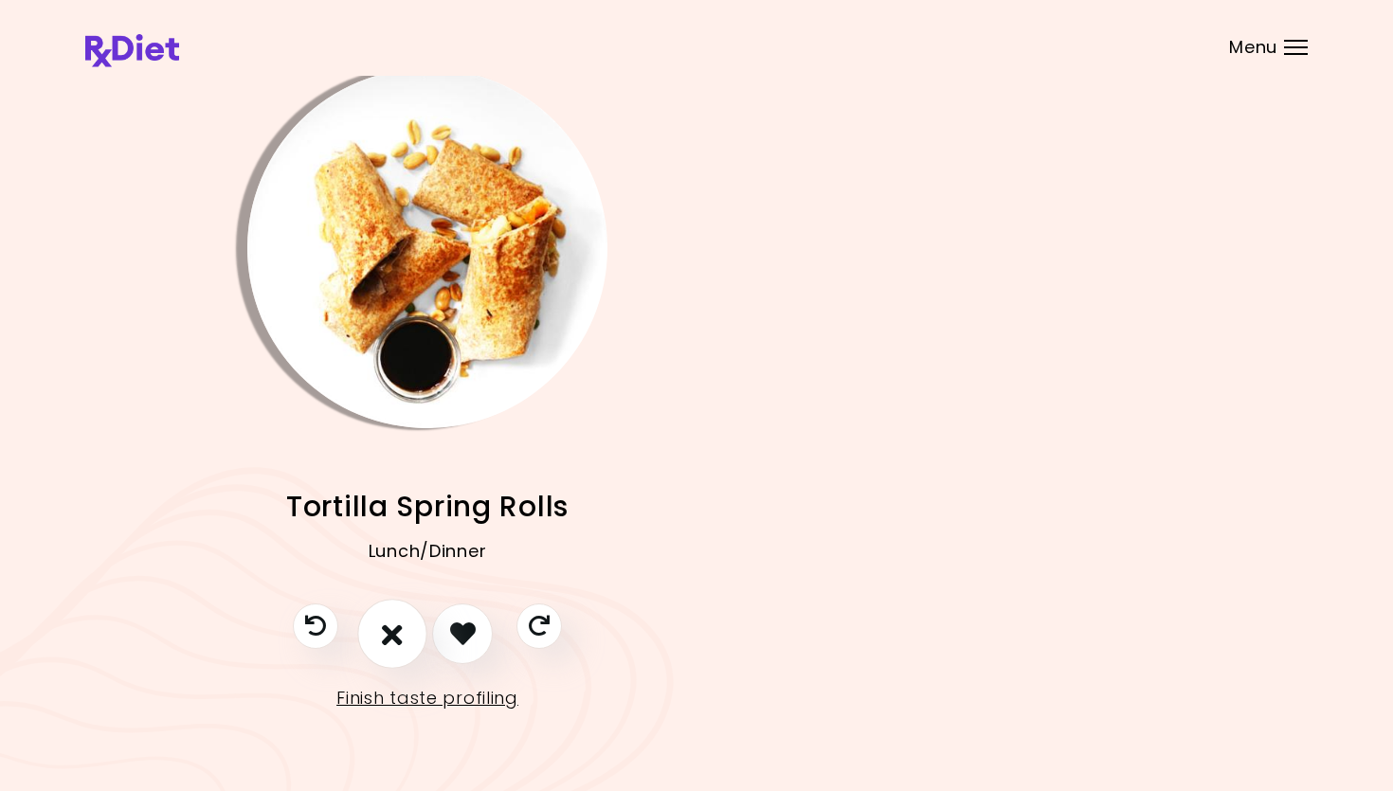
click at [381, 632] on button "I don't like this recipe" at bounding box center [392, 634] width 70 height 70
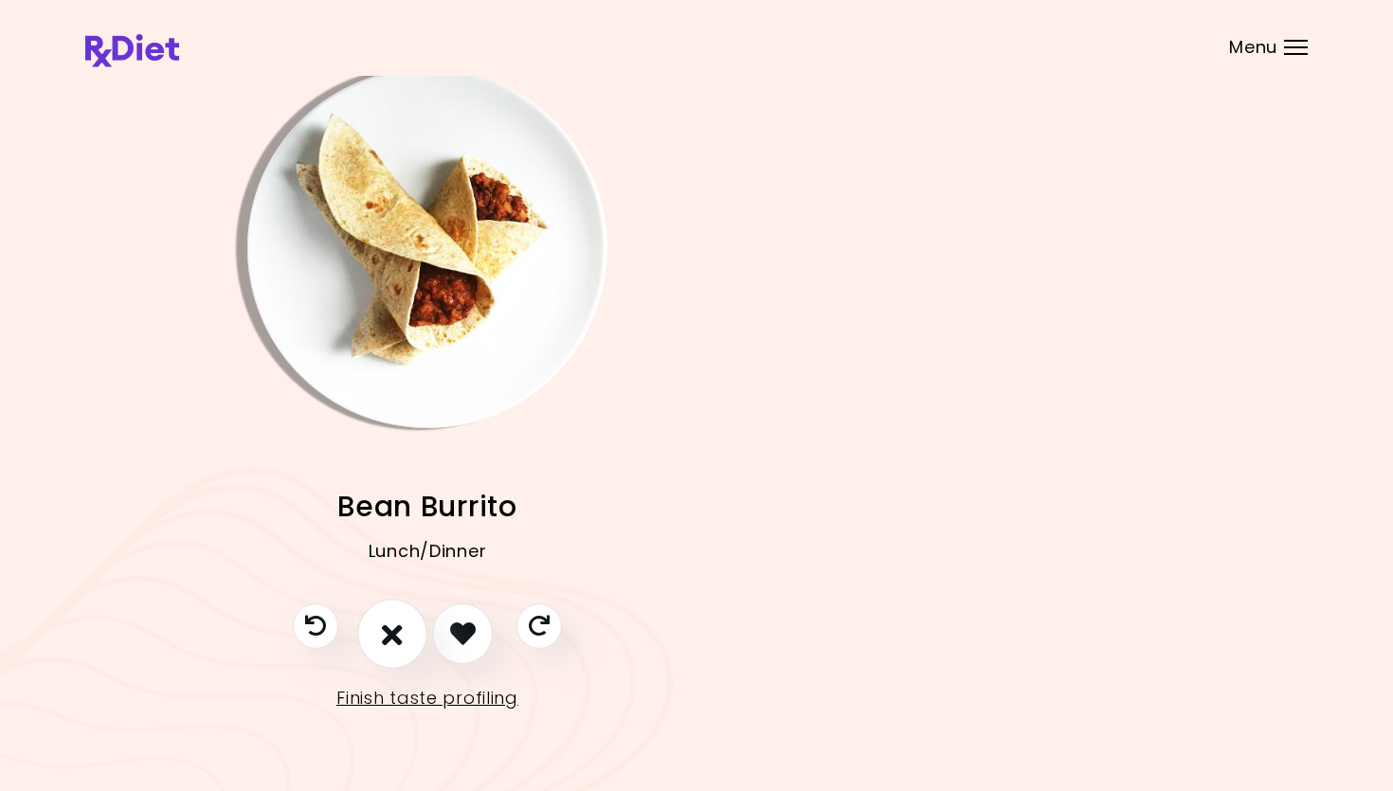
scroll to position [10, 269]
click at [372, 636] on button "I don't like this recipe" at bounding box center [392, 636] width 70 height 70
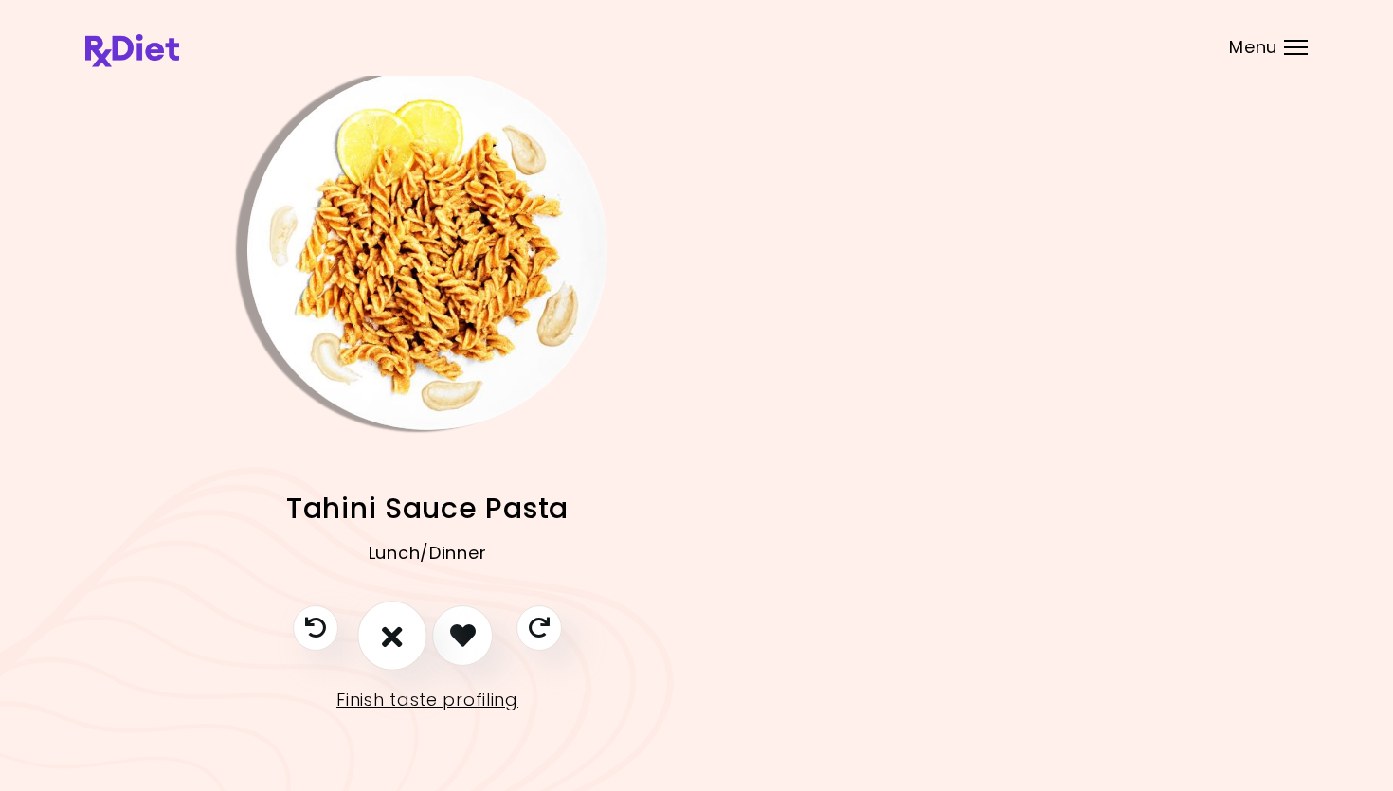
click at [393, 623] on icon "I don't like this recipe" at bounding box center [392, 635] width 21 height 29
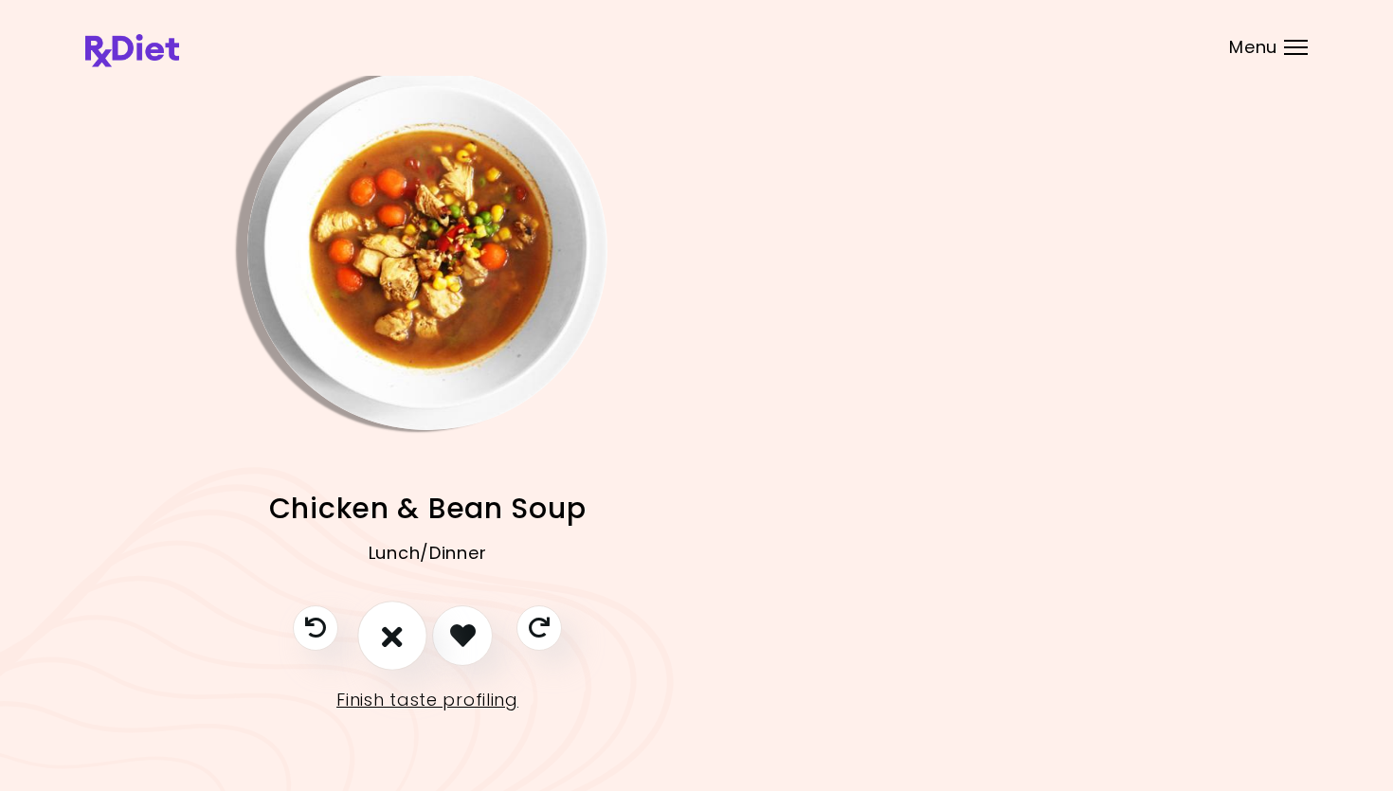
click at [404, 623] on button "I don't like this recipe" at bounding box center [392, 636] width 70 height 70
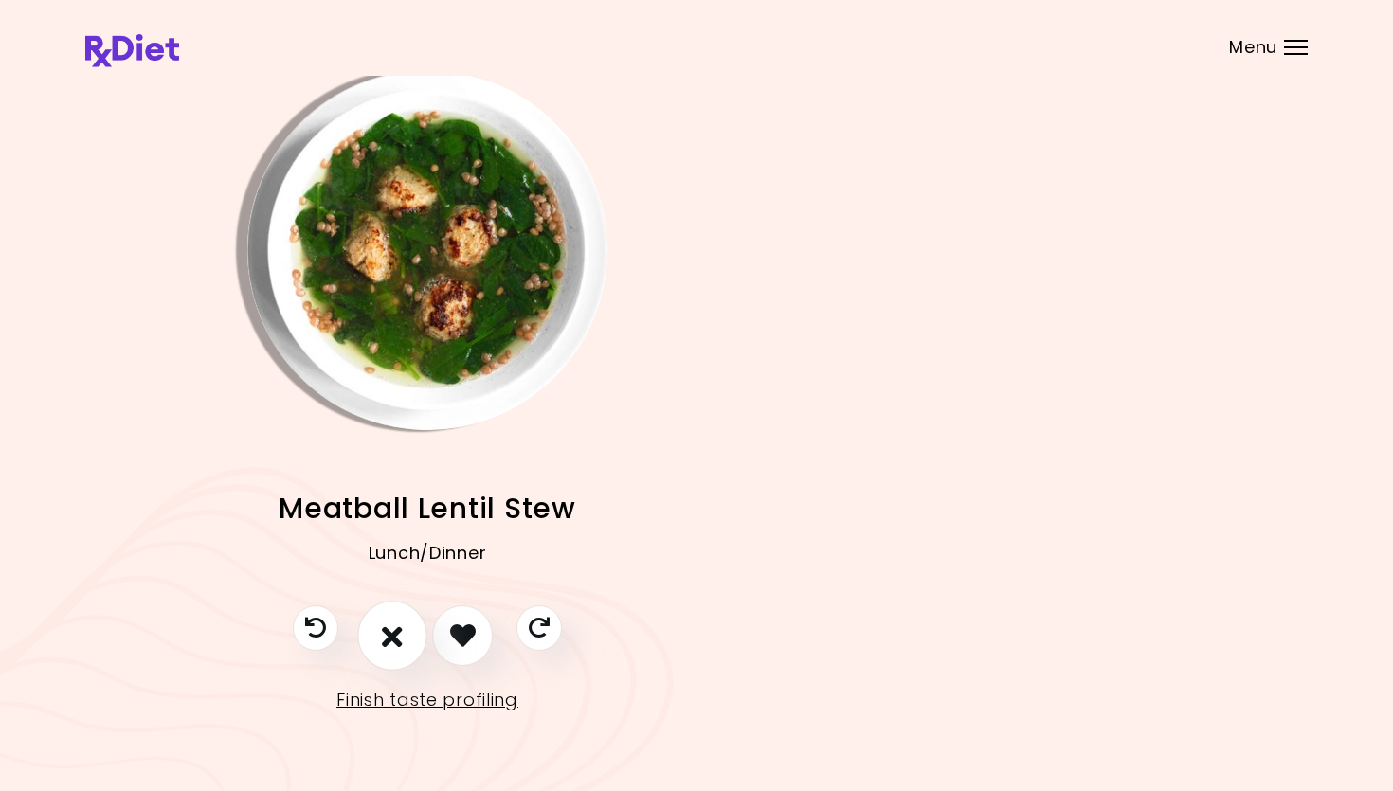
click at [401, 628] on icon "I don't like this recipe" at bounding box center [392, 635] width 21 height 29
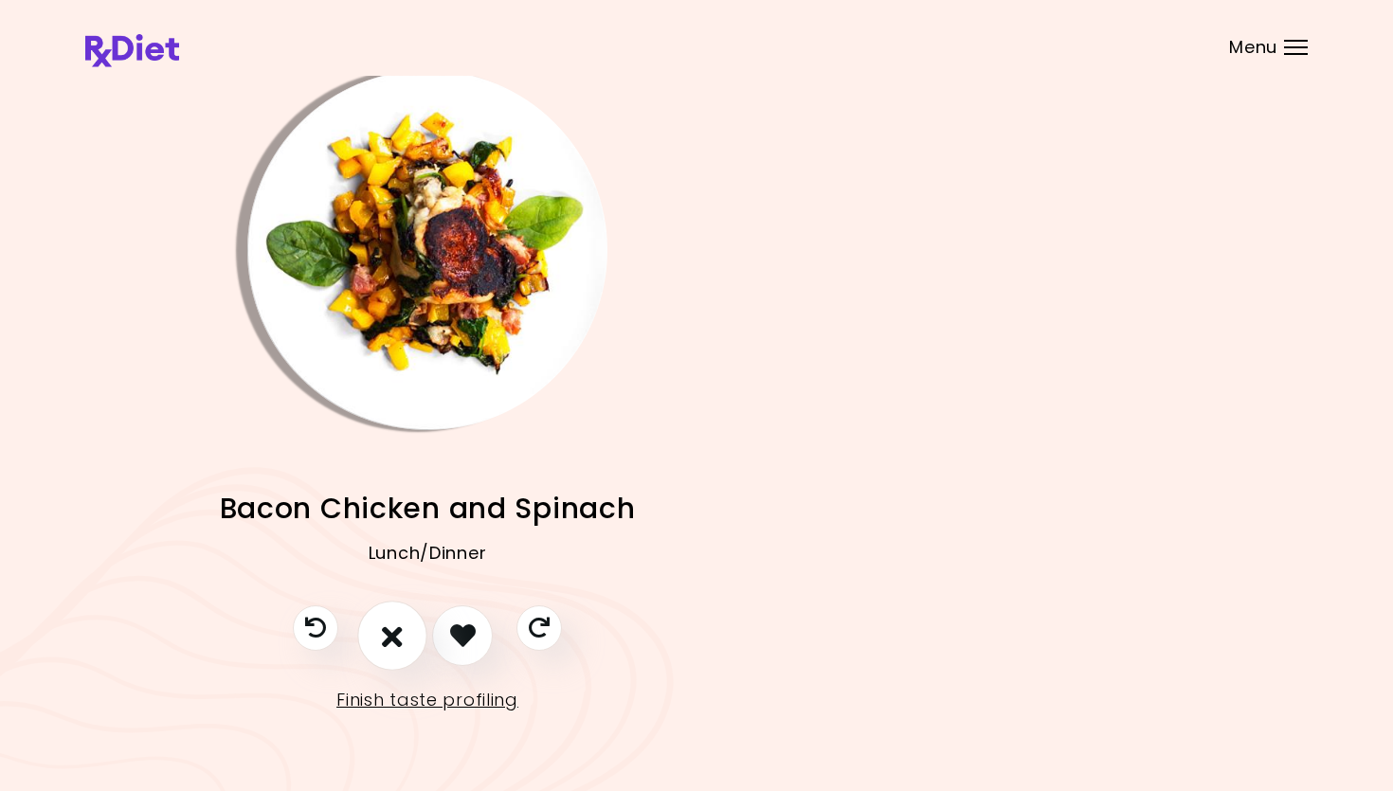
click at [387, 624] on icon "I don't like this recipe" at bounding box center [392, 635] width 21 height 29
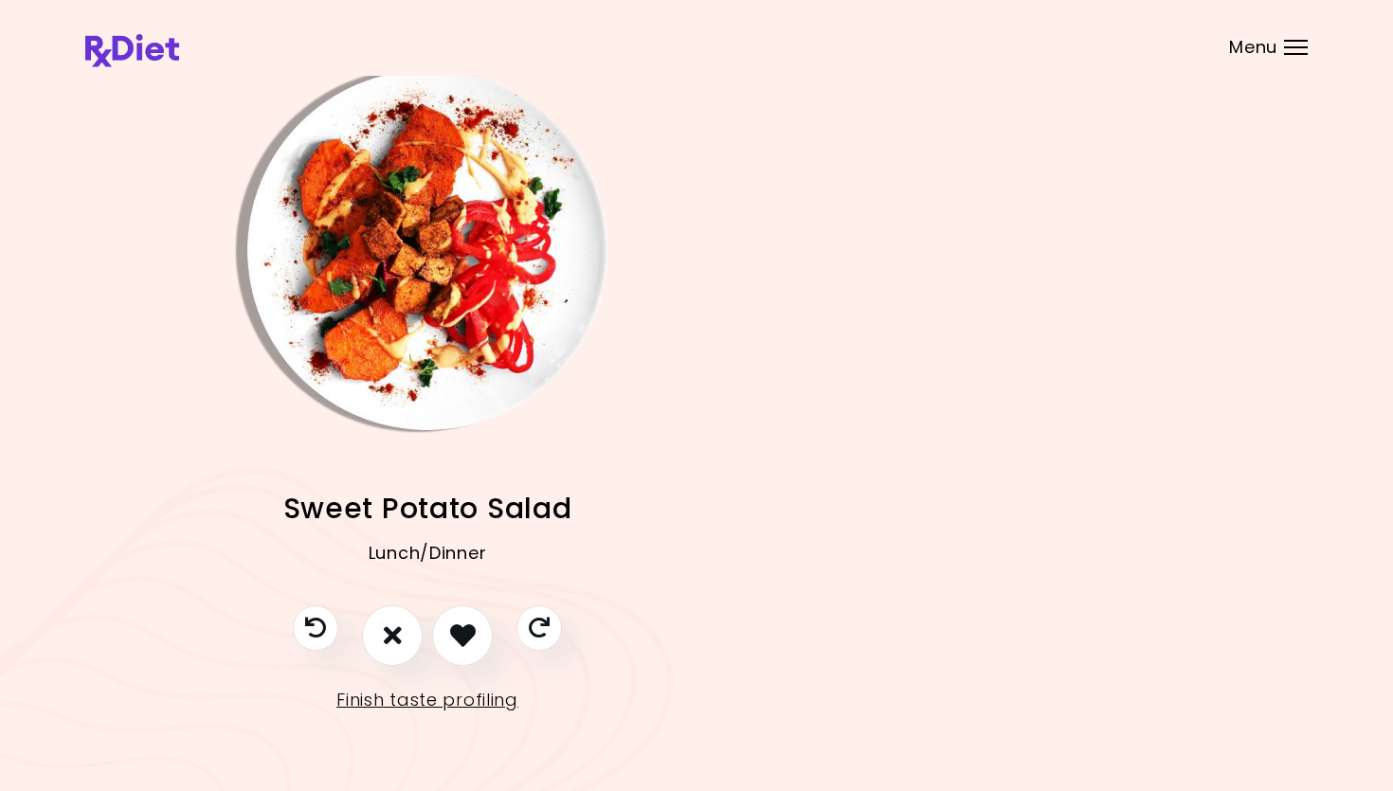
click at [361, 230] on img "Info - Sweet Potato Salad" at bounding box center [427, 250] width 360 height 360
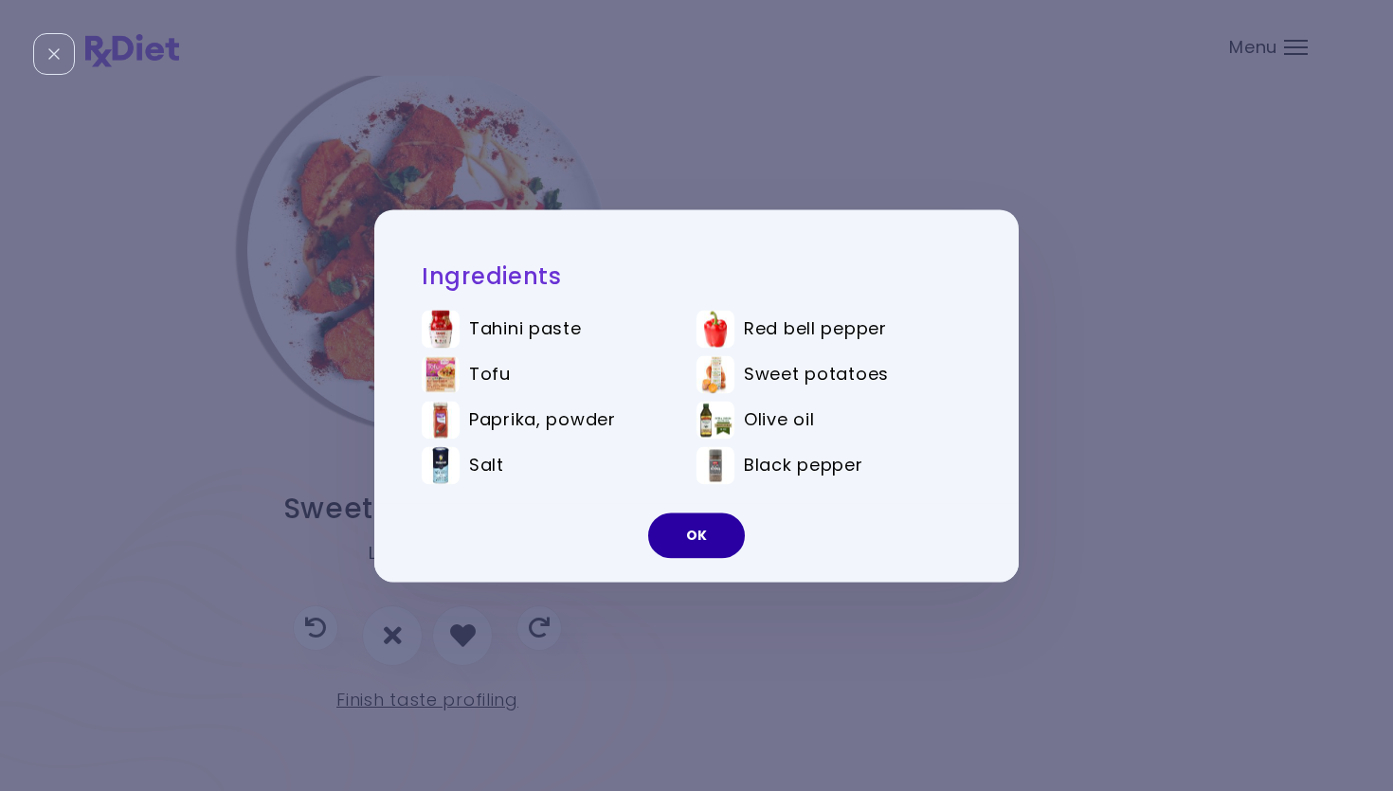
click at [718, 542] on button "OK" at bounding box center [696, 535] width 97 height 45
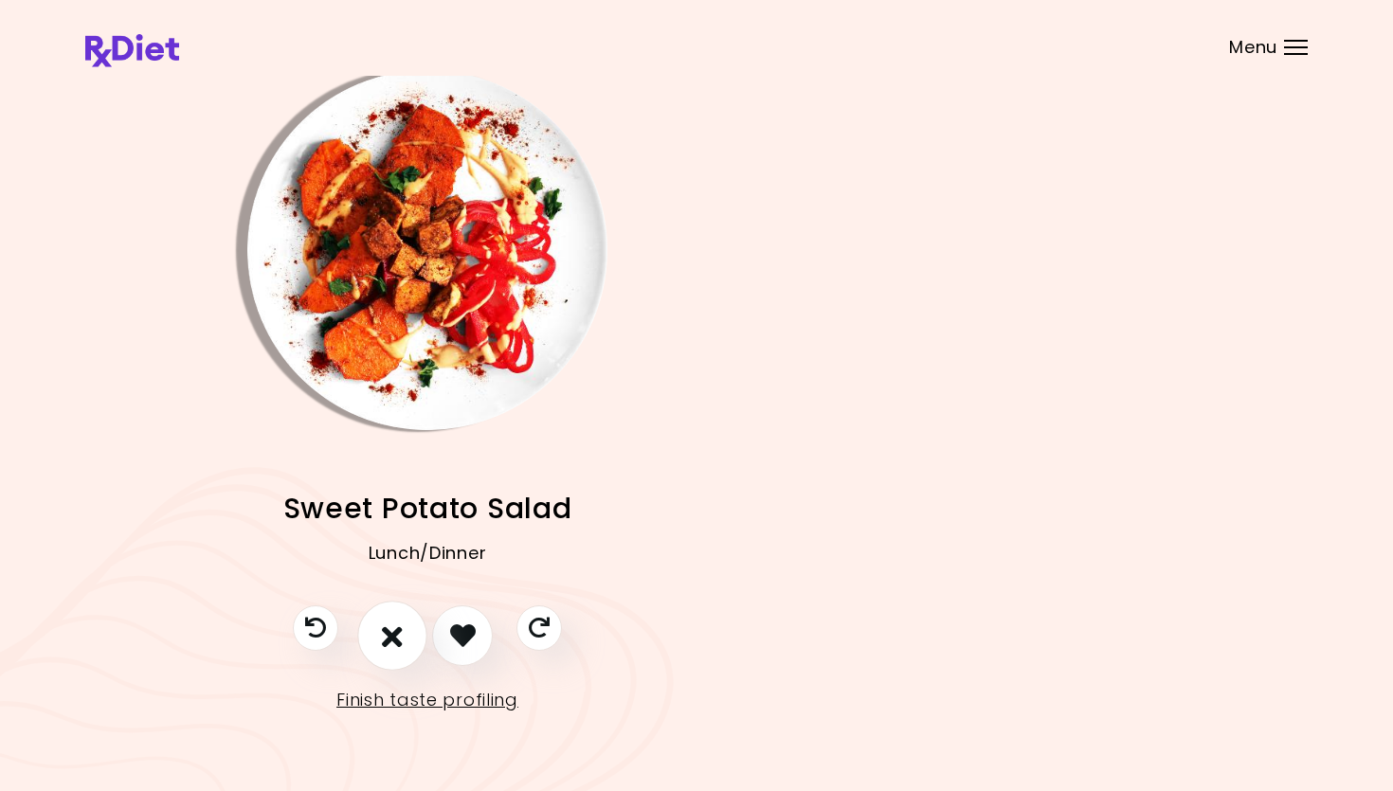
click at [382, 626] on button "I don't like this recipe" at bounding box center [392, 636] width 70 height 70
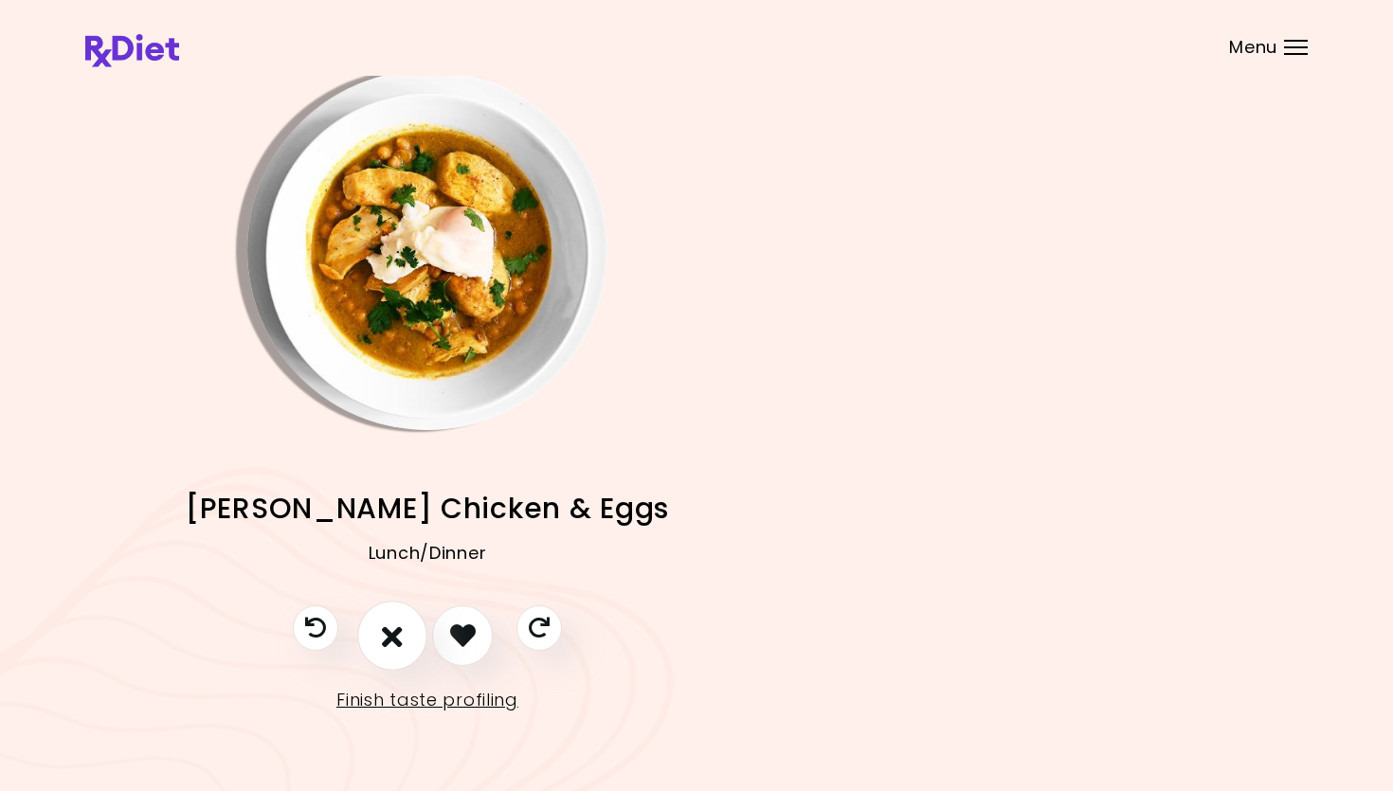
drag, startPoint x: 391, startPoint y: 626, endPoint x: 385, endPoint y: 613, distance: 14.8
click at [392, 626] on icon "I don't like this recipe" at bounding box center [392, 635] width 21 height 29
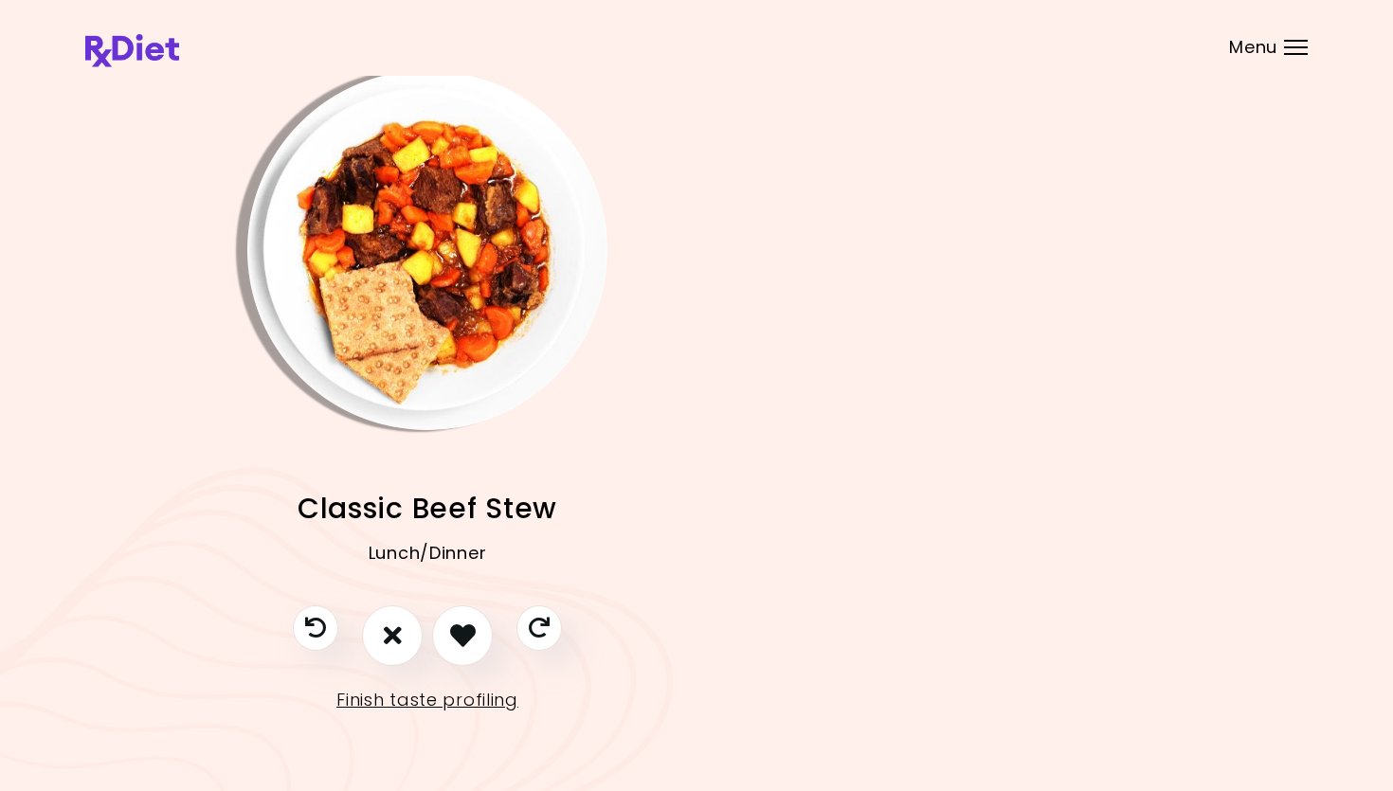
click at [461, 308] on img "Info - Classic Beef Stew" at bounding box center [427, 250] width 360 height 360
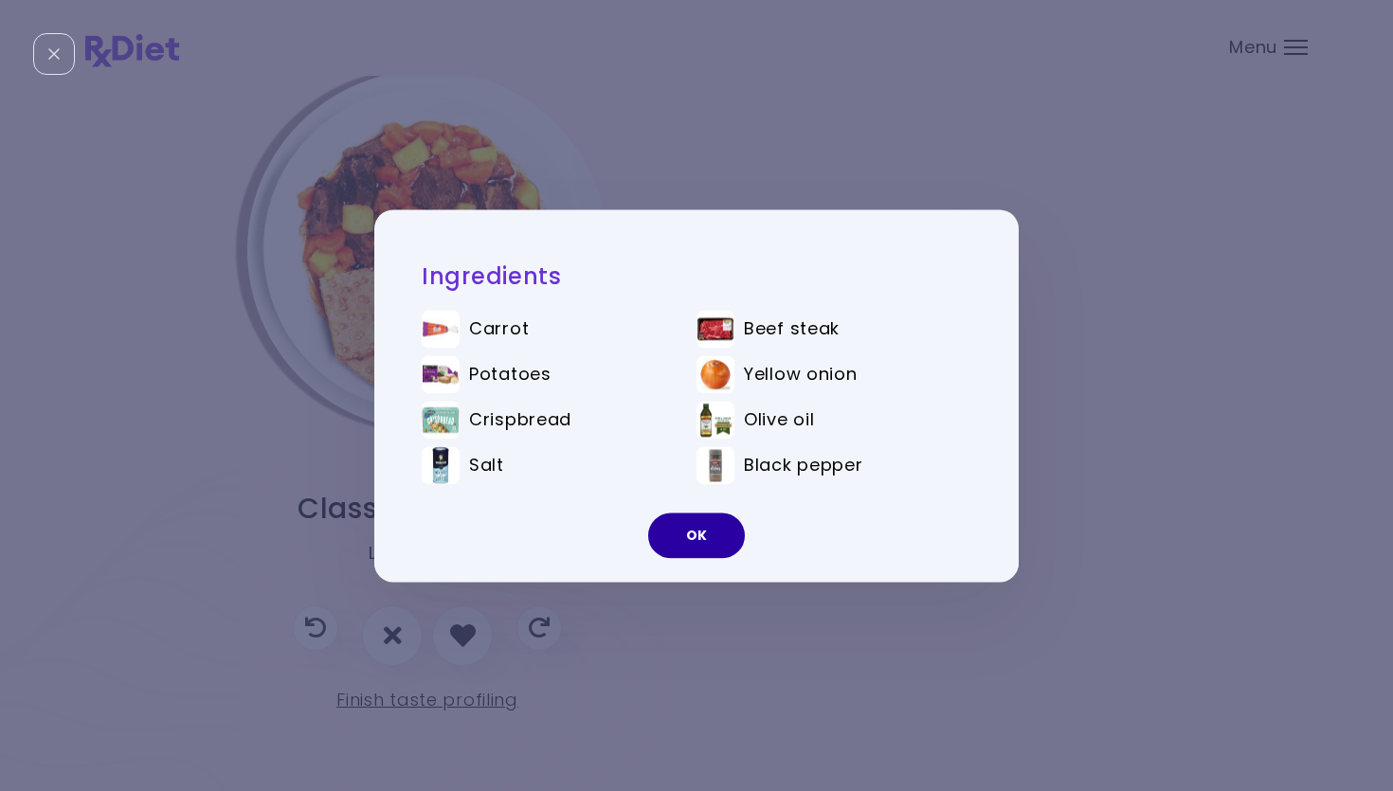
drag, startPoint x: 746, startPoint y: 515, endPoint x: 724, endPoint y: 521, distance: 22.8
click at [745, 515] on div "OK" at bounding box center [696, 542] width 644 height 79
click at [697, 535] on button "OK" at bounding box center [696, 535] width 97 height 45
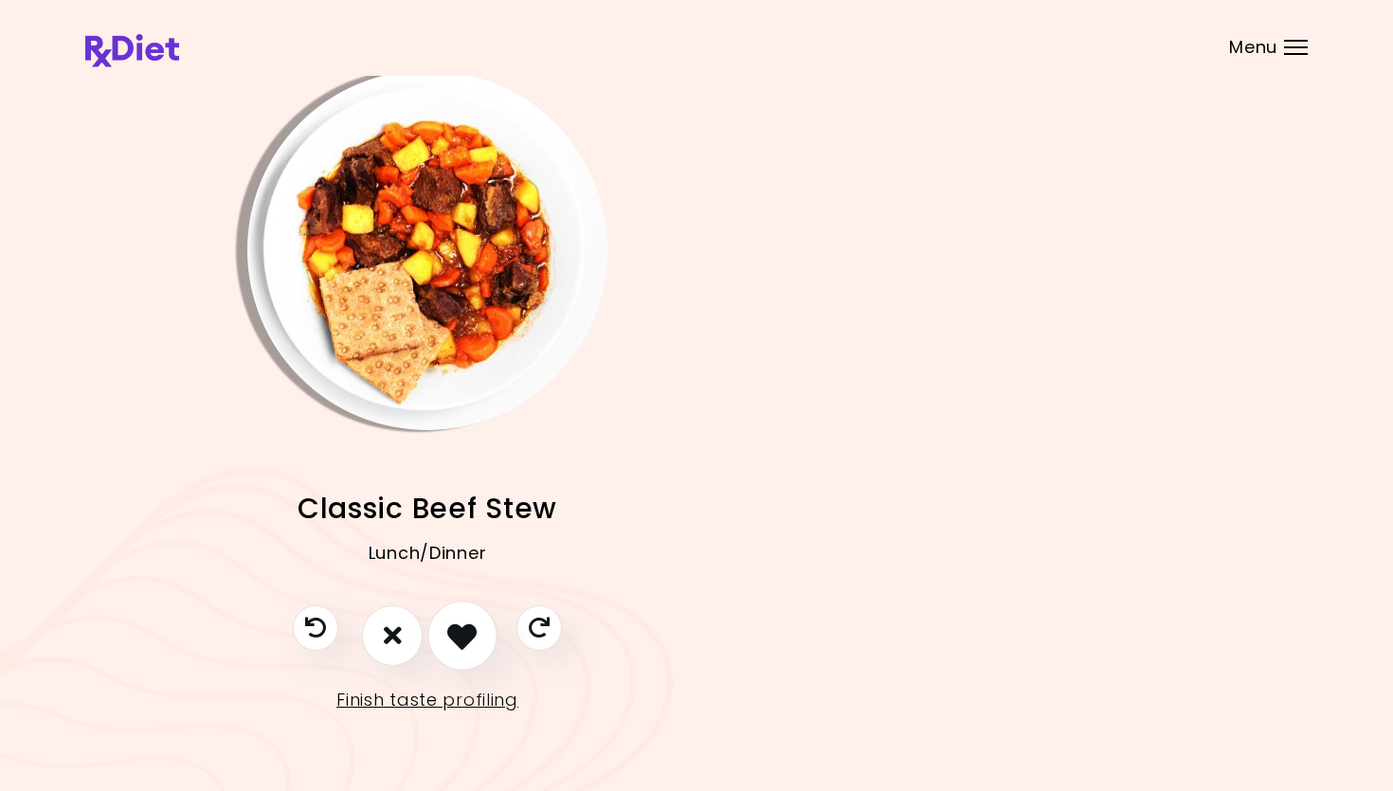
click at [453, 636] on icon "I like this recipe" at bounding box center [461, 635] width 29 height 29
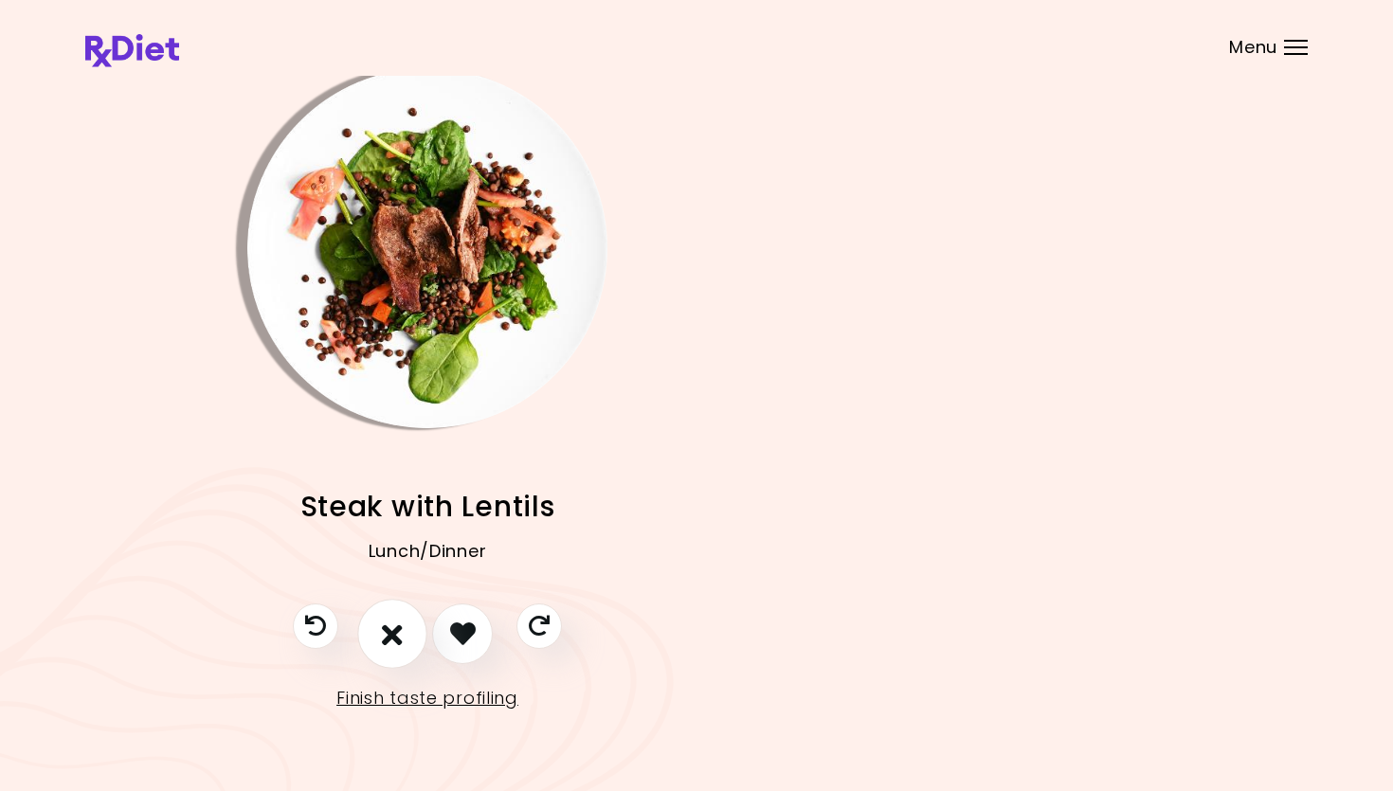
click at [395, 622] on icon "I don't like this recipe" at bounding box center [392, 633] width 21 height 29
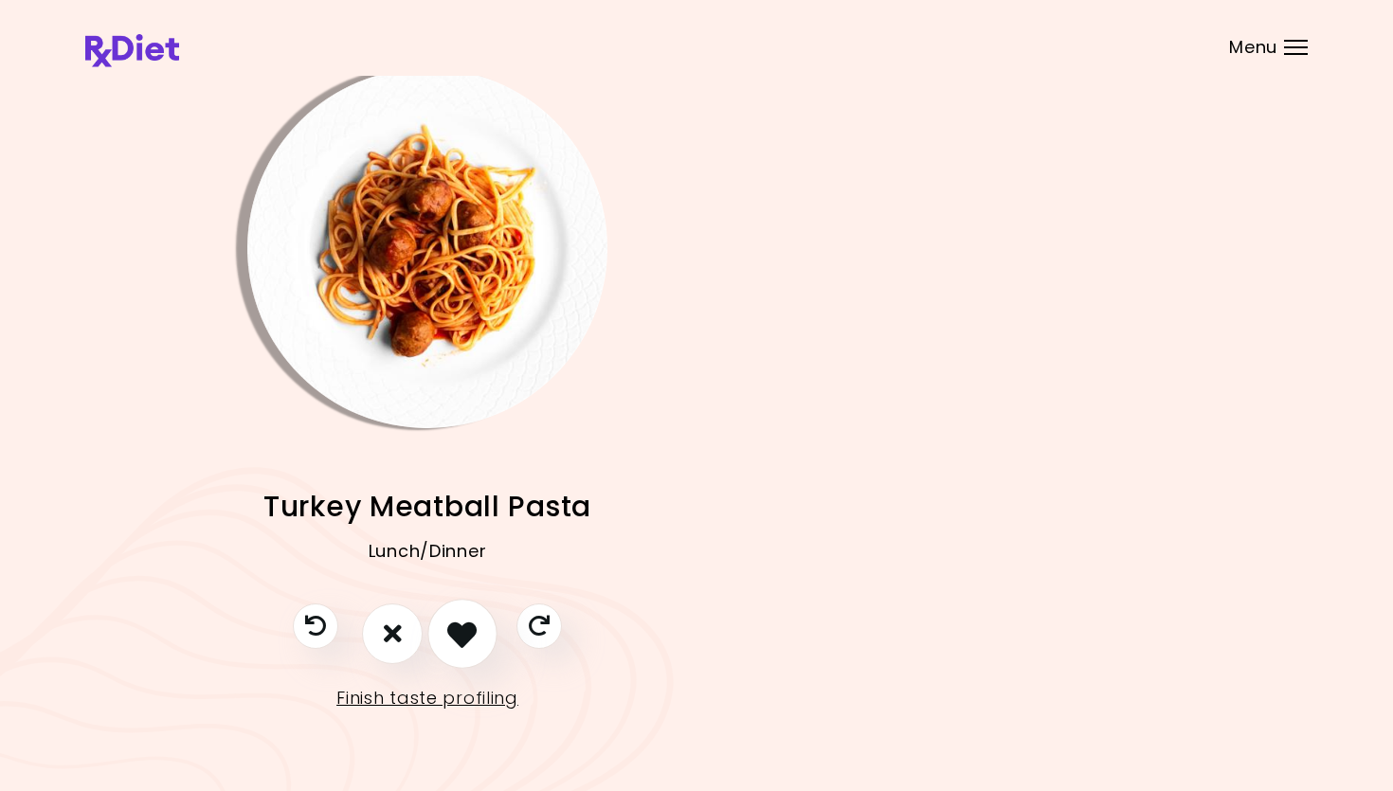
click at [457, 636] on icon "I like this recipe" at bounding box center [461, 633] width 29 height 29
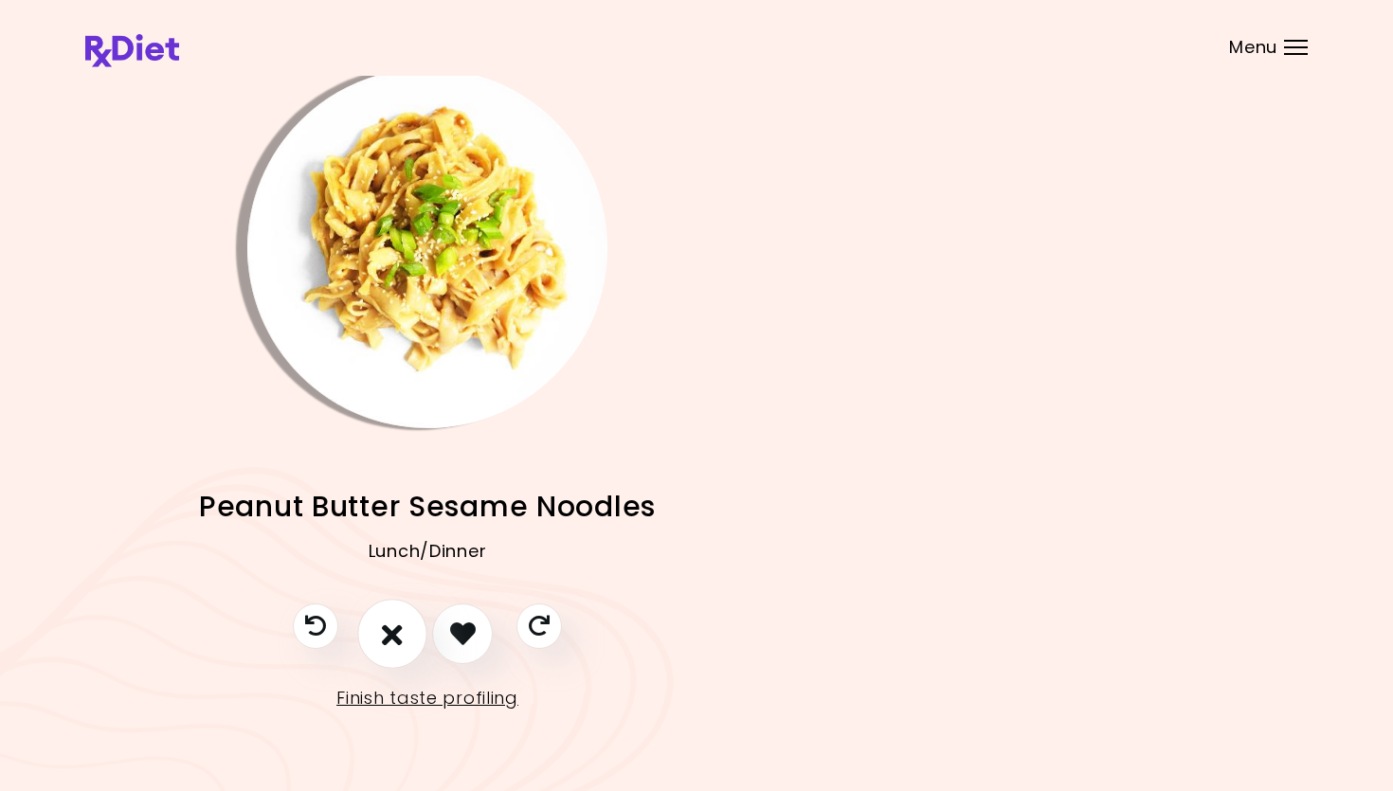
click at [395, 633] on icon "I don't like this recipe" at bounding box center [392, 633] width 21 height 29
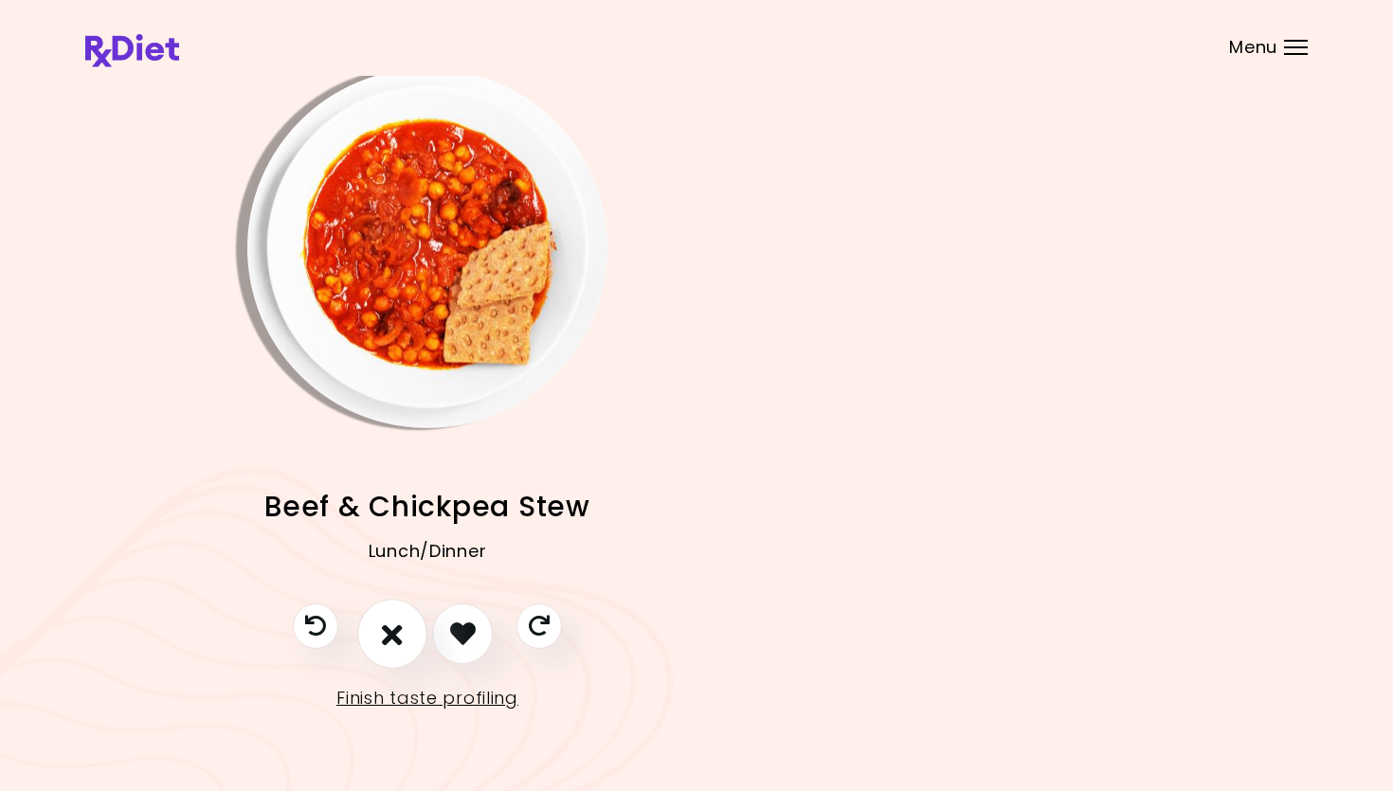
click at [387, 633] on icon "I don't like this recipe" at bounding box center [392, 633] width 21 height 29
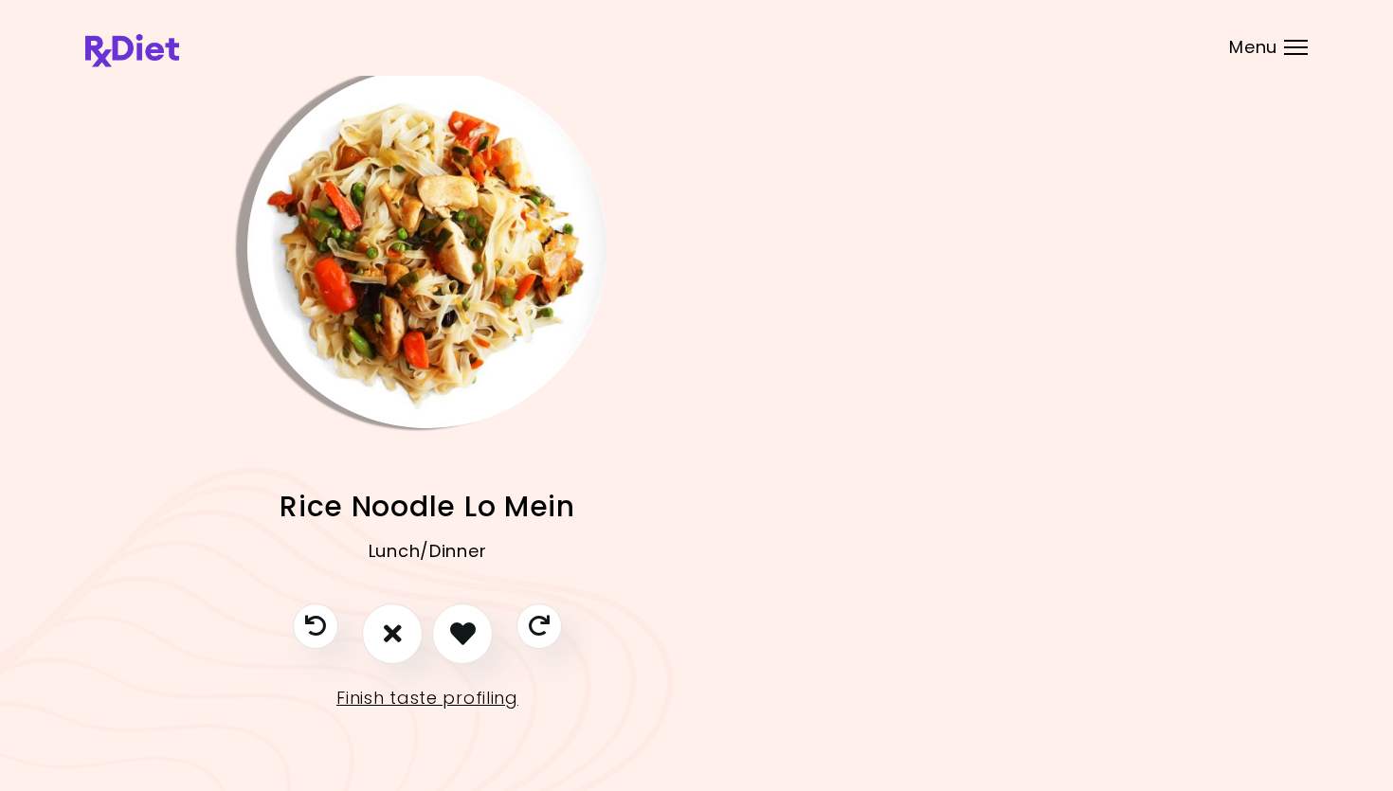
click at [425, 625] on div at bounding box center [427, 644] width 307 height 80
click at [419, 625] on button "I don't like this recipe" at bounding box center [392, 634] width 70 height 70
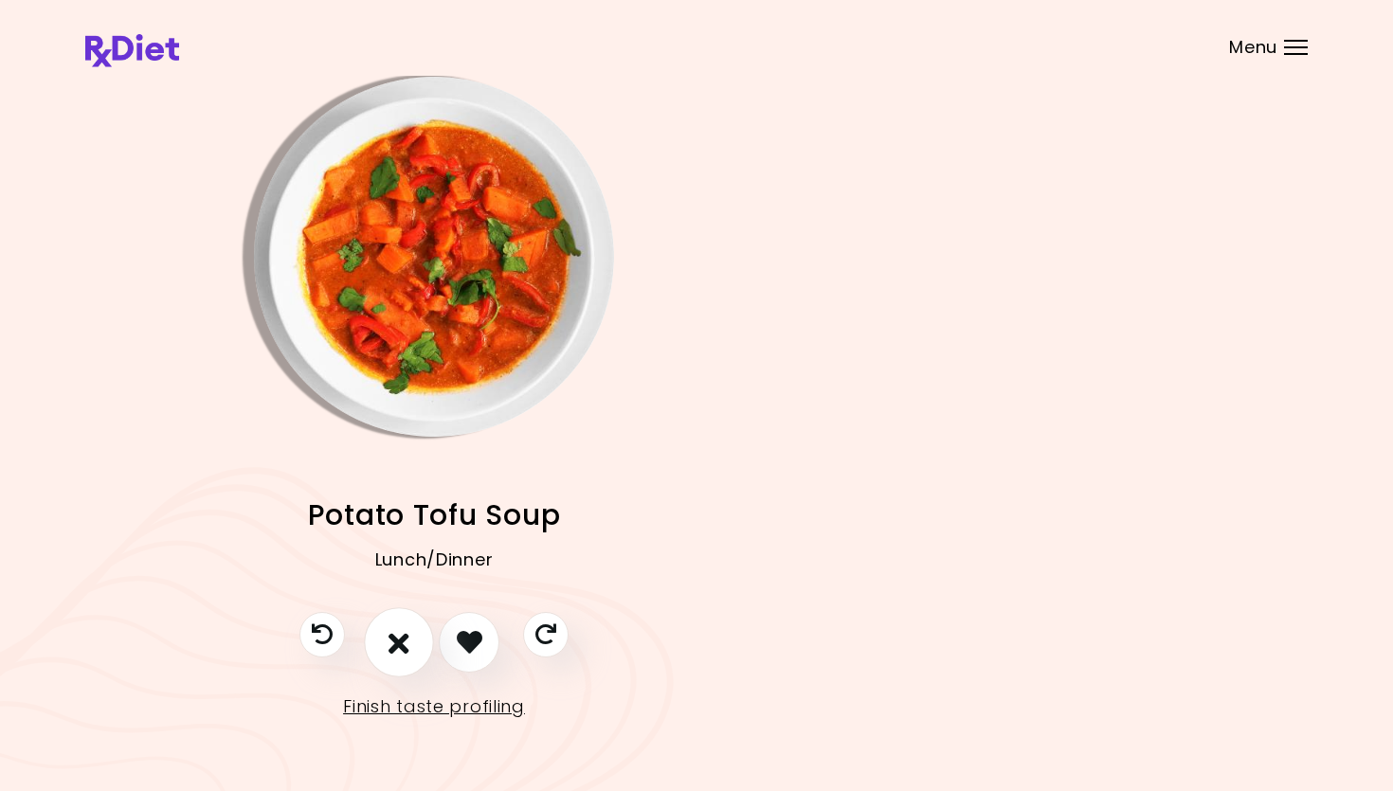
click at [406, 625] on button "I don't like this recipe" at bounding box center [399, 642] width 70 height 70
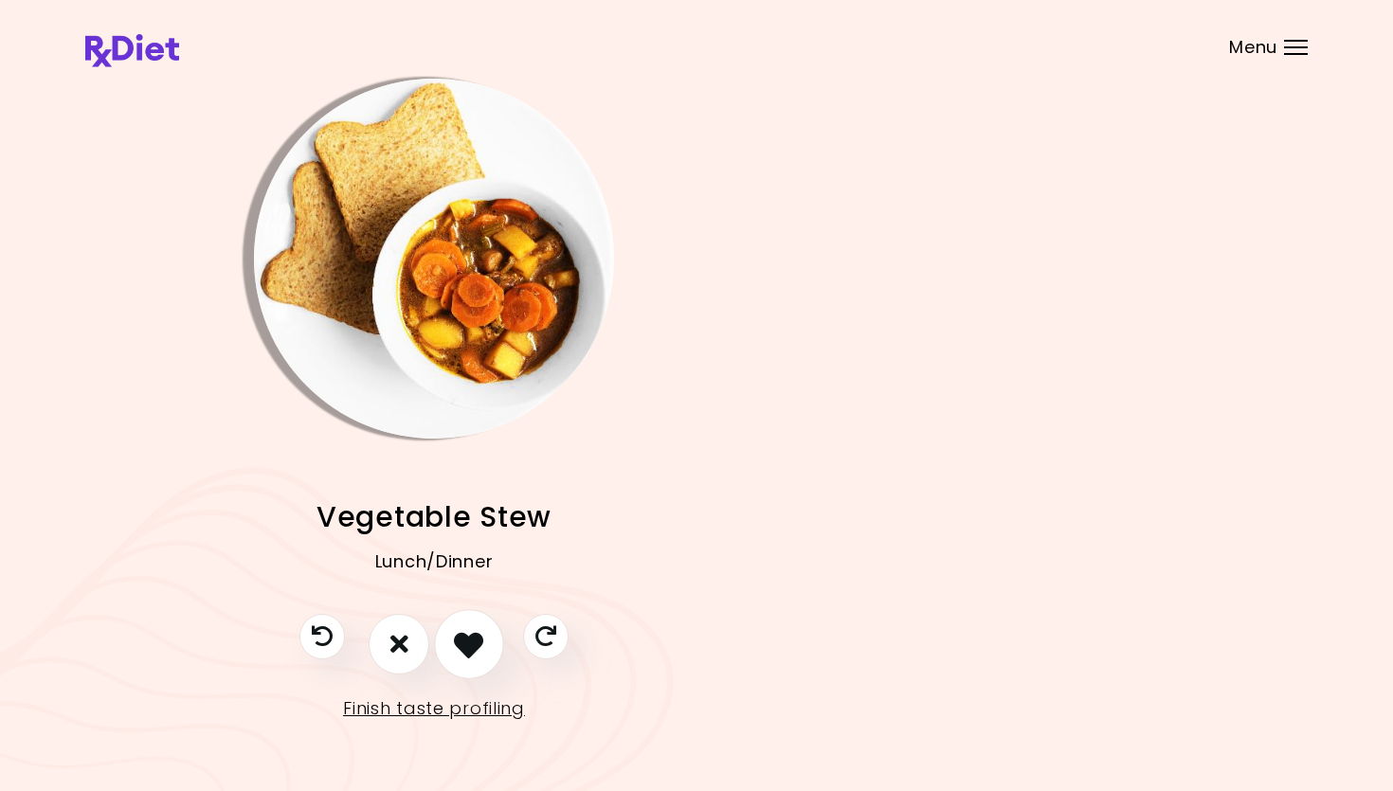
click at [466, 636] on icon "I like this recipe" at bounding box center [468, 643] width 29 height 29
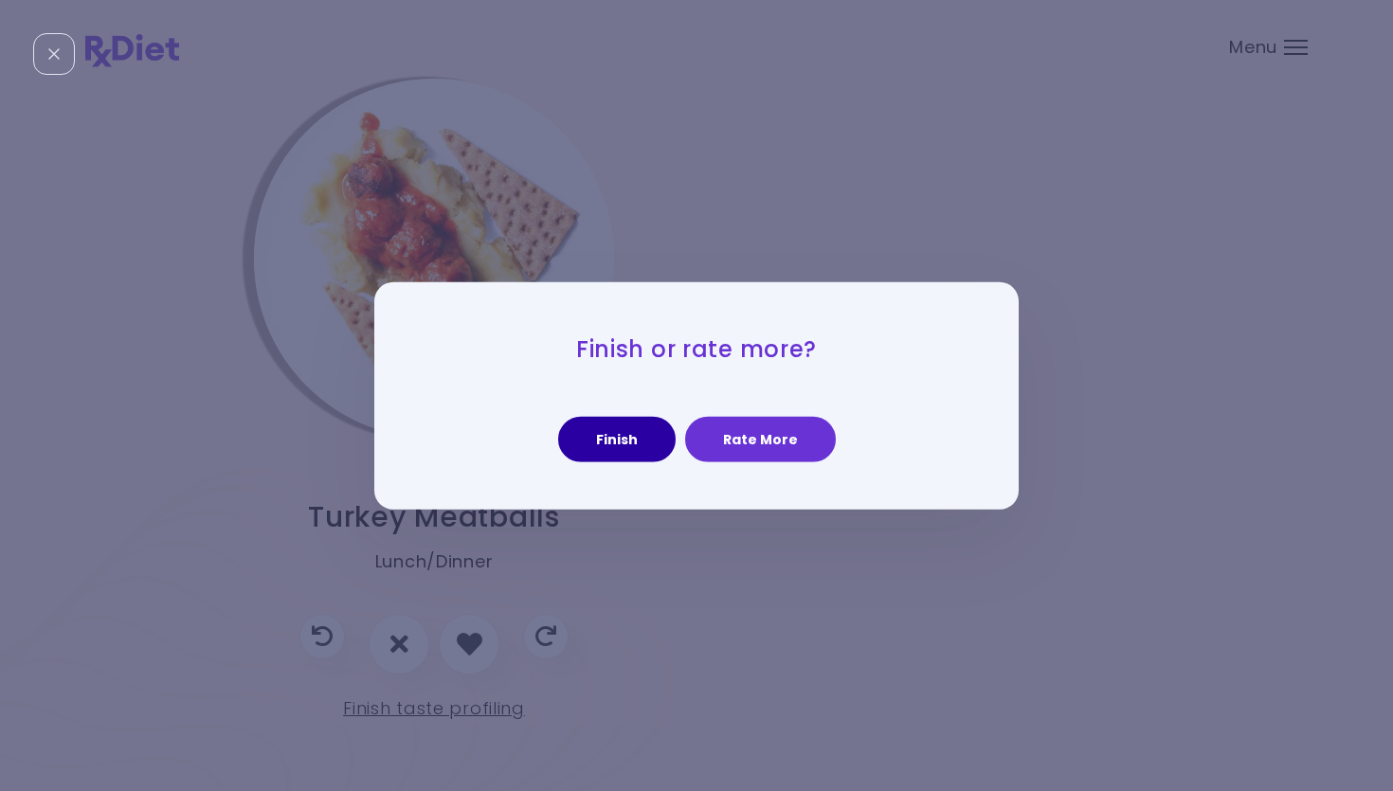
click at [633, 440] on button "Finish" at bounding box center [616, 439] width 117 height 45
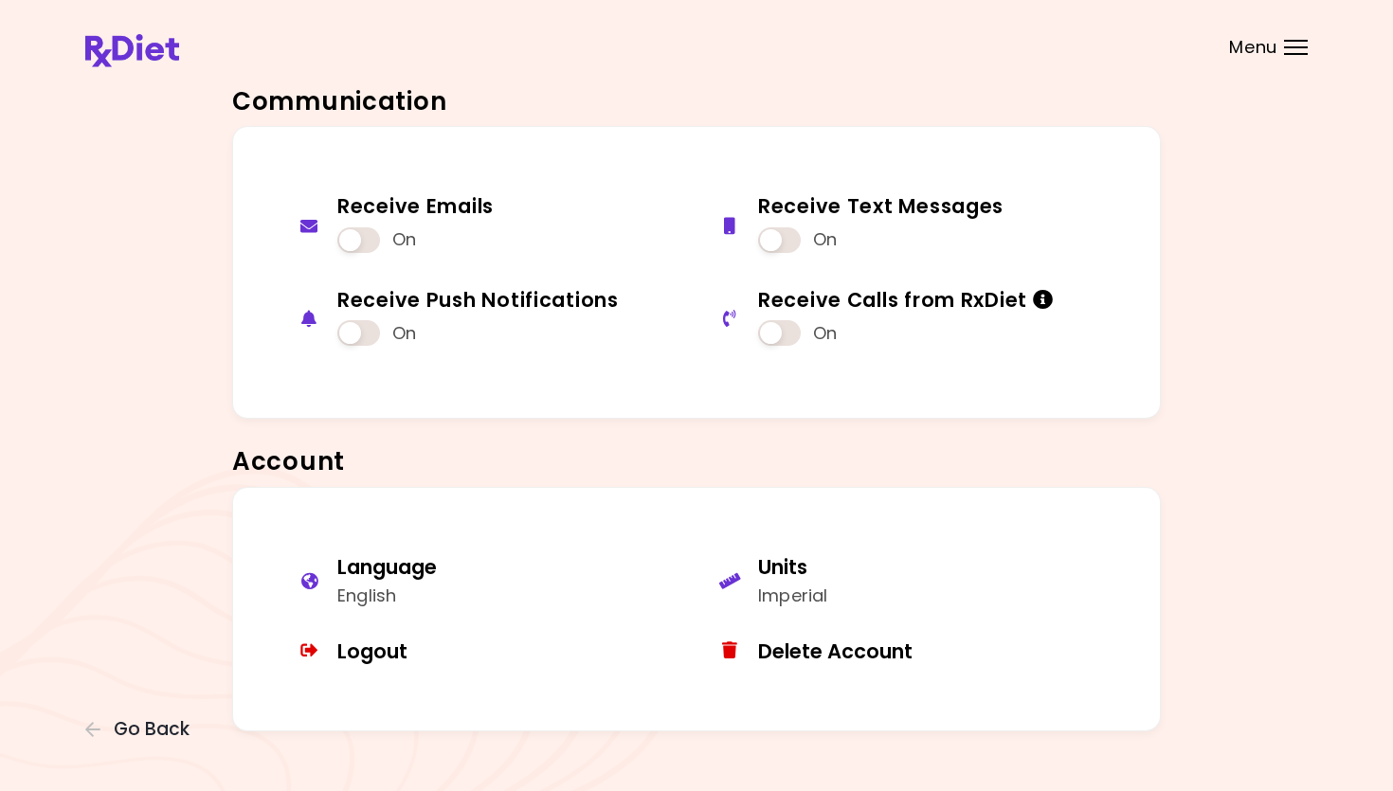
scroll to position [813, 0]
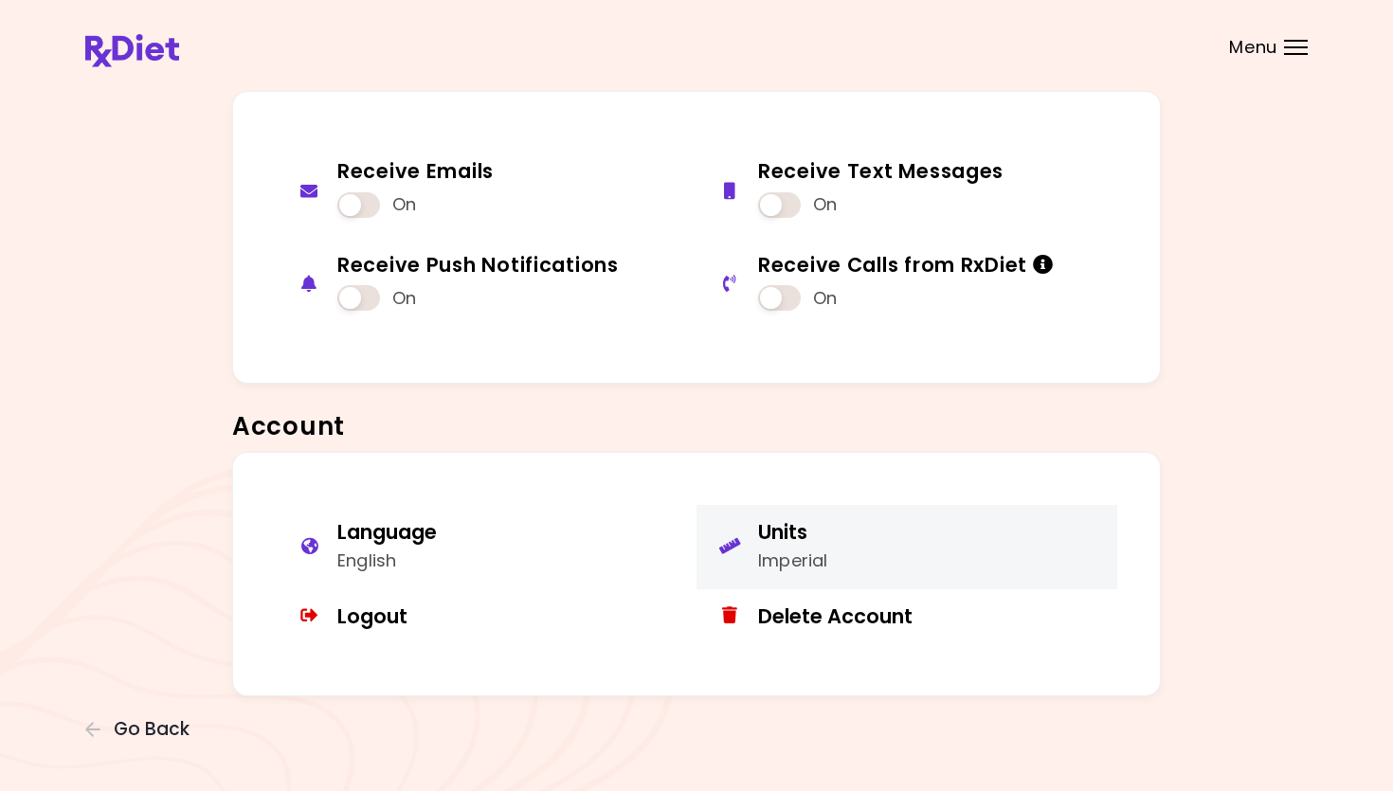
click at [808, 543] on button "Units Imperial" at bounding box center [906, 547] width 421 height 84
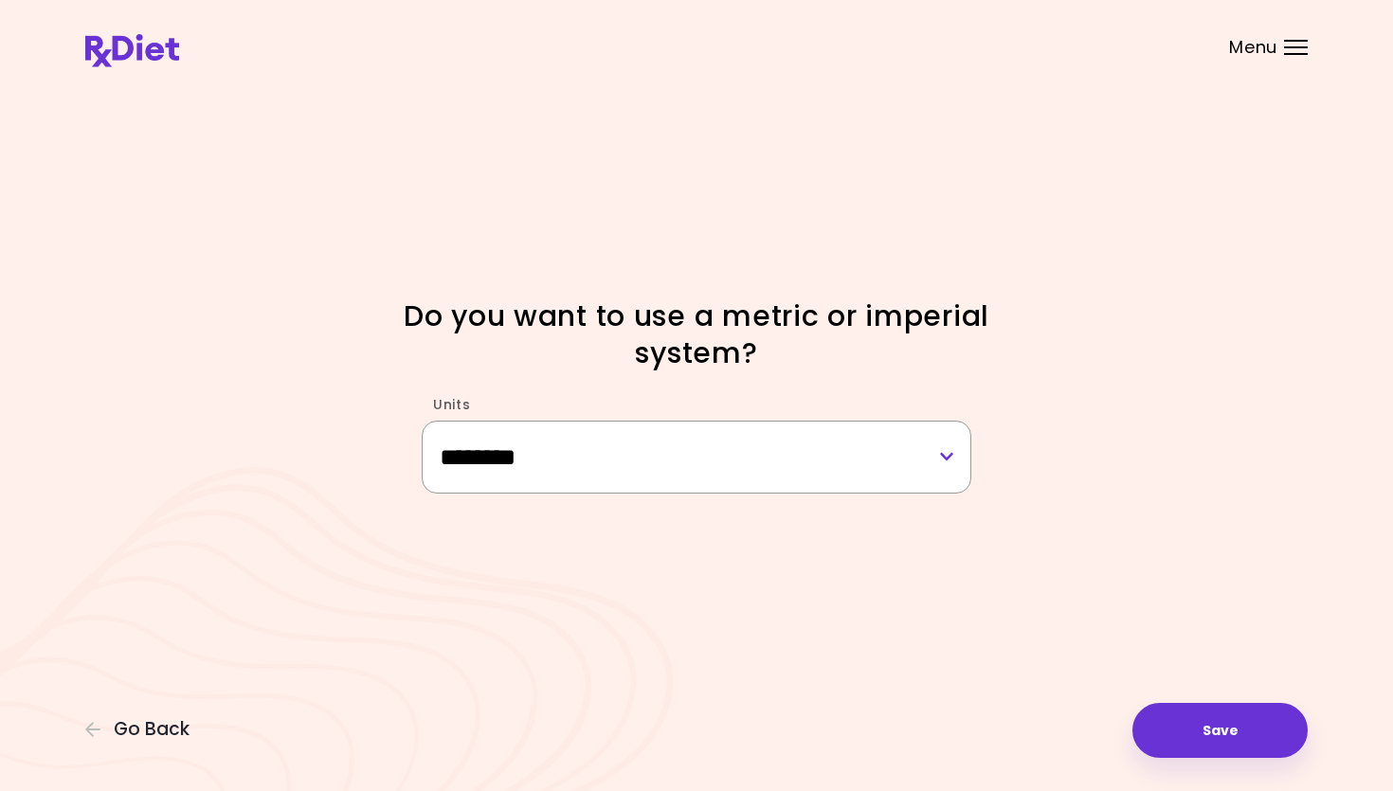
select select "******"
click option "******" at bounding box center [0, 0] width 0 height 0
click at [808, 636] on button "Save" at bounding box center [1219, 730] width 175 height 55
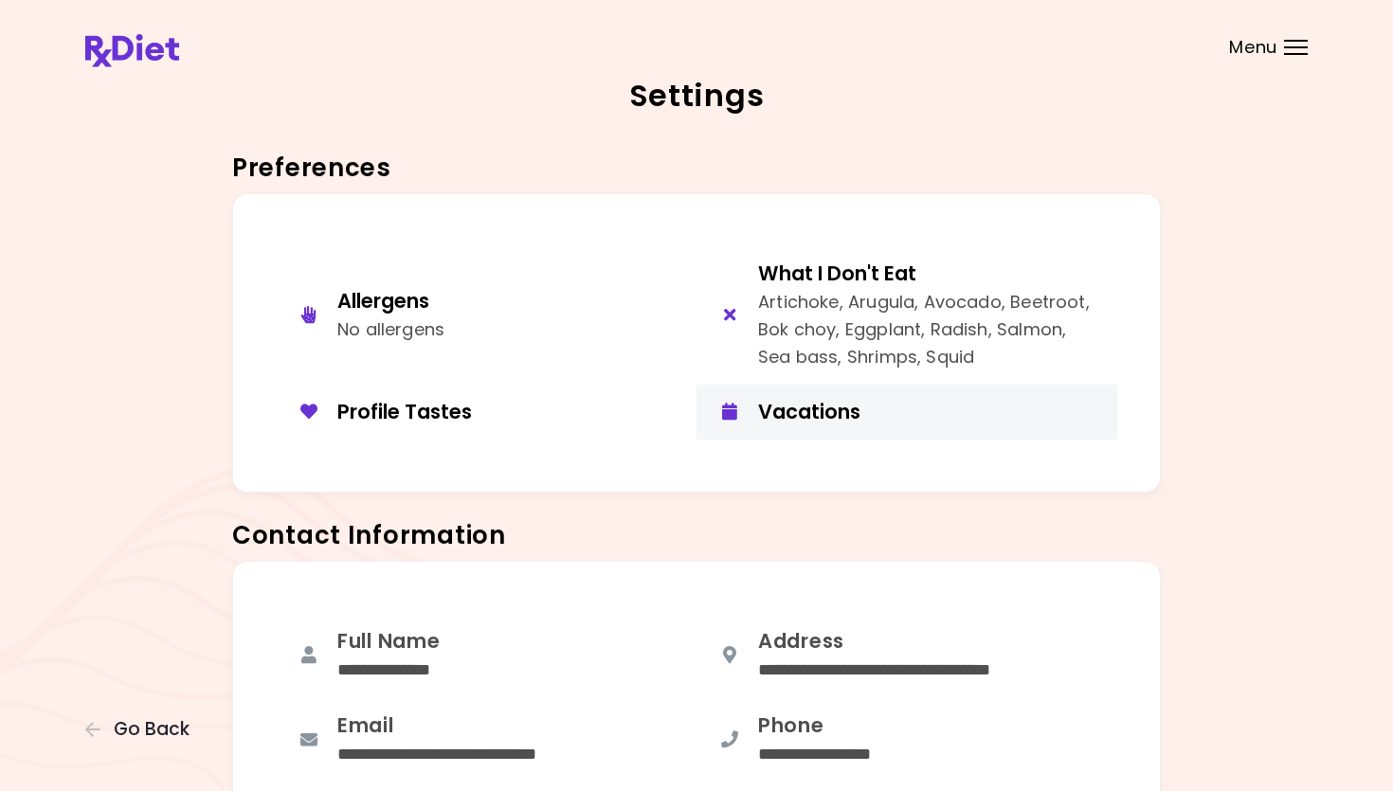
click at [804, 402] on div "Vacations" at bounding box center [930, 412] width 345 height 26
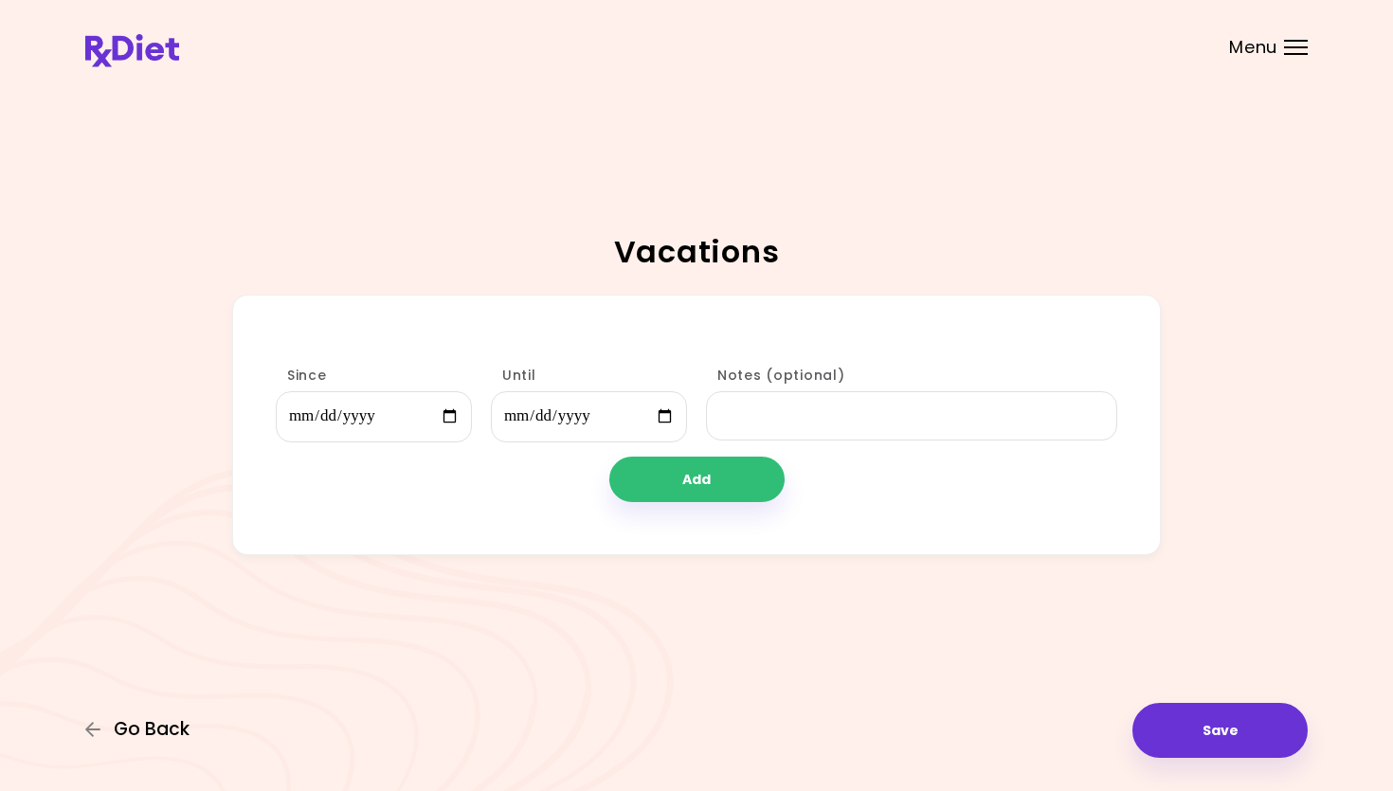
click at [149, 636] on span "Go Back" at bounding box center [152, 729] width 76 height 21
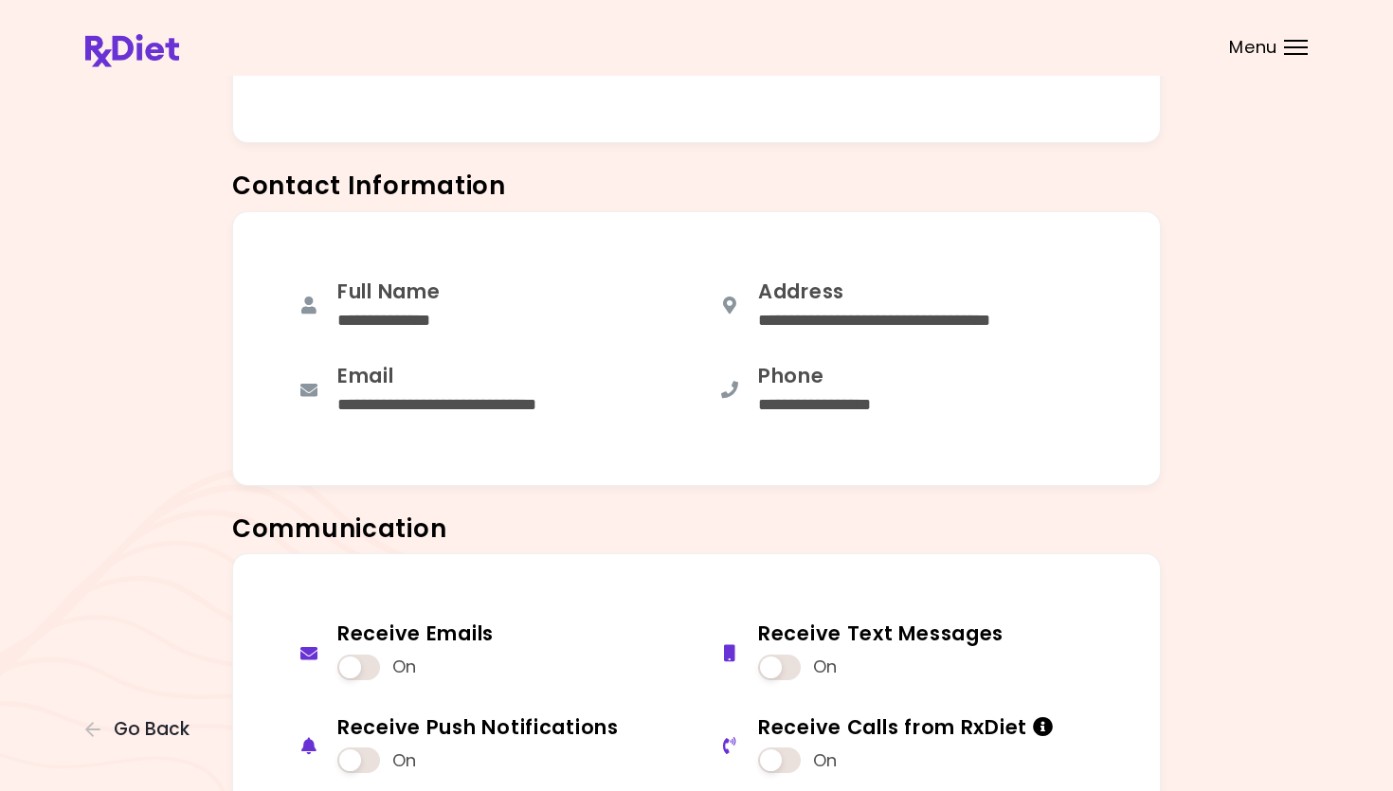
click at [134, 636] on div "Receive Emails On Receive Text Messages On Receive Push Notifications On Receiv…" at bounding box center [696, 706] width 1222 height 307
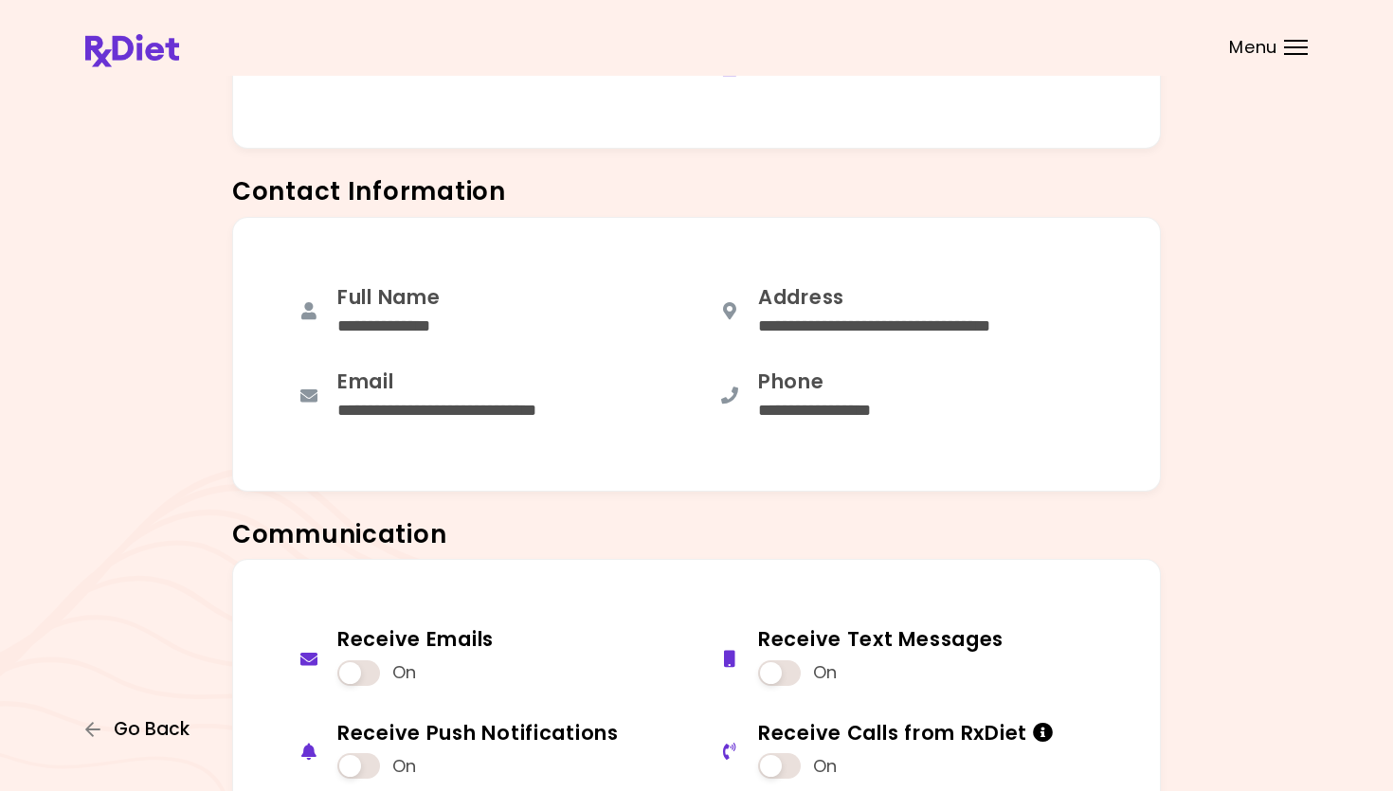
scroll to position [339, 0]
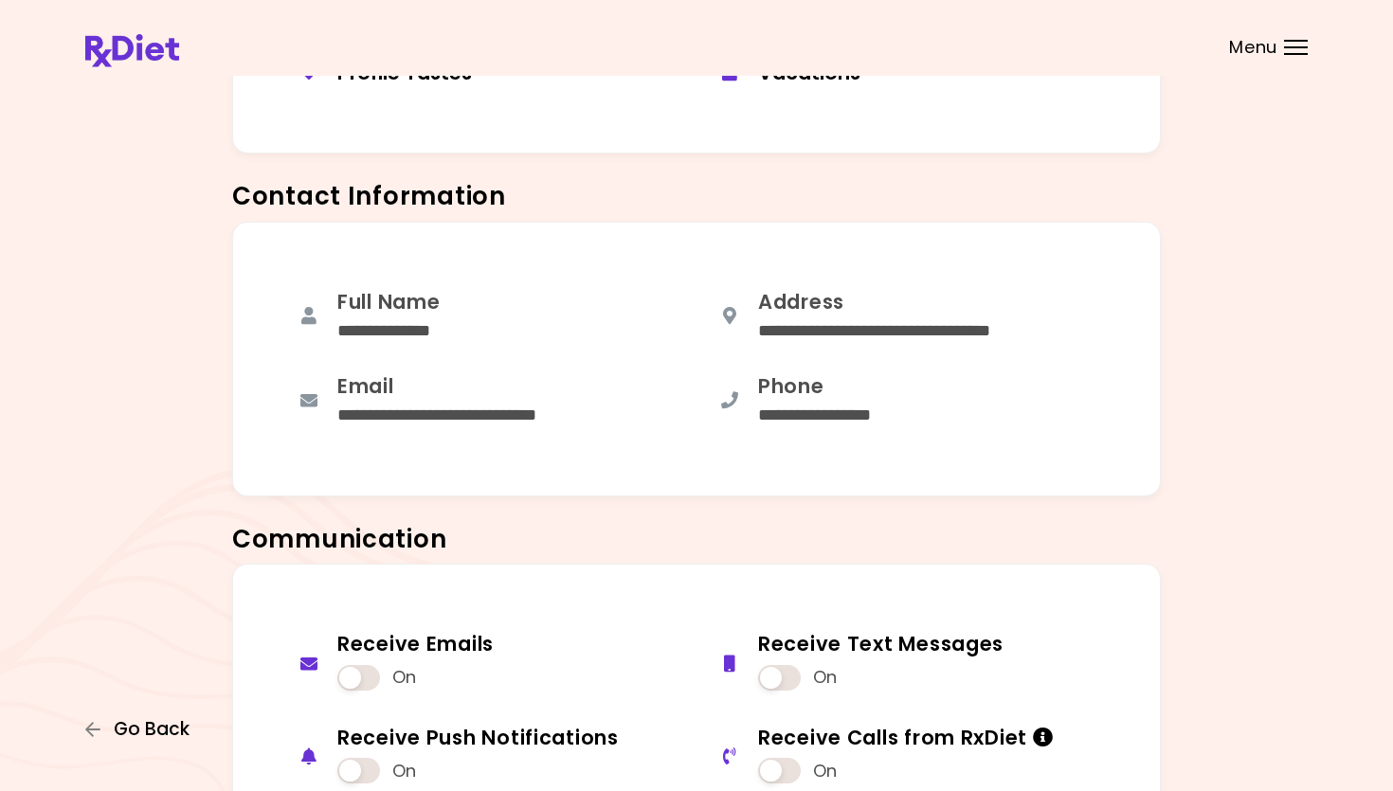
click at [130, 636] on span "Go Back" at bounding box center [152, 729] width 76 height 21
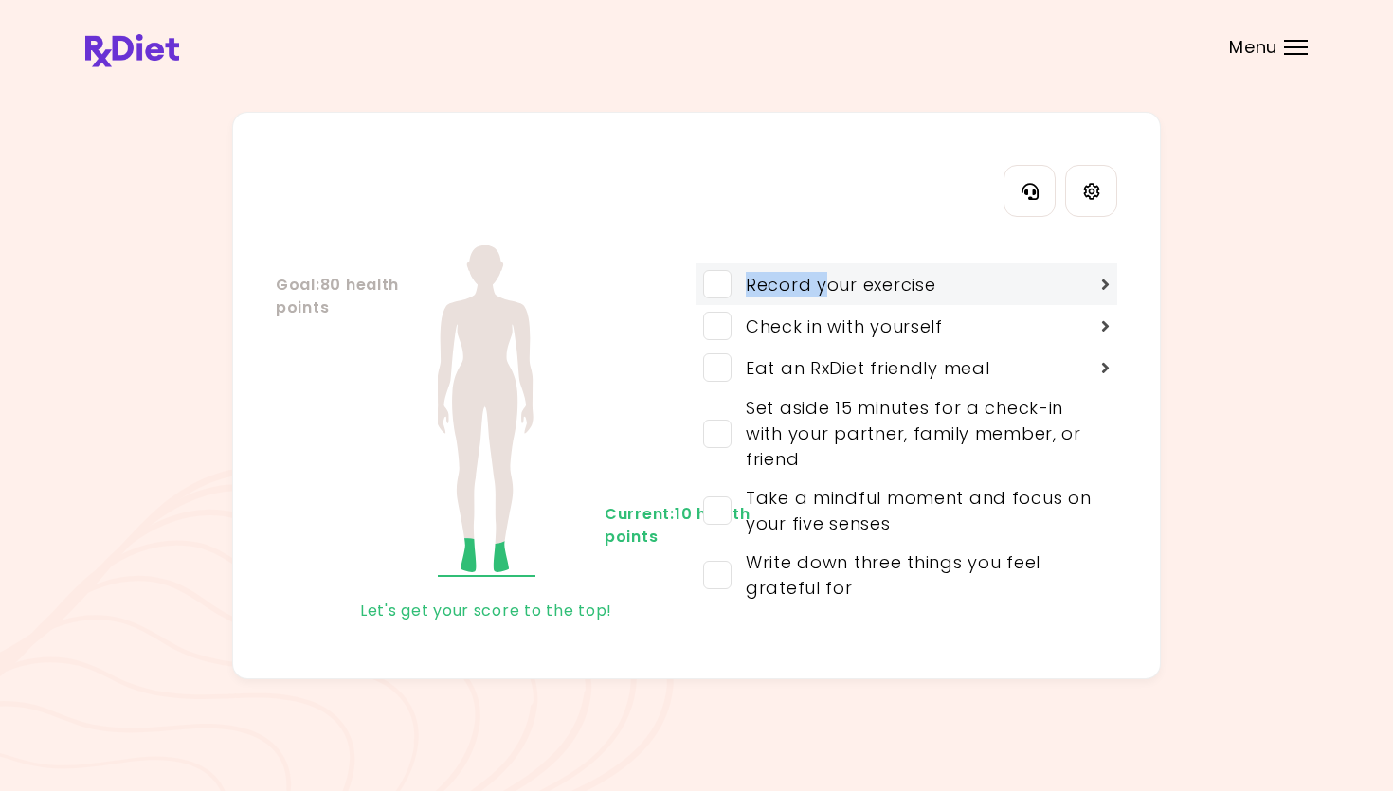
click at [808, 270] on div "Record your exercise" at bounding box center [906, 284] width 421 height 42
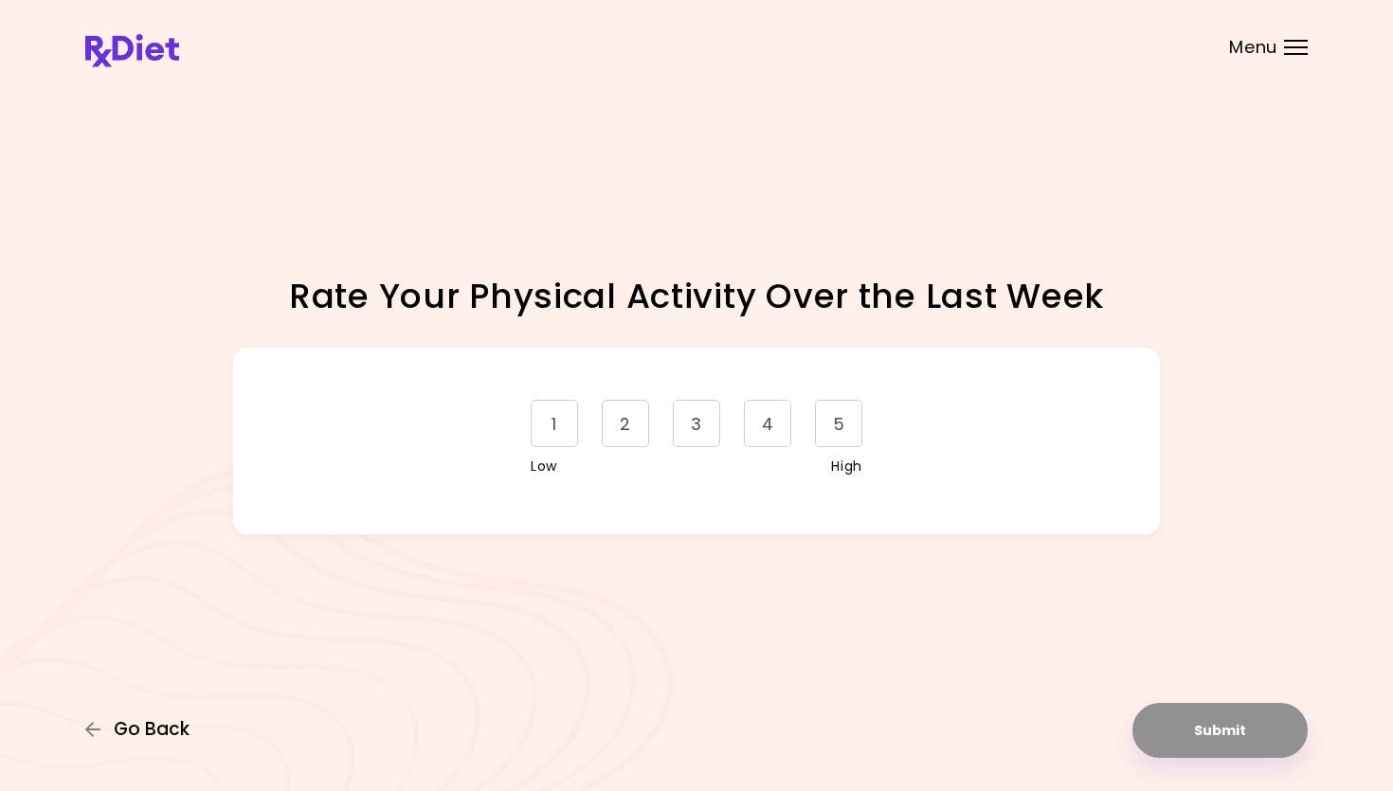
click at [132, 636] on span "Go Back" at bounding box center [152, 729] width 76 height 21
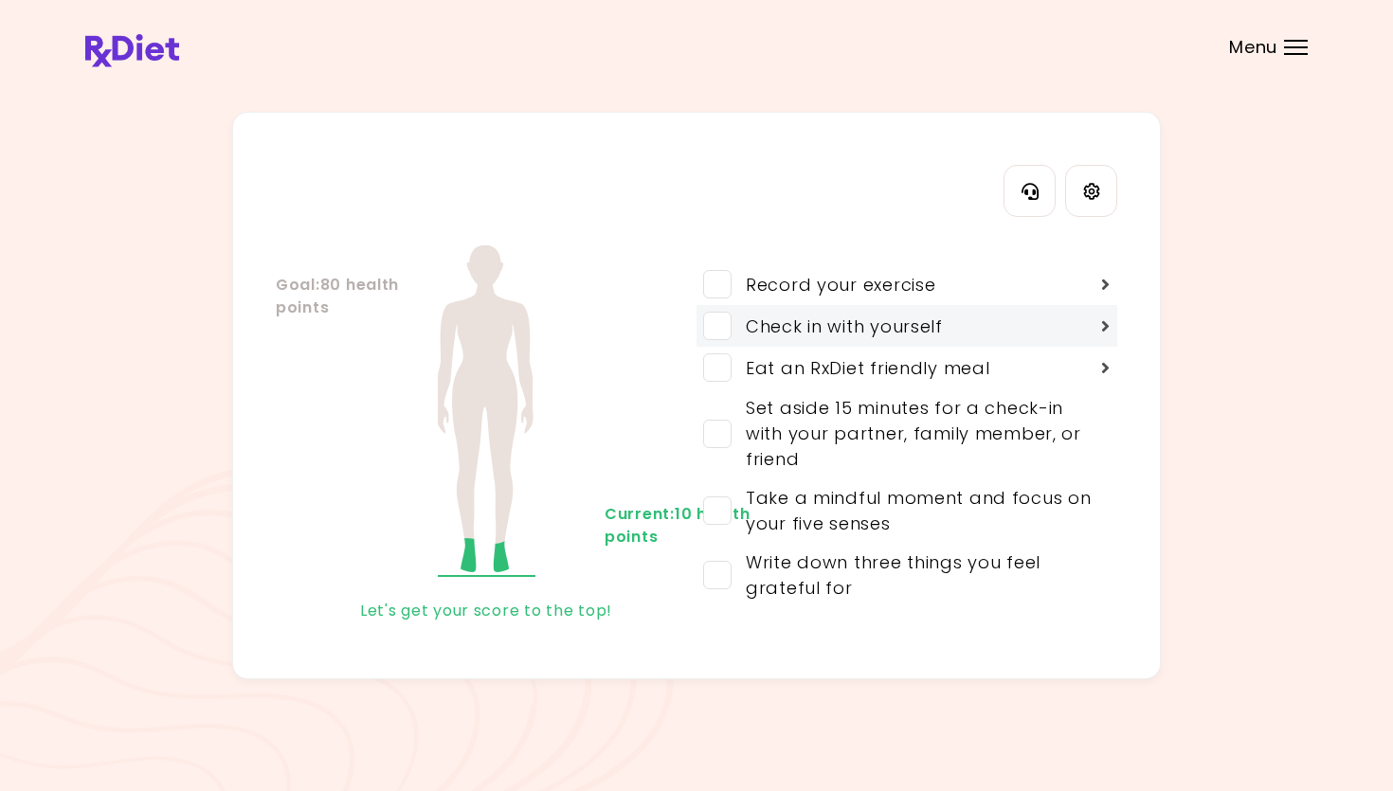
click at [808, 313] on div "Check in with yourself" at bounding box center [906, 326] width 421 height 42
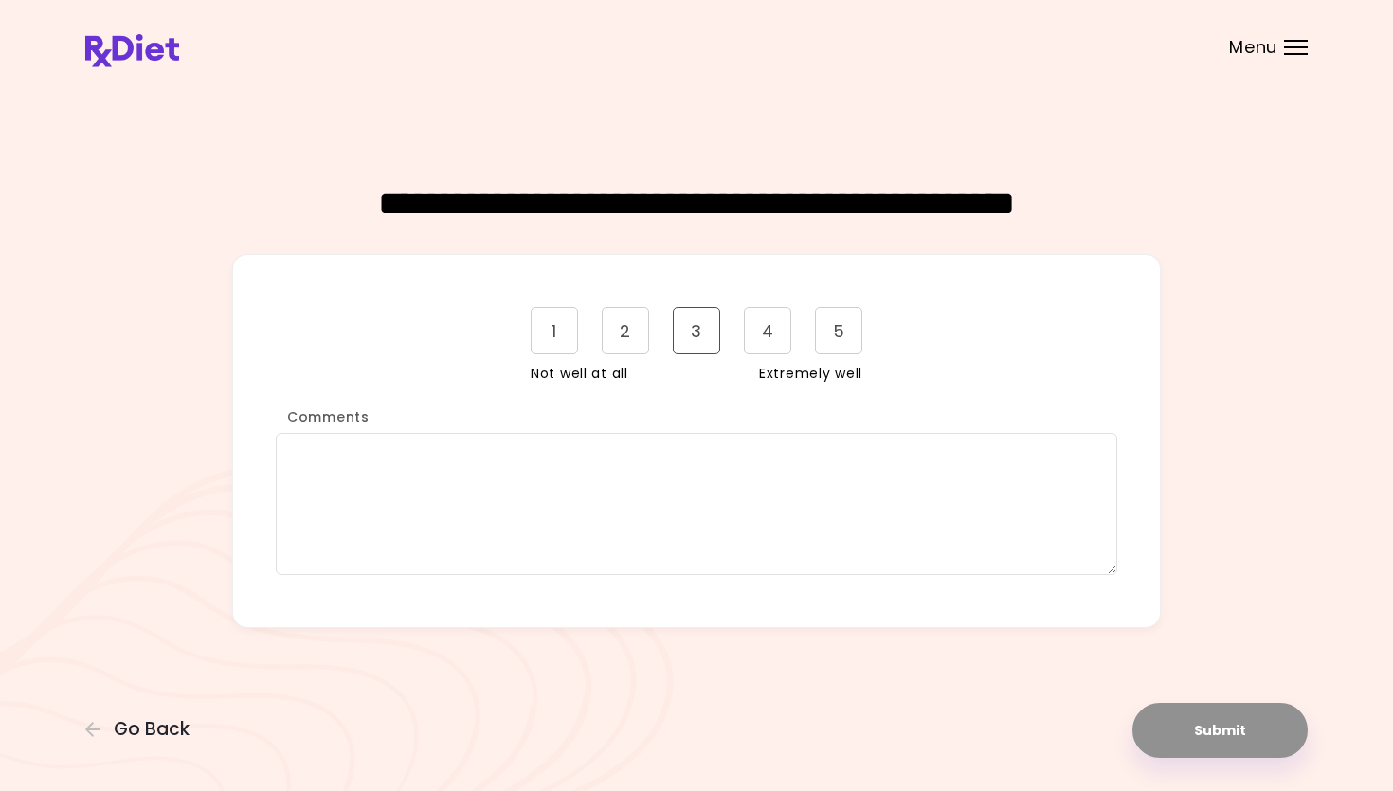
click at [707, 337] on div "3" at bounding box center [696, 330] width 47 height 47
click at [671, 519] on textarea "Comments" at bounding box center [696, 504] width 841 height 142
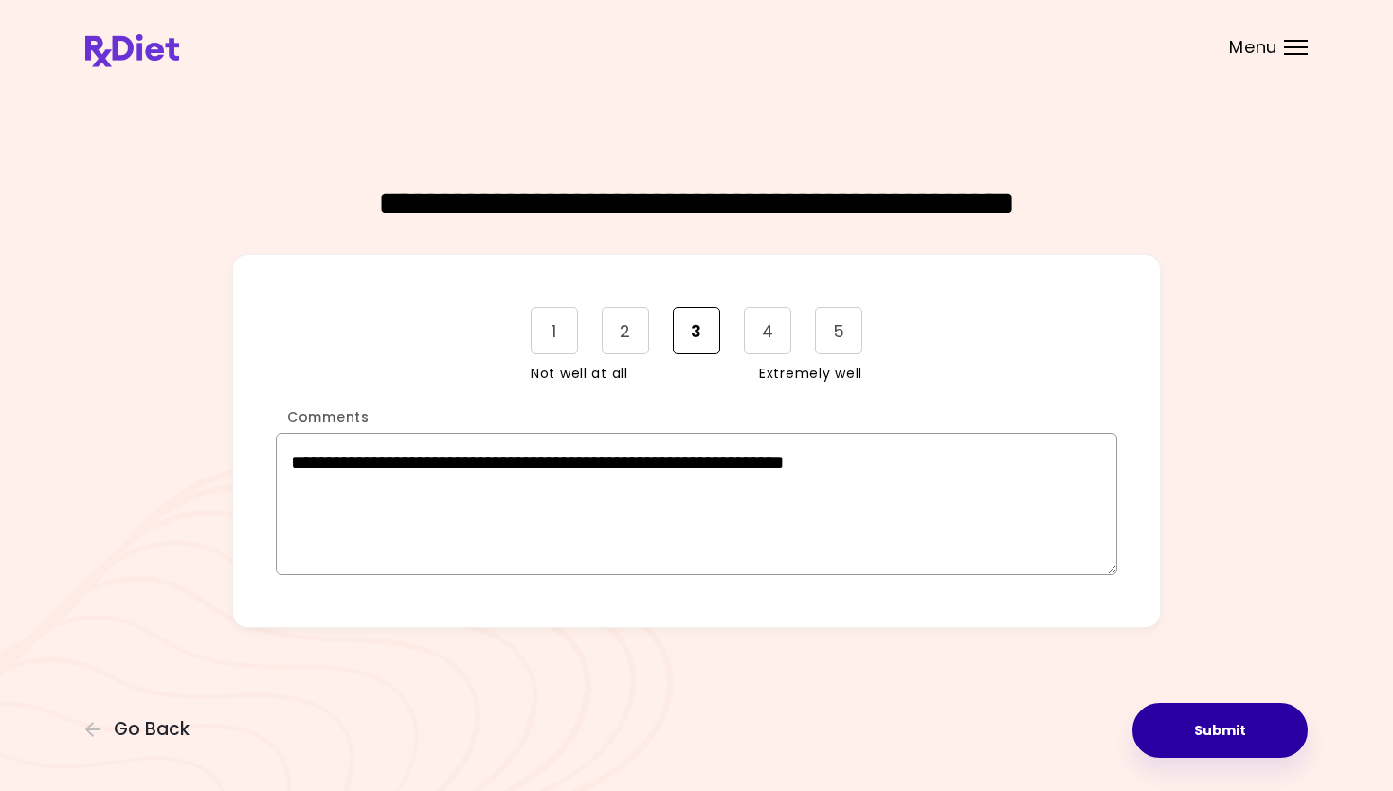
type textarea "**********"
click at [808, 636] on button "Submit" at bounding box center [1219, 730] width 175 height 55
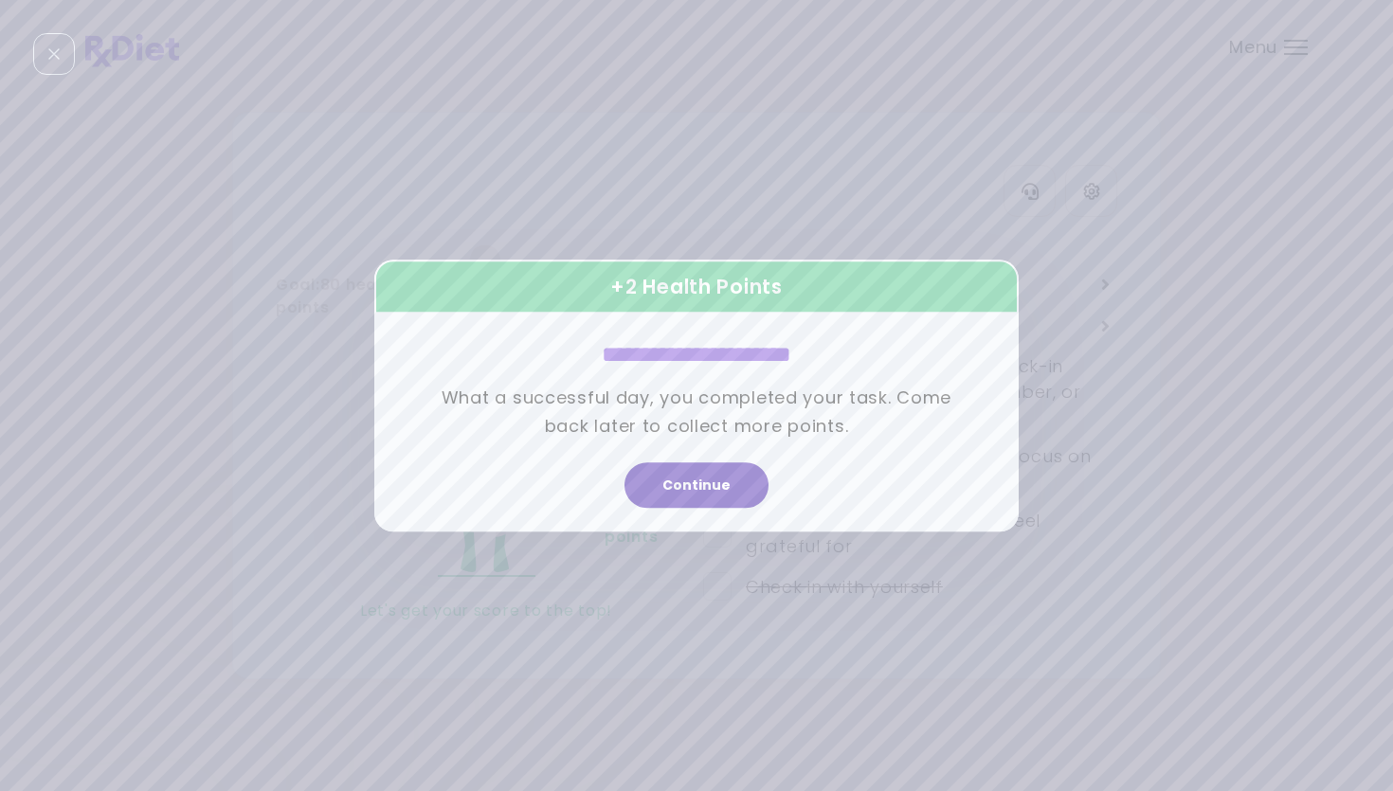
click at [703, 478] on button "Continue" at bounding box center [696, 484] width 144 height 45
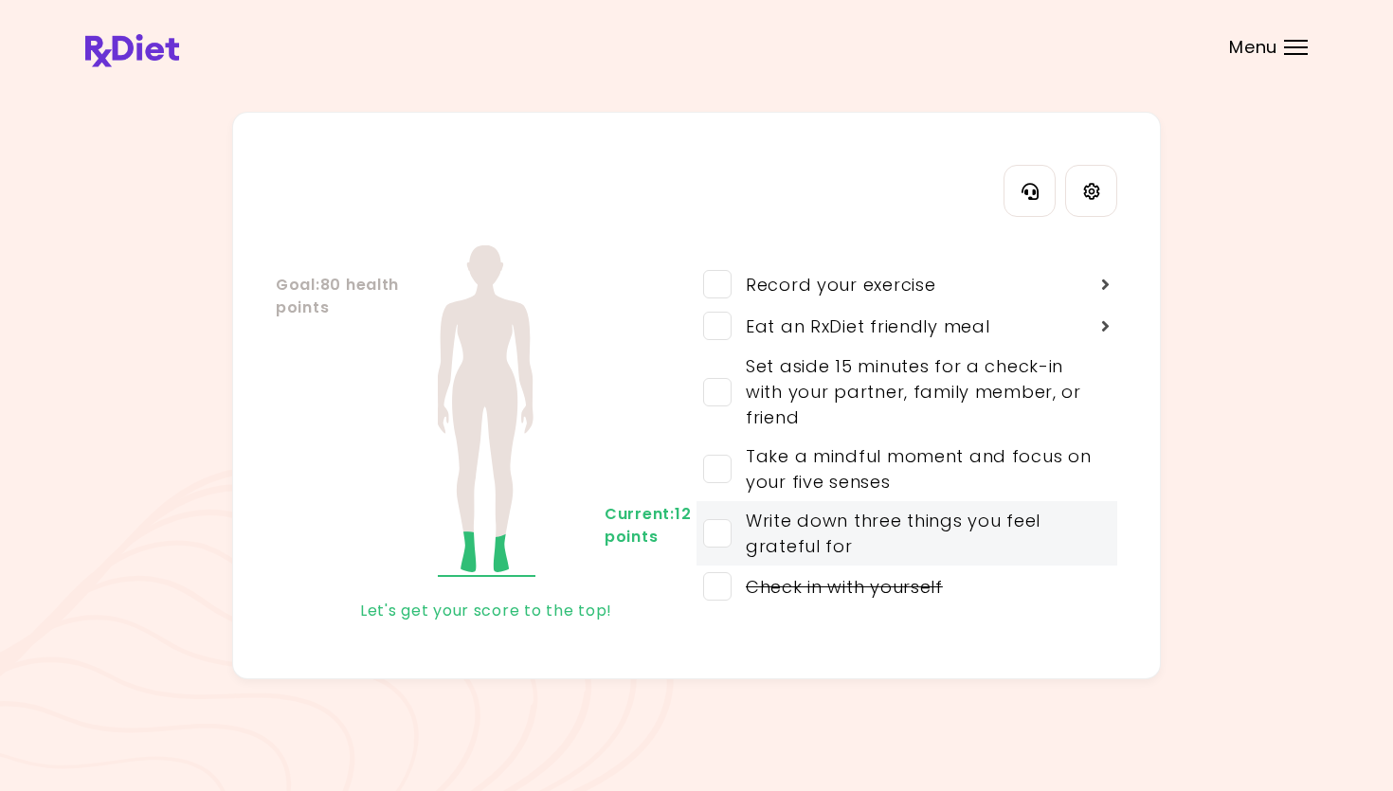
click at [808, 548] on div "Write down three things you feel grateful for" at bounding box center [913, 533] width 362 height 51
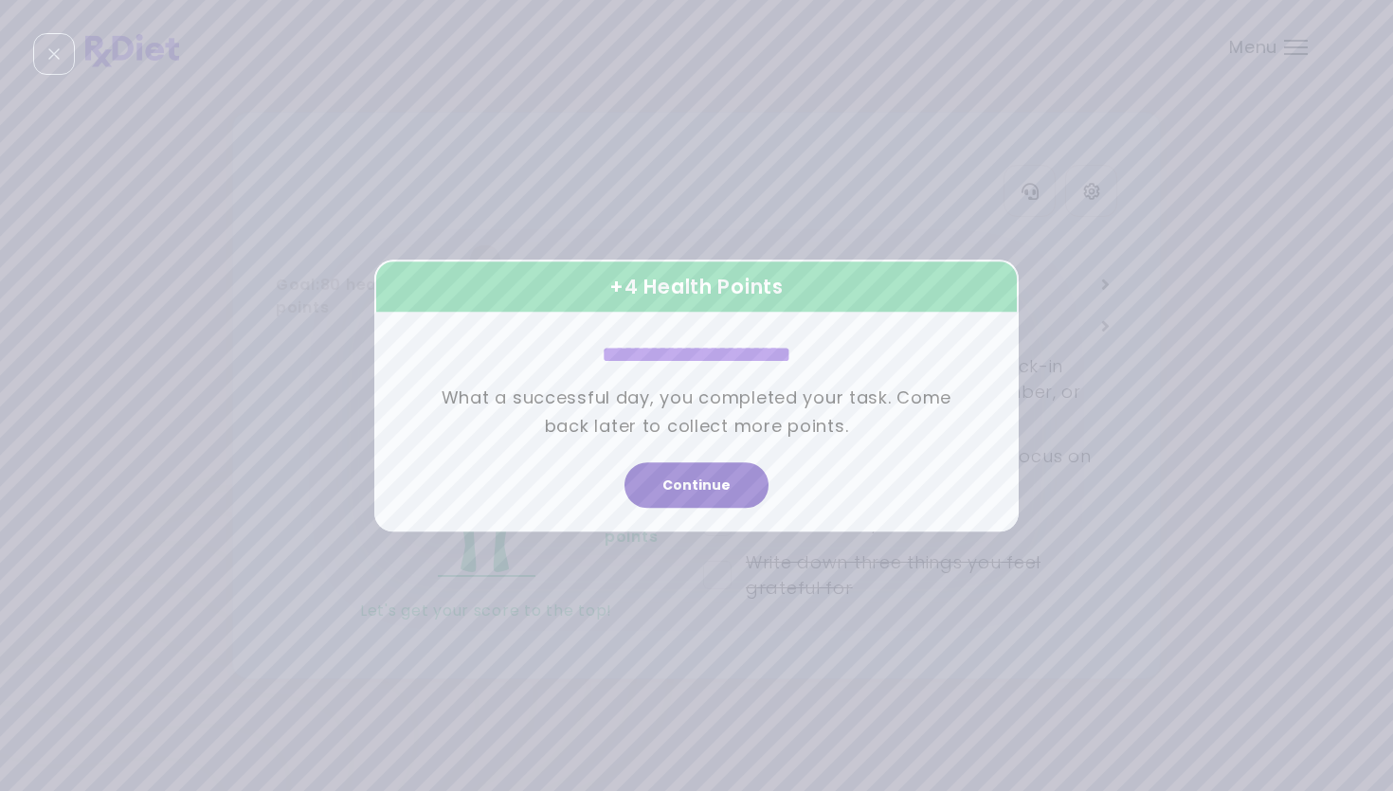
click at [710, 483] on button "Continue" at bounding box center [696, 484] width 144 height 45
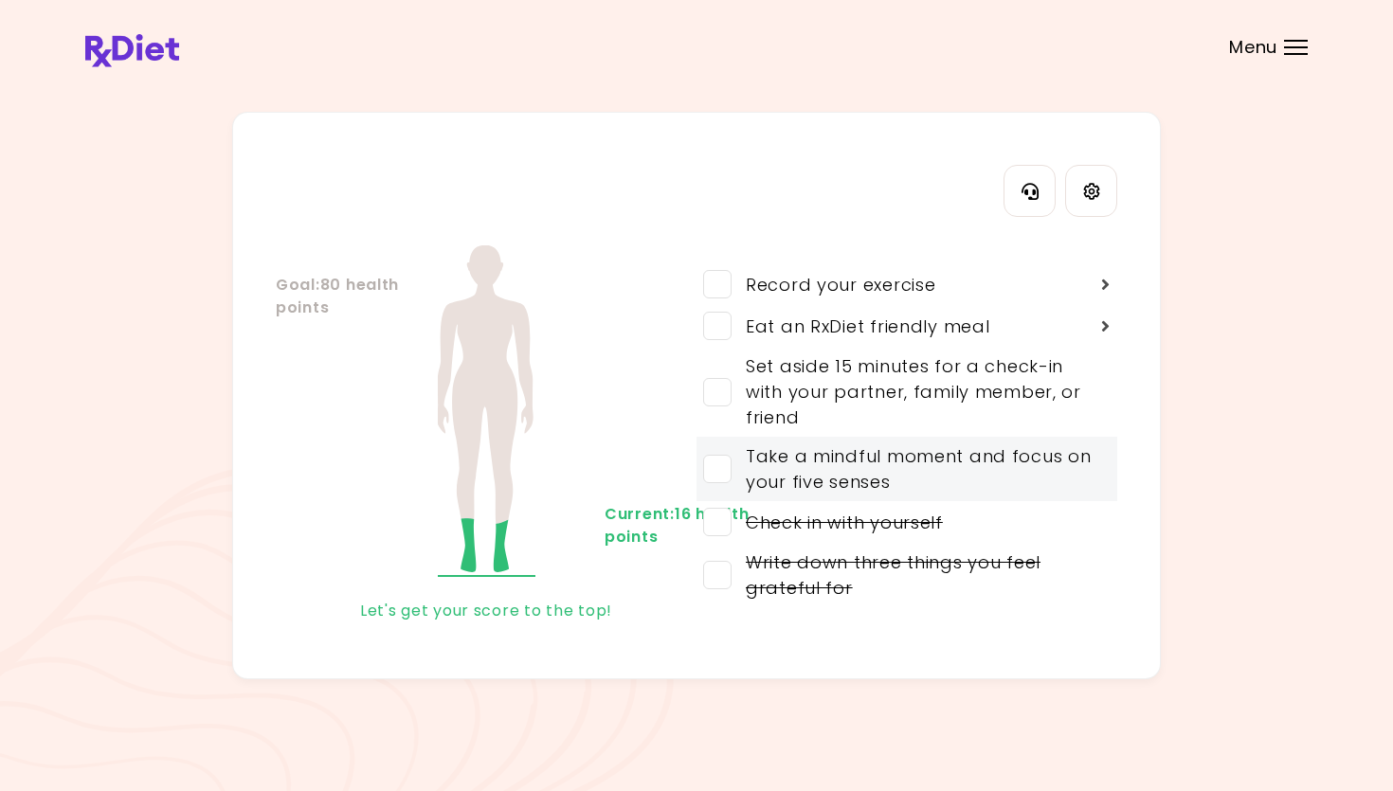
click at [808, 467] on div "Take a mindful moment and focus on your five senses" at bounding box center [913, 468] width 362 height 51
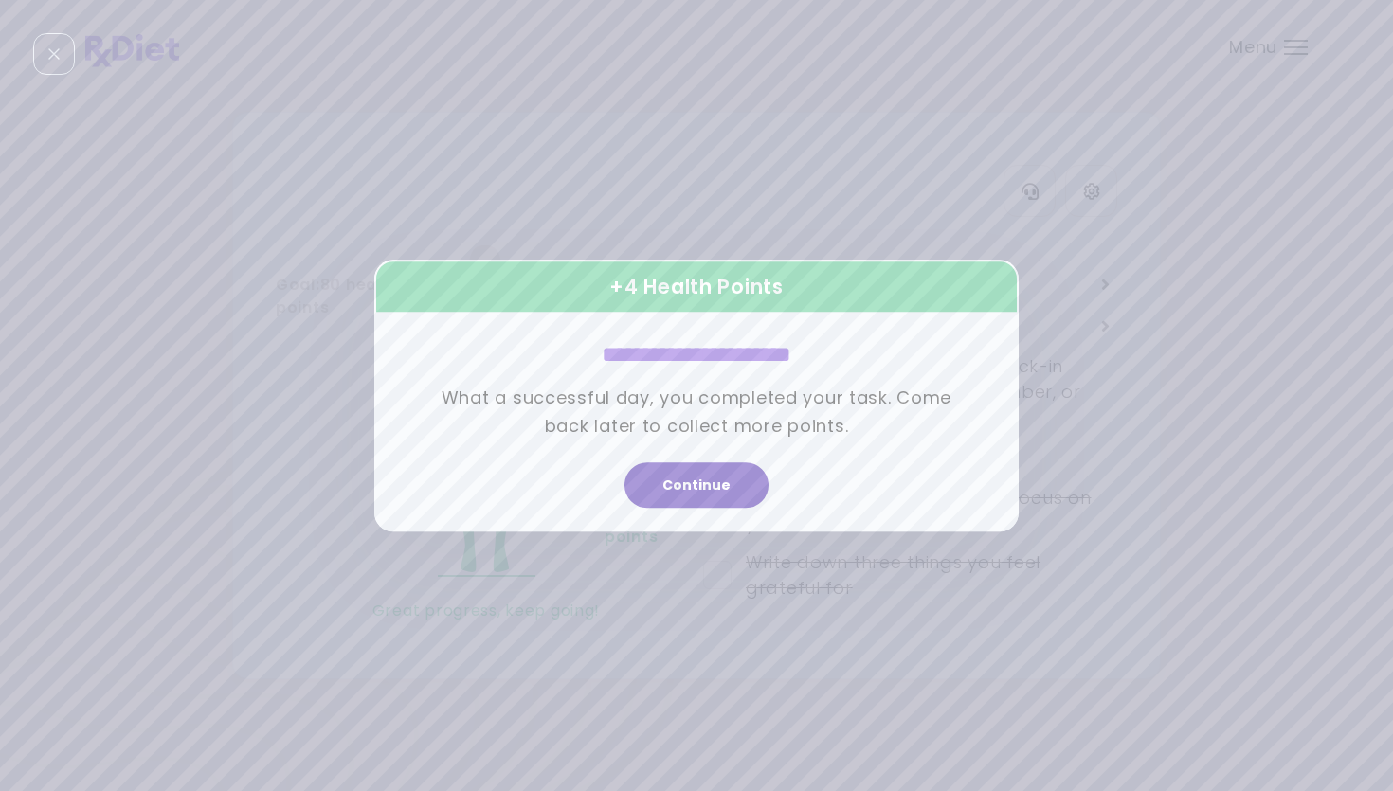
click at [684, 478] on button "Continue" at bounding box center [696, 484] width 144 height 45
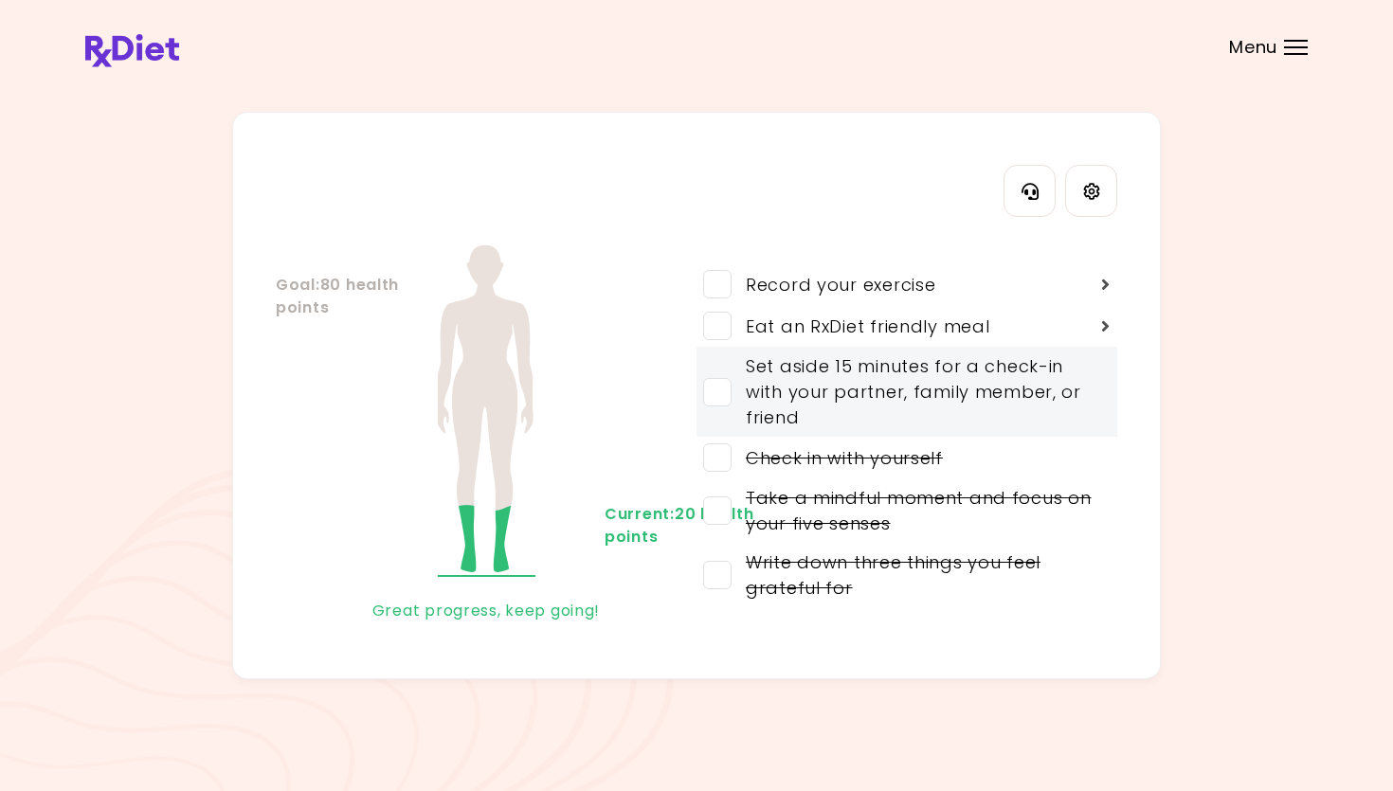
click at [720, 398] on span at bounding box center [717, 392] width 28 height 28
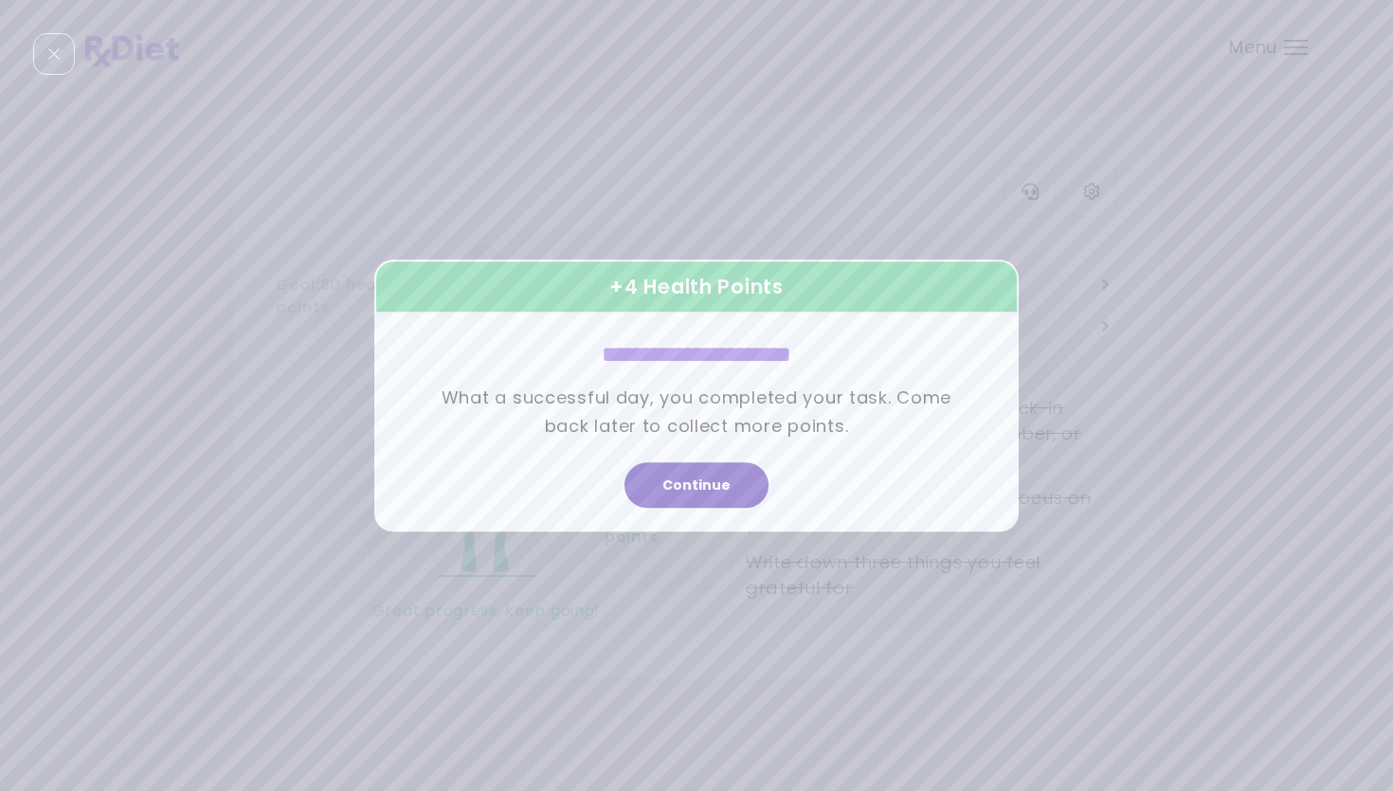
click at [708, 477] on button "Continue" at bounding box center [696, 484] width 144 height 45
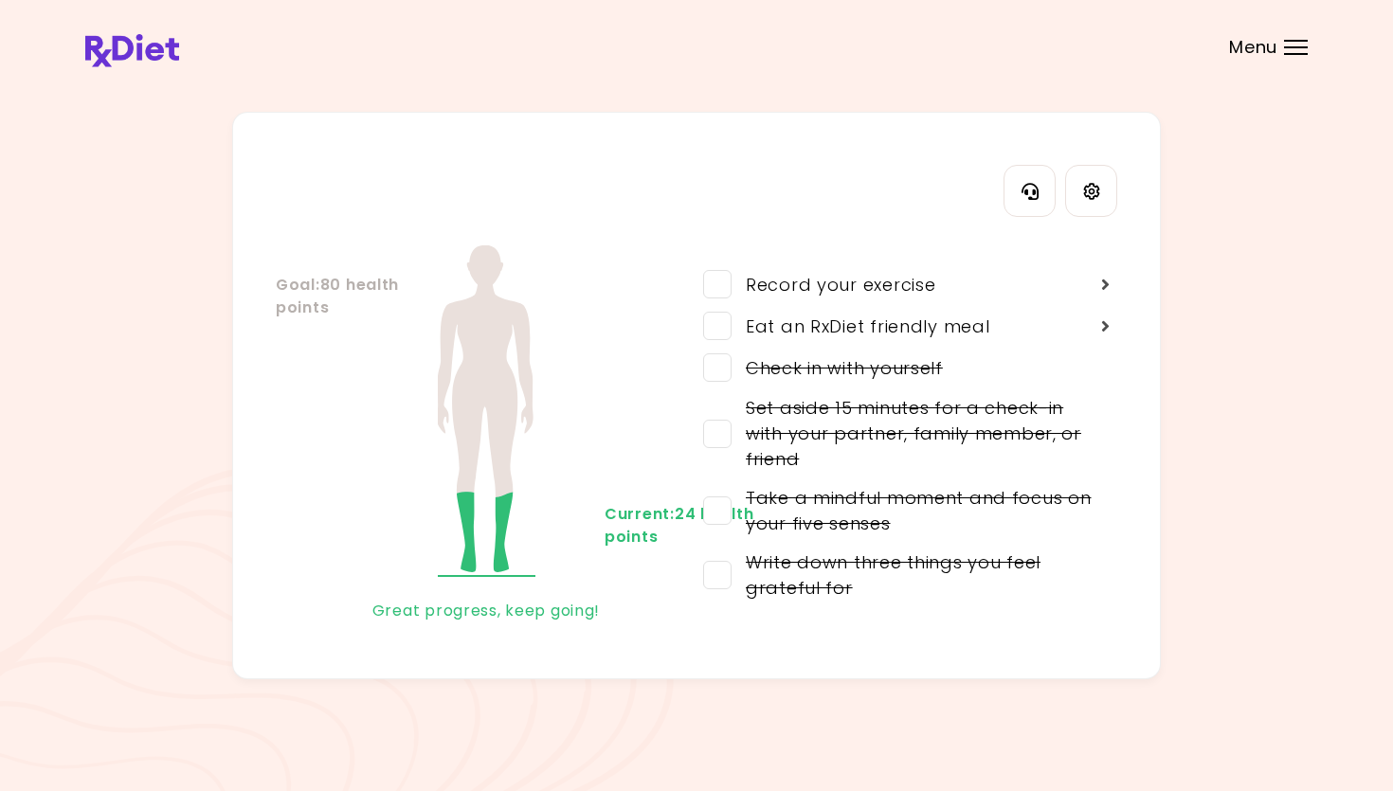
click at [808, 52] on div "Menu" at bounding box center [1296, 47] width 24 height 15
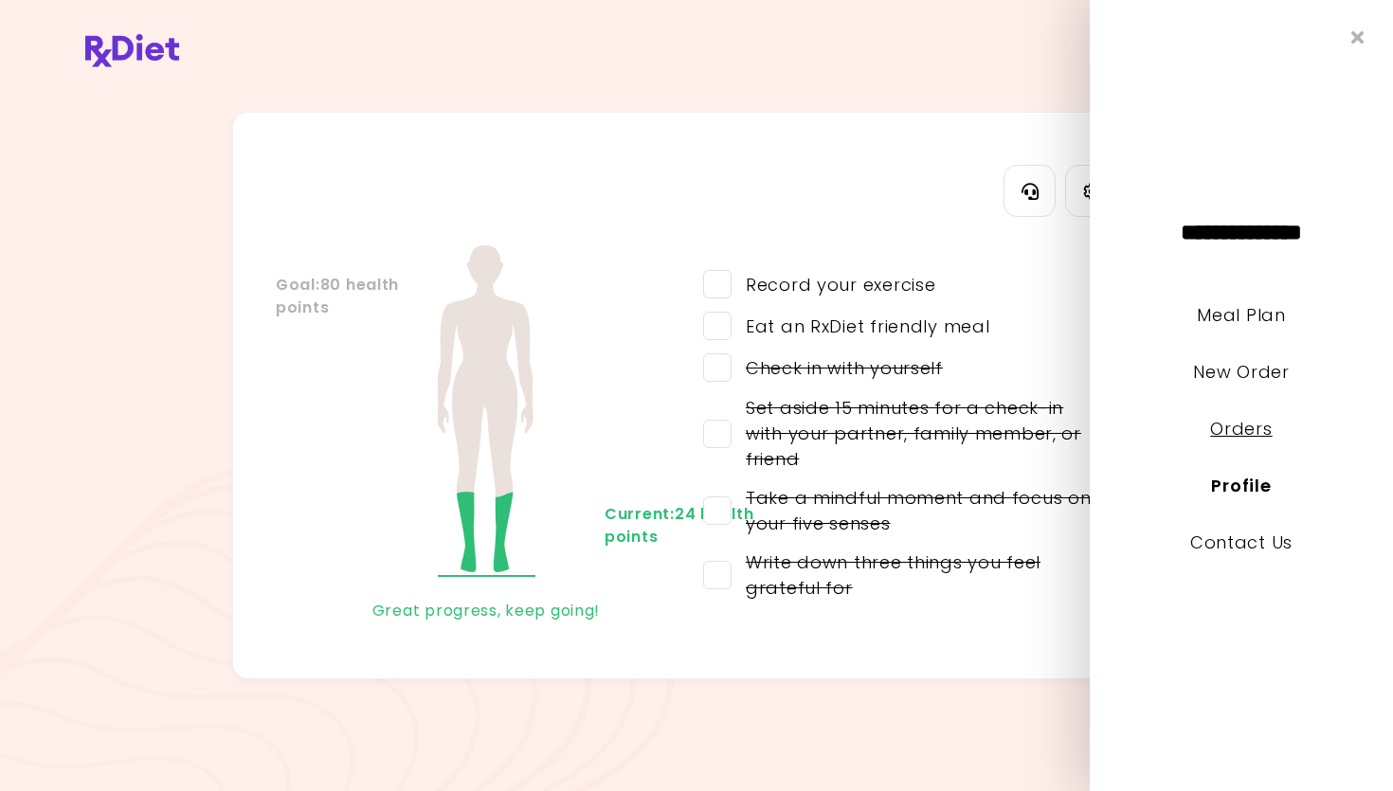
click at [808, 434] on link "Orders" at bounding box center [1241, 429] width 62 height 24
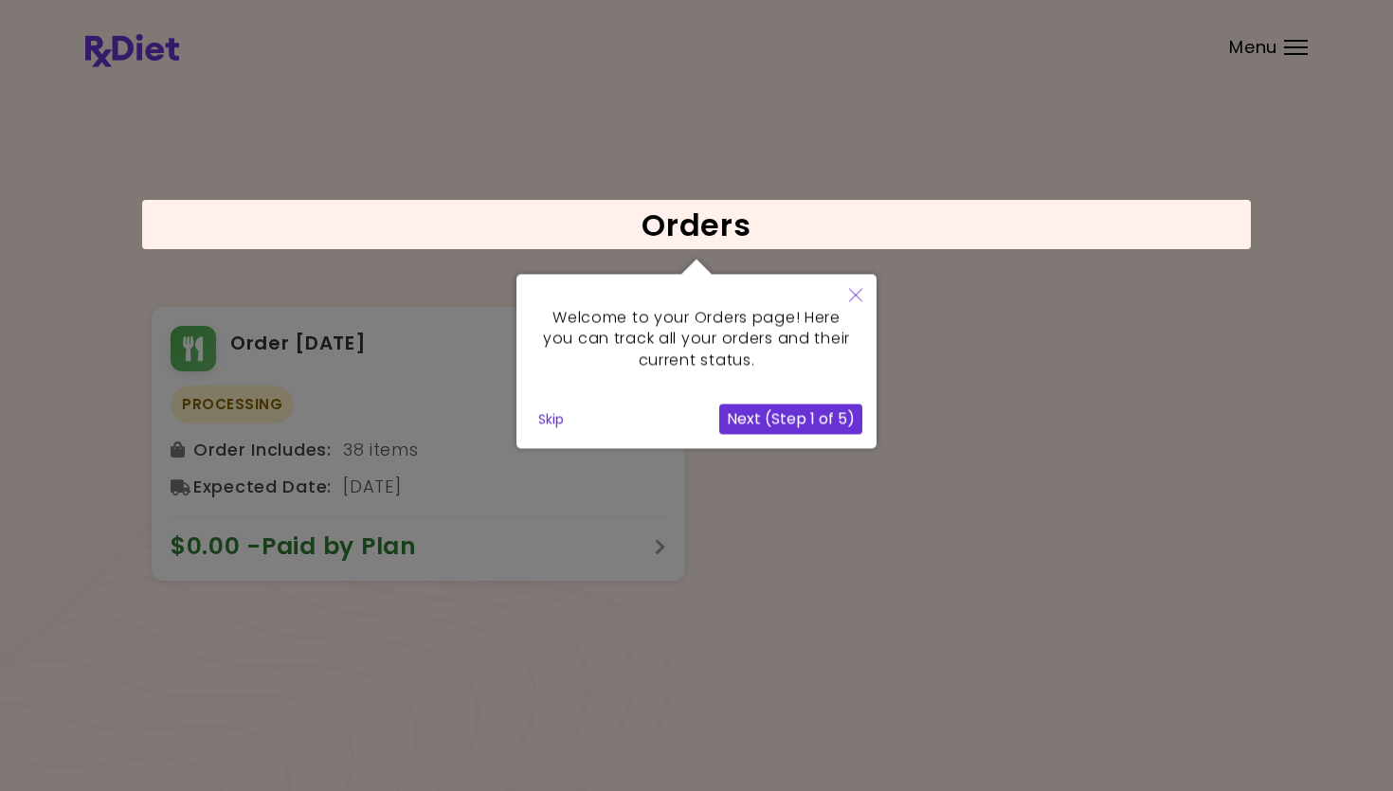
click at [778, 425] on button "Next (Step 1 of 5)" at bounding box center [790, 420] width 143 height 30
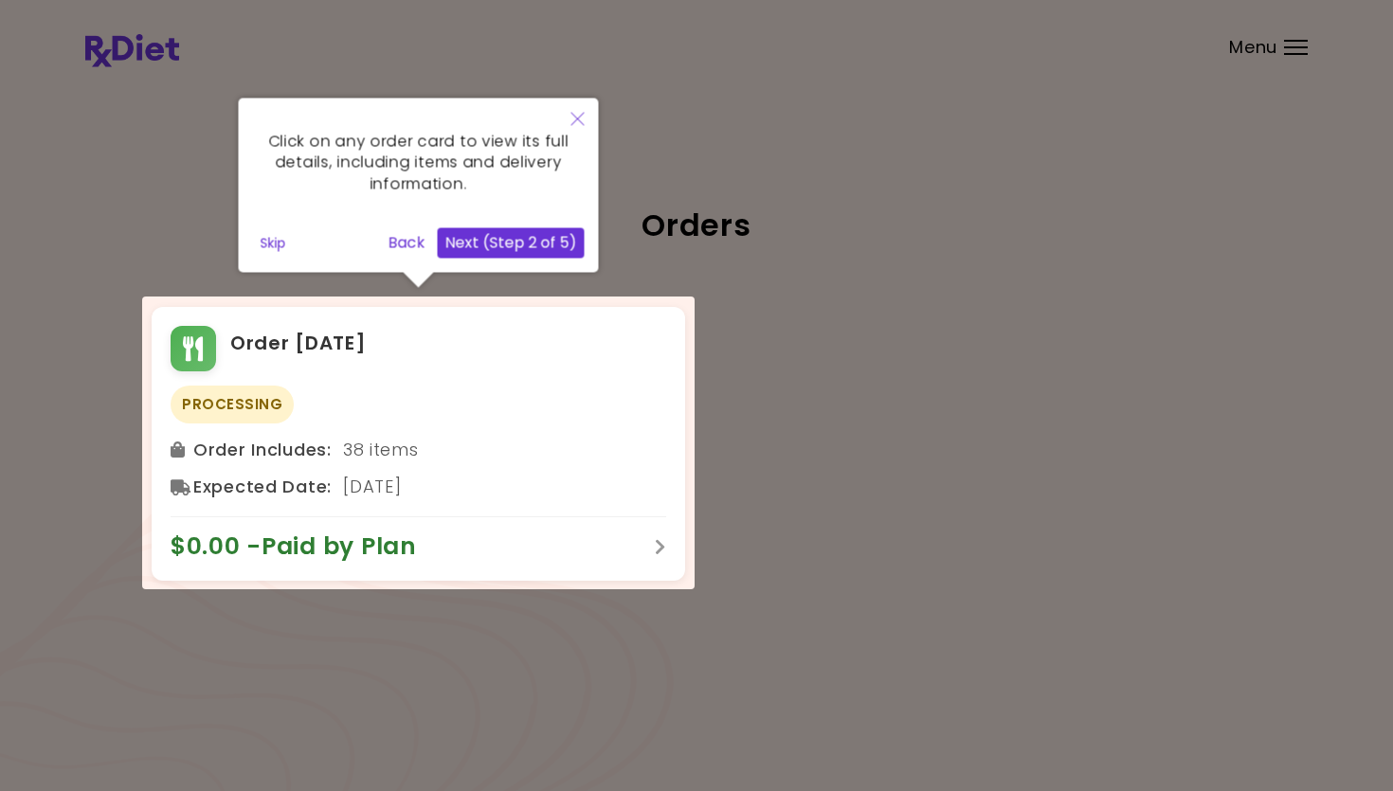
click at [520, 244] on button "Next (Step 2 of 5)" at bounding box center [511, 243] width 147 height 30
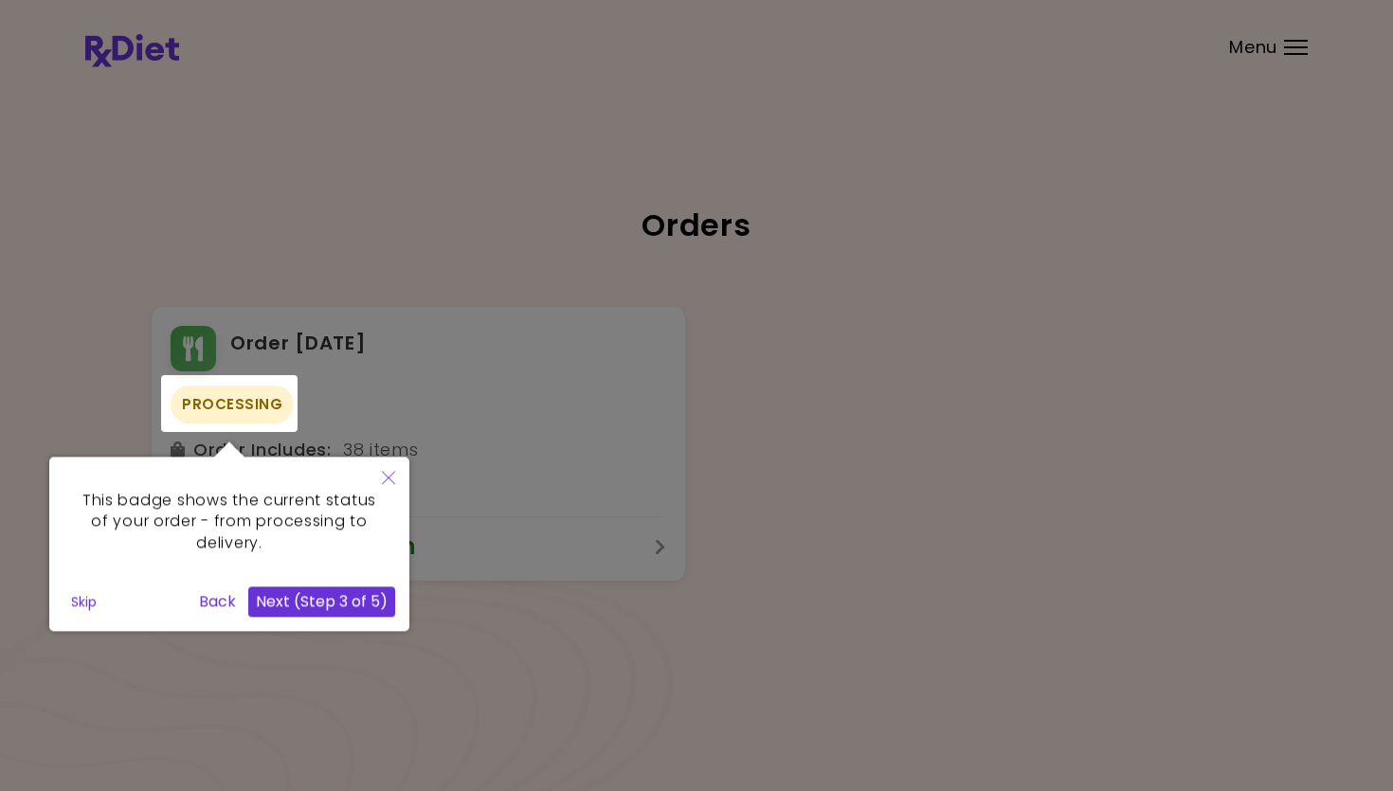
click at [312, 606] on button "Next (Step 3 of 5)" at bounding box center [321, 602] width 147 height 30
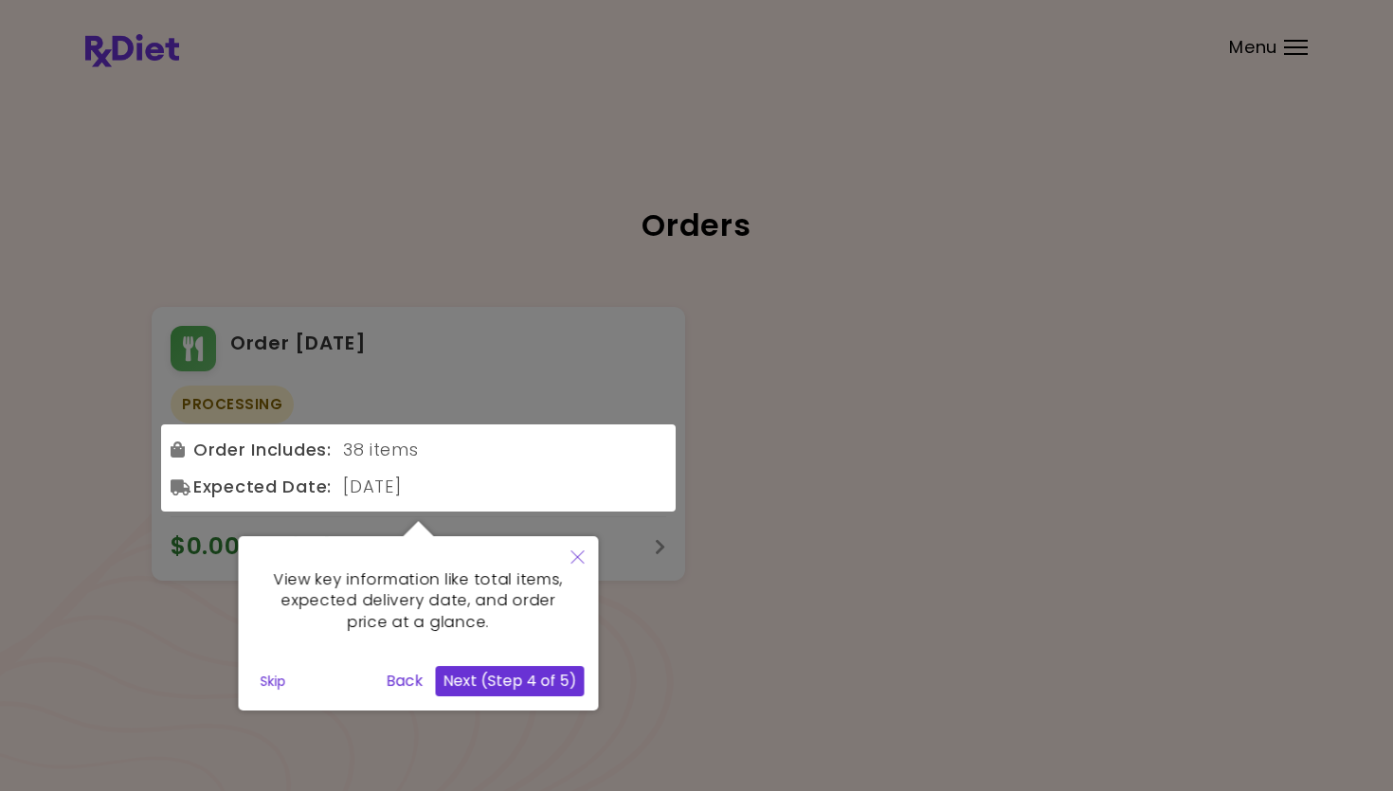
click at [526, 636] on button "Next (Step 4 of 5)" at bounding box center [510, 681] width 149 height 30
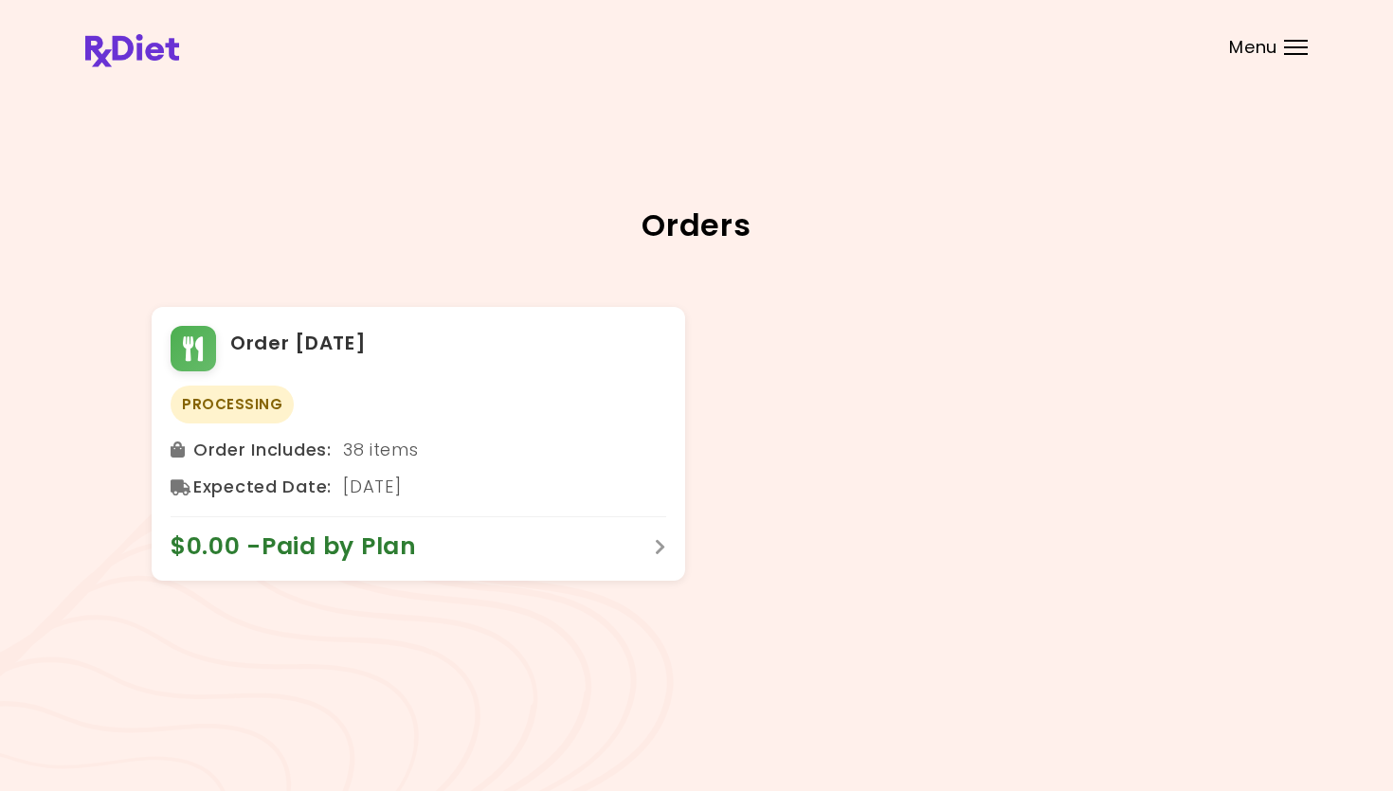
click at [808, 45] on div "Menu" at bounding box center [1296, 47] width 24 height 15
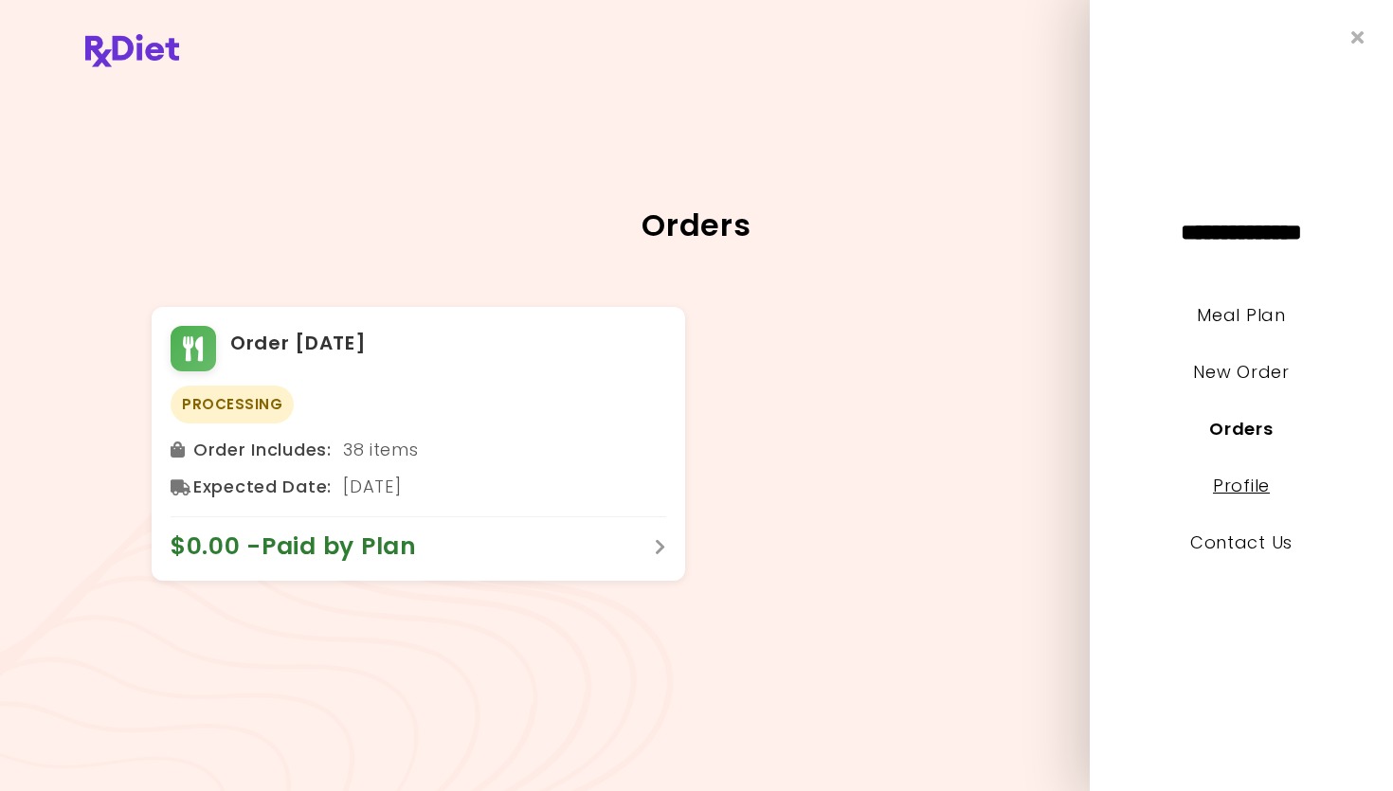
click at [808, 486] on link "Profile" at bounding box center [1241, 486] width 57 height 24
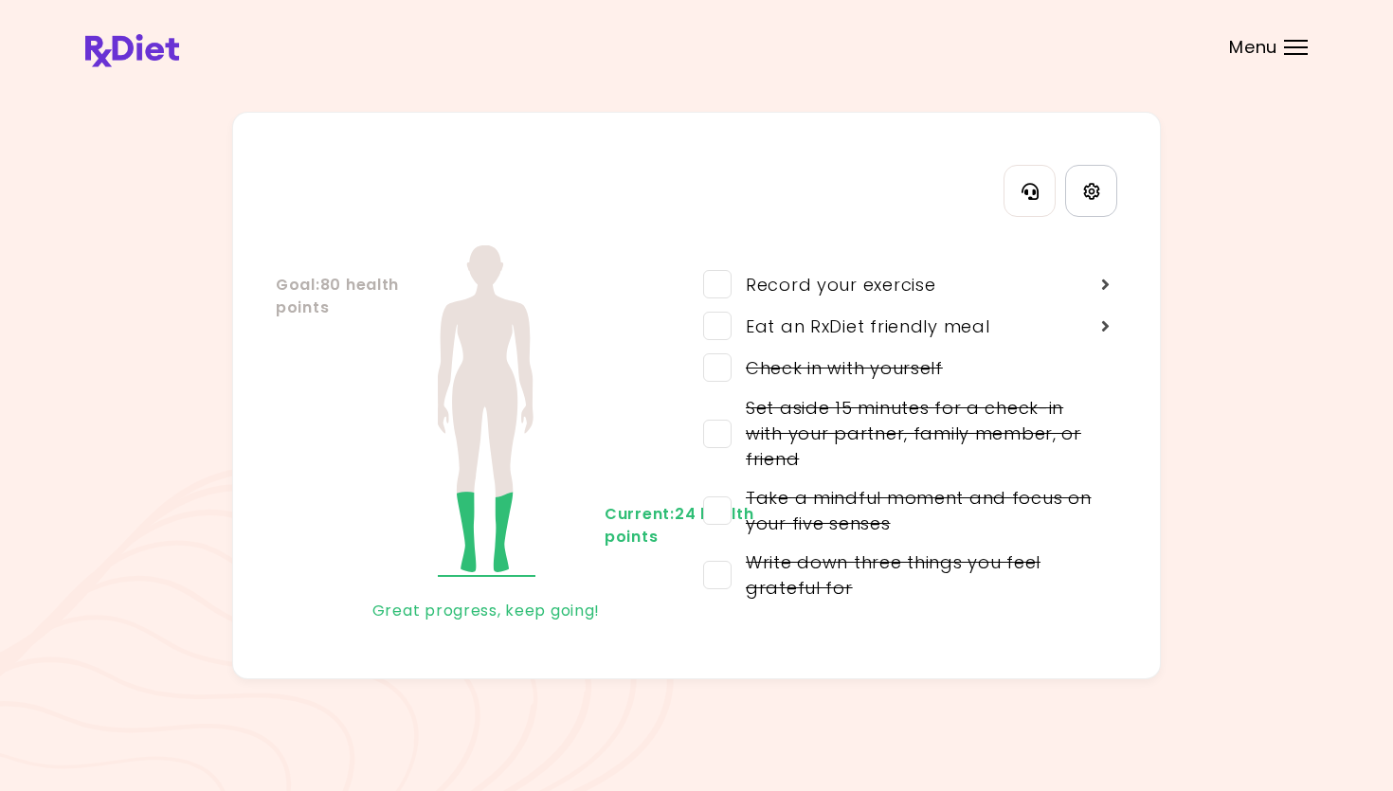
click at [808, 205] on link "Settings" at bounding box center [1091, 191] width 52 height 52
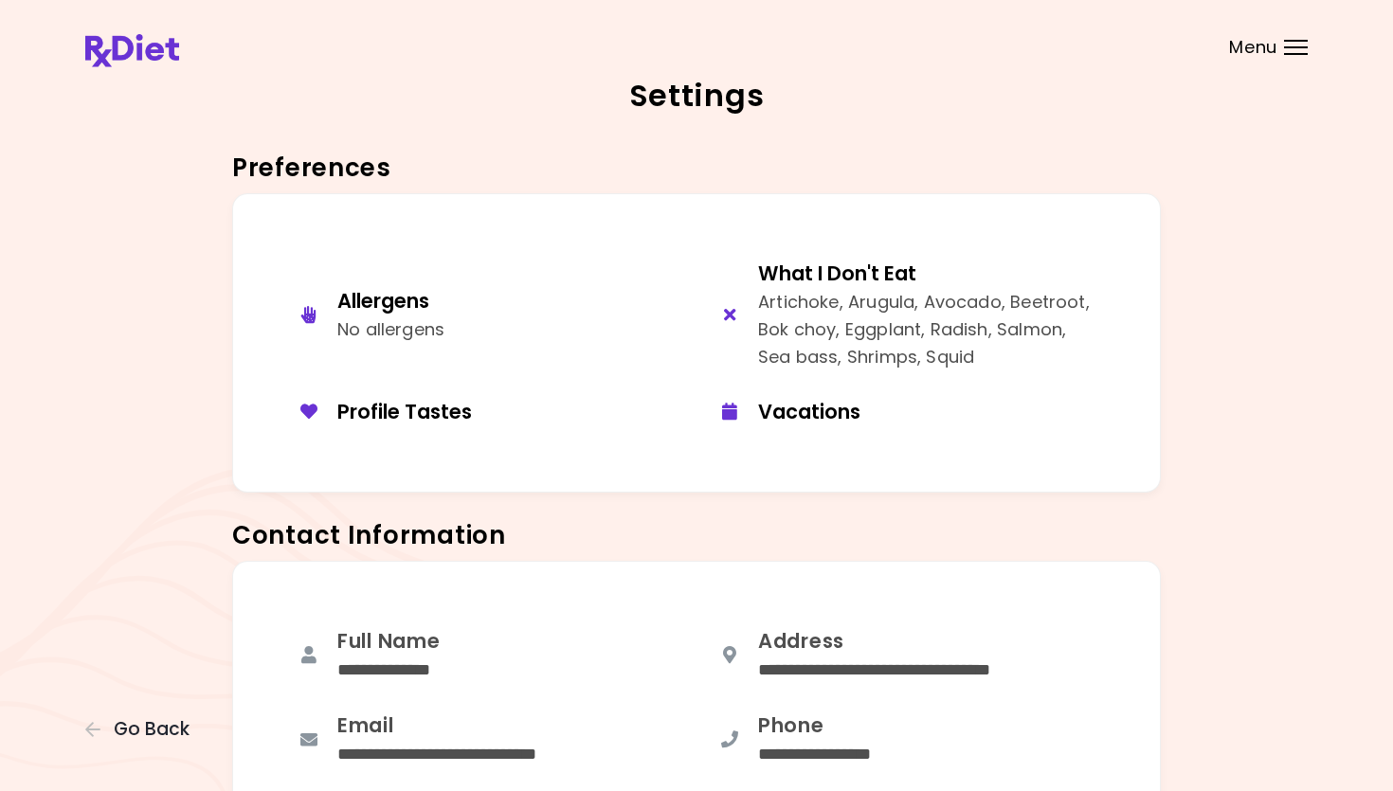
click at [808, 54] on div at bounding box center [1296, 54] width 24 height 2
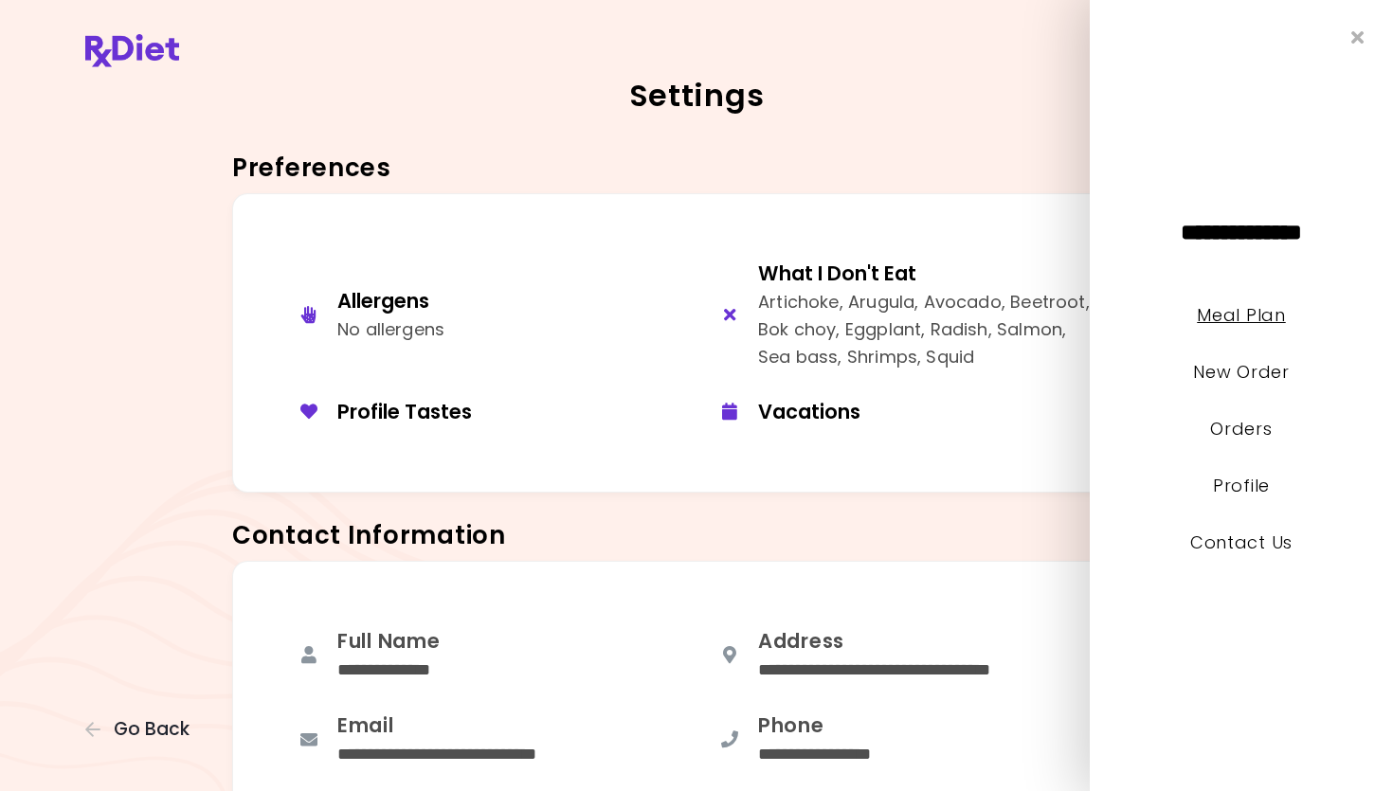
click at [808, 307] on link "Meal Plan" at bounding box center [1241, 315] width 88 height 24
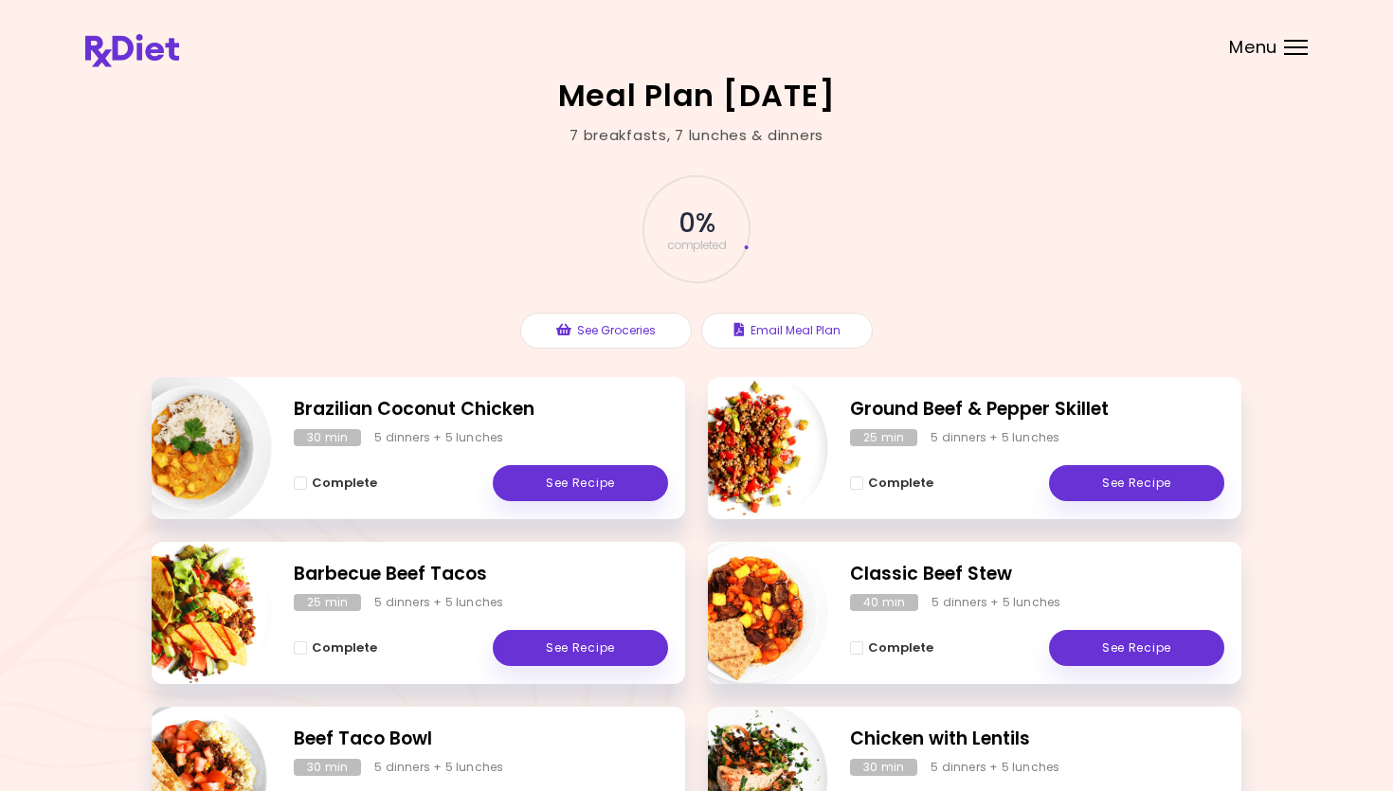
click at [808, 56] on span "Menu" at bounding box center [1253, 47] width 48 height 17
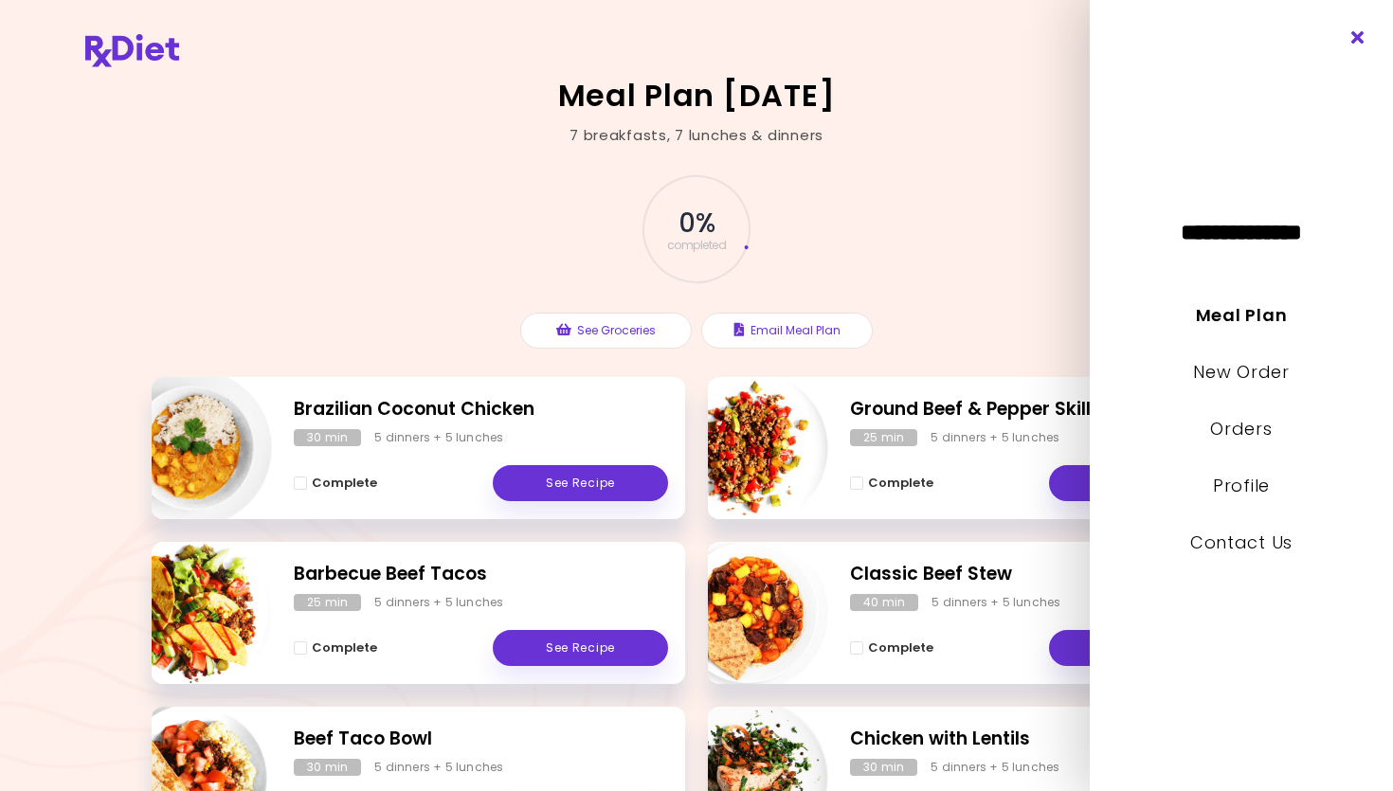
click at [808, 43] on icon "Close" at bounding box center [1358, 37] width 18 height 13
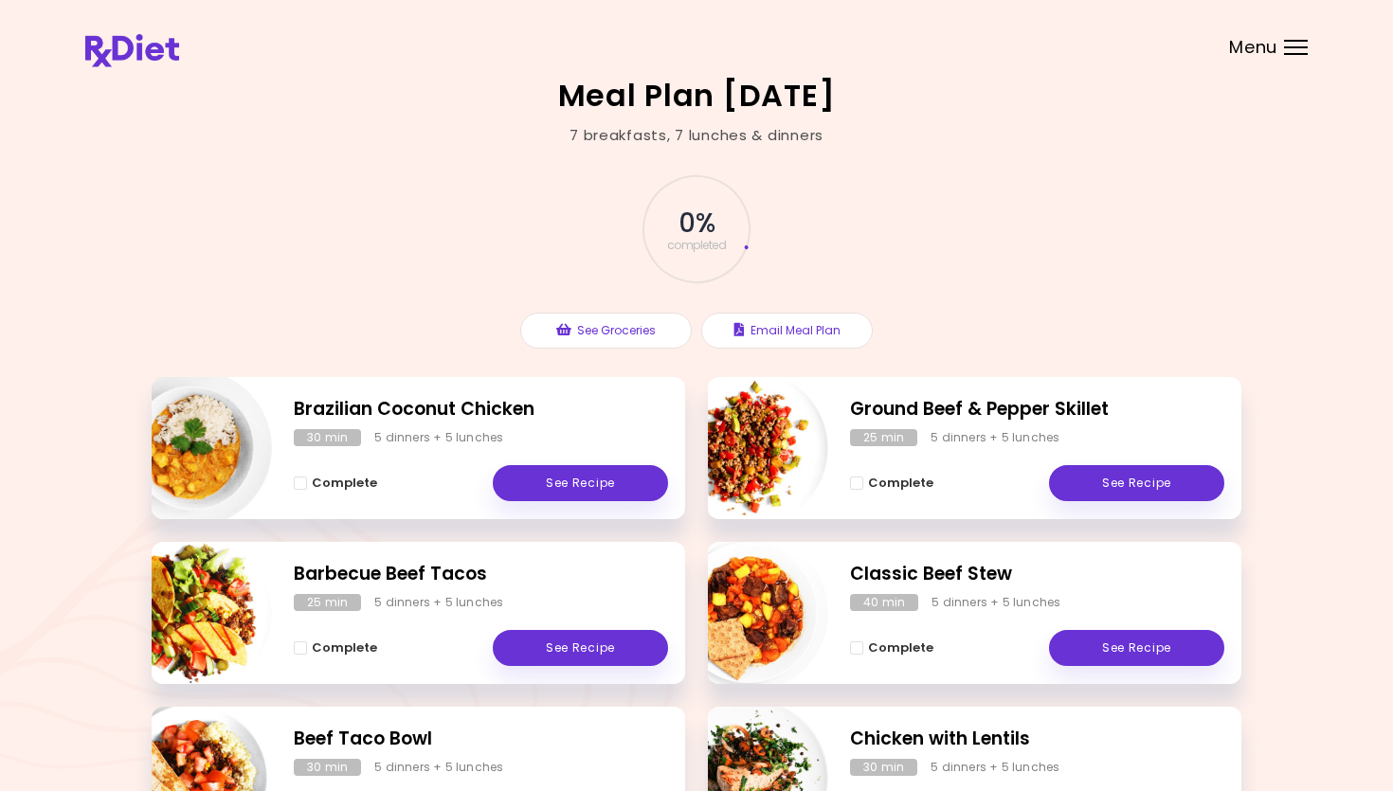
click at [808, 61] on header at bounding box center [696, 38] width 1393 height 76
click at [808, 47] on header at bounding box center [696, 38] width 1393 height 76
click at [808, 45] on div "Menu" at bounding box center [1296, 47] width 24 height 15
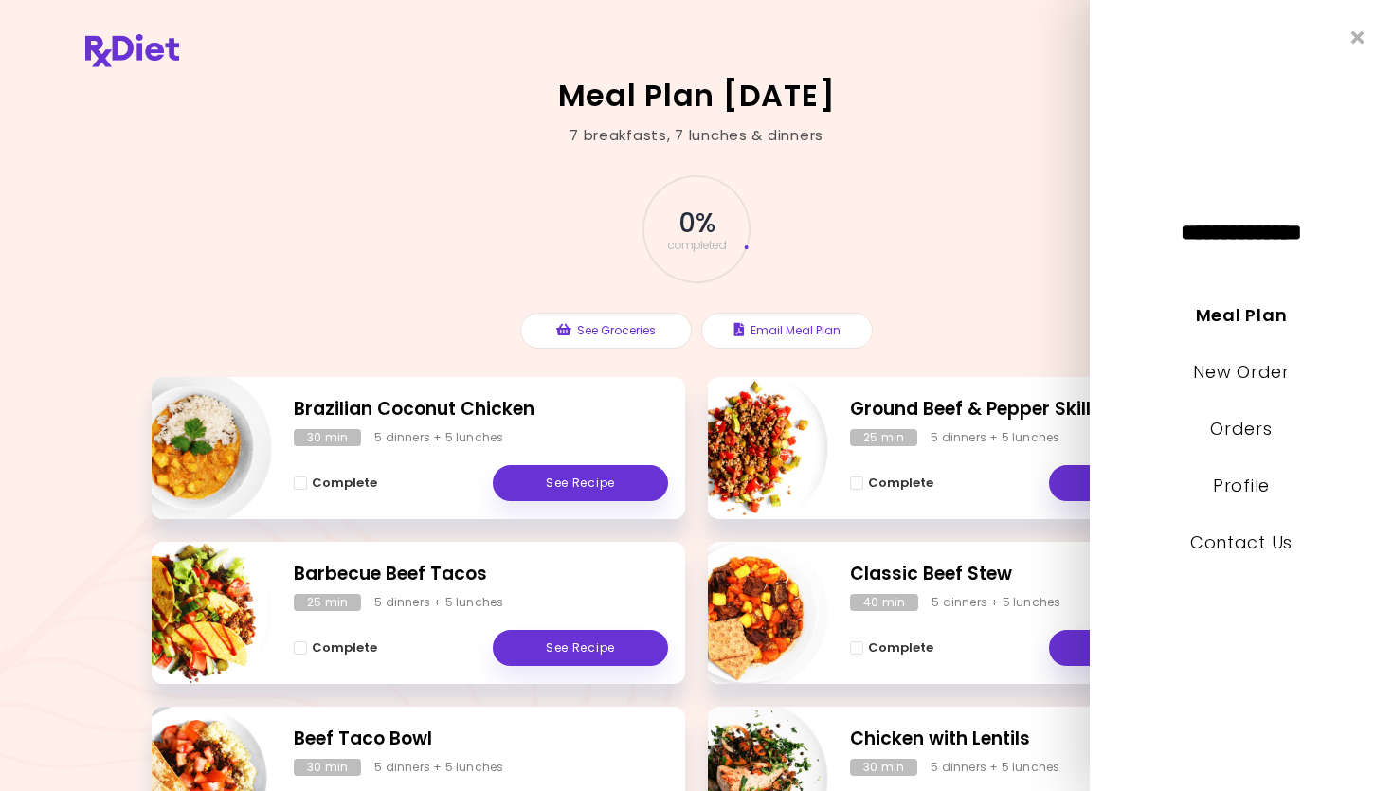
click at [808, 443] on li "Orders" at bounding box center [1241, 442] width 303 height 57
click at [808, 427] on link "Orders" at bounding box center [1241, 429] width 62 height 24
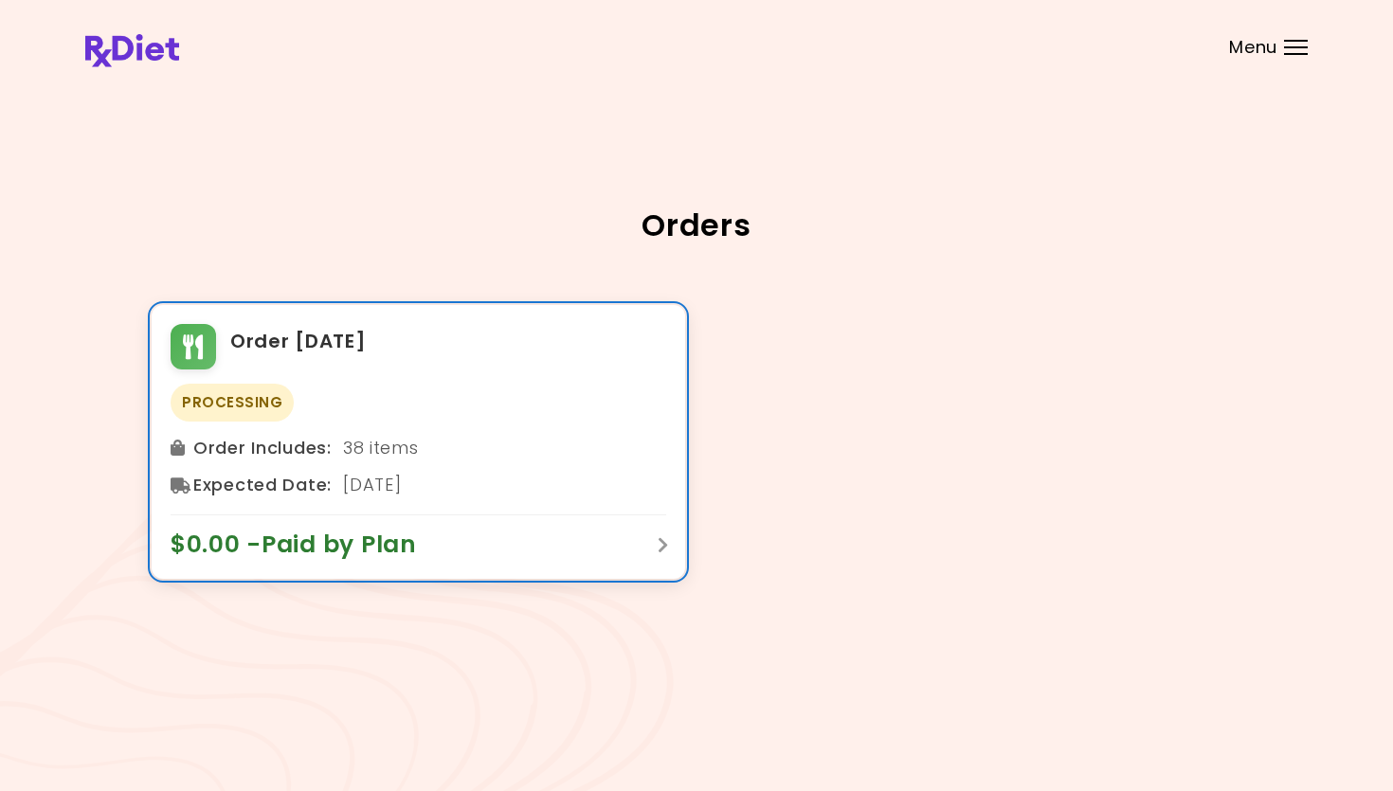
click at [650, 570] on div "Order [DATE] Processing Order Includes : 38 items Expected Date : [DATE] $0.00 …" at bounding box center [418, 442] width 533 height 274
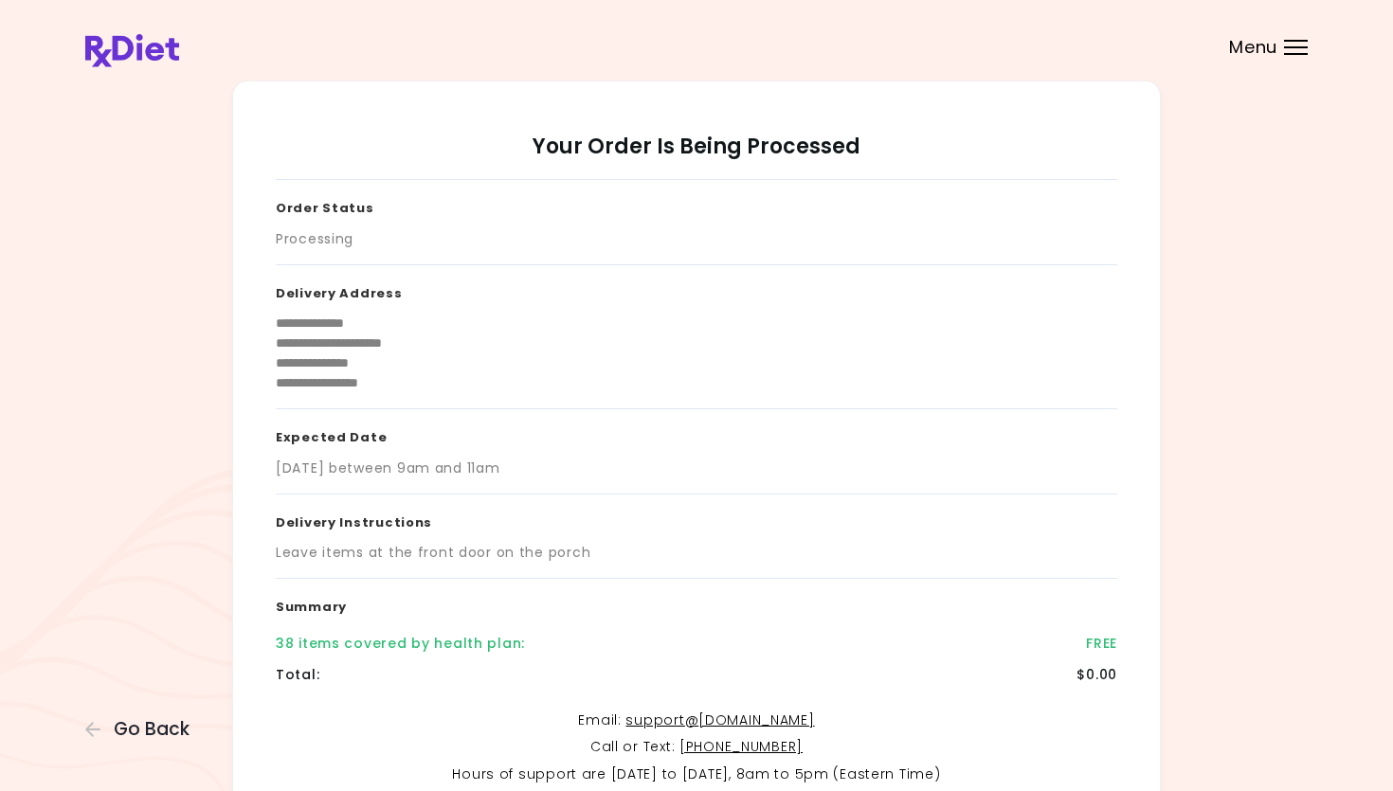
click at [545, 275] on h3 "Delivery Address" at bounding box center [696, 289] width 841 height 49
click at [418, 238] on div "Processing" at bounding box center [696, 239] width 841 height 20
click at [629, 139] on h2 "Your Order Is Being Processed" at bounding box center [696, 157] width 841 height 46
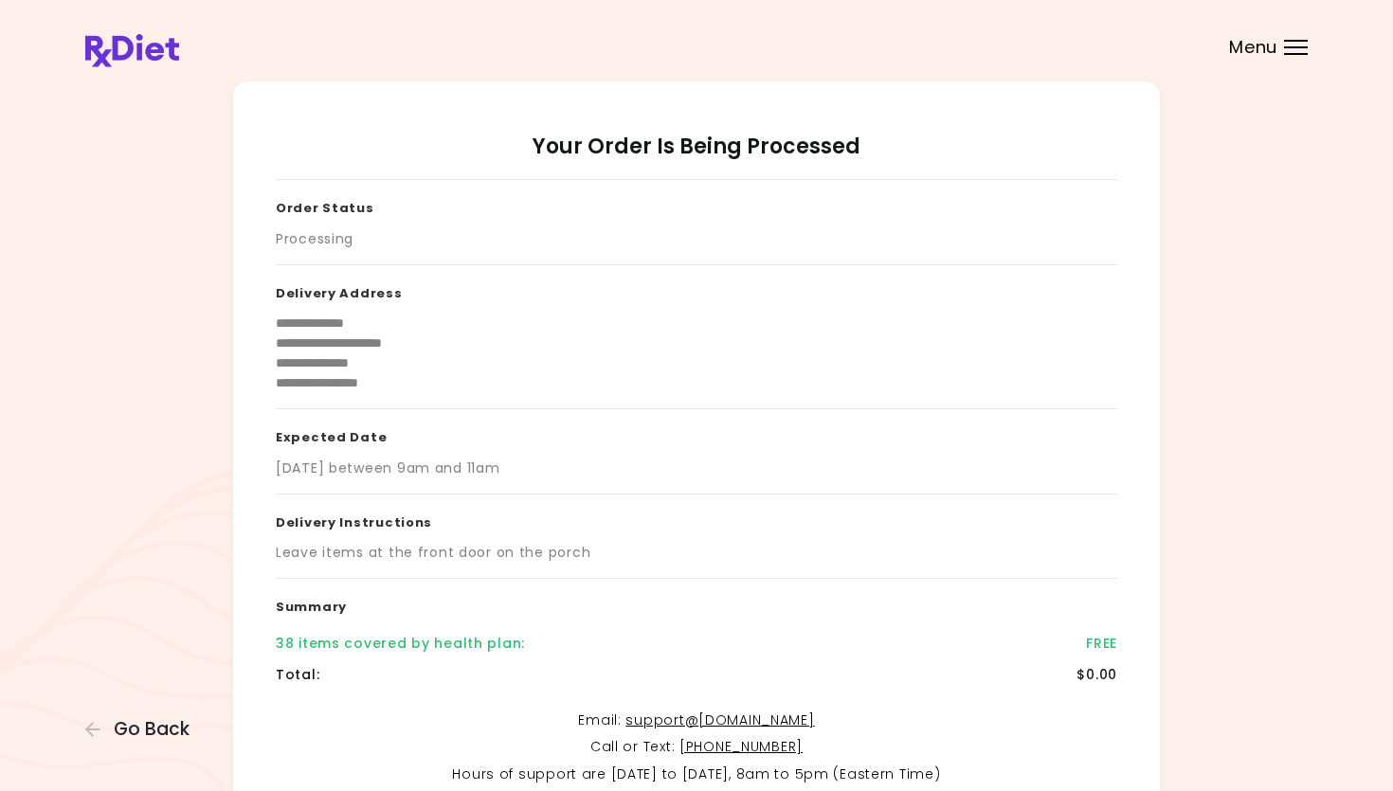
click at [721, 196] on h3 "Order Status" at bounding box center [696, 204] width 841 height 49
